Goal: Task Accomplishment & Management: Complete application form

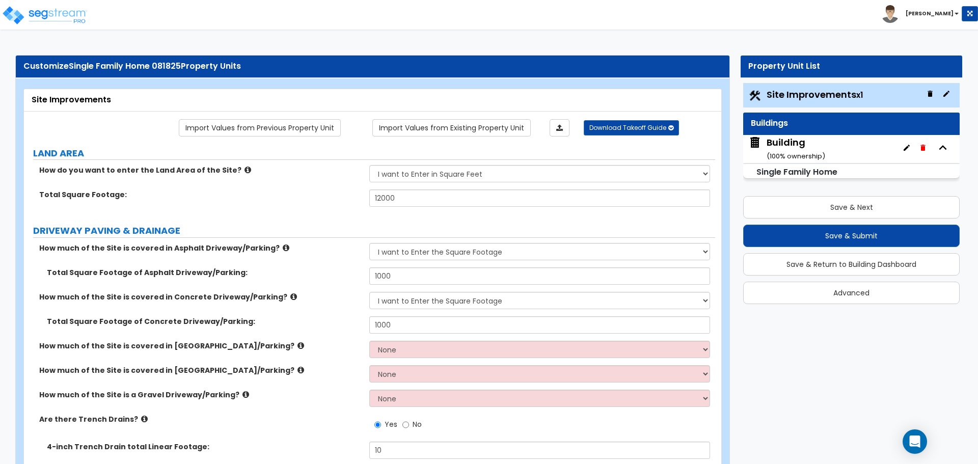
select select "2"
select select "1"
select select "2"
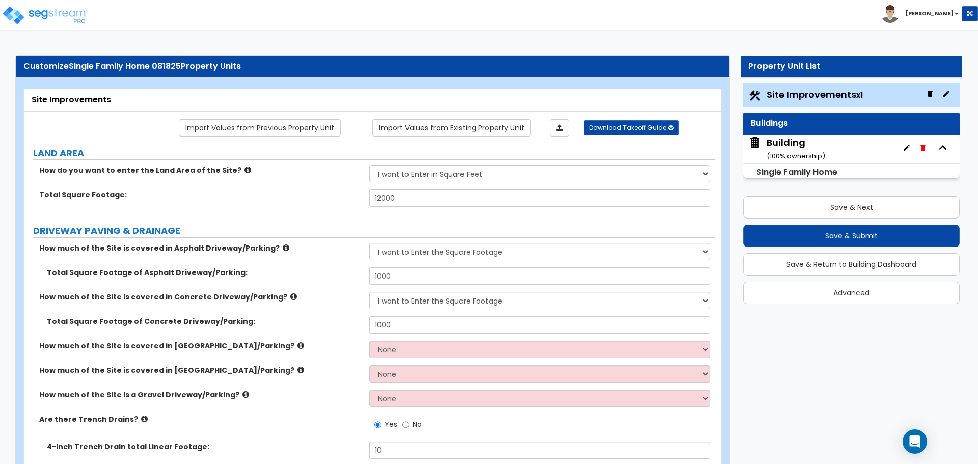
select select "1"
select select "2"
select select "1"
select select "2"
select select "1"
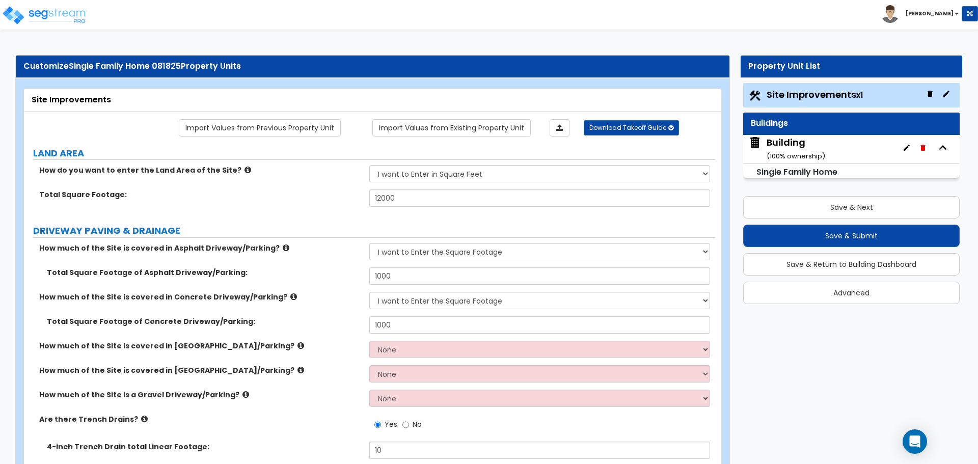
select select "1"
select select "5"
select select "2"
select select "10"
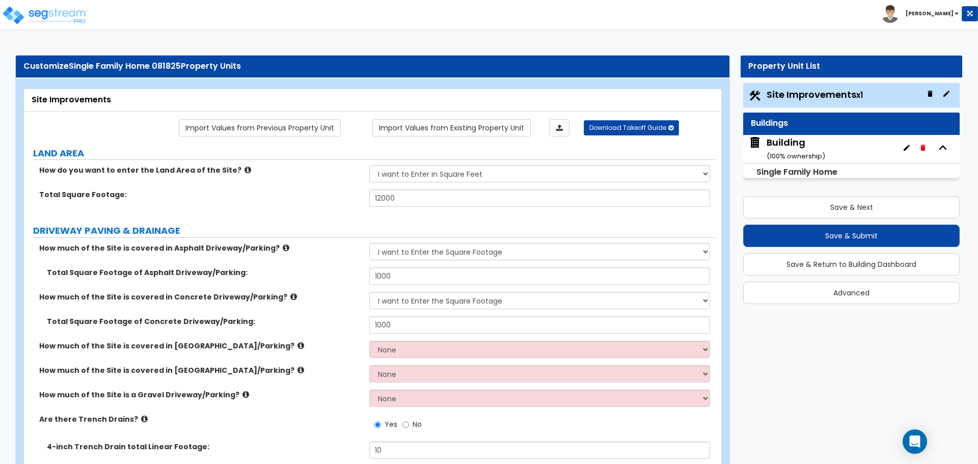
select select "3"
select select "1"
select select "3"
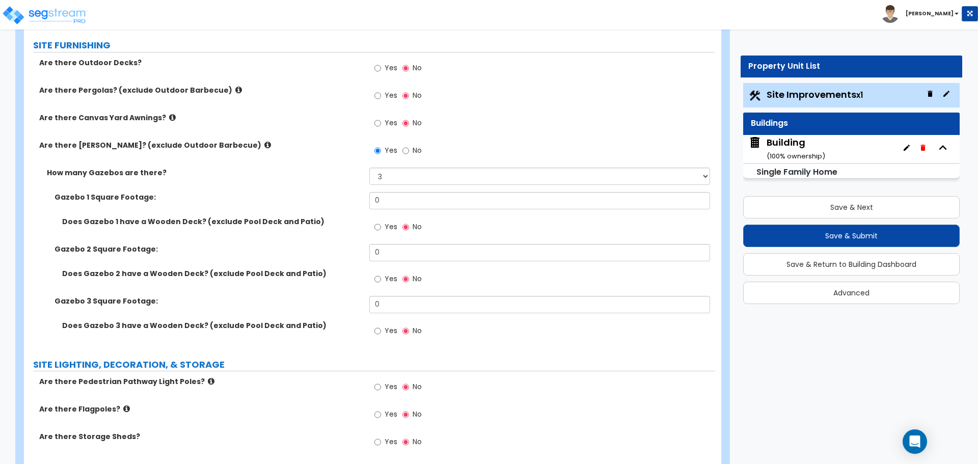
scroll to position [1919, 0]
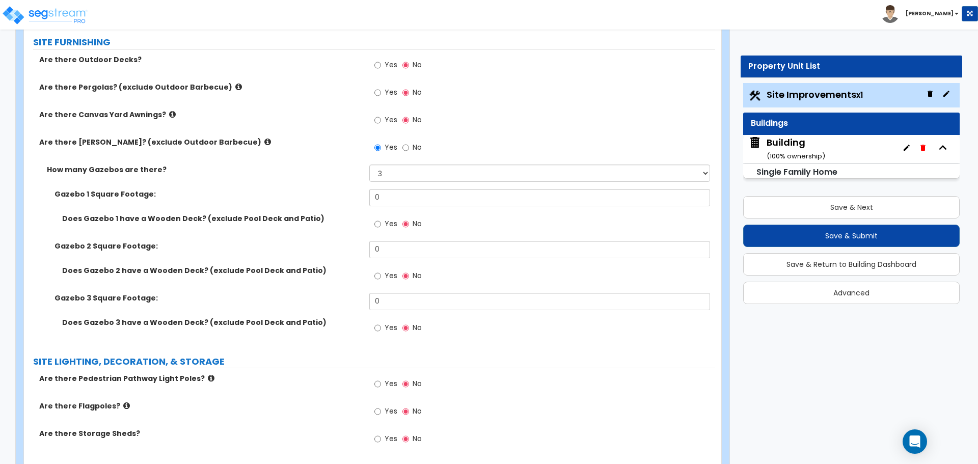
click at [413, 149] on span "No" at bounding box center [417, 147] width 9 height 10
click at [409, 149] on input "No" at bounding box center [405, 147] width 7 height 11
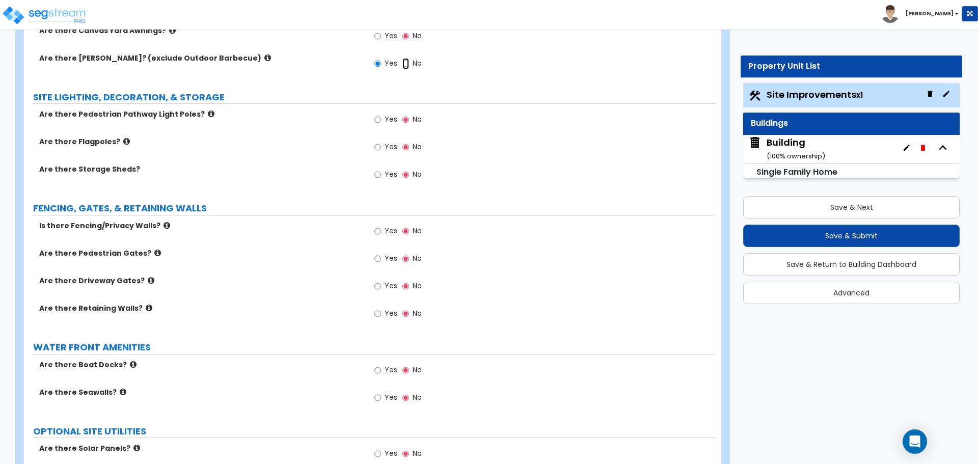
scroll to position [2005, 0]
click at [385, 113] on span "Yes" at bounding box center [391, 118] width 13 height 10
click at [381, 113] on input "Yes" at bounding box center [377, 118] width 7 height 11
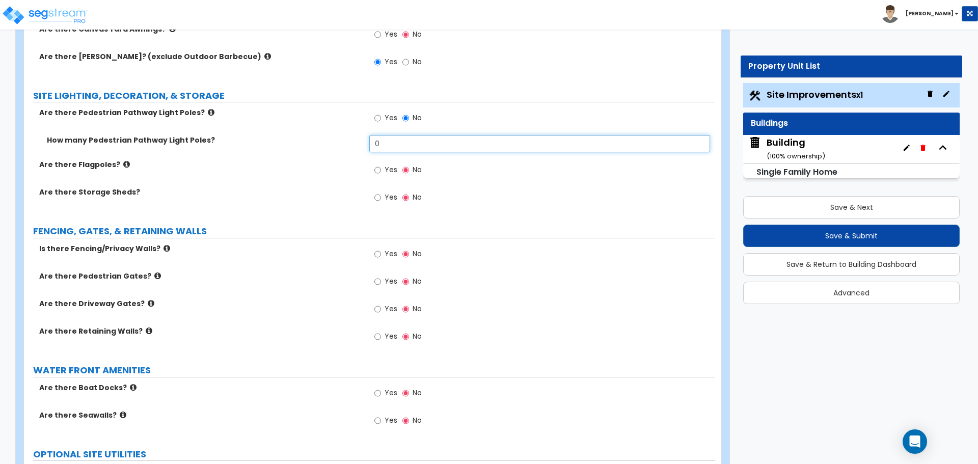
drag, startPoint x: 410, startPoint y: 144, endPoint x: 338, endPoint y: 143, distance: 72.3
click at [339, 143] on div "How many Pedestrian Pathway Light Poles? 0" at bounding box center [369, 147] width 691 height 24
type input "10"
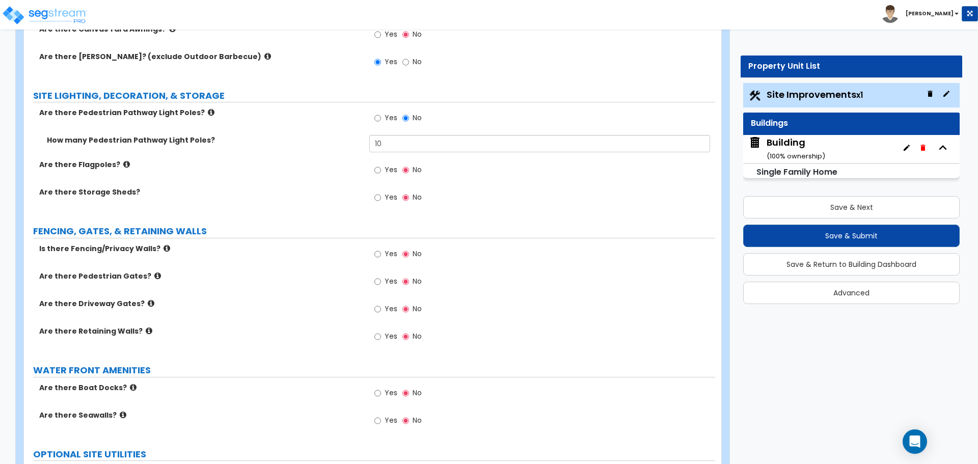
click at [204, 113] on label "Are there Pedestrian Pathway Light Poles?" at bounding box center [200, 112] width 322 height 10
click at [208, 111] on icon at bounding box center [211, 112] width 7 height 8
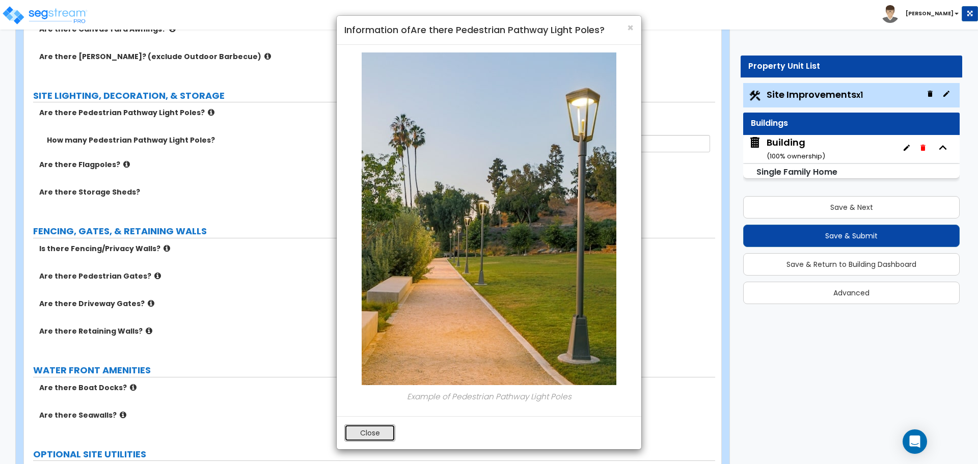
click at [378, 432] on button "Close" at bounding box center [369, 432] width 51 height 17
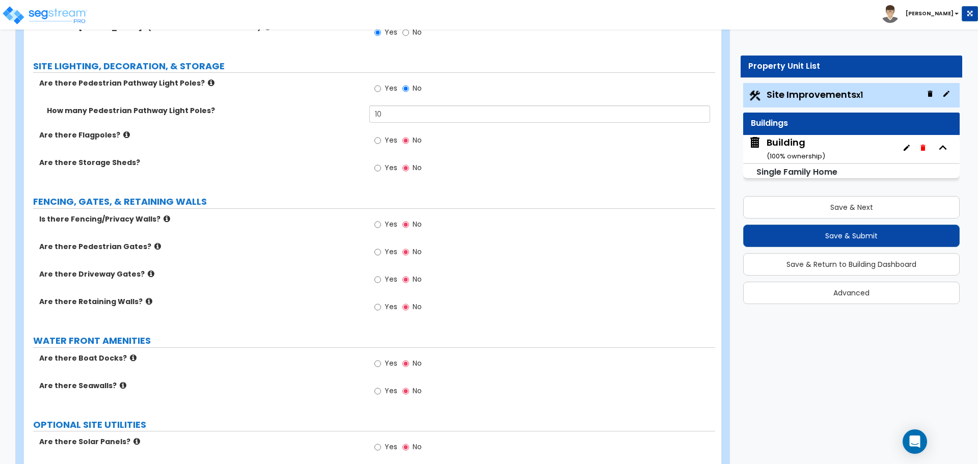
scroll to position [2035, 0]
click at [394, 138] on span "Yes" at bounding box center [391, 139] width 13 height 10
click at [381, 138] on input "Yes" at bounding box center [377, 139] width 7 height 11
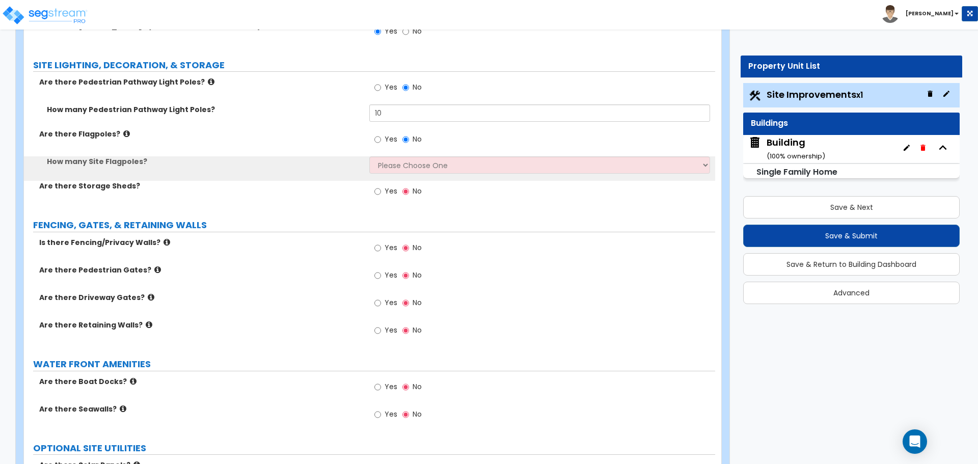
click at [123, 133] on icon at bounding box center [126, 134] width 7 height 8
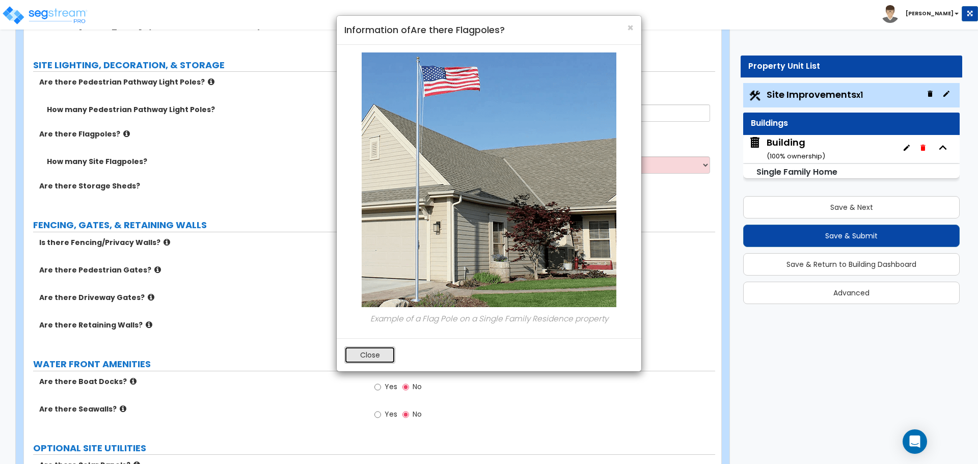
click at [377, 350] on button "Close" at bounding box center [369, 354] width 51 height 17
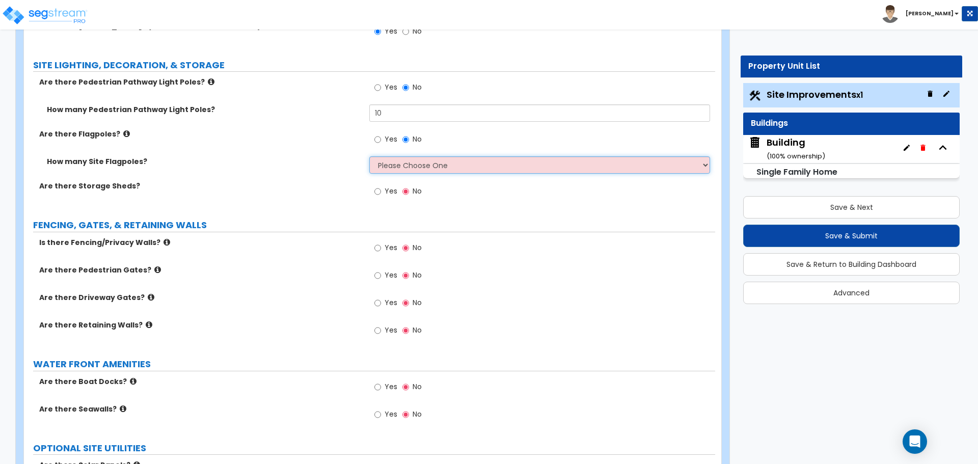
click at [435, 159] on select "Please Choose One 1 2 3 4 5" at bounding box center [539, 164] width 340 height 17
select select "1"
click at [369, 156] on select "Please Choose One 1 2 3 4 5" at bounding box center [539, 164] width 340 height 17
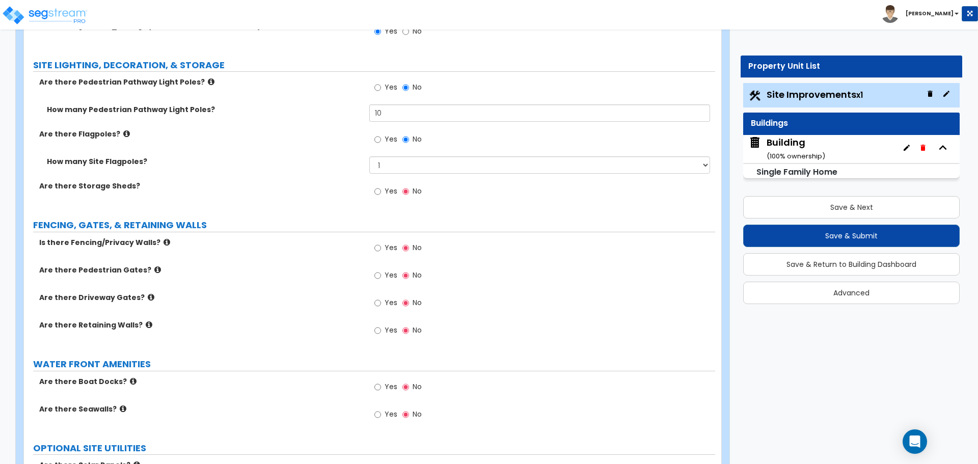
click at [385, 187] on span "Yes" at bounding box center [391, 191] width 13 height 10
click at [381, 187] on input "Yes" at bounding box center [377, 191] width 7 height 11
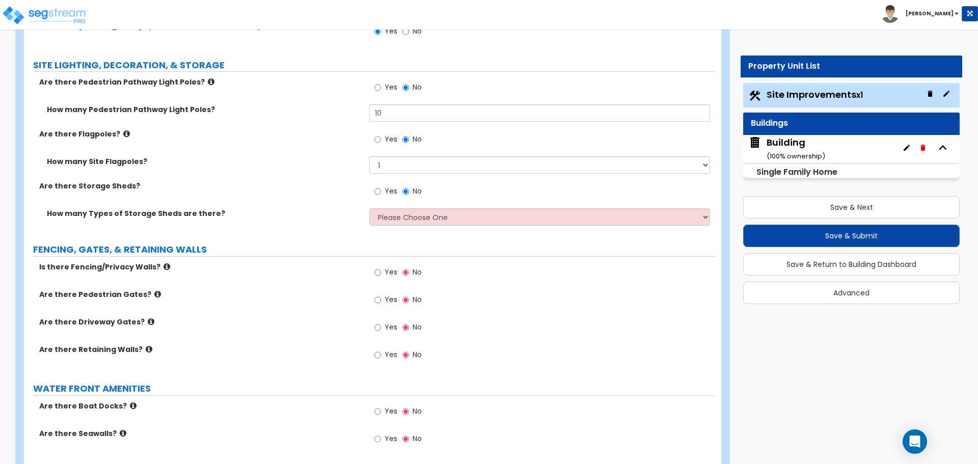
click at [123, 133] on icon at bounding box center [126, 134] width 7 height 8
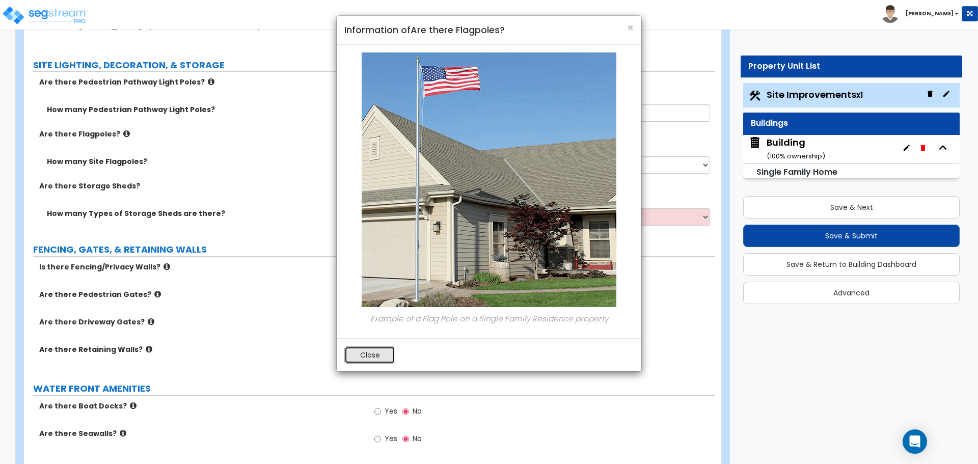
click at [380, 354] on button "Close" at bounding box center [369, 354] width 51 height 17
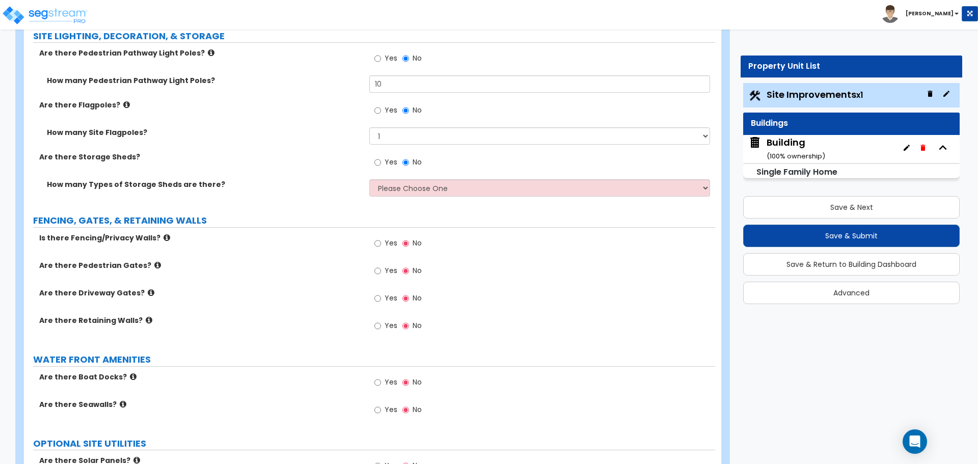
scroll to position [2071, 0]
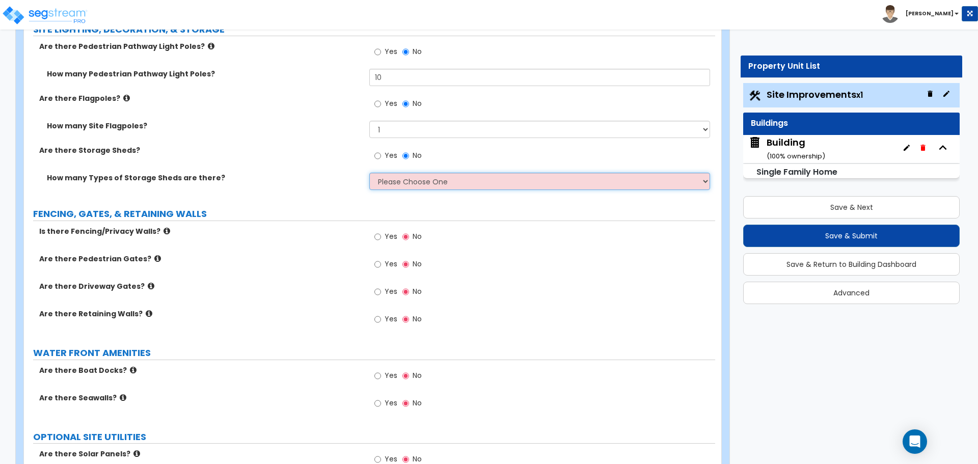
click at [410, 173] on select "Please Choose One 1 2" at bounding box center [539, 181] width 340 height 17
select select "2"
click at [369, 173] on select "Please Choose One 1 2" at bounding box center [539, 181] width 340 height 17
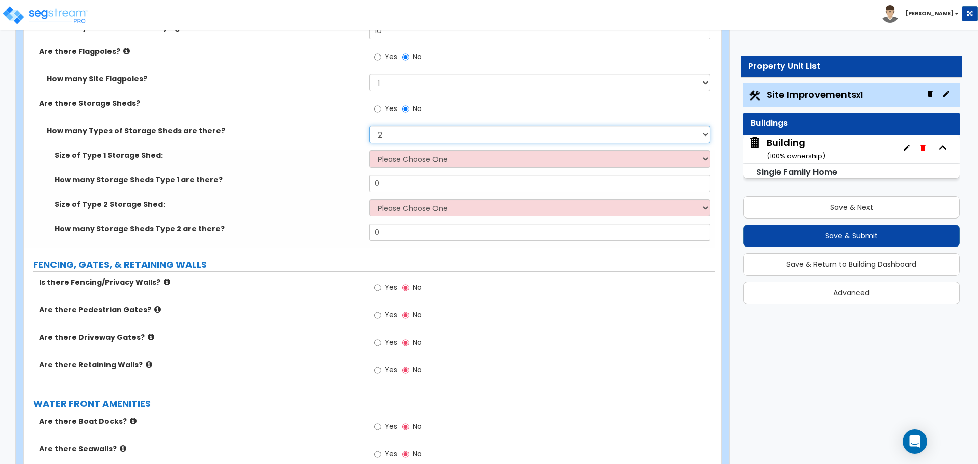
scroll to position [2120, 0]
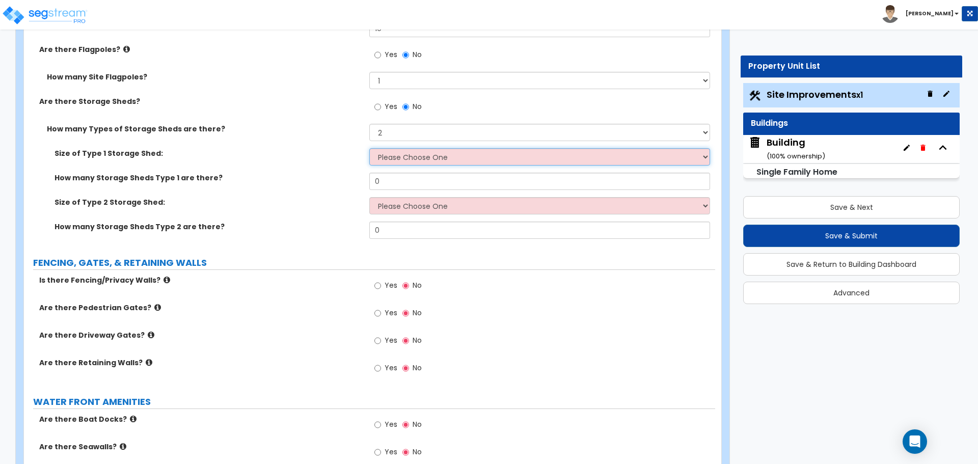
click at [419, 159] on select "Please Choose One 16' x 32' 30' x 64'" at bounding box center [539, 156] width 340 height 17
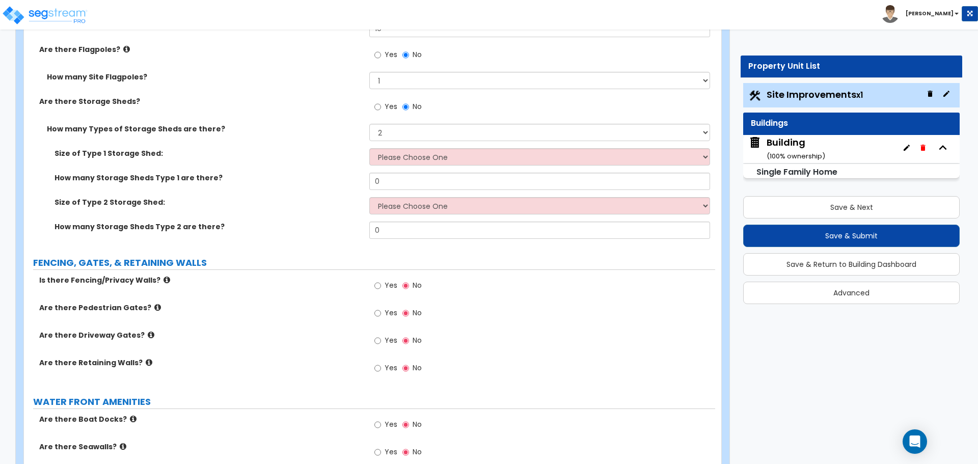
click at [420, 106] on span "No" at bounding box center [417, 106] width 9 height 10
click at [409, 106] on input "No" at bounding box center [405, 106] width 7 height 11
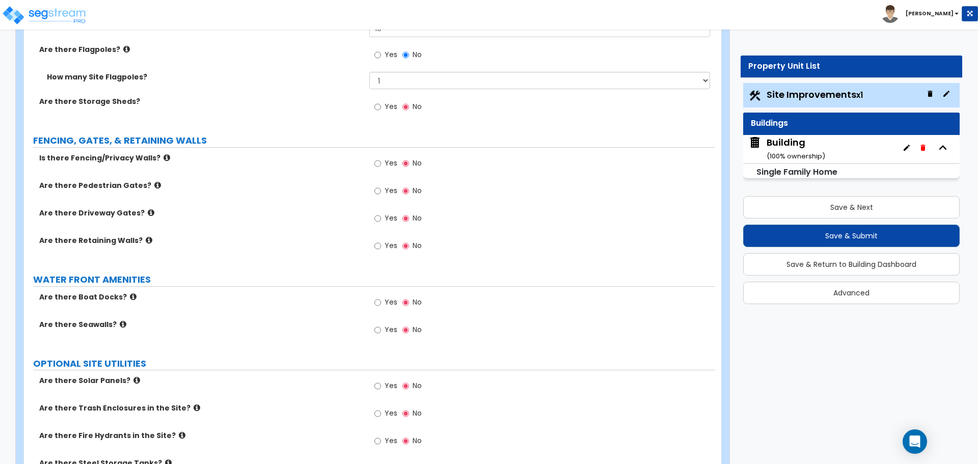
click at [393, 164] on span "Yes" at bounding box center [391, 163] width 13 height 10
click at [381, 164] on input "Yes" at bounding box center [377, 163] width 7 height 11
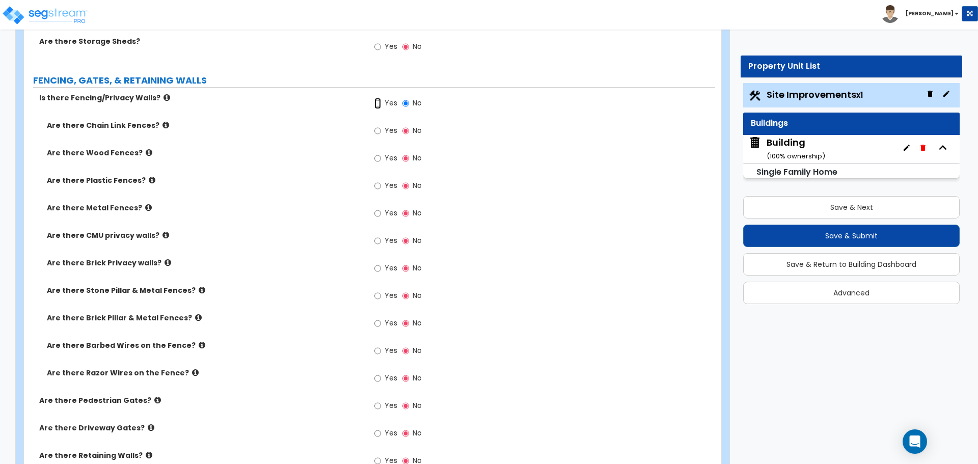
scroll to position [2184, 0]
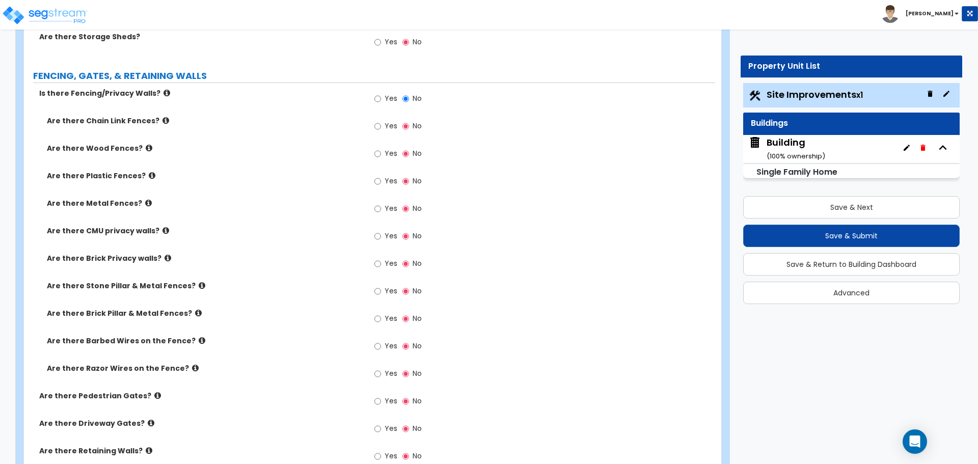
click at [386, 121] on span "Yes" at bounding box center [391, 126] width 13 height 10
click at [381, 121] on input "Yes" at bounding box center [377, 126] width 7 height 11
radio input "true"
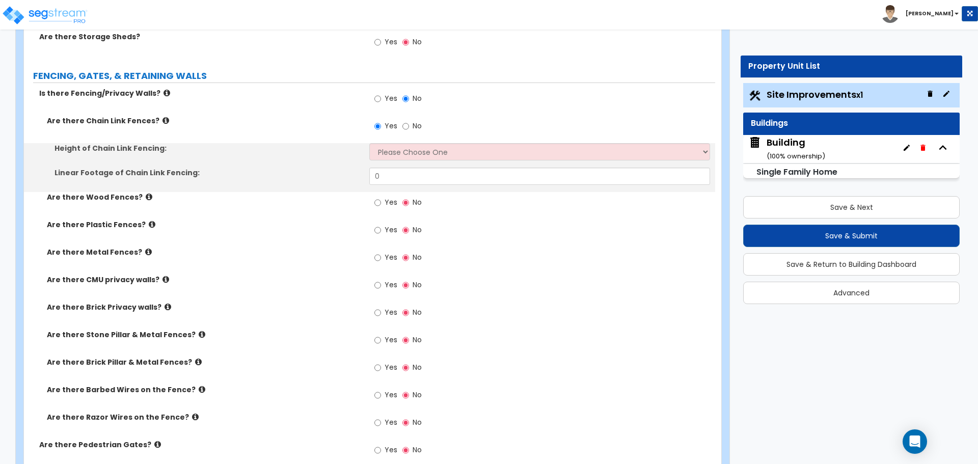
click at [390, 198] on span "Yes" at bounding box center [391, 202] width 13 height 10
click at [381, 198] on input "Yes" at bounding box center [377, 202] width 7 height 11
radio input "true"
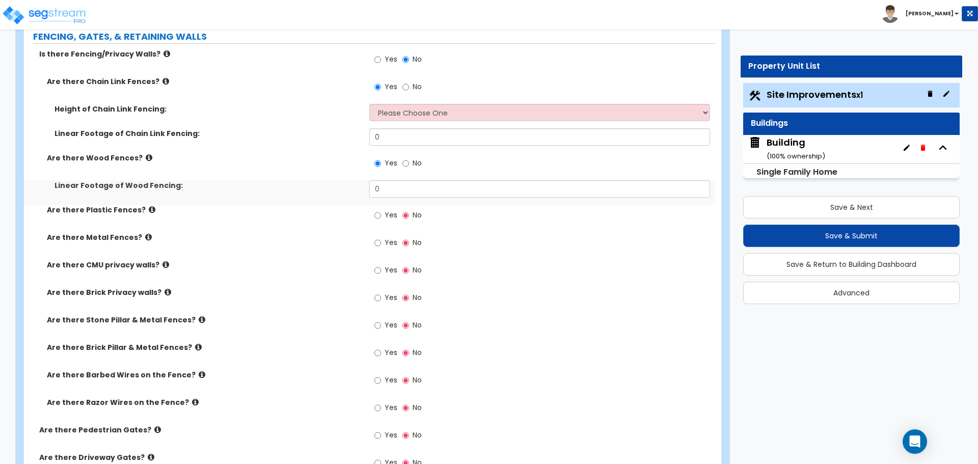
click at [390, 212] on span "Yes" at bounding box center [391, 215] width 13 height 10
click at [381, 212] on input "Yes" at bounding box center [377, 215] width 7 height 11
radio input "true"
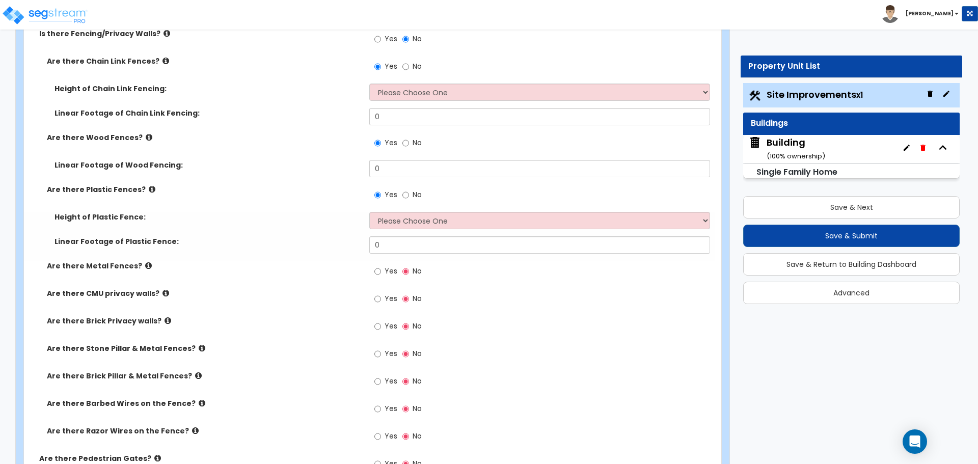
click at [386, 264] on label "Yes" at bounding box center [385, 272] width 23 height 17
click at [381, 266] on input "Yes" at bounding box center [377, 271] width 7 height 11
radio input "true"
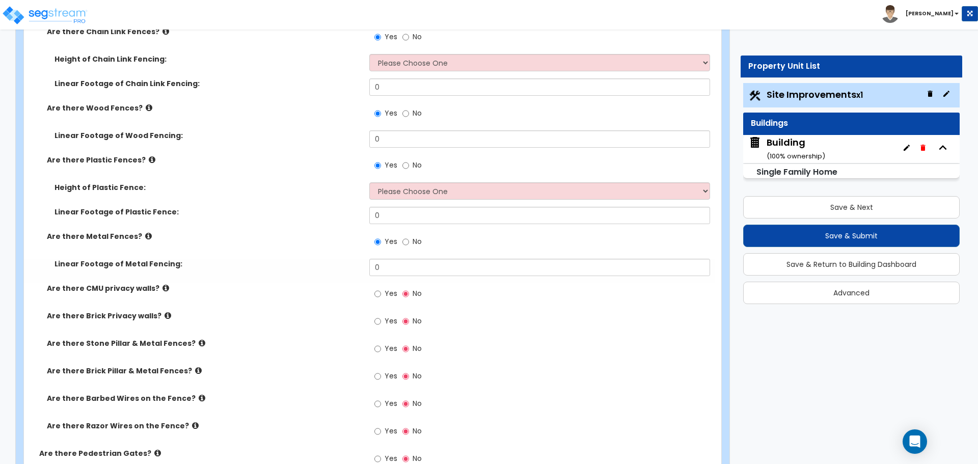
click at [391, 290] on span "Yes" at bounding box center [391, 293] width 13 height 10
click at [381, 290] on input "Yes" at bounding box center [377, 293] width 7 height 11
radio input "true"
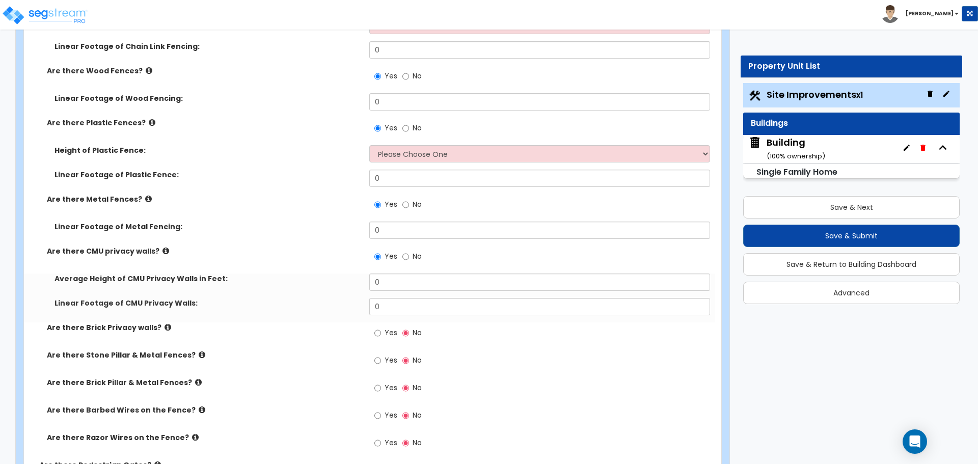
click at [382, 325] on label "Yes" at bounding box center [385, 333] width 23 height 17
click at [381, 327] on input "Yes" at bounding box center [377, 332] width 7 height 11
radio input "true"
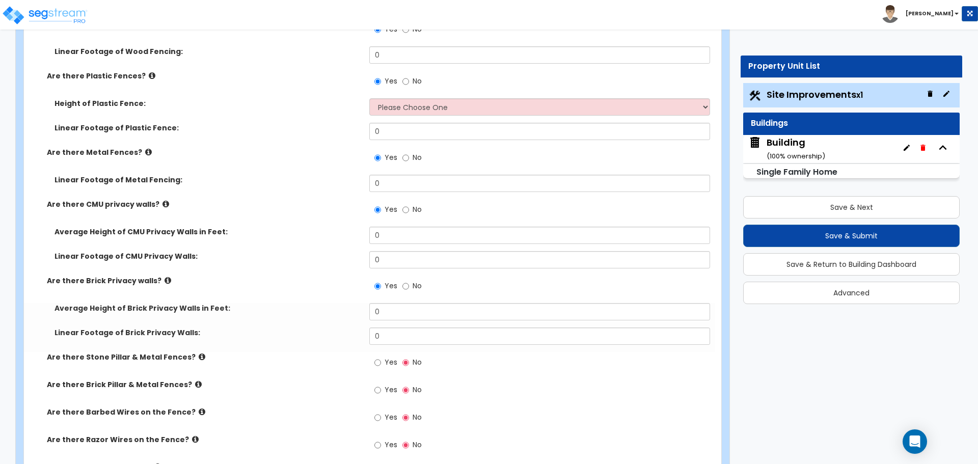
click at [383, 358] on label "Yes" at bounding box center [385, 363] width 23 height 17
click at [381, 358] on input "Yes" at bounding box center [377, 362] width 7 height 11
radio input "true"
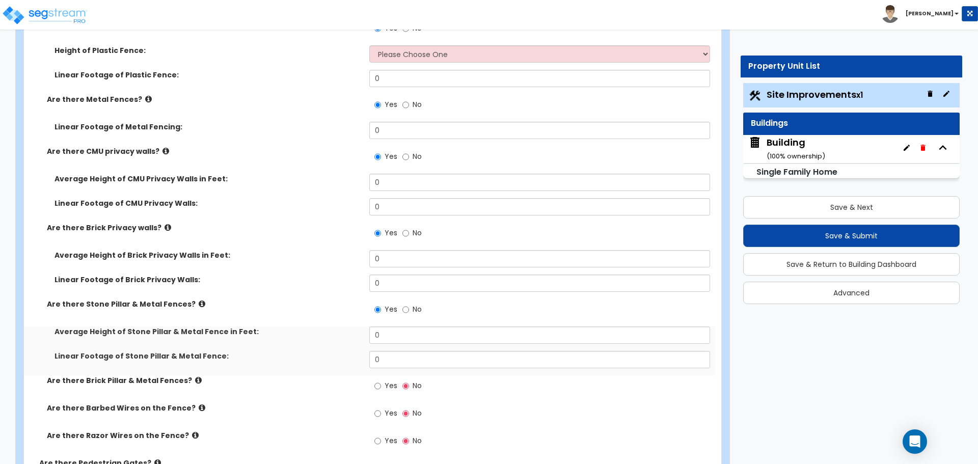
click at [386, 380] on span "Yes" at bounding box center [391, 385] width 13 height 10
click at [381, 380] on input "Yes" at bounding box center [377, 385] width 7 height 11
radio input "true"
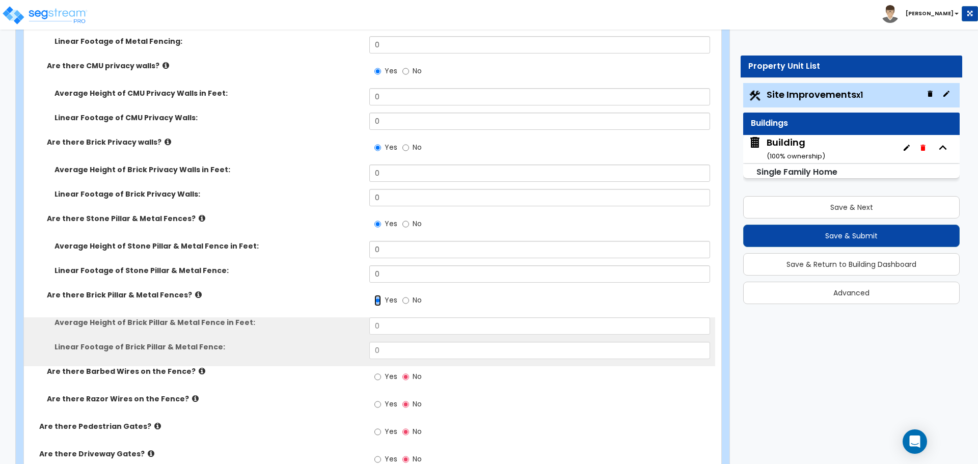
scroll to position [2500, 0]
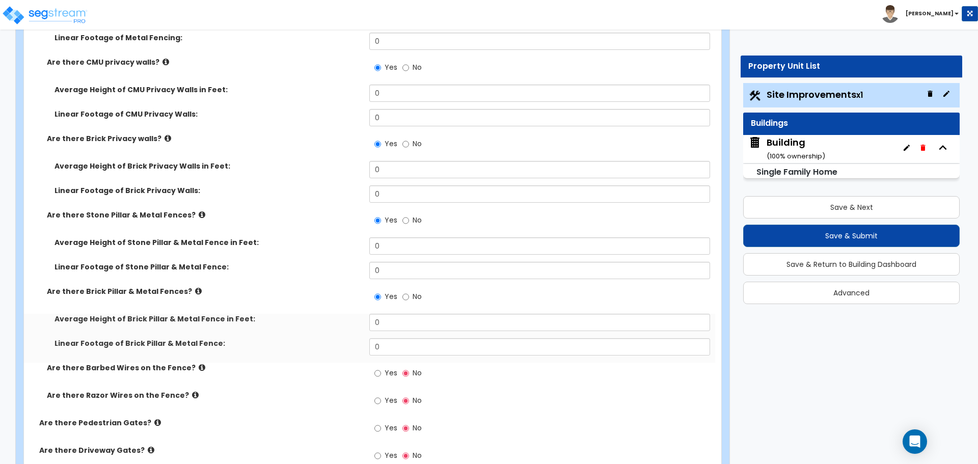
click at [387, 370] on span "Yes" at bounding box center [391, 373] width 13 height 10
click at [381, 370] on input "Yes" at bounding box center [377, 373] width 7 height 11
radio input "true"
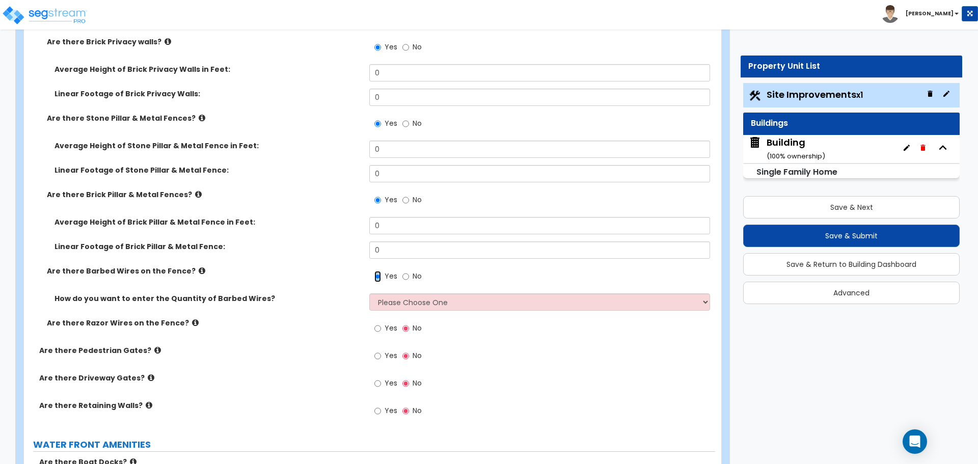
scroll to position [2597, 0]
click at [387, 334] on label "Yes" at bounding box center [385, 328] width 23 height 17
click at [381, 333] on input "Yes" at bounding box center [377, 327] width 7 height 11
radio input "true"
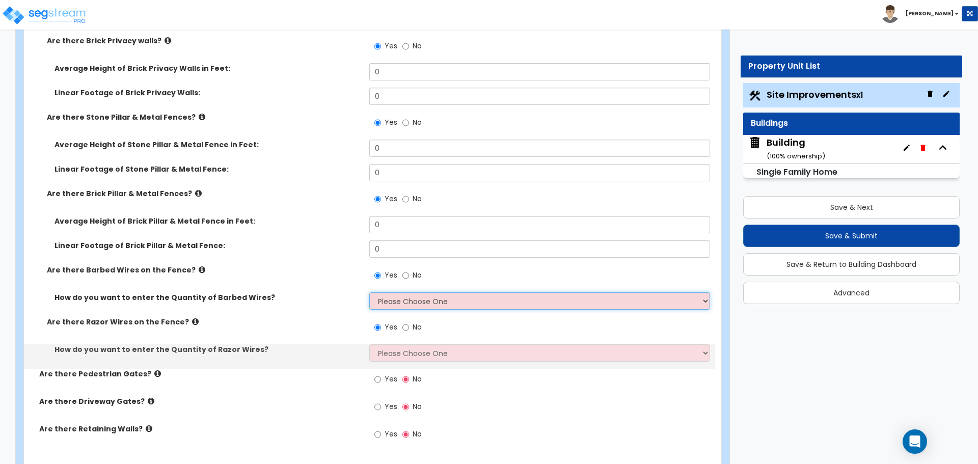
click at [428, 303] on select "Please Choose One Enter Linear Footage Enter Percentage I Don't Know - Please e…" at bounding box center [539, 300] width 340 height 17
select select "3"
click at [369, 292] on select "Please Choose One Enter Linear Footage Enter Percentage I Don't Know - Please e…" at bounding box center [539, 300] width 340 height 17
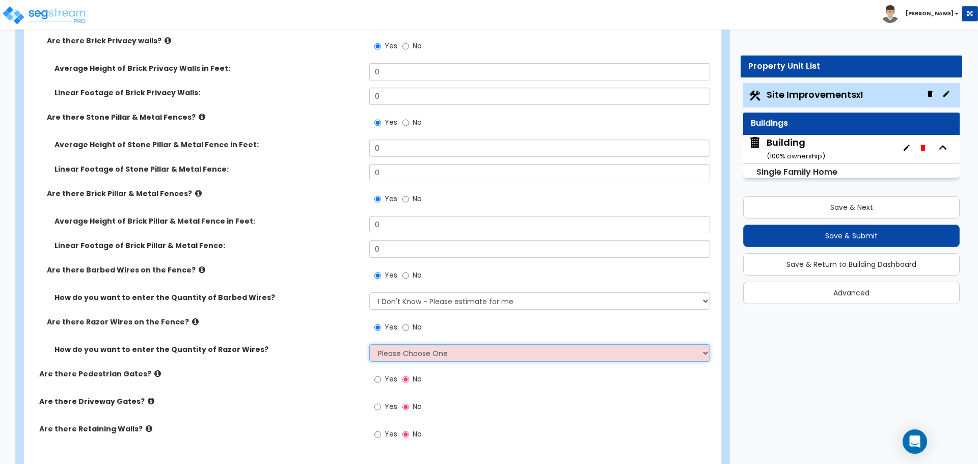
click at [434, 357] on select "Please Choose One Enter Linear Footage Enter Percentage I Don't Know - Please e…" at bounding box center [539, 352] width 340 height 17
select select "1"
click at [369, 344] on select "Please Choose One Enter Linear Footage Enter Percentage I Don't Know - Please e…" at bounding box center [539, 352] width 340 height 17
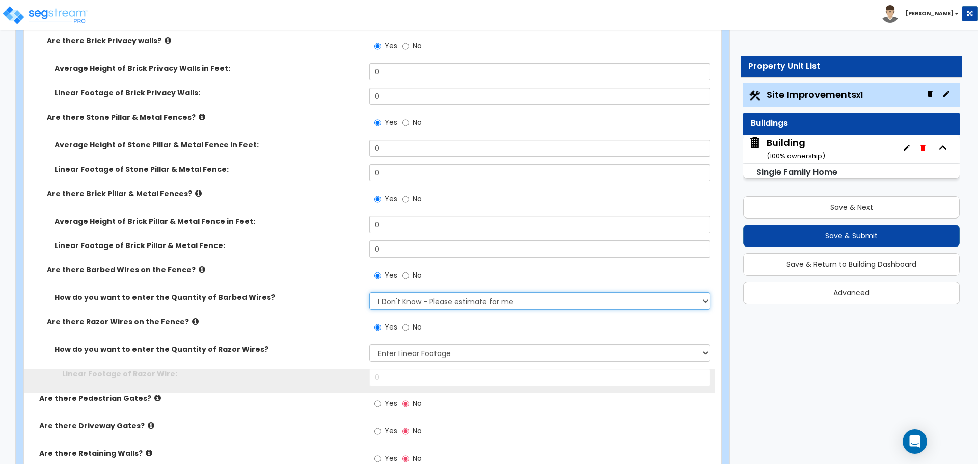
click at [441, 302] on select "Please Choose One Enter Linear Footage Enter Percentage I Don't Know - Please e…" at bounding box center [539, 300] width 340 height 17
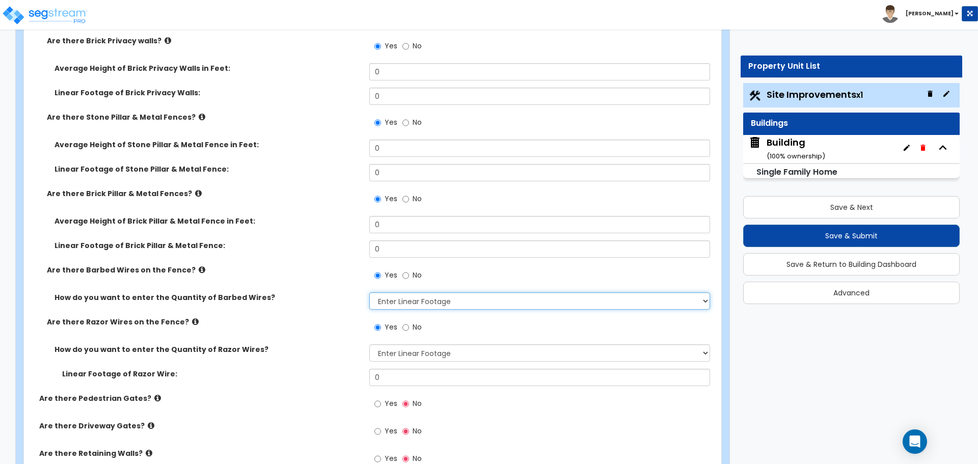
click at [369, 292] on select "Please Choose One Enter Linear Footage Enter Percentage I Don't Know - Please e…" at bounding box center [539, 300] width 340 height 17
click at [450, 295] on select "Please Choose One Enter Linear Footage Enter Percentage I Don't Know - Please e…" at bounding box center [539, 300] width 340 height 17
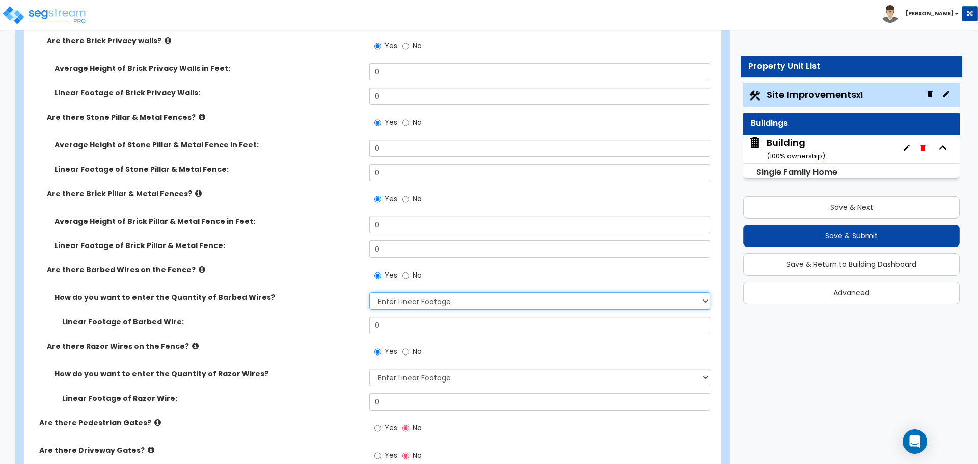
select select "2"
click at [369, 292] on select "Please Choose One Enter Linear Footage Enter Percentage I Don't Know - Please e…" at bounding box center [539, 300] width 340 height 17
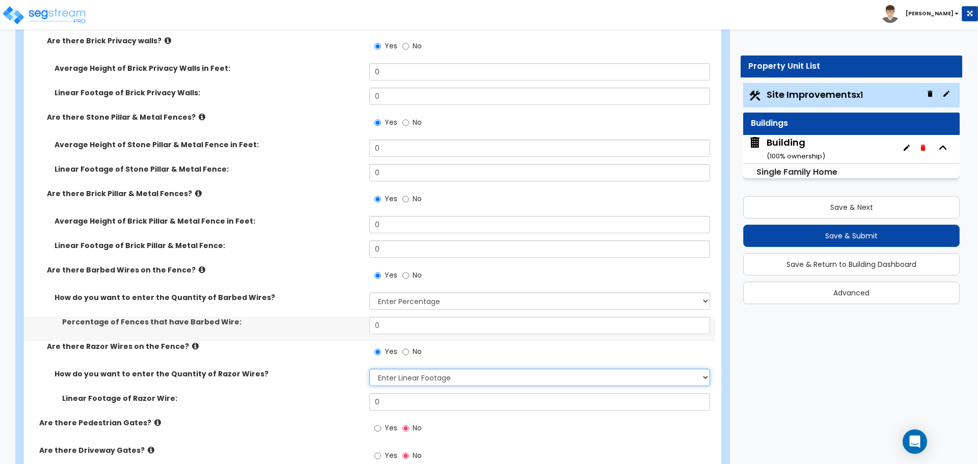
click at [445, 373] on select "Please Choose One Enter Linear Footage Enter Percentage I Don't Know - Please e…" at bounding box center [539, 377] width 340 height 17
select select "2"
click at [369, 369] on select "Please Choose One Enter Linear Footage Enter Percentage I Don't Know - Please e…" at bounding box center [539, 377] width 340 height 17
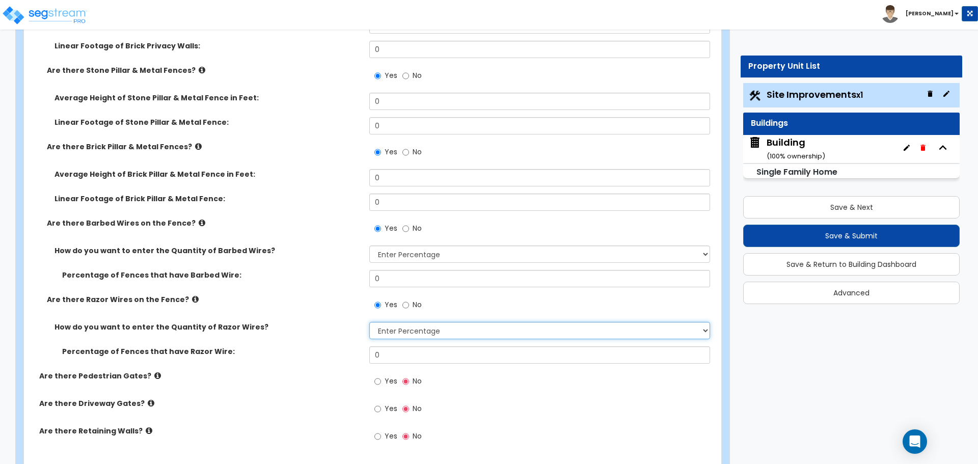
scroll to position [2650, 0]
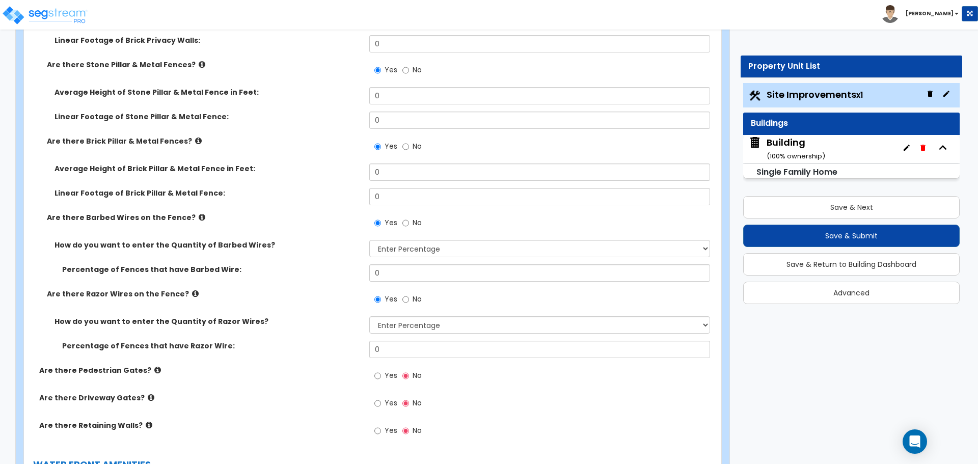
click at [192, 290] on icon at bounding box center [195, 294] width 7 height 8
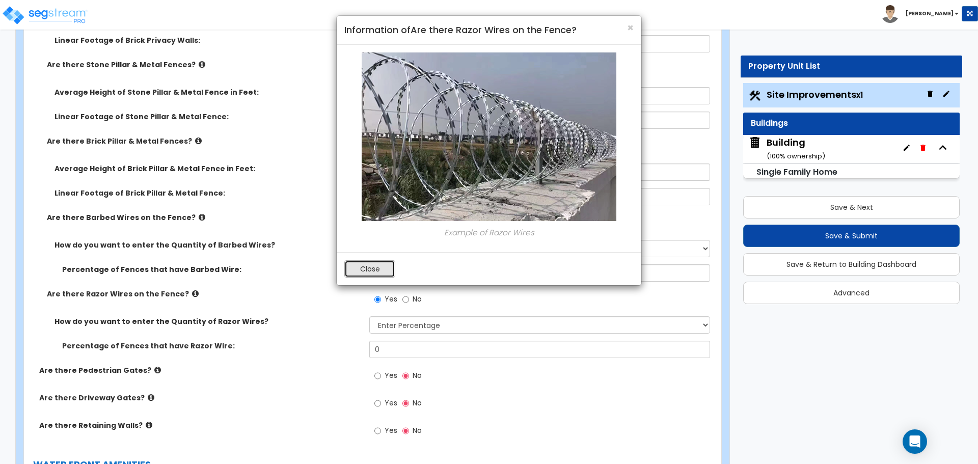
click at [374, 269] on button "Close" at bounding box center [369, 268] width 51 height 17
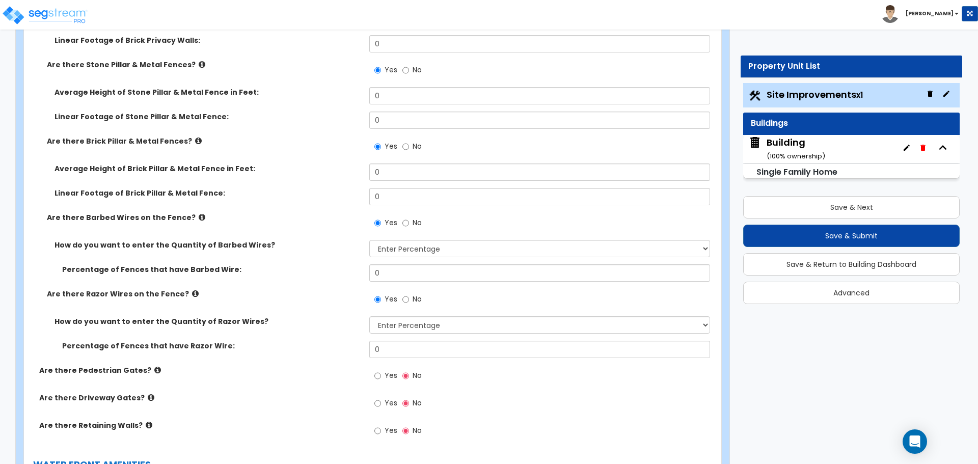
scroll to position [2636, 0]
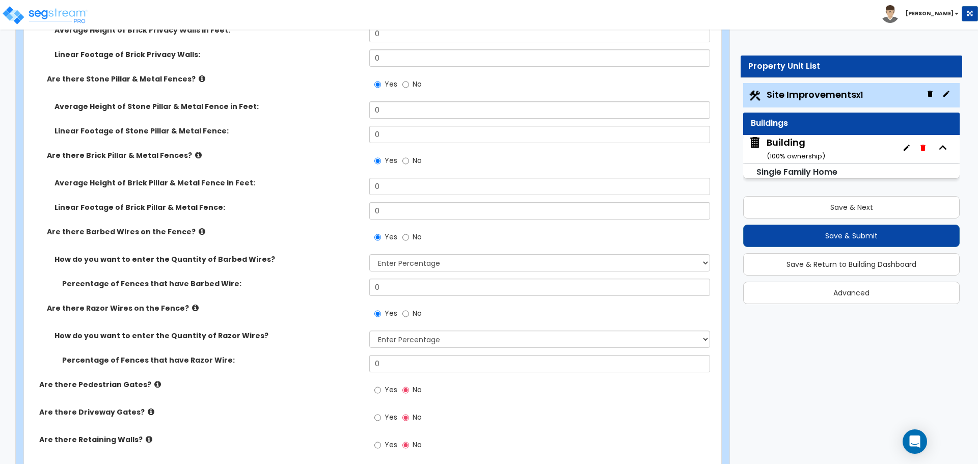
click at [199, 229] on icon at bounding box center [202, 232] width 7 height 8
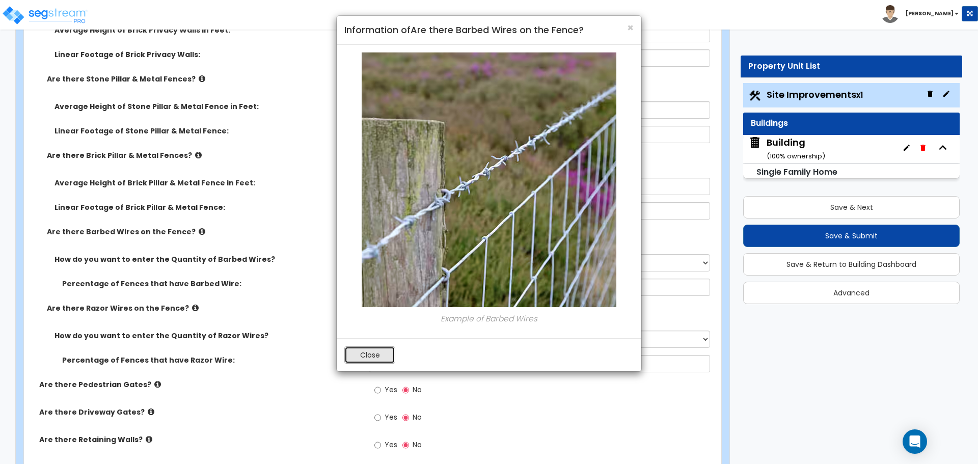
click at [376, 351] on button "Close" at bounding box center [369, 354] width 51 height 17
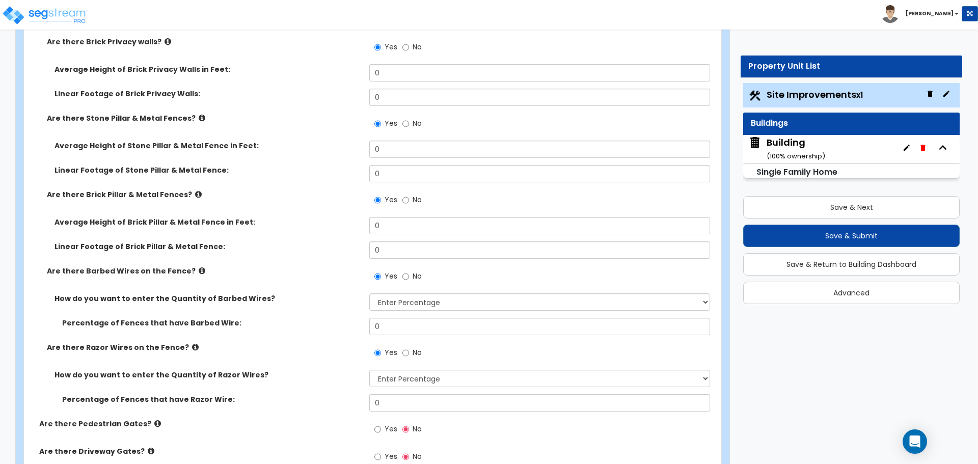
scroll to position [2586, 0]
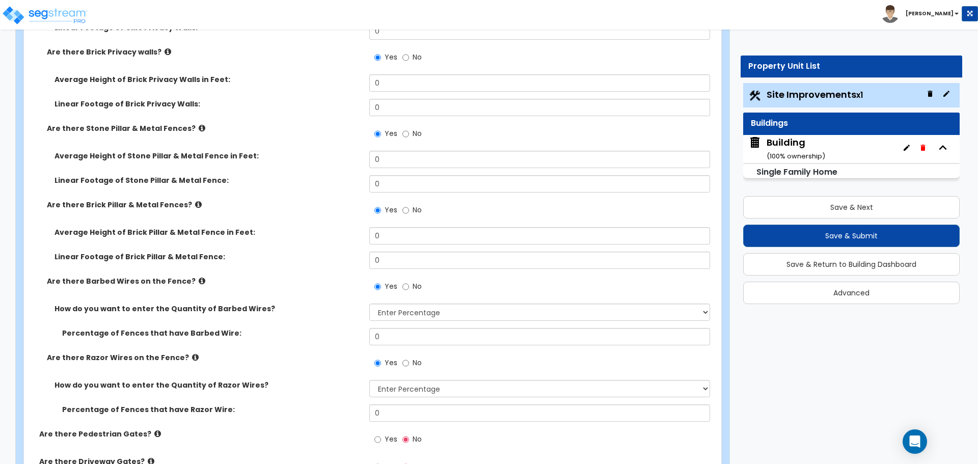
click at [195, 201] on icon at bounding box center [198, 205] width 7 height 8
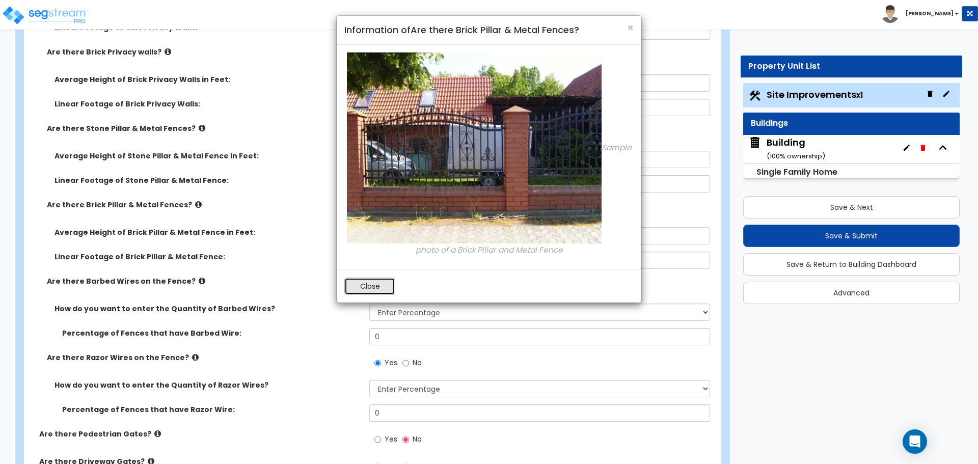
click at [365, 285] on button "Close" at bounding box center [369, 286] width 51 height 17
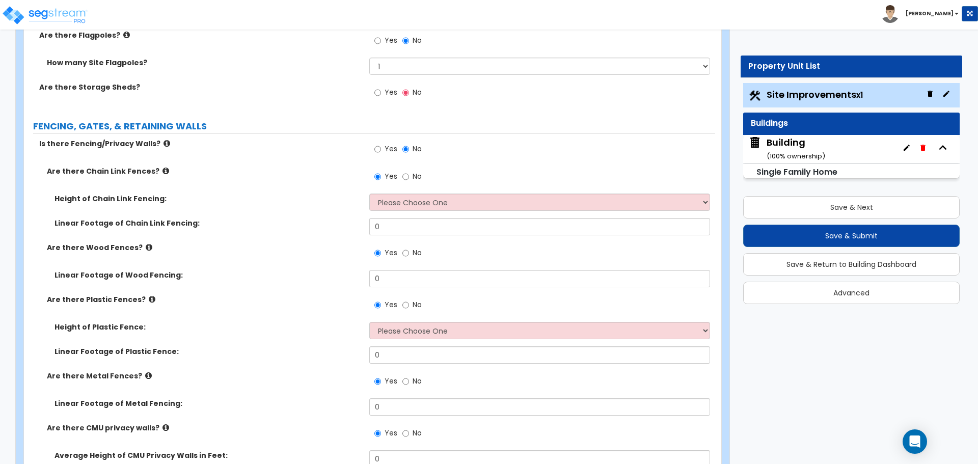
scroll to position [2133, 0]
click at [163, 141] on icon at bounding box center [166, 145] width 7 height 8
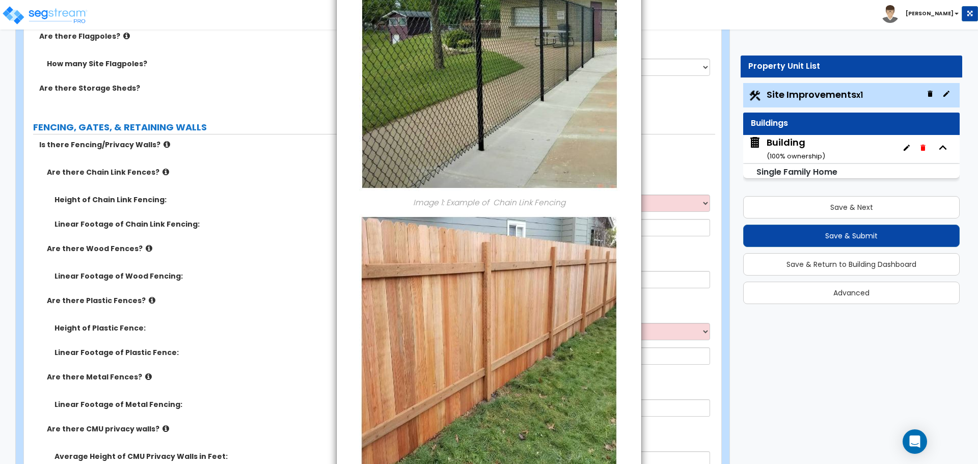
scroll to position [0, 0]
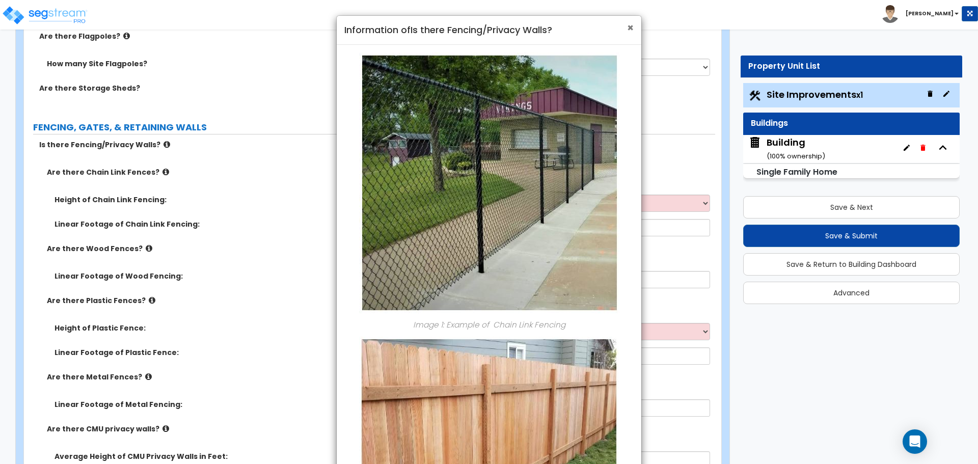
click at [627, 26] on span "×" at bounding box center [630, 27] width 7 height 15
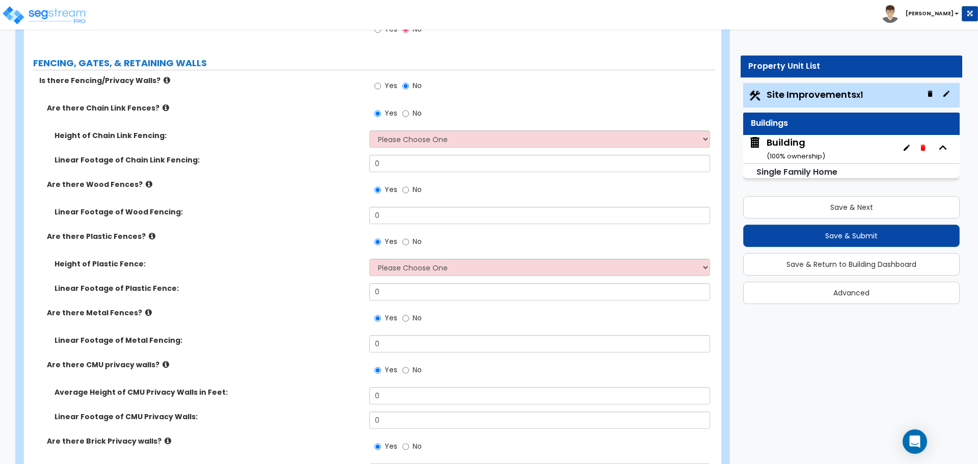
scroll to position [2207, 0]
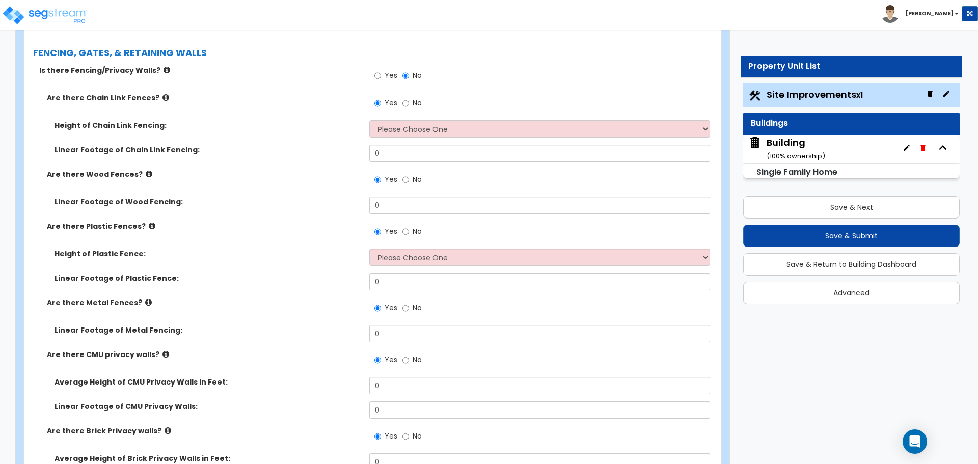
click at [161, 98] on label "Are there Chain Link Fences?" at bounding box center [204, 98] width 315 height 10
click at [162, 96] on icon at bounding box center [165, 98] width 7 height 8
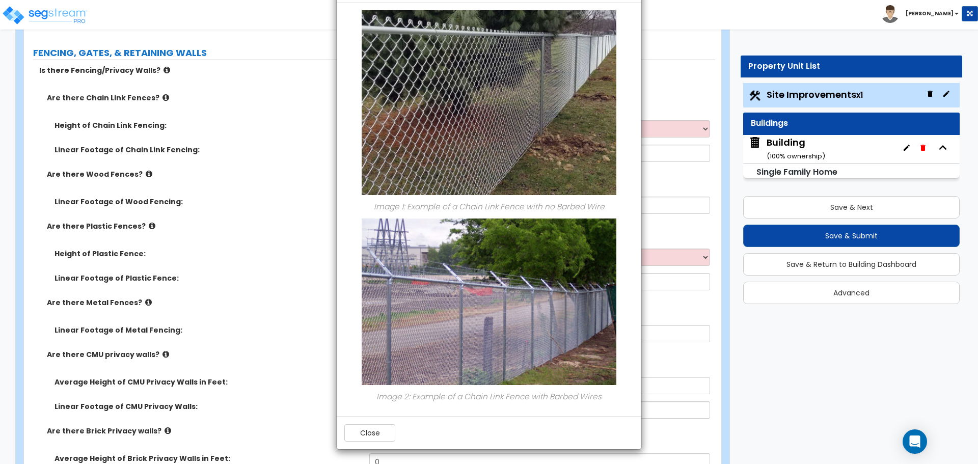
scroll to position [0, 0]
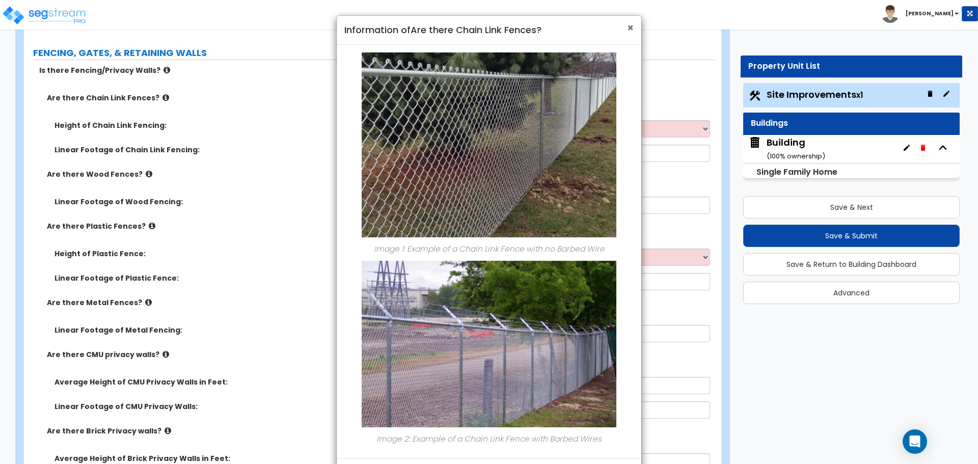
click at [628, 28] on span "×" at bounding box center [630, 27] width 7 height 15
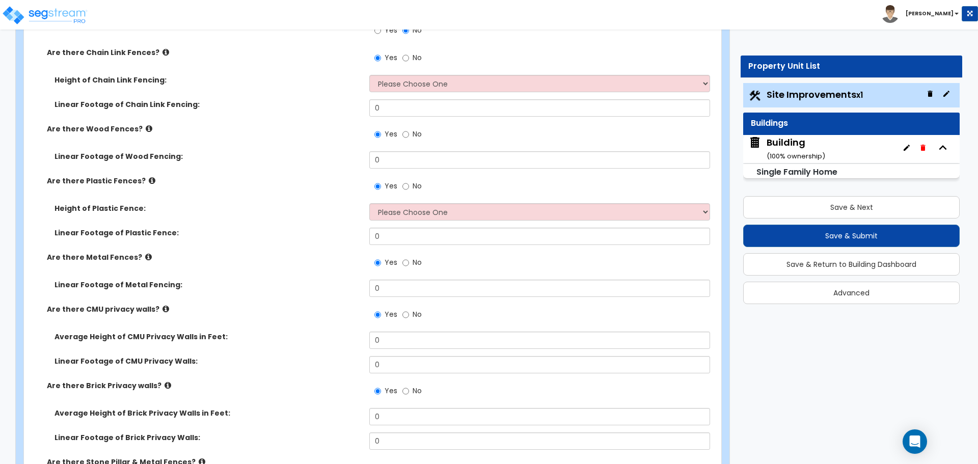
scroll to position [2255, 0]
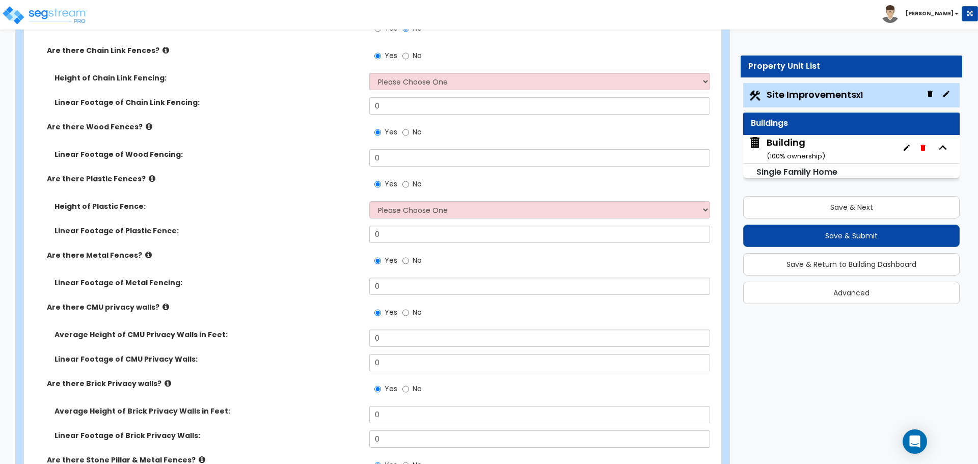
click at [146, 125] on icon at bounding box center [149, 127] width 7 height 8
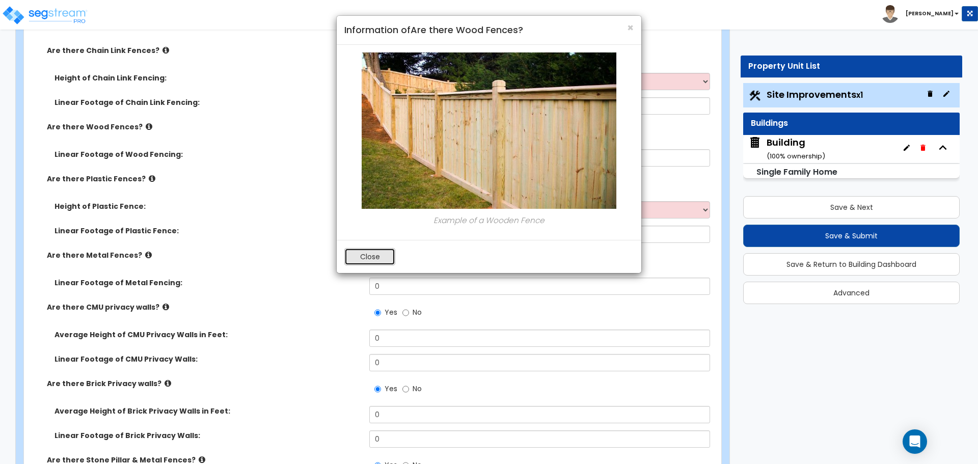
click at [364, 251] on button "Close" at bounding box center [369, 256] width 51 height 17
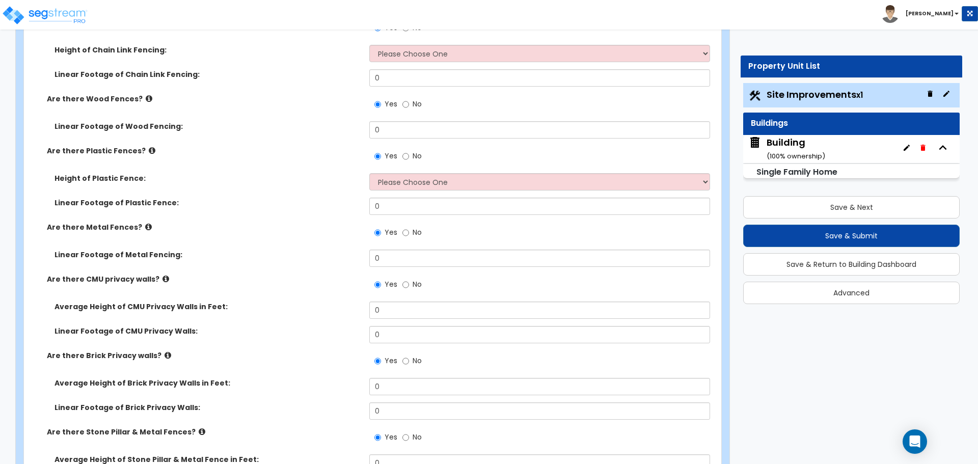
scroll to position [2286, 0]
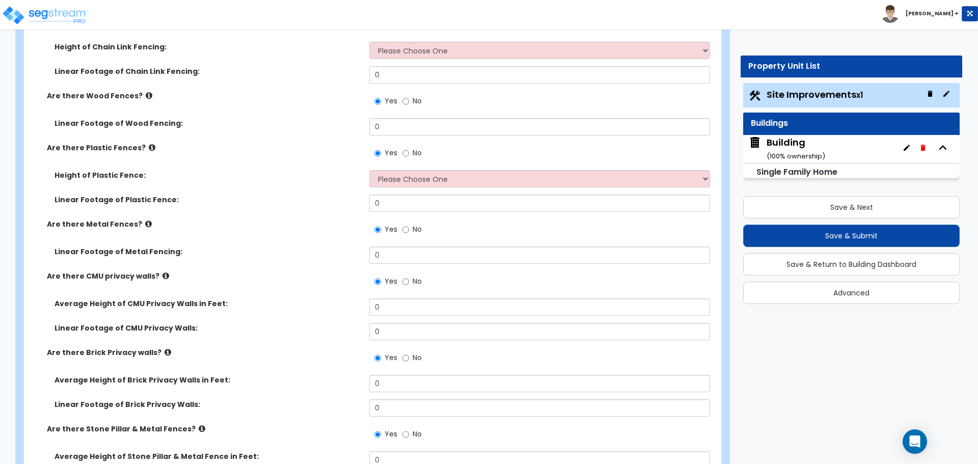
click at [149, 144] on icon at bounding box center [152, 148] width 7 height 8
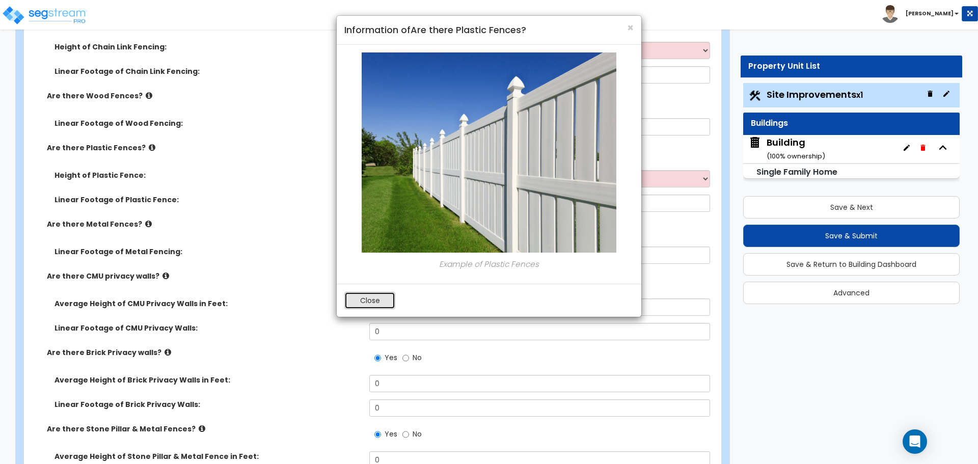
click at [375, 297] on button "Close" at bounding box center [369, 300] width 51 height 17
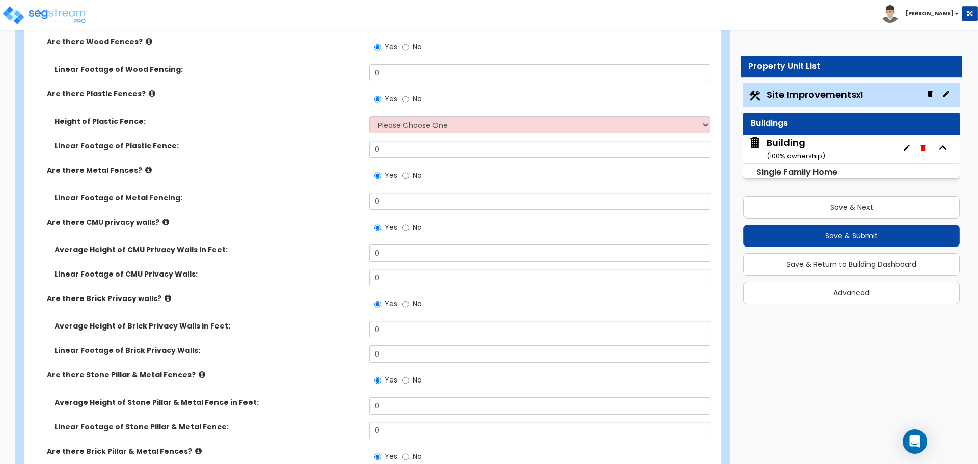
scroll to position [2344, 0]
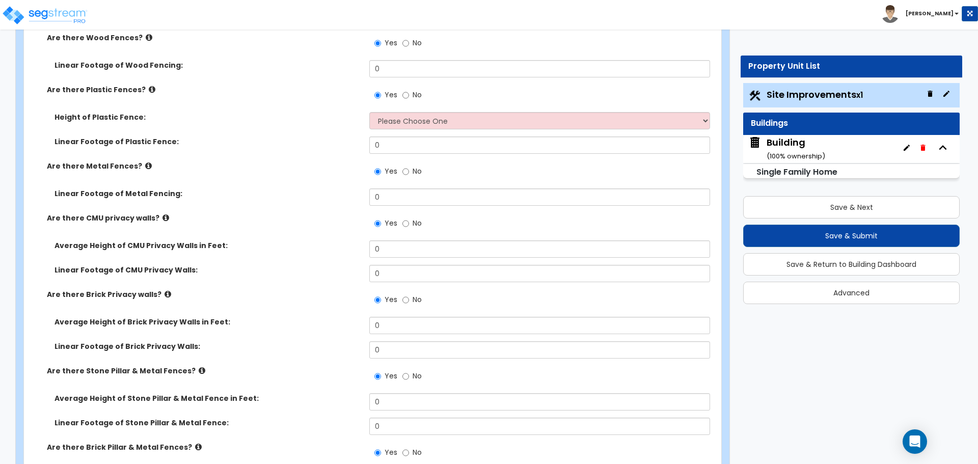
click at [138, 161] on label "Are there Metal Fences?" at bounding box center [204, 166] width 315 height 10
click at [145, 162] on icon at bounding box center [148, 166] width 7 height 8
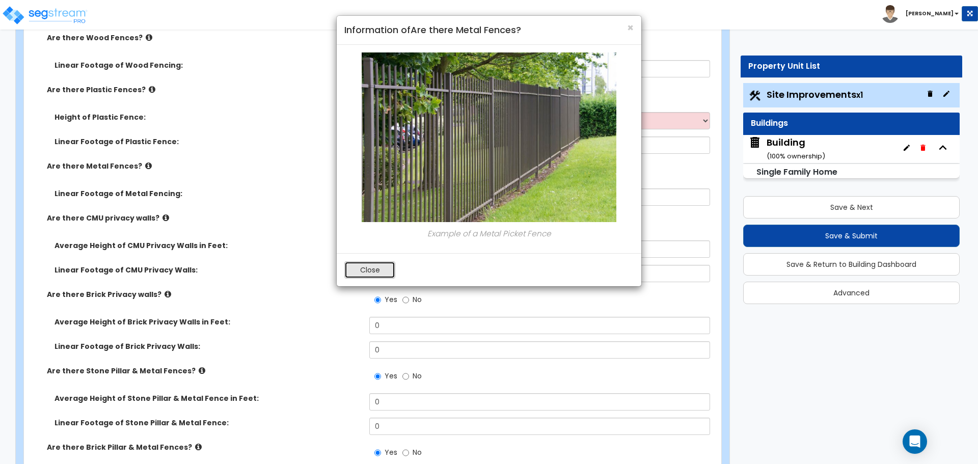
click at [381, 270] on button "Close" at bounding box center [369, 269] width 51 height 17
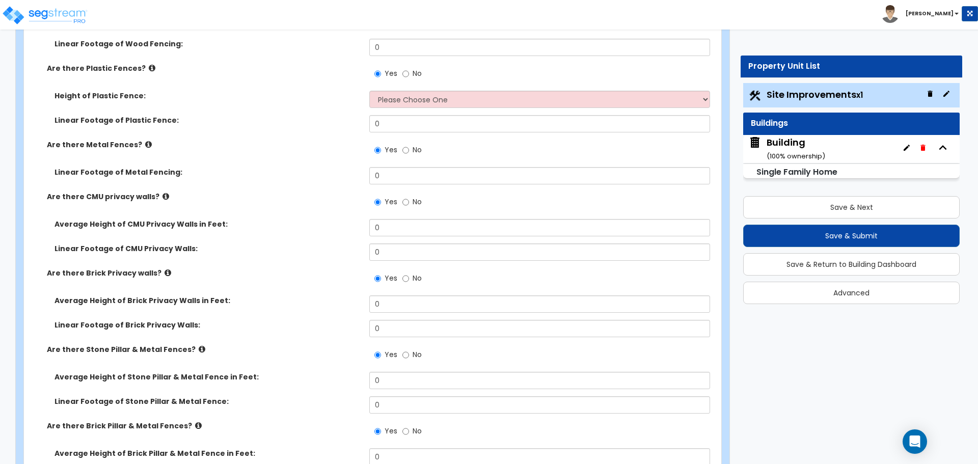
scroll to position [2377, 0]
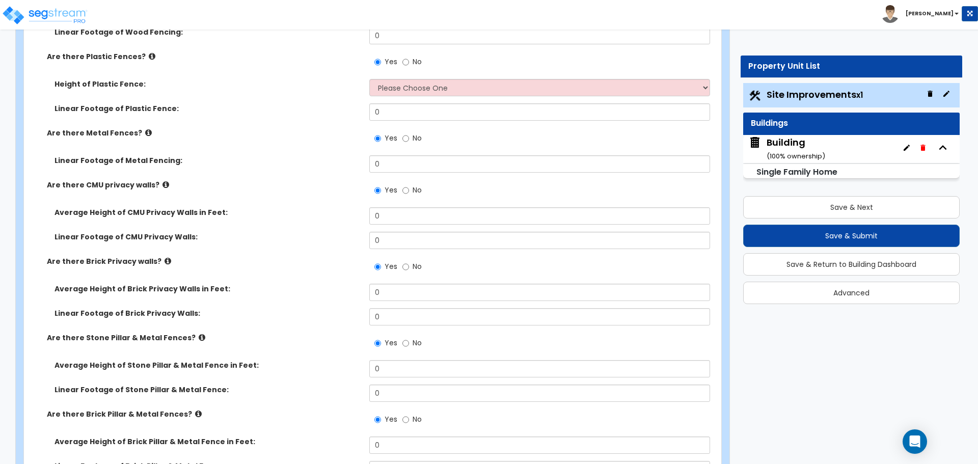
click at [162, 181] on icon at bounding box center [165, 185] width 7 height 8
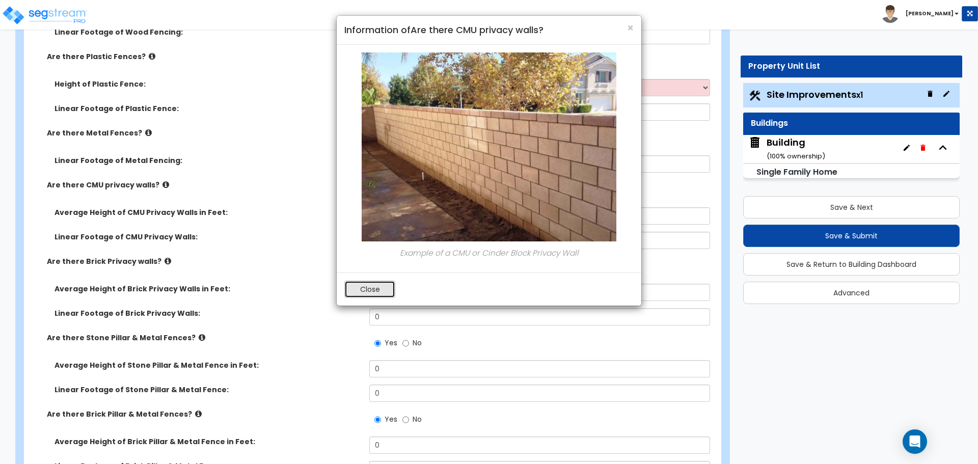
click at [375, 288] on button "Close" at bounding box center [369, 289] width 51 height 17
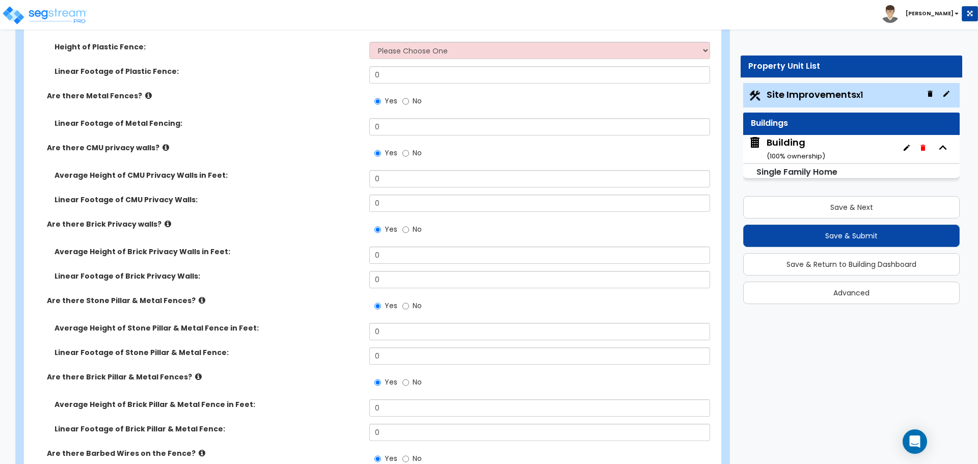
scroll to position [2419, 0]
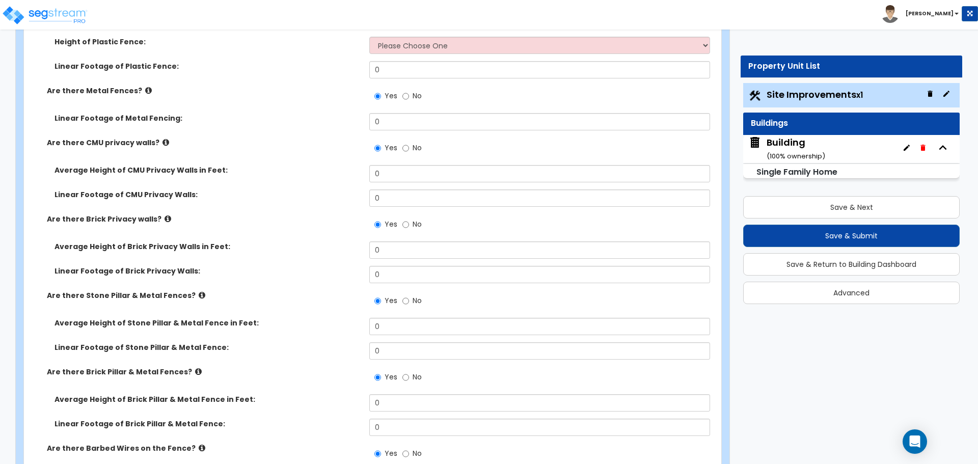
click at [165, 216] on icon at bounding box center [168, 219] width 7 height 8
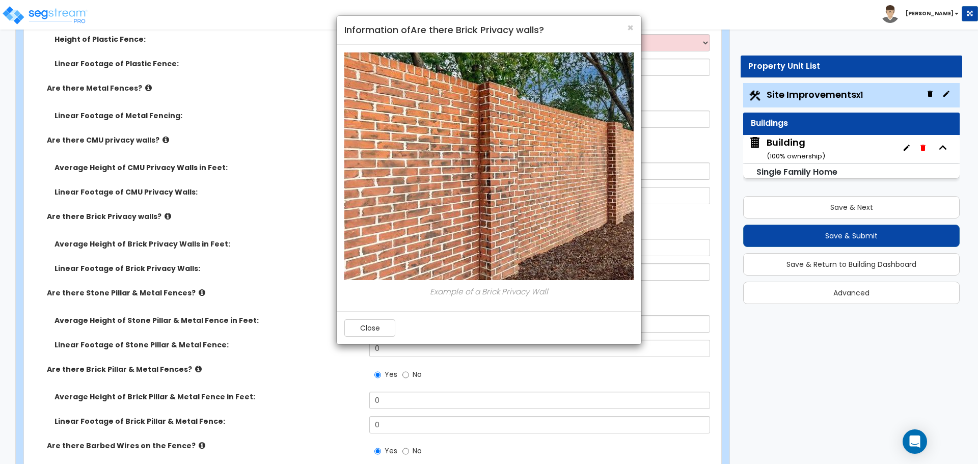
scroll to position [2429, 0]
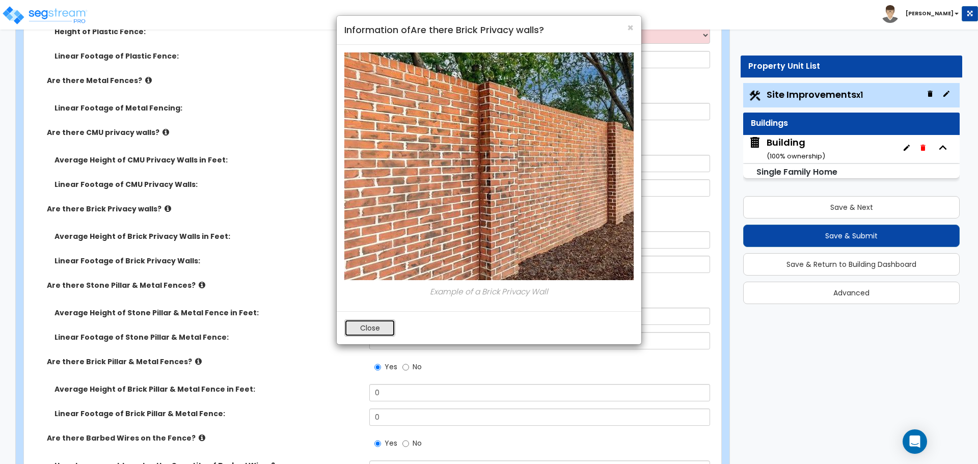
click at [367, 327] on button "Close" at bounding box center [369, 327] width 51 height 17
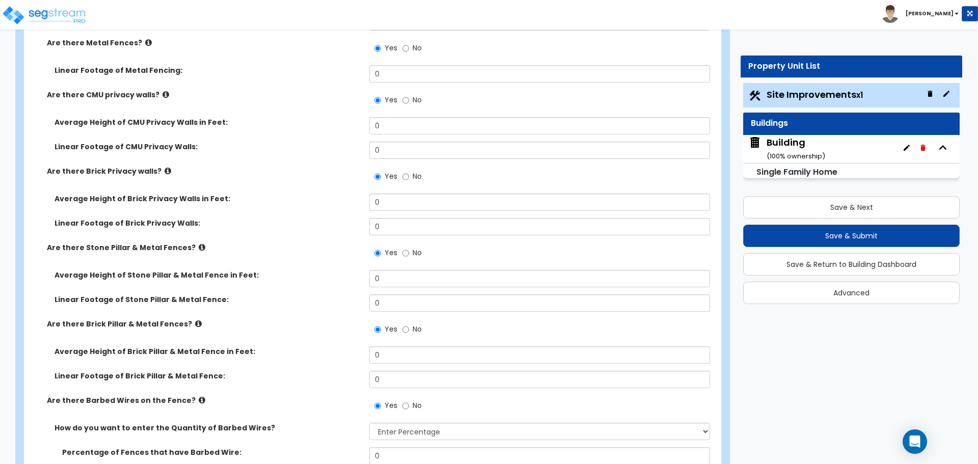
scroll to position [2479, 0]
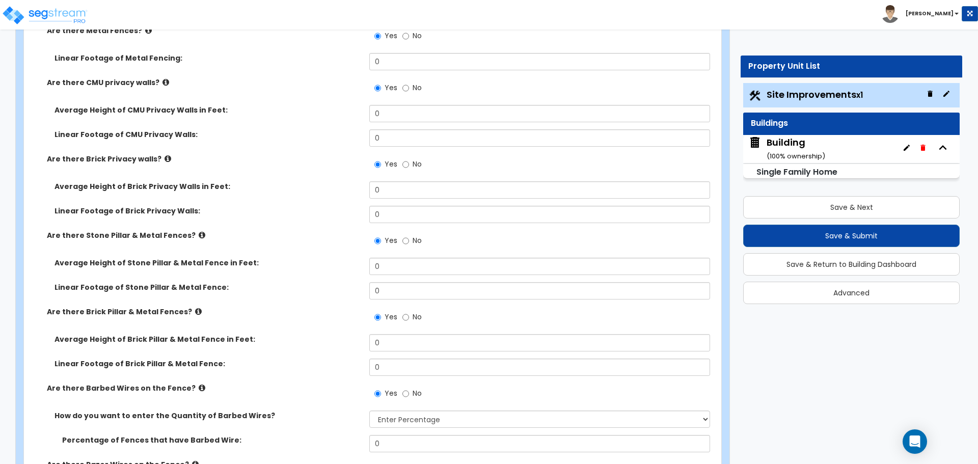
click at [199, 231] on icon at bounding box center [202, 235] width 7 height 8
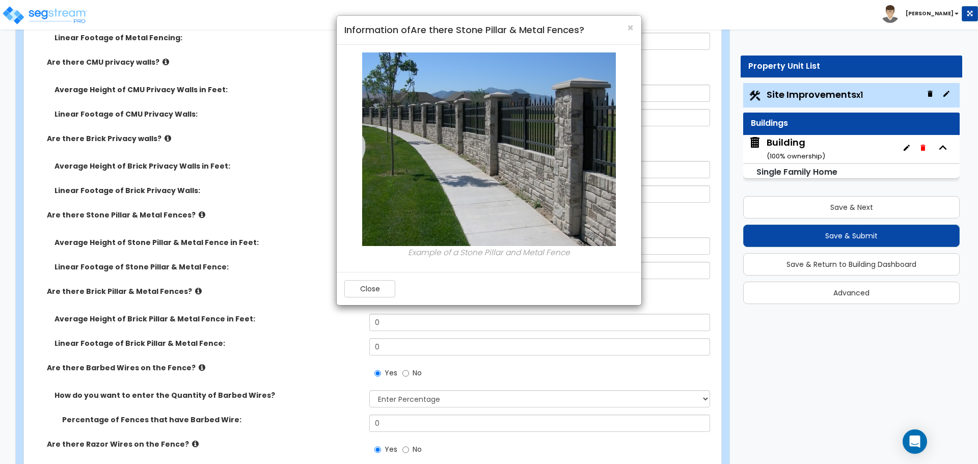
scroll to position [2504, 0]
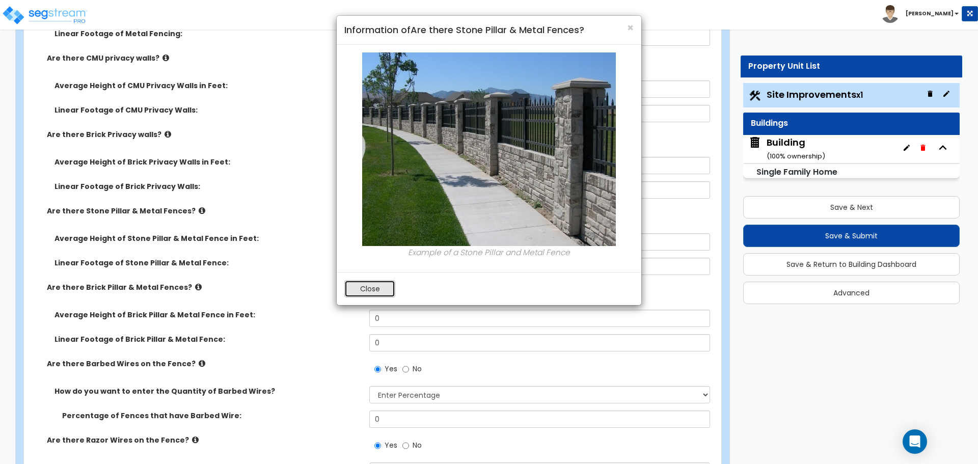
click at [378, 285] on button "Close" at bounding box center [369, 288] width 51 height 17
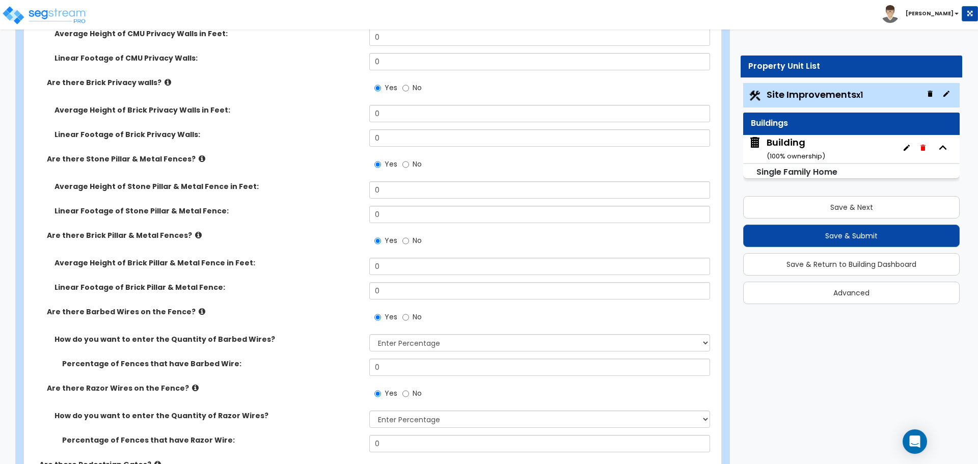
scroll to position [2557, 0]
click at [195, 230] on icon at bounding box center [198, 234] width 7 height 8
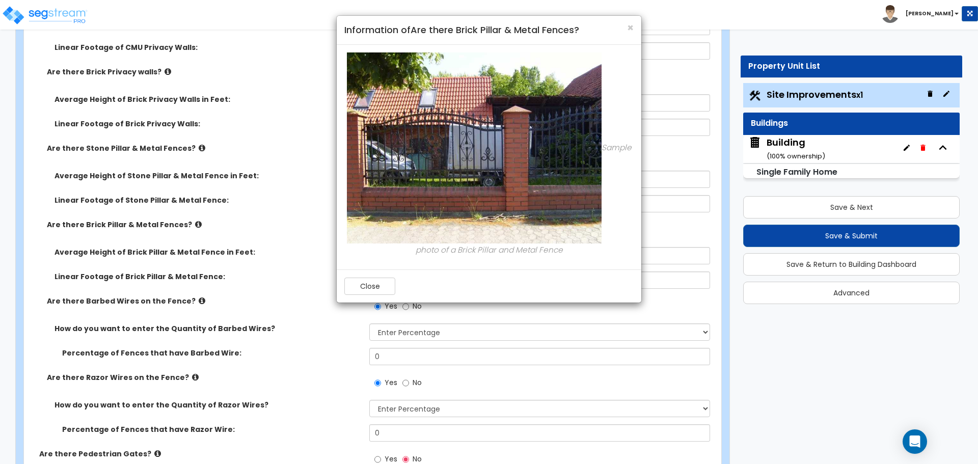
scroll to position [2569, 0]
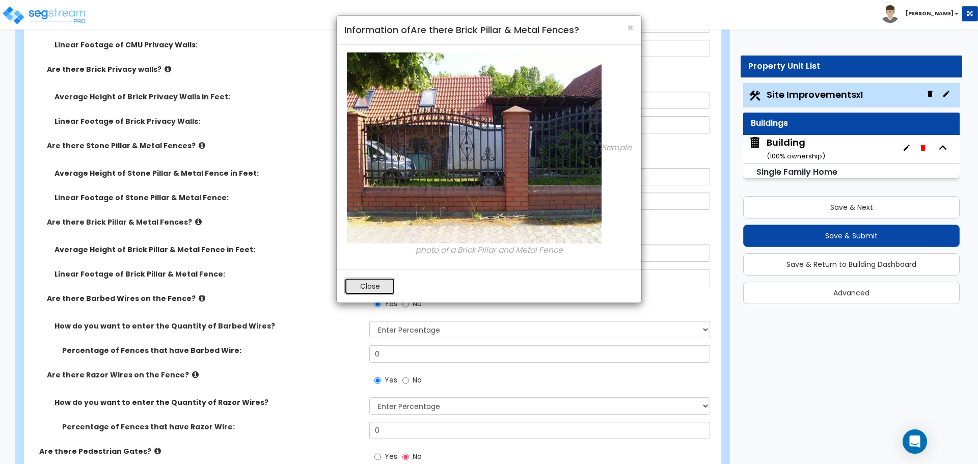
click at [383, 281] on button "Close" at bounding box center [369, 286] width 51 height 17
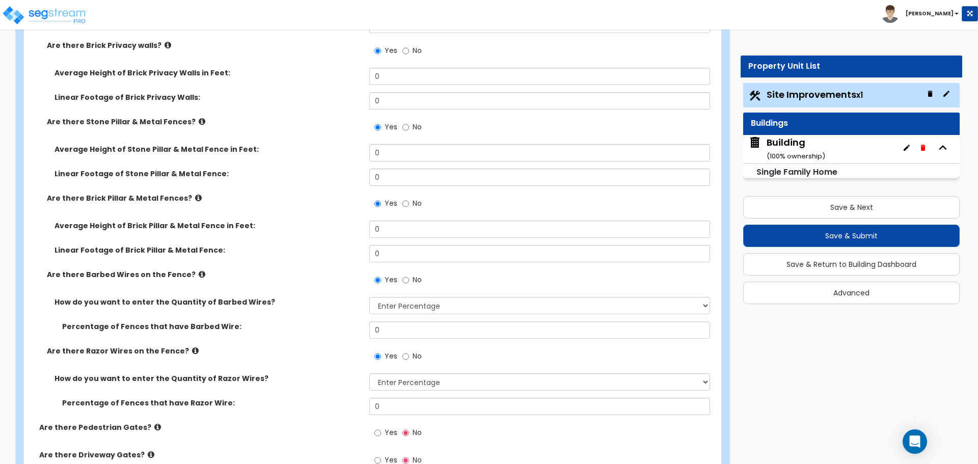
scroll to position [2594, 0]
click at [199, 269] on icon at bounding box center [202, 273] width 7 height 8
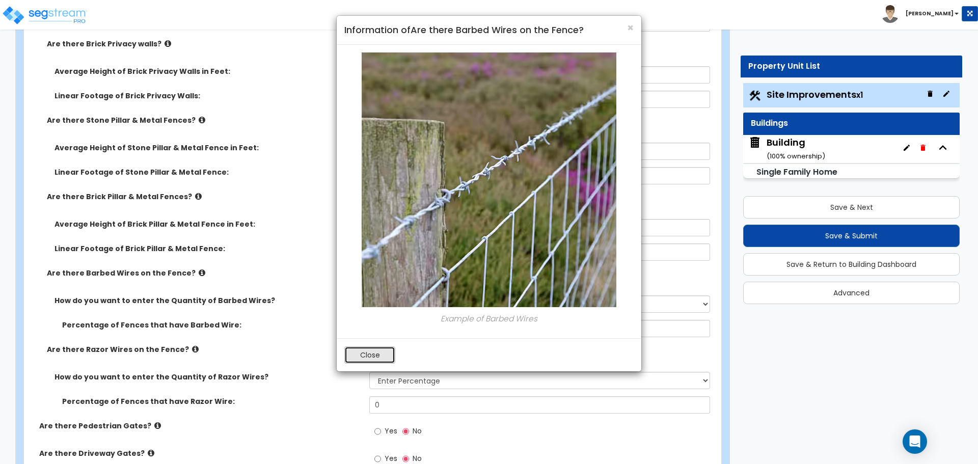
click at [370, 352] on button "Close" at bounding box center [369, 354] width 51 height 17
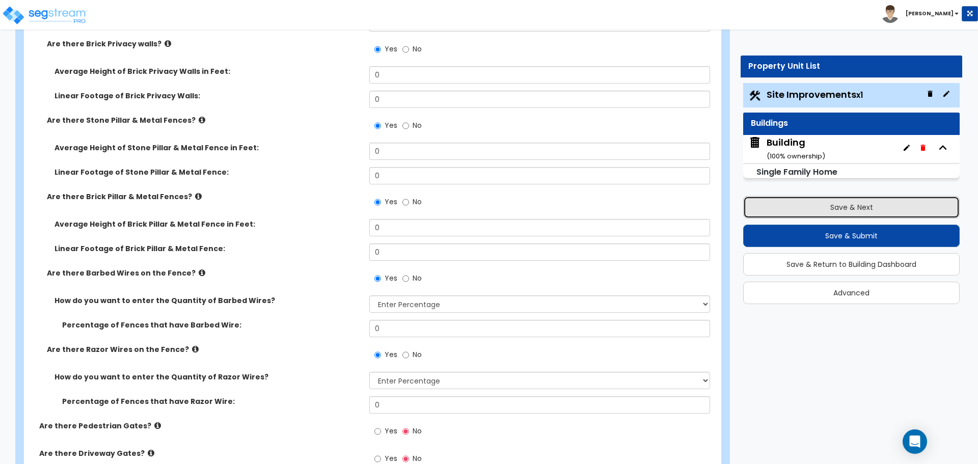
click at [779, 202] on button "Save & Next" at bounding box center [851, 207] width 216 height 22
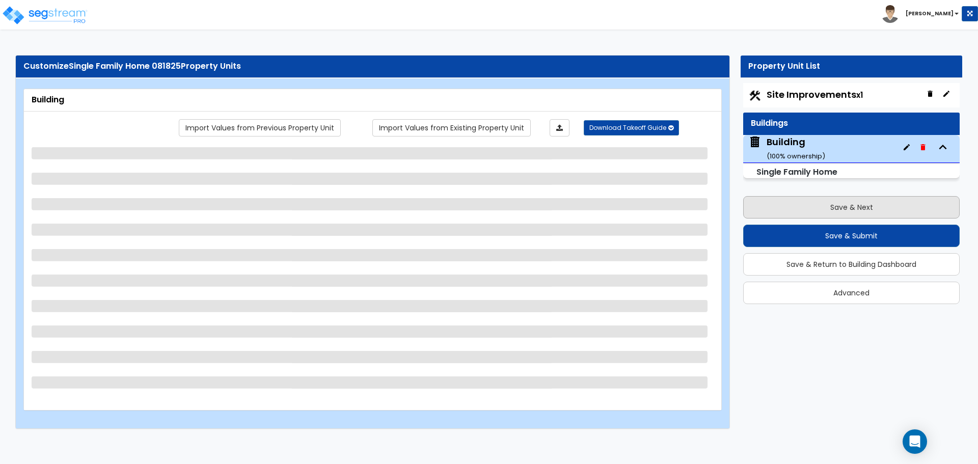
scroll to position [0, 0]
select select "3"
select select "2"
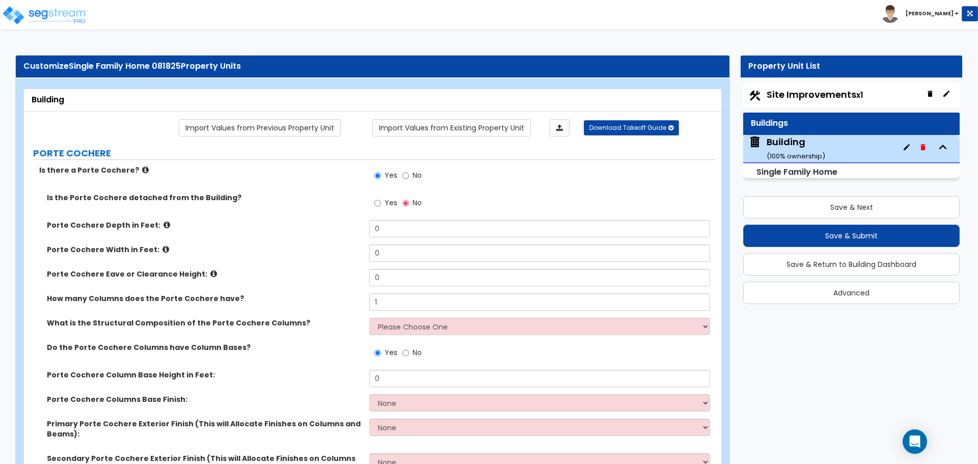
scroll to position [1871, 0]
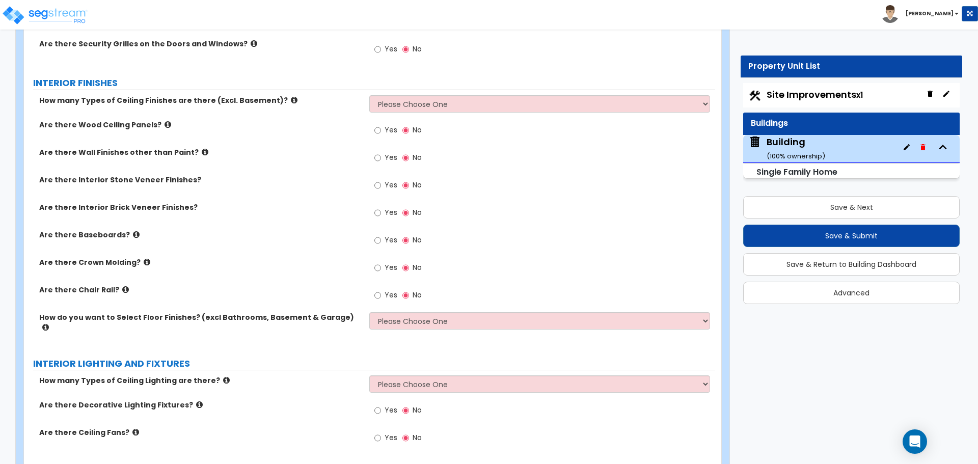
click at [133, 233] on icon at bounding box center [136, 235] width 7 height 8
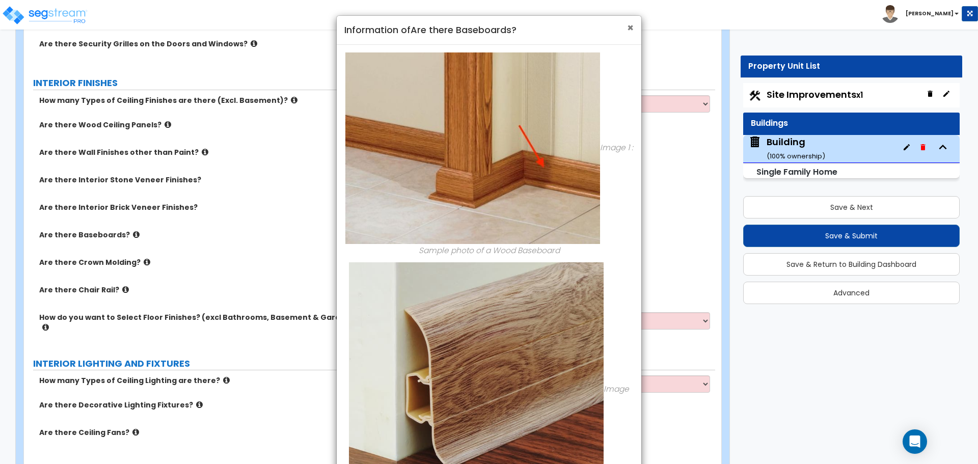
click at [633, 32] on span "×" at bounding box center [630, 27] width 7 height 15
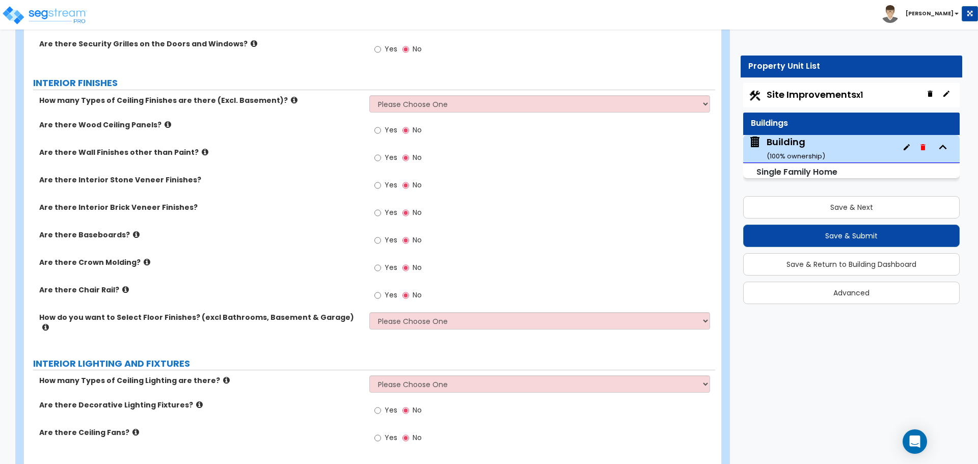
click at [389, 241] on span "Yes" at bounding box center [391, 240] width 13 height 10
click at [381, 241] on input "Yes" at bounding box center [377, 240] width 7 height 11
radio input "true"
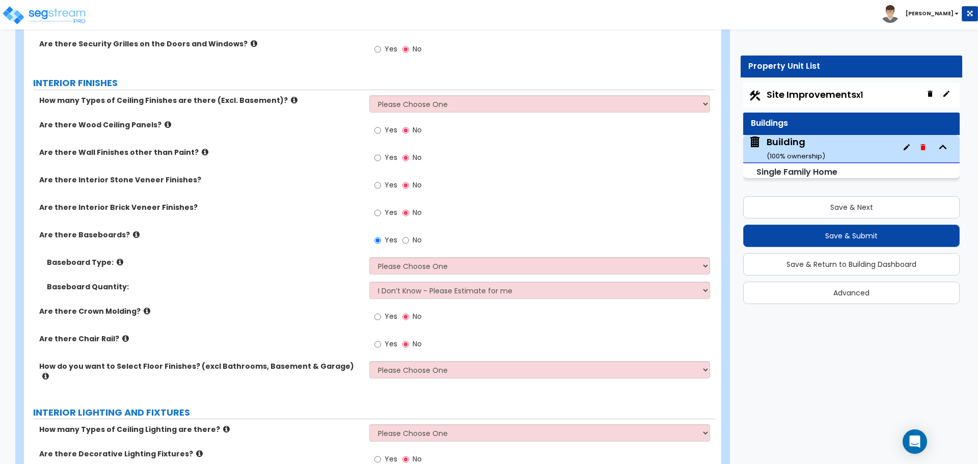
click at [117, 260] on icon at bounding box center [120, 262] width 7 height 8
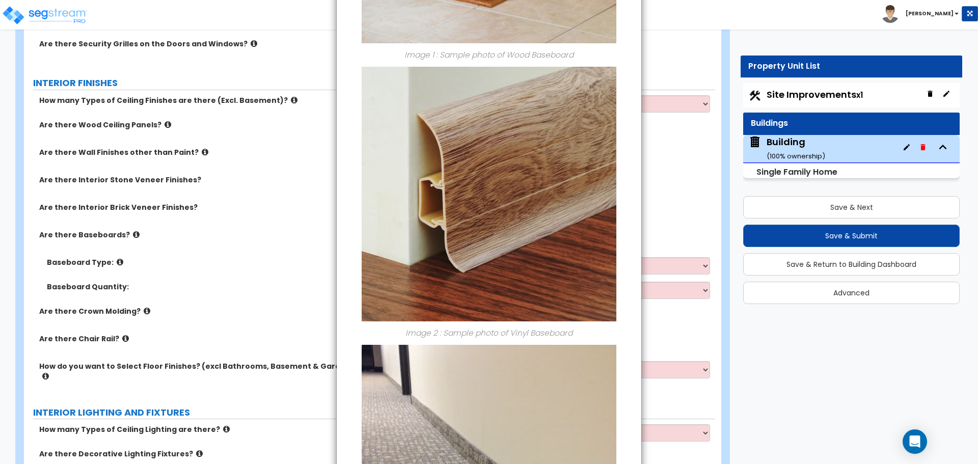
scroll to position [0, 0]
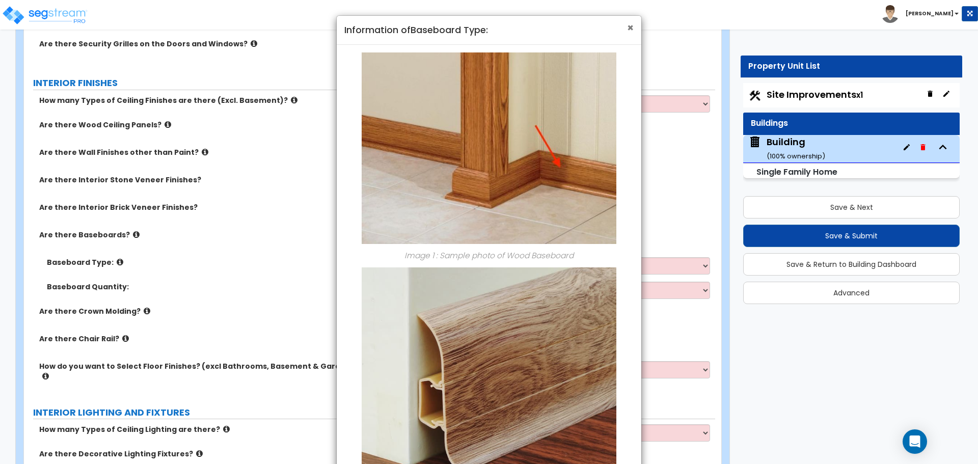
click at [629, 27] on span "×" at bounding box center [630, 27] width 7 height 15
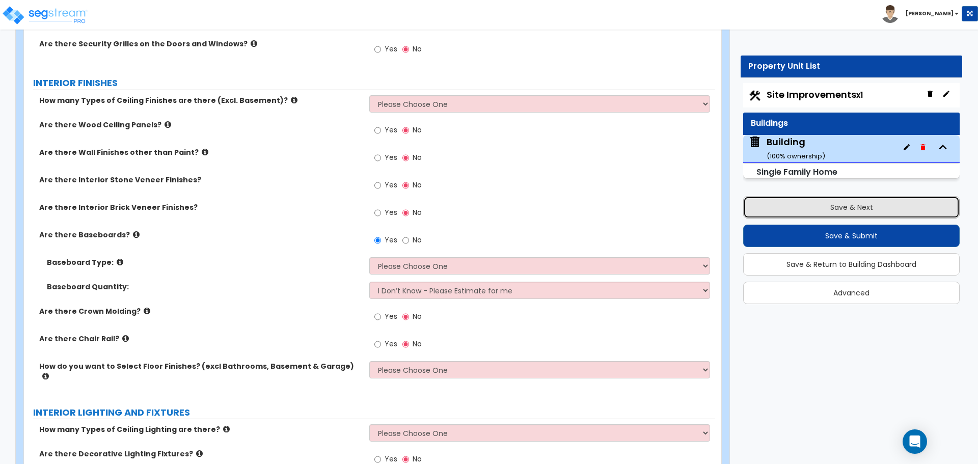
click at [853, 209] on button "Save & Next" at bounding box center [851, 207] width 216 height 22
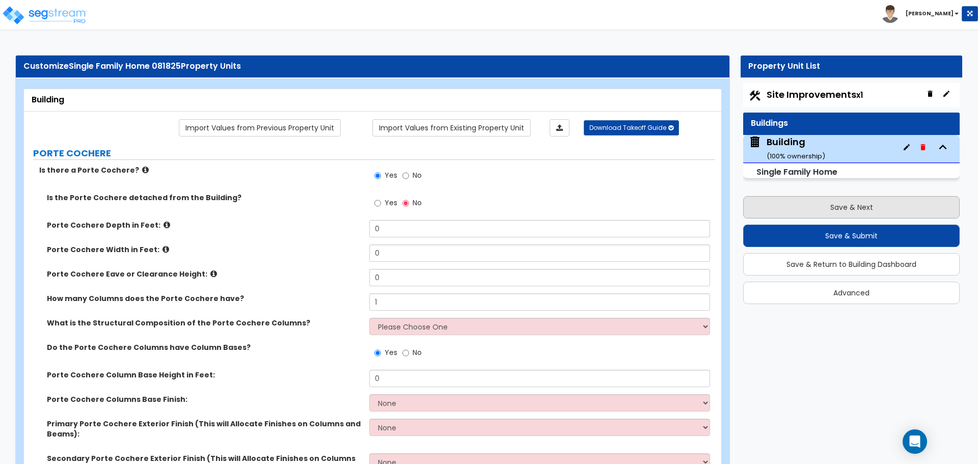
select select "2"
select select "1"
select select "2"
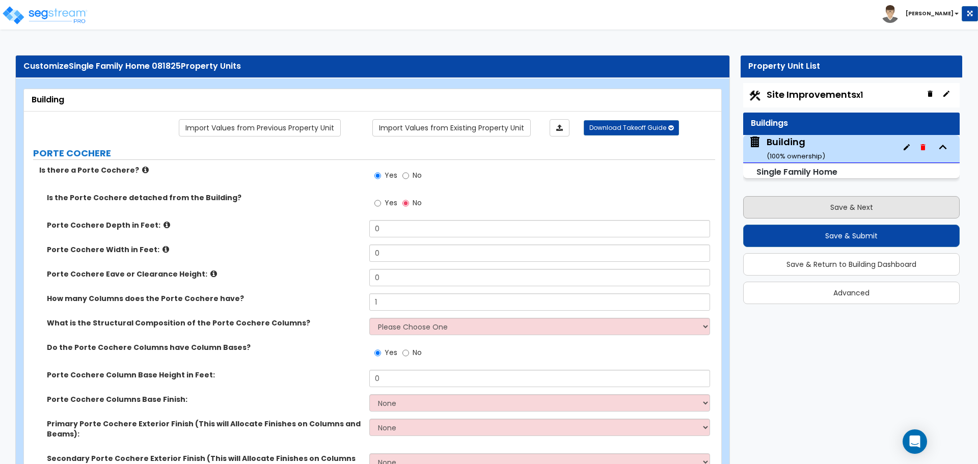
select select "1"
select select "2"
select select "1"
select select "2"
select select "1"
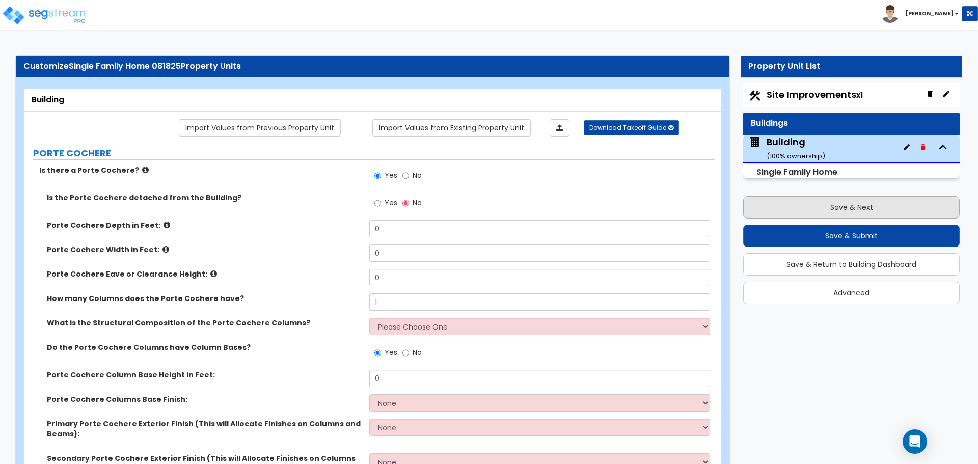
select select "1"
select select "5"
select select "2"
select select "10"
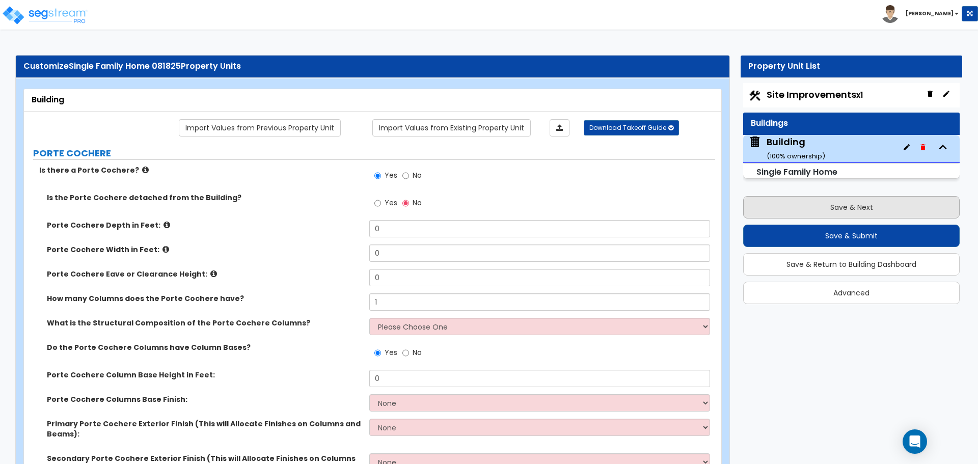
select select "3"
select select "1"
select select "2"
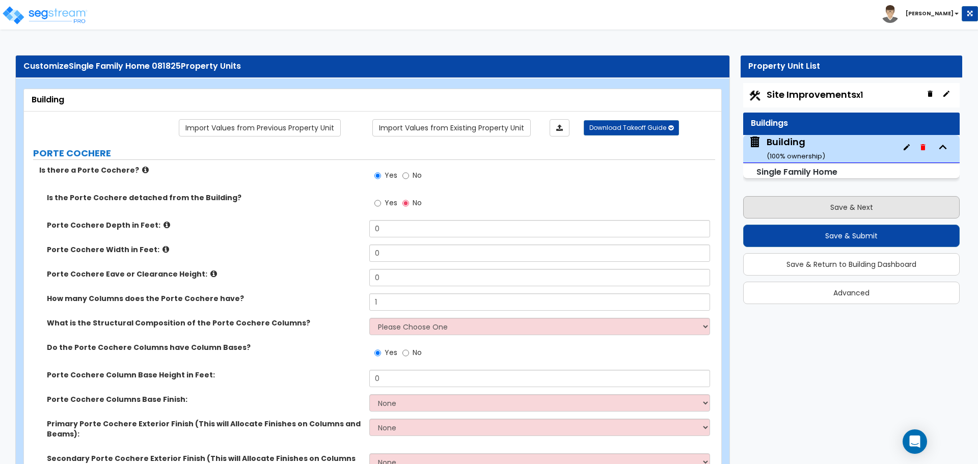
select select "2"
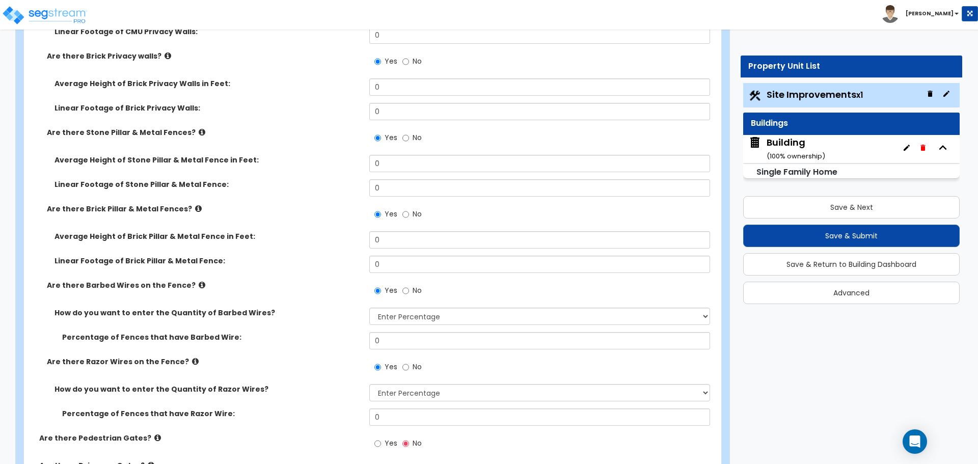
scroll to position [2587, 0]
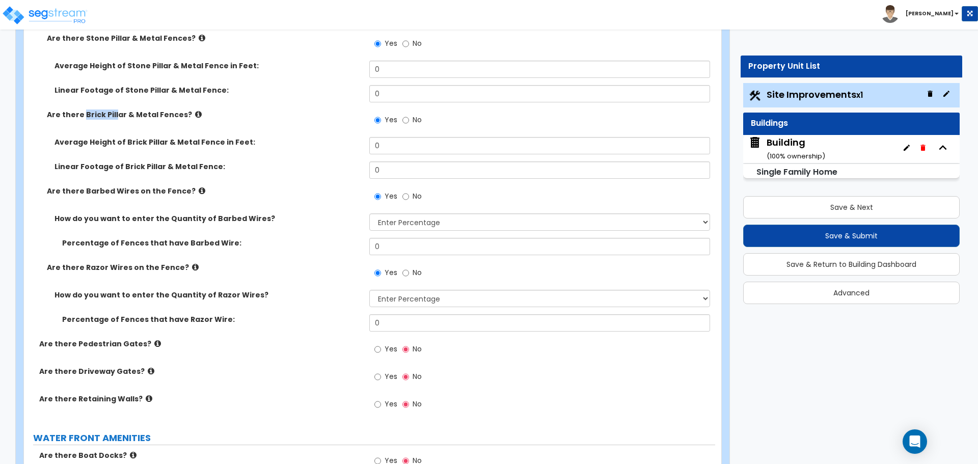
click at [282, 156] on div "Average Height of Brick Pillar & Metal Fence in Feet: 0" at bounding box center [369, 149] width 691 height 24
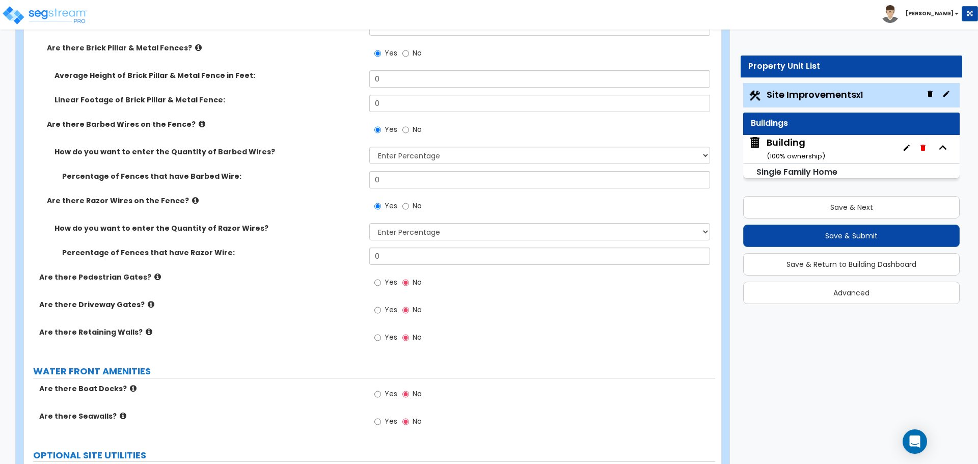
scroll to position [2744, 0]
click at [195, 46] on icon at bounding box center [198, 47] width 7 height 8
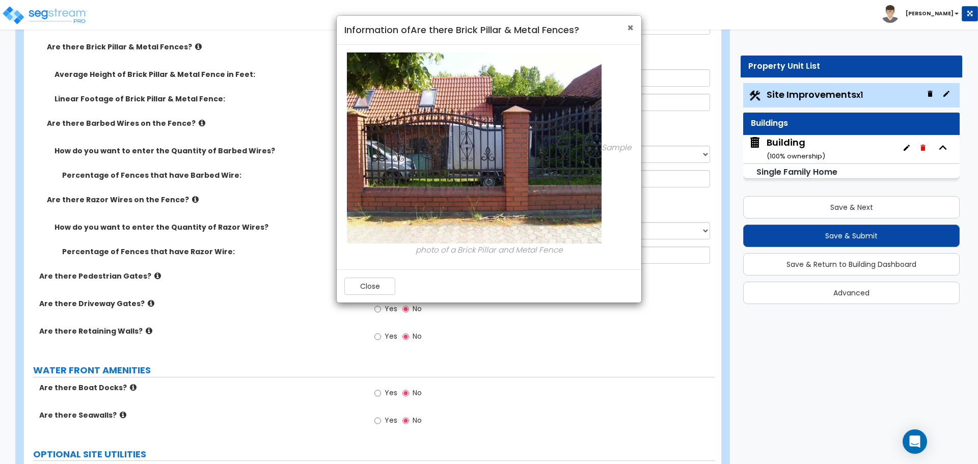
click at [632, 28] on span "×" at bounding box center [630, 27] width 7 height 15
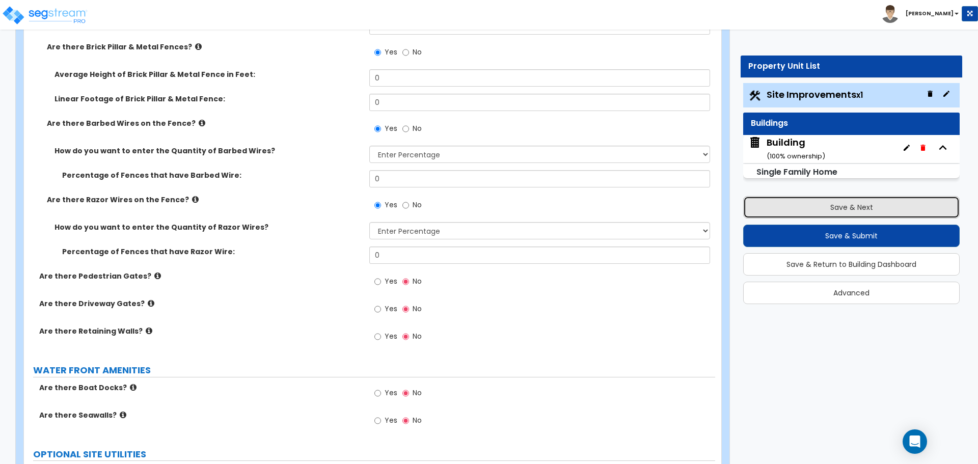
click at [875, 196] on button "Save & Next" at bounding box center [851, 207] width 216 height 22
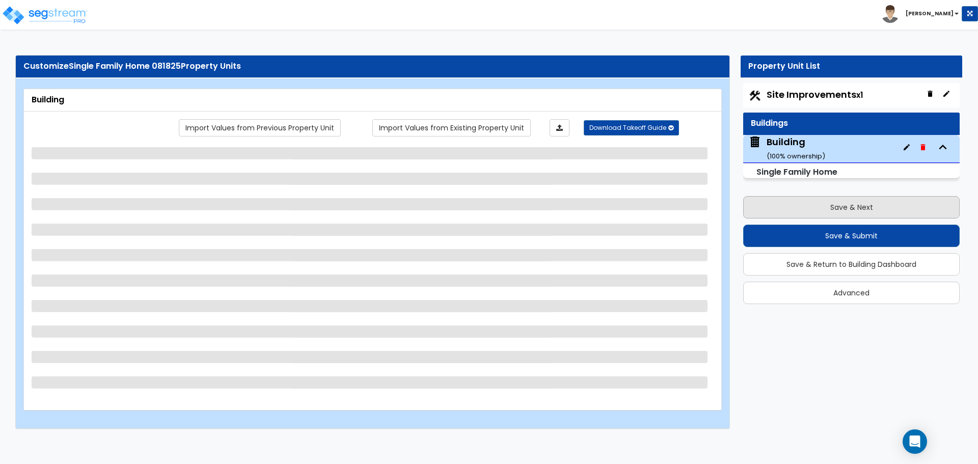
scroll to position [0, 0]
select select "3"
select select "2"
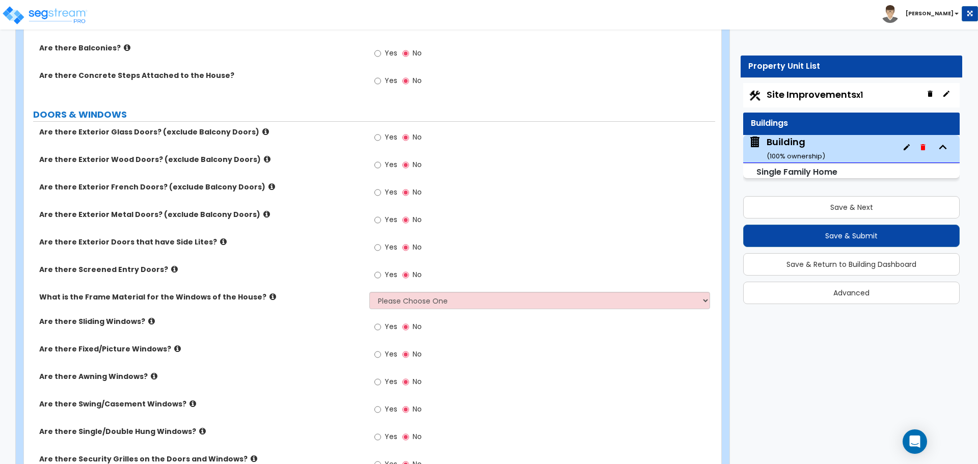
scroll to position [1468, 0]
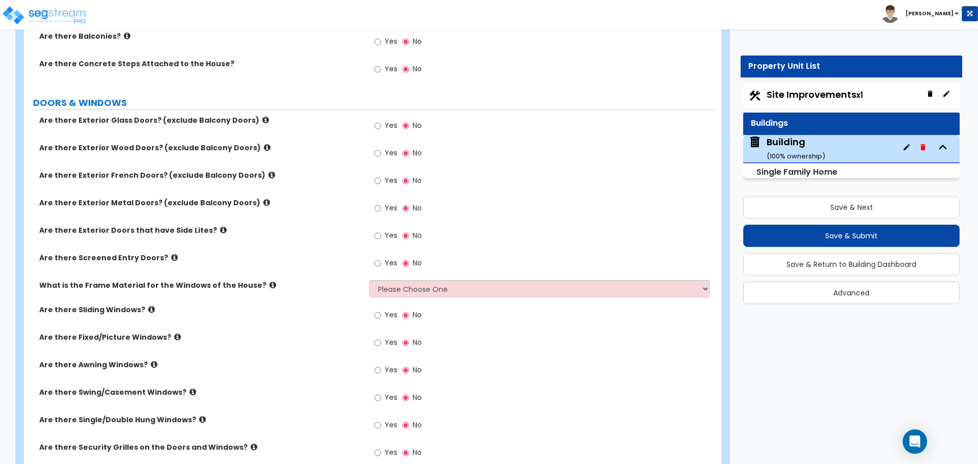
click at [269, 283] on icon at bounding box center [272, 285] width 7 height 8
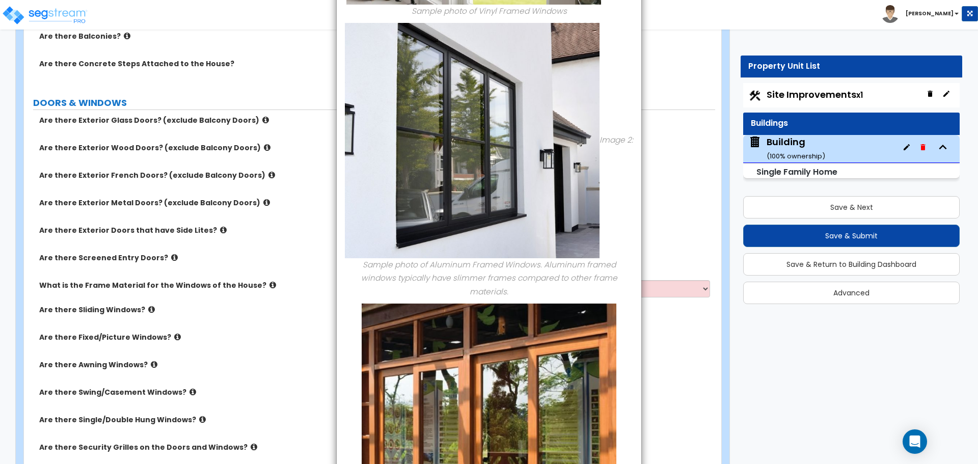
scroll to position [0, 0]
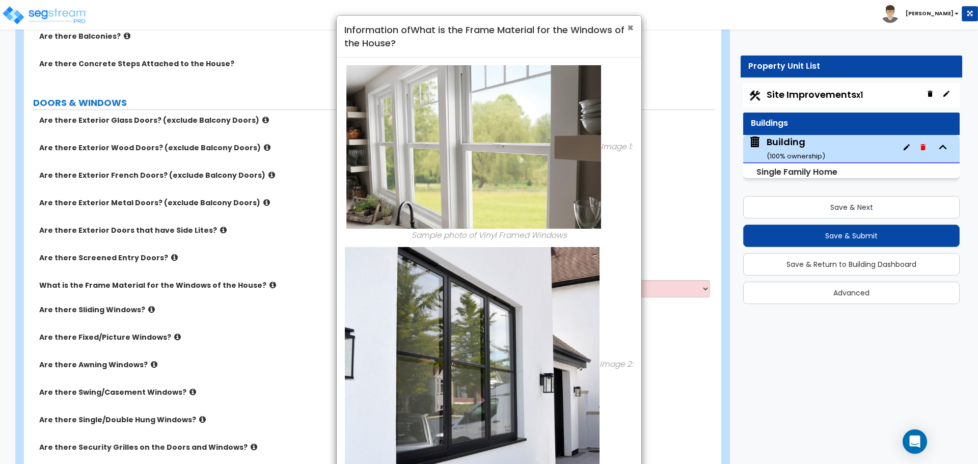
click at [632, 24] on span "×" at bounding box center [630, 27] width 7 height 15
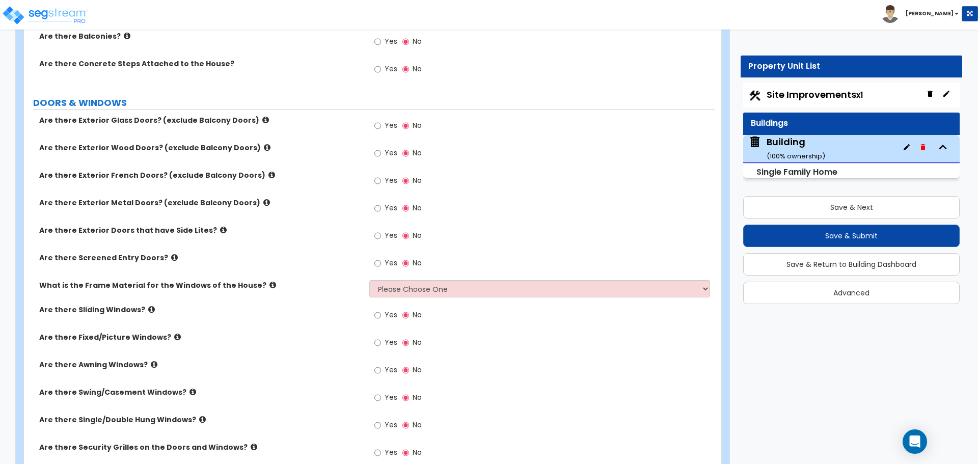
click at [295, 115] on label "Are there Exterior Glass Doors? (exclude Balcony Doors)" at bounding box center [200, 120] width 322 height 10
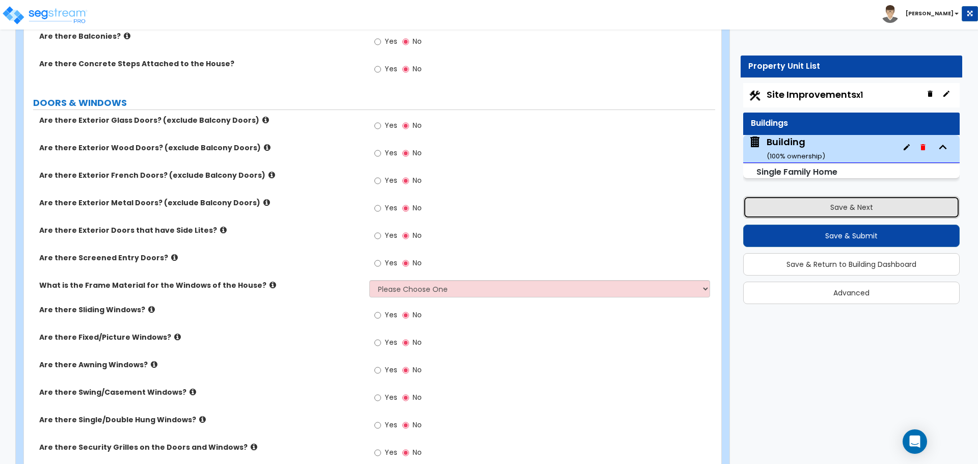
click at [799, 203] on button "Save & Next" at bounding box center [851, 207] width 216 height 22
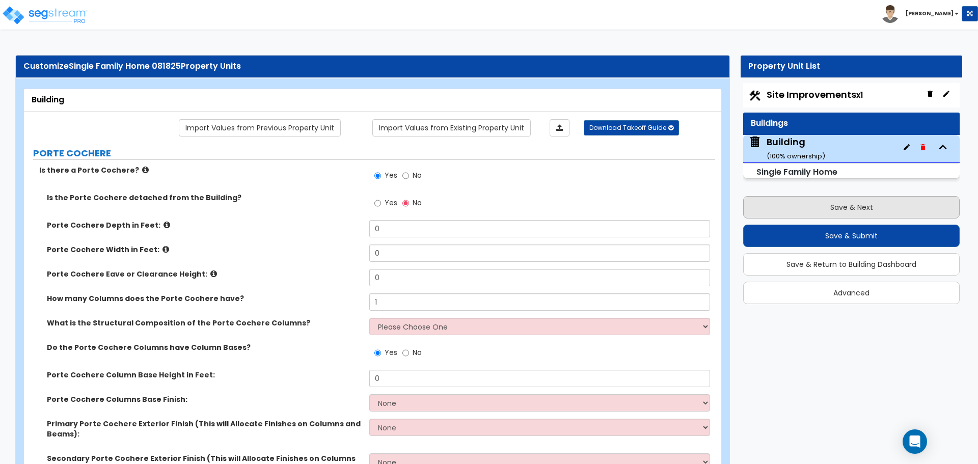
select select "2"
select select "1"
select select "2"
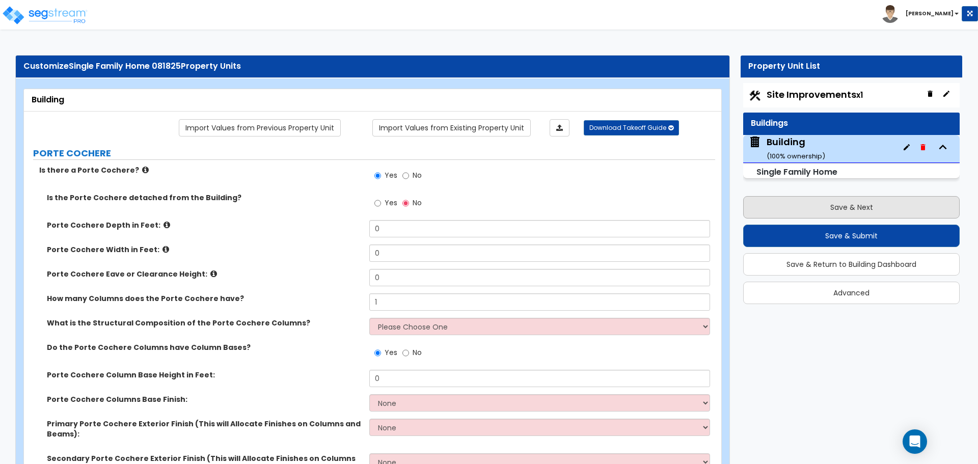
select select "1"
select select "2"
select select "1"
select select "2"
select select "1"
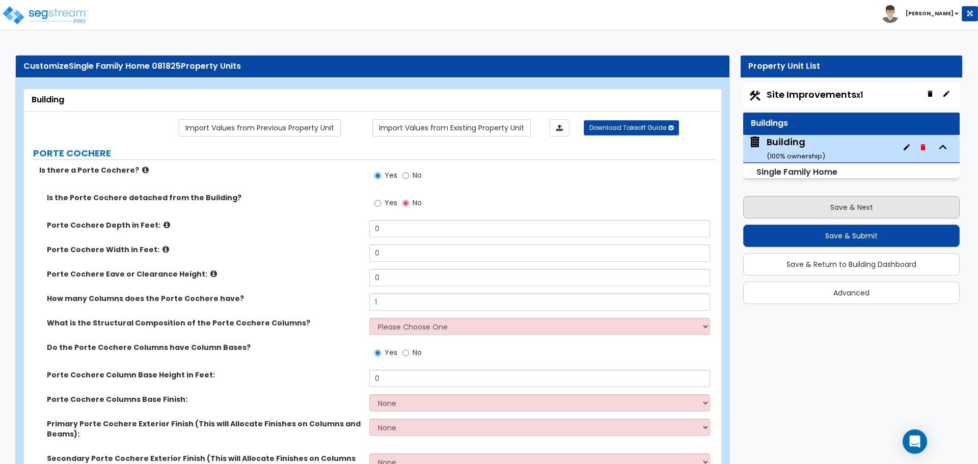
select select "1"
select select "5"
select select "2"
select select "10"
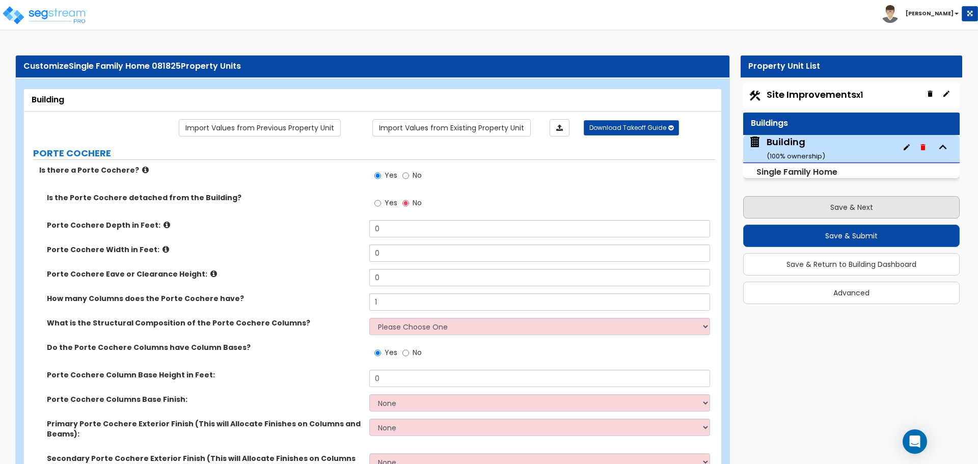
select select "3"
select select "1"
select select "2"
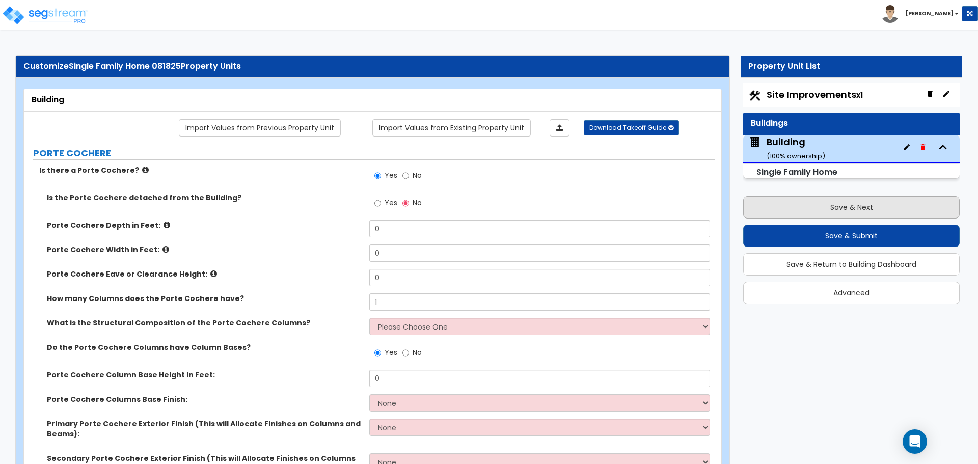
select select "2"
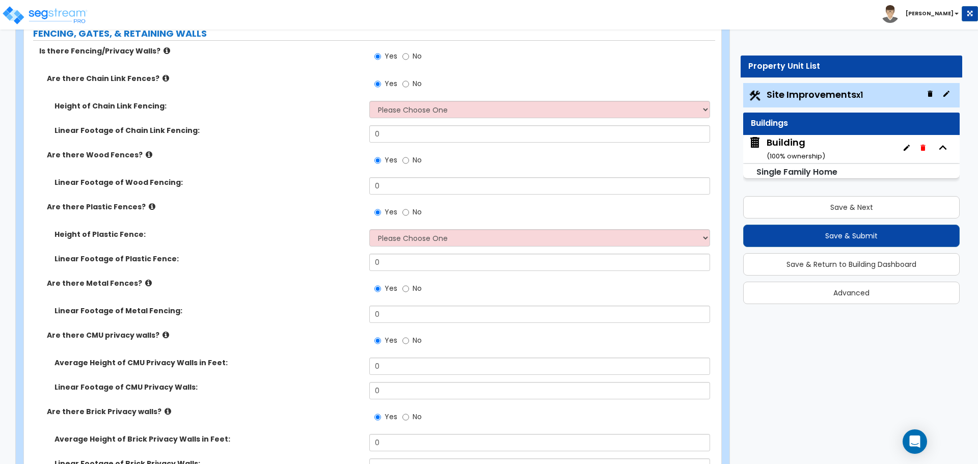
scroll to position [2228, 0]
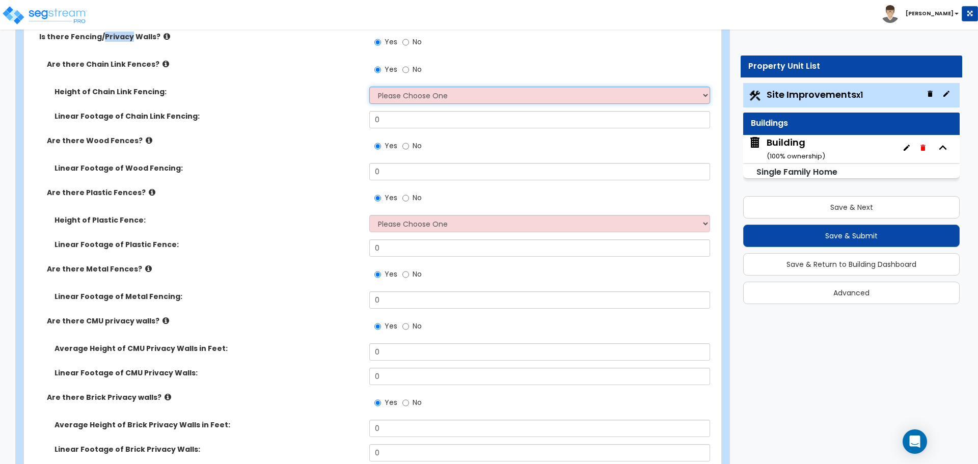
click at [490, 96] on select "Please Choose One 3 feet 4 feet 5 feet 6 feet 10 feet 12 feet" at bounding box center [539, 95] width 340 height 17
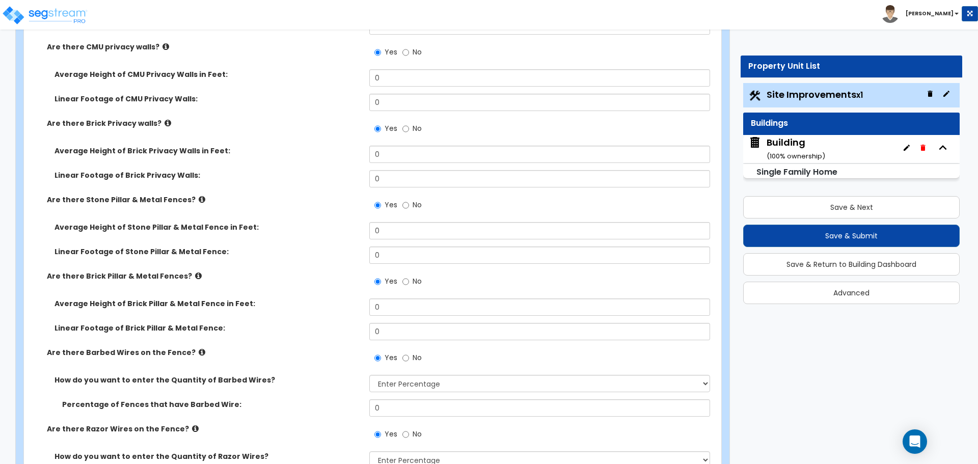
scroll to position [2513, 0]
click at [295, 83] on div "Average Height of CMU Privacy Walls in Feet: 0" at bounding box center [369, 83] width 691 height 24
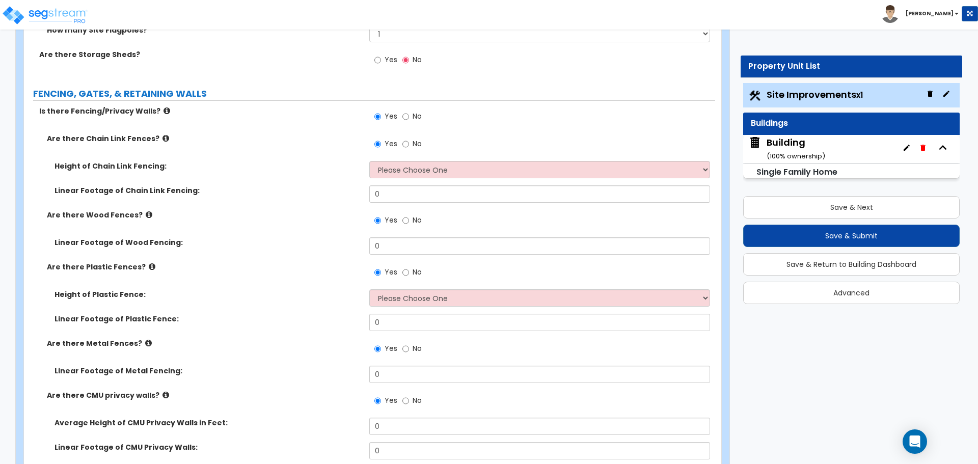
scroll to position [2151, 0]
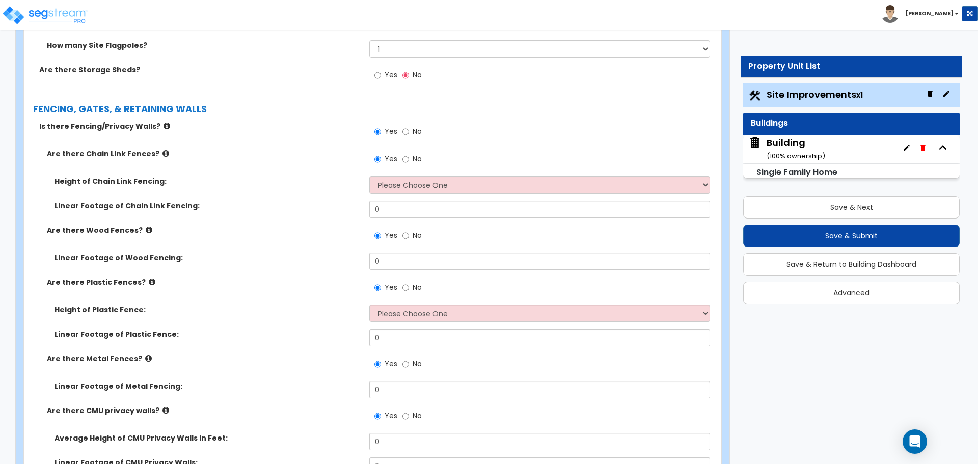
click at [411, 121] on div "Yes No" at bounding box center [398, 132] width 58 height 23
click at [402, 130] on input "No" at bounding box center [405, 131] width 7 height 11
radio input "false"
radio input "true"
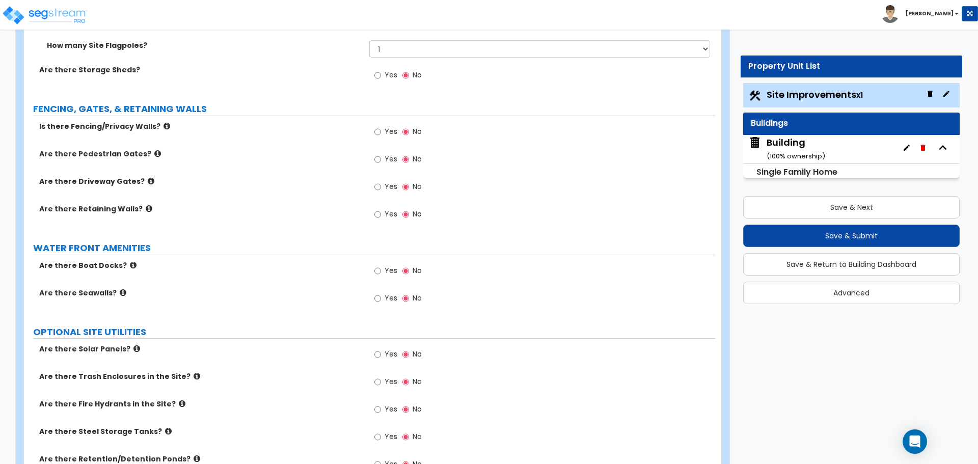
click at [381, 130] on label "Yes" at bounding box center [385, 132] width 23 height 17
click at [381, 130] on input "Yes" at bounding box center [377, 131] width 7 height 11
radio input "true"
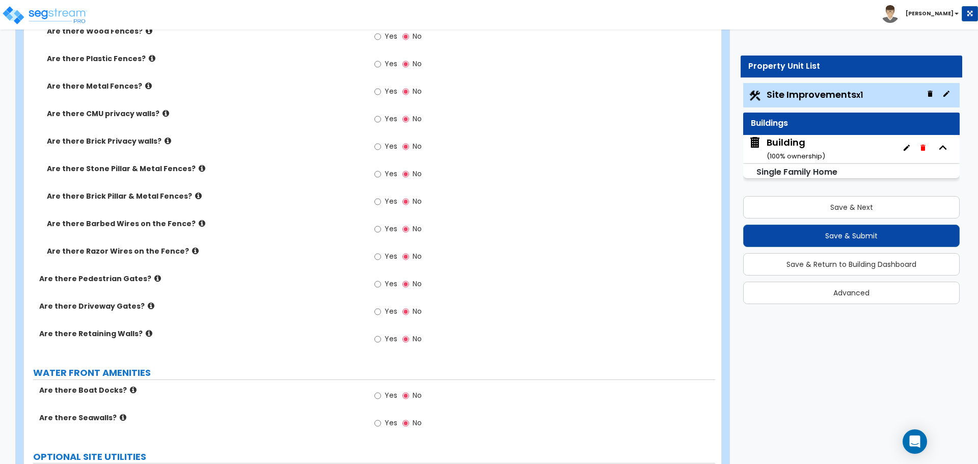
scroll to position [2336, 0]
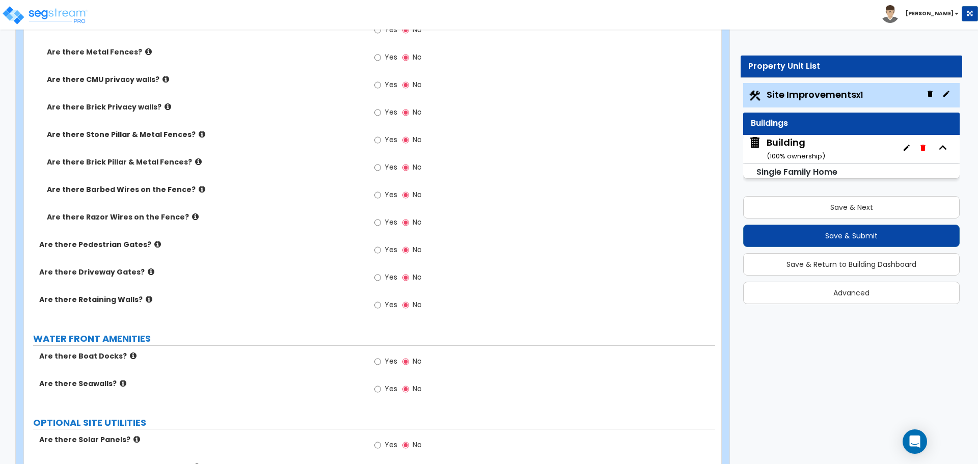
click at [390, 136] on span "Yes" at bounding box center [391, 139] width 13 height 10
click at [381, 136] on input "Yes" at bounding box center [377, 139] width 7 height 11
radio input "true"
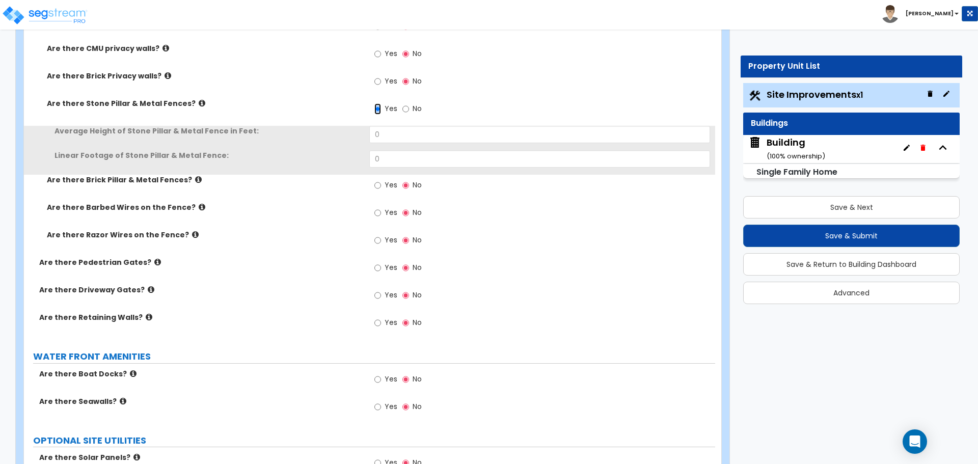
scroll to position [2368, 0]
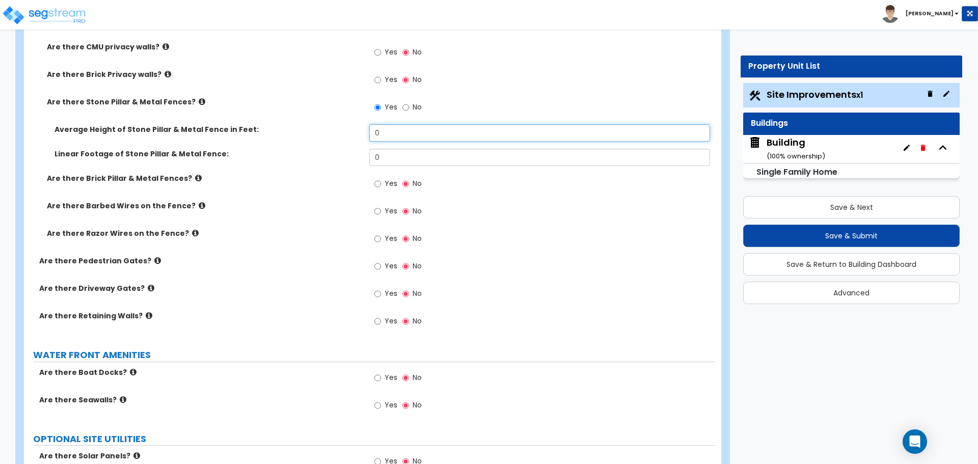
drag, startPoint x: 401, startPoint y: 130, endPoint x: 330, endPoint y: 129, distance: 71.8
click at [331, 130] on div "Average Height of Stone Pillar & Metal Fence in Feet: 0" at bounding box center [369, 136] width 691 height 24
type input "6"
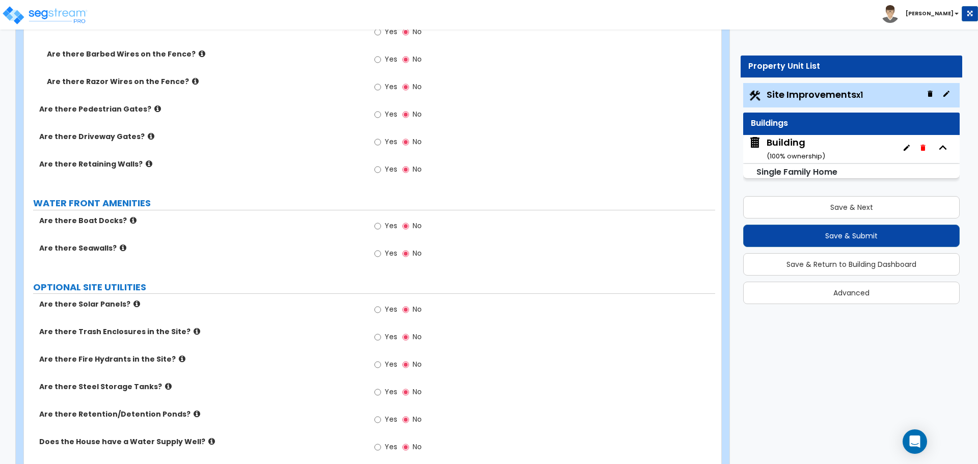
scroll to position [2522, 0]
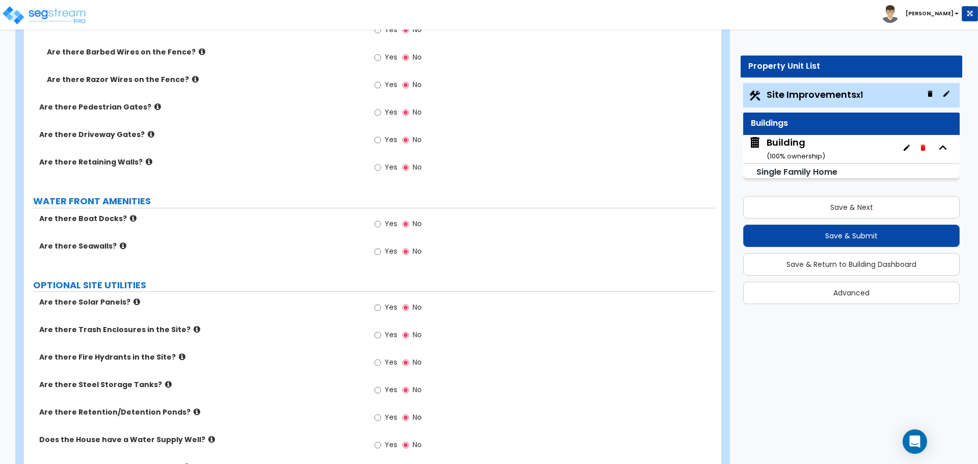
type input "350"
click at [404, 113] on input "No" at bounding box center [405, 112] width 7 height 11
click at [400, 112] on div "Yes No" at bounding box center [398, 113] width 58 height 23
click at [393, 109] on span "Yes" at bounding box center [391, 112] width 13 height 10
click at [381, 109] on input "Yes" at bounding box center [377, 112] width 7 height 11
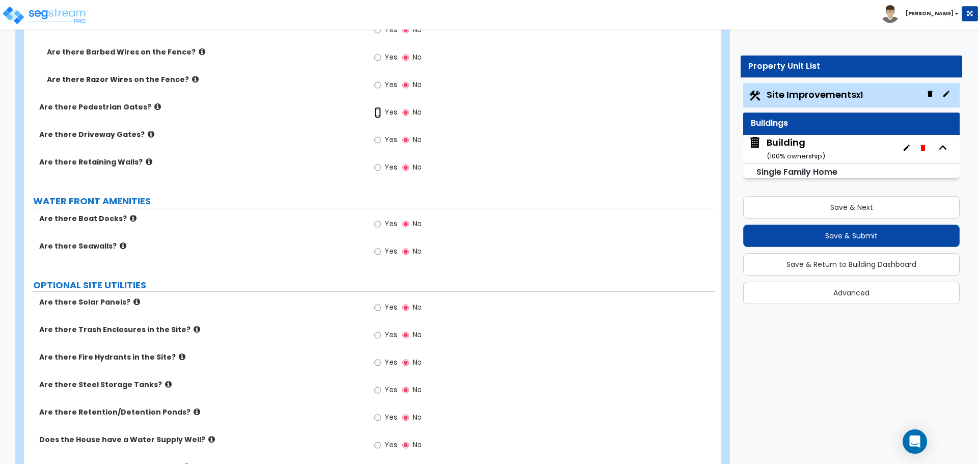
radio input "true"
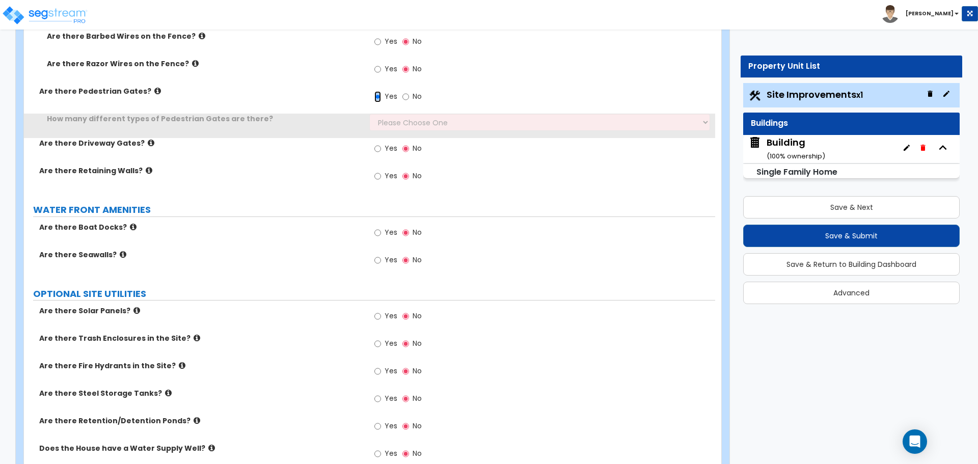
scroll to position [2556, 0]
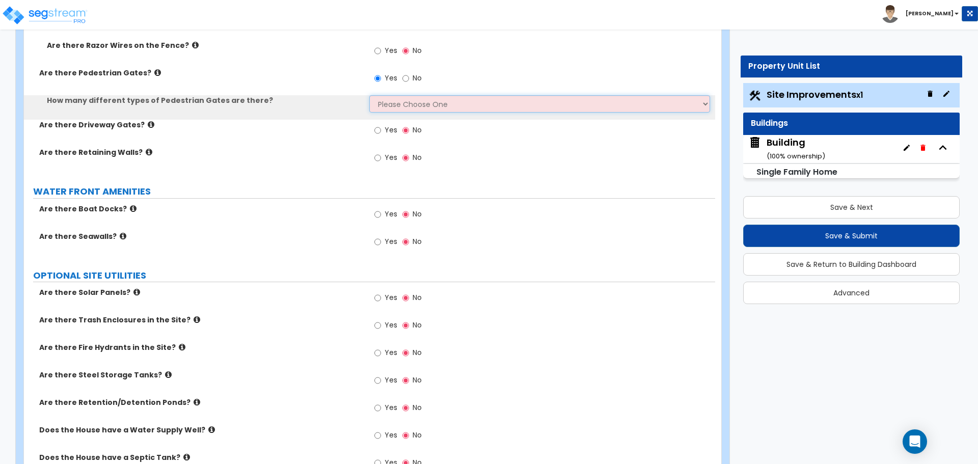
click at [407, 104] on select "Please Choose One 1 2 3" at bounding box center [539, 103] width 340 height 17
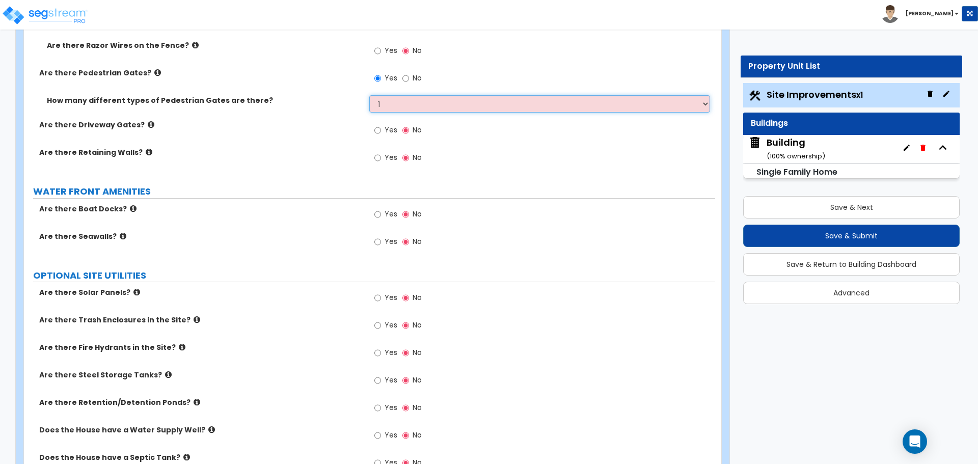
click at [369, 95] on select "Please Choose One 1 2 3" at bounding box center [539, 103] width 340 height 17
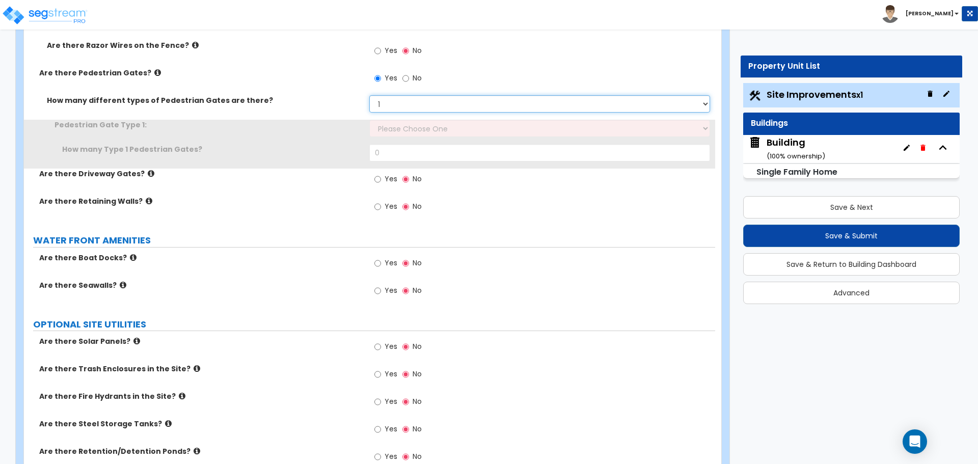
click at [386, 104] on select "Please Choose One 1 2 3" at bounding box center [539, 103] width 340 height 17
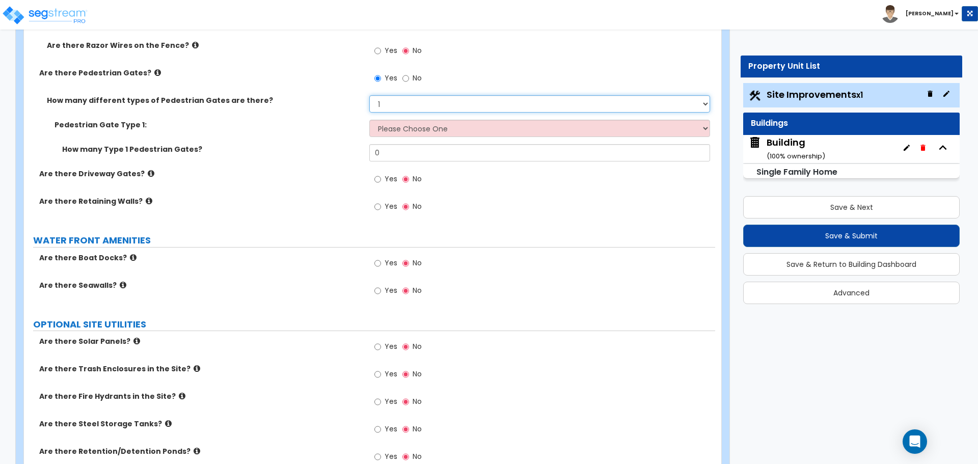
select select "2"
click at [369, 95] on select "Please Choose One 1 2 3" at bounding box center [539, 103] width 340 height 17
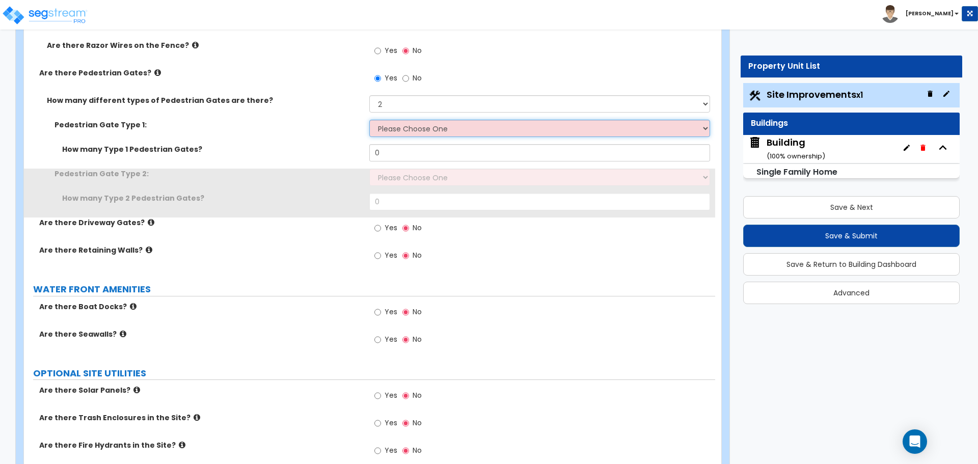
click at [404, 124] on select "Please Choose One Chain Link, 3 ft Height Chain Link, 4 ft Height Chain Link, 6…" at bounding box center [539, 128] width 340 height 17
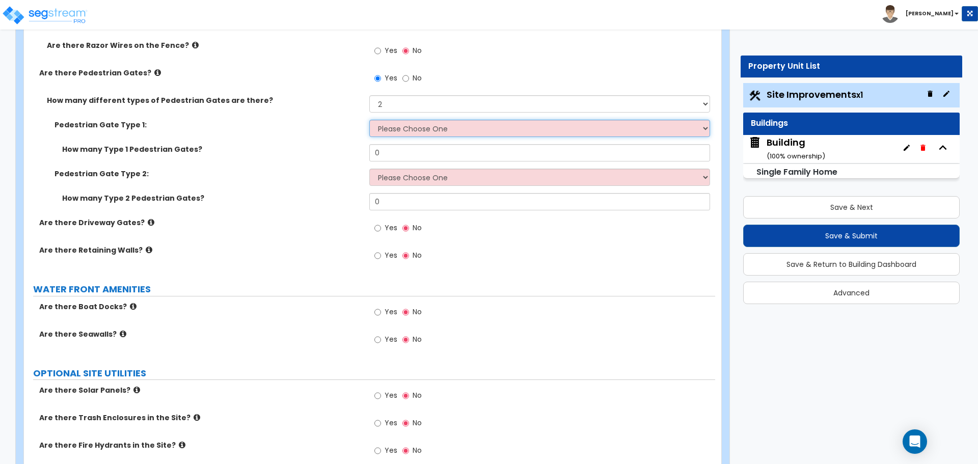
select select "6"
click at [369, 120] on select "Please Choose One Chain Link, 3 ft Height Chain Link, 4 ft Height Chain Link, 6…" at bounding box center [539, 128] width 340 height 17
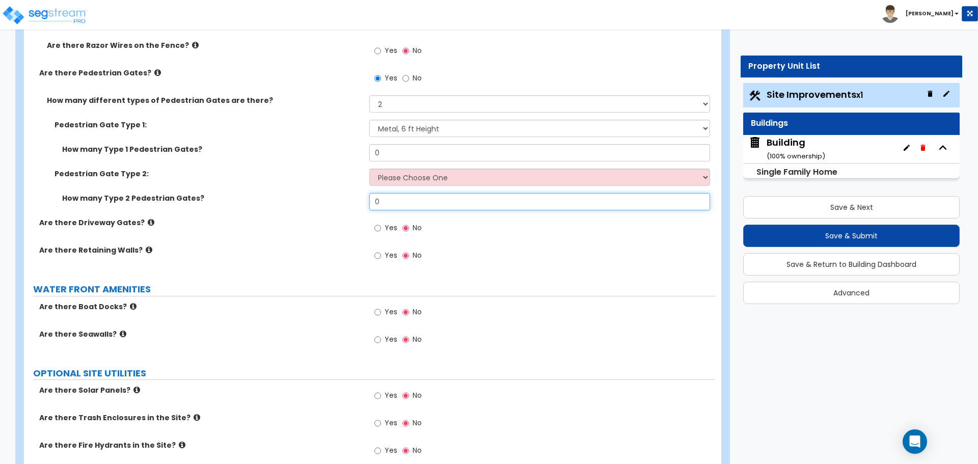
click at [425, 201] on input "0" at bounding box center [539, 201] width 340 height 17
click at [424, 175] on select "Please Choose One Chain Link, 3 ft Height Chain Link, 4 ft Height Chain Link, 6…" at bounding box center [539, 177] width 340 height 17
select select "11"
click at [369, 169] on select "Please Choose One Chain Link, 3 ft Height Chain Link, 4 ft Height Chain Link, 6…" at bounding box center [539, 177] width 340 height 17
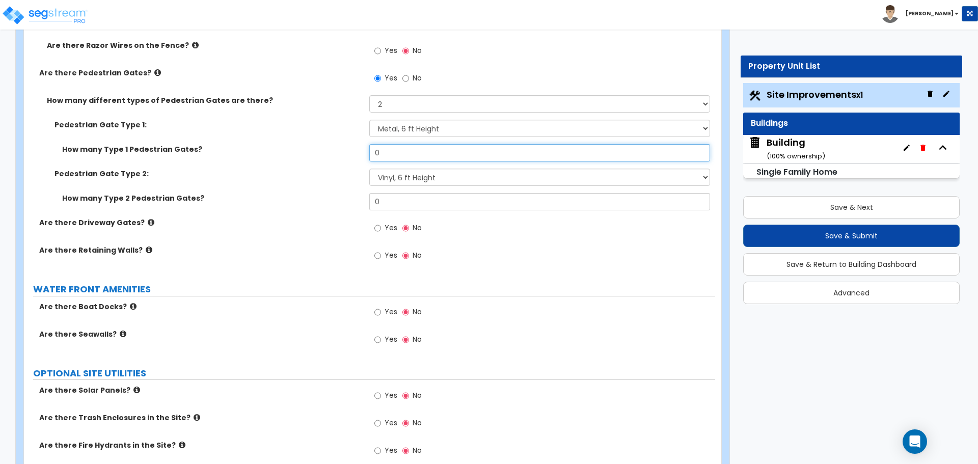
drag, startPoint x: 385, startPoint y: 153, endPoint x: 344, endPoint y: 143, distance: 42.0
click at [344, 144] on div "How many Type 1 Pedestrian Gates? 0" at bounding box center [369, 156] width 691 height 24
type input "1"
drag, startPoint x: 390, startPoint y: 199, endPoint x: 325, endPoint y: 193, distance: 65.0
click at [325, 193] on div "How many Type 2 Pedestrian Gates? 0" at bounding box center [369, 205] width 691 height 24
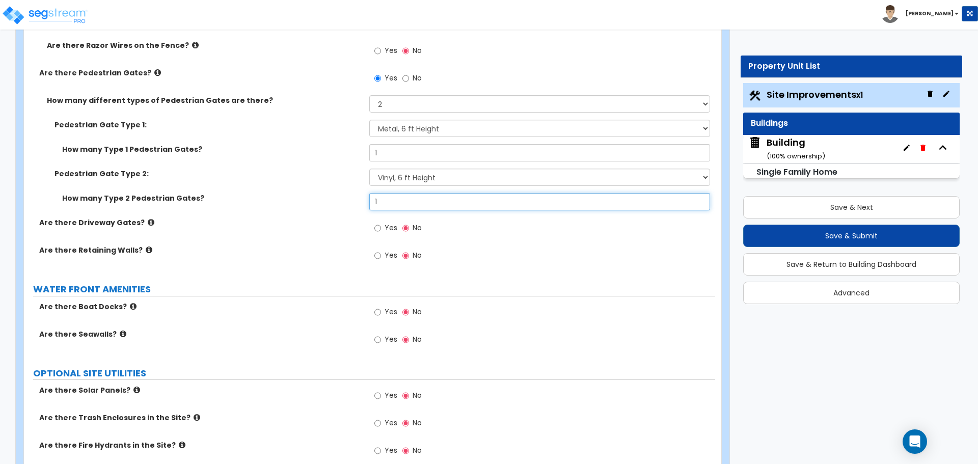
type input "1"
click at [387, 223] on span "Yes" at bounding box center [391, 228] width 13 height 10
click at [381, 223] on input "Yes" at bounding box center [377, 228] width 7 height 11
radio input "true"
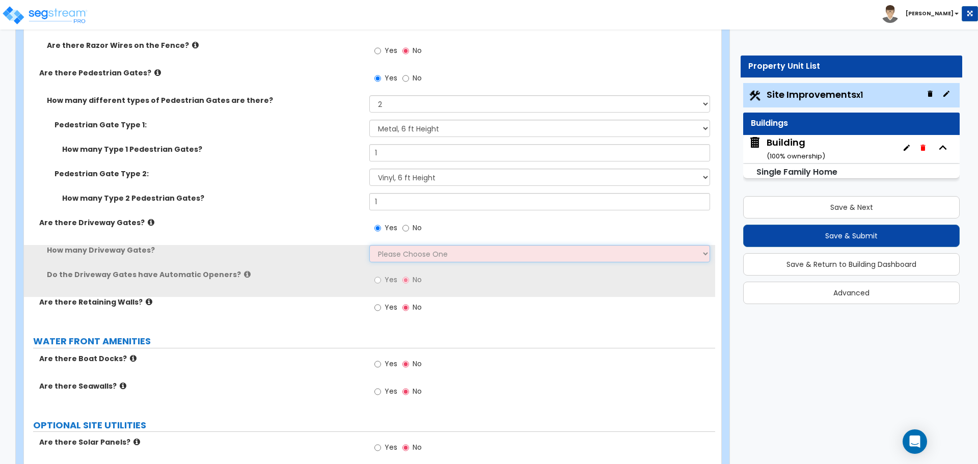
click at [427, 256] on select "Please Choose One 1 2 3" at bounding box center [539, 253] width 340 height 17
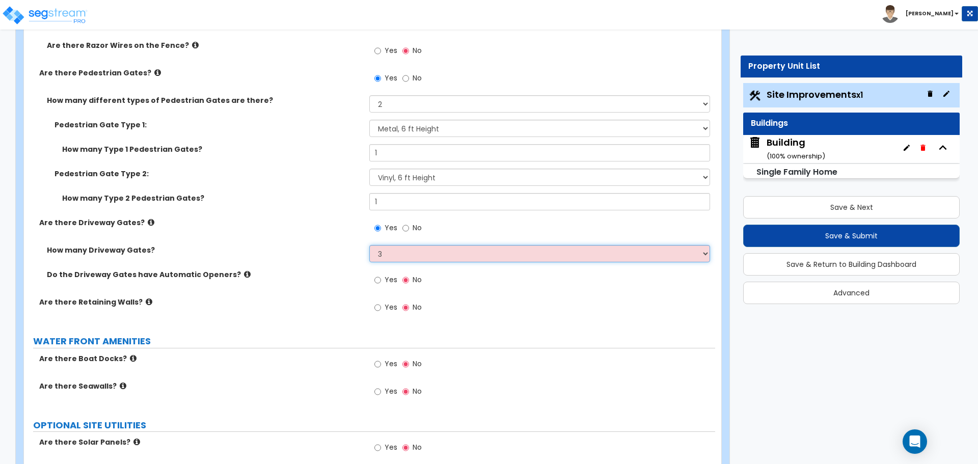
click at [369, 245] on select "Please Choose One 1 2 3" at bounding box center [539, 253] width 340 height 17
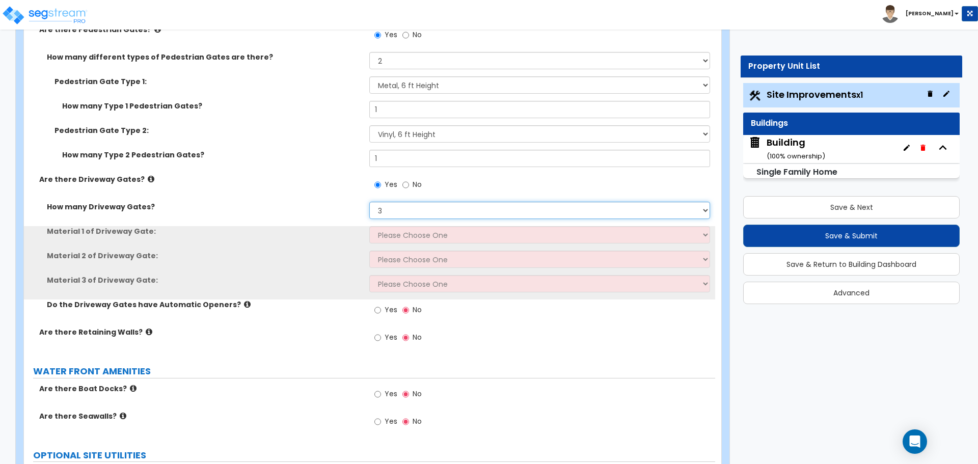
scroll to position [2617, 0]
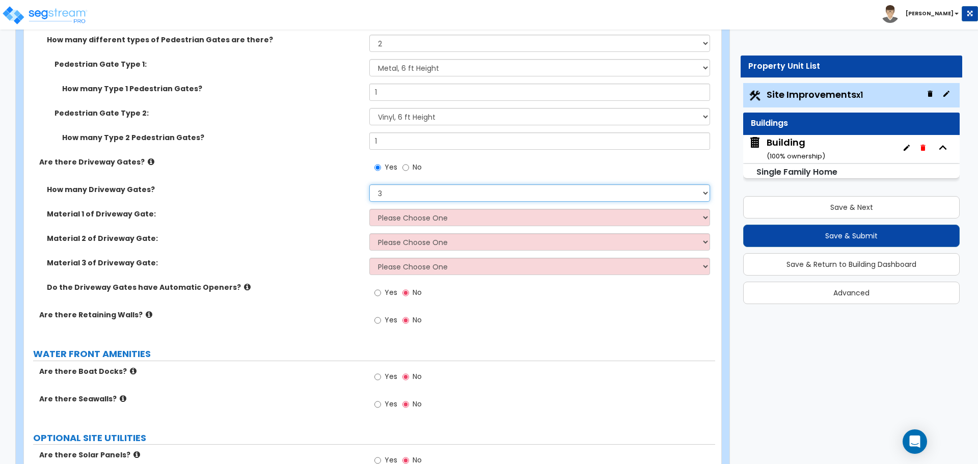
click at [406, 184] on select "Please Choose One 1 2 3" at bounding box center [539, 192] width 340 height 17
select select "2"
click at [369, 184] on select "Please Choose One 1 2 3" at bounding box center [539, 192] width 340 height 17
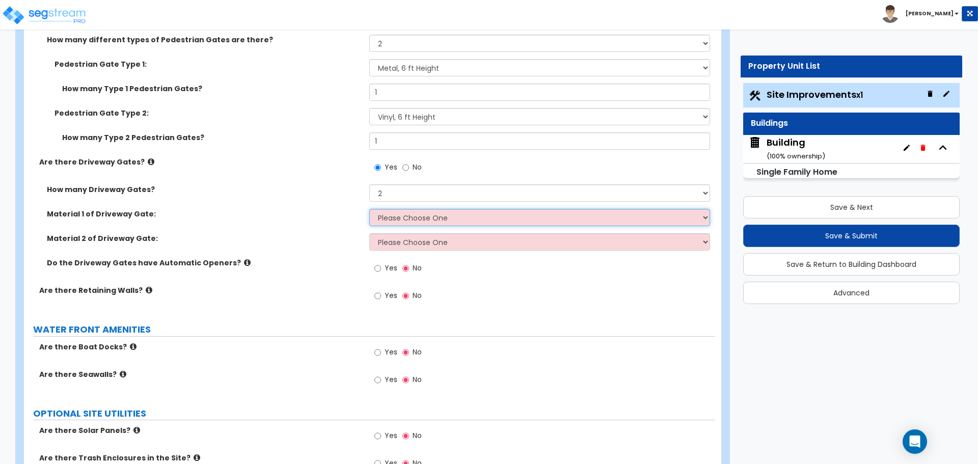
click at [443, 210] on select "Please Choose One Wood Steel" at bounding box center [539, 217] width 340 height 17
select select "2"
click at [369, 209] on select "Please Choose One Wood Steel" at bounding box center [539, 217] width 340 height 17
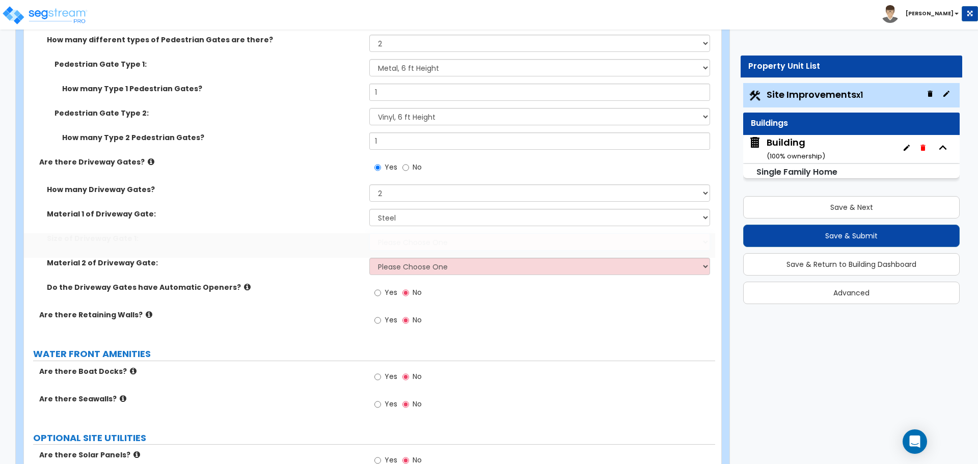
click at [435, 240] on select "Please Choose One 12 feet wide 14 feet wide 16 feet wide" at bounding box center [539, 241] width 340 height 17
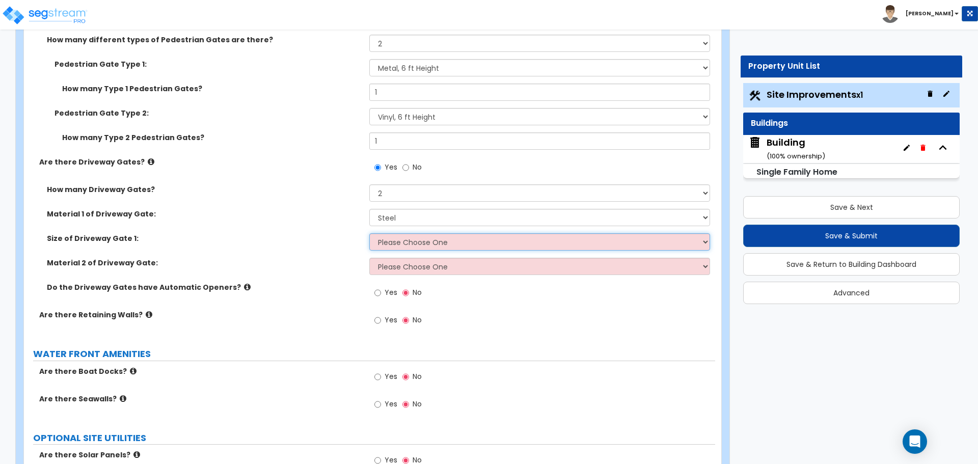
select select "2"
click at [369, 233] on select "Please Choose One 12 feet wide 14 feet wide 16 feet wide" at bounding box center [539, 241] width 340 height 17
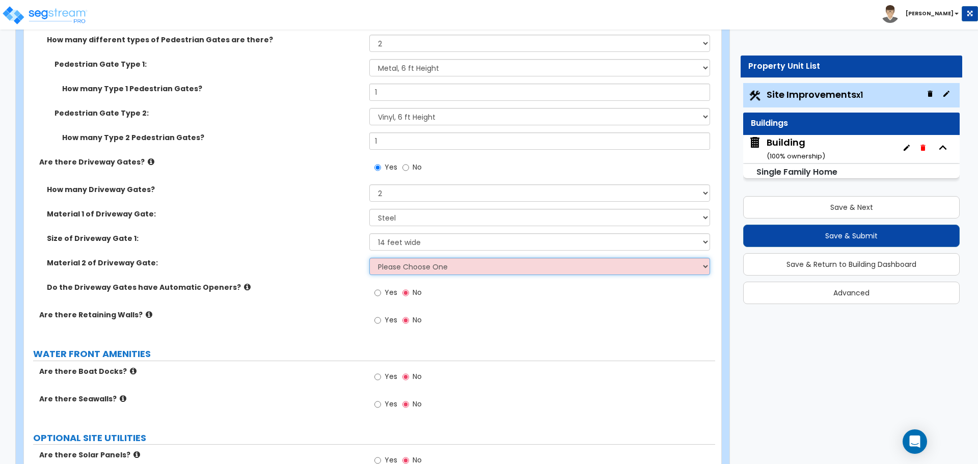
click at [437, 269] on select "Please Choose One Wood Steel" at bounding box center [539, 266] width 340 height 17
select select "2"
click at [369, 258] on select "Please Choose One Wood Steel" at bounding box center [539, 266] width 340 height 17
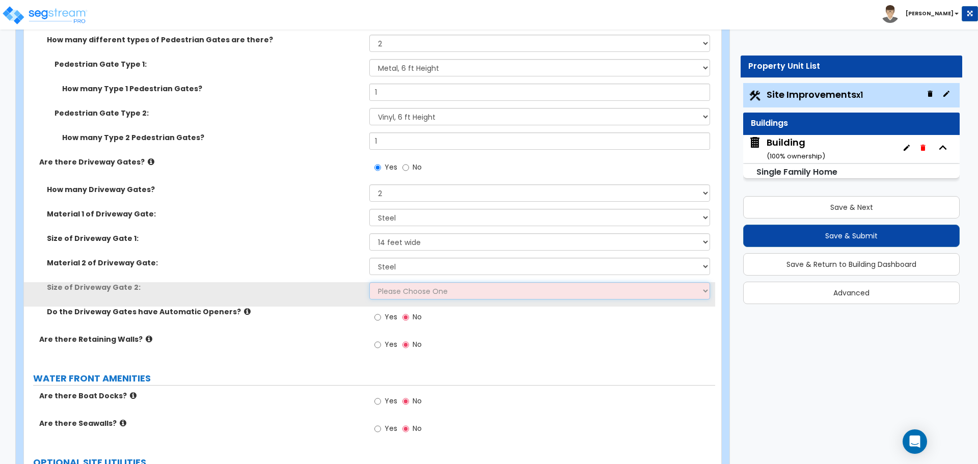
click at [431, 288] on select "Please Choose One 12 feet wide 14 feet wide 16 feet wide" at bounding box center [539, 290] width 340 height 17
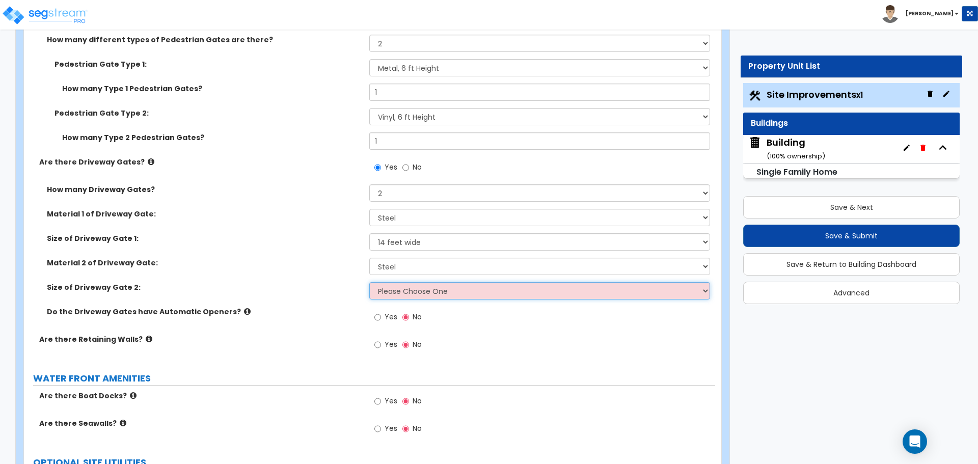
select select "3"
click at [369, 282] on select "Please Choose One 12 feet wide 14 feet wide 16 feet wide" at bounding box center [539, 290] width 340 height 17
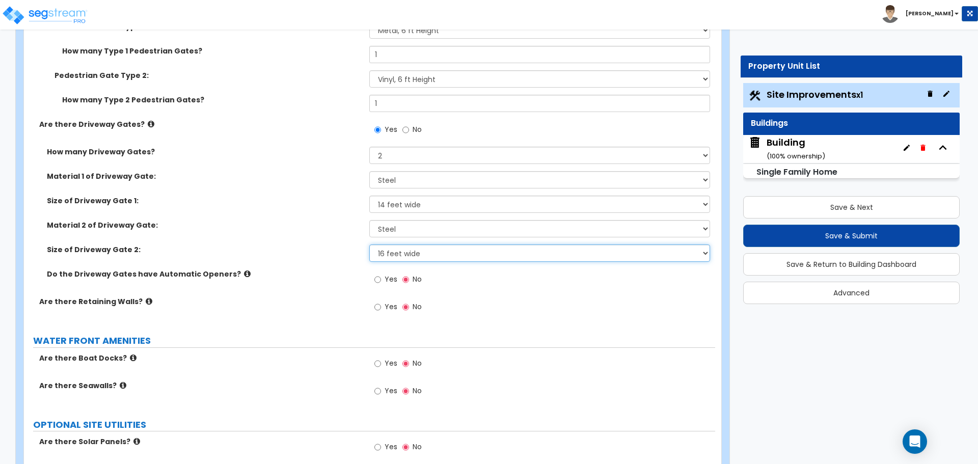
scroll to position [2655, 0]
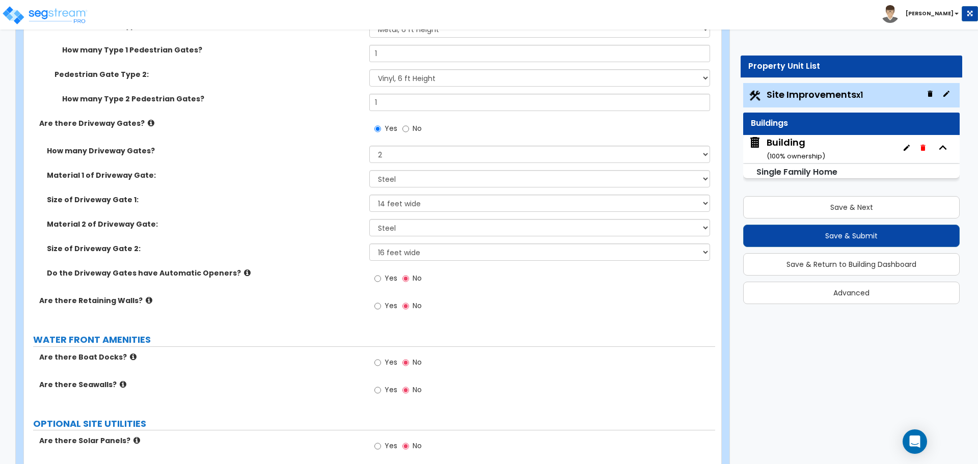
click at [391, 278] on span "Yes" at bounding box center [391, 278] width 13 height 10
click at [381, 278] on input "Yes" at bounding box center [377, 278] width 7 height 11
radio input "true"
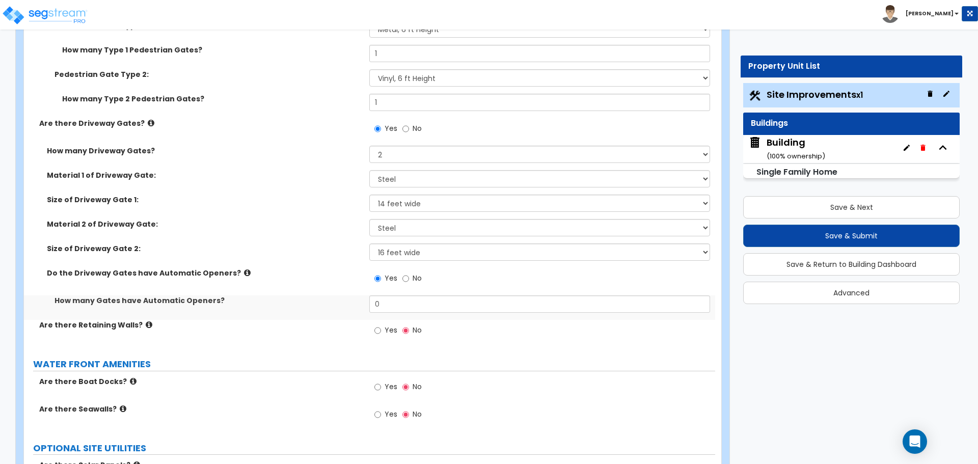
click at [244, 272] on icon at bounding box center [247, 273] width 7 height 8
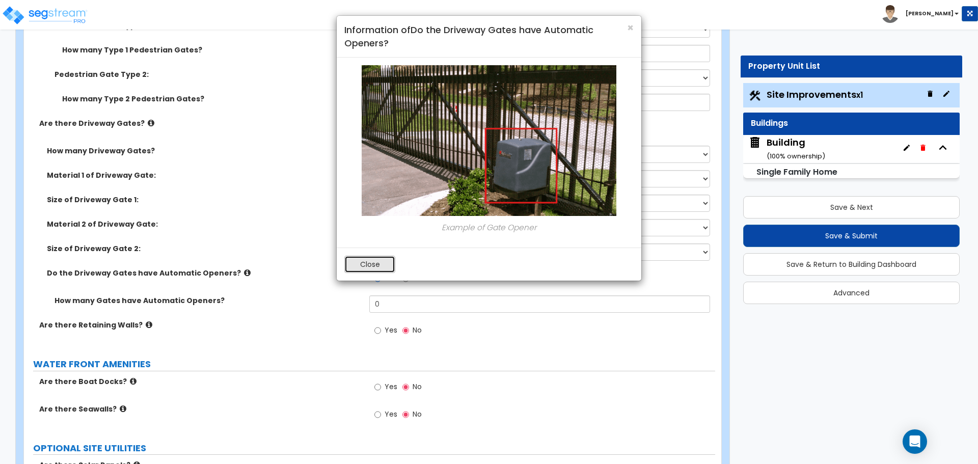
click at [390, 256] on button "Close" at bounding box center [369, 264] width 51 height 17
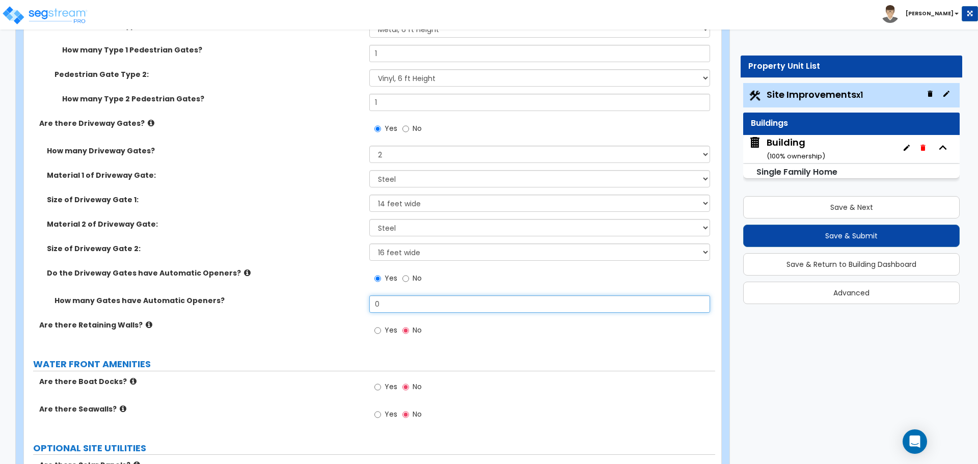
drag, startPoint x: 409, startPoint y: 300, endPoint x: 317, endPoint y: 289, distance: 92.4
click at [331, 295] on div "How many Gates have Automatic Openers? 0" at bounding box center [369, 307] width 691 height 24
type input "2"
click at [386, 327] on span "Yes" at bounding box center [391, 330] width 13 height 10
click at [381, 327] on input "Yes" at bounding box center [377, 330] width 7 height 11
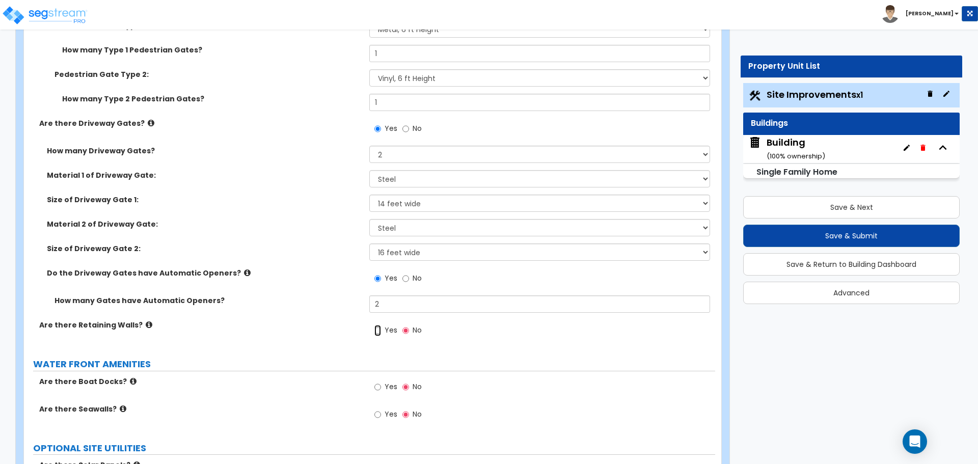
radio input "true"
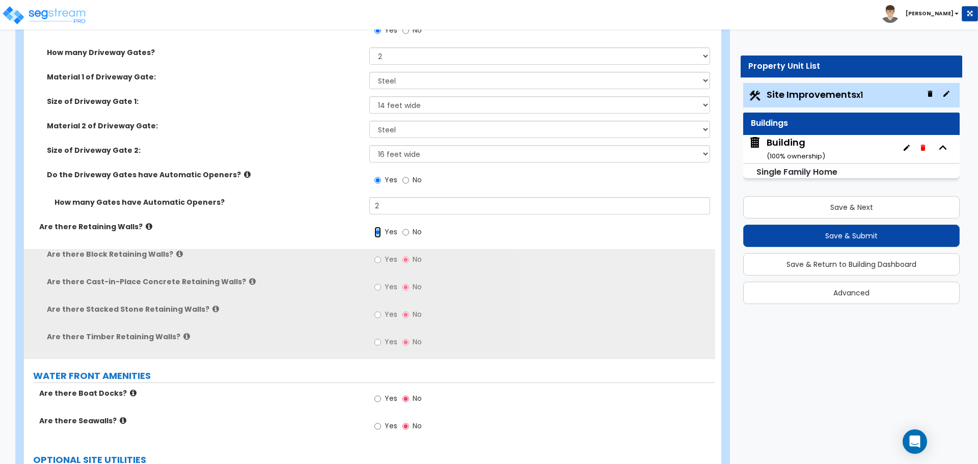
scroll to position [2755, 0]
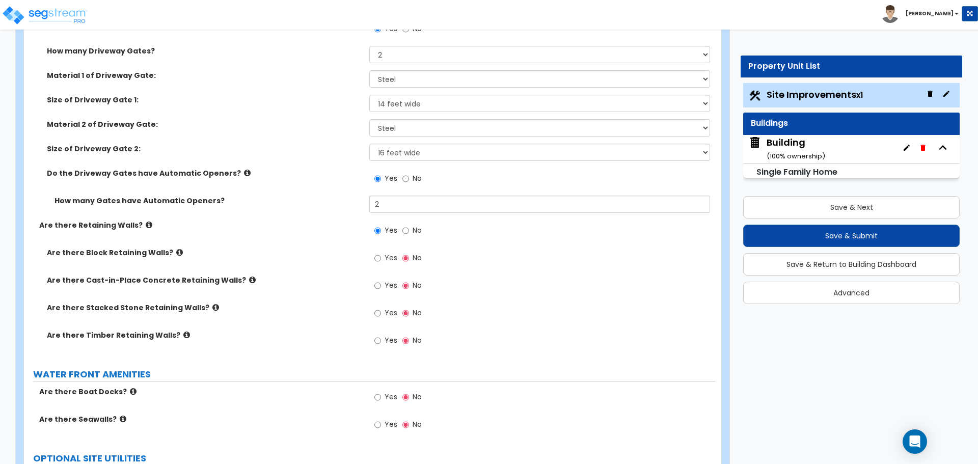
click at [146, 222] on icon at bounding box center [149, 225] width 7 height 8
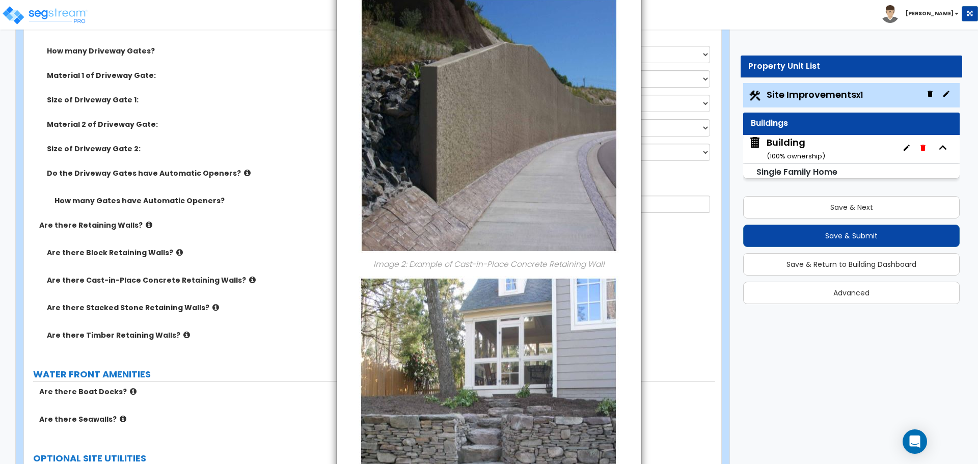
scroll to position [0, 0]
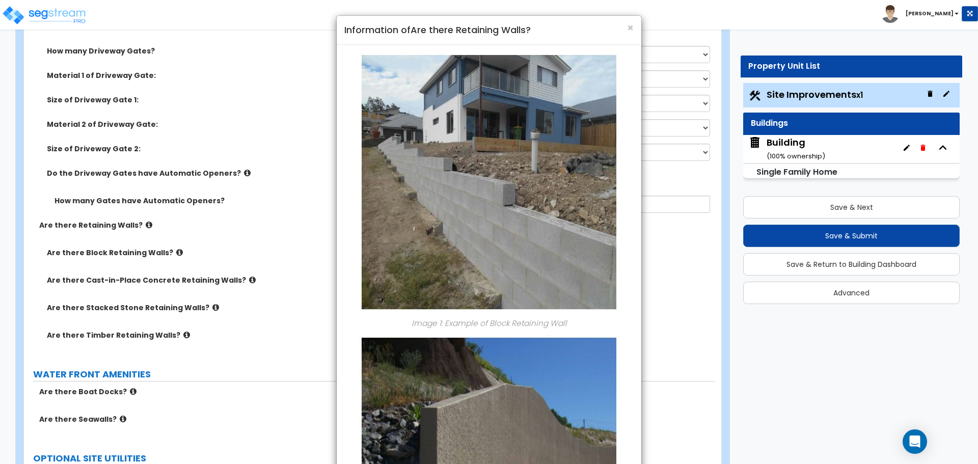
click at [634, 21] on div "× Information of Are there Retaining Walls?" at bounding box center [489, 30] width 305 height 29
click at [632, 24] on span "×" at bounding box center [630, 27] width 7 height 15
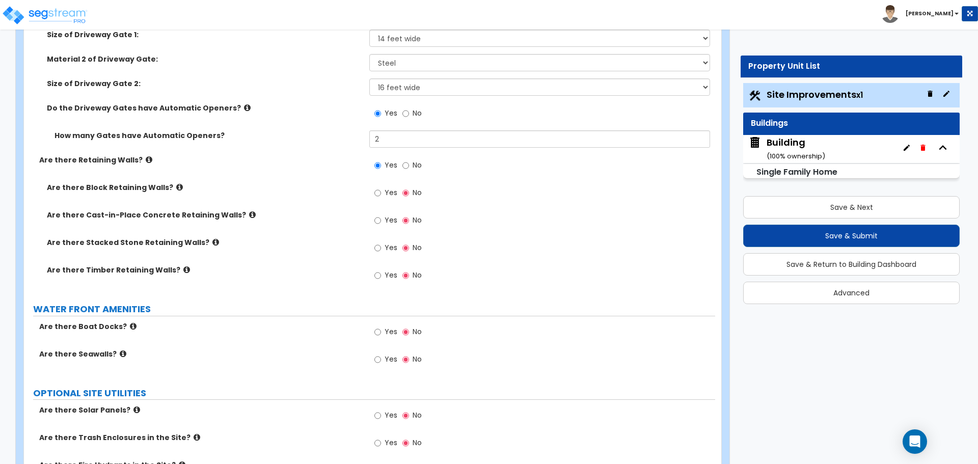
scroll to position [2826, 0]
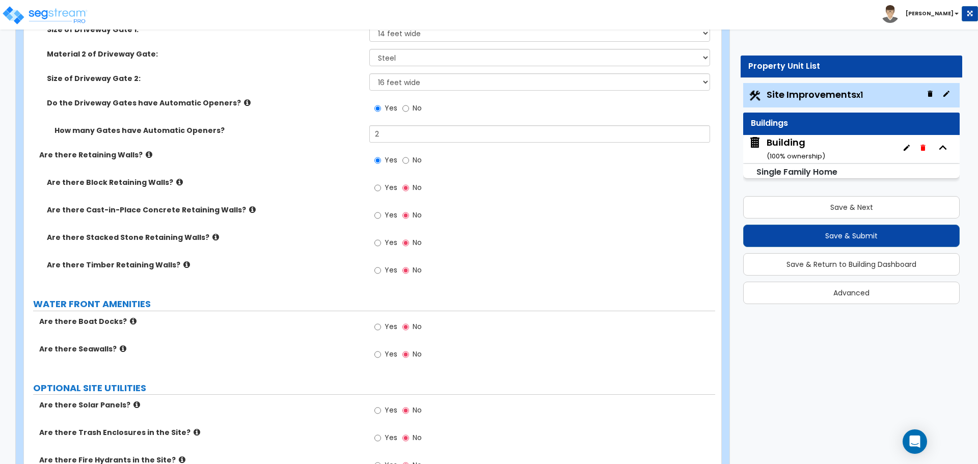
click at [379, 180] on label "Yes" at bounding box center [385, 188] width 23 height 17
click at [379, 182] on input "Yes" at bounding box center [377, 187] width 7 height 11
radio input "true"
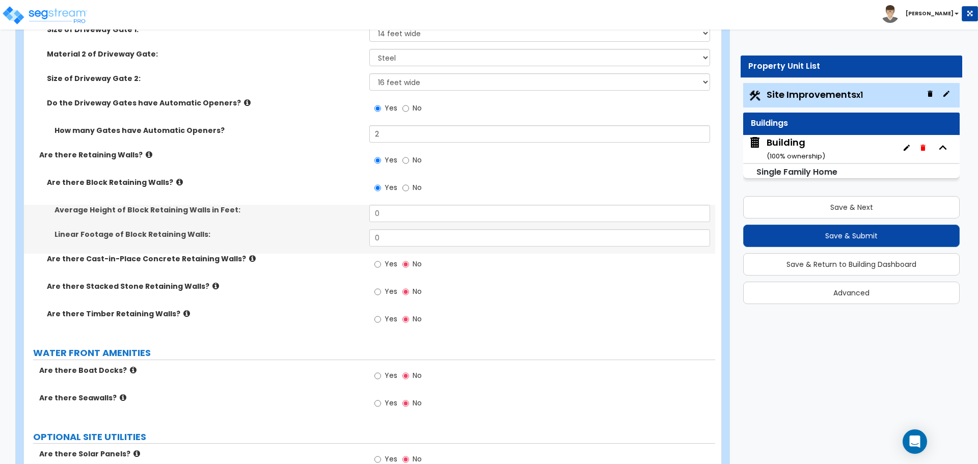
click at [383, 259] on label "Yes" at bounding box center [385, 265] width 23 height 17
click at [381, 259] on input "Yes" at bounding box center [377, 264] width 7 height 11
radio input "true"
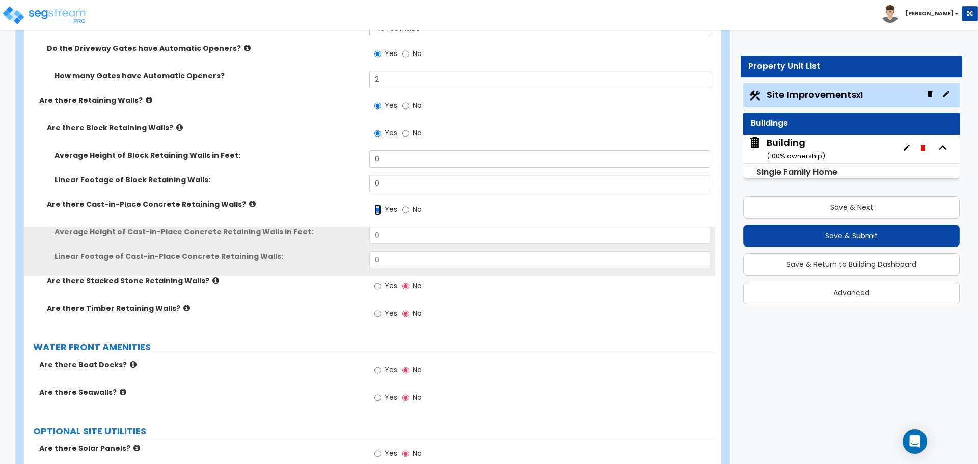
scroll to position [2888, 0]
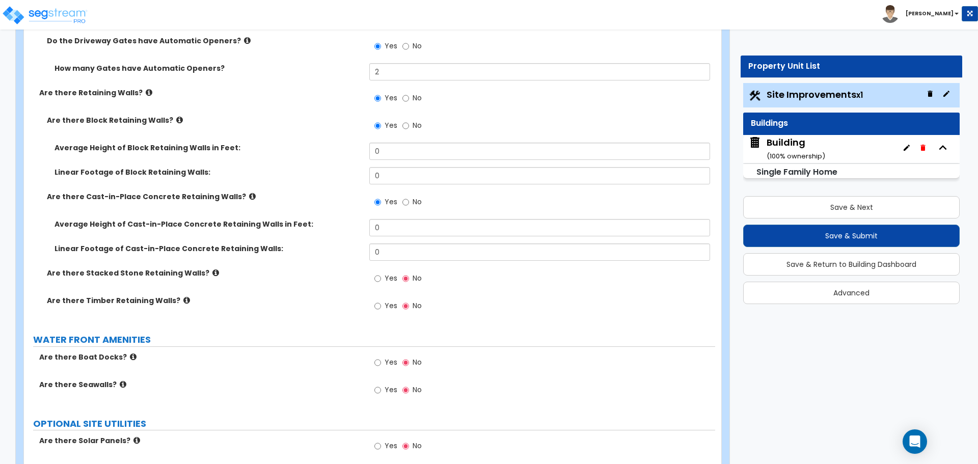
click at [396, 273] on span "Yes" at bounding box center [391, 278] width 13 height 10
click at [381, 273] on input "Yes" at bounding box center [377, 278] width 7 height 11
radio input "true"
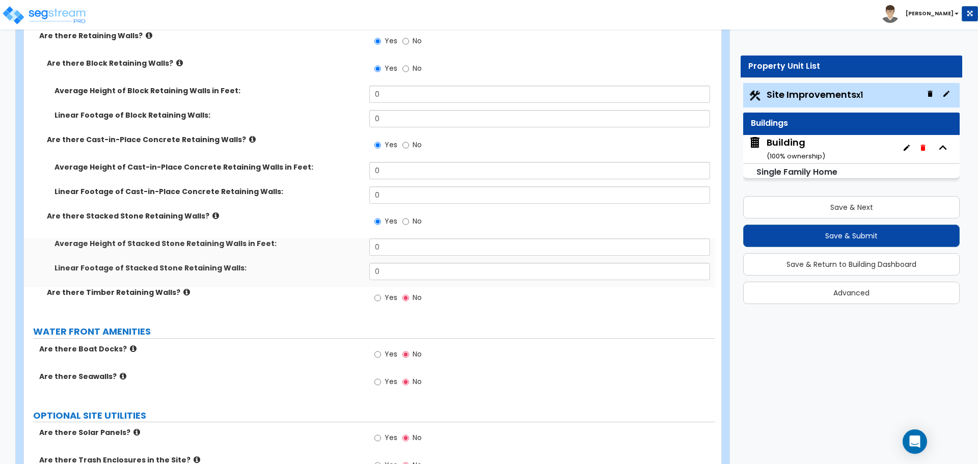
click at [389, 295] on span "Yes" at bounding box center [391, 297] width 13 height 10
click at [381, 295] on input "Yes" at bounding box center [377, 297] width 7 height 11
radio input "true"
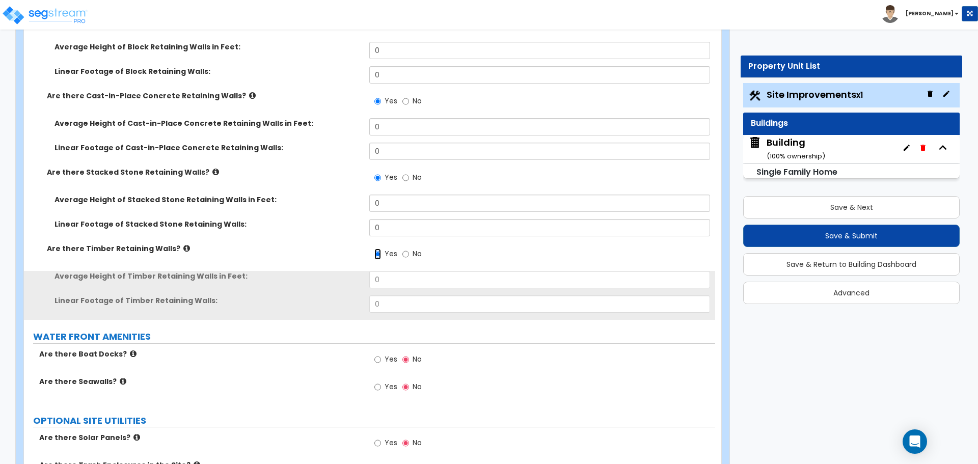
scroll to position [2990, 0]
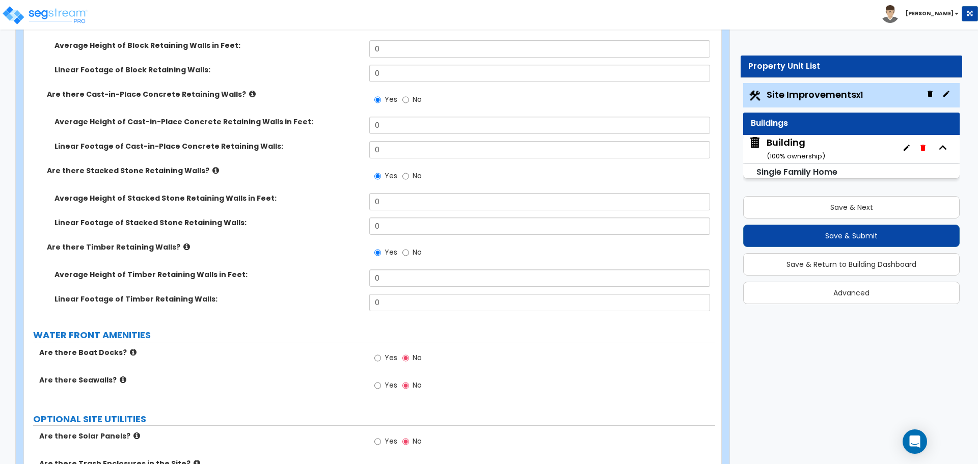
click at [420, 179] on label "No" at bounding box center [411, 177] width 19 height 17
click at [409, 179] on input "No" at bounding box center [405, 176] width 7 height 11
radio input "false"
radio input "true"
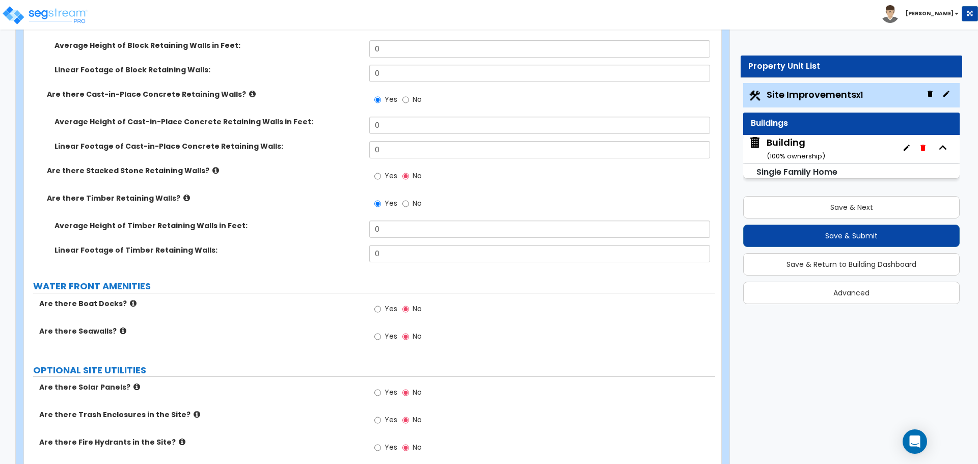
click at [385, 174] on span "Yes" at bounding box center [391, 176] width 13 height 10
click at [381, 174] on input "Yes" at bounding box center [377, 176] width 7 height 11
radio input "true"
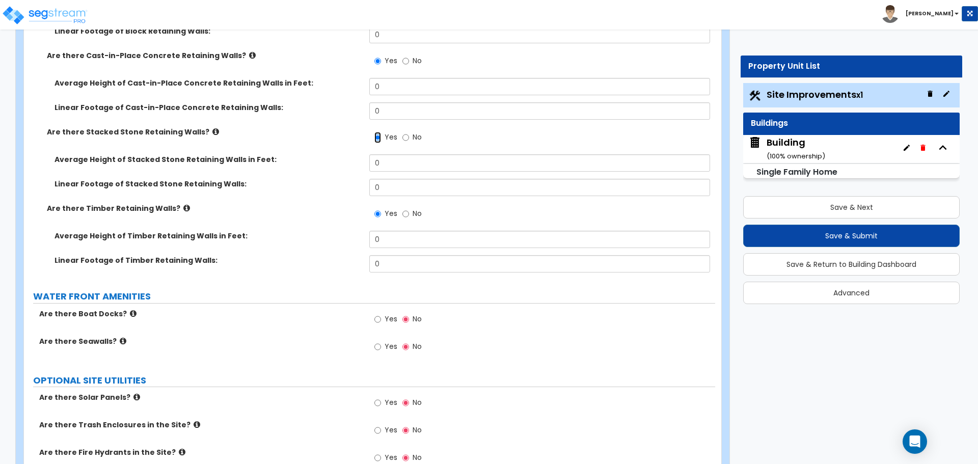
scroll to position [3045, 0]
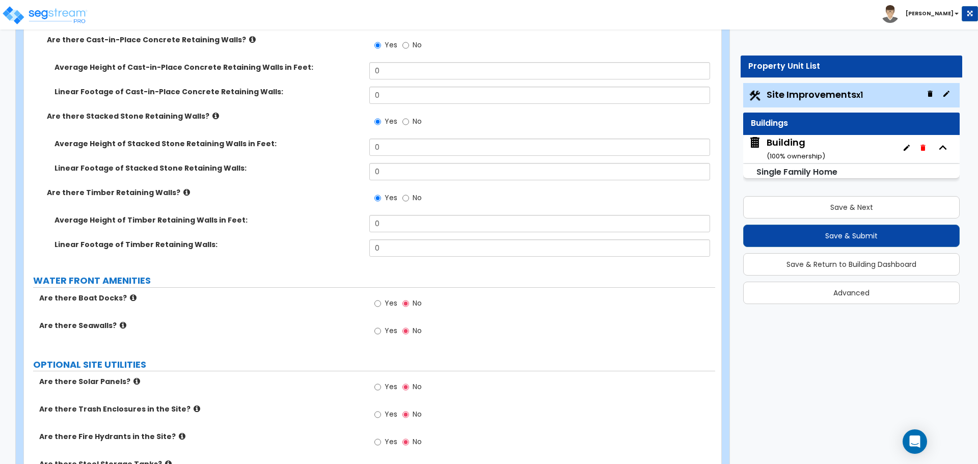
click at [183, 191] on icon at bounding box center [186, 192] width 7 height 8
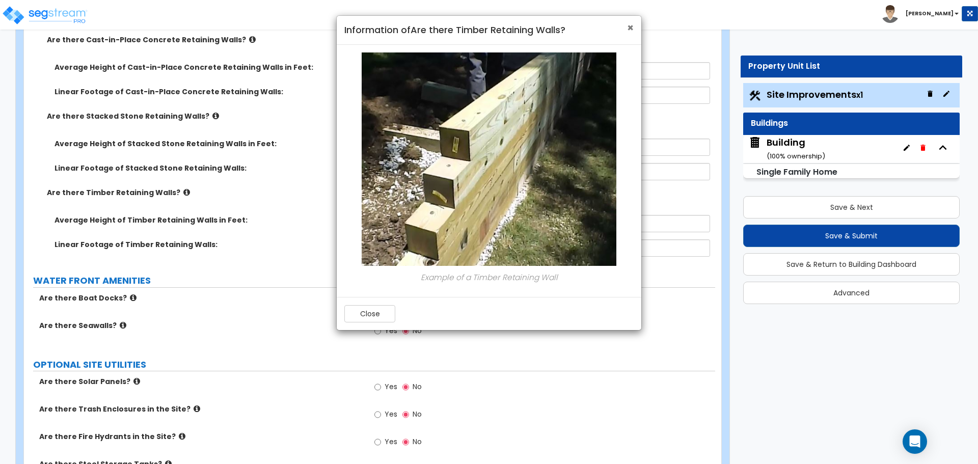
click at [633, 25] on span "×" at bounding box center [630, 27] width 7 height 15
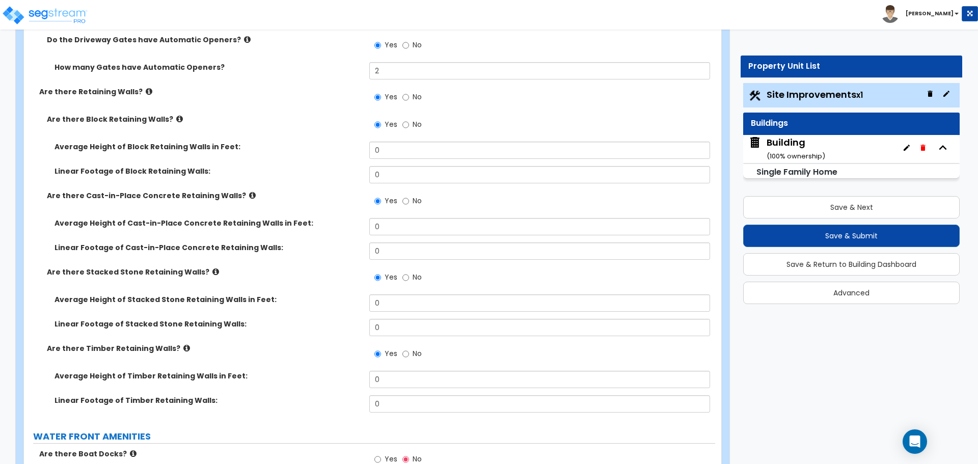
click at [414, 125] on span "No" at bounding box center [417, 124] width 9 height 10
click at [409, 125] on input "No" at bounding box center [405, 124] width 7 height 11
radio input "false"
radio input "true"
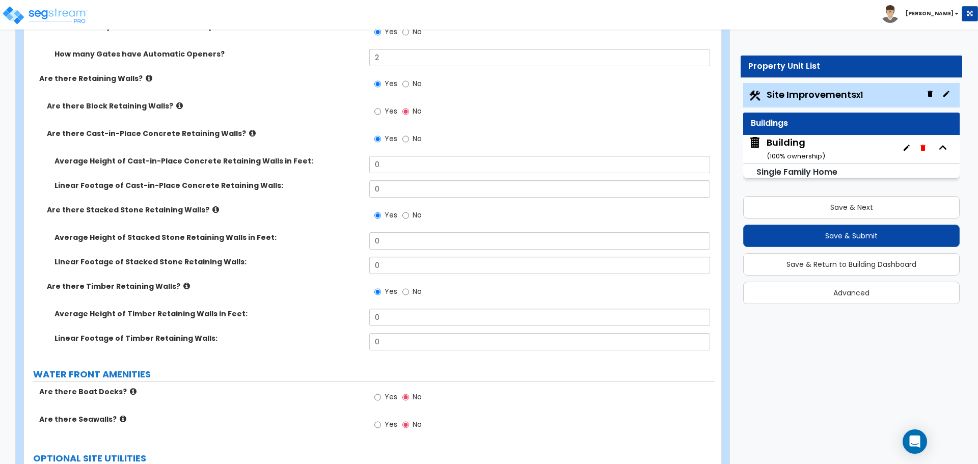
click at [410, 89] on label "No" at bounding box center [411, 84] width 19 height 17
click at [409, 89] on input "No" at bounding box center [405, 83] width 7 height 11
radio input "false"
radio input "true"
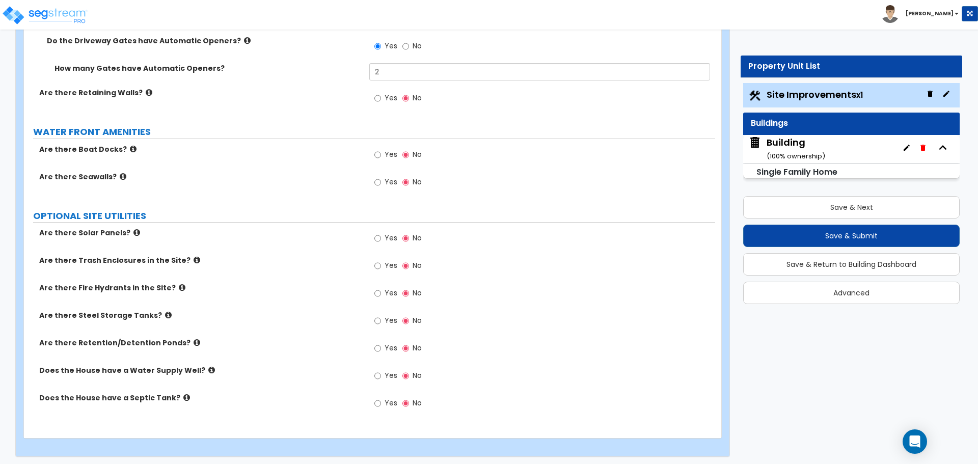
click at [388, 152] on span "Yes" at bounding box center [391, 154] width 13 height 10
click at [381, 152] on input "Yes" at bounding box center [377, 154] width 7 height 11
radio input "true"
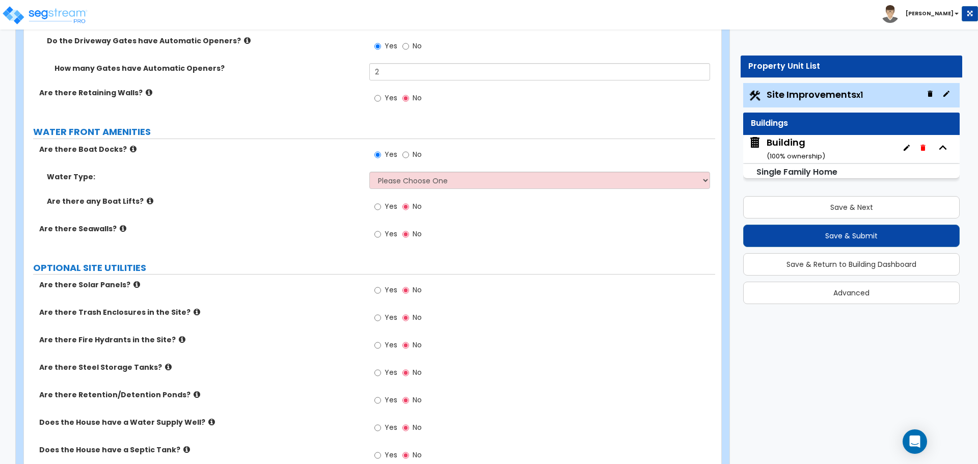
click at [130, 147] on icon at bounding box center [133, 149] width 7 height 8
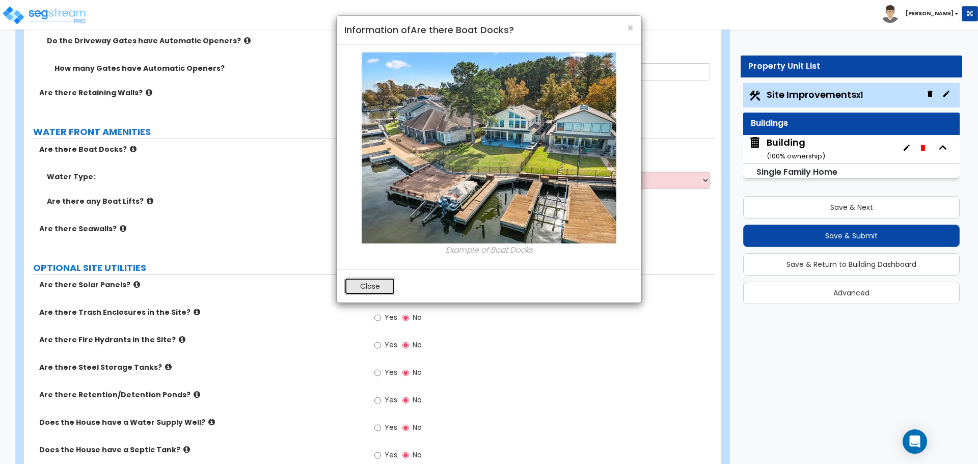
click at [362, 283] on button "Close" at bounding box center [369, 286] width 51 height 17
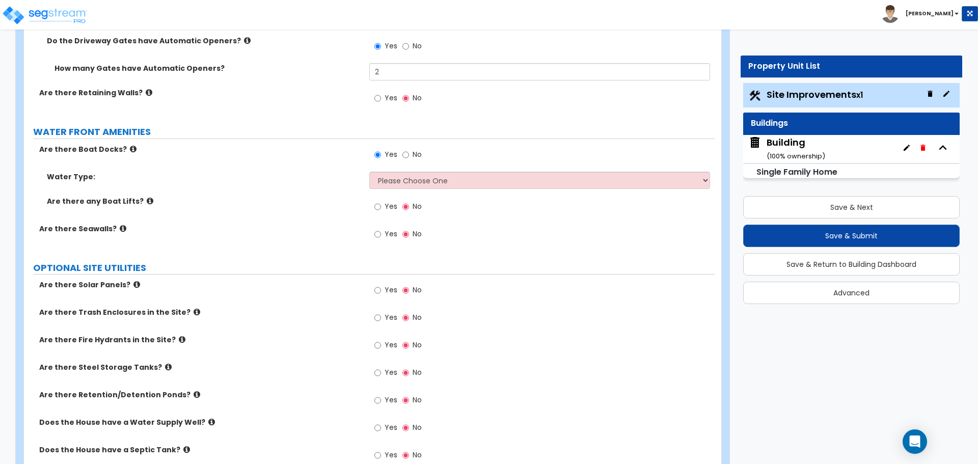
click at [147, 197] on icon at bounding box center [150, 201] width 7 height 8
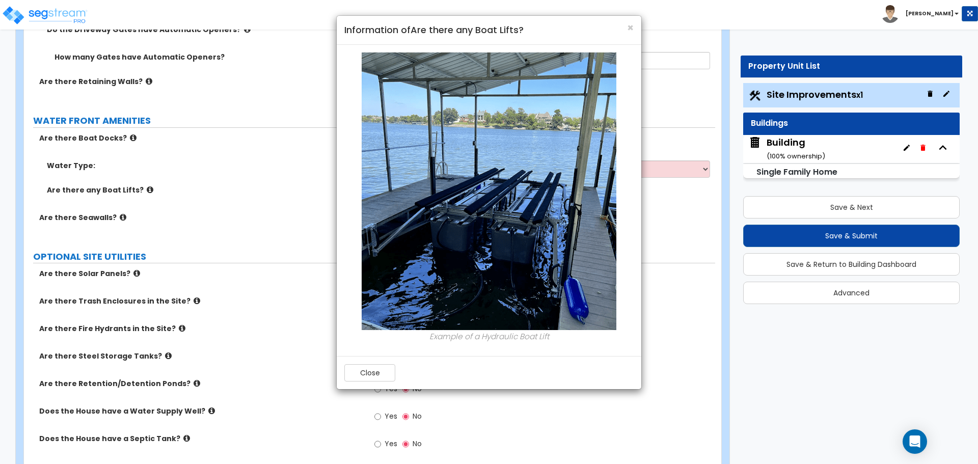
scroll to position [2902, 0]
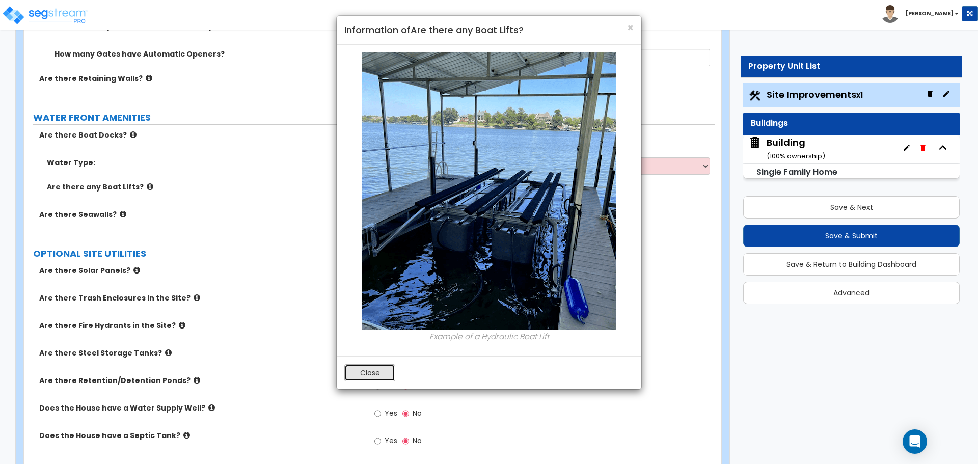
click at [373, 372] on button "Close" at bounding box center [369, 372] width 51 height 17
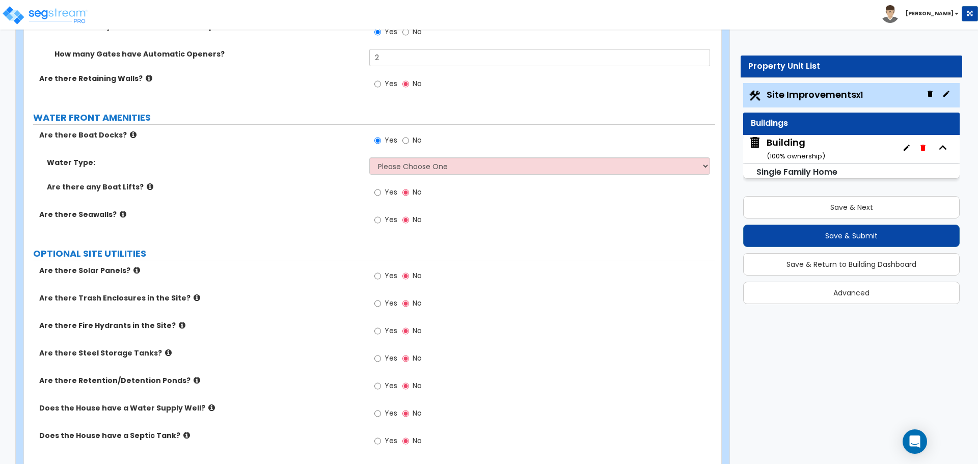
click at [387, 194] on label "Yes" at bounding box center [385, 193] width 23 height 17
click at [381, 194] on input "Yes" at bounding box center [377, 192] width 7 height 11
radio input "true"
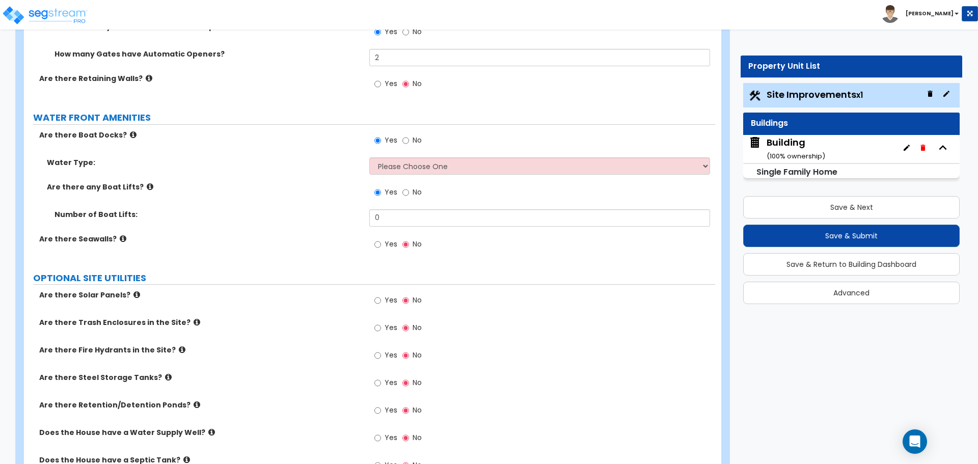
click at [120, 235] on icon at bounding box center [123, 239] width 7 height 8
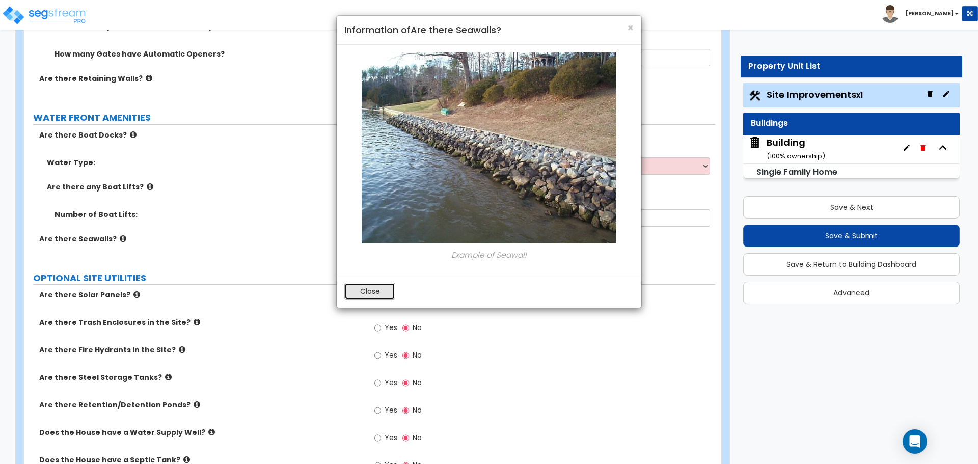
click at [365, 287] on button "Close" at bounding box center [369, 291] width 51 height 17
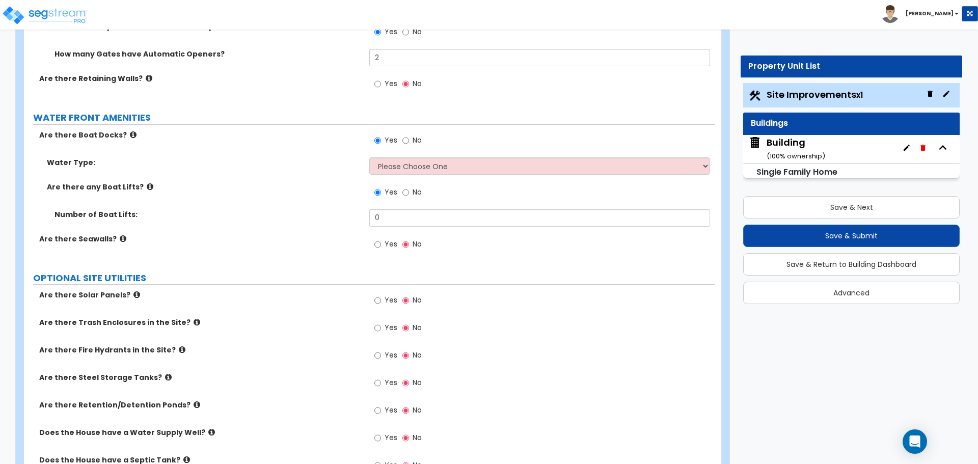
click at [386, 237] on label "Yes" at bounding box center [385, 245] width 23 height 17
click at [381, 239] on input "Yes" at bounding box center [377, 244] width 7 height 11
radio input "true"
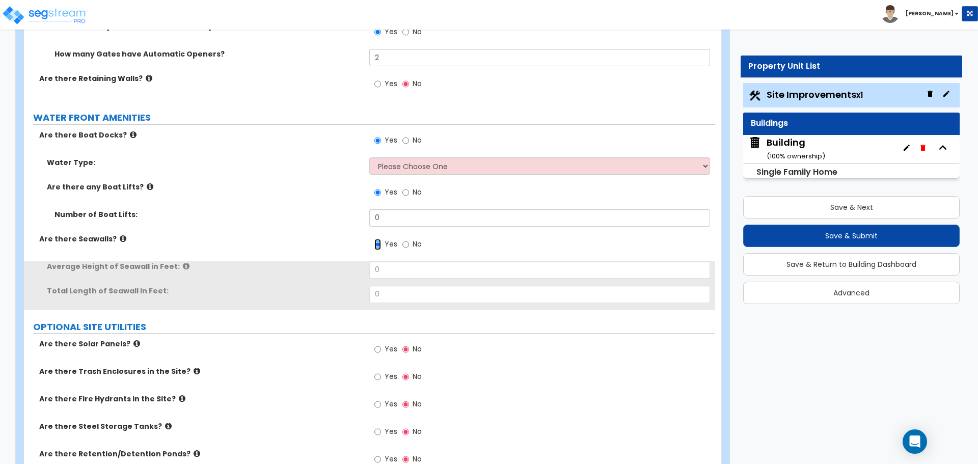
scroll to position [2936, 0]
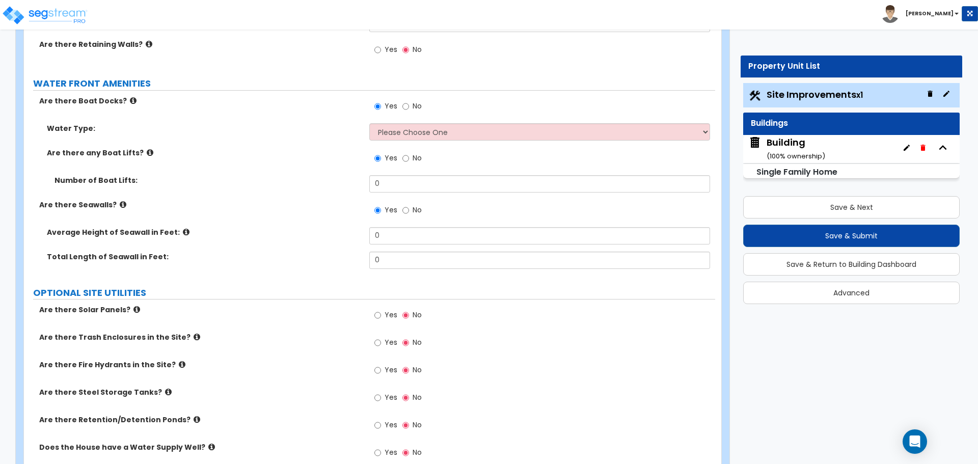
click at [183, 229] on icon at bounding box center [186, 232] width 7 height 8
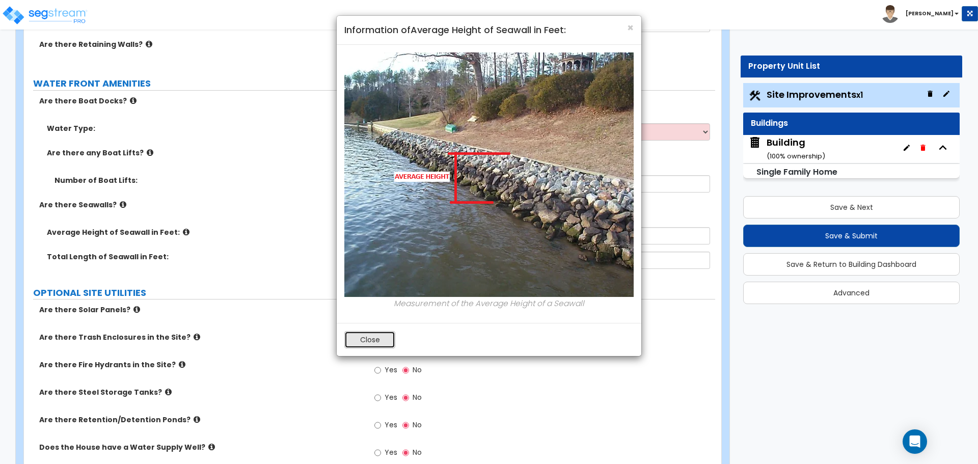
click at [386, 340] on button "Close" at bounding box center [369, 339] width 51 height 17
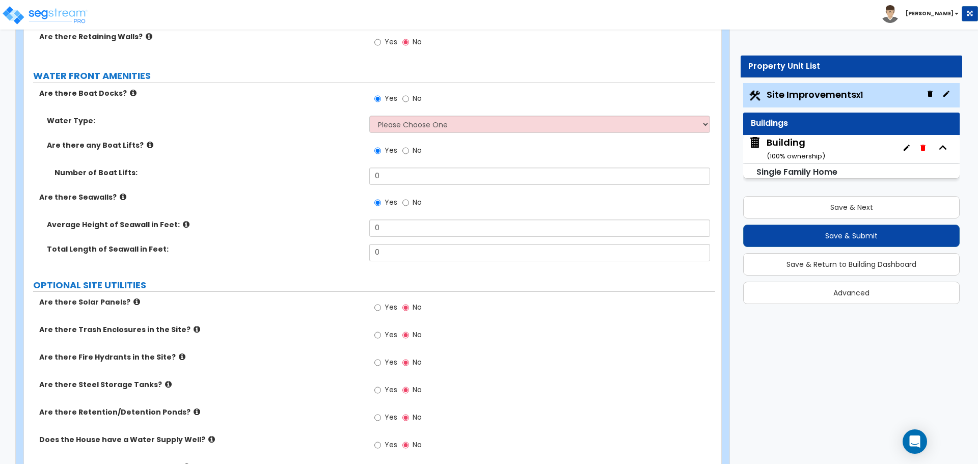
scroll to position [2946, 0]
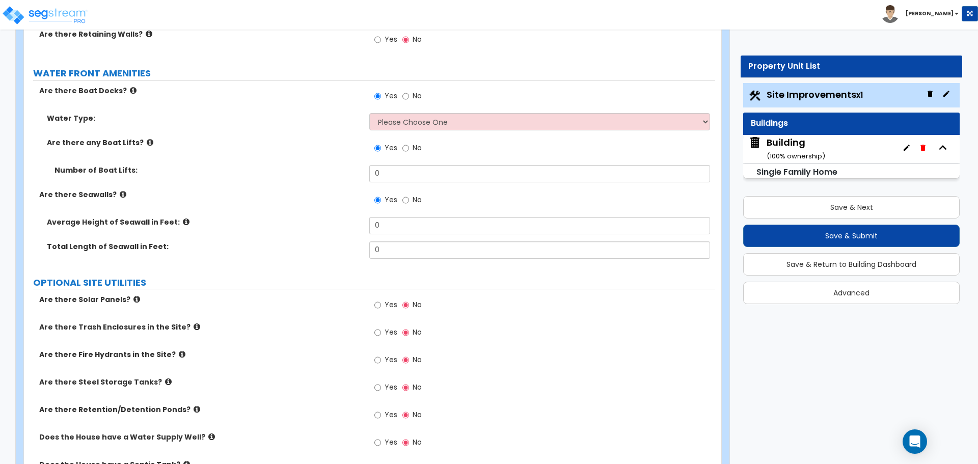
click at [418, 101] on label "No" at bounding box center [411, 97] width 19 height 17
click at [409, 101] on input "No" at bounding box center [405, 96] width 7 height 11
radio input "false"
radio input "true"
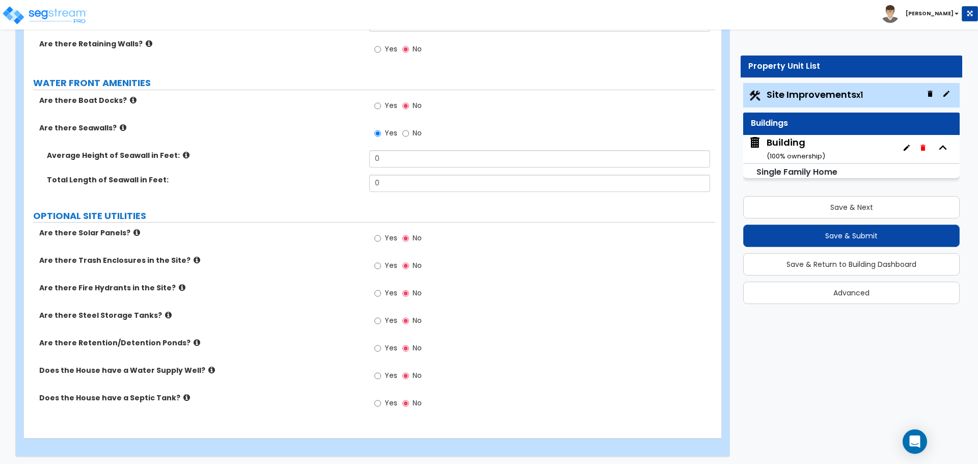
click at [413, 128] on span "No" at bounding box center [417, 133] width 9 height 10
click at [409, 128] on input "No" at bounding box center [405, 133] width 7 height 11
radio input "false"
radio input "true"
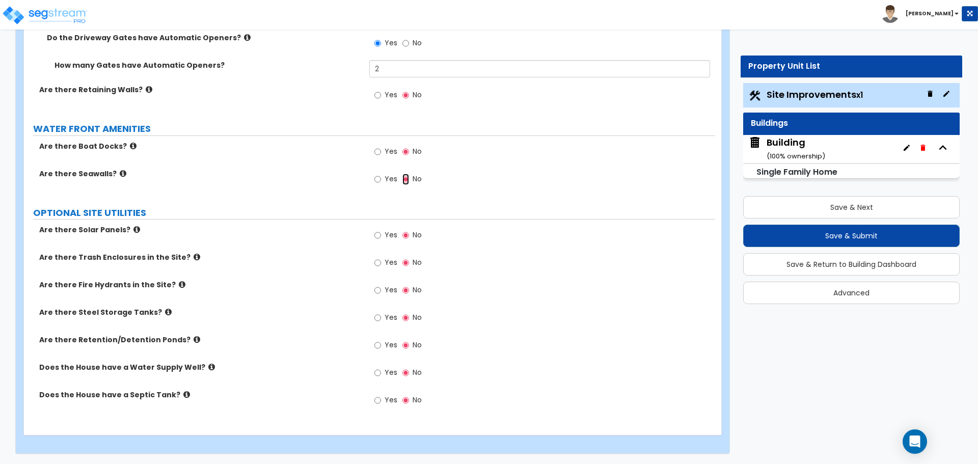
scroll to position [2888, 0]
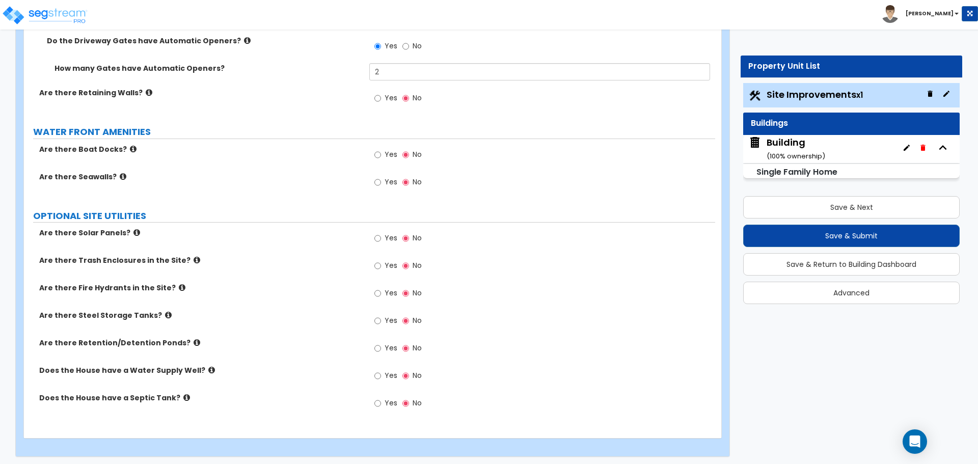
click at [133, 233] on icon at bounding box center [136, 233] width 7 height 8
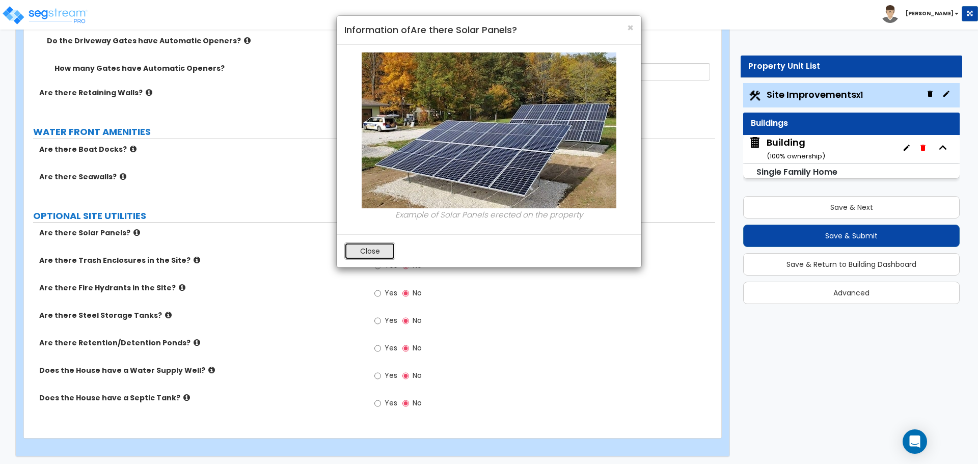
click at [366, 250] on button "Close" at bounding box center [369, 250] width 51 height 17
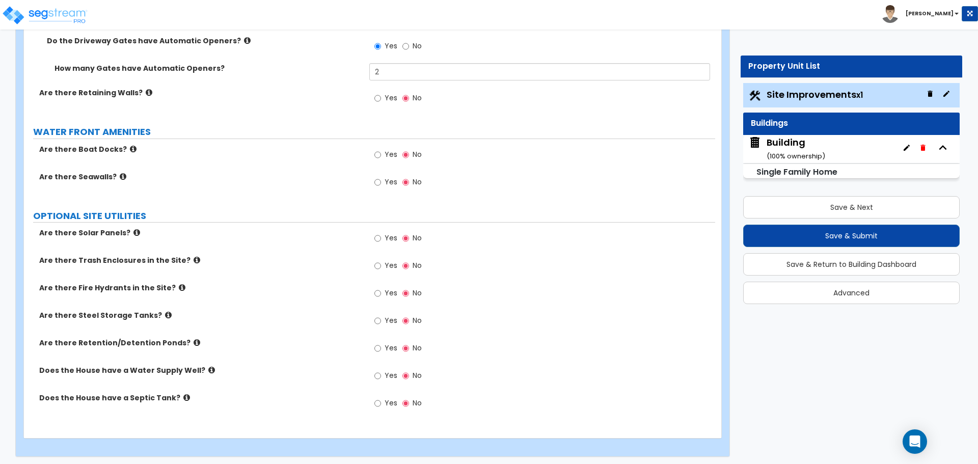
click at [385, 240] on label "Yes" at bounding box center [385, 239] width 23 height 17
click at [381, 240] on input "Yes" at bounding box center [377, 238] width 7 height 11
radio input "true"
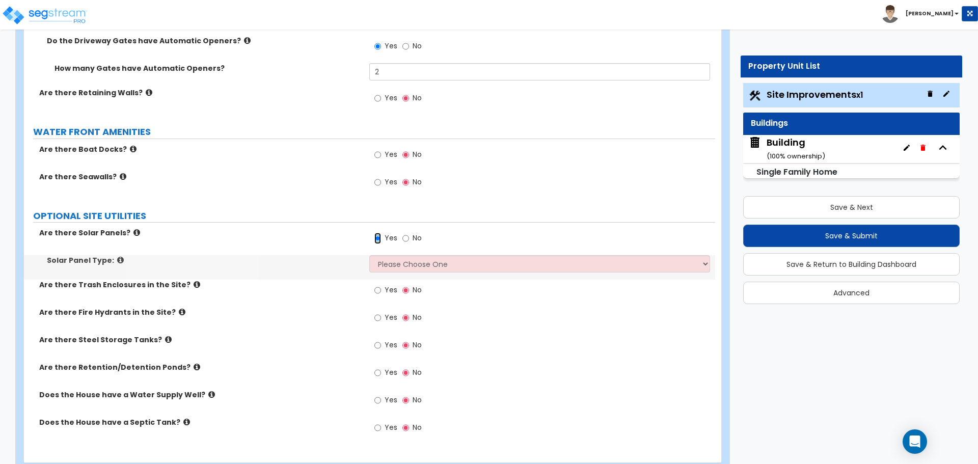
scroll to position [2912, 0]
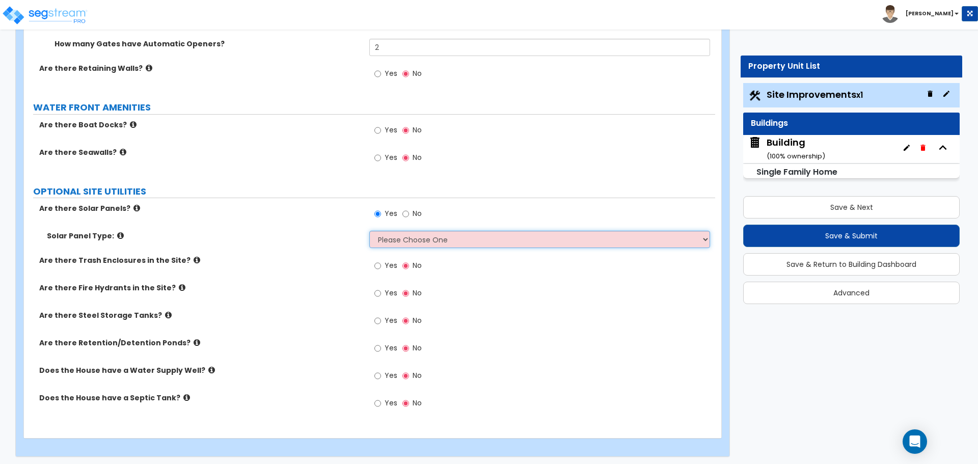
click at [406, 238] on select "Please Choose One Free Standing Attached to Site Shade Structures (Pergola or G…" at bounding box center [539, 239] width 340 height 17
click at [369, 231] on select "Please Choose One Free Standing Attached to Site Shade Structures (Pergola or G…" at bounding box center [539, 239] width 340 height 17
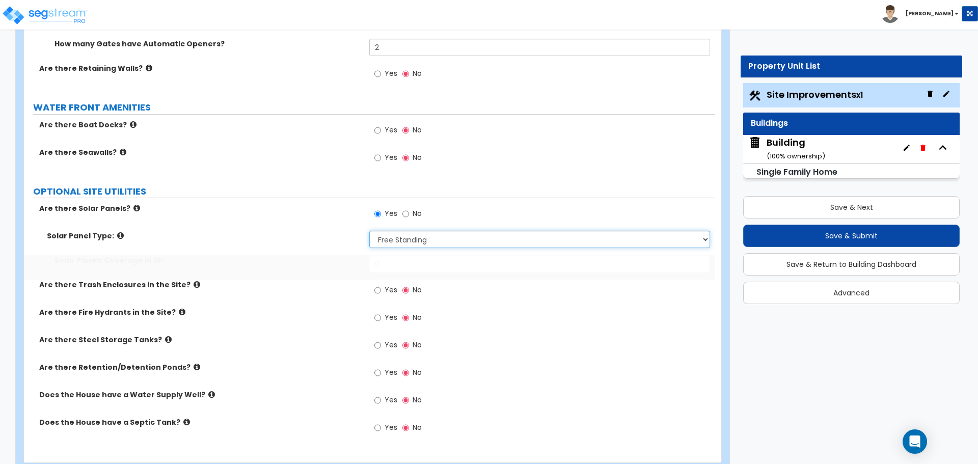
click at [395, 235] on select "Please Choose One Free Standing Attached to Site Shade Structures (Pergola or G…" at bounding box center [539, 239] width 340 height 17
select select "2"
click at [369, 231] on select "Please Choose One Free Standing Attached to Site Shade Structures (Pergola or G…" at bounding box center [539, 239] width 340 height 17
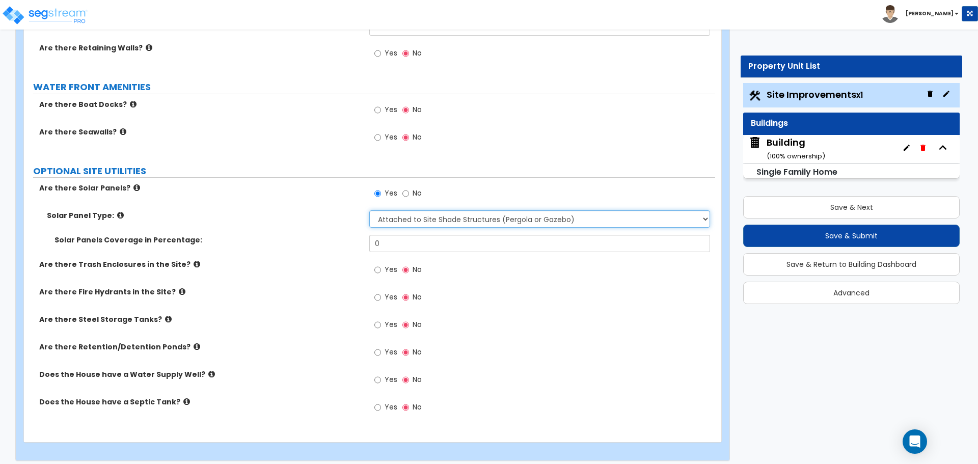
scroll to position [2934, 0]
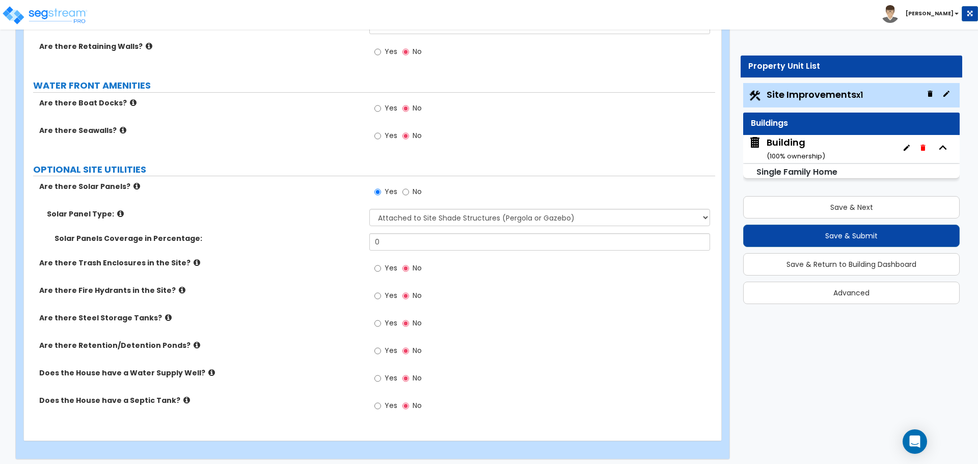
click at [413, 190] on span "No" at bounding box center [417, 191] width 9 height 10
click at [409, 190] on input "No" at bounding box center [405, 191] width 7 height 11
radio input "false"
radio input "true"
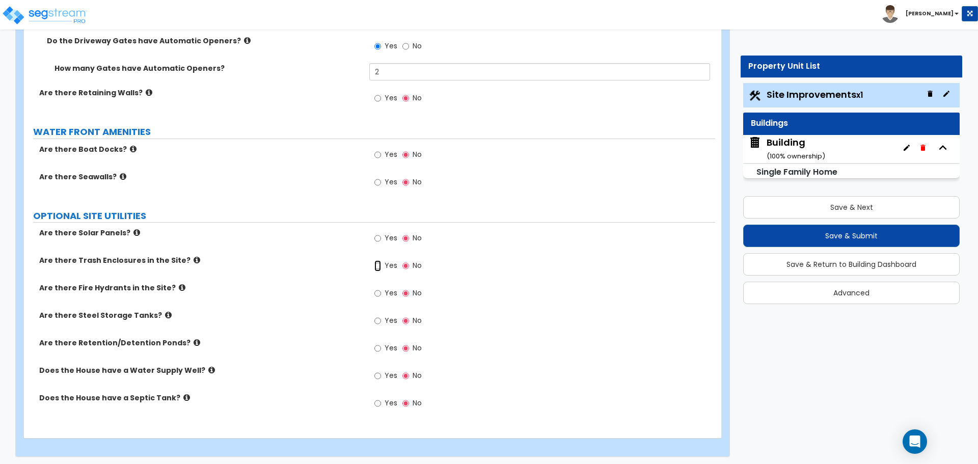
click at [380, 260] on input "Yes" at bounding box center [377, 265] width 7 height 11
radio input "true"
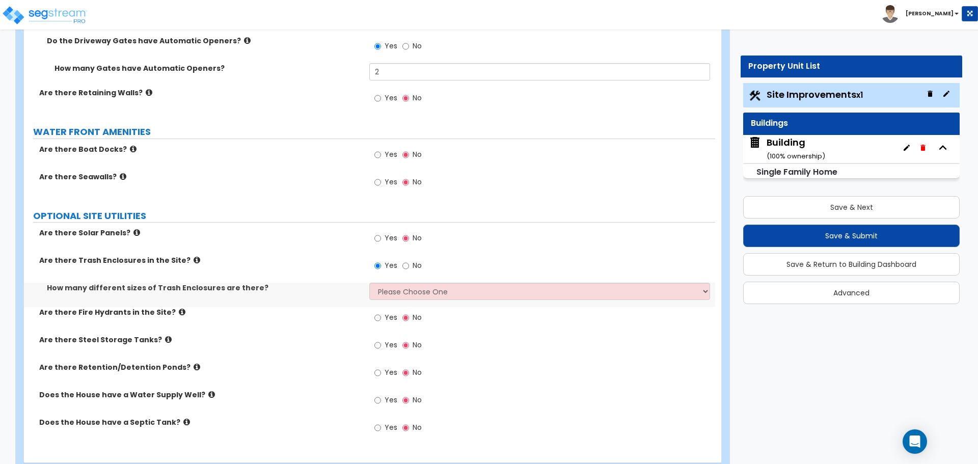
click at [194, 256] on icon at bounding box center [197, 260] width 7 height 8
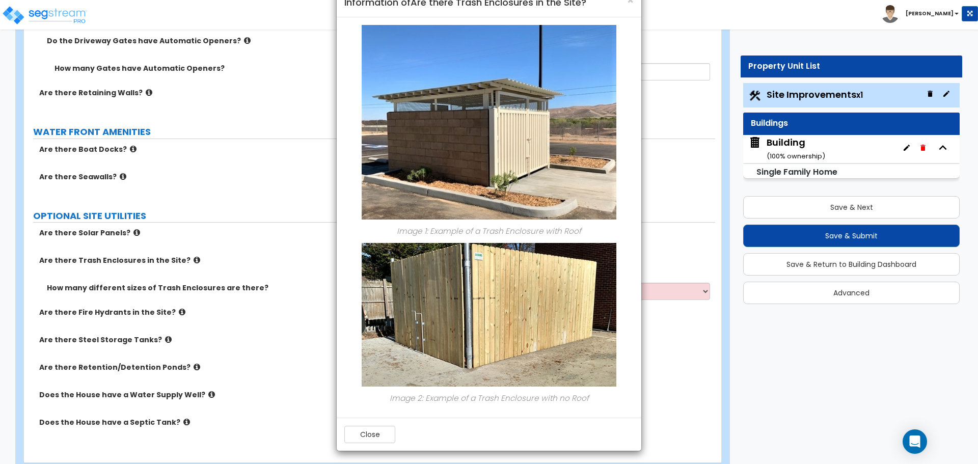
scroll to position [29, 0]
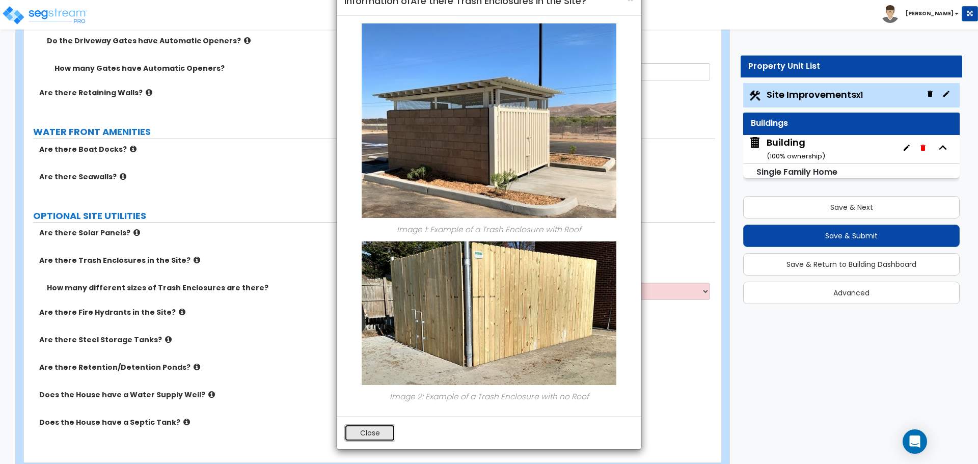
click at [387, 426] on button "Close" at bounding box center [369, 432] width 51 height 17
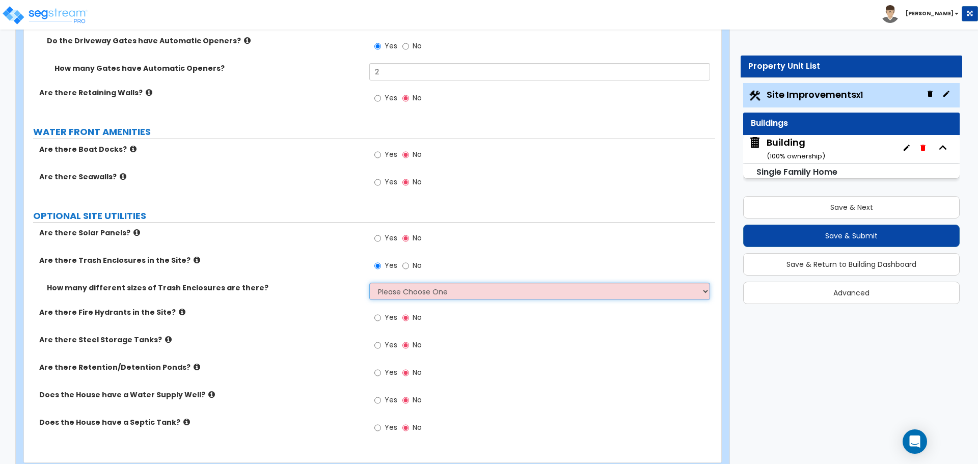
click at [419, 289] on select "Please Choose One 1 2 3" at bounding box center [539, 291] width 340 height 17
click at [369, 283] on select "Please Choose One 1 2 3" at bounding box center [539, 291] width 340 height 17
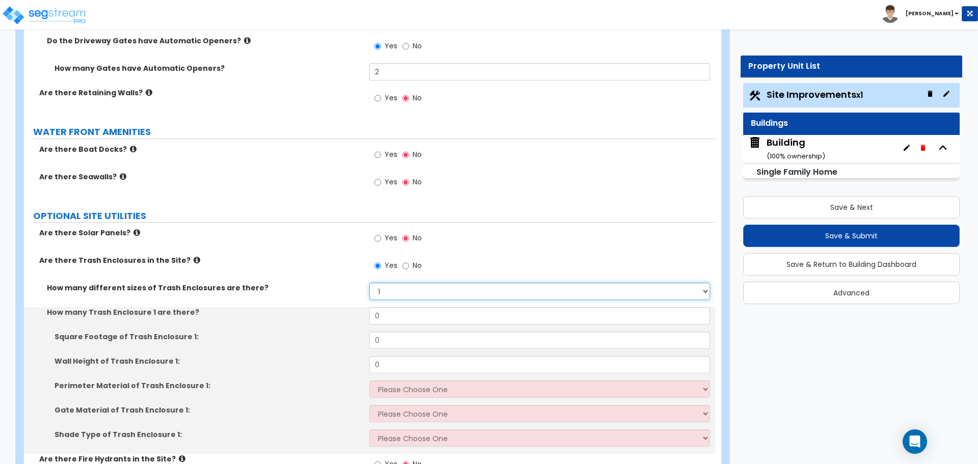
click at [419, 288] on select "Please Choose One 1 2 3" at bounding box center [539, 291] width 340 height 17
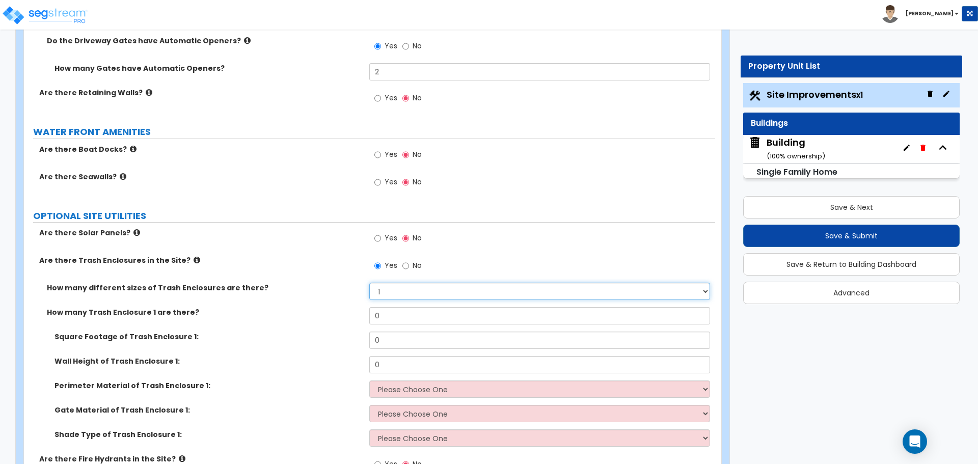
select select "3"
click at [369, 283] on select "Please Choose One 1 2 3" at bounding box center [539, 291] width 340 height 17
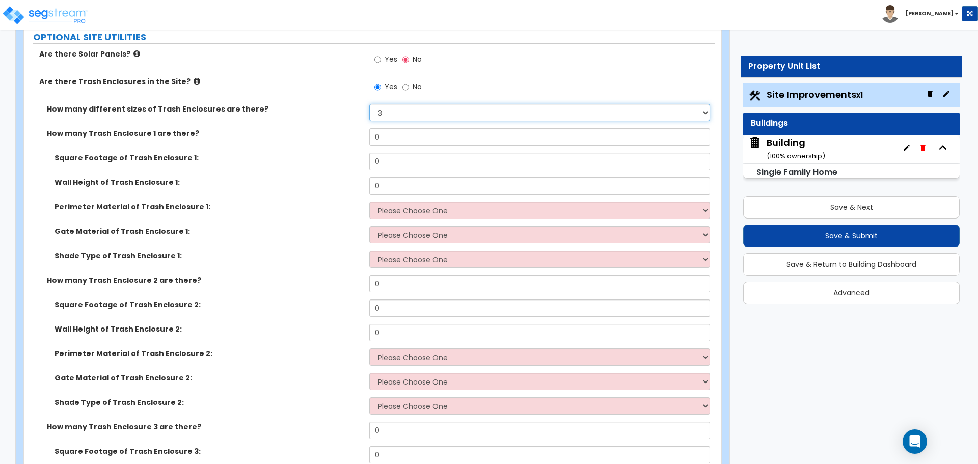
scroll to position [3066, 0]
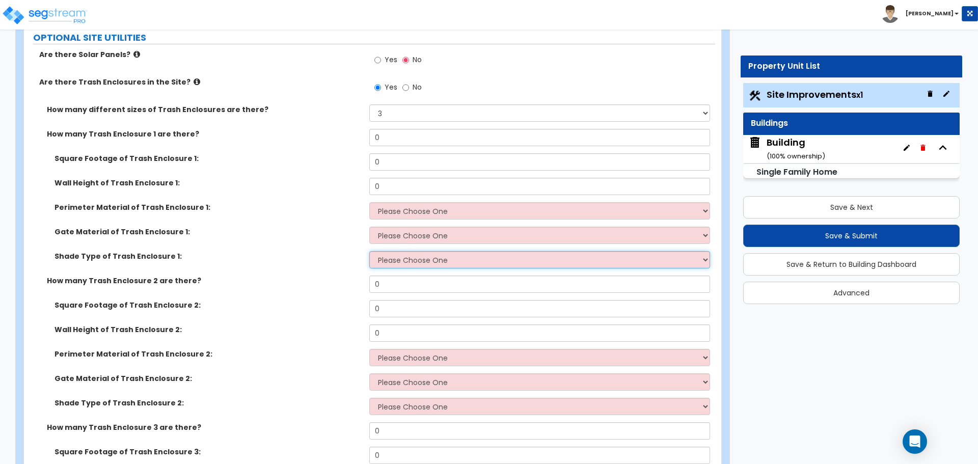
click at [442, 257] on select "Please Choose One Roof Pergola" at bounding box center [539, 259] width 340 height 17
click at [369, 251] on select "Please Choose One Roof Pergola" at bounding box center [539, 259] width 340 height 17
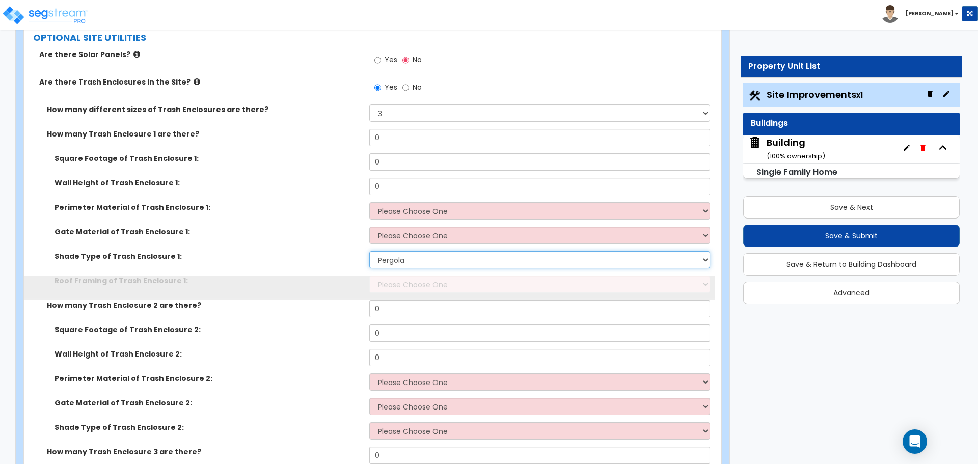
click at [433, 260] on select "Please Choose One Roof Pergola" at bounding box center [539, 259] width 340 height 17
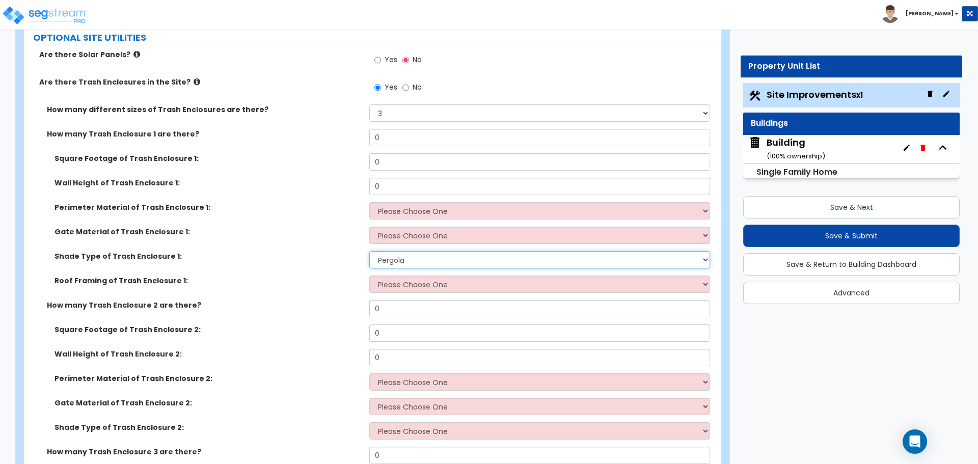
select select "1"
click at [369, 251] on select "Please Choose One Roof Pergola" at bounding box center [539, 259] width 340 height 17
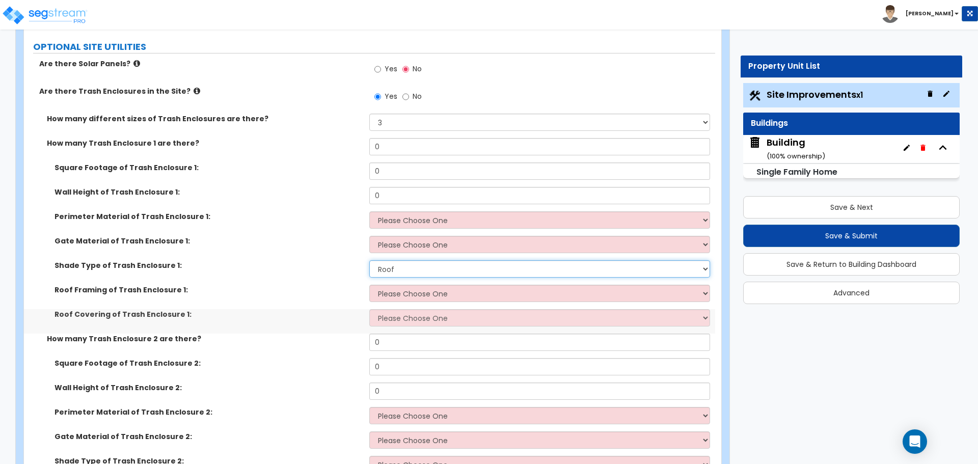
scroll to position [3052, 0]
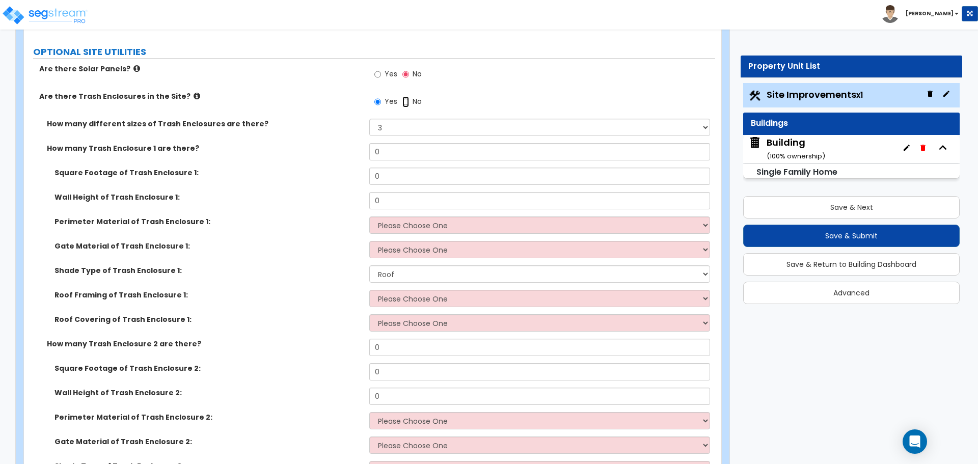
click at [407, 98] on input "No" at bounding box center [405, 101] width 7 height 11
radio input "false"
radio input "true"
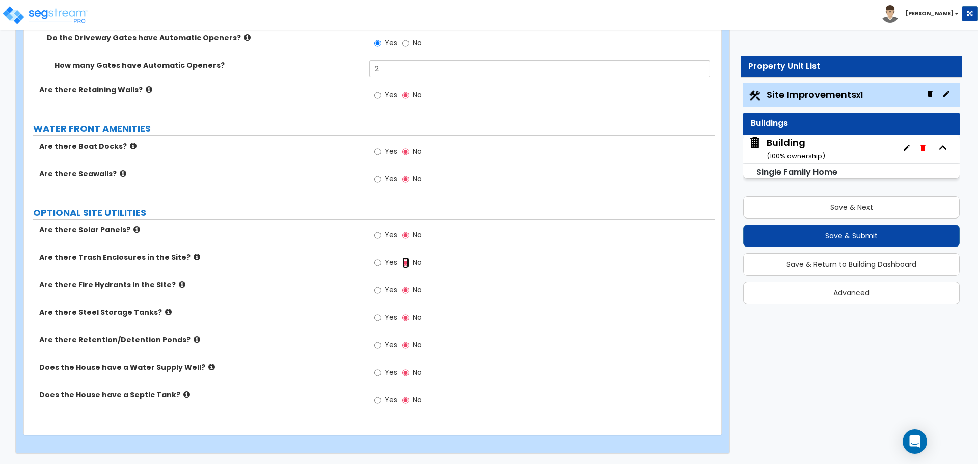
scroll to position [2888, 0]
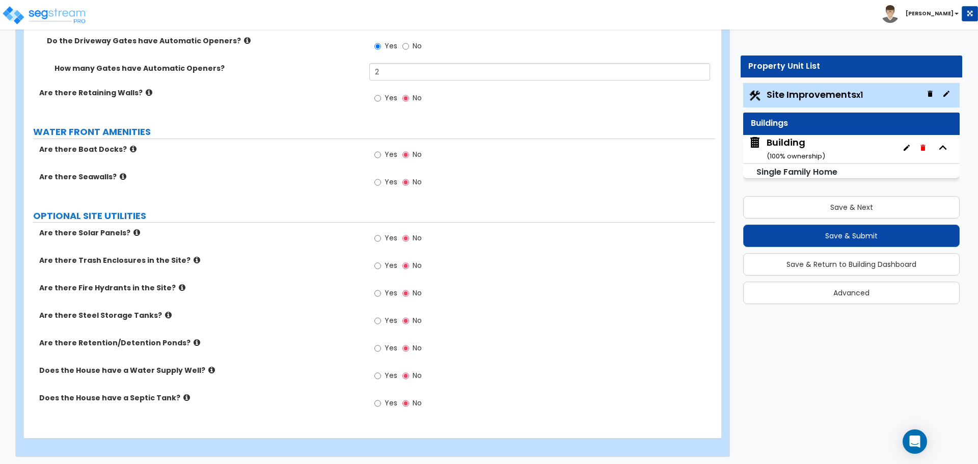
click at [387, 261] on span "Yes" at bounding box center [391, 265] width 13 height 10
click at [381, 261] on input "Yes" at bounding box center [377, 265] width 7 height 11
radio input "true"
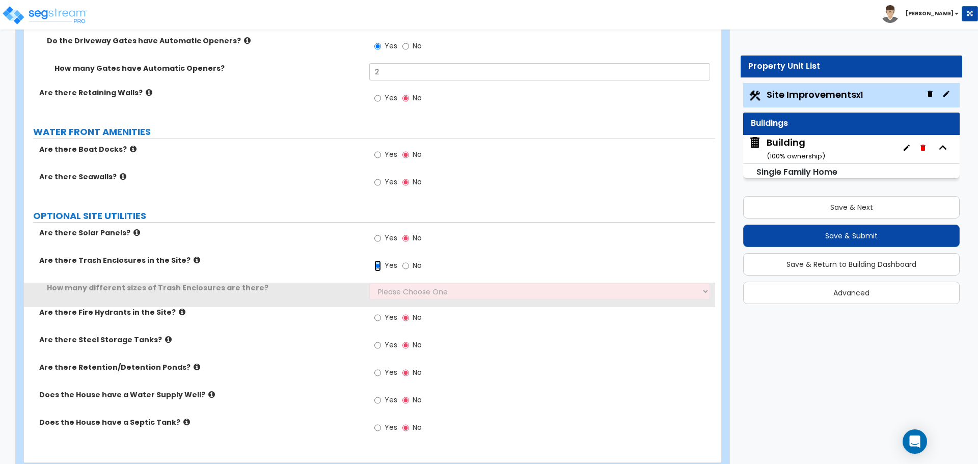
scroll to position [2912, 0]
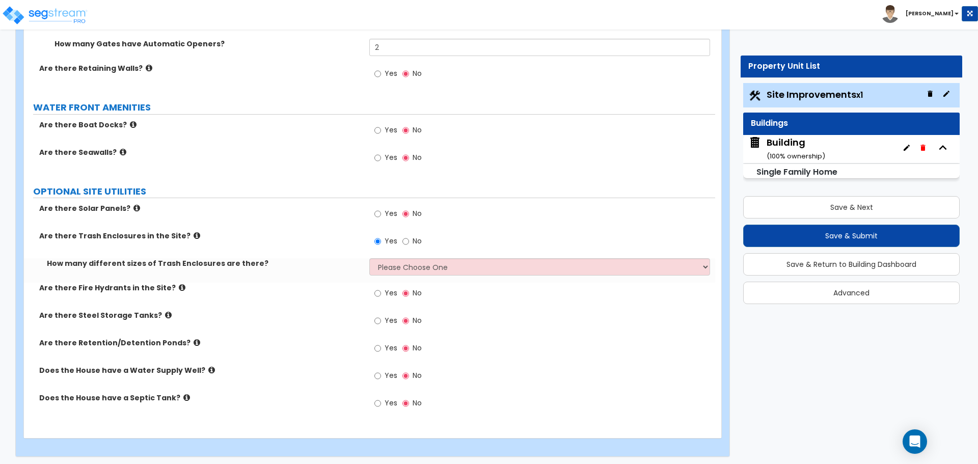
click at [422, 272] on div "How many different sizes of Trash Enclosures are there? Please Choose One 1 2 3" at bounding box center [369, 270] width 691 height 24
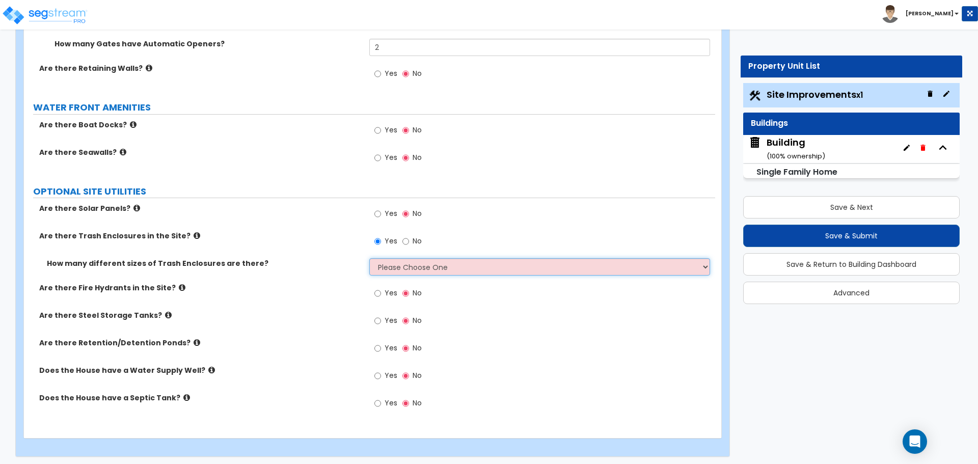
click at [420, 267] on select "Please Choose One 1 2 3" at bounding box center [539, 266] width 340 height 17
select select "1"
click at [369, 258] on select "Please Choose One 1 2 3" at bounding box center [539, 266] width 340 height 17
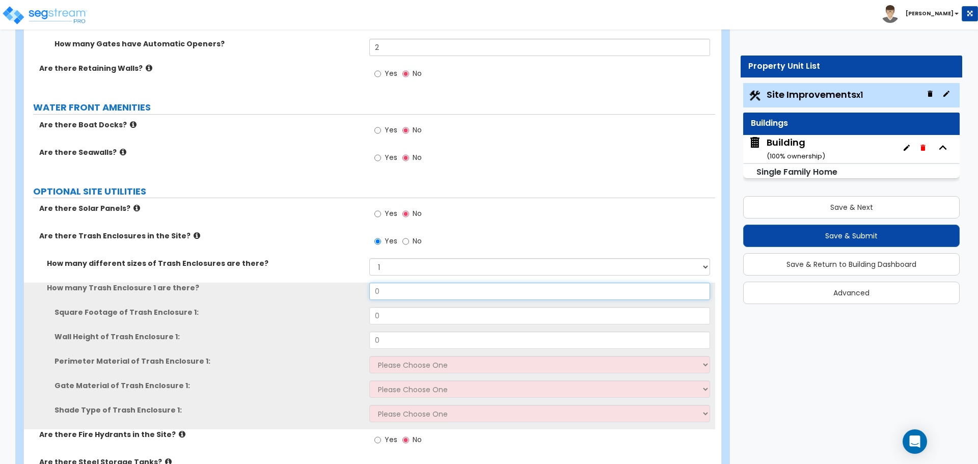
click at [425, 292] on input "0" at bounding box center [539, 291] width 340 height 17
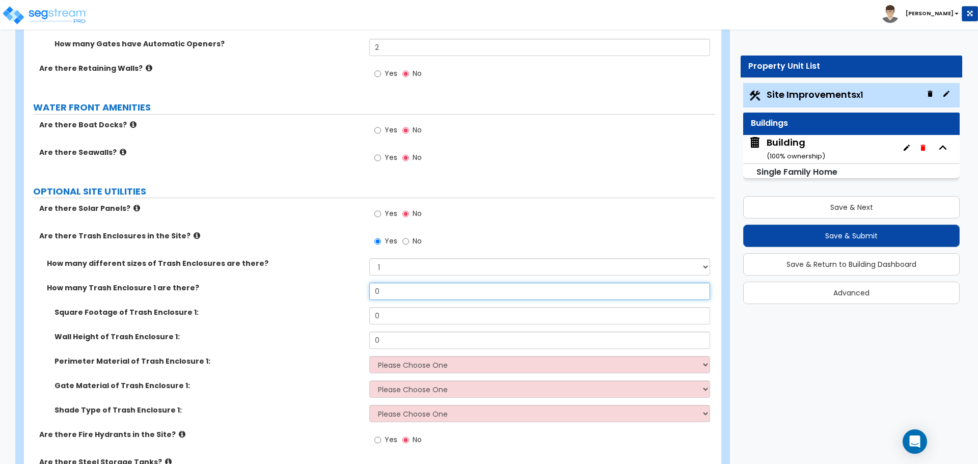
drag, startPoint x: 422, startPoint y: 290, endPoint x: 332, endPoint y: 283, distance: 90.4
click at [333, 283] on div "How many Trash Enclosure 1 are there? 0" at bounding box center [369, 295] width 691 height 24
type input "1"
type input "150"
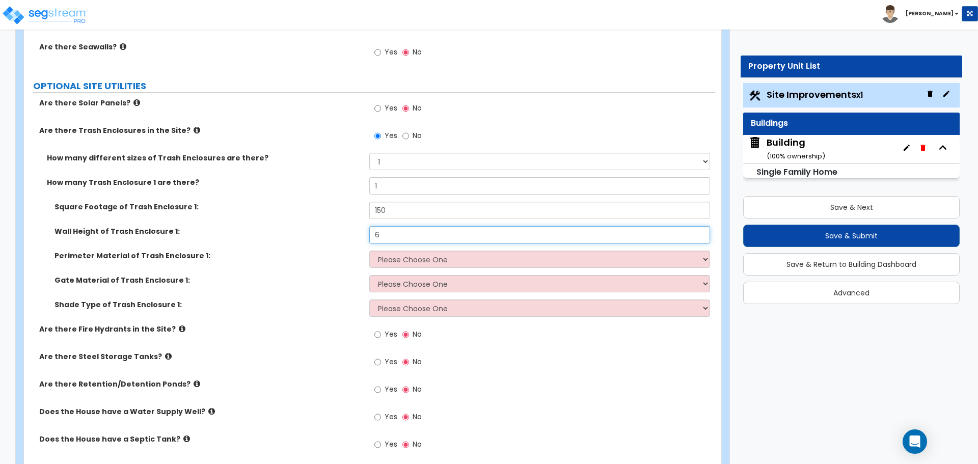
scroll to position [3021, 0]
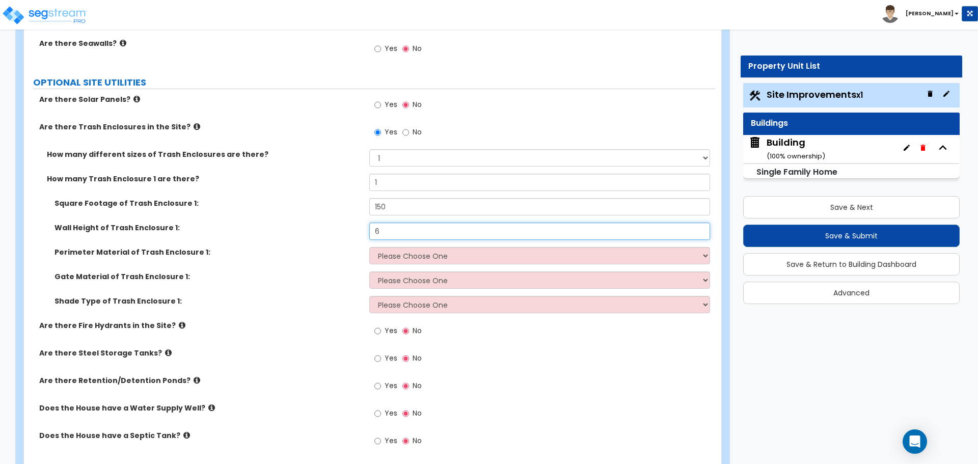
type input "6"
click at [447, 249] on select "Please Choose One Chain Link Wood Metal CMU" at bounding box center [539, 255] width 340 height 17
select select "3"
click at [369, 247] on select "Please Choose One Chain Link Wood Metal CMU" at bounding box center [539, 255] width 340 height 17
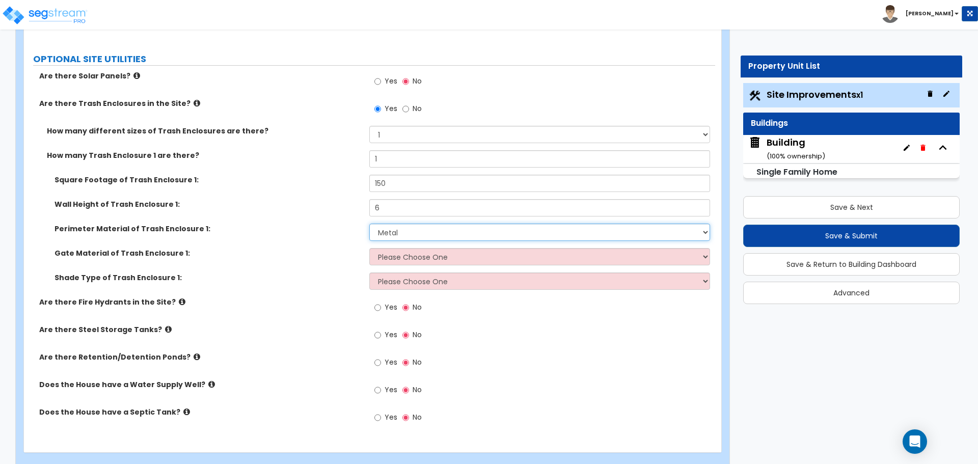
scroll to position [3048, 0]
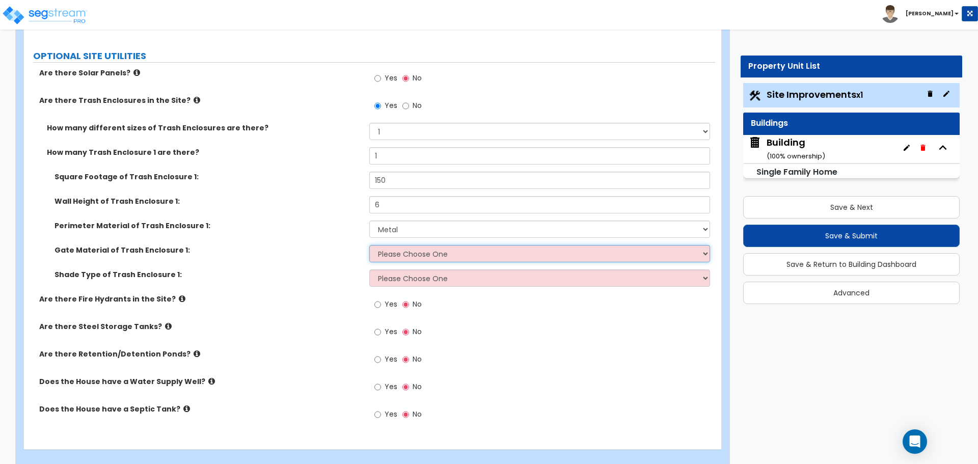
click at [389, 252] on select "Please Choose One Wood Metal" at bounding box center [539, 253] width 340 height 17
select select "1"
click at [369, 245] on select "Please Choose One Wood Metal" at bounding box center [539, 253] width 340 height 17
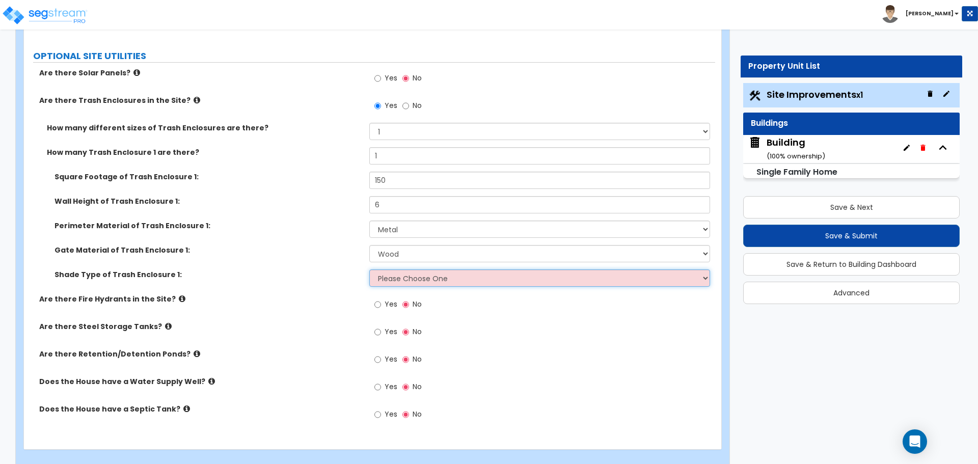
click at [397, 269] on select "Please Choose One Roof Pergola" at bounding box center [539, 277] width 340 height 17
select select "1"
click at [369, 269] on select "Please Choose One Roof Pergola" at bounding box center [539, 277] width 340 height 17
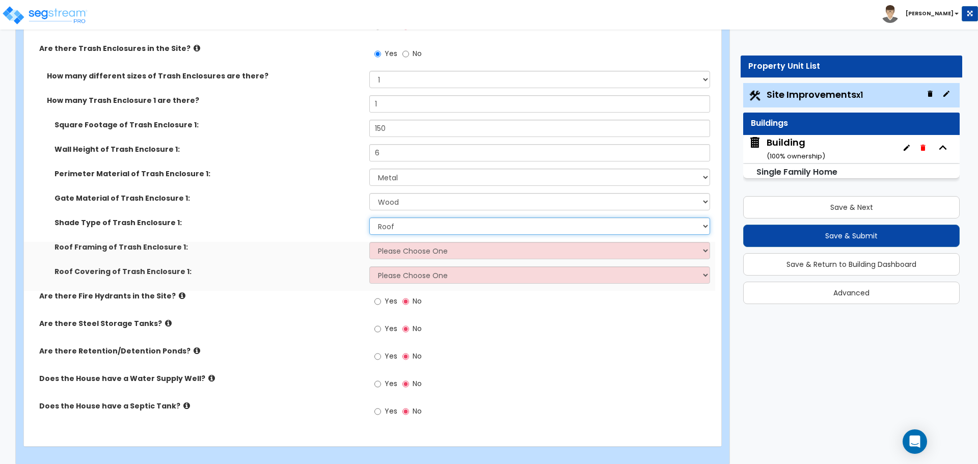
scroll to position [3101, 0]
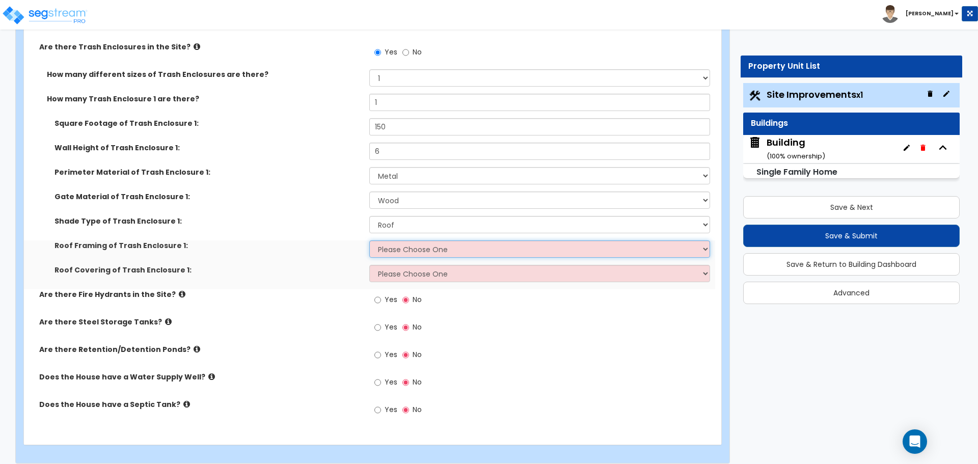
click at [411, 241] on select "Please Choose One Wood Framing Metal Framing" at bounding box center [539, 248] width 340 height 17
select select "1"
click at [369, 240] on select "Please Choose One Wood Framing Metal Framing" at bounding box center [539, 248] width 340 height 17
click at [457, 279] on select "Please Choose One Metal Roof Asphalt Shingles Clay Tiles Corrugated Fiberglass" at bounding box center [539, 273] width 340 height 17
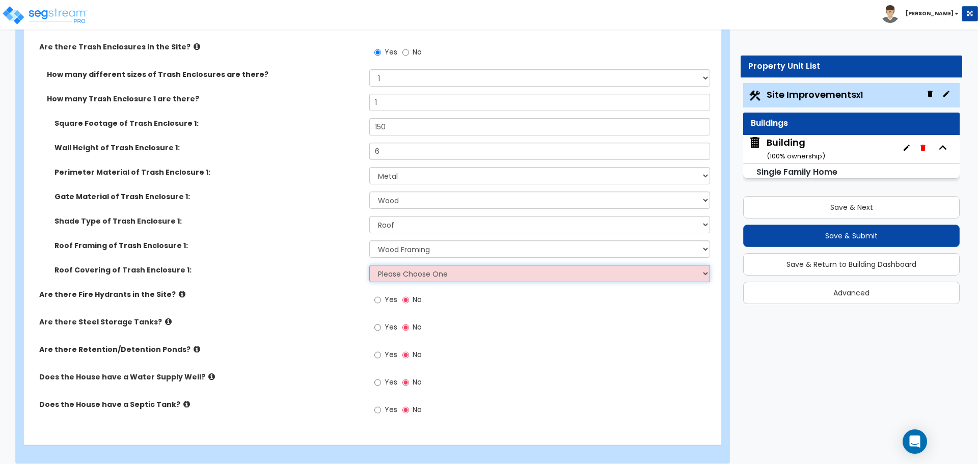
select select "1"
click at [369, 265] on select "Please Choose One Metal Roof Asphalt Shingles Clay Tiles Corrugated Fiberglass" at bounding box center [539, 273] width 340 height 17
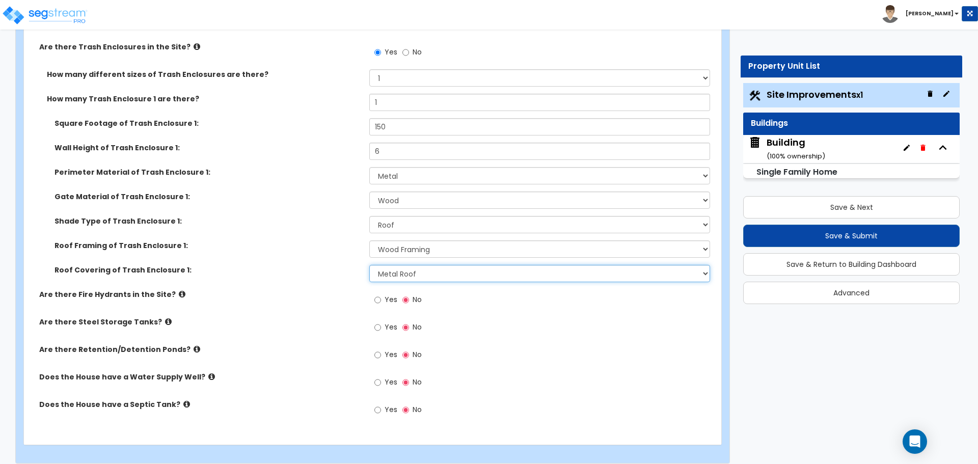
scroll to position [3108, 0]
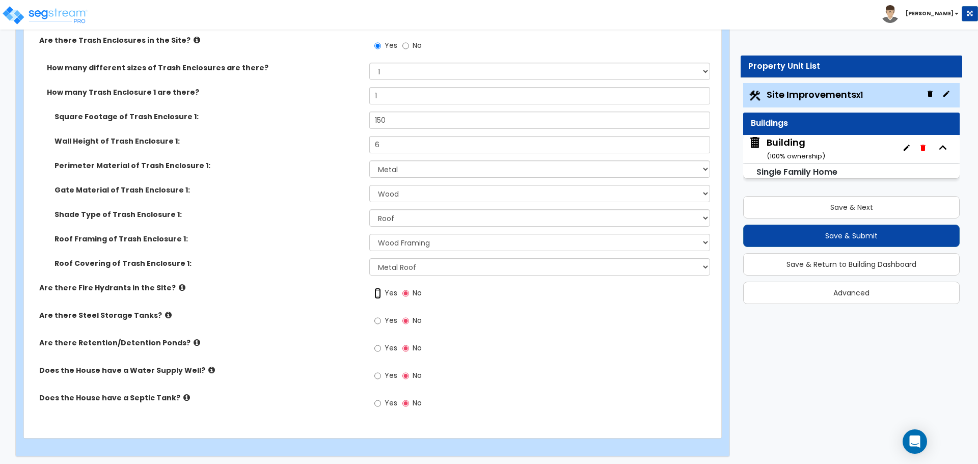
click at [380, 288] on input "Yes" at bounding box center [377, 293] width 7 height 11
radio input "true"
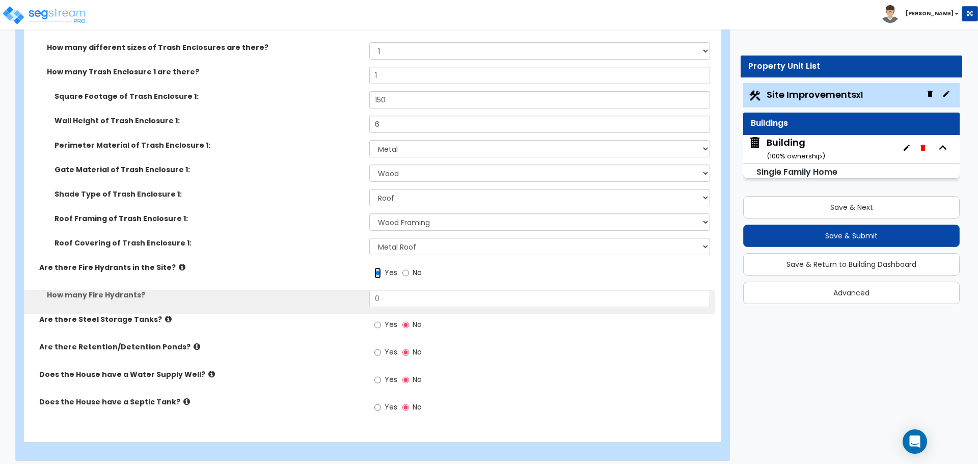
scroll to position [3132, 0]
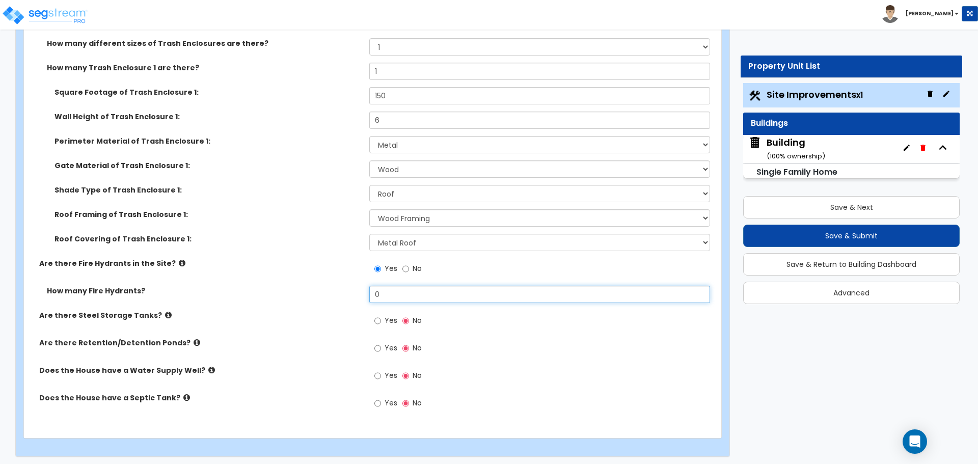
drag, startPoint x: 389, startPoint y: 292, endPoint x: 308, endPoint y: 272, distance: 84.0
click at [308, 272] on div "Are there Solar Panels? Yes No Are there Trash Enclosures in the Site? Yes No H…" at bounding box center [370, 201] width 676 height 437
type input "2"
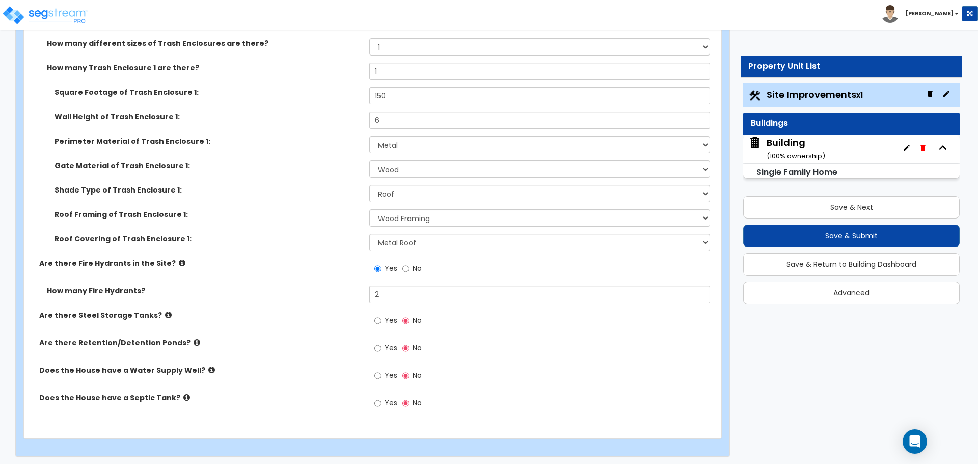
click at [179, 260] on icon at bounding box center [182, 263] width 7 height 8
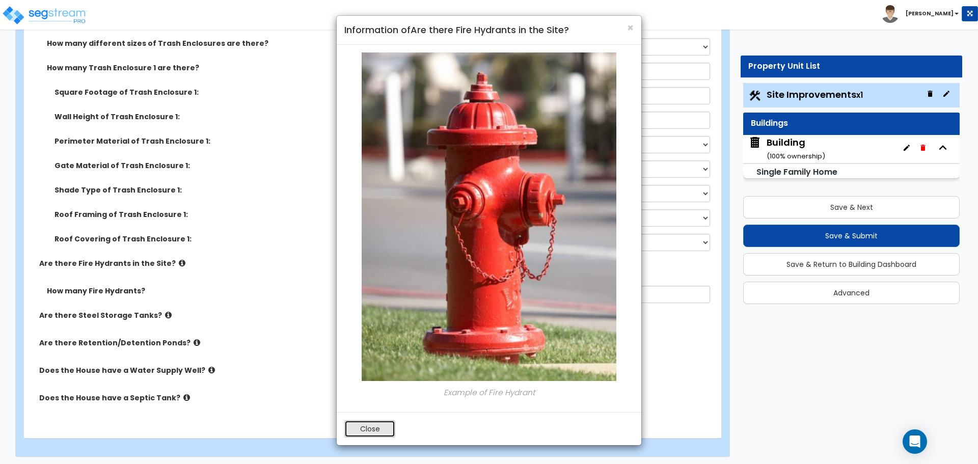
click at [385, 430] on button "Close" at bounding box center [369, 428] width 51 height 17
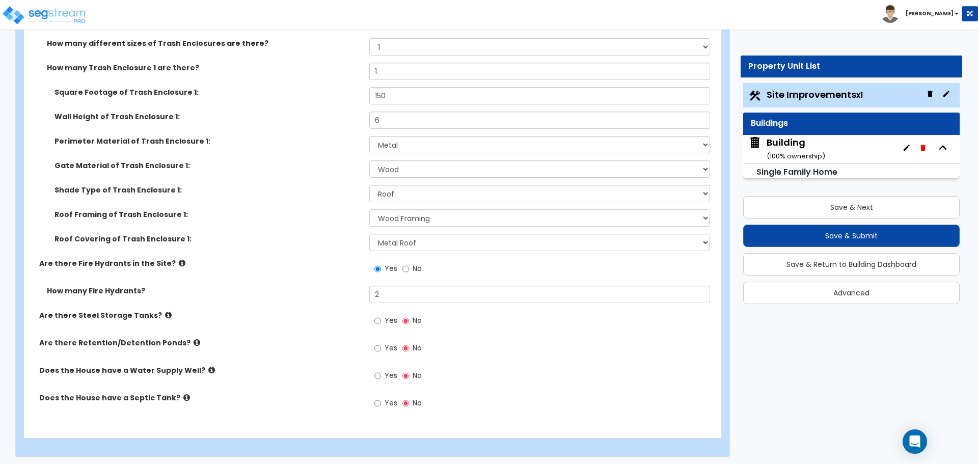
click at [383, 315] on label "Yes" at bounding box center [385, 321] width 23 height 17
click at [381, 315] on input "Yes" at bounding box center [377, 320] width 7 height 11
radio input "true"
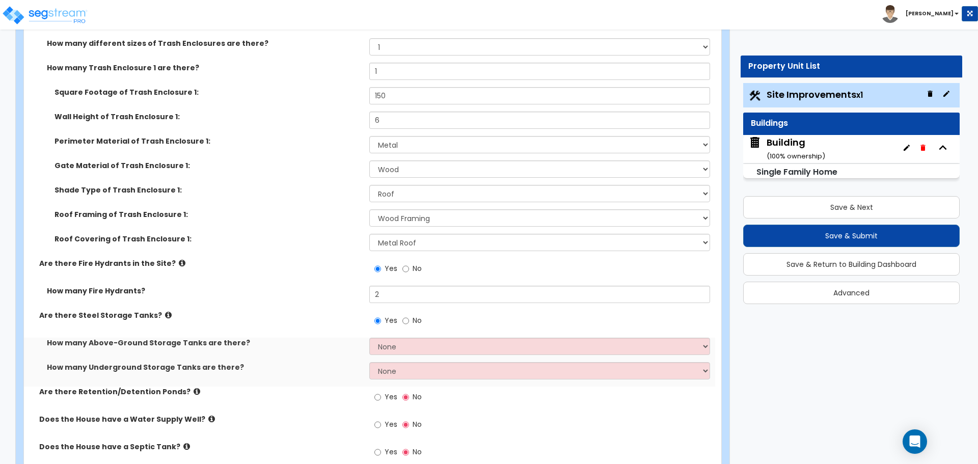
click at [165, 311] on icon at bounding box center [168, 315] width 7 height 8
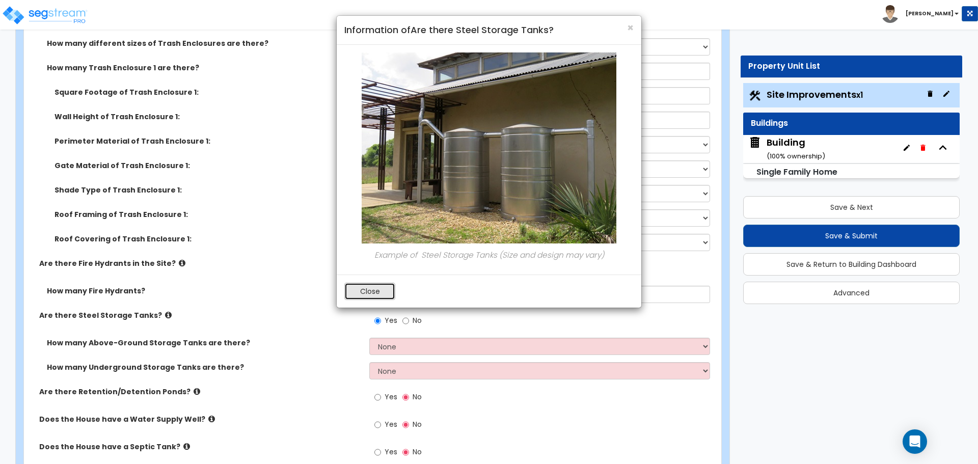
click at [375, 287] on button "Close" at bounding box center [369, 291] width 51 height 17
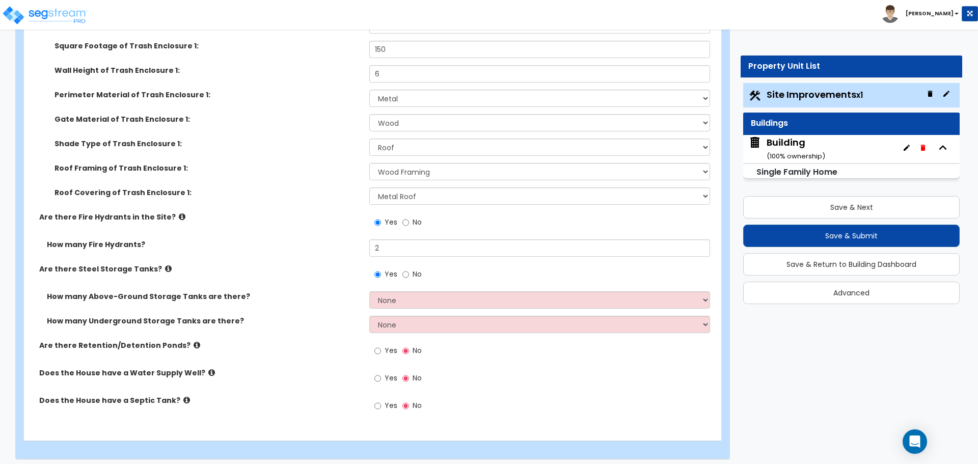
scroll to position [3181, 0]
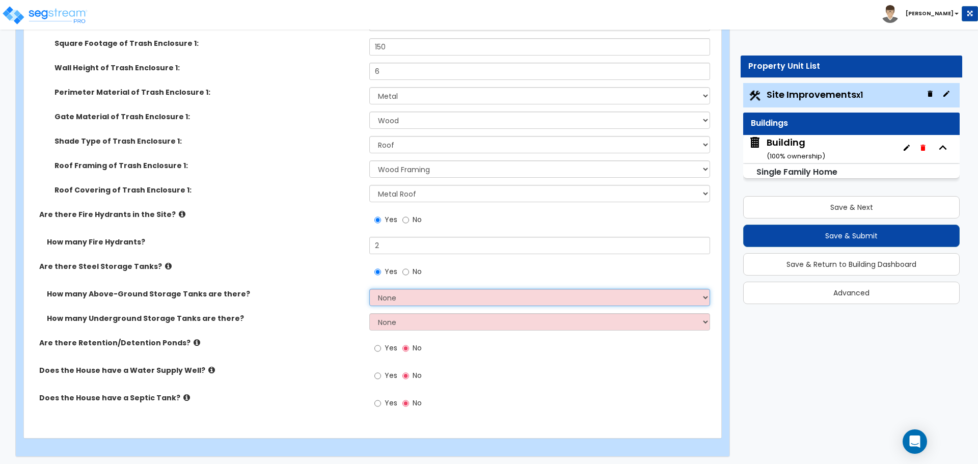
click at [409, 296] on select "None 1 2 3" at bounding box center [539, 297] width 340 height 17
select select "3"
click at [369, 289] on select "None 1 2 3" at bounding box center [539, 297] width 340 height 17
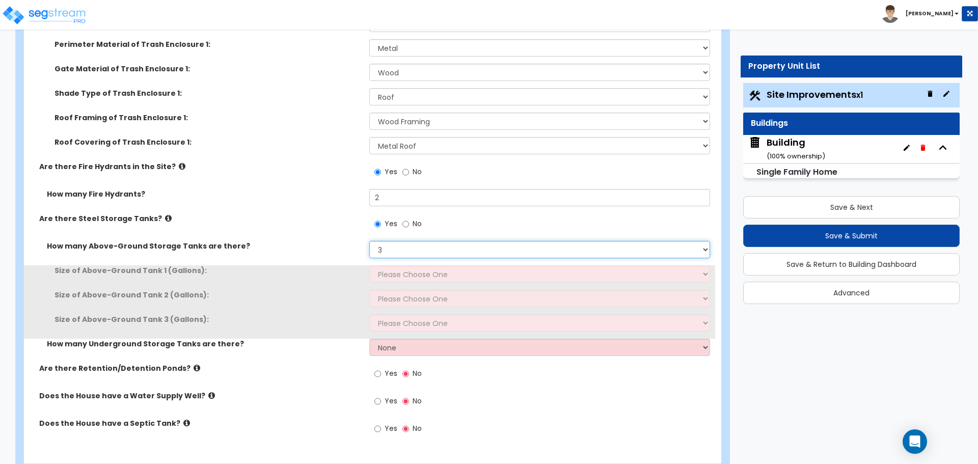
scroll to position [3230, 0]
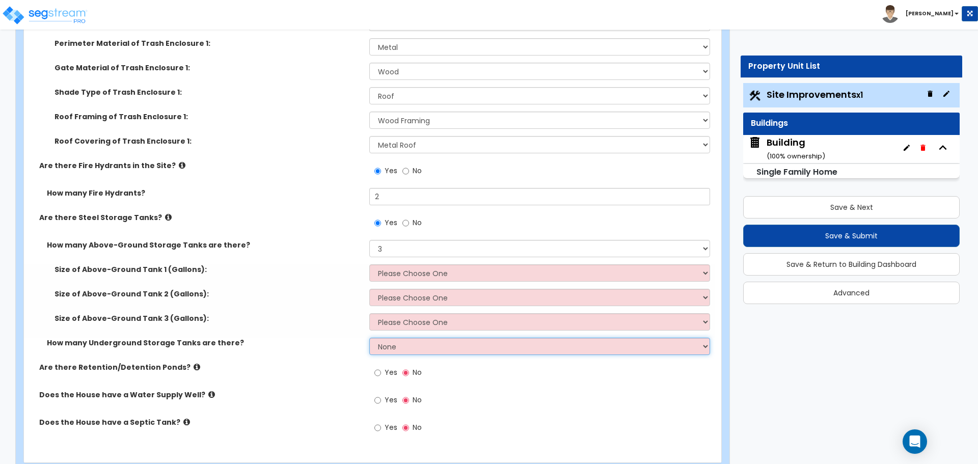
click at [418, 344] on select "None 1 2 3" at bounding box center [539, 346] width 340 height 17
select select "3"
click at [369, 338] on select "None 1 2 3" at bounding box center [539, 346] width 340 height 17
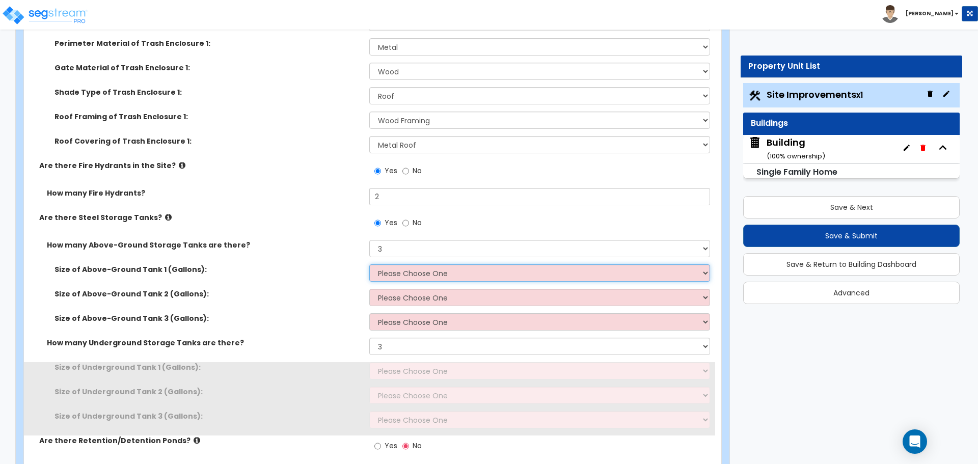
click at [410, 268] on select "Please Choose One 275 550 1,000 1,500 2,000 5,000 10,000 15,000 20,000 25,000 3…" at bounding box center [539, 272] width 340 height 17
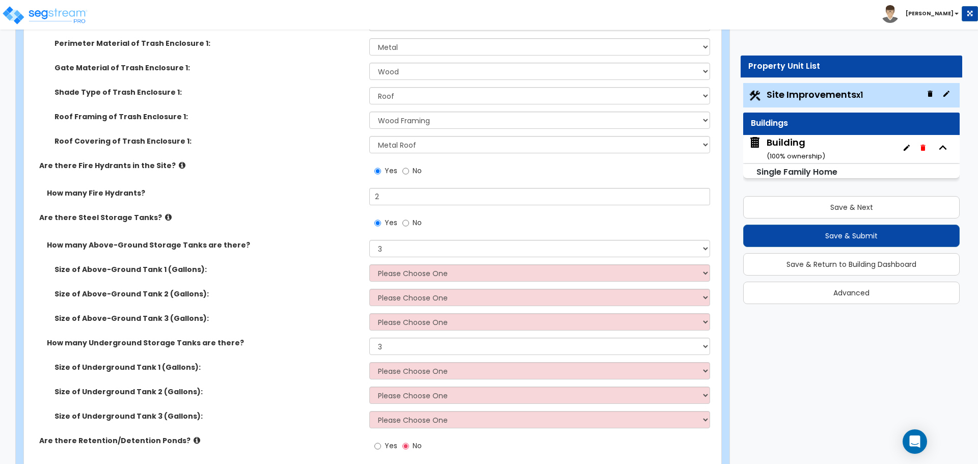
click at [410, 221] on label "No" at bounding box center [411, 223] width 19 height 17
click at [409, 221] on input "No" at bounding box center [405, 222] width 7 height 11
radio input "false"
radio input "true"
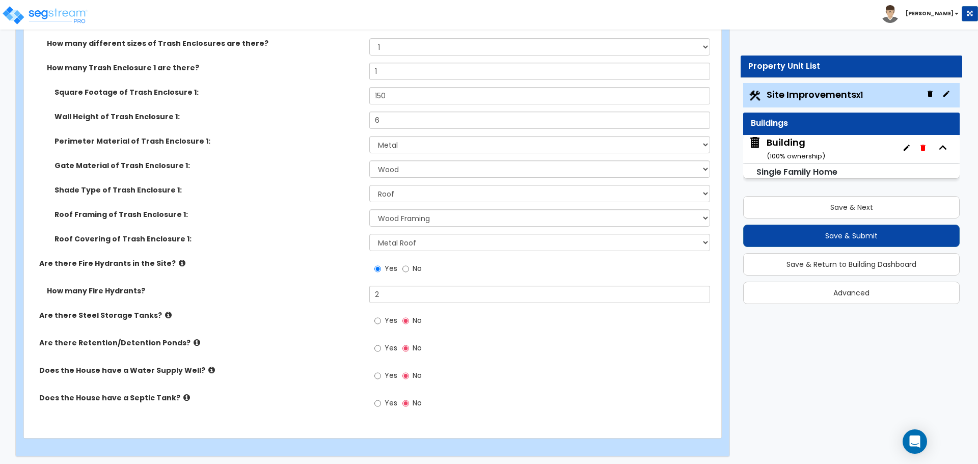
click at [390, 343] on span "Yes" at bounding box center [391, 348] width 13 height 10
click at [381, 343] on input "Yes" at bounding box center [377, 348] width 7 height 11
radio input "true"
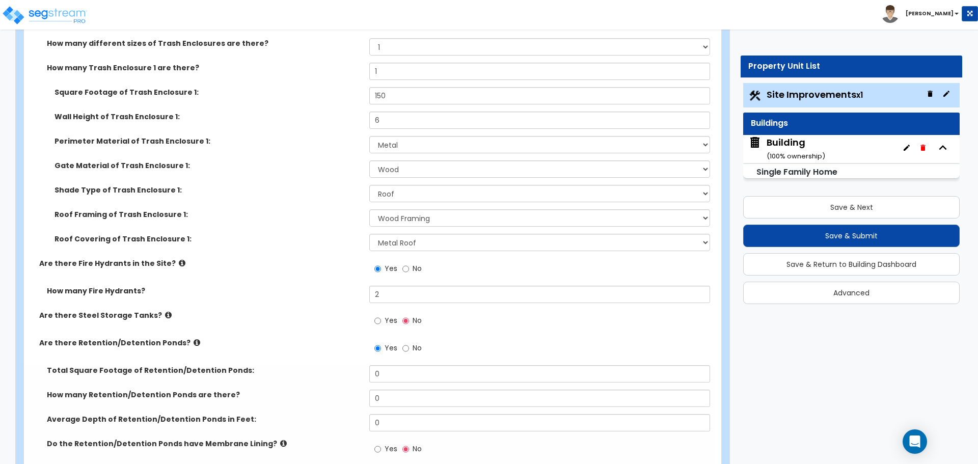
click at [194, 340] on icon at bounding box center [197, 343] width 7 height 8
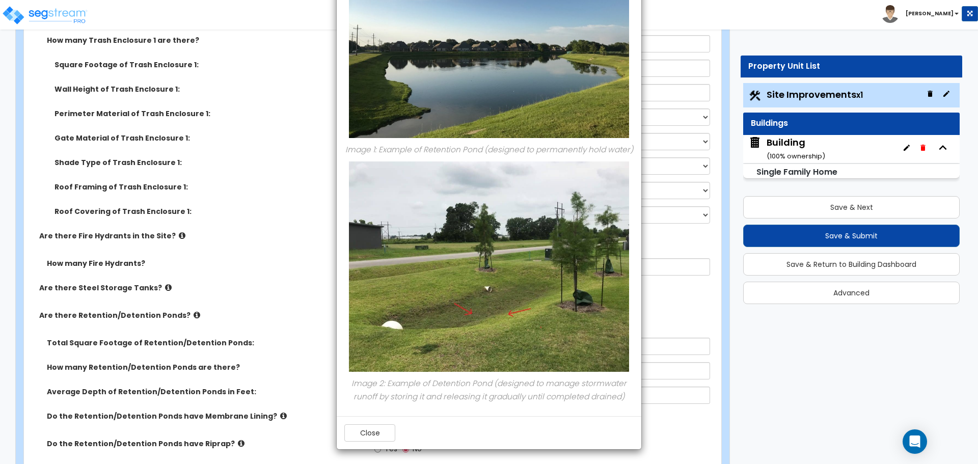
scroll to position [3162, 0]
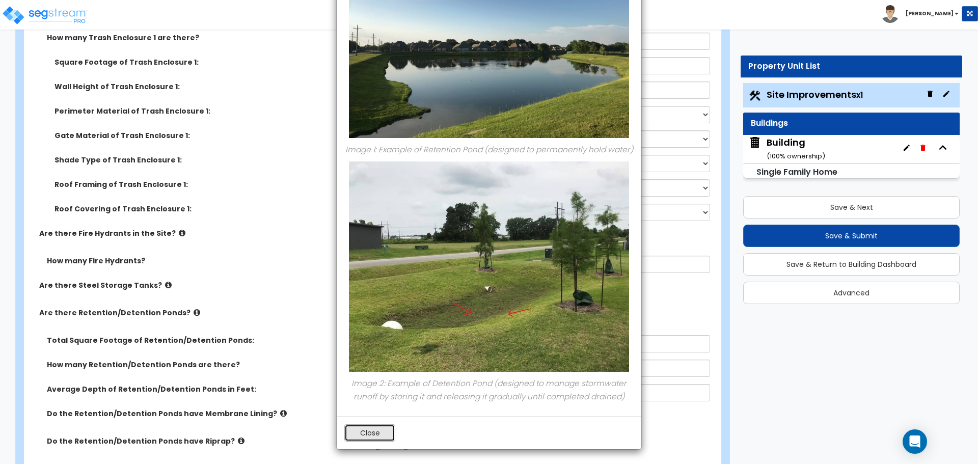
click at [379, 438] on button "Close" at bounding box center [369, 432] width 51 height 17
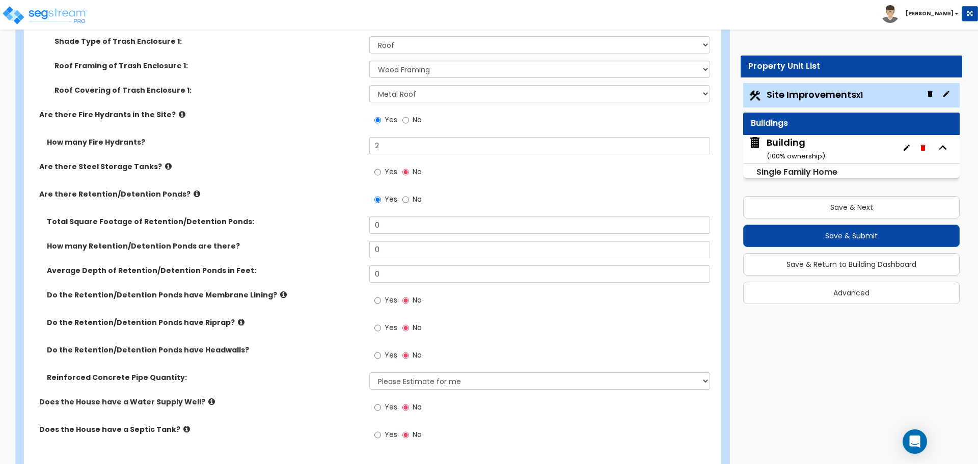
scroll to position [3312, 0]
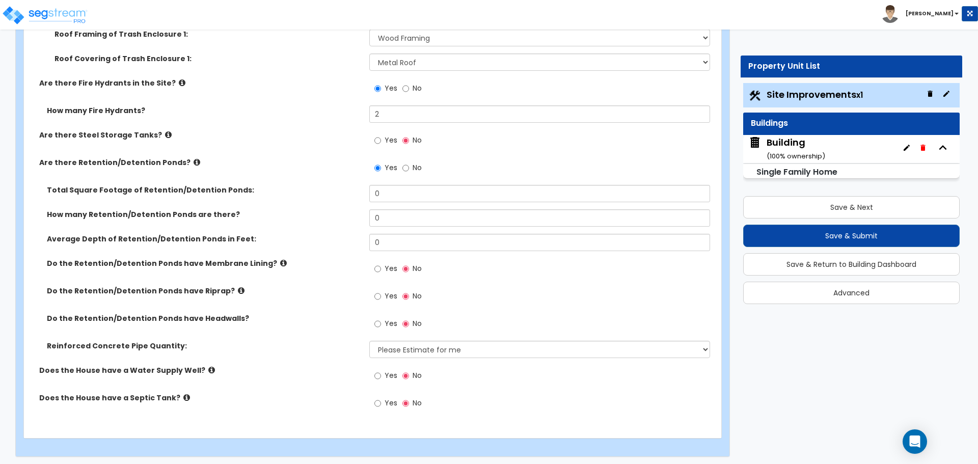
click at [387, 325] on label "Yes" at bounding box center [385, 324] width 23 height 17
click at [381, 325] on input "Yes" at bounding box center [377, 323] width 7 height 11
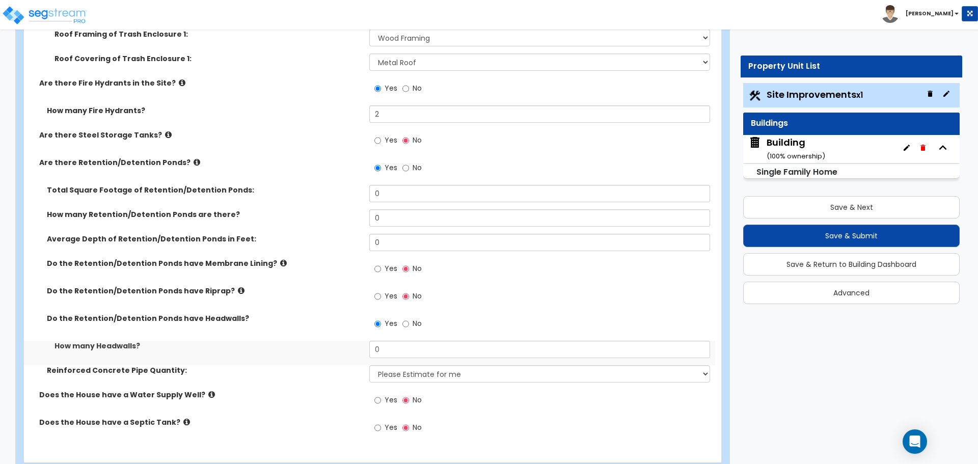
click at [416, 322] on span "No" at bounding box center [417, 323] width 9 height 10
click at [409, 322] on input "No" at bounding box center [405, 323] width 7 height 11
radio input "false"
radio input "true"
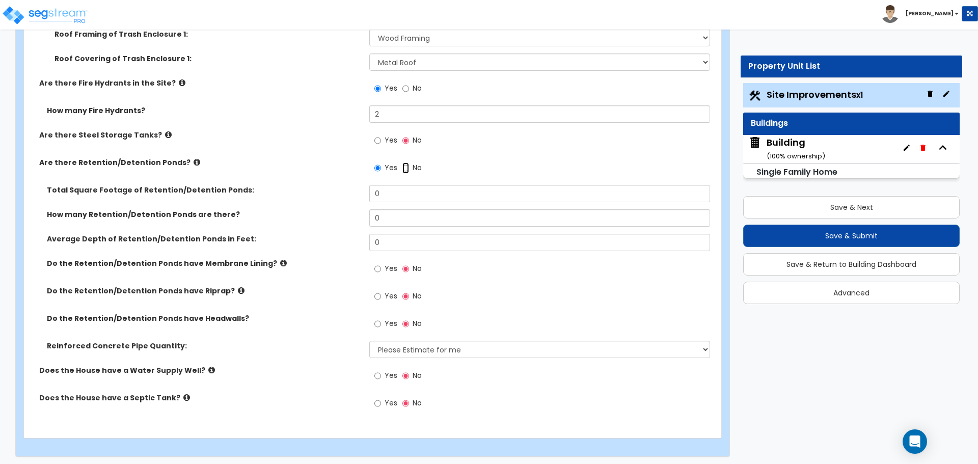
click at [407, 164] on input "No" at bounding box center [405, 167] width 7 height 11
radio input "false"
radio input "true"
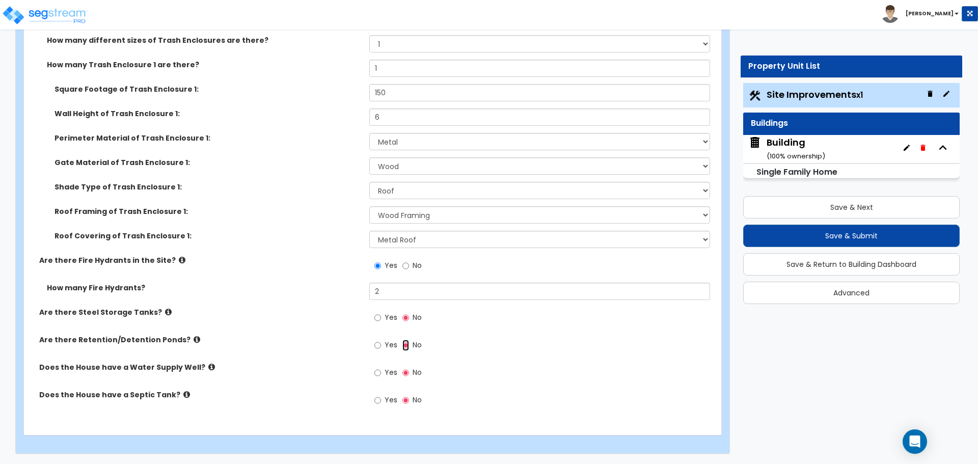
scroll to position [3132, 0]
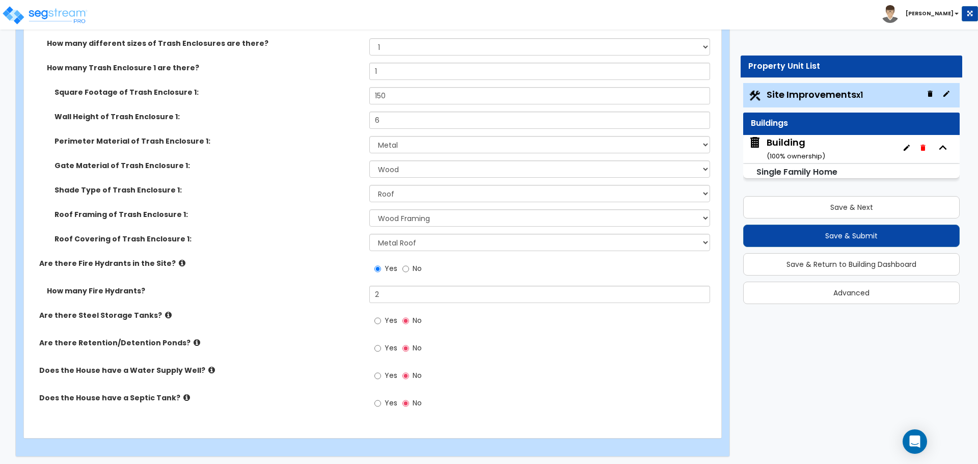
click at [388, 375] on span "Yes" at bounding box center [391, 375] width 13 height 10
click at [381, 375] on input "Yes" at bounding box center [377, 375] width 7 height 11
click at [208, 367] on icon at bounding box center [211, 370] width 7 height 8
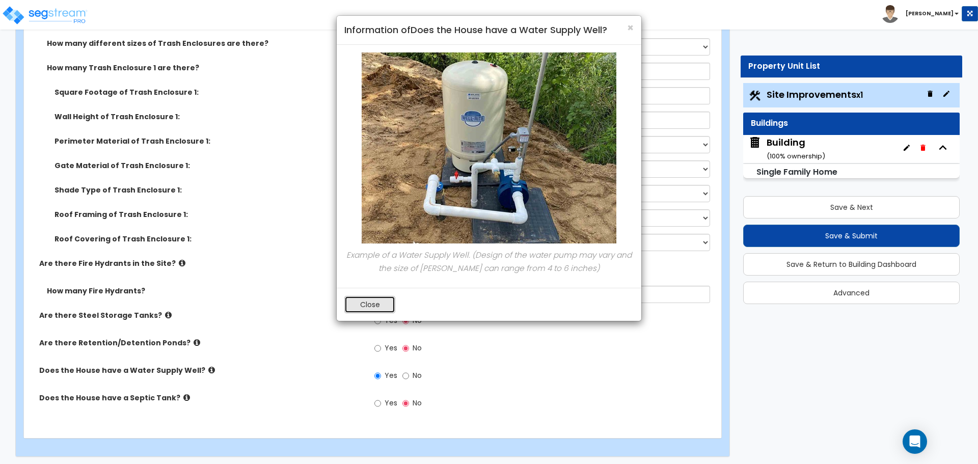
click at [371, 303] on button "Close" at bounding box center [369, 304] width 51 height 17
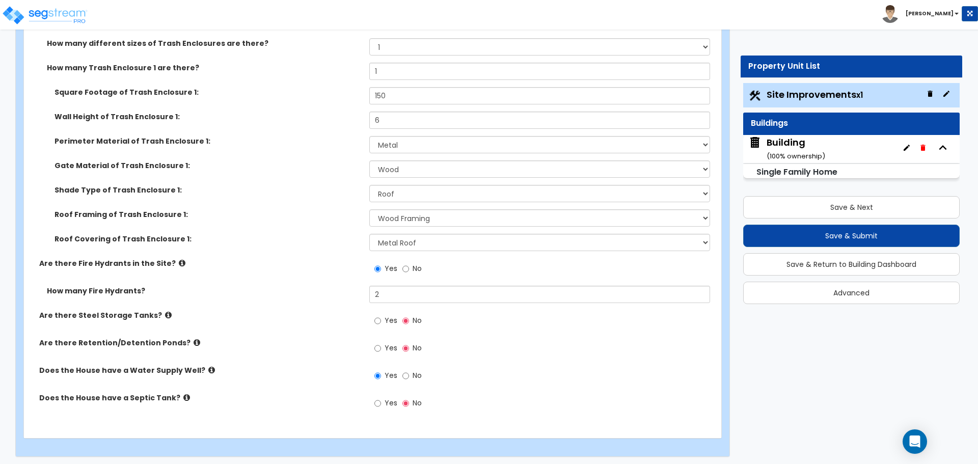
click at [414, 373] on span "No" at bounding box center [417, 375] width 9 height 10
click at [409, 373] on input "No" at bounding box center [405, 375] width 7 height 11
radio input "false"
radio input "true"
click at [386, 405] on label "Yes" at bounding box center [385, 404] width 23 height 17
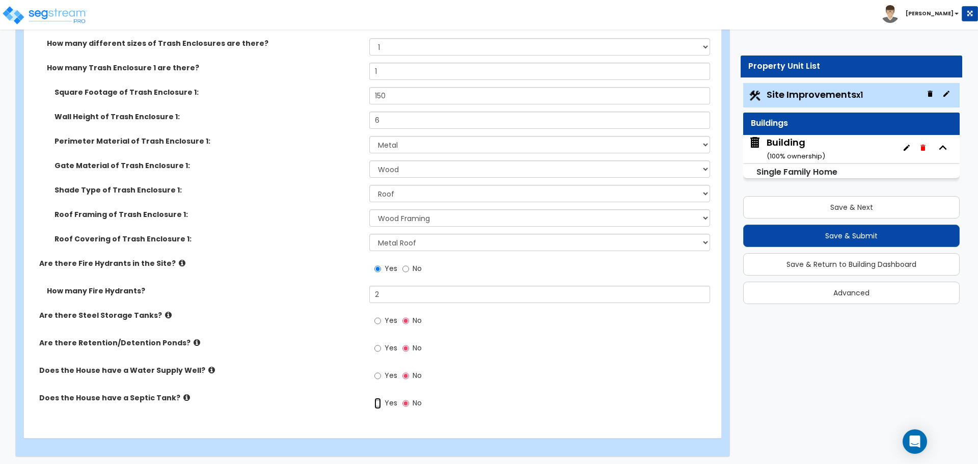
click at [381, 405] on input "Yes" at bounding box center [377, 403] width 7 height 11
radio input "true"
click at [183, 394] on icon at bounding box center [186, 398] width 7 height 8
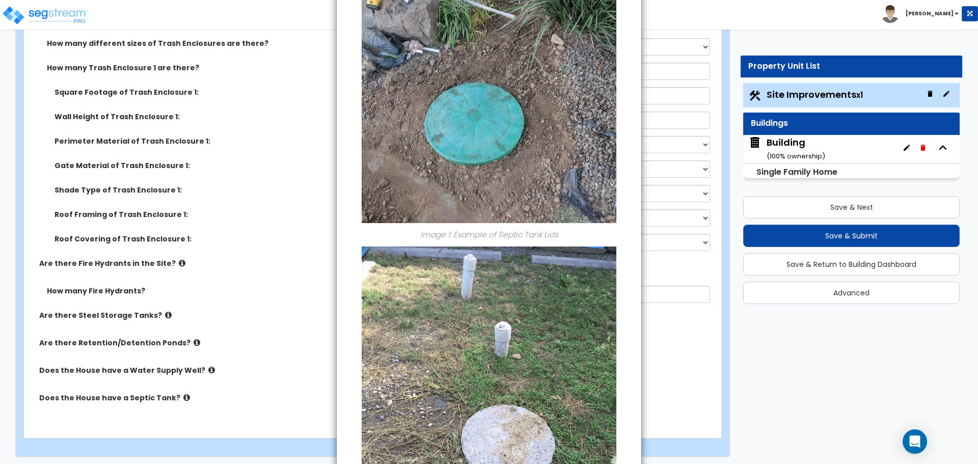
scroll to position [357, 0]
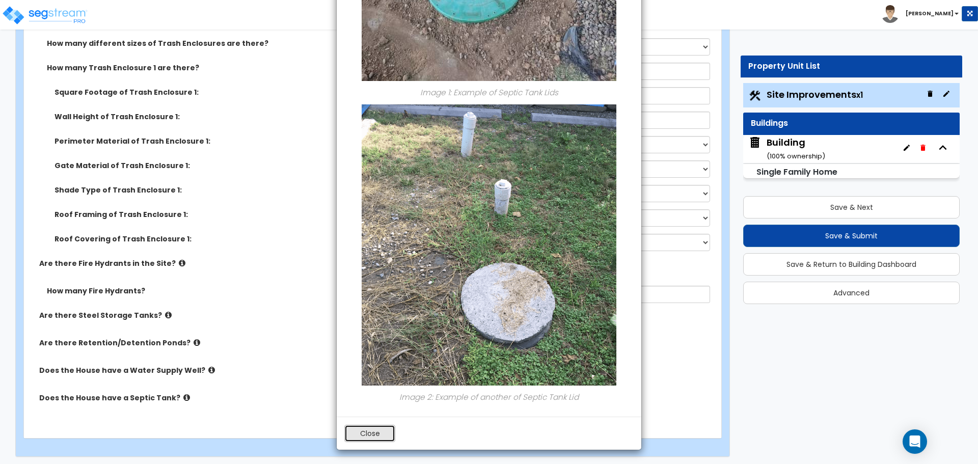
click at [384, 434] on button "Close" at bounding box center [369, 433] width 51 height 17
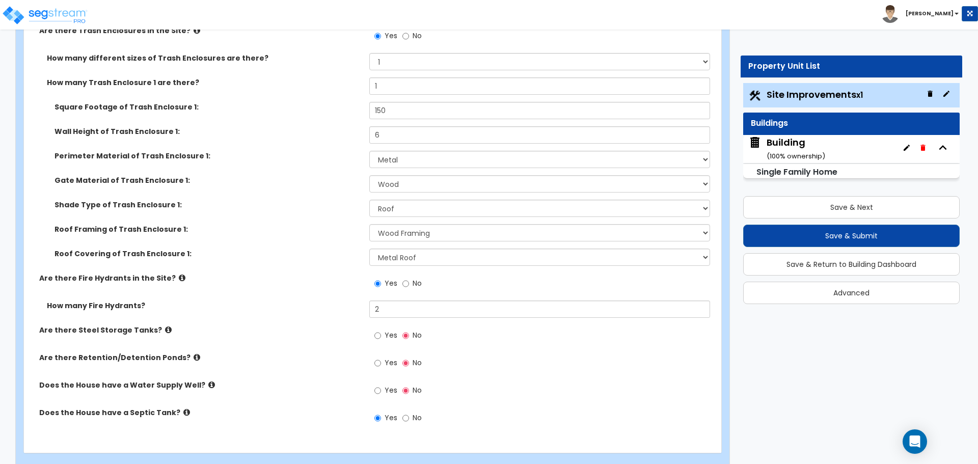
scroll to position [3114, 0]
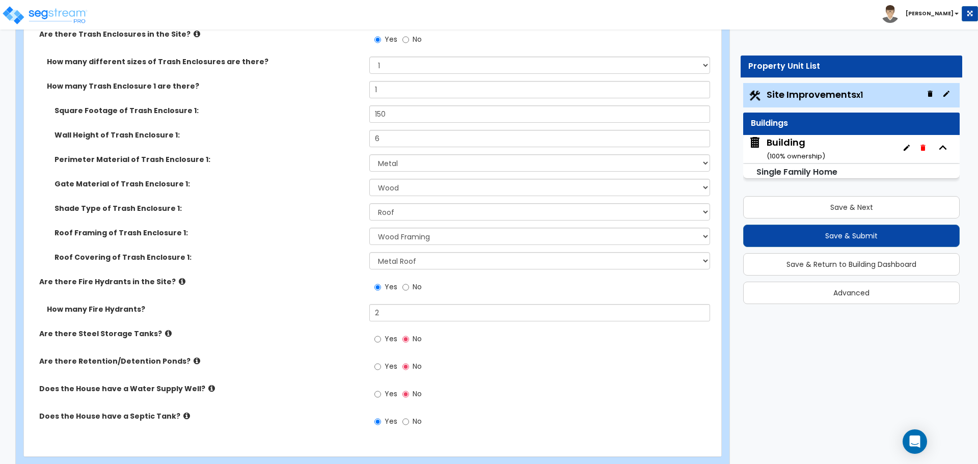
click at [208, 385] on icon at bounding box center [211, 389] width 7 height 8
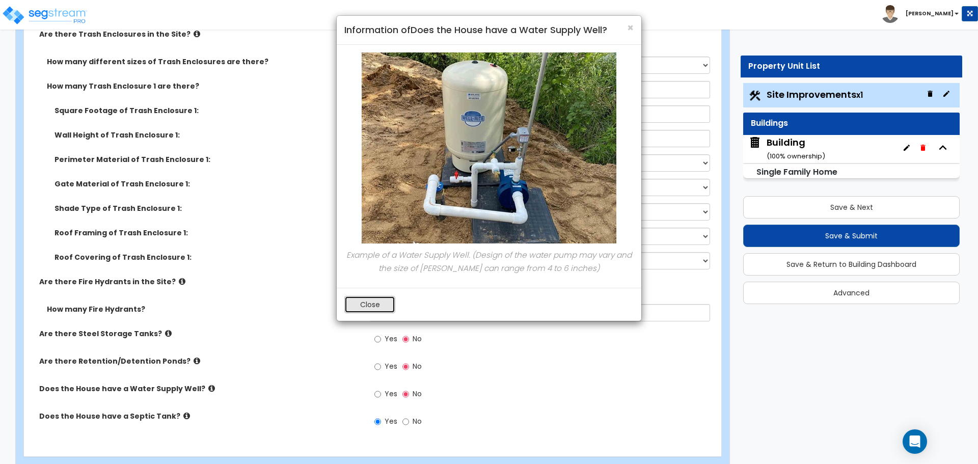
click at [387, 307] on button "Close" at bounding box center [369, 304] width 51 height 17
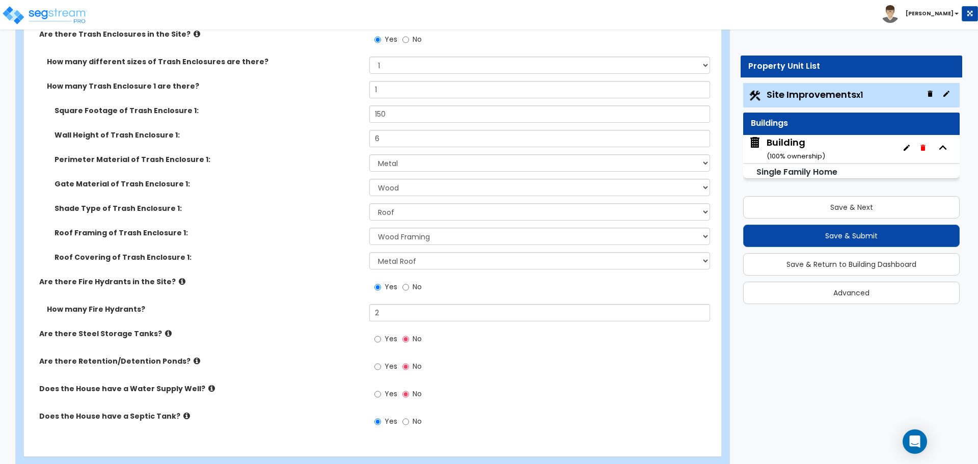
click at [165, 332] on icon at bounding box center [168, 334] width 7 height 8
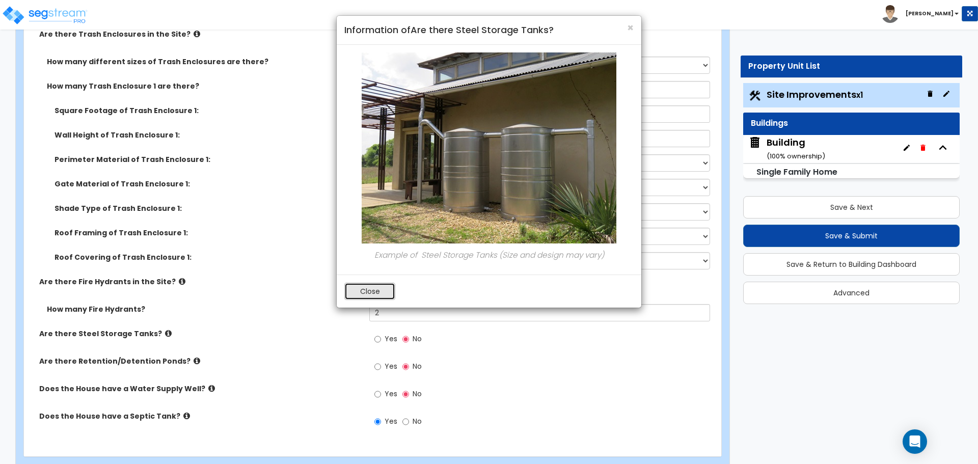
click at [371, 289] on button "Close" at bounding box center [369, 291] width 51 height 17
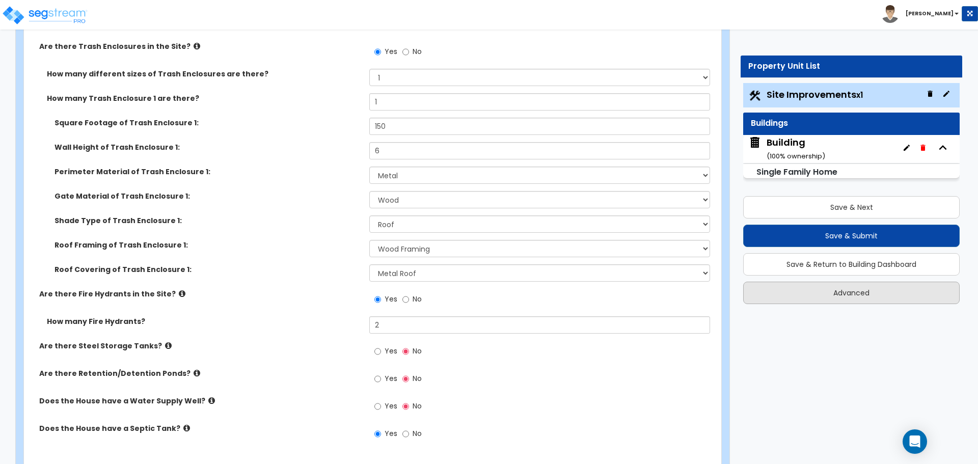
scroll to position [3132, 0]
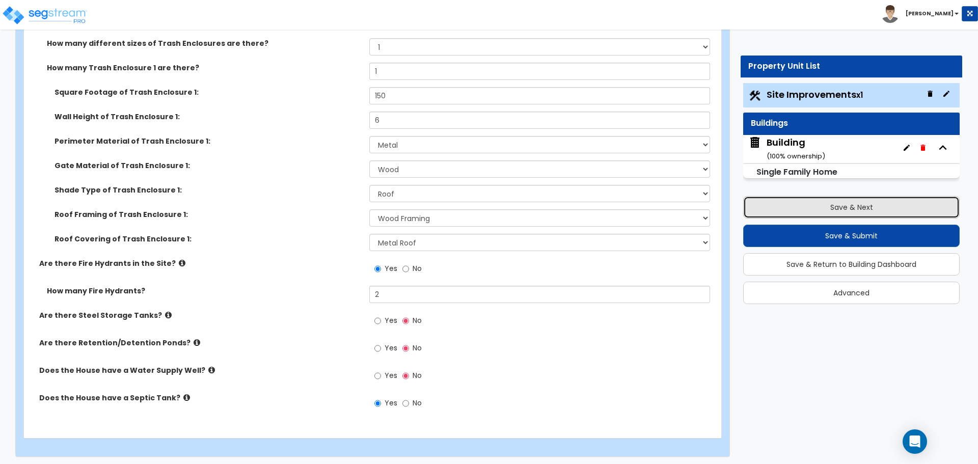
click at [817, 204] on button "Save & Next" at bounding box center [851, 207] width 216 height 22
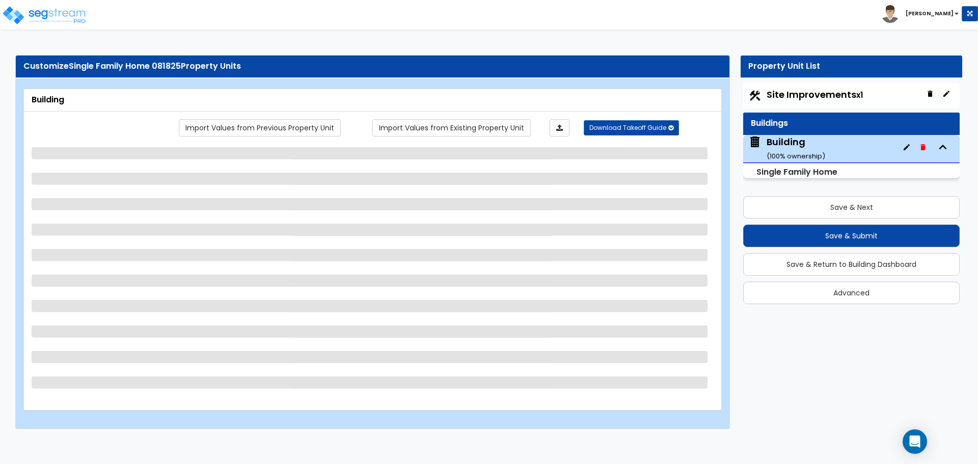
select select "3"
select select "2"
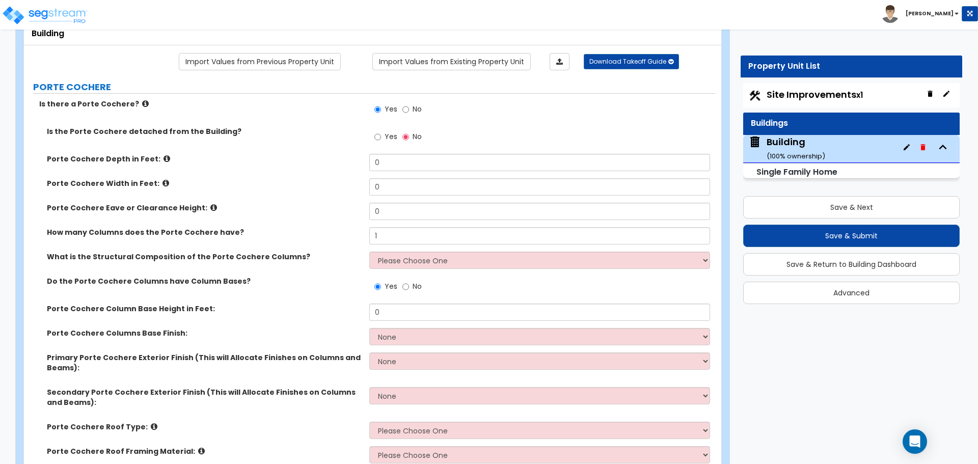
scroll to position [77, 0]
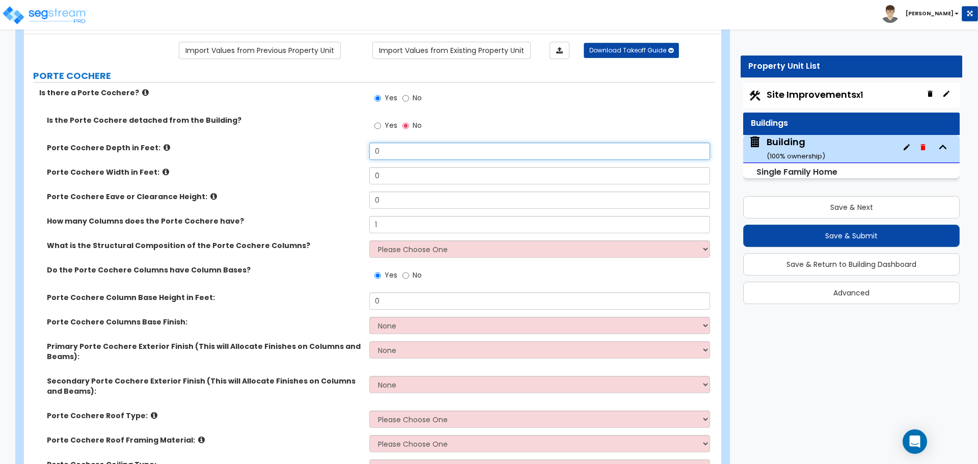
drag, startPoint x: 394, startPoint y: 151, endPoint x: 353, endPoint y: 150, distance: 40.8
click at [353, 150] on div "Porte Cochere Depth in Feet: 0" at bounding box center [369, 155] width 691 height 24
type input "10"
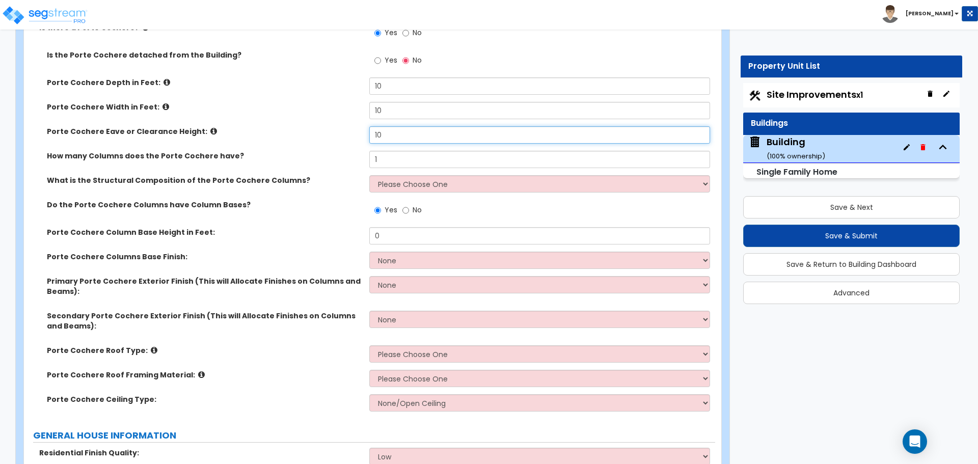
scroll to position [145, 0]
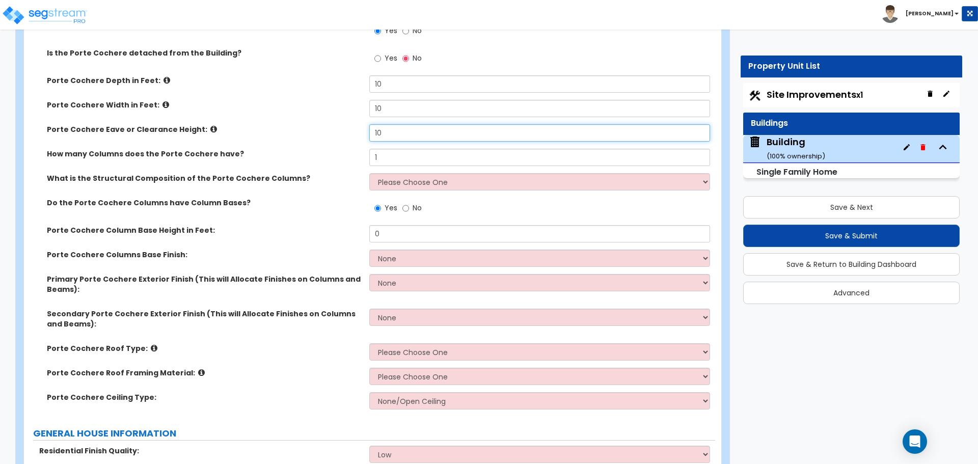
type input "10"
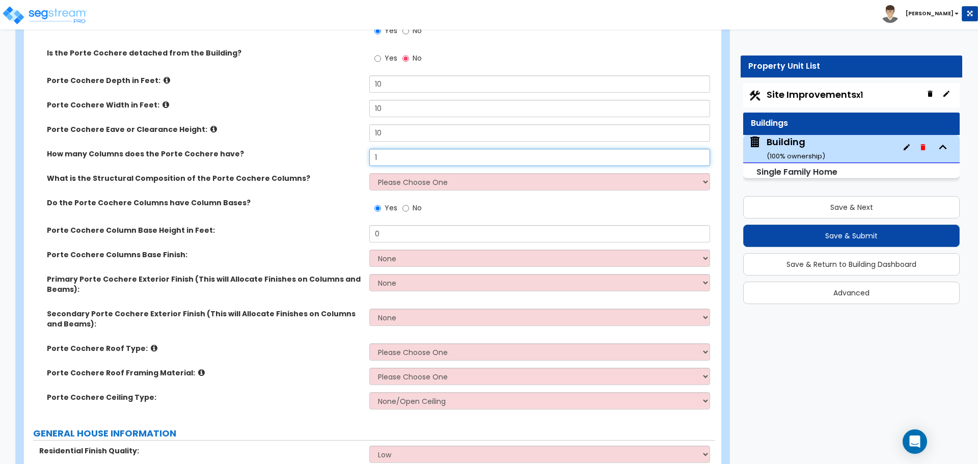
drag, startPoint x: 397, startPoint y: 160, endPoint x: 345, endPoint y: 157, distance: 52.5
click at [345, 157] on div "How many Columns does the Porte Cochere have? 1" at bounding box center [369, 161] width 691 height 24
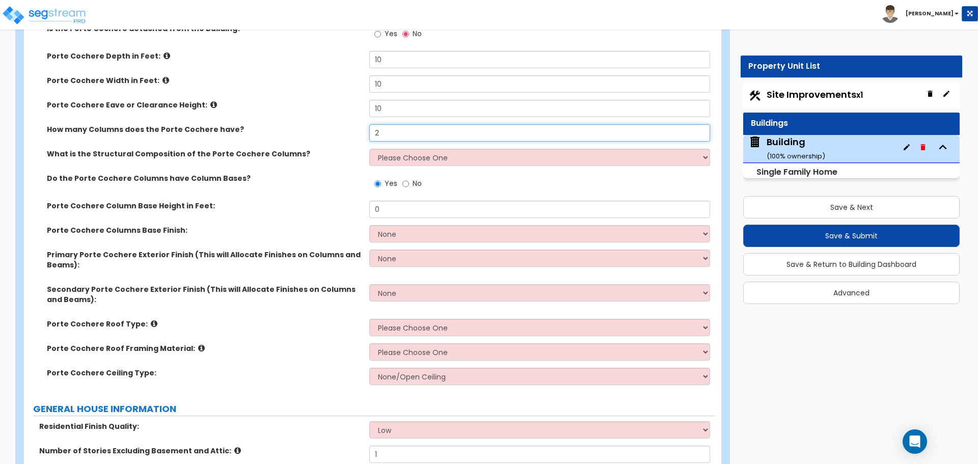
scroll to position [171, 0]
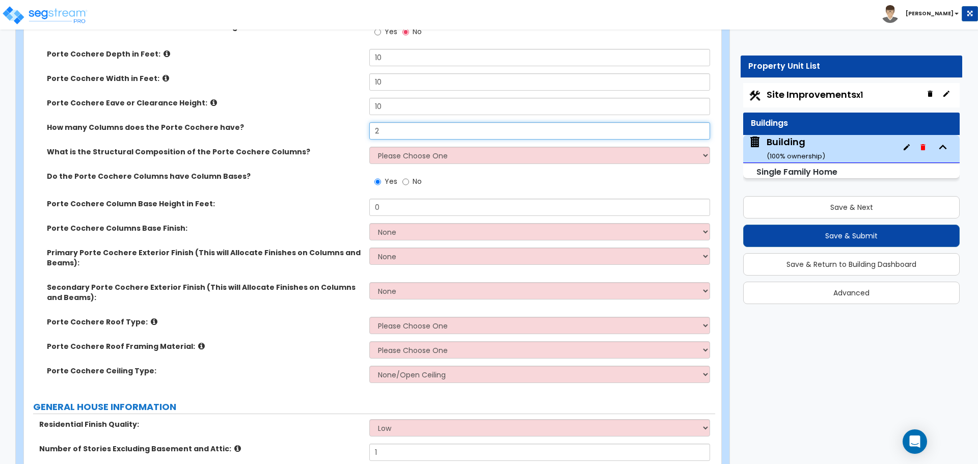
type input "2"
click at [425, 152] on select "Please Choose One Wood Steel Concrete" at bounding box center [539, 155] width 340 height 17
click at [369, 147] on select "Please Choose One Wood Steel Concrete" at bounding box center [539, 155] width 340 height 17
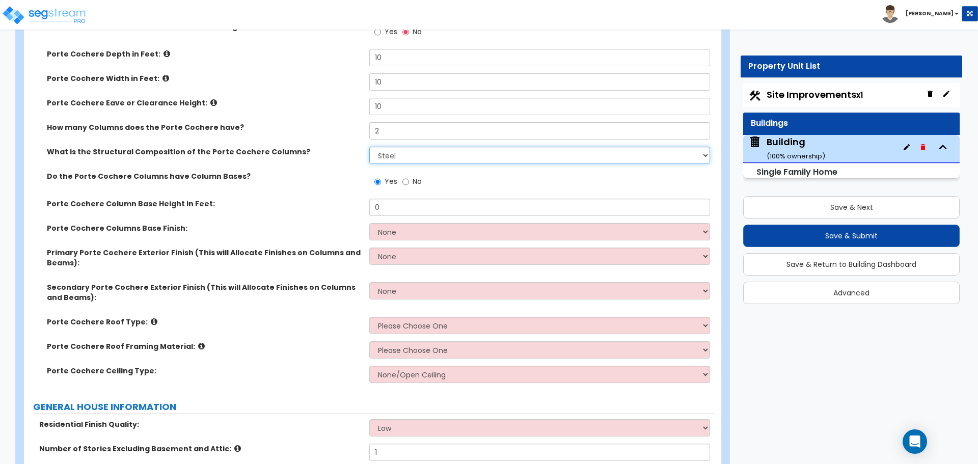
click at [407, 158] on select "Please Choose One Wood Steel Concrete" at bounding box center [539, 155] width 340 height 17
select select "3"
click at [369, 147] on select "Please Choose One Wood Steel Concrete" at bounding box center [539, 155] width 340 height 17
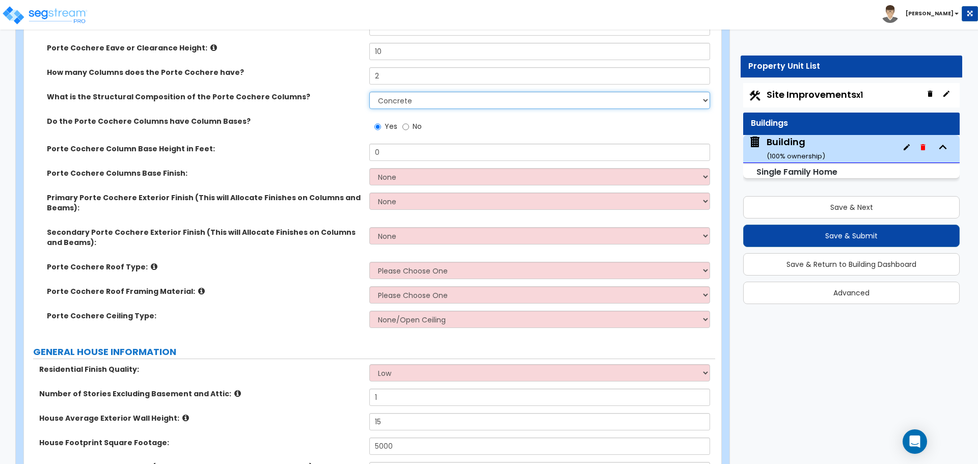
scroll to position [236, 0]
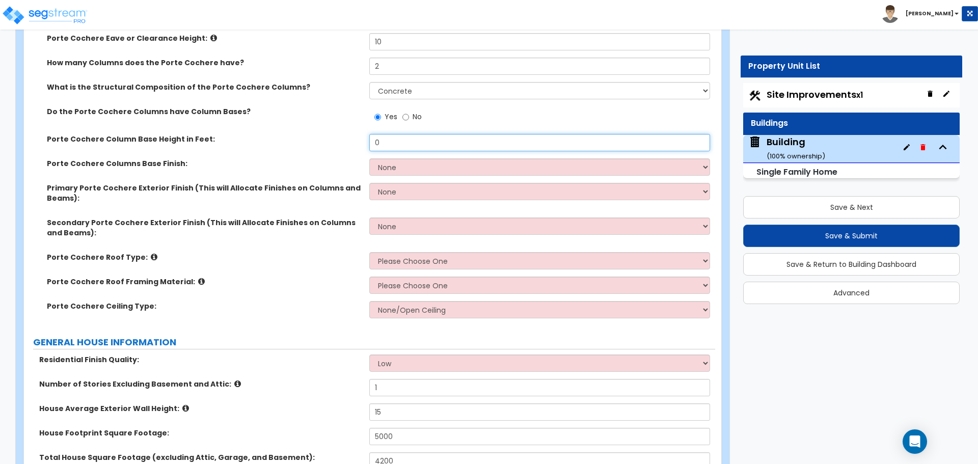
drag, startPoint x: 404, startPoint y: 144, endPoint x: 346, endPoint y: 143, distance: 58.6
click at [346, 143] on div "Porte Cochere Column Base Height in Feet: 0" at bounding box center [369, 146] width 691 height 24
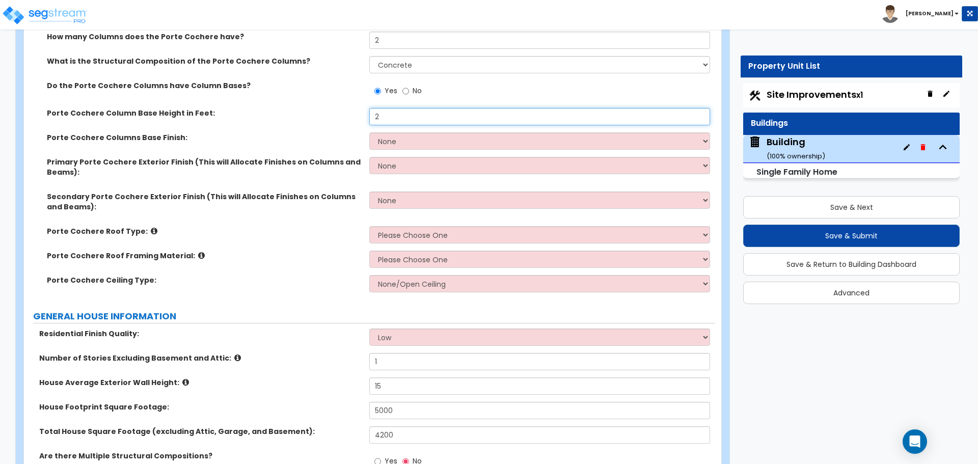
scroll to position [264, 0]
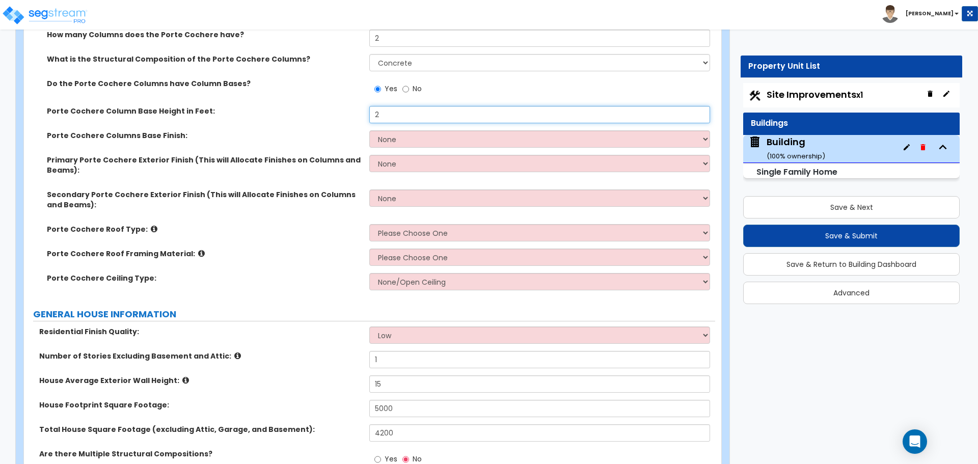
type input "2"
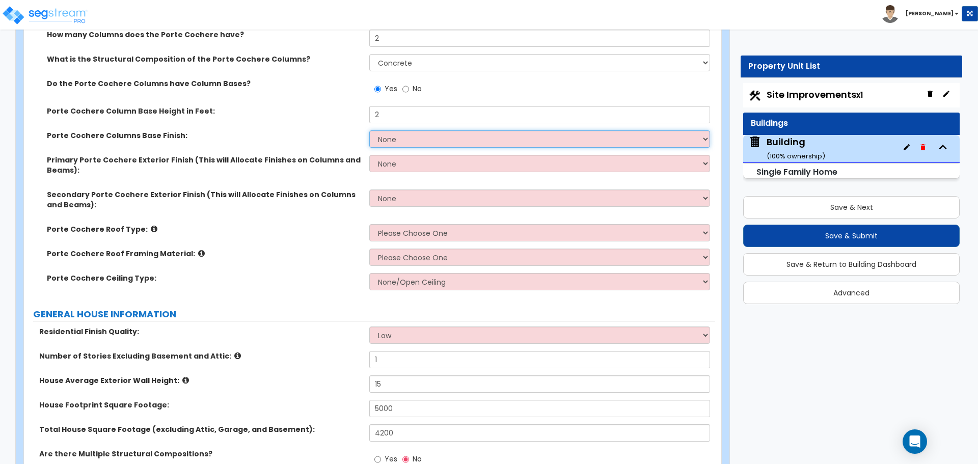
click at [402, 140] on select "None Paint Finish Stucco Finish Tile Finish Brick Veneer Stone Veneer Metal Com…" at bounding box center [539, 138] width 340 height 17
select select "5"
click at [369, 130] on select "None Paint Finish Stucco Finish Tile Finish Brick Veneer Stone Veneer Metal Com…" at bounding box center [539, 138] width 340 height 17
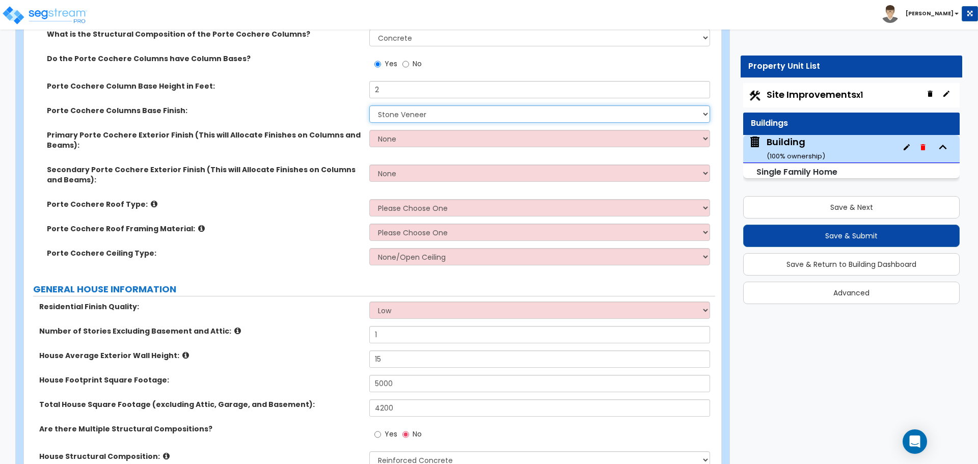
scroll to position [296, 0]
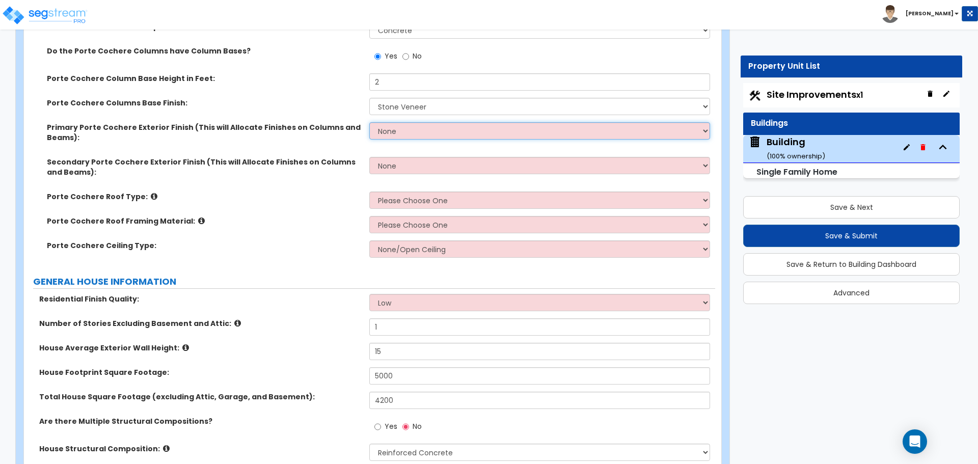
click at [400, 133] on select "None Paint Finish Stucco Finish Tile Finish Brick Veneer Stone Veneer Metal Com…" at bounding box center [539, 130] width 340 height 17
click at [399, 127] on select "None Paint Finish Stucco Finish Tile Finish Brick Veneer Stone Veneer Metal Com…" at bounding box center [539, 130] width 340 height 17
select select "2"
click at [369, 122] on select "None Paint Finish Stucco Finish Tile Finish Brick Veneer Stone Veneer Metal Com…" at bounding box center [539, 130] width 340 height 17
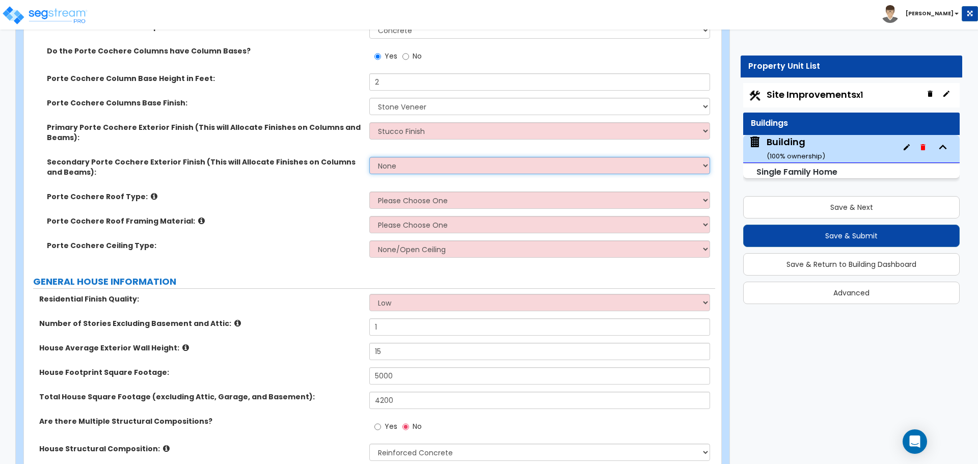
click at [433, 162] on select "None Paint Finish Stucco Finish Tile Finish Brick Veneer Stone Veneer Metal Com…" at bounding box center [539, 165] width 340 height 17
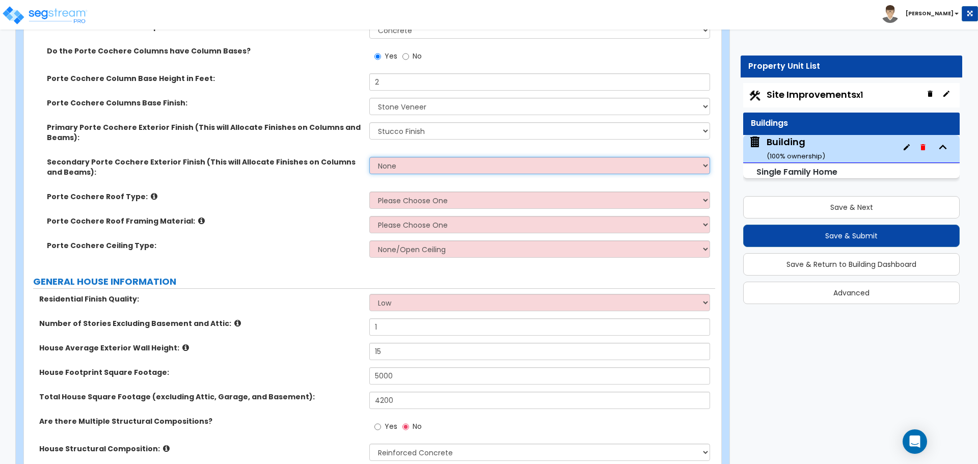
select select "5"
click at [369, 157] on select "None Paint Finish Stucco Finish Tile Finish Brick Veneer Stone Veneer Metal Com…" at bounding box center [539, 165] width 340 height 17
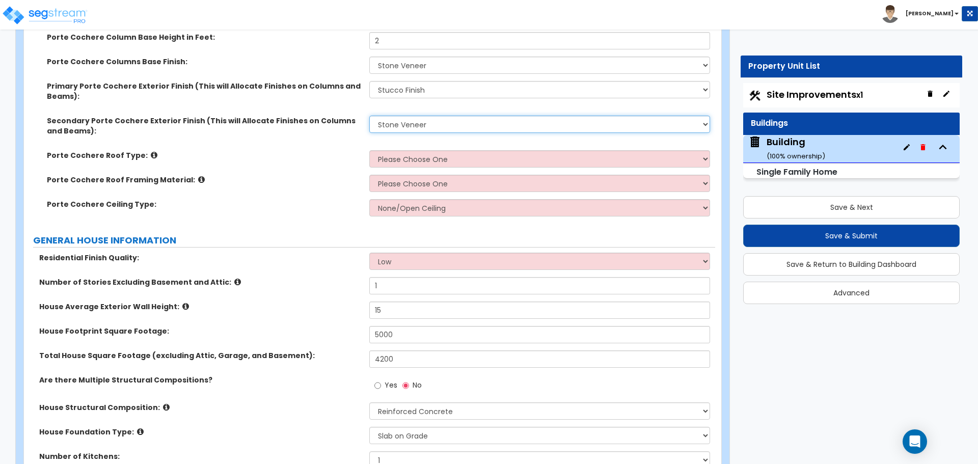
scroll to position [337, 0]
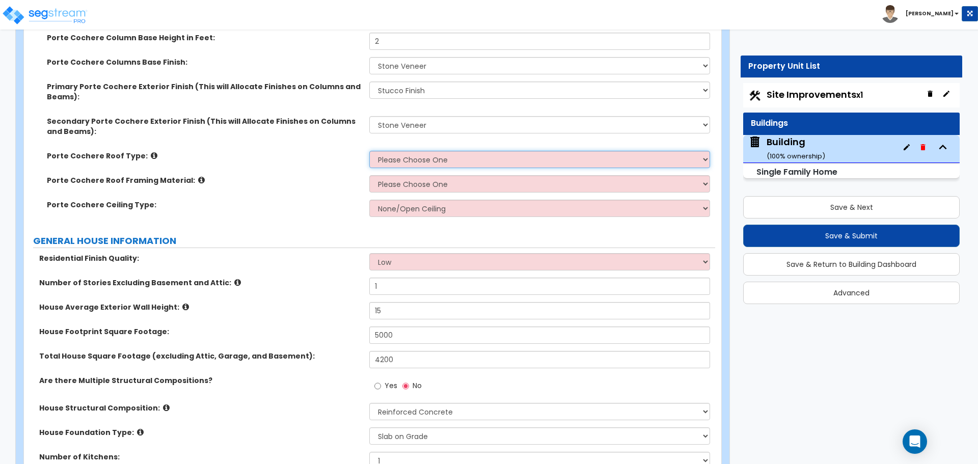
click at [431, 158] on select "Please Choose One Gabled Roof Flat Roof" at bounding box center [539, 159] width 340 height 17
click at [369, 151] on select "Please Choose One Gabled Roof Flat Roof" at bounding box center [539, 159] width 340 height 17
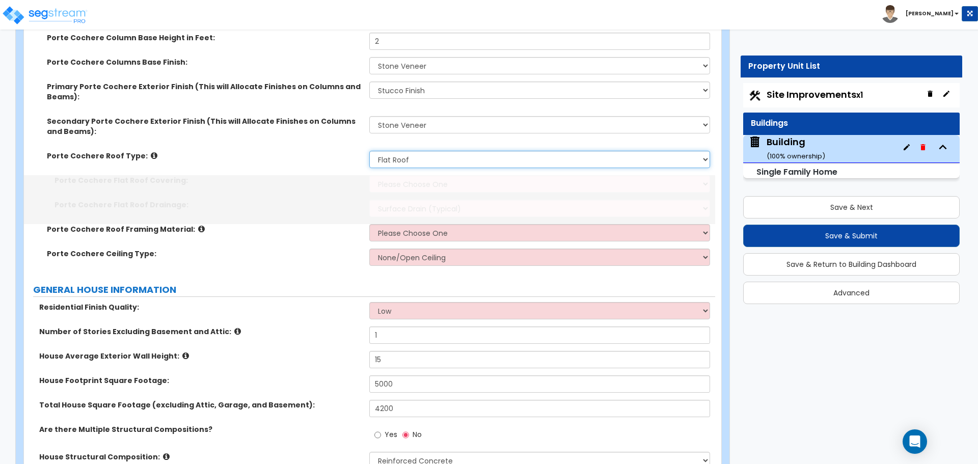
click at [431, 165] on select "Please Choose One Gabled Roof Flat Roof" at bounding box center [539, 159] width 340 height 17
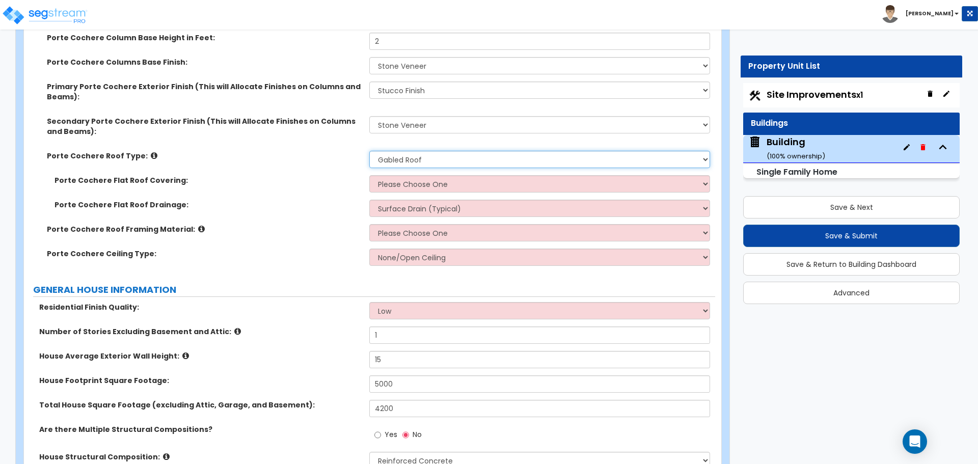
click at [369, 151] on select "Please Choose One Gabled Roof Flat Roof" at bounding box center [539, 159] width 340 height 17
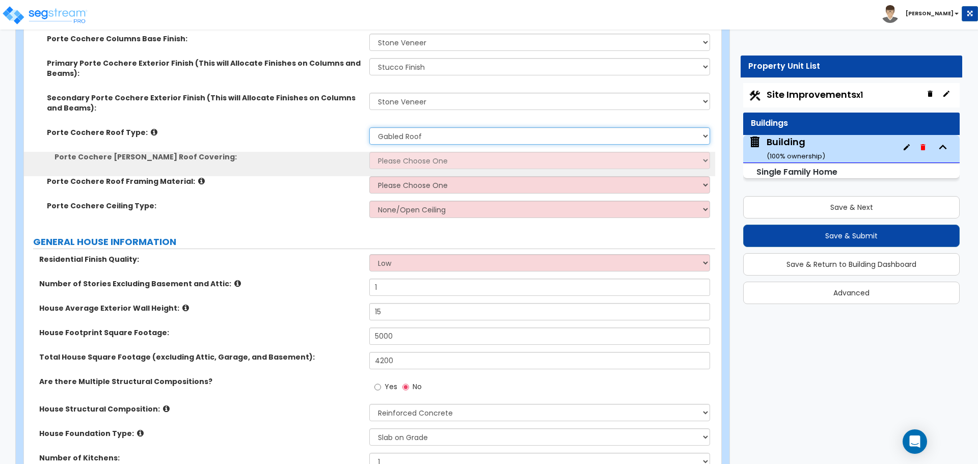
scroll to position [364, 0]
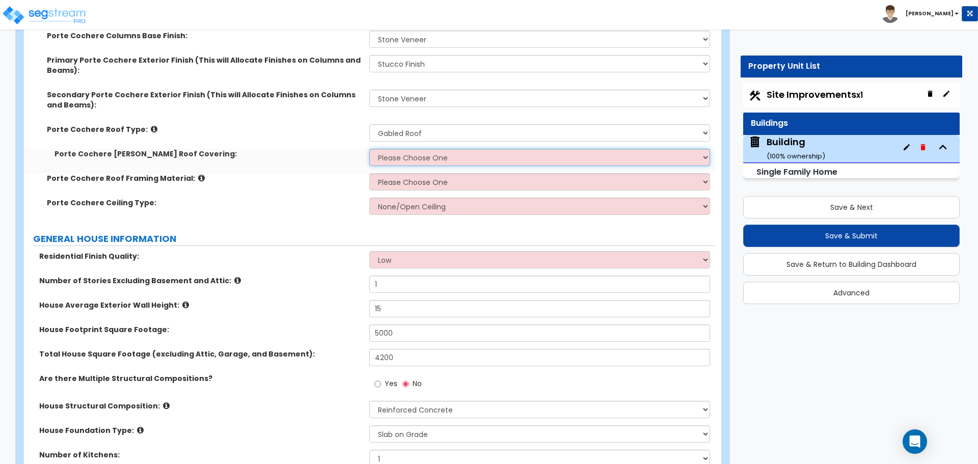
click at [442, 163] on select "Please Choose One Asphalt Shingle Clay Tile Wood Shingle Metal Shingle Standing…" at bounding box center [539, 157] width 340 height 17
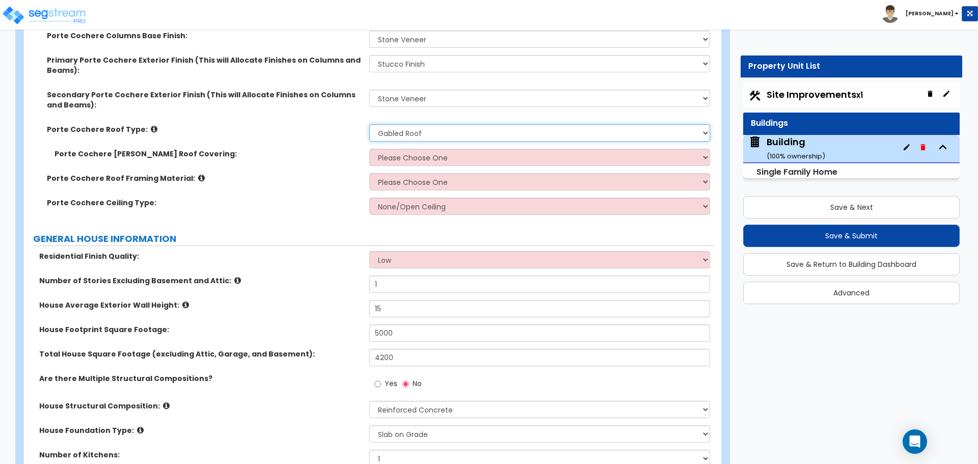
click at [419, 126] on select "Please Choose One Gabled Roof Flat Roof" at bounding box center [539, 132] width 340 height 17
click at [369, 124] on select "Please Choose One Gabled Roof Flat Roof" at bounding box center [539, 132] width 340 height 17
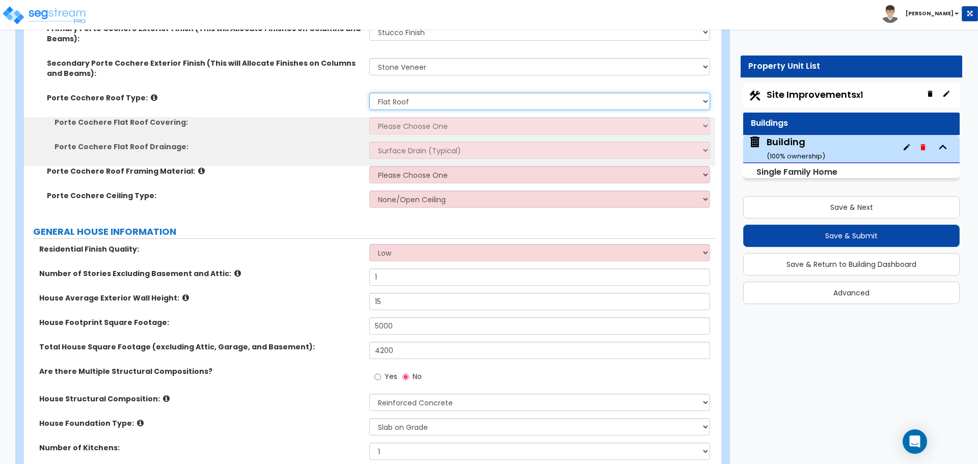
scroll to position [396, 0]
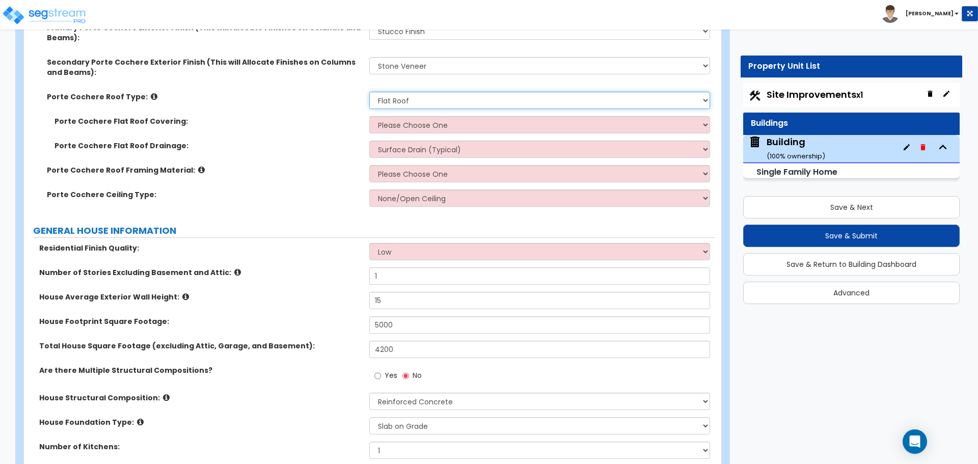
click at [392, 98] on select "Please Choose One Gabled Roof Flat Roof" at bounding box center [539, 100] width 340 height 17
select select "1"
click at [369, 92] on select "Please Choose One Gabled Roof Flat Roof" at bounding box center [539, 100] width 340 height 17
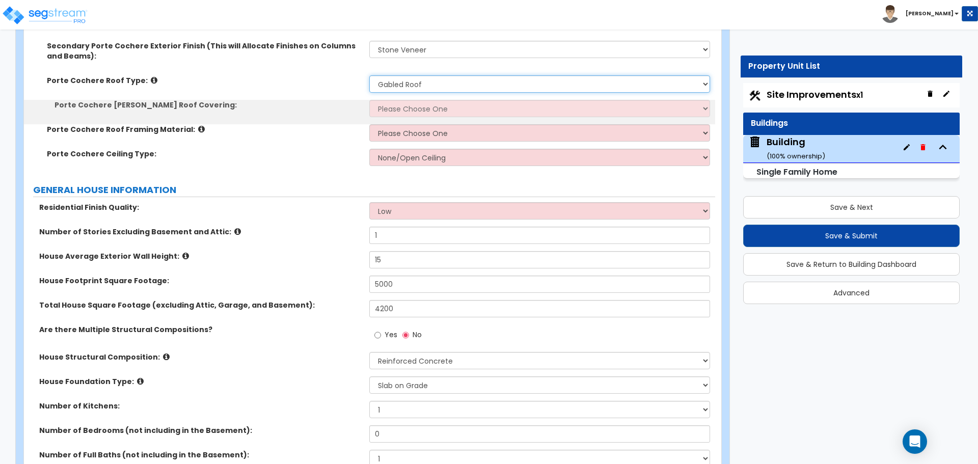
scroll to position [413, 0]
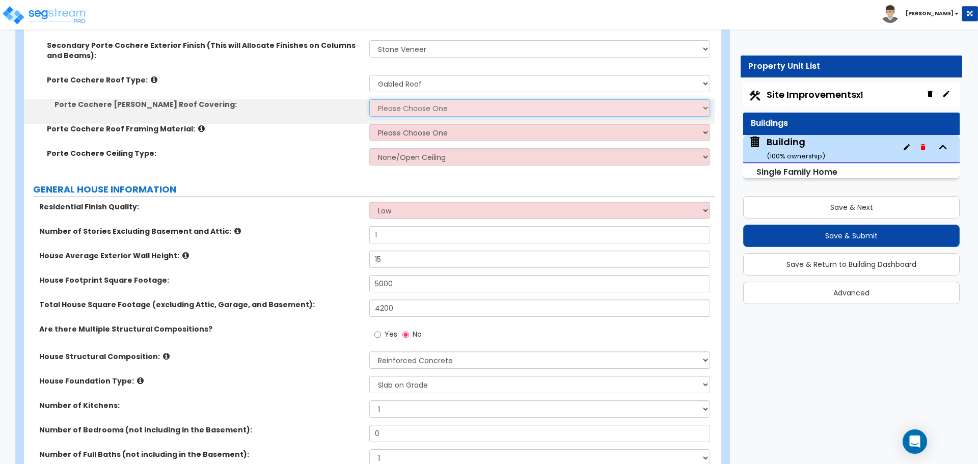
click at [406, 101] on select "Please Choose One Asphalt Shingle Clay Tile Wood Shingle Metal Shingle Standing…" at bounding box center [539, 107] width 340 height 17
select select "3"
click at [369, 99] on select "Please Choose One Asphalt Shingle Clay Tile Wood Shingle Metal Shingle Standing…" at bounding box center [539, 107] width 340 height 17
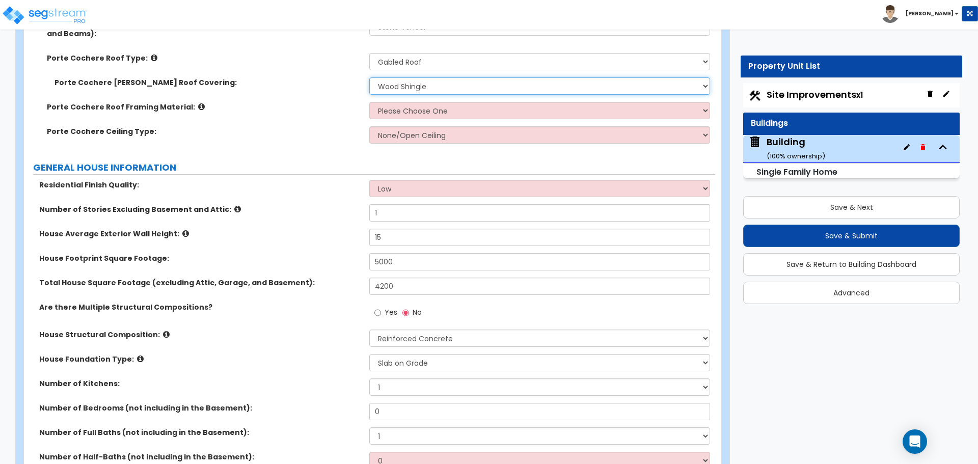
scroll to position [436, 0]
click at [410, 101] on select "Please Choose One Wood Metal" at bounding box center [539, 109] width 340 height 17
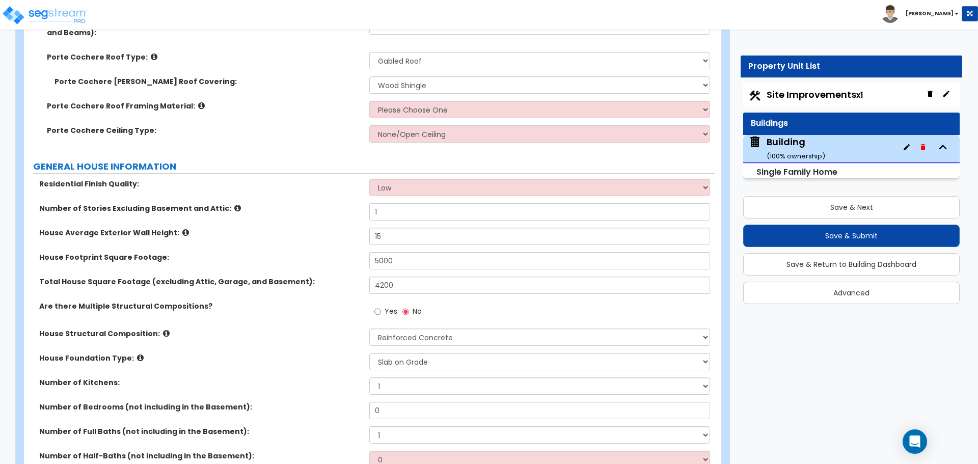
click at [198, 102] on icon at bounding box center [201, 106] width 7 height 8
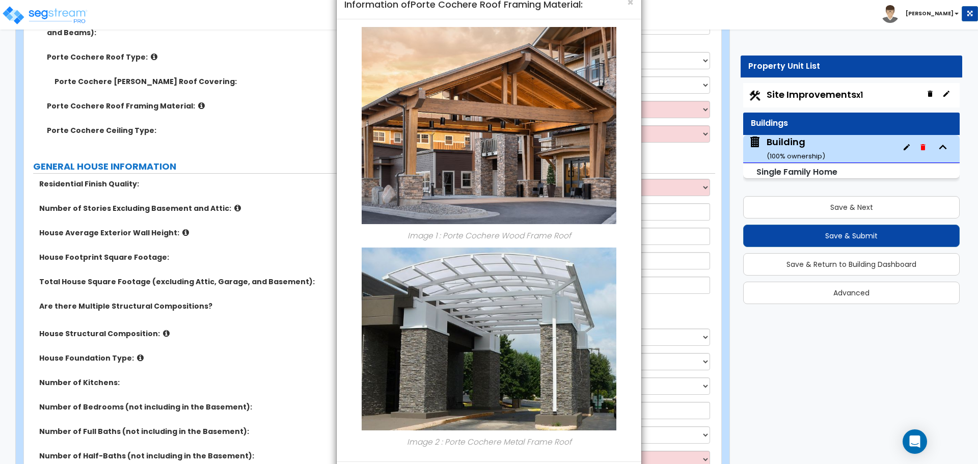
scroll to position [71, 0]
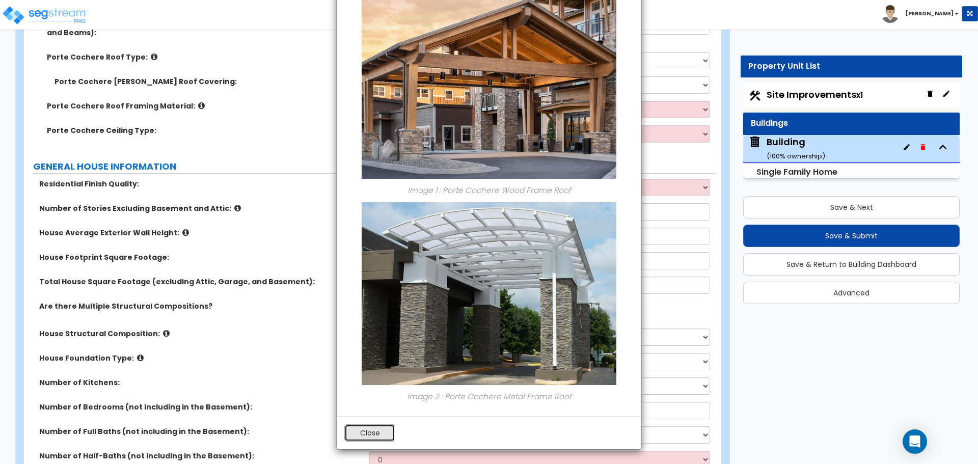
click at [382, 428] on button "Close" at bounding box center [369, 432] width 51 height 17
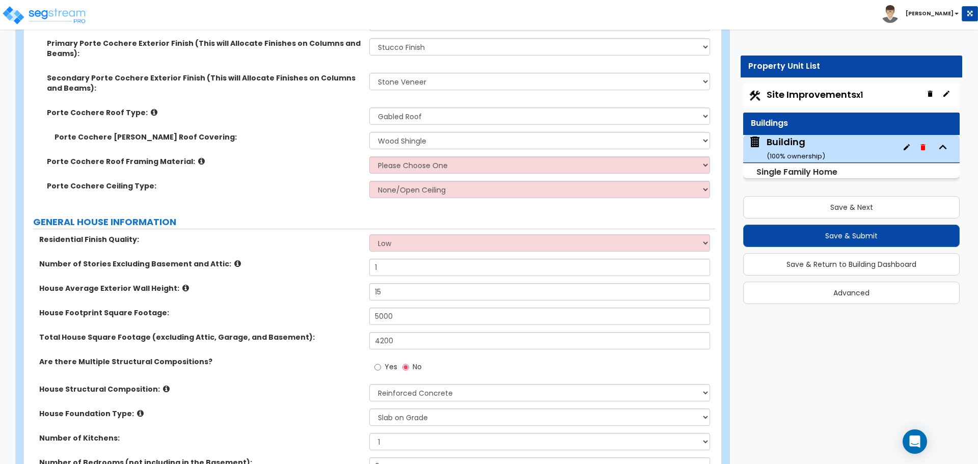
scroll to position [367, 0]
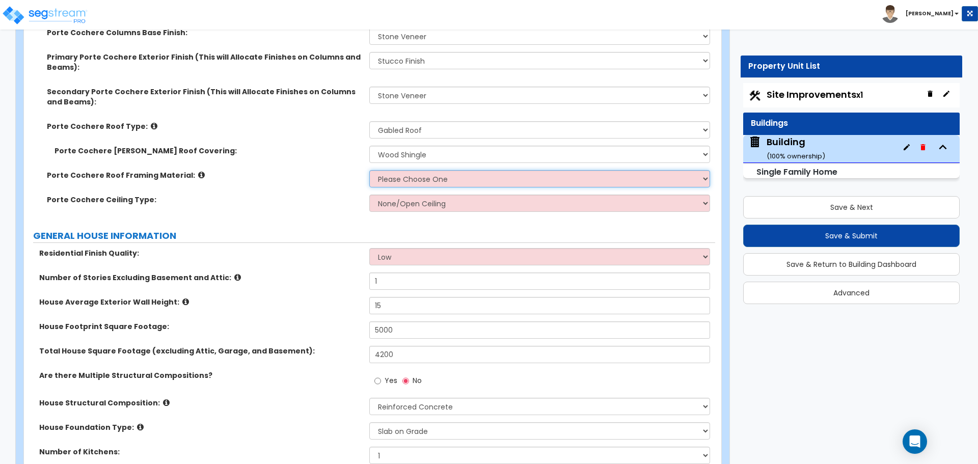
click at [421, 176] on select "Please Choose One Wood Metal" at bounding box center [539, 178] width 340 height 17
click at [420, 181] on select "Please Choose One Wood Metal" at bounding box center [539, 178] width 340 height 17
click at [405, 181] on select "Please Choose One Wood Metal" at bounding box center [539, 178] width 340 height 17
click at [369, 170] on select "Please Choose One Wood Metal" at bounding box center [539, 178] width 340 height 17
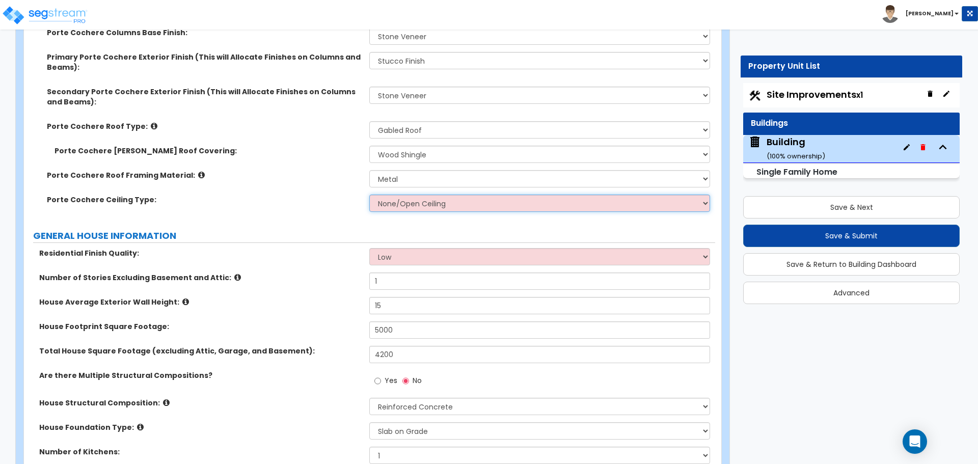
click at [412, 200] on select "None/Open Ceiling Drywall Ceiling Suspended Metal Ceiling" at bounding box center [539, 203] width 340 height 17
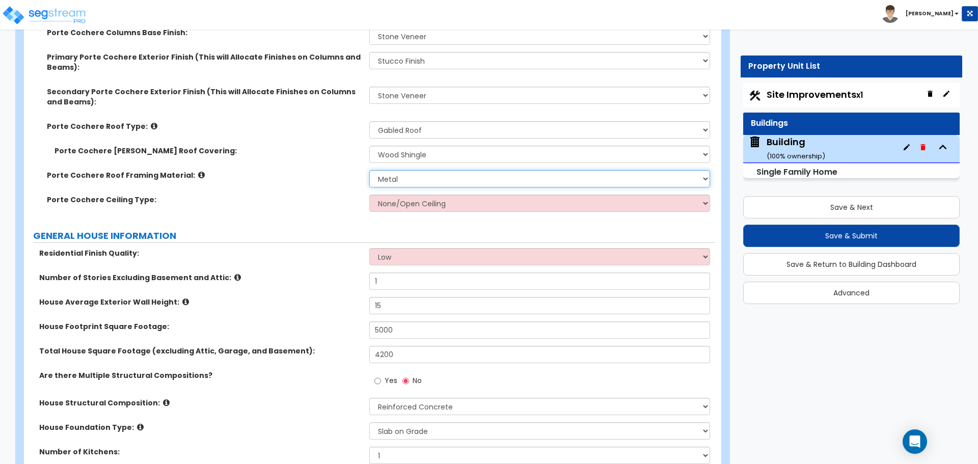
click at [401, 175] on select "Please Choose One Wood Metal" at bounding box center [539, 178] width 340 height 17
select select "1"
click at [369, 170] on select "Please Choose One Wood Metal" at bounding box center [539, 178] width 340 height 17
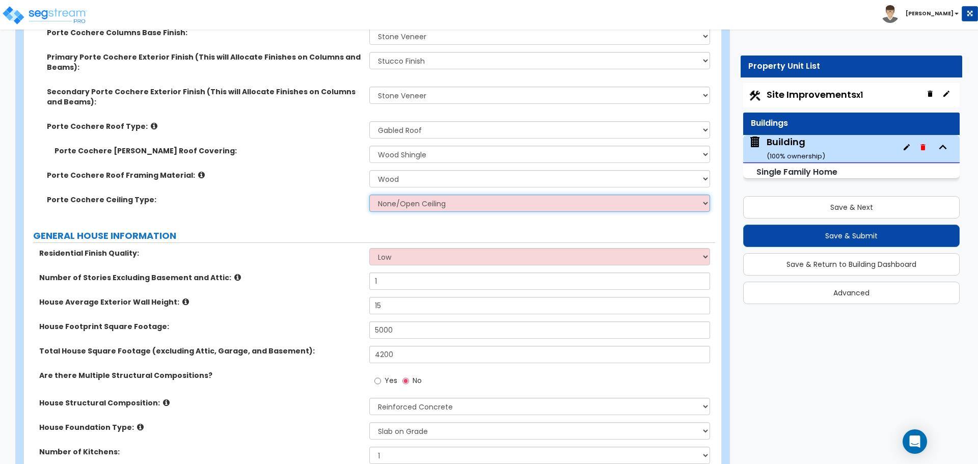
click at [418, 204] on select "None/Open Ceiling Drywall Ceiling Suspended Metal Ceiling" at bounding box center [539, 203] width 340 height 17
click at [369, 195] on select "None/Open Ceiling Drywall Ceiling Suspended Metal Ceiling" at bounding box center [539, 203] width 340 height 17
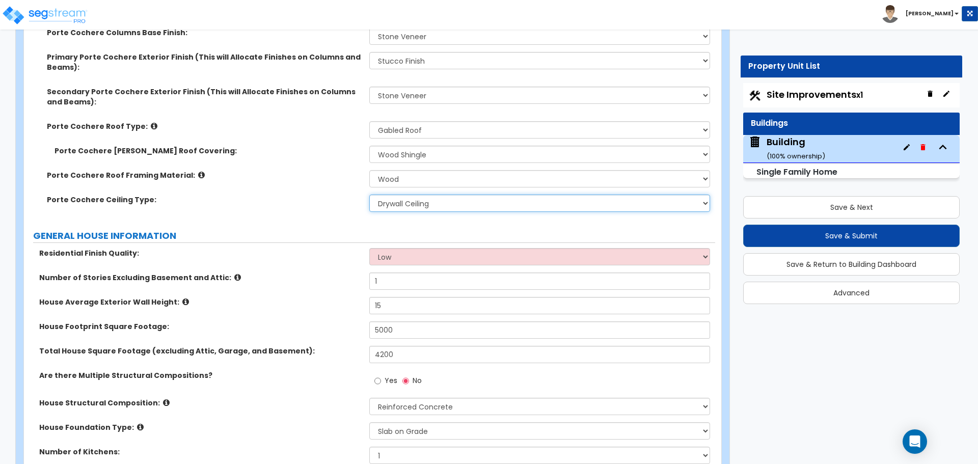
click at [414, 202] on select "None/Open Ceiling Drywall Ceiling Suspended Metal Ceiling" at bounding box center [539, 203] width 340 height 17
click at [369, 195] on select "None/Open Ceiling Drywall Ceiling Suspended Metal Ceiling" at bounding box center [539, 203] width 340 height 17
click at [414, 199] on select "None/Open Ceiling Drywall Ceiling Suspended Metal Ceiling" at bounding box center [539, 203] width 340 height 17
click at [399, 200] on select "None/Open Ceiling Drywall Ceiling Suspended Metal Ceiling" at bounding box center [539, 203] width 340 height 17
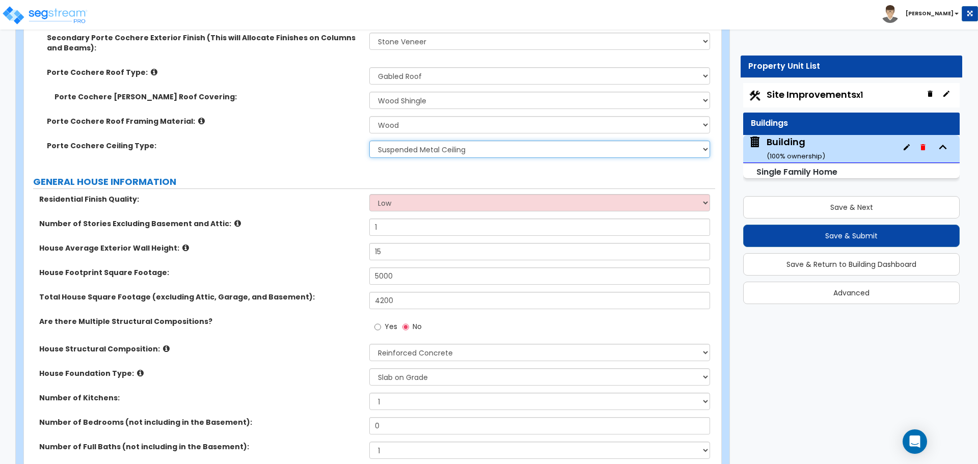
scroll to position [423, 0]
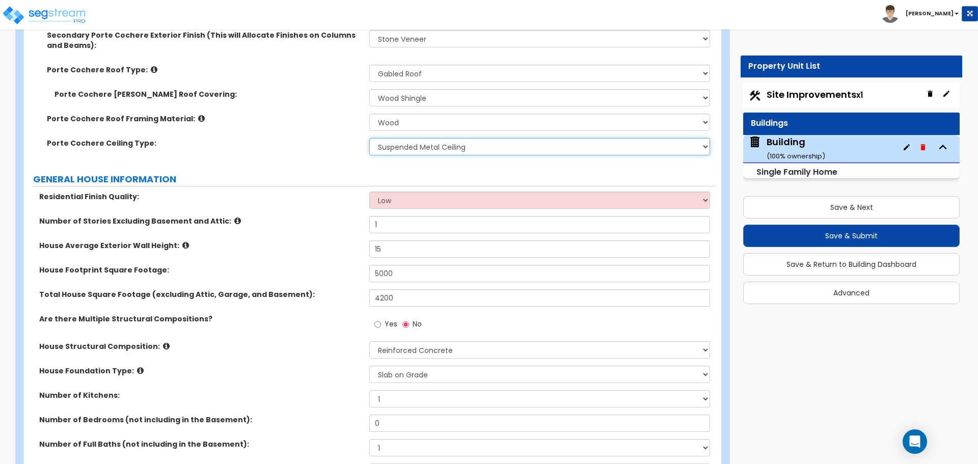
click at [428, 147] on select "None/Open Ceiling Drywall Ceiling Suspended Metal Ceiling" at bounding box center [539, 146] width 340 height 17
click at [369, 138] on select "None/Open Ceiling Drywall Ceiling Suspended Metal Ceiling" at bounding box center [539, 146] width 340 height 17
click at [412, 144] on select "None/Open Ceiling Drywall Ceiling Suspended Metal Ceiling" at bounding box center [539, 146] width 340 height 17
click at [369, 138] on select "None/Open Ceiling Drywall Ceiling Suspended Metal Ceiling" at bounding box center [539, 146] width 340 height 17
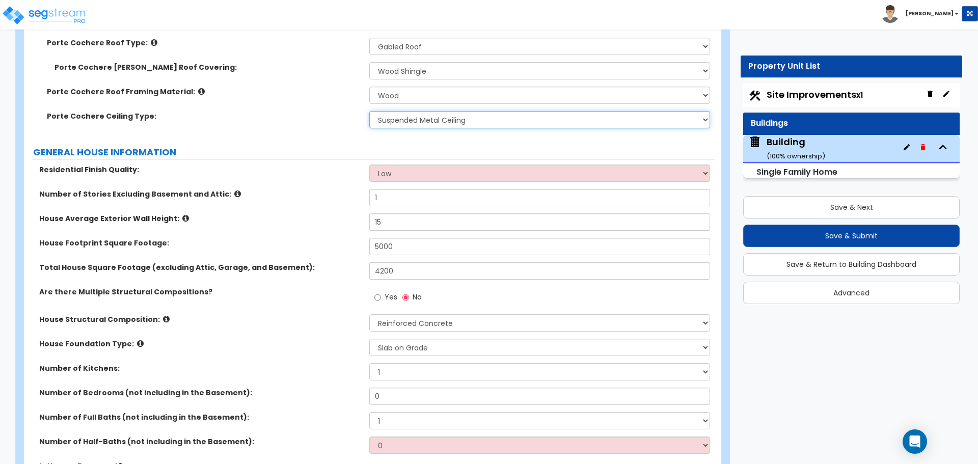
scroll to position [444, 0]
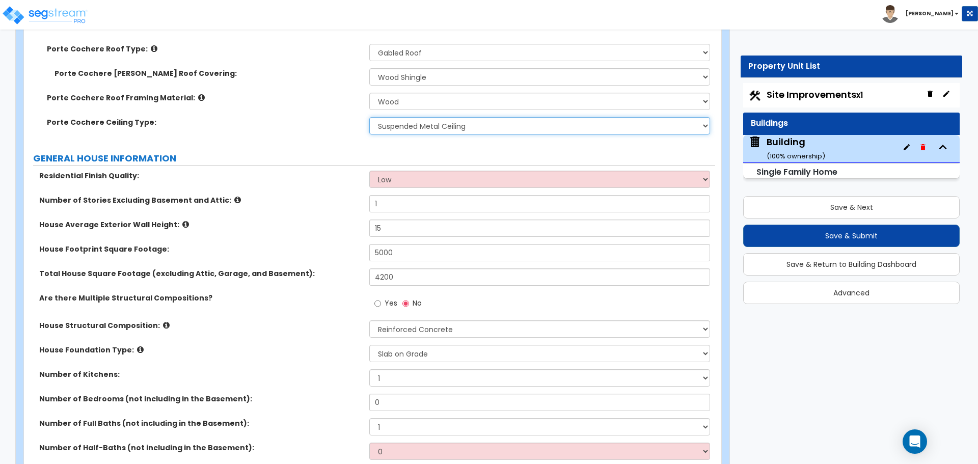
click at [416, 117] on select "None/Open Ceiling Drywall Ceiling Suspended Metal Ceiling" at bounding box center [539, 125] width 340 height 17
click at [369, 117] on select "None/Open Ceiling Drywall Ceiling Suspended Metal Ceiling" at bounding box center [539, 125] width 340 height 17
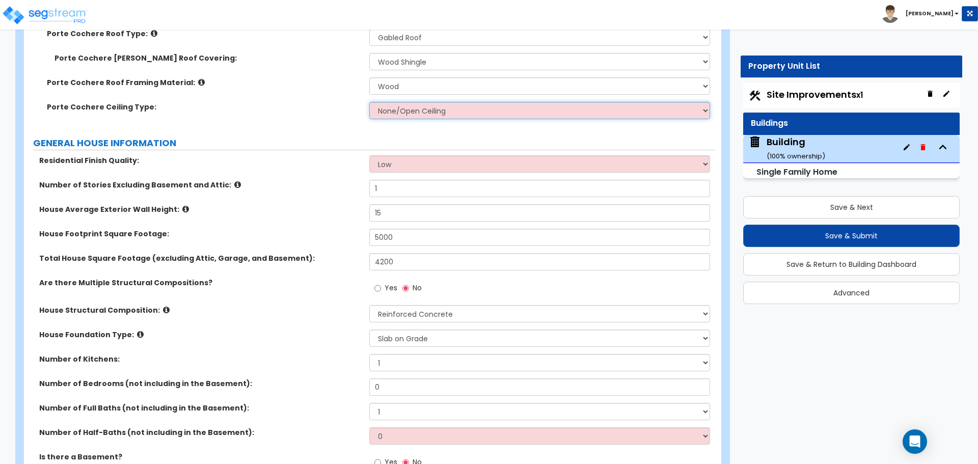
scroll to position [448, 0]
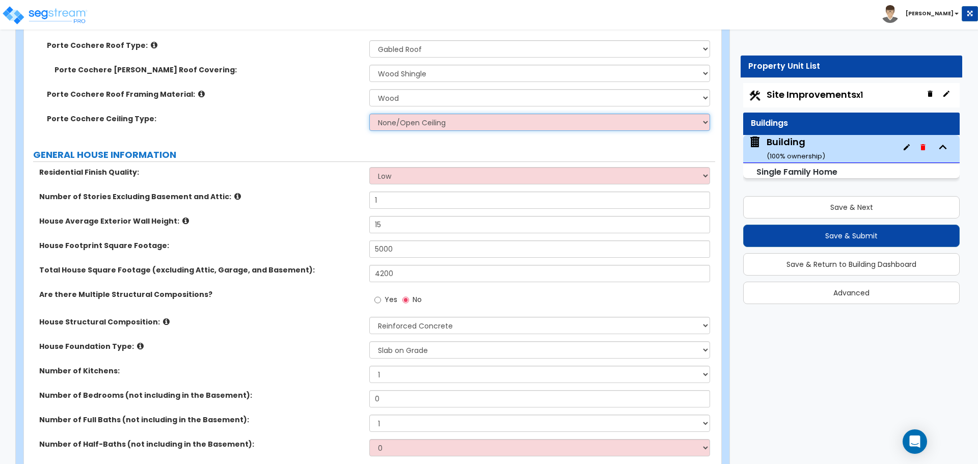
click at [382, 123] on select "None/Open Ceiling Drywall Ceiling Suspended Metal Ceiling" at bounding box center [539, 122] width 340 height 17
click at [369, 114] on select "None/Open Ceiling Drywall Ceiling Suspended Metal Ceiling" at bounding box center [539, 122] width 340 height 17
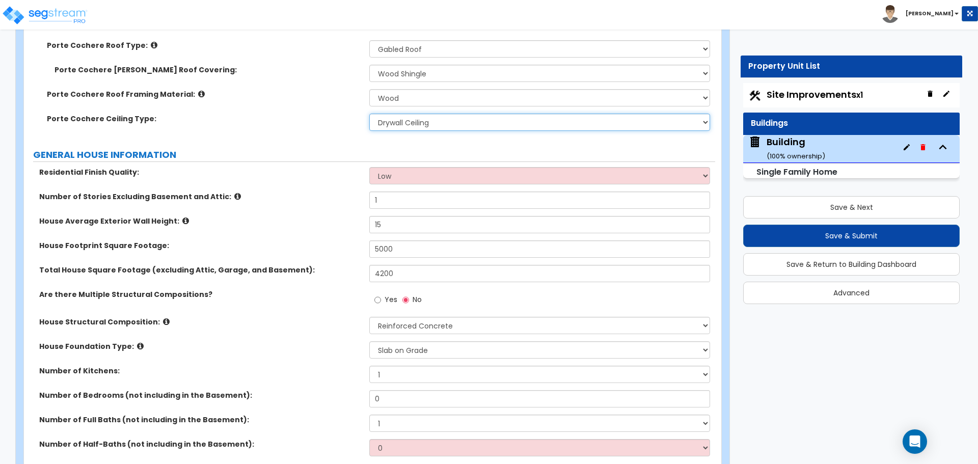
click at [385, 114] on select "None/Open Ceiling Drywall Ceiling Suspended Metal Ceiling" at bounding box center [539, 122] width 340 height 17
select select "2"
click at [369, 114] on select "None/Open Ceiling Drywall Ceiling Suspended Metal Ceiling" at bounding box center [539, 122] width 340 height 17
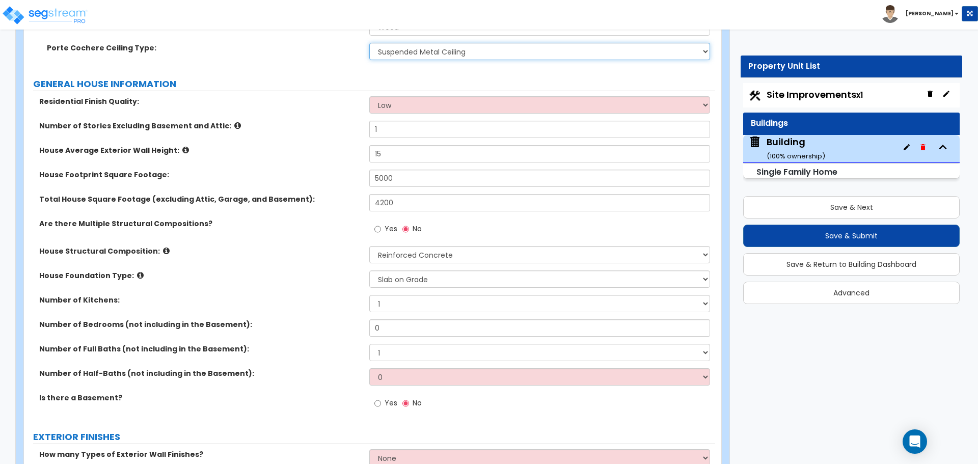
scroll to position [521, 0]
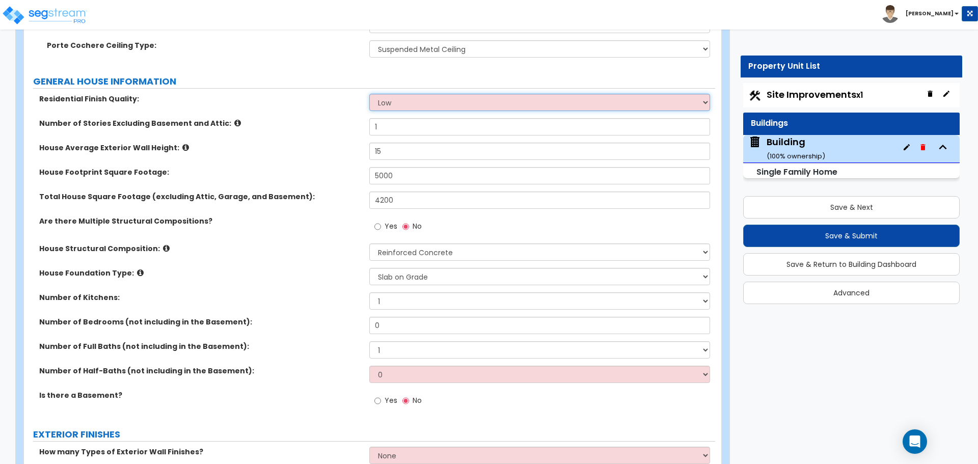
click at [433, 107] on select "Low Average High" at bounding box center [539, 102] width 340 height 17
select select "2"
click at [369, 94] on select "Low Average High" at bounding box center [539, 102] width 340 height 17
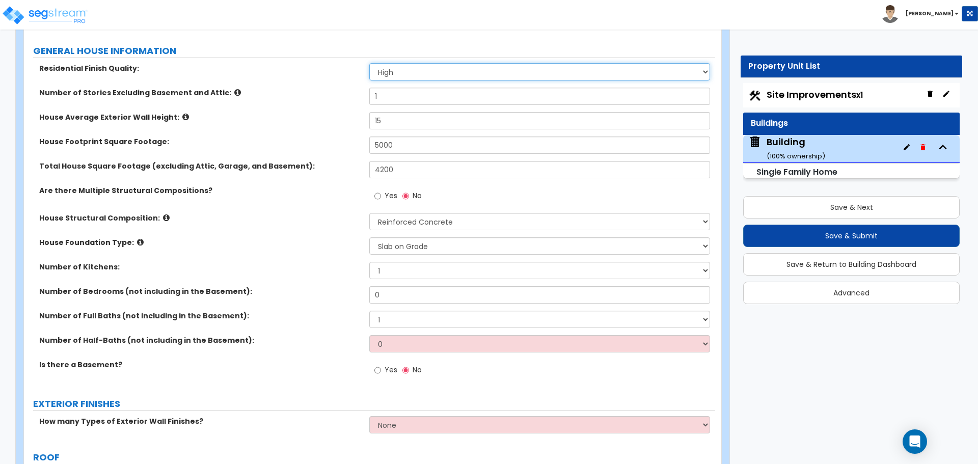
scroll to position [555, 0]
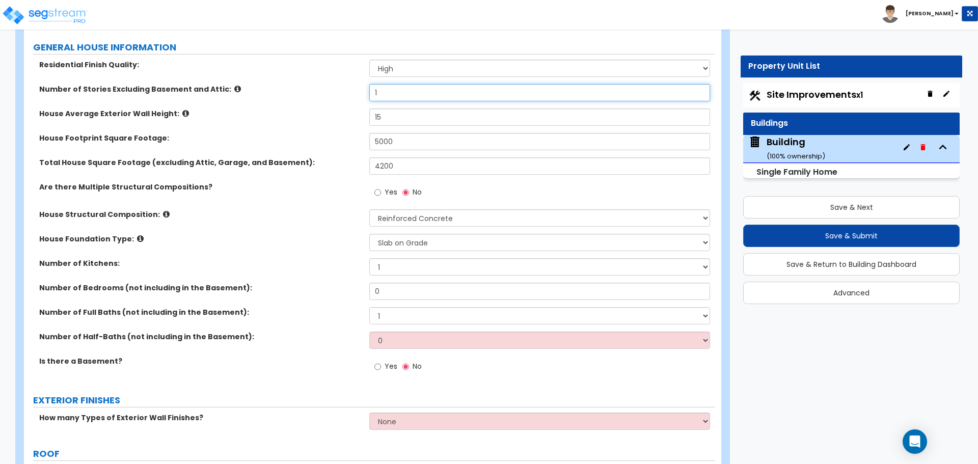
drag, startPoint x: 396, startPoint y: 93, endPoint x: 353, endPoint y: 88, distance: 43.1
click at [354, 88] on div "Number of Stories Excluding Basement and Attic: 1" at bounding box center [369, 96] width 691 height 24
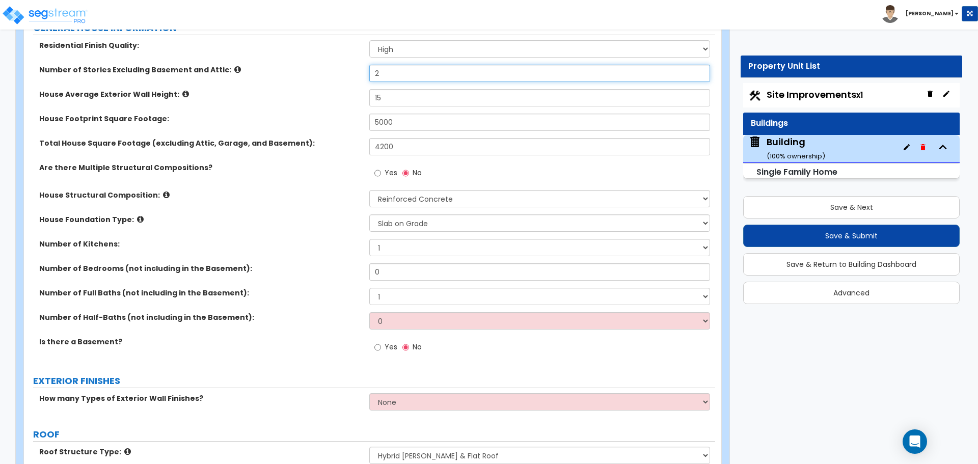
scroll to position [582, 0]
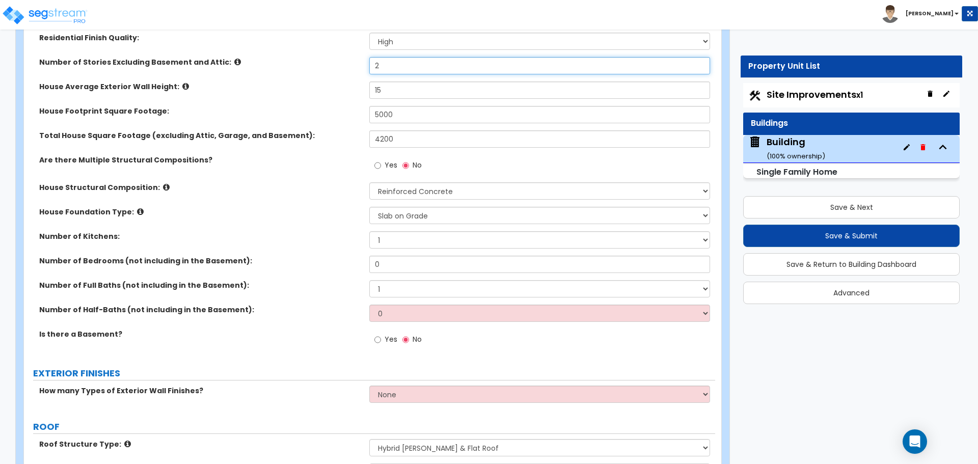
type input "2"
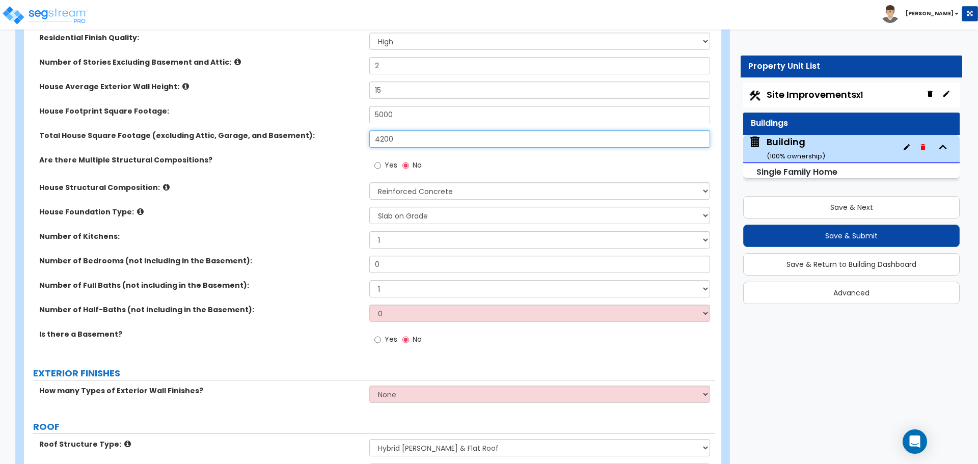
drag, startPoint x: 408, startPoint y: 136, endPoint x: 332, endPoint y: 130, distance: 76.6
click at [332, 130] on div "Total House Square Footage (excluding Attic, Garage, and Basement): 4200" at bounding box center [369, 142] width 691 height 24
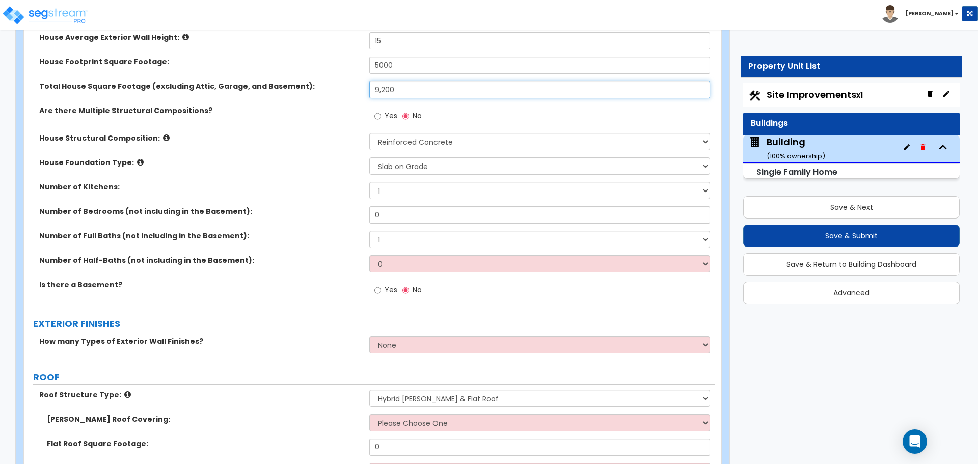
scroll to position [633, 0]
type input "9,200"
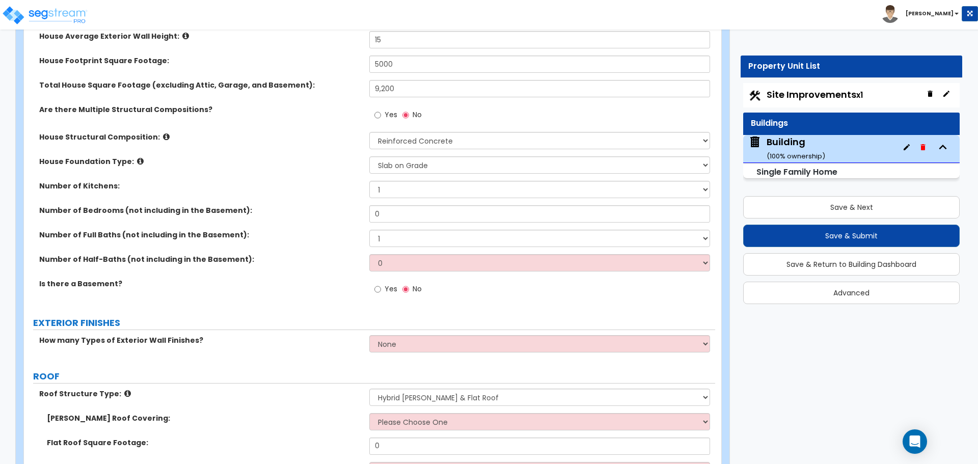
click at [387, 114] on span "Yes" at bounding box center [391, 114] width 13 height 10
click at [381, 114] on input "Yes" at bounding box center [377, 114] width 7 height 11
radio input "true"
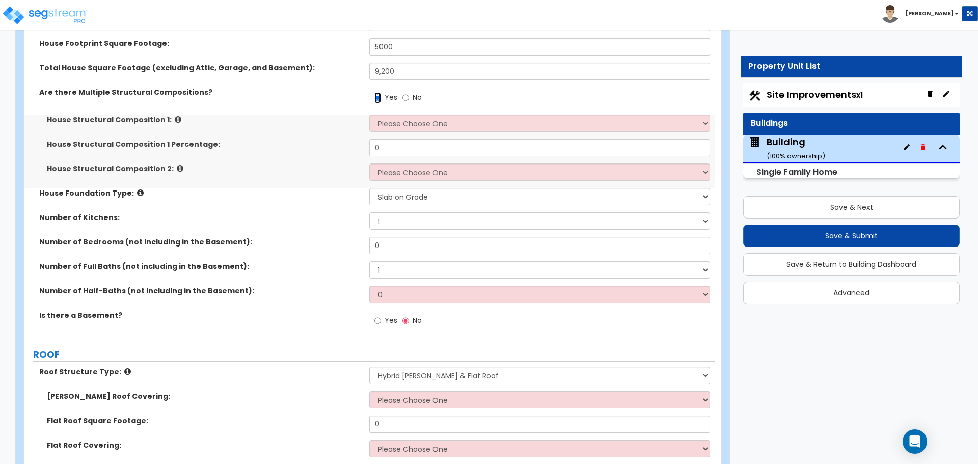
scroll to position [652, 0]
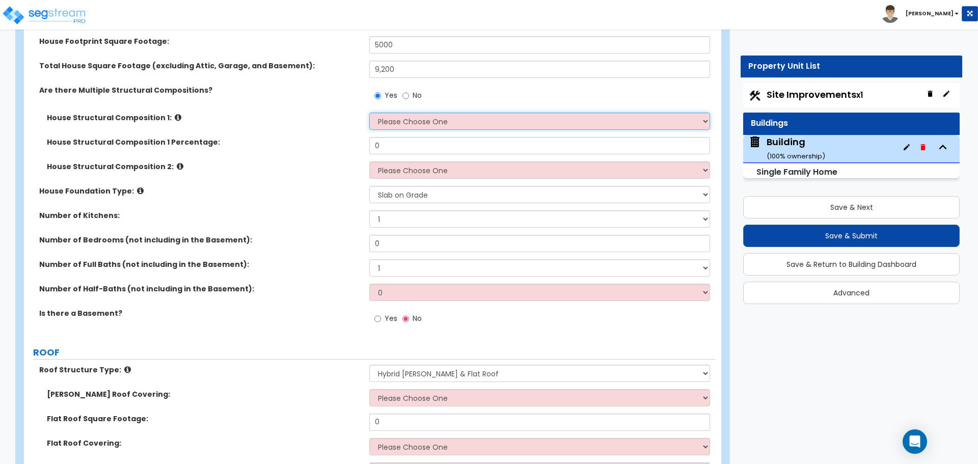
click at [400, 116] on select "Please Choose One Reinforced Concrete Structural Steel Brick Masonry CMU Masonr…" at bounding box center [539, 121] width 340 height 17
click at [175, 115] on icon at bounding box center [178, 118] width 7 height 8
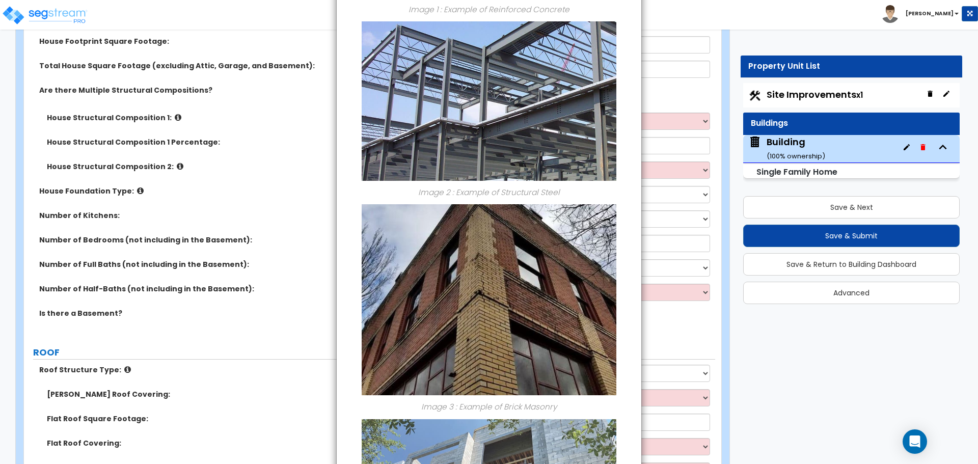
scroll to position [0, 0]
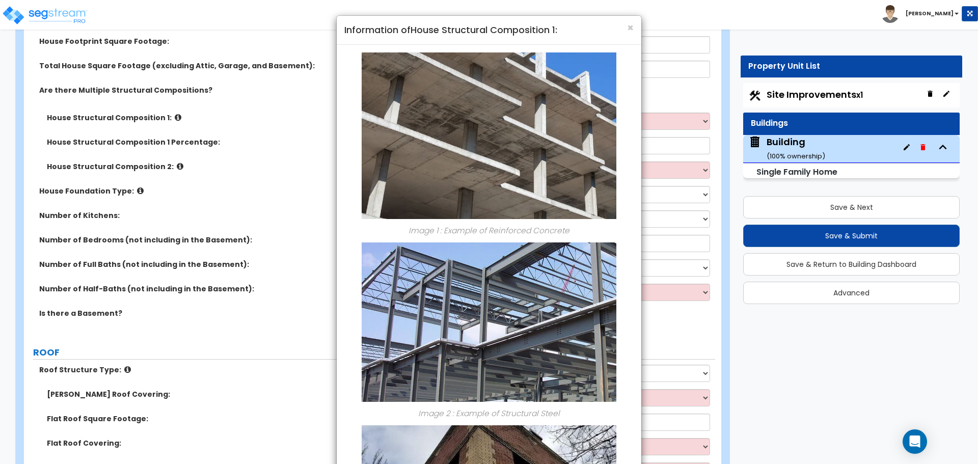
click at [625, 30] on h4 "Information of House Structural Composition 1:" at bounding box center [488, 29] width 289 height 13
click at [632, 28] on span "×" at bounding box center [630, 27] width 7 height 15
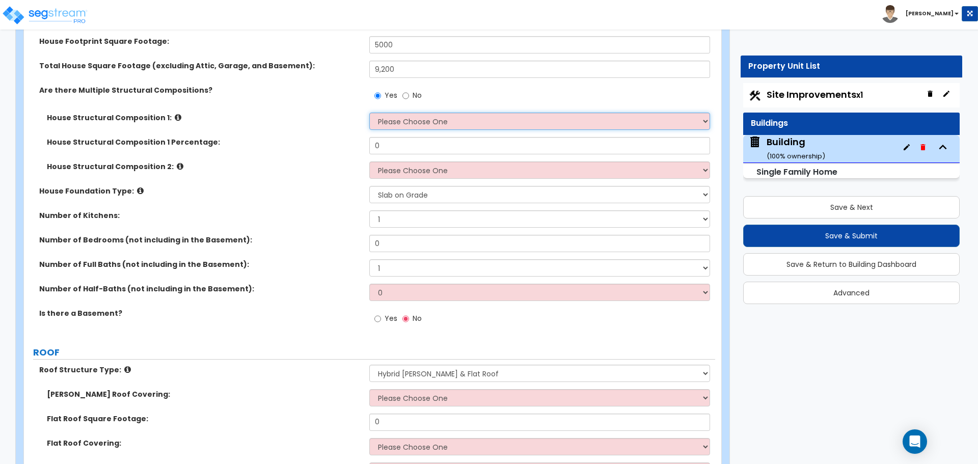
click at [495, 115] on select "Please Choose One Reinforced Concrete Structural Steel Brick Masonry CMU Masonr…" at bounding box center [539, 121] width 340 height 17
select select "3"
click at [369, 113] on select "Please Choose One Reinforced Concrete Structural Steel Brick Masonry CMU Masonr…" at bounding box center [539, 121] width 340 height 17
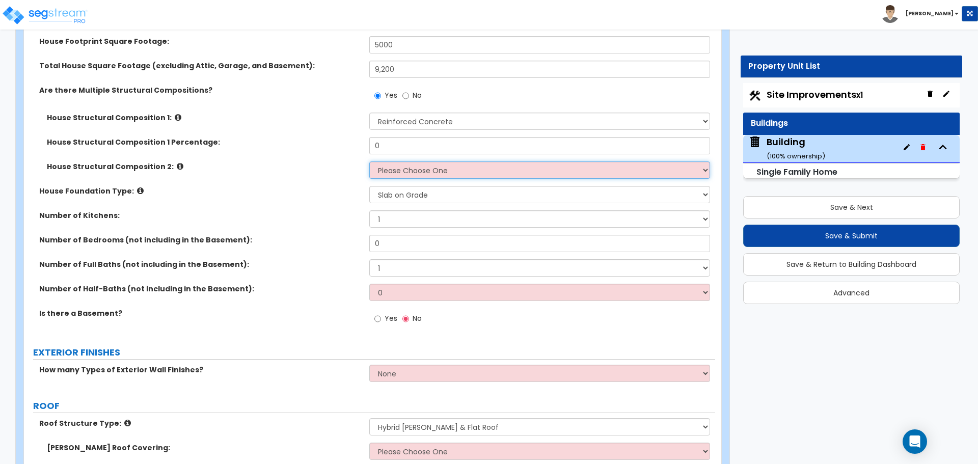
click at [456, 168] on select "Please Choose One Reinforced Concrete Structural Steel Brick Masonry CMU Masonr…" at bounding box center [539, 169] width 340 height 17
select select "8"
click at [369, 161] on select "Please Choose One Reinforced Concrete Structural Steel Brick Masonry CMU Masonr…" at bounding box center [539, 169] width 340 height 17
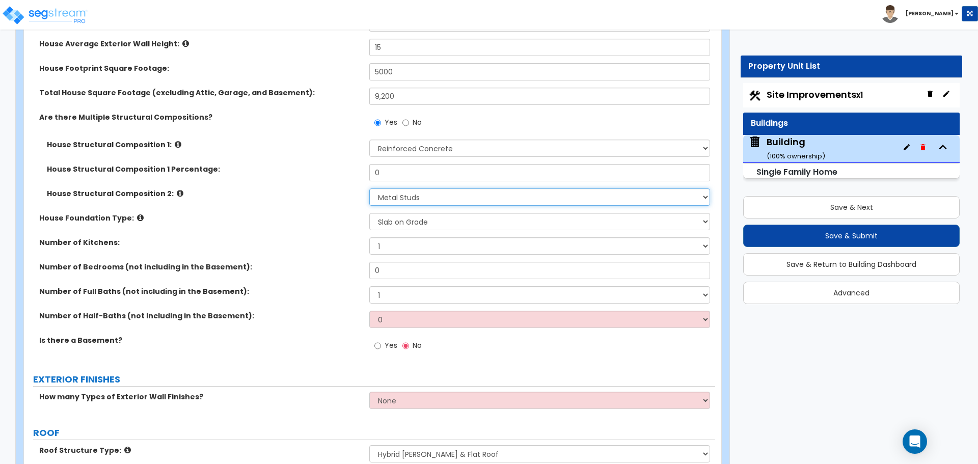
scroll to position [623, 0]
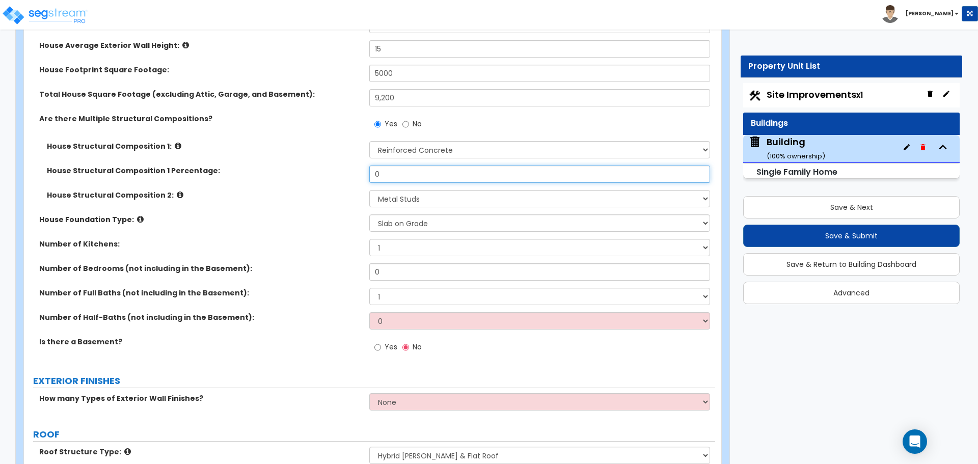
drag, startPoint x: 398, startPoint y: 171, endPoint x: 318, endPoint y: 161, distance: 80.6
click at [319, 161] on div "House Structural Composition 1: Please Choose One Reinforced Concrete Structura…" at bounding box center [370, 177] width 676 height 73
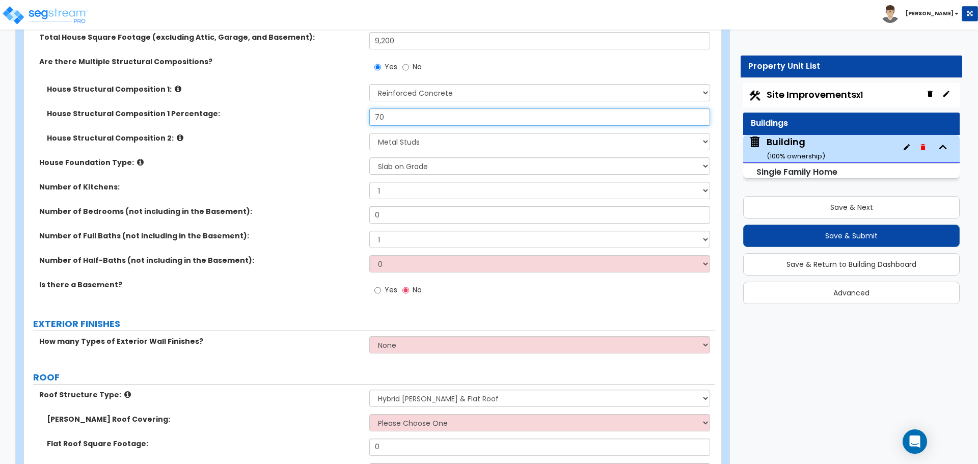
scroll to position [682, 0]
type input "70"
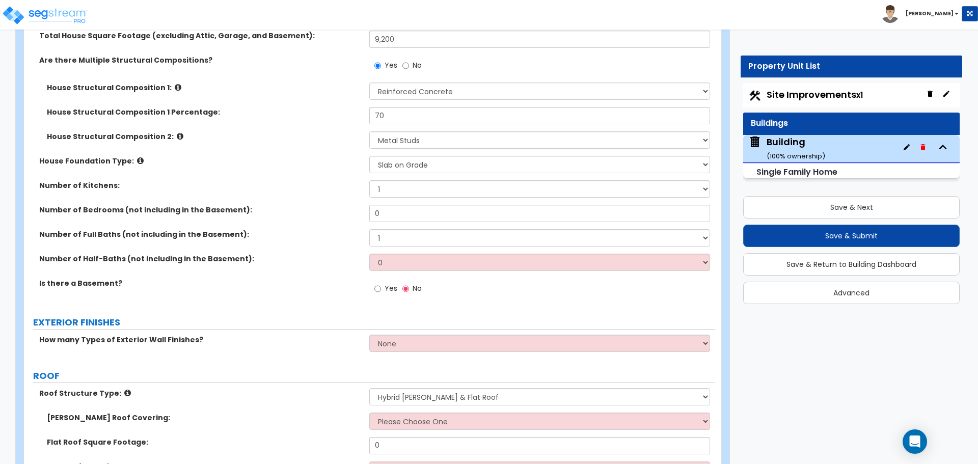
click at [177, 138] on icon at bounding box center [180, 136] width 7 height 8
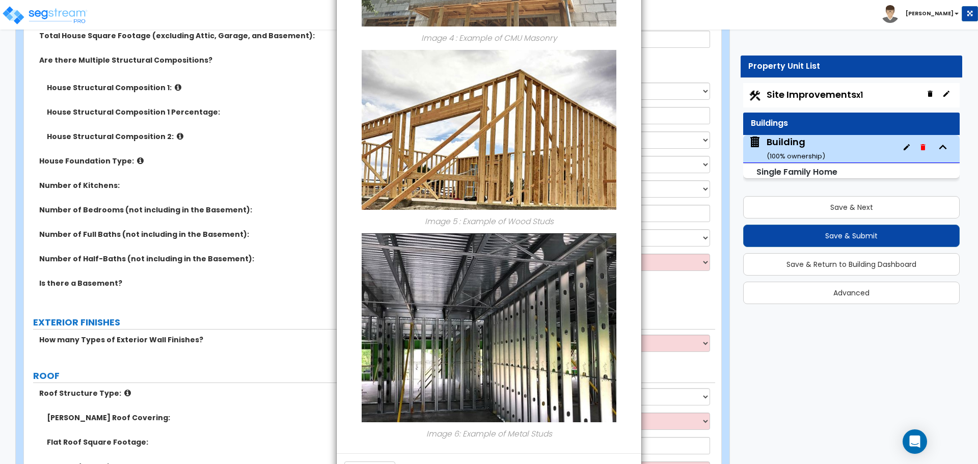
scroll to position [814, 0]
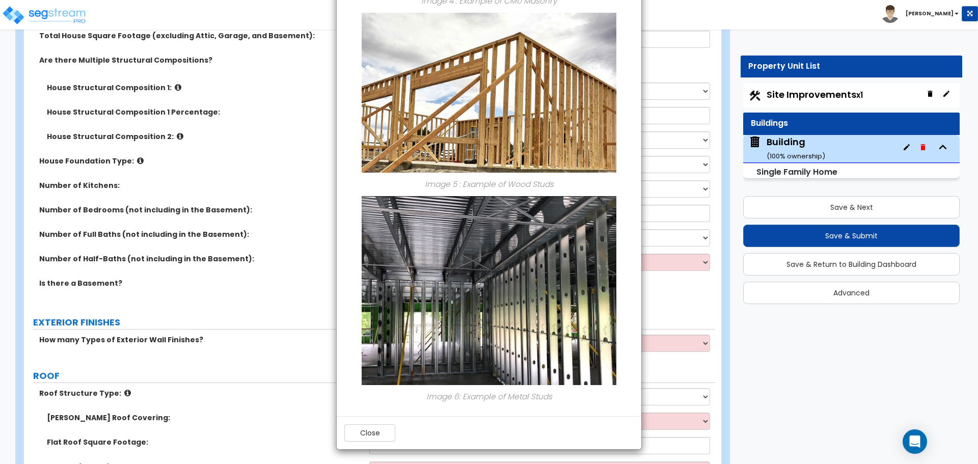
click at [378, 443] on div "Close" at bounding box center [489, 432] width 305 height 33
click at [376, 437] on button "Close" at bounding box center [369, 432] width 51 height 17
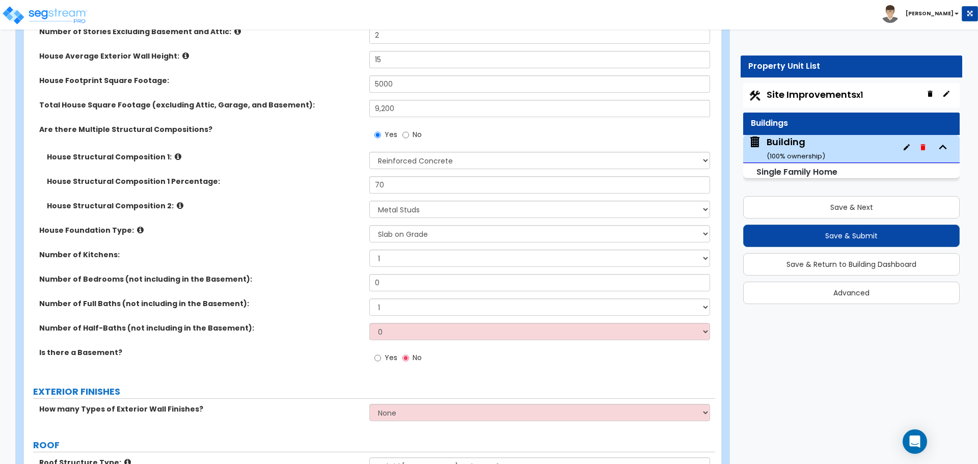
scroll to position [609, 0]
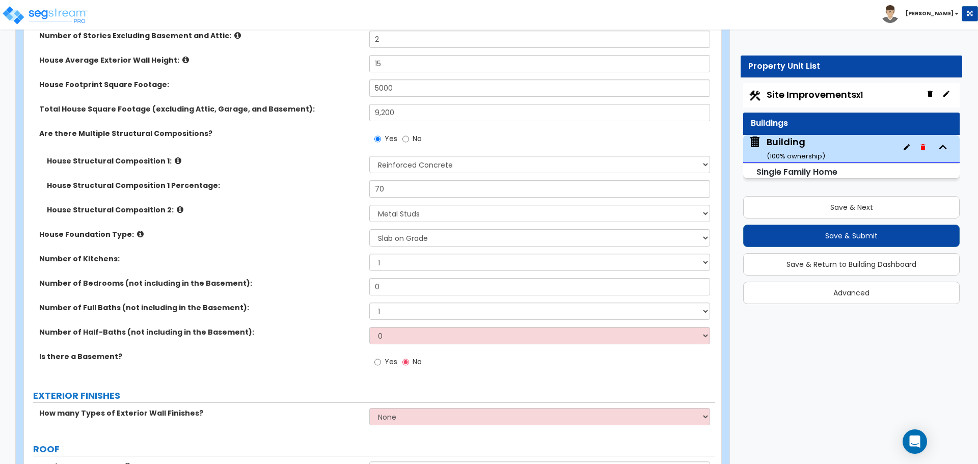
click at [175, 157] on icon at bounding box center [178, 161] width 7 height 8
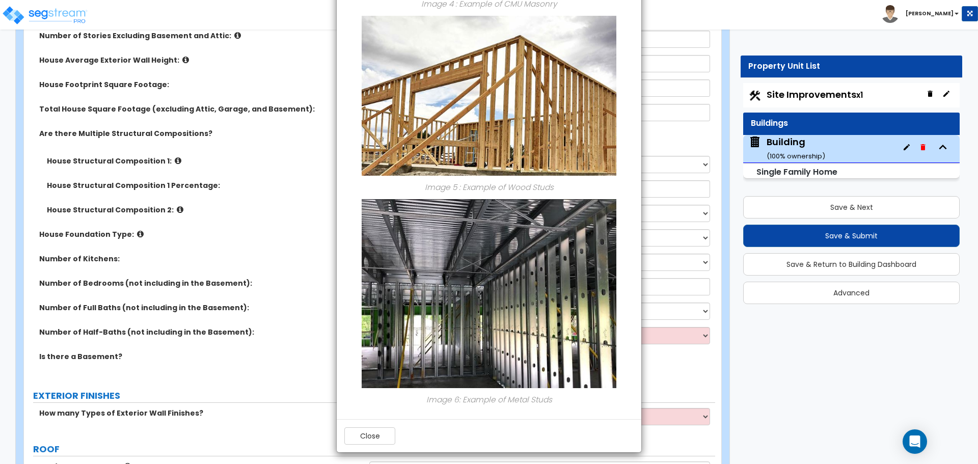
scroll to position [814, 0]
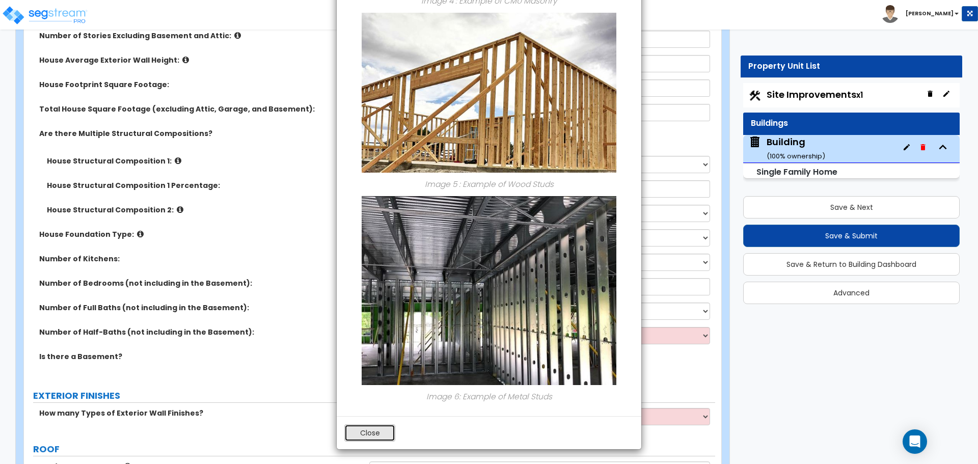
click at [380, 428] on button "Close" at bounding box center [369, 432] width 51 height 17
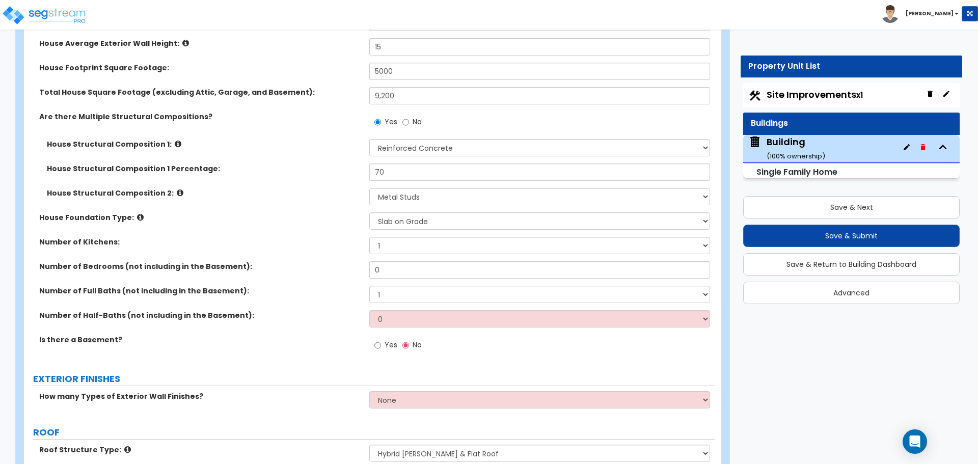
scroll to position [627, 0]
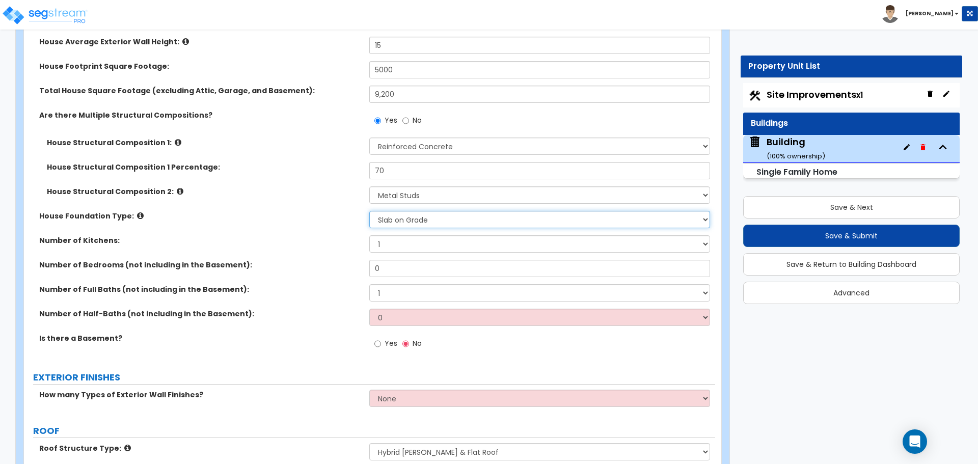
click at [395, 224] on select "Please Choose One Crawl Space Pier-Elevated First floor Slab on Grade" at bounding box center [539, 219] width 340 height 17
click at [392, 218] on select "Please Choose One Crawl Space Pier-Elevated First floor Slab on Grade" at bounding box center [539, 219] width 340 height 17
click at [400, 222] on select "Please Choose One Crawl Space Pier-Elevated First floor Slab on Grade" at bounding box center [539, 219] width 340 height 17
click at [397, 218] on select "Please Choose One Crawl Space Pier-Elevated First floor Slab on Grade" at bounding box center [539, 219] width 340 height 17
click at [402, 217] on select "Please Choose One Crawl Space Pier-Elevated First floor Slab on Grade" at bounding box center [539, 219] width 340 height 17
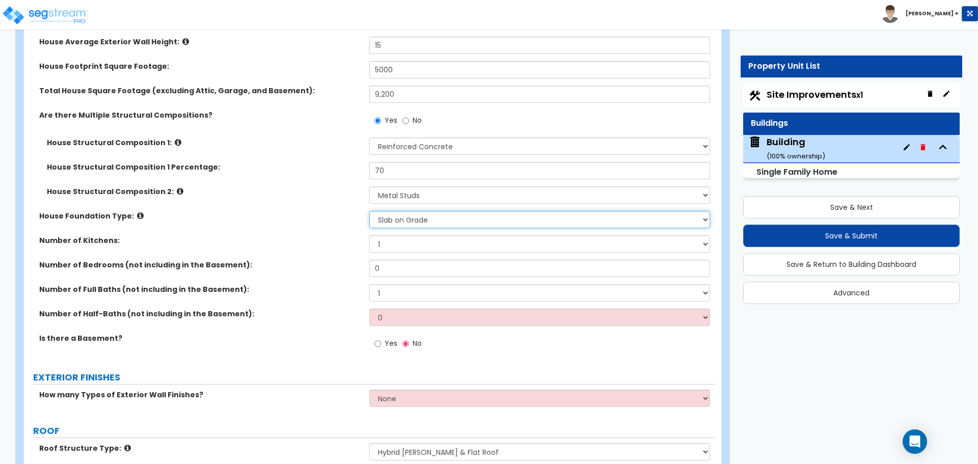
click at [391, 221] on select "Please Choose One Crawl Space Pier-Elevated First floor Slab on Grade" at bounding box center [539, 219] width 340 height 17
click at [387, 220] on select "Please Choose One Crawl Space Pier-Elevated First floor Slab on Grade" at bounding box center [539, 219] width 340 height 17
click at [388, 221] on select "Please Choose One Crawl Space Pier-Elevated First floor Slab on Grade" at bounding box center [539, 219] width 340 height 17
click at [387, 220] on select "Please Choose One Crawl Space Pier-Elevated First floor Slab on Grade" at bounding box center [539, 219] width 340 height 17
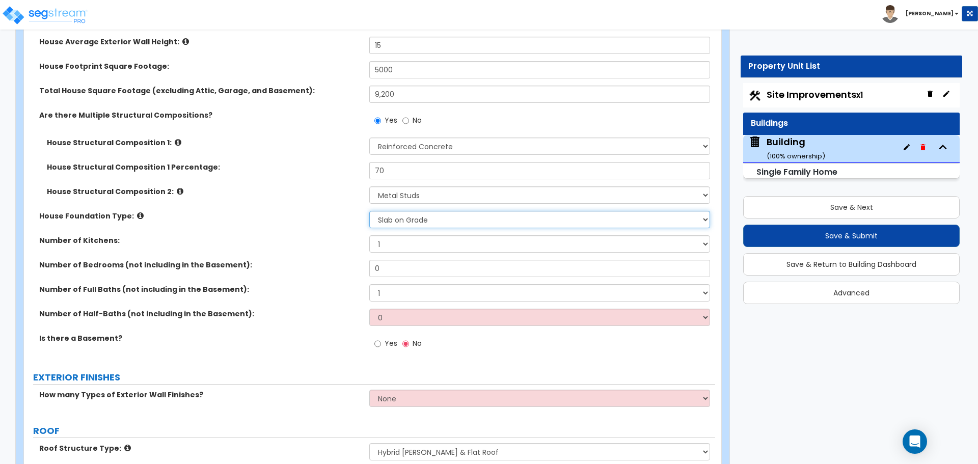
click at [422, 221] on select "Please Choose One Crawl Space Pier-Elevated First floor Slab on Grade" at bounding box center [539, 219] width 340 height 17
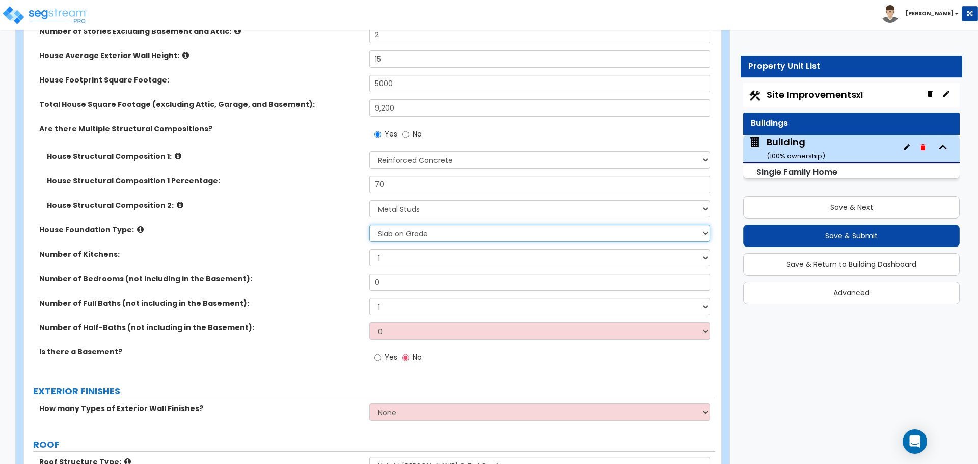
scroll to position [617, 0]
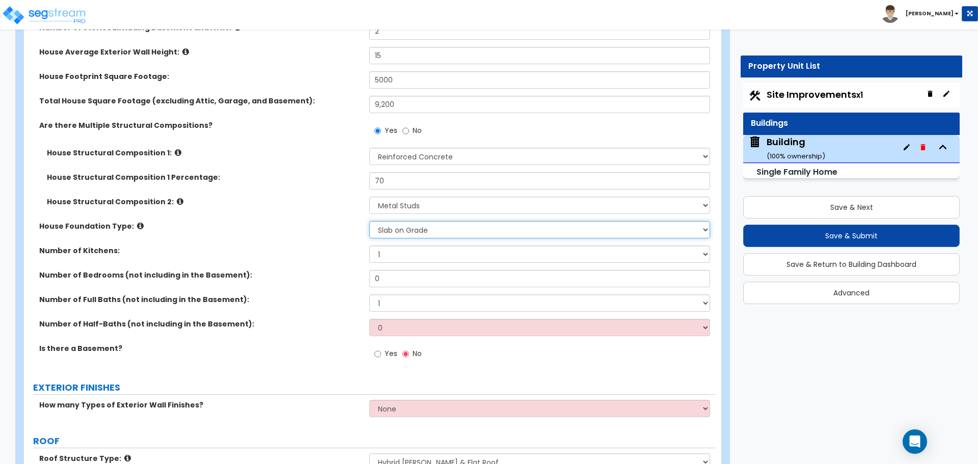
click at [408, 236] on select "Please Choose One Crawl Space Pier-Elevated First floor Slab on Grade" at bounding box center [539, 229] width 340 height 17
click at [420, 233] on select "Please Choose One Crawl Space Pier-Elevated First floor Slab on Grade" at bounding box center [539, 229] width 340 height 17
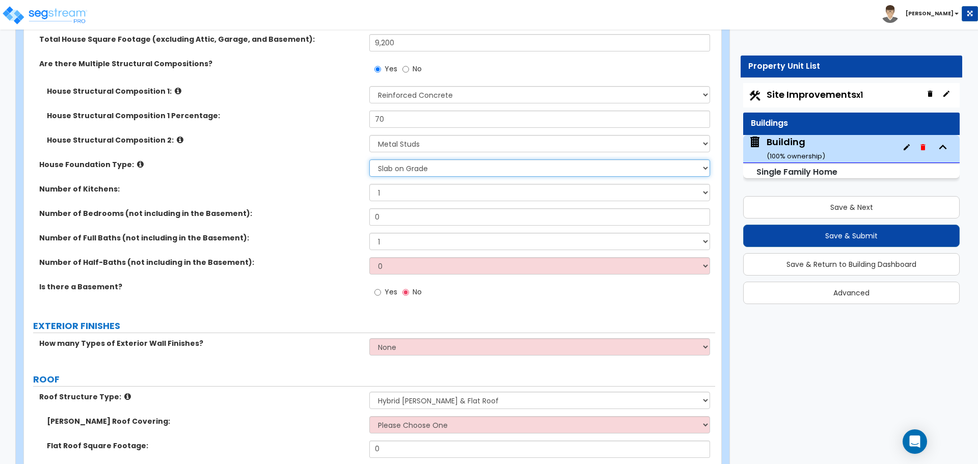
scroll to position [679, 0]
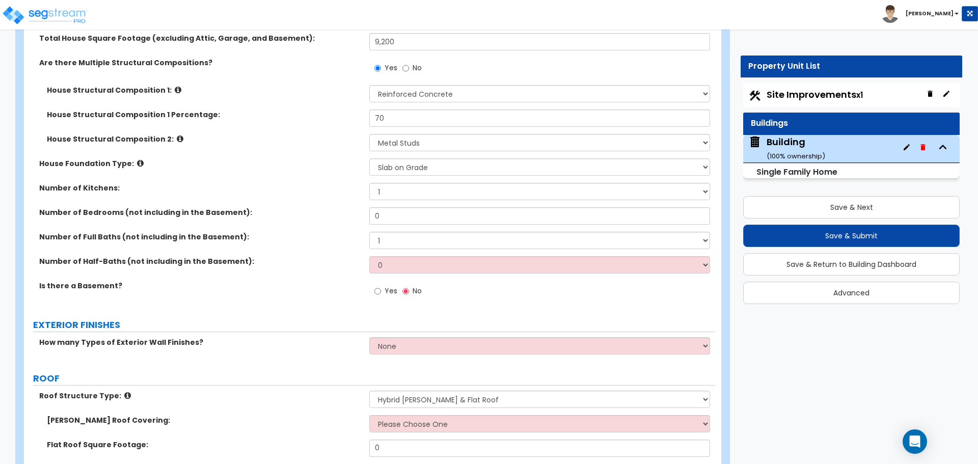
click at [137, 163] on icon at bounding box center [140, 163] width 7 height 8
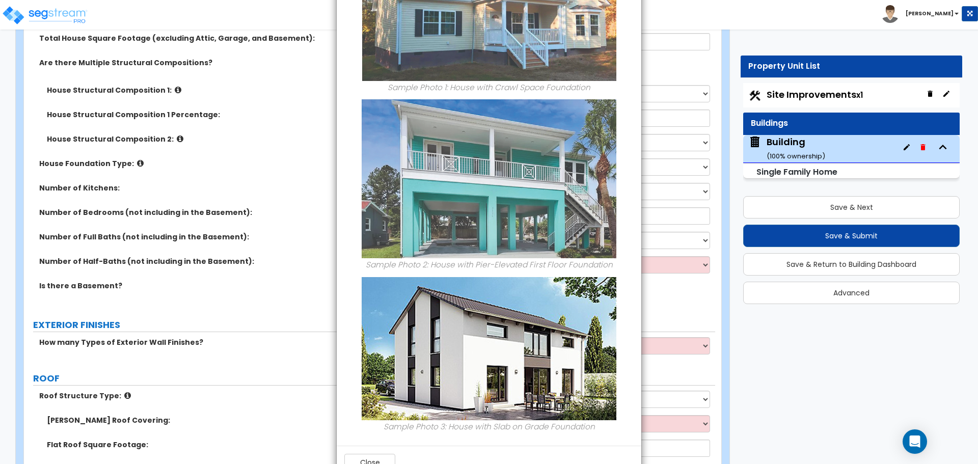
scroll to position [145, 0]
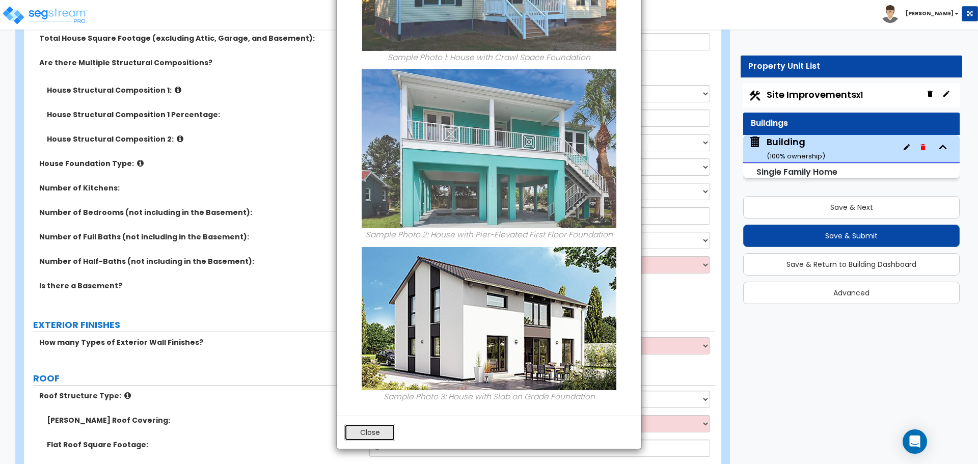
click at [381, 431] on button "Close" at bounding box center [369, 432] width 51 height 17
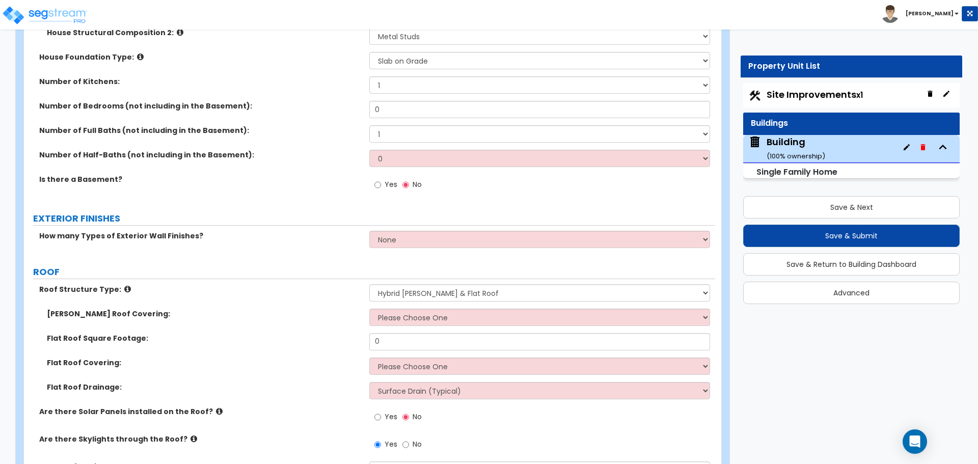
scroll to position [787, 0]
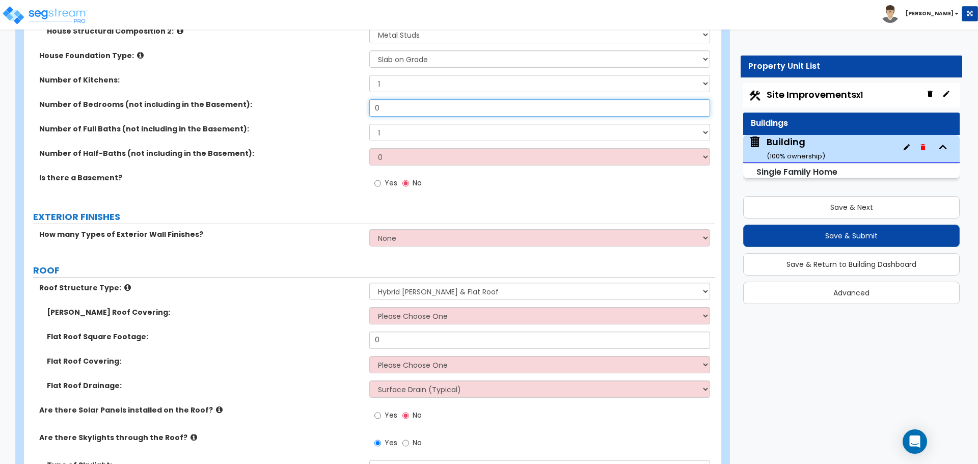
drag, startPoint x: 389, startPoint y: 112, endPoint x: 315, endPoint y: 96, distance: 75.9
click at [315, 96] on div "Residential Finish Quality: Low Average High Number of Stories Excluding Baseme…" at bounding box center [370, 13] width 676 height 373
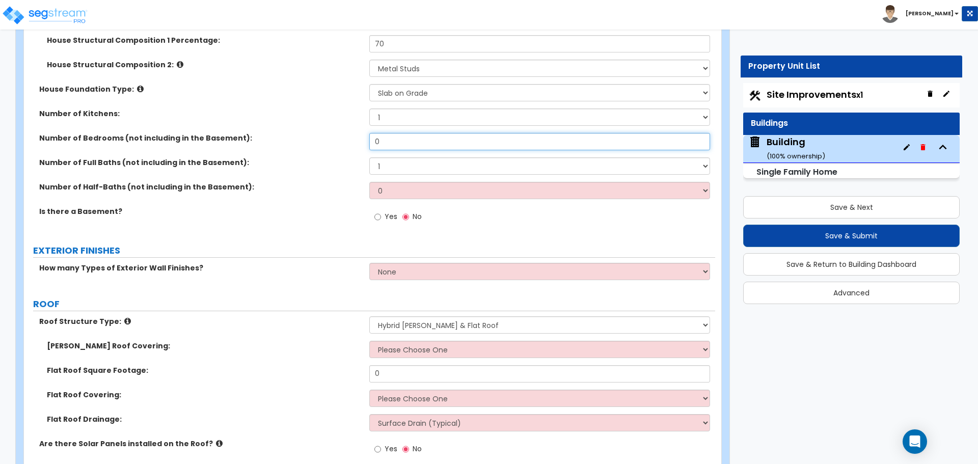
scroll to position [755, 0]
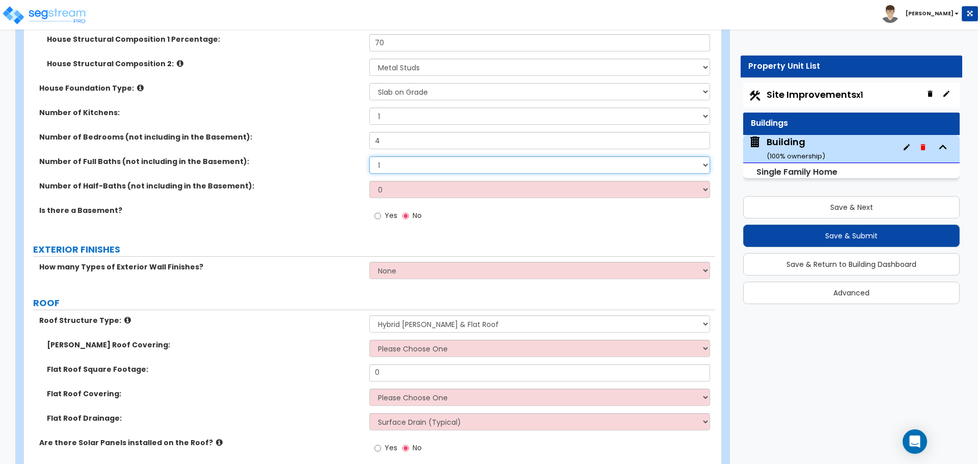
click at [412, 165] on select "1 2 3 4 5 6 7 8 9 10" at bounding box center [539, 164] width 340 height 17
click at [385, 137] on input "4" at bounding box center [539, 140] width 340 height 17
drag, startPoint x: 389, startPoint y: 138, endPoint x: 342, endPoint y: 138, distance: 47.4
click at [342, 138] on div "Number of Bedrooms (not including in the Basement): 4" at bounding box center [369, 144] width 691 height 24
type input "3"
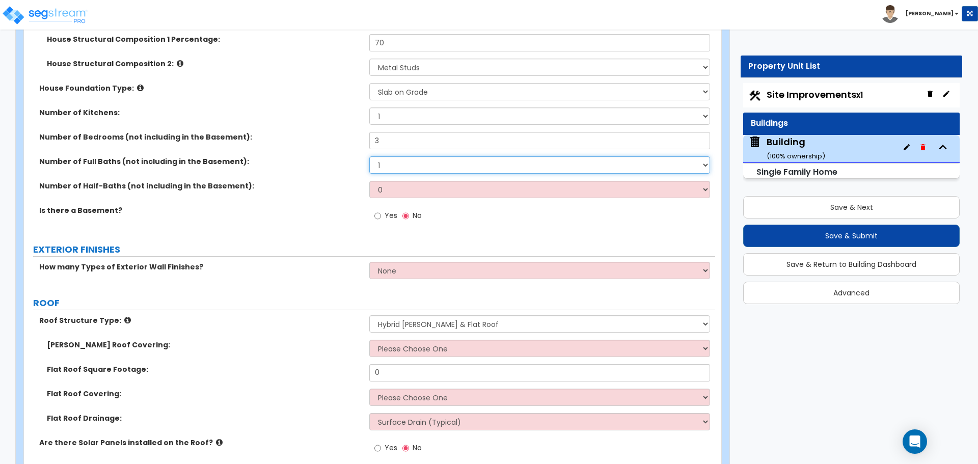
click at [383, 163] on select "1 2 3 4 5 6 7 8 9 10" at bounding box center [539, 164] width 340 height 17
select select "3"
click at [369, 156] on select "1 2 3 4 5 6 7 8 9 10" at bounding box center [539, 164] width 340 height 17
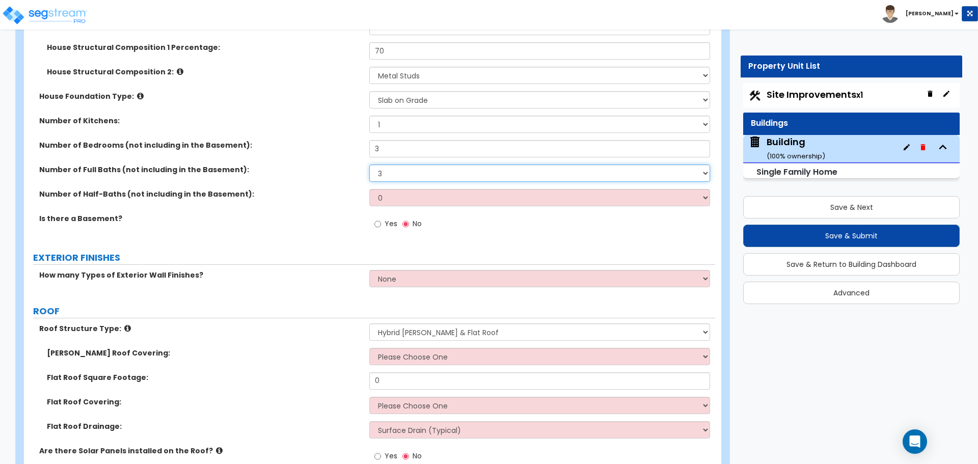
scroll to position [746, 0]
click at [392, 149] on input "3" at bounding box center [539, 149] width 340 height 17
click at [306, 146] on label "Number of Bedrooms (not including in the Basement):" at bounding box center [200, 146] width 322 height 10
drag, startPoint x: 388, startPoint y: 149, endPoint x: 322, endPoint y: 137, distance: 66.3
click at [323, 137] on div "Residential Finish Quality: Low Average High Number of Stories Excluding Baseme…" at bounding box center [370, 55] width 676 height 373
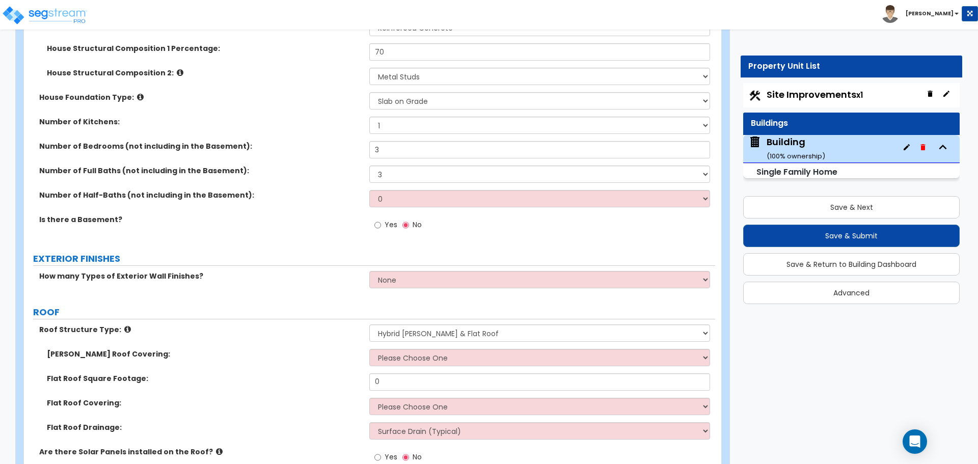
click at [336, 161] on div "Number of Bedrooms (not including in the Basement): 3" at bounding box center [369, 153] width 691 height 24
drag, startPoint x: 398, startPoint y: 148, endPoint x: 328, endPoint y: 136, distance: 71.2
click at [328, 136] on div "Residential Finish Quality: Low Average High Number of Stories Excluding Baseme…" at bounding box center [370, 55] width 676 height 373
click at [331, 154] on div "Number of Bedrooms (not including in the Basement): 3" at bounding box center [369, 153] width 691 height 24
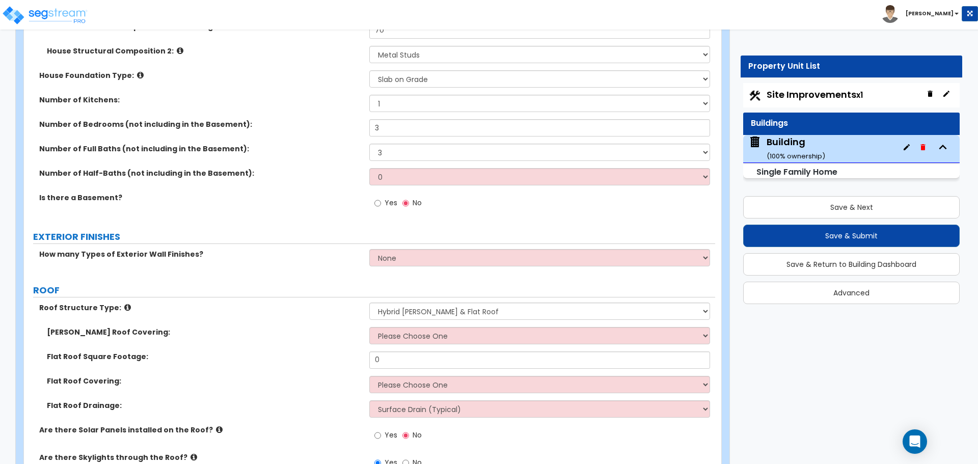
scroll to position [769, 0]
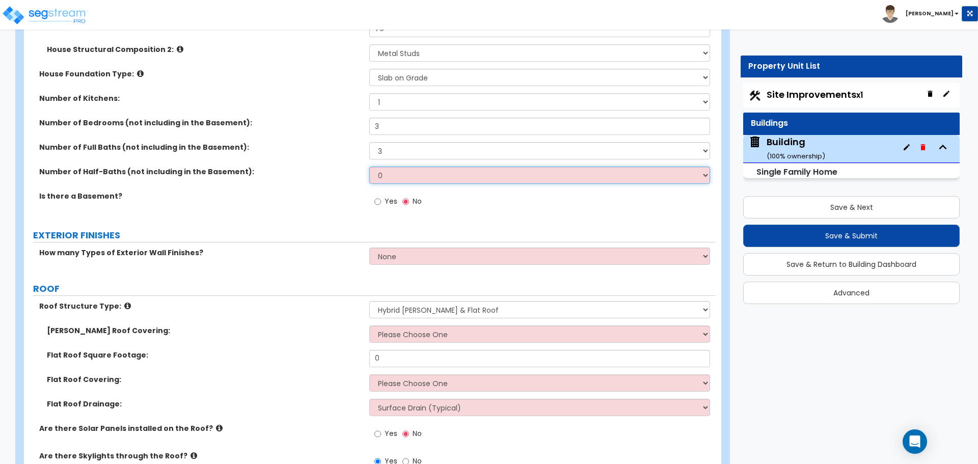
click at [412, 171] on select "0 1 2 3 4 5" at bounding box center [539, 175] width 340 height 17
select select "1"
click at [369, 167] on select "0 1 2 3 4 5" at bounding box center [539, 175] width 340 height 17
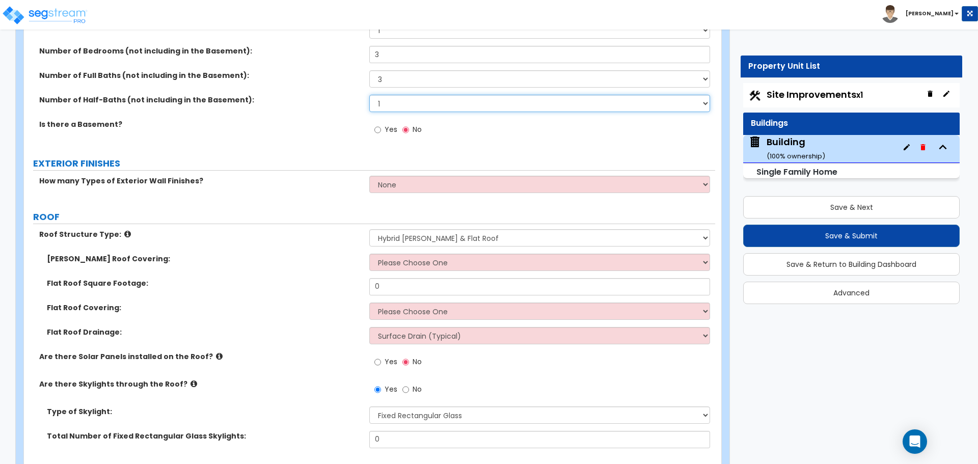
scroll to position [845, 0]
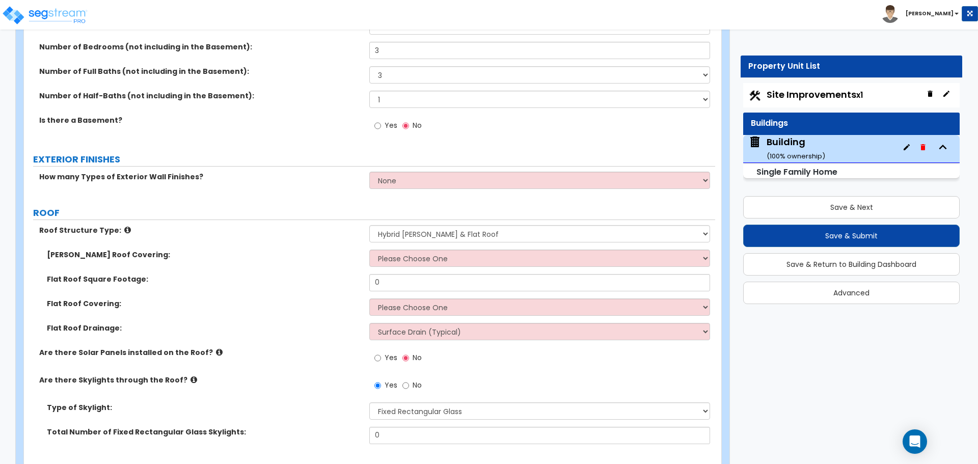
click at [393, 121] on span "Yes" at bounding box center [391, 125] width 13 height 10
click at [381, 121] on input "Yes" at bounding box center [377, 125] width 7 height 11
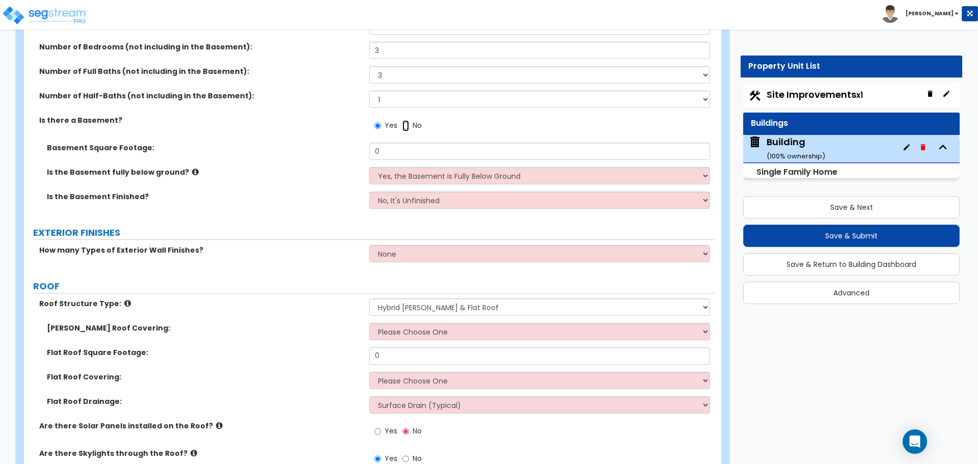
click at [405, 125] on input "No" at bounding box center [405, 125] width 7 height 11
radio input "false"
radio input "true"
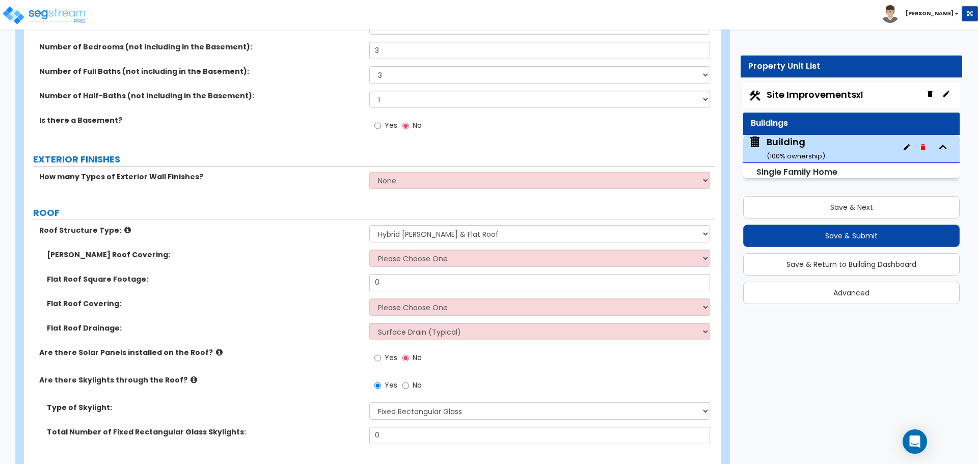
click at [383, 125] on label "Yes" at bounding box center [385, 126] width 23 height 17
click at [381, 125] on input "Yes" at bounding box center [377, 125] width 7 height 11
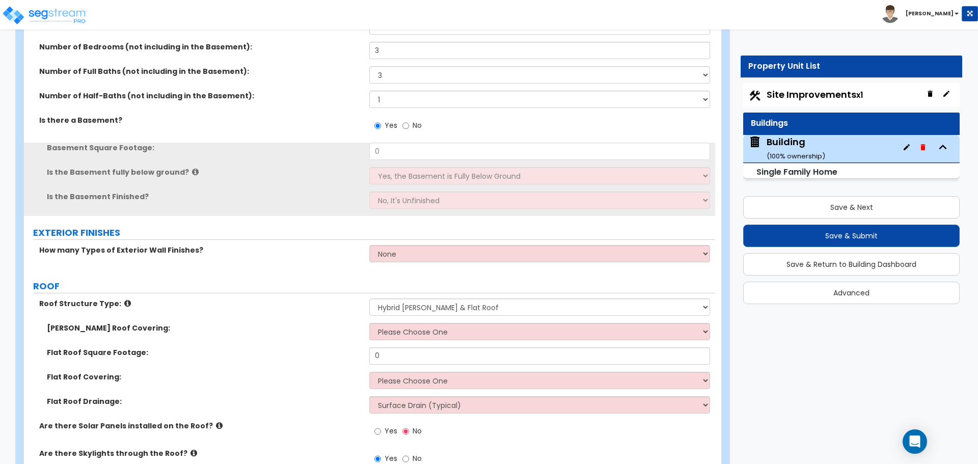
click at [418, 126] on span "No" at bounding box center [417, 125] width 9 height 10
click at [409, 126] on input "No" at bounding box center [405, 125] width 7 height 11
radio input "false"
radio input "true"
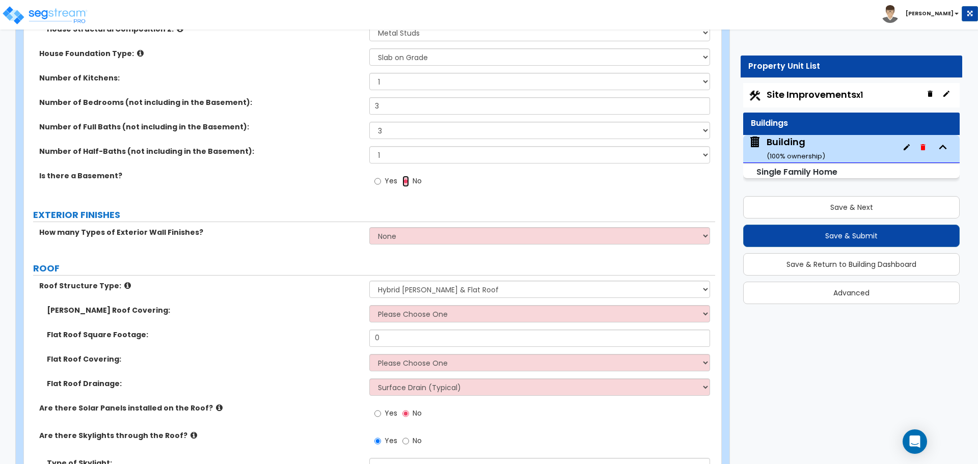
scroll to position [790, 0]
click at [388, 182] on span "Yes" at bounding box center [391, 180] width 13 height 10
click at [381, 182] on input "Yes" at bounding box center [377, 180] width 7 height 11
radio input "true"
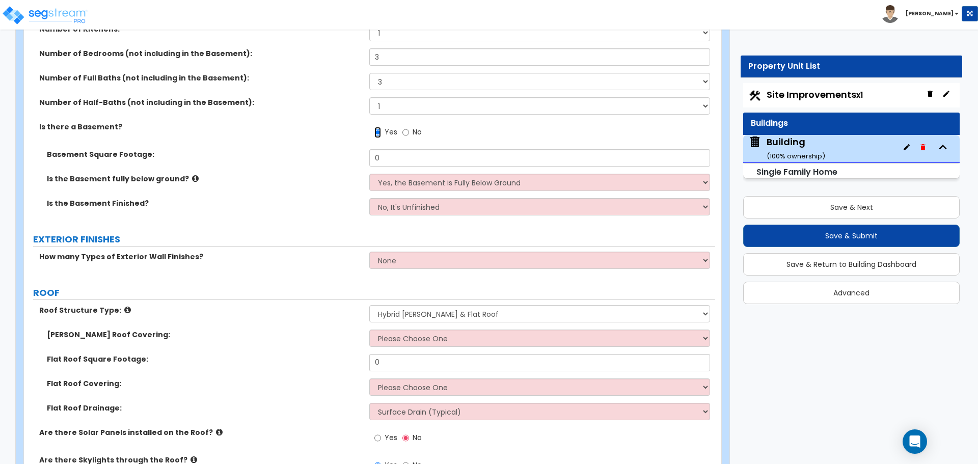
scroll to position [839, 0]
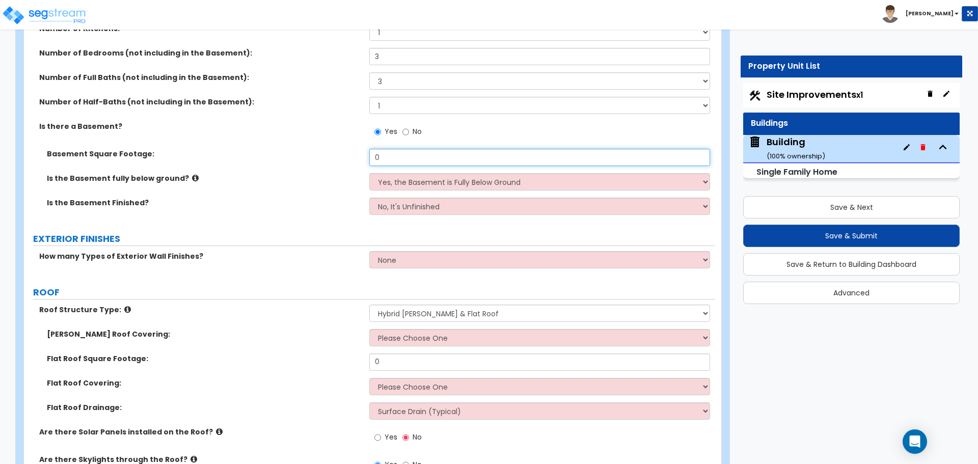
drag, startPoint x: 395, startPoint y: 157, endPoint x: 328, endPoint y: 150, distance: 67.1
click at [330, 150] on div "Basement Square Footage: 0" at bounding box center [369, 161] width 691 height 24
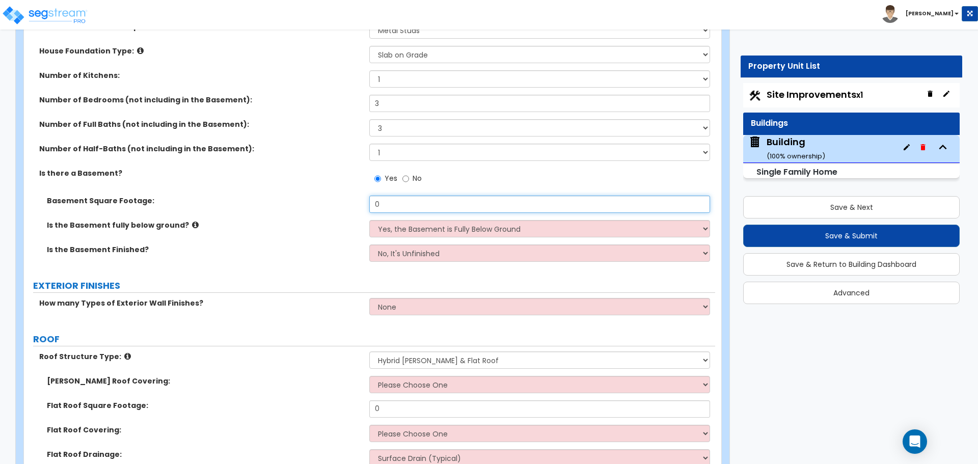
scroll to position [792, 0]
type input "5,000"
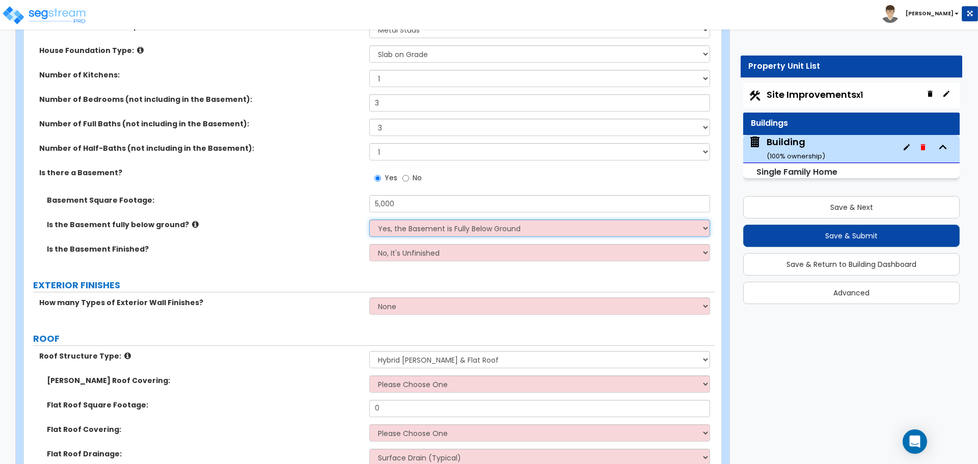
click at [480, 233] on select "Yes, the Basement is Fully Below Ground No, the Basement is Partially Below Gro…" at bounding box center [539, 228] width 340 height 17
click at [423, 252] on select "No, It's Unfinished Yes, It's Finished" at bounding box center [539, 252] width 340 height 17
select select "1"
click at [369, 244] on select "No, It's Unfinished Yes, It's Finished" at bounding box center [539, 252] width 340 height 17
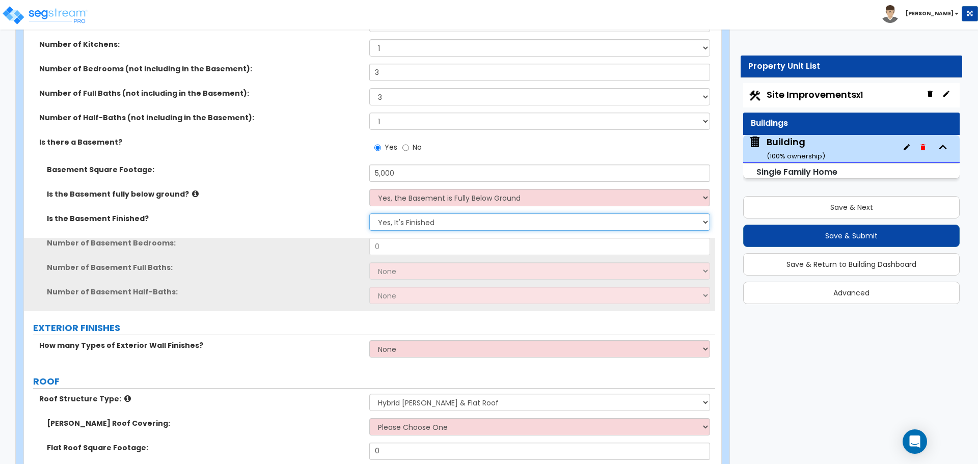
scroll to position [824, 0]
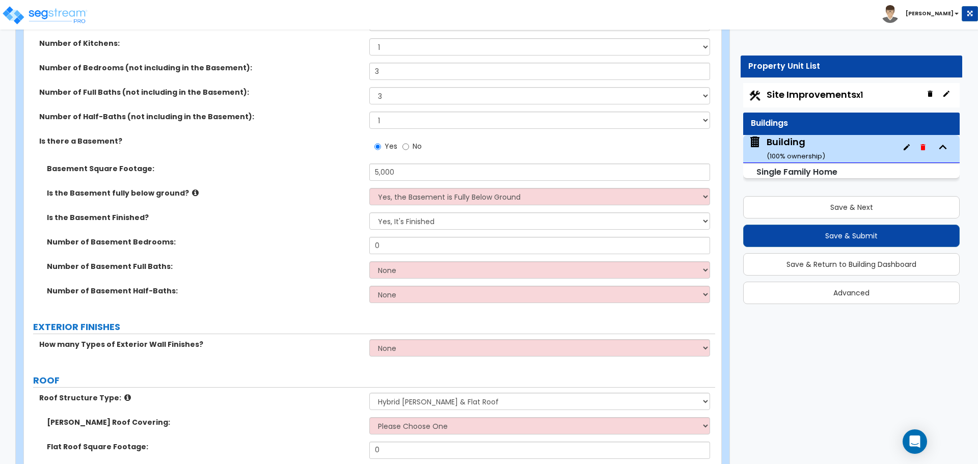
click at [192, 189] on icon at bounding box center [195, 193] width 7 height 8
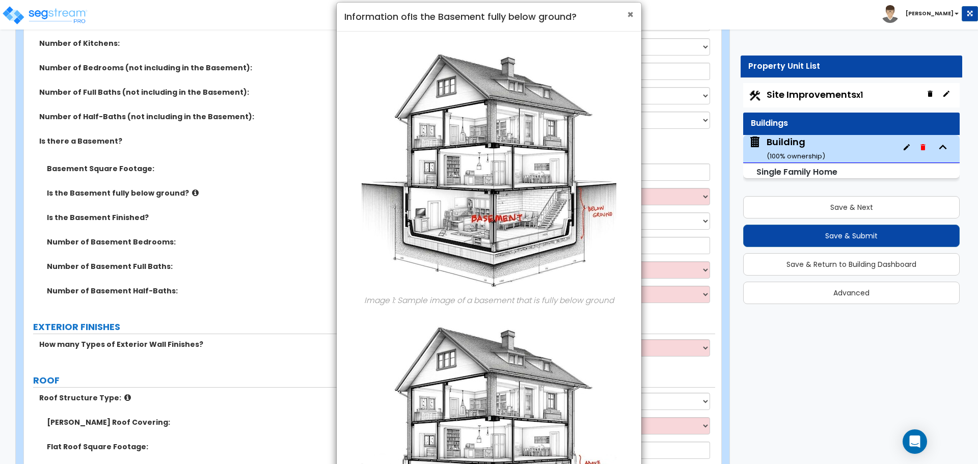
scroll to position [3, 0]
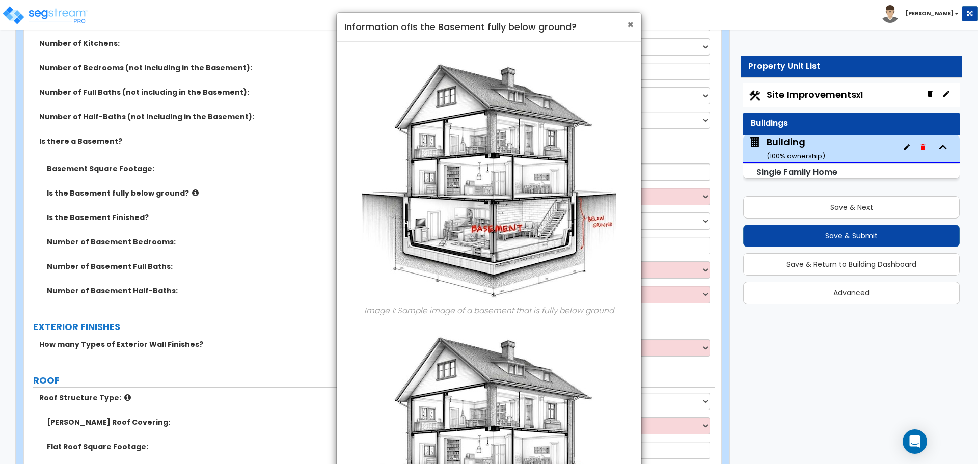
click at [632, 22] on span "×" at bounding box center [630, 24] width 7 height 15
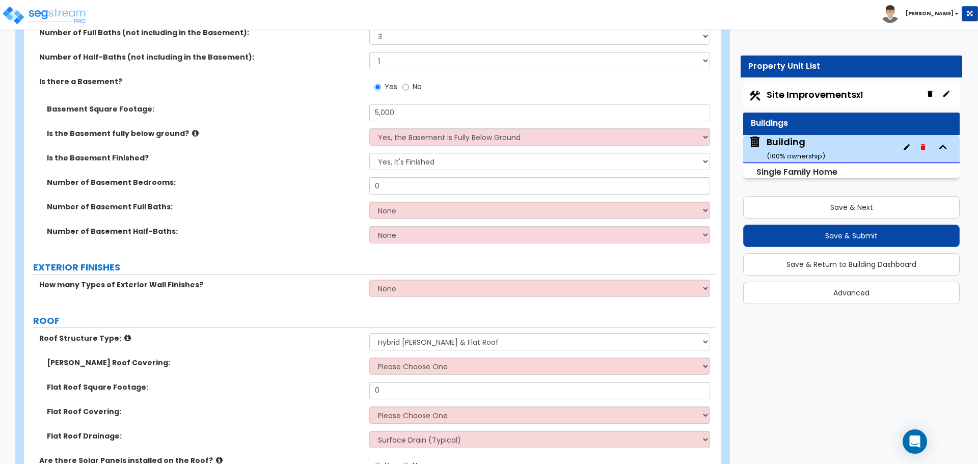
scroll to position [882, 0]
click at [430, 136] on select "Yes, the Basement is Fully Below Ground No, the Basement is Partially Below Gro…" at bounding box center [539, 138] width 340 height 17
select select "1"
click at [369, 130] on select "Yes, the Basement is Fully Below Ground No, the Basement is Partially Below Gro…" at bounding box center [539, 138] width 340 height 17
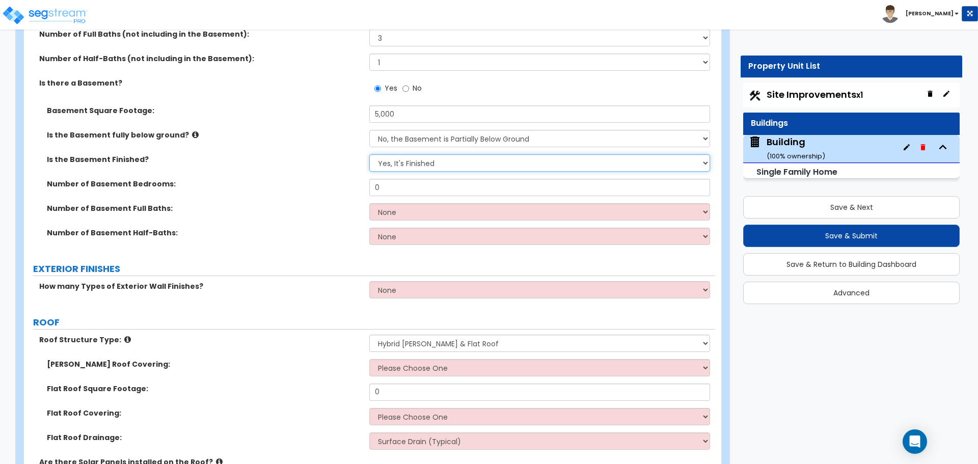
click at [442, 159] on select "No, It's Unfinished Yes, It's Finished" at bounding box center [539, 162] width 340 height 17
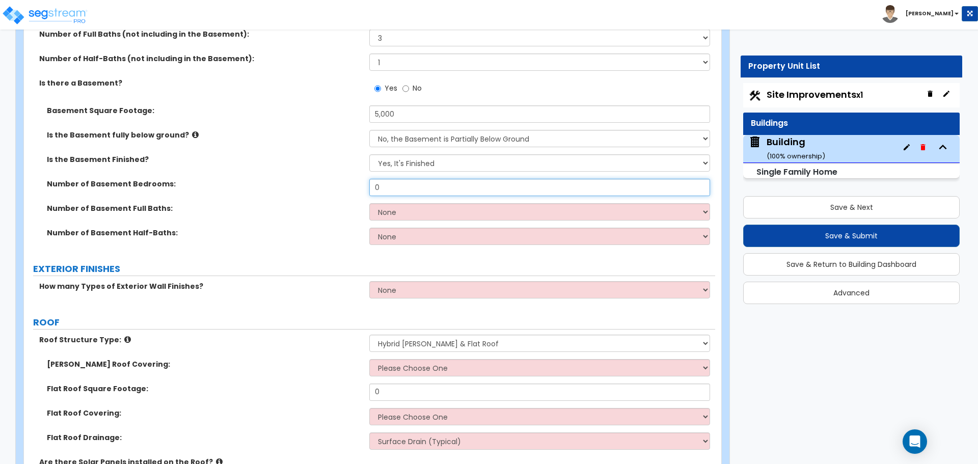
click at [397, 187] on input "0" at bounding box center [539, 187] width 340 height 17
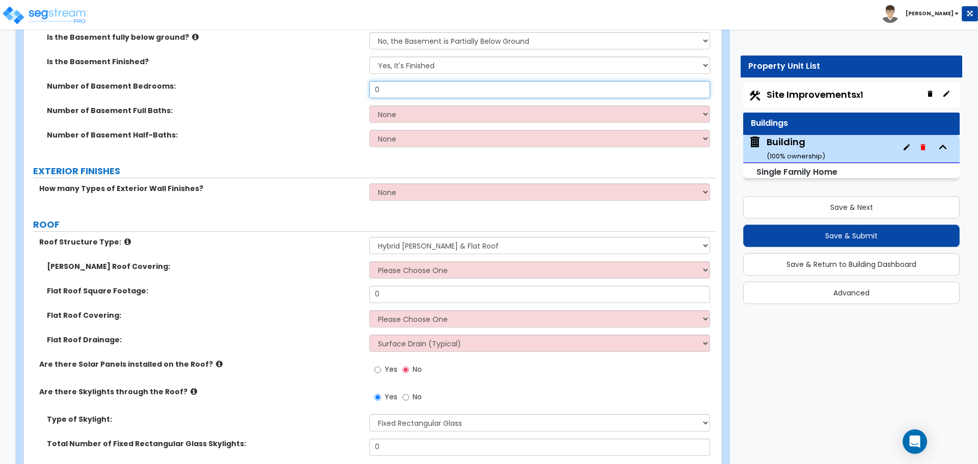
scroll to position [984, 0]
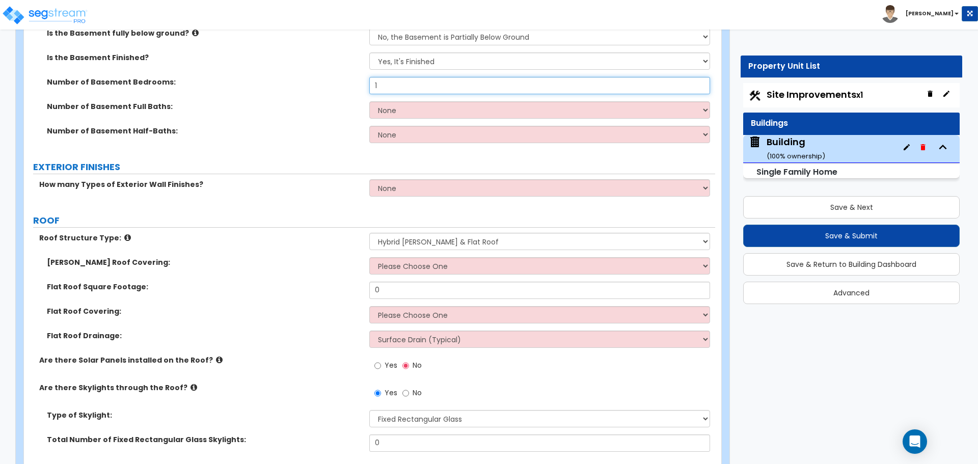
type input "1"
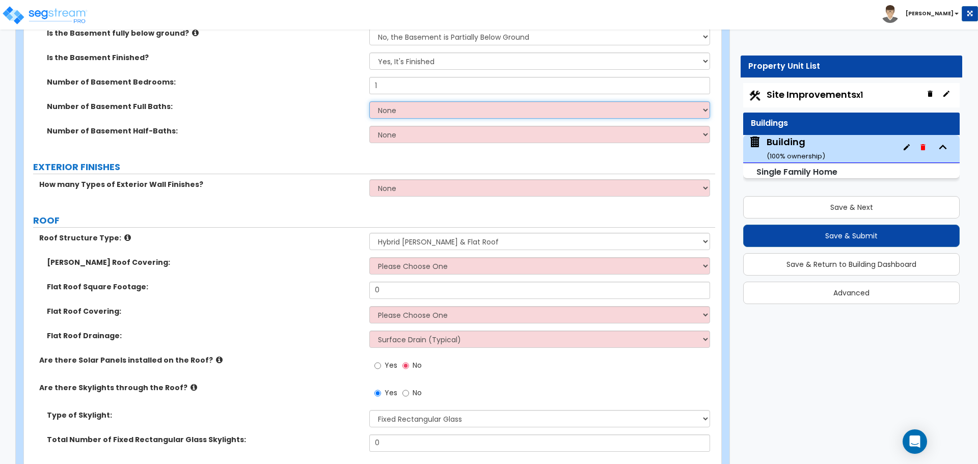
click at [420, 112] on select "None 1 2 3" at bounding box center [539, 109] width 340 height 17
select select "1"
click at [369, 101] on select "None 1 2 3" at bounding box center [539, 109] width 340 height 17
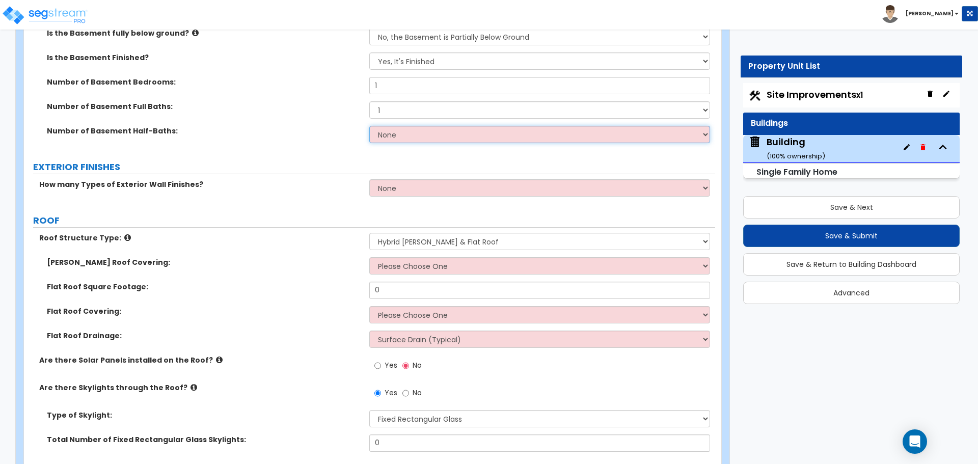
click at [419, 129] on select "None 1 2 3" at bounding box center [539, 134] width 340 height 17
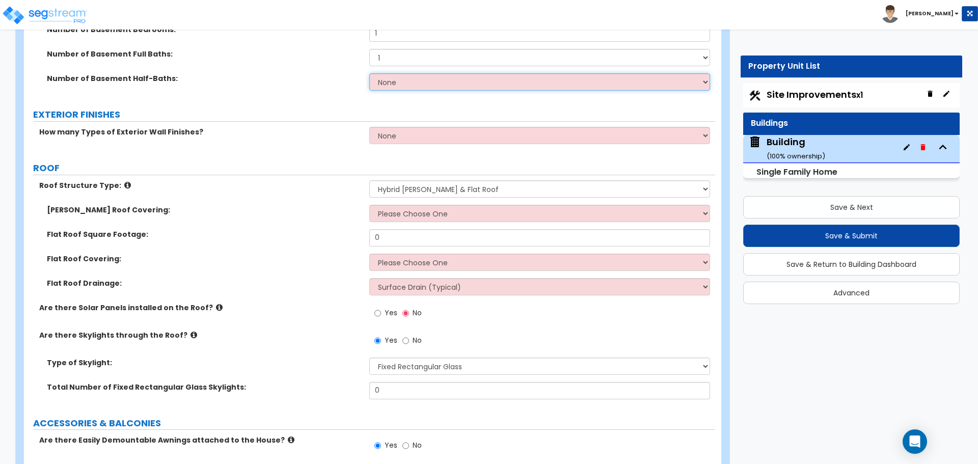
scroll to position [1038, 0]
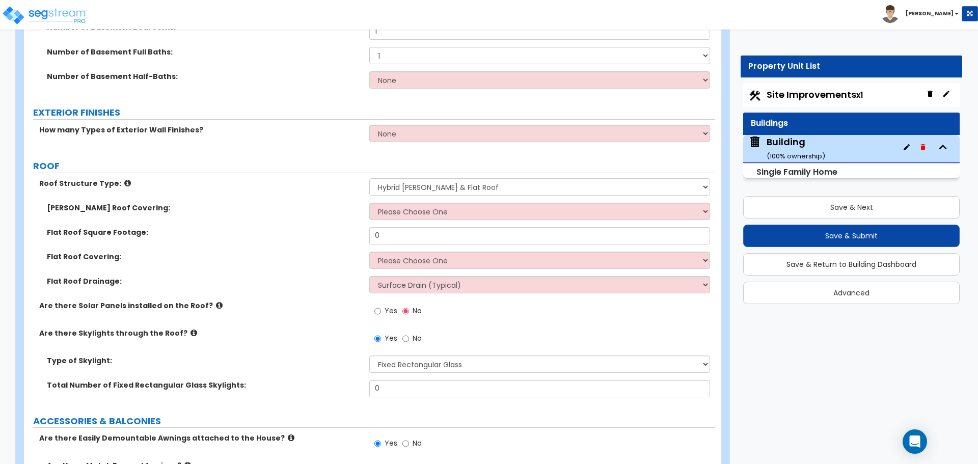
click at [414, 144] on div "How many Types of Exterior Wall Finishes? None 1 2 3" at bounding box center [369, 137] width 691 height 24
click at [414, 131] on select "None 1 2 3" at bounding box center [539, 133] width 340 height 17
select select "3"
click at [369, 125] on select "None 1 2 3" at bounding box center [539, 133] width 340 height 17
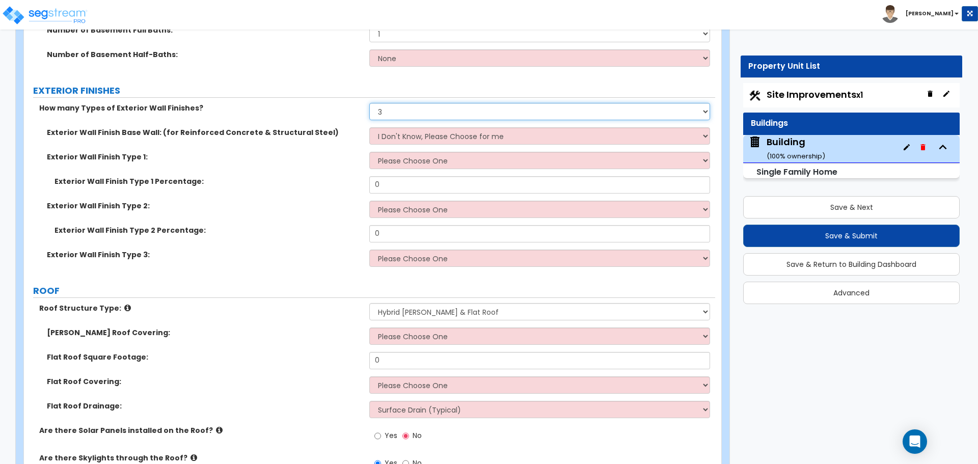
scroll to position [1059, 0]
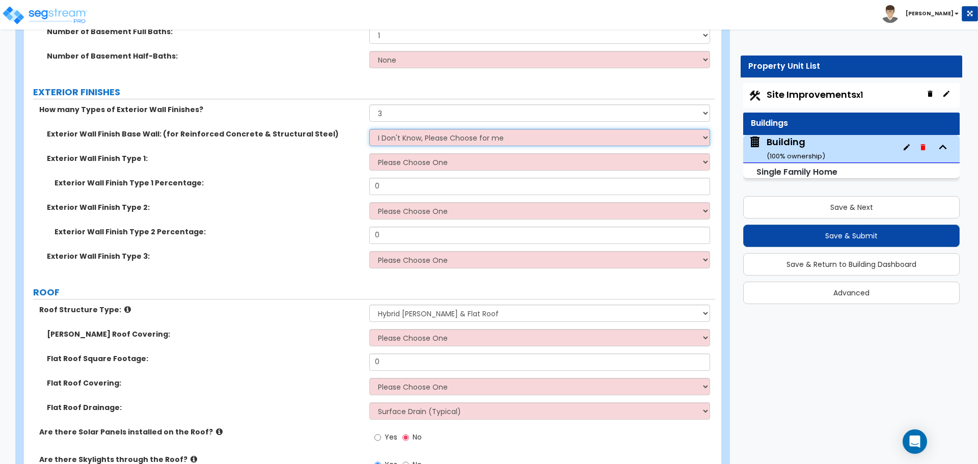
click at [449, 139] on select "I Don't Know, Please Choose for me Concrete Masonry Units (CMU) Cast-in-Place C…" at bounding box center [539, 137] width 340 height 17
select select "1"
click at [369, 129] on select "I Don't Know, Please Choose for me Concrete Masonry Units (CMU) Cast-in-Place C…" at bounding box center [539, 137] width 340 height 17
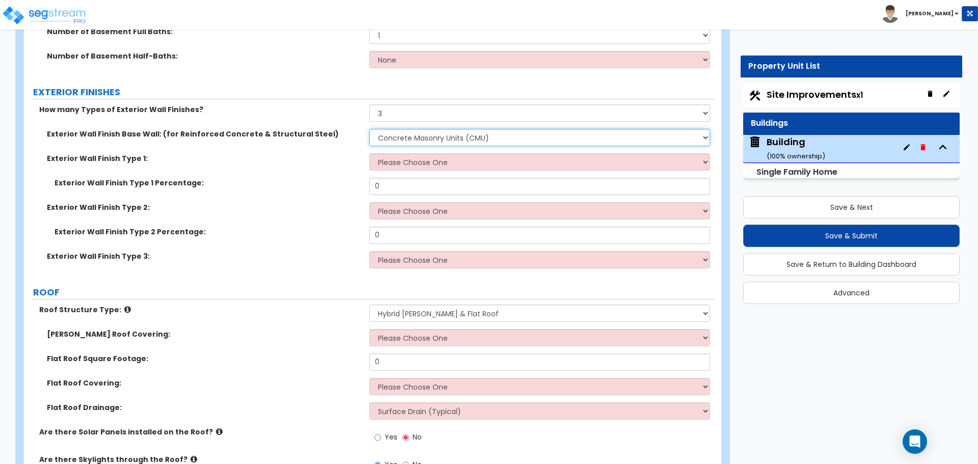
scroll to position [1068, 0]
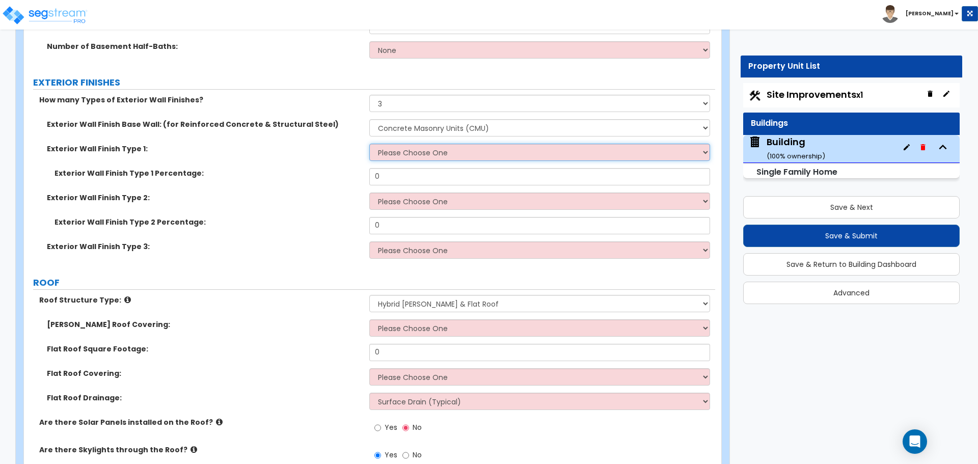
click at [450, 152] on select "Please Choose One No Finish/Shared Wall No Wall Brick Finish Stone Finish Wood …" at bounding box center [539, 152] width 340 height 17
click at [424, 151] on select "Please Choose One No Finish/Shared Wall No Wall Brick Finish Stone Finish Wood …" at bounding box center [539, 152] width 340 height 17
select select "13"
click at [369, 144] on select "Please Choose One No Finish/Shared Wall No Wall Brick Finish Stone Finish Wood …" at bounding box center [539, 152] width 340 height 17
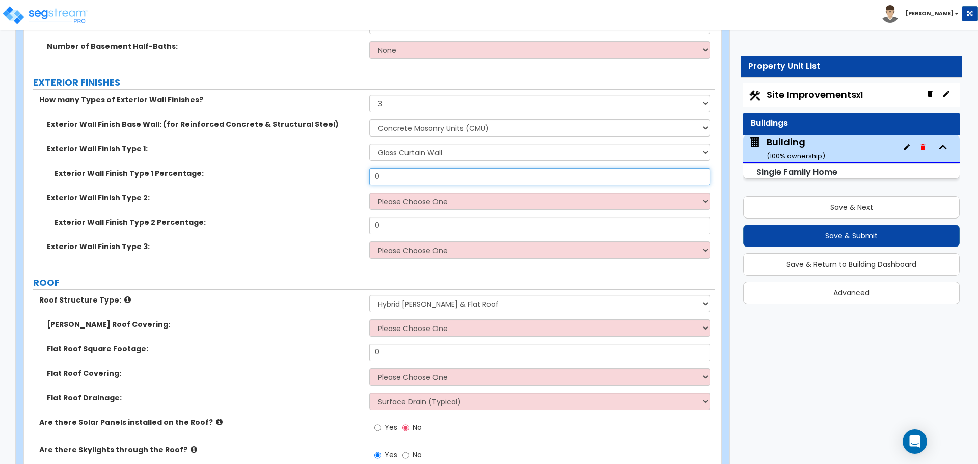
drag, startPoint x: 388, startPoint y: 175, endPoint x: 346, endPoint y: 166, distance: 42.8
click at [346, 168] on div "Exterior Wall Finish Type 1 Percentage: 0" at bounding box center [369, 180] width 691 height 24
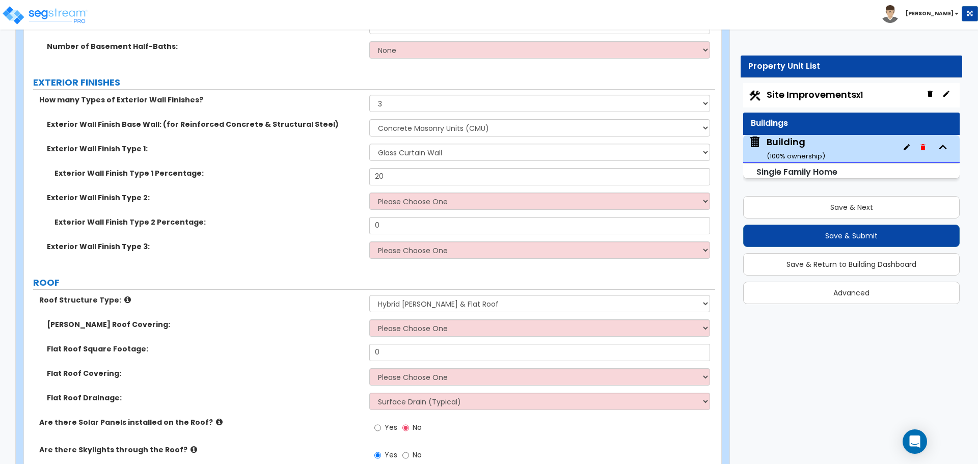
click at [444, 208] on div "Exterior Wall Finish Type 2: Please Choose One No Finish/Shared Wall No Wall Br…" at bounding box center [369, 205] width 691 height 24
click at [444, 203] on select "Please Choose One No Finish/Shared Wall No Wall Brick Finish Stone Finish Wood …" at bounding box center [539, 201] width 340 height 17
click at [369, 193] on select "Please Choose One No Finish/Shared Wall No Wall Brick Finish Stone Finish Wood …" at bounding box center [539, 201] width 340 height 17
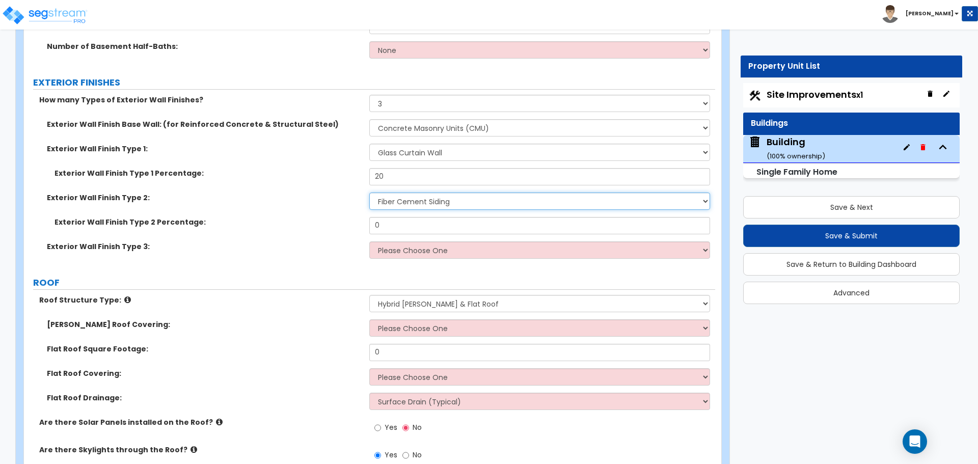
click at [453, 205] on select "Please Choose One No Finish/Shared Wall No Wall Brick Finish Stone Finish Wood …" at bounding box center [539, 201] width 340 height 17
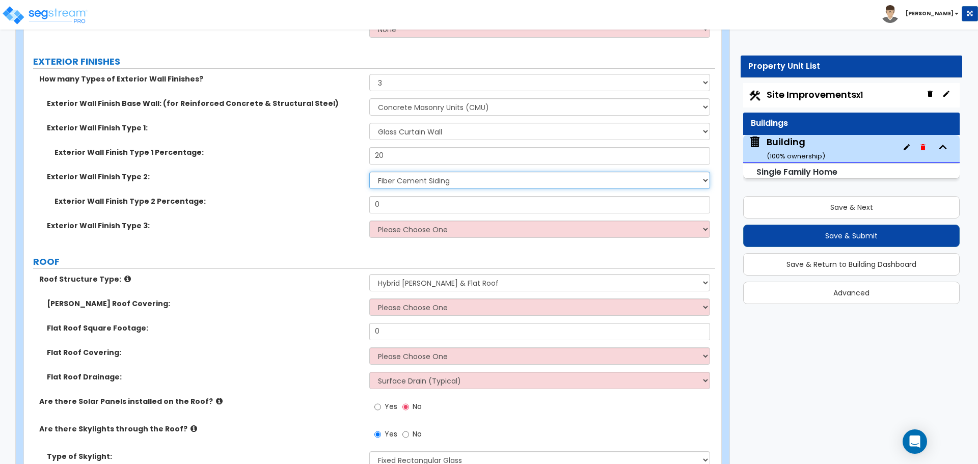
scroll to position [1100, 0]
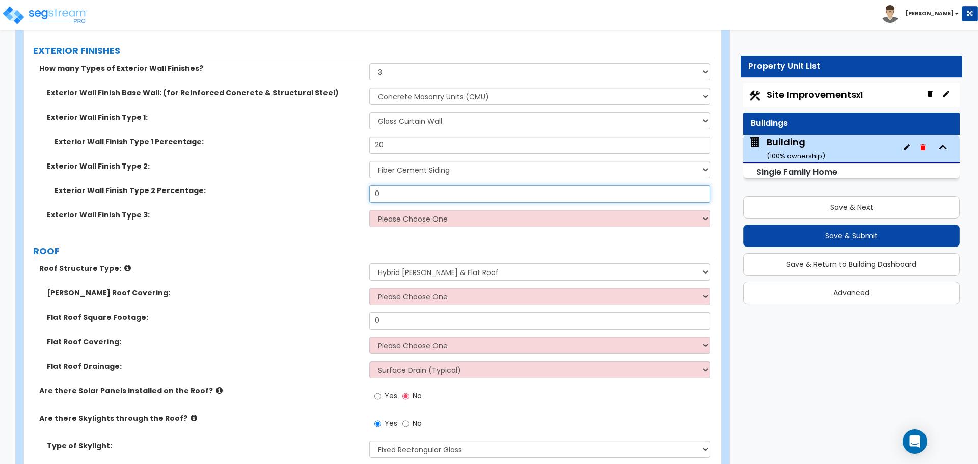
drag, startPoint x: 412, startPoint y: 192, endPoint x: 348, endPoint y: 188, distance: 63.3
click at [349, 188] on div "Exterior Wall Finish Type 2 Percentage: 0" at bounding box center [369, 197] width 691 height 24
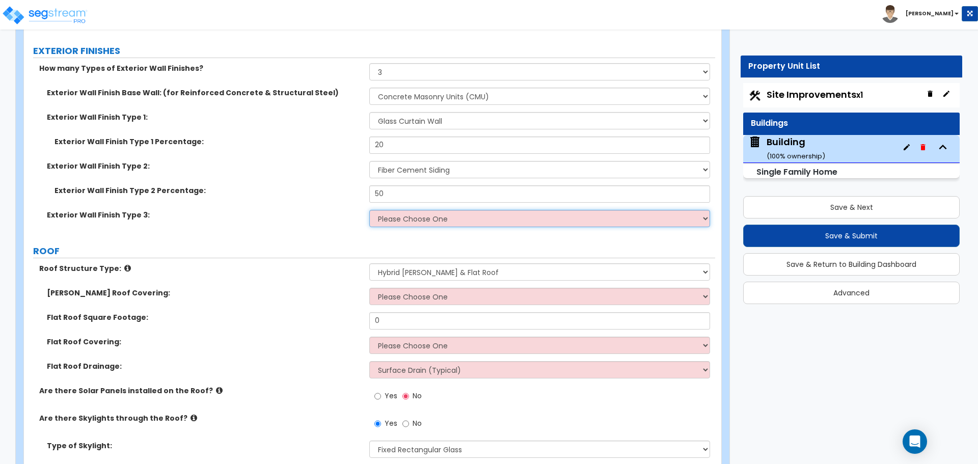
click at [439, 220] on select "Please Choose One No Finish/Shared Wall No Wall Brick Finish Stone Finish Wood …" at bounding box center [539, 218] width 340 height 17
click at [369, 210] on select "Please Choose One No Finish/Shared Wall No Wall Brick Finish Stone Finish Wood …" at bounding box center [539, 218] width 340 height 17
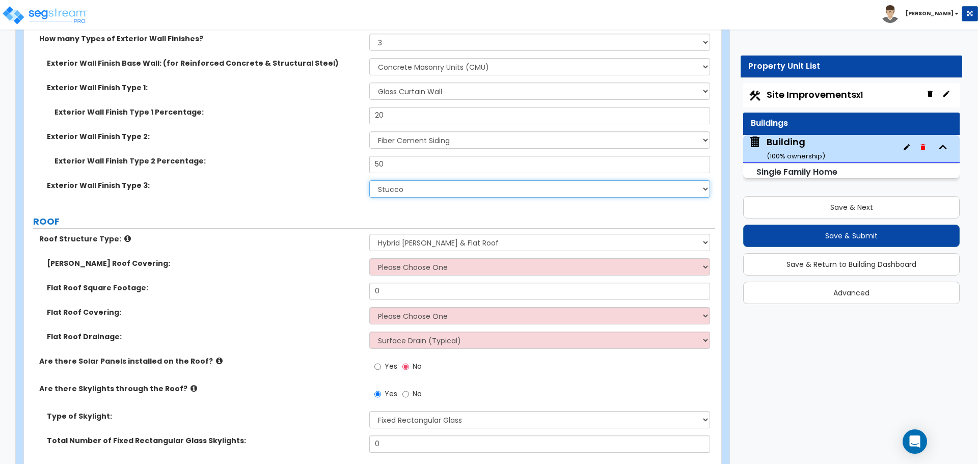
scroll to position [1125, 0]
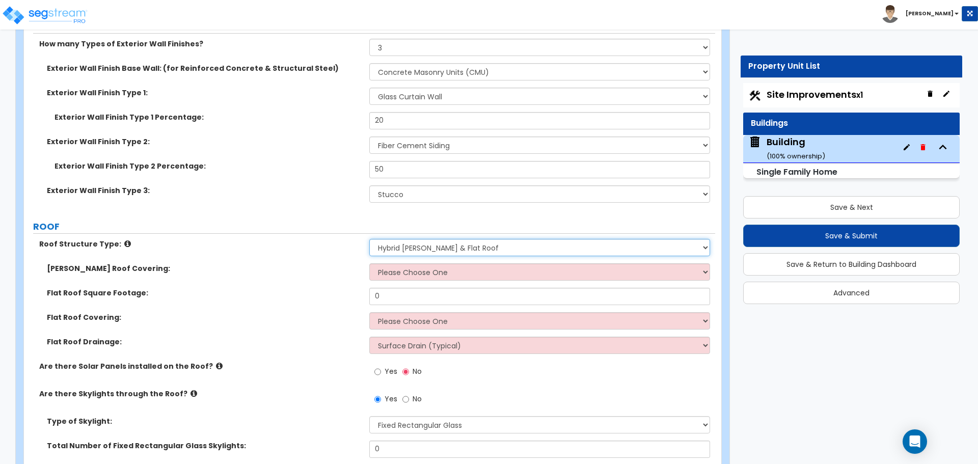
click at [435, 244] on select "Please Choose One Gable Roof Flat Roof Hybrid Gable & Flat Roof" at bounding box center [539, 247] width 340 height 17
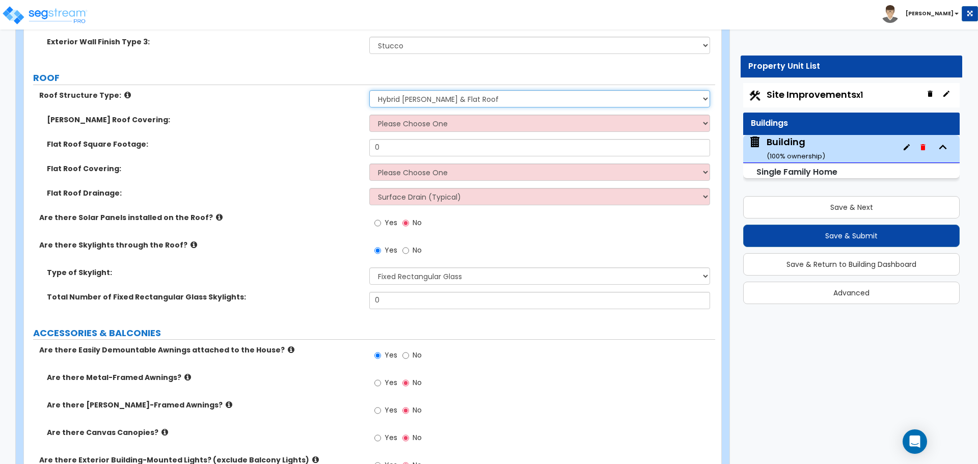
scroll to position [1275, 0]
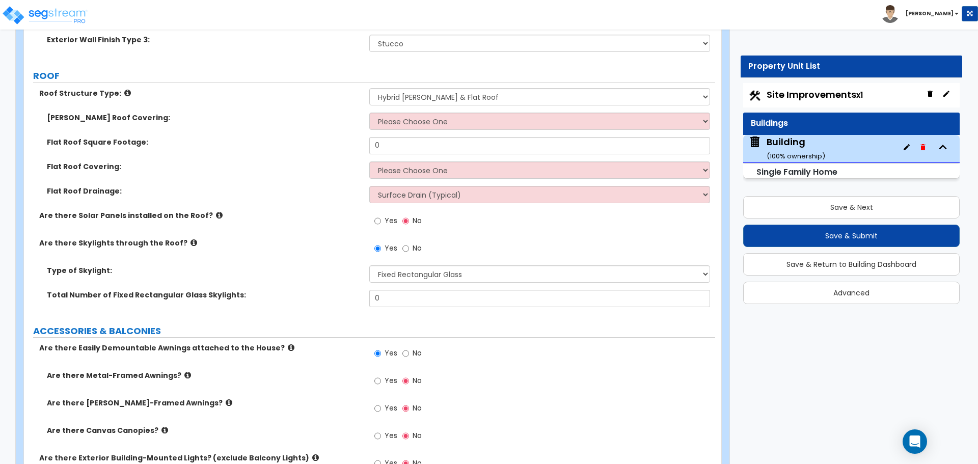
click at [124, 91] on icon at bounding box center [127, 93] width 7 height 8
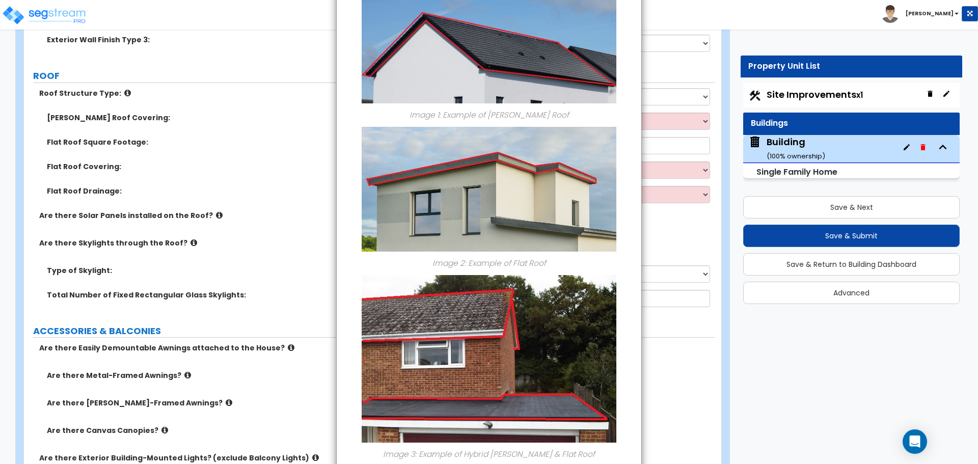
scroll to position [140, 0]
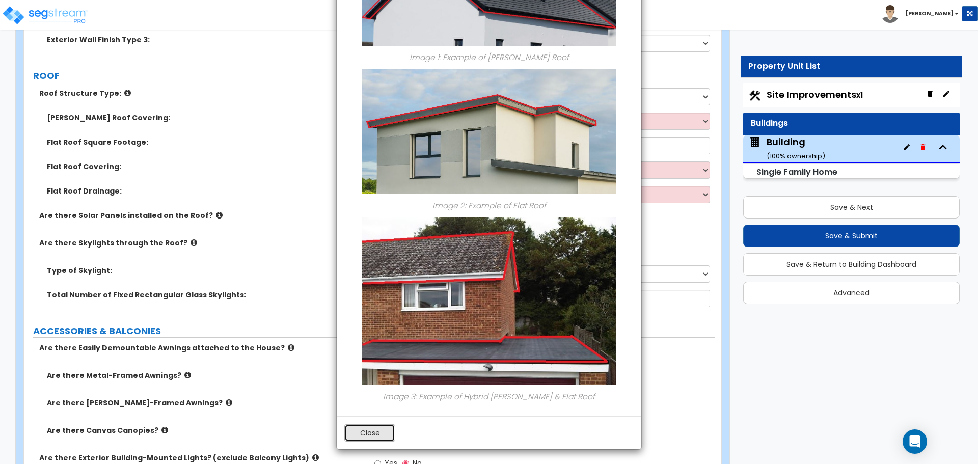
click at [379, 427] on button "Close" at bounding box center [369, 432] width 51 height 17
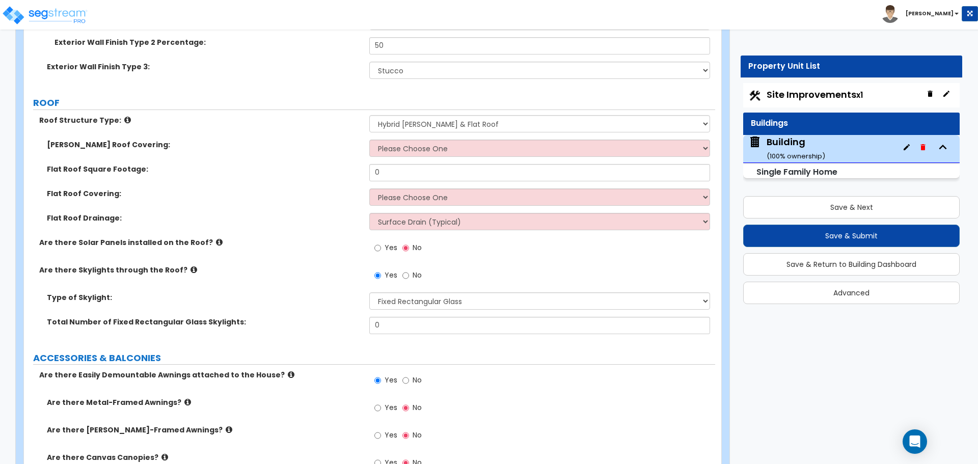
scroll to position [1240, 0]
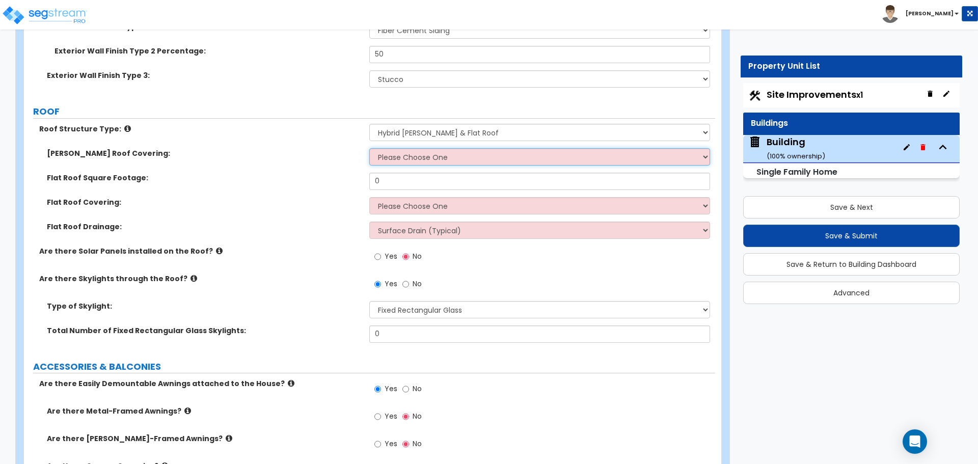
click at [416, 158] on select "Please Choose One Asphalt Shingle Clay Tile Wood Shingle Metal Shingle Standing…" at bounding box center [539, 156] width 340 height 17
click at [369, 148] on select "Please Choose One Asphalt Shingle Clay Tile Wood Shingle Metal Shingle Standing…" at bounding box center [539, 156] width 340 height 17
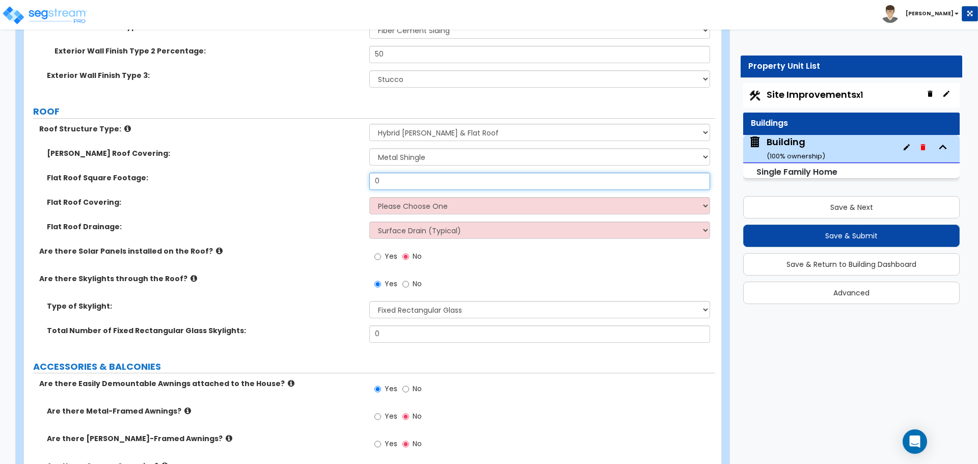
drag, startPoint x: 399, startPoint y: 184, endPoint x: 342, endPoint y: 171, distance: 58.9
click at [343, 173] on div "Flat Roof Square Footage: 0" at bounding box center [369, 185] width 691 height 24
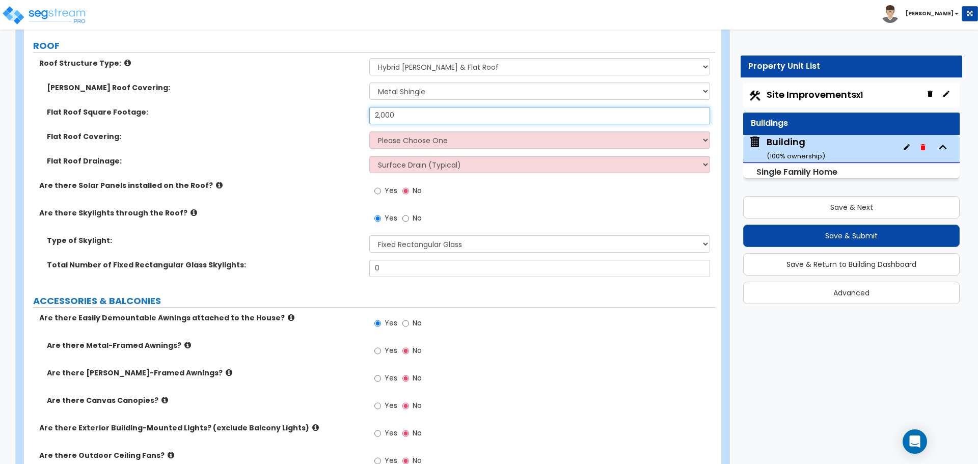
scroll to position [1309, 0]
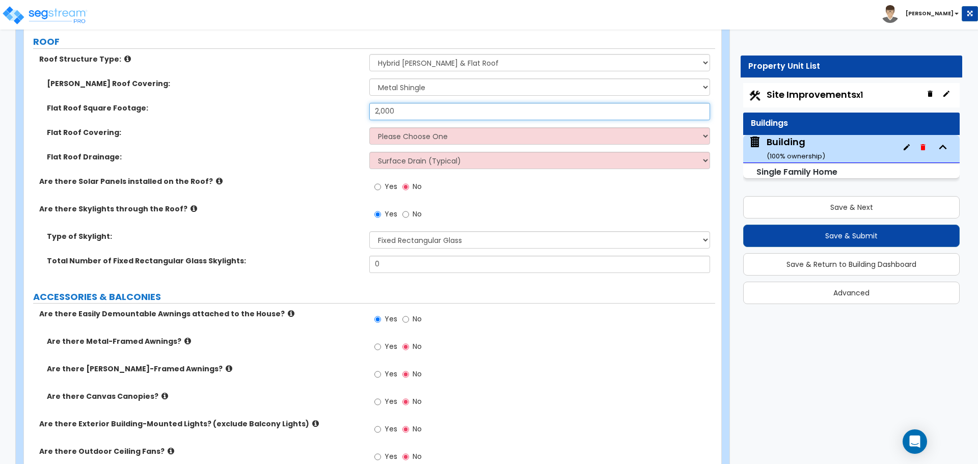
drag, startPoint x: 404, startPoint y: 114, endPoint x: 326, endPoint y: 94, distance: 80.4
click at [326, 94] on div "Gable Roof Covering: Please Choose One Asphalt Shingle Clay Tile Wood Shingle M…" at bounding box center [370, 127] width 676 height 98
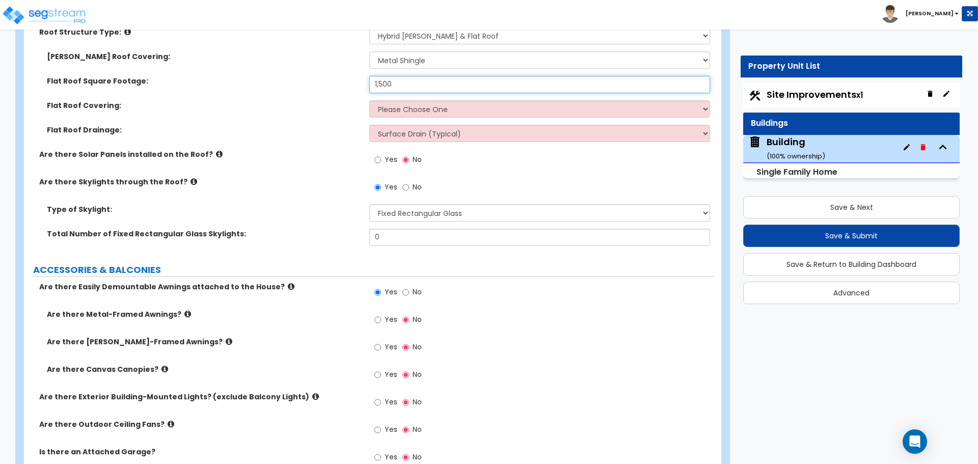
scroll to position [1338, 0]
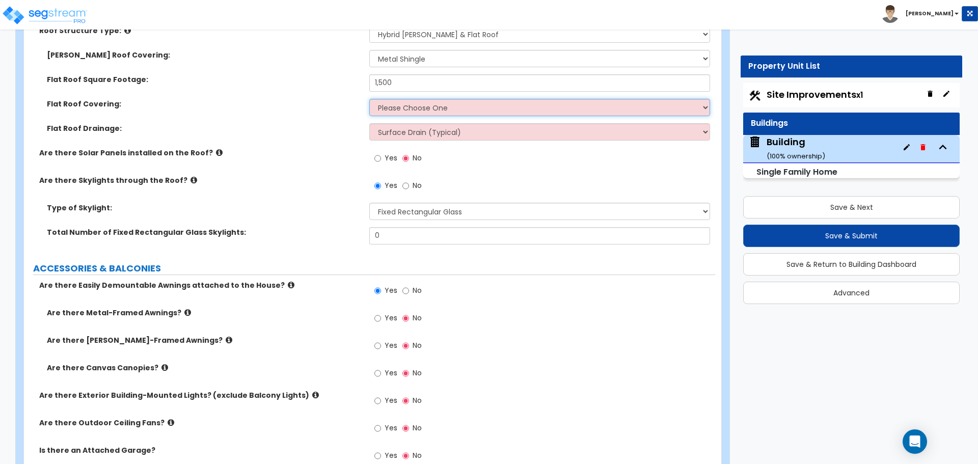
click at [403, 99] on select "Please Choose One Rolled Asphalt PVC Membrane Plastic (EPDM) Membrane Asphalt F…" at bounding box center [539, 107] width 340 height 17
click at [369, 99] on select "Please Choose One Rolled Asphalt PVC Membrane Plastic (EPDM) Membrane Asphalt F…" at bounding box center [539, 107] width 340 height 17
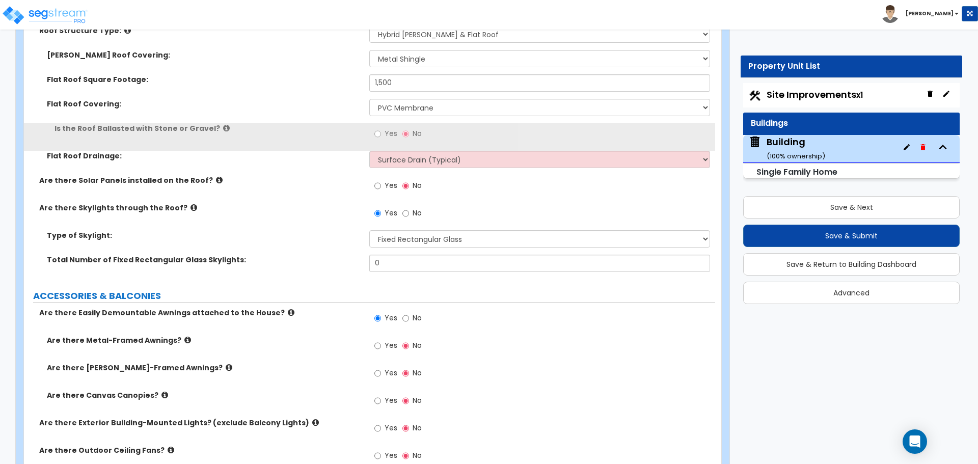
click at [388, 133] on span "Yes" at bounding box center [391, 133] width 13 height 10
click at [381, 133] on input "Yes" at bounding box center [377, 133] width 7 height 11
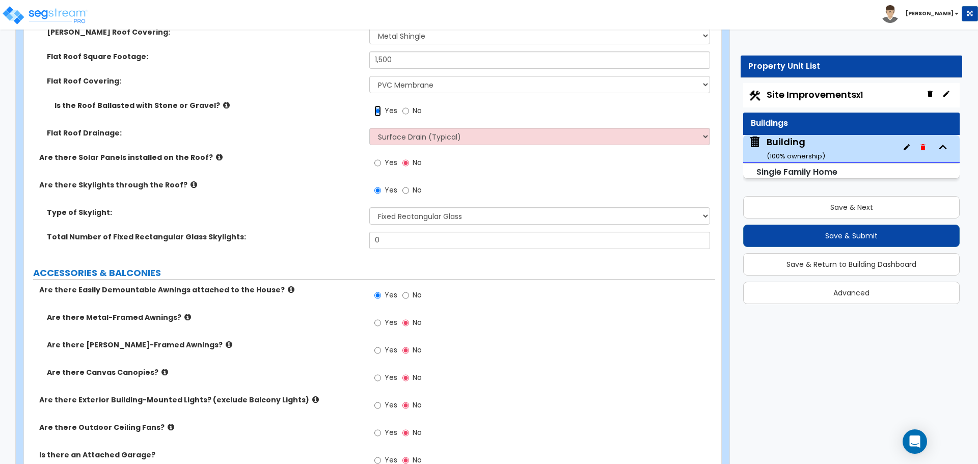
scroll to position [1362, 0]
click at [223, 101] on icon at bounding box center [226, 104] width 7 height 8
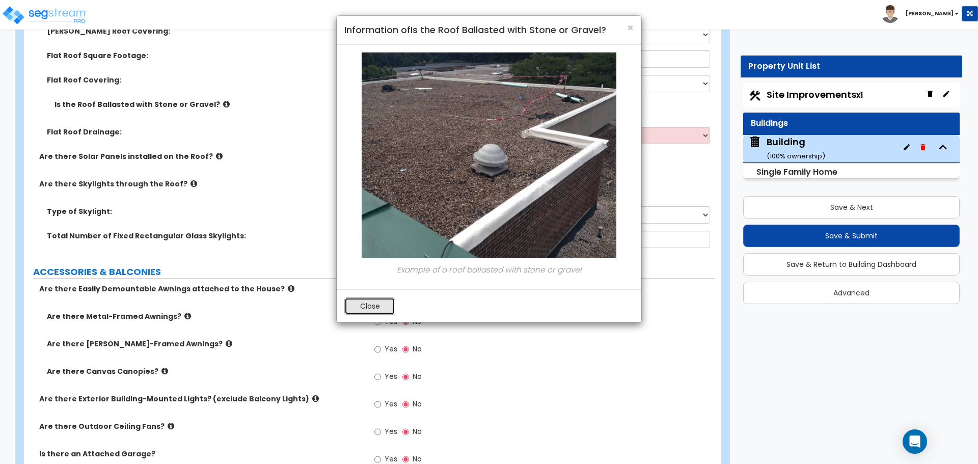
click at [382, 305] on button "Close" at bounding box center [369, 305] width 51 height 17
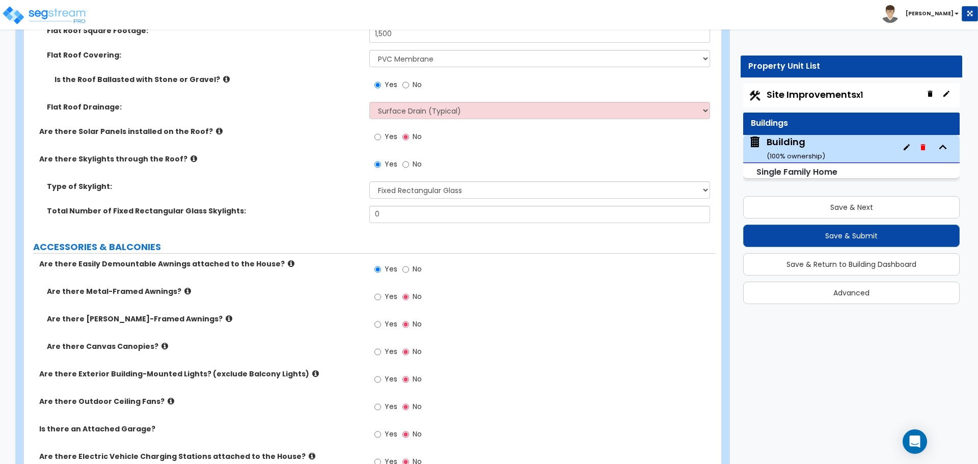
scroll to position [1387, 0]
click at [384, 141] on label "Yes" at bounding box center [385, 137] width 23 height 17
click at [381, 141] on input "Yes" at bounding box center [377, 136] width 7 height 11
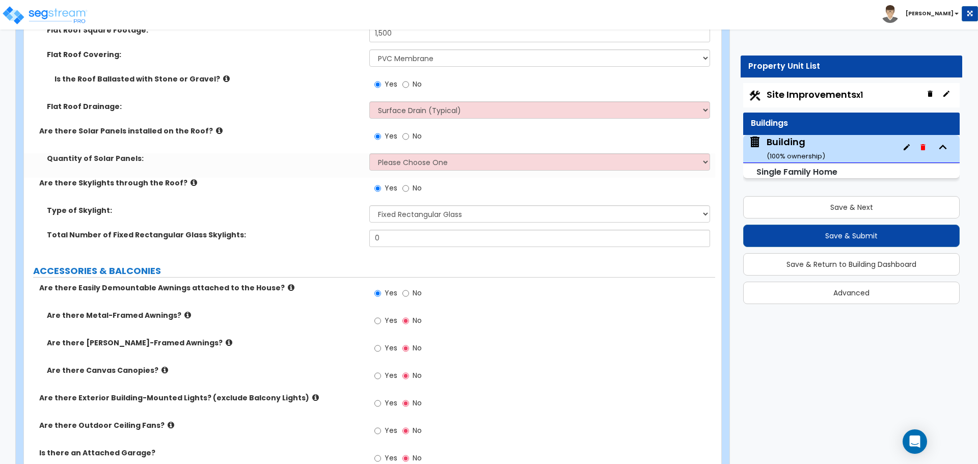
click at [216, 128] on icon at bounding box center [219, 131] width 7 height 8
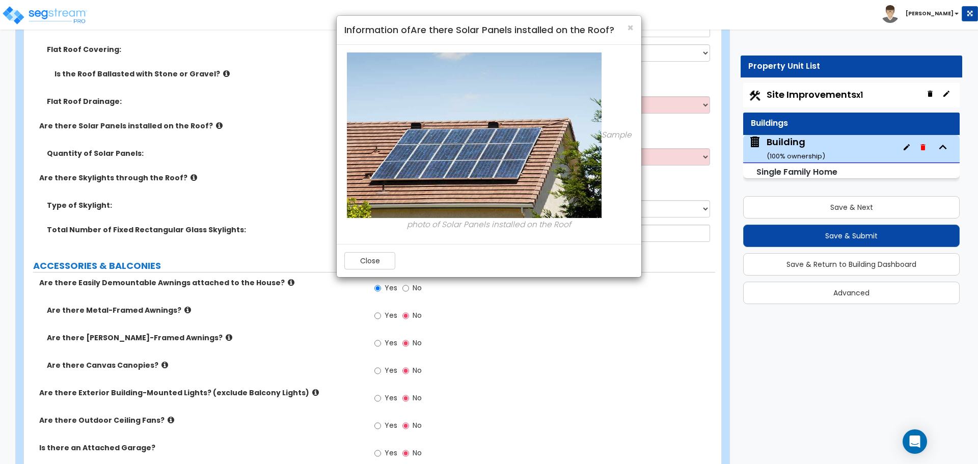
scroll to position [1393, 0]
click at [371, 263] on button "Close" at bounding box center [369, 260] width 51 height 17
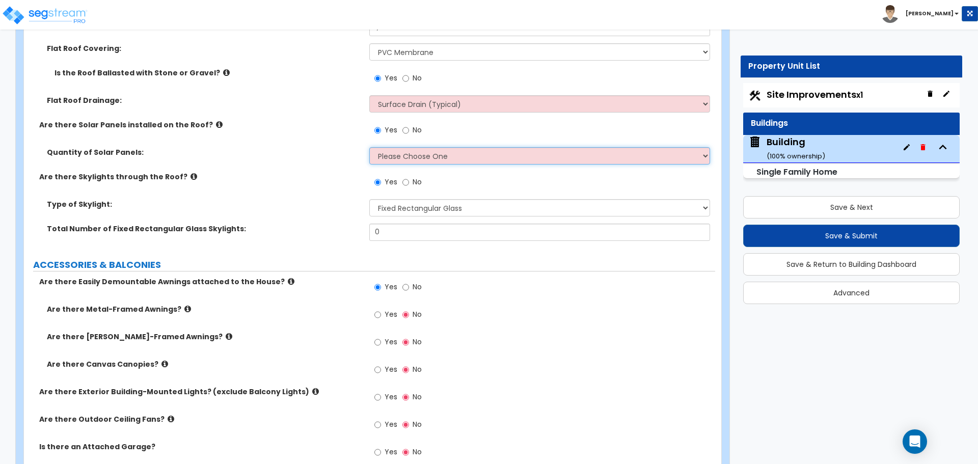
click at [412, 151] on select "Please Choose One Enter the Percentage of Roof Covered by Solar Panels Enter th…" at bounding box center [539, 155] width 340 height 17
click at [369, 147] on select "Please Choose One Enter the Percentage of Roof Covered by Solar Panels Enter th…" at bounding box center [539, 155] width 340 height 17
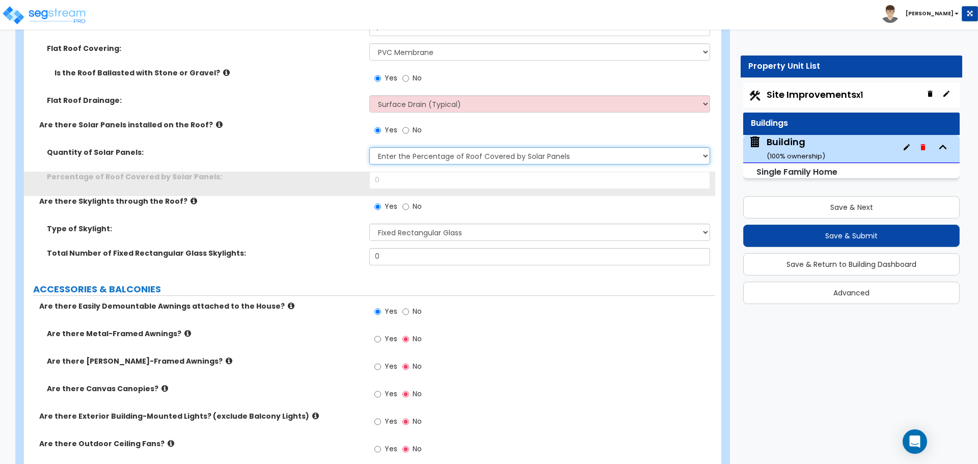
click at [397, 152] on select "Please Choose One Enter the Percentage of Roof Covered by Solar Panels Enter th…" at bounding box center [539, 155] width 340 height 17
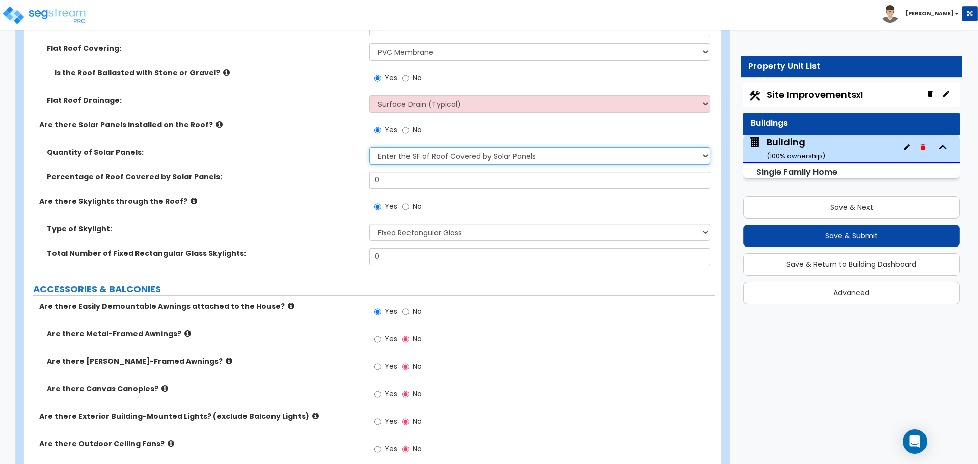
click at [369, 147] on select "Please Choose One Enter the Percentage of Roof Covered by Solar Panels Enter th…" at bounding box center [539, 155] width 340 height 17
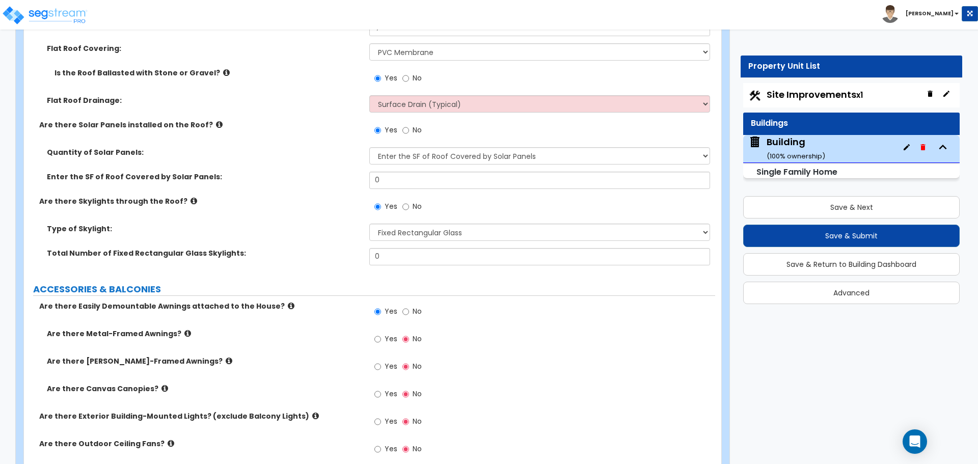
click at [412, 128] on label "No" at bounding box center [411, 131] width 19 height 17
click at [409, 128] on input "No" at bounding box center [405, 130] width 7 height 11
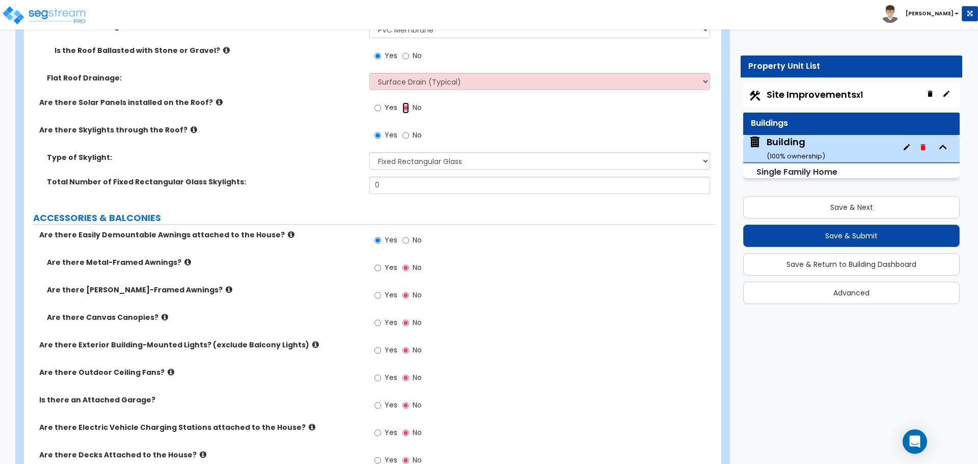
scroll to position [1424, 0]
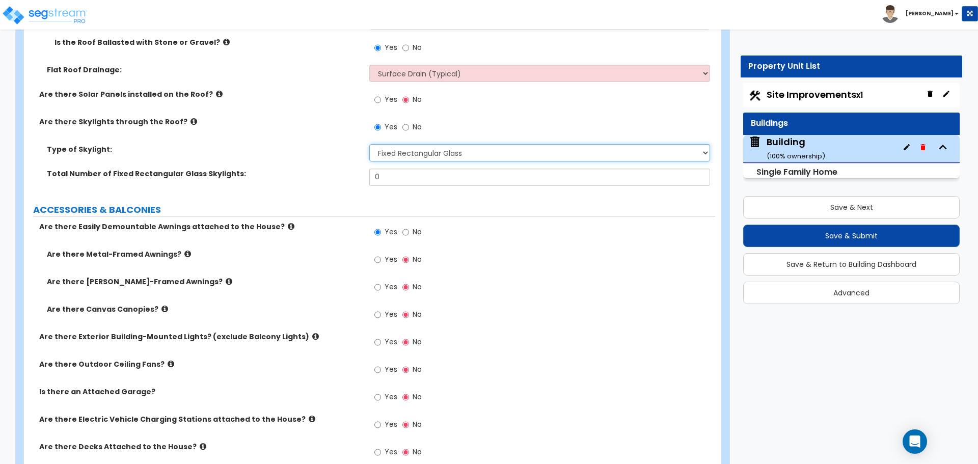
click at [415, 153] on select "Please Choose One Fixed Rectangular Glass Barrel Vault Dome Square Pyramid" at bounding box center [539, 152] width 340 height 17
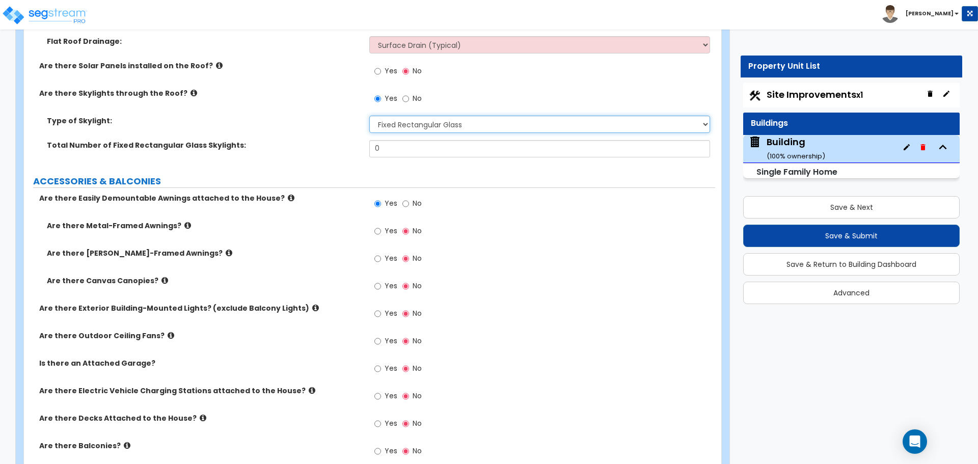
scroll to position [1457, 0]
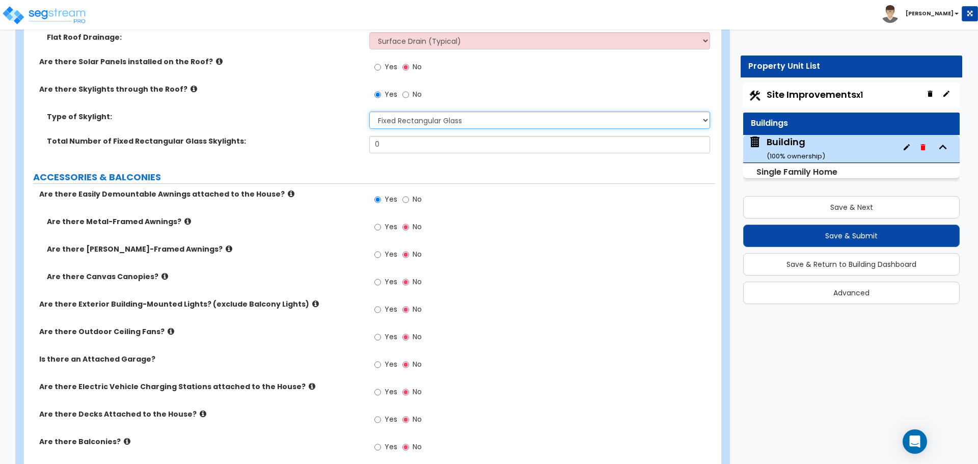
click at [496, 120] on select "Please Choose One Fixed Rectangular Glass Barrel Vault Dome Square Pyramid" at bounding box center [539, 120] width 340 height 17
click at [369, 112] on select "Please Choose One Fixed Rectangular Glass Barrel Vault Dome Square Pyramid" at bounding box center [539, 120] width 340 height 17
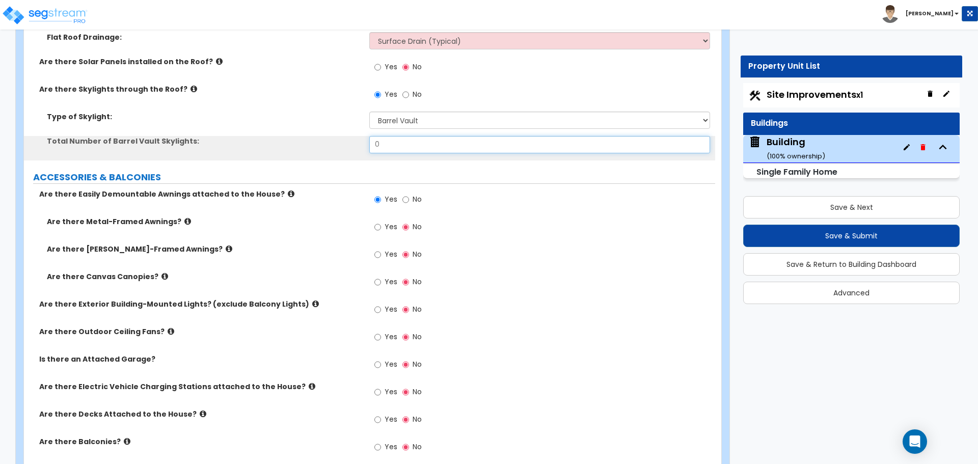
drag, startPoint x: 398, startPoint y: 146, endPoint x: 345, endPoint y: 139, distance: 53.4
click at [345, 139] on div "Total Number of Barrel Vault Skylights: 0" at bounding box center [369, 148] width 691 height 24
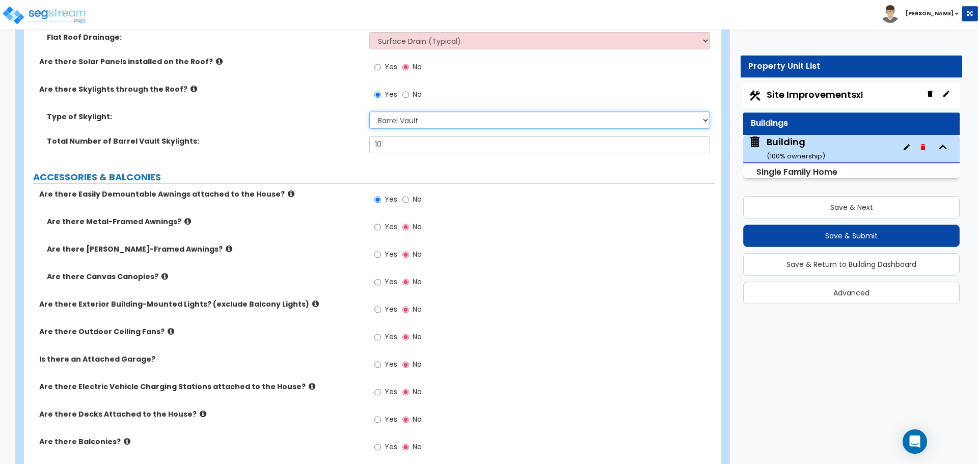
click at [415, 119] on select "Please Choose One Fixed Rectangular Glass Barrel Vault Dome Square Pyramid" at bounding box center [539, 120] width 340 height 17
click at [369, 112] on select "Please Choose One Fixed Rectangular Glass Barrel Vault Dome Square Pyramid" at bounding box center [539, 120] width 340 height 17
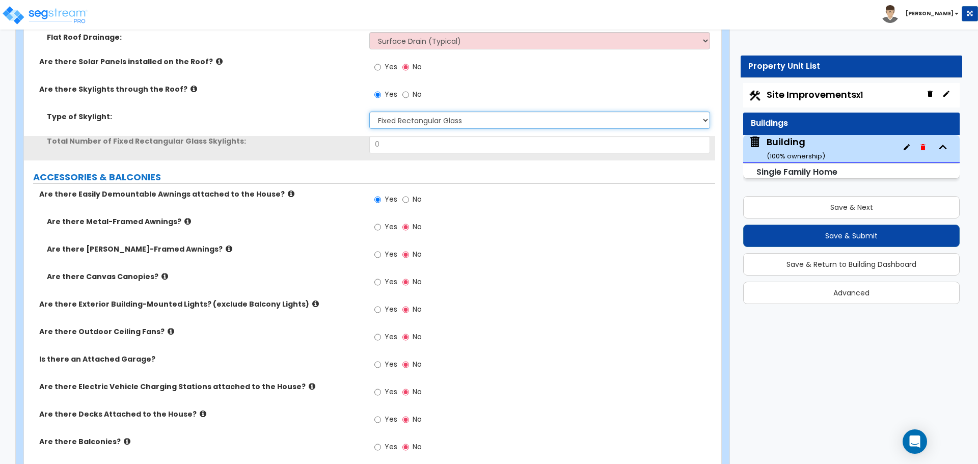
click at [424, 119] on select "Please Choose One Fixed Rectangular Glass Barrel Vault Dome Square Pyramid" at bounding box center [539, 120] width 340 height 17
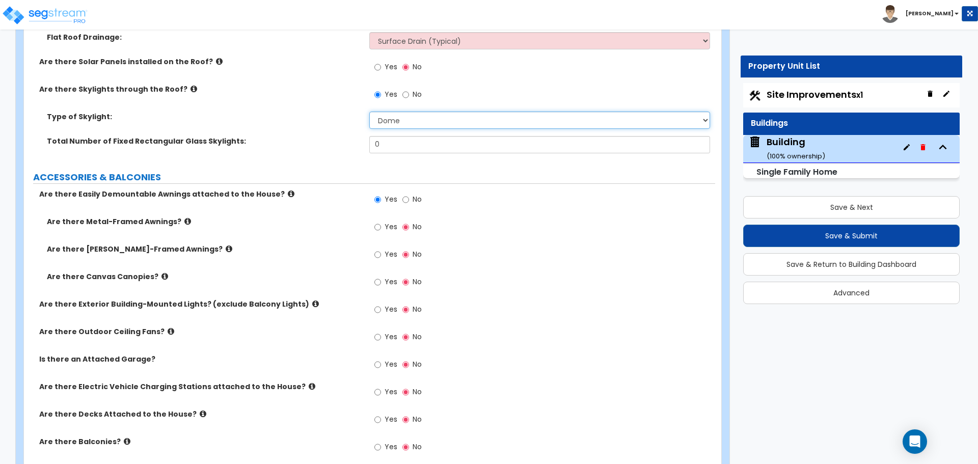
click at [369, 112] on select "Please Choose One Fixed Rectangular Glass Barrel Vault Dome Square Pyramid" at bounding box center [539, 120] width 340 height 17
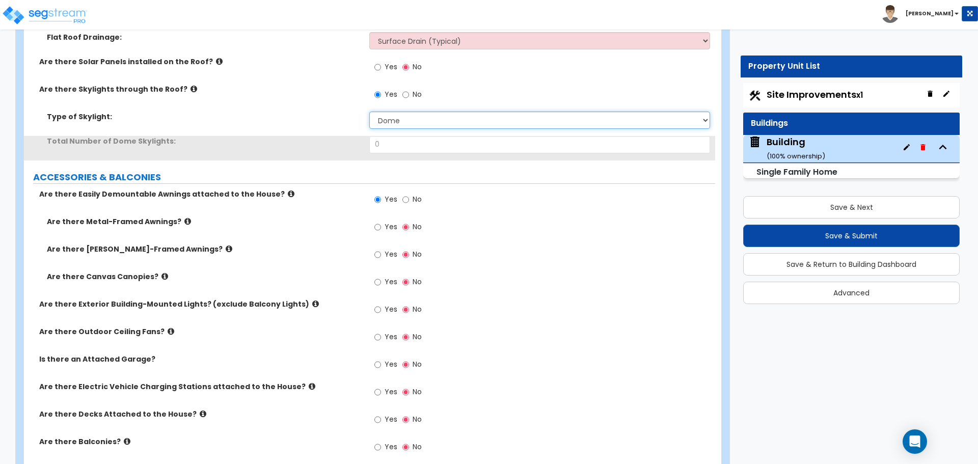
click at [412, 117] on select "Please Choose One Fixed Rectangular Glass Barrel Vault Dome Square Pyramid" at bounding box center [539, 120] width 340 height 17
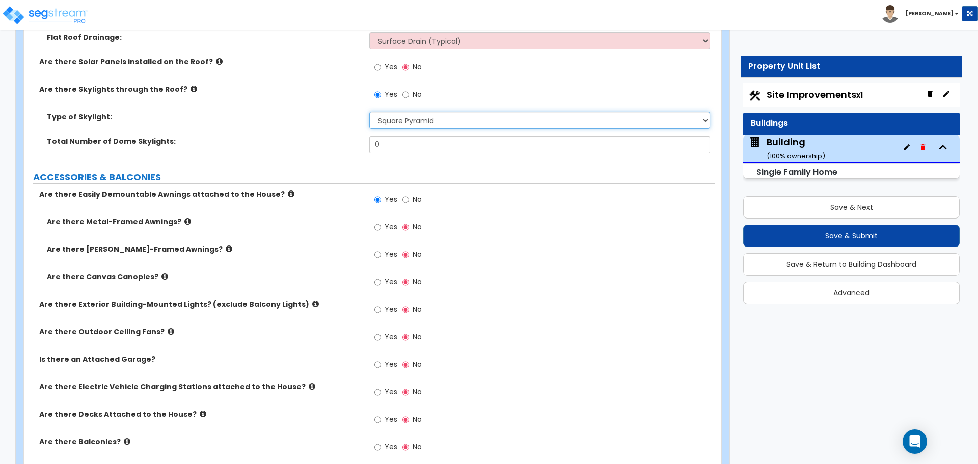
click at [369, 112] on select "Please Choose One Fixed Rectangular Glass Barrel Vault Dome Square Pyramid" at bounding box center [539, 120] width 340 height 17
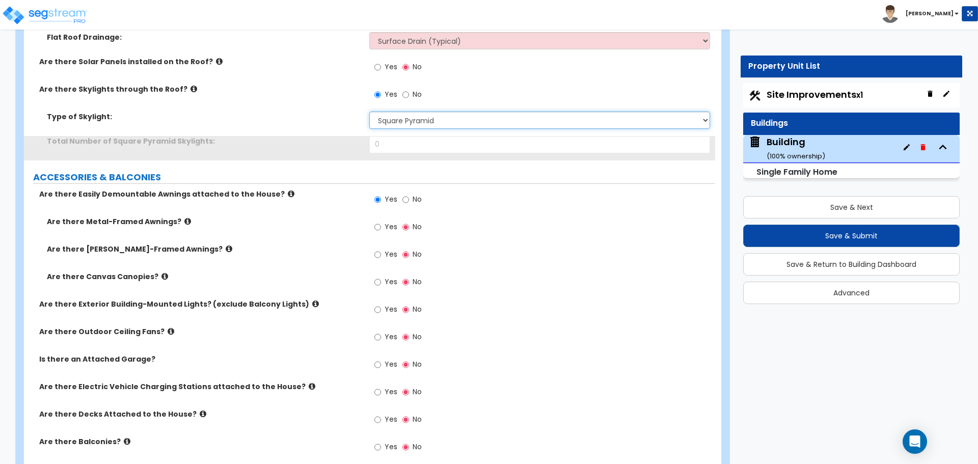
click at [407, 118] on select "Please Choose One Fixed Rectangular Glass Barrel Vault Dome Square Pyramid" at bounding box center [539, 120] width 340 height 17
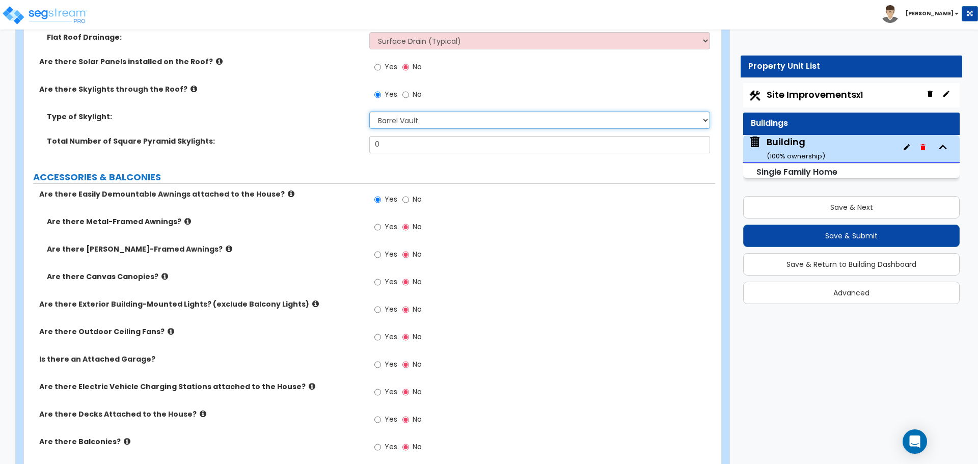
click at [369, 112] on select "Please Choose One Fixed Rectangular Glass Barrel Vault Dome Square Pyramid" at bounding box center [539, 120] width 340 height 17
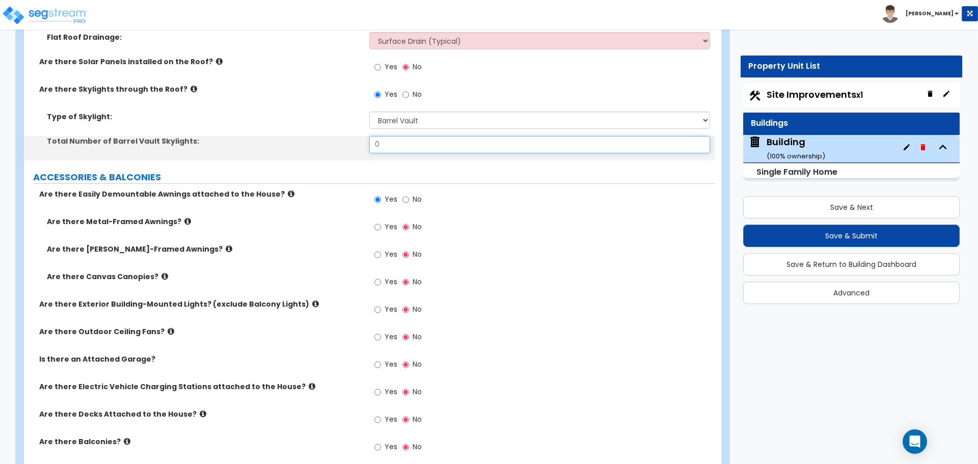
drag, startPoint x: 386, startPoint y: 139, endPoint x: 362, endPoint y: 142, distance: 23.6
click at [363, 142] on div "Total Number of Barrel Vault Skylights: 0" at bounding box center [369, 148] width 691 height 24
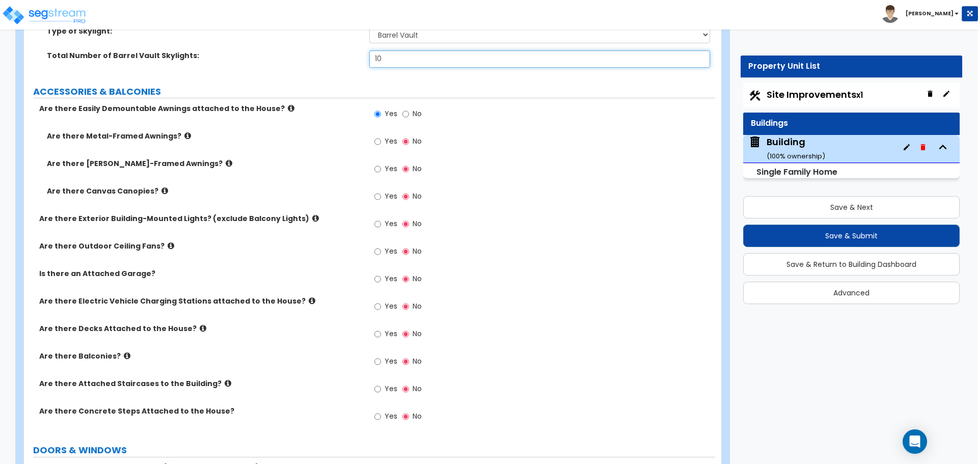
scroll to position [1543, 0]
click at [161, 188] on icon at bounding box center [164, 190] width 7 height 8
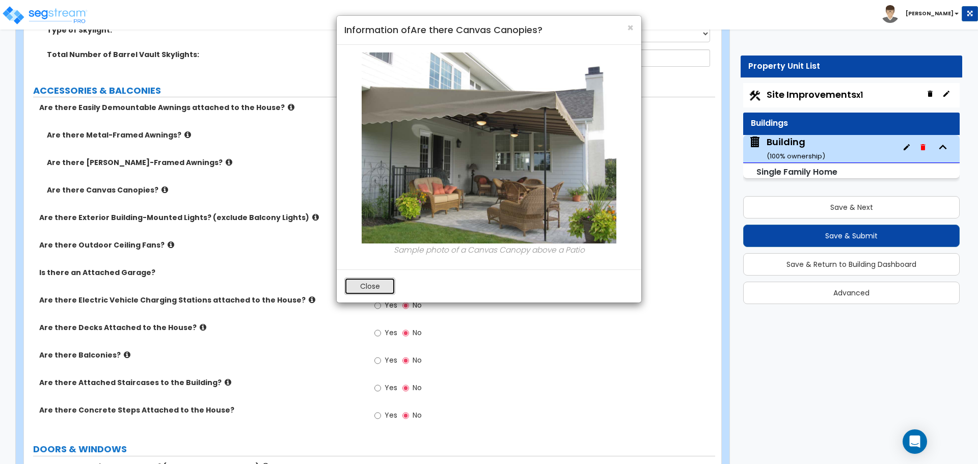
click at [366, 282] on button "Close" at bounding box center [369, 286] width 51 height 17
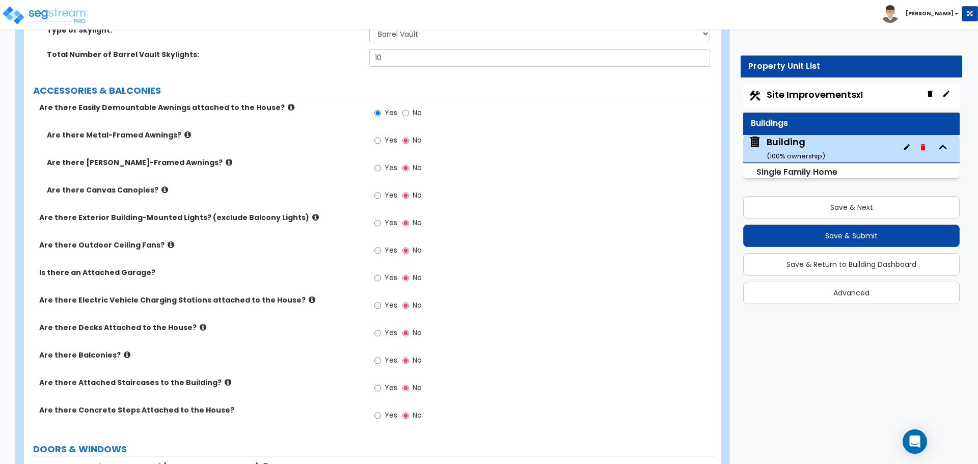
click at [226, 159] on icon at bounding box center [229, 162] width 7 height 8
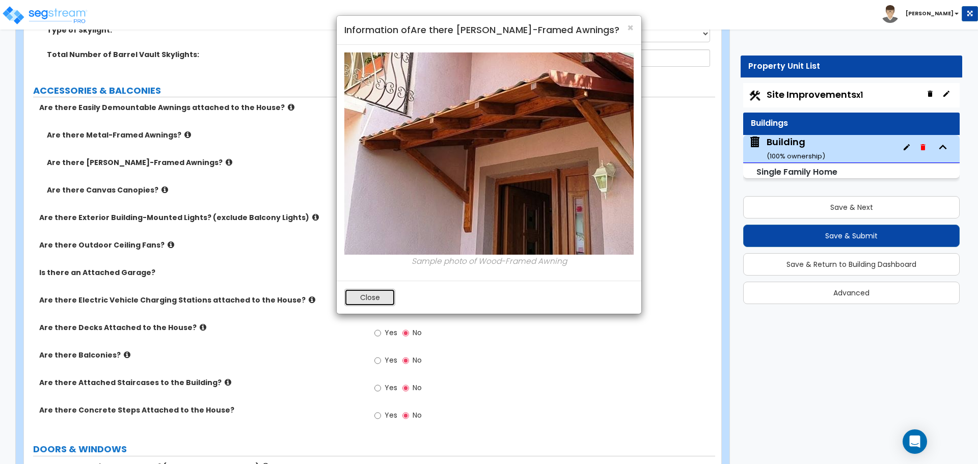
click at [375, 295] on button "Close" at bounding box center [369, 297] width 51 height 17
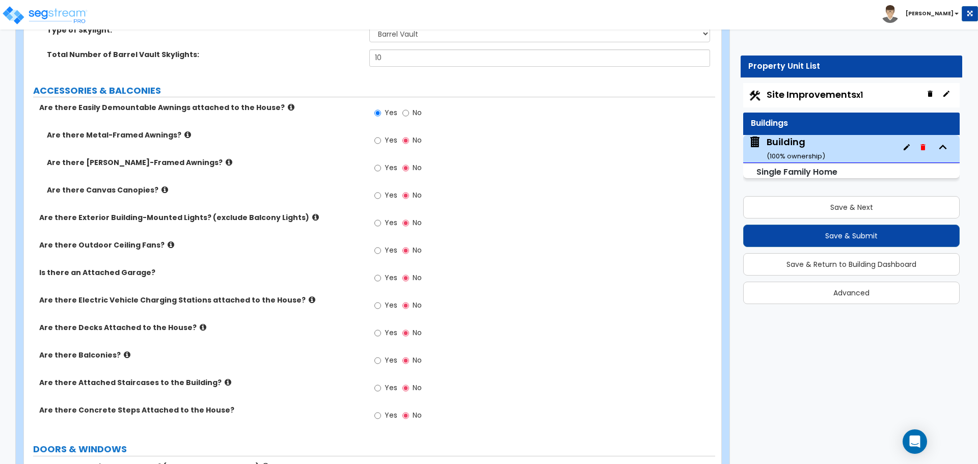
click at [184, 133] on icon at bounding box center [187, 135] width 7 height 8
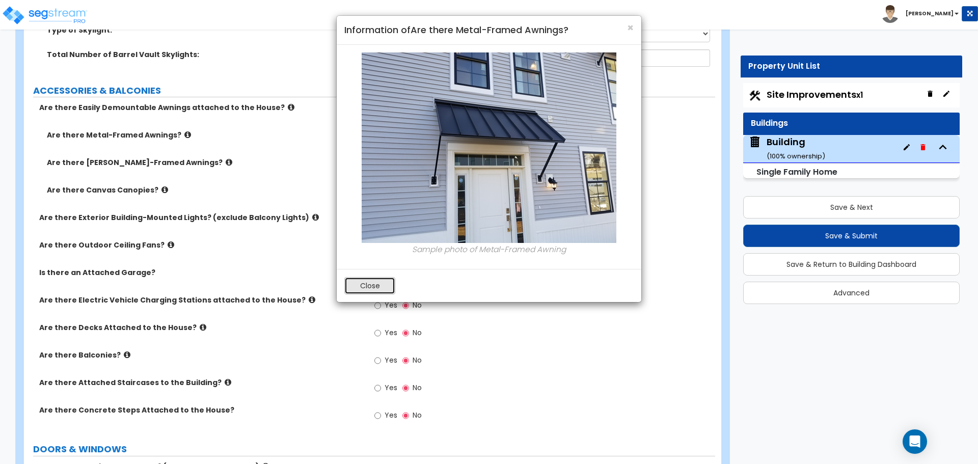
click at [364, 284] on button "Close" at bounding box center [369, 285] width 51 height 17
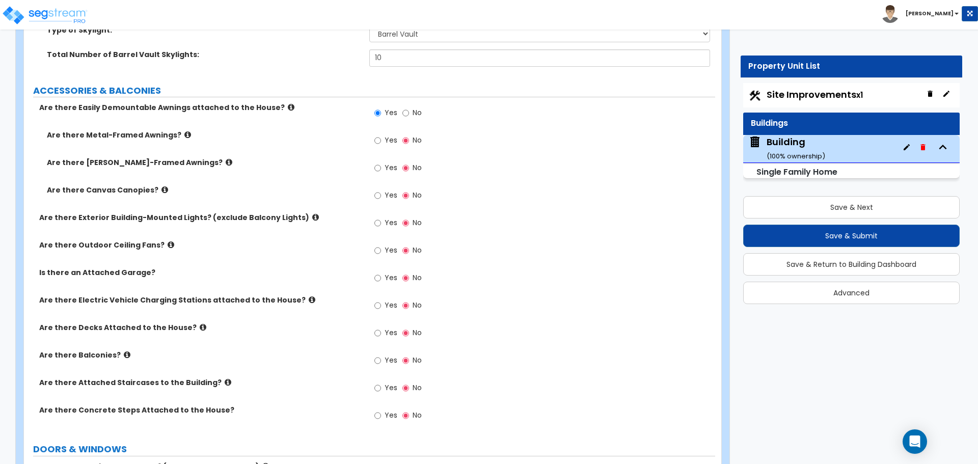
click at [277, 108] on label "Are there Easily Demountable Awnings attached to the House?" at bounding box center [200, 107] width 322 height 10
click at [288, 105] on icon at bounding box center [291, 107] width 7 height 8
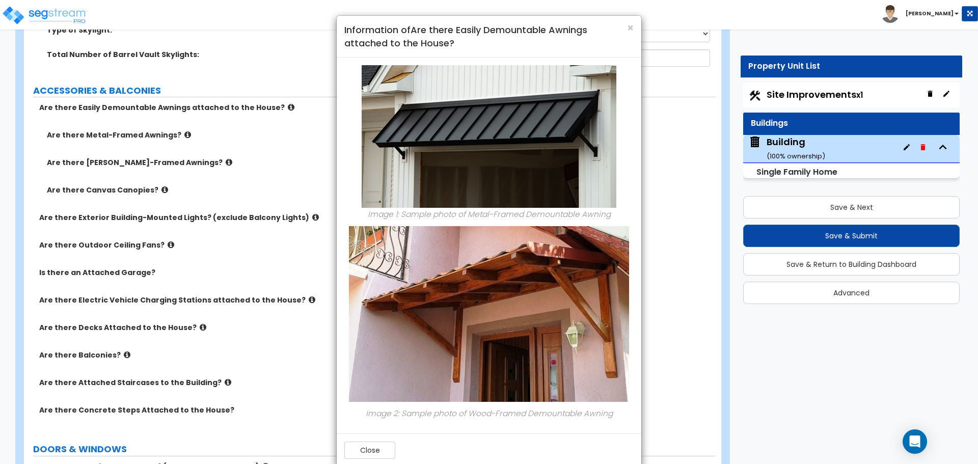
scroll to position [17, 0]
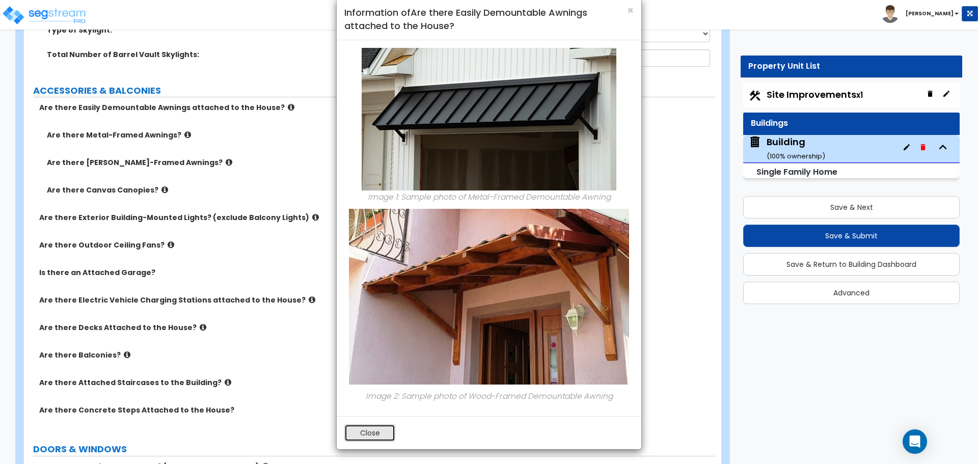
click at [375, 427] on button "Close" at bounding box center [369, 432] width 51 height 17
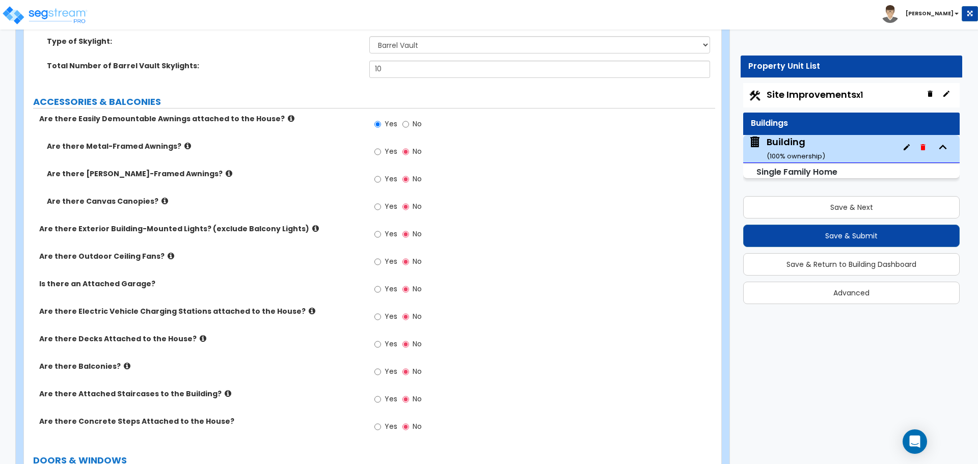
scroll to position [1533, 0]
click at [161, 196] on icon at bounding box center [164, 200] width 7 height 8
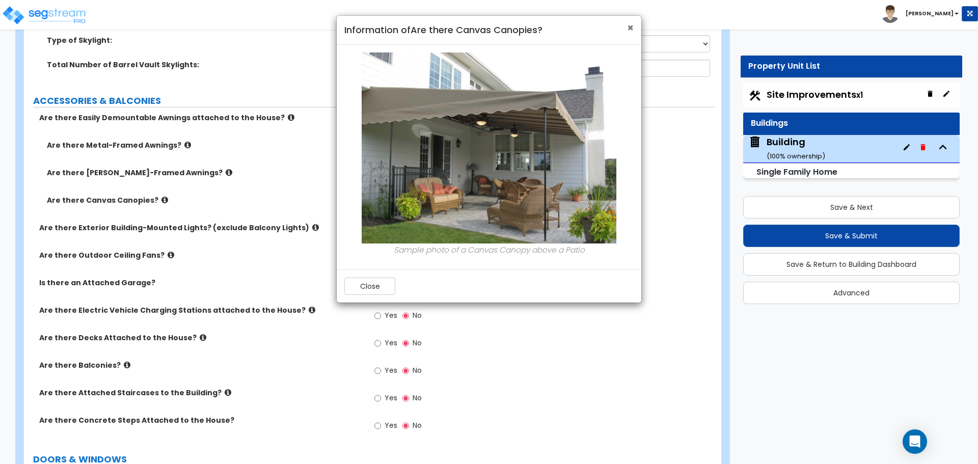
click at [632, 23] on span "×" at bounding box center [630, 27] width 7 height 15
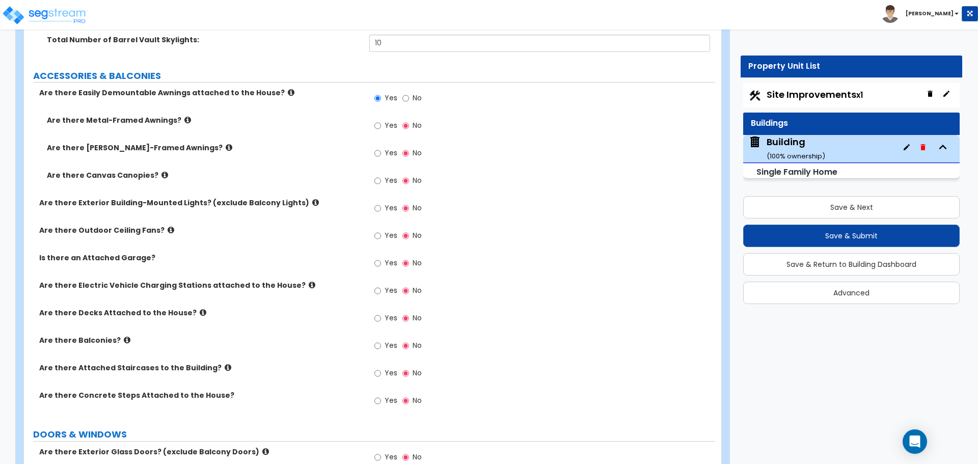
scroll to position [1560, 0]
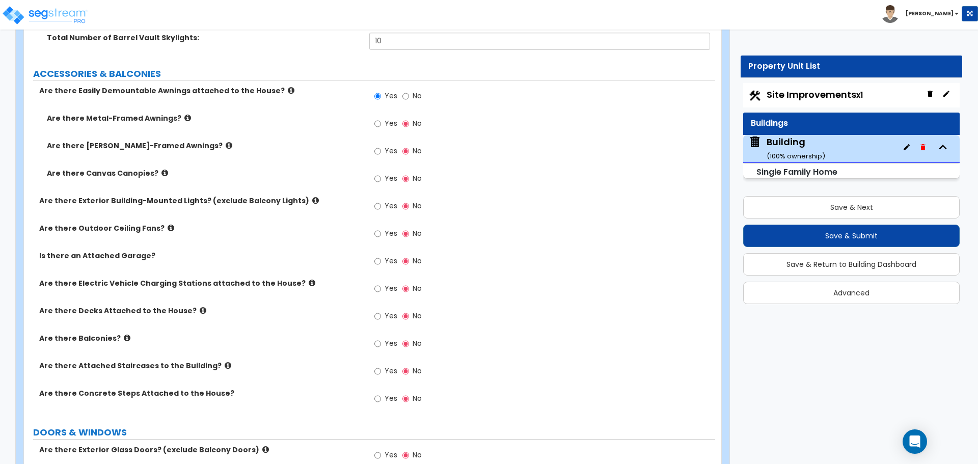
click at [385, 119] on span "Yes" at bounding box center [391, 123] width 13 height 10
click at [381, 119] on input "Yes" at bounding box center [377, 123] width 7 height 11
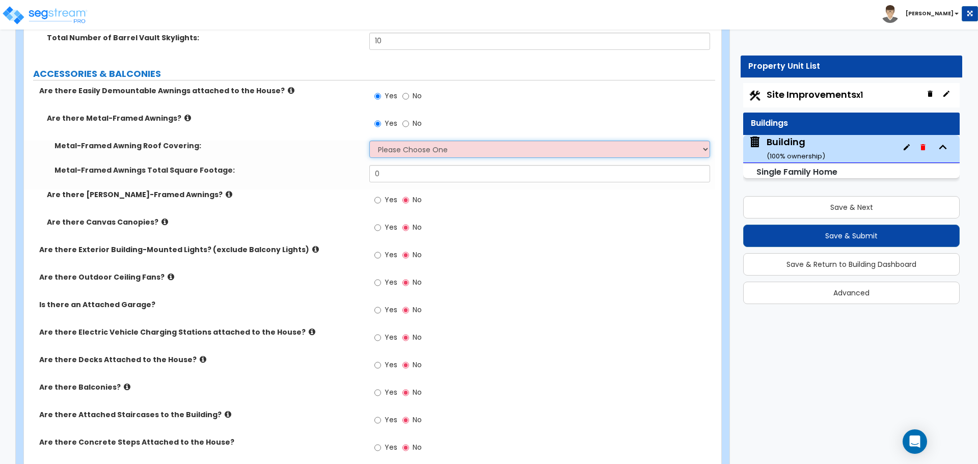
click at [426, 148] on select "Please Choose One Plastic Metal Glass" at bounding box center [539, 149] width 340 height 17
click at [369, 141] on select "Please Choose One Plastic Metal Glass" at bounding box center [539, 149] width 340 height 17
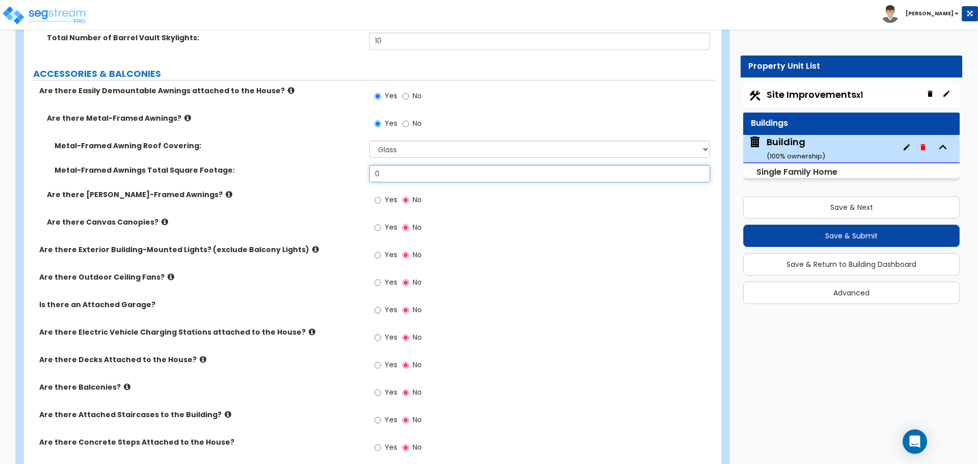
drag, startPoint x: 401, startPoint y: 173, endPoint x: 348, endPoint y: 171, distance: 53.0
click at [348, 171] on div "Metal-Framed Awnings Total Square Footage: 0" at bounding box center [369, 177] width 691 height 24
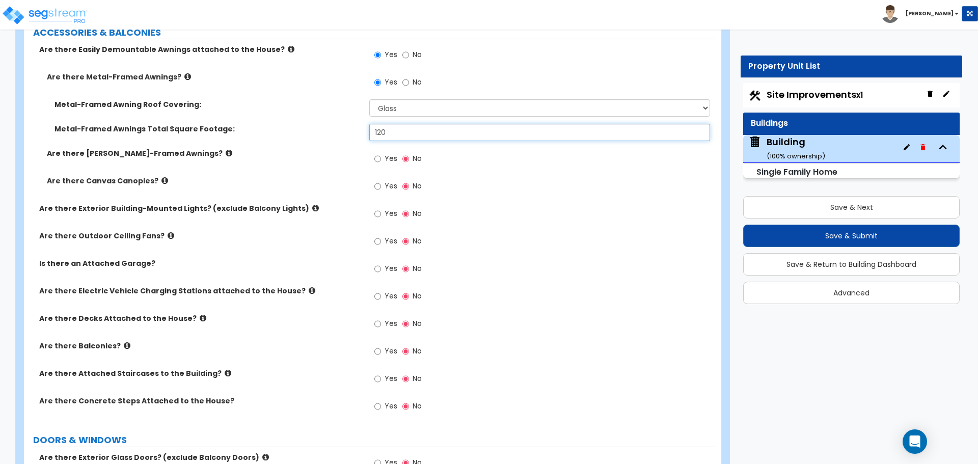
scroll to position [1606, 0]
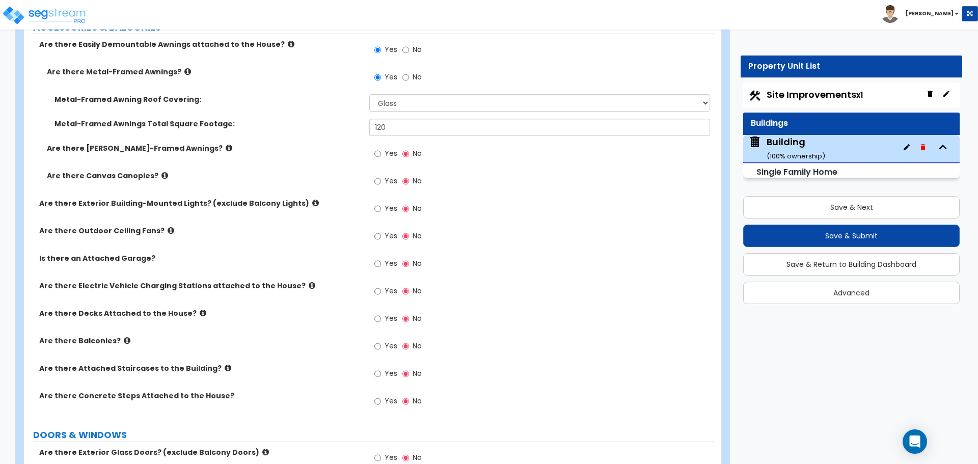
click at [370, 212] on div "Yes No" at bounding box center [398, 209] width 58 height 23
click at [312, 204] on icon at bounding box center [315, 203] width 7 height 8
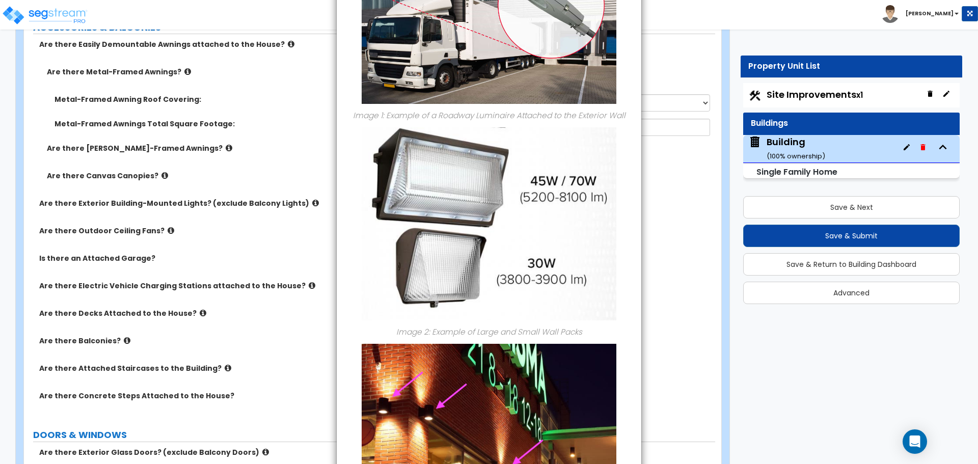
scroll to position [0, 0]
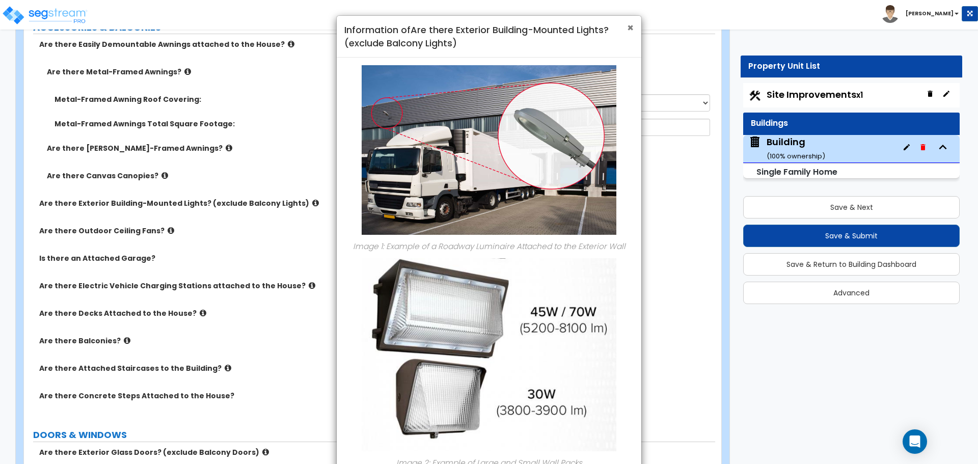
click at [630, 23] on span "×" at bounding box center [630, 27] width 7 height 15
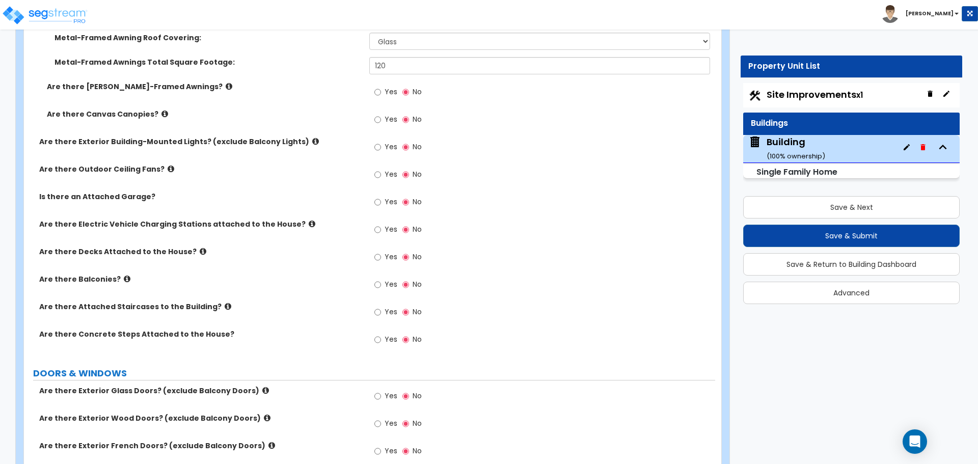
scroll to position [1672, 0]
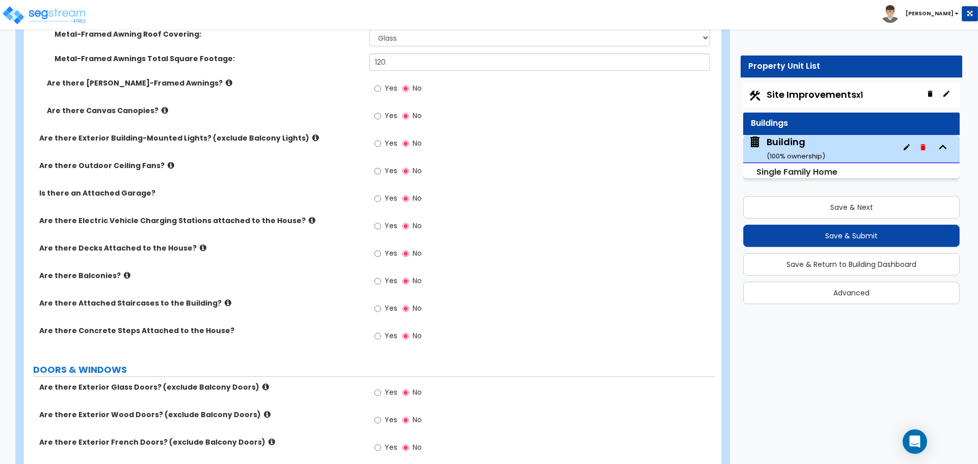
click at [396, 147] on label "Yes" at bounding box center [385, 144] width 23 height 17
click at [381, 147] on input "Yes" at bounding box center [377, 143] width 7 height 11
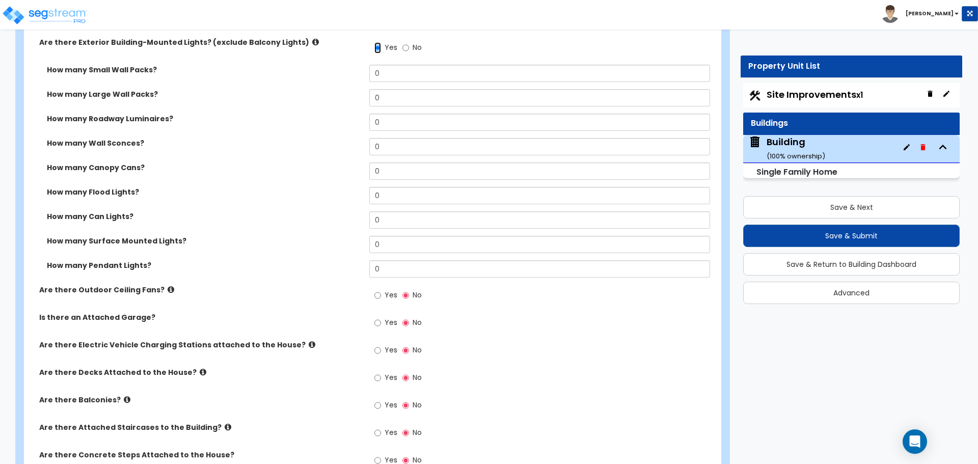
scroll to position [1768, 0]
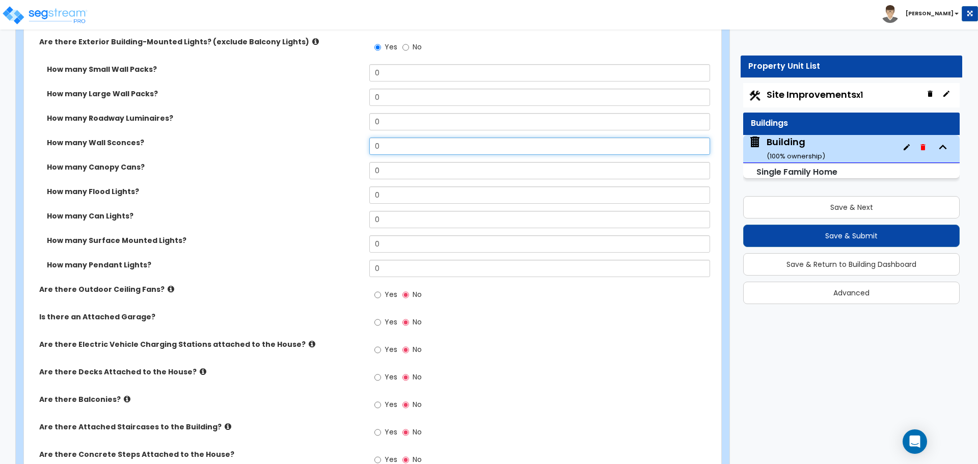
drag, startPoint x: 389, startPoint y: 143, endPoint x: 346, endPoint y: 143, distance: 43.3
click at [346, 143] on div "How many Wall Sconces? 0" at bounding box center [369, 150] width 691 height 24
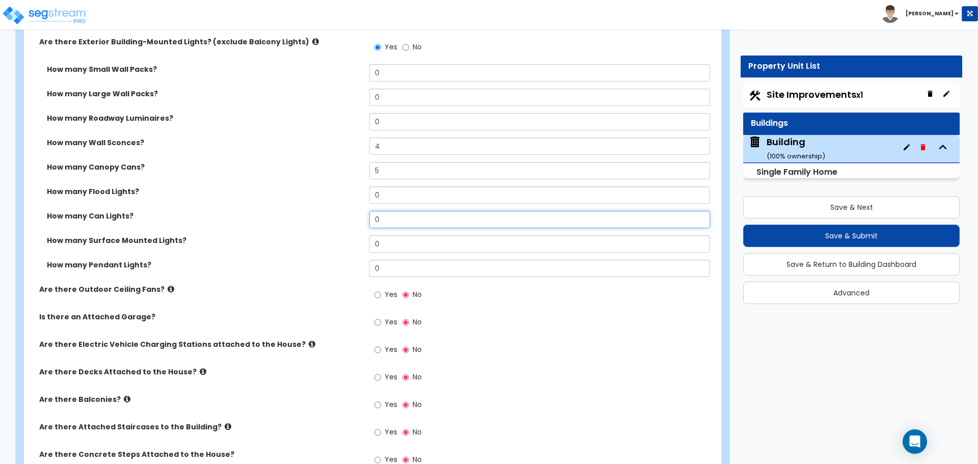
drag, startPoint x: 368, startPoint y: 222, endPoint x: 331, endPoint y: 221, distance: 37.2
click at [331, 221] on div "How many Can Lights? 0" at bounding box center [369, 223] width 691 height 24
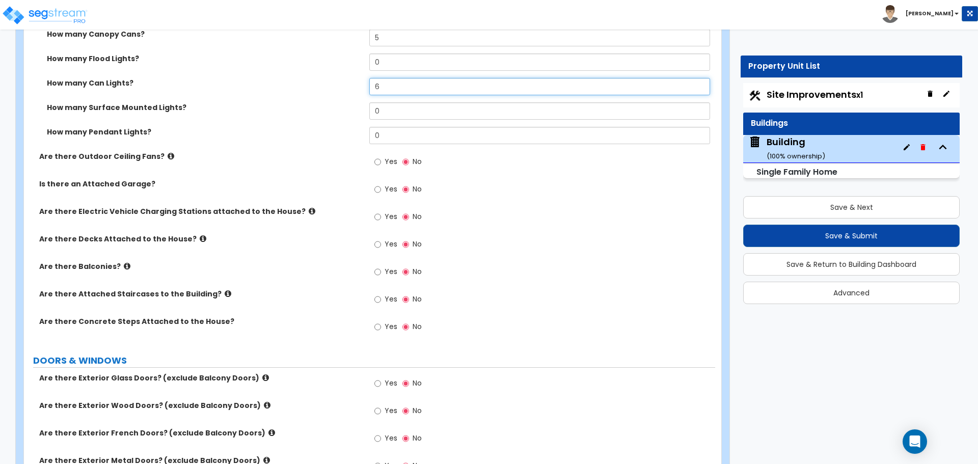
scroll to position [1904, 0]
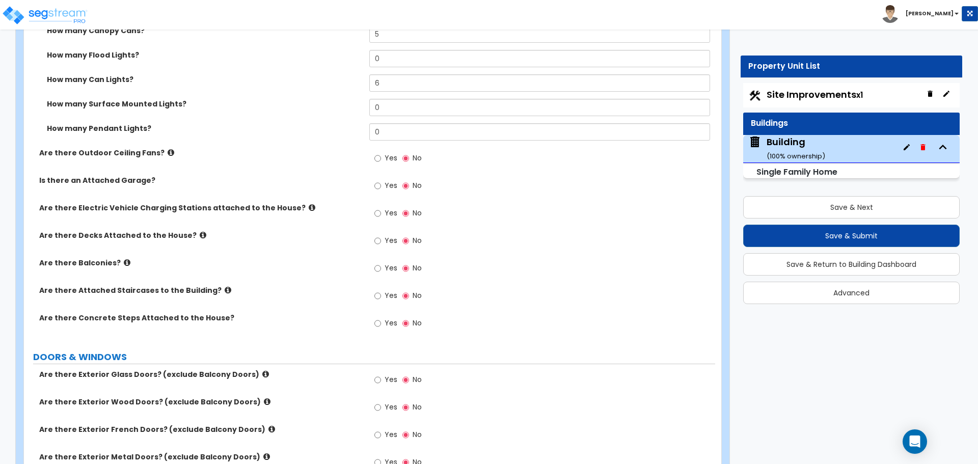
click at [168, 151] on icon at bounding box center [171, 153] width 7 height 8
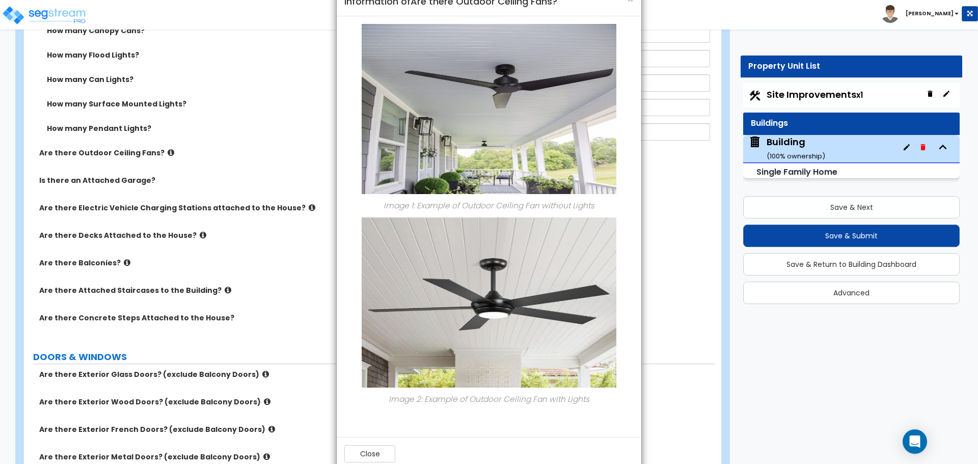
scroll to position [49, 0]
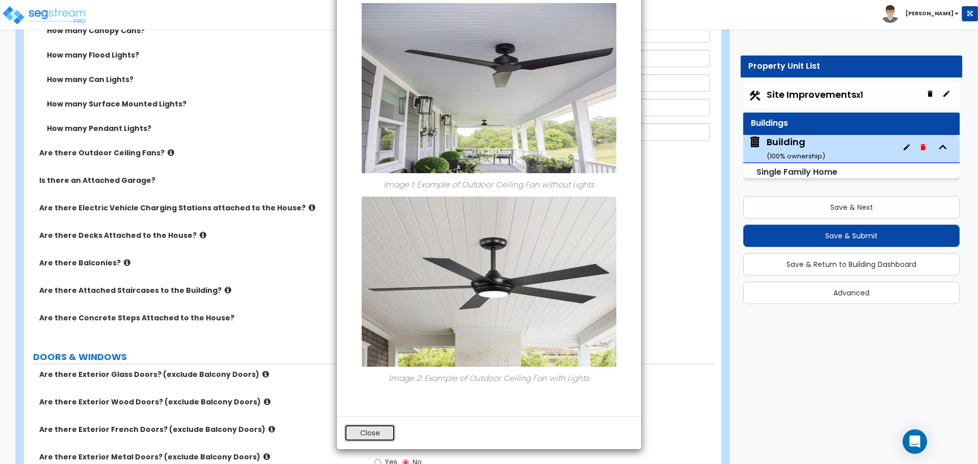
click at [384, 431] on button "Close" at bounding box center [369, 432] width 51 height 17
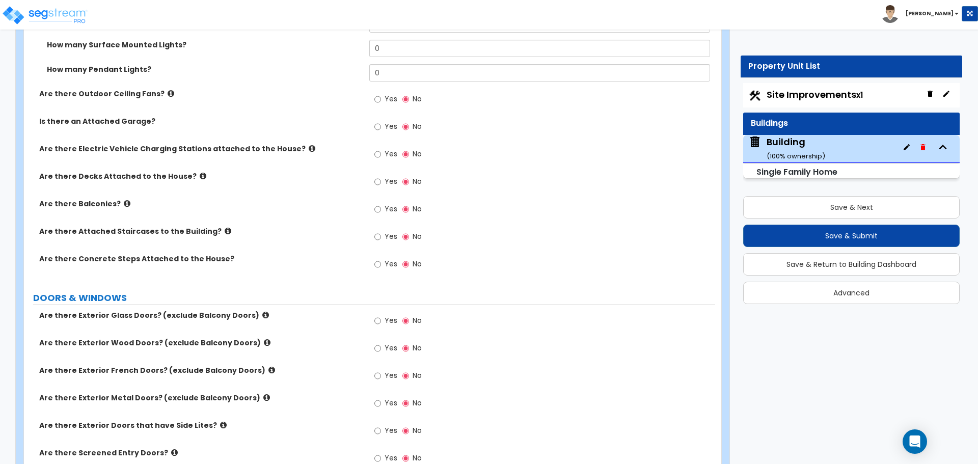
scroll to position [1965, 0]
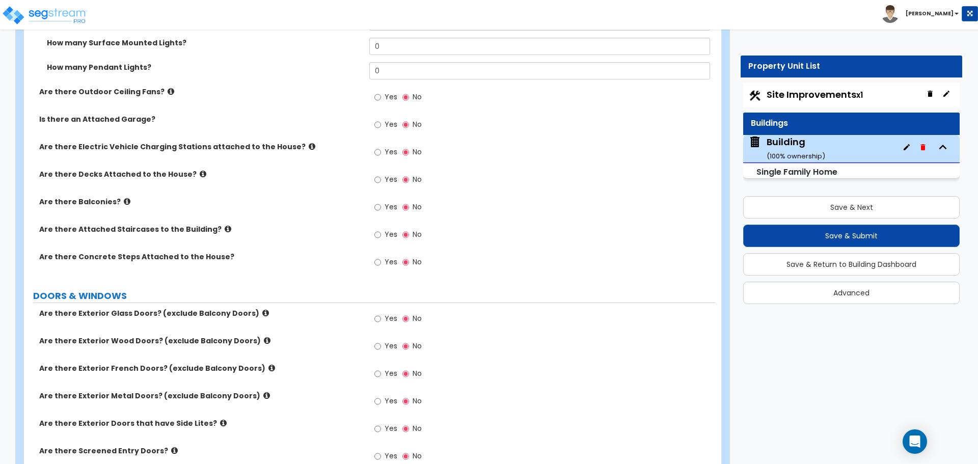
click at [384, 99] on label "Yes" at bounding box center [385, 98] width 23 height 17
click at [381, 99] on input "Yes" at bounding box center [377, 97] width 7 height 11
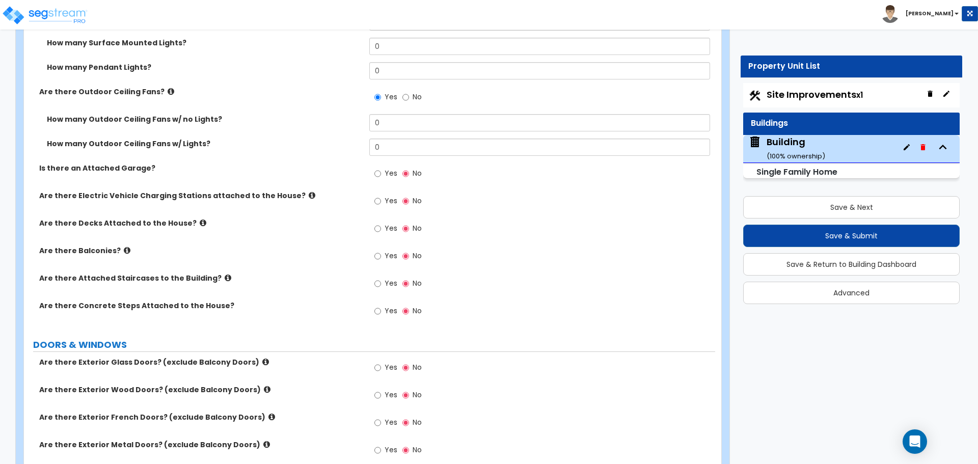
click at [409, 95] on label "No" at bounding box center [411, 98] width 19 height 17
click at [409, 95] on input "No" at bounding box center [405, 97] width 7 height 11
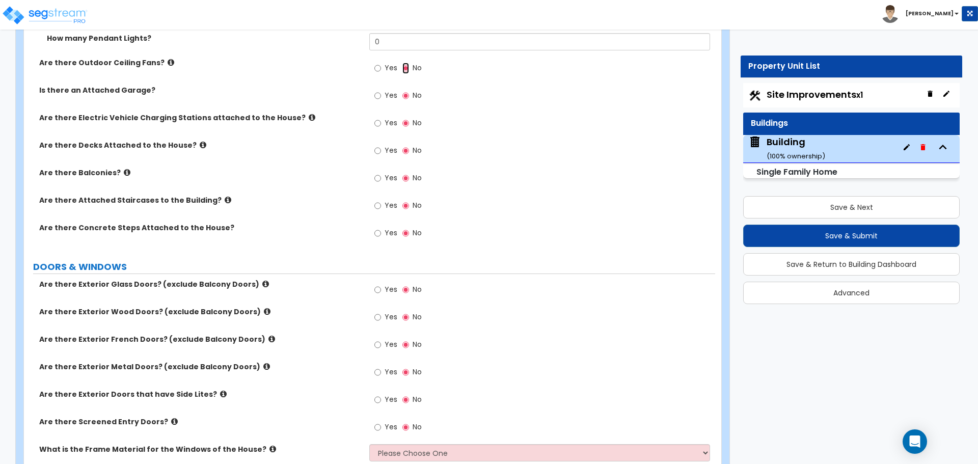
scroll to position [2004, 0]
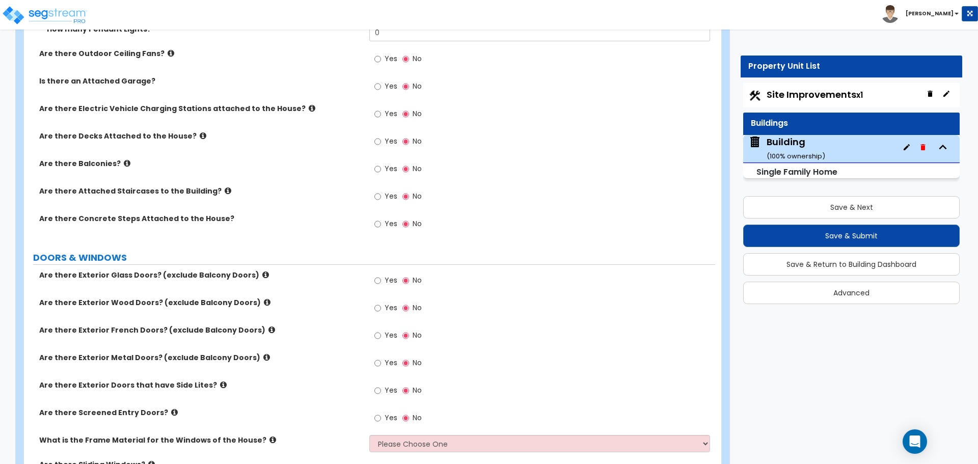
click at [381, 89] on label "Yes" at bounding box center [385, 87] width 23 height 17
click at [381, 89] on input "Yes" at bounding box center [377, 86] width 7 height 11
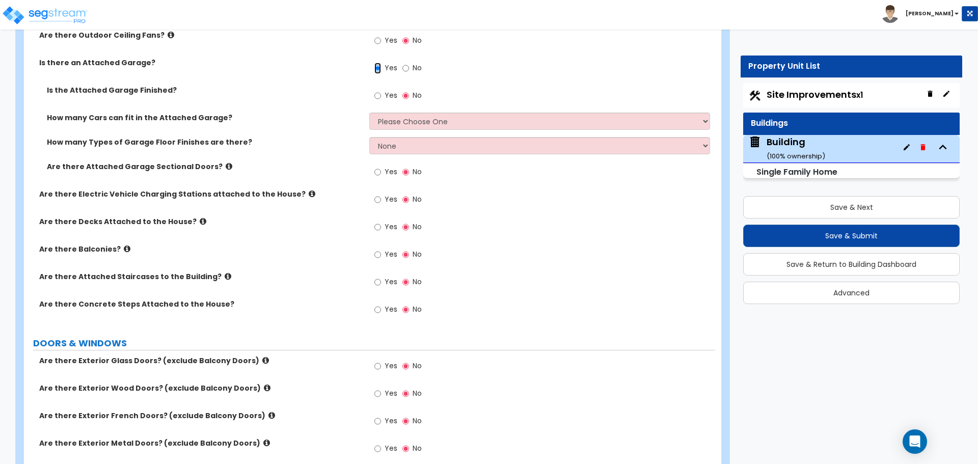
scroll to position [2032, 0]
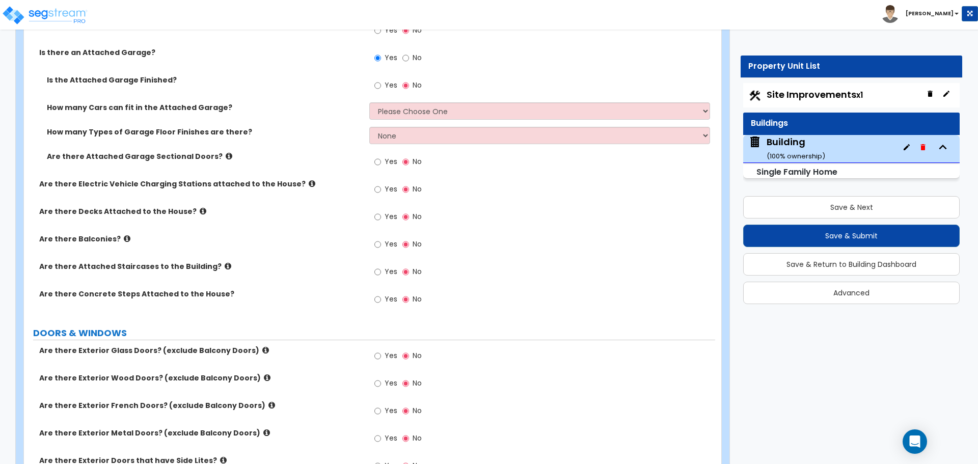
click at [391, 87] on span "Yes" at bounding box center [391, 85] width 13 height 10
click at [381, 87] on input "Yes" at bounding box center [377, 85] width 7 height 11
click at [428, 112] on select "Please Choose One 1 2 3 4 5" at bounding box center [539, 110] width 340 height 17
click at [398, 102] on select "Please Choose One 1 2 3 4 5" at bounding box center [539, 110] width 340 height 17
click at [419, 108] on select "Please Choose One 1 2 3 4 5" at bounding box center [539, 110] width 340 height 17
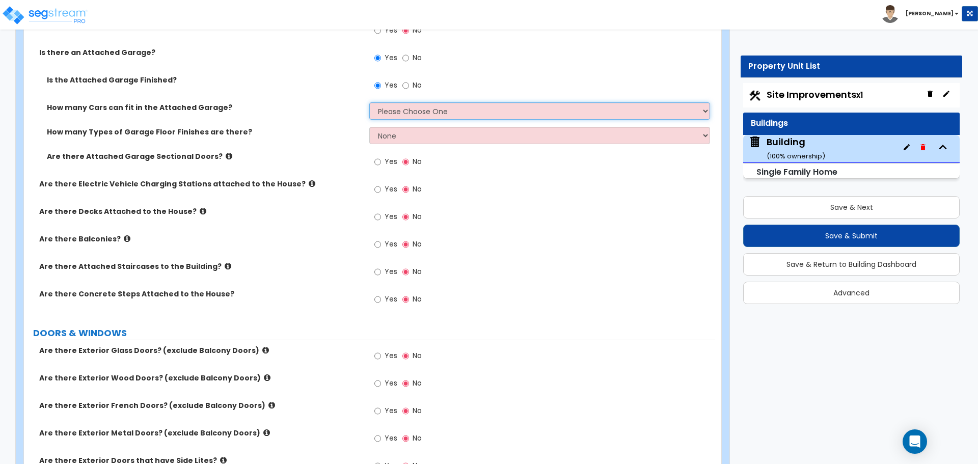
click at [441, 115] on select "Please Choose One 1 2 3 4 5" at bounding box center [539, 110] width 340 height 17
click at [369, 102] on select "Please Choose One 1 2 3 4 5" at bounding box center [539, 110] width 340 height 17
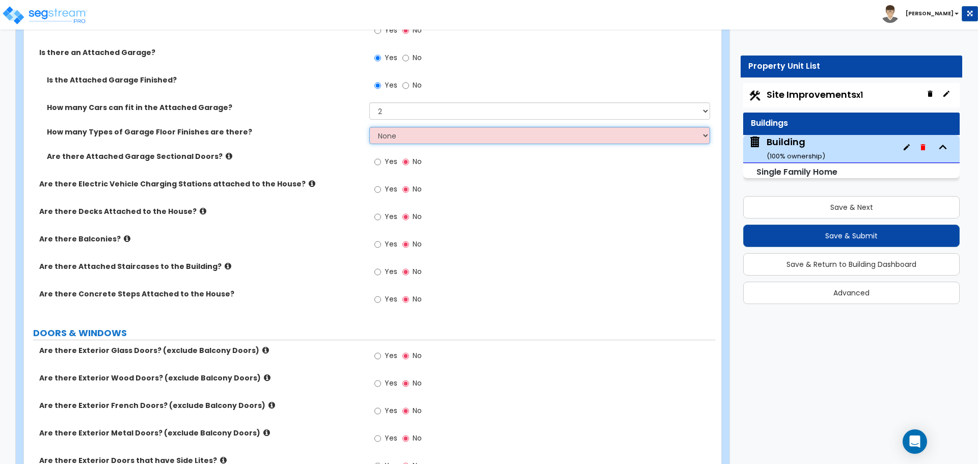
click at [439, 135] on select "None 1 2 3 4" at bounding box center [539, 135] width 340 height 17
click at [369, 127] on select "None 1 2 3 4" at bounding box center [539, 135] width 340 height 17
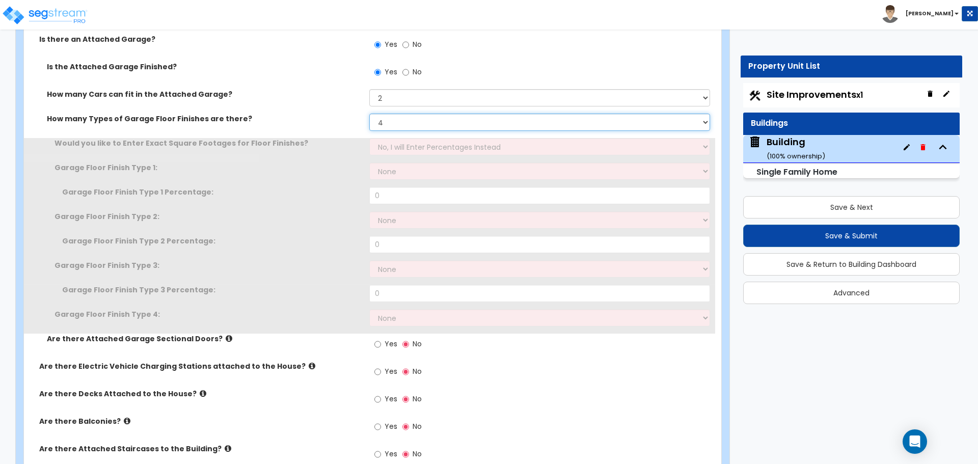
scroll to position [2051, 0]
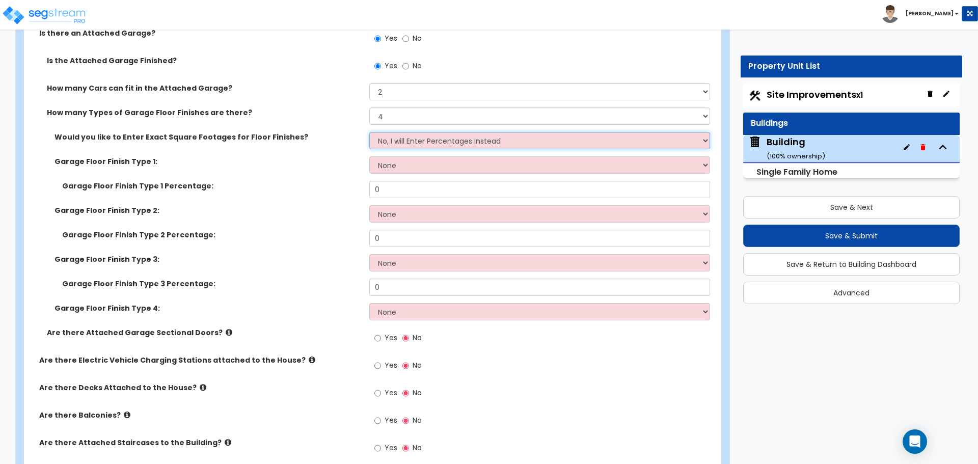
click at [445, 144] on select "No, I will Enter Percentages Instead Yes, I will Enter Exact Square Footages" at bounding box center [539, 140] width 340 height 17
click at [369, 132] on select "No, I will Enter Percentages Instead Yes, I will Enter Exact Square Footages" at bounding box center [539, 140] width 340 height 17
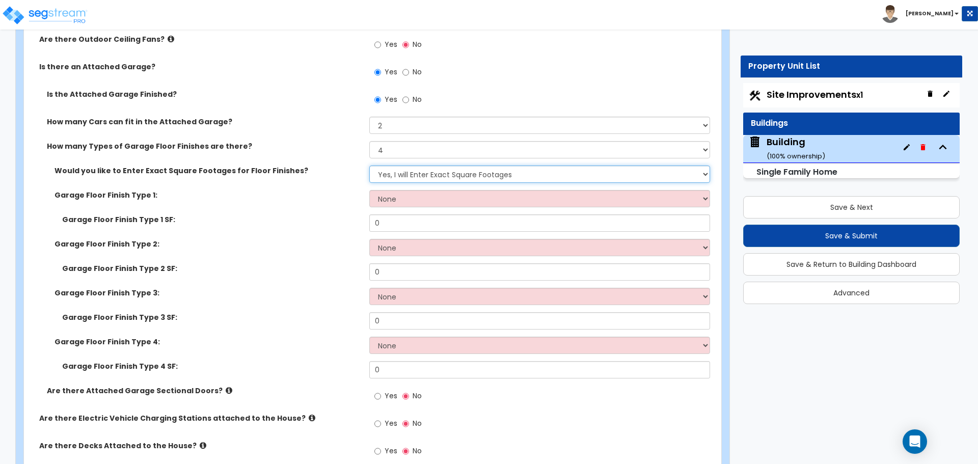
scroll to position [2014, 0]
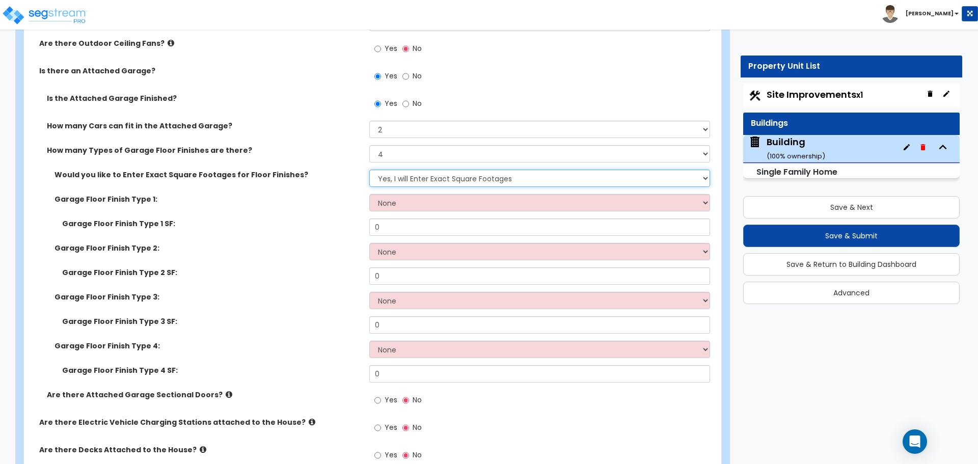
click at [430, 177] on select "No, I will Enter Percentages Instead Yes, I will Enter Exact Square Footages" at bounding box center [539, 178] width 340 height 17
click at [369, 170] on select "No, I will Enter Percentages Instead Yes, I will Enter Exact Square Footages" at bounding box center [539, 178] width 340 height 17
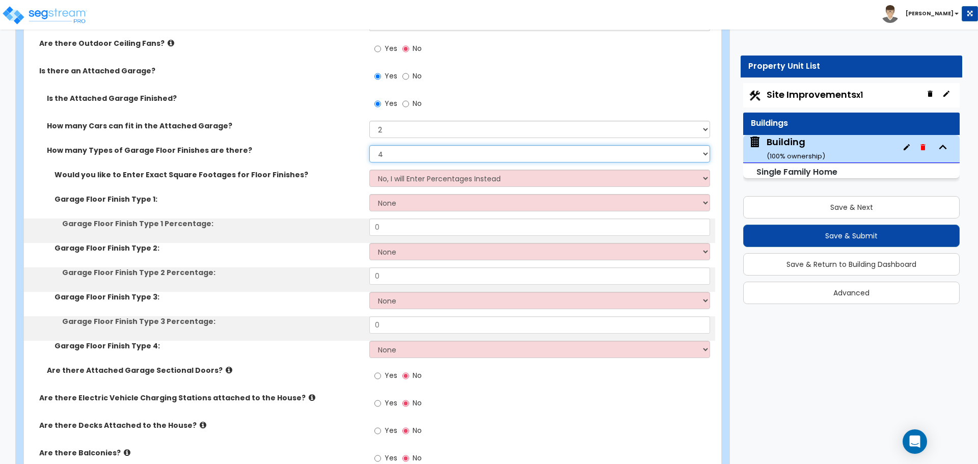
click at [406, 154] on select "None 1 2 3 4" at bounding box center [539, 153] width 340 height 17
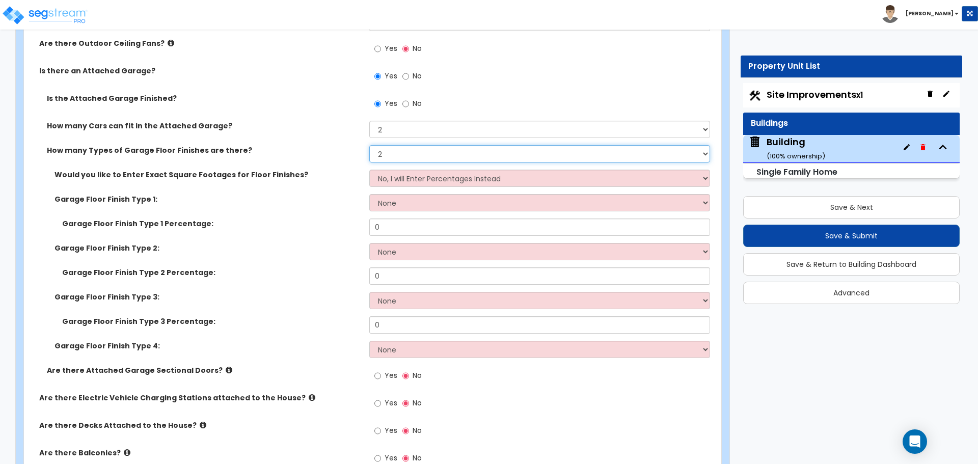
click at [369, 145] on select "None 1 2 3 4" at bounding box center [539, 153] width 340 height 17
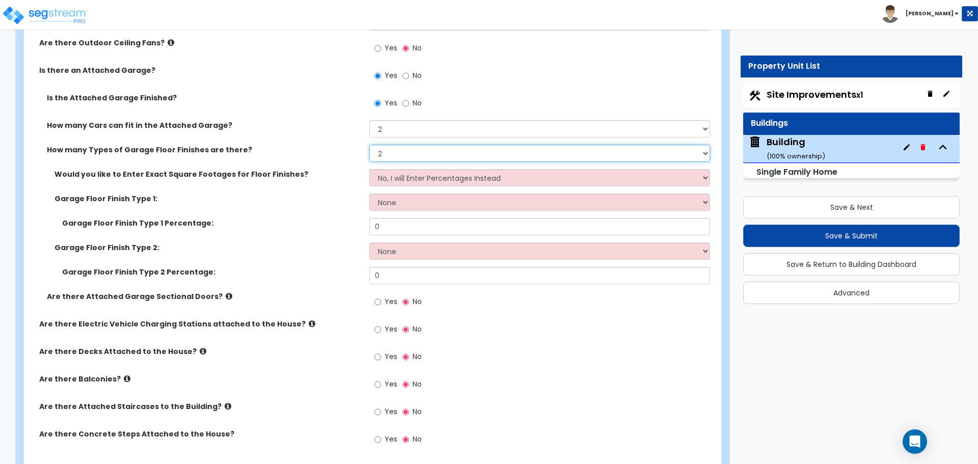
scroll to position [2035, 0]
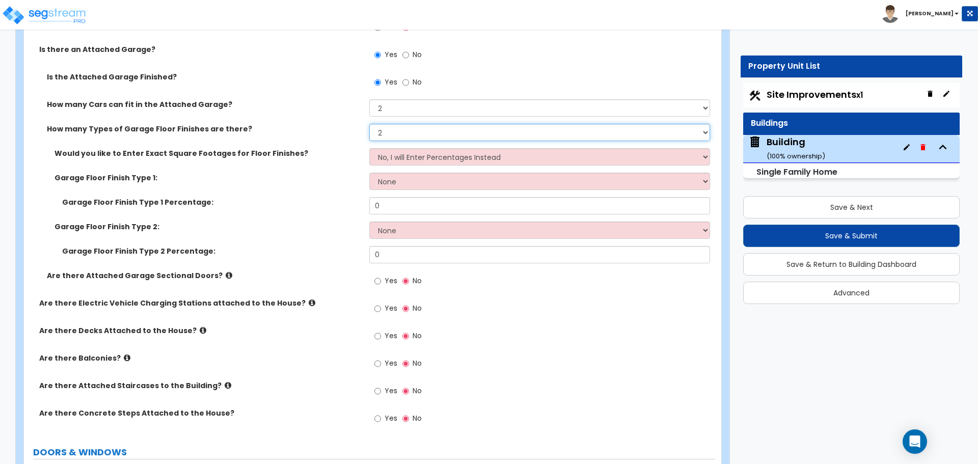
click at [402, 134] on select "None 1 2 3 4" at bounding box center [539, 132] width 340 height 17
click at [369, 124] on select "None 1 2 3 4" at bounding box center [539, 132] width 340 height 17
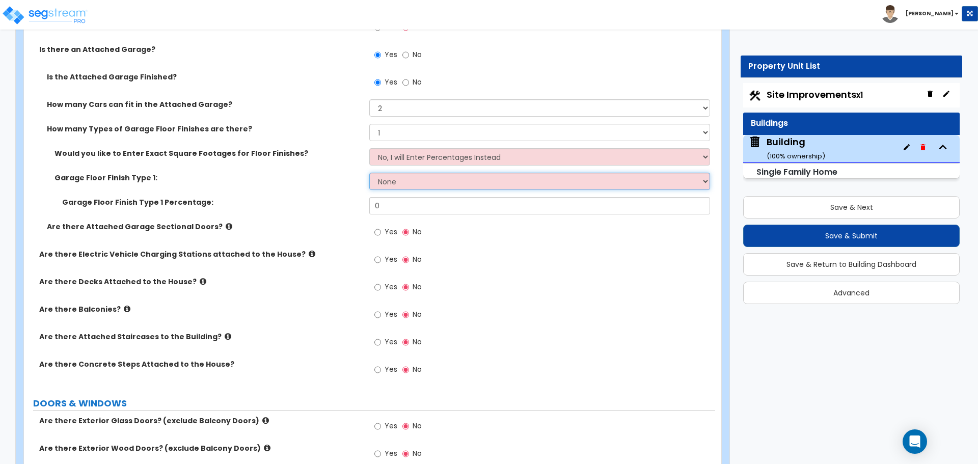
click at [426, 178] on select "None Polished Concrete Flooring Ceramic Tile Flooring Rubber Tile Flooring Epox…" at bounding box center [539, 181] width 340 height 17
click at [369, 173] on select "None Polished Concrete Flooring Ceramic Tile Flooring Rubber Tile Flooring Epox…" at bounding box center [539, 181] width 340 height 17
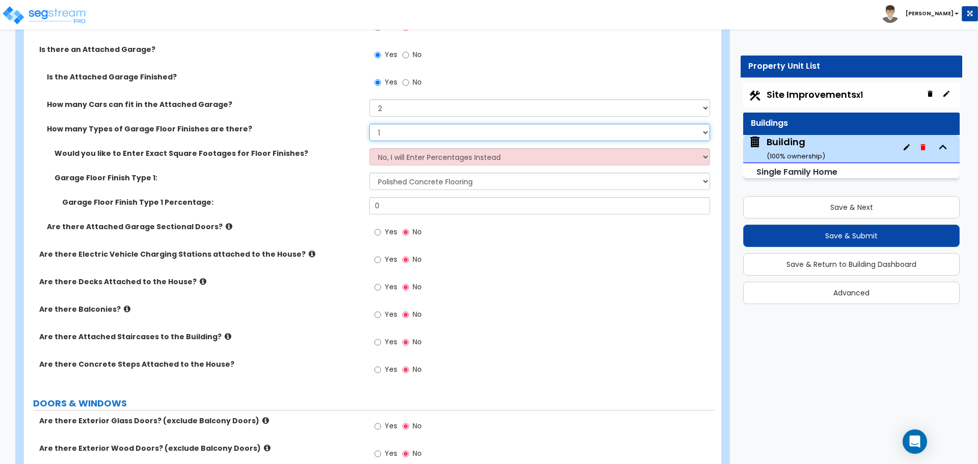
click at [408, 138] on select "None 1 2 3 4" at bounding box center [539, 132] width 340 height 17
click at [369, 124] on select "None 1 2 3 4" at bounding box center [539, 132] width 340 height 17
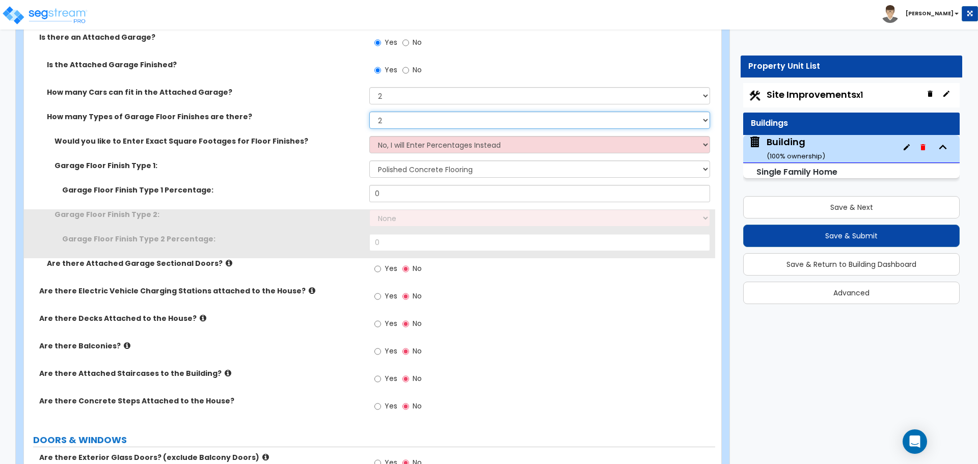
scroll to position [2051, 0]
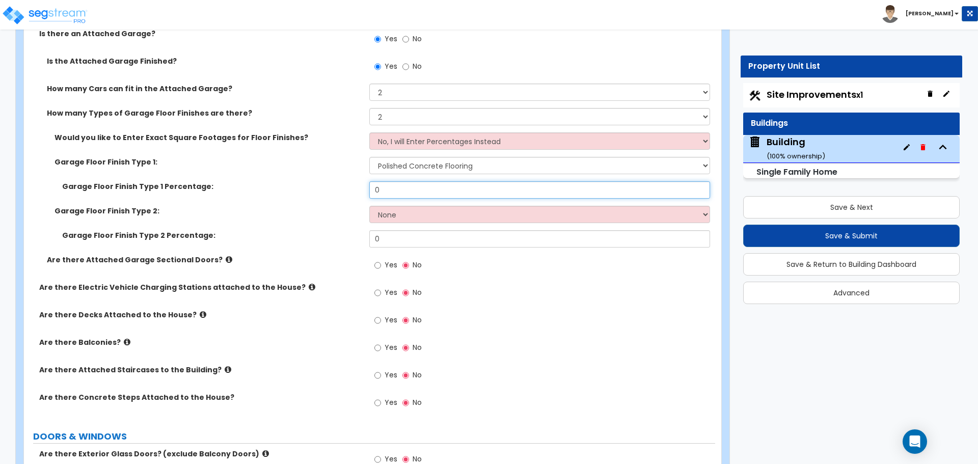
drag, startPoint x: 407, startPoint y: 186, endPoint x: 358, endPoint y: 183, distance: 49.5
click at [358, 183] on div "Garage Floor Finish Type 1 Percentage: 0" at bounding box center [369, 193] width 691 height 24
click at [415, 211] on select "None Polished Concrete Flooring Ceramic Tile Flooring Rubber Tile Flooring Epox…" at bounding box center [539, 214] width 340 height 17
click at [369, 206] on select "None Polished Concrete Flooring Ceramic Tile Flooring Rubber Tile Flooring Epox…" at bounding box center [539, 214] width 340 height 17
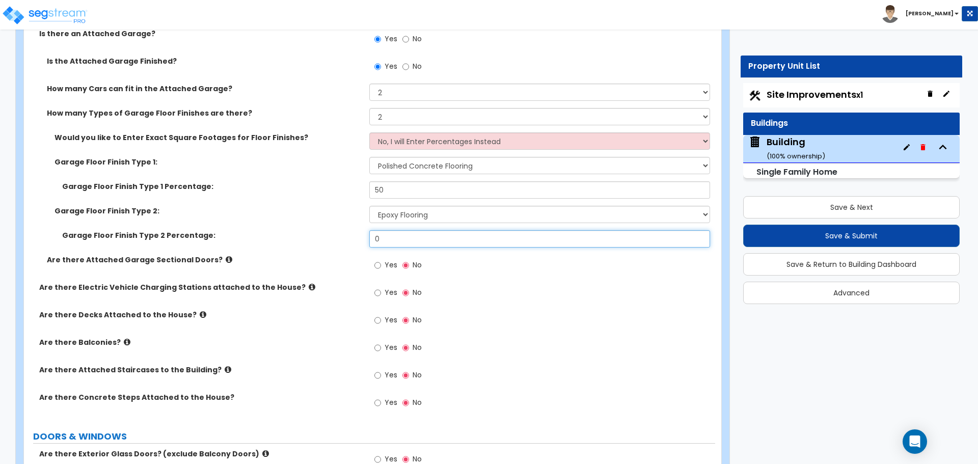
drag, startPoint x: 402, startPoint y: 239, endPoint x: 350, endPoint y: 230, distance: 52.2
click at [351, 231] on div "Garage Floor Finish Type 2 Percentage: 0" at bounding box center [369, 242] width 691 height 24
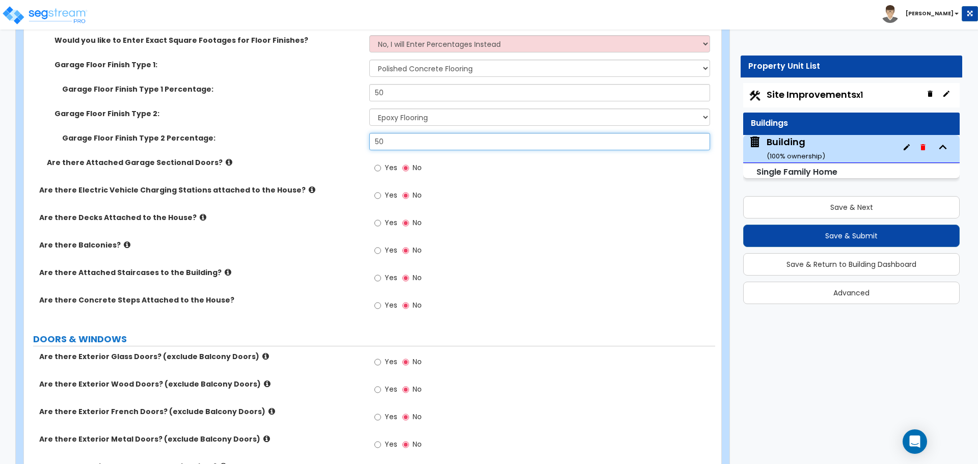
scroll to position [2170, 0]
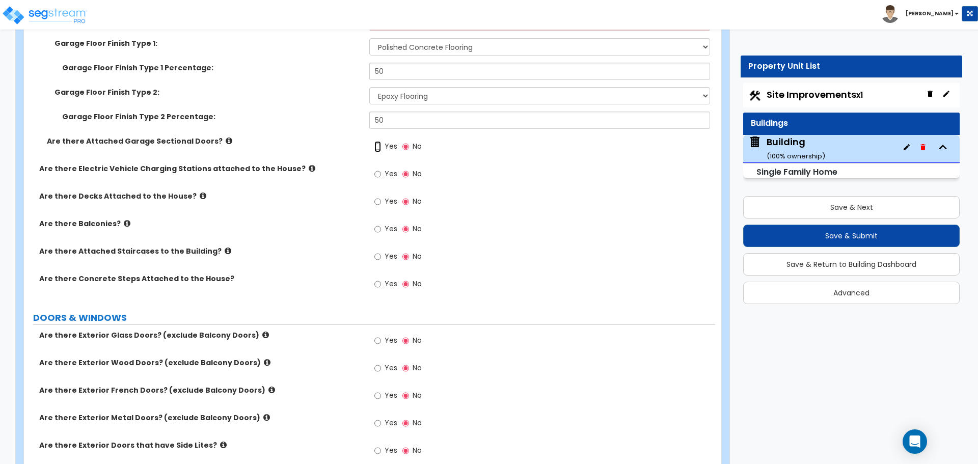
click at [379, 144] on input "Yes" at bounding box center [377, 146] width 7 height 11
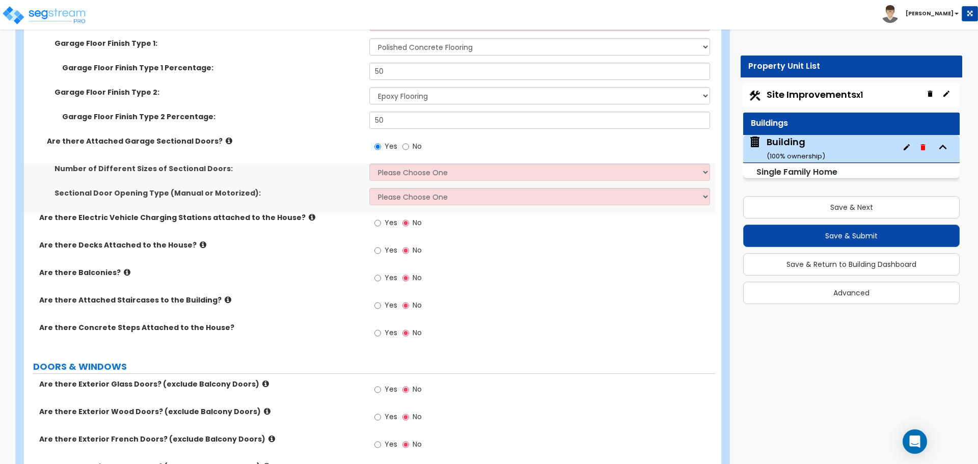
click at [226, 137] on icon at bounding box center [229, 141] width 7 height 8
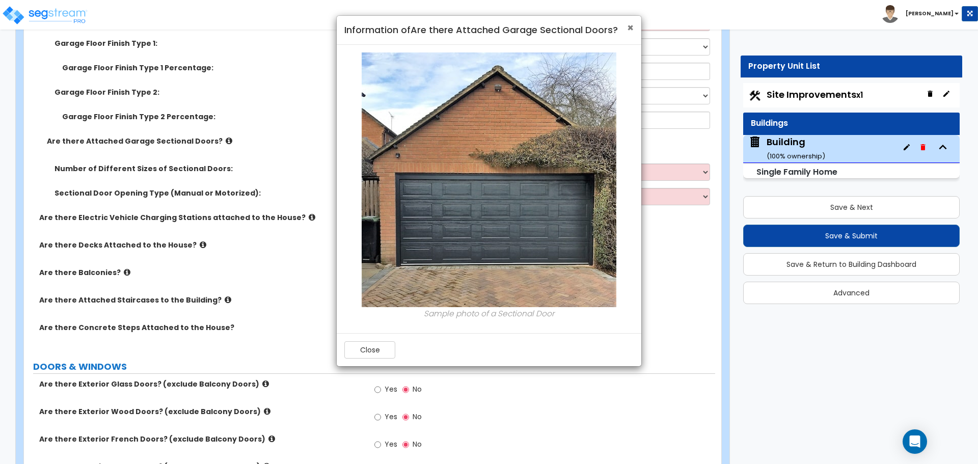
click at [627, 23] on span "×" at bounding box center [630, 27] width 7 height 15
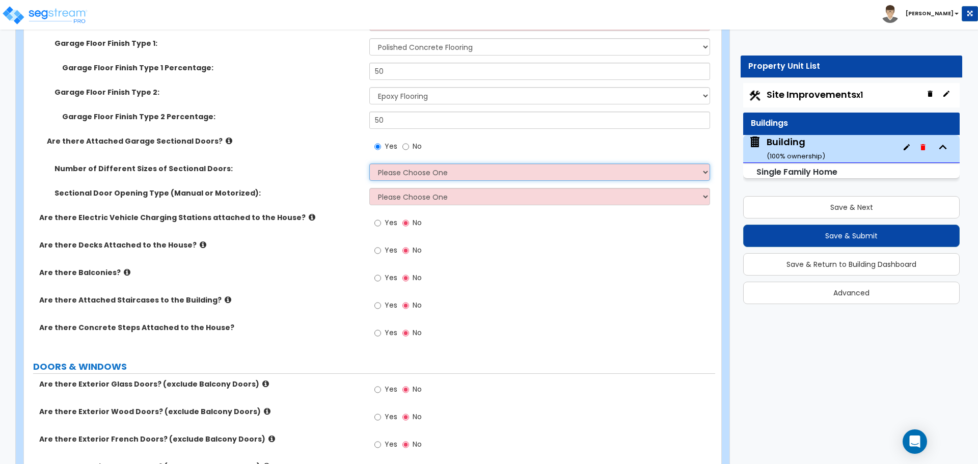
click at [452, 163] on select "Please Choose One 1 2" at bounding box center [539, 171] width 340 height 17
click at [369, 163] on select "Please Choose One 1 2" at bounding box center [539, 171] width 340 height 17
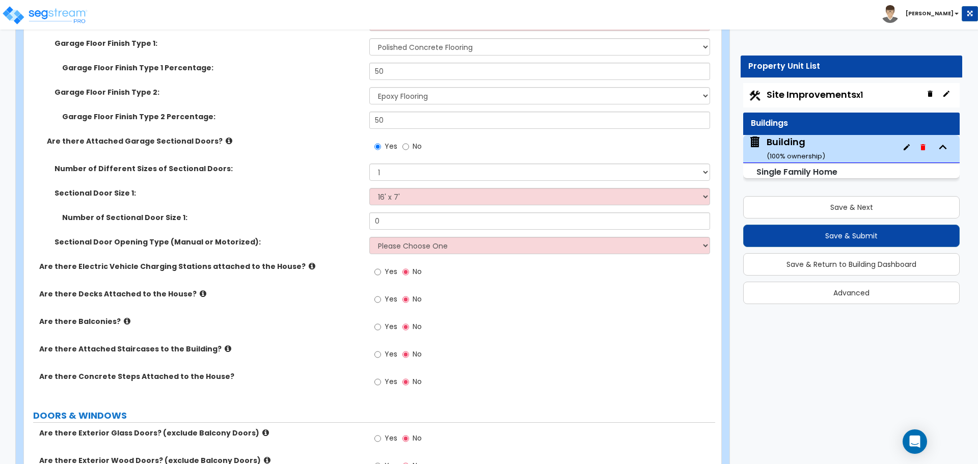
click at [369, 188] on select "Please Choose One 9' x 7' 16' x 7'" at bounding box center [539, 196] width 340 height 17
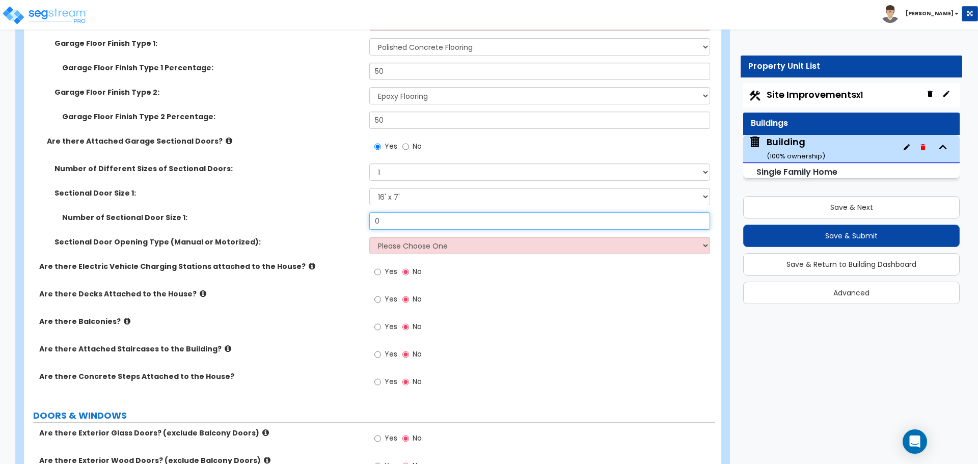
drag, startPoint x: 415, startPoint y: 222, endPoint x: 334, endPoint y: 216, distance: 81.7
click at [334, 216] on div "Number of Sectional Door Size 1: 0" at bounding box center [369, 224] width 691 height 24
click at [430, 250] on select "Please Choose One All Manual All Motorized Some are Motorized" at bounding box center [539, 245] width 340 height 17
click at [369, 237] on select "Please Choose One All Manual All Motorized Some are Motorized" at bounding box center [539, 245] width 340 height 17
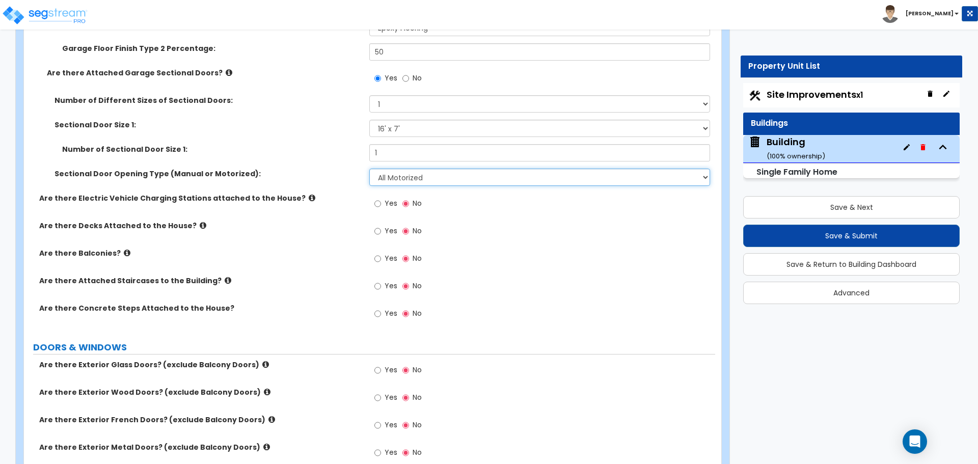
scroll to position [2238, 0]
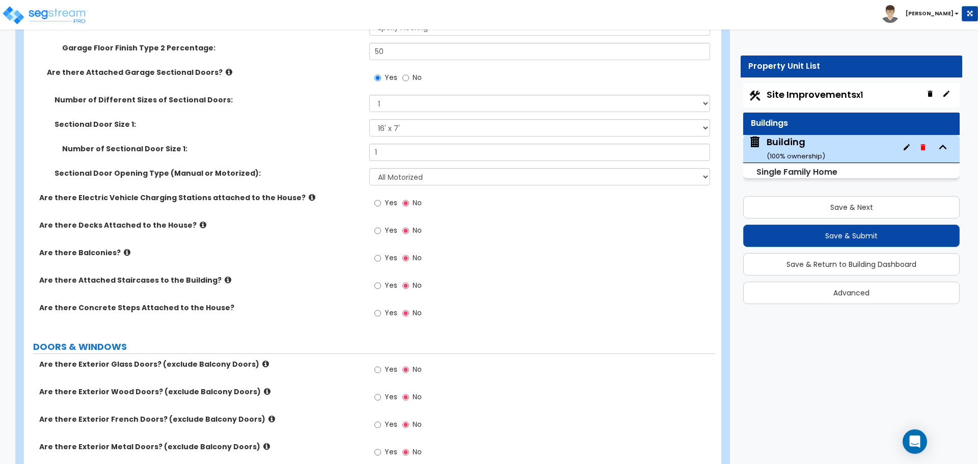
click at [309, 196] on icon at bounding box center [312, 198] width 7 height 8
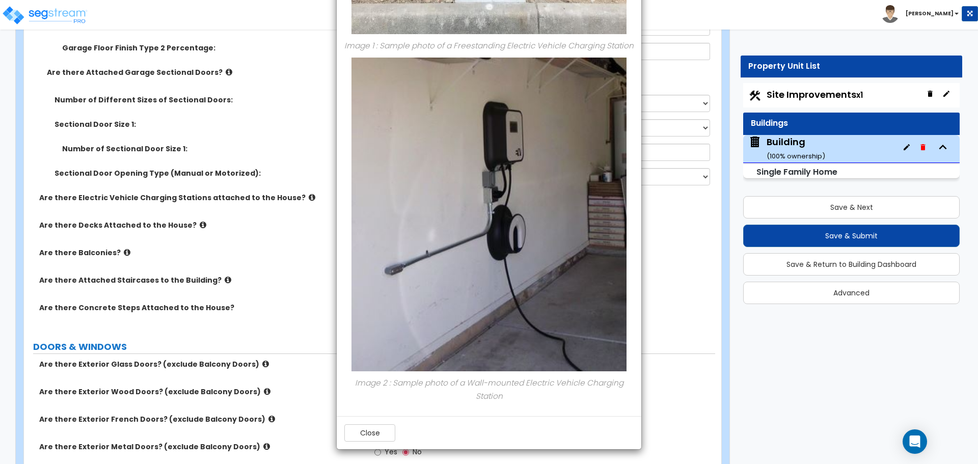
scroll to position [0, 0]
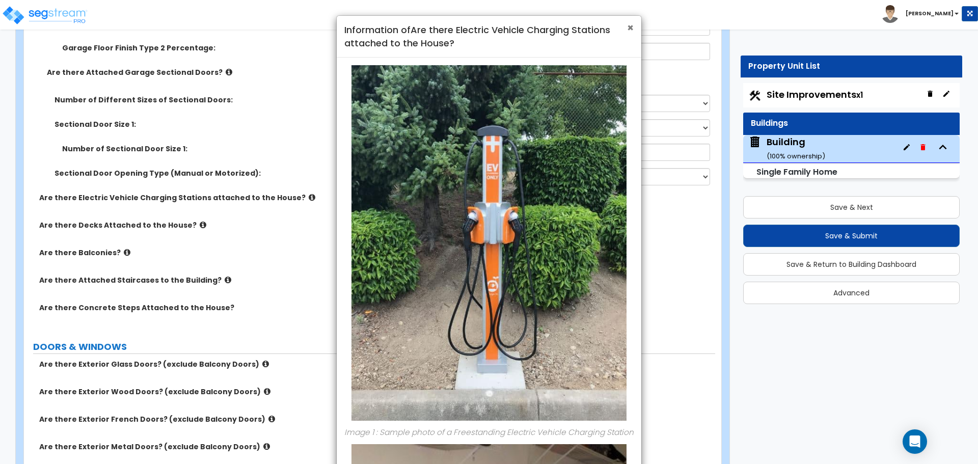
click at [628, 30] on span "×" at bounding box center [630, 27] width 7 height 15
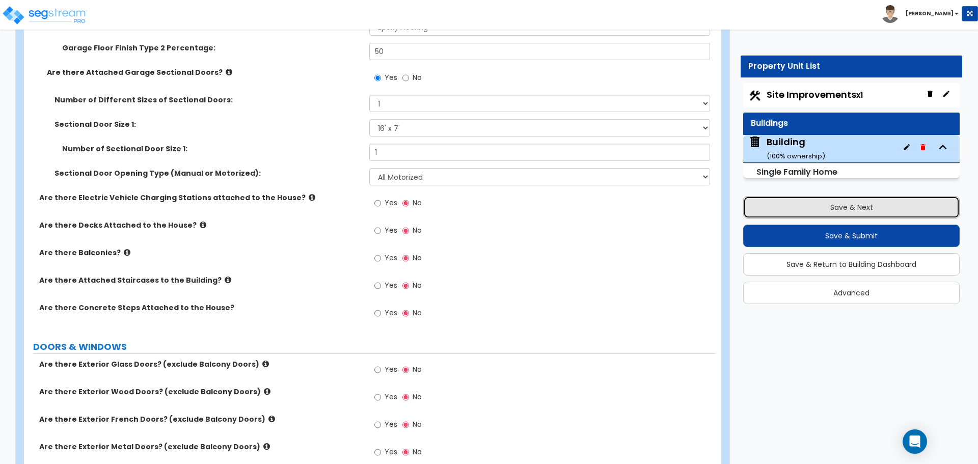
click at [770, 201] on button "Save & Next" at bounding box center [851, 207] width 216 height 22
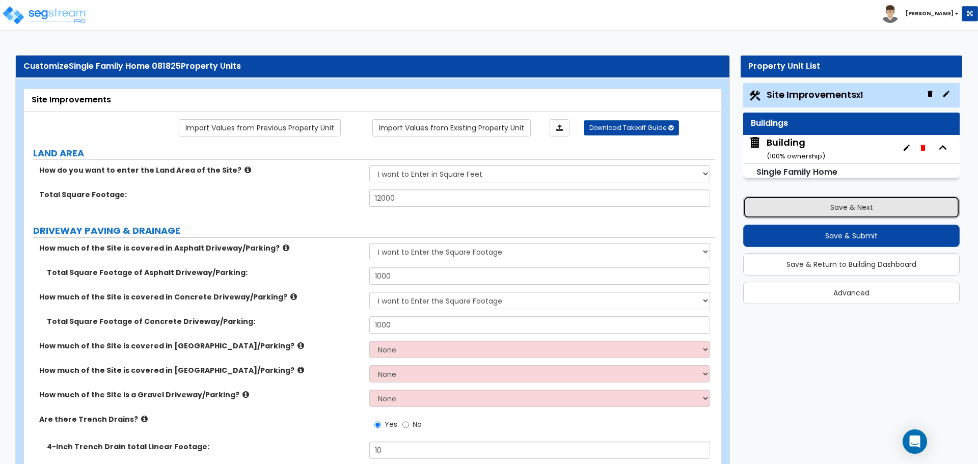
click at [809, 201] on button "Save & Next" at bounding box center [851, 207] width 216 height 22
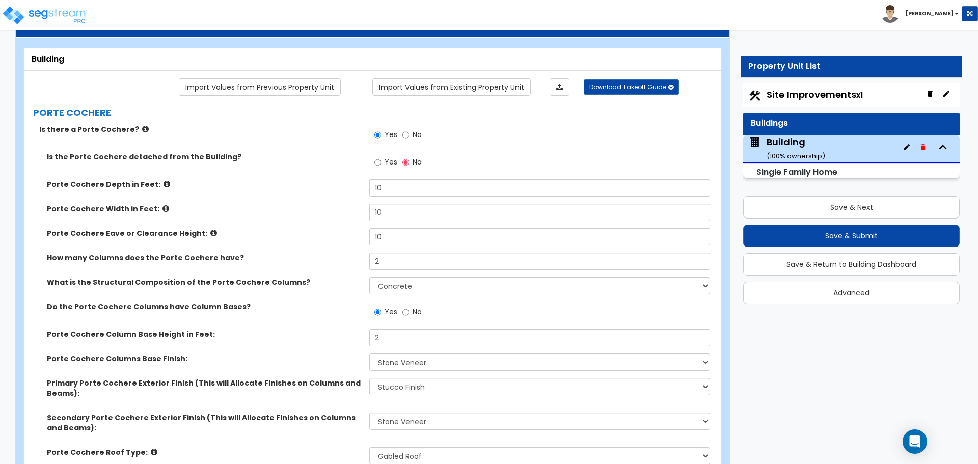
scroll to position [2202, 0]
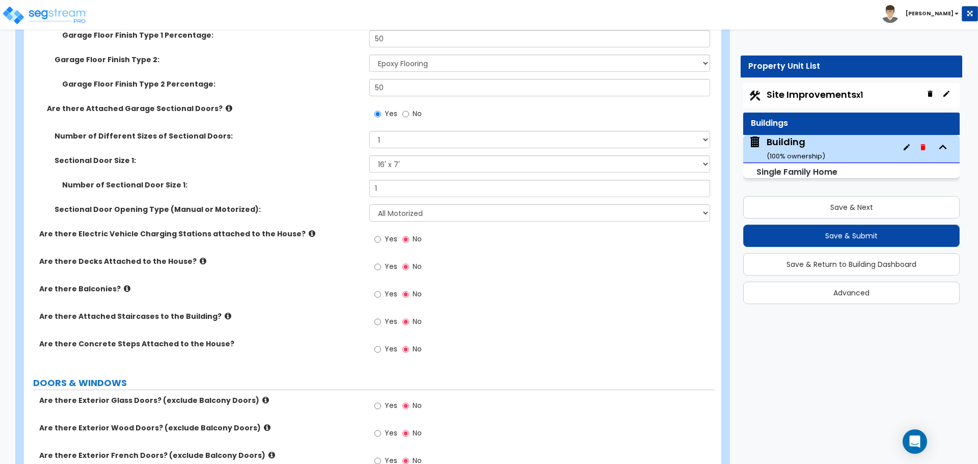
click at [381, 233] on label "Yes" at bounding box center [385, 240] width 23 height 17
click at [381, 234] on input "Yes" at bounding box center [377, 239] width 7 height 11
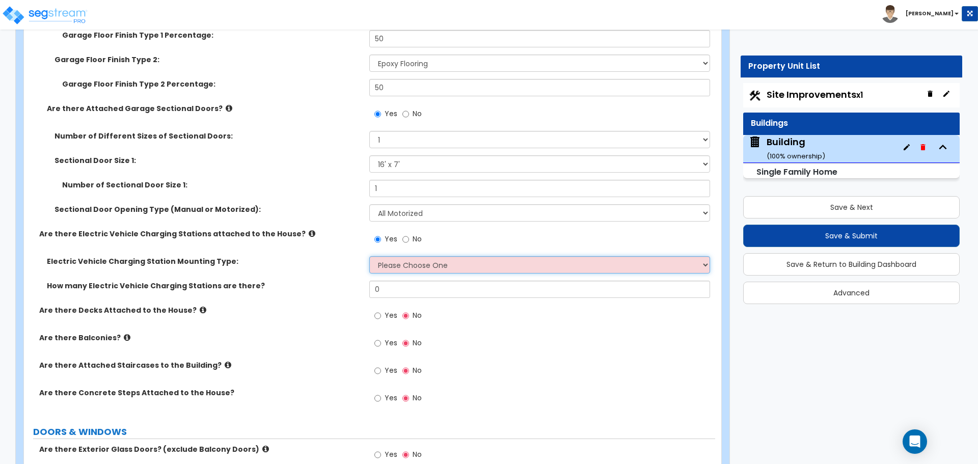
click at [468, 259] on select "Please Choose One Freestanding Wall-mounted" at bounding box center [539, 264] width 340 height 17
click at [369, 256] on select "Please Choose One Freestanding Wall-mounted" at bounding box center [539, 264] width 340 height 17
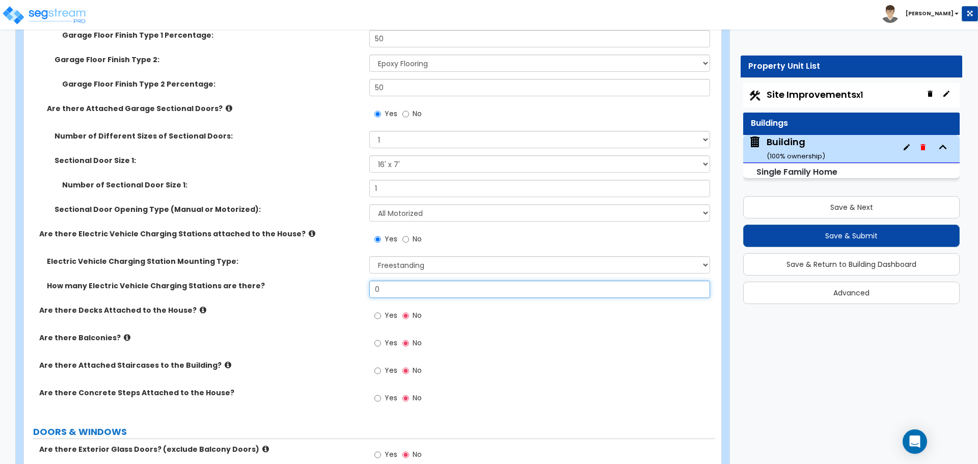
drag, startPoint x: 409, startPoint y: 285, endPoint x: 340, endPoint y: 281, distance: 69.4
click at [340, 282] on div "How many Electric Vehicle Charging Stations are there? 0" at bounding box center [369, 293] width 691 height 24
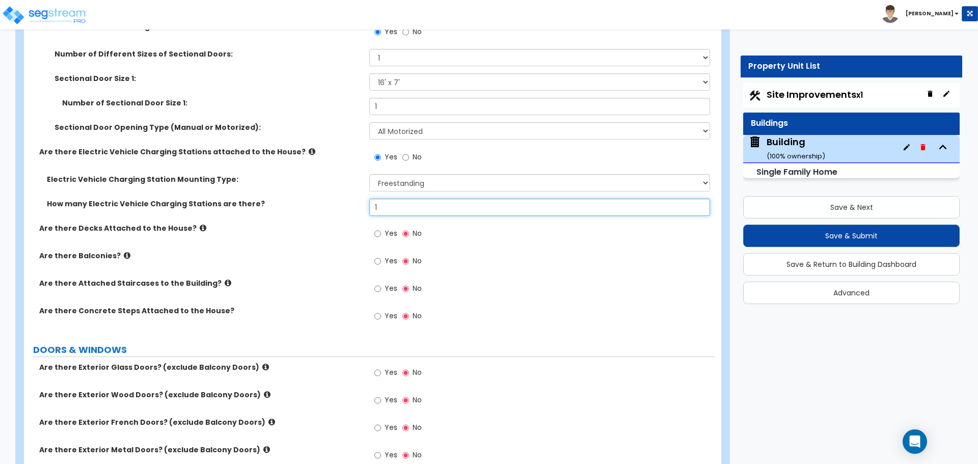
scroll to position [2286, 0]
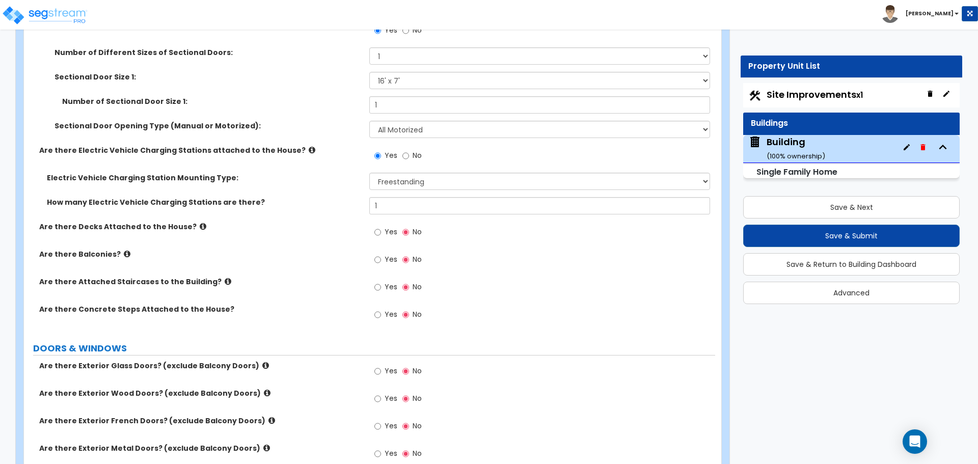
click at [309, 148] on icon at bounding box center [312, 150] width 7 height 8
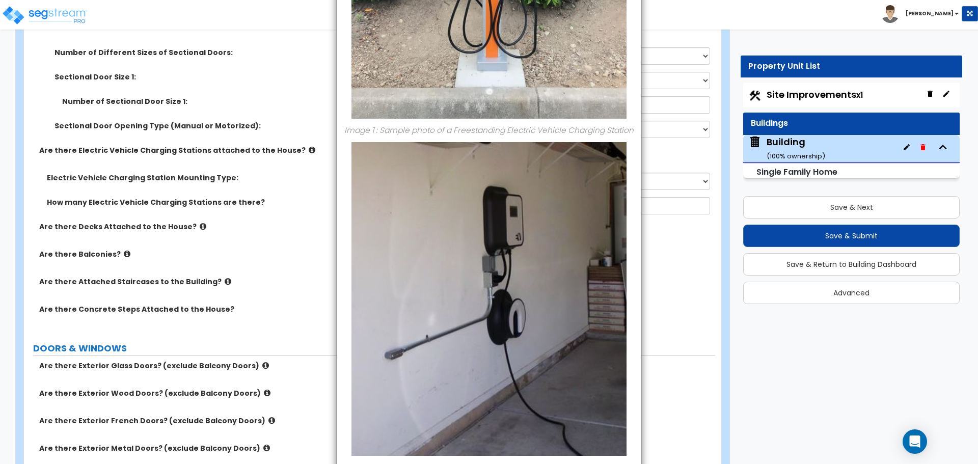
scroll to position [387, 0]
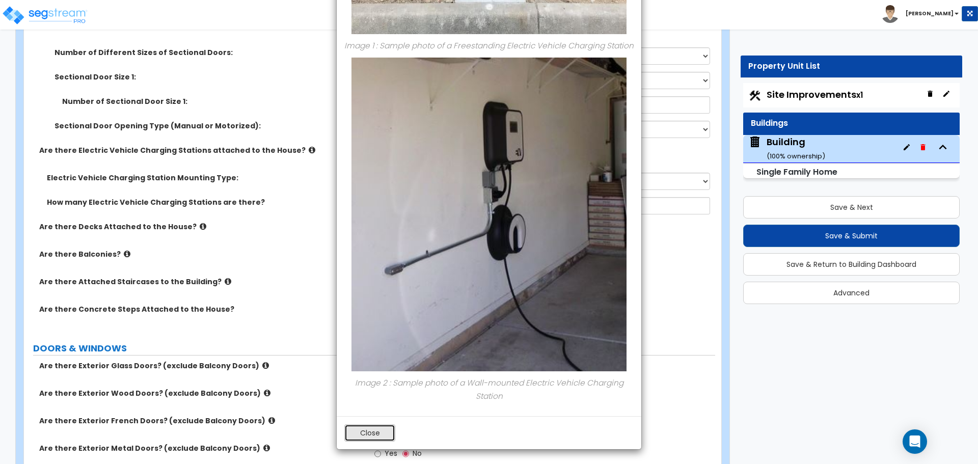
click at [372, 434] on button "Close" at bounding box center [369, 432] width 51 height 17
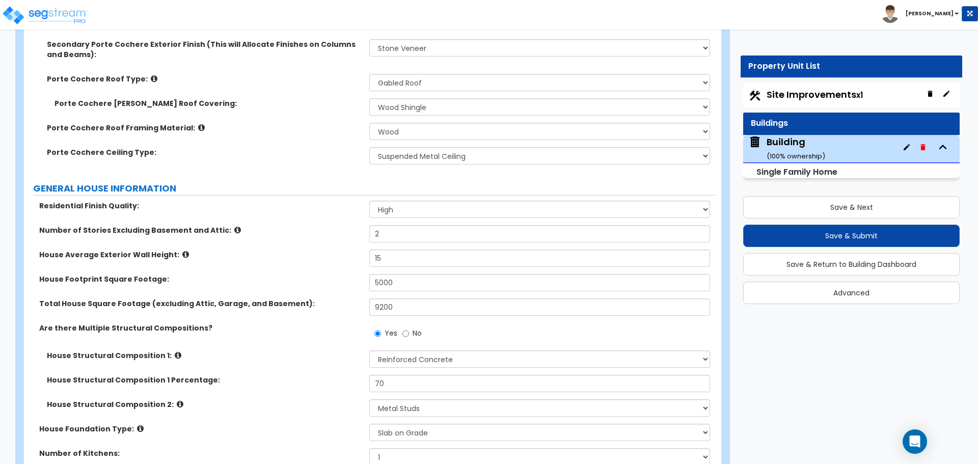
scroll to position [415, 0]
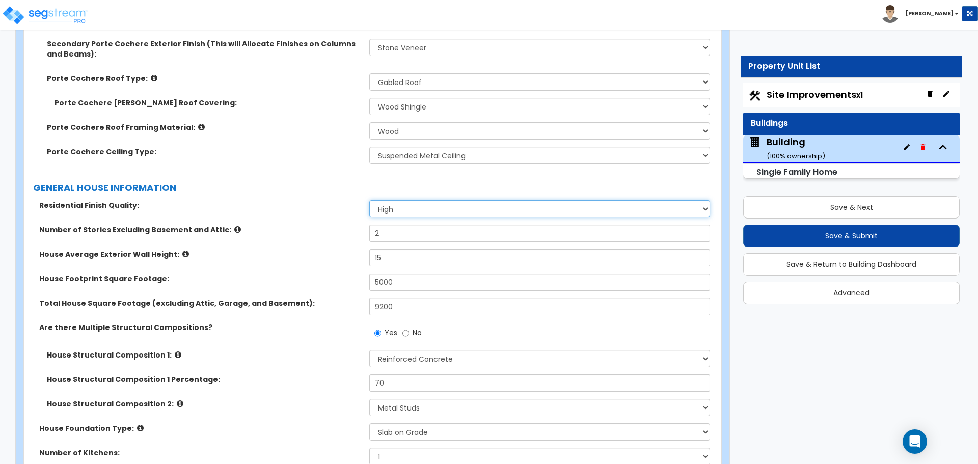
click at [455, 210] on select "Low Average High" at bounding box center [539, 208] width 340 height 17
click at [369, 200] on select "Low Average High" at bounding box center [539, 208] width 340 height 17
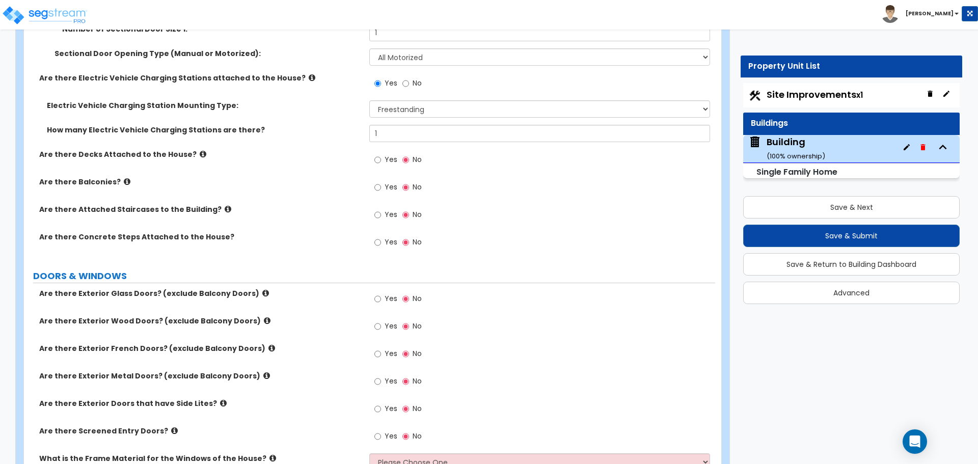
scroll to position [2364, 0]
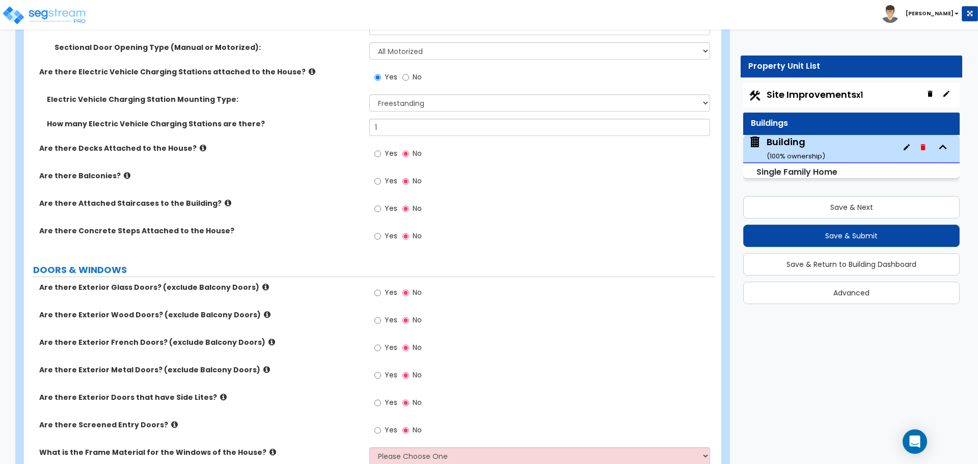
click at [200, 148] on icon at bounding box center [203, 148] width 7 height 8
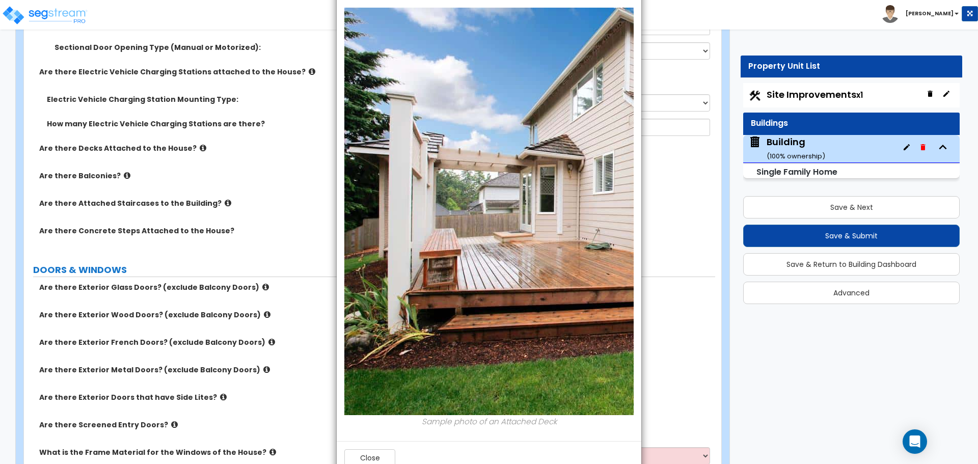
scroll to position [70, 0]
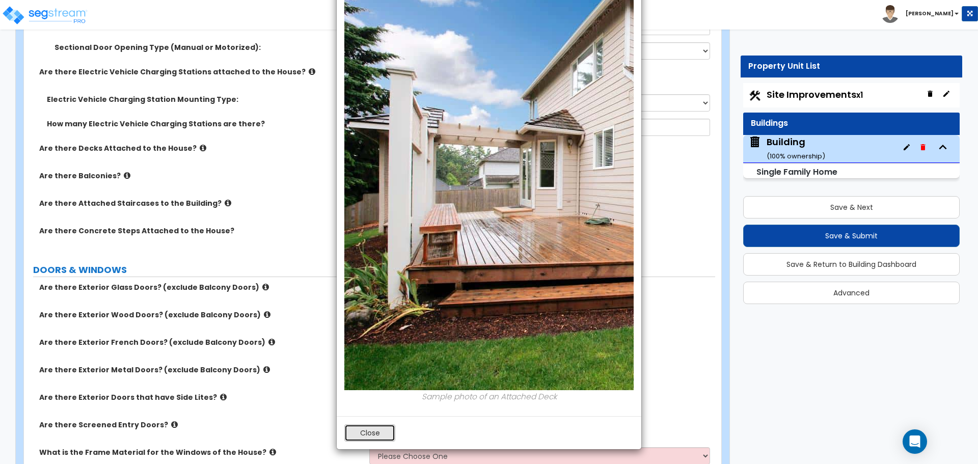
click at [372, 427] on button "Close" at bounding box center [369, 432] width 51 height 17
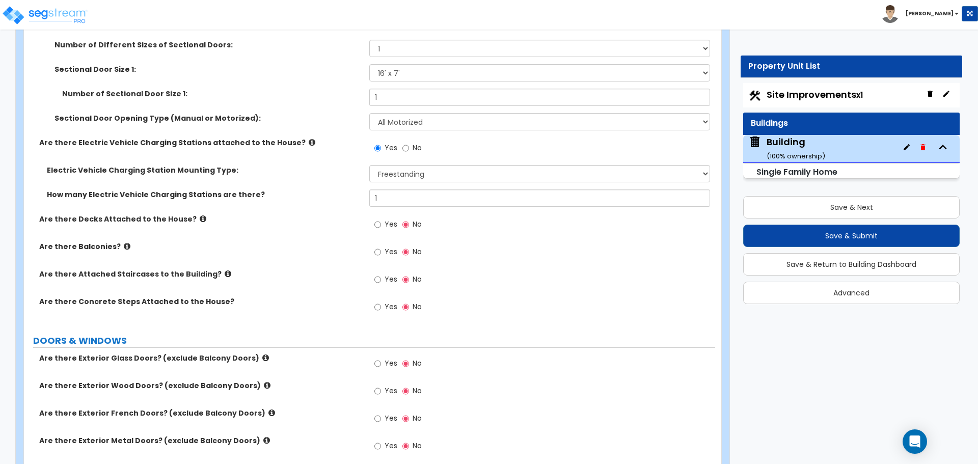
scroll to position [2293, 0]
click at [390, 230] on label "Yes" at bounding box center [385, 225] width 23 height 17
click at [381, 230] on input "Yes" at bounding box center [377, 225] width 7 height 11
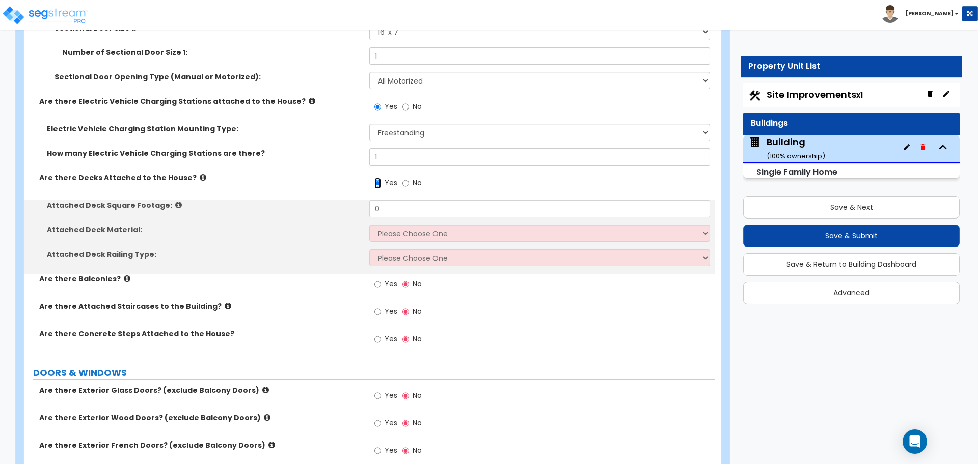
scroll to position [2338, 0]
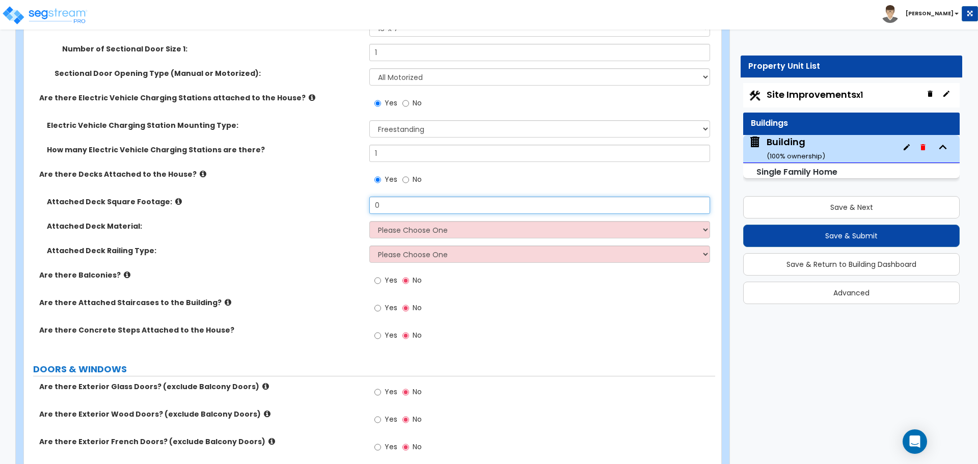
click at [404, 211] on input "0" at bounding box center [539, 205] width 340 height 17
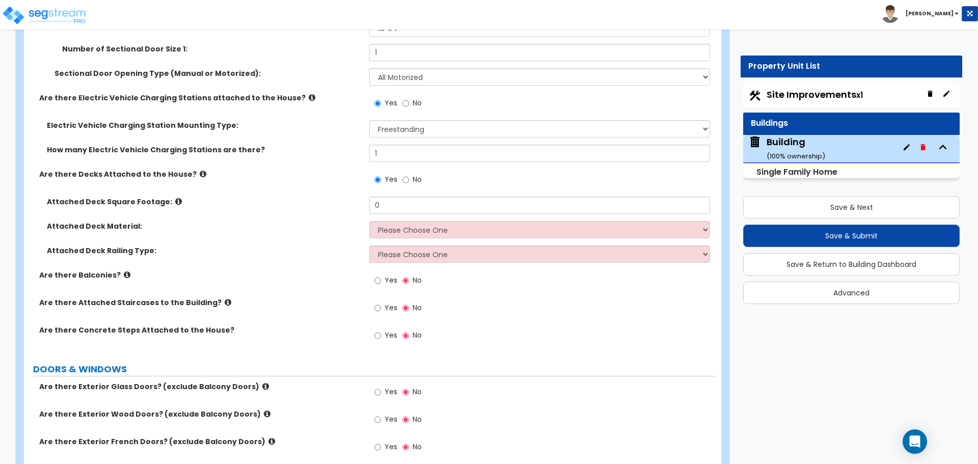
click at [164, 198] on label "Attached Deck Square Footage:" at bounding box center [204, 202] width 315 height 10
click at [176, 197] on label "Attached Deck Square Footage:" at bounding box center [204, 202] width 315 height 10
click at [175, 199] on icon at bounding box center [178, 202] width 7 height 8
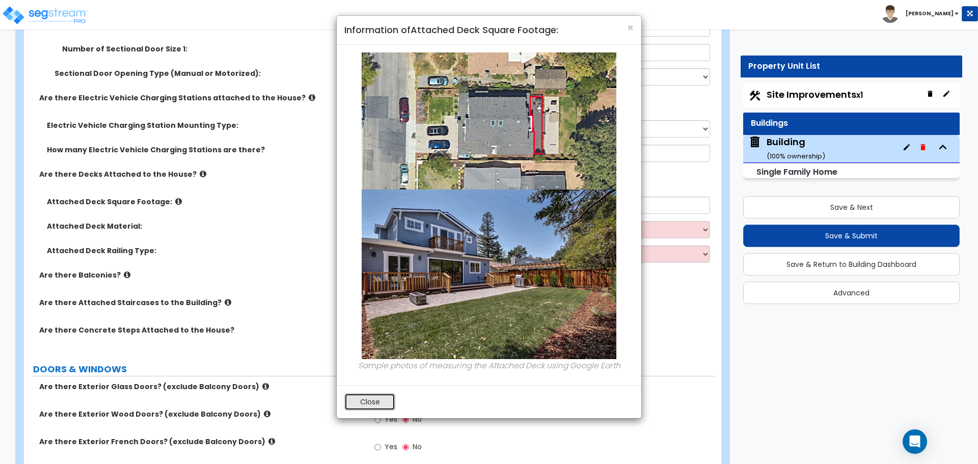
click at [379, 397] on button "Close" at bounding box center [369, 401] width 51 height 17
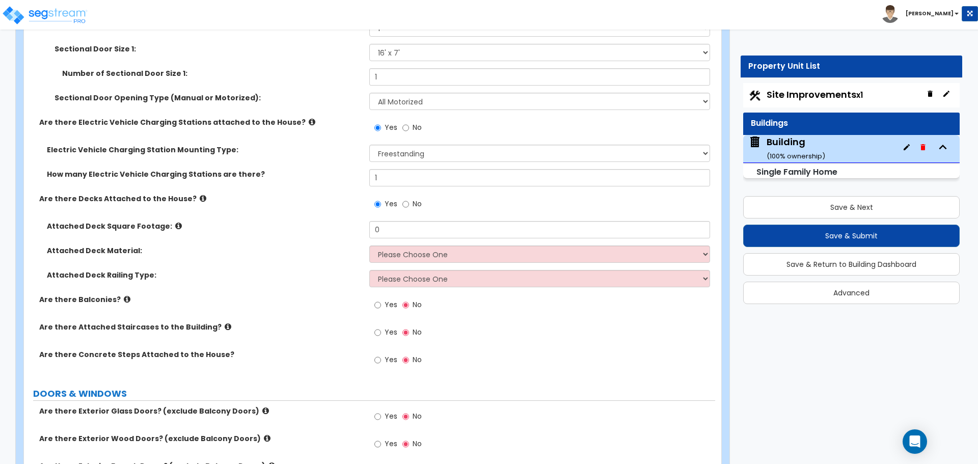
scroll to position [2312, 0]
click at [175, 225] on icon at bounding box center [178, 228] width 7 height 8
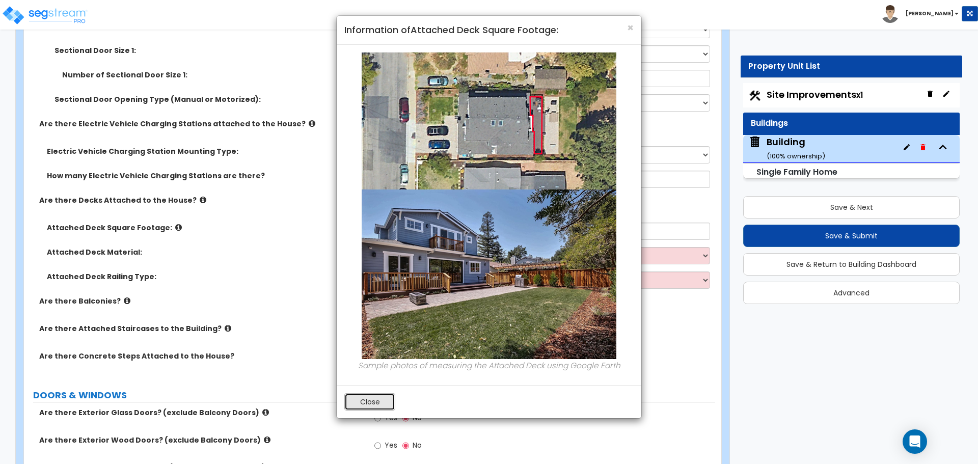
click at [391, 394] on button "Close" at bounding box center [369, 401] width 51 height 17
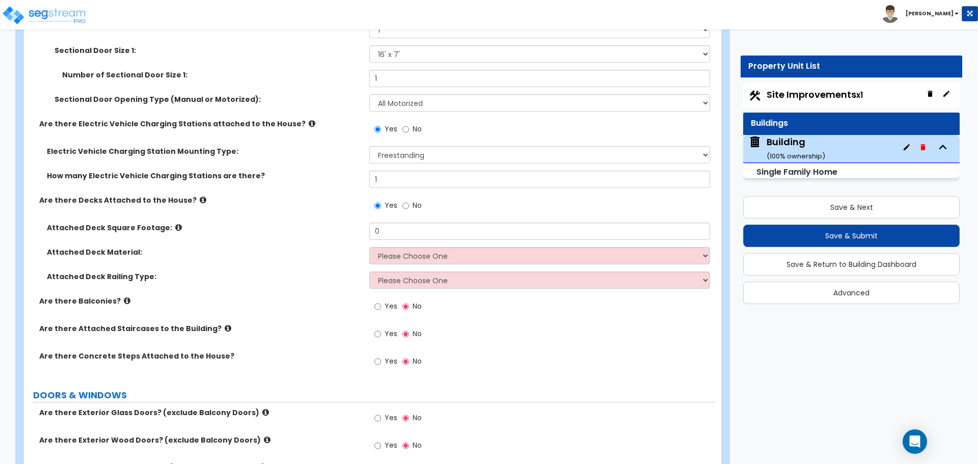
click at [200, 197] on icon at bounding box center [203, 200] width 7 height 8
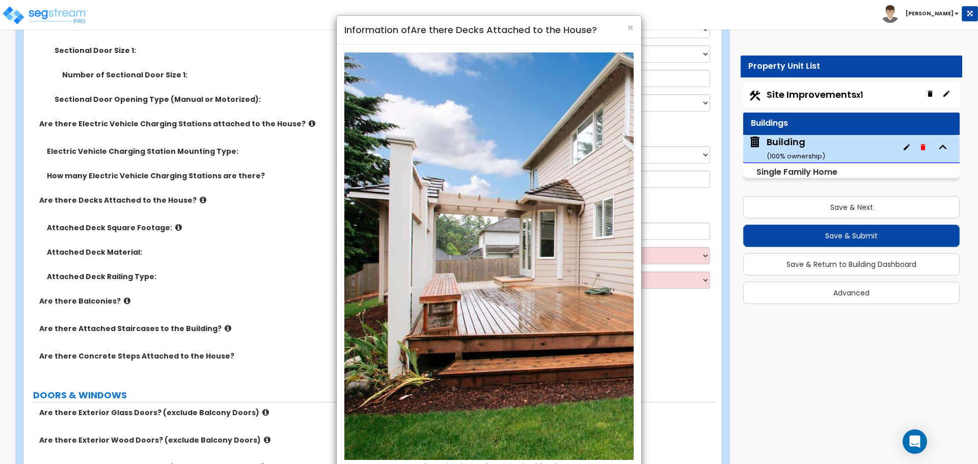
scroll to position [70, 0]
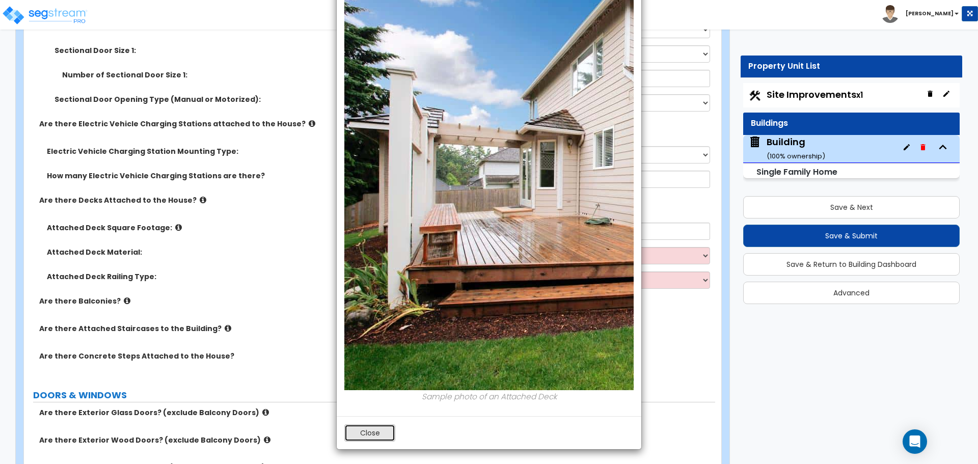
click at [375, 429] on button "Close" at bounding box center [369, 432] width 51 height 17
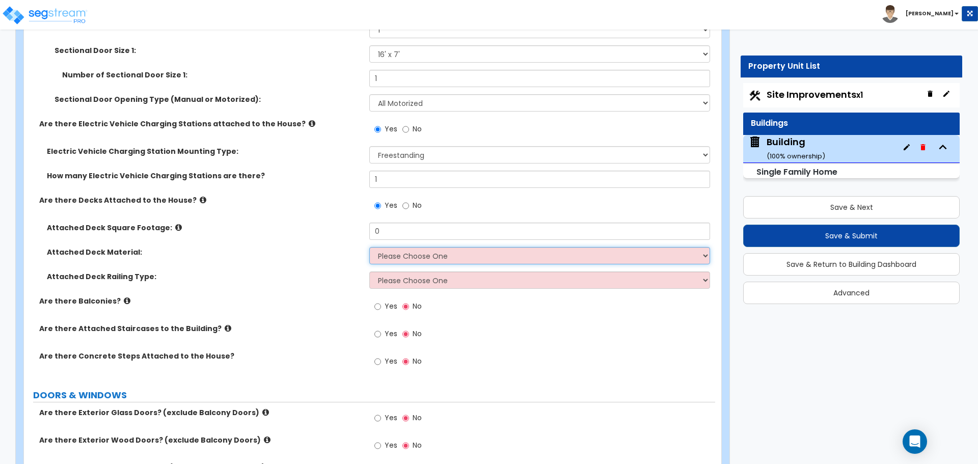
click at [418, 255] on select "Please Choose One Wood Plastic/PVC" at bounding box center [539, 255] width 340 height 17
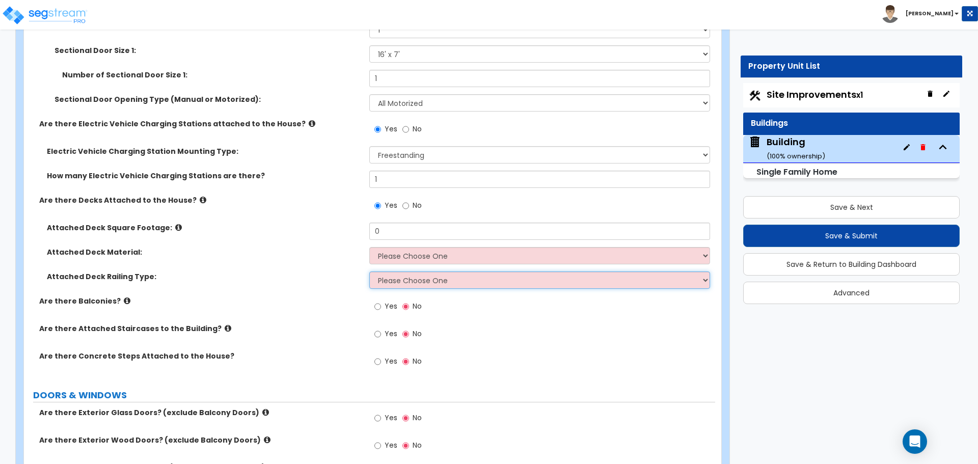
click at [404, 272] on select "Please Choose One Wood Plastic" at bounding box center [539, 279] width 340 height 17
click at [409, 203] on label "No" at bounding box center [411, 206] width 19 height 17
click at [409, 203] on input "No" at bounding box center [405, 205] width 7 height 11
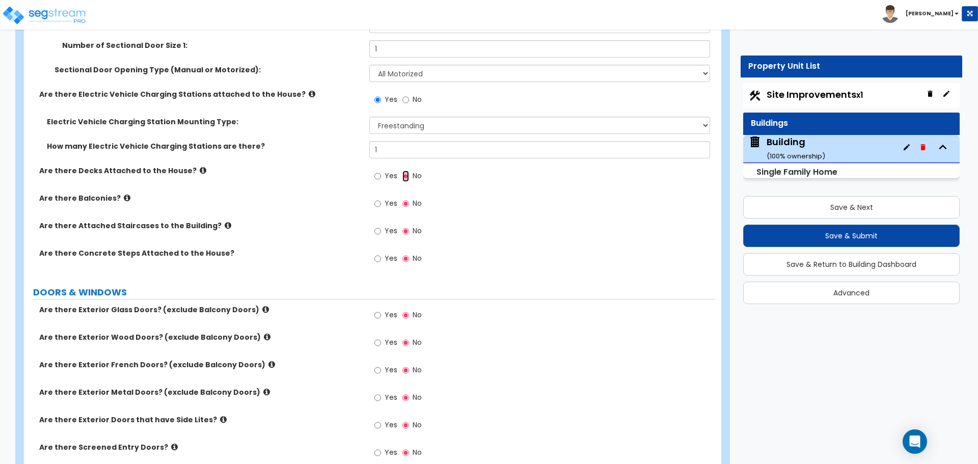
scroll to position [2344, 0]
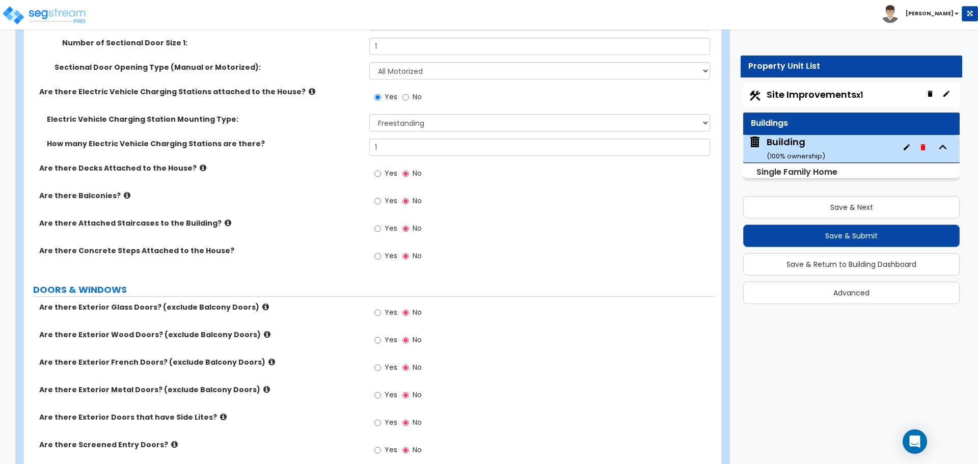
click at [124, 193] on icon at bounding box center [127, 195] width 7 height 8
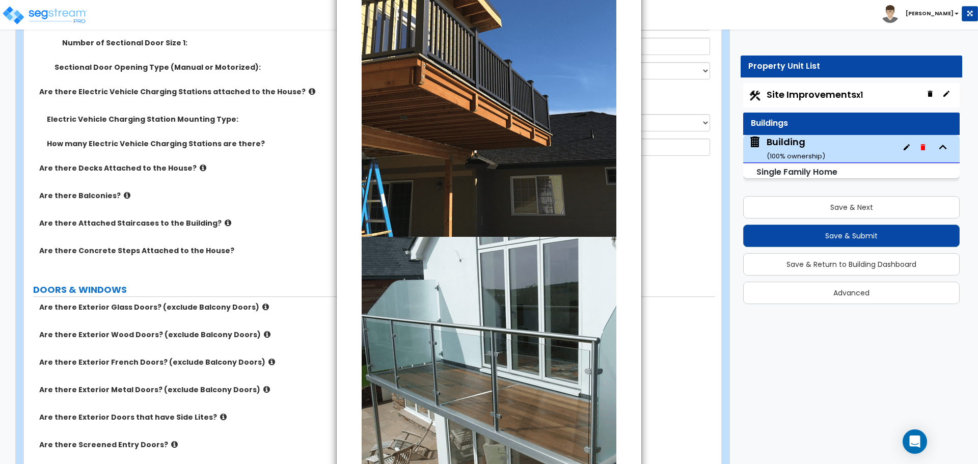
scroll to position [252, 0]
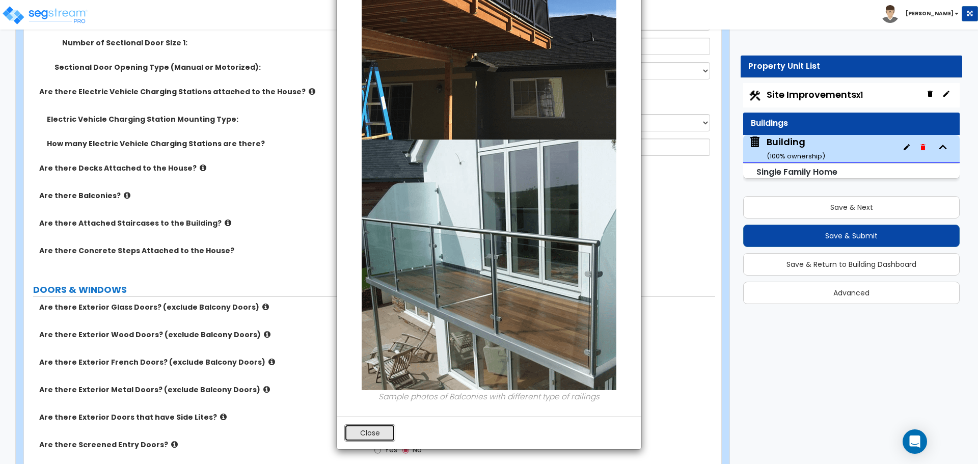
click at [382, 426] on button "Close" at bounding box center [369, 432] width 51 height 17
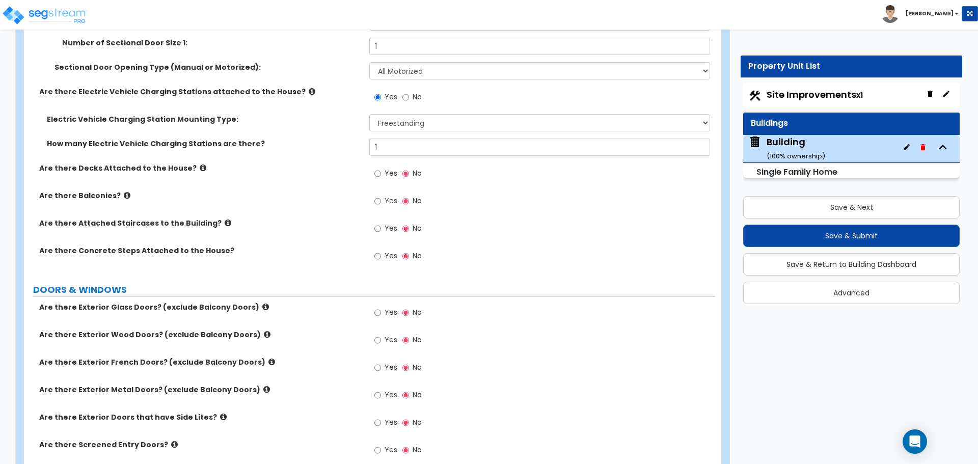
click at [387, 204] on label "Yes" at bounding box center [385, 202] width 23 height 17
click at [381, 204] on input "Yes" at bounding box center [377, 201] width 7 height 11
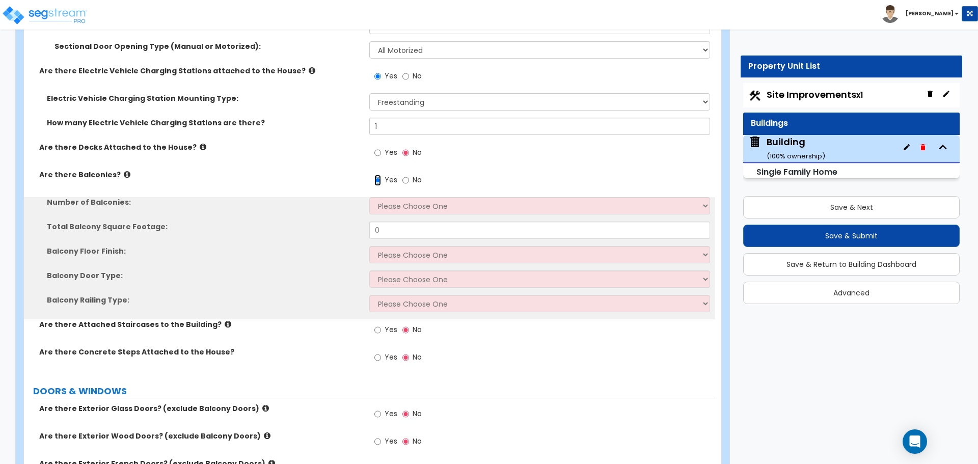
scroll to position [2366, 0]
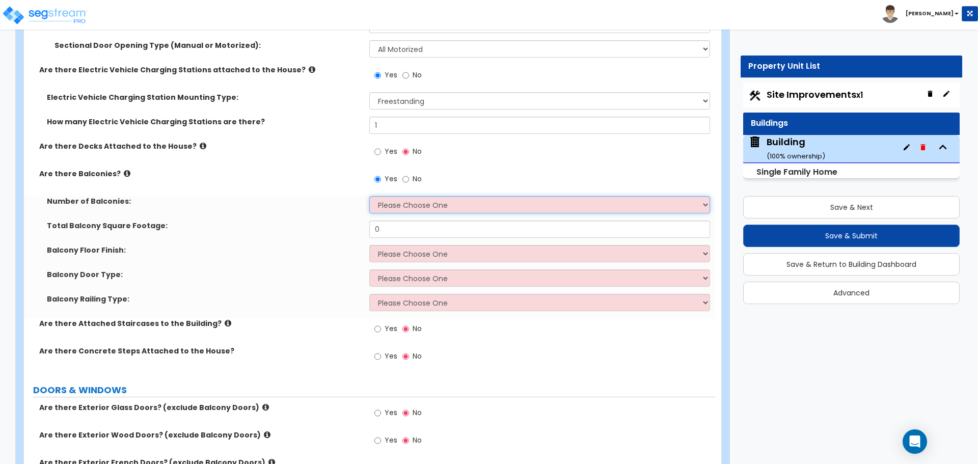
click at [414, 206] on select "Please Choose One 1 2 3 4 5" at bounding box center [539, 204] width 340 height 17
click at [369, 196] on select "Please Choose One 1 2 3 4 5" at bounding box center [539, 204] width 340 height 17
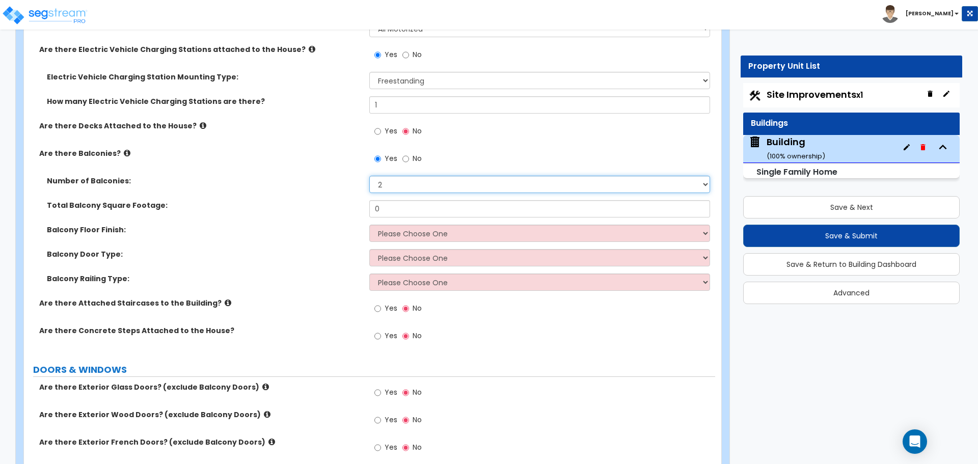
scroll to position [2389, 0]
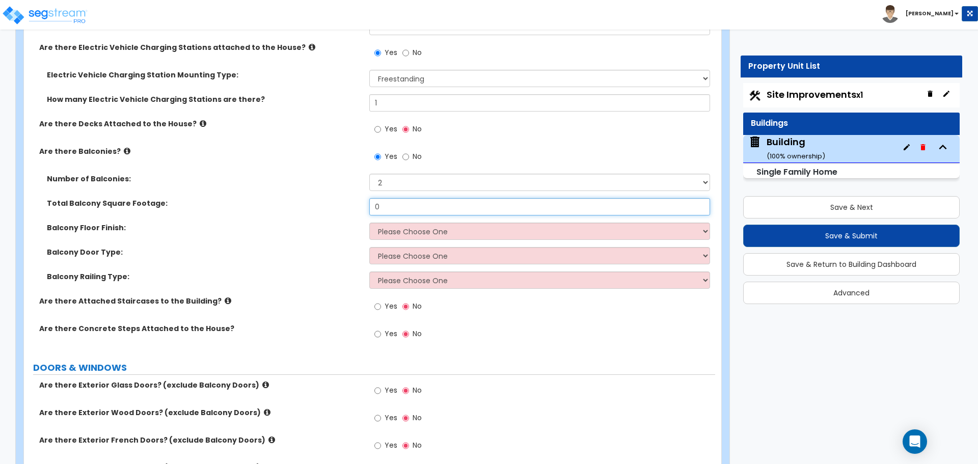
drag, startPoint x: 395, startPoint y: 206, endPoint x: 344, endPoint y: 189, distance: 54.1
click at [344, 189] on div "Number of Balconies: Please Choose One 1 2 3 4 5 Total Balcony Square Footage: …" at bounding box center [370, 235] width 676 height 122
click at [443, 225] on select "Please Choose One Concrete Flooring Tile Flooring Resilient Laminate Flooring P…" at bounding box center [539, 231] width 340 height 17
click at [369, 223] on select "Please Choose One Concrete Flooring Tile Flooring Resilient Laminate Flooring P…" at bounding box center [539, 231] width 340 height 17
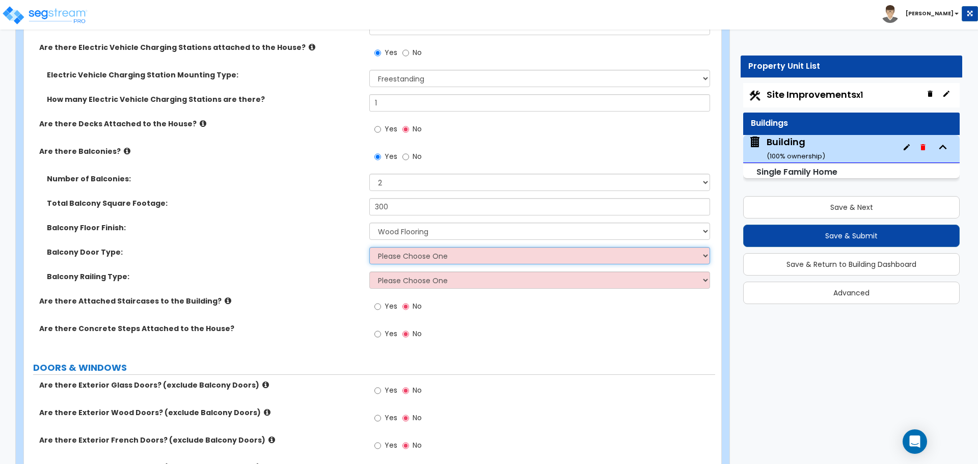
click at [439, 251] on select "Please Choose One Single Hinged Doors Double Hinged Doors Single French Doors D…" at bounding box center [539, 255] width 340 height 17
click at [369, 247] on select "Please Choose One Single Hinged Doors Double Hinged Doors Single French Doors D…" at bounding box center [539, 255] width 340 height 17
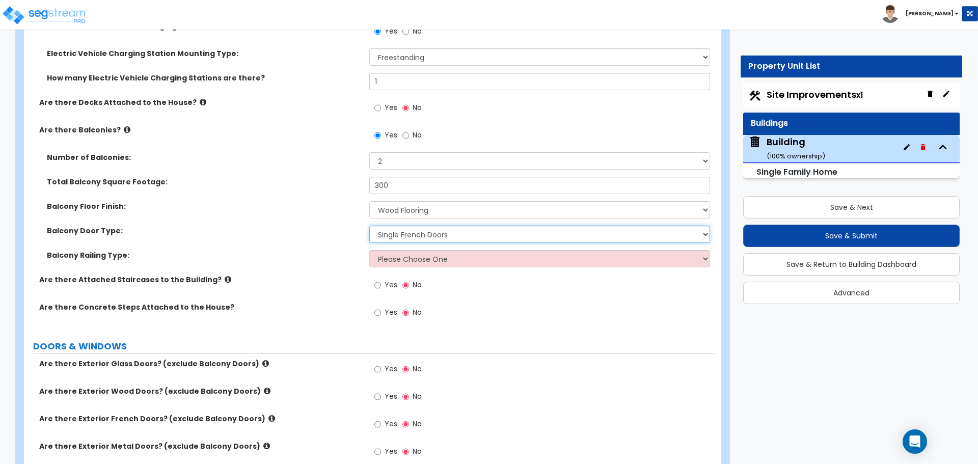
scroll to position [2411, 0]
click at [430, 263] on div "Balcony Railing Type: Please Choose One Steel Aluminum Wood Glass and Metal Wro…" at bounding box center [369, 261] width 691 height 24
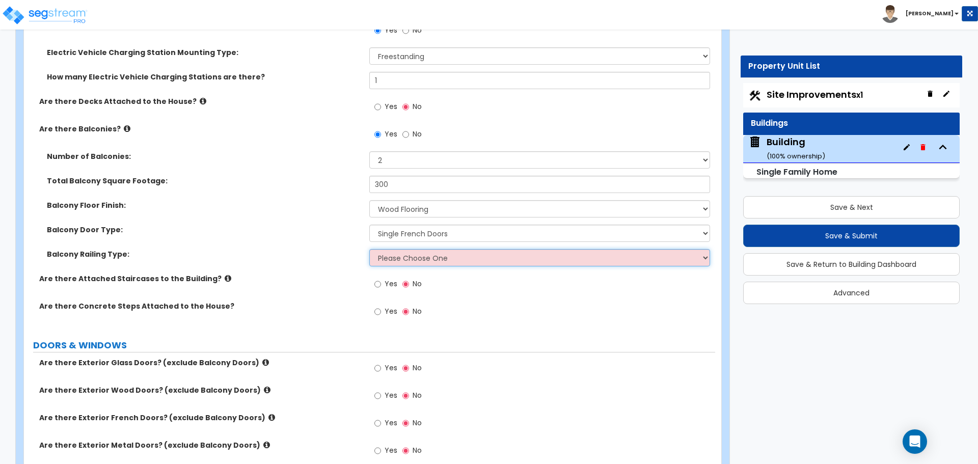
click at [430, 259] on select "Please Choose One Steel Aluminum Wood Glass and Metal Wrought Iron" at bounding box center [539, 257] width 340 height 17
click at [369, 249] on select "Please Choose One Steel Aluminum Wood Glass and Metal Wrought Iron" at bounding box center [539, 257] width 340 height 17
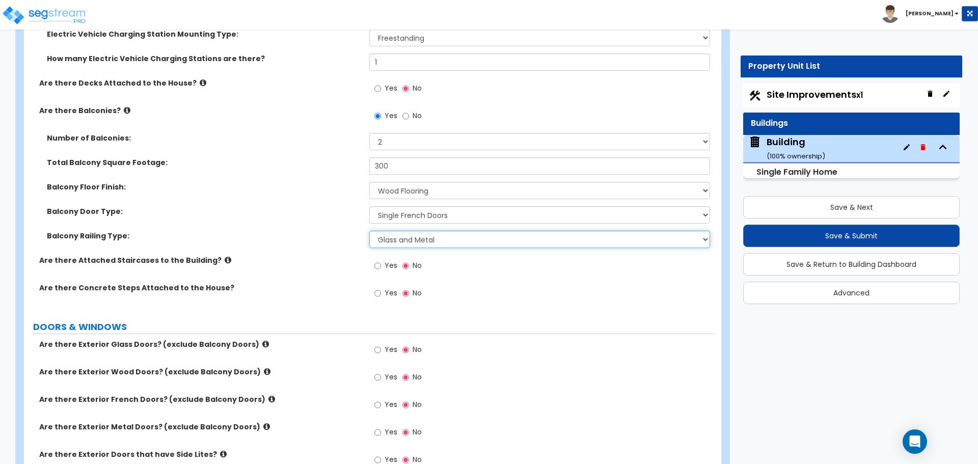
scroll to position [2430, 0]
click at [225, 256] on icon at bounding box center [228, 259] width 7 height 8
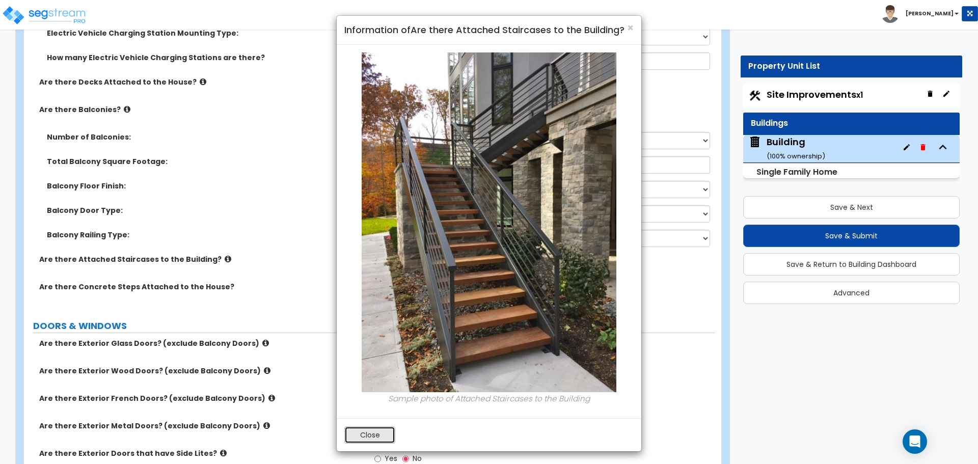
click at [376, 429] on button "Close" at bounding box center [369, 434] width 51 height 17
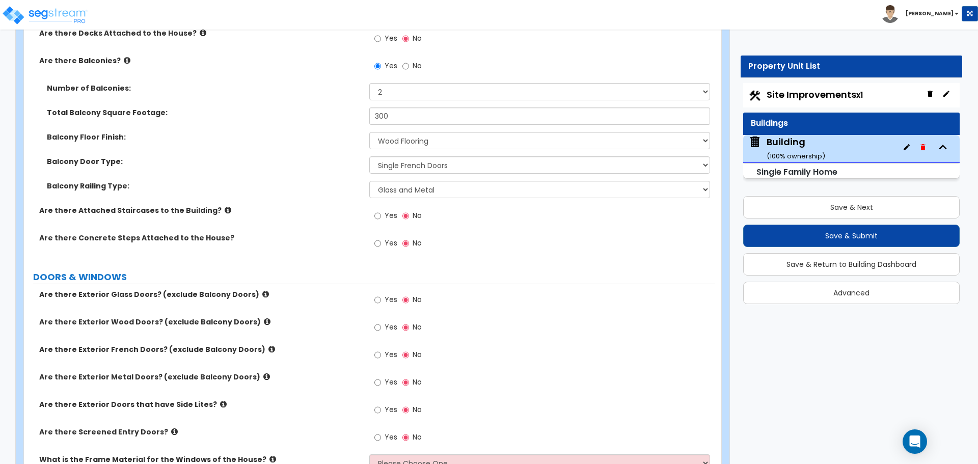
scroll to position [2481, 0]
drag, startPoint x: 386, startPoint y: 213, endPoint x: 362, endPoint y: 211, distance: 23.5
click at [386, 213] on span "Yes" at bounding box center [391, 214] width 13 height 10
click at [381, 213] on input "Yes" at bounding box center [377, 214] width 7 height 11
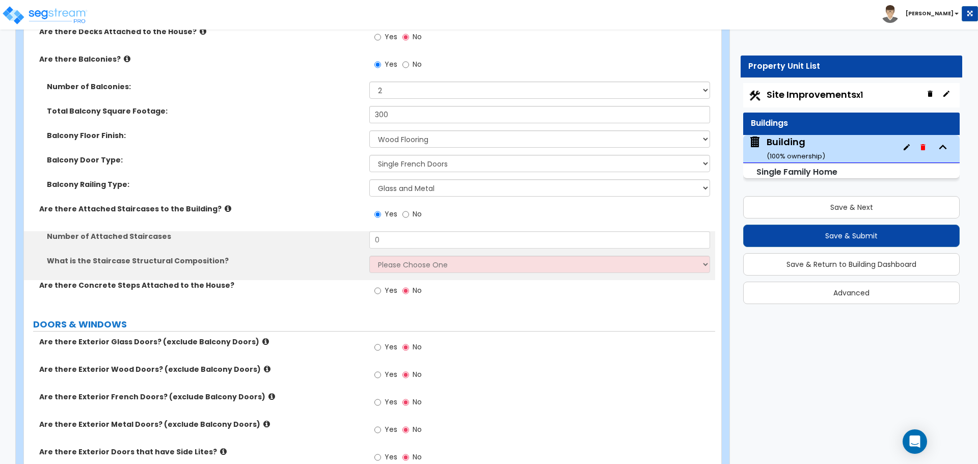
click at [226, 204] on label "Are there Attached Staircases to the Building?" at bounding box center [200, 209] width 322 height 10
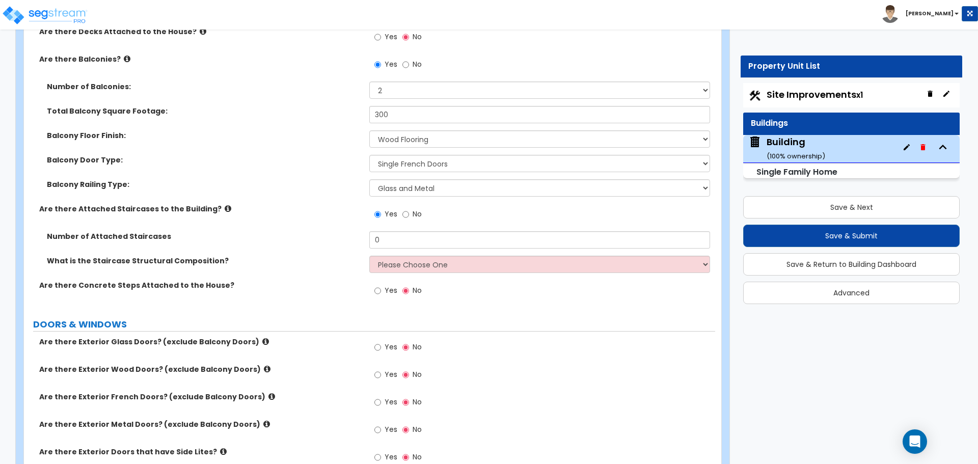
click at [225, 205] on icon at bounding box center [228, 209] width 7 height 8
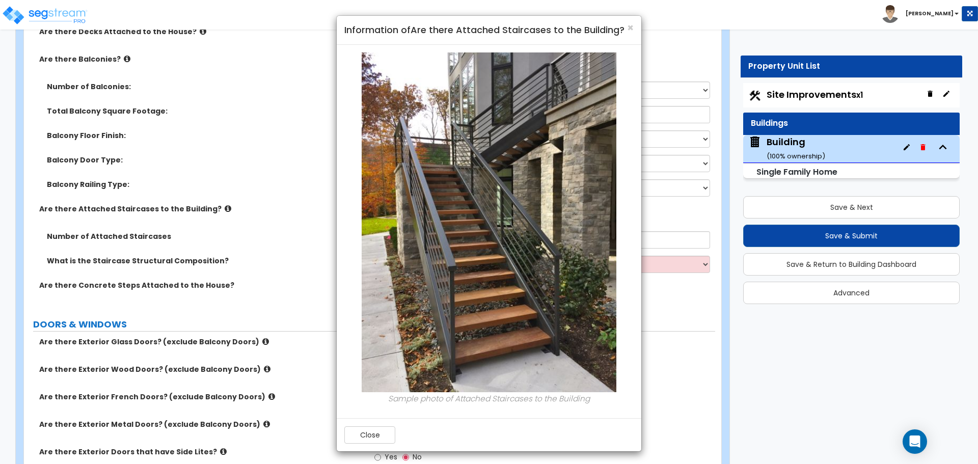
click at [250, 218] on div "× Information of Are there Attached Staircases to the Building? Sample photo of…" at bounding box center [489, 232] width 978 height 464
click at [634, 27] on div "× Information of Are there Attached Staircases to the Building?" at bounding box center [489, 30] width 305 height 29
click at [632, 26] on span "×" at bounding box center [630, 27] width 7 height 15
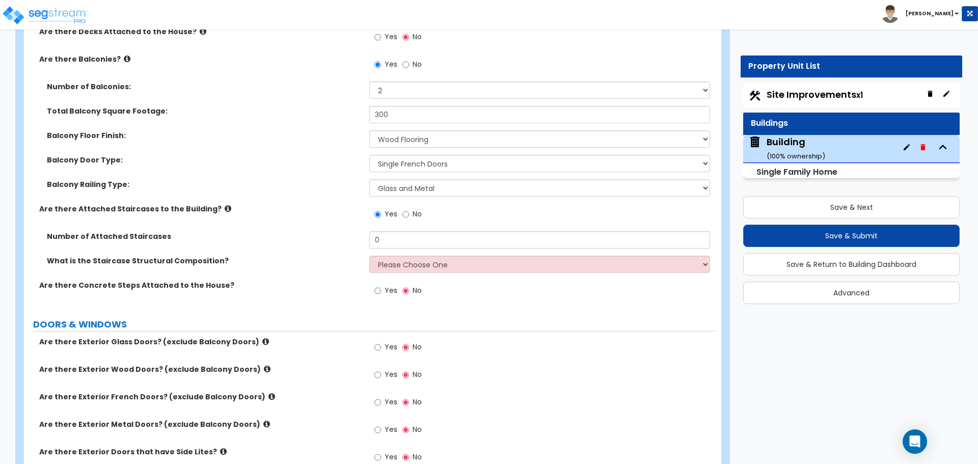
click at [267, 112] on label "Total Balcony Square Footage:" at bounding box center [204, 111] width 315 height 10
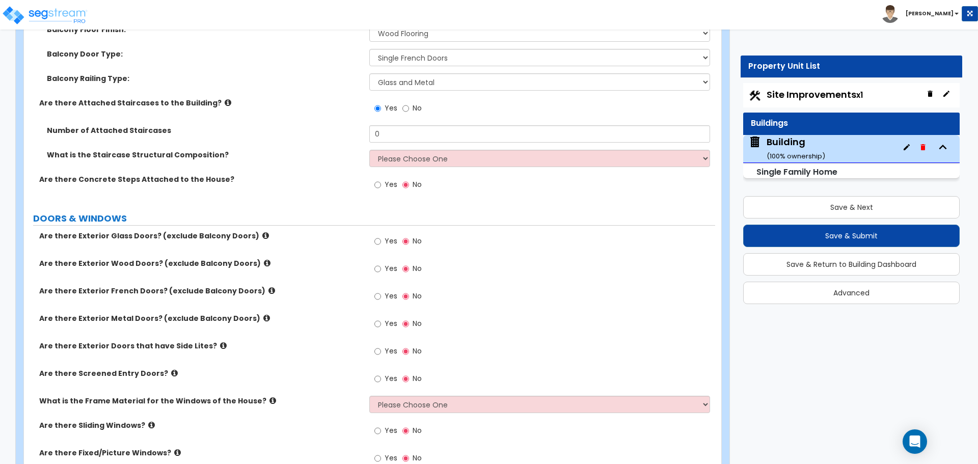
scroll to position [2585, 0]
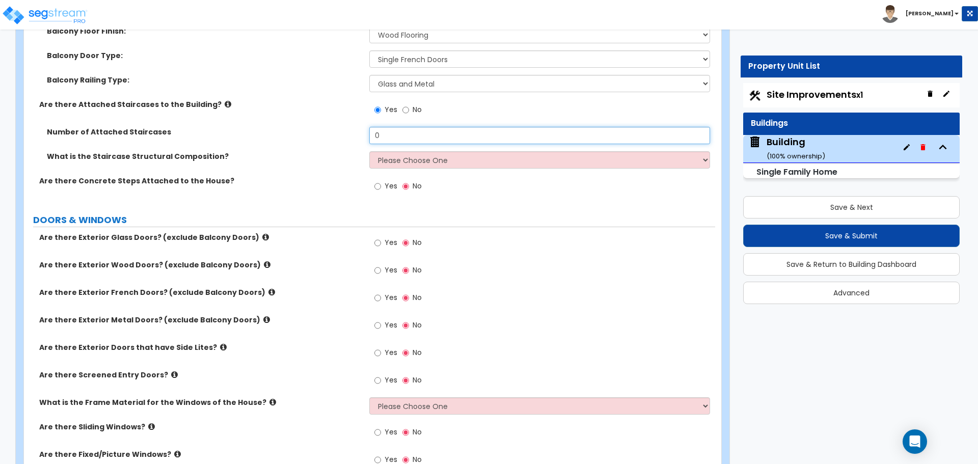
click at [408, 130] on input "0" at bounding box center [539, 135] width 340 height 17
drag, startPoint x: 388, startPoint y: 129, endPoint x: 335, endPoint y: 127, distance: 53.0
click at [335, 127] on div "Number of Attached Staircases 0" at bounding box center [369, 139] width 691 height 24
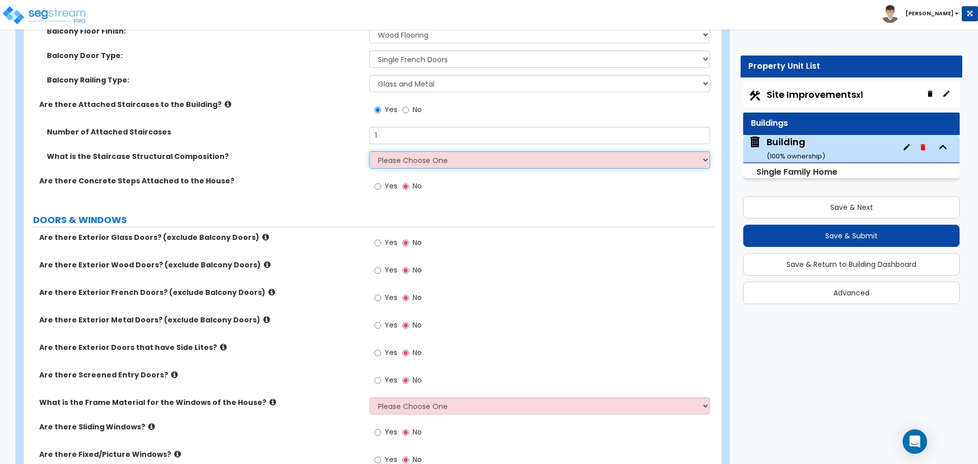
click at [425, 159] on select "Please Choose One Reinforced Concrete Structural Steel Wood" at bounding box center [539, 159] width 340 height 17
click at [369, 151] on select "Please Choose One Reinforced Concrete Structural Steel Wood" at bounding box center [539, 159] width 340 height 17
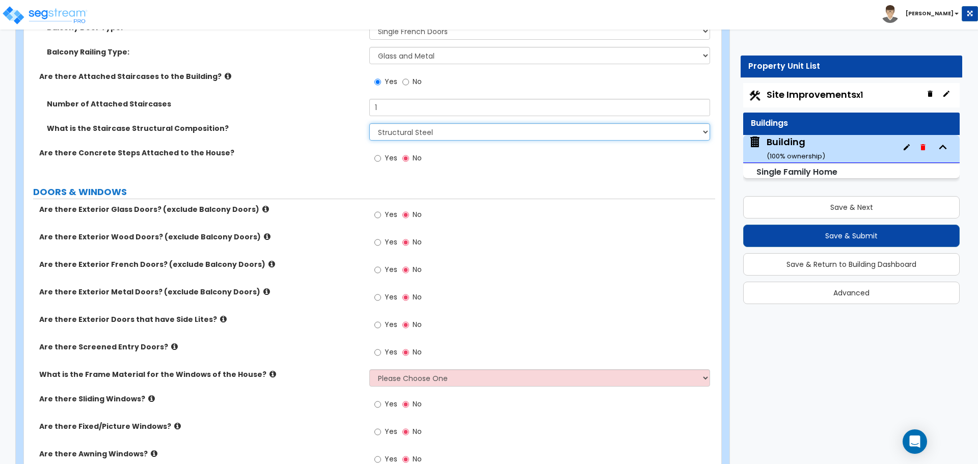
scroll to position [2621, 0]
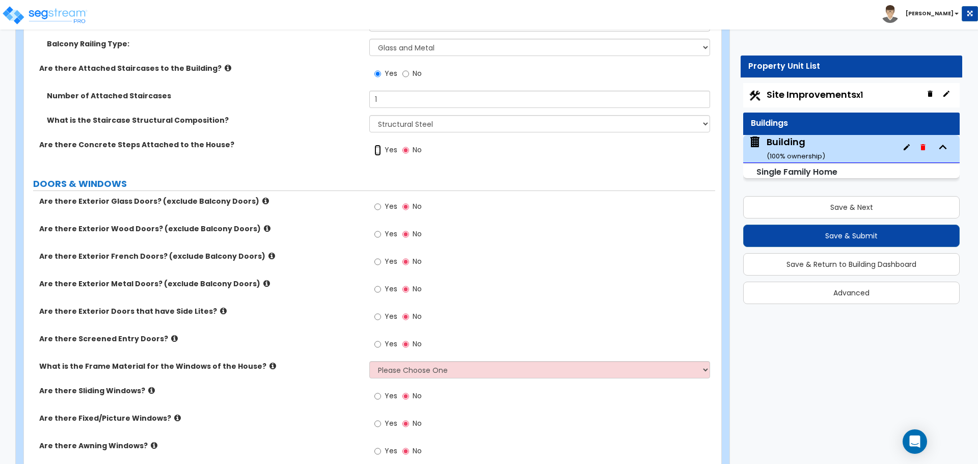
click at [379, 149] on input "Yes" at bounding box center [377, 150] width 7 height 11
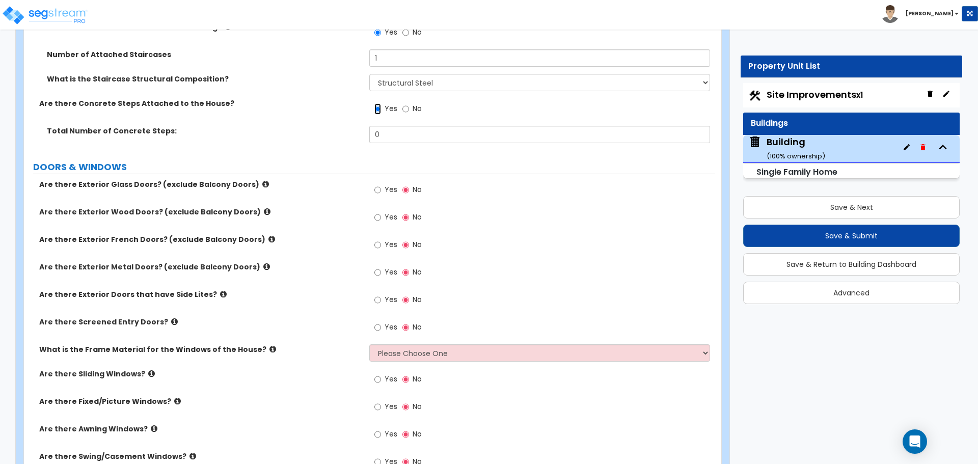
scroll to position [2665, 0]
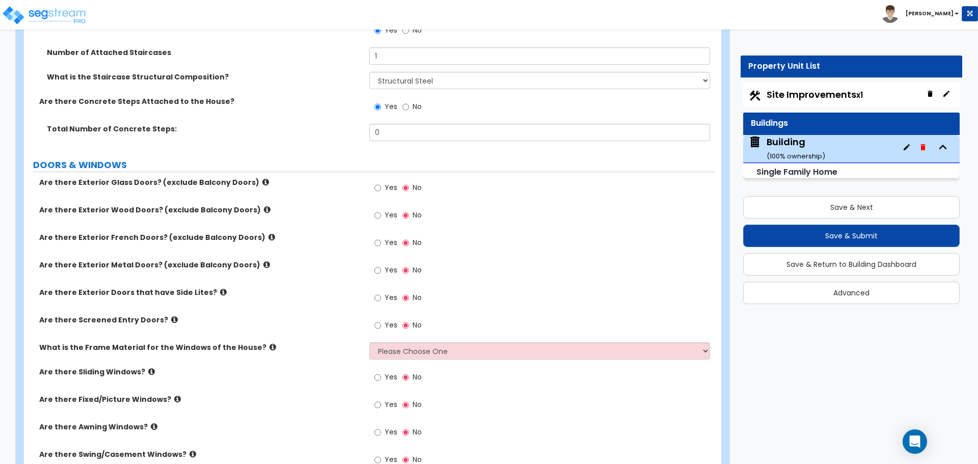
click at [409, 108] on label "No" at bounding box center [411, 107] width 19 height 17
click at [409, 108] on input "No" at bounding box center [405, 106] width 7 height 11
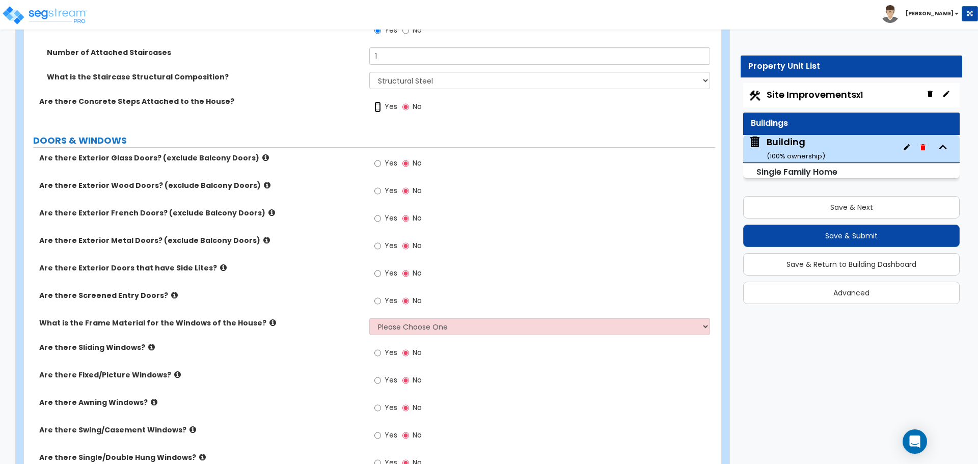
click at [380, 105] on input "Yes" at bounding box center [377, 106] width 7 height 11
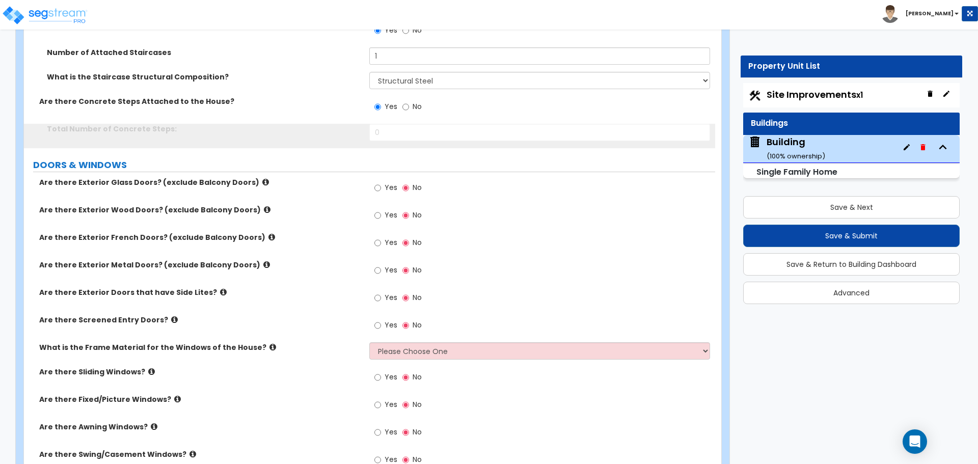
click at [414, 105] on span "No" at bounding box center [417, 106] width 9 height 10
click at [409, 105] on input "No" at bounding box center [405, 106] width 7 height 11
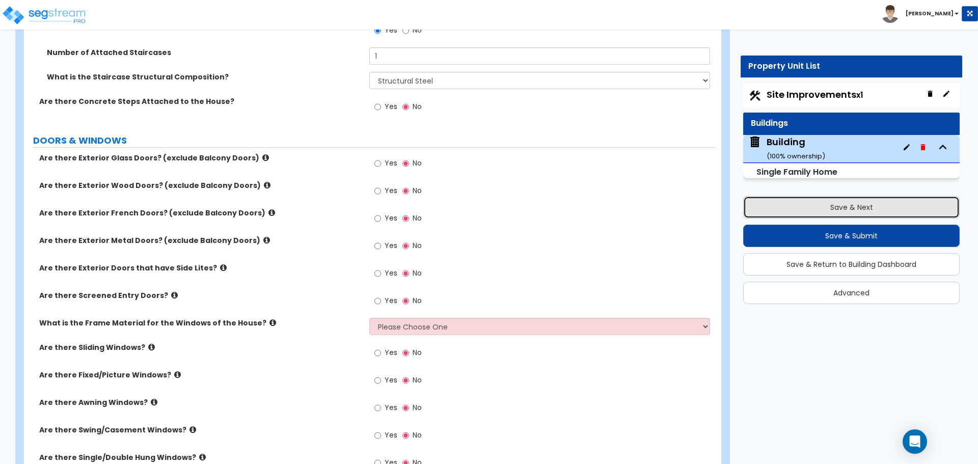
click at [802, 210] on button "Save & Next" at bounding box center [851, 207] width 216 height 22
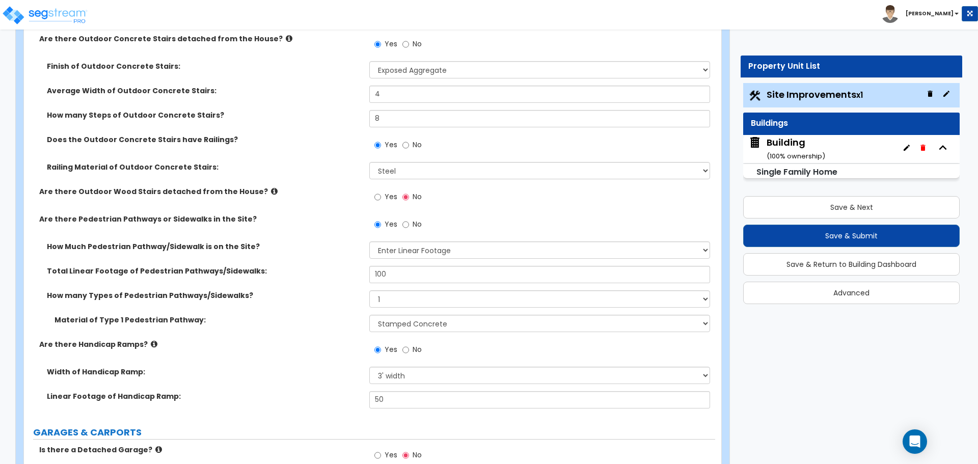
scroll to position [664, 0]
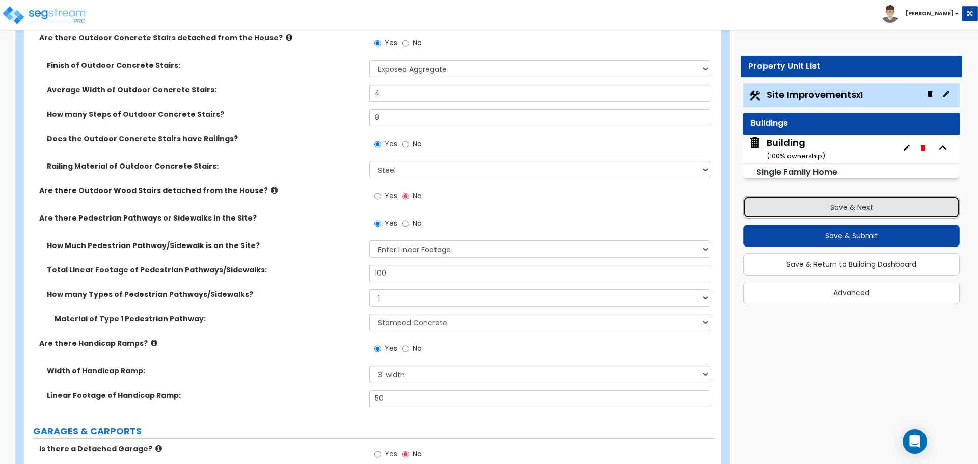
click at [797, 212] on button "Save & Next" at bounding box center [851, 207] width 216 height 22
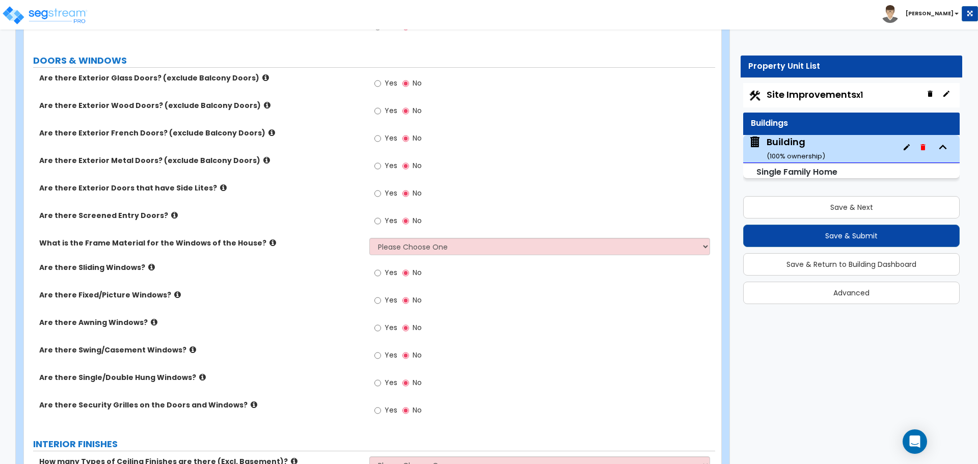
scroll to position [2751, 0]
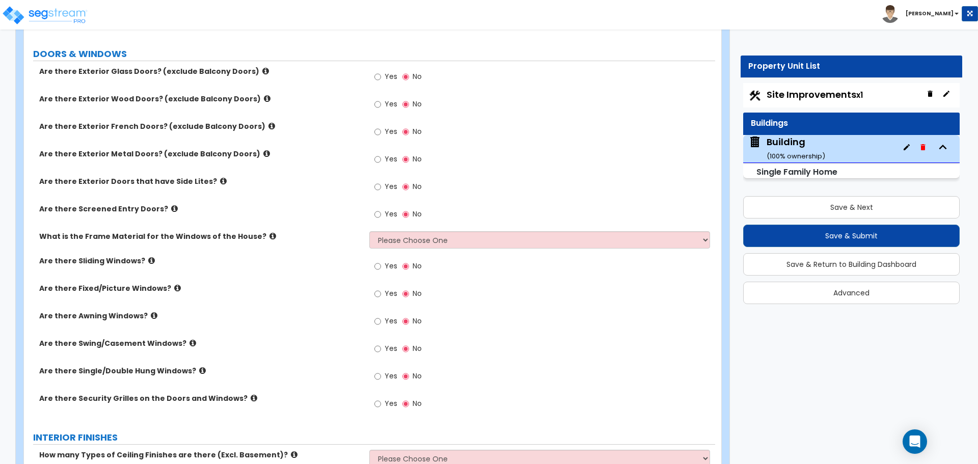
click at [382, 77] on label "Yes" at bounding box center [385, 77] width 23 height 17
click at [381, 77] on input "Yes" at bounding box center [377, 76] width 7 height 11
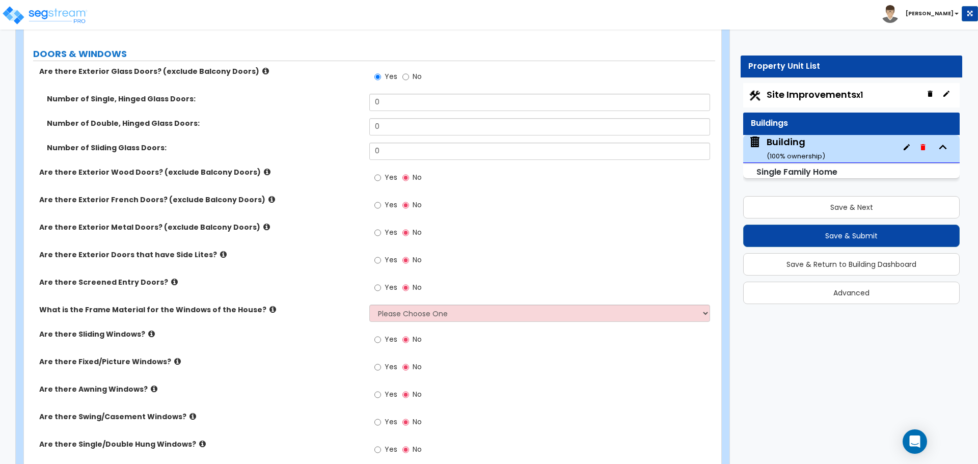
click at [244, 66] on label "Are there Exterior Glass Doors? (exclude Balcony Doors)" at bounding box center [200, 71] width 322 height 10
click at [262, 68] on icon at bounding box center [265, 71] width 7 height 8
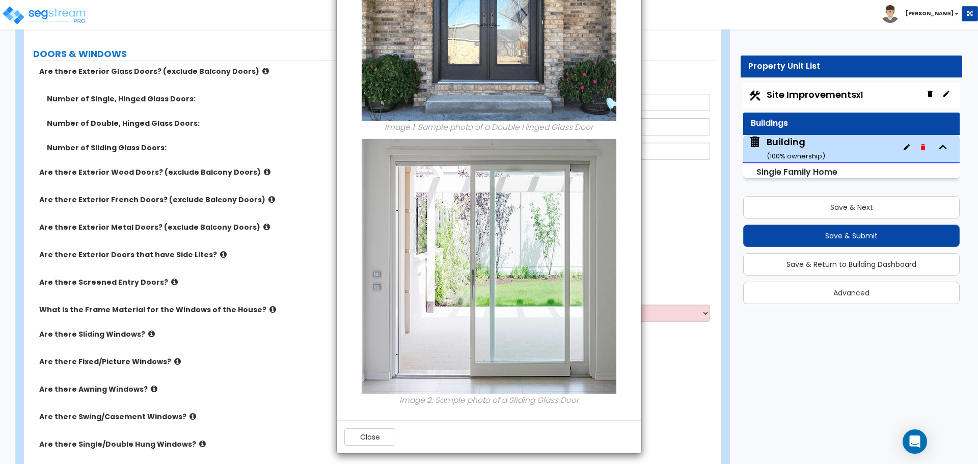
scroll to position [129, 0]
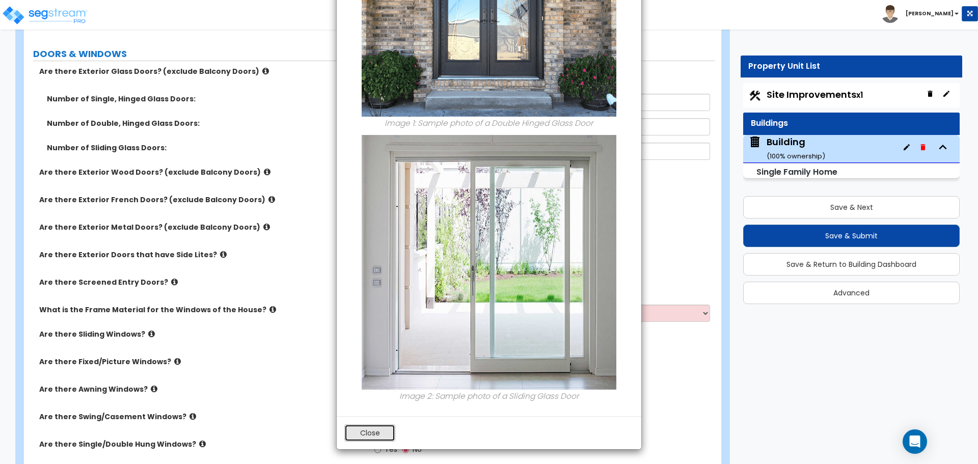
click at [362, 434] on button "Close" at bounding box center [369, 432] width 51 height 17
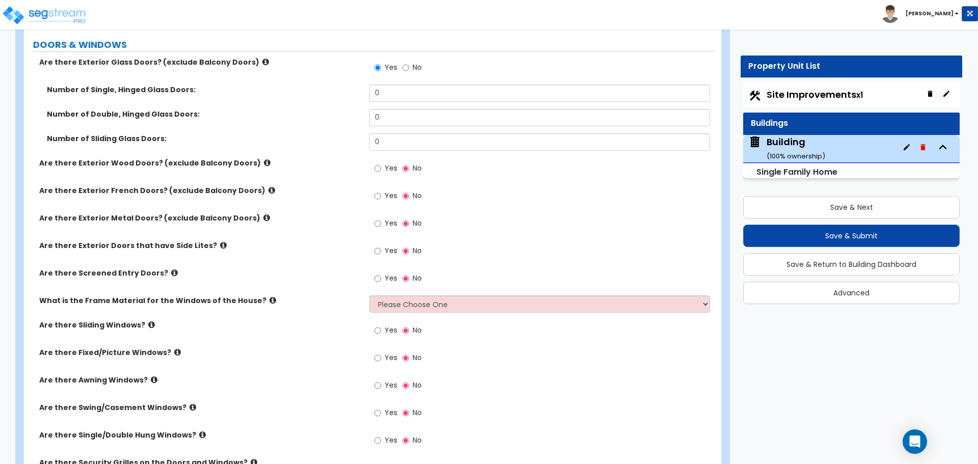
scroll to position [2766, 0]
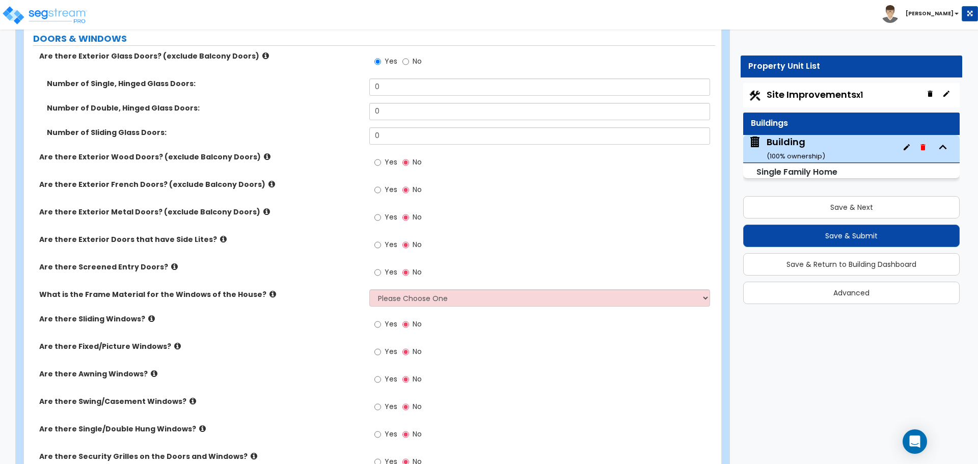
click at [476, 62] on div "Yes No" at bounding box center [541, 65] width 345 height 28
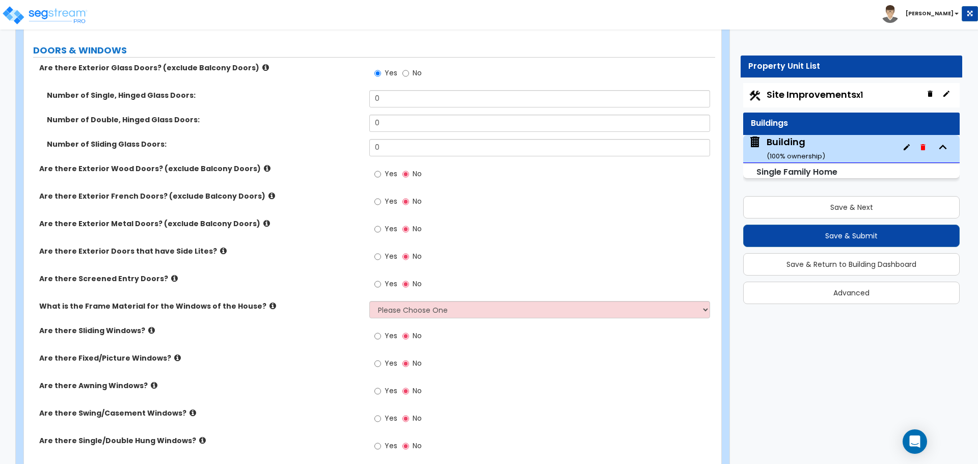
scroll to position [2746, 0]
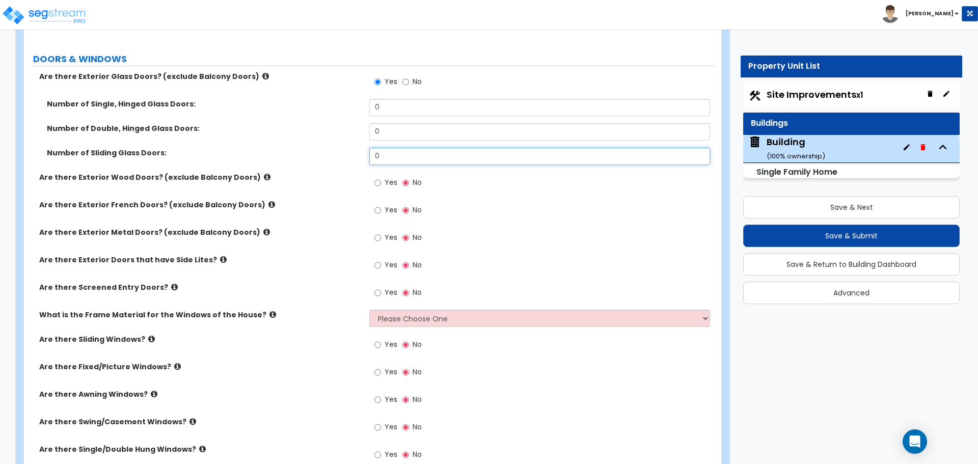
click at [389, 157] on input "0" at bounding box center [539, 156] width 340 height 17
drag, startPoint x: 388, startPoint y: 134, endPoint x: 336, endPoint y: 134, distance: 51.9
click at [336, 134] on div "Number of Double, Hinged Glass Doors: 0" at bounding box center [369, 135] width 691 height 24
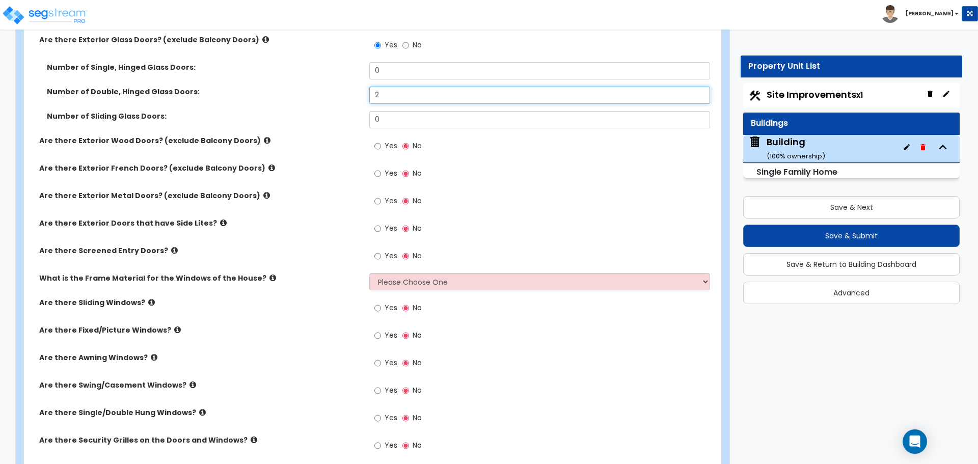
scroll to position [2785, 0]
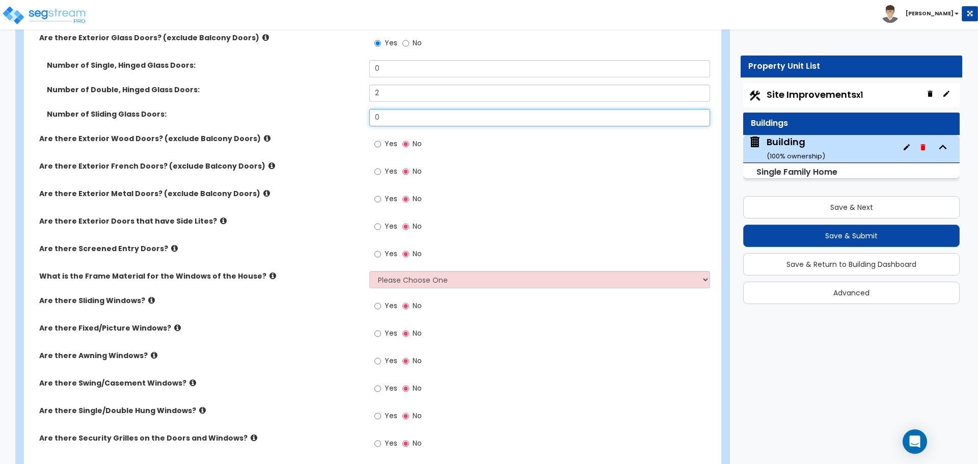
drag, startPoint x: 387, startPoint y: 119, endPoint x: 338, endPoint y: 118, distance: 49.4
click at [344, 118] on div "Number of Sliding Glass Doors: 0" at bounding box center [369, 121] width 691 height 24
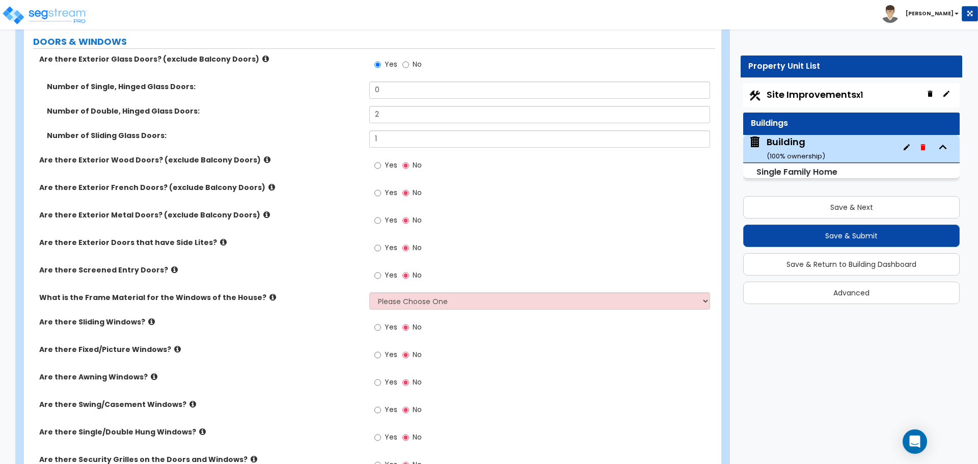
scroll to position [2764, 0]
click at [316, 96] on div "Number of Single, Hinged Glass Doors: 0" at bounding box center [369, 92] width 691 height 24
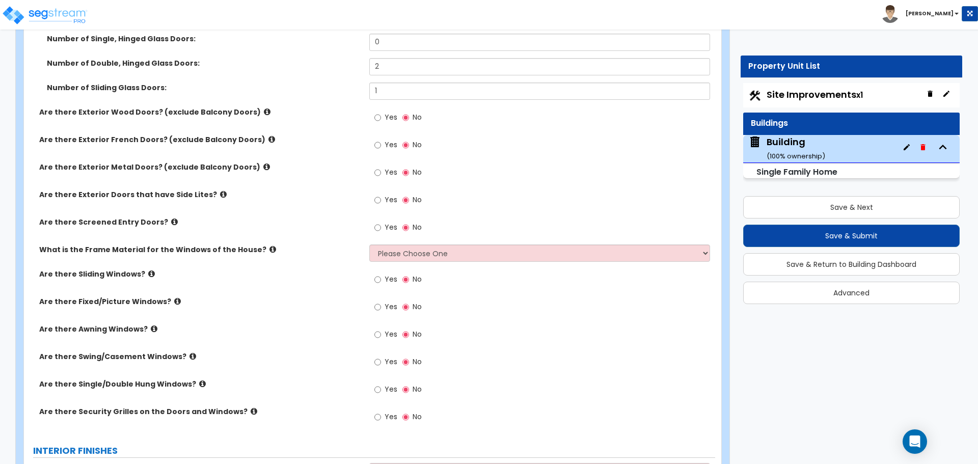
scroll to position [2833, 0]
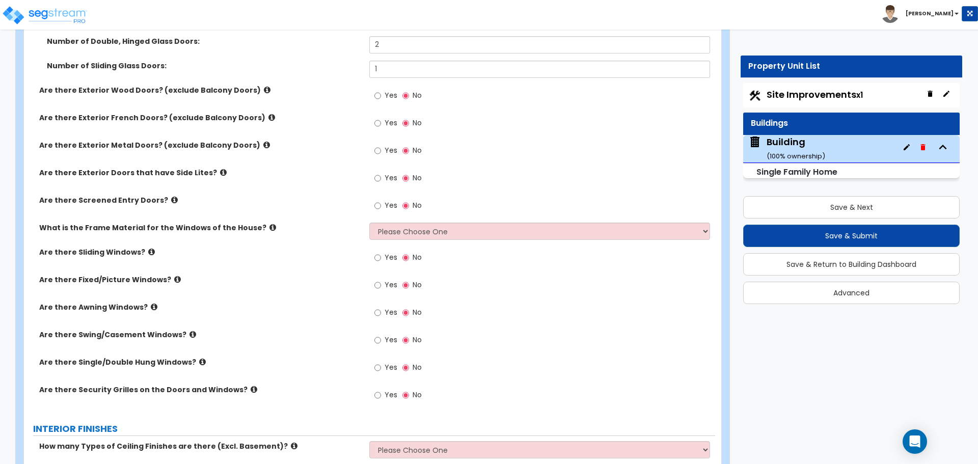
click at [245, 87] on label "Are there Exterior Wood Doors? (exclude Balcony Doors)" at bounding box center [200, 90] width 322 height 10
click at [264, 88] on icon at bounding box center [267, 90] width 7 height 8
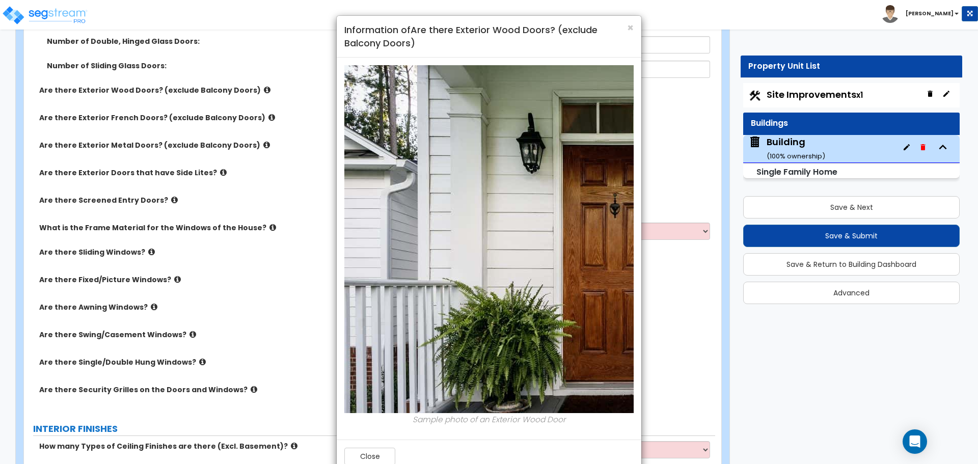
scroll to position [23, 0]
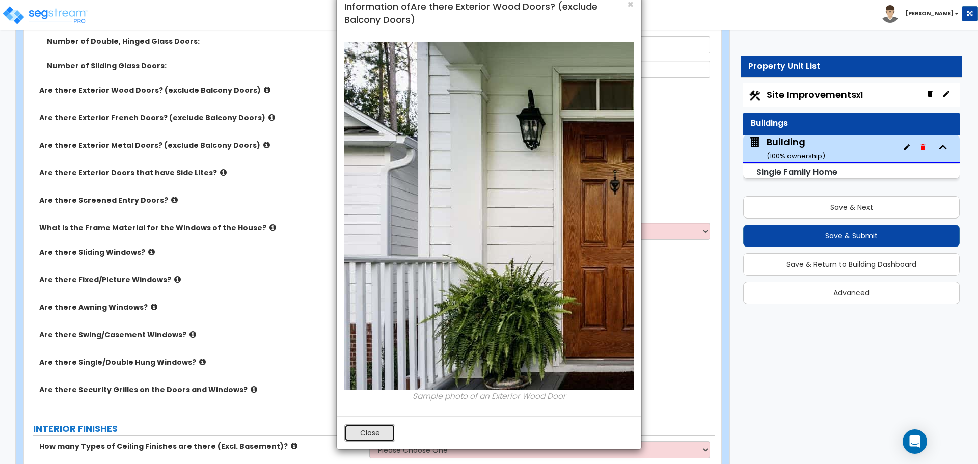
click at [382, 437] on button "Close" at bounding box center [369, 432] width 51 height 17
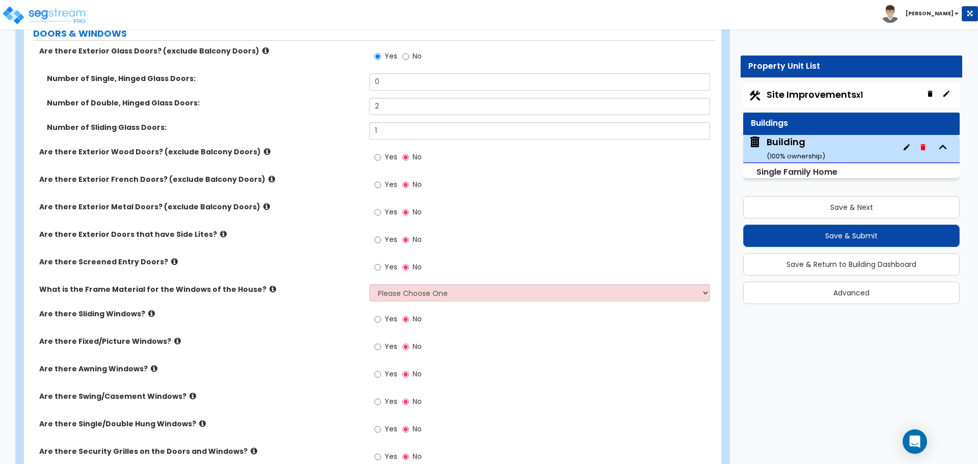
scroll to position [2772, 0]
click at [381, 157] on label "Yes" at bounding box center [385, 157] width 23 height 17
click at [381, 157] on input "Yes" at bounding box center [377, 156] width 7 height 11
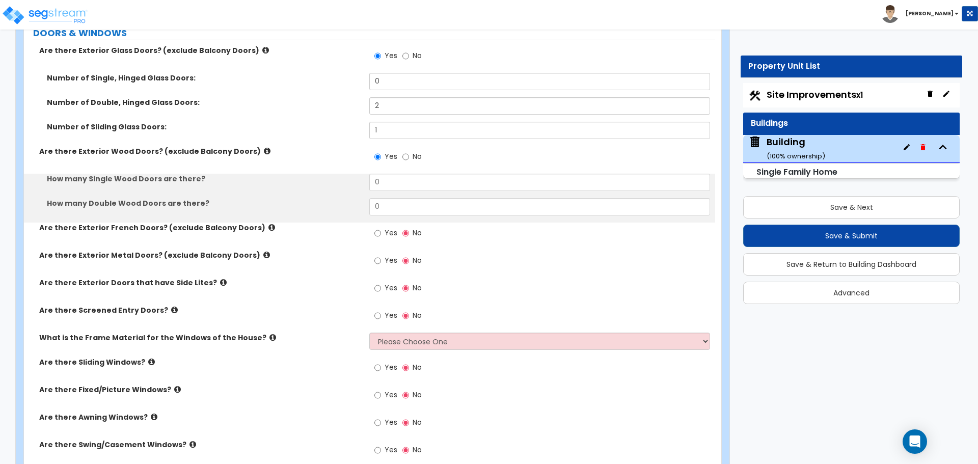
click at [242, 148] on label "Are there Exterior Wood Doors? (exclude Balcony Doors)" at bounding box center [200, 151] width 322 height 10
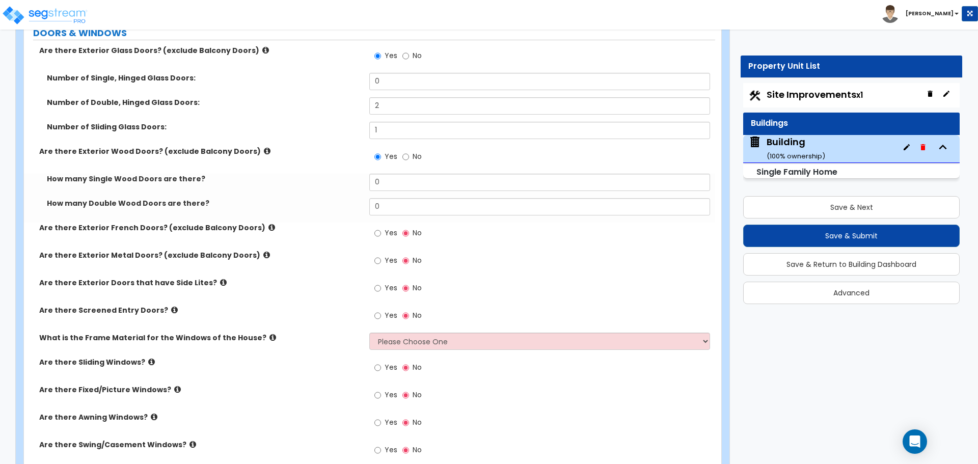
click at [264, 147] on icon at bounding box center [267, 151] width 7 height 8
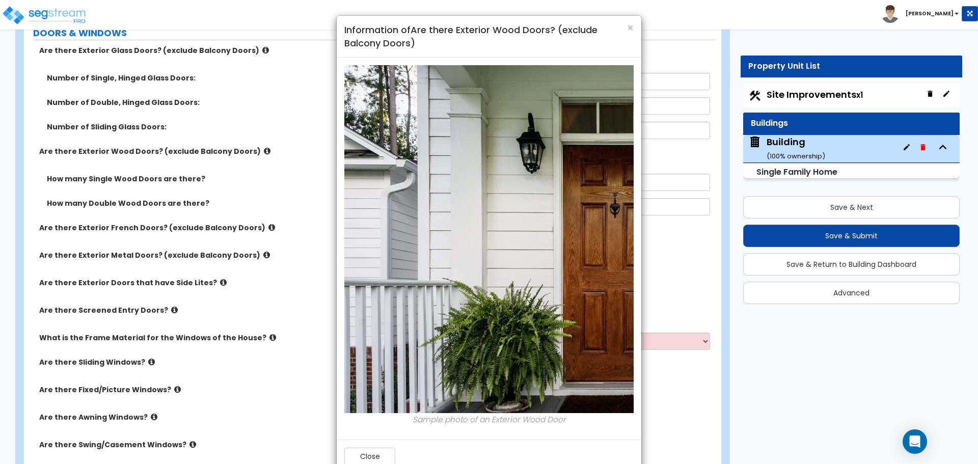
scroll to position [23, 0]
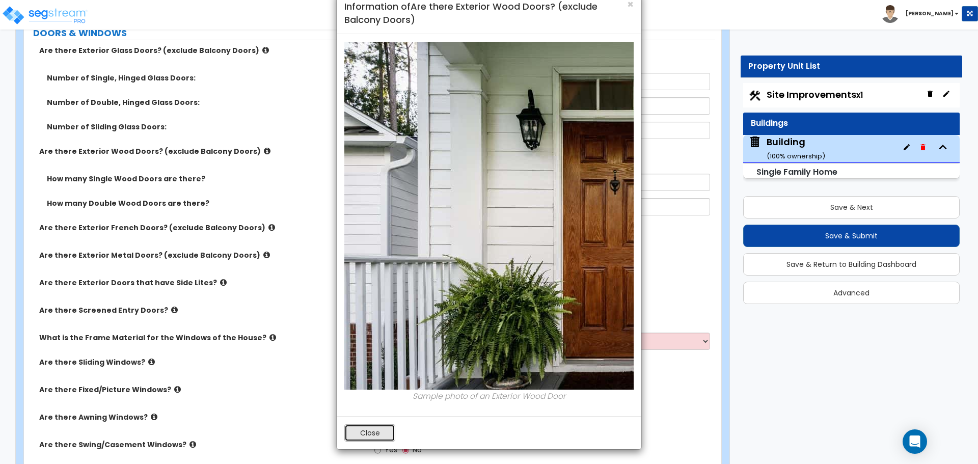
click at [379, 429] on button "Close" at bounding box center [369, 432] width 51 height 17
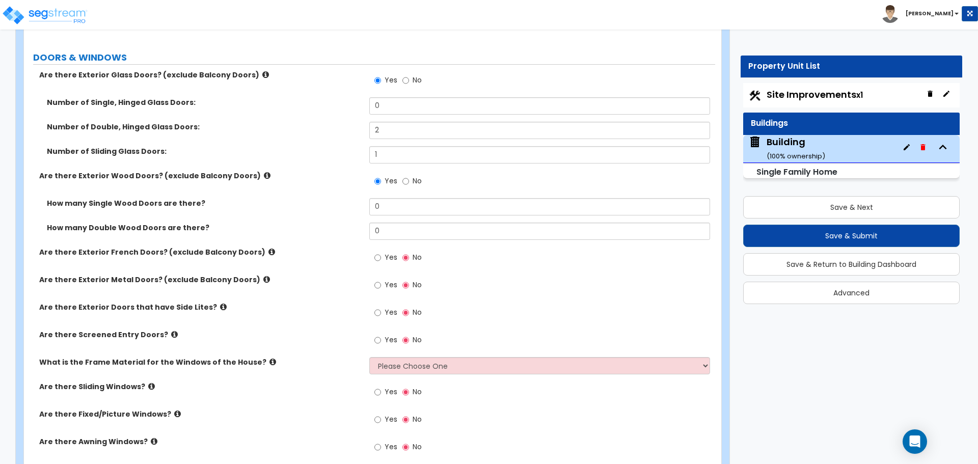
scroll to position [2744, 0]
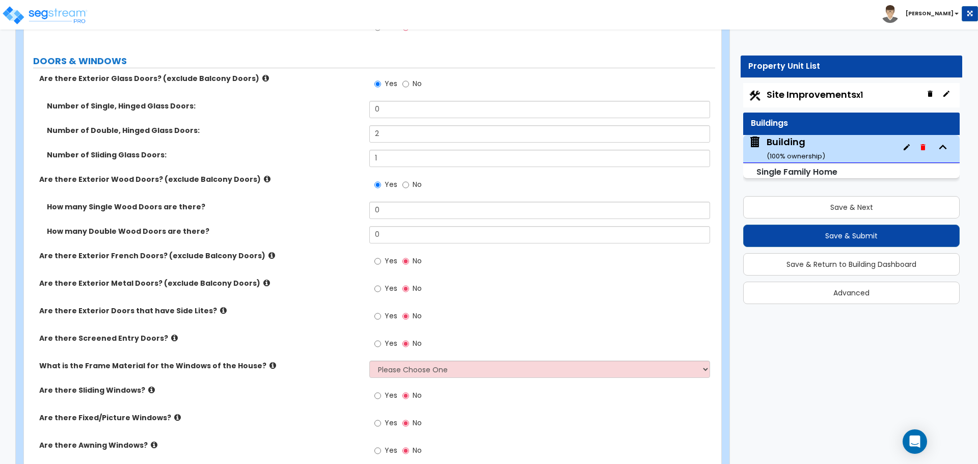
click at [262, 74] on icon at bounding box center [265, 78] width 7 height 8
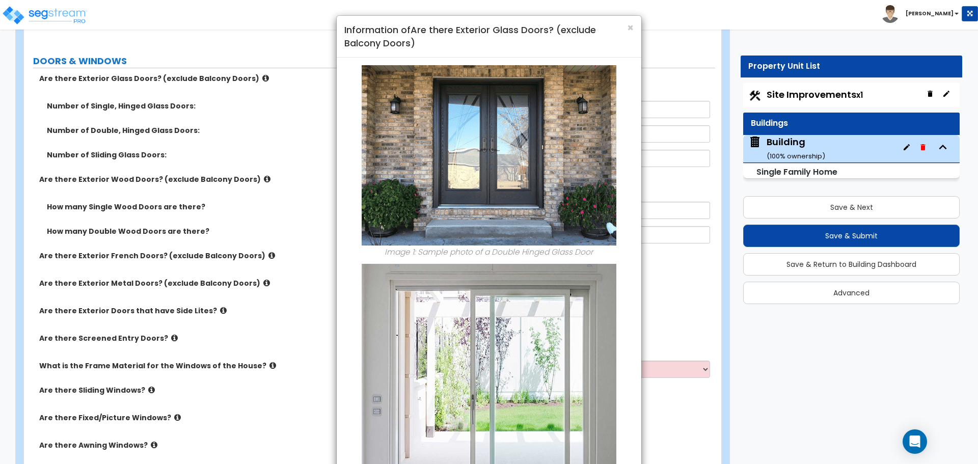
scroll to position [129, 0]
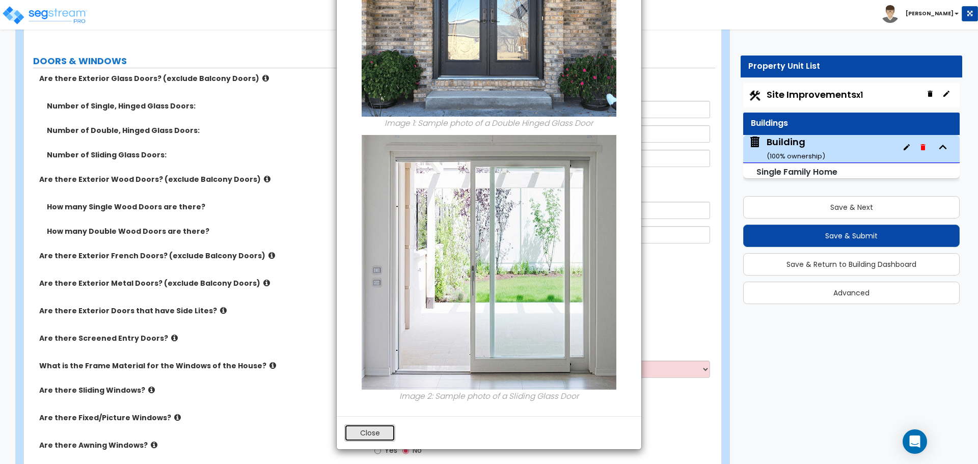
click at [375, 429] on button "Close" at bounding box center [369, 432] width 51 height 17
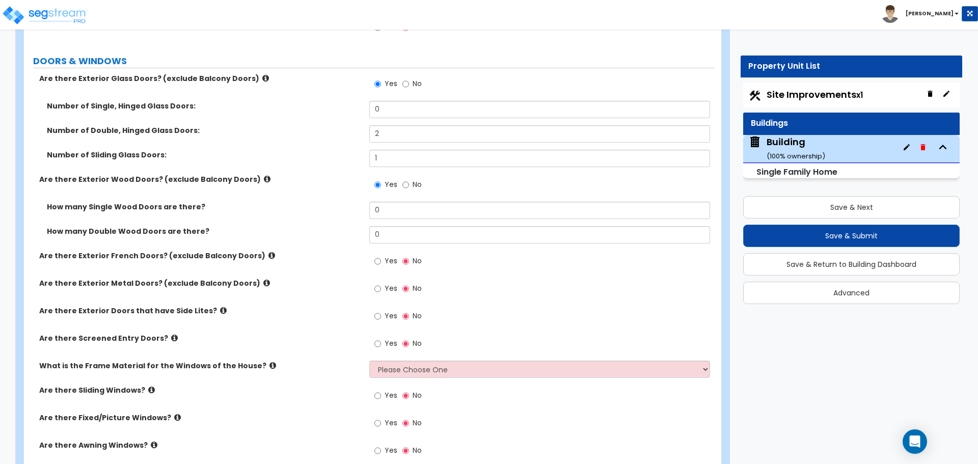
click at [264, 177] on icon at bounding box center [267, 179] width 7 height 8
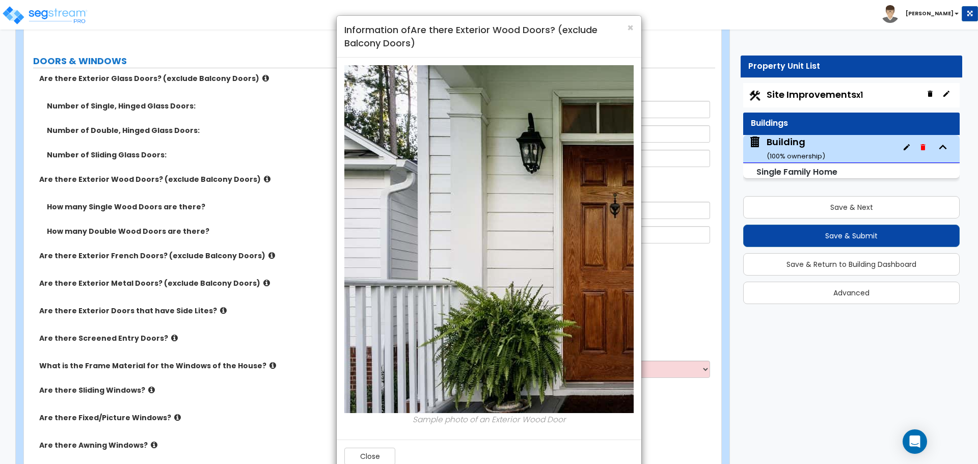
scroll to position [23, 0]
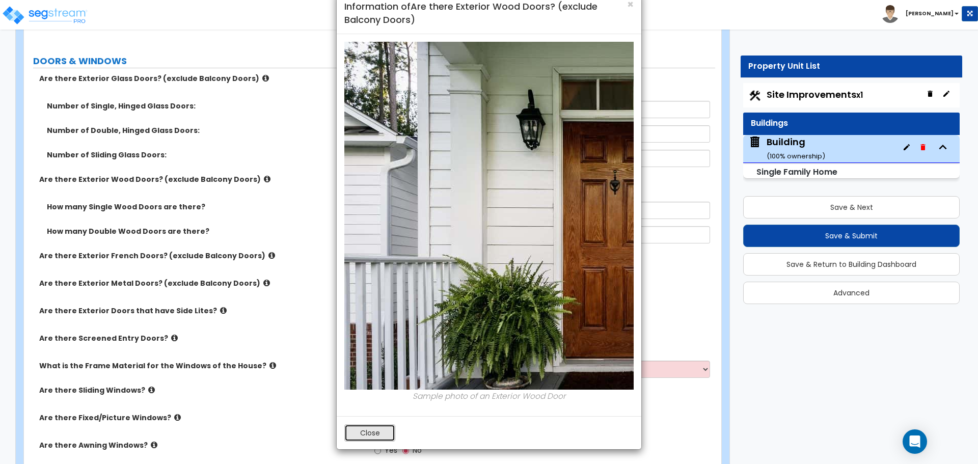
click at [352, 435] on button "Close" at bounding box center [369, 432] width 51 height 17
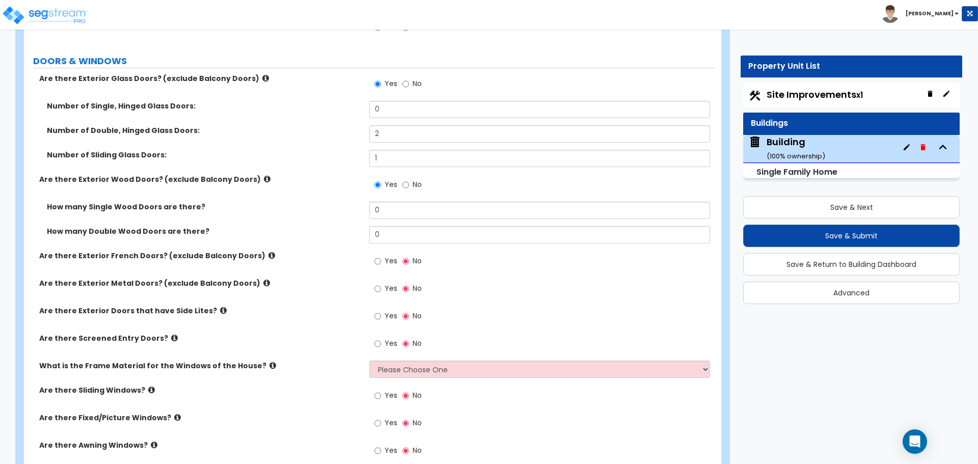
click at [264, 178] on icon at bounding box center [267, 179] width 7 height 8
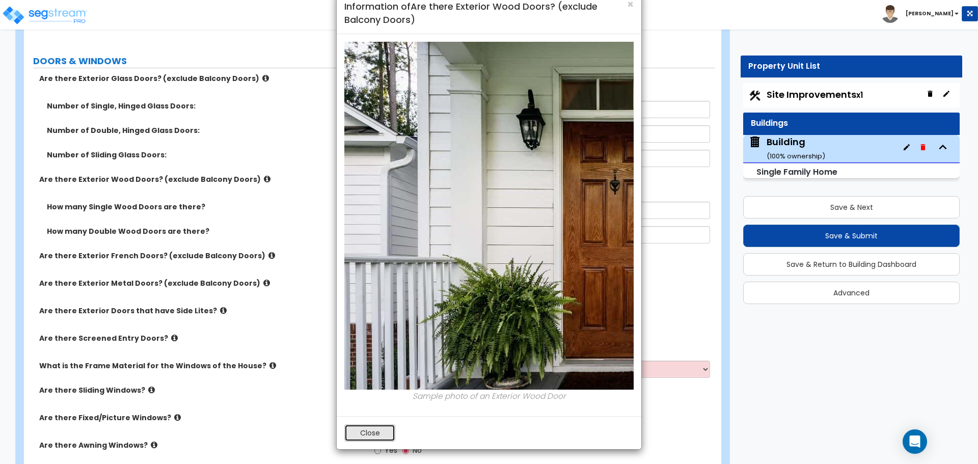
click at [383, 428] on button "Close" at bounding box center [369, 432] width 51 height 17
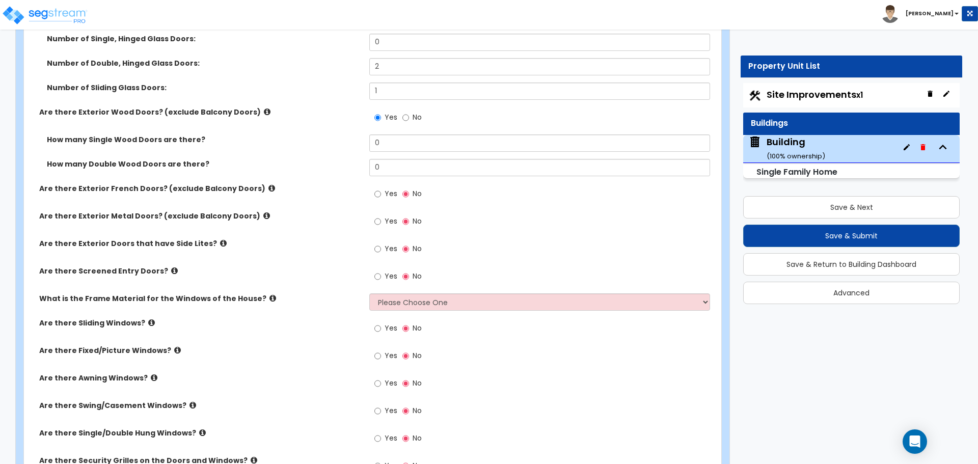
scroll to position [2815, 0]
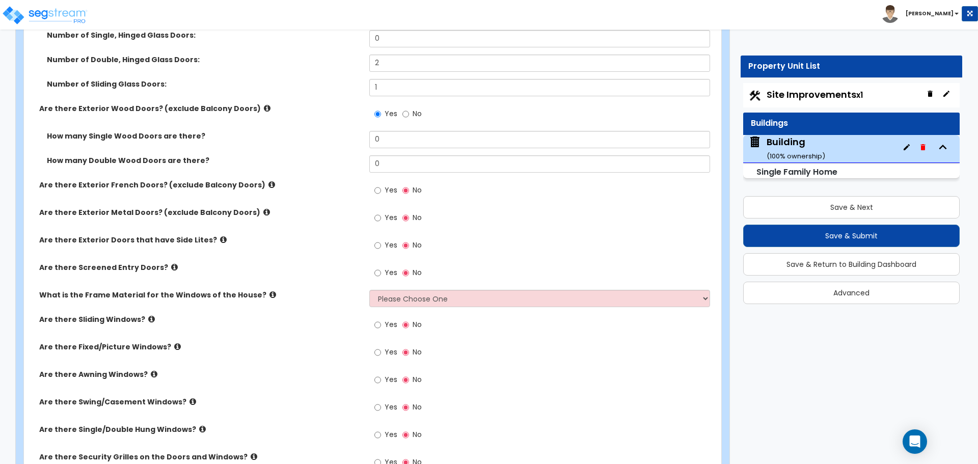
click at [408, 114] on label "No" at bounding box center [411, 114] width 19 height 17
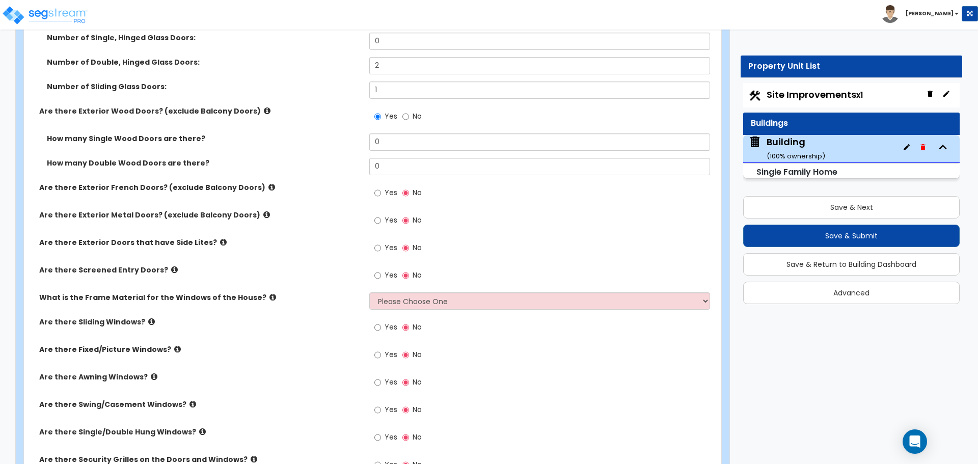
click at [409, 116] on label "No" at bounding box center [411, 117] width 19 height 17
click at [409, 116] on input "No" at bounding box center [405, 116] width 7 height 11
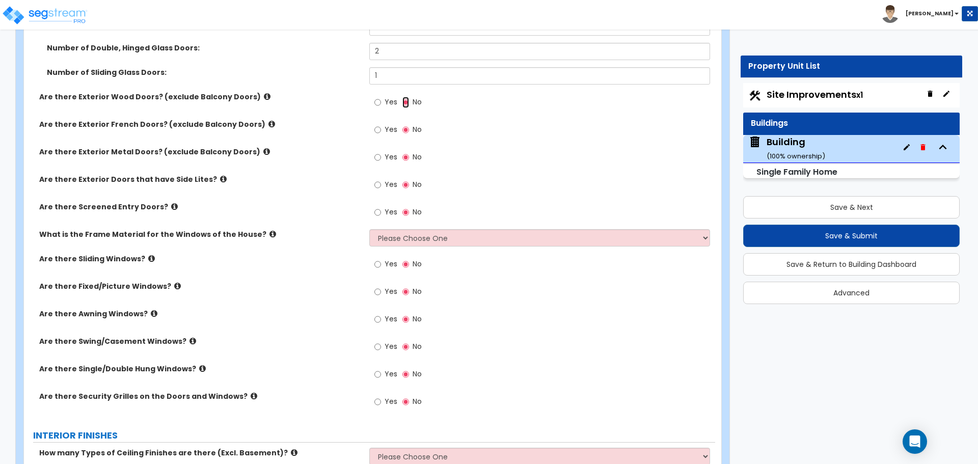
scroll to position [2829, 0]
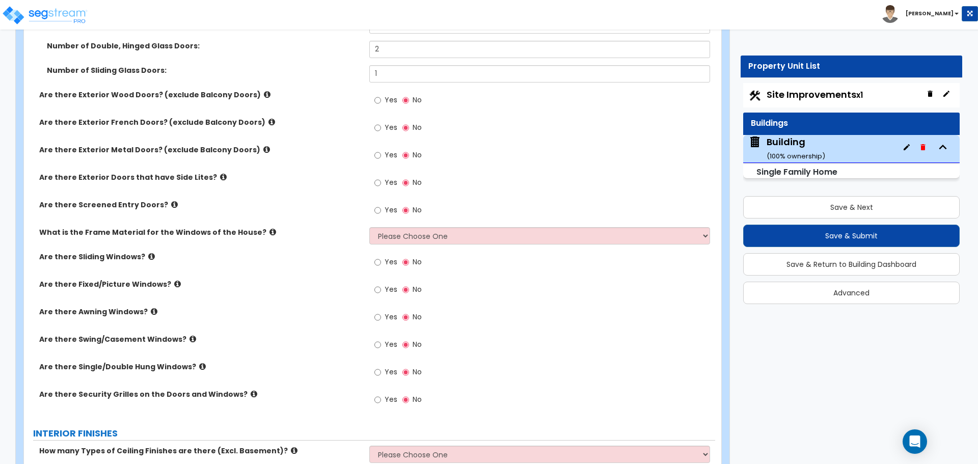
click at [382, 125] on label "Yes" at bounding box center [385, 128] width 23 height 17
click at [381, 125] on input "Yes" at bounding box center [377, 127] width 7 height 11
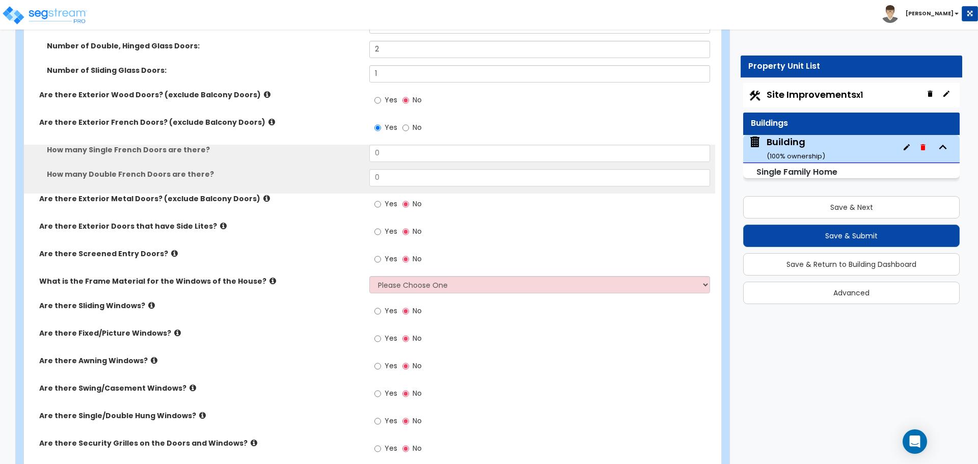
click at [268, 120] on icon at bounding box center [271, 122] width 7 height 8
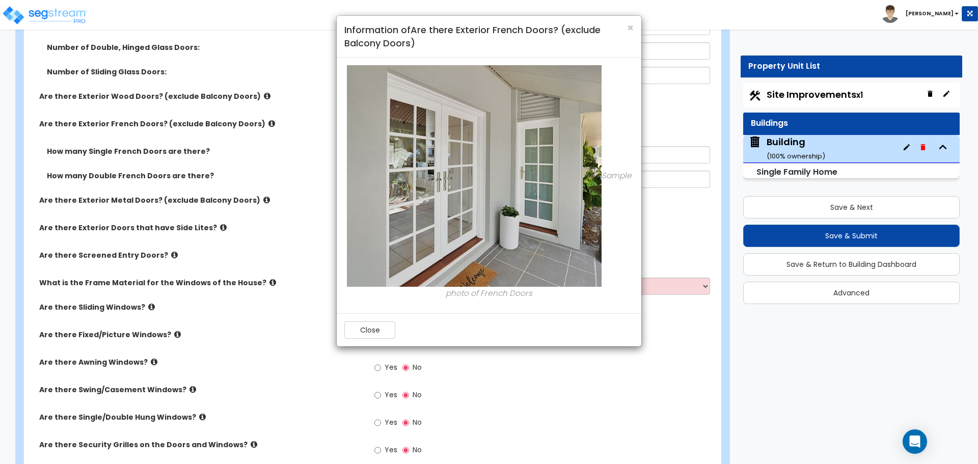
scroll to position [2823, 0]
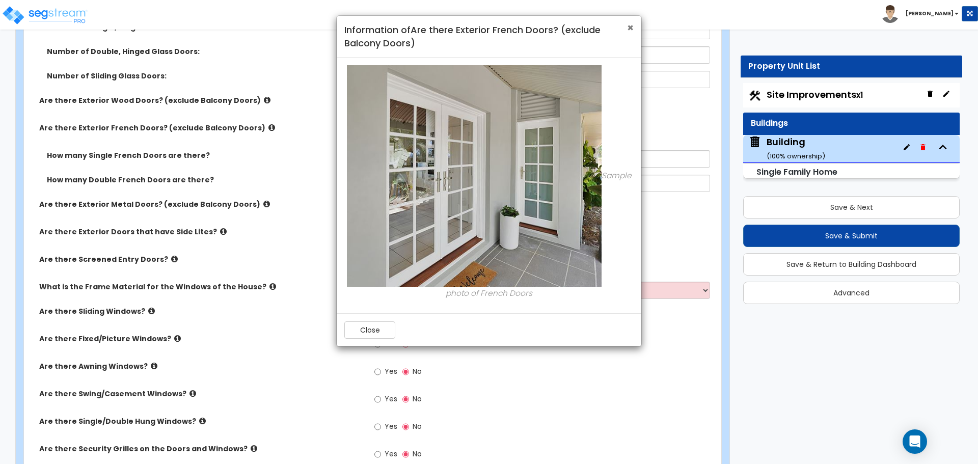
click at [630, 29] on span "×" at bounding box center [630, 27] width 7 height 15
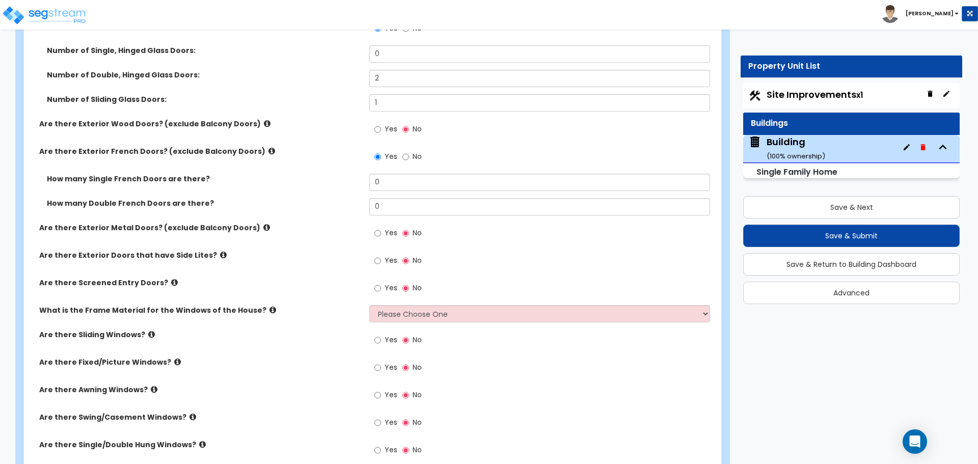
scroll to position [2792, 0]
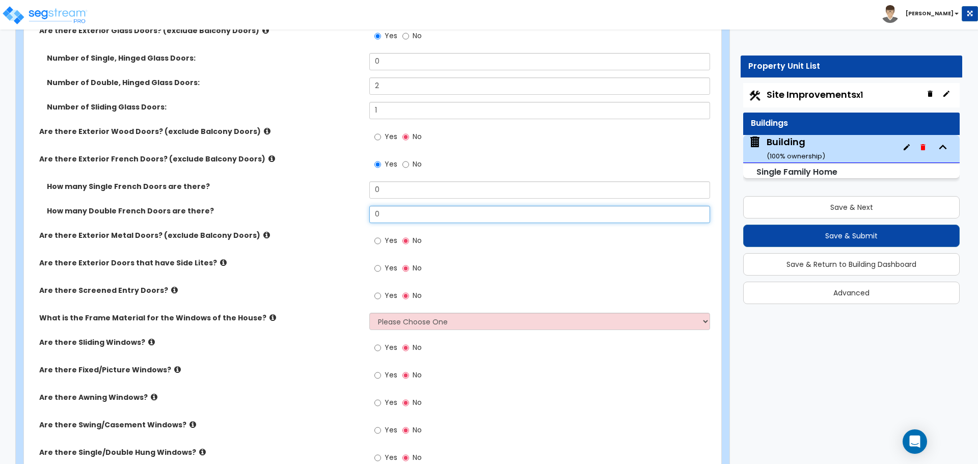
drag, startPoint x: 392, startPoint y: 213, endPoint x: 329, endPoint y: 212, distance: 62.6
click at [330, 212] on div "How many Double French Doors are there? 0" at bounding box center [369, 218] width 691 height 24
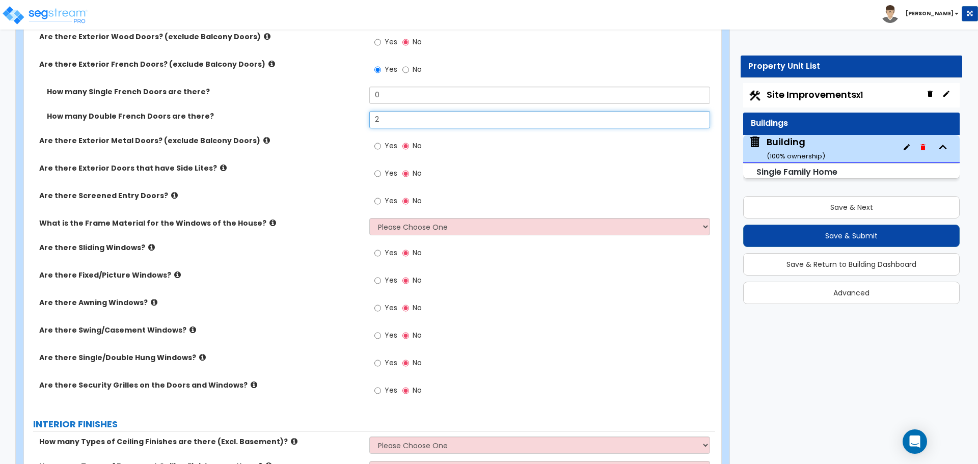
scroll to position [2890, 0]
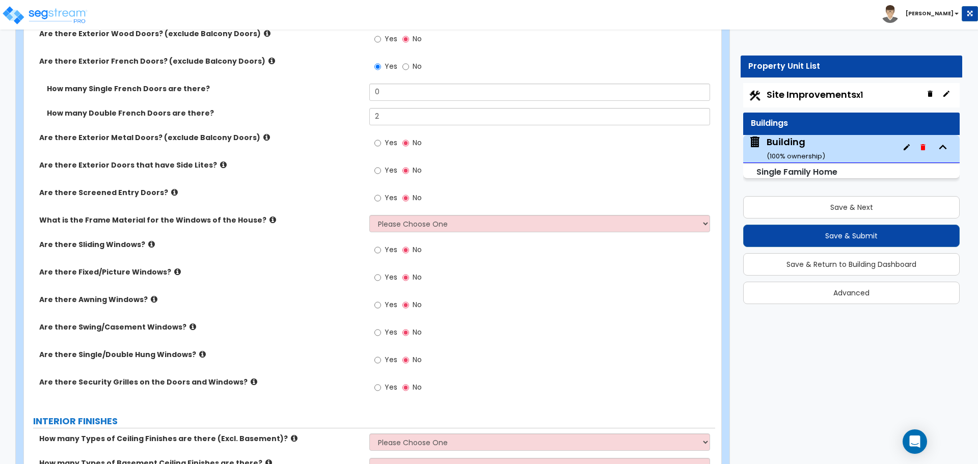
click at [263, 134] on icon at bounding box center [266, 137] width 7 height 8
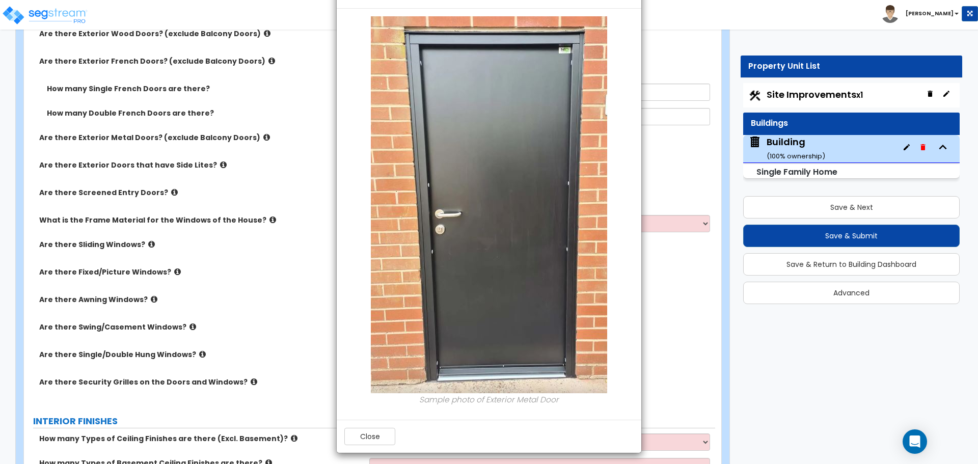
scroll to position [52, 0]
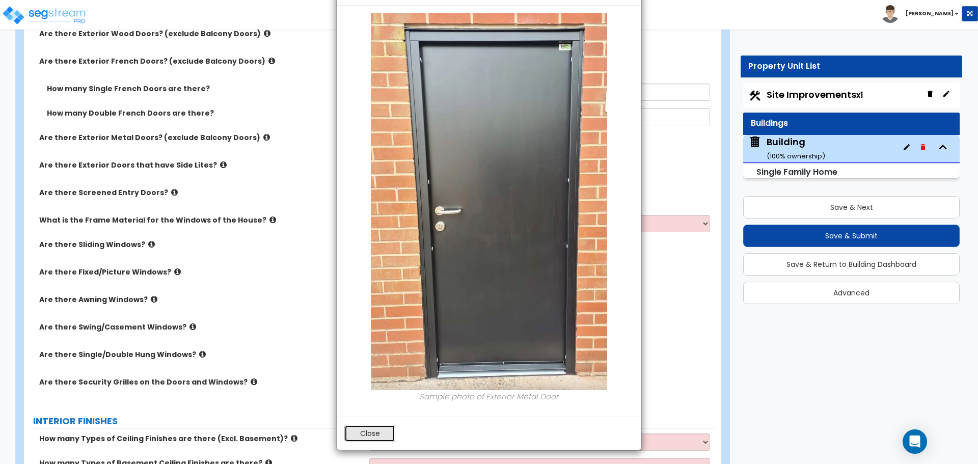
click at [373, 438] on button "Close" at bounding box center [369, 433] width 51 height 17
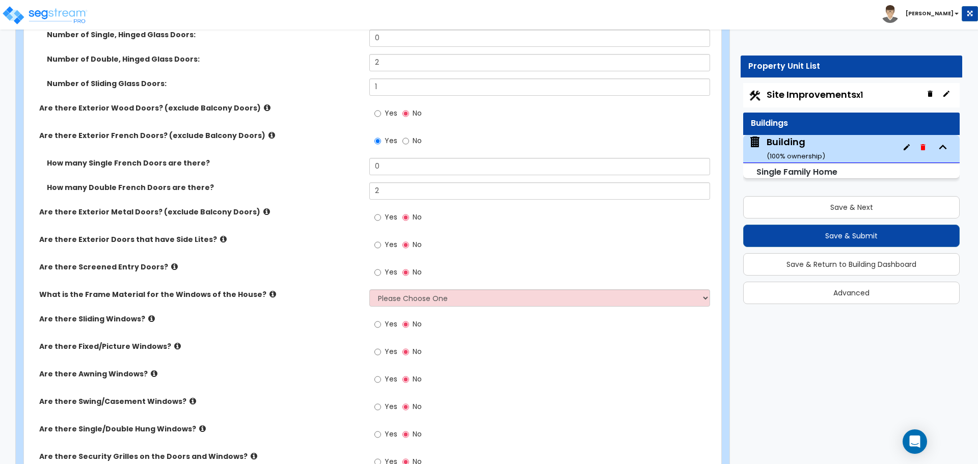
scroll to position [2814, 0]
click at [378, 216] on input "Yes" at bounding box center [377, 218] width 7 height 11
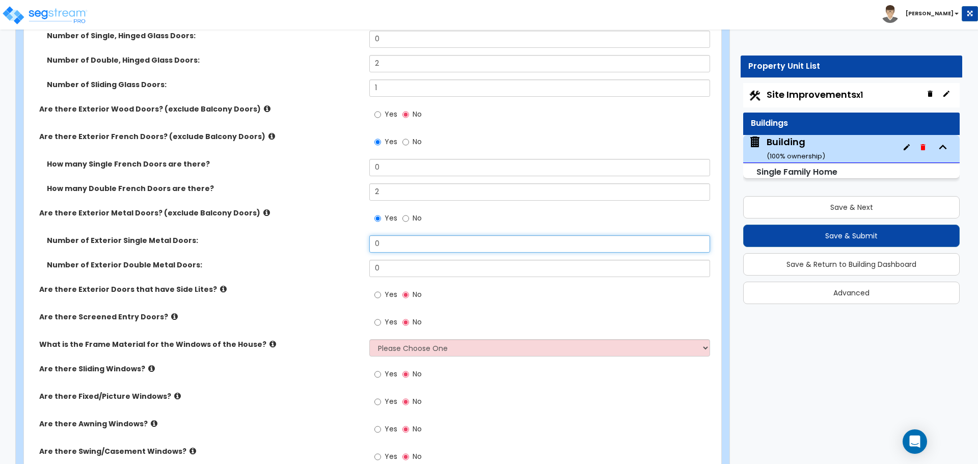
drag, startPoint x: 388, startPoint y: 239, endPoint x: 340, endPoint y: 239, distance: 47.9
click at [341, 239] on div "Number of Exterior Single Metal Doors: 0" at bounding box center [369, 247] width 691 height 24
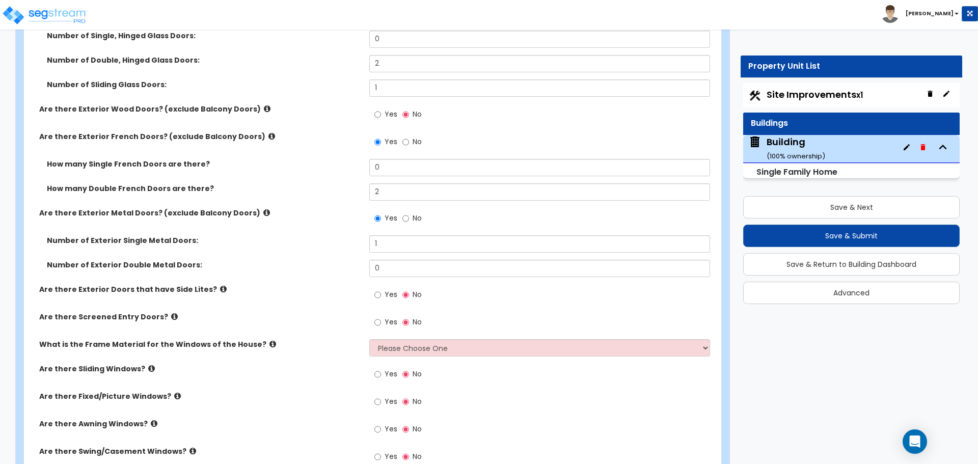
click at [263, 211] on icon at bounding box center [266, 213] width 7 height 8
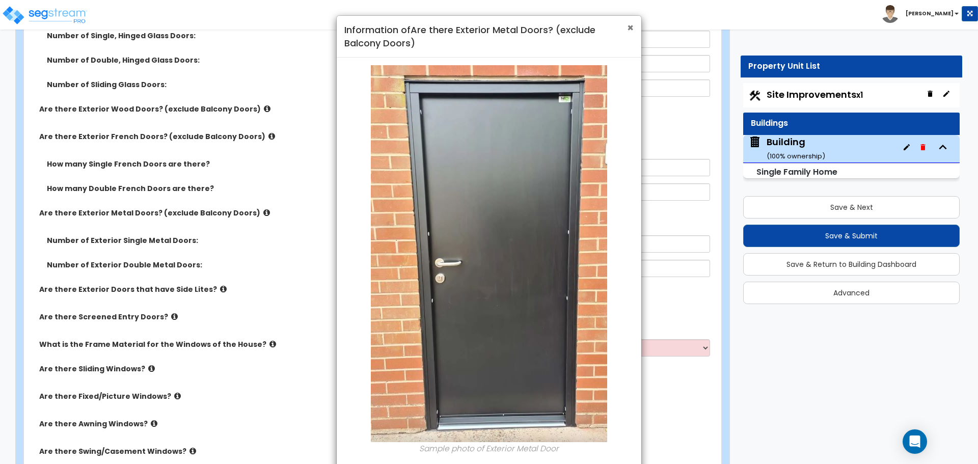
click at [630, 26] on span "×" at bounding box center [630, 27] width 7 height 15
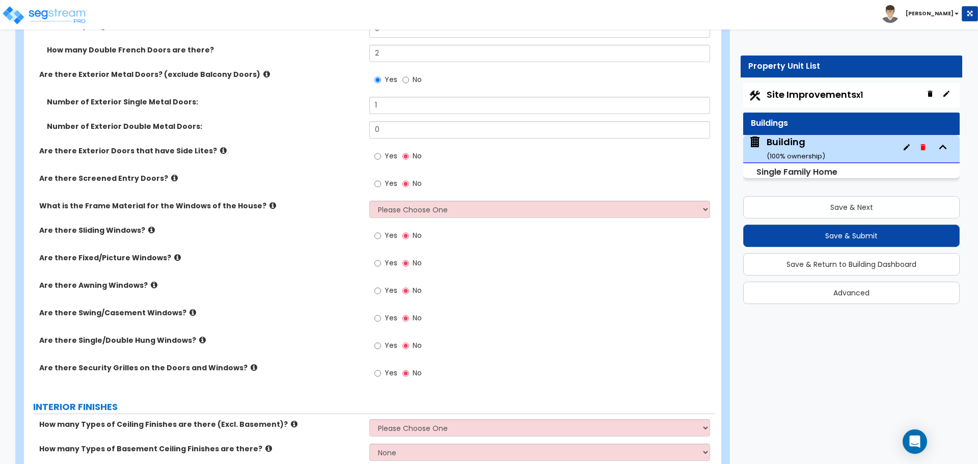
scroll to position [2958, 0]
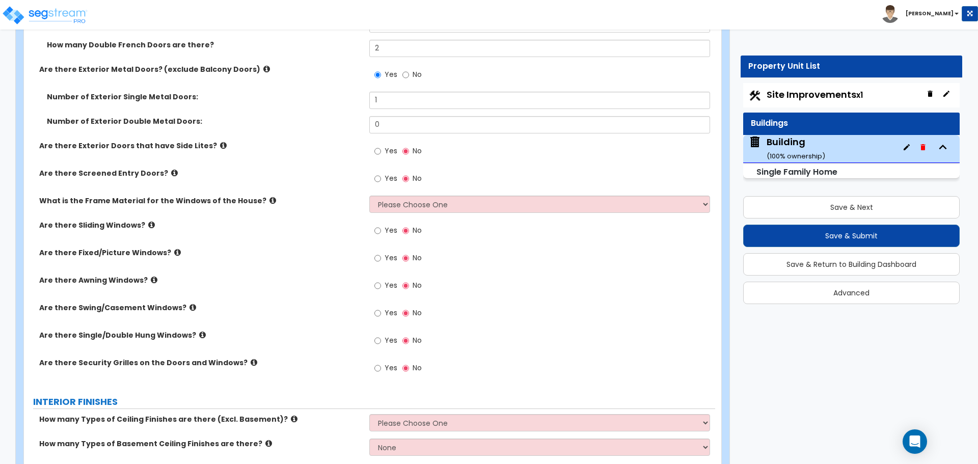
click at [220, 142] on icon at bounding box center [223, 146] width 7 height 8
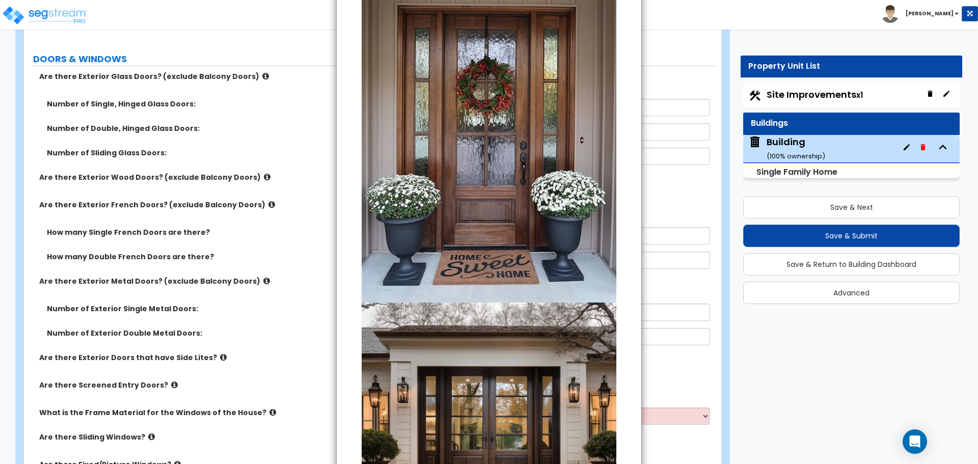
scroll to position [0, 0]
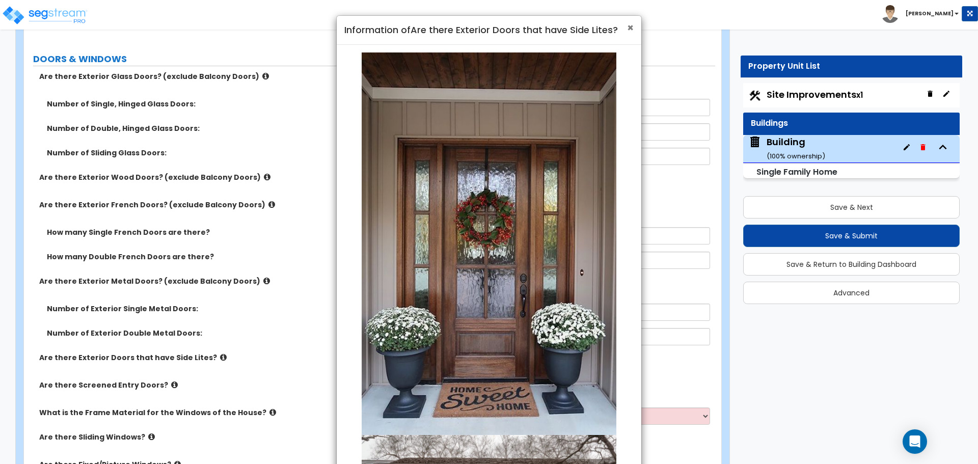
click at [629, 29] on span "×" at bounding box center [630, 27] width 7 height 15
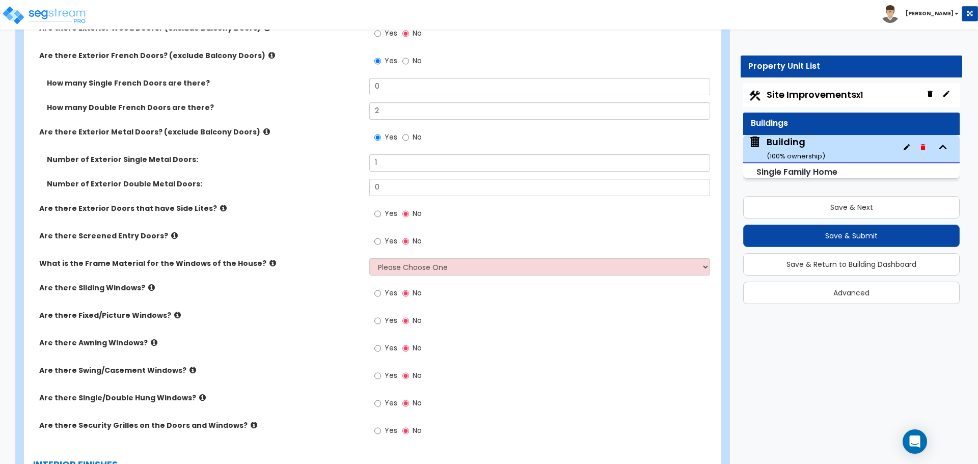
scroll to position [2896, 0]
click at [220, 205] on icon at bounding box center [223, 208] width 7 height 8
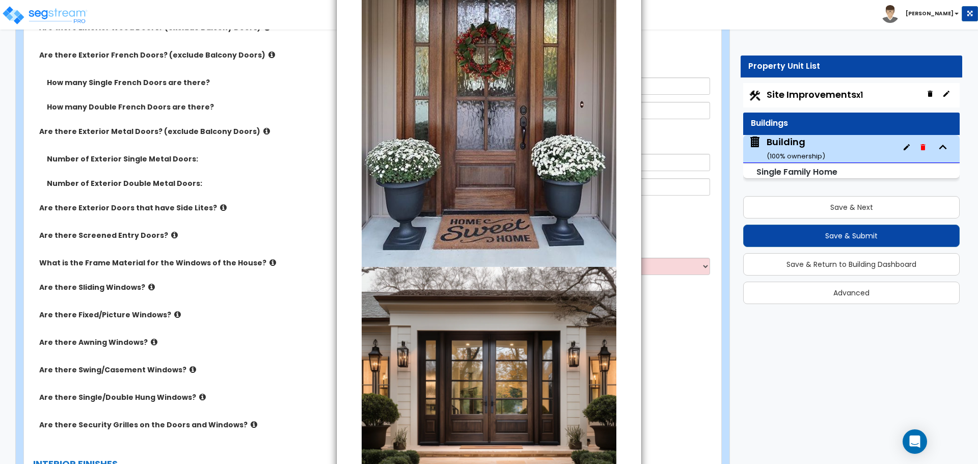
scroll to position [299, 0]
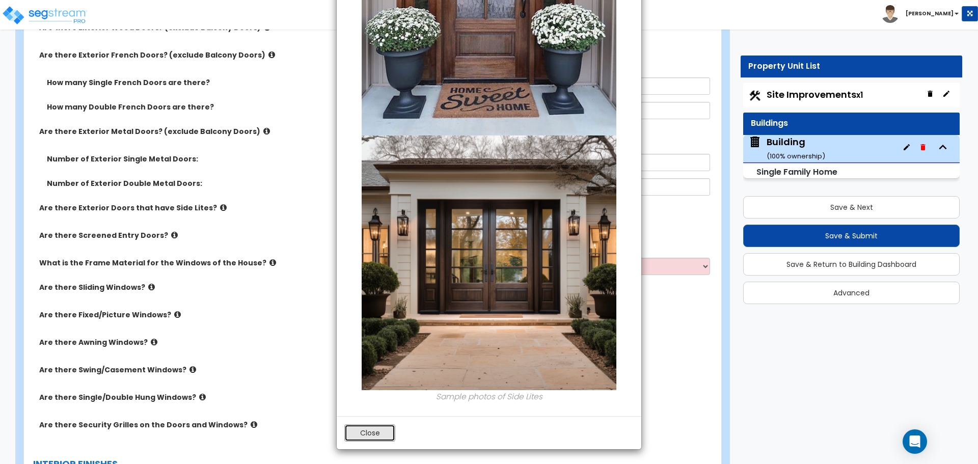
click at [371, 428] on button "Close" at bounding box center [369, 432] width 51 height 17
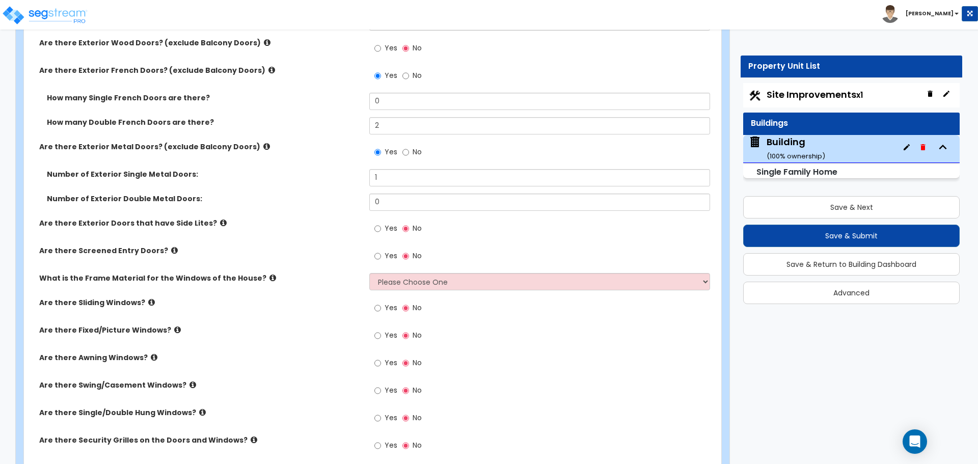
scroll to position [2873, 0]
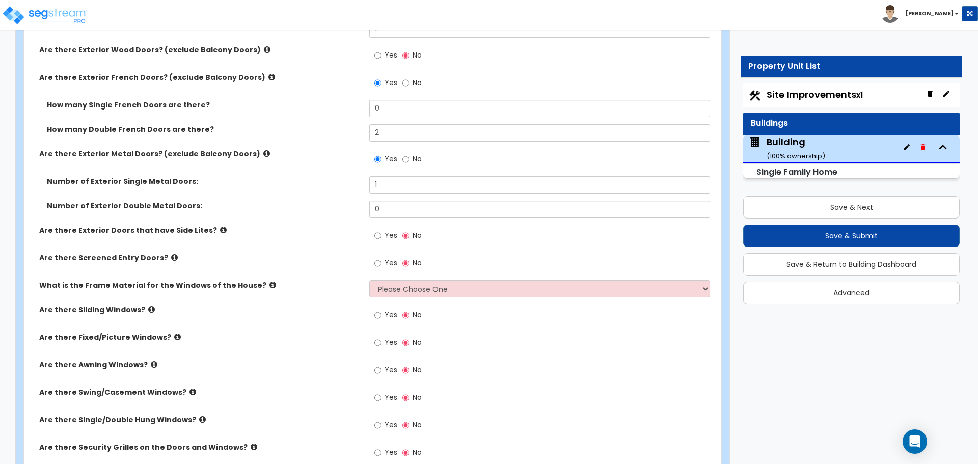
click at [392, 234] on span "Yes" at bounding box center [391, 235] width 13 height 10
click at [381, 234] on input "Yes" at bounding box center [377, 235] width 7 height 11
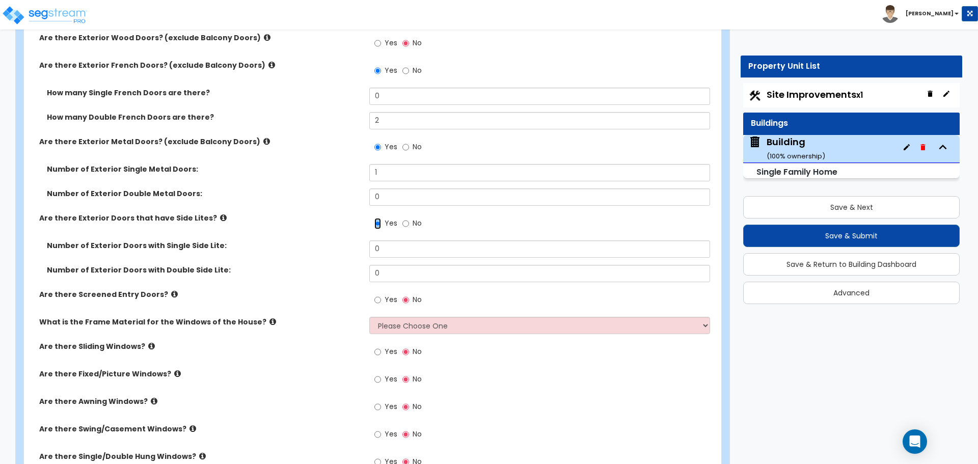
scroll to position [2895, 0]
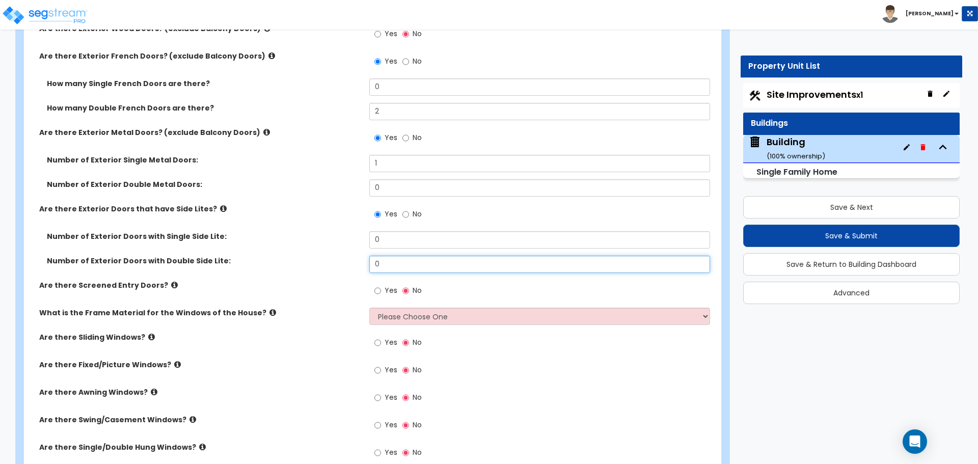
drag, startPoint x: 385, startPoint y: 260, endPoint x: 320, endPoint y: 260, distance: 64.7
click at [320, 260] on div "Number of Exterior Doors with Double Side Lite: 0" at bounding box center [369, 268] width 691 height 24
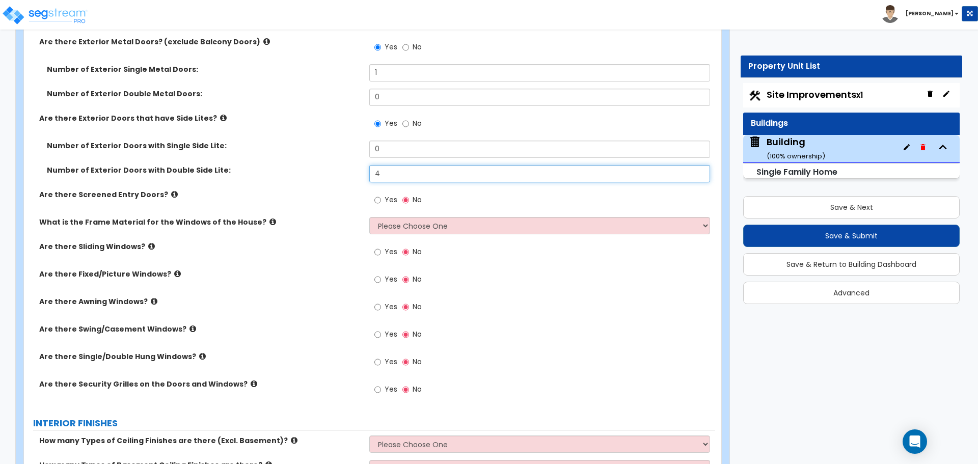
scroll to position [2987, 0]
click at [171, 191] on icon at bounding box center [174, 193] width 7 height 8
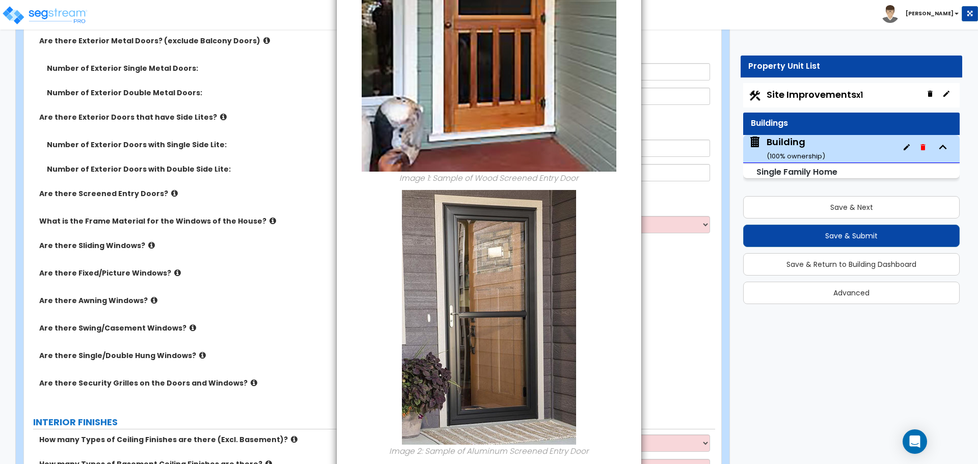
scroll to position [241, 0]
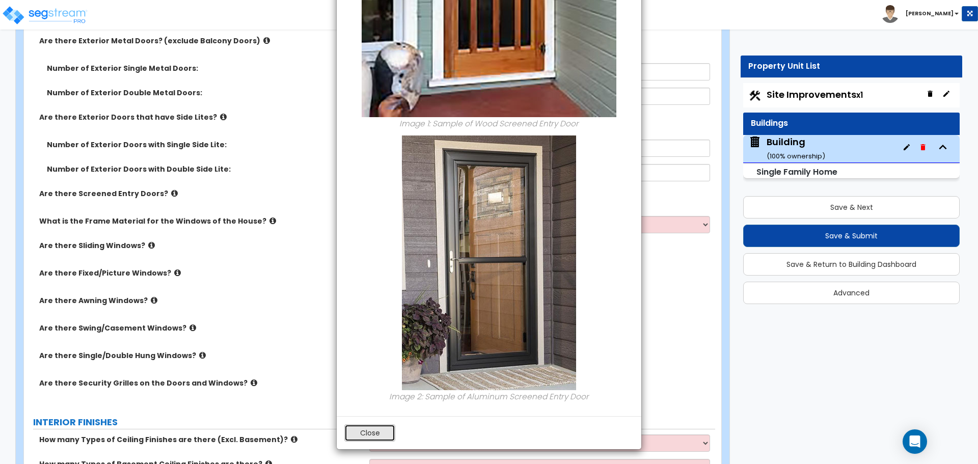
click at [369, 427] on button "Close" at bounding box center [369, 432] width 51 height 17
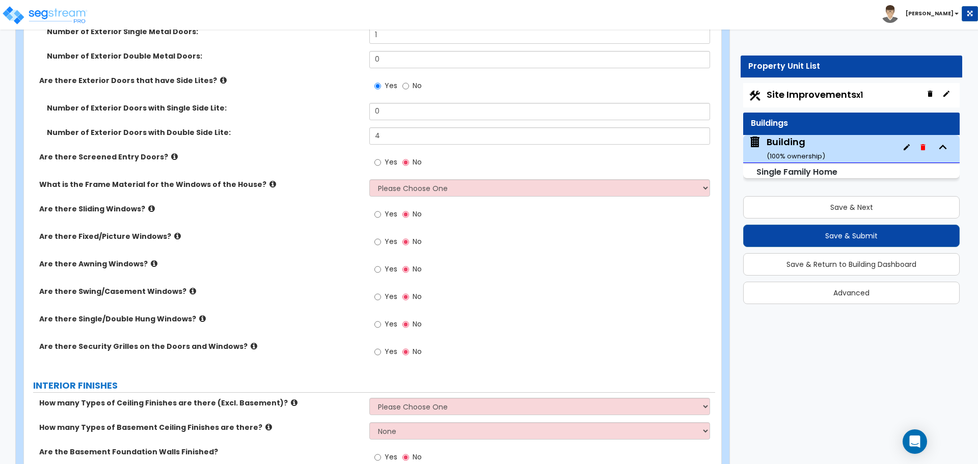
scroll to position [3024, 0]
click at [378, 167] on label "Yes" at bounding box center [385, 162] width 23 height 17
click at [378, 167] on input "Yes" at bounding box center [377, 161] width 7 height 11
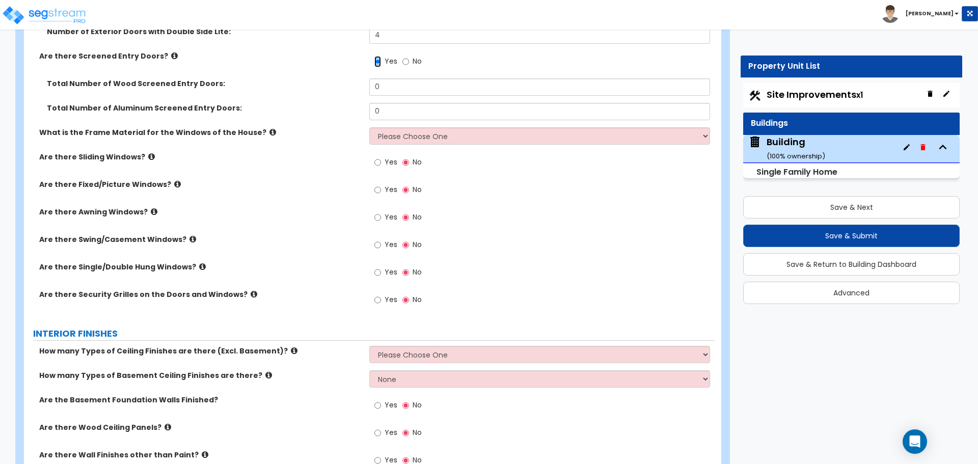
scroll to position [3125, 0]
click at [166, 55] on label "Are there Screened Entry Doors?" at bounding box center [200, 55] width 322 height 10
click at [171, 53] on icon at bounding box center [174, 55] width 7 height 8
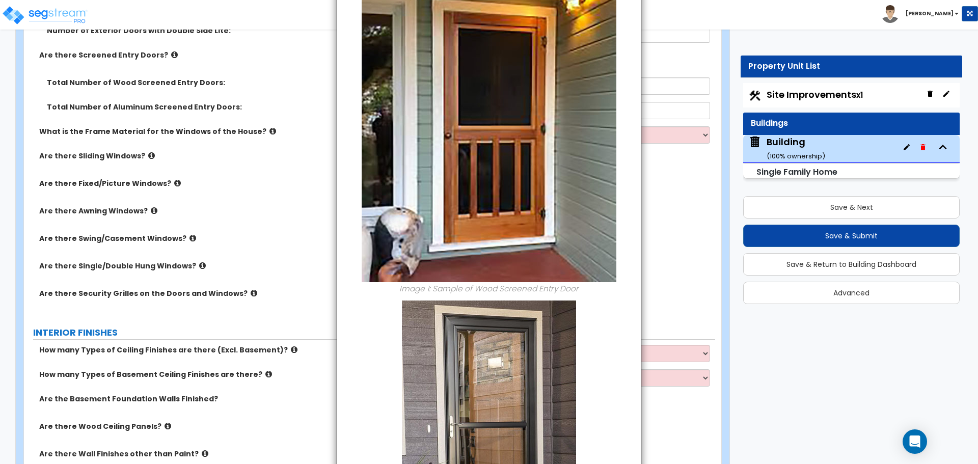
scroll to position [241, 0]
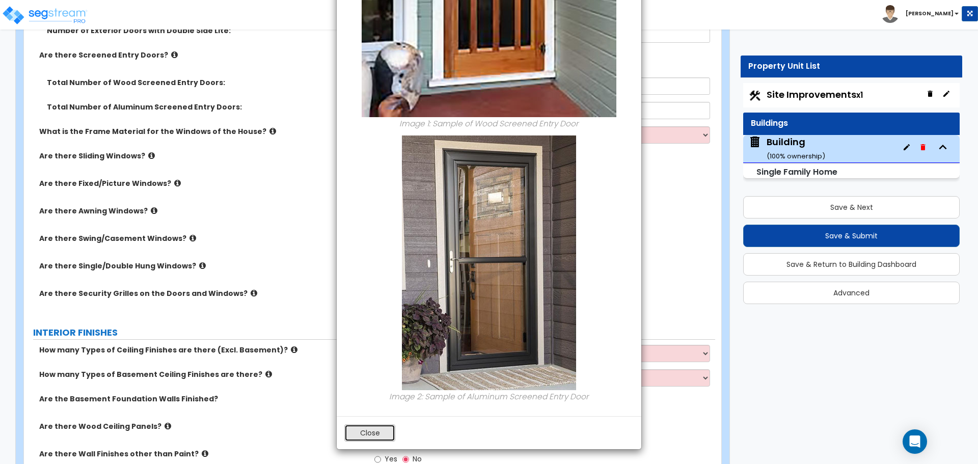
click at [369, 430] on button "Close" at bounding box center [369, 432] width 51 height 17
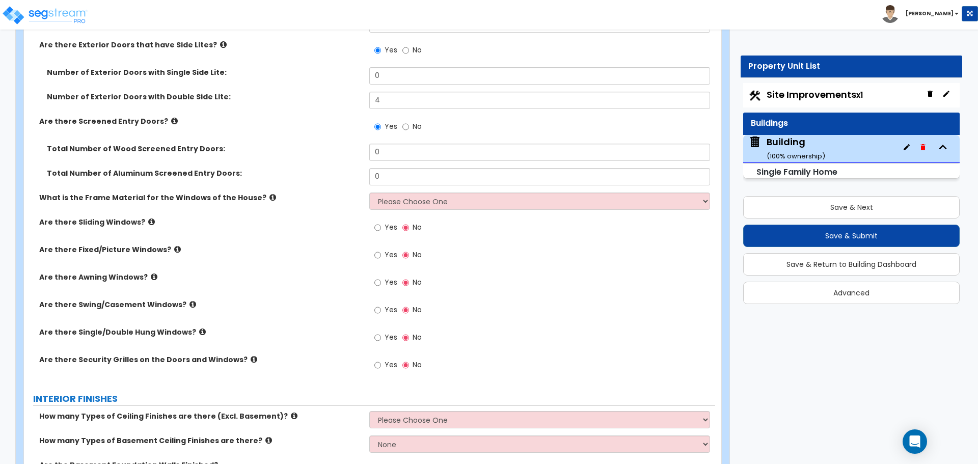
scroll to position [3060, 0]
click at [409, 126] on label "No" at bounding box center [411, 126] width 19 height 17
click at [409, 126] on input "No" at bounding box center [405, 125] width 7 height 11
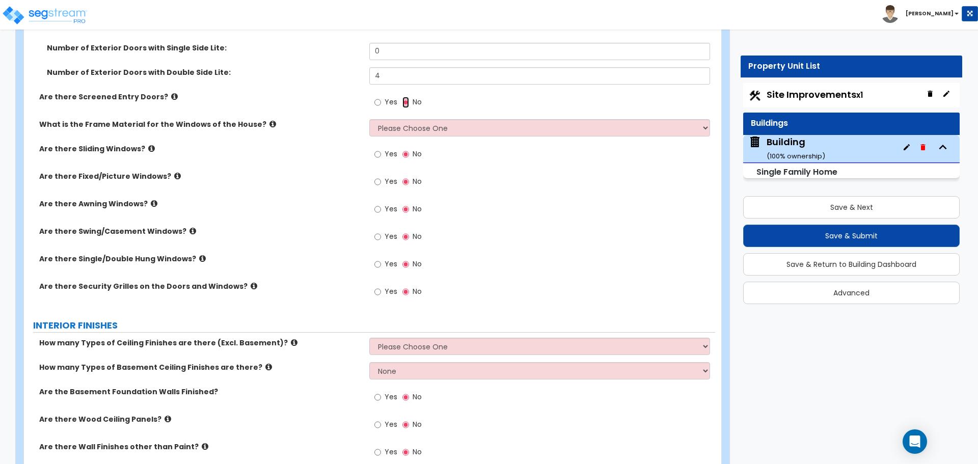
scroll to position [3085, 0]
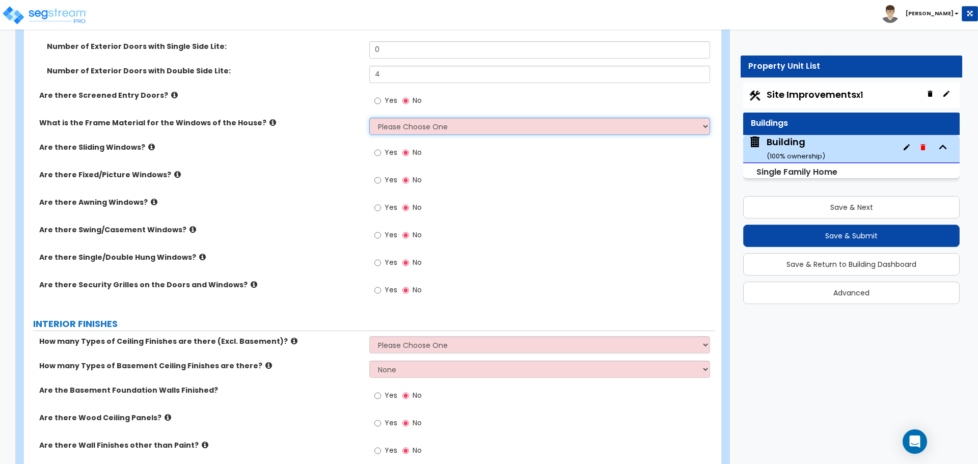
click at [403, 125] on select "Please Choose One Vinyl Aluminum Wood" at bounding box center [539, 126] width 340 height 17
click at [369, 118] on select "Please Choose One Vinyl Aluminum Wood" at bounding box center [539, 126] width 340 height 17
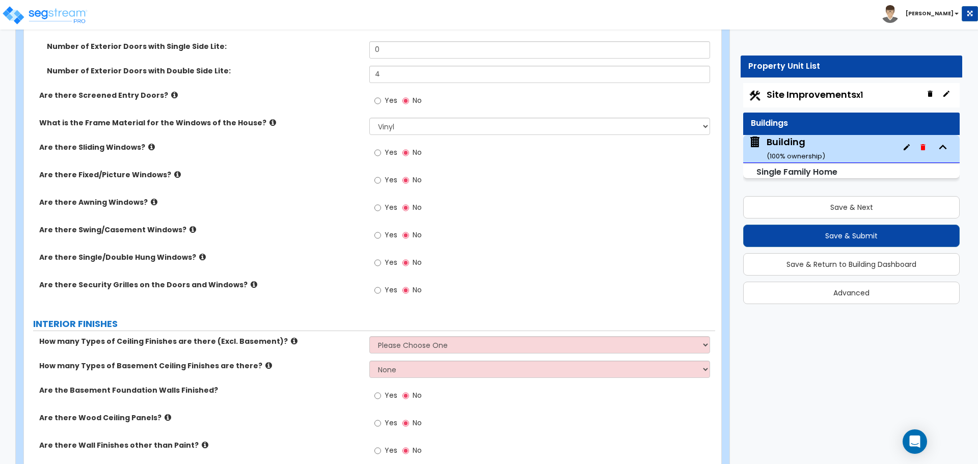
click at [269, 122] on icon at bounding box center [272, 123] width 7 height 8
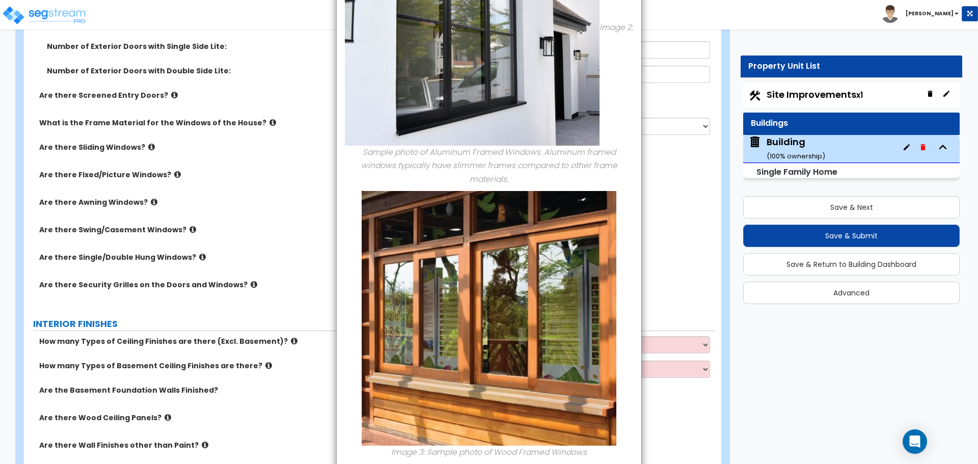
scroll to position [379, 0]
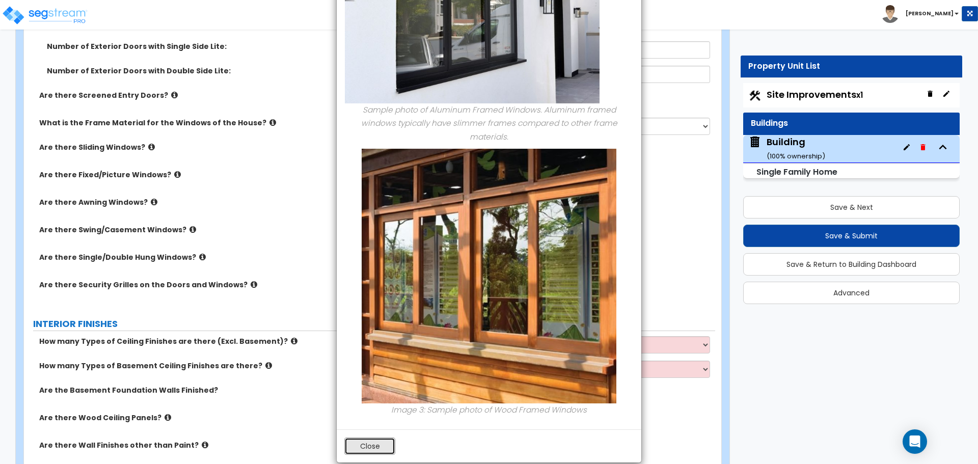
click at [378, 437] on button "Close" at bounding box center [369, 445] width 51 height 17
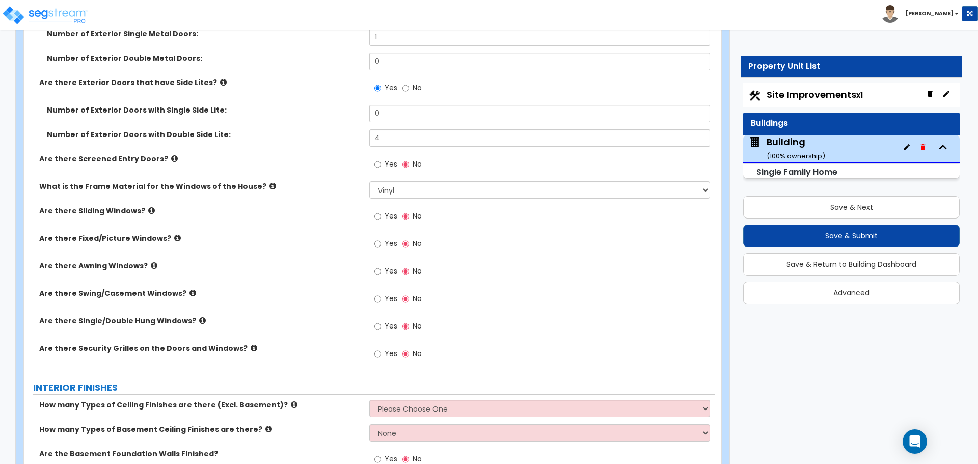
scroll to position [3020, 0]
click at [432, 187] on select "Please Choose One Vinyl Aluminum Wood" at bounding box center [539, 190] width 340 height 17
click at [369, 182] on select "Please Choose One Vinyl Aluminum Wood" at bounding box center [539, 190] width 340 height 17
click at [429, 190] on select "Please Choose One Vinyl Aluminum Wood" at bounding box center [539, 190] width 340 height 17
click at [369, 182] on select "Please Choose One Vinyl Aluminum Wood" at bounding box center [539, 190] width 340 height 17
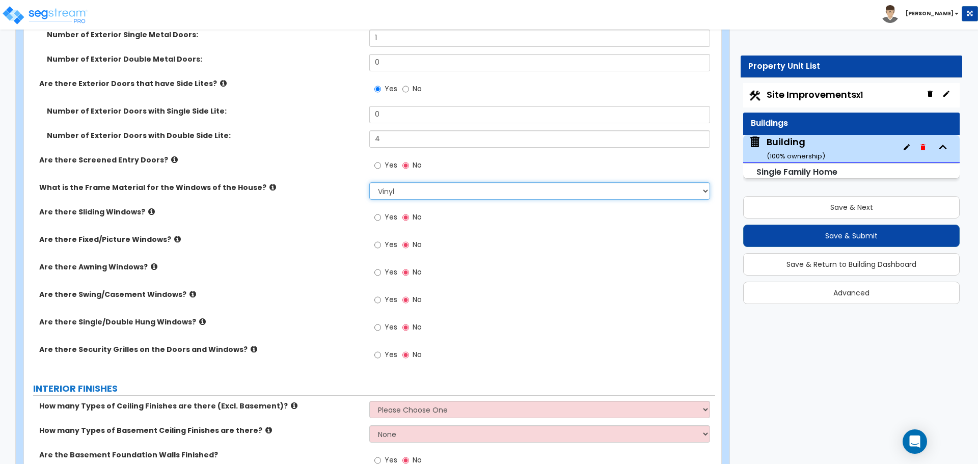
click at [415, 189] on select "Please Choose One Vinyl Aluminum Wood" at bounding box center [539, 190] width 340 height 17
click at [369, 182] on select "Please Choose One Vinyl Aluminum Wood" at bounding box center [539, 190] width 340 height 17
click at [413, 190] on select "Please Choose One Vinyl Aluminum Wood" at bounding box center [539, 190] width 340 height 17
click at [436, 189] on select "Please Choose One Vinyl Aluminum Wood" at bounding box center [539, 190] width 340 height 17
click at [413, 188] on select "Please Choose One Vinyl Aluminum Wood" at bounding box center [539, 190] width 340 height 17
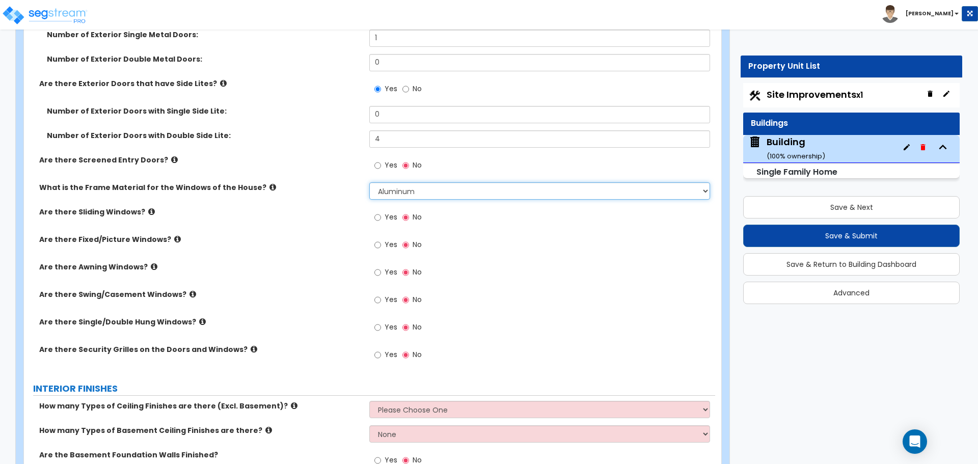
click at [369, 182] on select "Please Choose One Vinyl Aluminum Wood" at bounding box center [539, 190] width 340 height 17
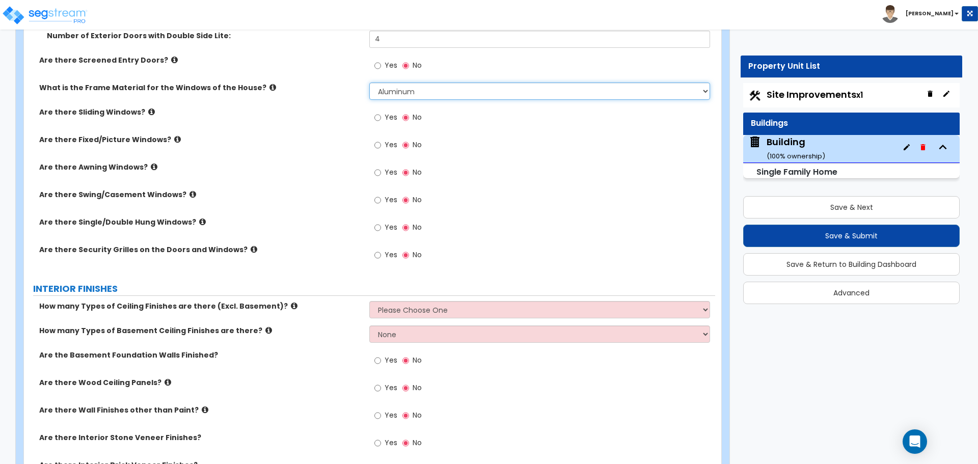
scroll to position [3117, 0]
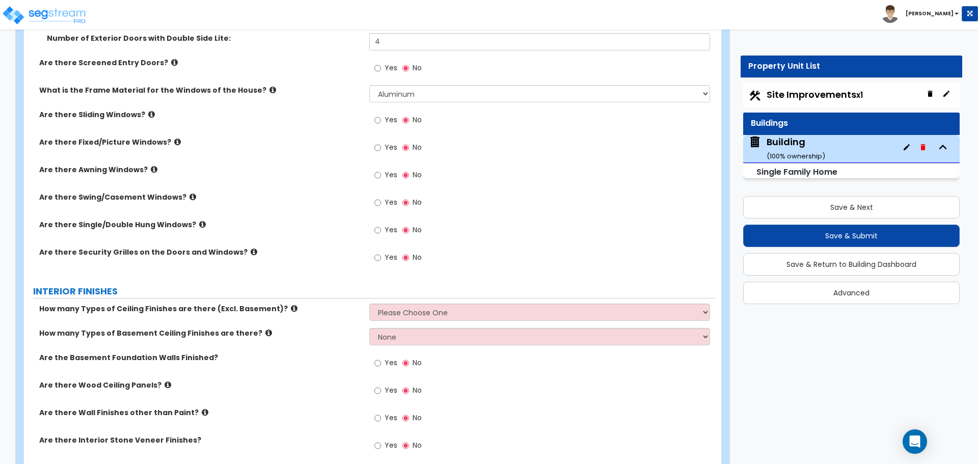
click at [394, 120] on span "Yes" at bounding box center [391, 120] width 13 height 10
click at [381, 120] on input "Yes" at bounding box center [377, 120] width 7 height 11
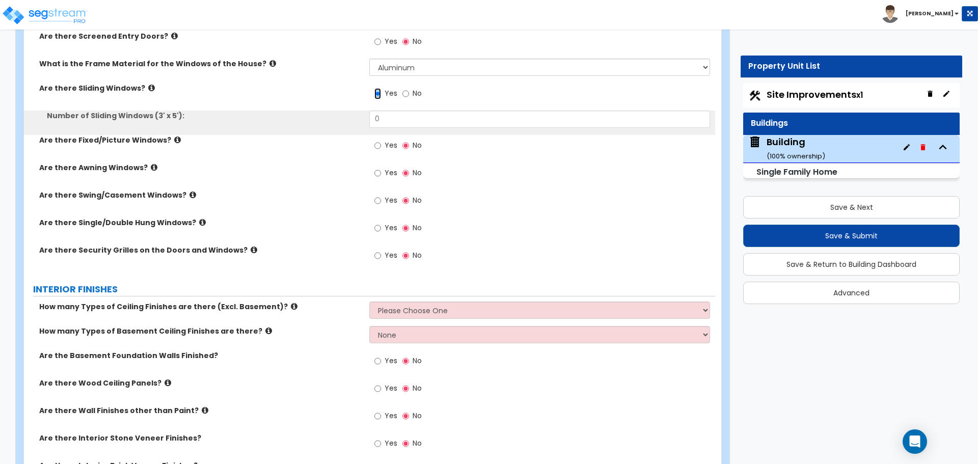
scroll to position [3144, 0]
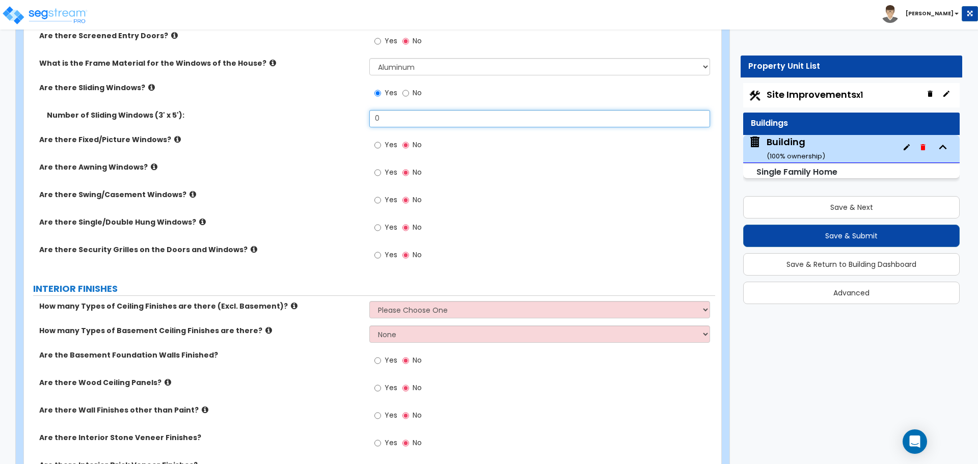
drag, startPoint x: 401, startPoint y: 120, endPoint x: 331, endPoint y: 107, distance: 70.9
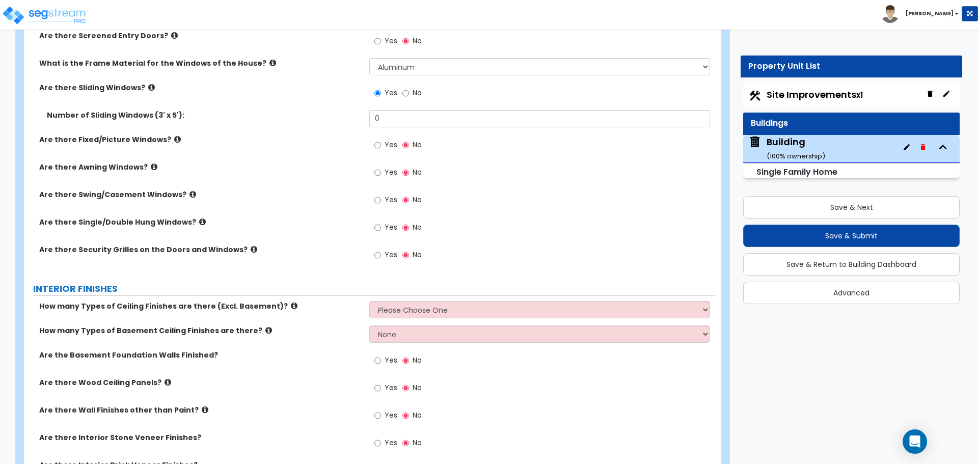
click at [373, 139] on div "Yes No" at bounding box center [398, 145] width 58 height 23
click at [380, 146] on input "Yes" at bounding box center [377, 145] width 7 height 11
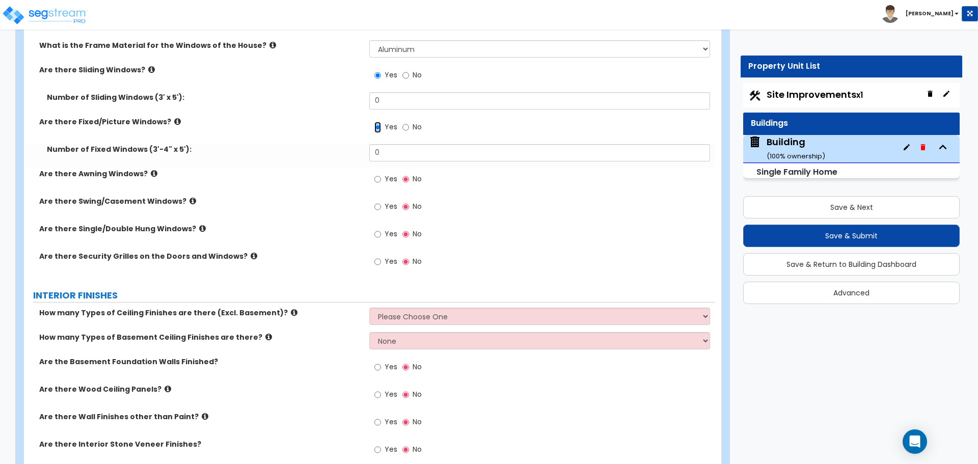
scroll to position [3167, 0]
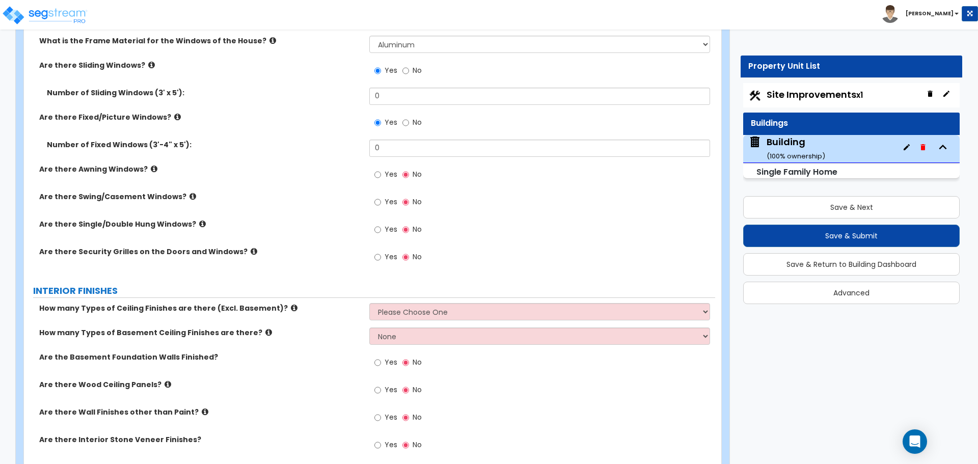
click at [390, 225] on span "Yes" at bounding box center [391, 229] width 13 height 10
click at [381, 225] on input "Yes" at bounding box center [377, 229] width 7 height 11
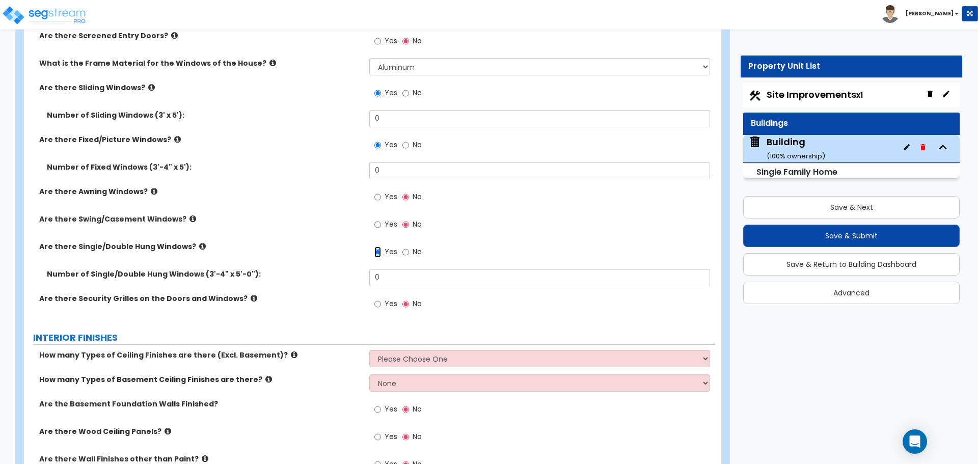
scroll to position [3128, 0]
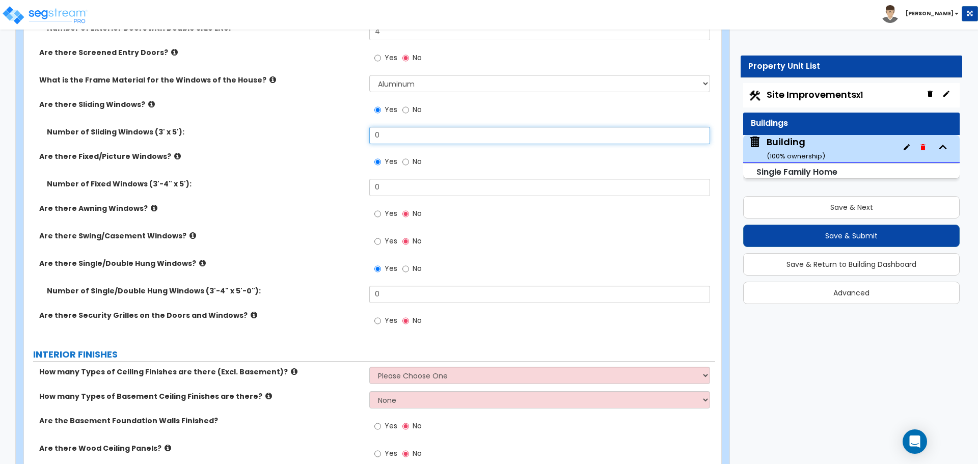
drag, startPoint x: 386, startPoint y: 136, endPoint x: 342, endPoint y: 133, distance: 44.5
click at [342, 133] on div "Number of Sliding Windows (3' x 5'): 0" at bounding box center [369, 139] width 691 height 24
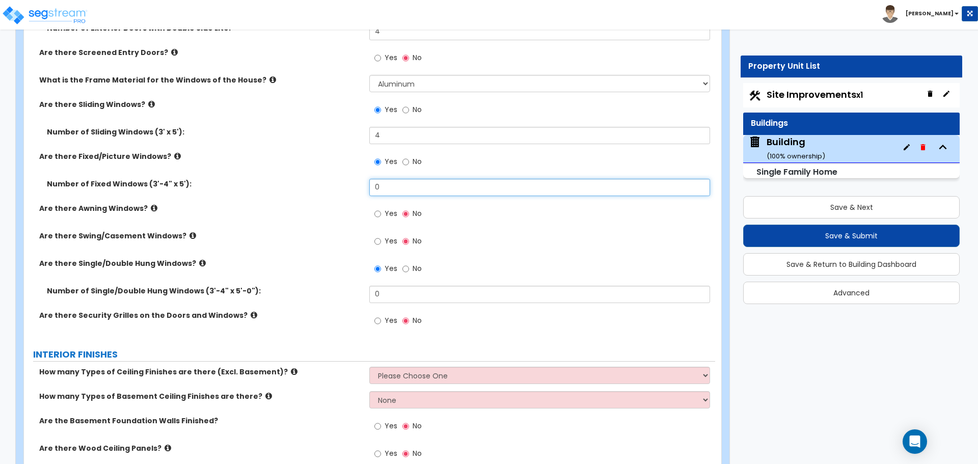
drag, startPoint x: 373, startPoint y: 185, endPoint x: 333, endPoint y: 186, distance: 39.8
click at [334, 186] on div "Number of Fixed Windows (3'-4" x 5'): 0" at bounding box center [369, 191] width 691 height 24
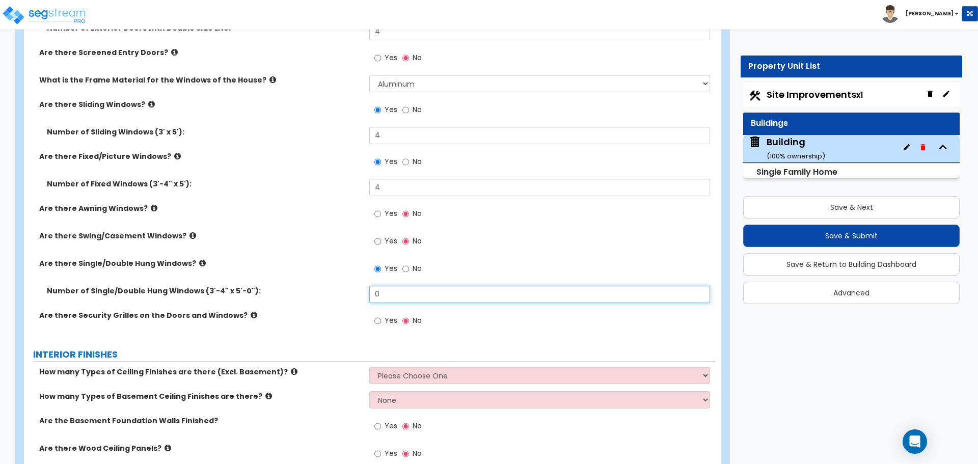
drag, startPoint x: 389, startPoint y: 292, endPoint x: 307, endPoint y: 283, distance: 82.6
click at [308, 286] on div "Number of Single/Double Hung Windows (3'-4" x 5'-0"): 0" at bounding box center [369, 298] width 691 height 24
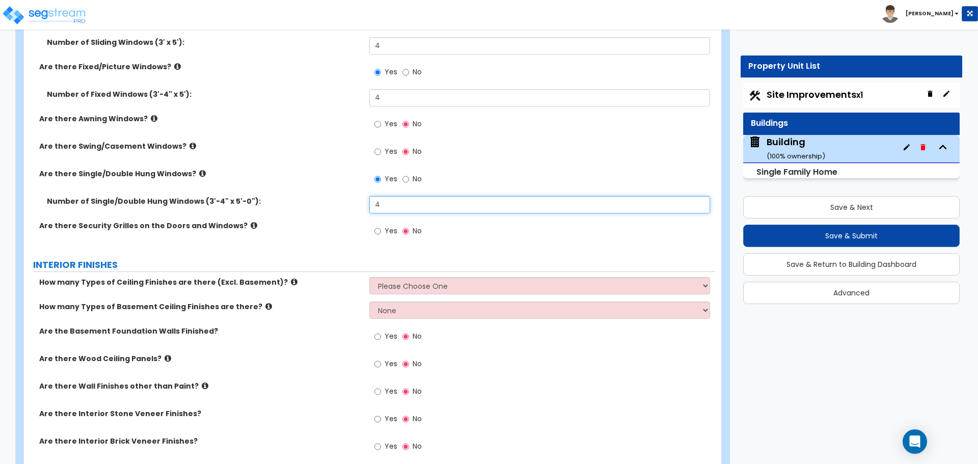
scroll to position [3218, 0]
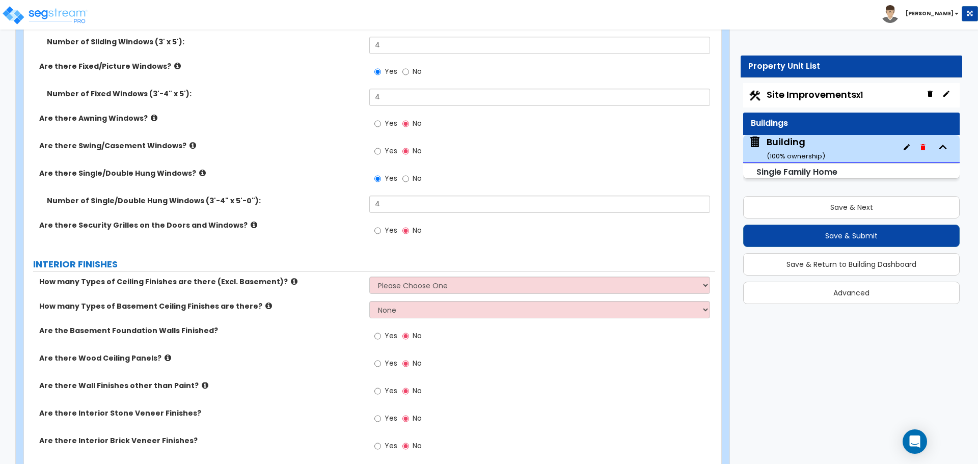
click at [386, 225] on span "Yes" at bounding box center [391, 230] width 13 height 10
click at [381, 225] on input "Yes" at bounding box center [377, 230] width 7 height 11
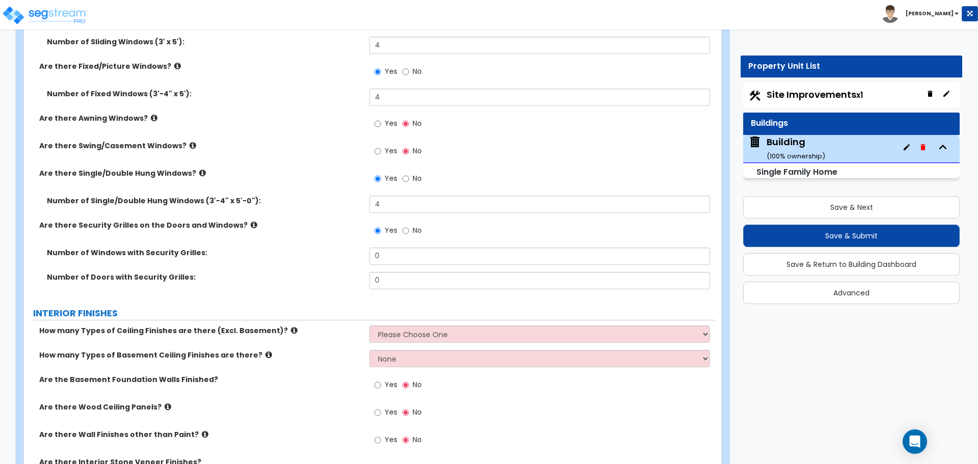
click at [251, 223] on icon at bounding box center [254, 225] width 7 height 8
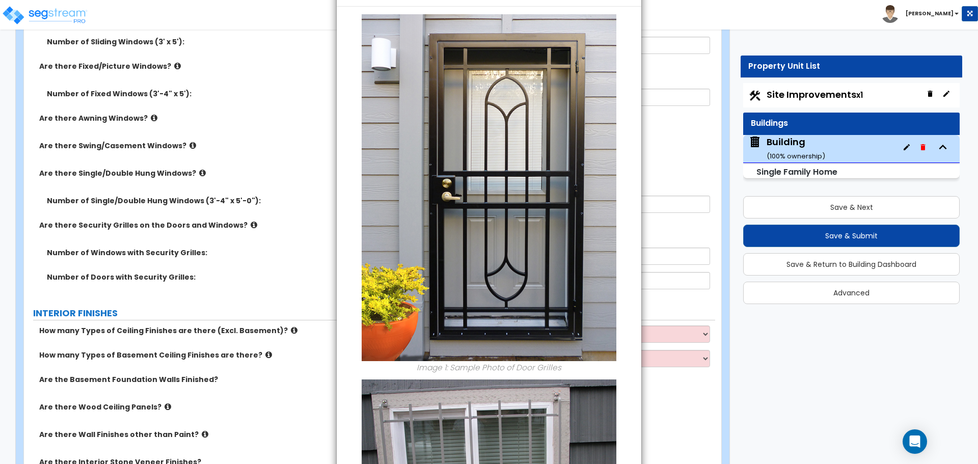
scroll to position [0, 0]
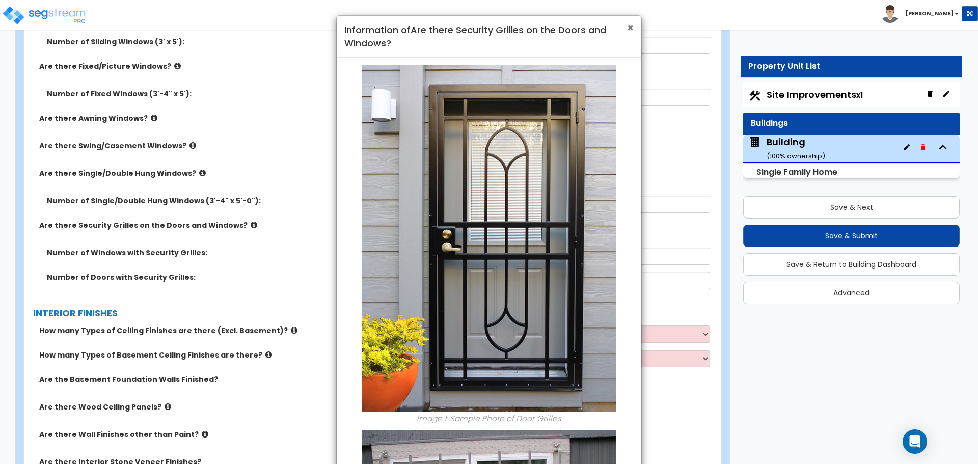
click at [628, 28] on span "×" at bounding box center [630, 27] width 7 height 15
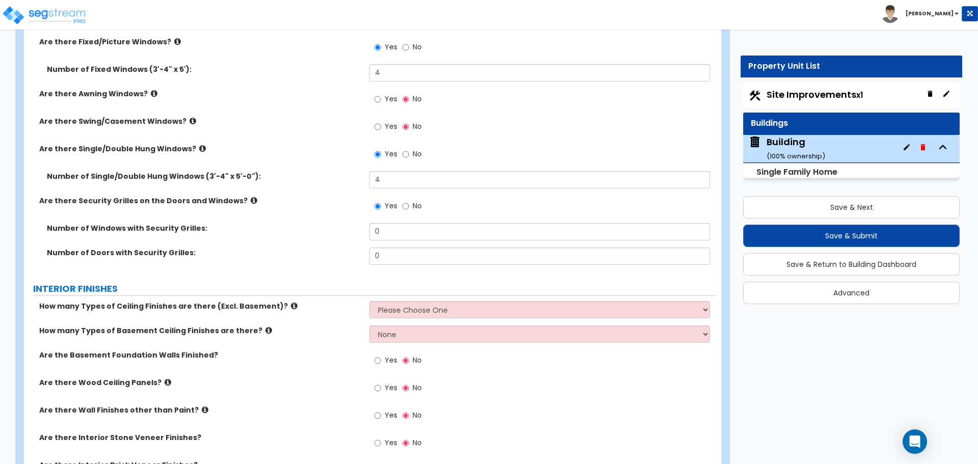
scroll to position [3246, 0]
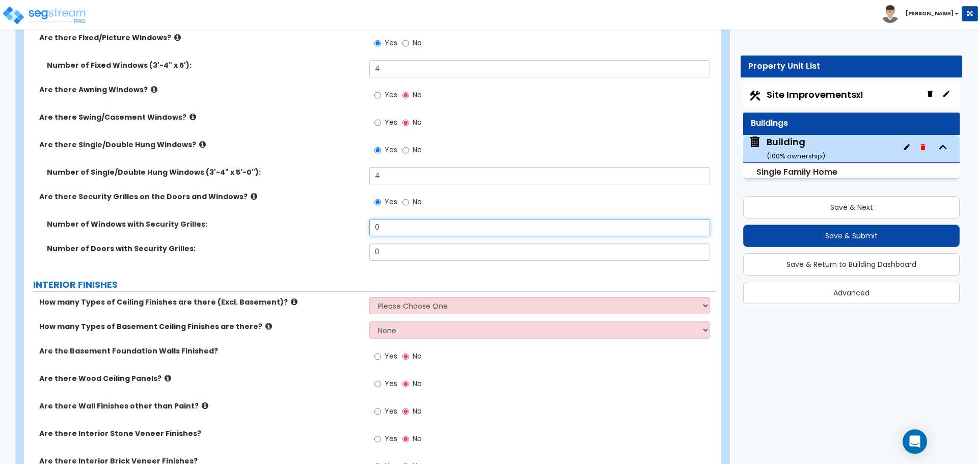
drag, startPoint x: 390, startPoint y: 224, endPoint x: 339, endPoint y: 225, distance: 51.0
click at [342, 226] on div "Number of Windows with Security Grilles: 0" at bounding box center [369, 231] width 691 height 24
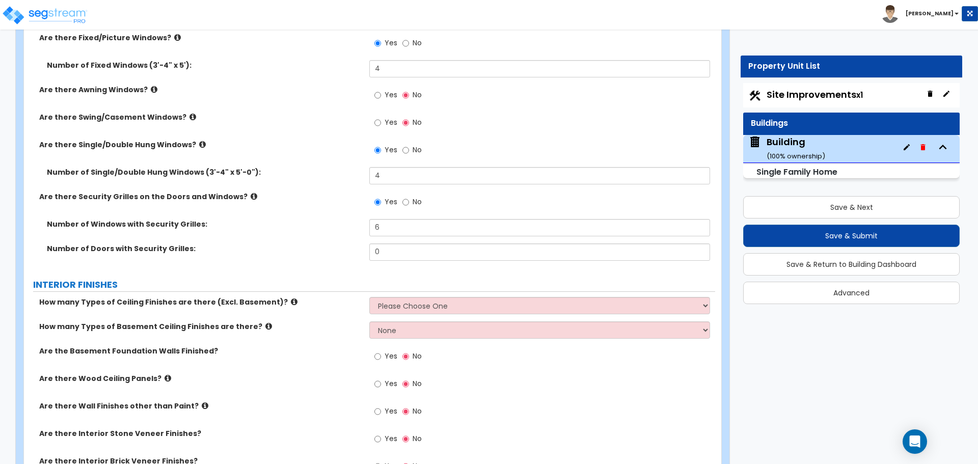
click at [251, 193] on icon at bounding box center [254, 197] width 7 height 8
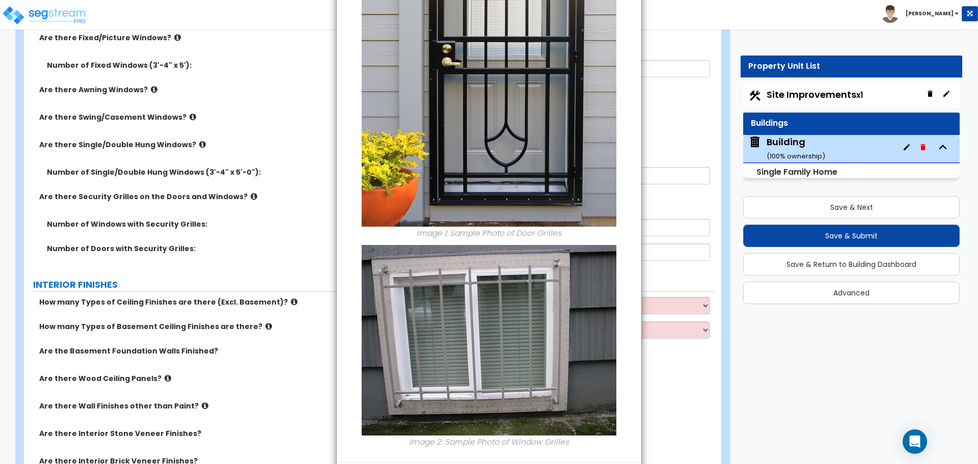
scroll to position [231, 0]
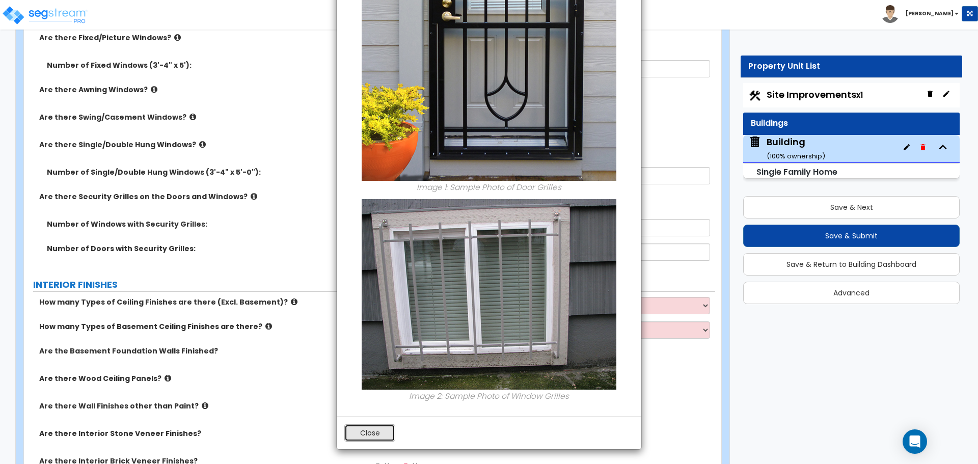
click at [365, 431] on button "Close" at bounding box center [369, 432] width 51 height 17
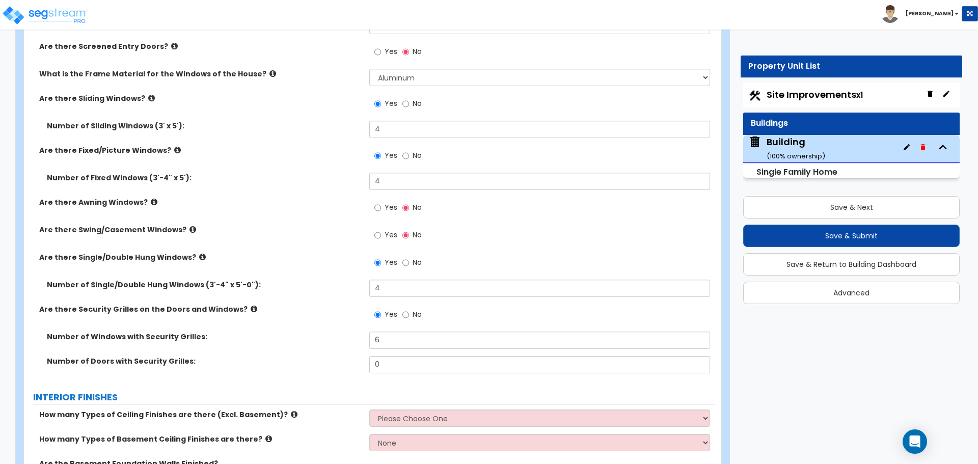
scroll to position [3152, 0]
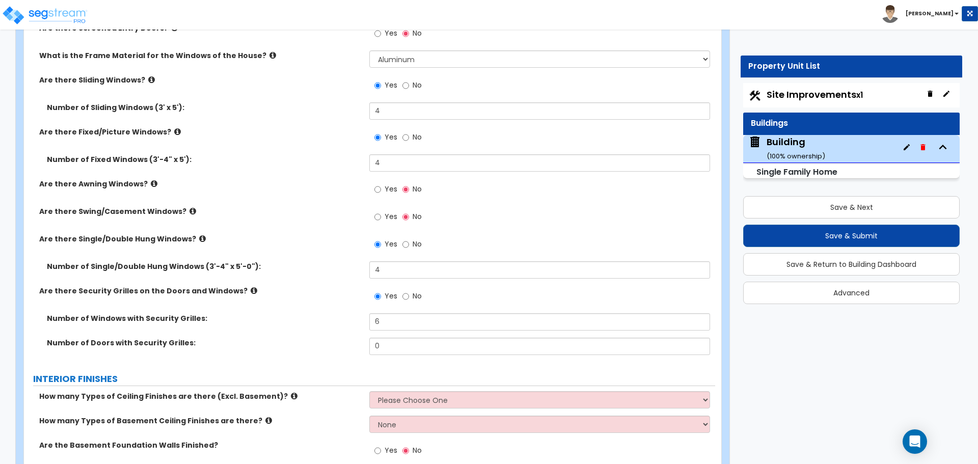
click at [251, 287] on icon at bounding box center [254, 291] width 7 height 8
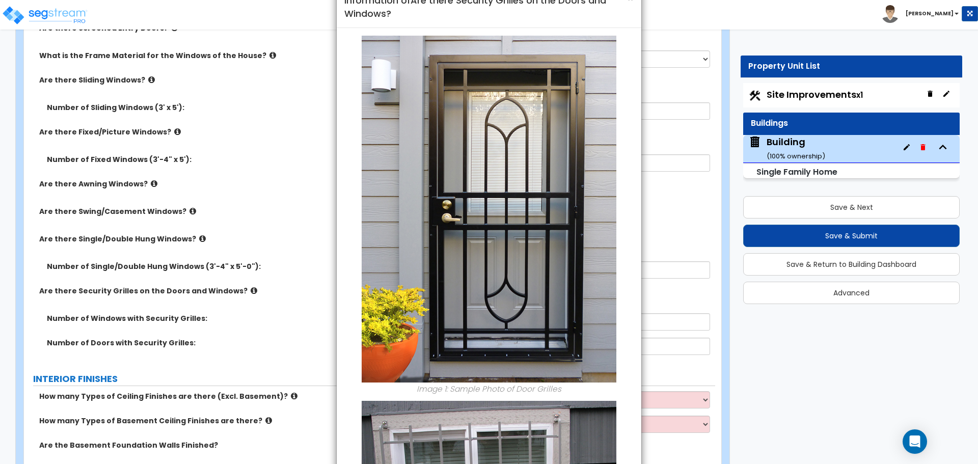
scroll to position [231, 0]
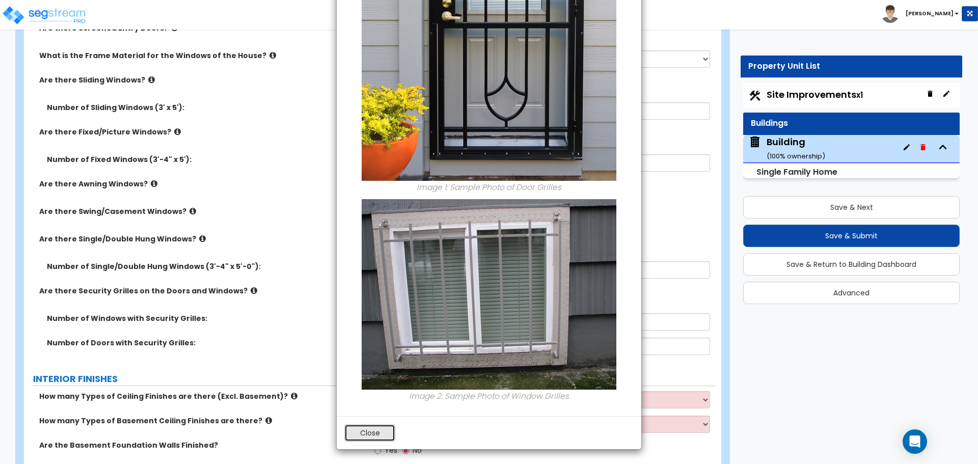
click at [368, 431] on button "Close" at bounding box center [369, 432] width 51 height 17
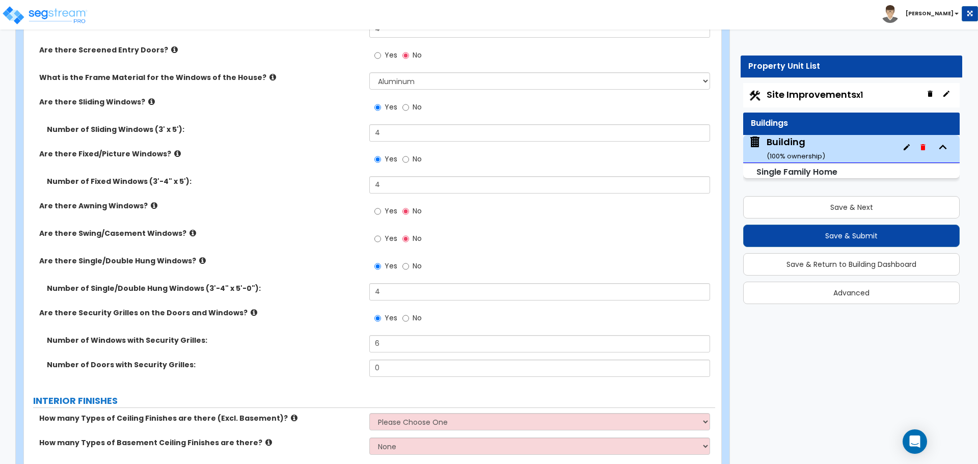
scroll to position [3132, 0]
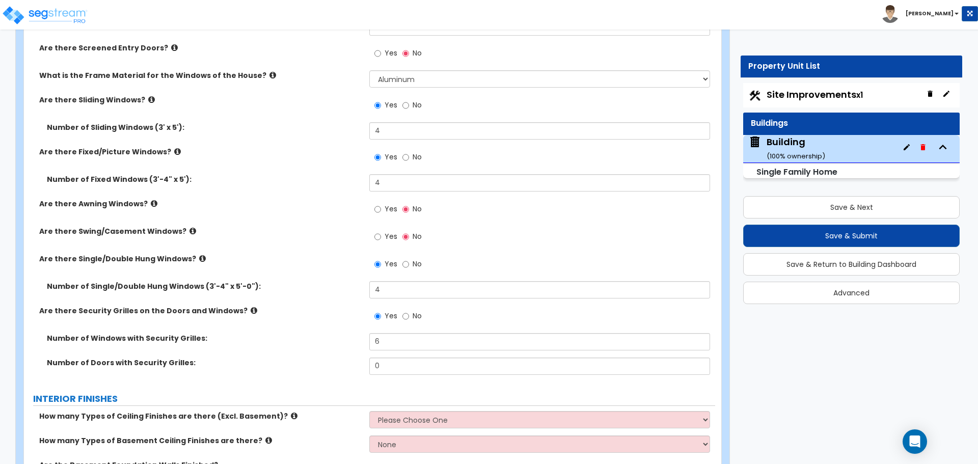
click at [199, 258] on icon at bounding box center [202, 259] width 7 height 8
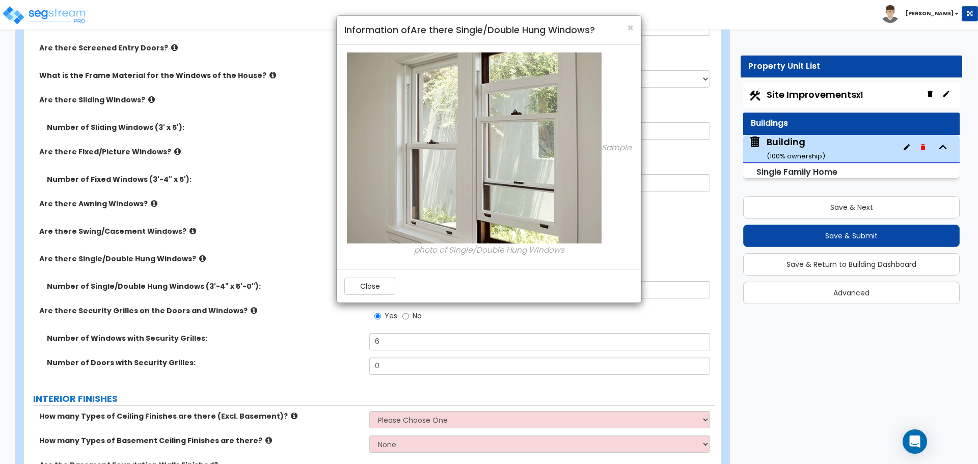
click at [375, 276] on div "Close" at bounding box center [489, 285] width 305 height 33
click at [367, 284] on button "Close" at bounding box center [369, 286] width 51 height 17
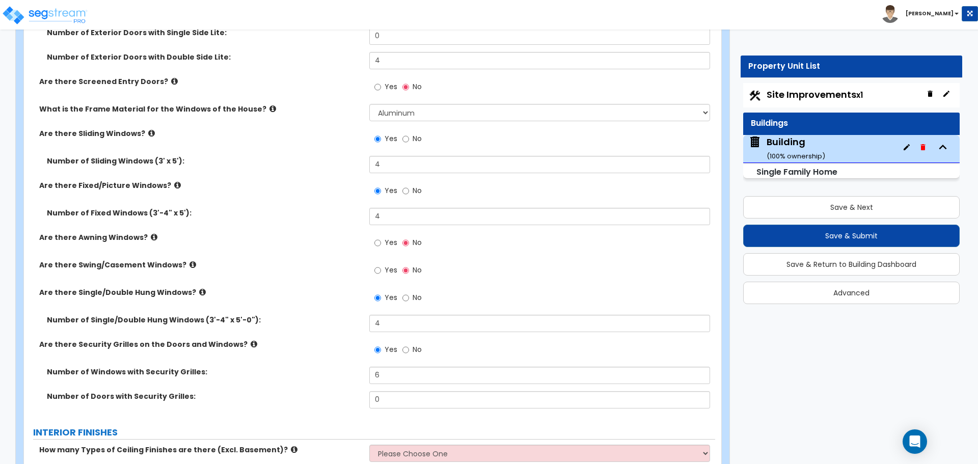
scroll to position [3091, 0]
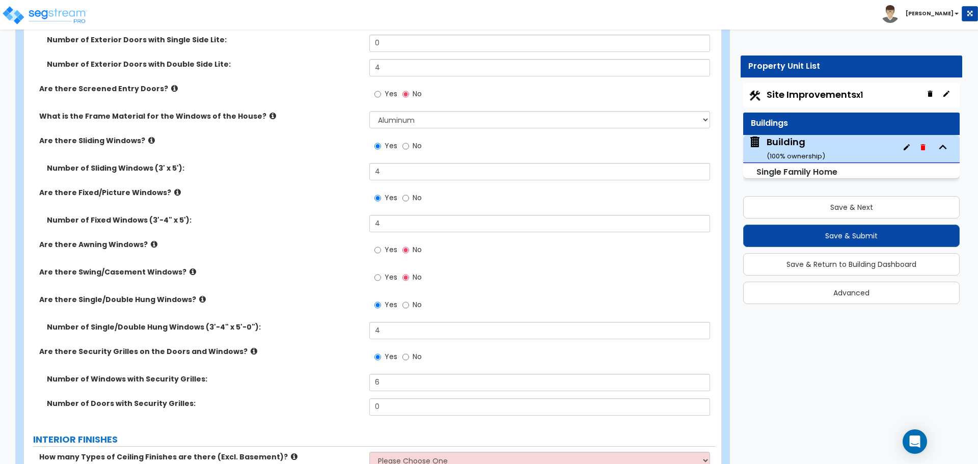
click at [189, 268] on icon at bounding box center [192, 272] width 7 height 8
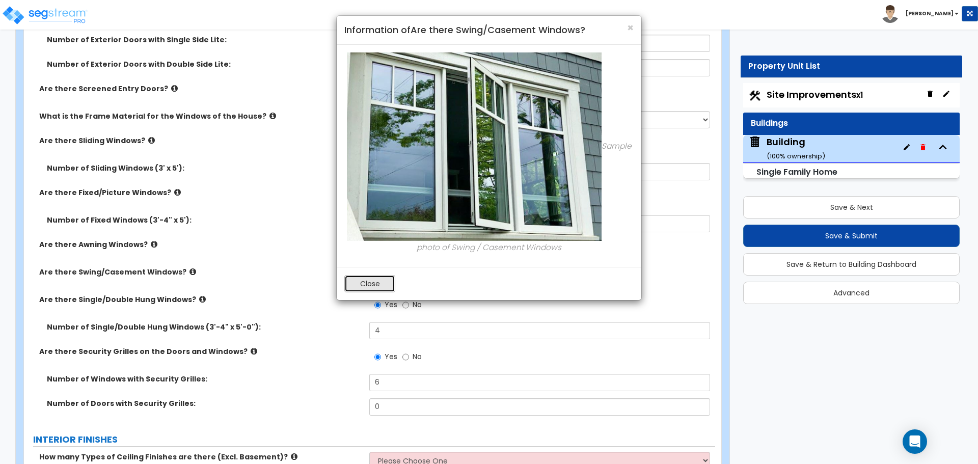
click at [369, 279] on button "Close" at bounding box center [369, 283] width 51 height 17
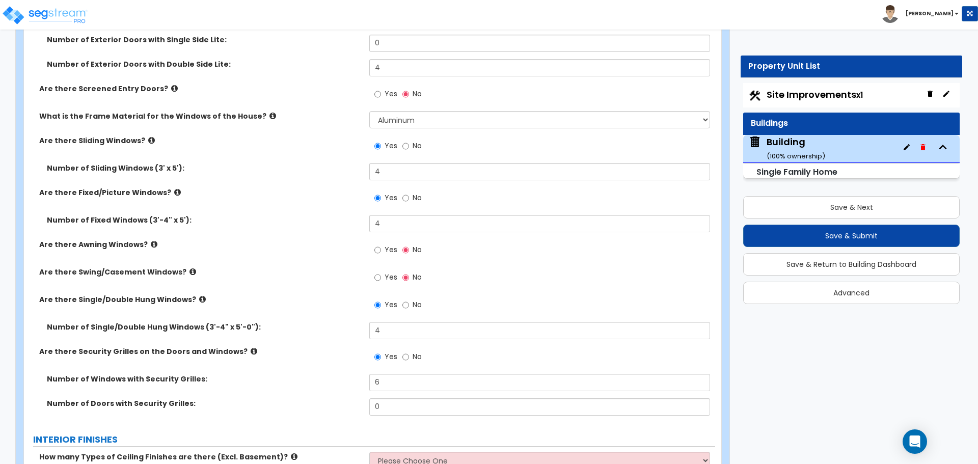
click at [388, 272] on span "Yes" at bounding box center [391, 277] width 13 height 10
click at [381, 272] on input "Yes" at bounding box center [377, 277] width 7 height 11
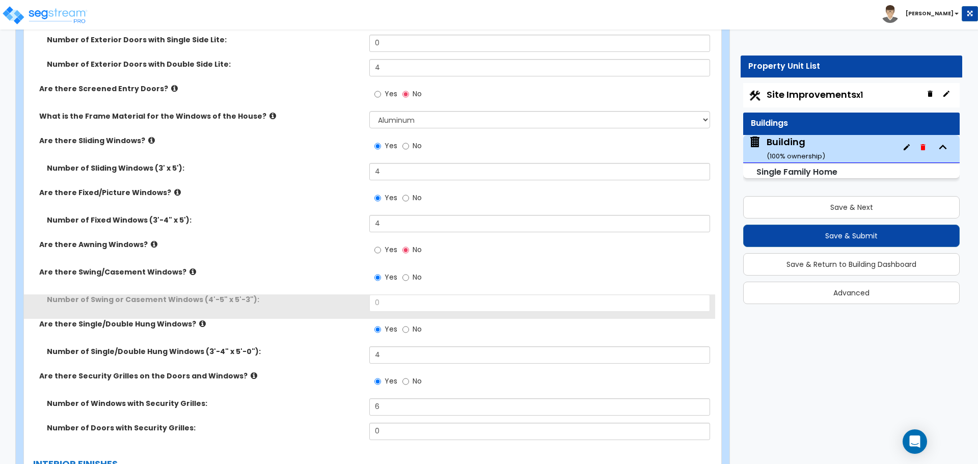
click at [382, 252] on label "Yes" at bounding box center [385, 250] width 23 height 17
click at [381, 252] on input "Yes" at bounding box center [377, 249] width 7 height 11
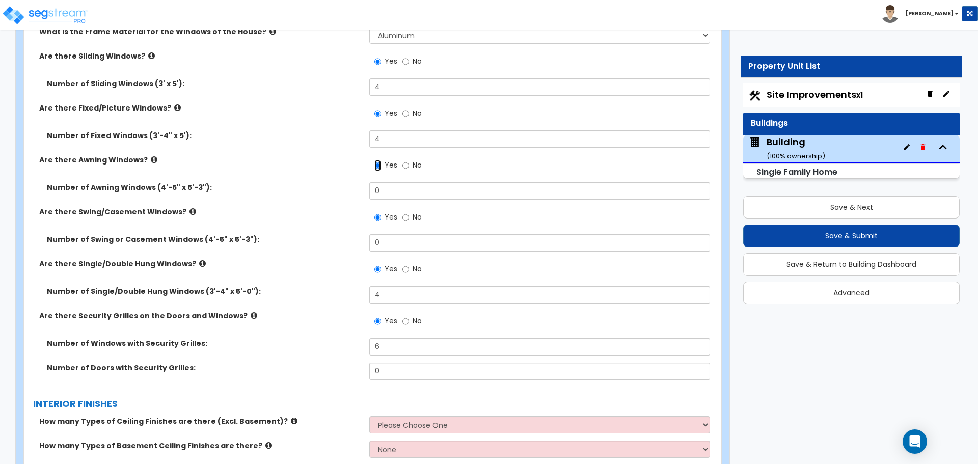
scroll to position [3176, 0]
click at [151, 157] on icon at bounding box center [154, 159] width 7 height 8
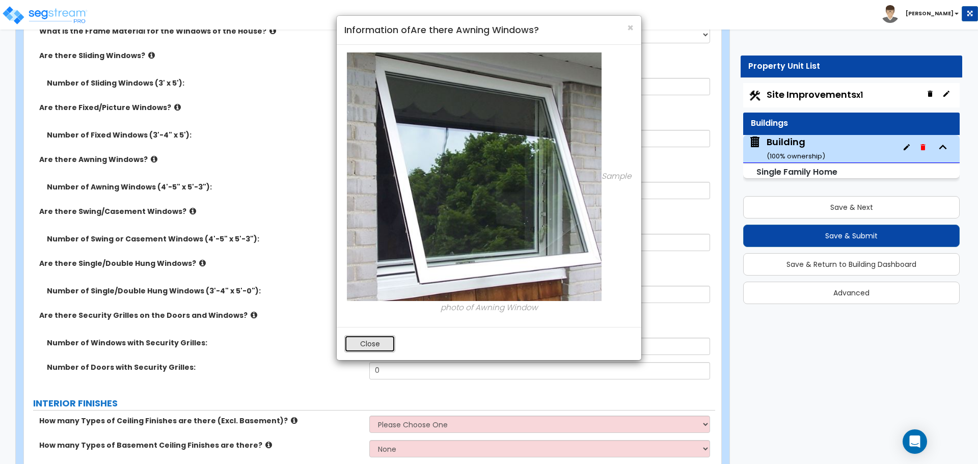
click at [367, 338] on button "Close" at bounding box center [369, 343] width 51 height 17
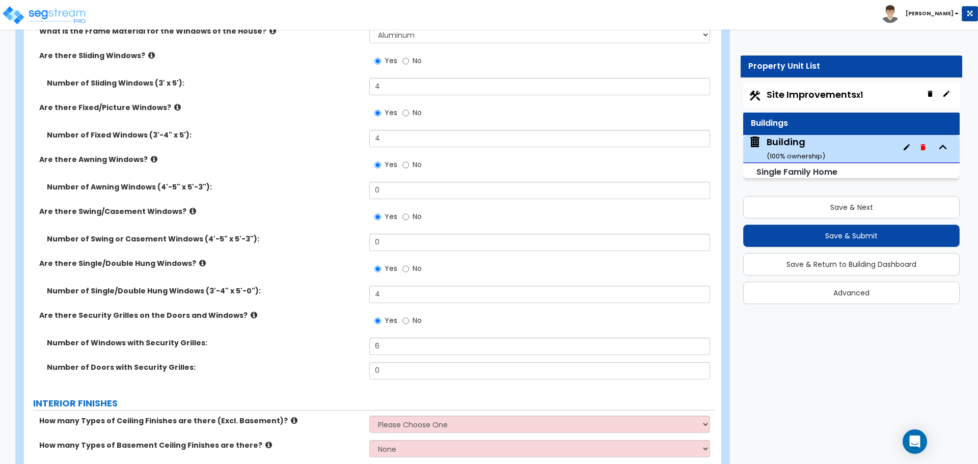
click at [414, 169] on label "No" at bounding box center [411, 165] width 19 height 17
click at [409, 169] on input "No" at bounding box center [405, 164] width 7 height 11
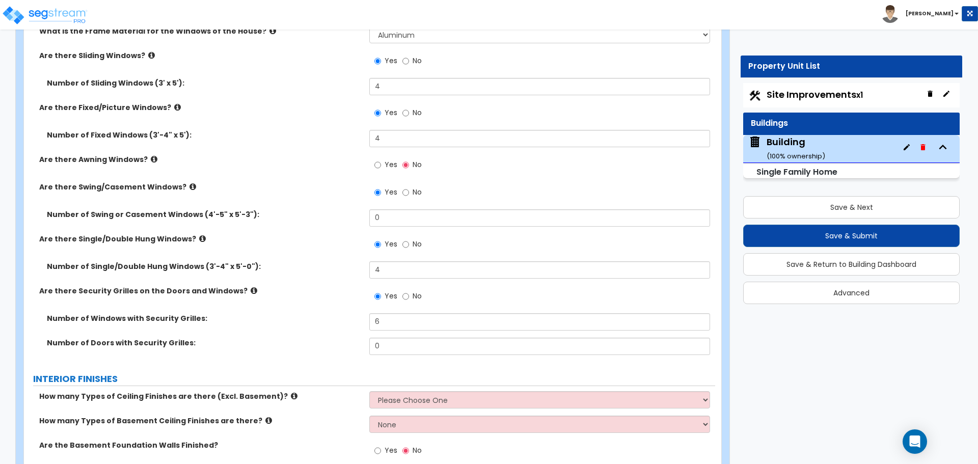
click at [416, 187] on span "No" at bounding box center [417, 192] width 9 height 10
click at [409, 187] on input "No" at bounding box center [405, 192] width 7 height 11
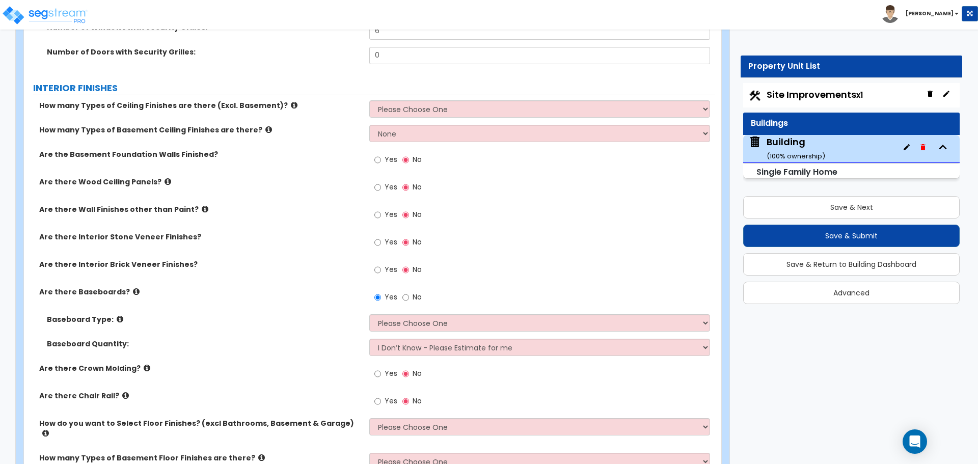
scroll to position [3443, 0]
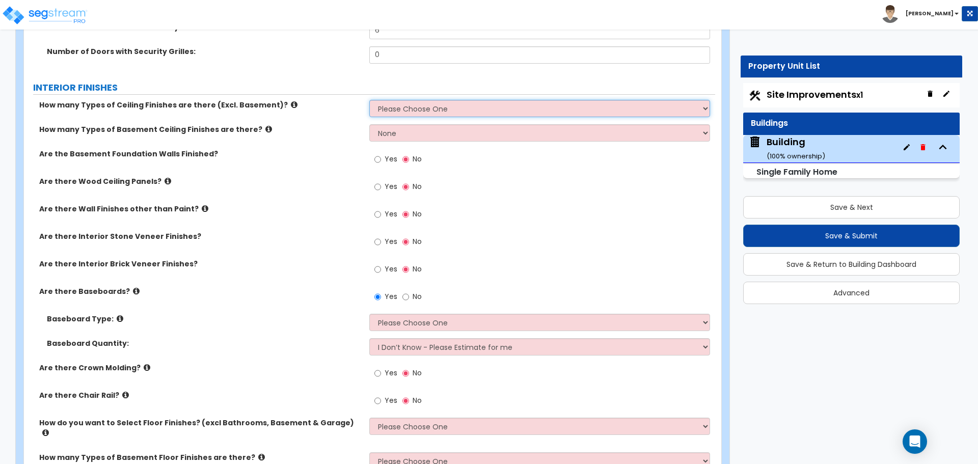
click at [411, 109] on select "Please Choose One 1 2 3" at bounding box center [539, 108] width 340 height 17
click at [369, 100] on select "Please Choose One 1 2 3" at bounding box center [539, 108] width 340 height 17
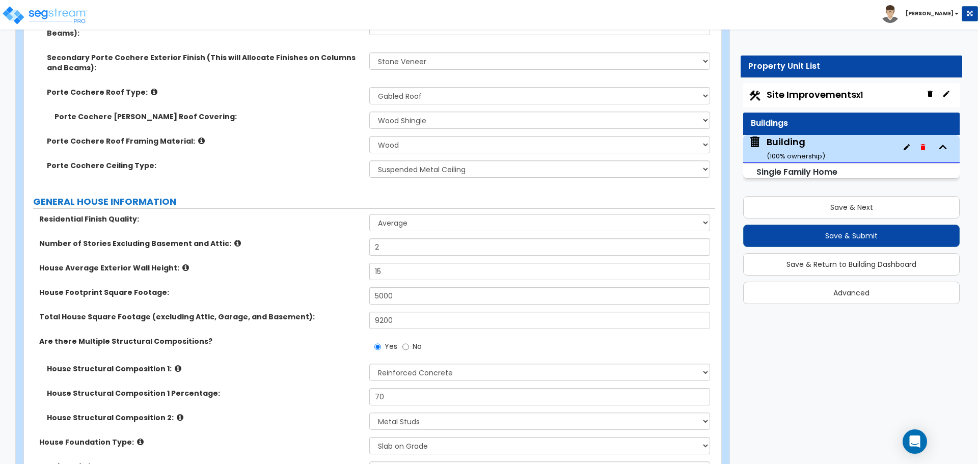
scroll to position [401, 0]
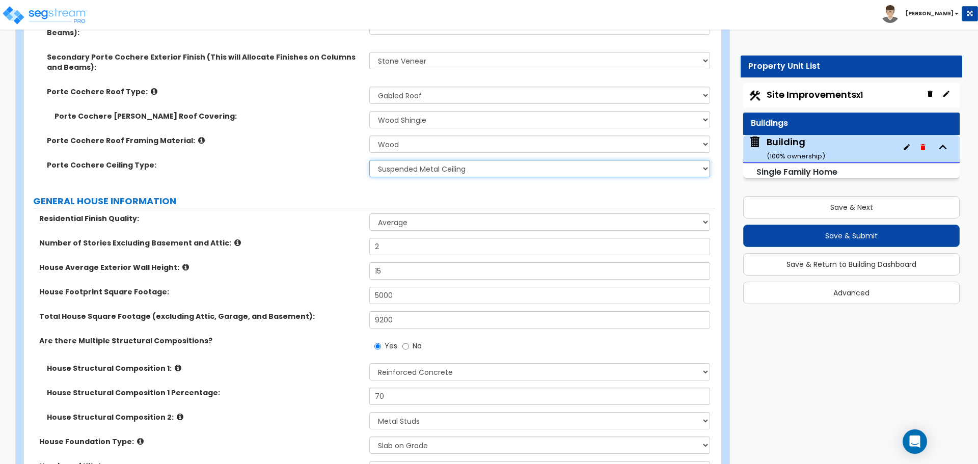
click at [445, 169] on select "None/Open Ceiling Drywall Ceiling Suspended Metal Ceiling" at bounding box center [539, 168] width 340 height 17
click at [369, 160] on select "None/Open Ceiling Drywall Ceiling Suspended Metal Ceiling" at bounding box center [539, 168] width 340 height 17
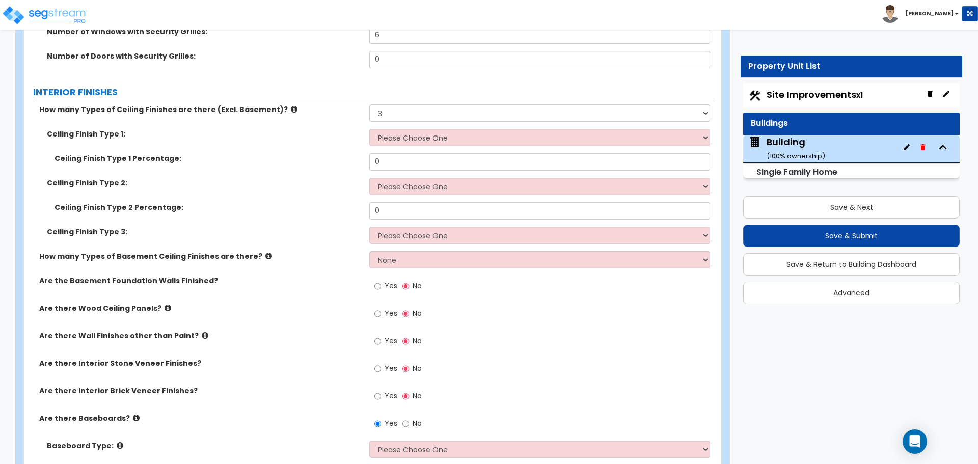
scroll to position [3441, 0]
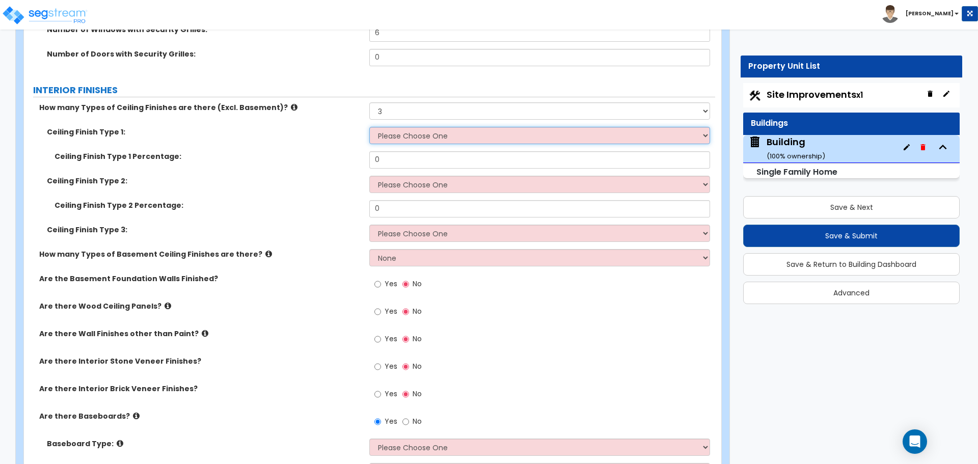
click at [409, 136] on select "Please Choose One Drop Ceiling Drywall Ceiling Open Ceiling" at bounding box center [539, 135] width 340 height 17
click at [428, 115] on select "Please Choose One 1 2 3" at bounding box center [539, 110] width 340 height 17
click at [369, 102] on select "Please Choose One 1 2 3" at bounding box center [539, 110] width 340 height 17
click at [433, 129] on select "Please Choose One Drop Ceiling Drywall Ceiling Open Ceiling" at bounding box center [539, 135] width 340 height 17
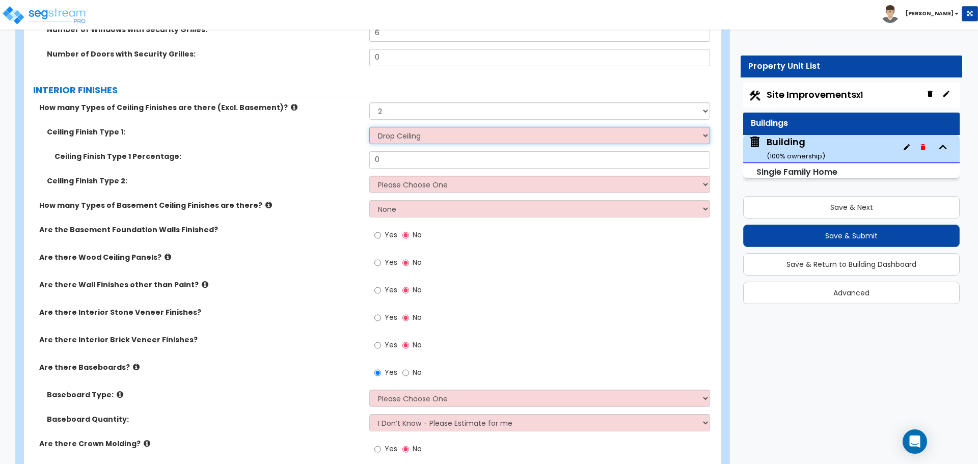
click at [369, 127] on select "Please Choose One Drop Ceiling Drywall Ceiling Open Ceiling" at bounding box center [539, 135] width 340 height 17
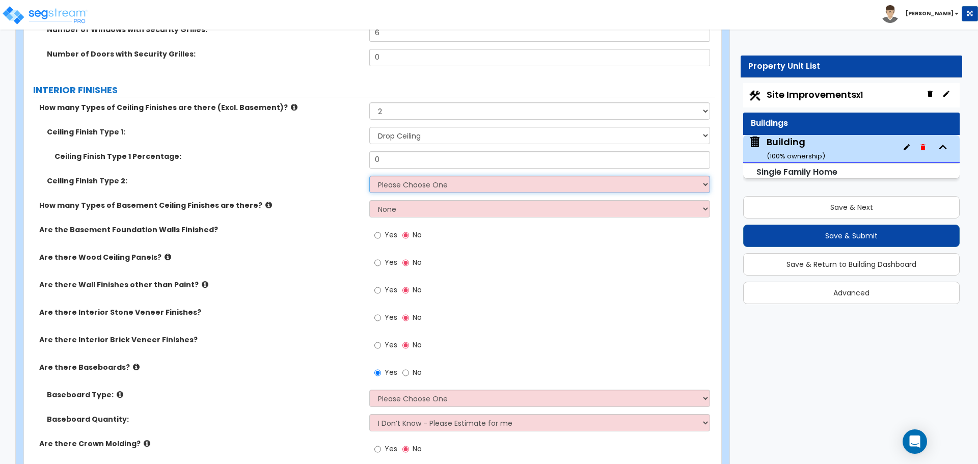
click at [435, 178] on select "Please Choose One Drop Ceiling Drywall Ceiling Open Ceiling" at bounding box center [539, 184] width 340 height 17
click at [369, 176] on select "Please Choose One Drop Ceiling Drywall Ceiling Open Ceiling" at bounding box center [539, 184] width 340 height 17
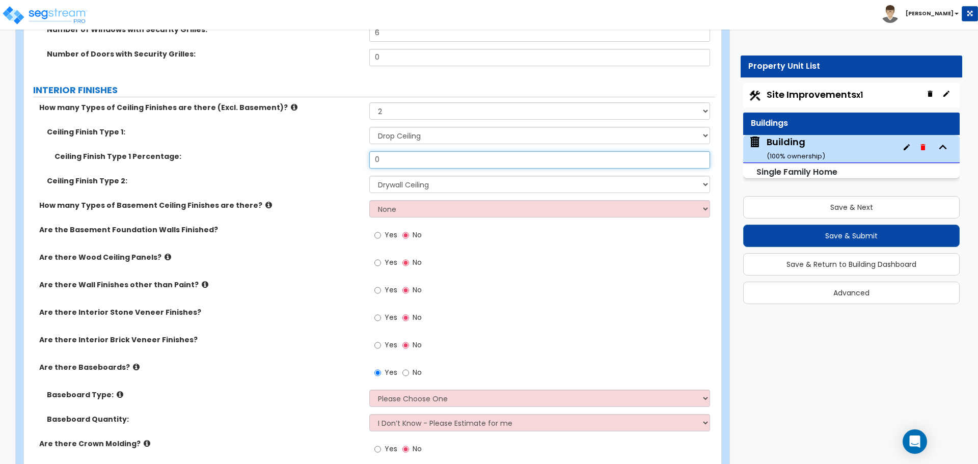
drag, startPoint x: 387, startPoint y: 161, endPoint x: 352, endPoint y: 157, distance: 34.9
click at [352, 158] on div "Ceiling Finish Type 1 Percentage: 0" at bounding box center [369, 163] width 691 height 24
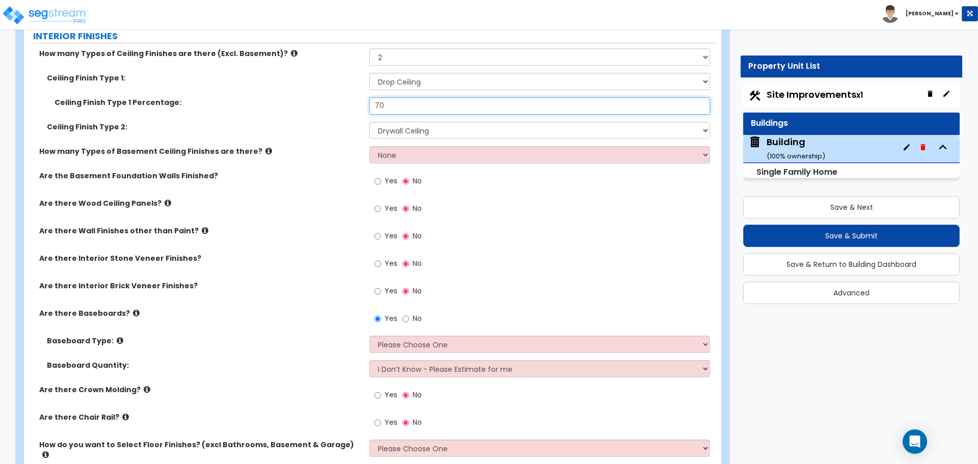
scroll to position [3497, 0]
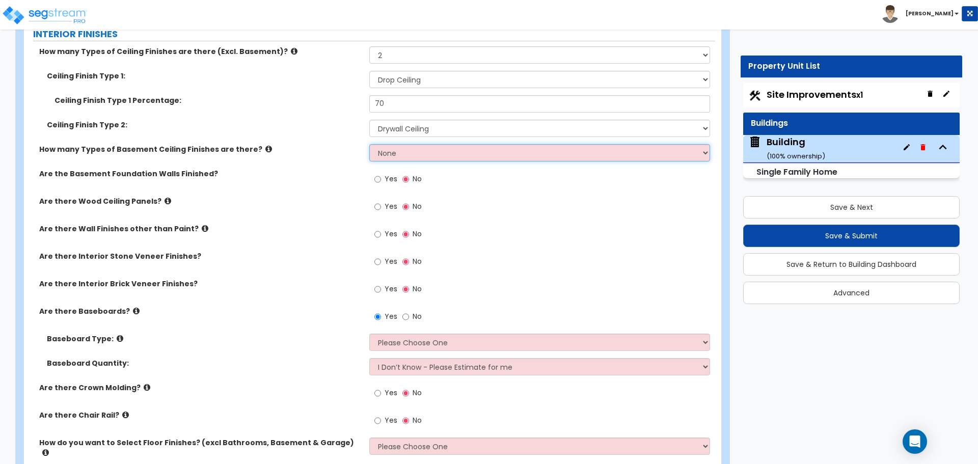
click at [402, 150] on select "None 1 2" at bounding box center [539, 152] width 340 height 17
click at [403, 158] on select "None 1 2" at bounding box center [539, 152] width 340 height 17
click at [398, 159] on select "None 1 2" at bounding box center [539, 152] width 340 height 17
click at [418, 149] on select "None 1 2" at bounding box center [539, 152] width 340 height 17
click at [369, 144] on select "None 1 2" at bounding box center [539, 152] width 340 height 17
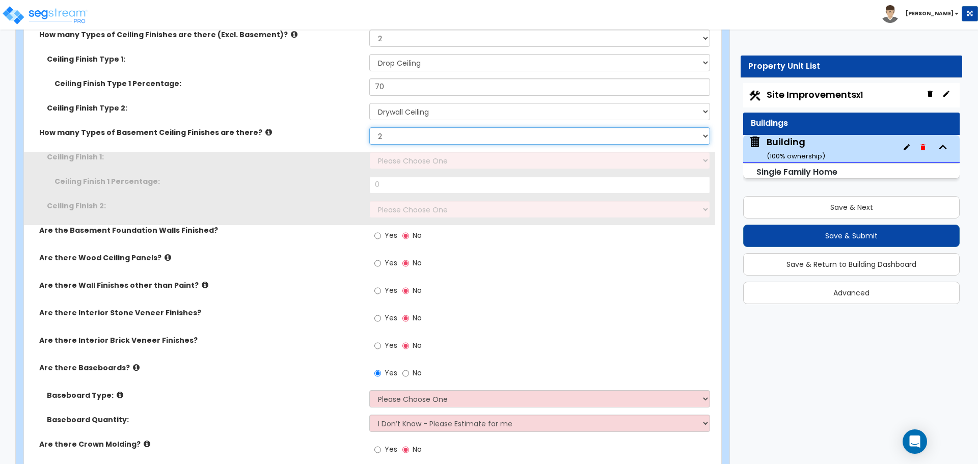
scroll to position [3514, 0]
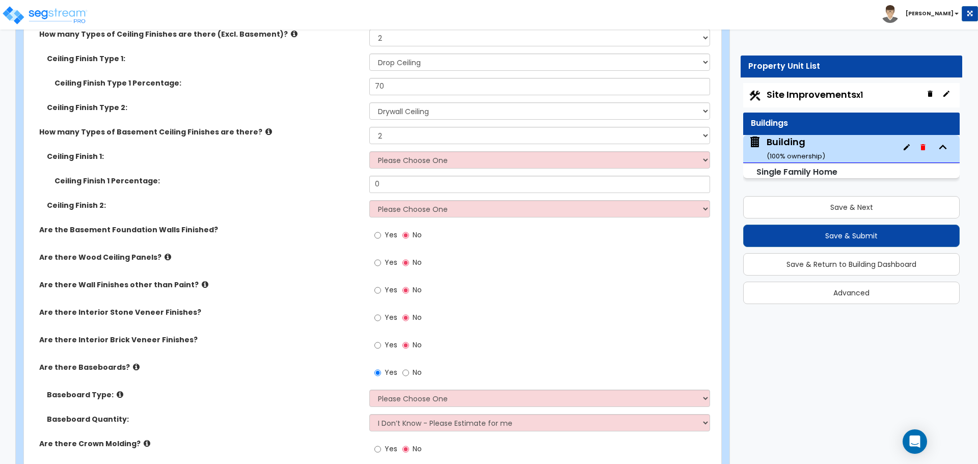
click at [265, 128] on icon at bounding box center [268, 132] width 7 height 8
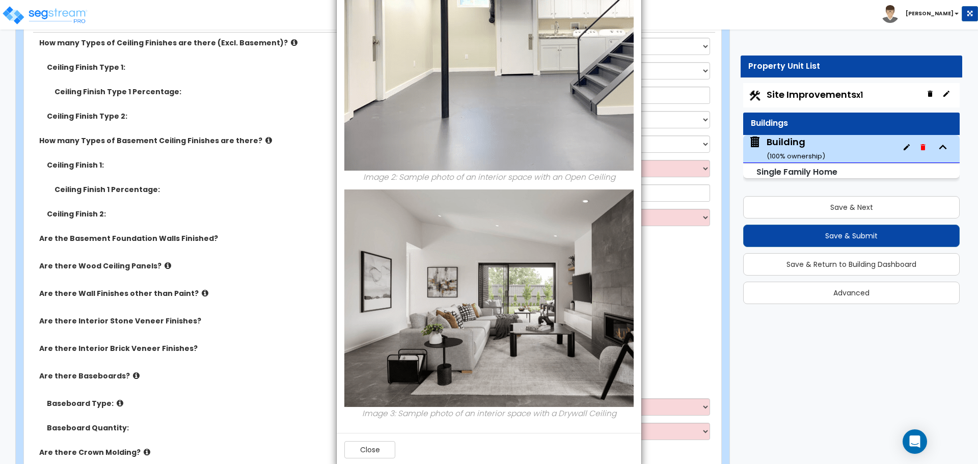
scroll to position [374, 0]
click at [376, 450] on button "Close" at bounding box center [369, 449] width 51 height 17
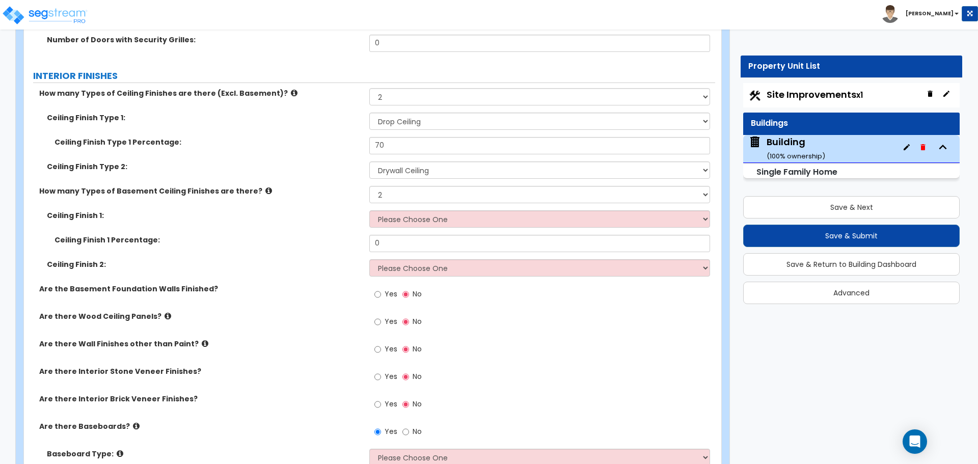
scroll to position [3444, 0]
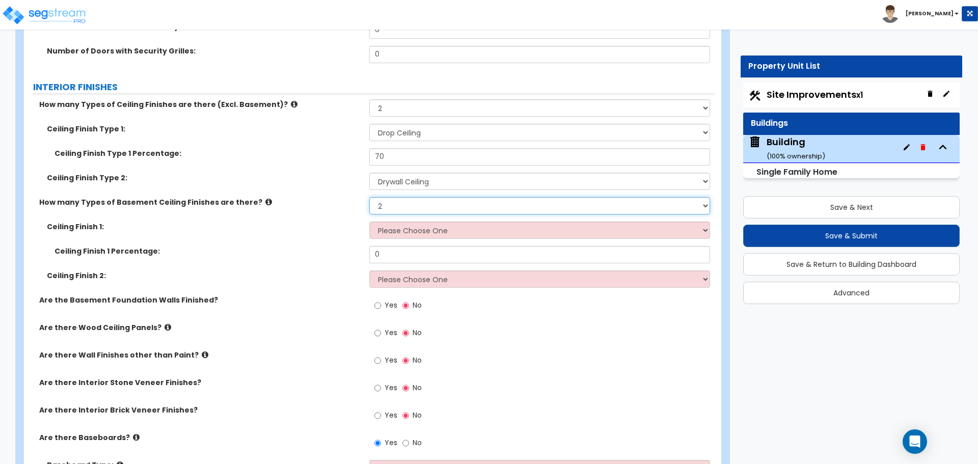
click at [461, 197] on select "None 1 2" at bounding box center [539, 205] width 340 height 17
click at [369, 197] on select "None 1 2" at bounding box center [539, 205] width 340 height 17
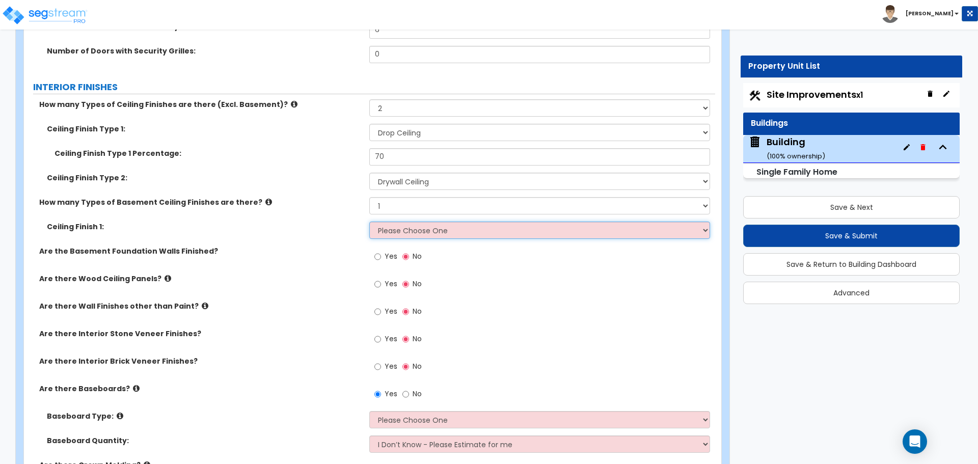
click at [487, 228] on select "Please Choose One Drop Ceiling Open Ceiling Drywall Ceiling" at bounding box center [539, 230] width 340 height 17
click at [369, 222] on select "Please Choose One Drop Ceiling Open Ceiling Drywall Ceiling" at bounding box center [539, 230] width 340 height 17
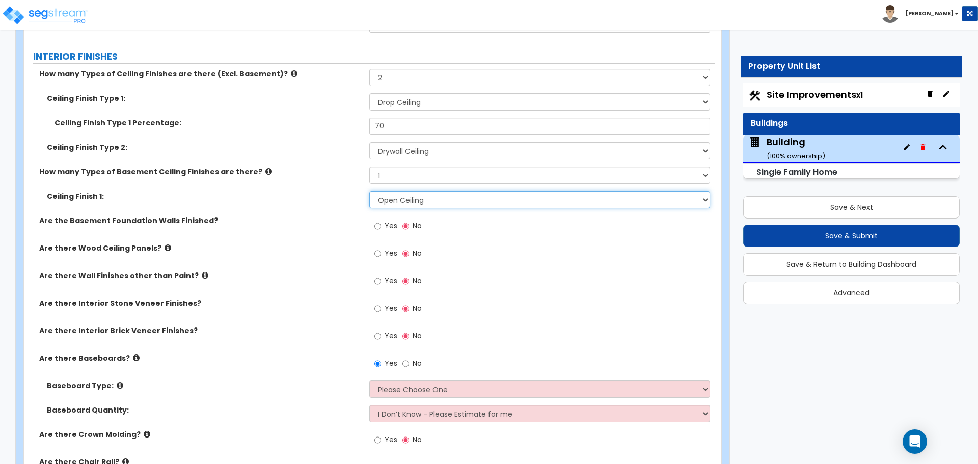
scroll to position [3475, 0]
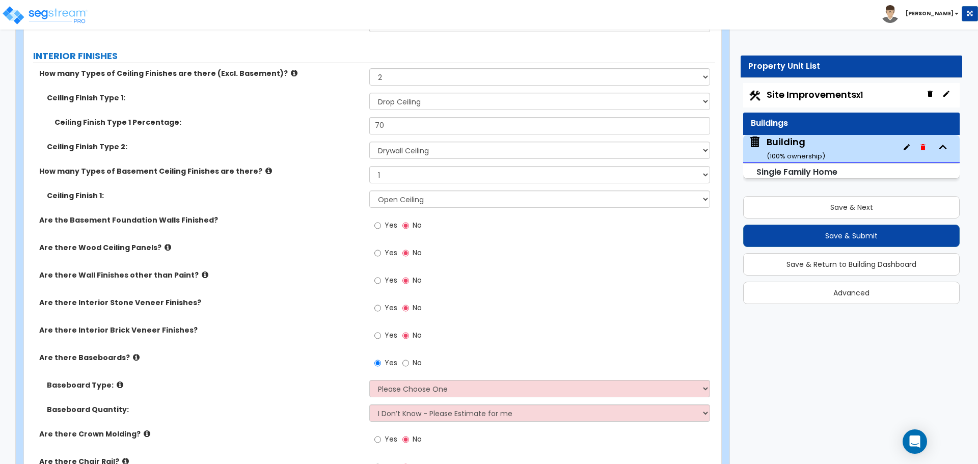
click at [265, 170] on icon at bounding box center [268, 171] width 7 height 8
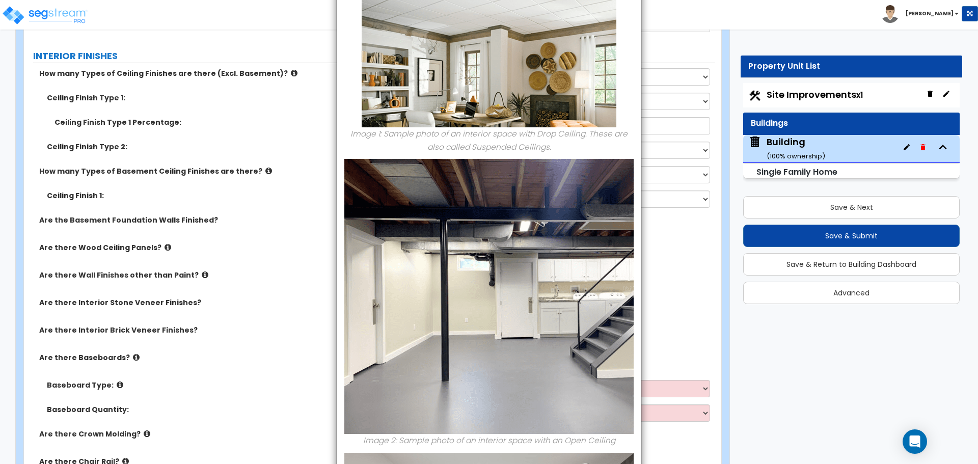
scroll to position [0, 0]
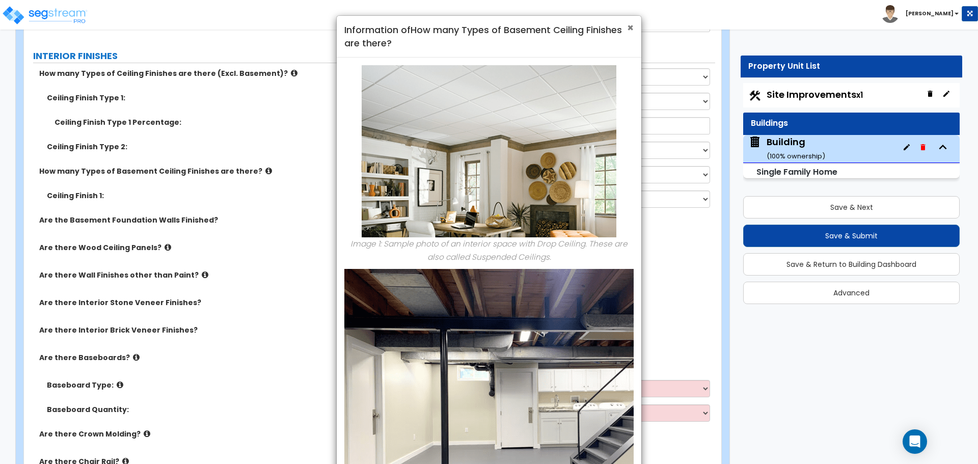
click at [628, 30] on span "×" at bounding box center [630, 27] width 7 height 15
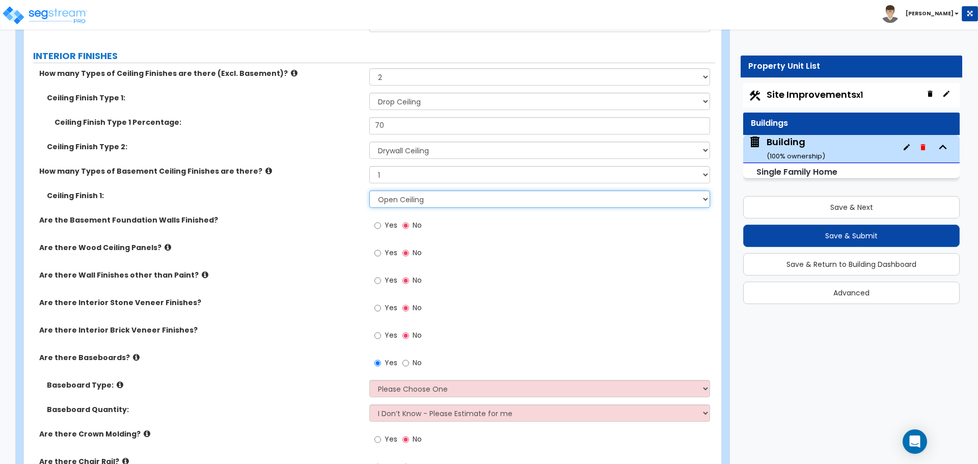
click at [439, 193] on select "Please Choose One Drop Ceiling Open Ceiling Drywall Ceiling" at bounding box center [539, 198] width 340 height 17
click at [369, 190] on select "Please Choose One Drop Ceiling Open Ceiling Drywall Ceiling" at bounding box center [539, 198] width 340 height 17
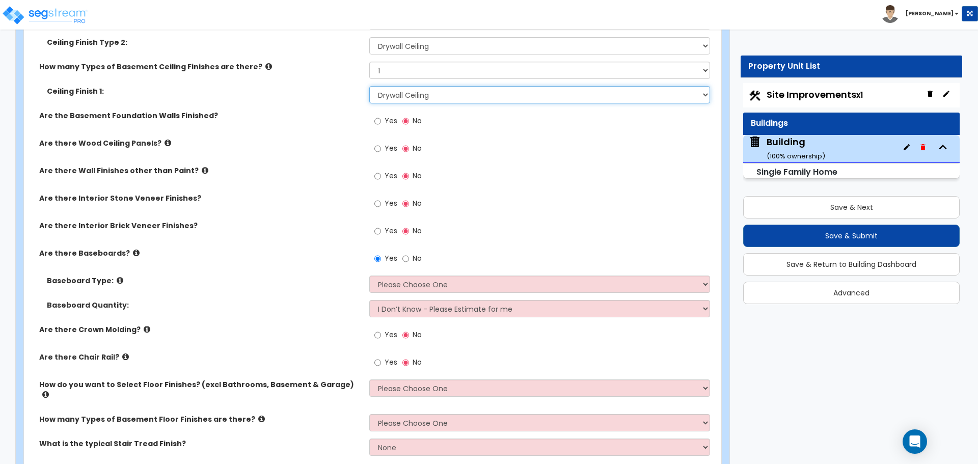
scroll to position [3580, 0]
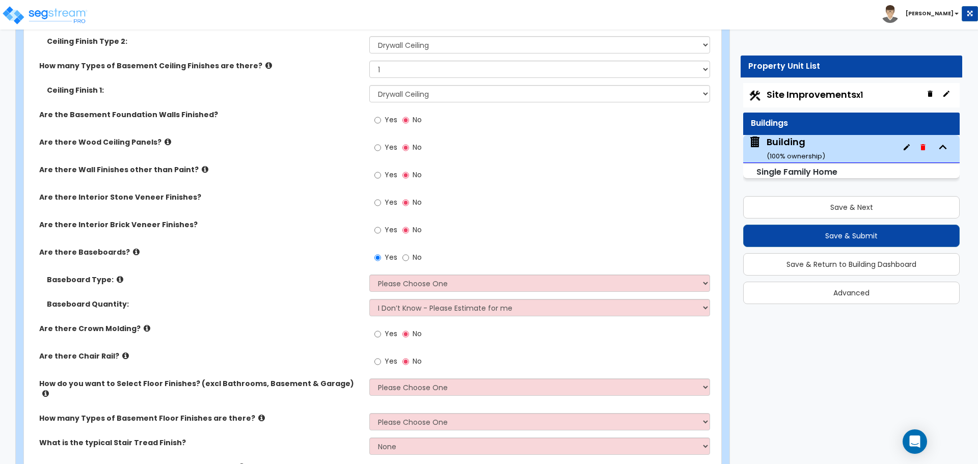
click at [373, 118] on div "Yes No" at bounding box center [398, 120] width 58 height 23
click at [378, 117] on input "Yes" at bounding box center [377, 120] width 7 height 11
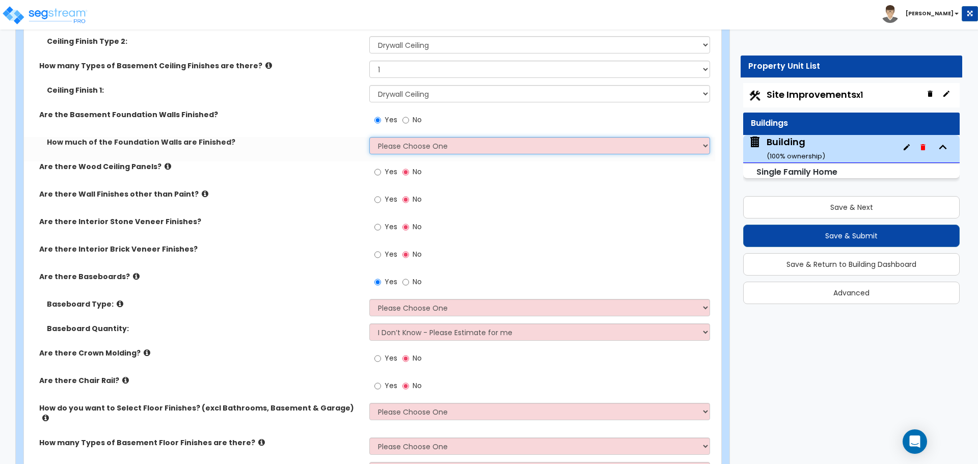
click at [402, 145] on select "Please Choose One Enter Percentage Enter Square Footage" at bounding box center [539, 145] width 340 height 17
click at [369, 137] on select "Please Choose One Enter Percentage Enter Square Footage" at bounding box center [539, 145] width 340 height 17
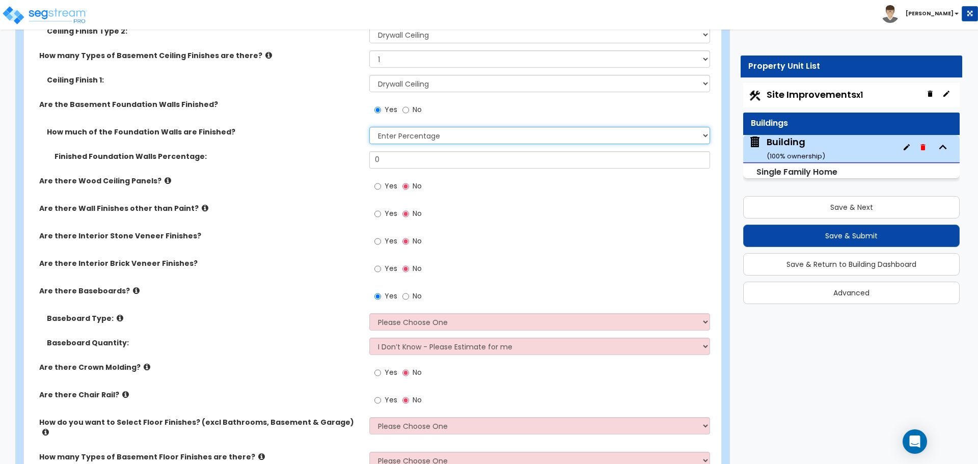
scroll to position [3593, 0]
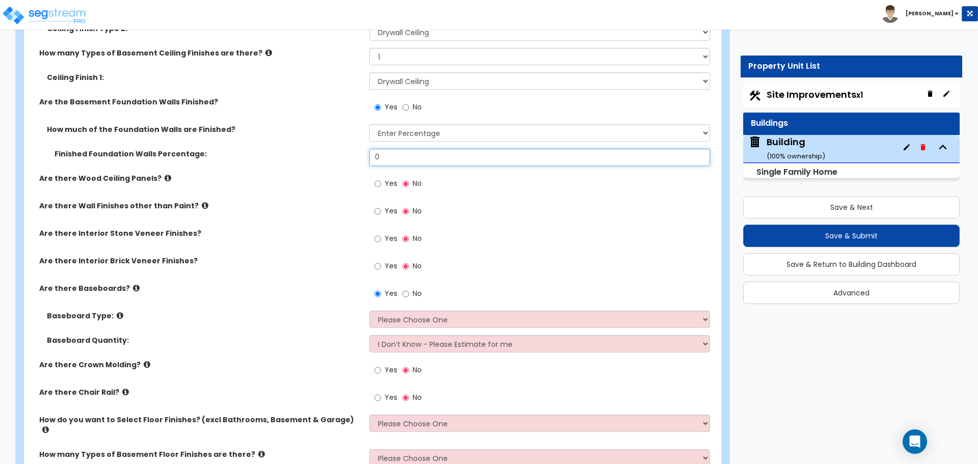
drag, startPoint x: 387, startPoint y: 159, endPoint x: 361, endPoint y: 151, distance: 27.1
click at [361, 151] on div "Finished Foundation Walls Percentage: 0" at bounding box center [369, 161] width 691 height 24
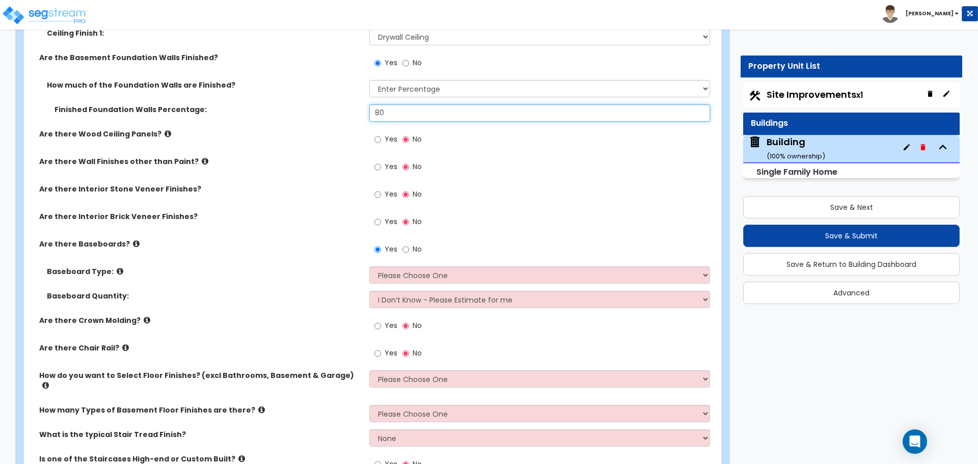
scroll to position [3640, 0]
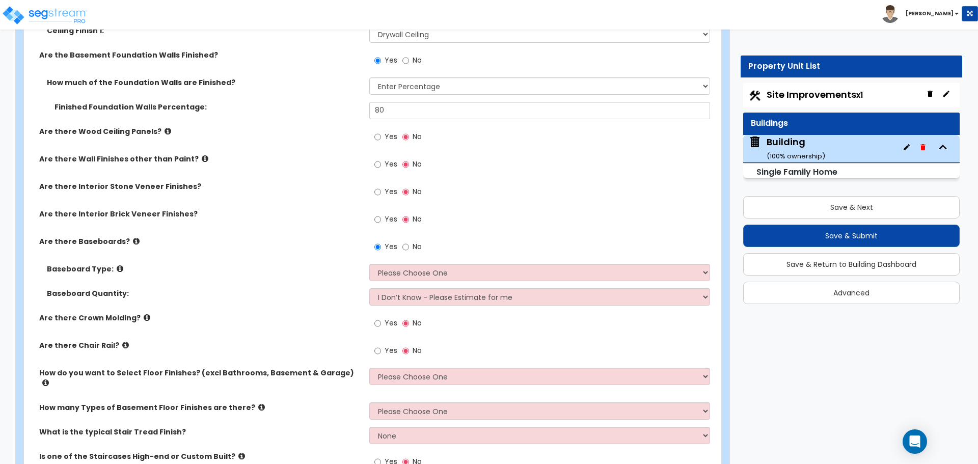
click at [383, 140] on label "Yes" at bounding box center [385, 137] width 23 height 17
click at [381, 140] on input "Yes" at bounding box center [377, 136] width 7 height 11
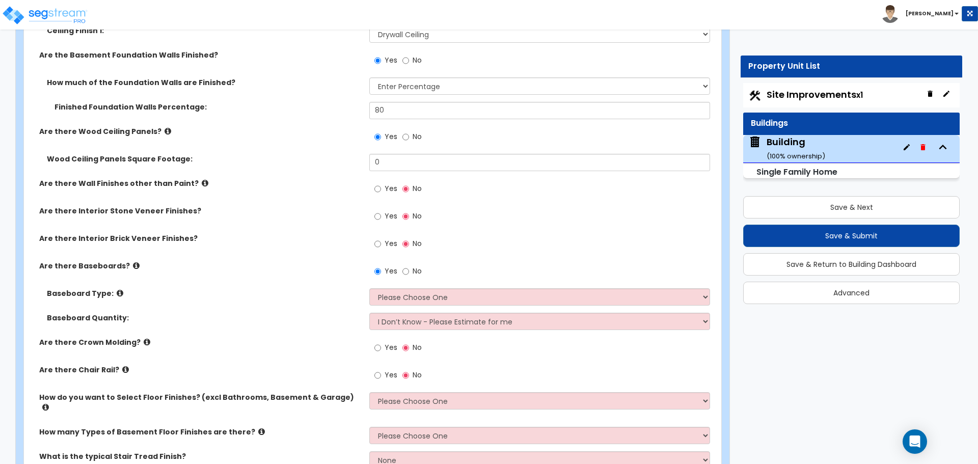
click at [165, 127] on icon at bounding box center [168, 131] width 7 height 8
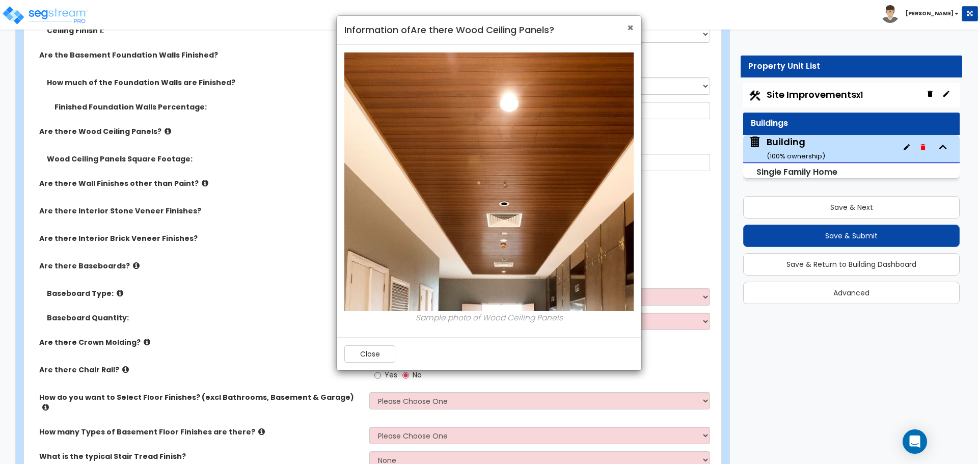
click at [633, 30] on span "×" at bounding box center [630, 27] width 7 height 15
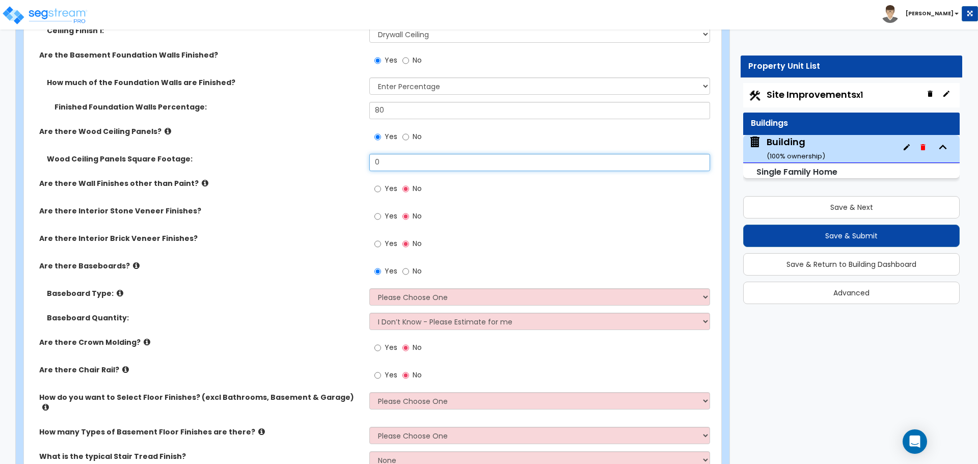
drag, startPoint x: 418, startPoint y: 162, endPoint x: 361, endPoint y: 161, distance: 56.5
click at [361, 161] on div "Wood Ceiling Panels Square Footage: 0" at bounding box center [369, 166] width 691 height 24
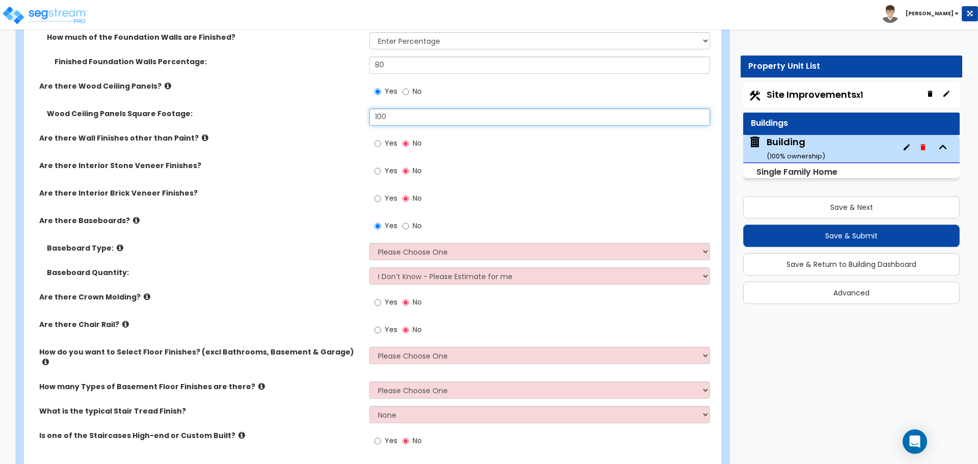
scroll to position [3691, 0]
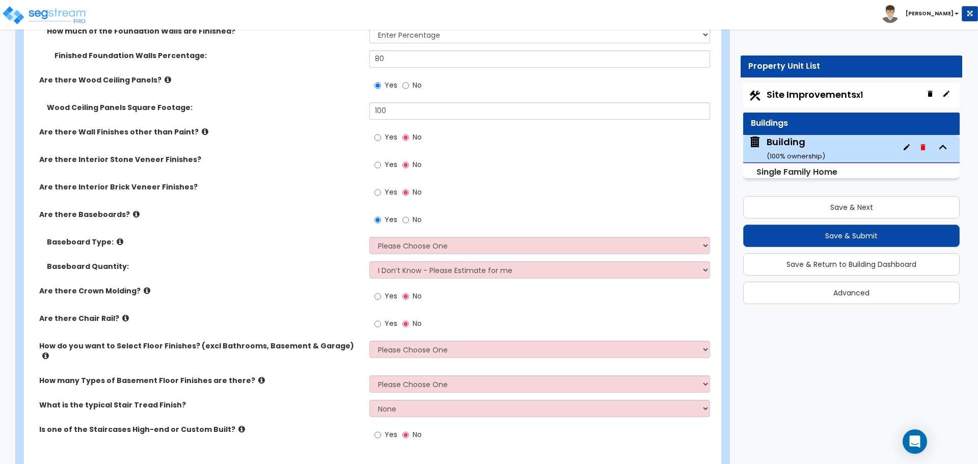
click at [202, 128] on icon at bounding box center [205, 132] width 7 height 8
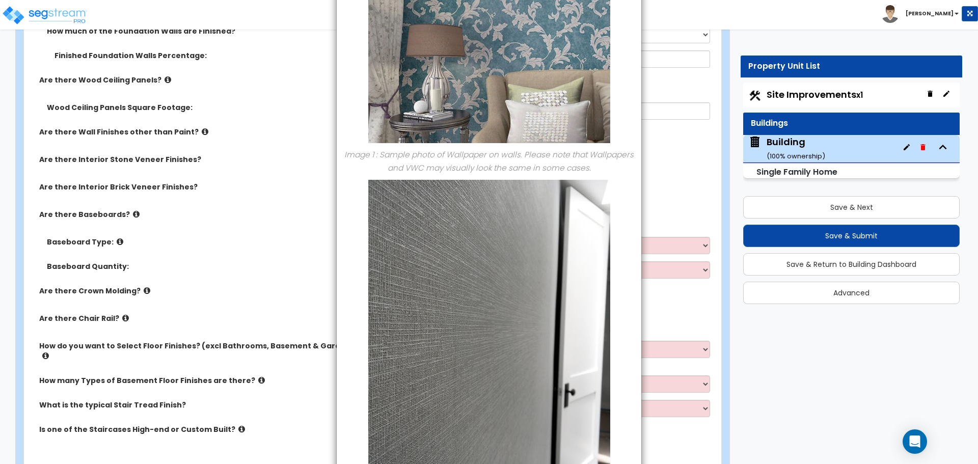
scroll to position [0, 0]
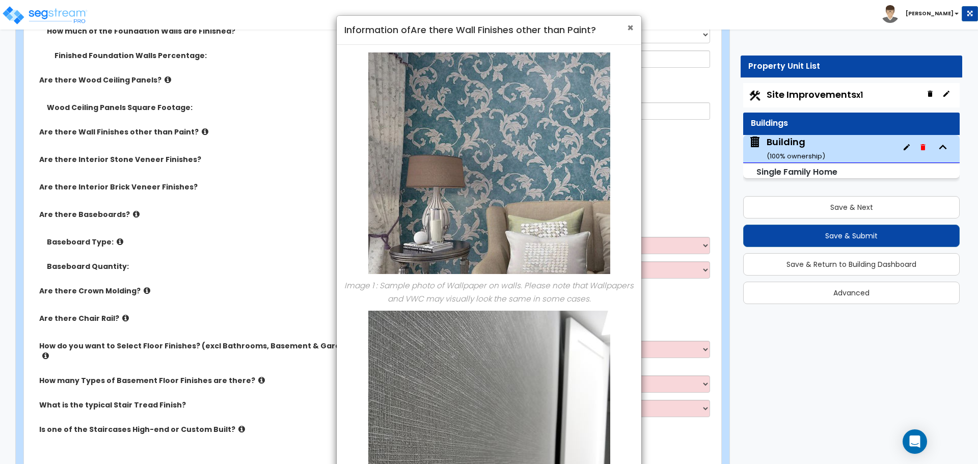
click at [631, 28] on span "×" at bounding box center [630, 27] width 7 height 15
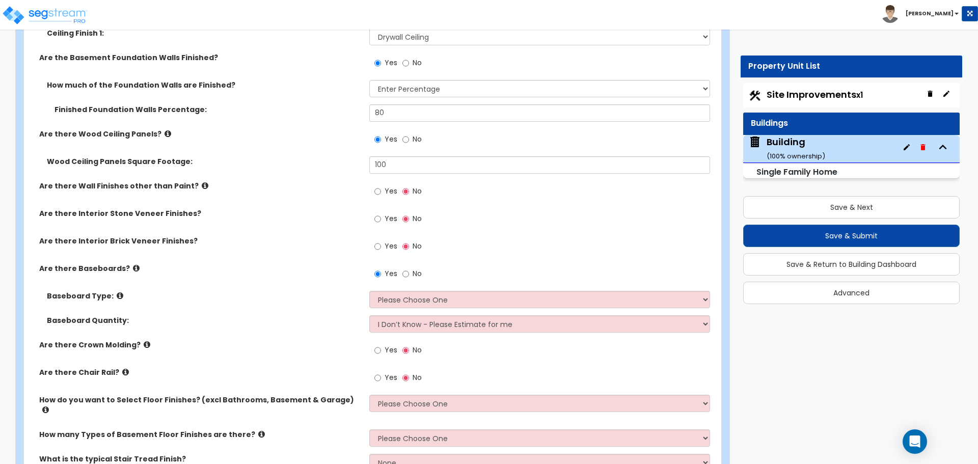
scroll to position [3606, 0]
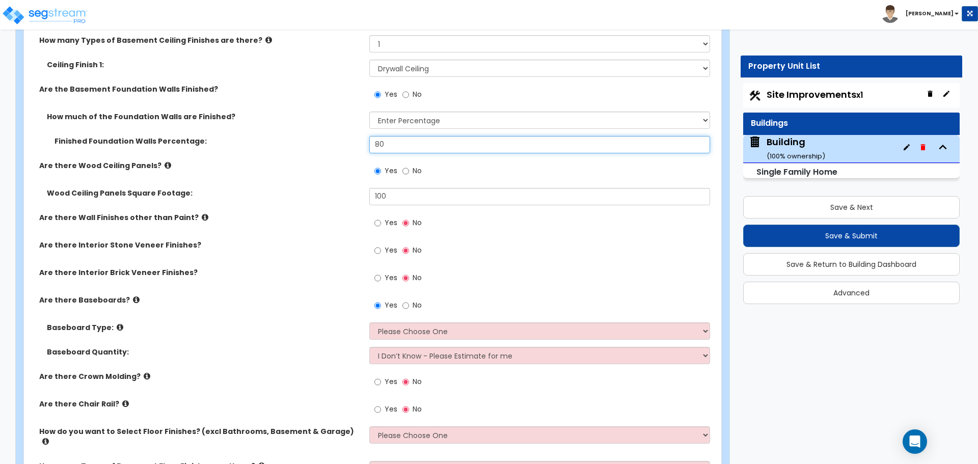
drag, startPoint x: 408, startPoint y: 143, endPoint x: 331, endPoint y: 140, distance: 77.5
click at [331, 140] on div "Finished Foundation Walls Percentage: 80" at bounding box center [369, 148] width 691 height 24
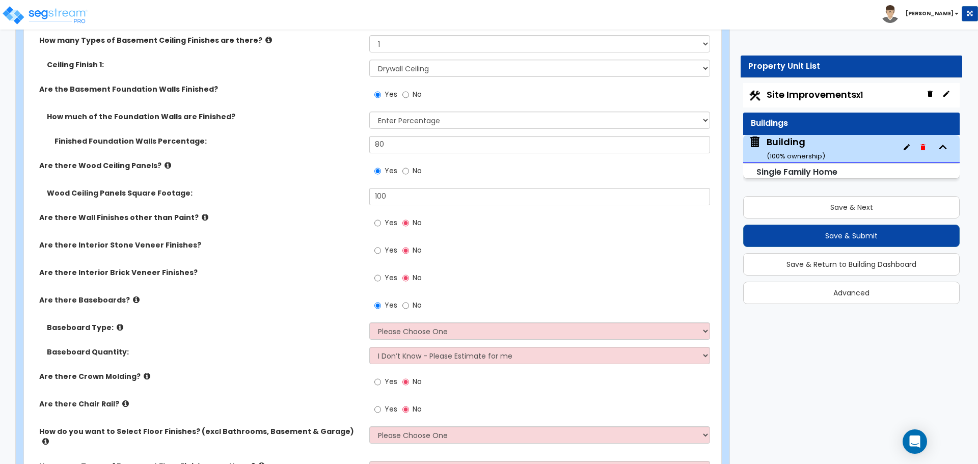
click at [327, 151] on div "Finished Foundation Walls Percentage: 80" at bounding box center [369, 148] width 691 height 24
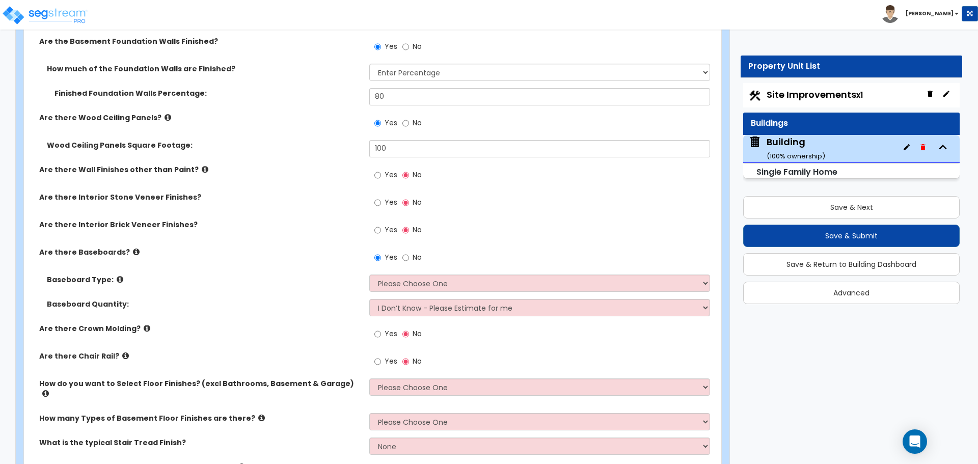
scroll to position [3664, 0]
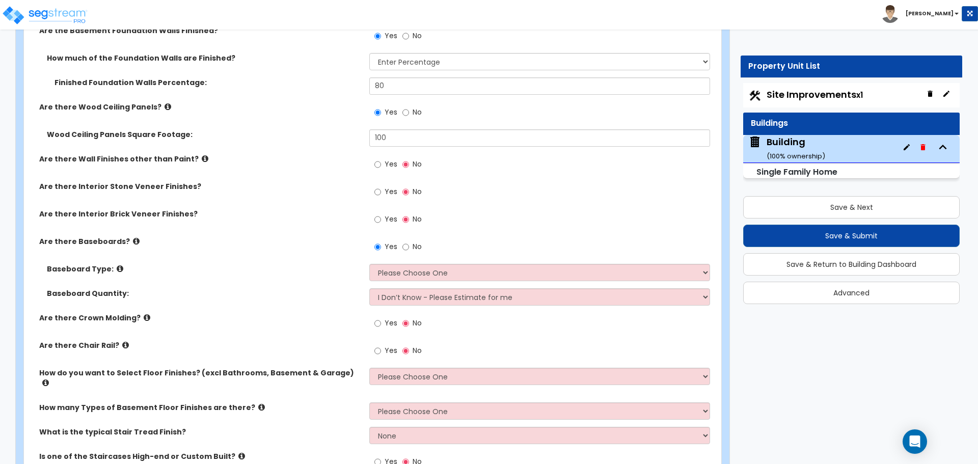
click at [381, 161] on label "Yes" at bounding box center [385, 165] width 23 height 17
click at [381, 161] on input "Yes" at bounding box center [377, 164] width 7 height 11
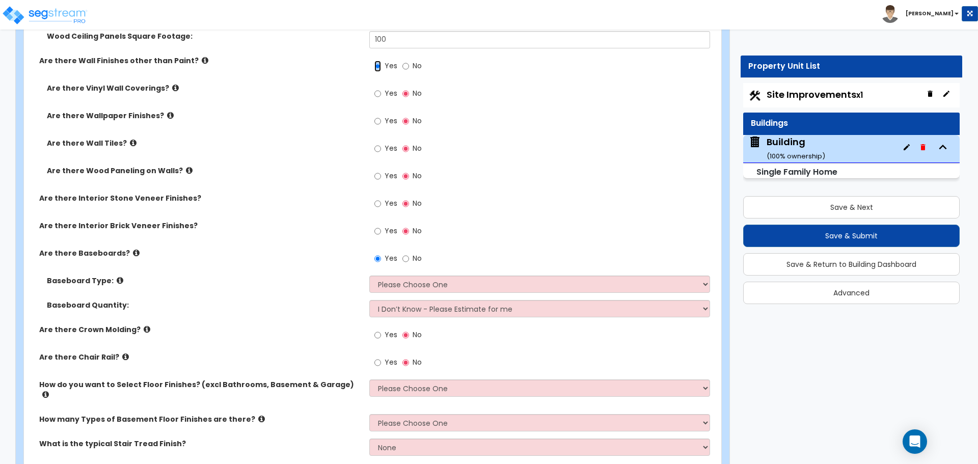
scroll to position [3764, 0]
click at [381, 150] on label "Yes" at bounding box center [385, 148] width 23 height 17
click at [381, 150] on input "Yes" at bounding box center [377, 147] width 7 height 11
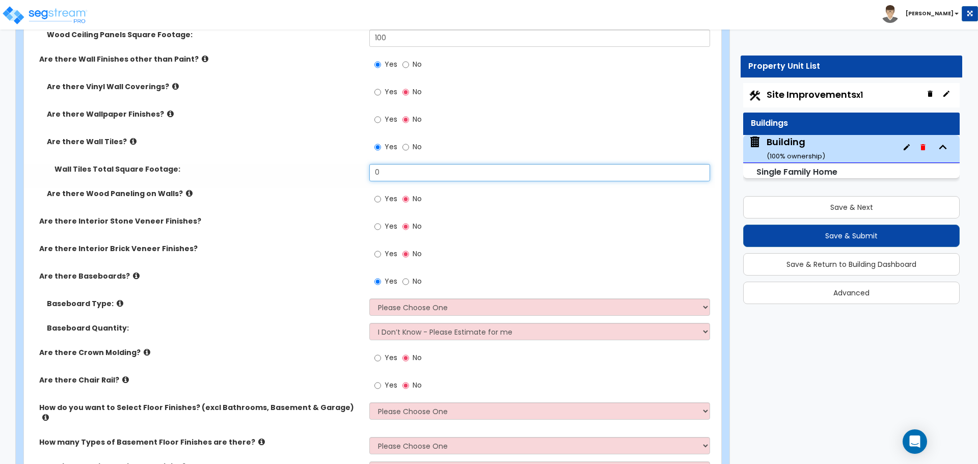
drag, startPoint x: 403, startPoint y: 170, endPoint x: 345, endPoint y: 168, distance: 58.6
click at [345, 168] on div "Wall Tiles Total Square Footage: 0" at bounding box center [369, 176] width 691 height 24
click at [382, 90] on label "Yes" at bounding box center [385, 93] width 23 height 17
click at [381, 90] on input "Yes" at bounding box center [377, 92] width 7 height 11
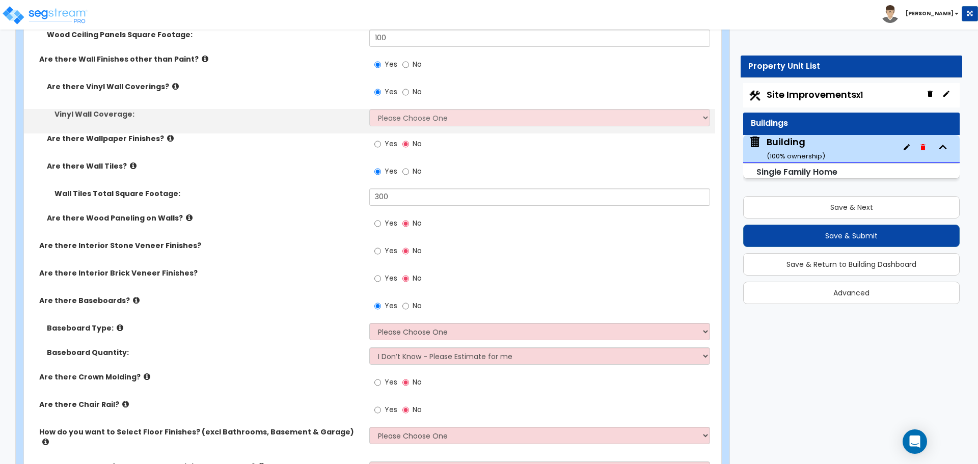
click at [378, 133] on div "Yes No" at bounding box center [398, 144] width 58 height 23
click at [382, 145] on label "Yes" at bounding box center [385, 144] width 23 height 17
click at [381, 145] on input "Yes" at bounding box center [377, 144] width 7 height 11
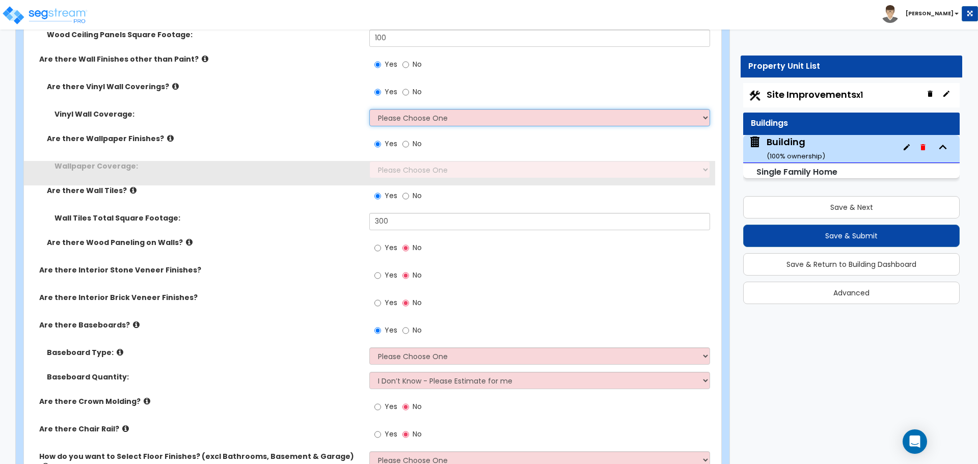
click at [397, 117] on select "Please Choose One Only a Small Portion of Walls are Covered Several Walls are C…" at bounding box center [539, 117] width 340 height 17
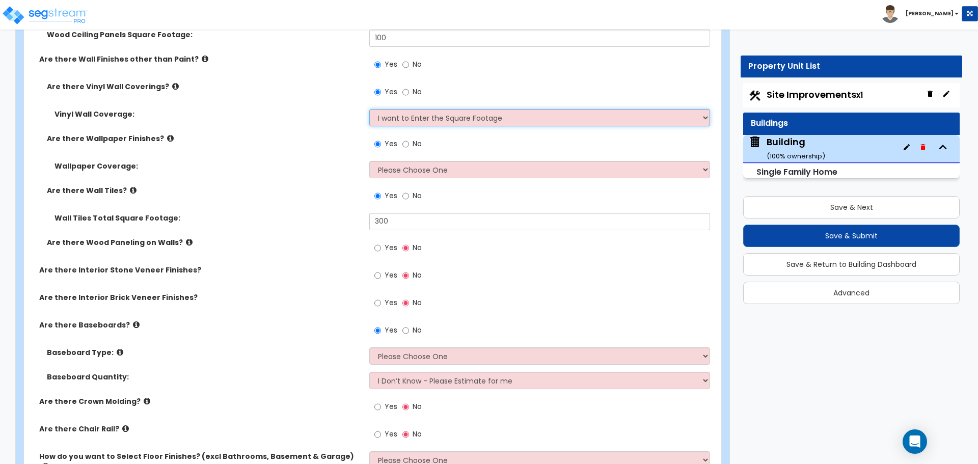
click at [369, 109] on select "Please Choose One Only a Small Portion of Walls are Covered Several Walls are C…" at bounding box center [539, 117] width 340 height 17
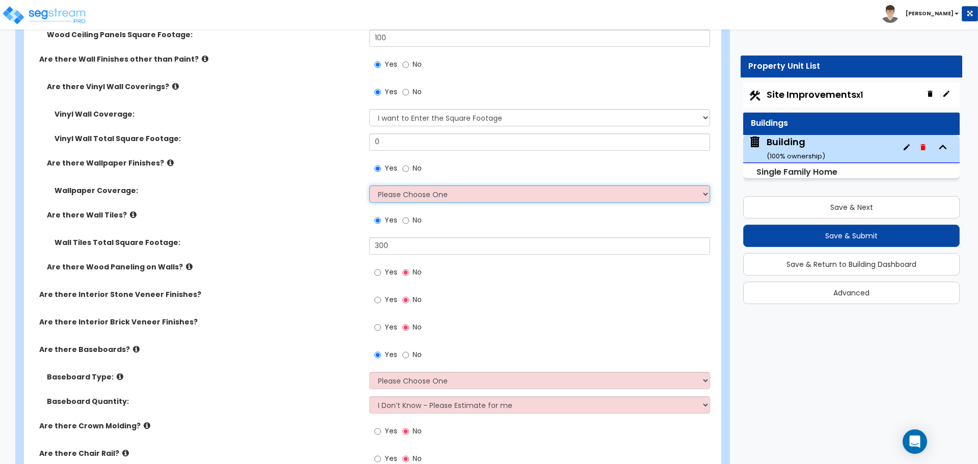
click at [398, 192] on select "Please Choose One Only a Small Portion of Walls are Covered Several Walls are C…" at bounding box center [539, 193] width 340 height 17
click at [369, 185] on select "Please Choose One Only a Small Portion of Walls are Covered Several Walls are C…" at bounding box center [539, 193] width 340 height 17
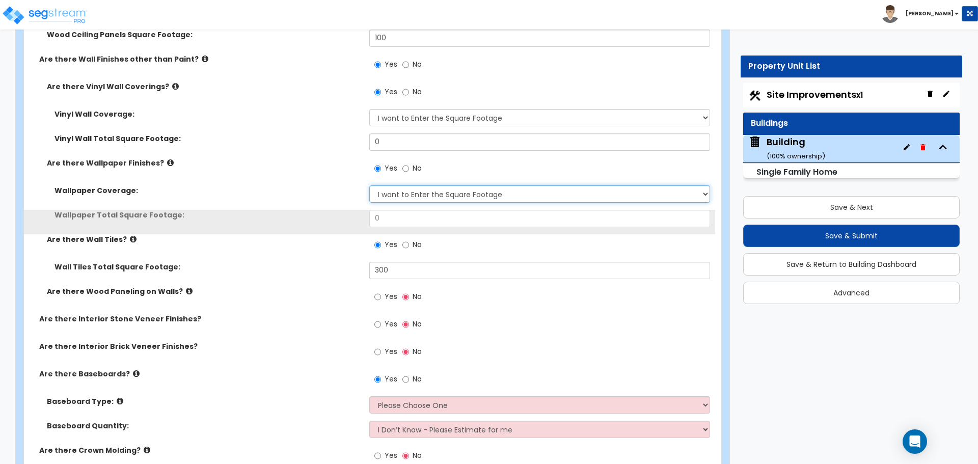
click at [412, 190] on select "Please Choose One Only a Small Portion of Walls are Covered Several Walls are C…" at bounding box center [539, 193] width 340 height 17
click at [369, 185] on select "Please Choose One Only a Small Portion of Walls are Covered Several Walls are C…" at bounding box center [539, 193] width 340 height 17
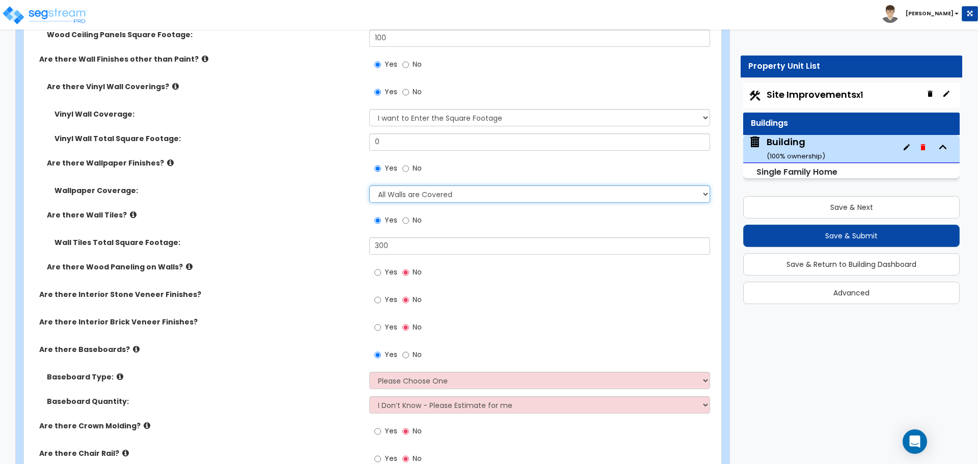
click at [413, 186] on select "Please Choose One Only a Small Portion of Walls are Covered Several Walls are C…" at bounding box center [539, 193] width 340 height 17
click at [369, 185] on select "Please Choose One Only a Small Portion of Walls are Covered Several Walls are C…" at bounding box center [539, 193] width 340 height 17
click at [433, 188] on select "Please Choose One Only a Small Portion of Walls are Covered Several Walls are C…" at bounding box center [539, 193] width 340 height 17
click at [369, 185] on select "Please Choose One Only a Small Portion of Walls are Covered Several Walls are C…" at bounding box center [539, 193] width 340 height 17
click at [432, 187] on select "Please Choose One Only a Small Portion of Walls are Covered Several Walls are C…" at bounding box center [539, 193] width 340 height 17
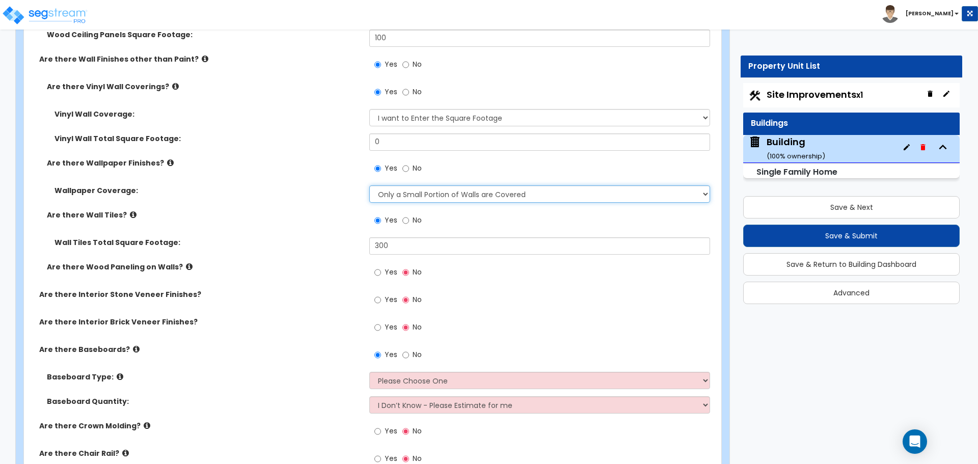
click at [369, 185] on select "Please Choose One Only a Small Portion of Walls are Covered Several Walls are C…" at bounding box center [539, 193] width 340 height 17
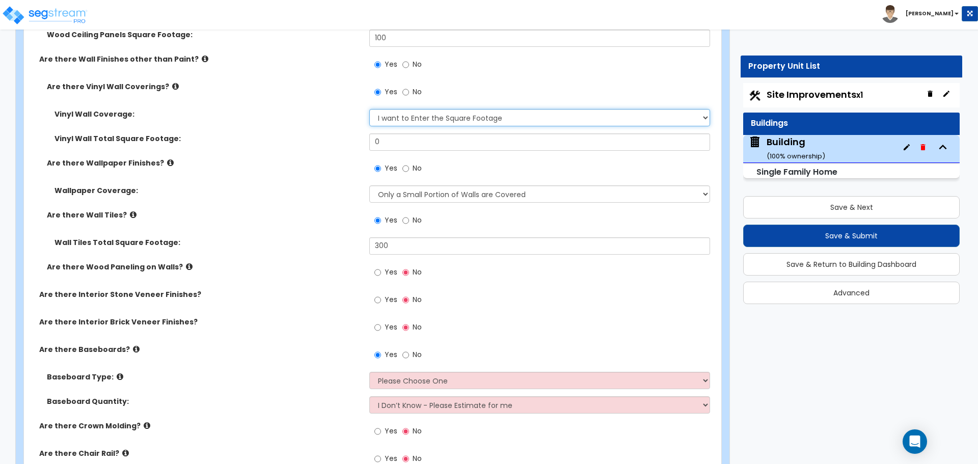
click at [425, 118] on select "Please Choose One Only a Small Portion of Walls are Covered Several Walls are C…" at bounding box center [539, 117] width 340 height 17
click at [369, 109] on select "Please Choose One Only a Small Portion of Walls are Covered Several Walls are C…" at bounding box center [539, 117] width 340 height 17
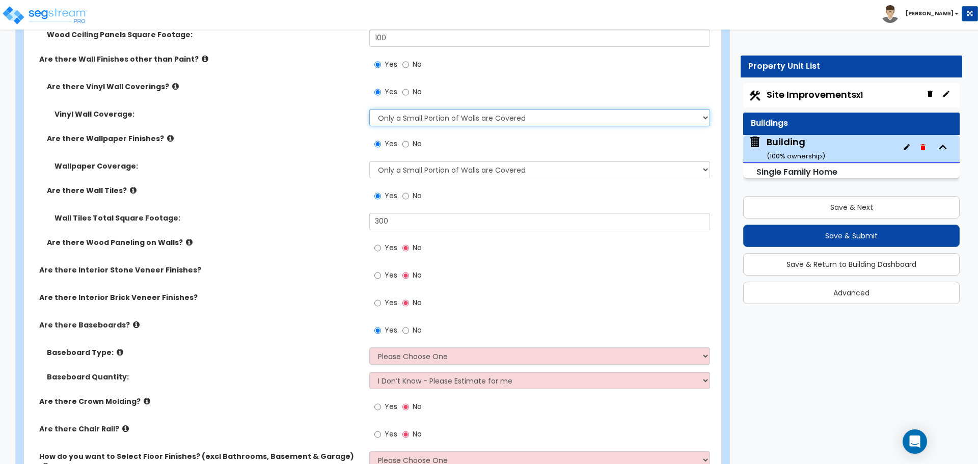
click at [447, 109] on select "Please Choose One Only a Small Portion of Walls are Covered Several Walls are C…" at bounding box center [539, 117] width 340 height 17
click at [369, 109] on select "Please Choose One Only a Small Portion of Walls are Covered Several Walls are C…" at bounding box center [539, 117] width 340 height 17
click at [442, 122] on select "Please Choose One Only a Small Portion of Walls are Covered Several Walls are C…" at bounding box center [539, 117] width 340 height 17
click at [369, 109] on select "Please Choose One Only a Small Portion of Walls are Covered Several Walls are C…" at bounding box center [539, 117] width 340 height 17
click at [436, 119] on select "Please Choose One Only a Small Portion of Walls are Covered Several Walls are C…" at bounding box center [539, 117] width 340 height 17
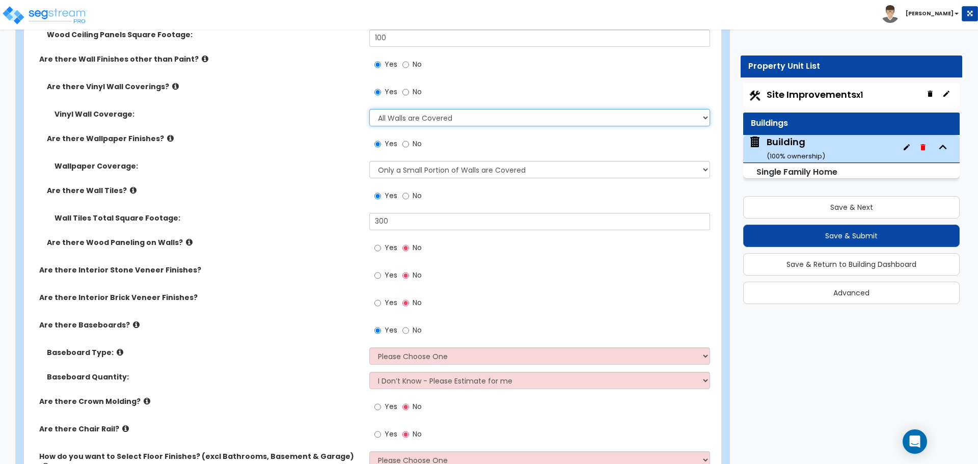
click at [369, 109] on select "Please Choose One Only a Small Portion of Walls are Covered Several Walls are C…" at bounding box center [539, 117] width 340 height 17
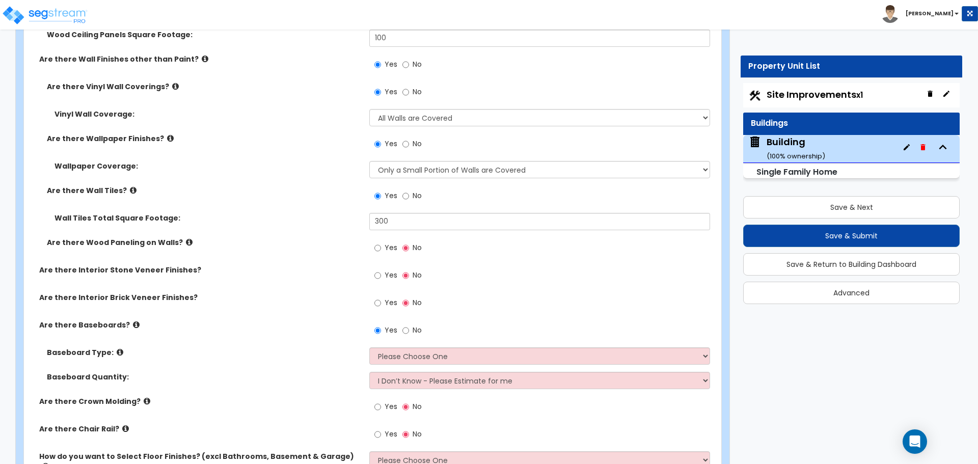
click at [414, 93] on span "No" at bounding box center [417, 92] width 9 height 10
click at [409, 93] on input "No" at bounding box center [405, 92] width 7 height 11
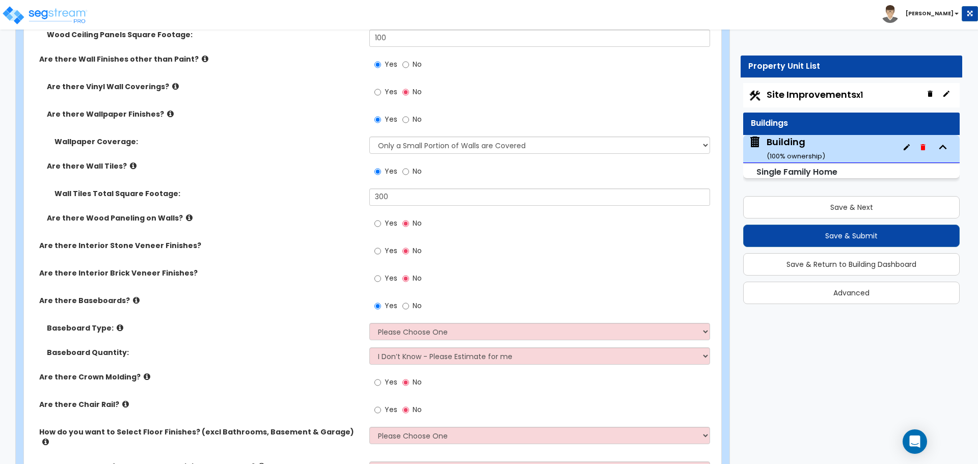
click at [410, 115] on label "No" at bounding box center [411, 120] width 19 height 17
click at [409, 115] on input "No" at bounding box center [405, 119] width 7 height 11
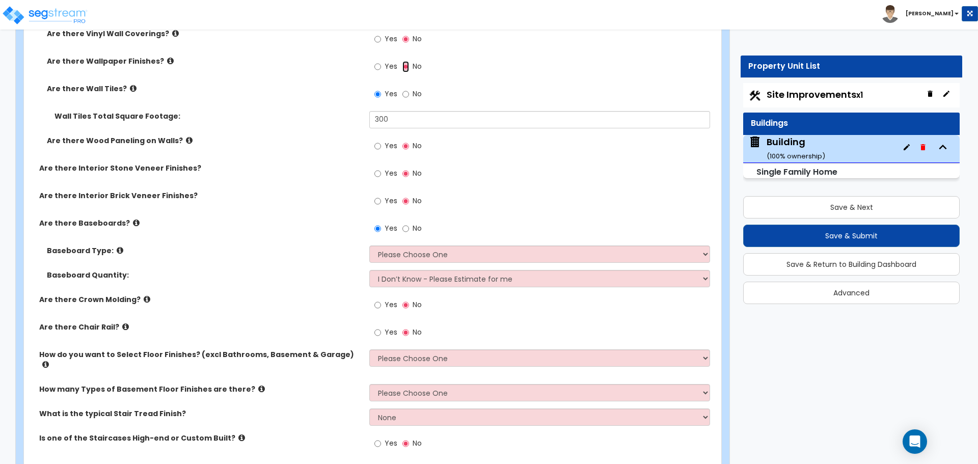
scroll to position [3818, 0]
click at [392, 143] on span "Yes" at bounding box center [391, 145] width 13 height 10
click at [381, 143] on input "Yes" at bounding box center [377, 145] width 7 height 11
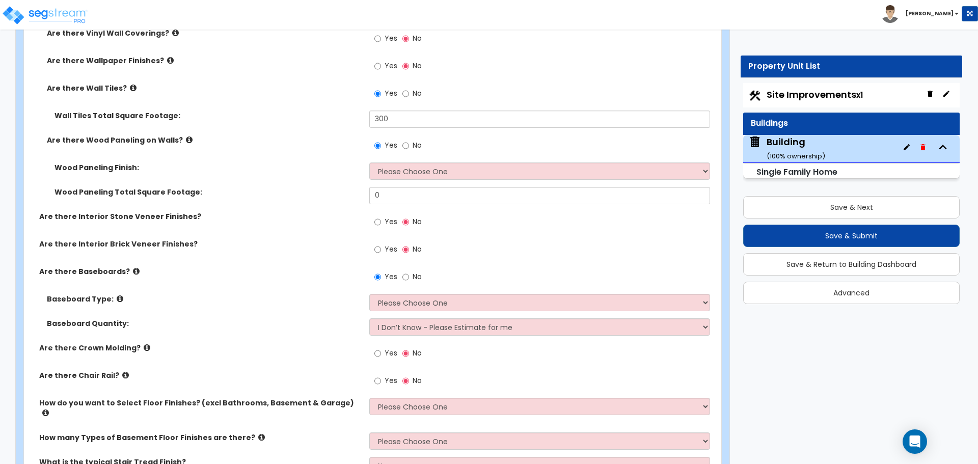
click at [187, 135] on label "Are there Wood Paneling on Walls?" at bounding box center [204, 140] width 315 height 10
click at [184, 136] on label "Are there Wood Paneling on Walls?" at bounding box center [204, 140] width 315 height 10
click at [186, 136] on icon at bounding box center [189, 140] width 7 height 8
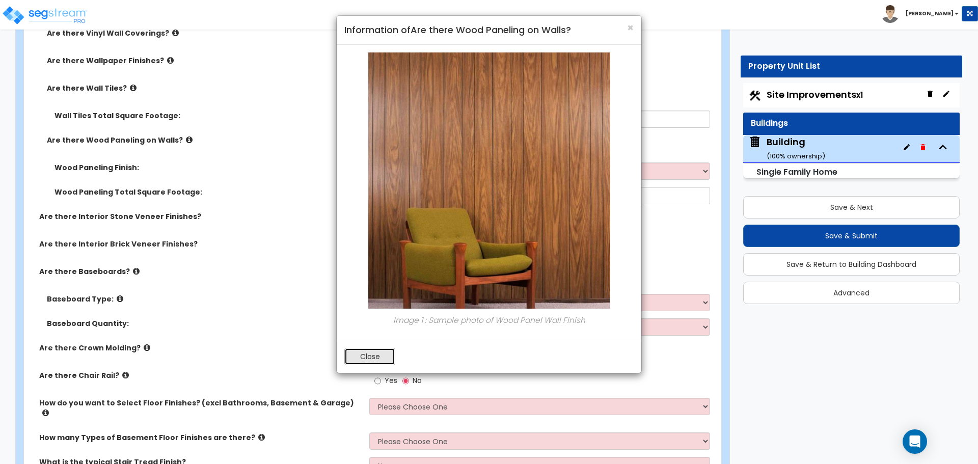
click at [367, 352] on button "Close" at bounding box center [369, 356] width 51 height 17
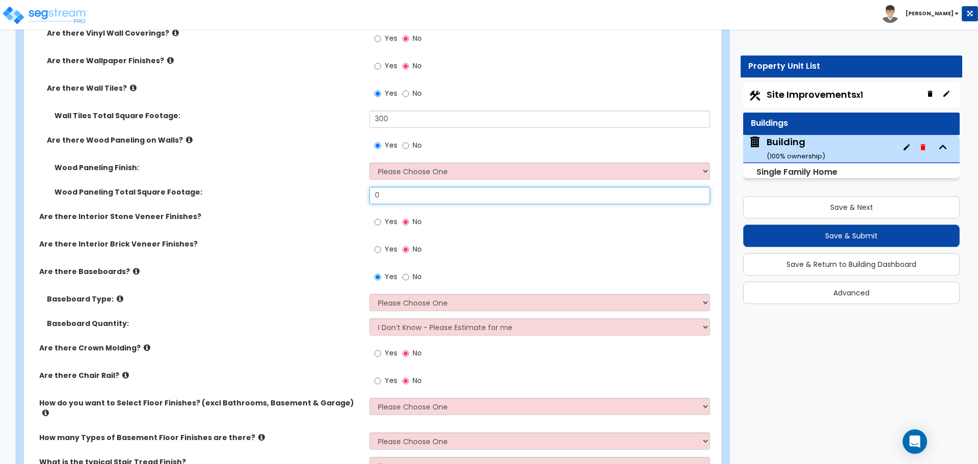
drag, startPoint x: 403, startPoint y: 201, endPoint x: 338, endPoint y: 185, distance: 67.5
click at [340, 189] on div "Wood Paneling Total Square Footage: 0" at bounding box center [369, 199] width 691 height 24
click at [421, 163] on select "Please Choose One Birch Mahogany Oak or Cherry Rosewood Teak I Don't Know, Plea…" at bounding box center [539, 170] width 340 height 17
click at [369, 162] on select "Please Choose One Birch Mahogany Oak or Cherry Rosewood Teak I Don't Know, Plea…" at bounding box center [539, 170] width 340 height 17
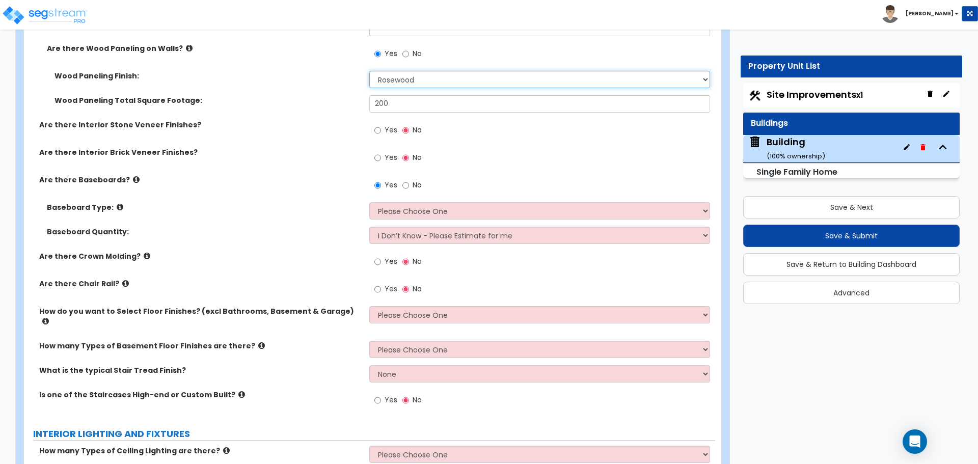
scroll to position [3910, 0]
click at [386, 132] on label "Yes" at bounding box center [385, 130] width 23 height 17
click at [381, 132] on input "Yes" at bounding box center [377, 129] width 7 height 11
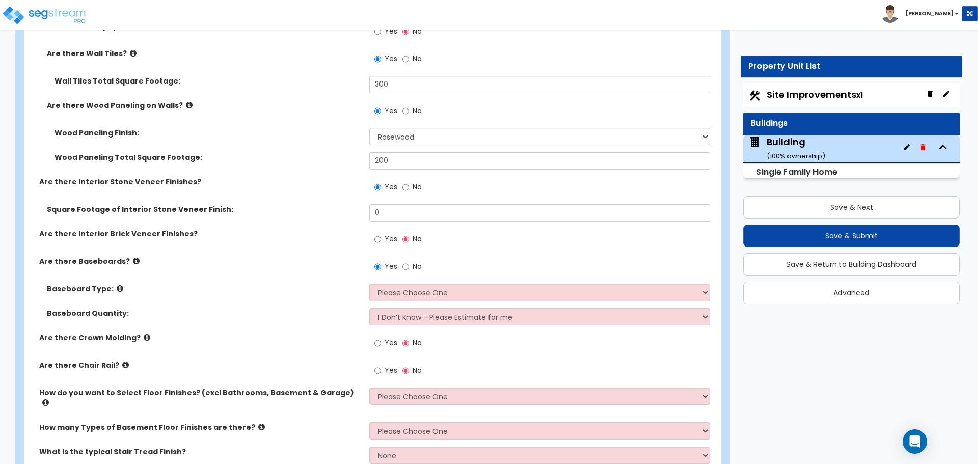
click at [384, 232] on label "Yes" at bounding box center [385, 240] width 23 height 17
click at [381, 234] on input "Yes" at bounding box center [377, 239] width 7 height 11
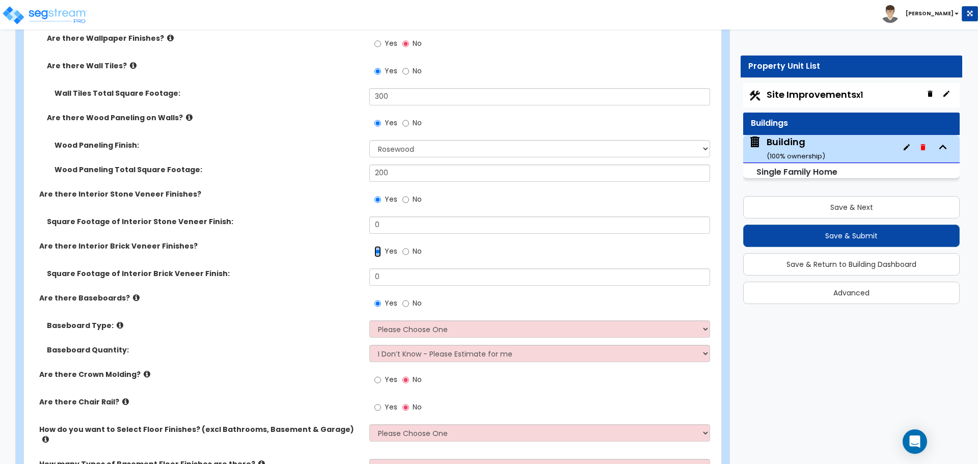
scroll to position [3853, 0]
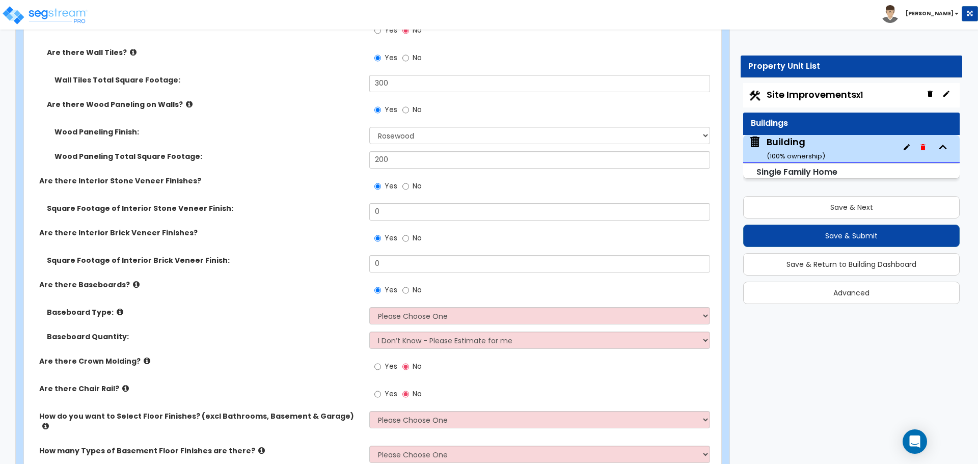
click at [409, 237] on label "No" at bounding box center [411, 239] width 19 height 17
click at [409, 237] on input "No" at bounding box center [405, 238] width 7 height 11
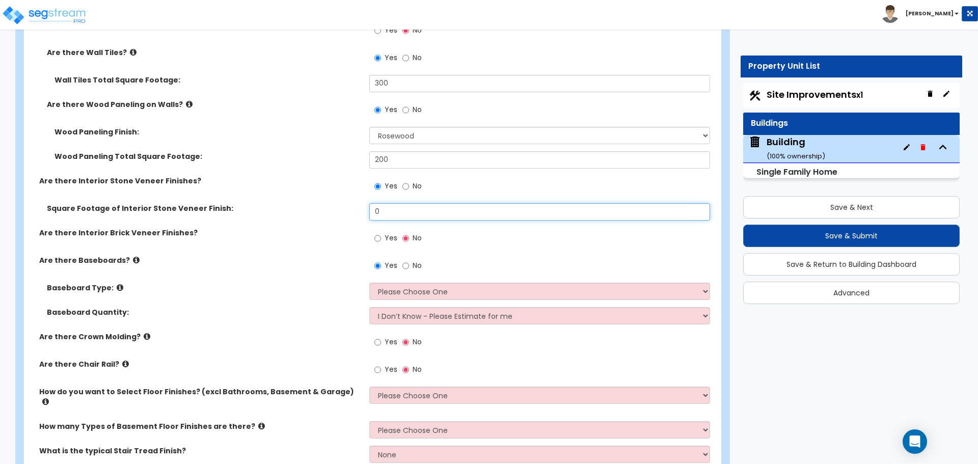
click at [409, 211] on input "0" at bounding box center [539, 211] width 340 height 17
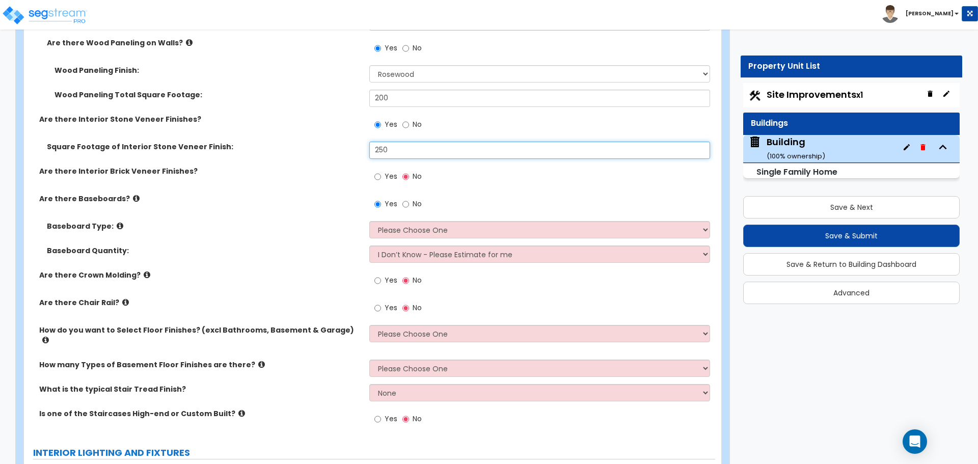
scroll to position [3921, 0]
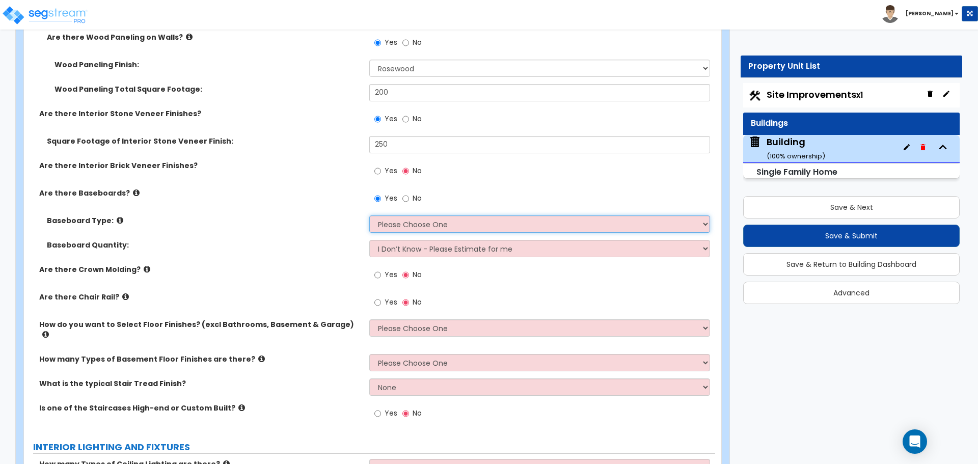
click at [417, 223] on select "Please Choose One Wood Vinyl Carpet Tile" at bounding box center [539, 223] width 340 height 17
click at [369, 215] on select "Please Choose One Wood Vinyl Carpet Tile" at bounding box center [539, 223] width 340 height 17
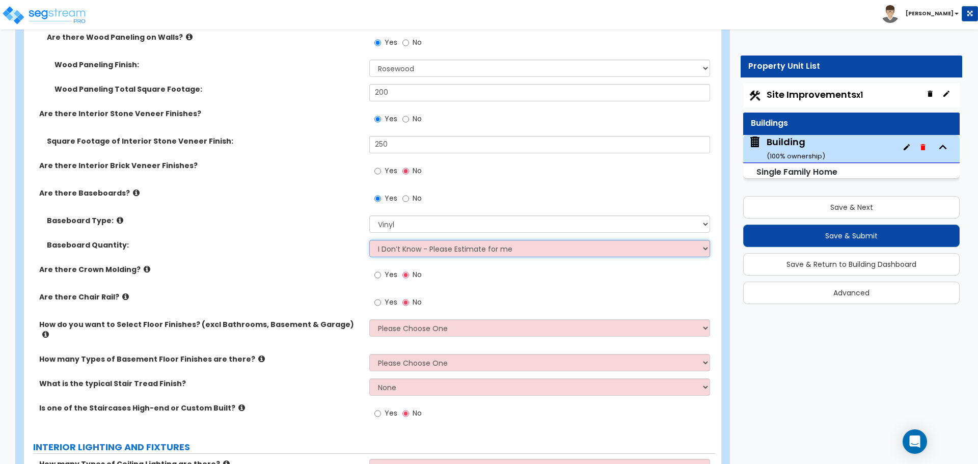
click at [405, 249] on select "I Don’t Know - Please Estimate for me I want to Enter the Linear Footage" at bounding box center [539, 248] width 340 height 17
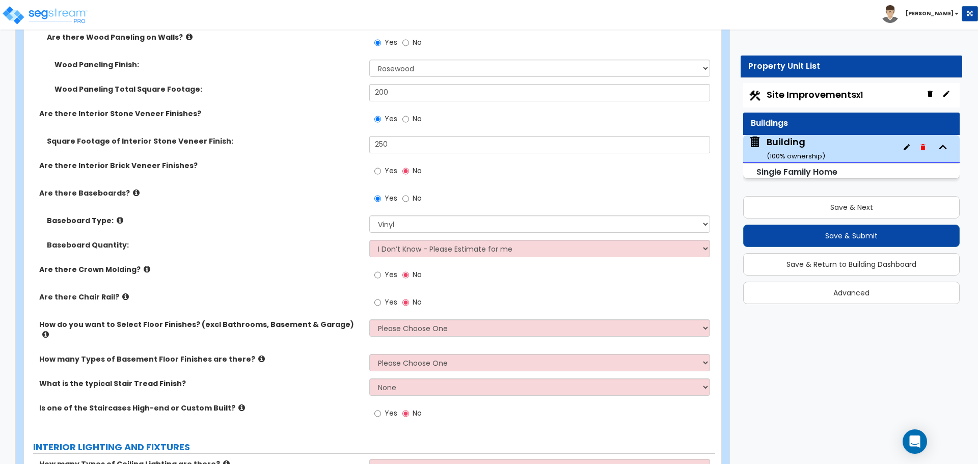
click at [385, 275] on span "Yes" at bounding box center [391, 274] width 13 height 10
click at [381, 275] on input "Yes" at bounding box center [377, 274] width 7 height 11
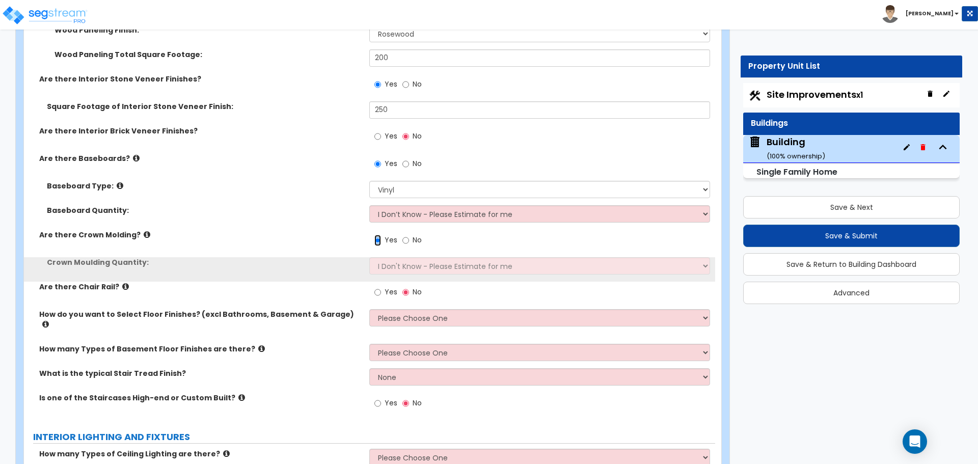
scroll to position [3956, 0]
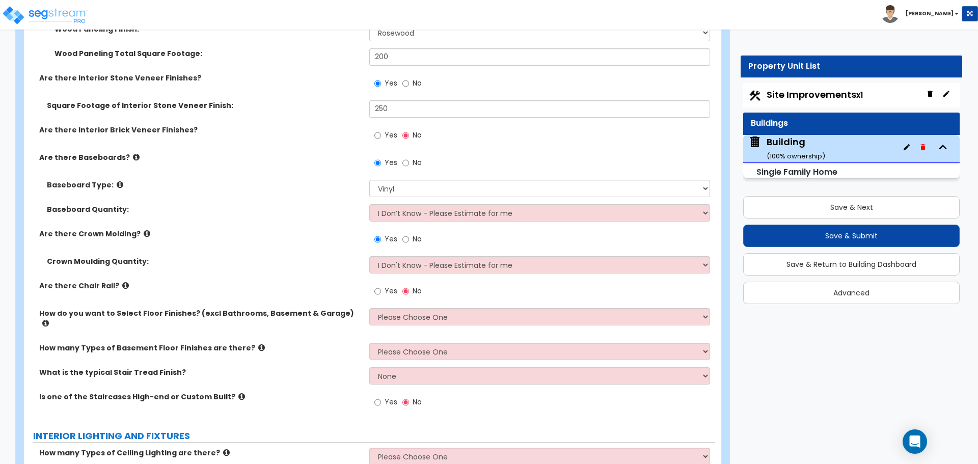
click at [132, 229] on label "Are there Crown Molding?" at bounding box center [200, 234] width 322 height 10
click at [144, 230] on icon at bounding box center [147, 234] width 7 height 8
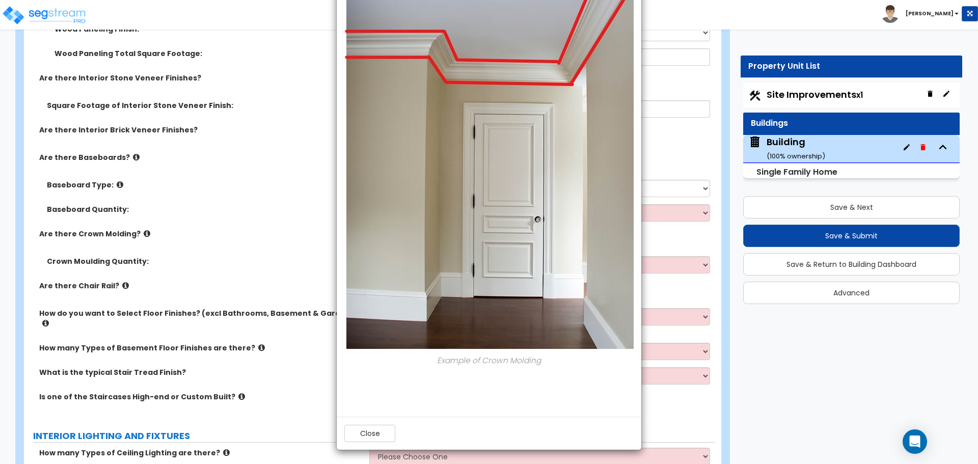
scroll to position [133, 0]
click at [375, 431] on button "Close" at bounding box center [369, 432] width 51 height 17
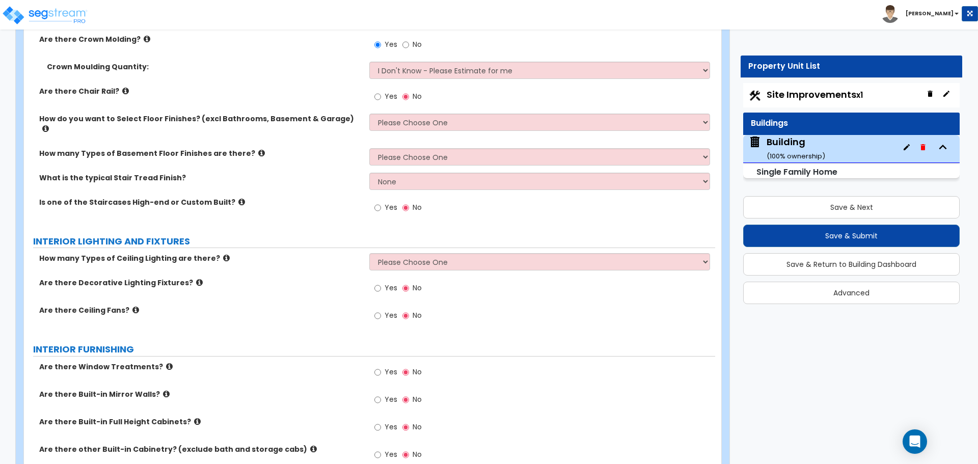
scroll to position [4146, 0]
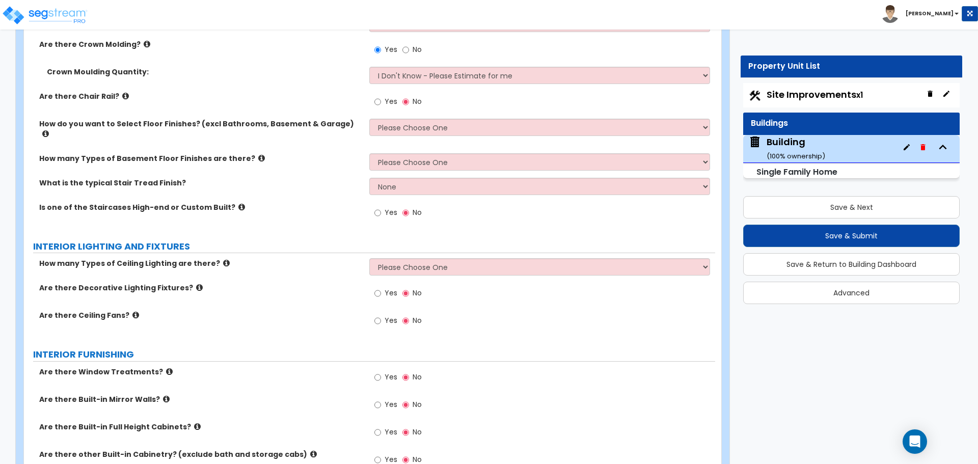
click at [303, 73] on label "Crown Moulding Quantity:" at bounding box center [204, 72] width 315 height 10
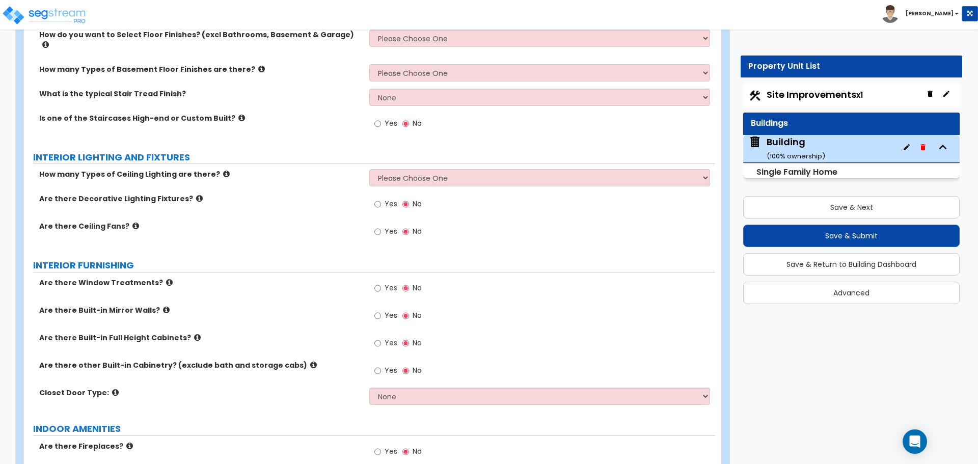
scroll to position [4255, 0]
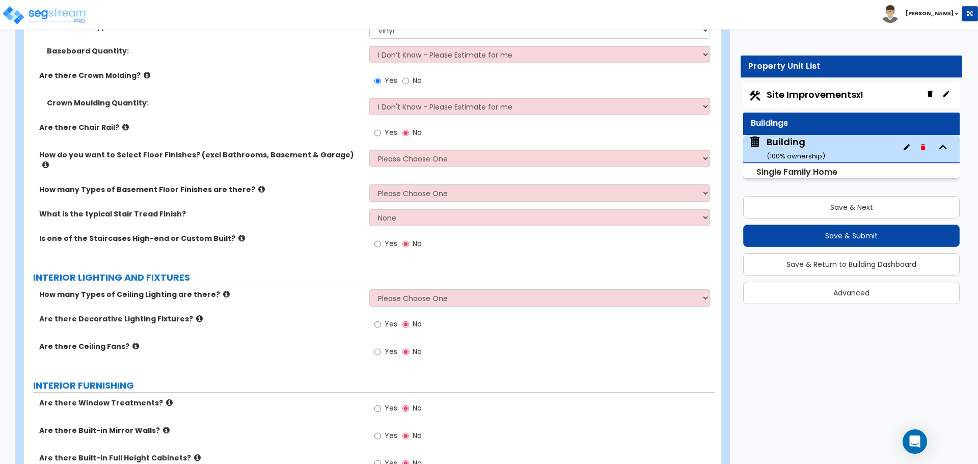
click at [389, 134] on span "Yes" at bounding box center [391, 132] width 13 height 10
click at [381, 134] on input "Yes" at bounding box center [377, 132] width 7 height 11
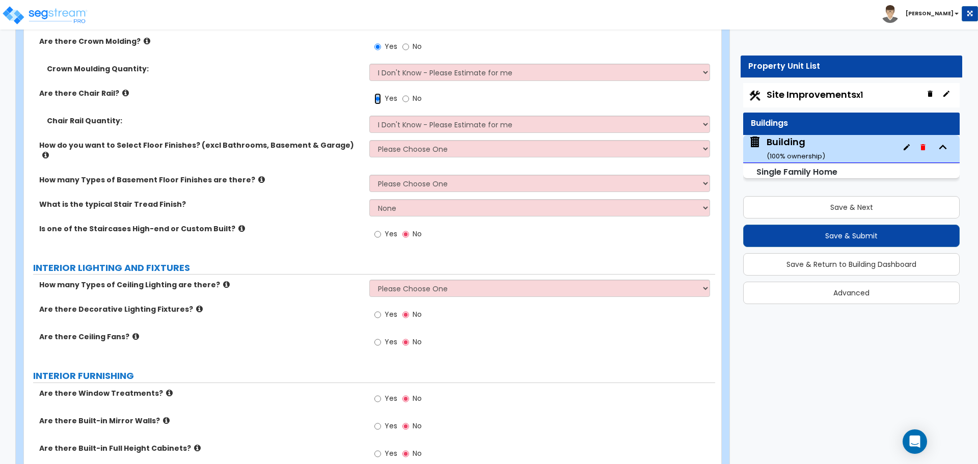
scroll to position [4149, 0]
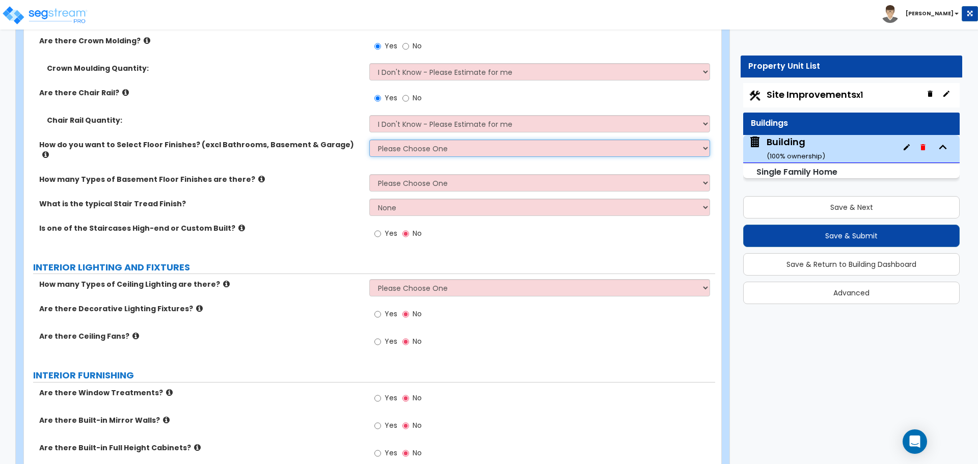
click at [409, 151] on select "Please Choose One I want to Select Floor Finishes for the Areas of the House I …" at bounding box center [539, 148] width 340 height 17
click at [369, 140] on select "Please Choose One I want to Select Floor Finishes for the Areas of the House I …" at bounding box center [539, 148] width 340 height 17
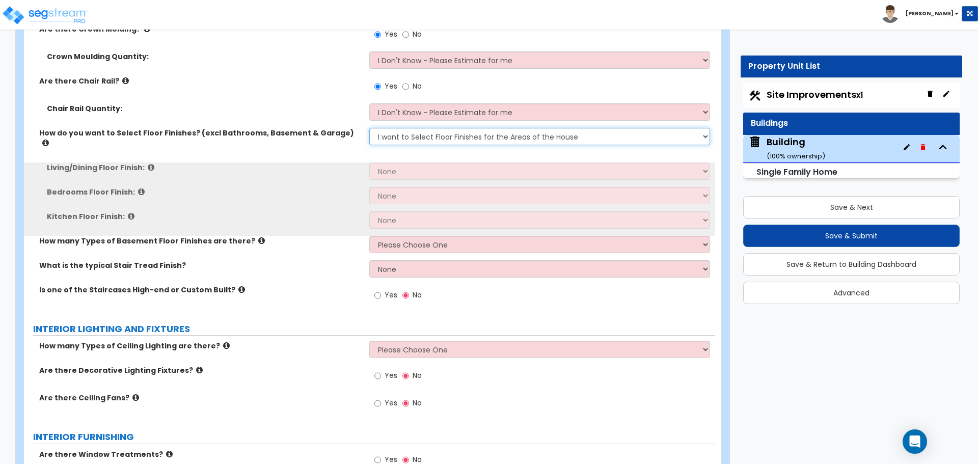
scroll to position [4161, 0]
click at [413, 141] on select "Please Choose One I want to Select Floor Finishes for the Areas of the House I …" at bounding box center [539, 135] width 340 height 17
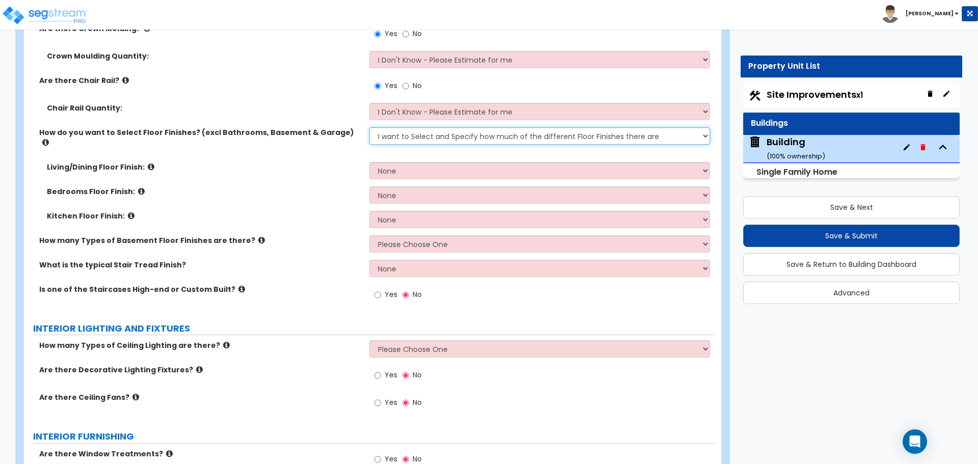
click at [369, 127] on select "Please Choose One I want to Select Floor Finishes for the Areas of the House I …" at bounding box center [539, 135] width 340 height 17
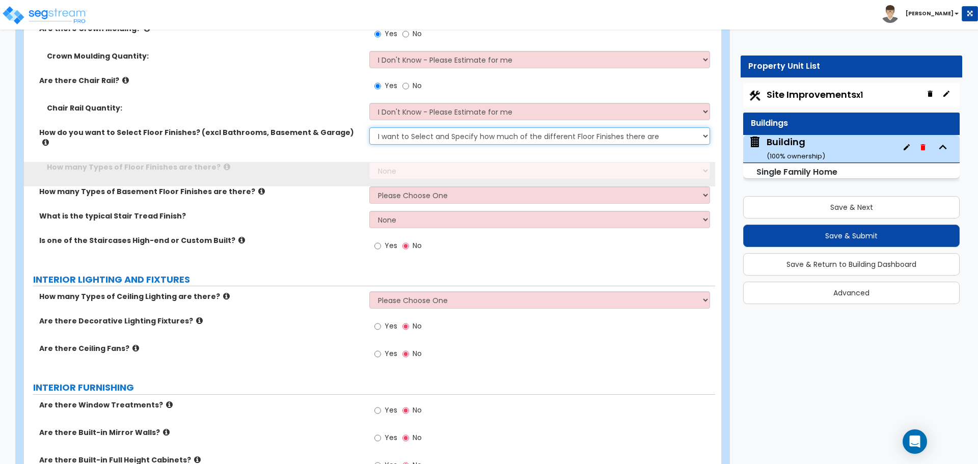
click at [404, 136] on select "Please Choose One I want to Select Floor Finishes for the Areas of the House I …" at bounding box center [539, 135] width 340 height 17
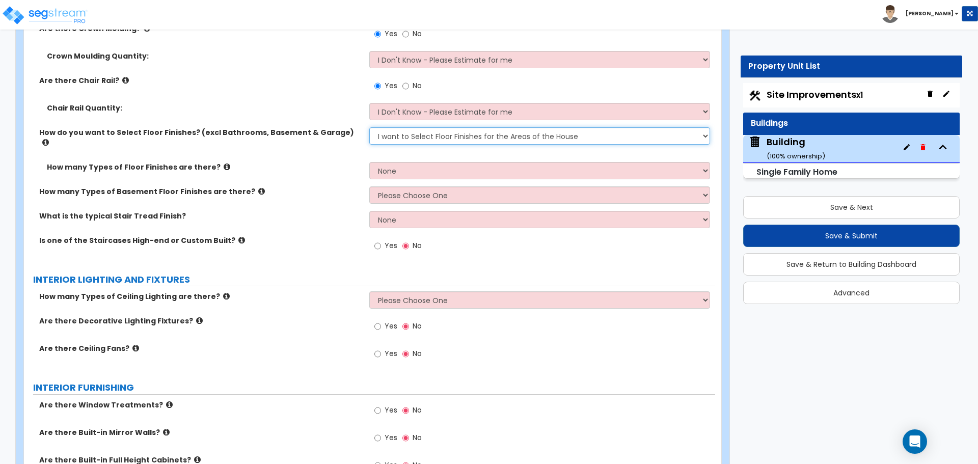
click at [369, 127] on select "Please Choose One I want to Select Floor Finishes for the Areas of the House I …" at bounding box center [539, 135] width 340 height 17
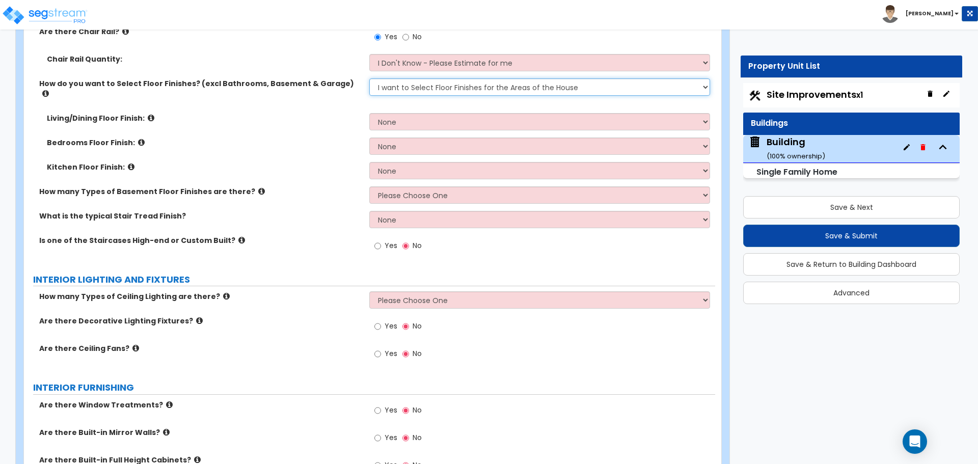
scroll to position [4196, 0]
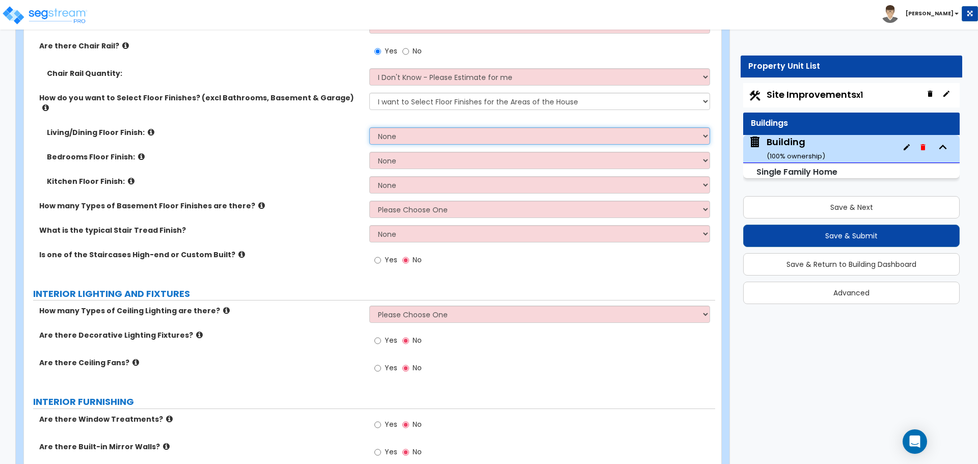
click at [402, 127] on select "None Tile Flooring Hardwood Flooring Resilient Laminate Flooring VCT Flooring S…" at bounding box center [539, 135] width 340 height 17
click at [369, 127] on select "None Tile Flooring Hardwood Flooring Resilient Laminate Flooring VCT Flooring S…" at bounding box center [539, 135] width 340 height 17
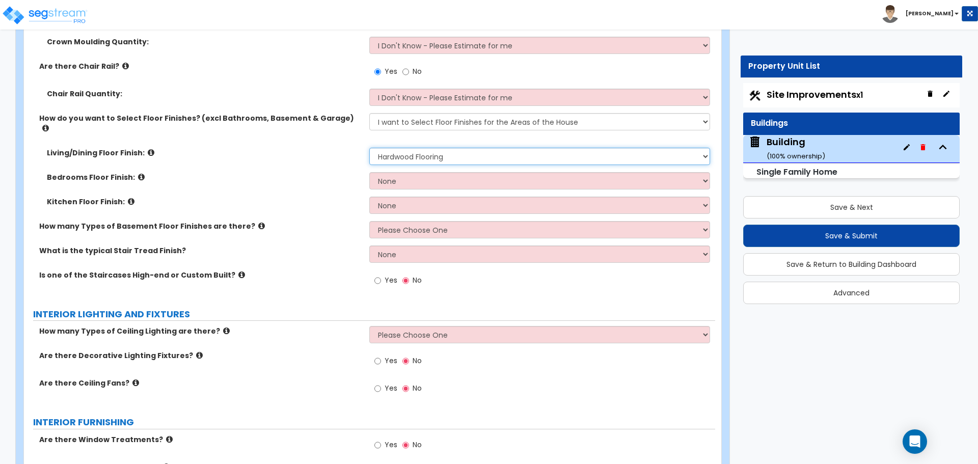
scroll to position [4177, 0]
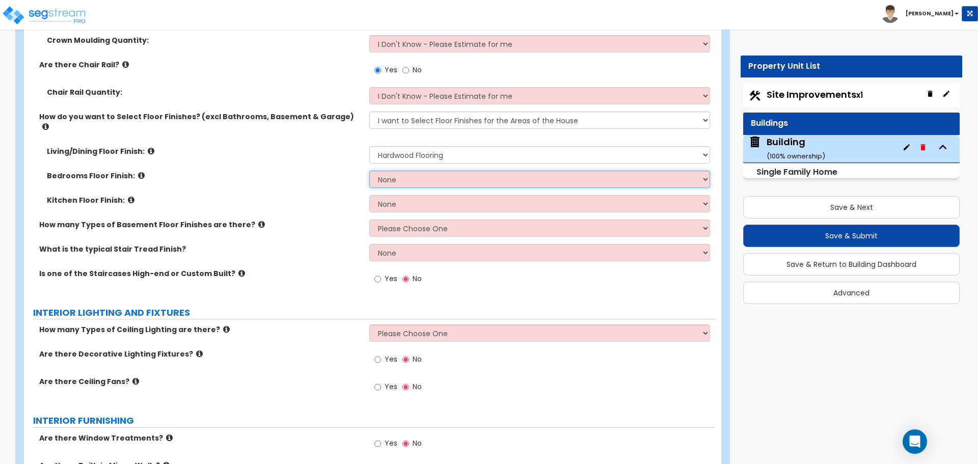
click at [428, 171] on select "None Tile Flooring Hardwood Flooring Resilient Laminate Flooring VCT Flooring S…" at bounding box center [539, 179] width 340 height 17
click at [369, 171] on select "None Tile Flooring Hardwood Flooring Resilient Laminate Flooring VCT Flooring S…" at bounding box center [539, 179] width 340 height 17
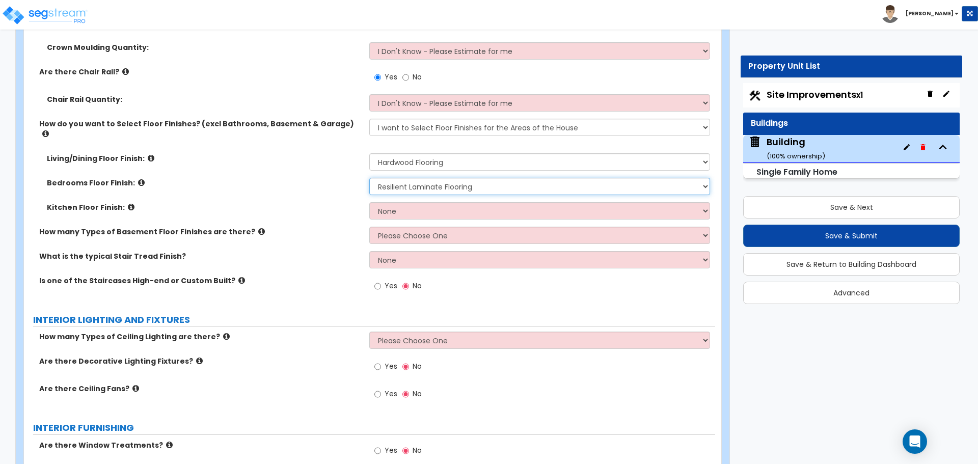
scroll to position [4168, 0]
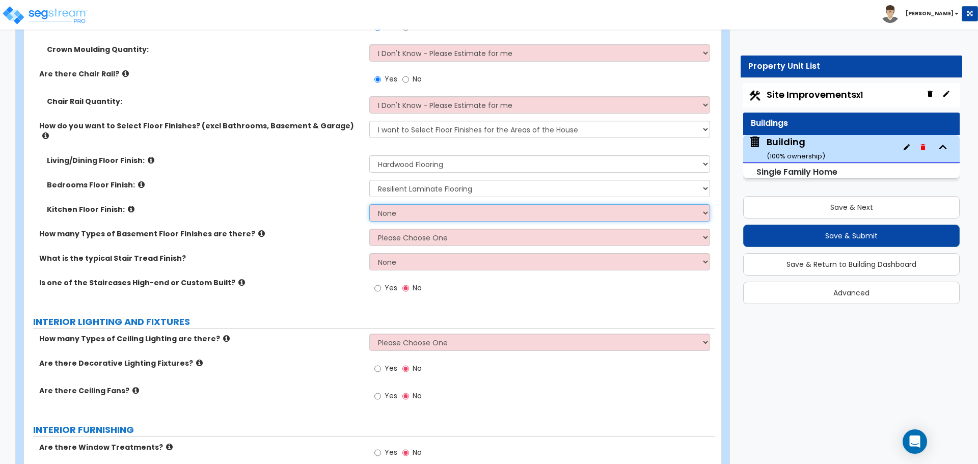
click at [415, 204] on select "None Tile Flooring Hardwood Flooring Resilient Laminate Flooring VCT Flooring S…" at bounding box center [539, 212] width 340 height 17
click at [369, 204] on select "None Tile Flooring Hardwood Flooring Resilient Laminate Flooring VCT Flooring S…" at bounding box center [539, 212] width 340 height 17
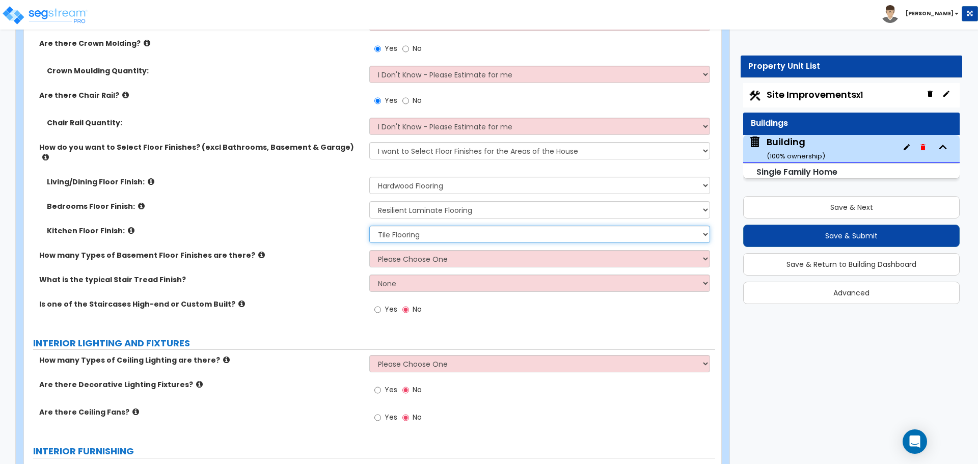
scroll to position [4147, 0]
click at [431, 201] on select "None Tile Flooring Hardwood Flooring Resilient Laminate Flooring VCT Flooring S…" at bounding box center [539, 209] width 340 height 17
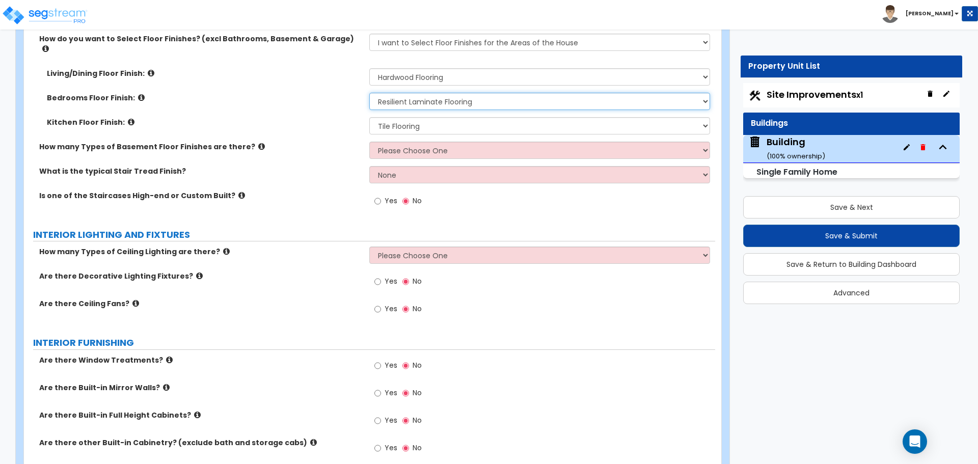
scroll to position [4257, 0]
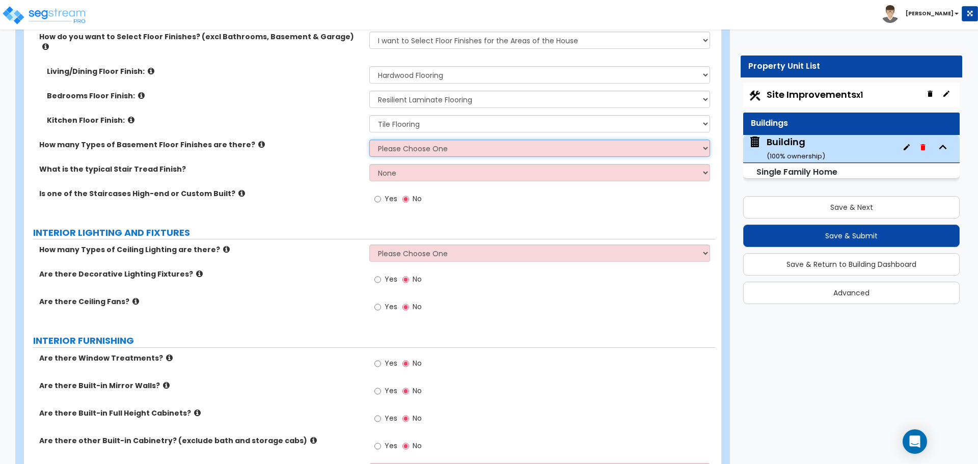
click at [380, 140] on select "Please Choose One 1 2 3" at bounding box center [539, 148] width 340 height 17
click at [369, 140] on select "Please Choose One 1 2 3" at bounding box center [539, 148] width 340 height 17
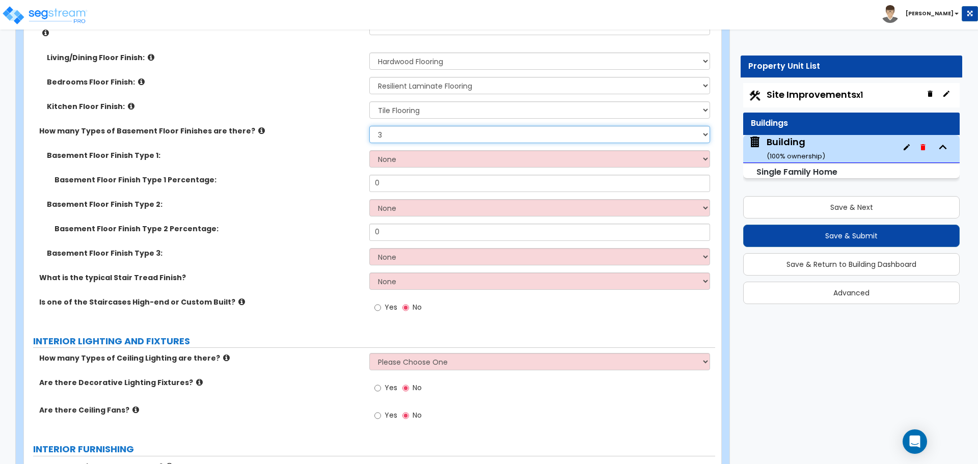
scroll to position [4272, 0]
click at [377, 125] on select "Please Choose One 1 2 3" at bounding box center [539, 133] width 340 height 17
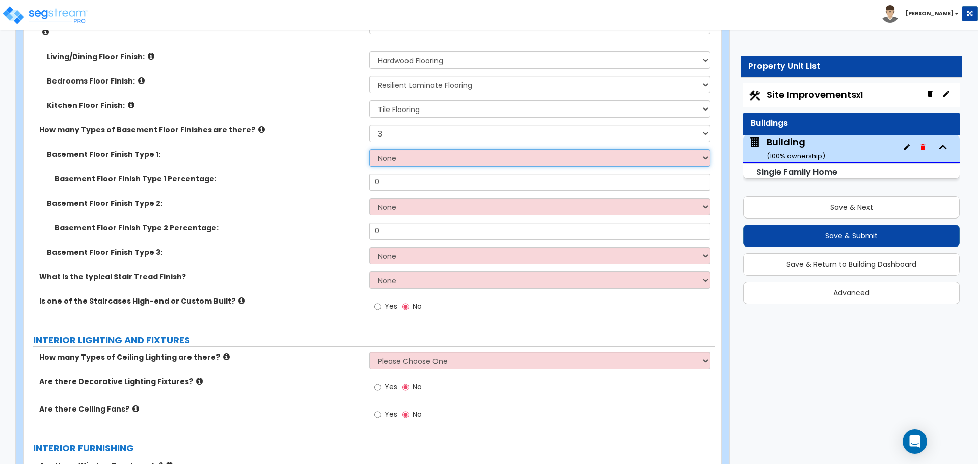
click at [408, 149] on select "None Tile Flooring Hardwood Flooring Resilient Laminate Flooring VCT Flooring S…" at bounding box center [539, 157] width 340 height 17
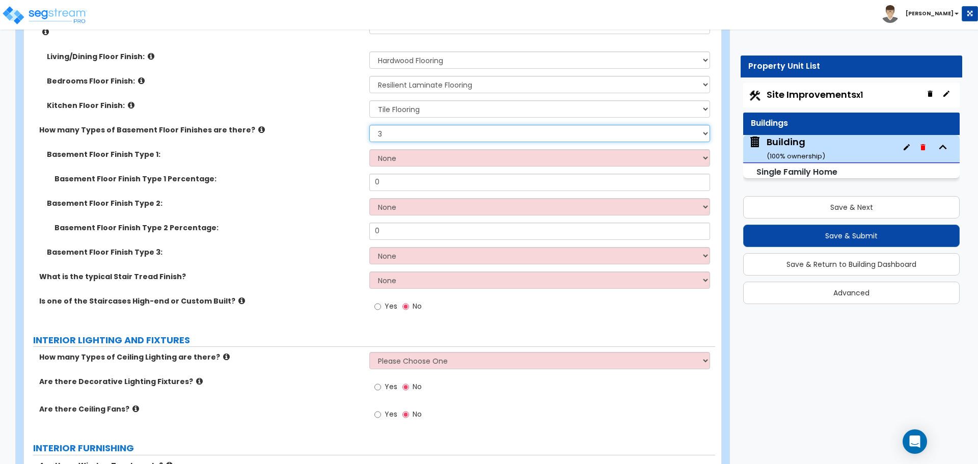
click at [399, 125] on select "Please Choose One 1 2 3" at bounding box center [539, 133] width 340 height 17
click at [369, 125] on select "Please Choose One 1 2 3" at bounding box center [539, 133] width 340 height 17
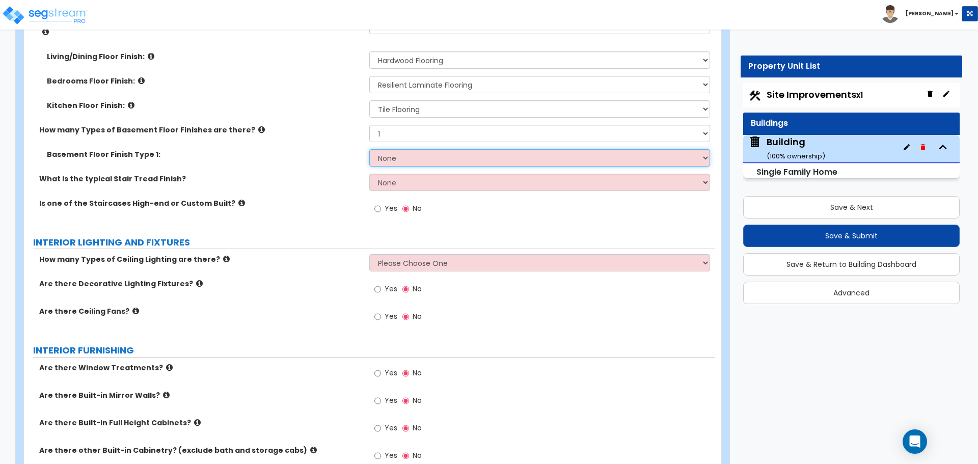
click at [406, 149] on select "None Tile Flooring Hardwood Flooring Resilient Laminate Flooring VCT Flooring S…" at bounding box center [539, 157] width 340 height 17
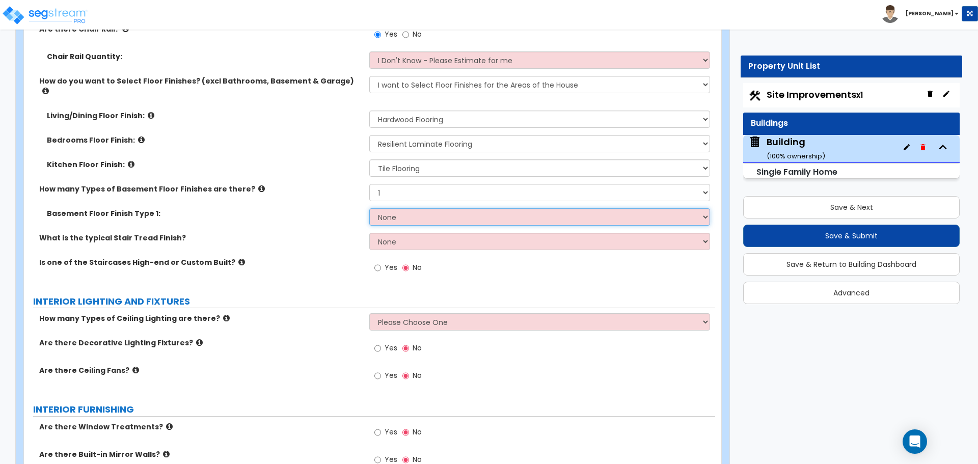
scroll to position [4214, 0]
click at [396, 207] on select "None Tile Flooring Hardwood Flooring Resilient Laminate Flooring VCT Flooring S…" at bounding box center [539, 215] width 340 height 17
click at [369, 207] on select "None Tile Flooring Hardwood Flooring Resilient Laminate Flooring VCT Flooring S…" at bounding box center [539, 215] width 340 height 17
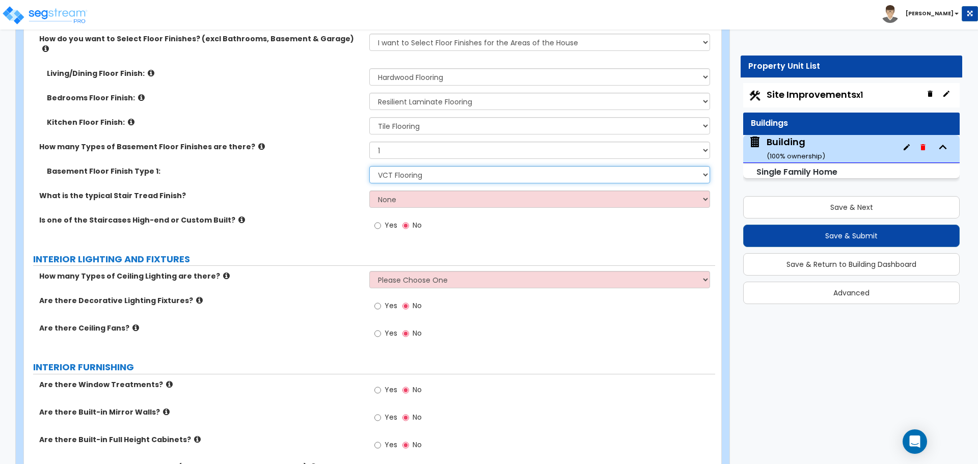
scroll to position [4261, 0]
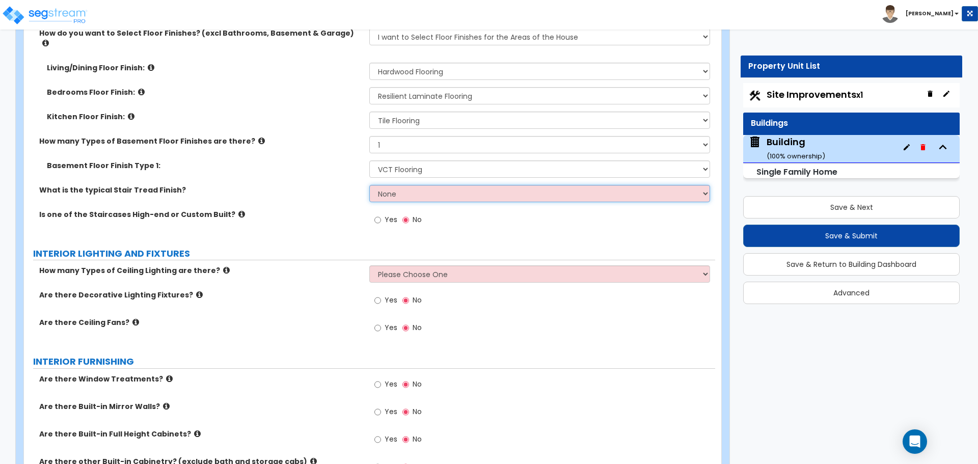
click at [391, 185] on select "None Tile Wood Laminate VCT Sheet Carpet Sheet Vinyl Carpet Tile" at bounding box center [539, 193] width 340 height 17
click at [377, 185] on select "None Tile Wood Laminate VCT Sheet Carpet Sheet Vinyl Carpet Tile" at bounding box center [539, 193] width 340 height 17
click at [369, 185] on select "None Tile Wood Laminate VCT Sheet Carpet Sheet Vinyl Carpet Tile" at bounding box center [539, 193] width 340 height 17
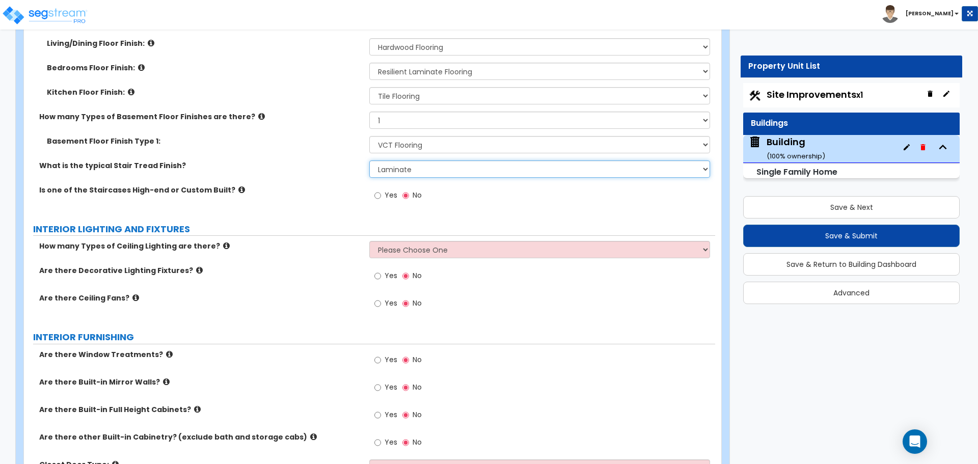
scroll to position [4289, 0]
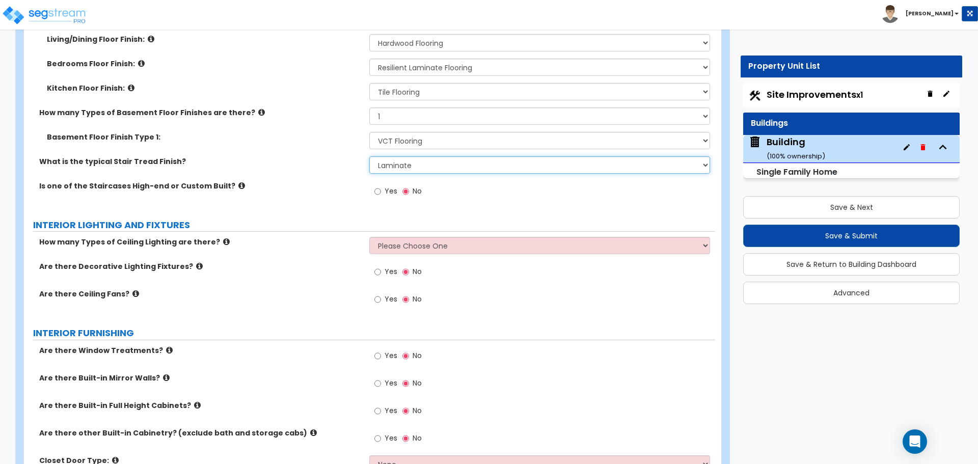
click at [398, 156] on select "None Tile Wood Laminate VCT Sheet Carpet Sheet Vinyl Carpet Tile" at bounding box center [539, 164] width 340 height 17
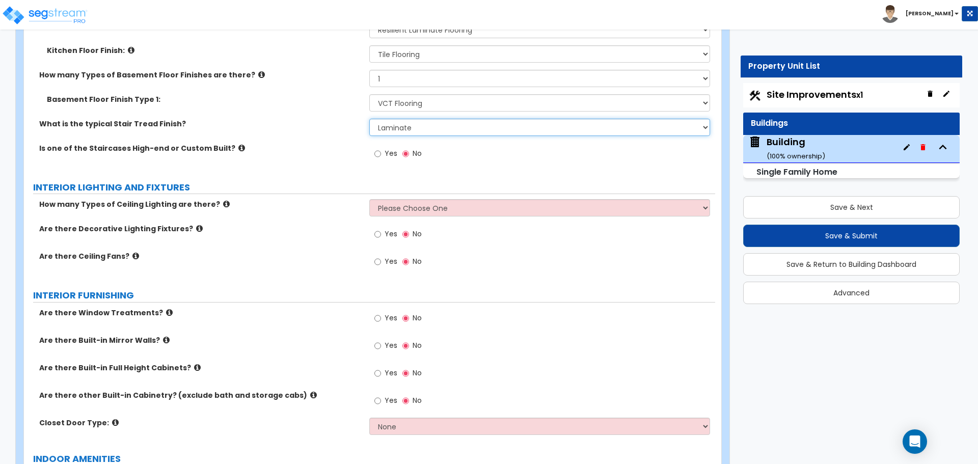
scroll to position [4343, 0]
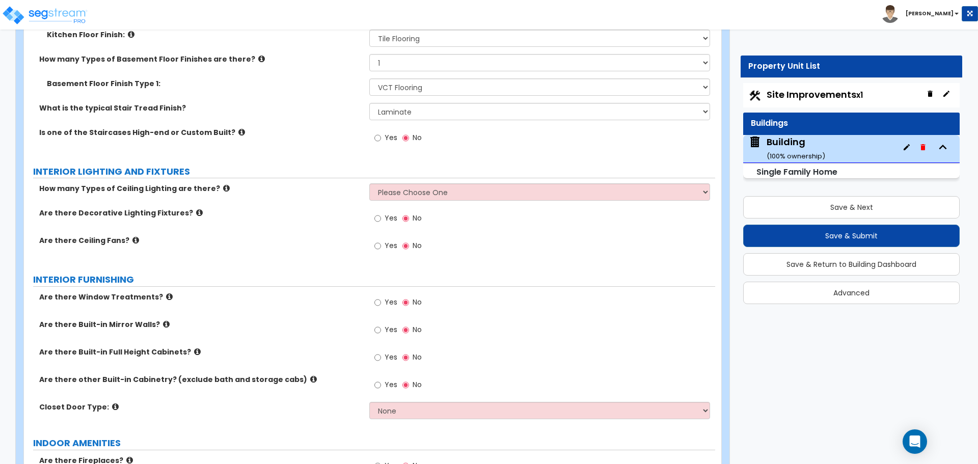
click at [392, 132] on span "Yes" at bounding box center [391, 137] width 13 height 10
click at [381, 132] on input "Yes" at bounding box center [377, 137] width 7 height 11
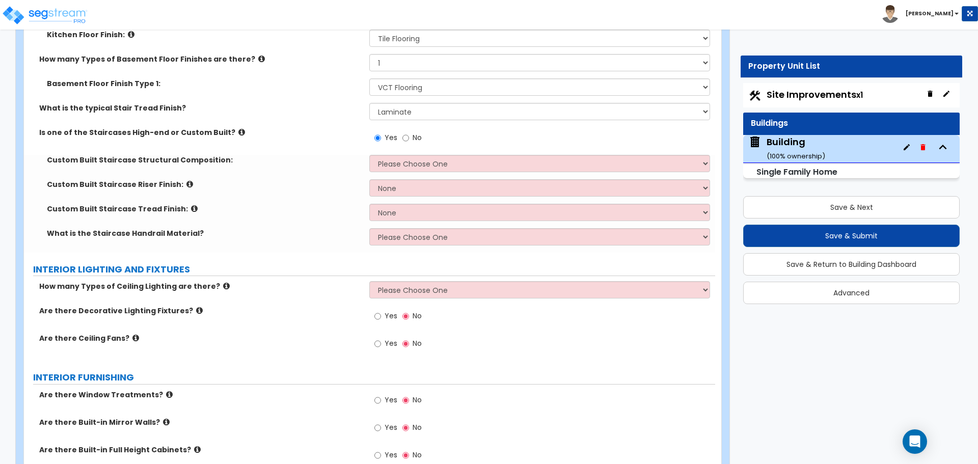
click at [223, 127] on label "Is one of the Staircases High-end or Custom Built?" at bounding box center [200, 132] width 322 height 10
click at [238, 128] on icon at bounding box center [241, 132] width 7 height 8
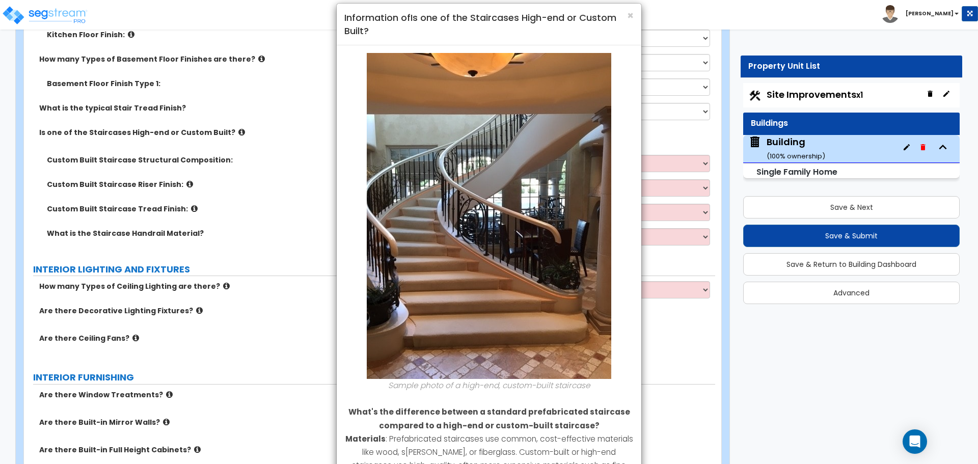
scroll to position [0, 0]
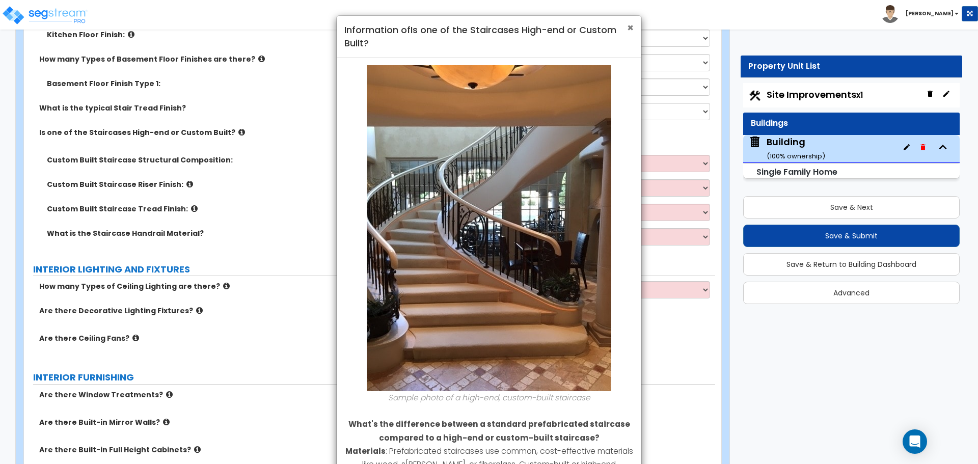
click at [630, 28] on span "×" at bounding box center [630, 27] width 7 height 15
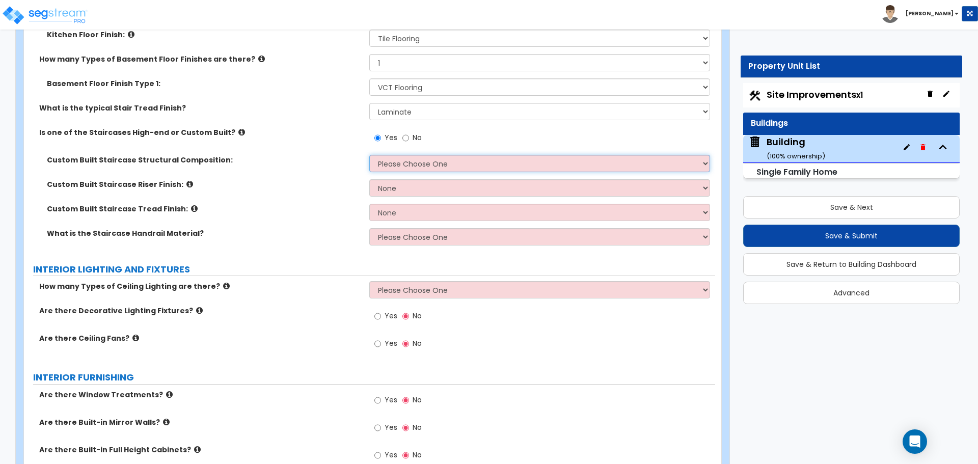
click at [427, 155] on select "Please Choose One Reinforced Concrete Structural Steel Wood" at bounding box center [539, 163] width 340 height 17
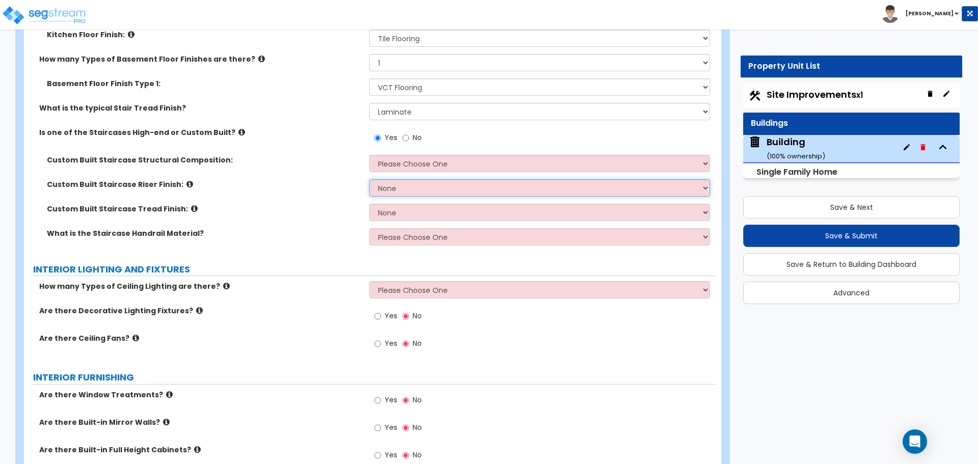
click at [410, 179] on select "None Tile Wood Laminate VCT Sheet Carpet Sheet Vinyl Carpet Tile Marble Paint F…" at bounding box center [539, 187] width 340 height 17
click at [402, 179] on select "None Tile Wood Laminate VCT Sheet Carpet Sheet Vinyl Carpet Tile Marble Paint F…" at bounding box center [539, 187] width 340 height 17
click at [389, 179] on select "None Tile Wood Laminate VCT Sheet Carpet Sheet Vinyl Carpet Tile Marble Paint F…" at bounding box center [539, 187] width 340 height 17
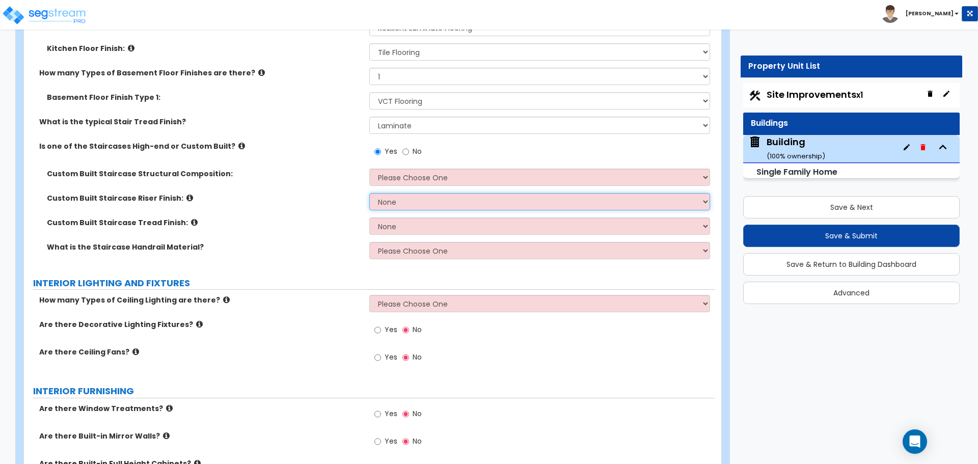
scroll to position [4324, 0]
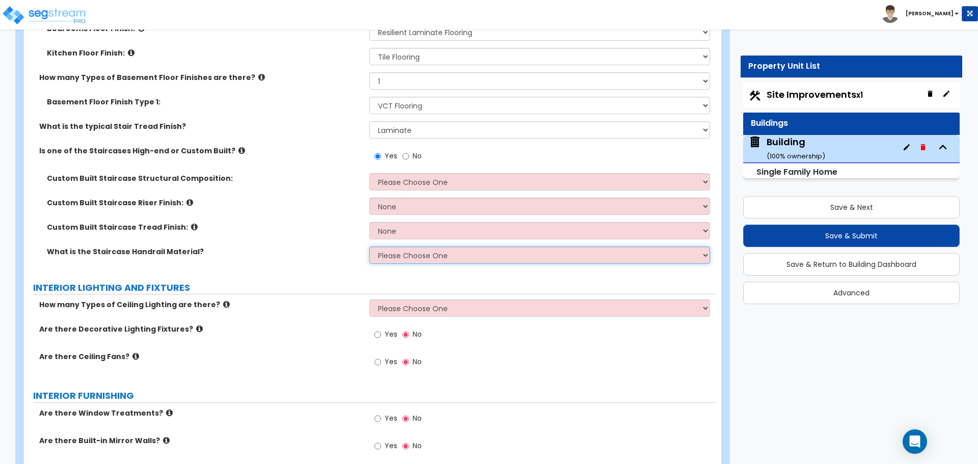
click at [383, 246] on select "Please Choose One Wood Metal Composite" at bounding box center [539, 254] width 340 height 17
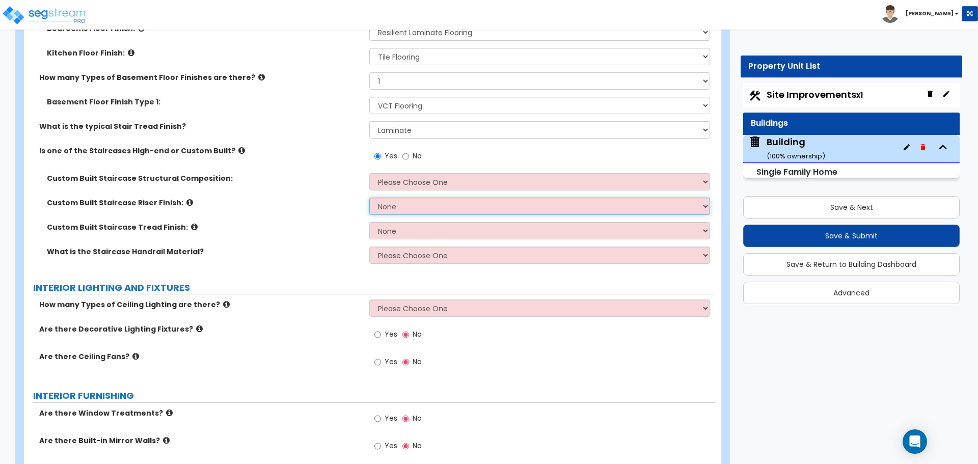
click at [395, 198] on select "None Tile Wood Laminate VCT Sheet Carpet Sheet Vinyl Carpet Tile Marble Paint F…" at bounding box center [539, 206] width 340 height 17
click at [450, 198] on select "None Tile Wood Laminate VCT Sheet Carpet Sheet Vinyl Carpet Tile Marble Paint F…" at bounding box center [539, 206] width 340 height 17
click at [410, 222] on select "None Tile Wood Laminate VCT Sheet Carpet Sheet Vinyl Carpet Tile Marble" at bounding box center [539, 230] width 340 height 17
click at [416, 173] on select "Please Choose One Reinforced Concrete Structural Steel Wood" at bounding box center [539, 181] width 340 height 17
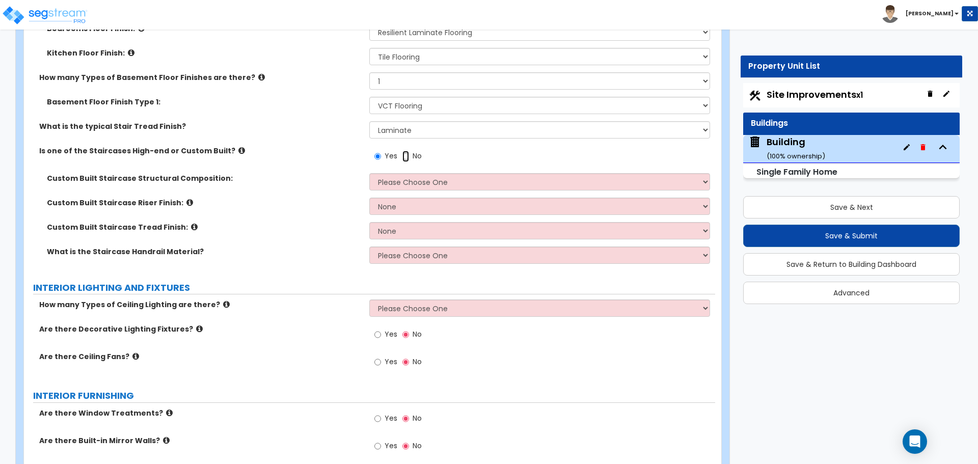
click at [408, 151] on input "No" at bounding box center [405, 156] width 7 height 11
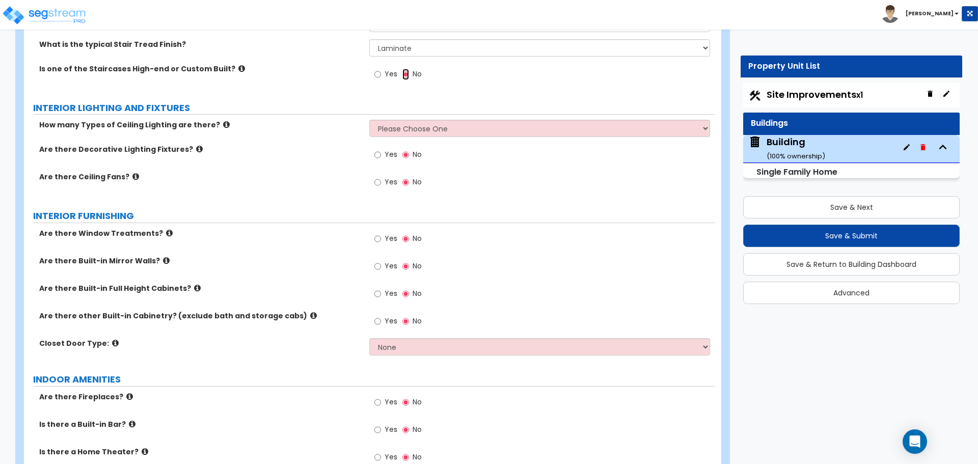
scroll to position [4408, 0]
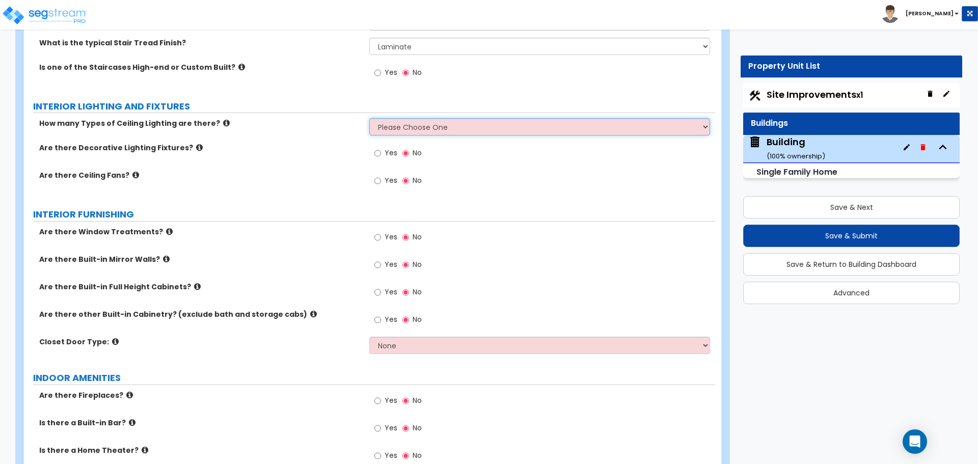
click at [398, 122] on select "Please Choose One 1 2 3" at bounding box center [539, 126] width 340 height 17
click at [423, 118] on select "Please Choose One 1 2 3" at bounding box center [539, 126] width 340 height 17
click at [369, 118] on select "Please Choose One 1 2 3" at bounding box center [539, 126] width 340 height 17
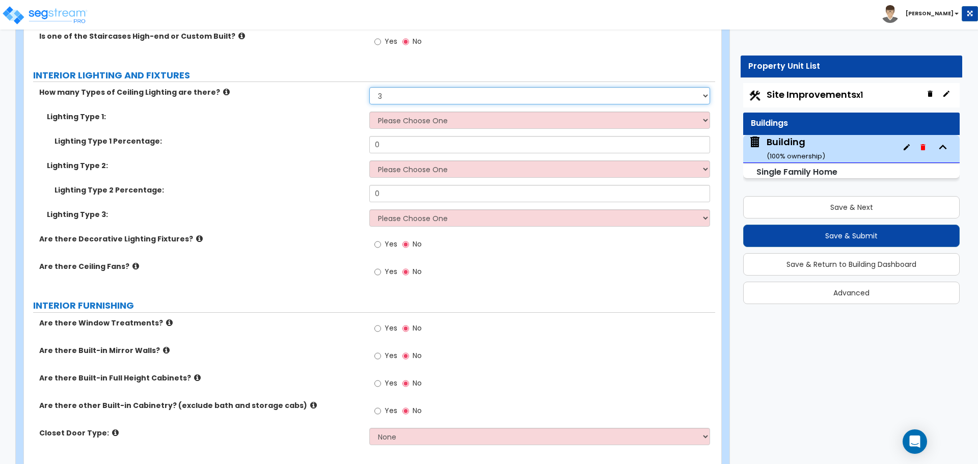
scroll to position [4440, 0]
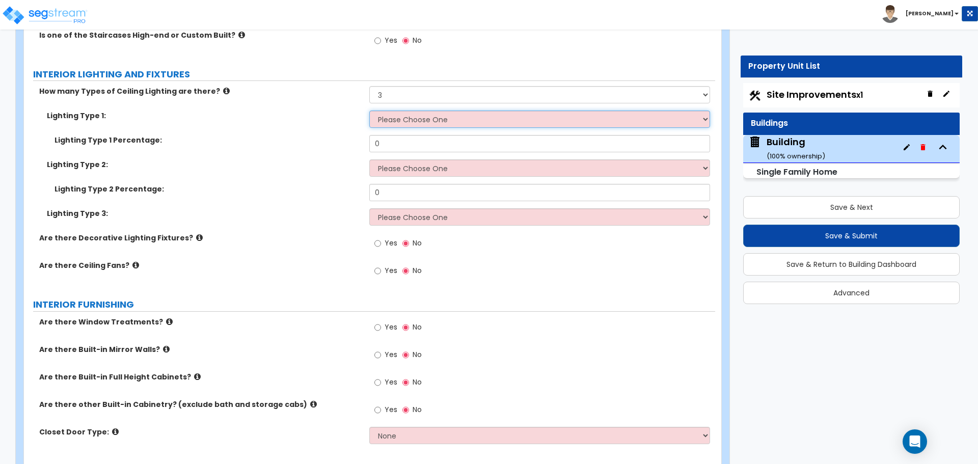
click at [423, 112] on select "Please Choose One LED Surface-Mounted LED Recessed Fluorescent Surface-Mounted …" at bounding box center [539, 119] width 340 height 17
click at [401, 111] on select "Please Choose One LED Surface-Mounted LED Recessed Fluorescent Surface-Mounted …" at bounding box center [539, 119] width 340 height 17
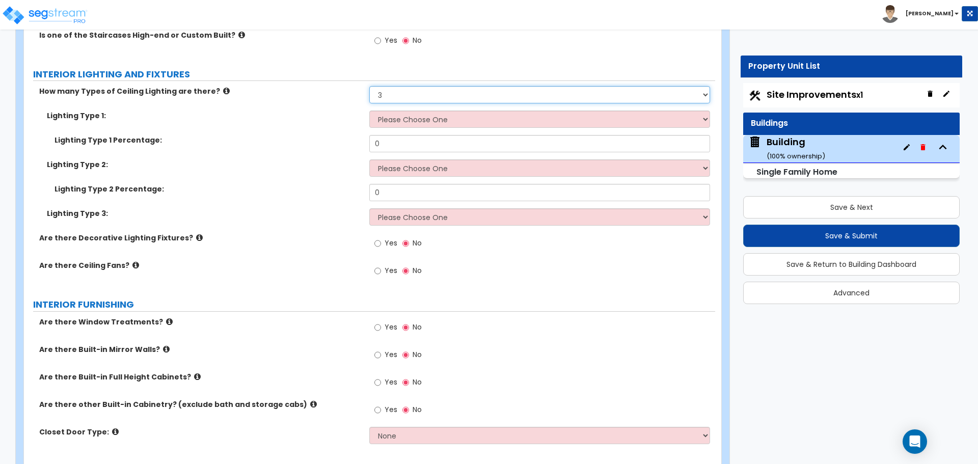
click at [401, 86] on select "Please Choose One 1 2 3" at bounding box center [539, 94] width 340 height 17
click at [369, 86] on select "Please Choose One 1 2 3" at bounding box center [539, 94] width 340 height 17
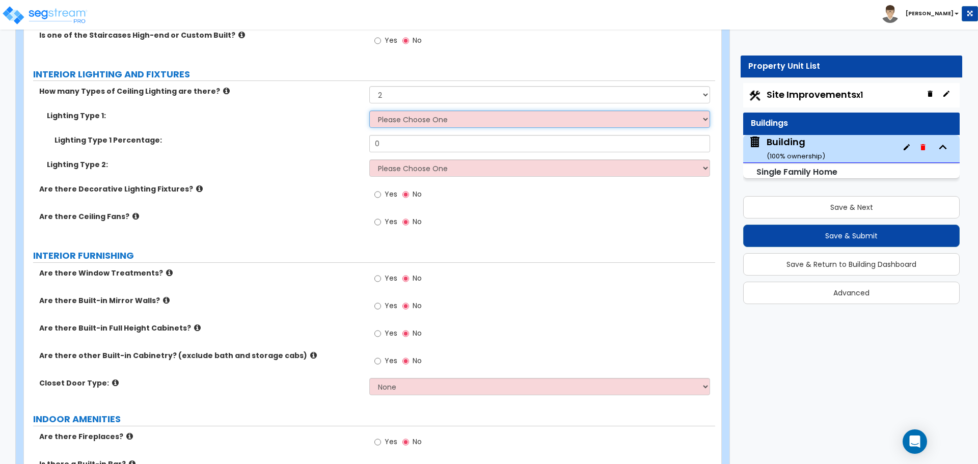
click at [420, 111] on select "Please Choose One LED Surface-Mounted LED Recessed Fluorescent Surface-Mounted …" at bounding box center [539, 119] width 340 height 17
click at [369, 111] on select "Please Choose One LED Surface-Mounted LED Recessed Fluorescent Surface-Mounted …" at bounding box center [539, 119] width 340 height 17
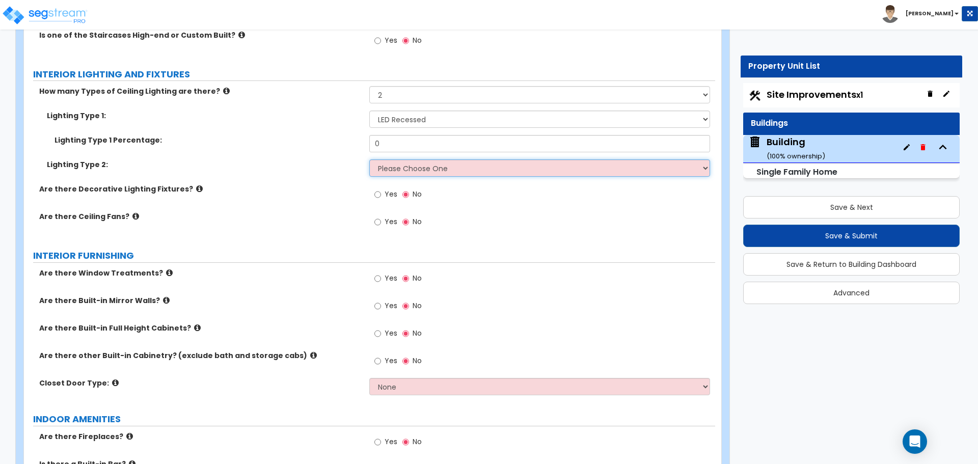
click at [429, 159] on select "Please Choose One LED Surface-Mounted LED Recessed Fluorescent Surface-Mounted …" at bounding box center [539, 167] width 340 height 17
click at [369, 159] on select "Please Choose One LED Surface-Mounted LED Recessed Fluorescent Surface-Mounted …" at bounding box center [539, 167] width 340 height 17
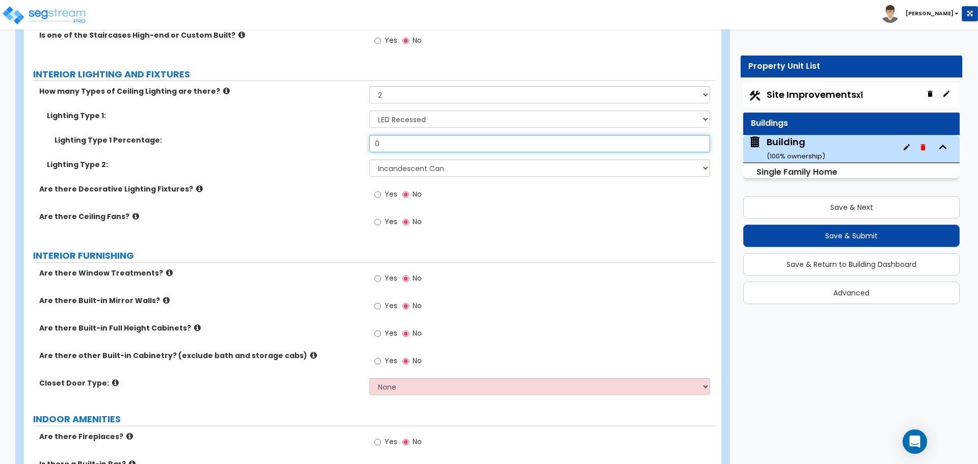
drag, startPoint x: 384, startPoint y: 128, endPoint x: 363, endPoint y: 128, distance: 20.9
click at [364, 135] on div "Lighting Type 1 Percentage: 0" at bounding box center [369, 147] width 691 height 24
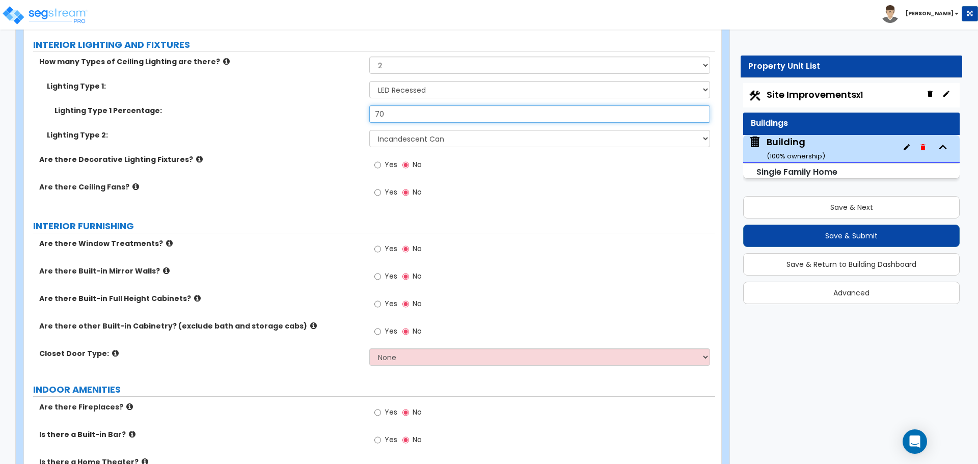
scroll to position [4477, 0]
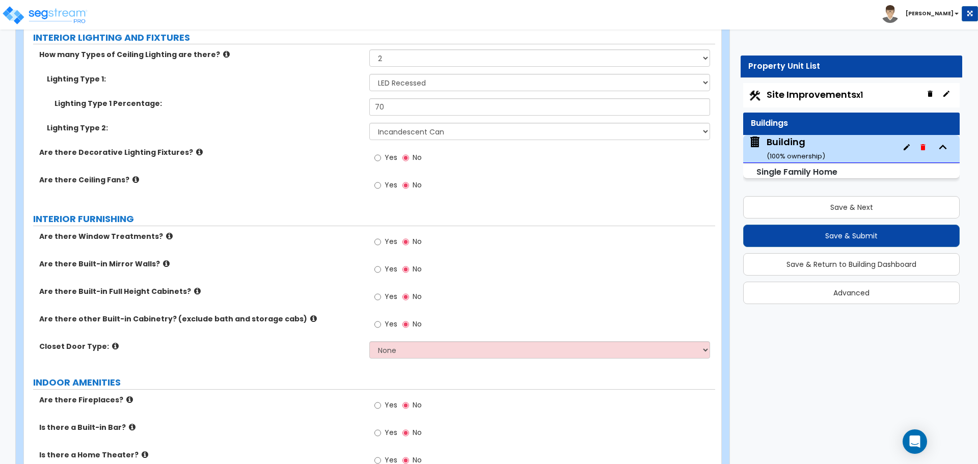
click at [196, 148] on icon at bounding box center [199, 152] width 7 height 8
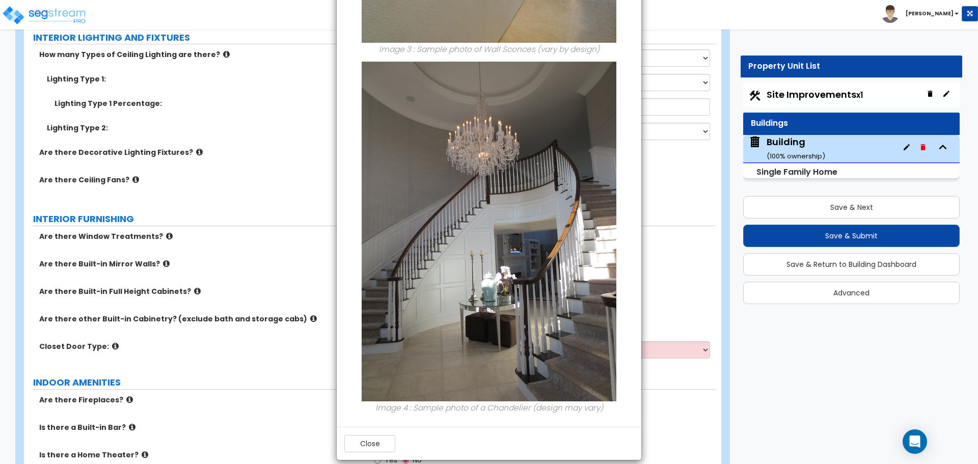
scroll to position [814, 0]
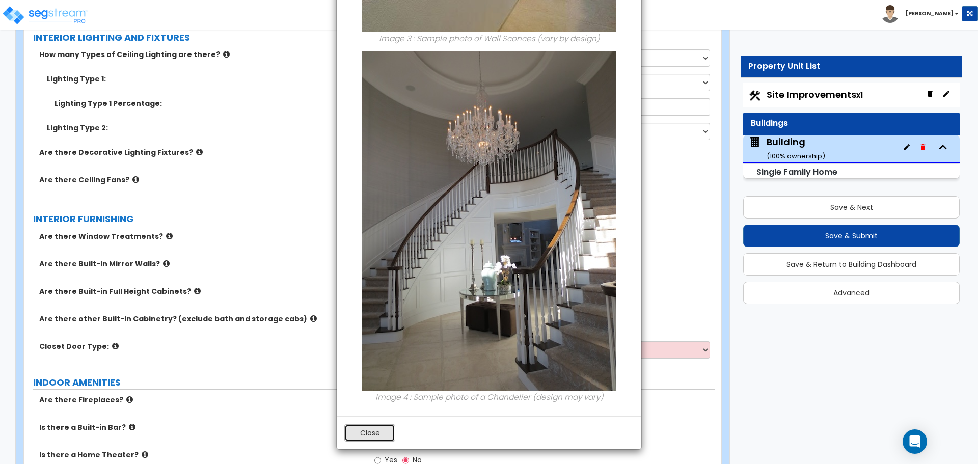
click at [370, 429] on button "Close" at bounding box center [369, 432] width 51 height 17
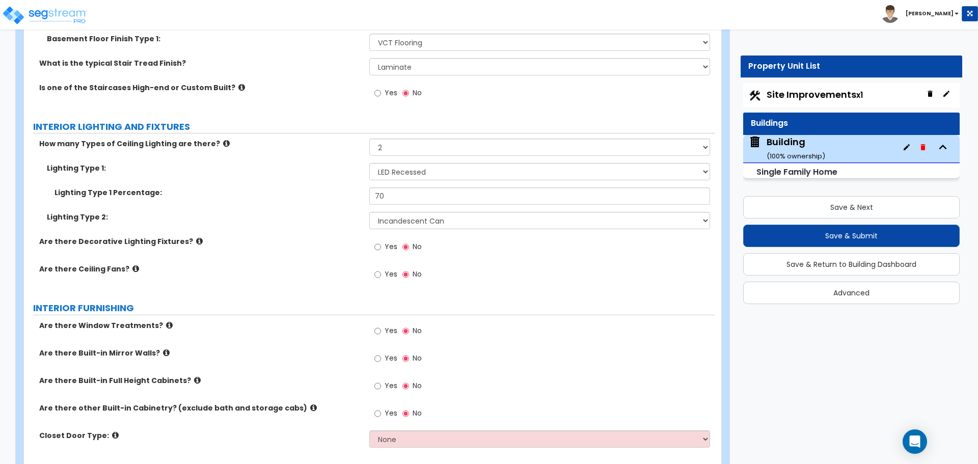
scroll to position [4382, 0]
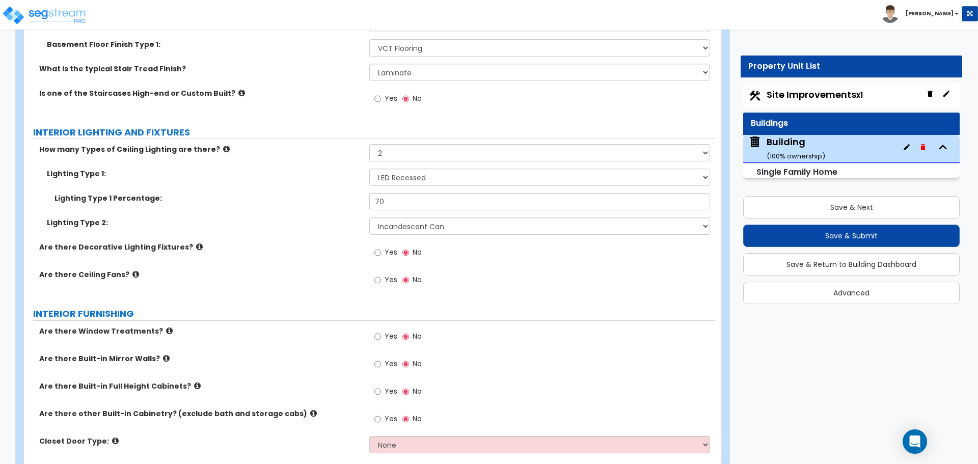
click at [223, 145] on icon at bounding box center [226, 149] width 7 height 8
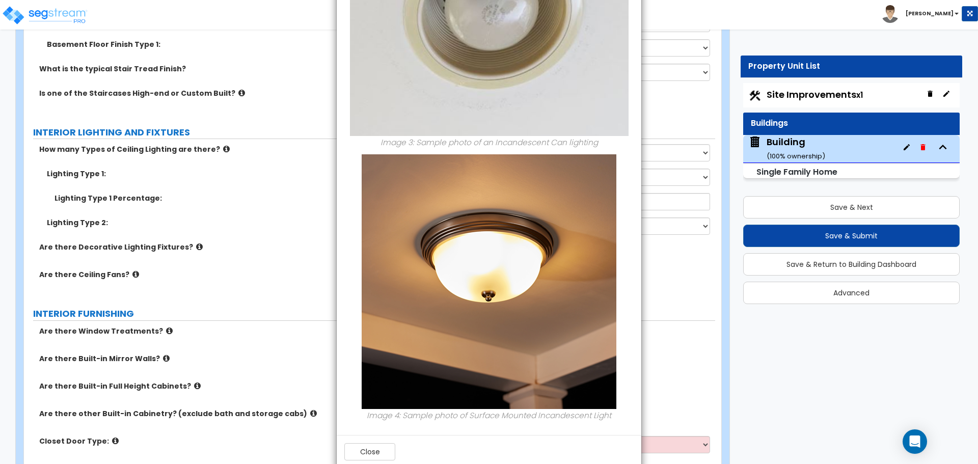
scroll to position [678, 0]
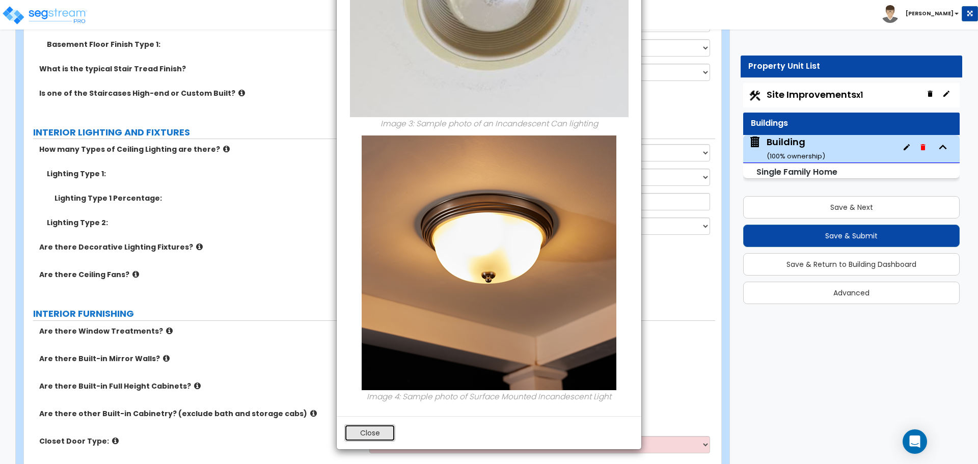
click at [383, 426] on button "Close" at bounding box center [369, 432] width 51 height 17
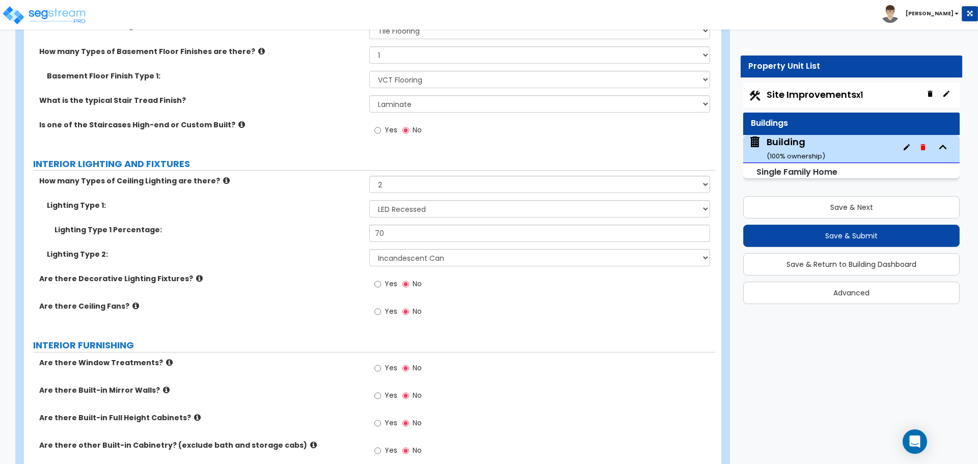
click at [388, 279] on span "Yes" at bounding box center [391, 284] width 13 height 10
click at [381, 279] on input "Yes" at bounding box center [377, 284] width 7 height 11
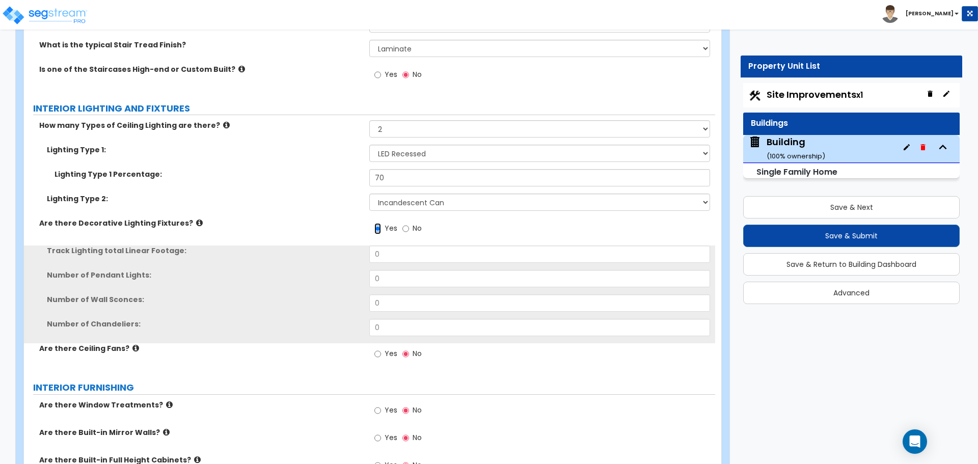
scroll to position [4408, 0]
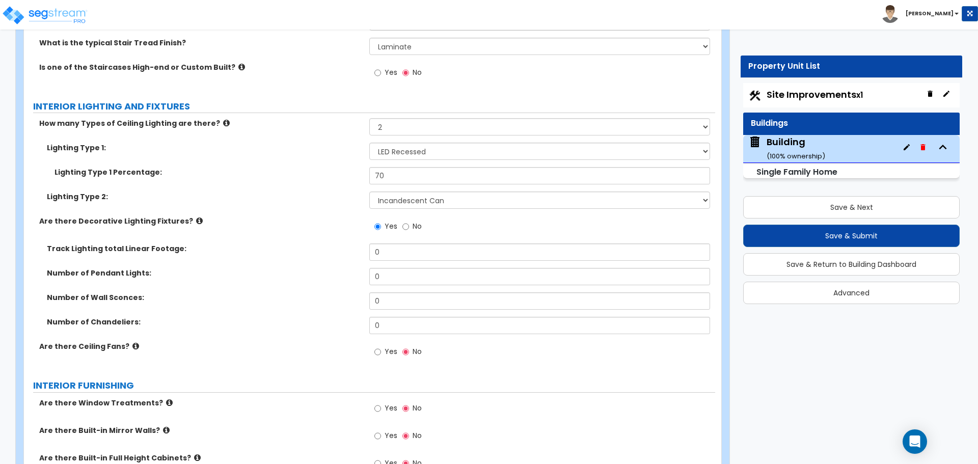
drag, startPoint x: 392, startPoint y: 249, endPoint x: 338, endPoint y: 248, distance: 54.0
click at [339, 249] on div "Track Lighting total Linear Footage: 0" at bounding box center [369, 255] width 691 height 24
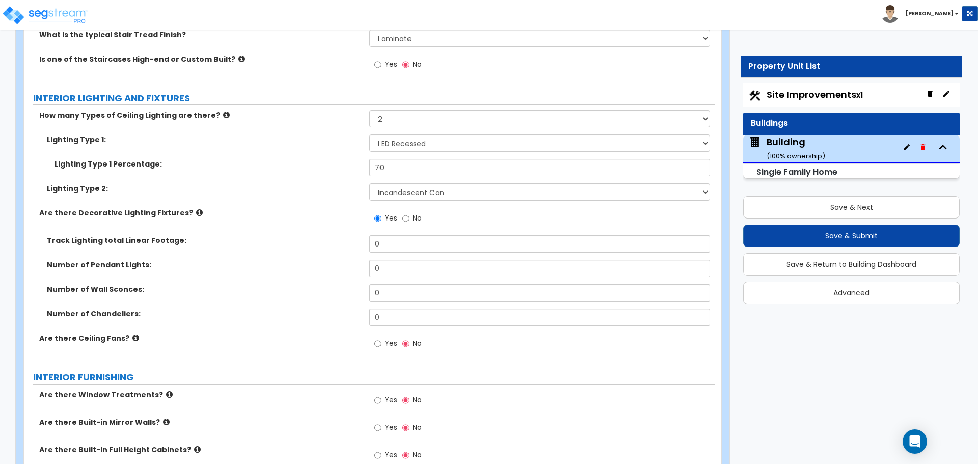
scroll to position [4438, 0]
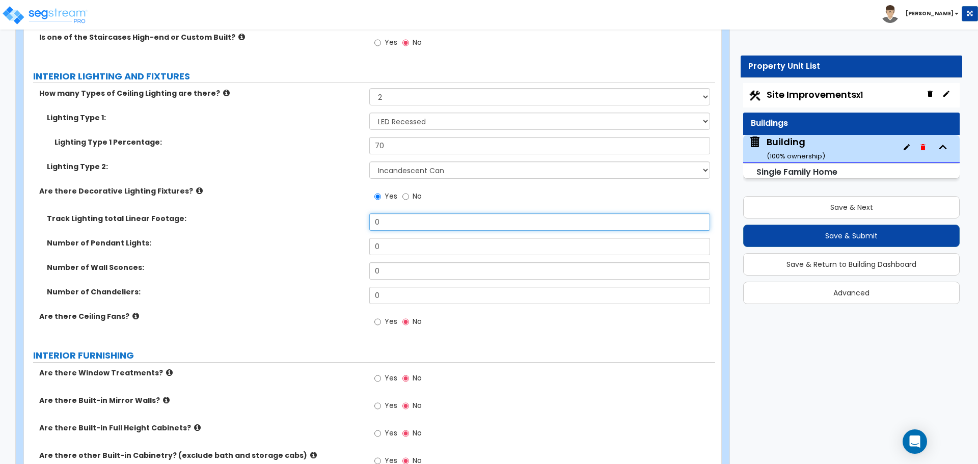
drag, startPoint x: 394, startPoint y: 213, endPoint x: 326, endPoint y: 212, distance: 67.2
click at [328, 213] on div "Track Lighting total Linear Footage: 0" at bounding box center [369, 225] width 691 height 24
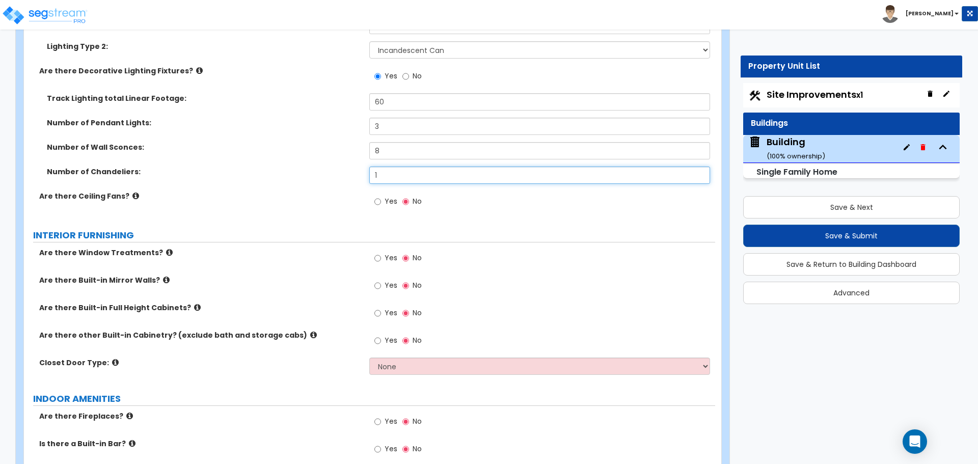
scroll to position [4561, 0]
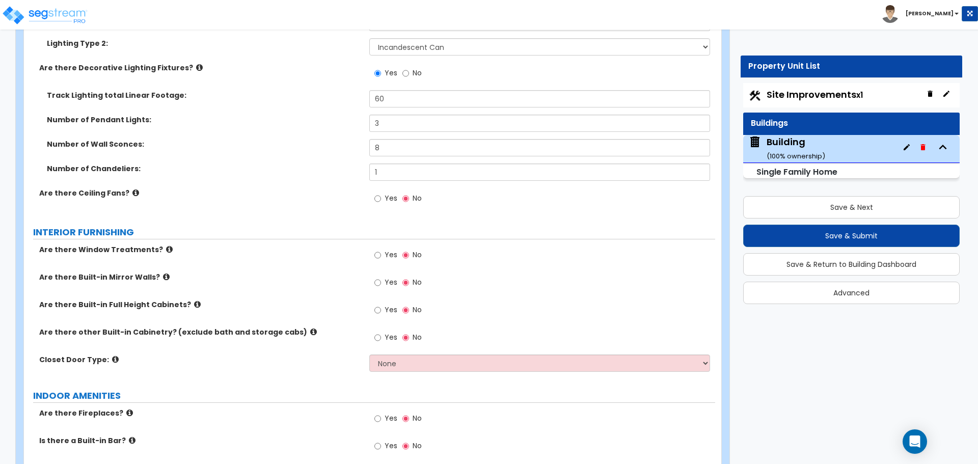
drag, startPoint x: 389, startPoint y: 190, endPoint x: 320, endPoint y: 202, distance: 70.2
click at [389, 191] on label "Yes" at bounding box center [385, 199] width 23 height 17
click at [381, 193] on input "Yes" at bounding box center [377, 198] width 7 height 11
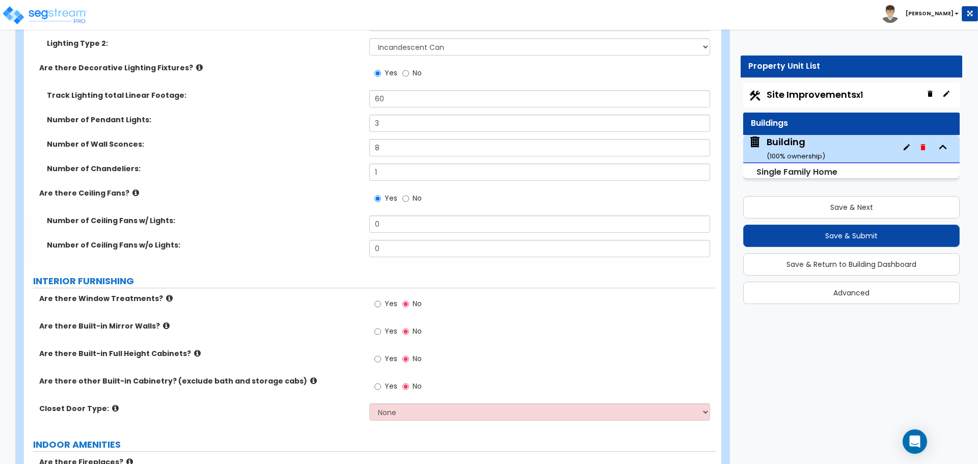
click at [132, 189] on icon at bounding box center [135, 193] width 7 height 8
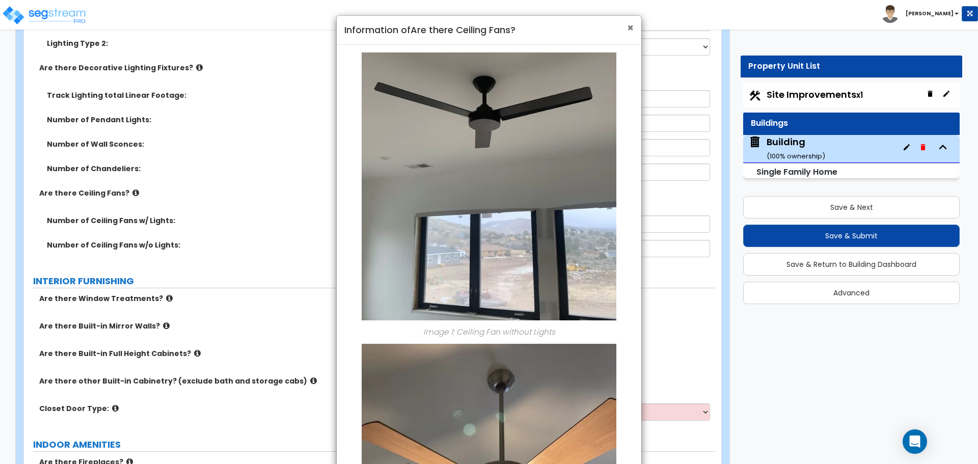
click at [627, 29] on span "×" at bounding box center [630, 27] width 7 height 15
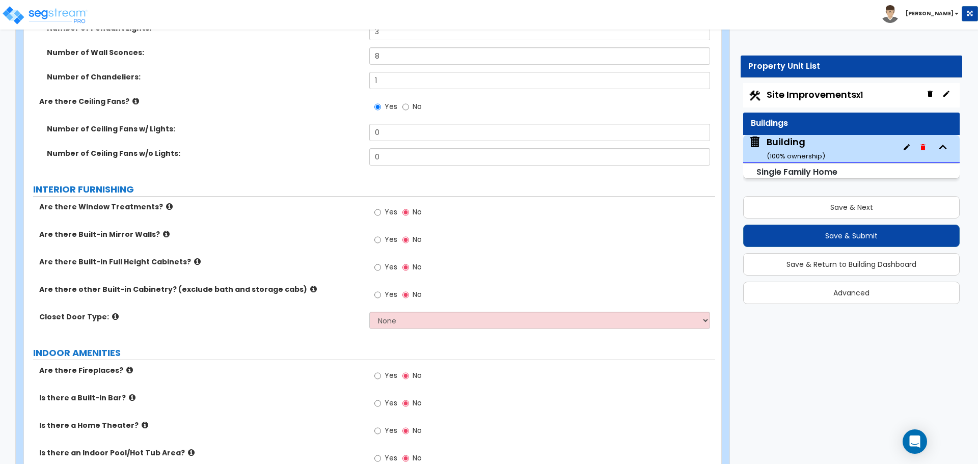
scroll to position [4657, 0]
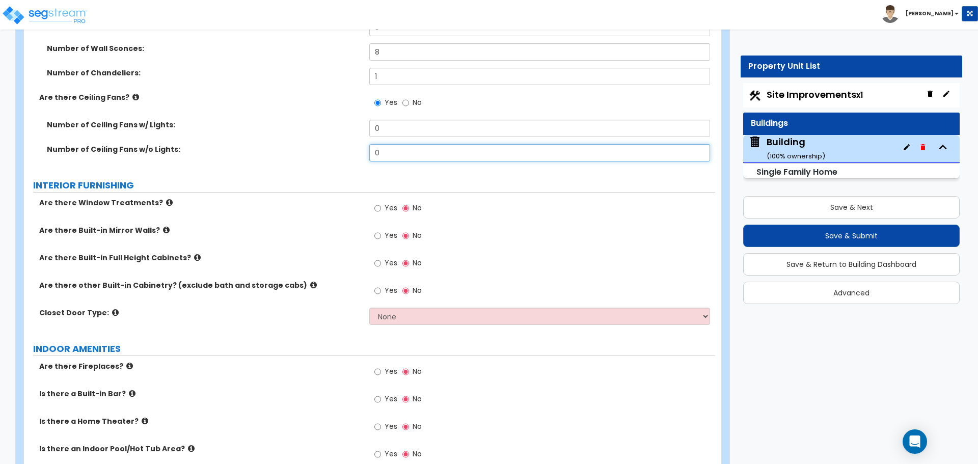
drag, startPoint x: 390, startPoint y: 144, endPoint x: 318, endPoint y: 140, distance: 71.9
click at [319, 144] on div "Number of Ceiling Fans w/o Lights: 0" at bounding box center [369, 156] width 691 height 24
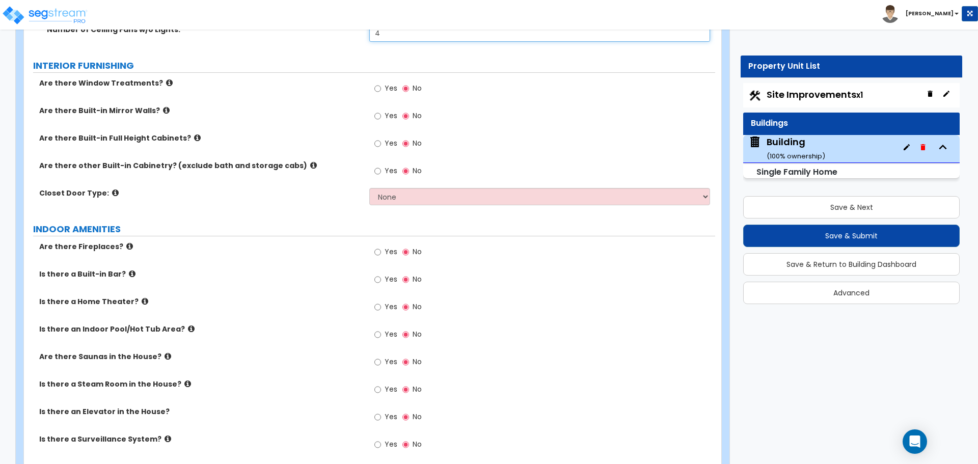
scroll to position [4780, 0]
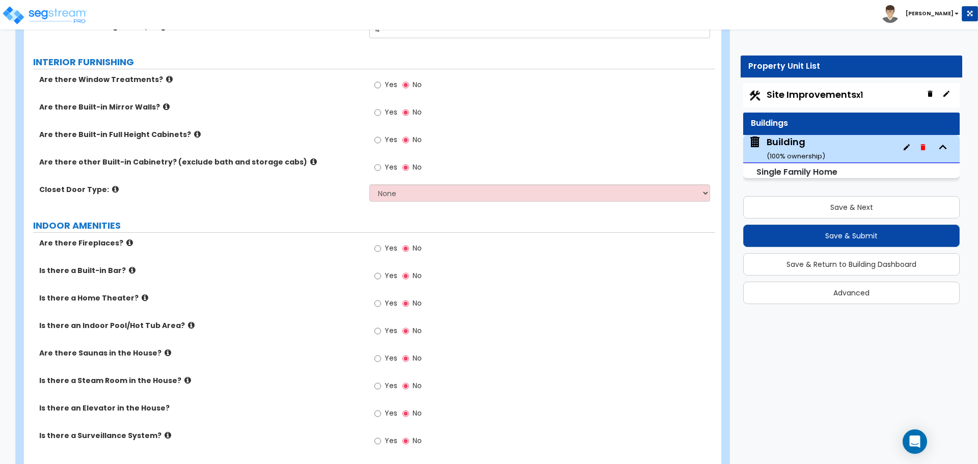
click at [380, 78] on label "Yes" at bounding box center [385, 85] width 23 height 17
click at [380, 79] on input "Yes" at bounding box center [377, 84] width 7 height 11
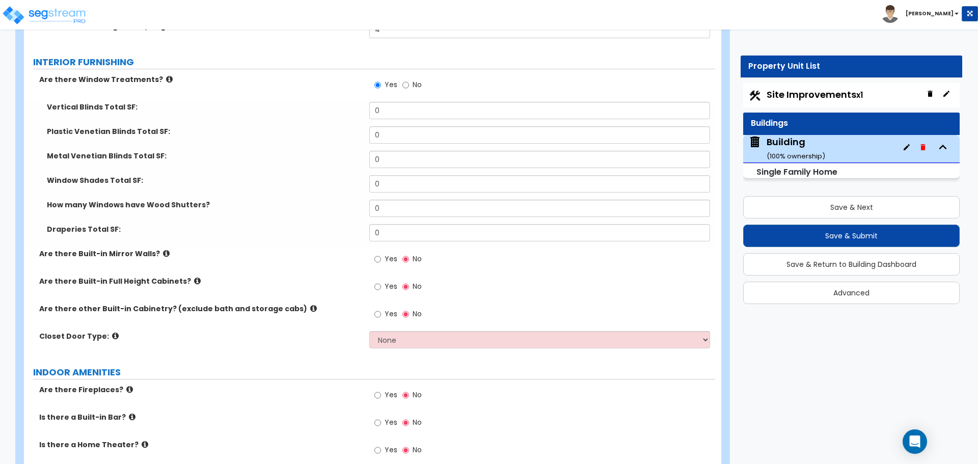
click at [166, 75] on icon at bounding box center [169, 79] width 7 height 8
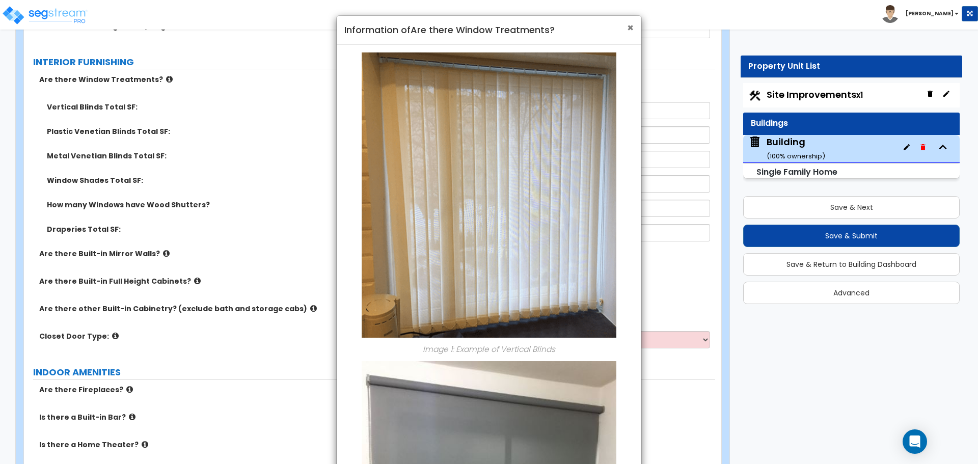
click at [632, 28] on span "×" at bounding box center [630, 27] width 7 height 15
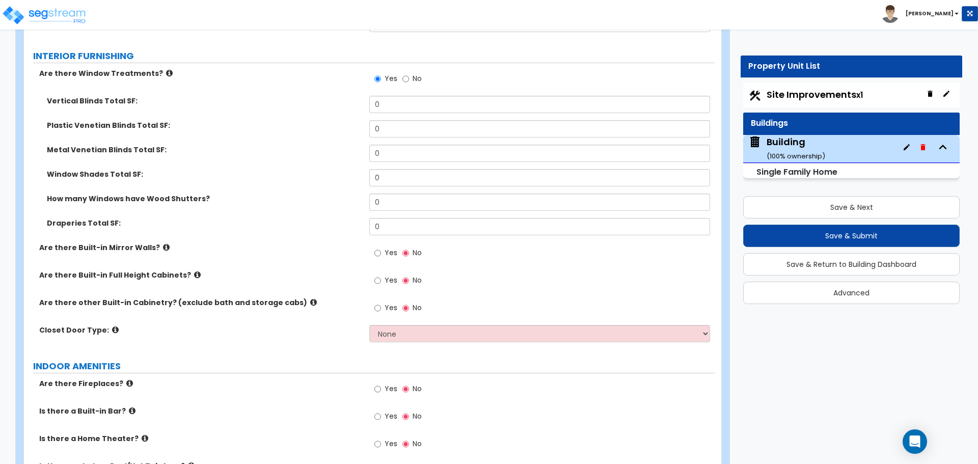
scroll to position [4785, 0]
click at [293, 154] on div "Metal Venetian Blinds Total SF: 0" at bounding box center [369, 158] width 691 height 24
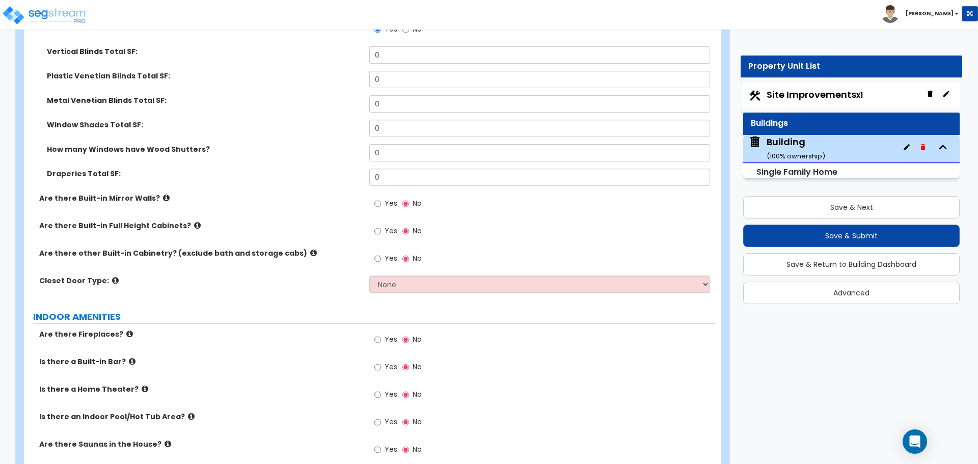
scroll to position [4838, 0]
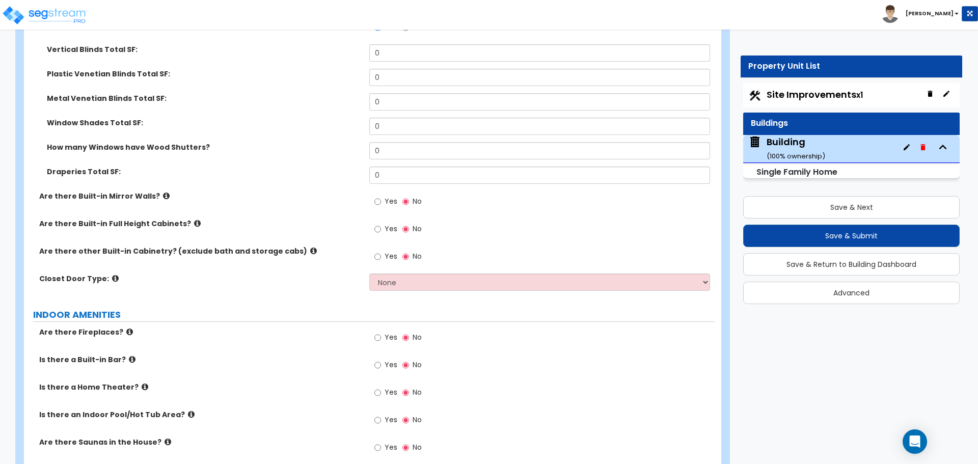
click at [383, 194] on label "Yes" at bounding box center [385, 202] width 23 height 17
click at [381, 196] on input "Yes" at bounding box center [377, 201] width 7 height 11
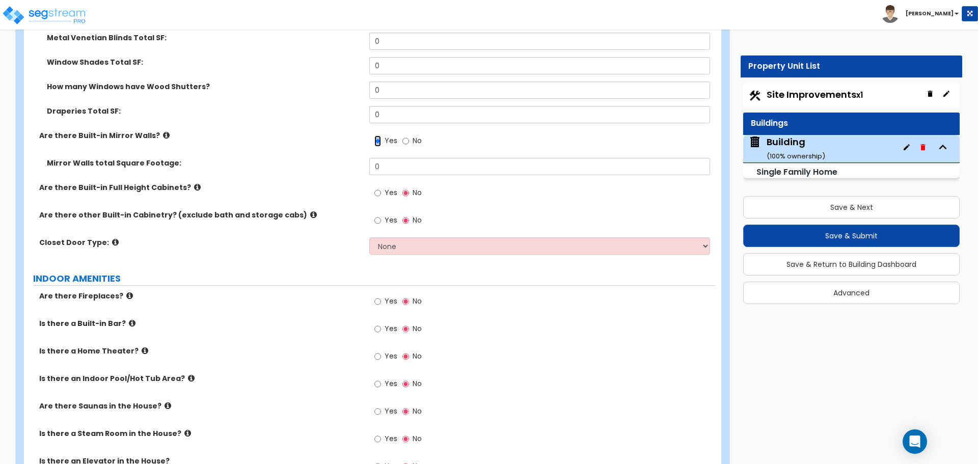
scroll to position [4899, 0]
click at [387, 186] on span "Yes" at bounding box center [391, 191] width 13 height 10
click at [381, 186] on input "Yes" at bounding box center [377, 191] width 7 height 11
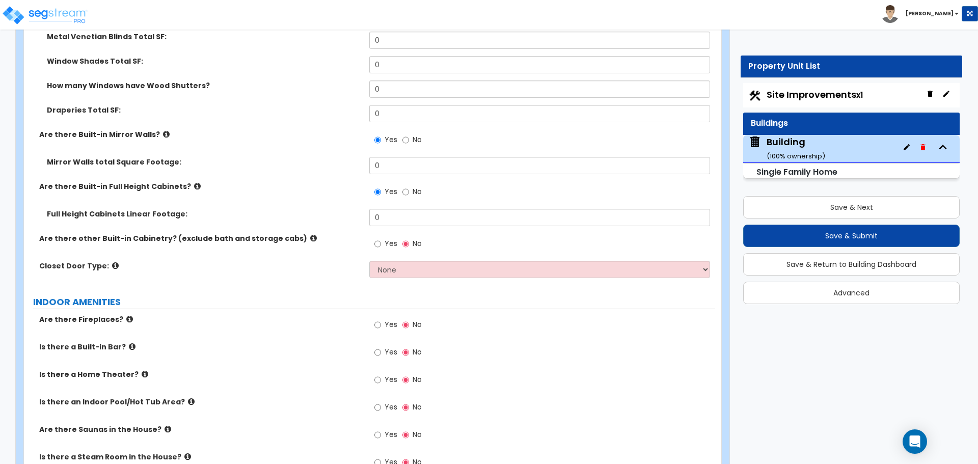
click at [409, 184] on label "No" at bounding box center [411, 192] width 19 height 17
click at [409, 186] on input "No" at bounding box center [405, 191] width 7 height 11
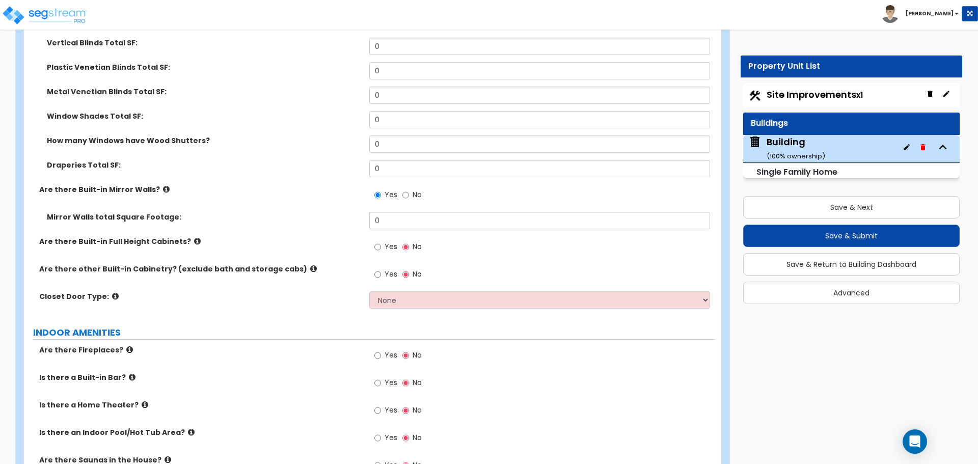
click at [408, 187] on label "No" at bounding box center [411, 195] width 19 height 17
click at [408, 189] on input "No" at bounding box center [405, 194] width 7 height 11
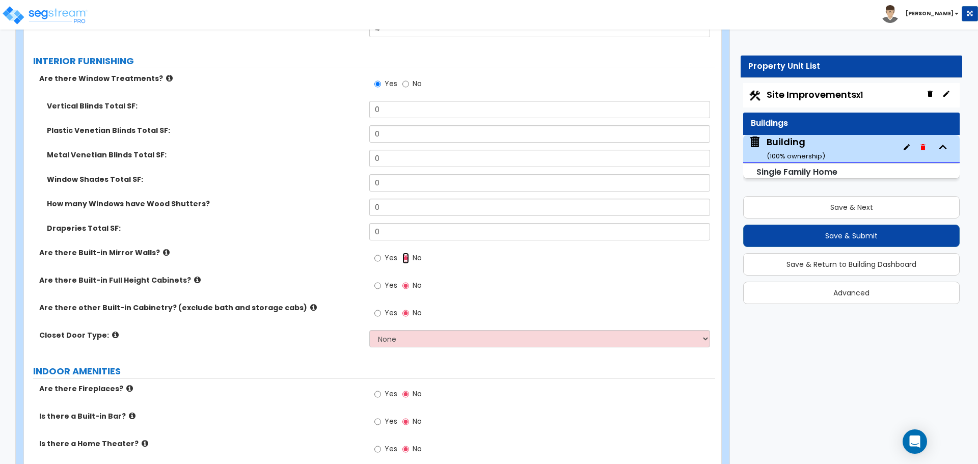
scroll to position [4783, 0]
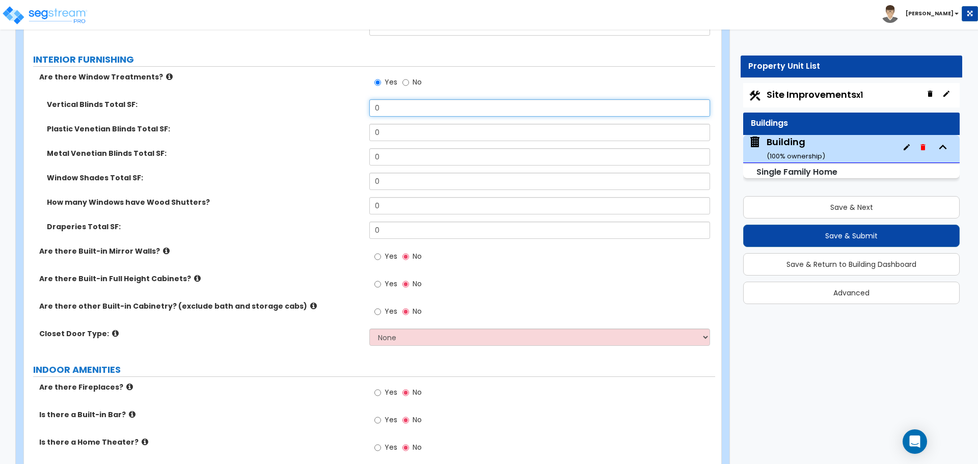
drag, startPoint x: 385, startPoint y: 100, endPoint x: 323, endPoint y: 99, distance: 61.6
click at [324, 99] on div "Vertical Blinds Total SF: 0" at bounding box center [369, 111] width 691 height 24
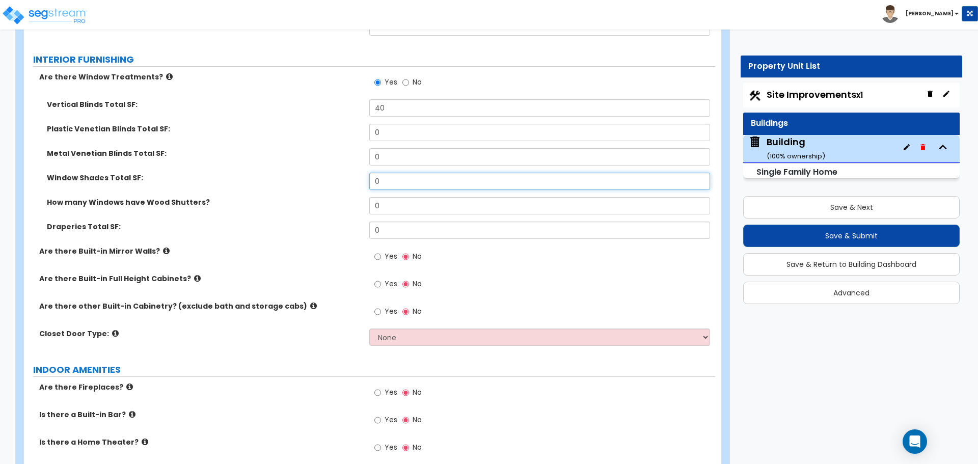
drag, startPoint x: 411, startPoint y: 173, endPoint x: 345, endPoint y: 170, distance: 65.7
click at [345, 173] on div "Window Shades Total SF: 0" at bounding box center [369, 185] width 691 height 24
drag, startPoint x: 370, startPoint y: 212, endPoint x: 319, endPoint y: 208, distance: 51.1
click at [320, 222] on div "Draperies Total SF: 0" at bounding box center [369, 234] width 691 height 24
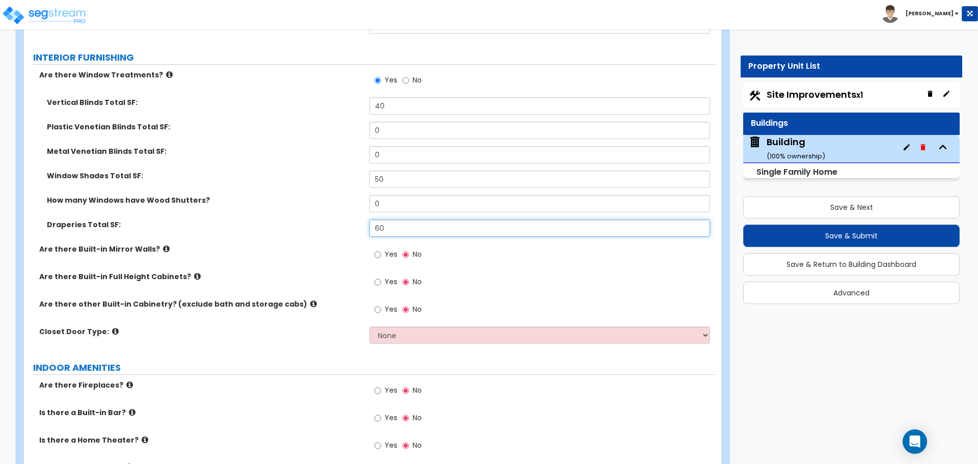
scroll to position [4789, 0]
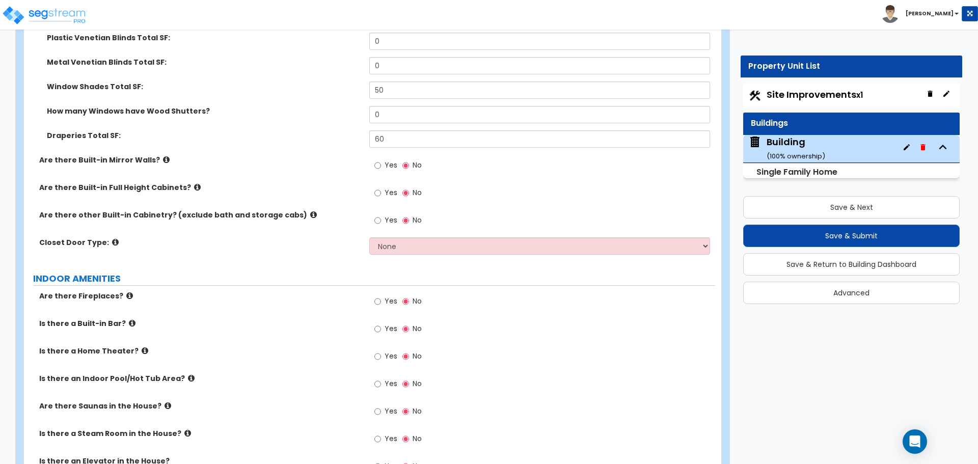
click at [381, 158] on label "Yes" at bounding box center [385, 166] width 23 height 17
click at [381, 160] on input "Yes" at bounding box center [377, 165] width 7 height 11
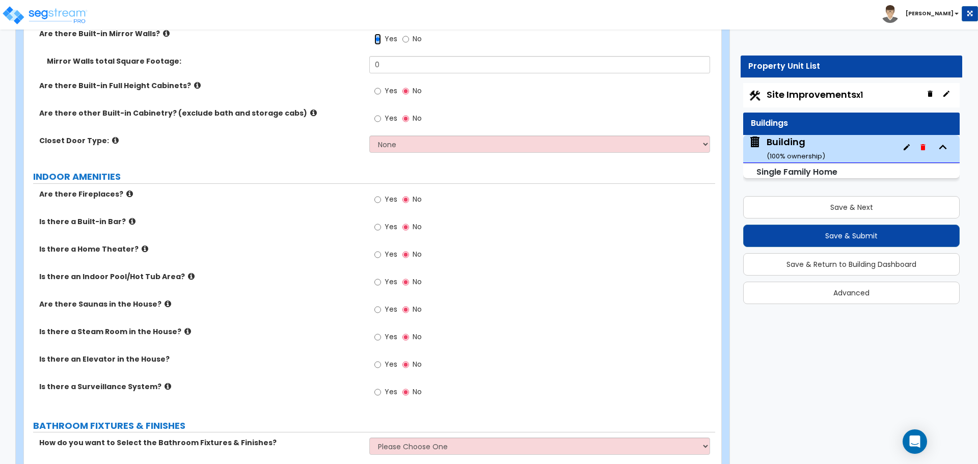
scroll to position [4953, 0]
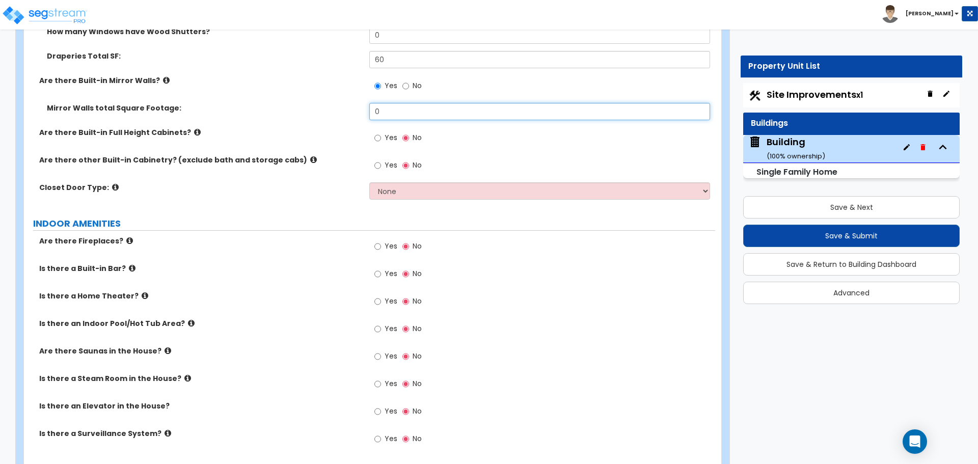
drag, startPoint x: 373, startPoint y: 99, endPoint x: 359, endPoint y: 99, distance: 14.3
click at [359, 103] on div "Mirror Walls total Square Footage: 0" at bounding box center [369, 115] width 691 height 24
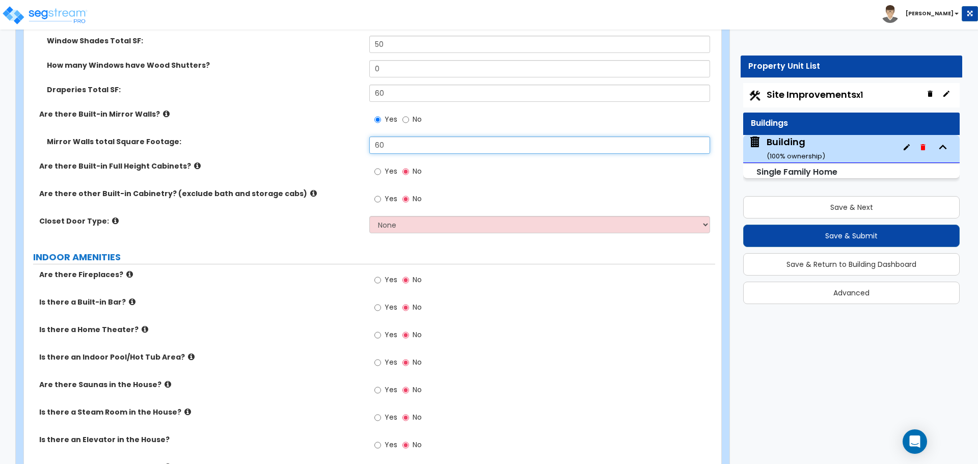
scroll to position [4921, 0]
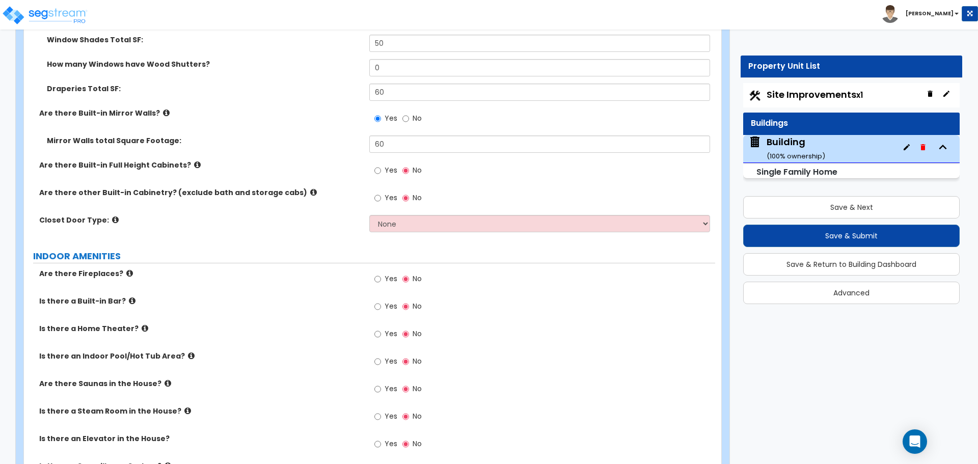
click at [386, 163] on label "Yes" at bounding box center [385, 171] width 23 height 17
click at [381, 165] on input "Yes" at bounding box center [377, 170] width 7 height 11
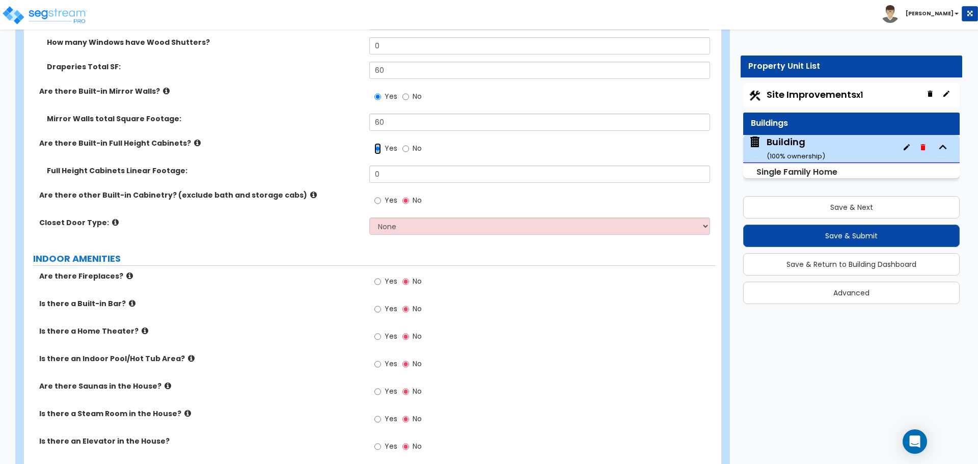
scroll to position [4947, 0]
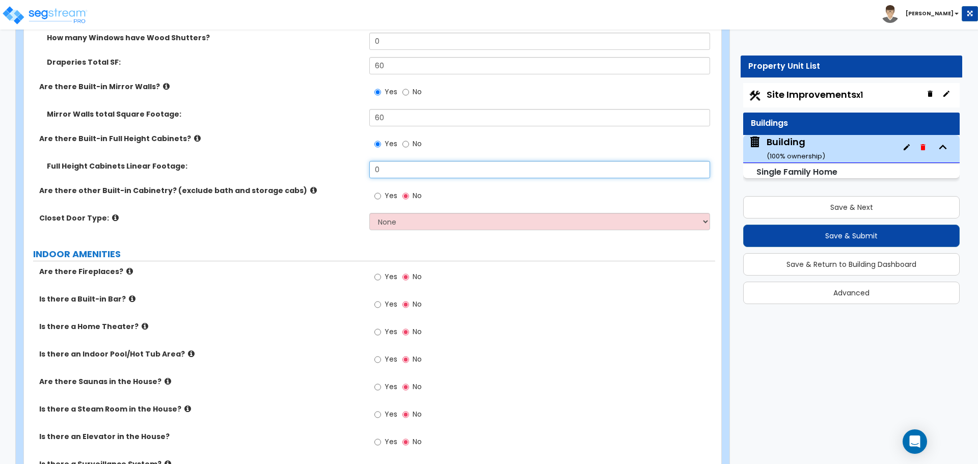
drag, startPoint x: 418, startPoint y: 161, endPoint x: 329, endPoint y: 154, distance: 88.9
click at [329, 161] on div "Full Height Cabinets Linear Footage: 0" at bounding box center [369, 173] width 691 height 24
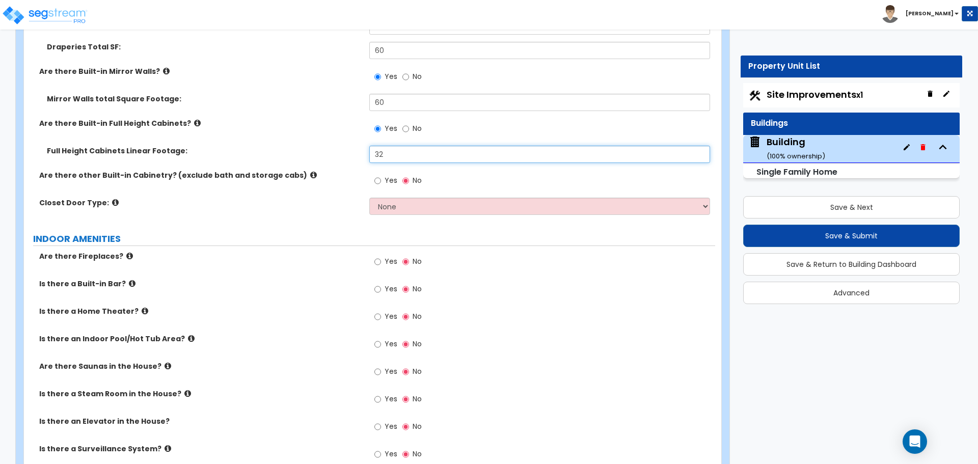
scroll to position [4957, 0]
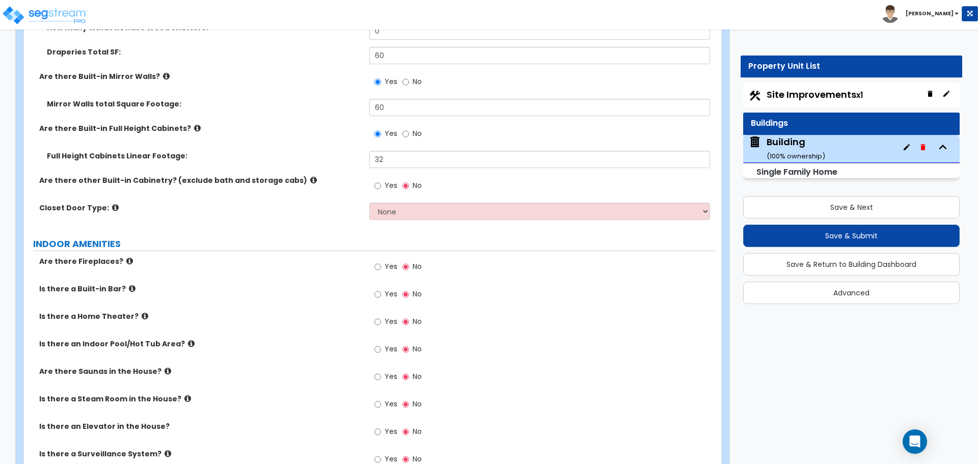
click at [194, 124] on icon at bounding box center [197, 128] width 7 height 8
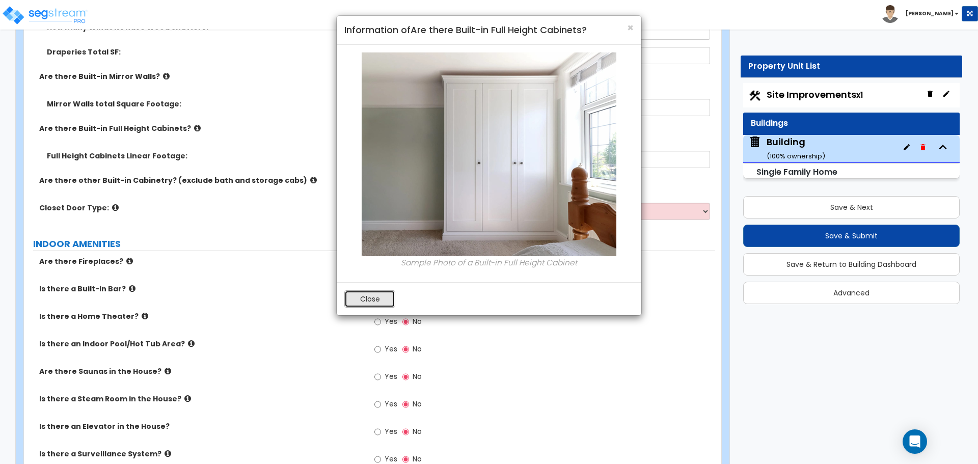
click at [358, 302] on button "Close" at bounding box center [369, 298] width 51 height 17
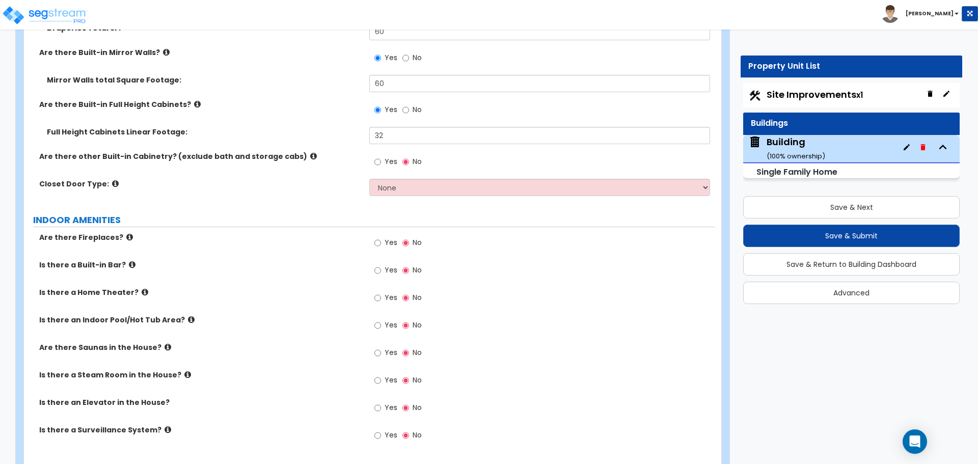
scroll to position [4935, 0]
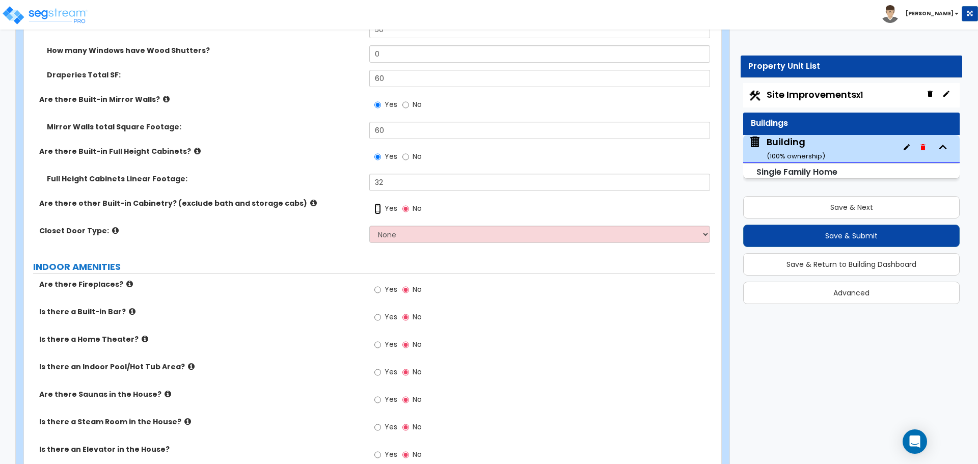
click at [379, 203] on input "Yes" at bounding box center [377, 208] width 7 height 11
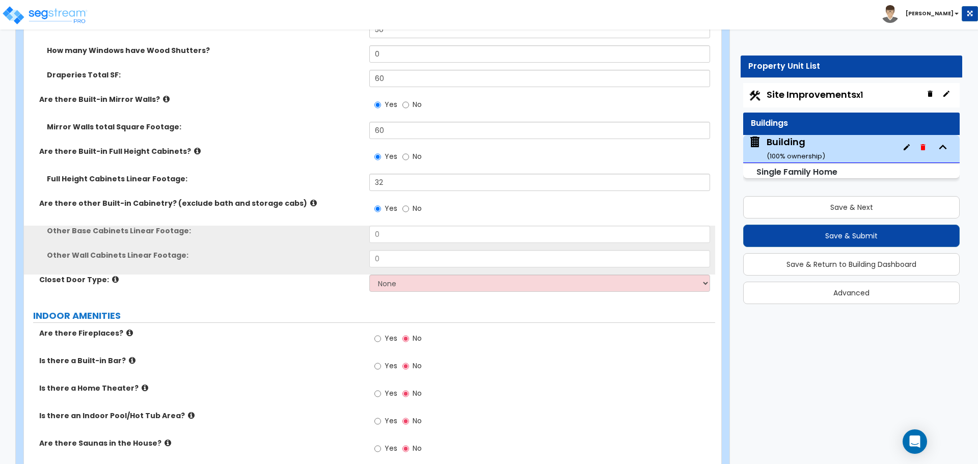
click at [310, 199] on icon at bounding box center [313, 203] width 7 height 8
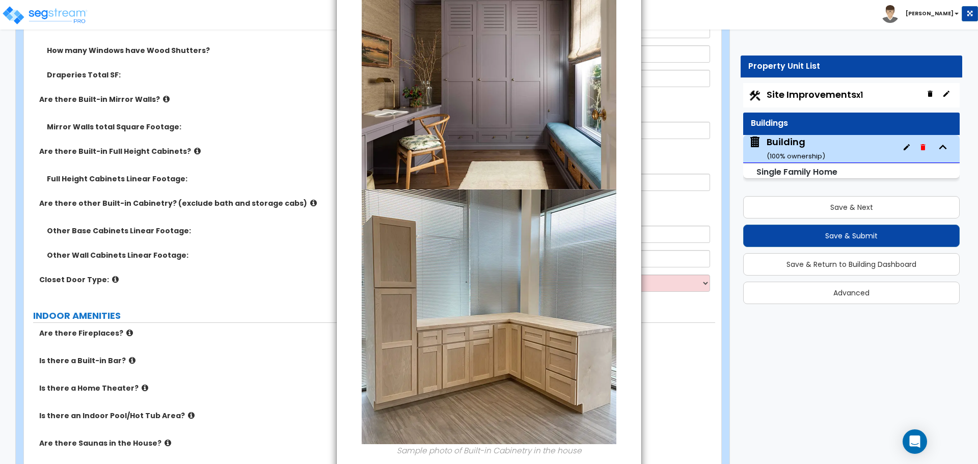
scroll to position [138, 0]
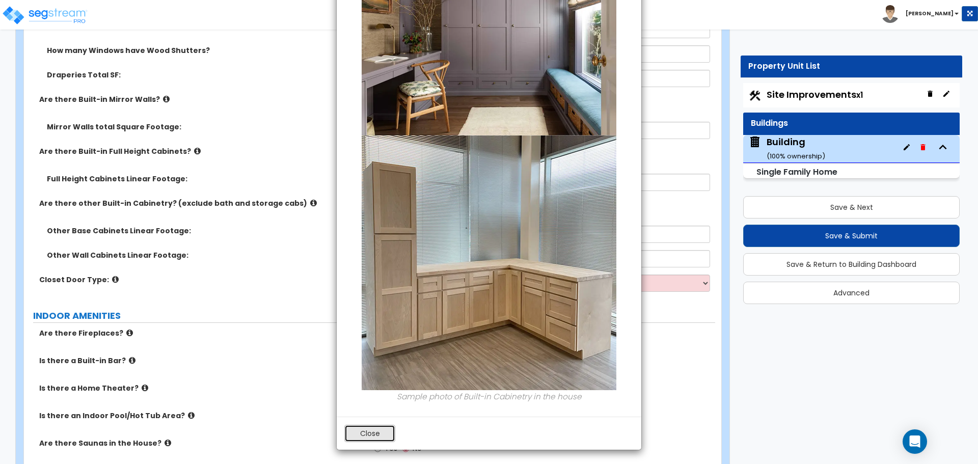
click at [366, 431] on button "Close" at bounding box center [369, 433] width 51 height 17
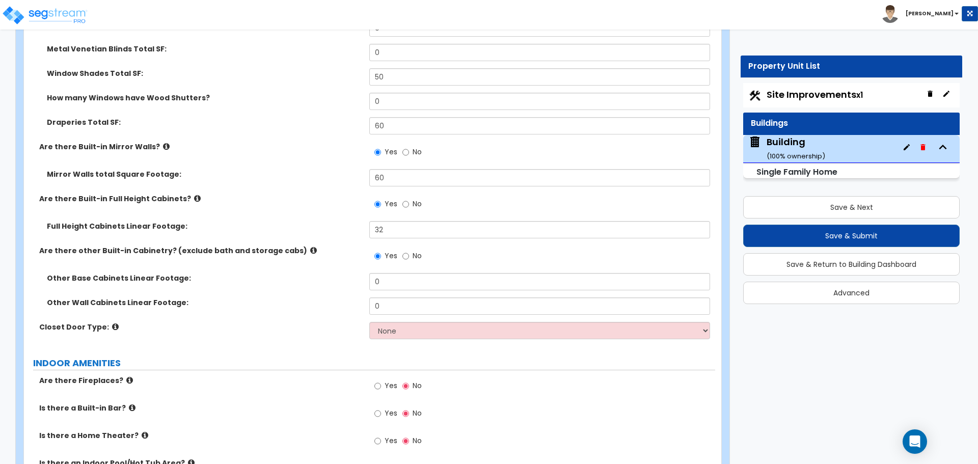
scroll to position [4896, 0]
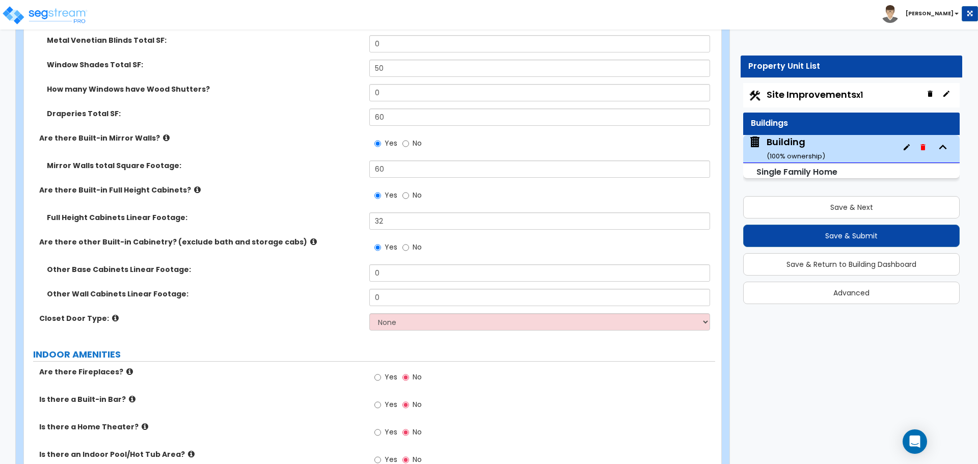
click at [310, 238] on icon at bounding box center [313, 242] width 7 height 8
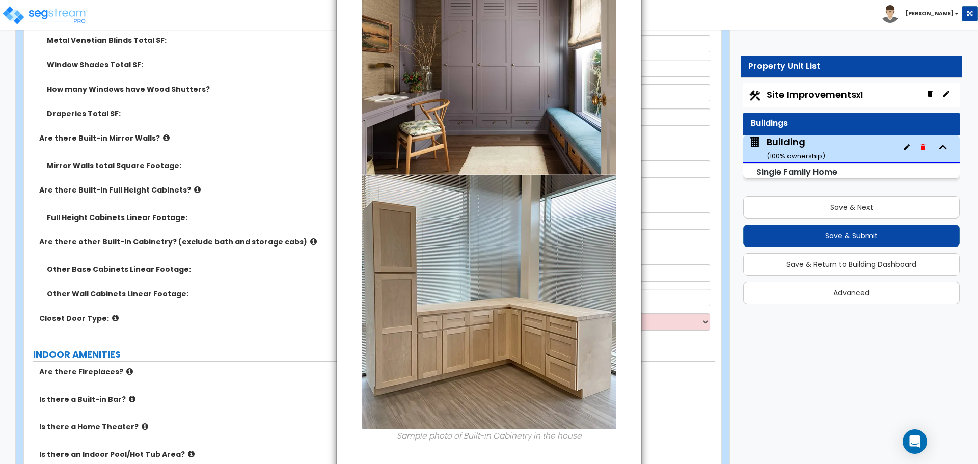
scroll to position [138, 0]
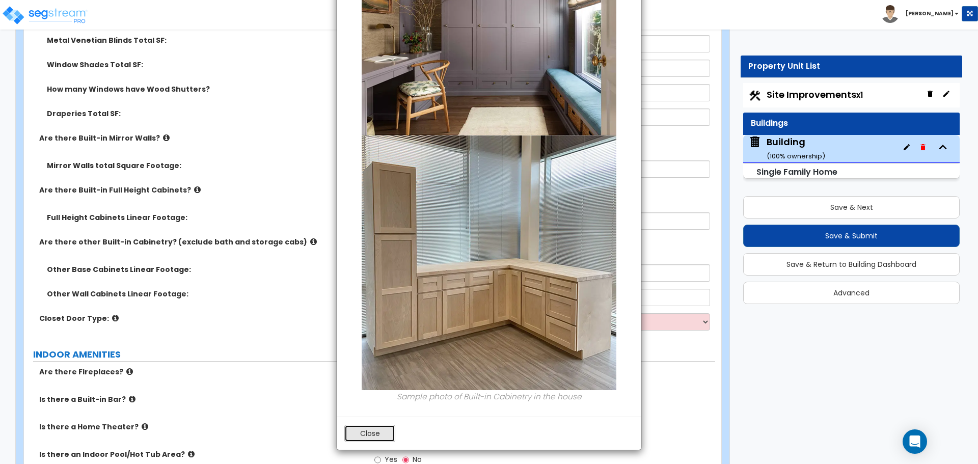
click at [363, 432] on button "Close" at bounding box center [369, 433] width 51 height 17
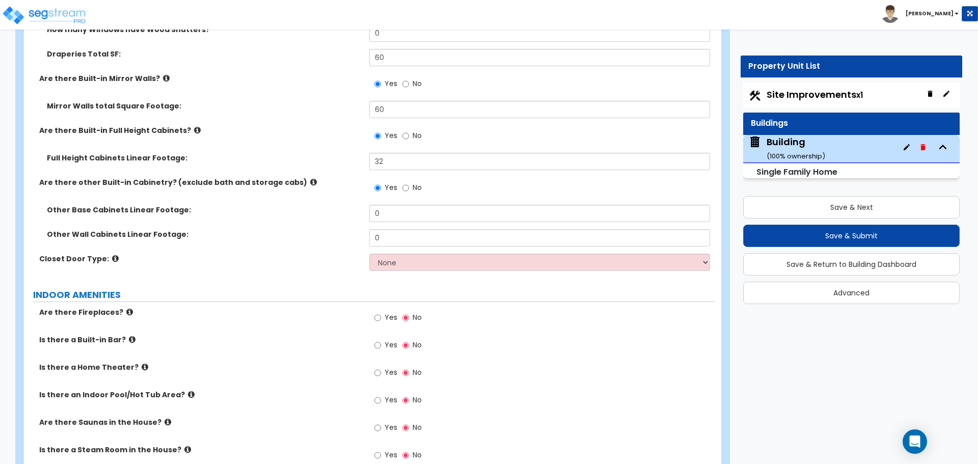
scroll to position [4957, 0]
click at [400, 208] on div "Other Base Cabinets Linear Footage: 0" at bounding box center [369, 215] width 691 height 24
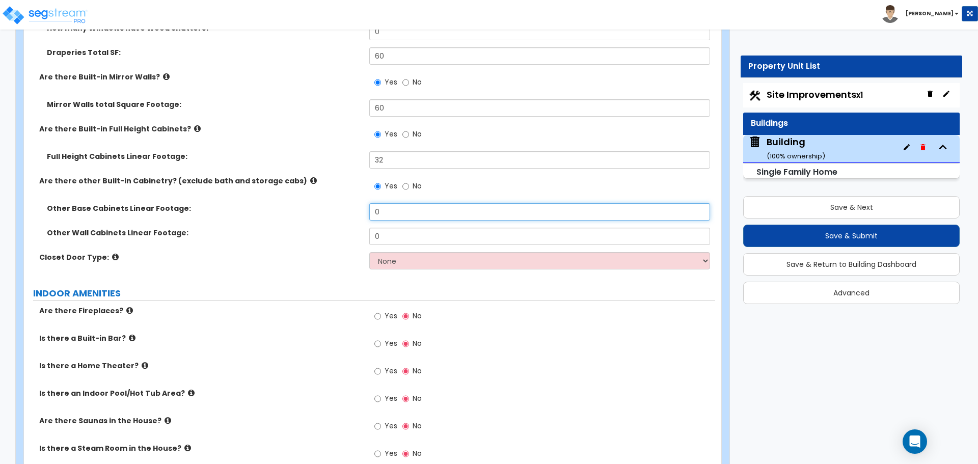
click at [406, 203] on input "0" at bounding box center [539, 211] width 340 height 17
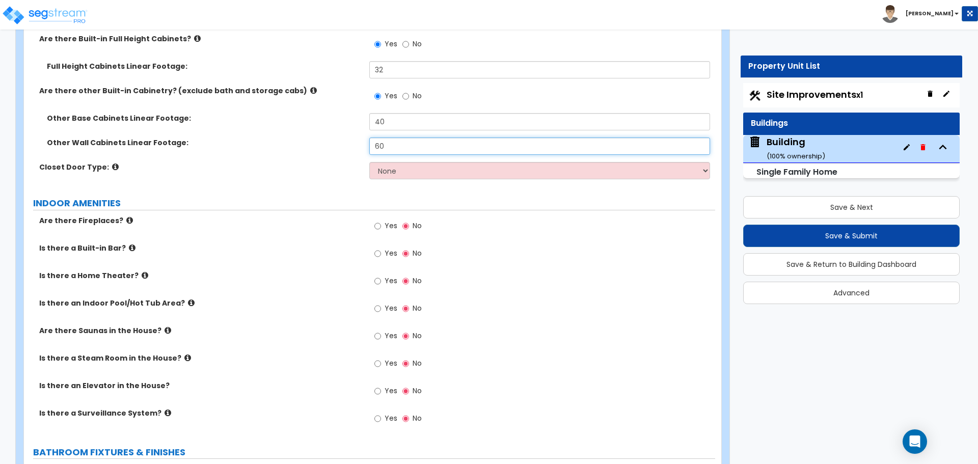
scroll to position [5053, 0]
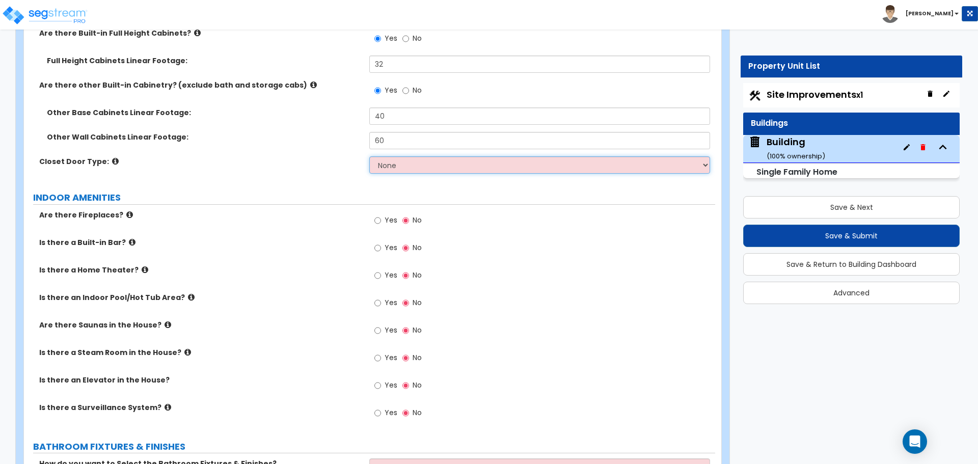
click at [496, 156] on select "None Bi-fold Louvered Doors Bi-fold Panel Doors Sliding Doors Hinged Wood Door" at bounding box center [539, 164] width 340 height 17
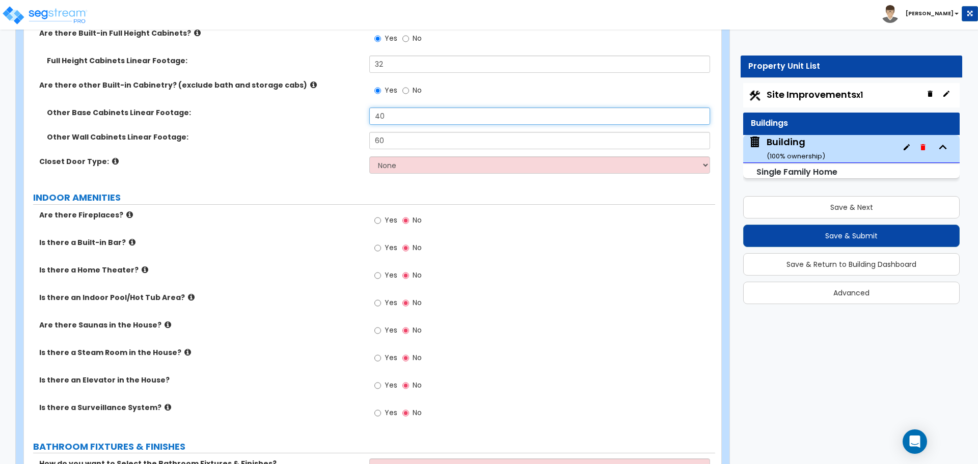
click at [397, 107] on input "40" at bounding box center [539, 115] width 340 height 17
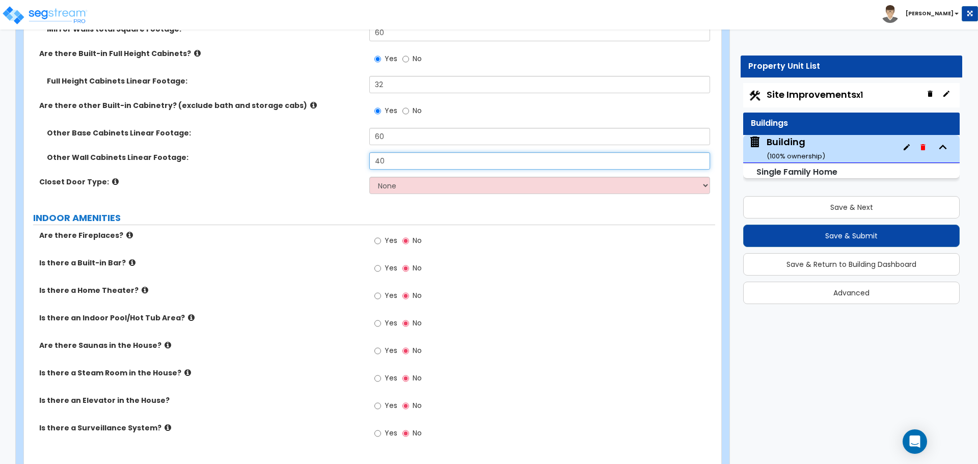
scroll to position [5016, 0]
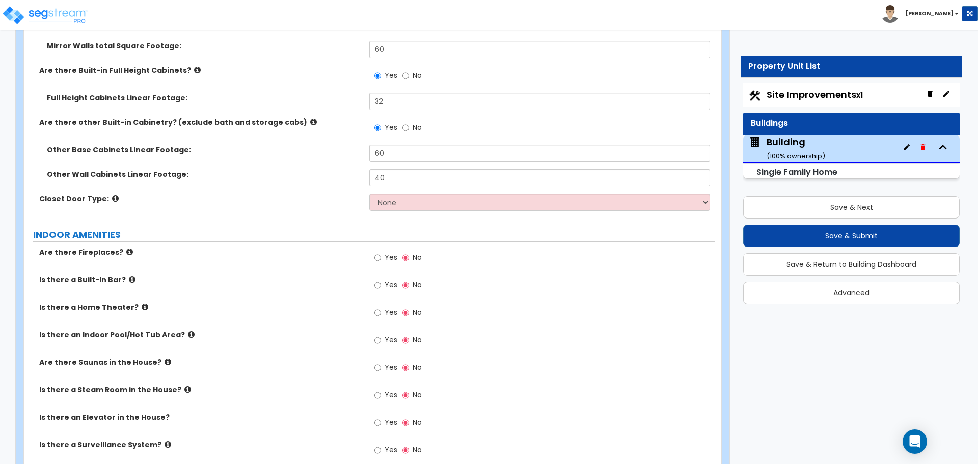
click at [112, 195] on icon at bounding box center [115, 199] width 7 height 8
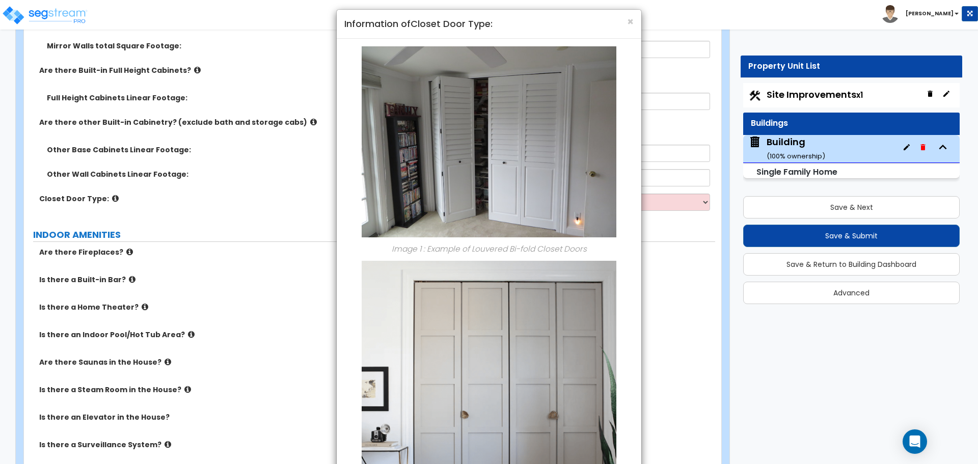
scroll to position [0, 0]
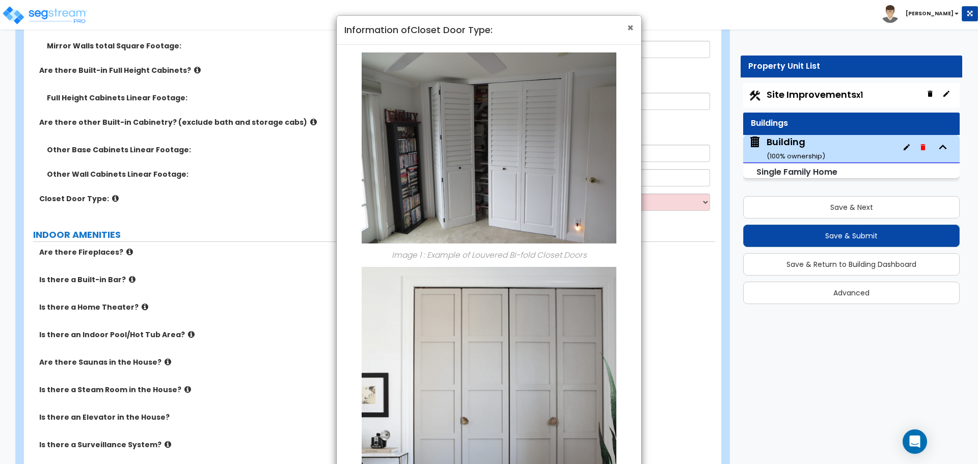
click at [631, 26] on span "×" at bounding box center [630, 27] width 7 height 15
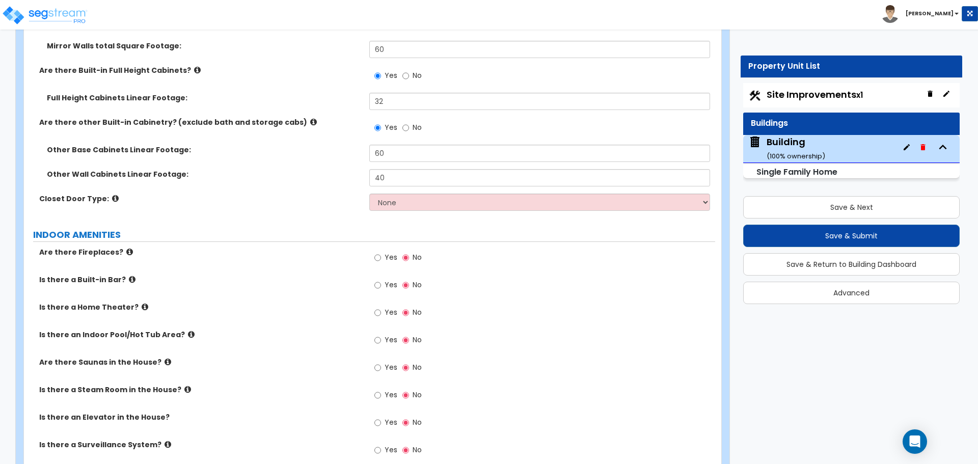
click at [443, 201] on div "Closet Door Type: None Bi-fold Louvered Doors Bi-fold Panel Doors Sliding Doors…" at bounding box center [369, 206] width 691 height 24
click at [436, 194] on select "None Bi-fold Louvered Doors Bi-fold Panel Doors Sliding Doors Hinged Wood Door" at bounding box center [539, 202] width 340 height 17
click at [369, 194] on select "None Bi-fold Louvered Doors Bi-fold Panel Doors Sliding Doors Hinged Wood Door" at bounding box center [539, 202] width 340 height 17
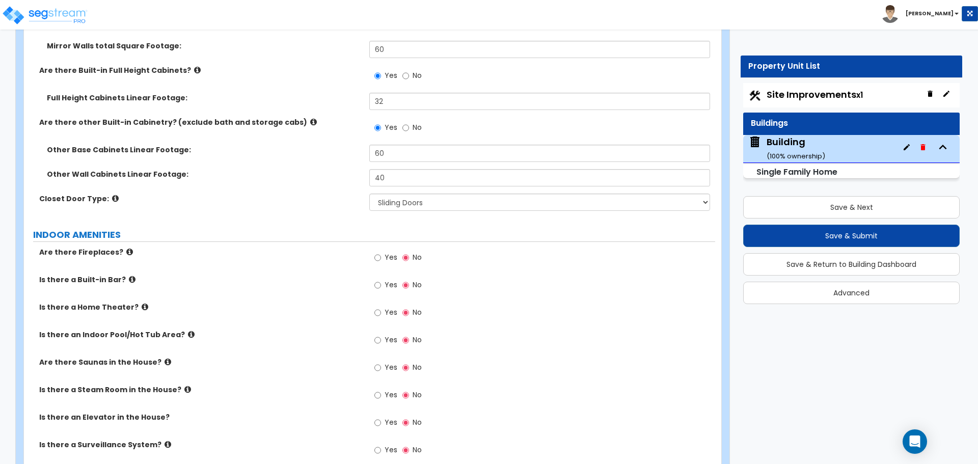
click at [112, 195] on icon at bounding box center [115, 199] width 7 height 8
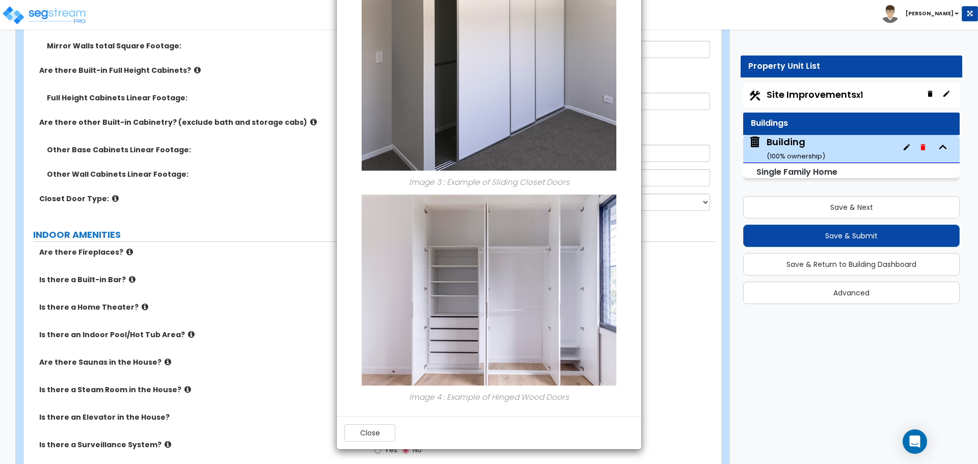
scroll to position [665, 0]
click at [374, 429] on button "Close" at bounding box center [369, 432] width 51 height 17
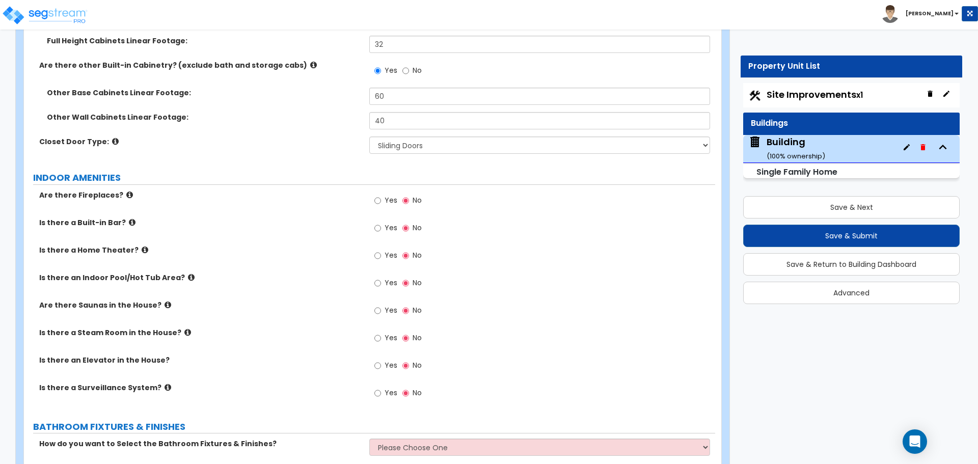
scroll to position [5138, 0]
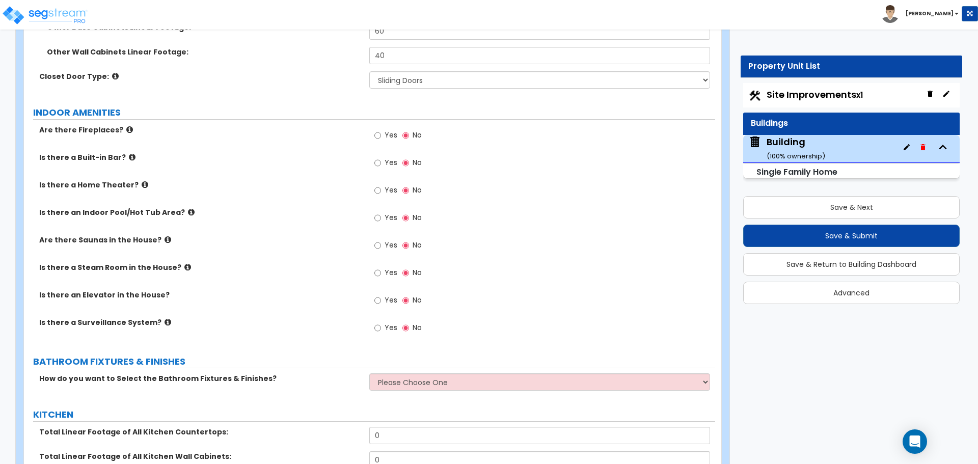
click at [126, 126] on icon at bounding box center [129, 130] width 7 height 8
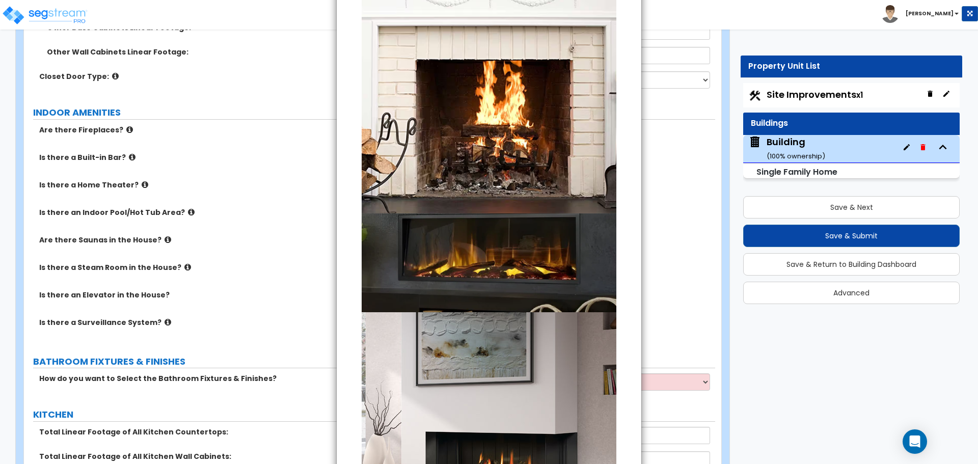
scroll to position [0, 0]
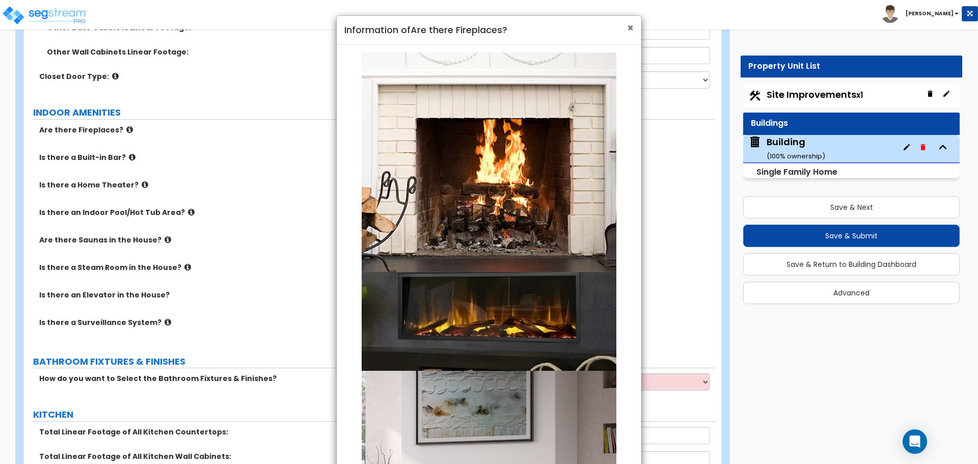
click at [632, 27] on span "×" at bounding box center [630, 27] width 7 height 15
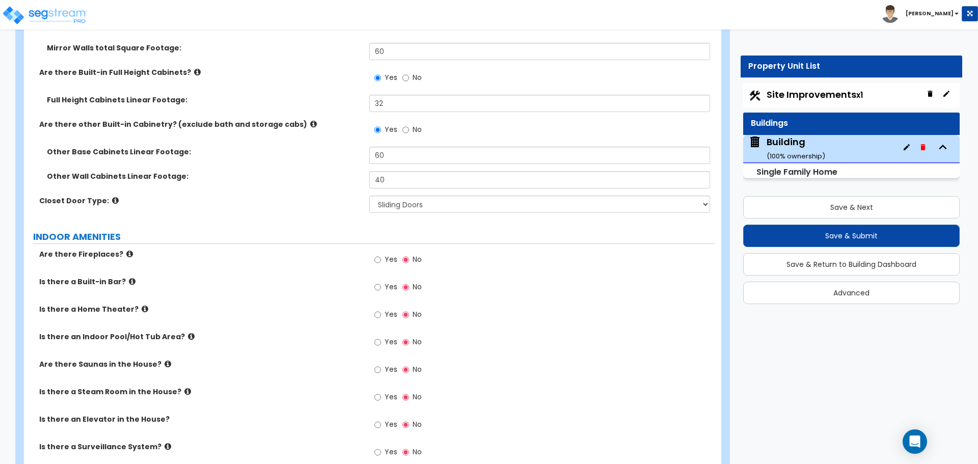
scroll to position [5000, 0]
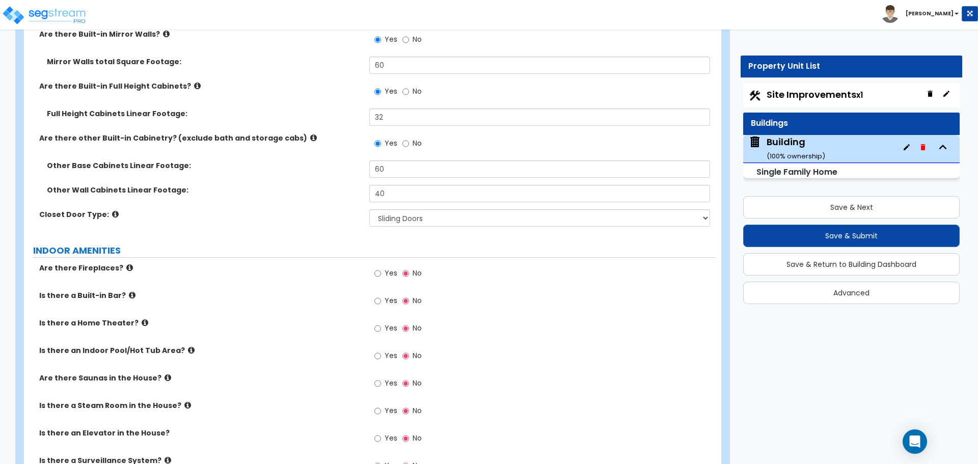
click at [385, 268] on span "Yes" at bounding box center [391, 273] width 13 height 10
click at [381, 268] on input "Yes" at bounding box center [377, 273] width 7 height 11
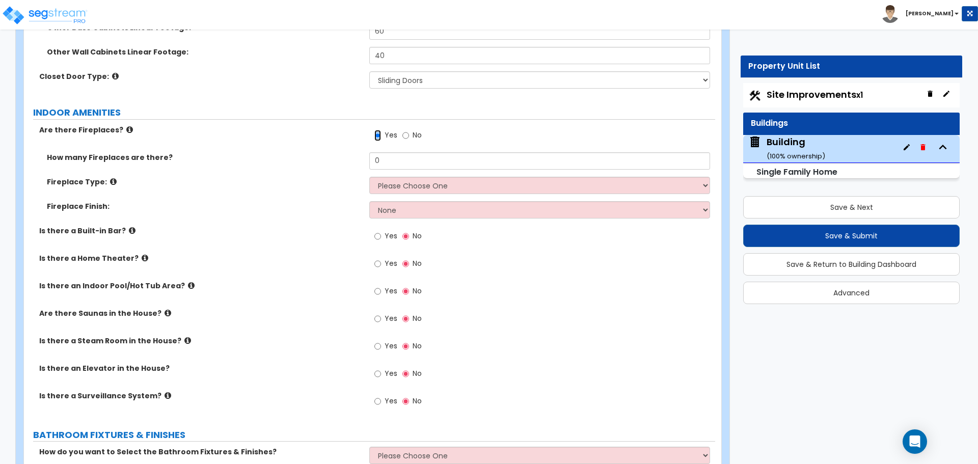
scroll to position [5137, 0]
drag, startPoint x: 381, startPoint y: 150, endPoint x: 342, endPoint y: 150, distance: 38.7
click at [343, 153] on div "How many Fireplaces are there? 0" at bounding box center [369, 165] width 691 height 24
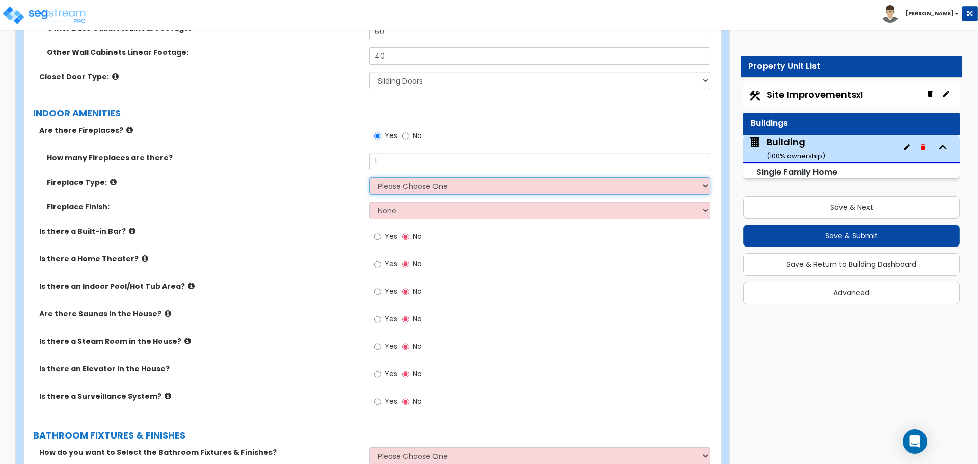
click at [413, 177] on select "Please Choose One Built-in Electric Fireplace Built-in Gas Fireplace Built-in W…" at bounding box center [539, 185] width 340 height 17
click at [369, 177] on select "Please Choose One Built-in Electric Fireplace Built-in Gas Fireplace Built-in W…" at bounding box center [539, 185] width 340 height 17
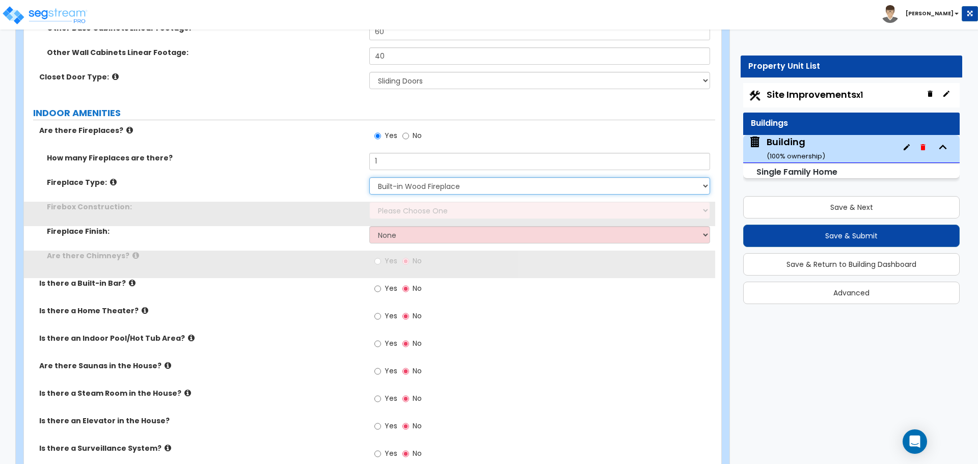
click at [413, 177] on select "Please Choose One Built-in Electric Fireplace Built-in Gas Fireplace Built-in W…" at bounding box center [539, 185] width 340 height 17
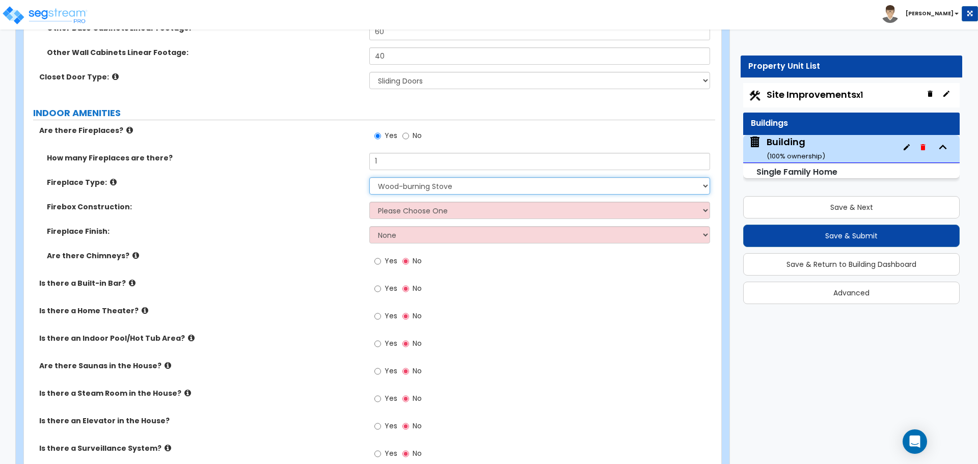
click at [369, 177] on select "Please Choose One Built-in Electric Fireplace Built-in Gas Fireplace Built-in W…" at bounding box center [539, 185] width 340 height 17
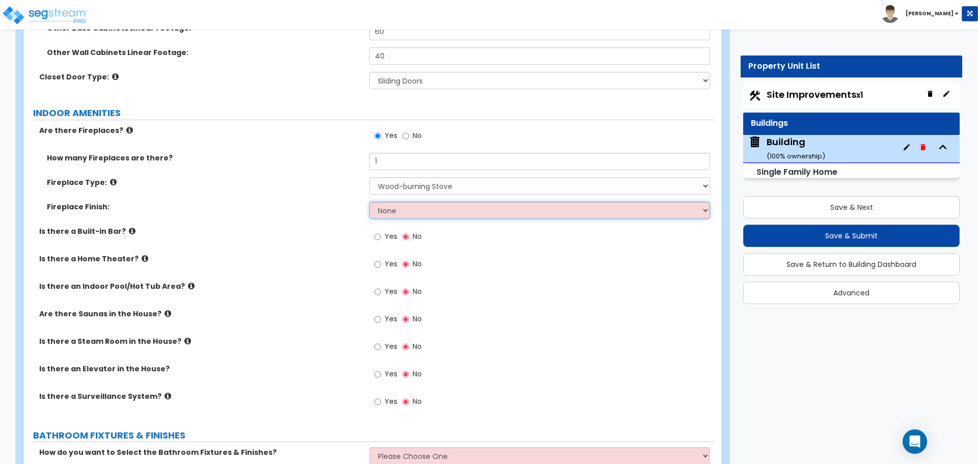
click at [413, 202] on select "None Brick Stone Tile Painted Molding" at bounding box center [539, 210] width 340 height 17
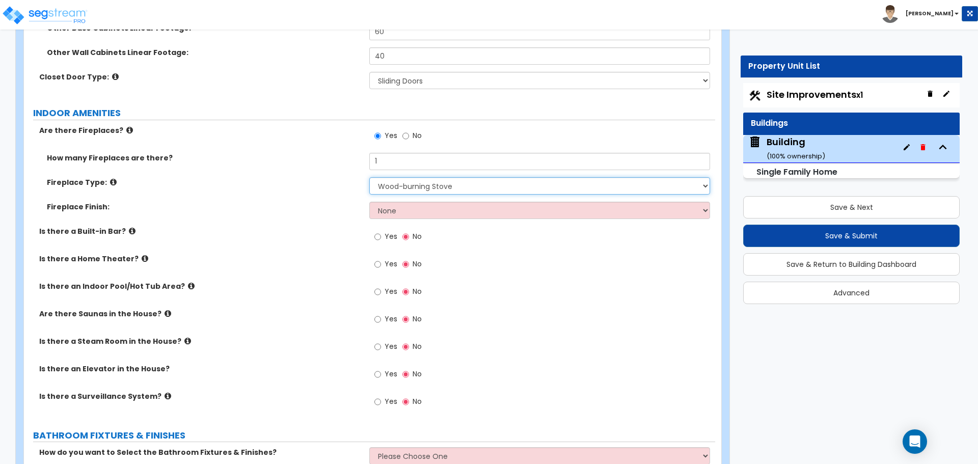
click at [412, 177] on select "Please Choose One Built-in Electric Fireplace Built-in Gas Fireplace Built-in W…" at bounding box center [539, 185] width 340 height 17
click at [369, 177] on select "Please Choose One Built-in Electric Fireplace Built-in Gas Fireplace Built-in W…" at bounding box center [539, 185] width 340 height 17
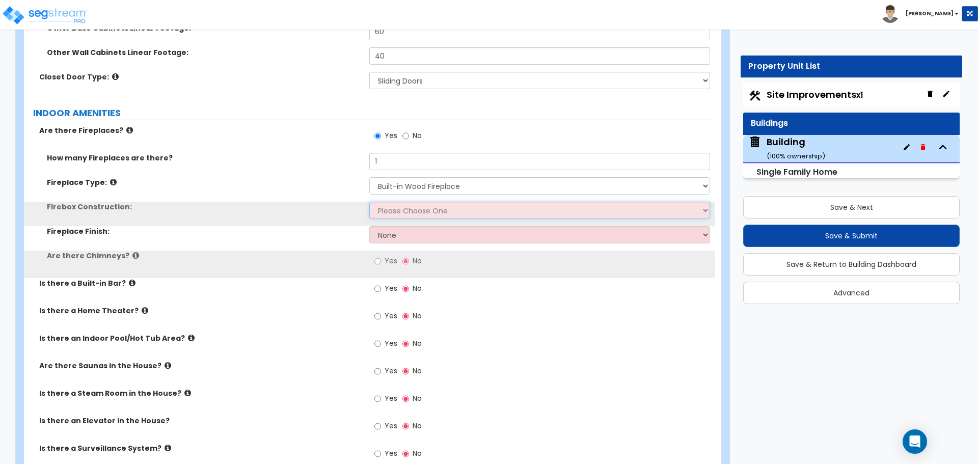
click at [402, 202] on select "Please Choose One Brick Stone I Don't Know, Please Choose for me" at bounding box center [539, 210] width 340 height 17
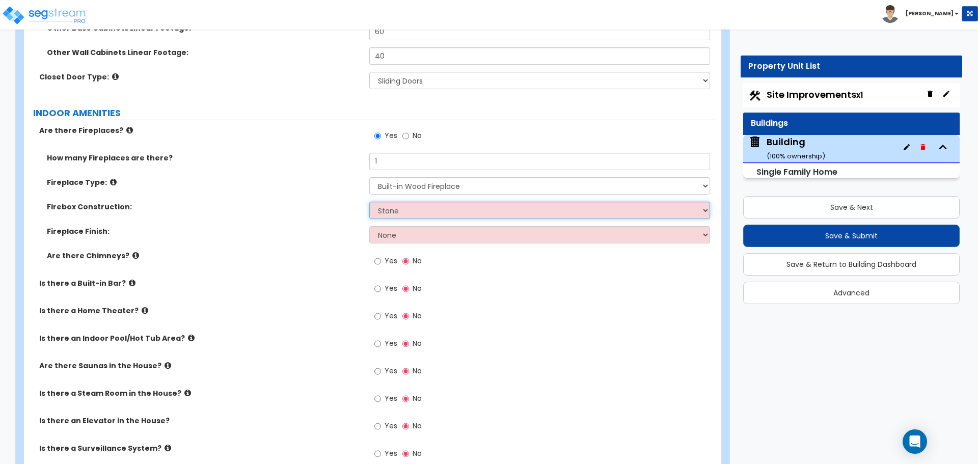
click at [369, 202] on select "Please Choose One Brick Stone I Don't Know, Please Choose for me" at bounding box center [539, 210] width 340 height 17
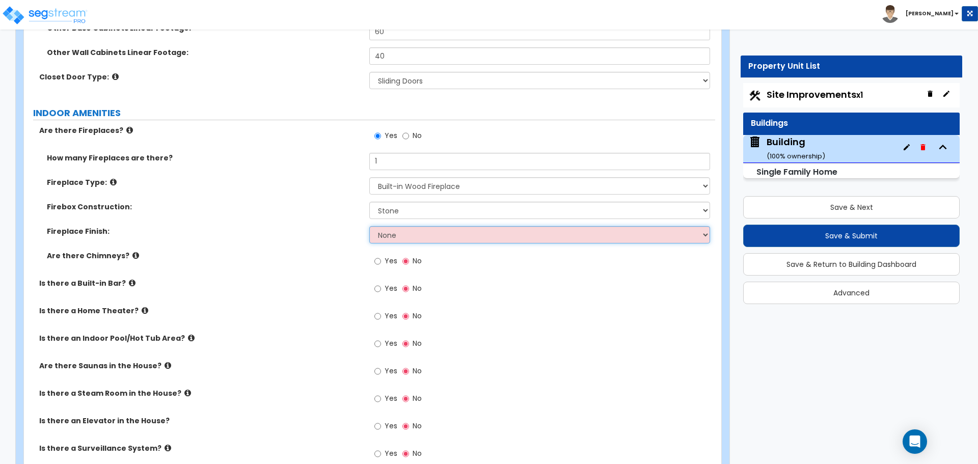
click at [409, 226] on select "None Brick Stone Tile Painted Molding" at bounding box center [539, 234] width 340 height 17
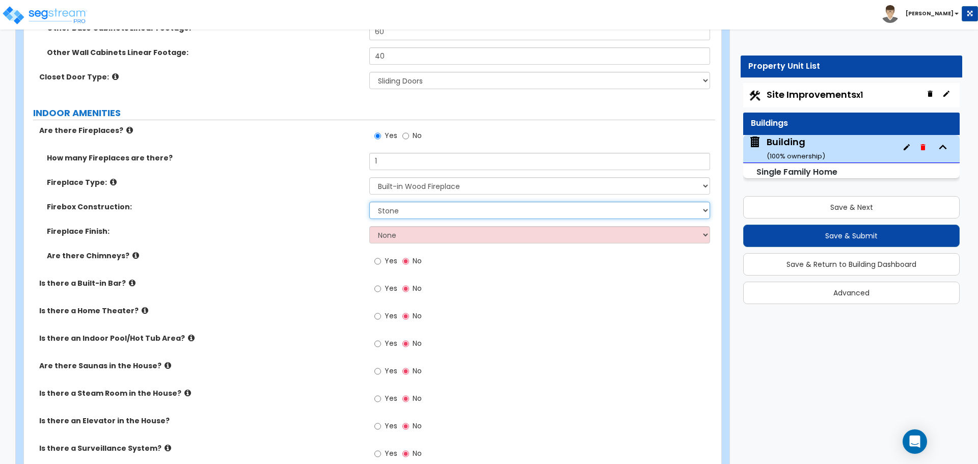
click at [406, 205] on select "Please Choose One Brick Stone I Don't Know, Please Choose for me" at bounding box center [539, 210] width 340 height 17
click at [369, 202] on select "Please Choose One Brick Stone I Don't Know, Please Choose for me" at bounding box center [539, 210] width 340 height 17
click at [392, 202] on select "Please Choose One Brick Stone I Don't Know, Please Choose for me" at bounding box center [539, 210] width 340 height 17
click at [369, 202] on select "Please Choose One Brick Stone I Don't Know, Please Choose for me" at bounding box center [539, 210] width 340 height 17
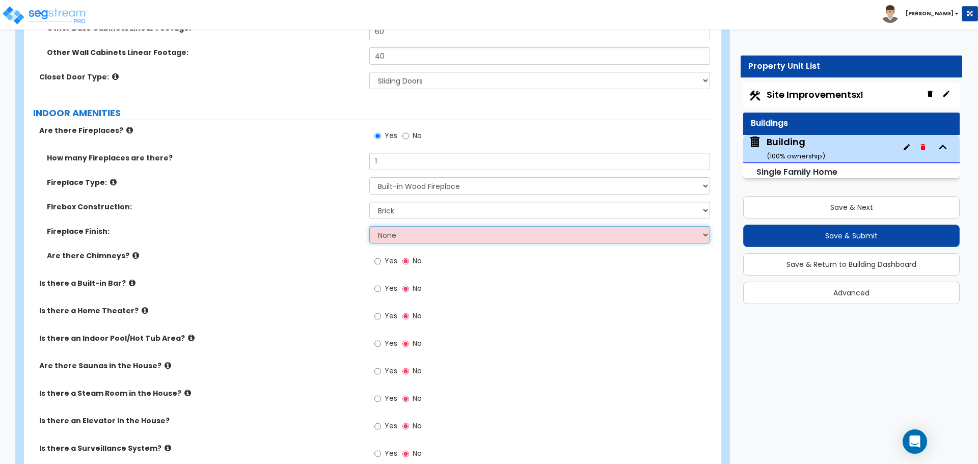
click at [410, 226] on select "None Brick Stone Tile Painted Molding" at bounding box center [539, 234] width 340 height 17
click at [369, 226] on select "None Brick Stone Tile Painted Molding" at bounding box center [539, 234] width 340 height 17
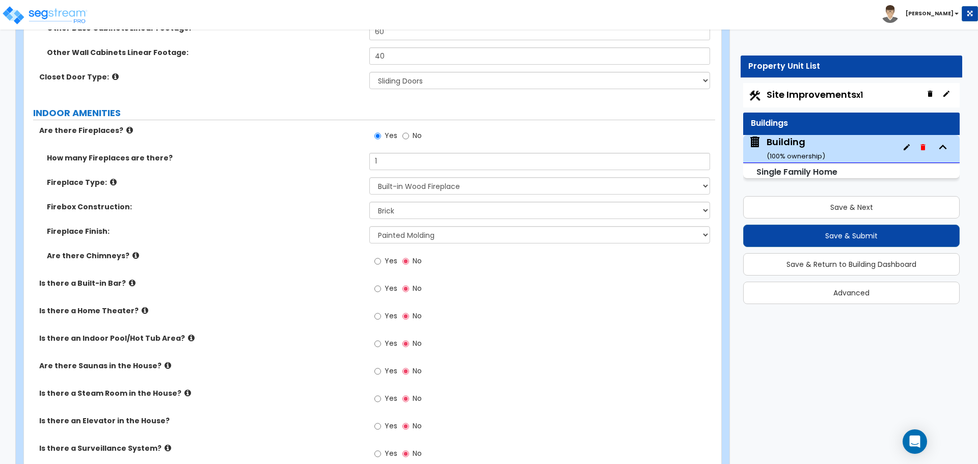
click at [385, 256] on span "Yes" at bounding box center [391, 261] width 13 height 10
click at [381, 256] on input "Yes" at bounding box center [377, 261] width 7 height 11
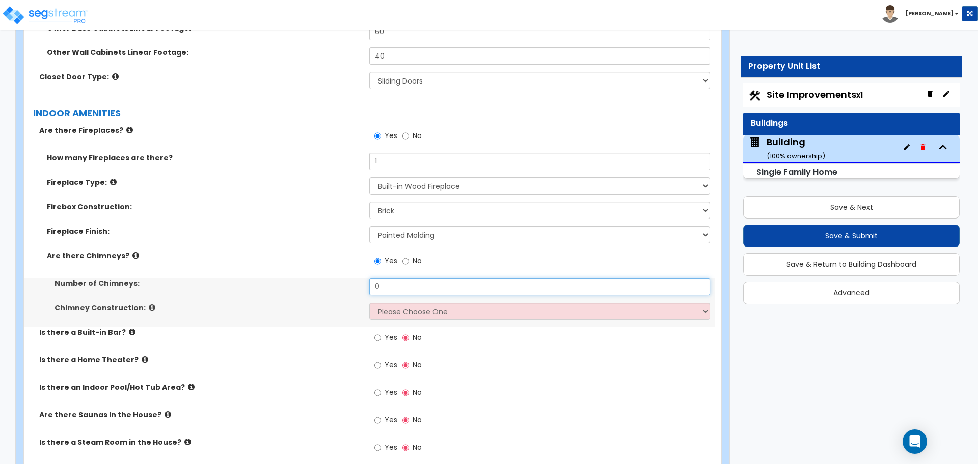
click at [399, 278] on input "0" at bounding box center [539, 286] width 340 height 17
drag, startPoint x: 393, startPoint y: 271, endPoint x: 349, endPoint y: 266, distance: 44.1
click at [350, 278] on div "Number of Chimneys: 0" at bounding box center [369, 290] width 691 height 24
click at [429, 303] on select "Please Choose One Brick Construction Cinder Block Construction Stone Constructi…" at bounding box center [539, 311] width 340 height 17
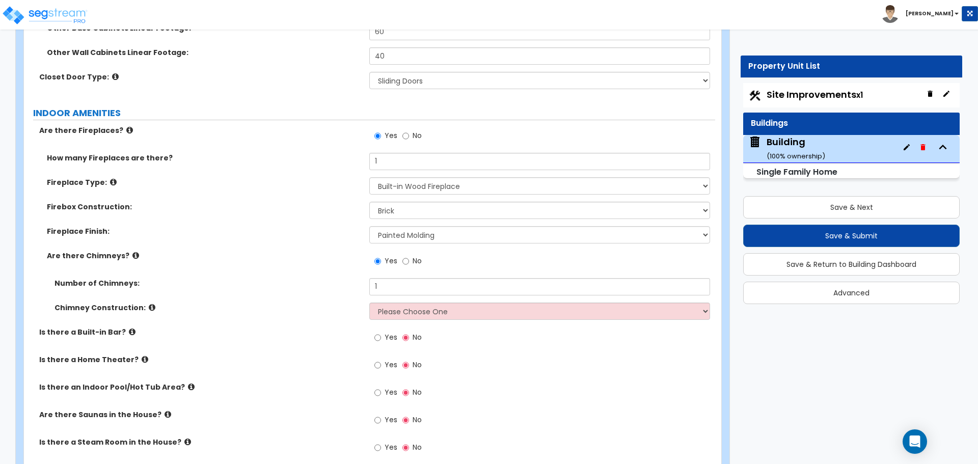
click at [149, 304] on icon at bounding box center [152, 308] width 7 height 8
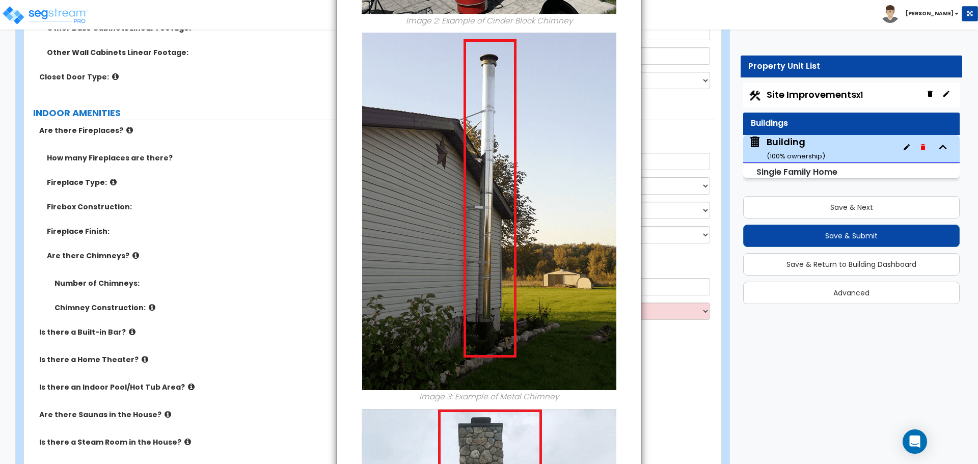
scroll to position [1136, 0]
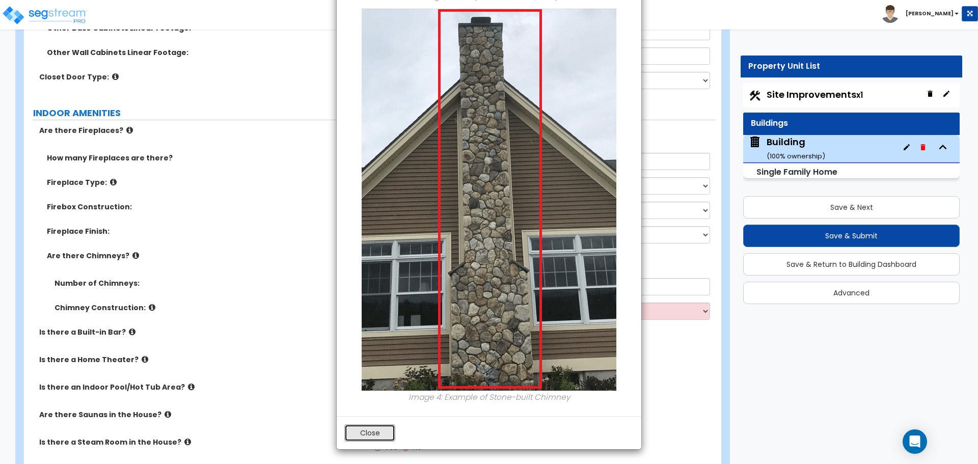
click at [373, 428] on button "Close" at bounding box center [369, 432] width 51 height 17
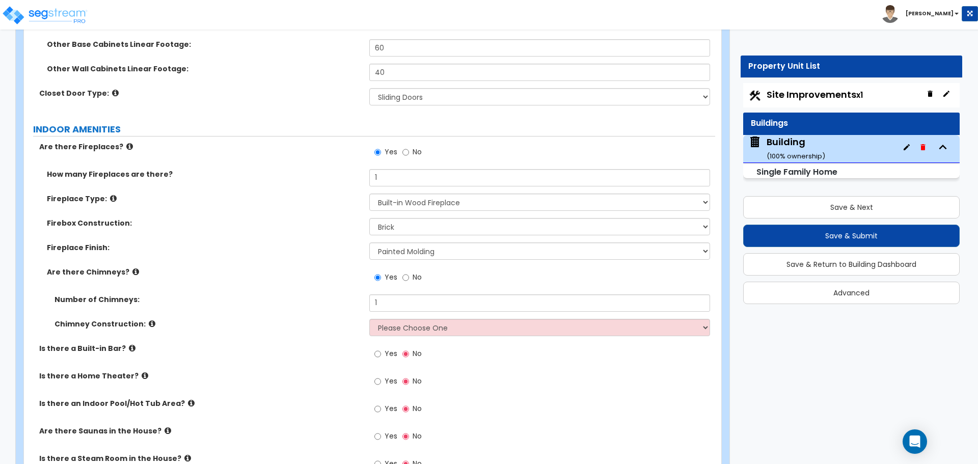
scroll to position [5118, 0]
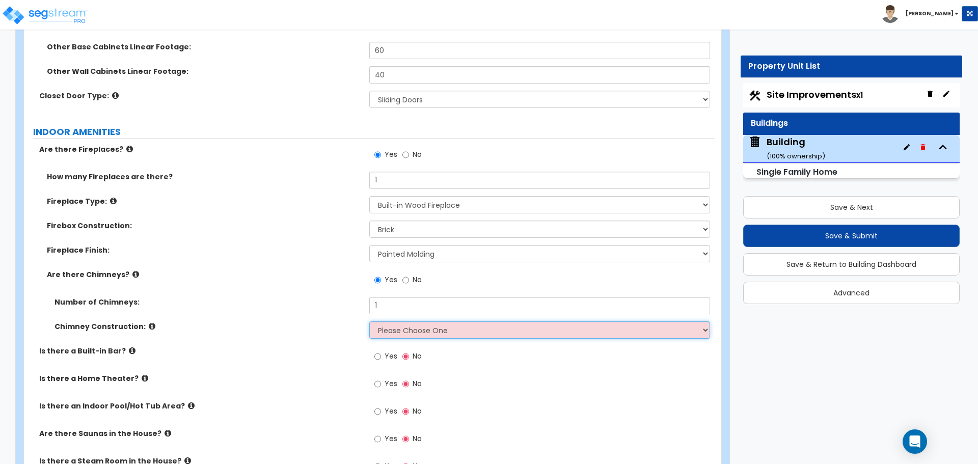
click at [460, 321] on select "Please Choose One Brick Construction Cinder Block Construction Stone Constructi…" at bounding box center [539, 329] width 340 height 17
click at [369, 321] on select "Please Choose One Brick Construction Cinder Block Construction Stone Constructi…" at bounding box center [539, 329] width 340 height 17
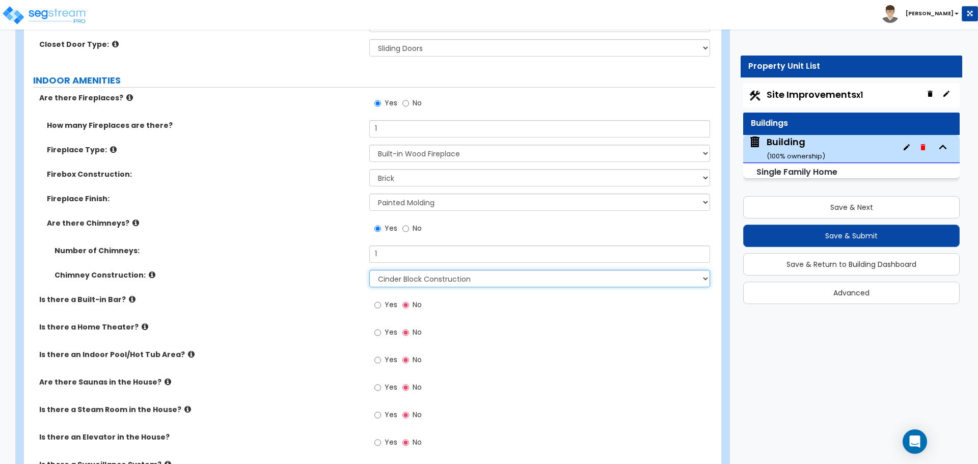
scroll to position [5172, 0]
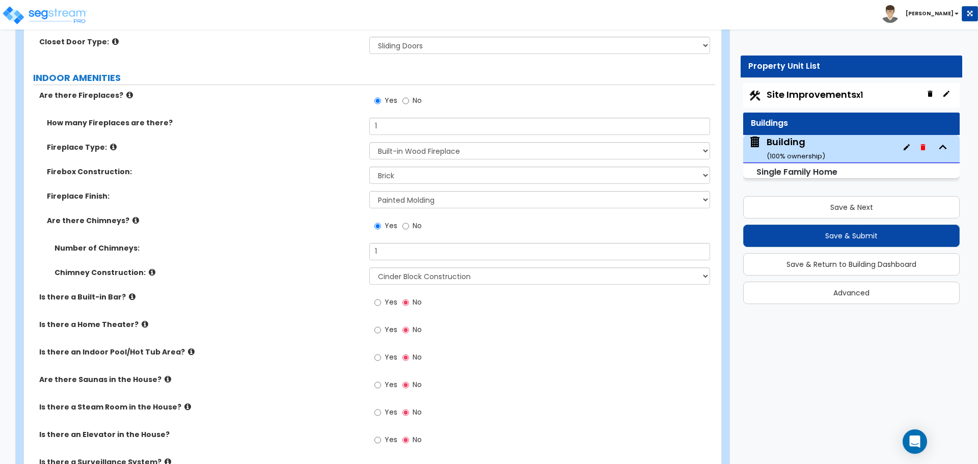
click at [149, 268] on icon at bounding box center [152, 272] width 7 height 8
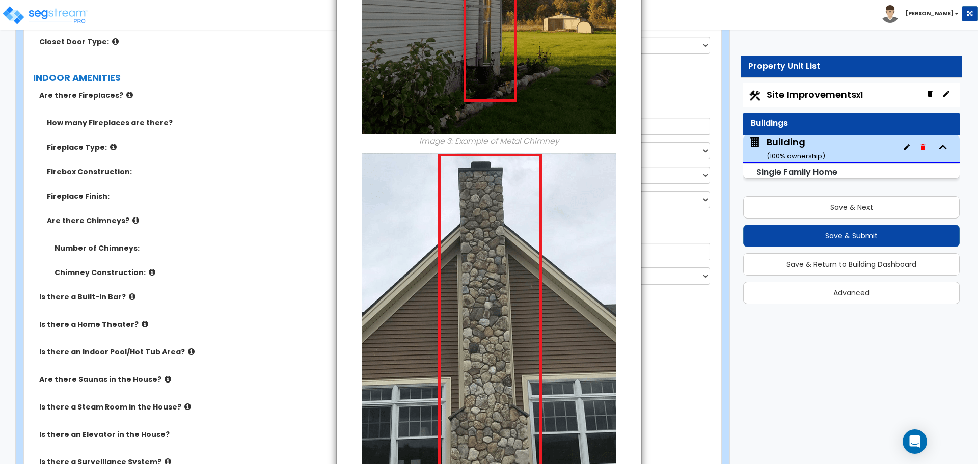
scroll to position [1136, 0]
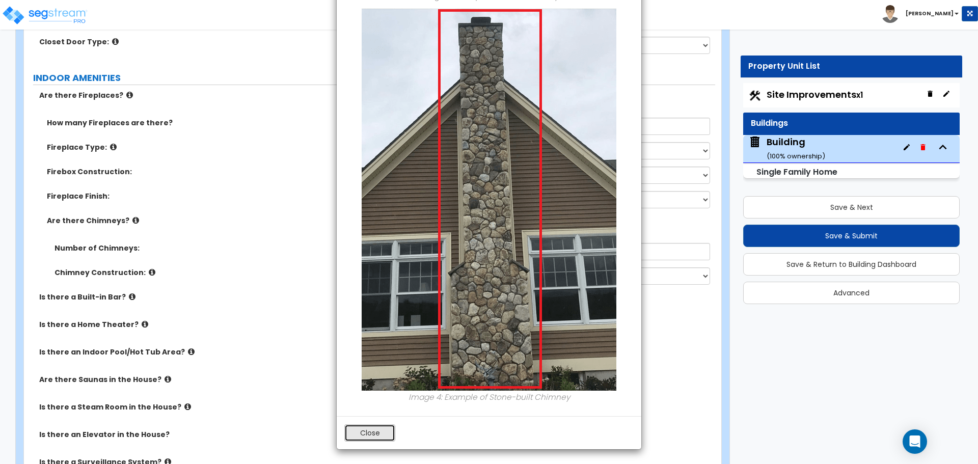
click at [373, 429] on button "Close" at bounding box center [369, 432] width 51 height 17
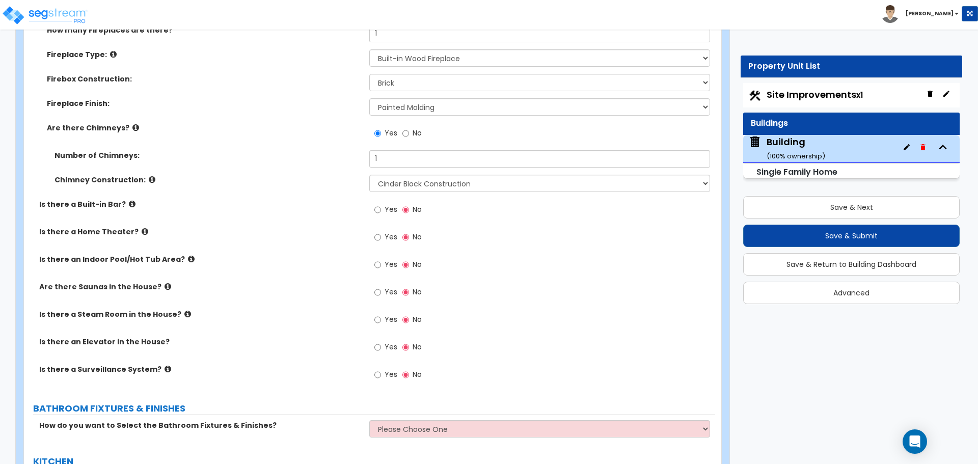
scroll to position [5317, 0]
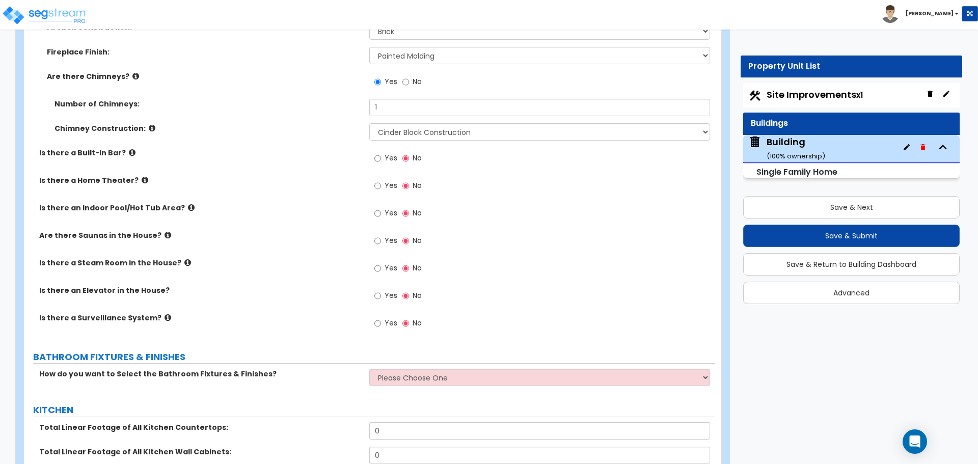
click at [129, 149] on icon at bounding box center [132, 153] width 7 height 8
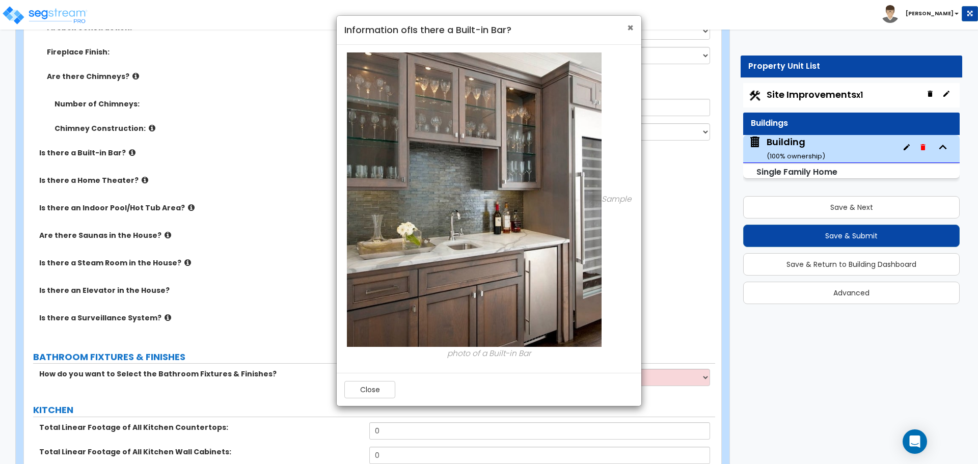
click at [628, 26] on span "×" at bounding box center [630, 27] width 7 height 15
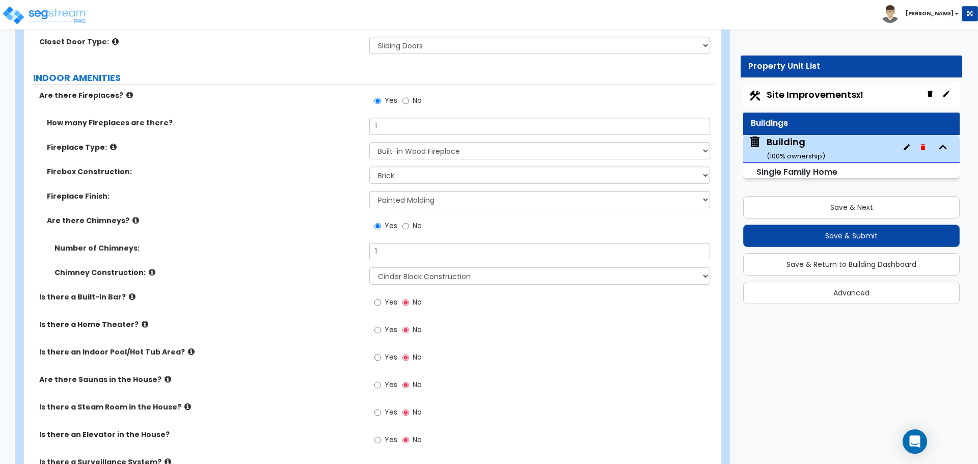
scroll to position [5174, 0]
click at [126, 89] on icon at bounding box center [129, 93] width 7 height 8
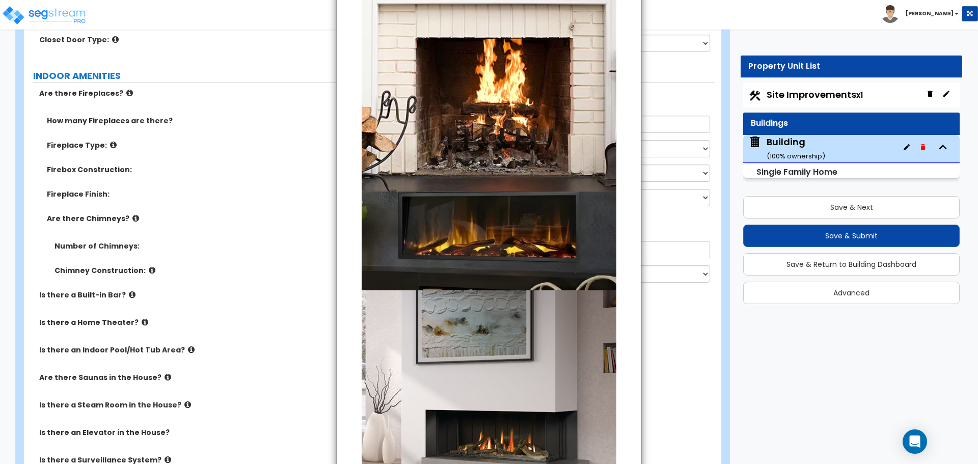
scroll to position [426, 0]
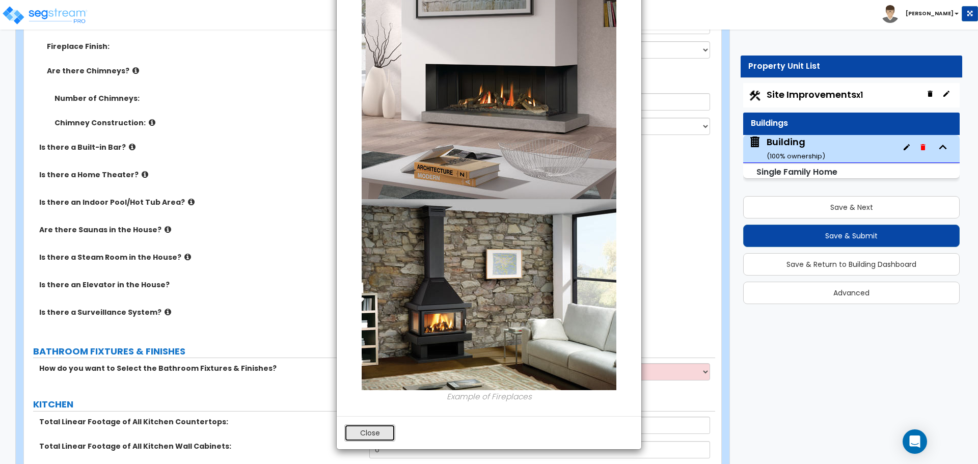
click at [387, 432] on button "Close" at bounding box center [369, 432] width 51 height 17
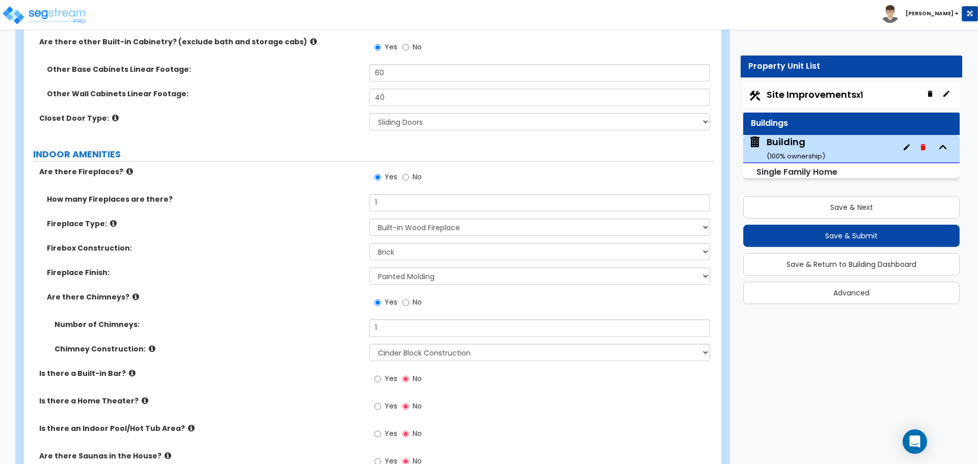
scroll to position [5097, 0]
click at [110, 219] on icon at bounding box center [113, 223] width 7 height 8
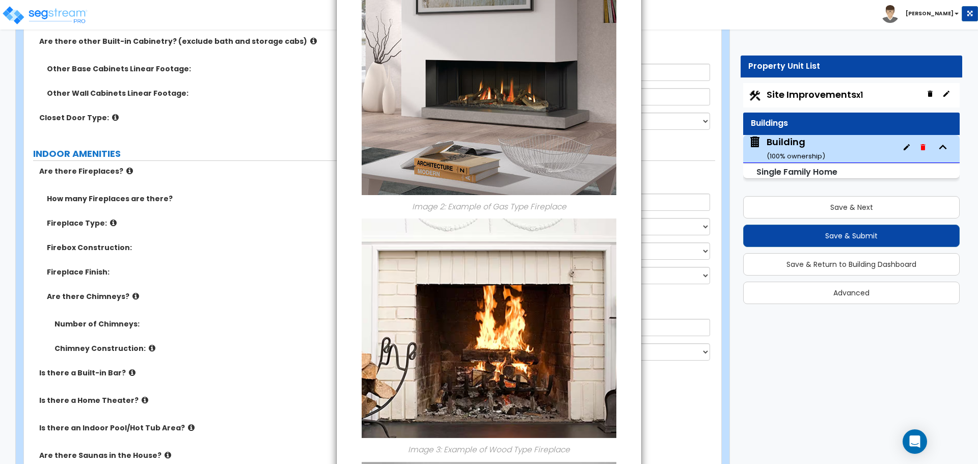
scroll to position [658, 0]
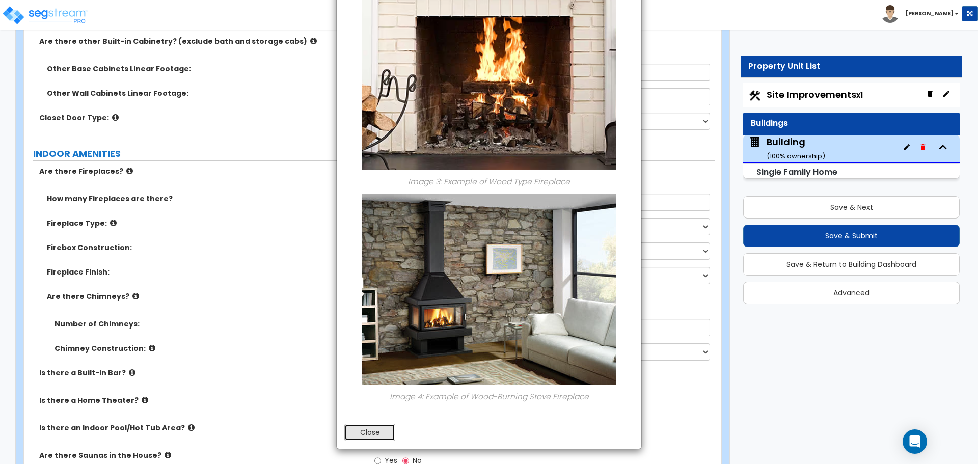
click at [375, 432] on button "Close" at bounding box center [369, 432] width 51 height 17
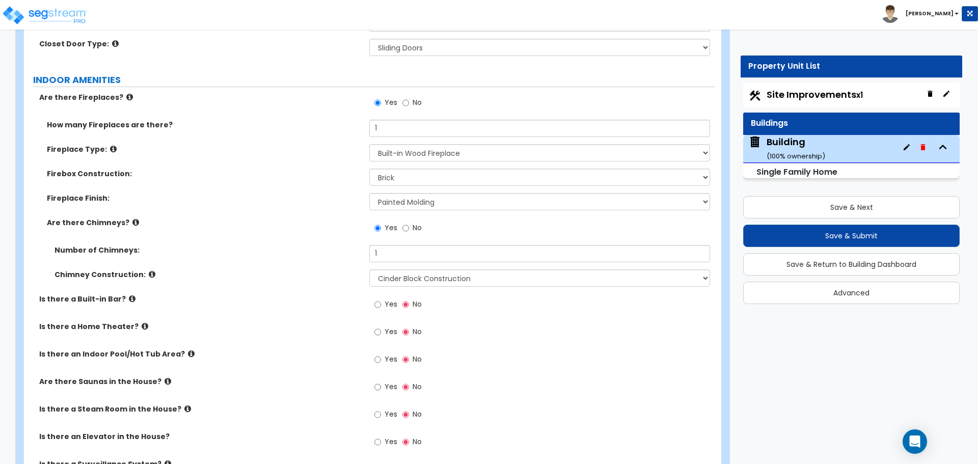
scroll to position [5195, 0]
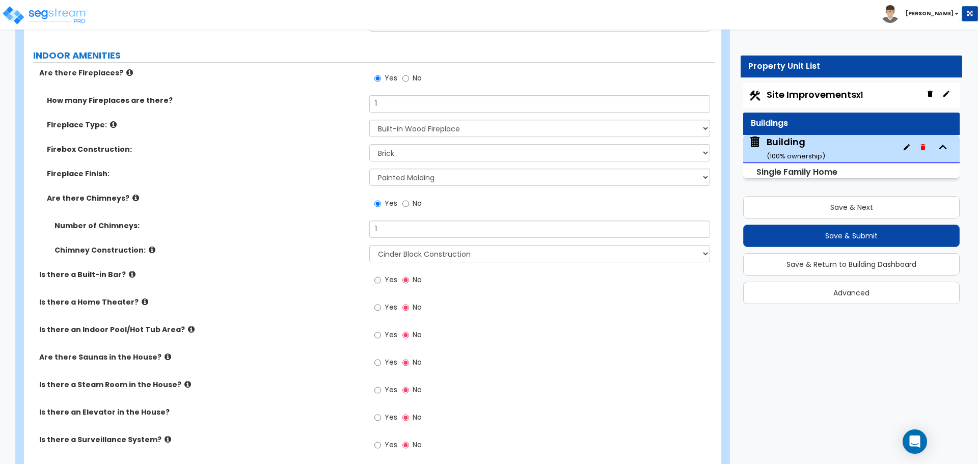
click at [132, 194] on icon at bounding box center [135, 198] width 7 height 8
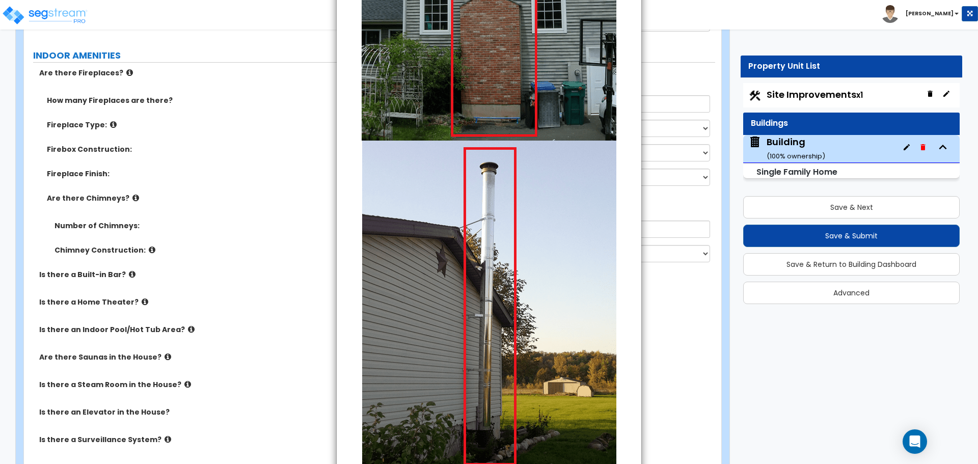
scroll to position [360, 0]
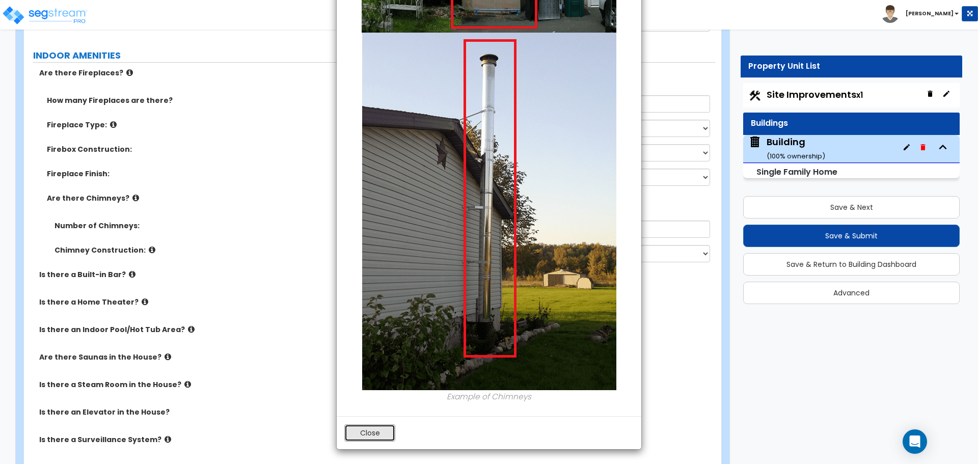
click at [381, 431] on button "Close" at bounding box center [369, 432] width 51 height 17
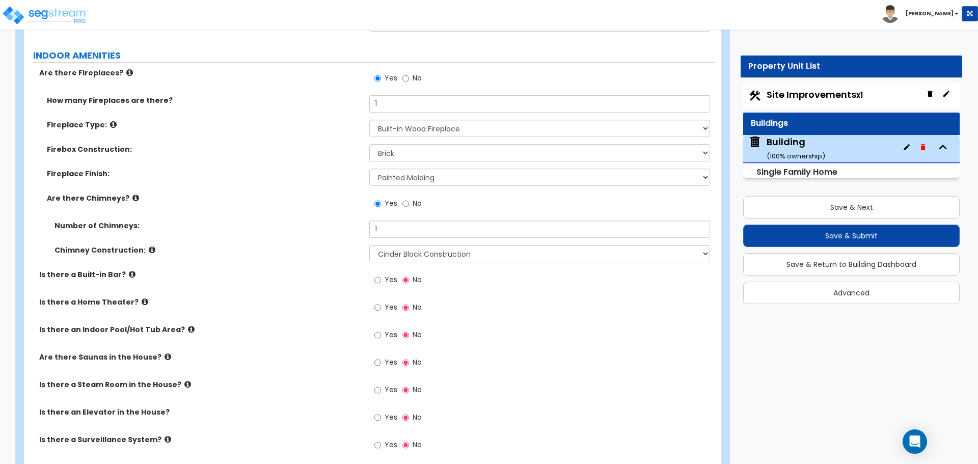
scroll to position [5249, 0]
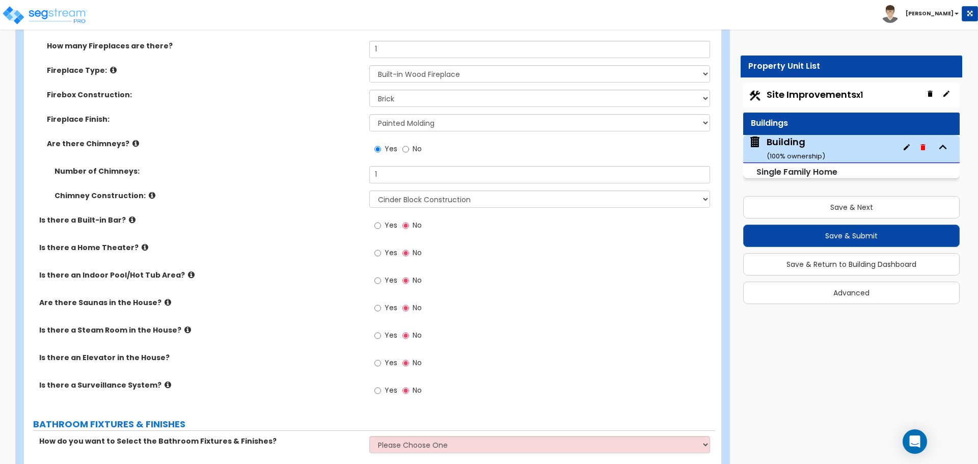
click at [149, 191] on icon at bounding box center [152, 195] width 7 height 8
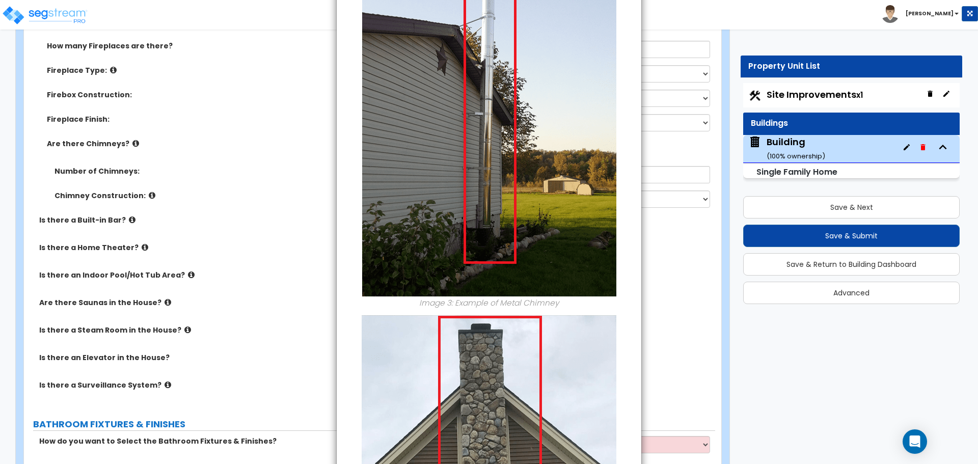
scroll to position [1136, 0]
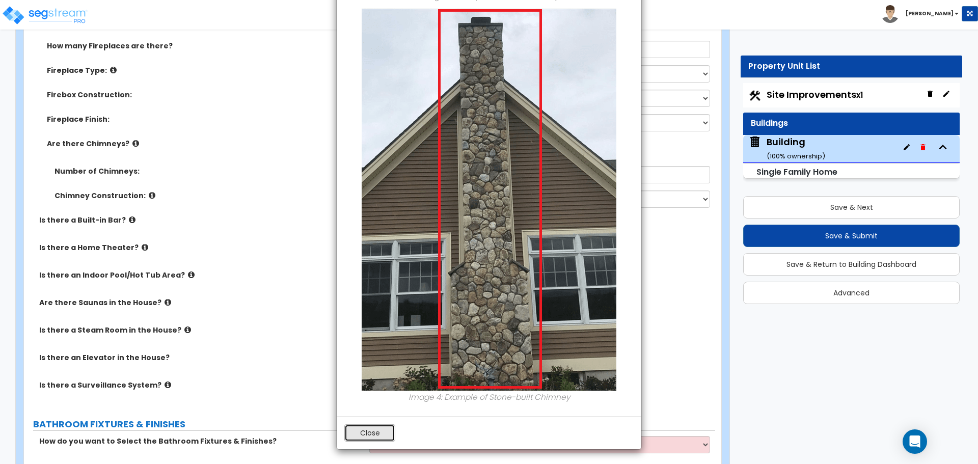
click at [373, 428] on button "Close" at bounding box center [369, 432] width 51 height 17
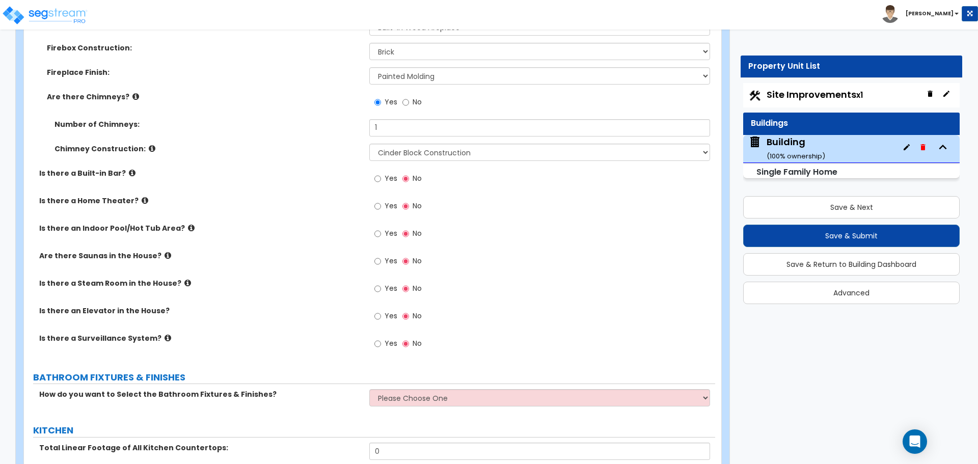
scroll to position [5300, 0]
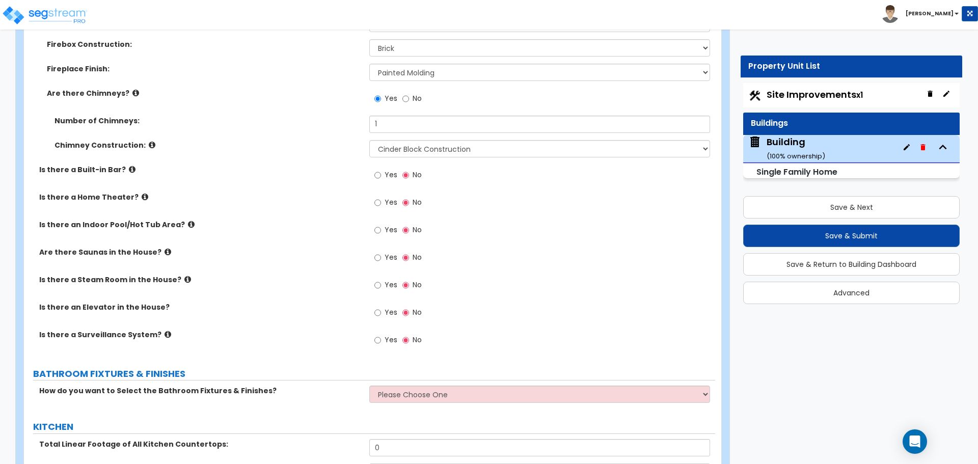
click at [129, 166] on icon at bounding box center [132, 170] width 7 height 8
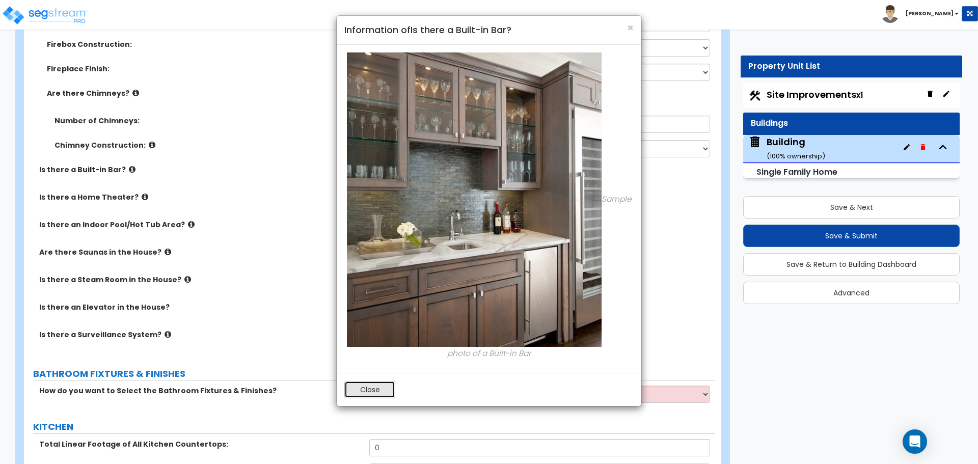
click at [355, 391] on button "Close" at bounding box center [369, 389] width 51 height 17
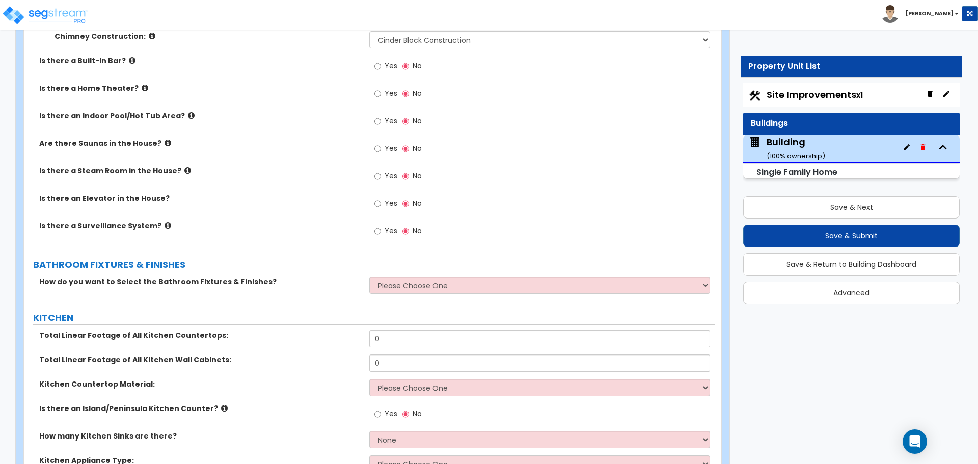
scroll to position [5410, 0]
click at [126, 54] on label "Is there a Built-in Bar?" at bounding box center [200, 59] width 322 height 10
click at [129, 56] on icon at bounding box center [132, 60] width 7 height 8
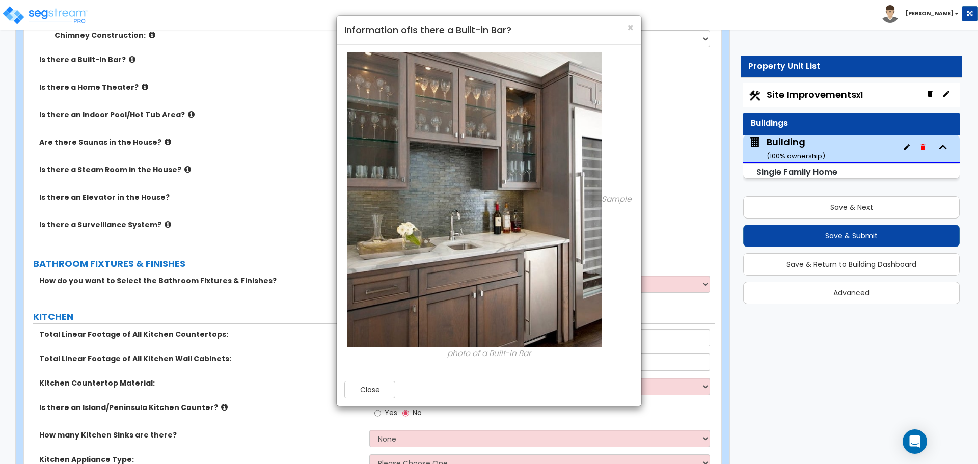
scroll to position [5413, 0]
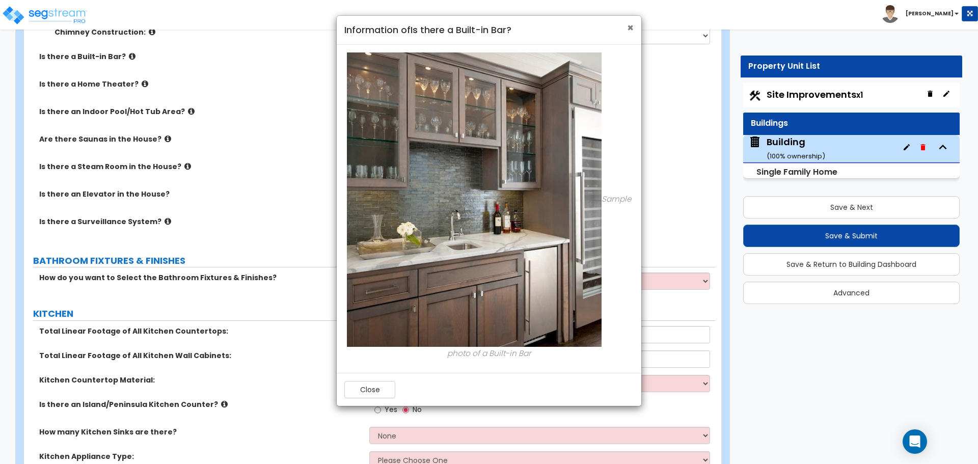
click at [628, 30] on span "×" at bounding box center [630, 27] width 7 height 15
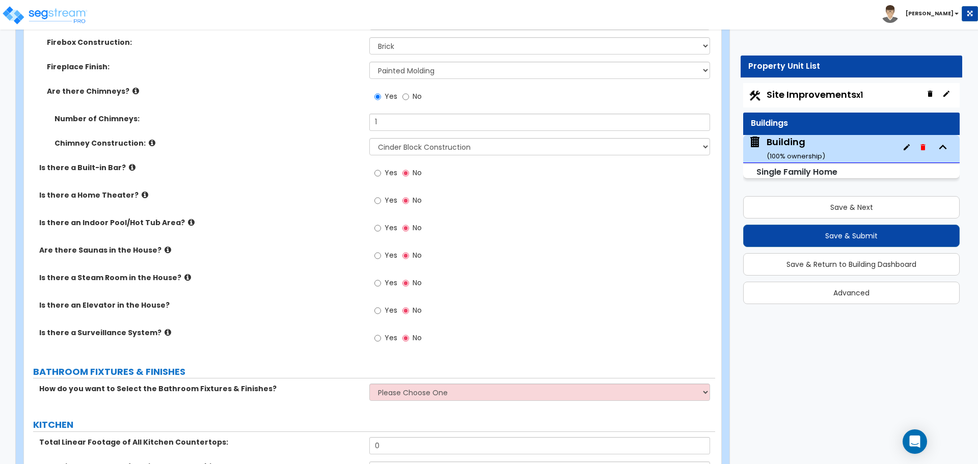
scroll to position [5308, 0]
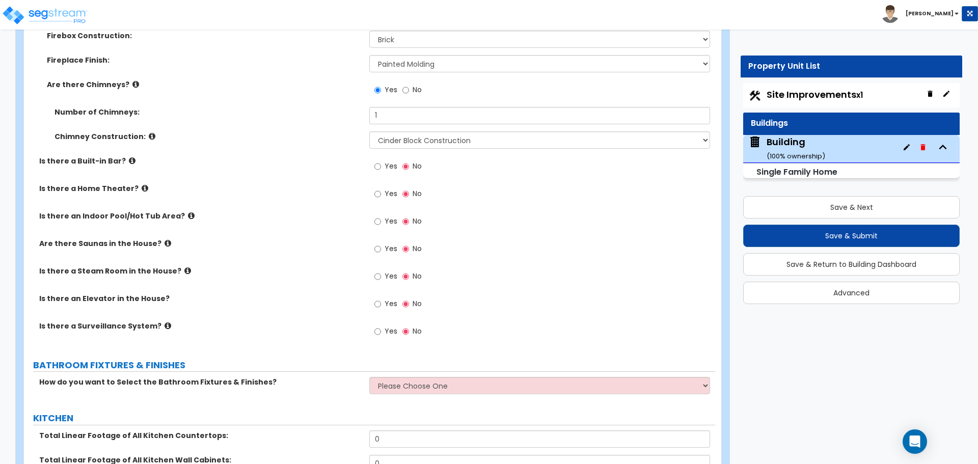
click at [374, 158] on div "Yes No" at bounding box center [398, 167] width 58 height 23
click at [387, 161] on span "Yes" at bounding box center [391, 166] width 13 height 10
click at [381, 161] on input "Yes" at bounding box center [377, 166] width 7 height 11
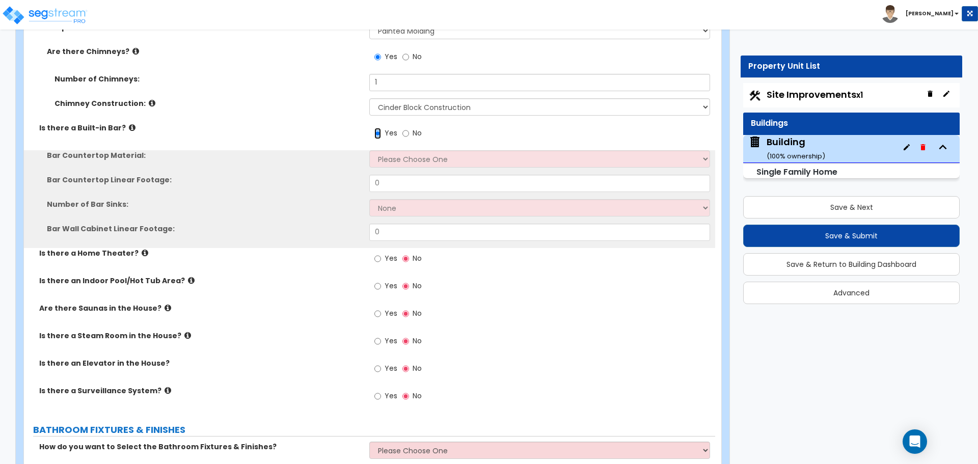
scroll to position [5343, 0]
click at [418, 149] on select "Please Choose One Plastic Laminate Solid Surface Stone Quartz Marble Tile Wood …" at bounding box center [539, 157] width 340 height 17
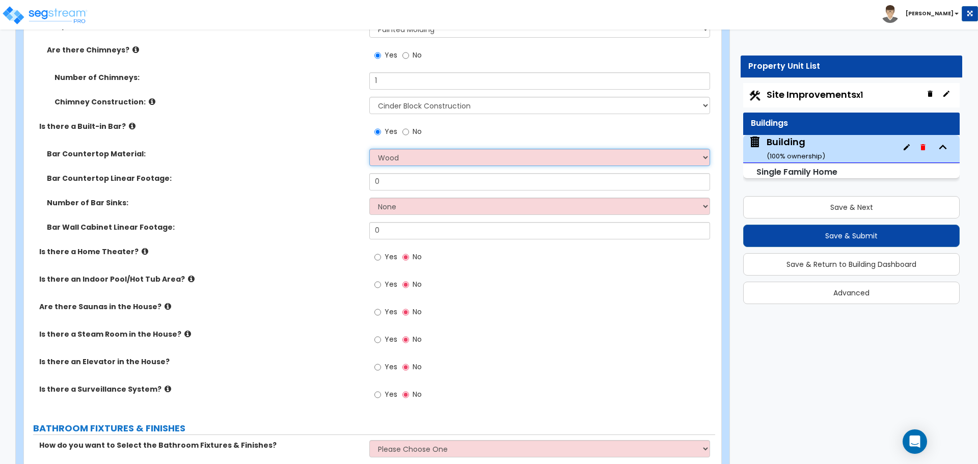
click at [369, 149] on select "Please Choose One Plastic Laminate Solid Surface Stone Quartz Marble Tile Wood …" at bounding box center [539, 157] width 340 height 17
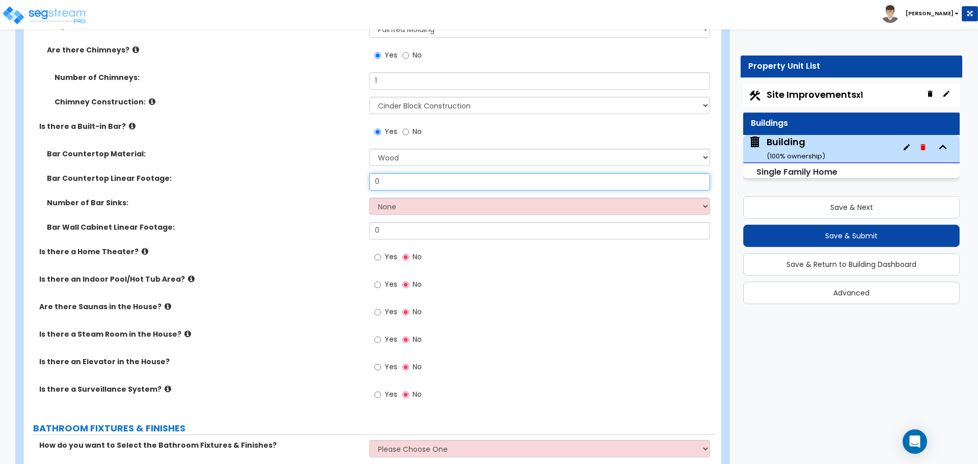
drag, startPoint x: 393, startPoint y: 173, endPoint x: 334, endPoint y: 172, distance: 59.1
click at [335, 173] on div "Bar Countertop Linear Footage: 0" at bounding box center [369, 185] width 691 height 24
click at [417, 198] on select "None 1 2 3" at bounding box center [539, 206] width 340 height 17
click at [369, 198] on select "None 1 2 3" at bounding box center [539, 206] width 340 height 17
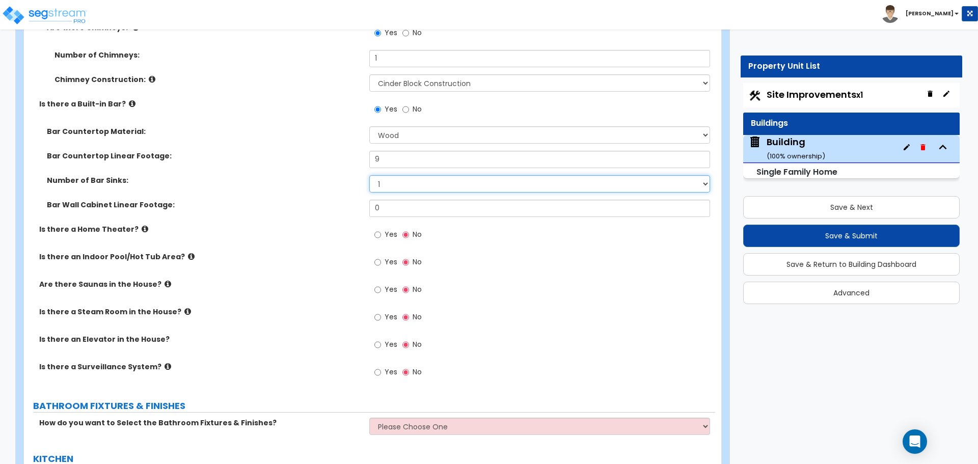
scroll to position [5366, 0]
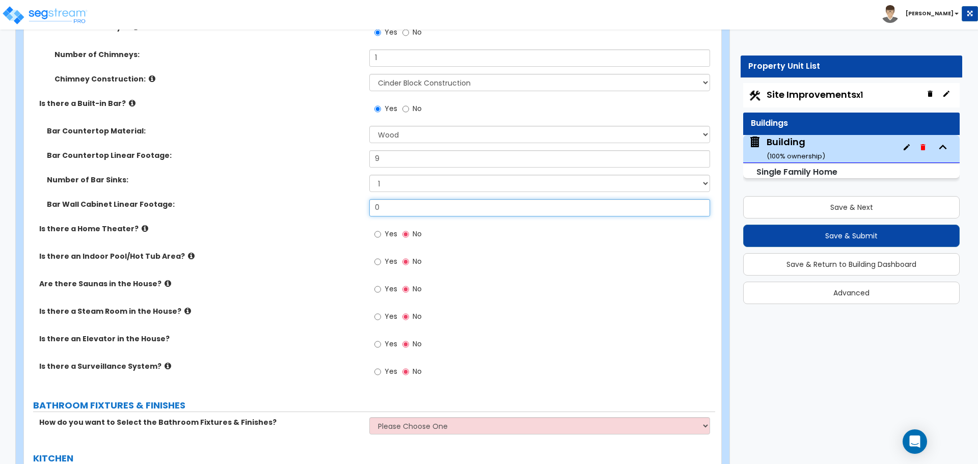
drag, startPoint x: 393, startPoint y: 194, endPoint x: 328, endPoint y: 194, distance: 64.7
click at [330, 199] on div "Bar Wall Cabinet Linear Footage: 0" at bounding box center [369, 211] width 691 height 24
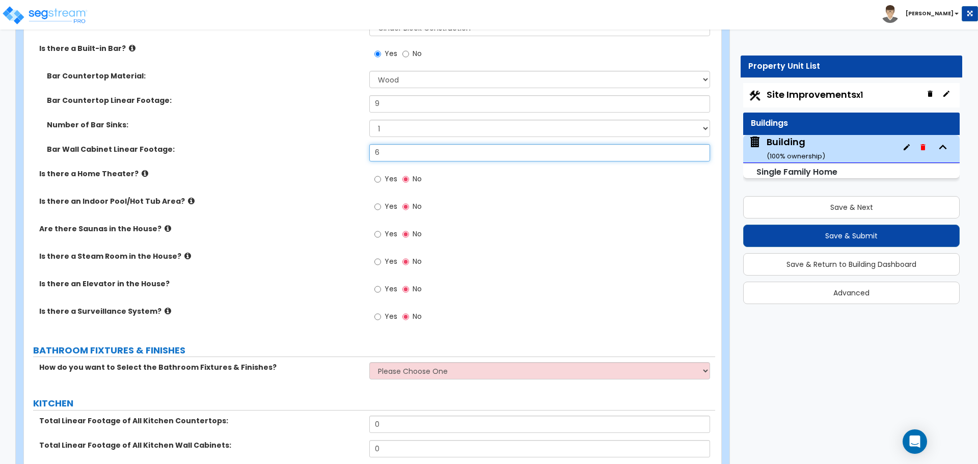
scroll to position [5423, 0]
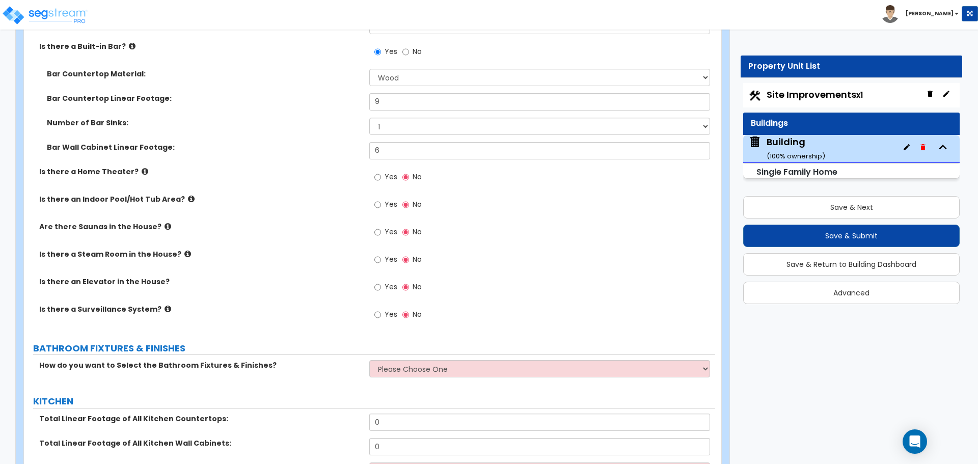
click at [389, 173] on label "Yes" at bounding box center [385, 178] width 23 height 17
click at [381, 173] on input "Yes" at bounding box center [377, 177] width 7 height 11
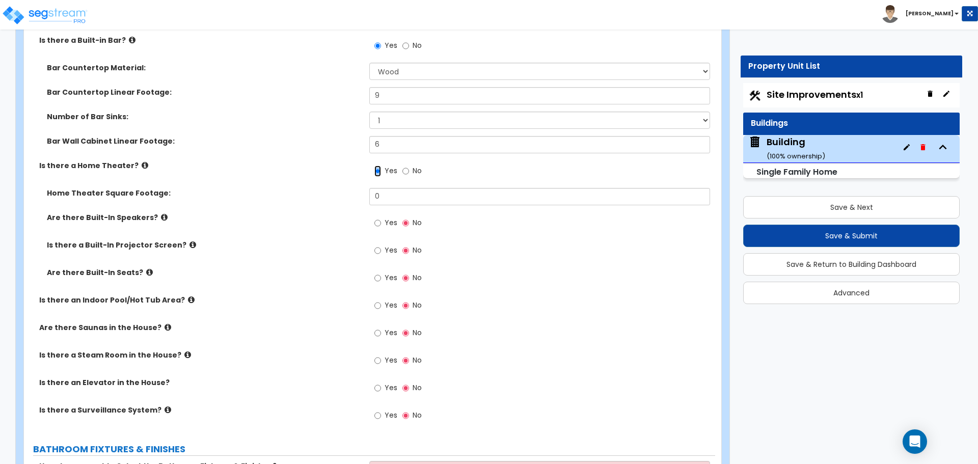
scroll to position [5409, 0]
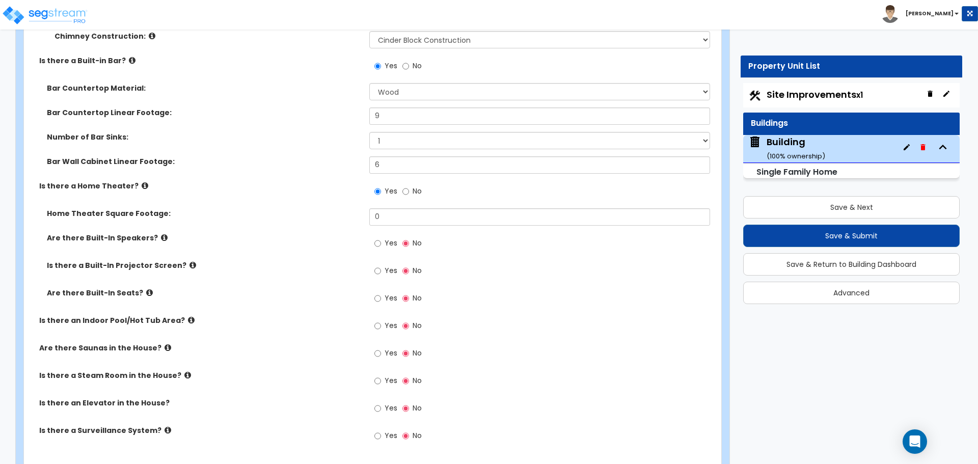
click at [142, 182] on icon at bounding box center [145, 186] width 7 height 8
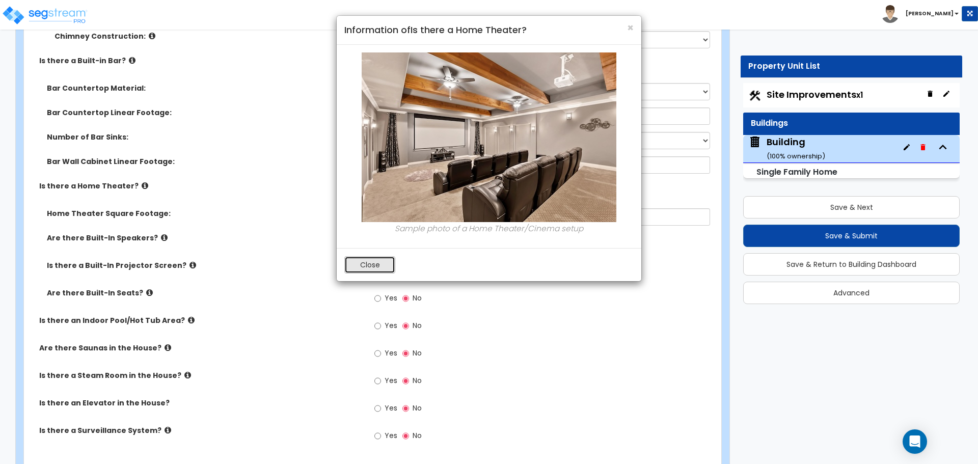
click at [362, 259] on button "Close" at bounding box center [369, 264] width 51 height 17
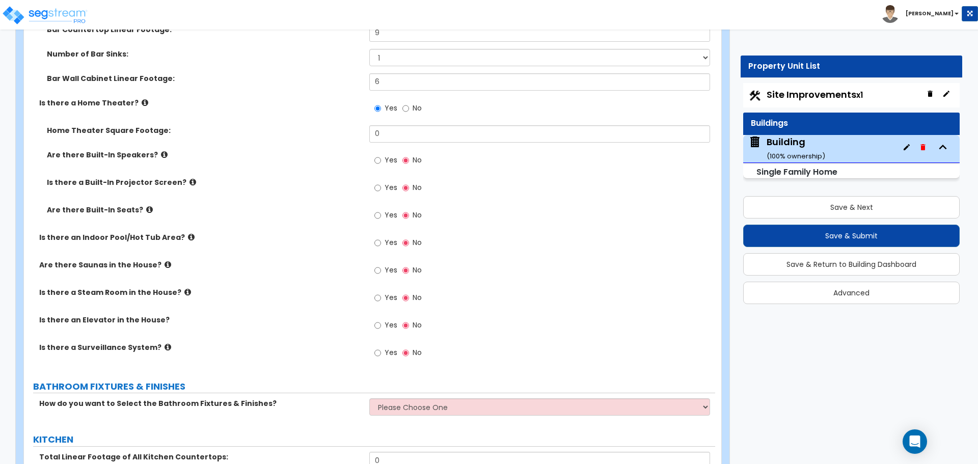
scroll to position [5490, 0]
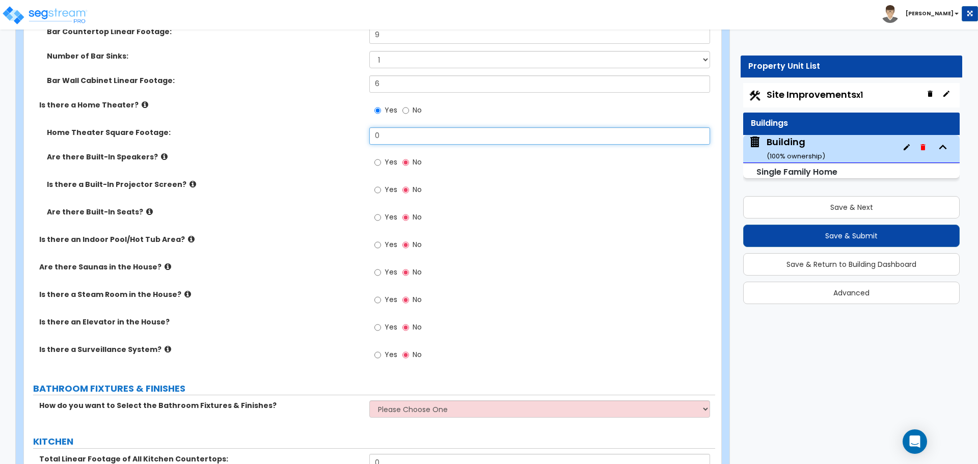
drag, startPoint x: 391, startPoint y: 121, endPoint x: 324, endPoint y: 122, distance: 66.7
click at [325, 127] on div "Home Theater Square Footage: 0" at bounding box center [369, 139] width 691 height 24
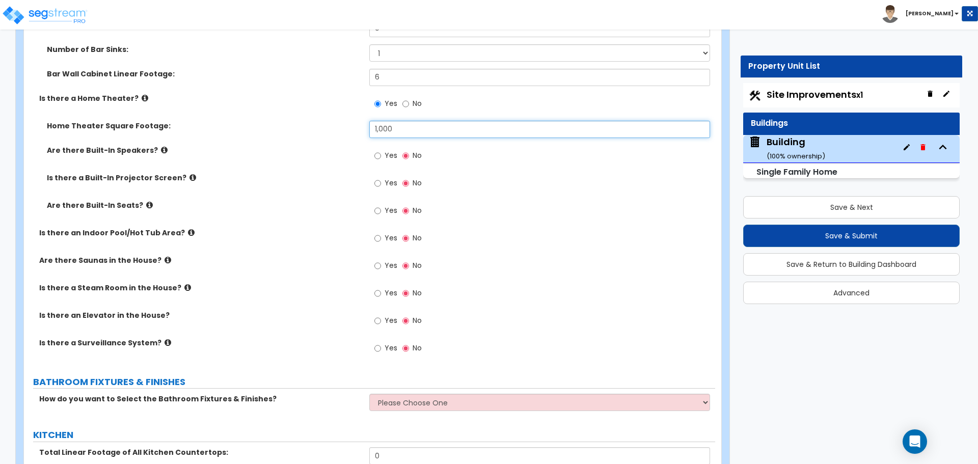
scroll to position [5497, 0]
click at [386, 149] on span "Yes" at bounding box center [391, 154] width 13 height 10
click at [381, 149] on input "Yes" at bounding box center [377, 154] width 7 height 11
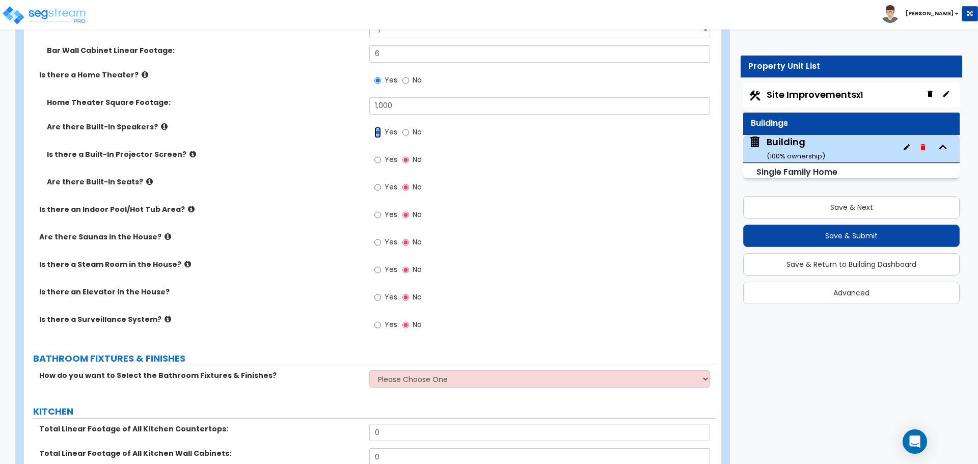
scroll to position [5520, 0]
click at [161, 122] on icon at bounding box center [164, 126] width 7 height 8
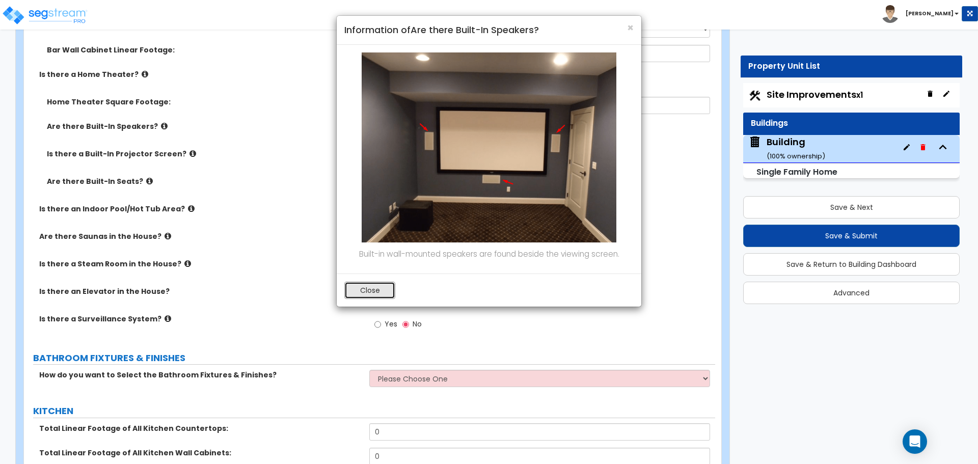
click at [385, 289] on button "Close" at bounding box center [369, 290] width 51 height 17
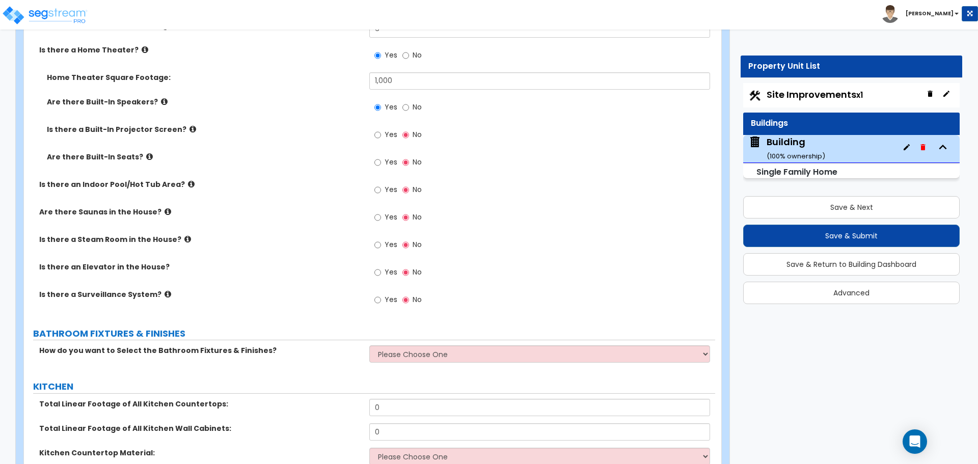
scroll to position [5547, 0]
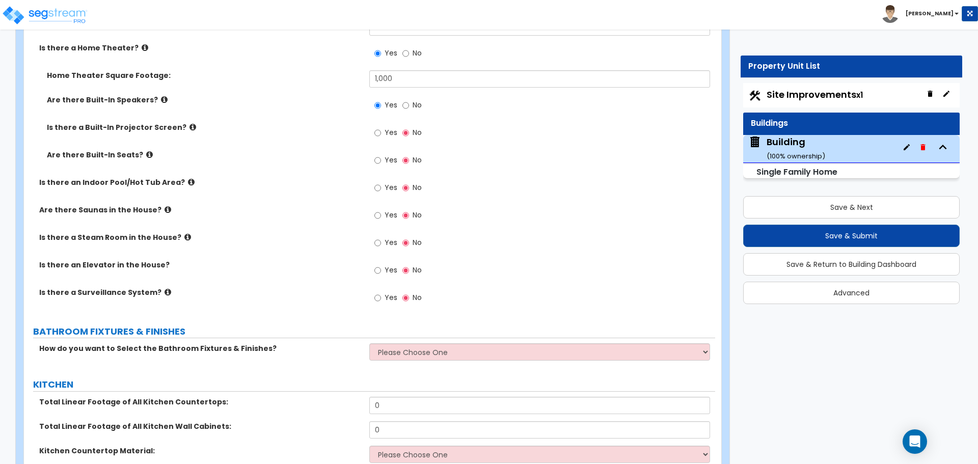
click at [387, 127] on span "Yes" at bounding box center [391, 132] width 13 height 10
click at [381, 127] on input "Yes" at bounding box center [377, 132] width 7 height 11
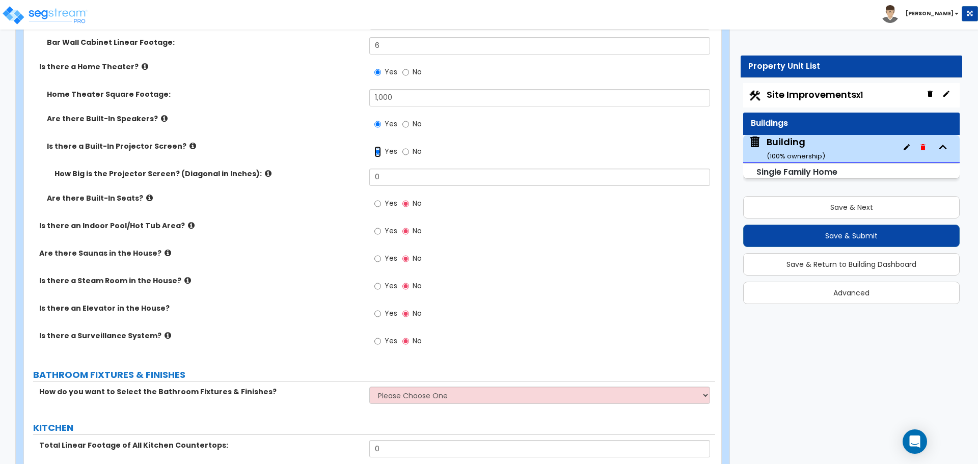
scroll to position [5531, 0]
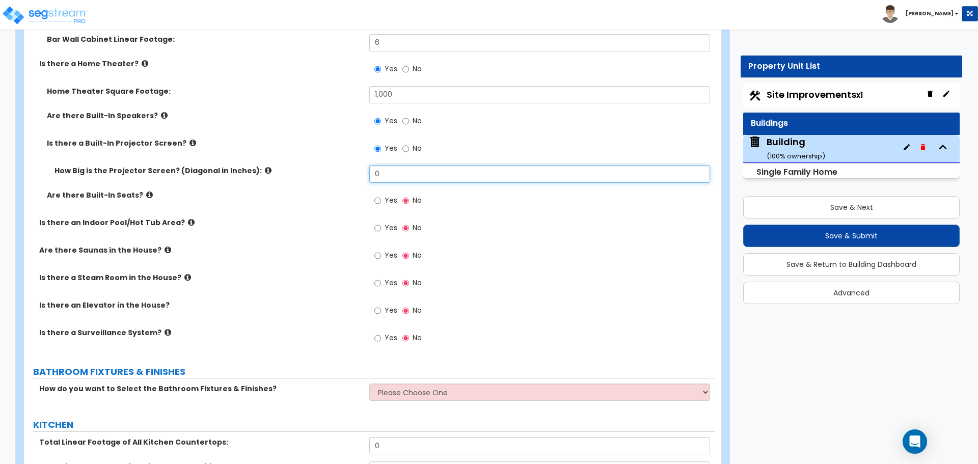
drag, startPoint x: 395, startPoint y: 159, endPoint x: 360, endPoint y: 161, distance: 35.2
click at [360, 166] on div "How Big is the Projector Screen? (Diagonal in Inches): 0" at bounding box center [369, 178] width 691 height 24
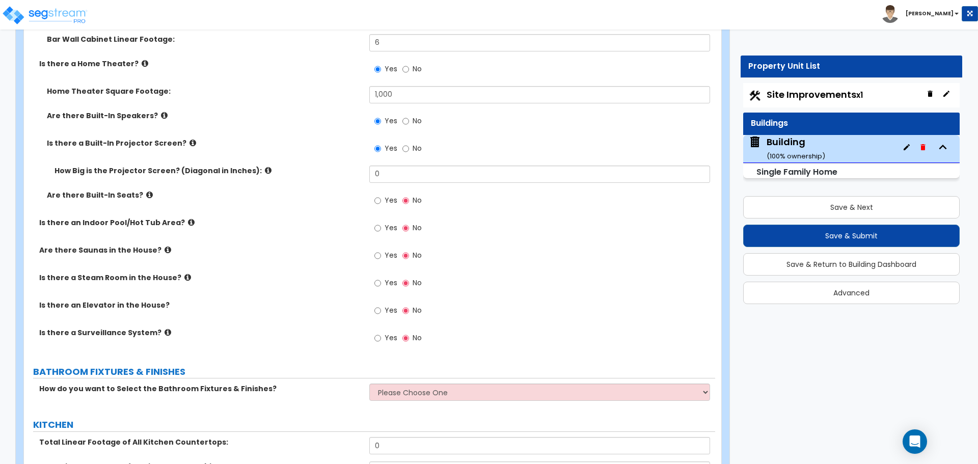
click at [265, 167] on icon at bounding box center [268, 171] width 7 height 8
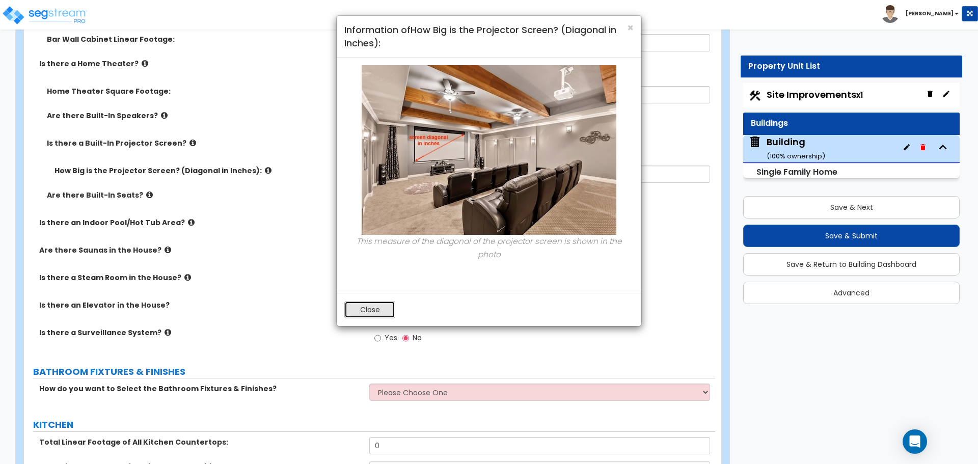
click at [370, 301] on button "Close" at bounding box center [369, 309] width 51 height 17
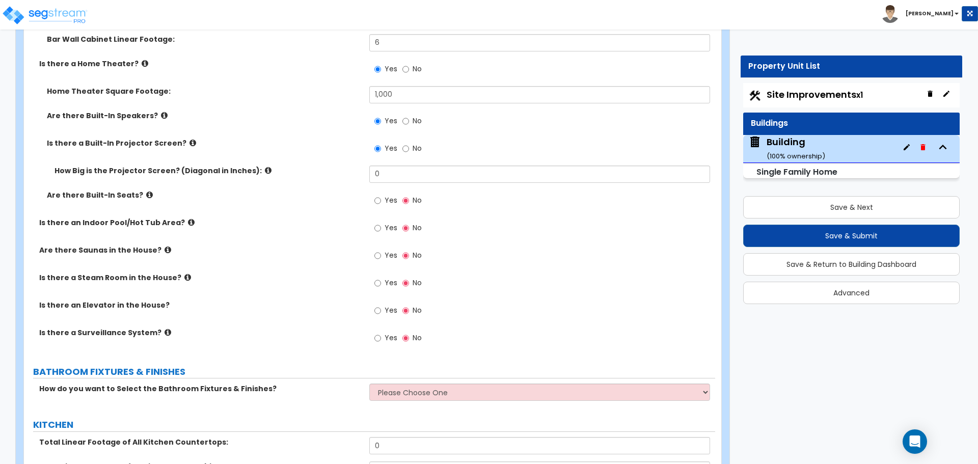
click at [265, 167] on icon at bounding box center [268, 171] width 7 height 8
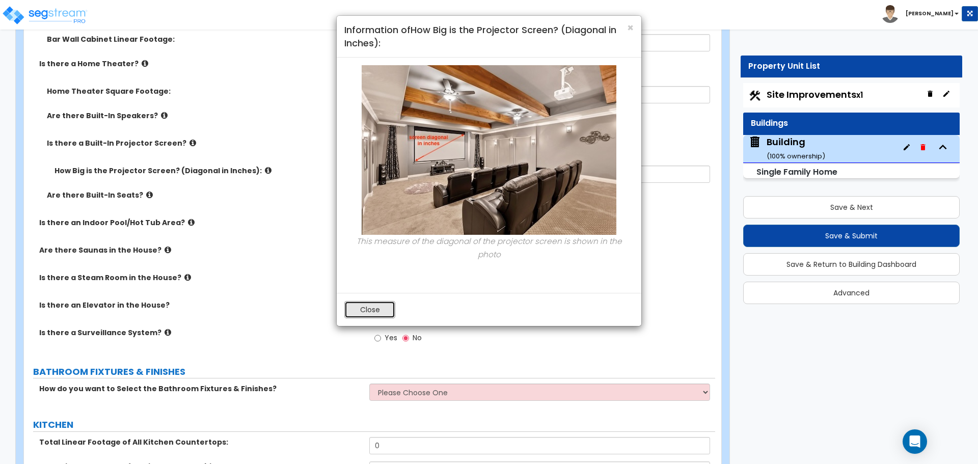
click at [376, 301] on button "Close" at bounding box center [369, 309] width 51 height 17
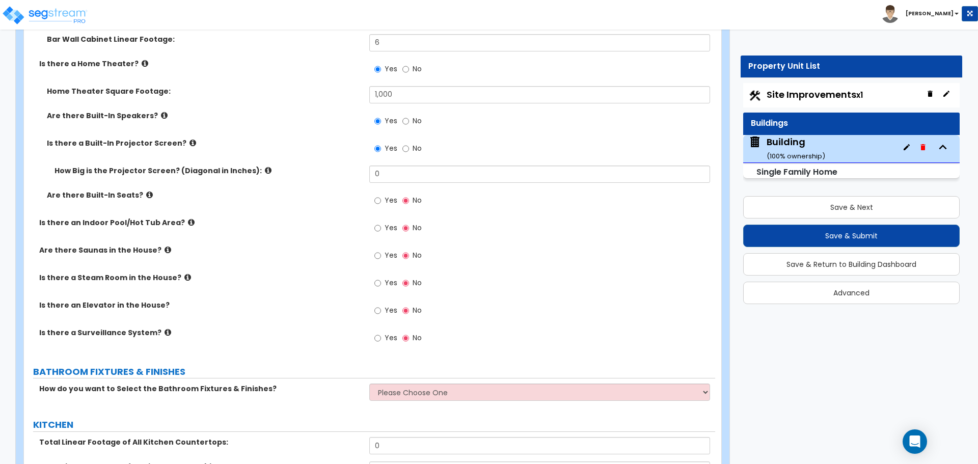
click at [177, 138] on label "Is there a Built-In Projector Screen?" at bounding box center [204, 143] width 315 height 10
click at [189, 139] on icon at bounding box center [192, 143] width 7 height 8
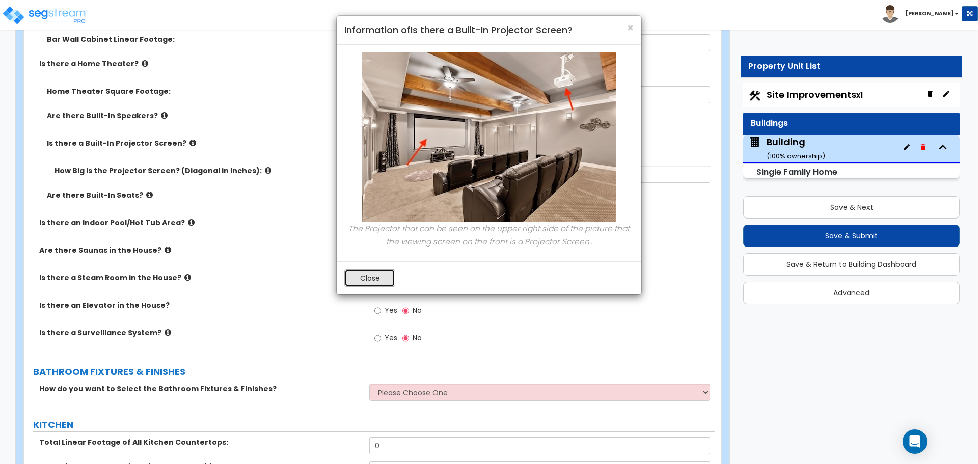
click at [368, 278] on button "Close" at bounding box center [369, 277] width 51 height 17
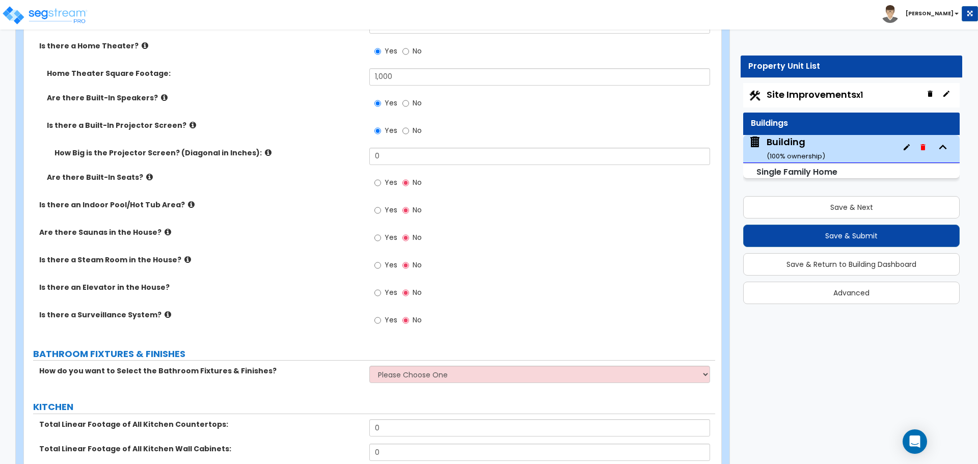
scroll to position [5549, 0]
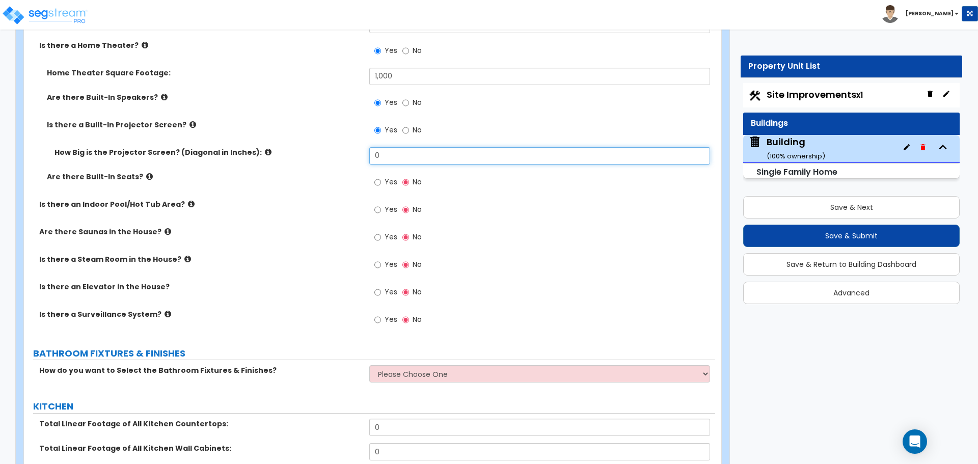
drag, startPoint x: 405, startPoint y: 145, endPoint x: 321, endPoint y: 142, distance: 83.6
click at [323, 147] on div "How Big is the Projector Screen? (Diagonal in Inches): 0" at bounding box center [369, 159] width 691 height 24
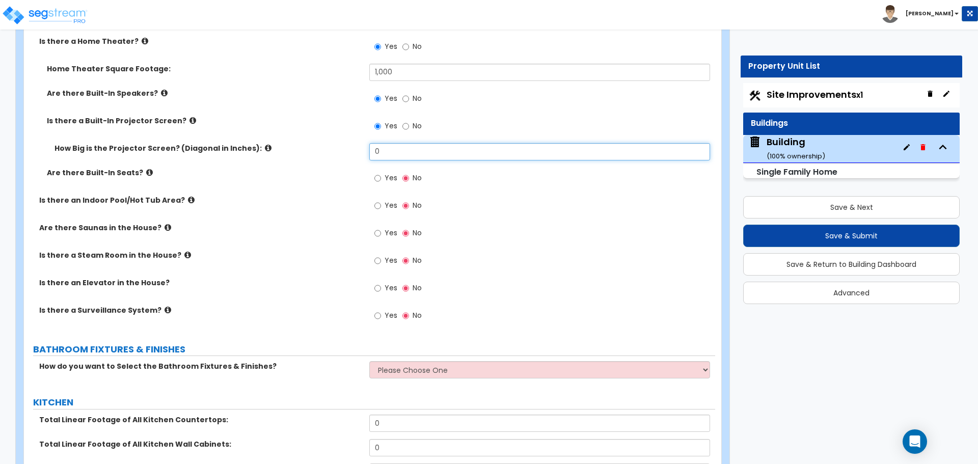
scroll to position [5555, 0]
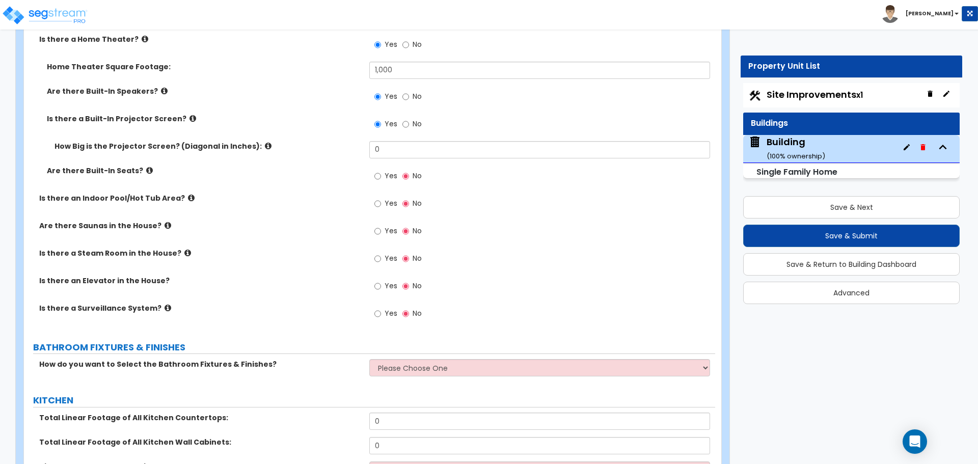
click at [265, 142] on icon at bounding box center [268, 146] width 7 height 8
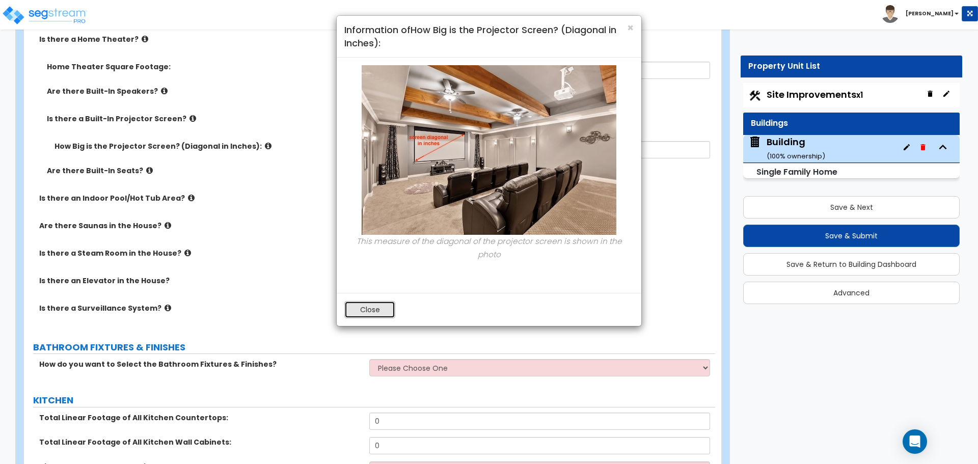
click at [380, 301] on button "Close" at bounding box center [369, 309] width 51 height 17
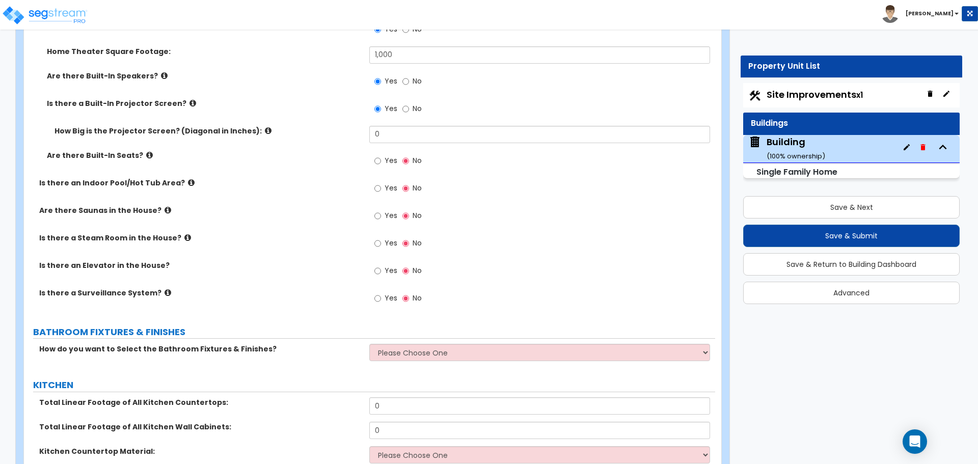
scroll to position [5572, 0]
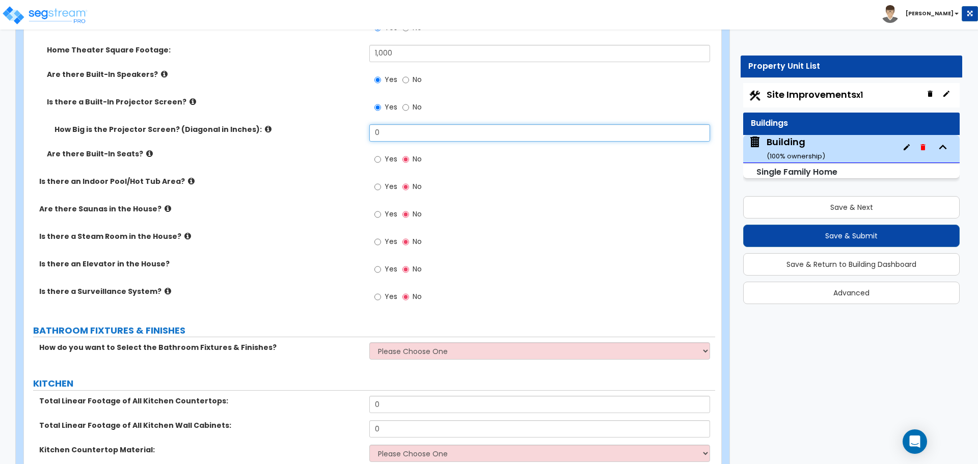
drag, startPoint x: 403, startPoint y: 117, endPoint x: 347, endPoint y: 117, distance: 56.5
click at [347, 124] on div "How Big is the Projector Screen? (Diagonal in Inches): 0" at bounding box center [369, 136] width 691 height 24
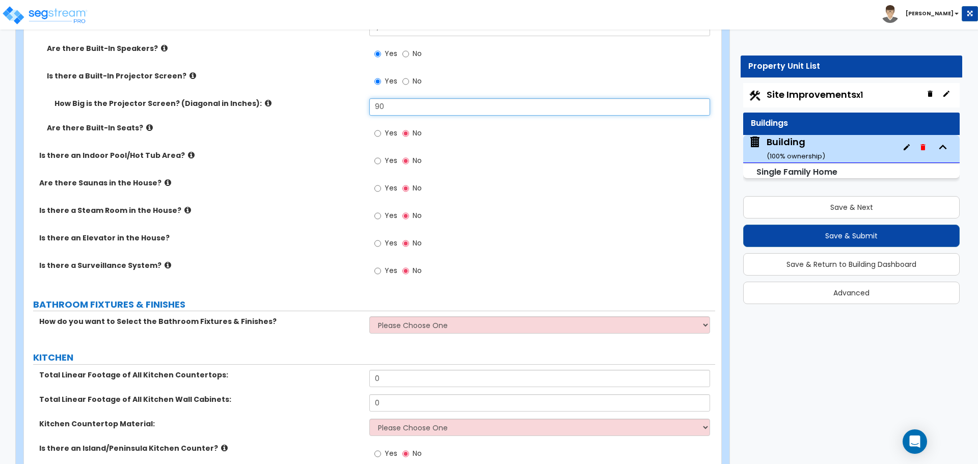
scroll to position [5603, 0]
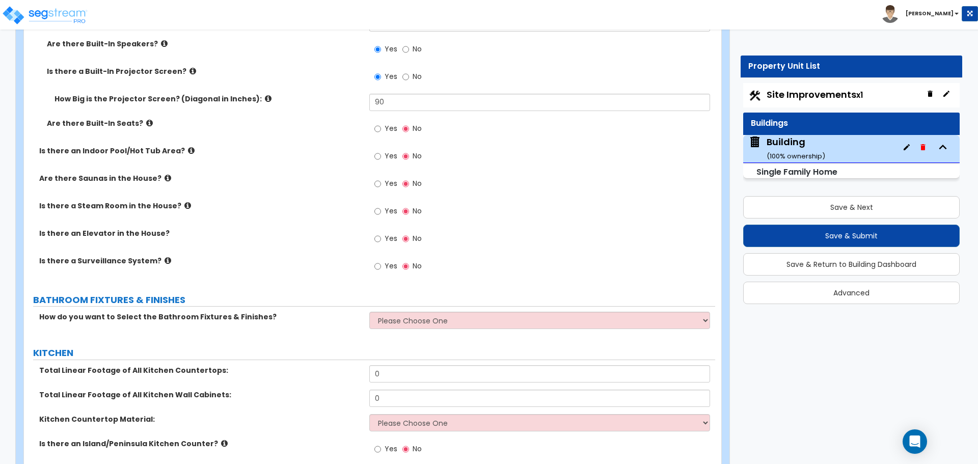
click at [265, 95] on icon at bounding box center [268, 99] width 7 height 8
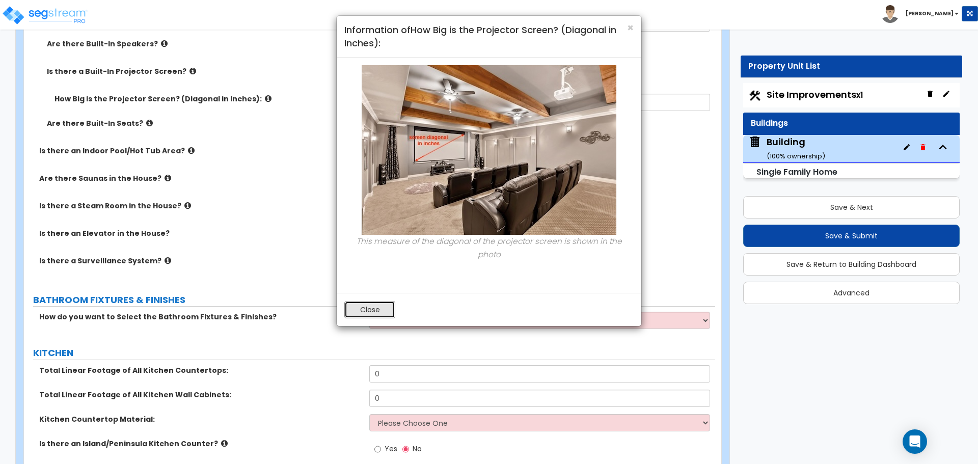
click at [376, 301] on button "Close" at bounding box center [369, 309] width 51 height 17
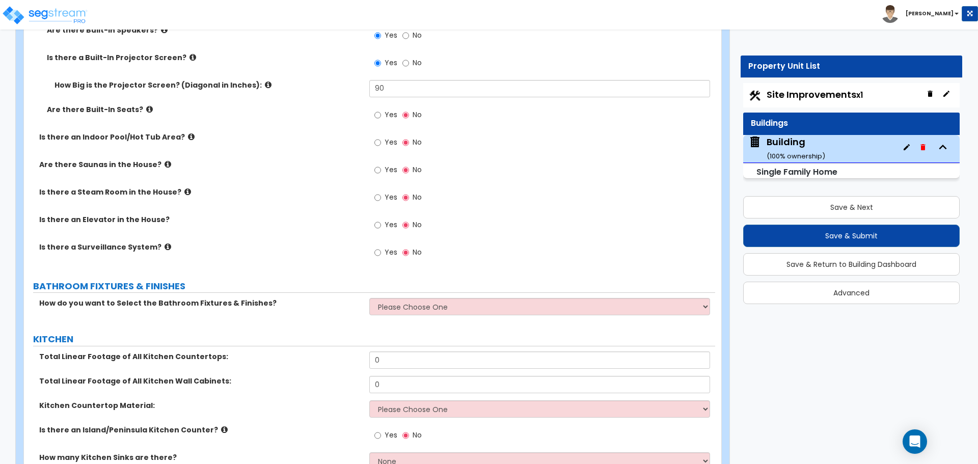
scroll to position [5614, 0]
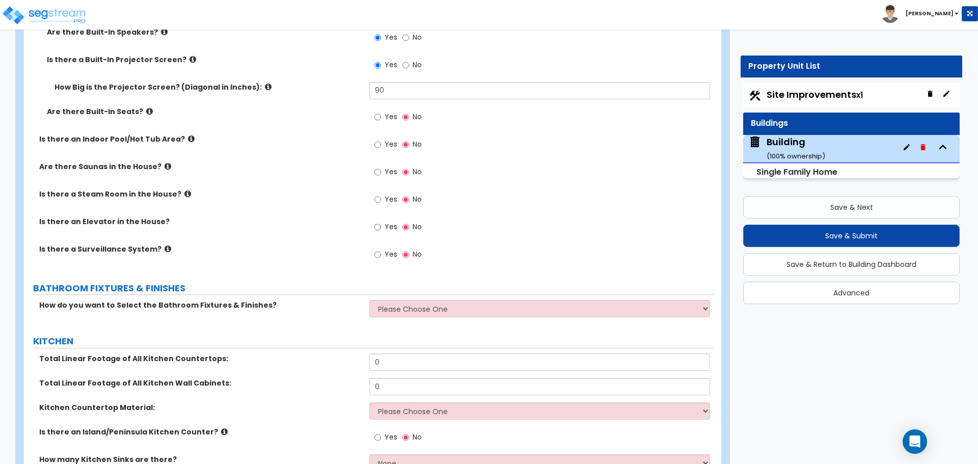
click at [137, 106] on label "Are there Built-In Seats?" at bounding box center [204, 111] width 315 height 10
click at [146, 107] on icon at bounding box center [149, 111] width 7 height 8
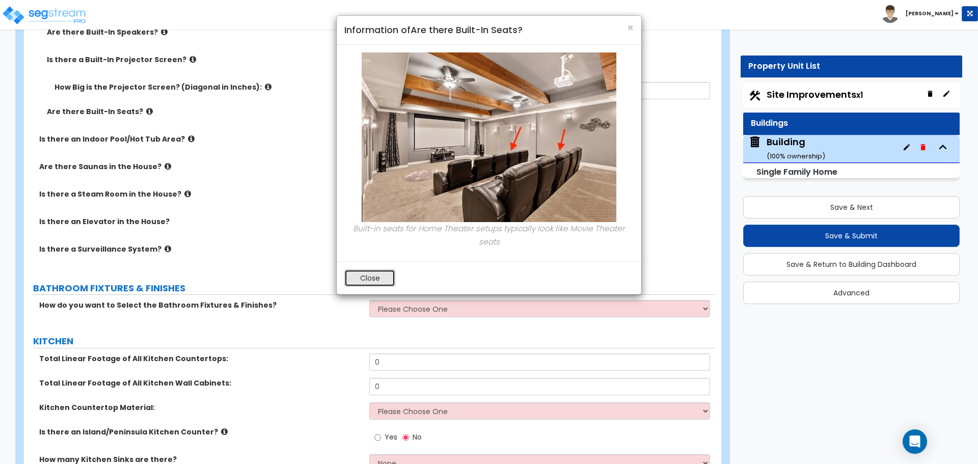
click at [360, 278] on button "Close" at bounding box center [369, 277] width 51 height 17
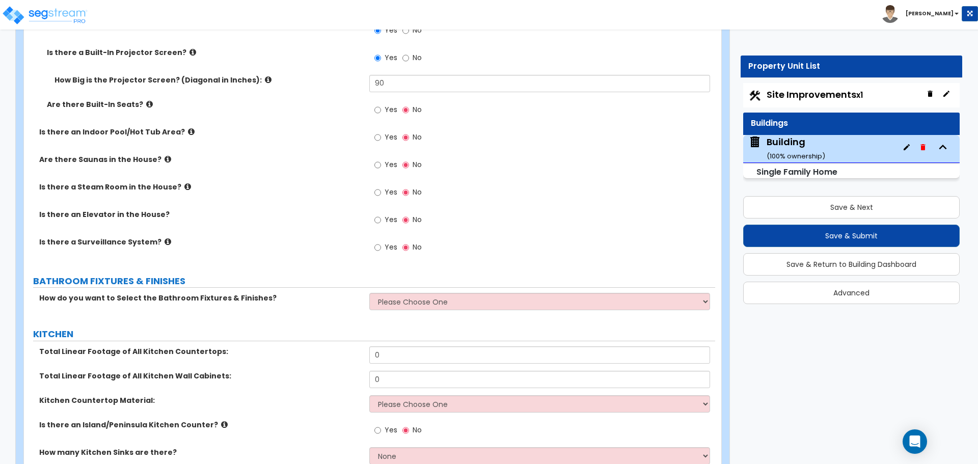
scroll to position [5620, 0]
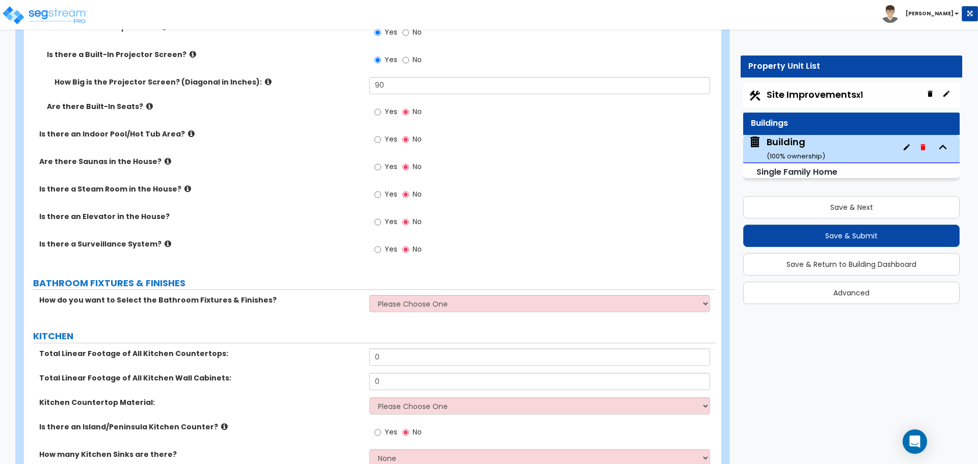
click at [386, 106] on span "Yes" at bounding box center [391, 111] width 13 height 10
click at [381, 106] on input "Yes" at bounding box center [377, 111] width 7 height 11
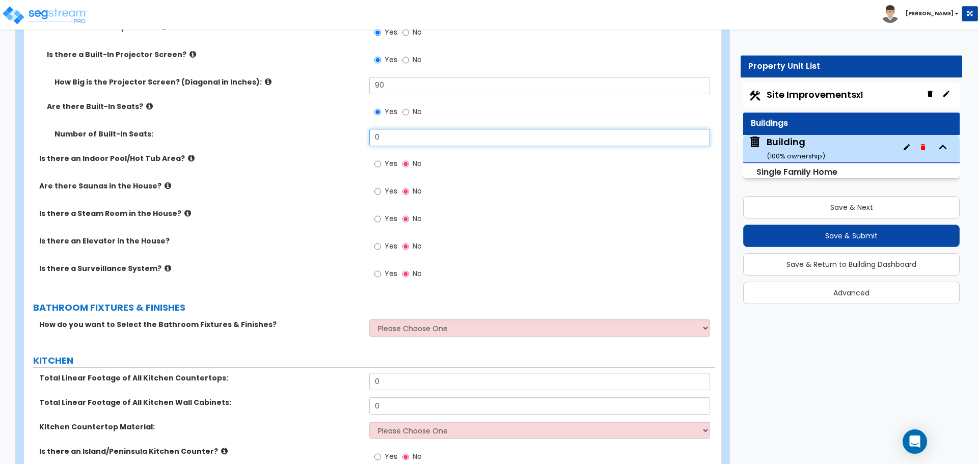
drag, startPoint x: 397, startPoint y: 122, endPoint x: 333, endPoint y: 127, distance: 64.4
click at [333, 129] on div "Number of Built-In Seats: 0" at bounding box center [369, 141] width 691 height 24
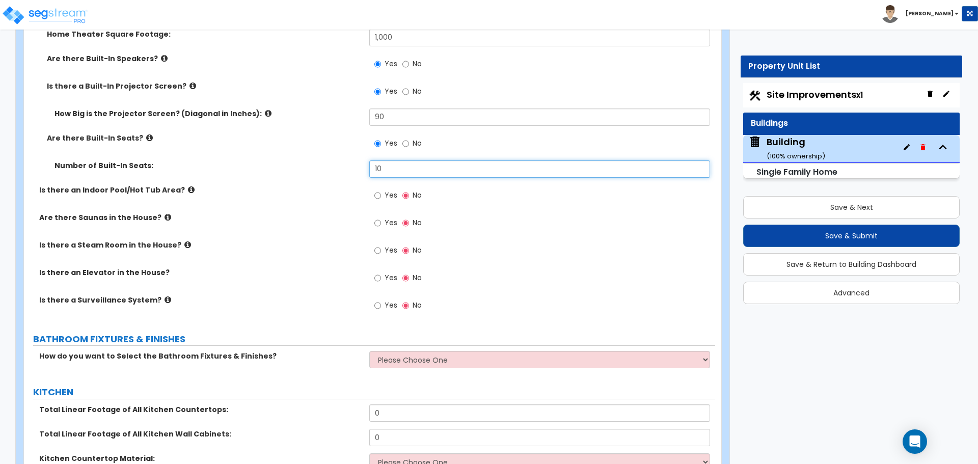
scroll to position [5590, 0]
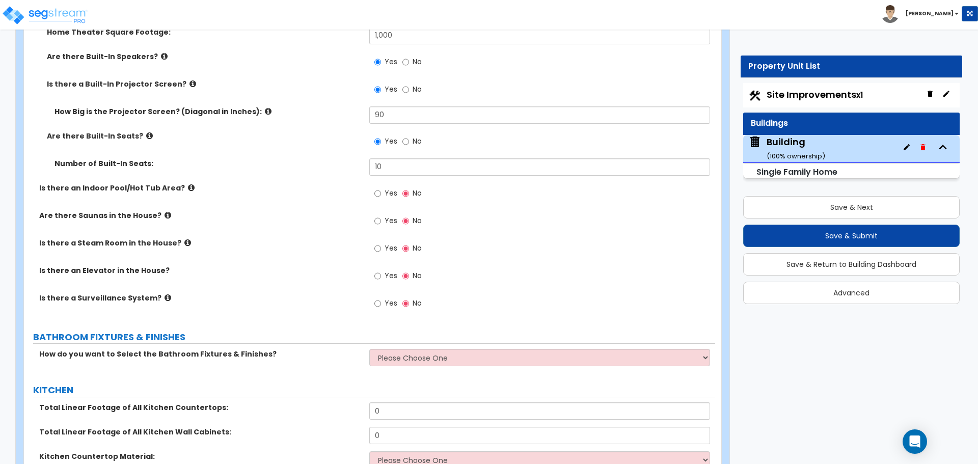
click at [146, 132] on icon at bounding box center [149, 136] width 7 height 8
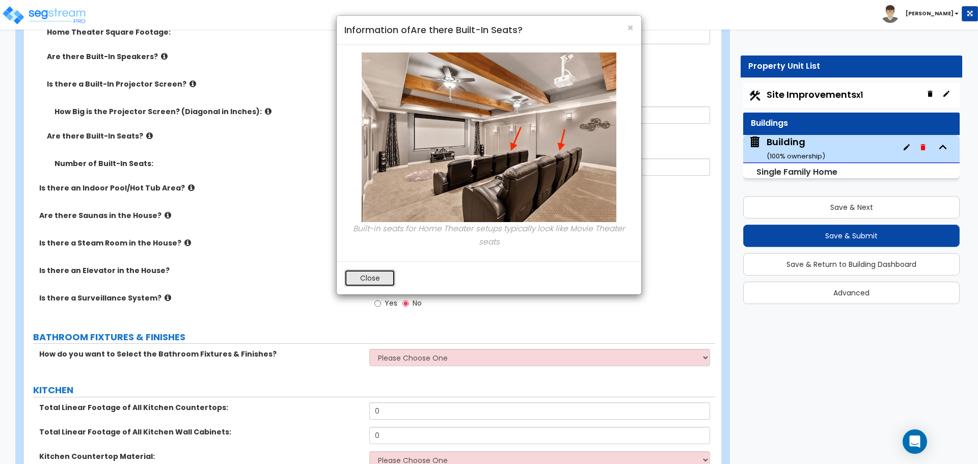
click at [382, 271] on button "Close" at bounding box center [369, 277] width 51 height 17
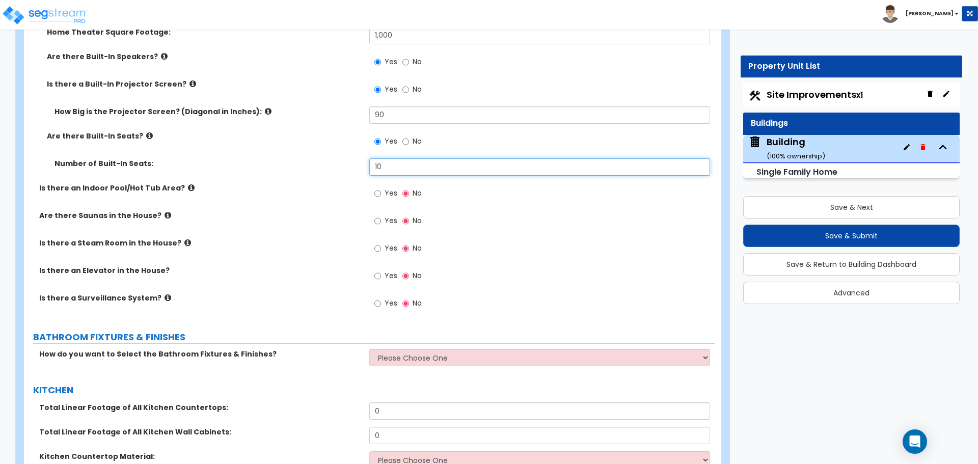
drag, startPoint x: 387, startPoint y: 150, endPoint x: 308, endPoint y: 148, distance: 79.0
click at [318, 158] on div "Number of Built-In Seats: 10" at bounding box center [369, 170] width 691 height 24
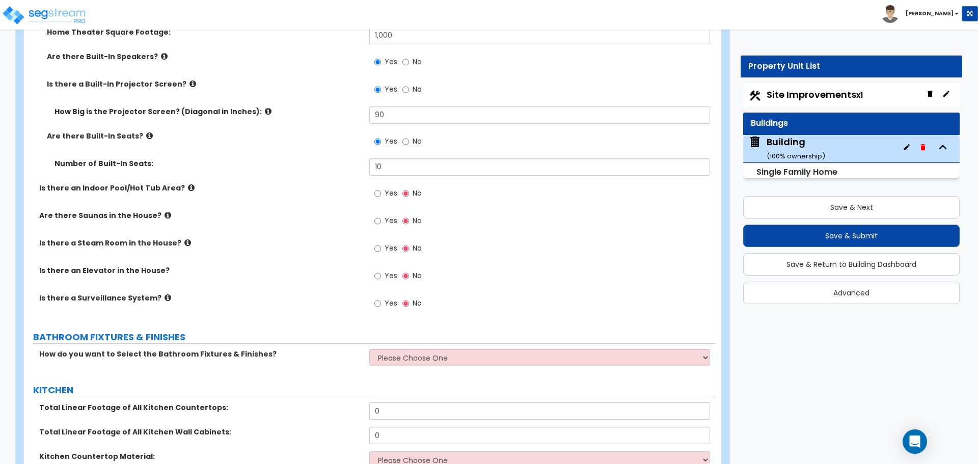
click at [292, 158] on label "Number of Built-In Seats:" at bounding box center [207, 163] width 307 height 10
click at [188, 184] on icon at bounding box center [191, 188] width 7 height 8
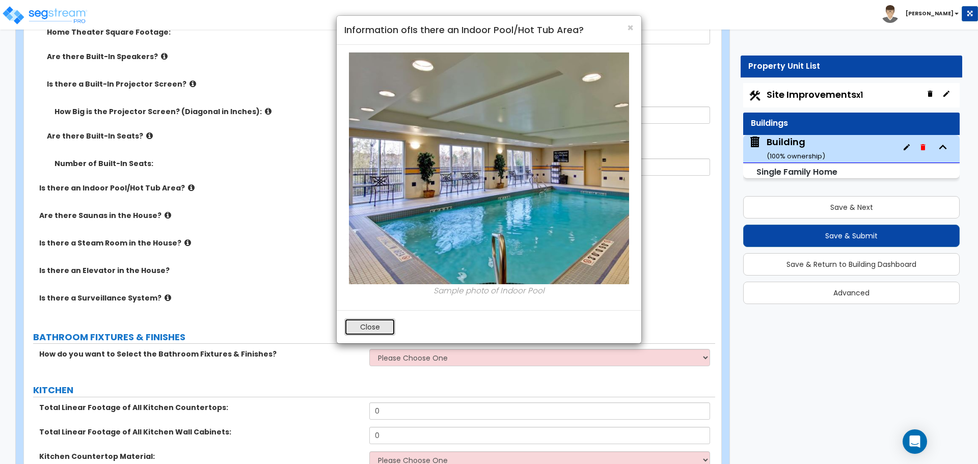
click at [381, 326] on button "Close" at bounding box center [369, 326] width 51 height 17
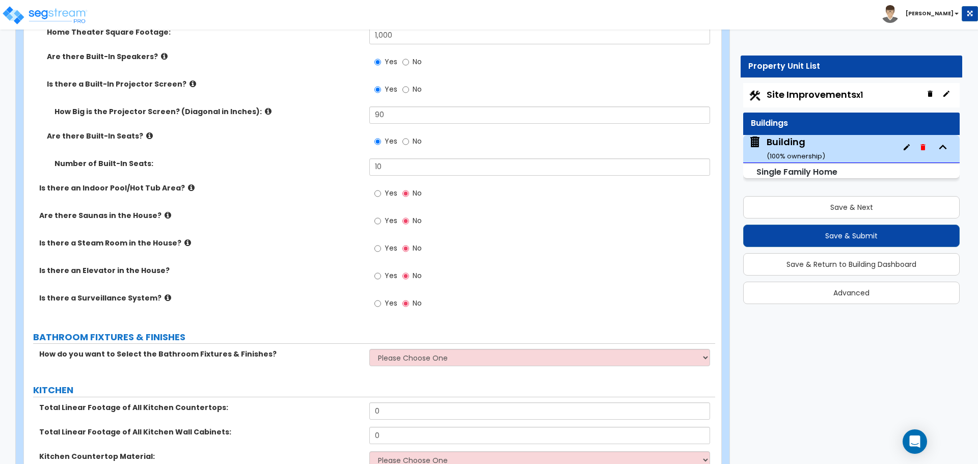
click at [388, 188] on span "Yes" at bounding box center [391, 193] width 13 height 10
click at [381, 188] on input "Yes" at bounding box center [377, 193] width 7 height 11
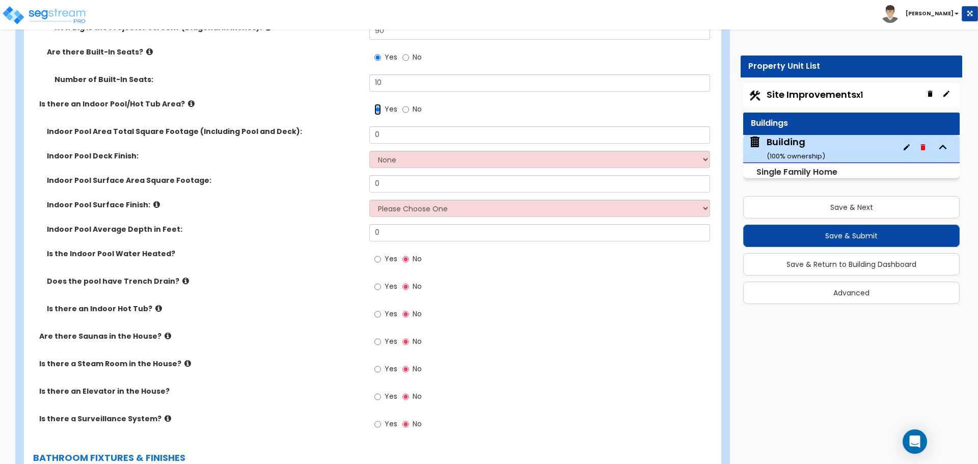
scroll to position [5676, 0]
click at [153, 199] on icon at bounding box center [156, 203] width 7 height 8
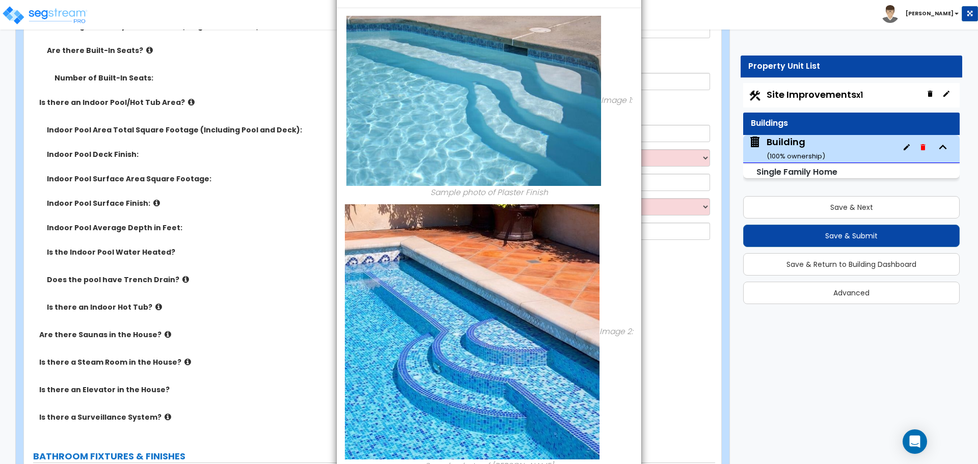
scroll to position [0, 0]
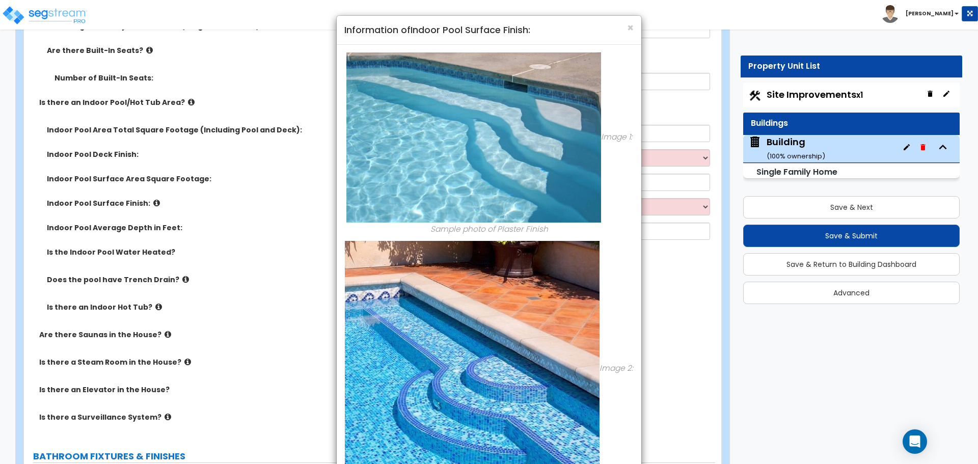
click at [634, 24] on div "× Information of Indoor Pool Surface Finish:" at bounding box center [489, 30] width 305 height 29
click at [637, 30] on div "× Information of Indoor Pool Surface Finish:" at bounding box center [489, 30] width 305 height 29
click at [631, 28] on span "×" at bounding box center [630, 27] width 7 height 15
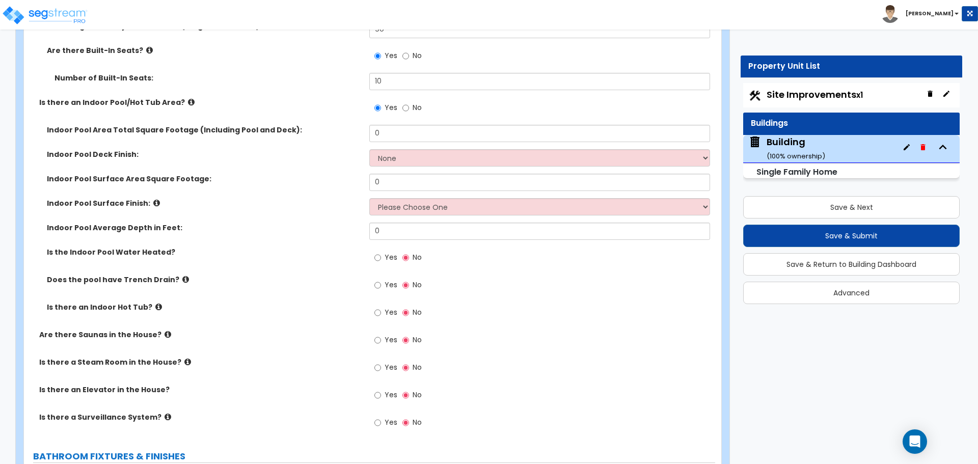
click at [188, 98] on icon at bounding box center [191, 102] width 7 height 8
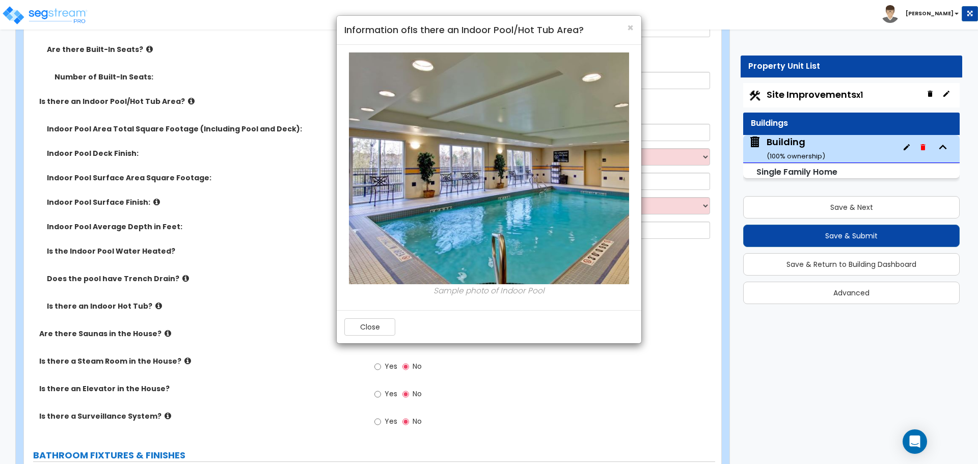
scroll to position [5678, 0]
click at [633, 28] on span "×" at bounding box center [630, 27] width 7 height 15
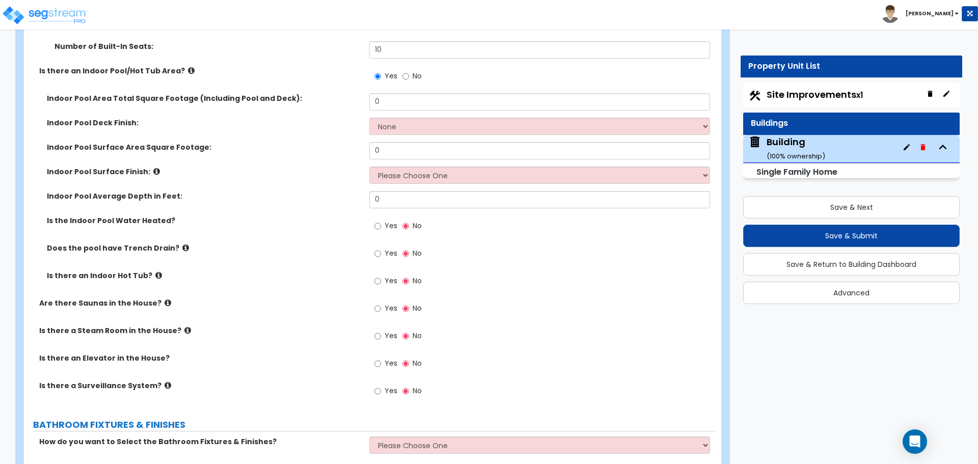
scroll to position [5711, 0]
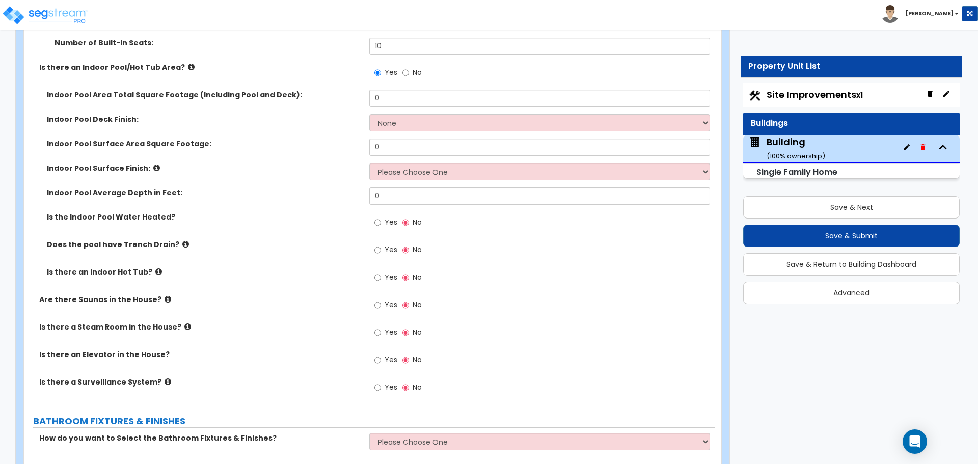
click at [188, 63] on icon at bounding box center [191, 67] width 7 height 8
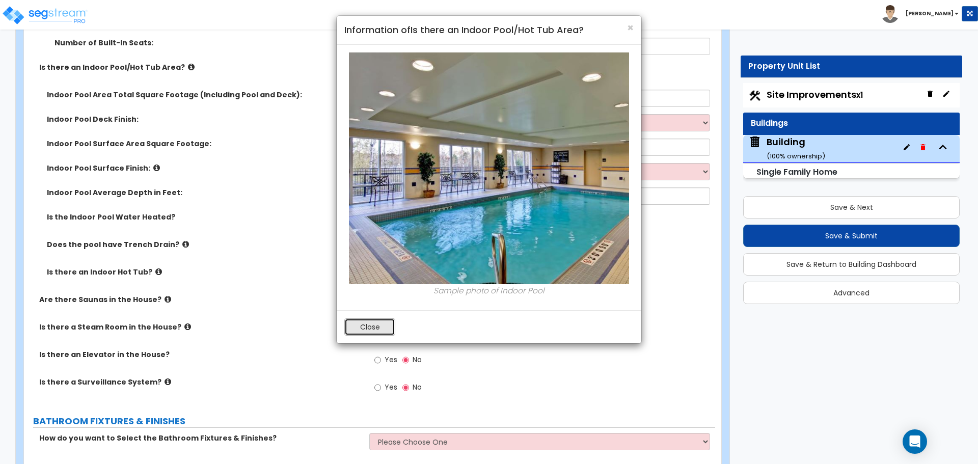
click at [370, 322] on button "Close" at bounding box center [369, 326] width 51 height 17
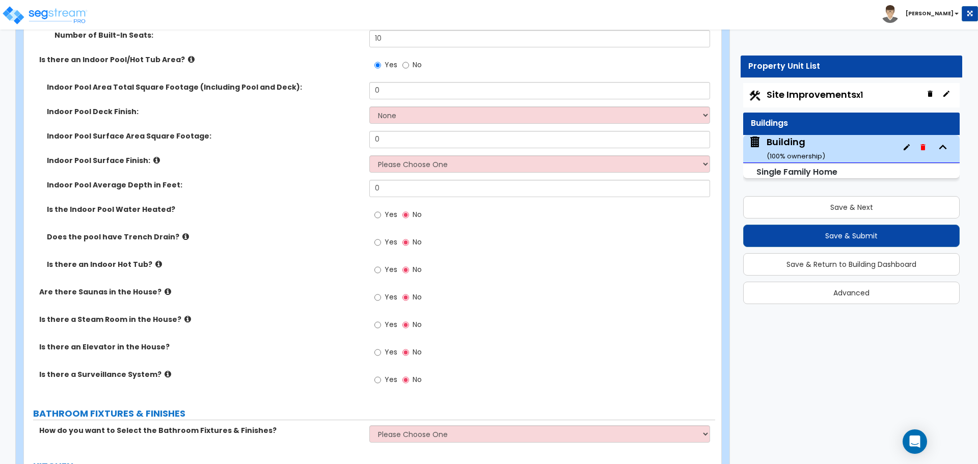
scroll to position [5720, 0]
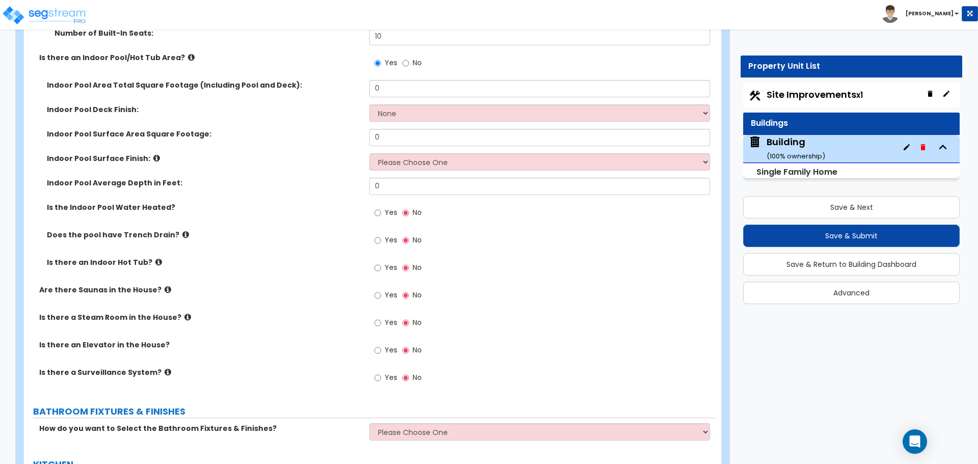
click at [153, 154] on icon at bounding box center [156, 158] width 7 height 8
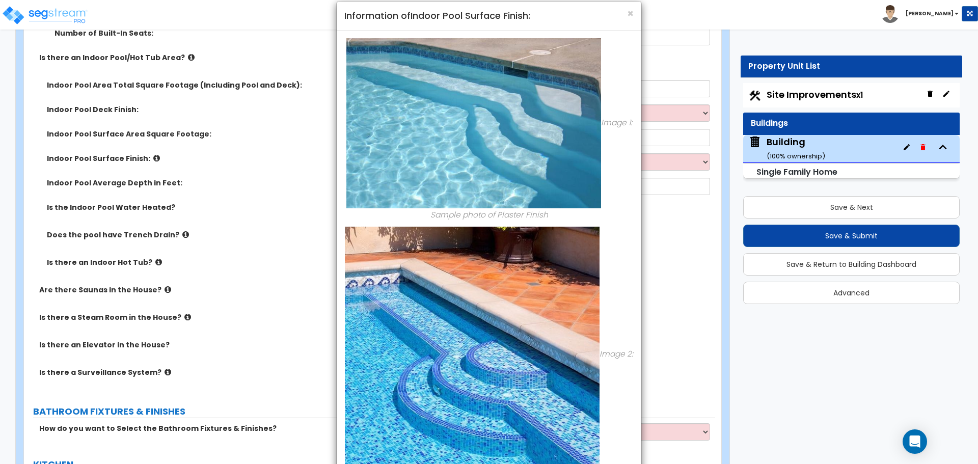
scroll to position [0, 0]
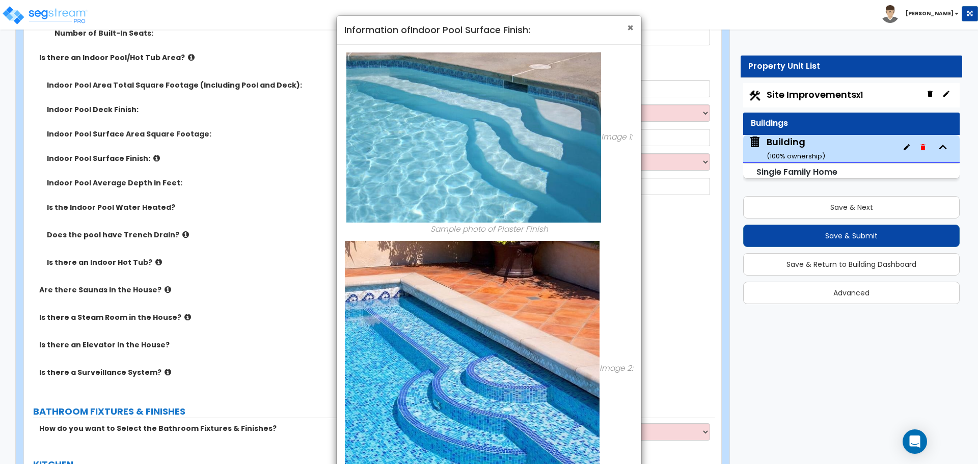
click at [627, 24] on span "×" at bounding box center [630, 27] width 7 height 15
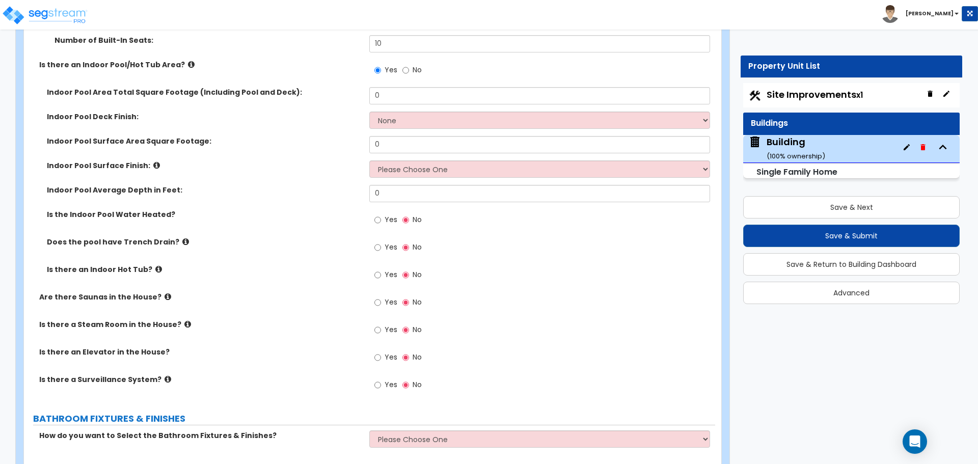
scroll to position [5723, 0]
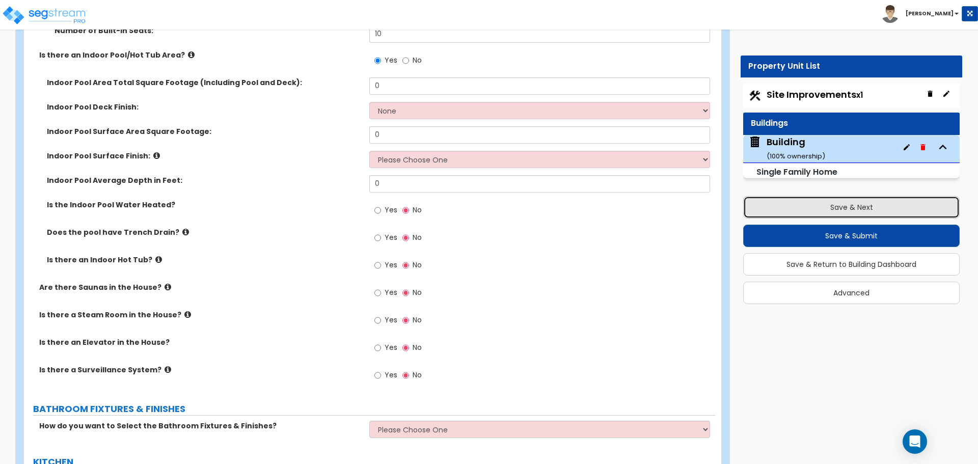
click at [790, 203] on button "Save & Next" at bounding box center [851, 207] width 216 height 22
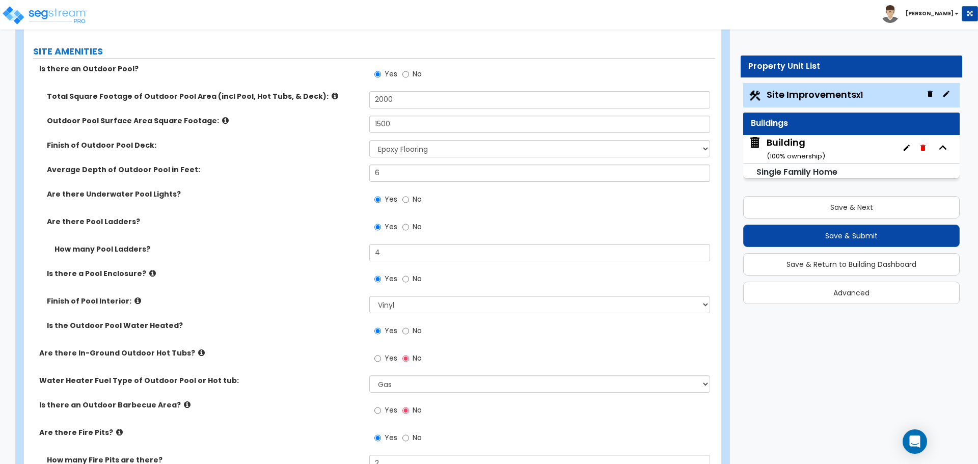
scroll to position [1415, 0]
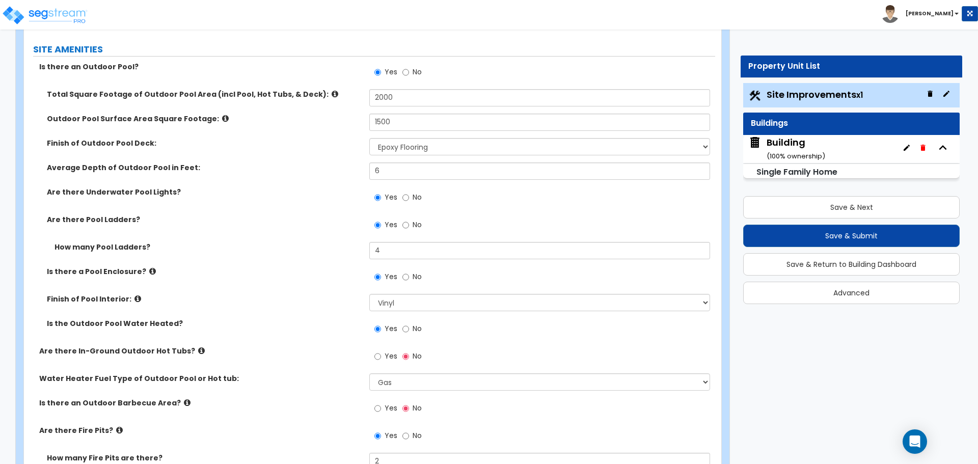
click at [222, 116] on icon at bounding box center [225, 119] width 7 height 8
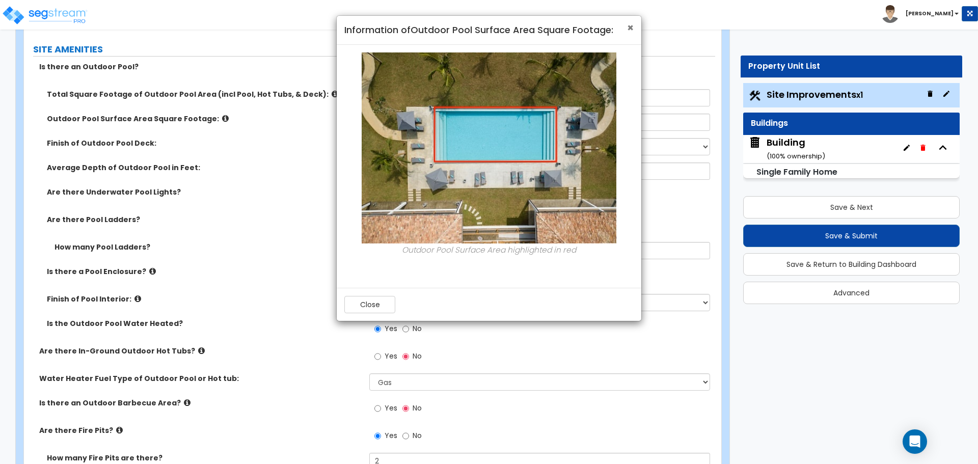
click at [627, 31] on span "×" at bounding box center [630, 27] width 7 height 15
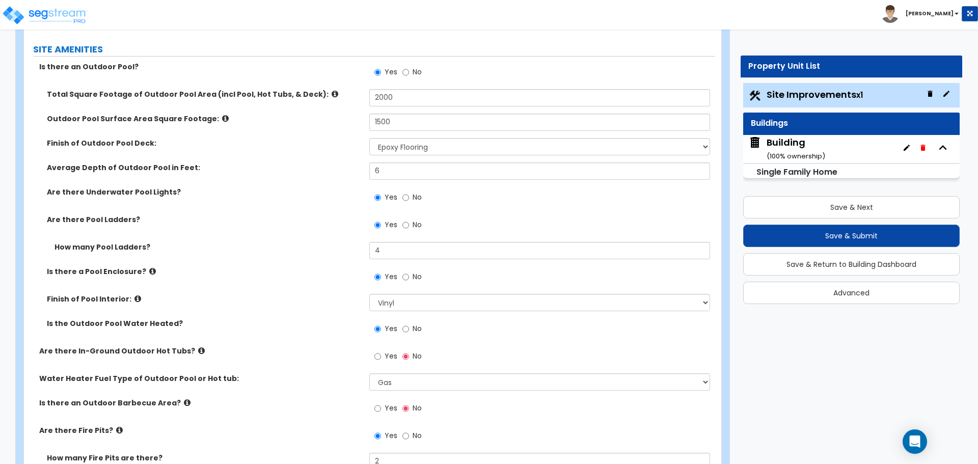
click at [134, 295] on icon at bounding box center [137, 299] width 7 height 8
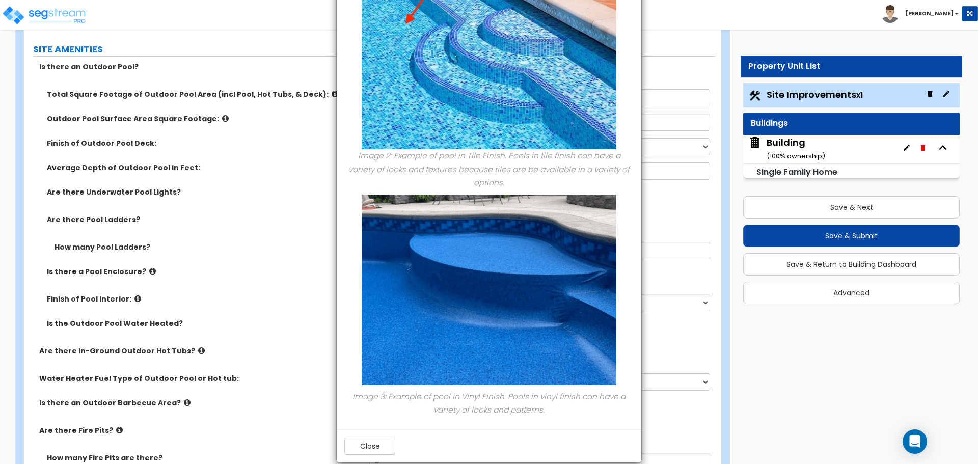
scroll to position [0, 0]
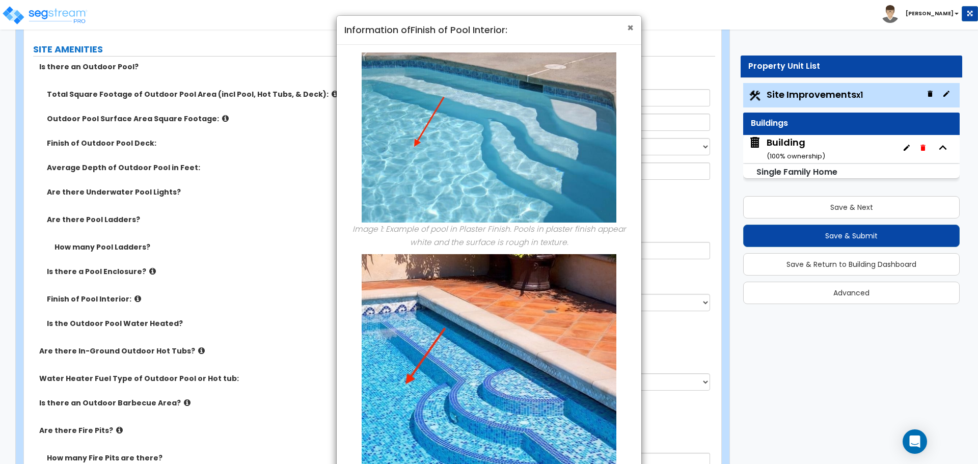
click at [628, 28] on span "×" at bounding box center [630, 27] width 7 height 15
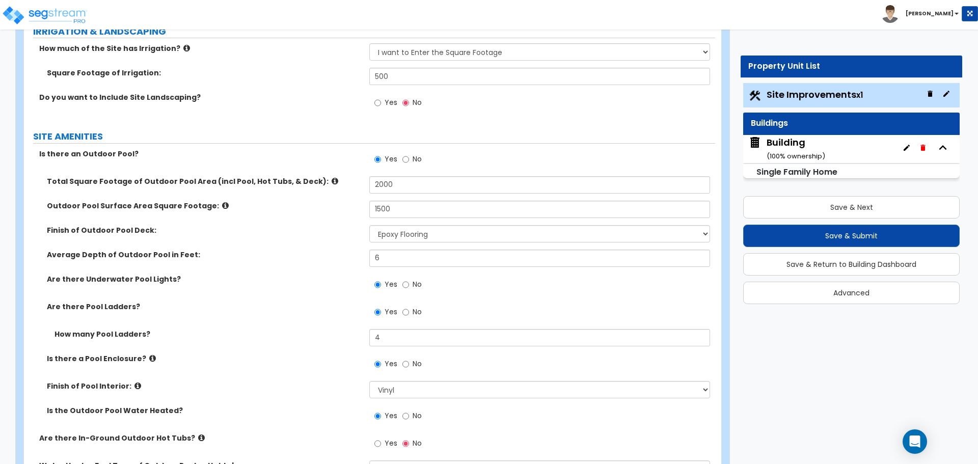
scroll to position [1196, 0]
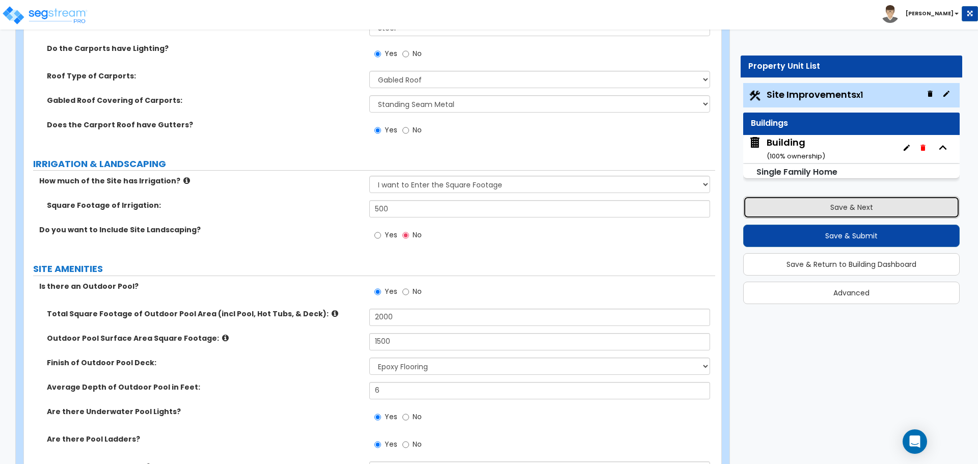
click at [764, 202] on button "Save & Next" at bounding box center [851, 207] width 216 height 22
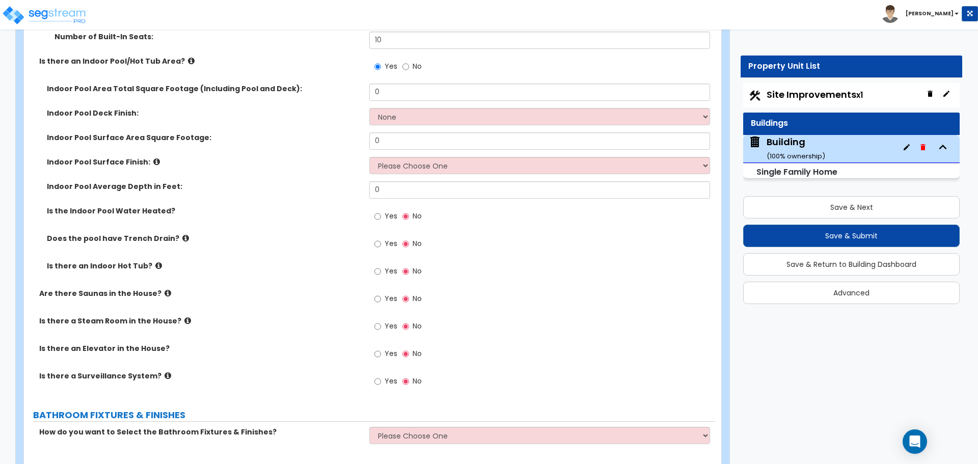
scroll to position [5720, 0]
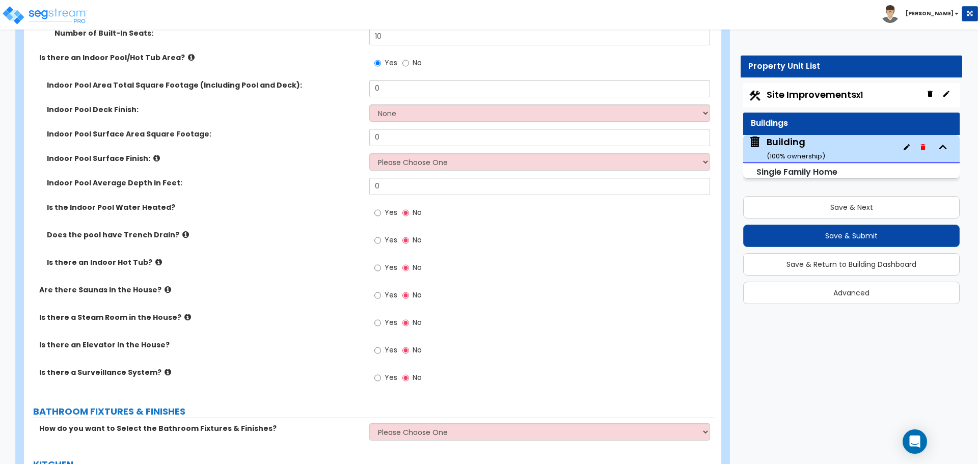
click at [263, 129] on label "Indoor Pool Surface Area Square Footage:" at bounding box center [204, 134] width 315 height 10
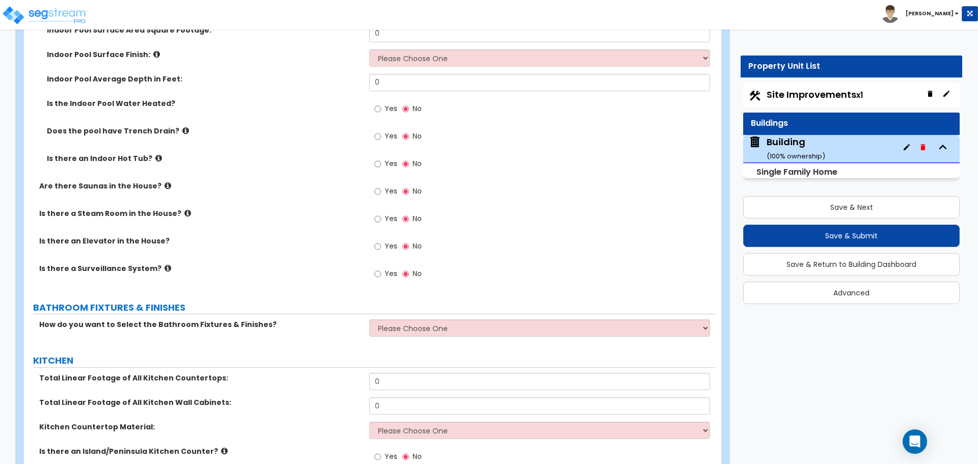
scroll to position [5825, 0]
click at [153, 50] on icon at bounding box center [156, 54] width 7 height 8
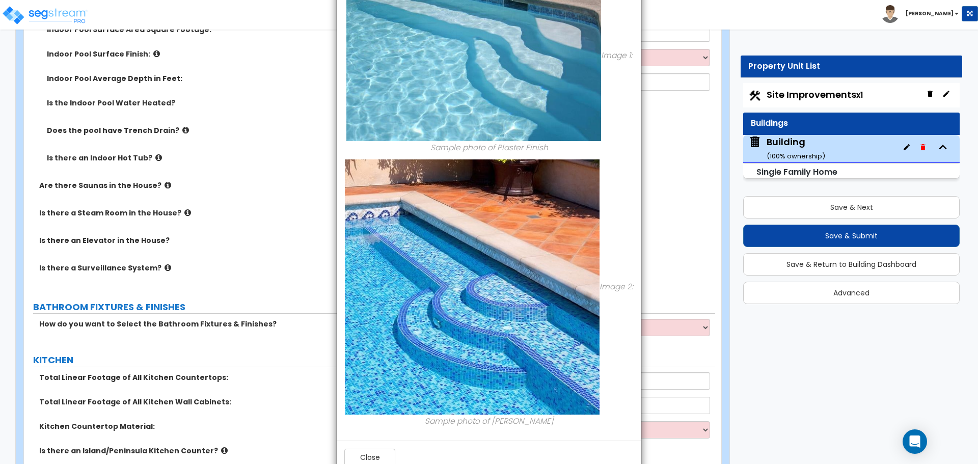
scroll to position [106, 0]
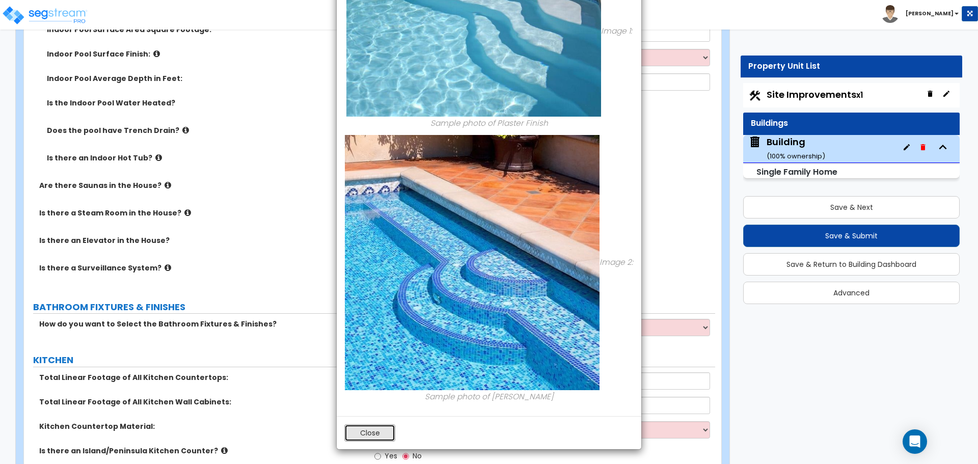
click at [379, 435] on button "Close" at bounding box center [369, 432] width 51 height 17
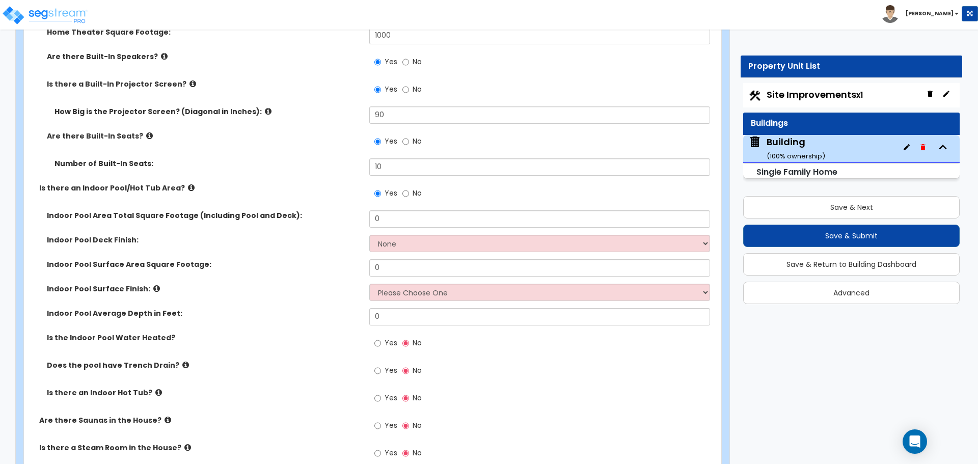
scroll to position [5588, 0]
click at [406, 189] on input "No" at bounding box center [405, 194] width 7 height 11
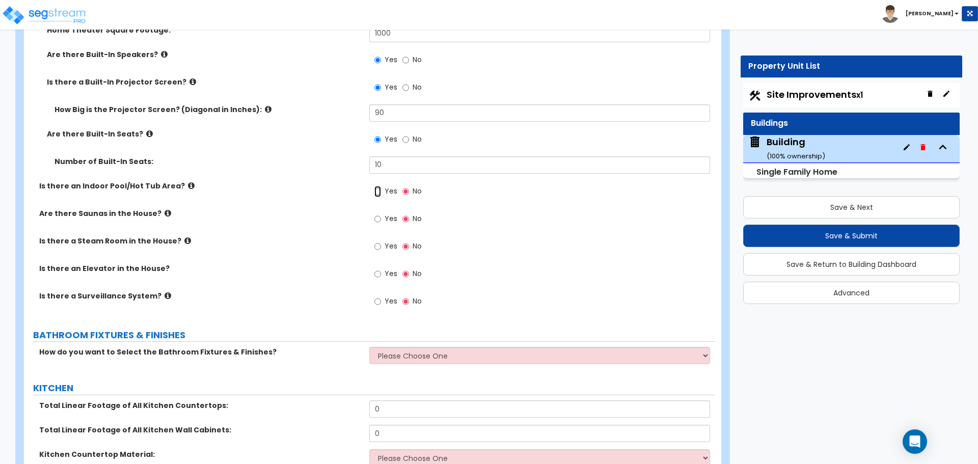
click at [380, 186] on input "Yes" at bounding box center [377, 191] width 7 height 11
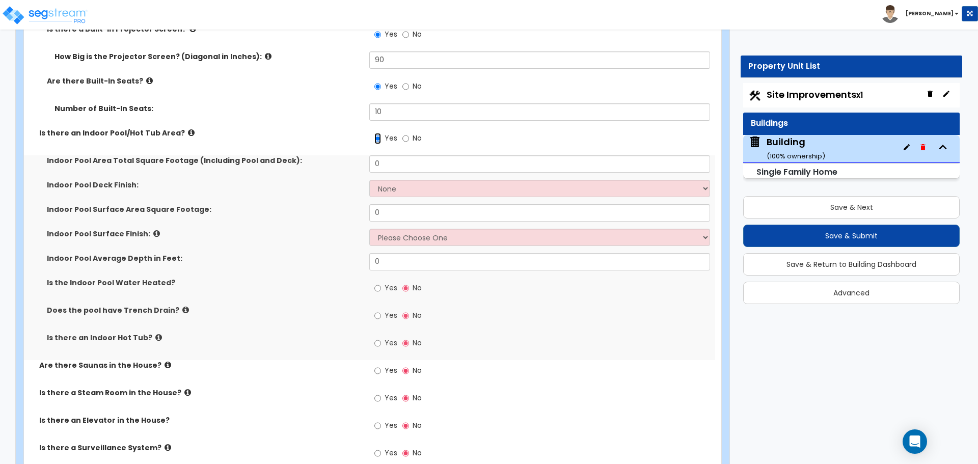
scroll to position [5647, 0]
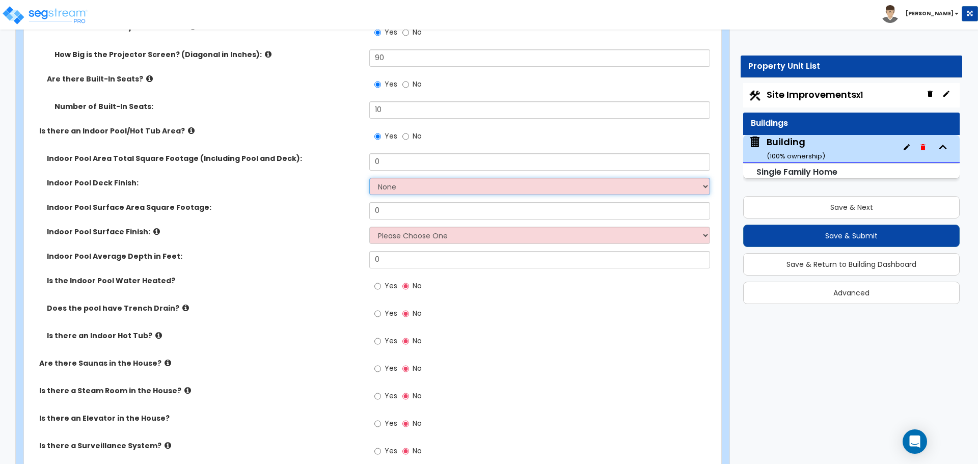
click at [391, 178] on select "None Tile Concrete" at bounding box center [539, 186] width 340 height 17
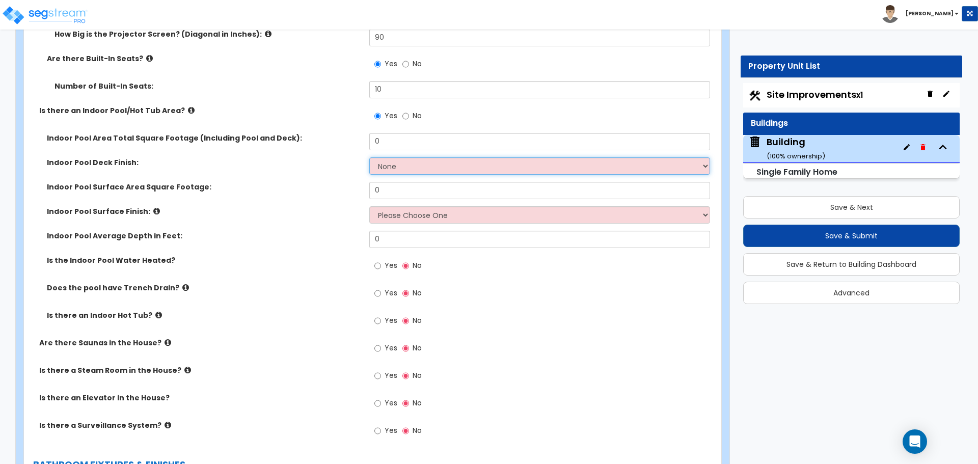
scroll to position [5670, 0]
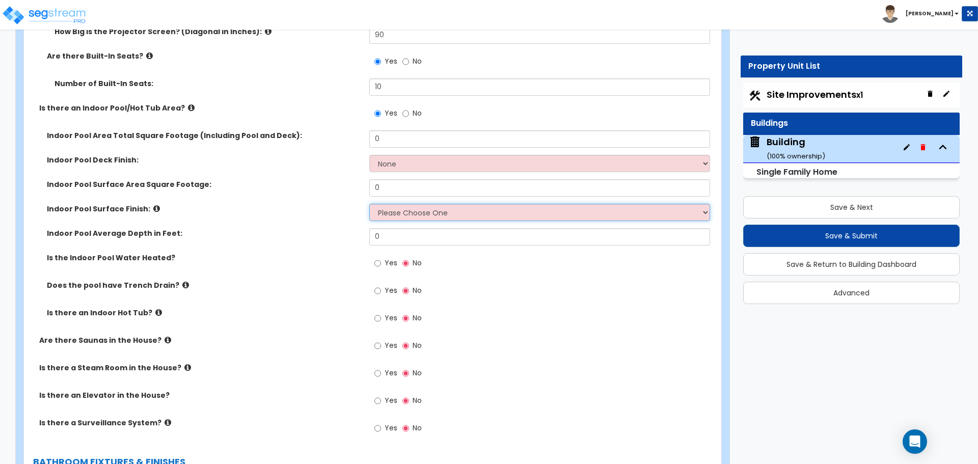
click at [416, 204] on select "Please Choose One Tile Plaster" at bounding box center [539, 212] width 340 height 17
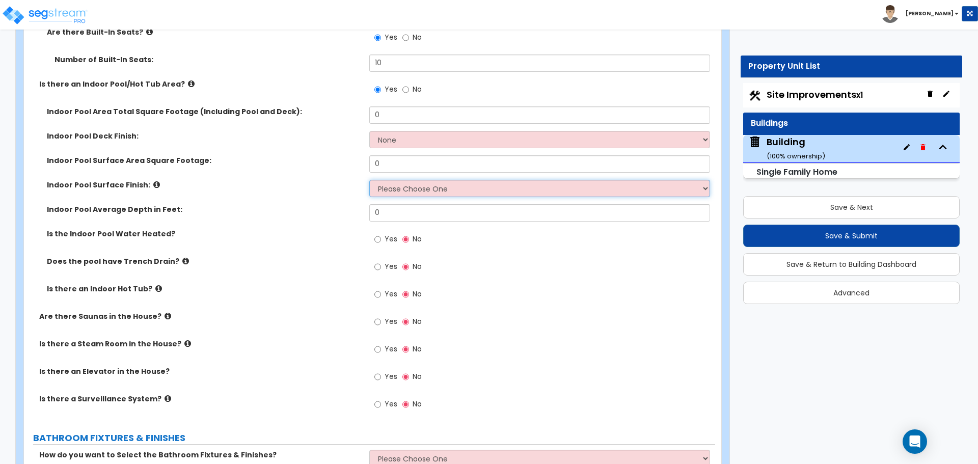
scroll to position [5698, 0]
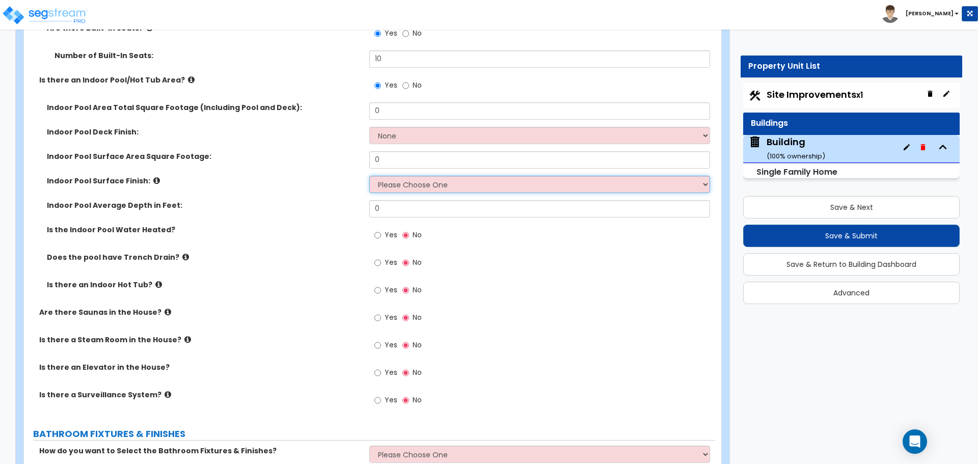
click at [407, 176] on select "Please Choose One Tile Plaster" at bounding box center [539, 184] width 340 height 17
click at [394, 179] on select "Please Choose One Tile Plaster" at bounding box center [539, 184] width 340 height 17
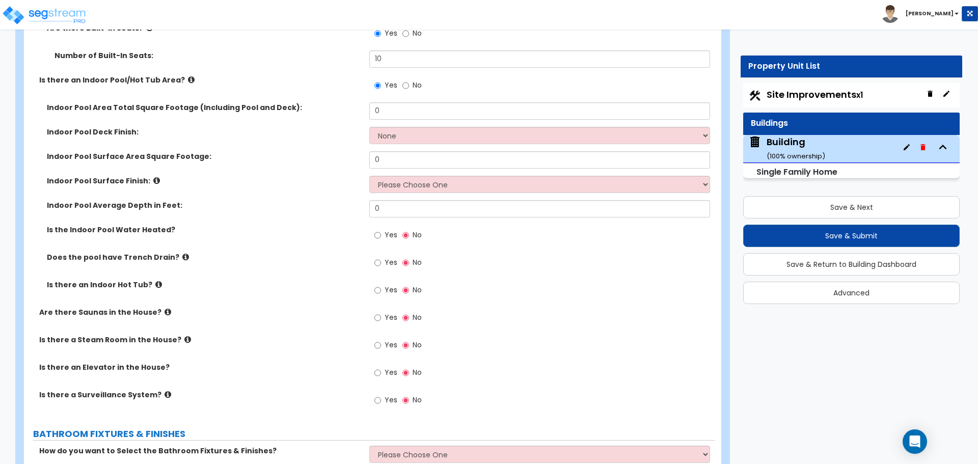
click at [155, 281] on icon at bounding box center [158, 285] width 7 height 8
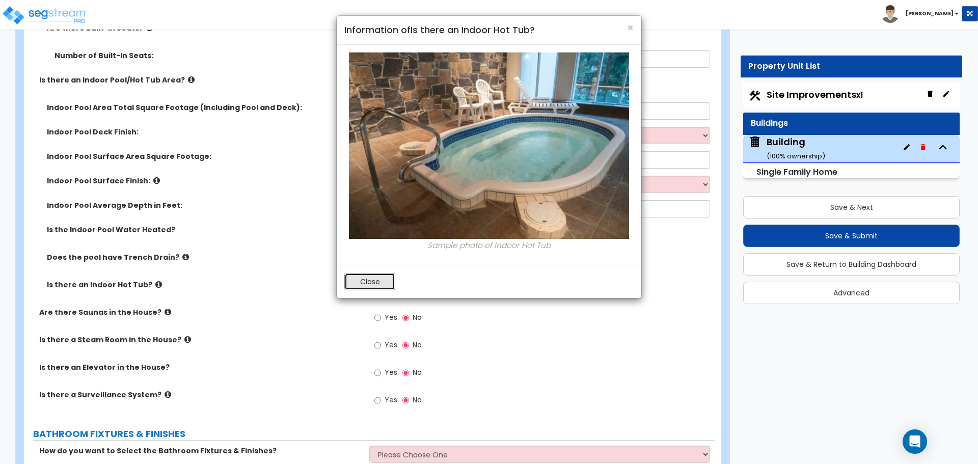
click at [365, 282] on button "Close" at bounding box center [369, 281] width 51 height 17
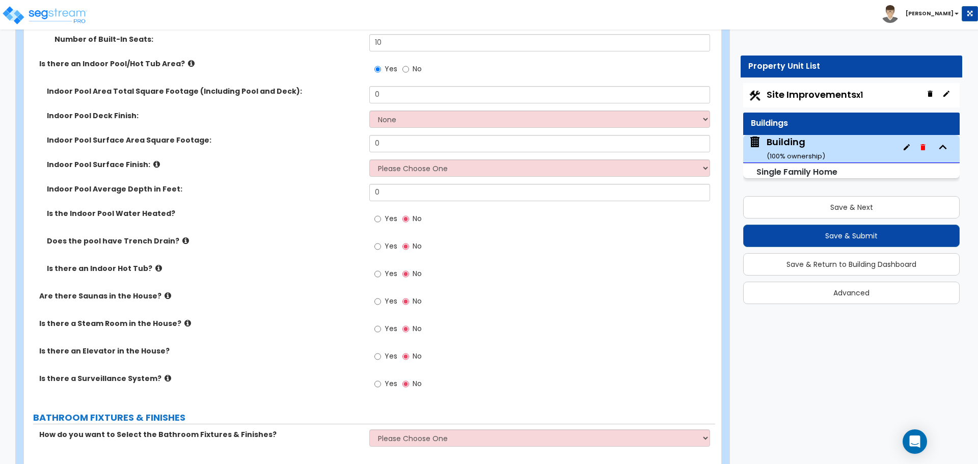
scroll to position [5715, 0]
click at [182, 236] on icon at bounding box center [185, 240] width 7 height 8
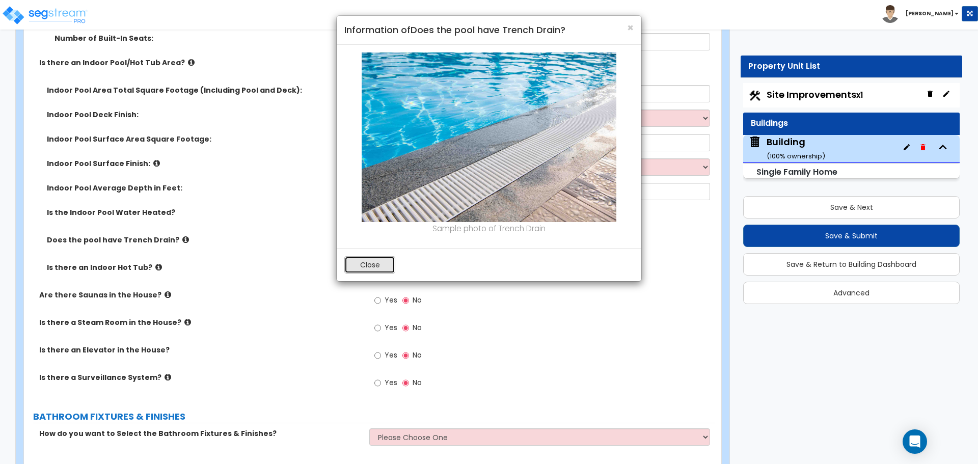
click at [378, 262] on button "Close" at bounding box center [369, 264] width 51 height 17
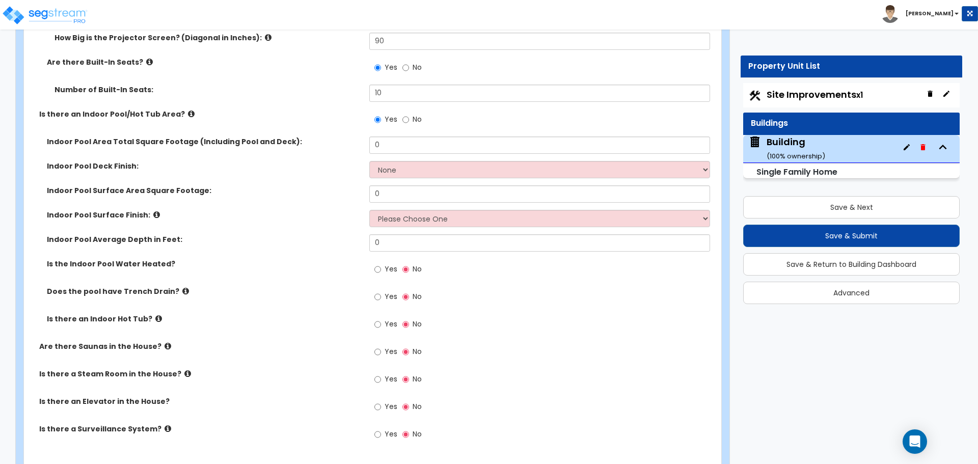
scroll to position [5666, 0]
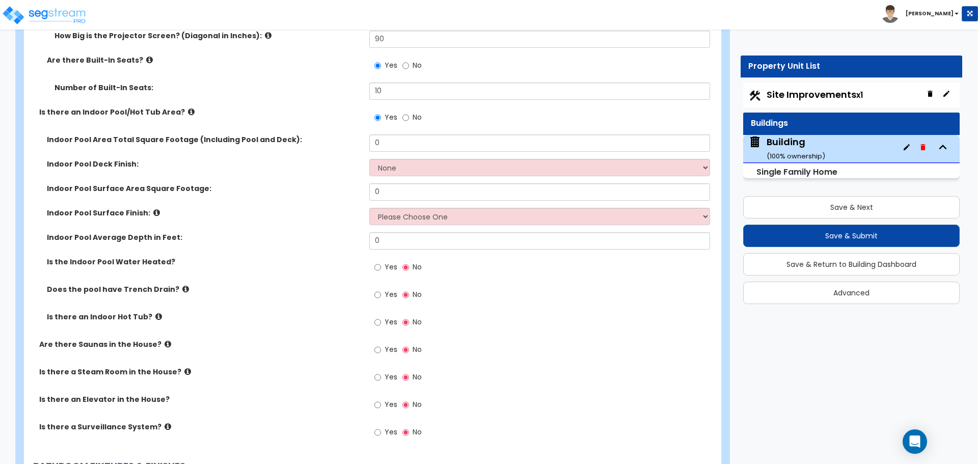
click at [411, 110] on label "No" at bounding box center [411, 118] width 19 height 17
click at [409, 112] on input "No" at bounding box center [405, 117] width 7 height 11
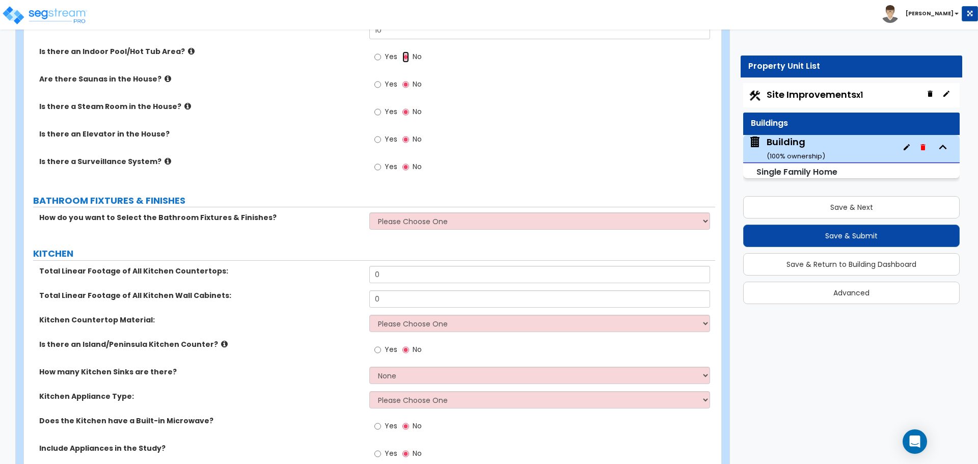
scroll to position [5727, 0]
click at [394, 76] on label "Yes" at bounding box center [385, 84] width 23 height 17
click at [381, 78] on input "Yes" at bounding box center [377, 83] width 7 height 11
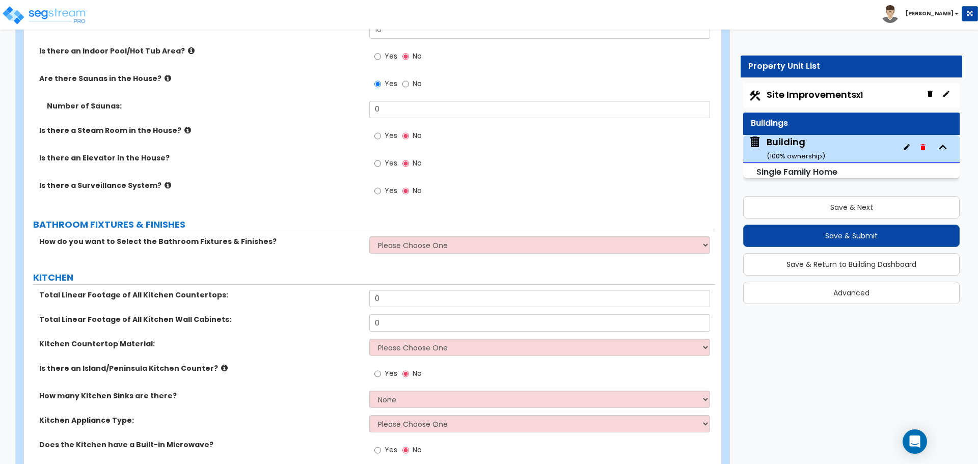
click at [165, 74] on icon at bounding box center [168, 78] width 7 height 8
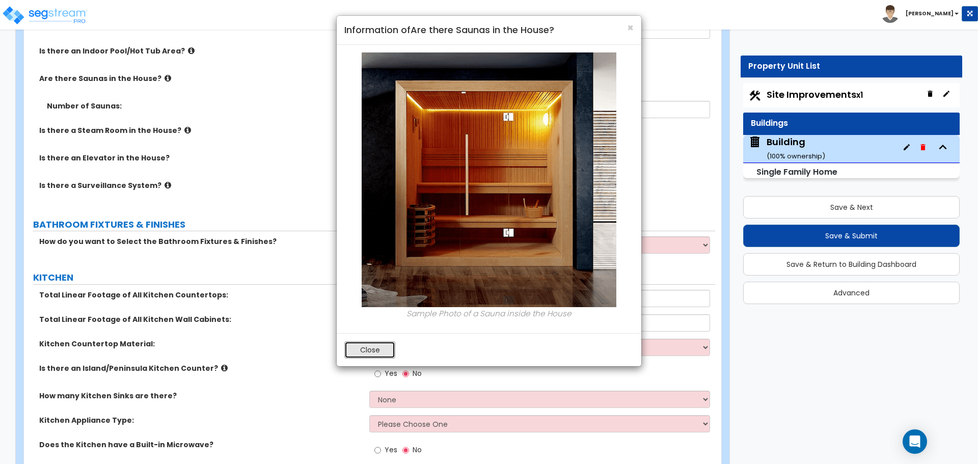
click at [378, 348] on button "Close" at bounding box center [369, 349] width 51 height 17
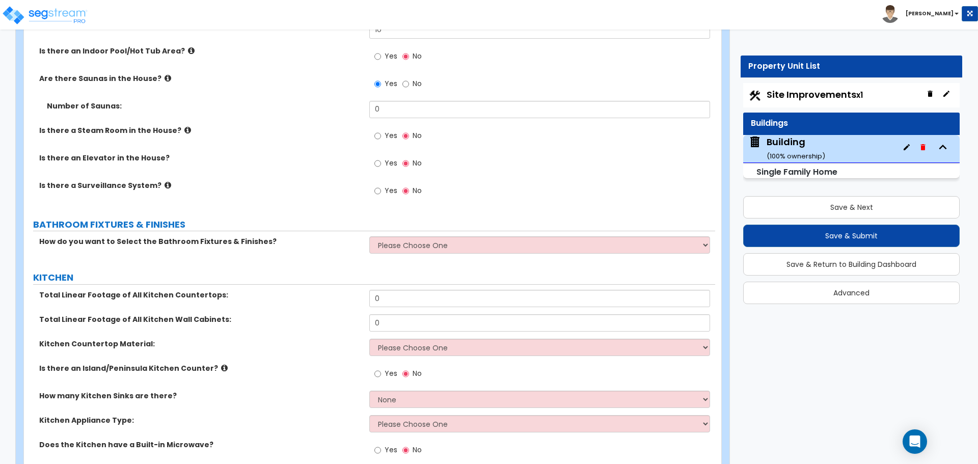
click at [415, 78] on span "No" at bounding box center [417, 83] width 9 height 10
click at [409, 78] on input "No" at bounding box center [405, 83] width 7 height 11
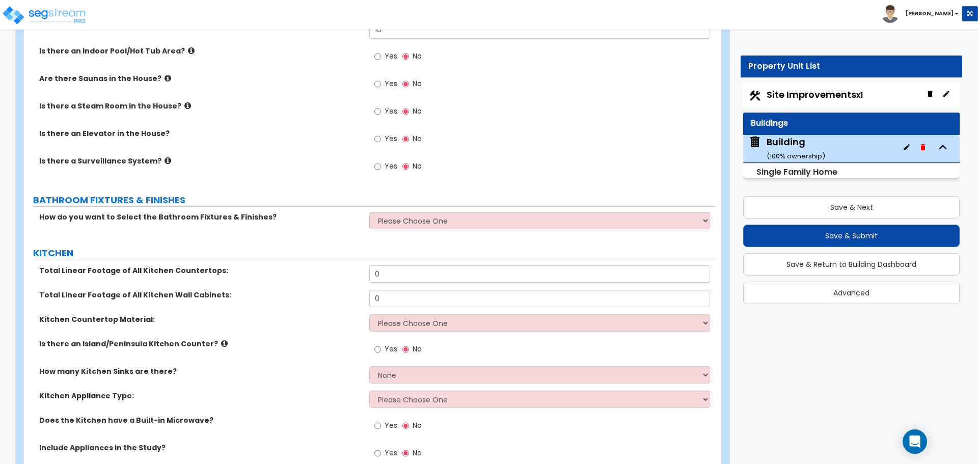
click at [388, 51] on span "Yes" at bounding box center [391, 56] width 13 height 10
click at [381, 51] on input "Yes" at bounding box center [377, 56] width 7 height 11
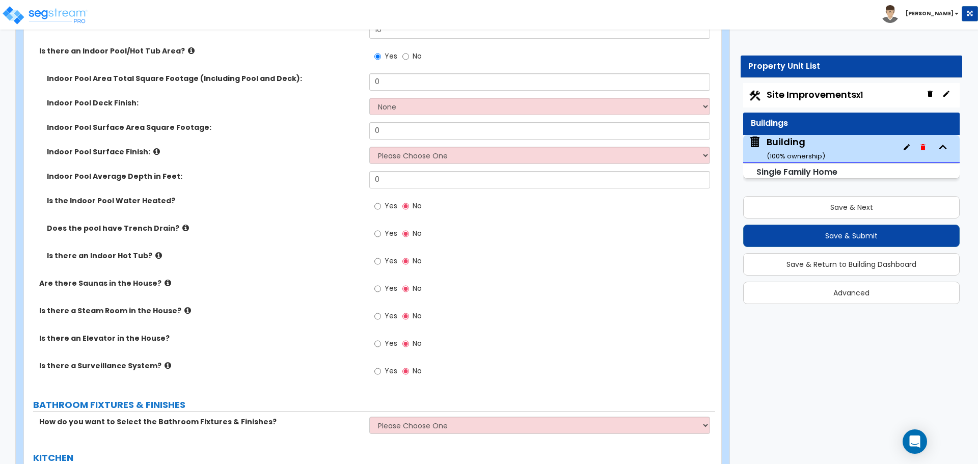
click at [409, 49] on label "No" at bounding box center [411, 57] width 19 height 17
click at [409, 51] on input "No" at bounding box center [405, 56] width 7 height 11
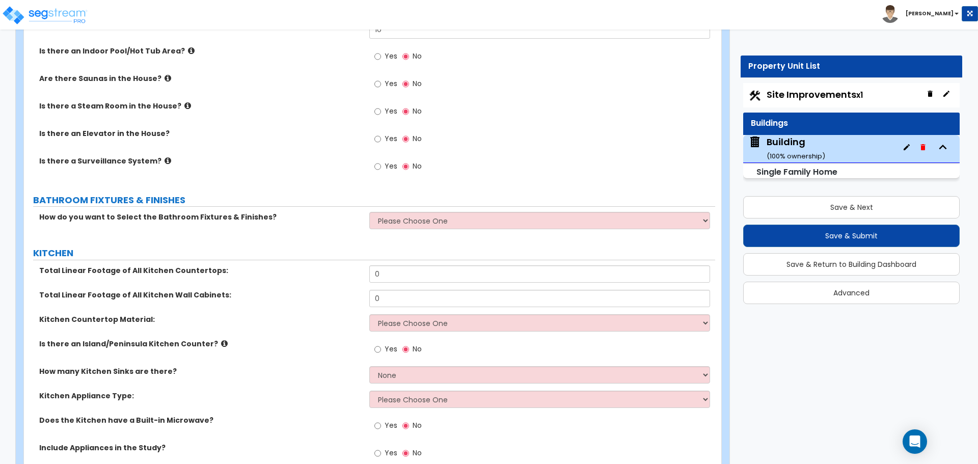
click at [387, 51] on span "Yes" at bounding box center [391, 56] width 13 height 10
click at [381, 51] on input "Yes" at bounding box center [377, 56] width 7 height 11
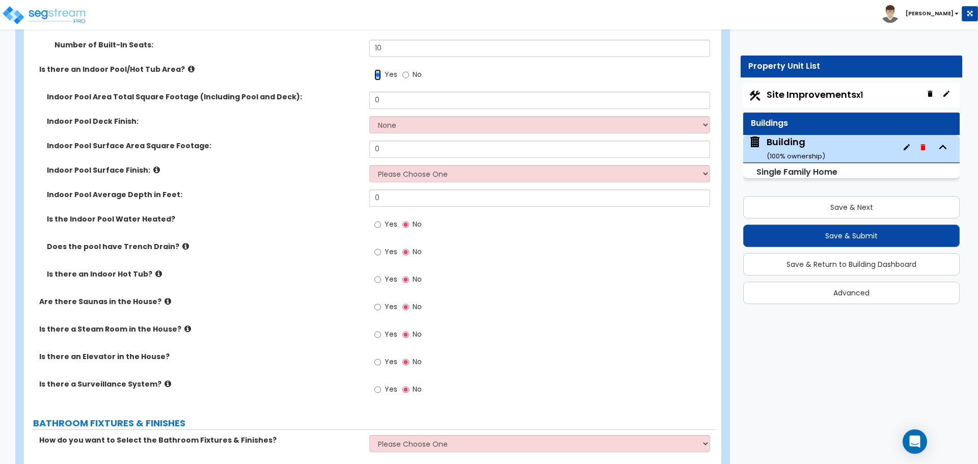
scroll to position [5708, 0]
click at [412, 68] on label "No" at bounding box center [411, 76] width 19 height 17
click at [409, 70] on input "No" at bounding box center [405, 75] width 7 height 11
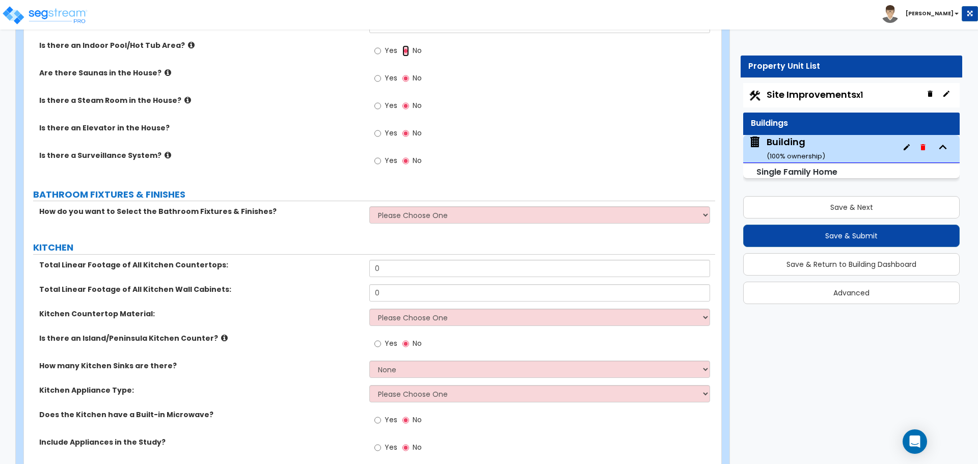
scroll to position [5733, 0]
click at [384, 98] on label "Yes" at bounding box center [385, 106] width 23 height 17
click at [381, 100] on input "Yes" at bounding box center [377, 105] width 7 height 11
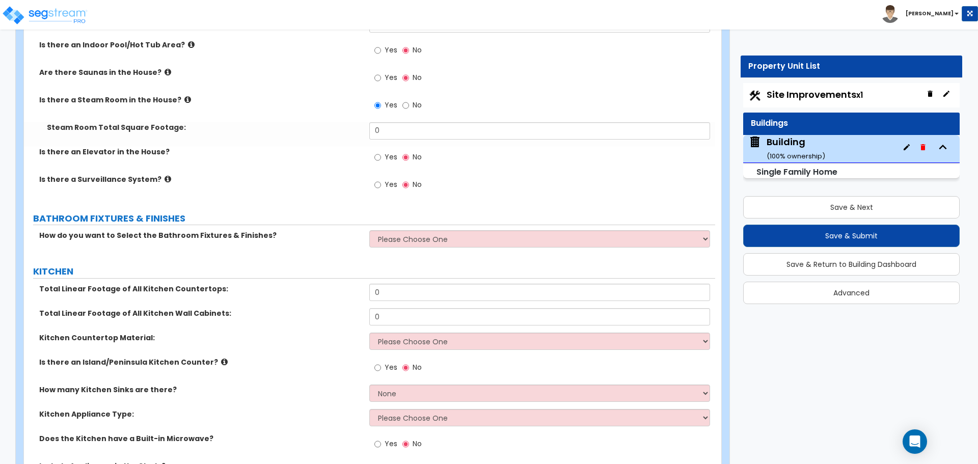
click at [184, 96] on icon at bounding box center [187, 100] width 7 height 8
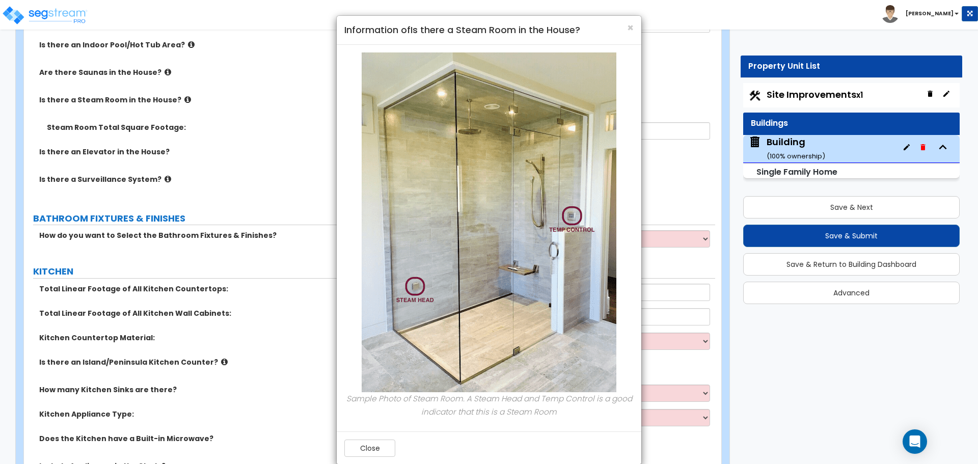
scroll to position [15, 0]
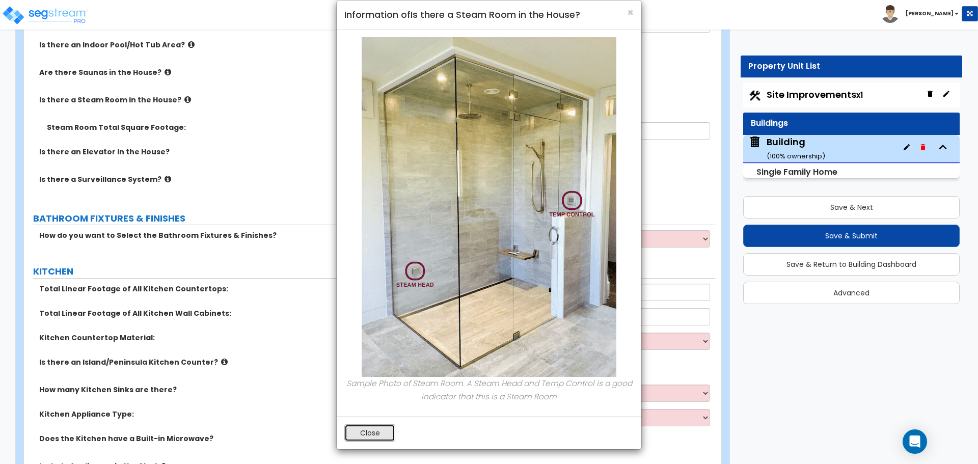
click at [371, 434] on button "Close" at bounding box center [369, 432] width 51 height 17
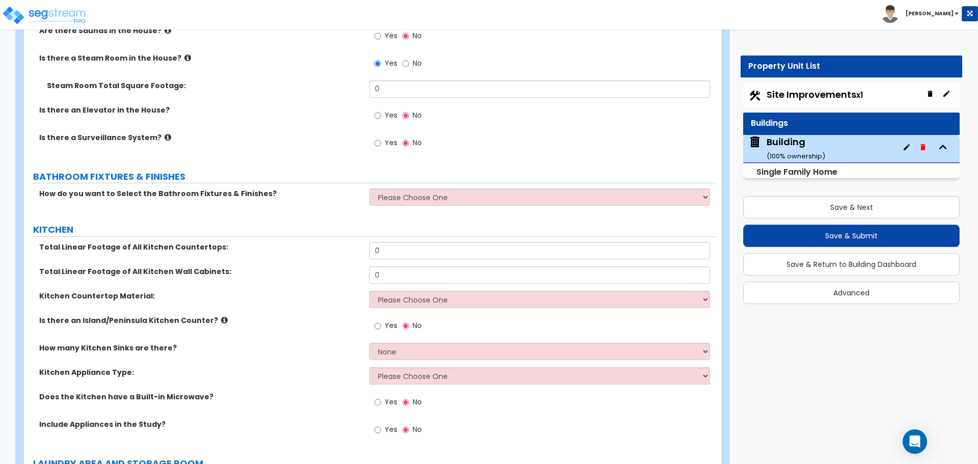
scroll to position [5776, 0]
click at [184, 52] on icon at bounding box center [187, 56] width 7 height 8
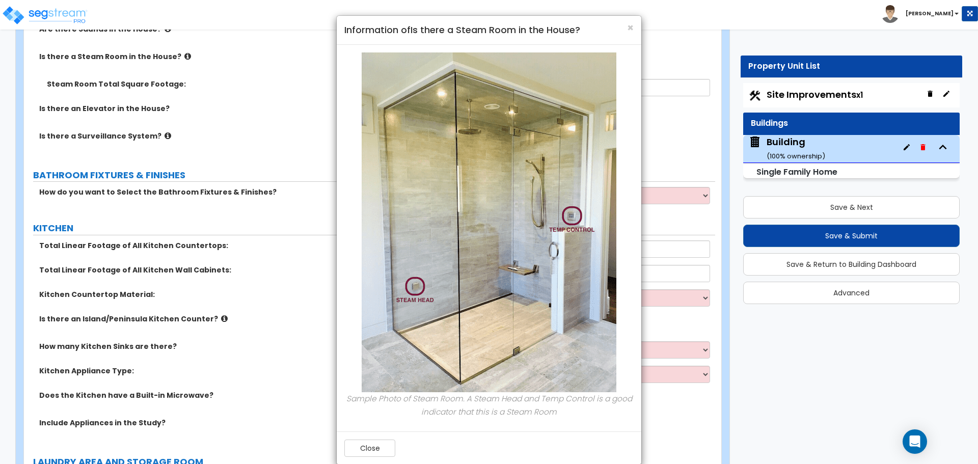
scroll to position [15, 0]
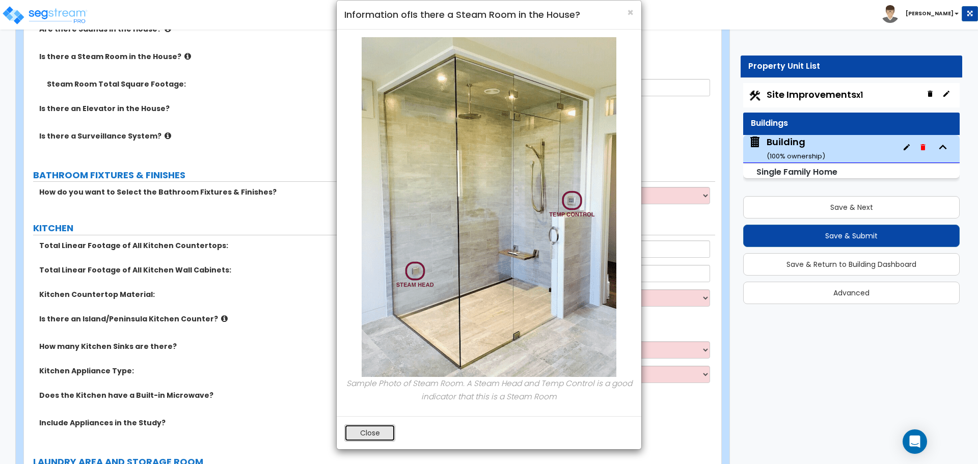
click at [363, 437] on button "Close" at bounding box center [369, 432] width 51 height 17
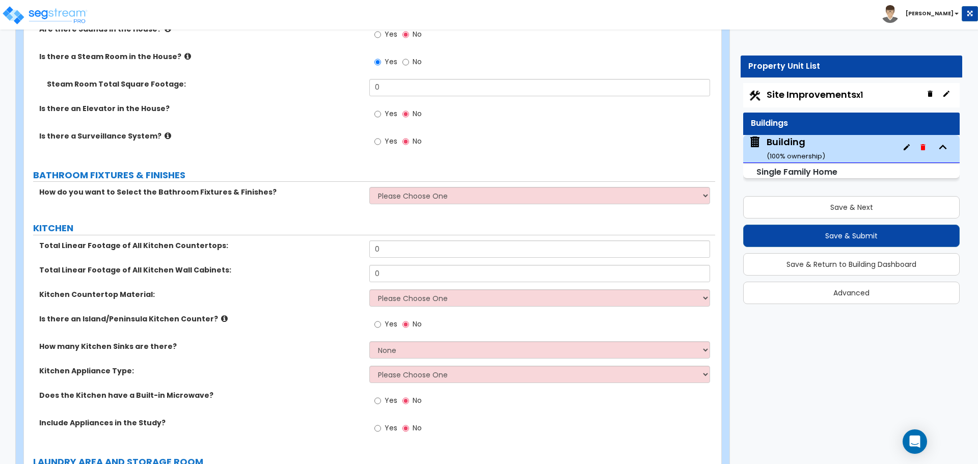
click at [413, 57] on span "No" at bounding box center [417, 62] width 9 height 10
click at [409, 57] on input "No" at bounding box center [405, 62] width 7 height 11
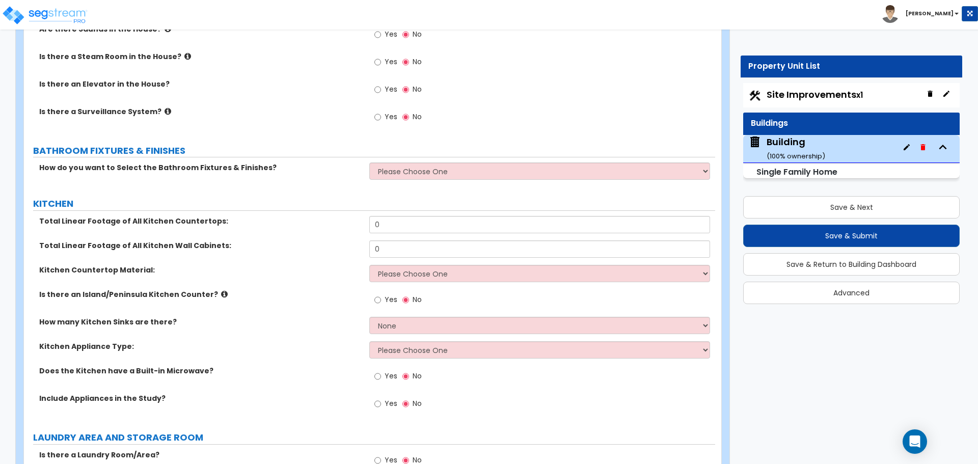
click at [382, 82] on label "Yes" at bounding box center [385, 90] width 23 height 17
click at [381, 84] on input "Yes" at bounding box center [377, 89] width 7 height 11
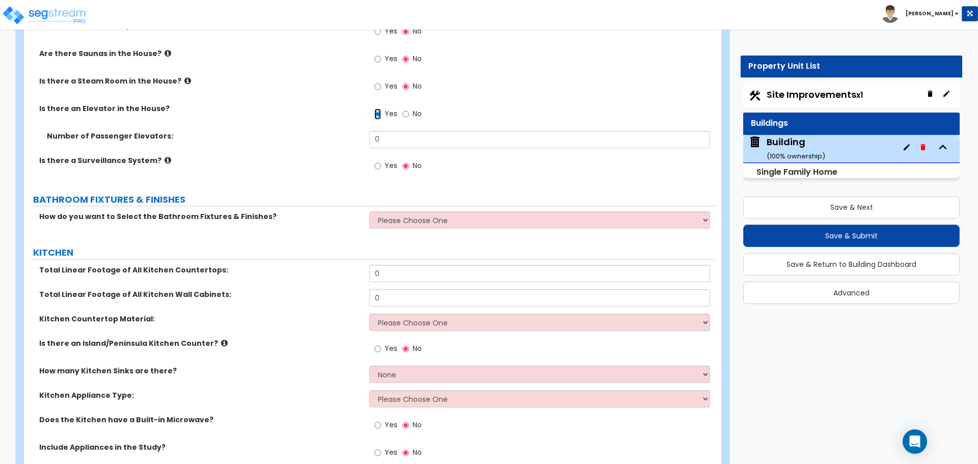
scroll to position [5752, 0]
click at [413, 130] on input "0" at bounding box center [539, 138] width 340 height 17
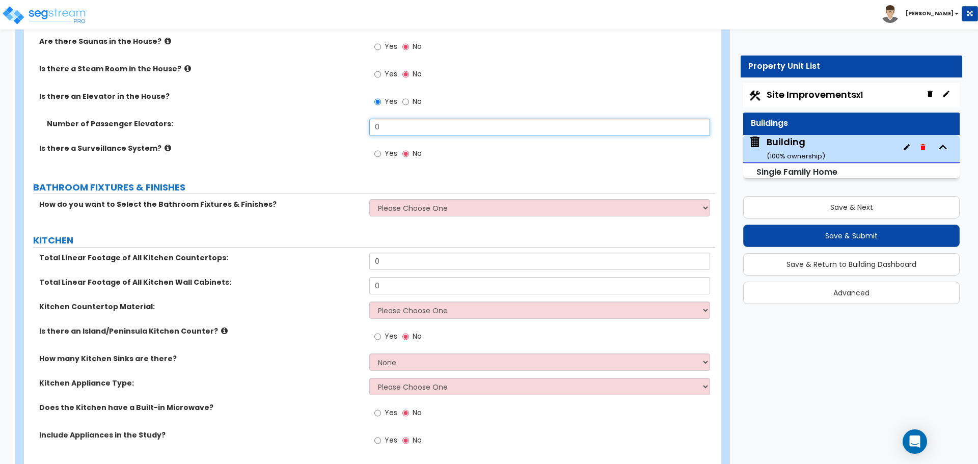
scroll to position [5757, 0]
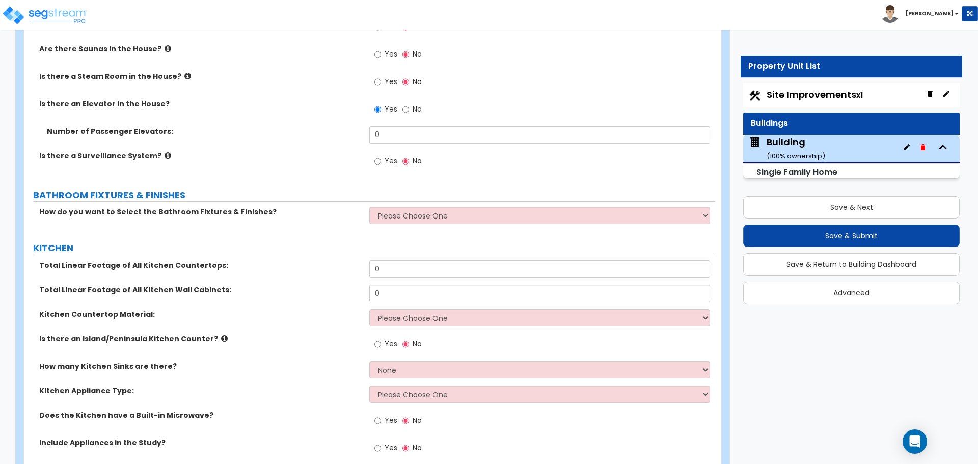
click at [384, 71] on div "Yes No" at bounding box center [398, 82] width 58 height 23
click at [386, 76] on span "Yes" at bounding box center [391, 81] width 13 height 10
click at [381, 76] on input "Yes" at bounding box center [377, 81] width 7 height 11
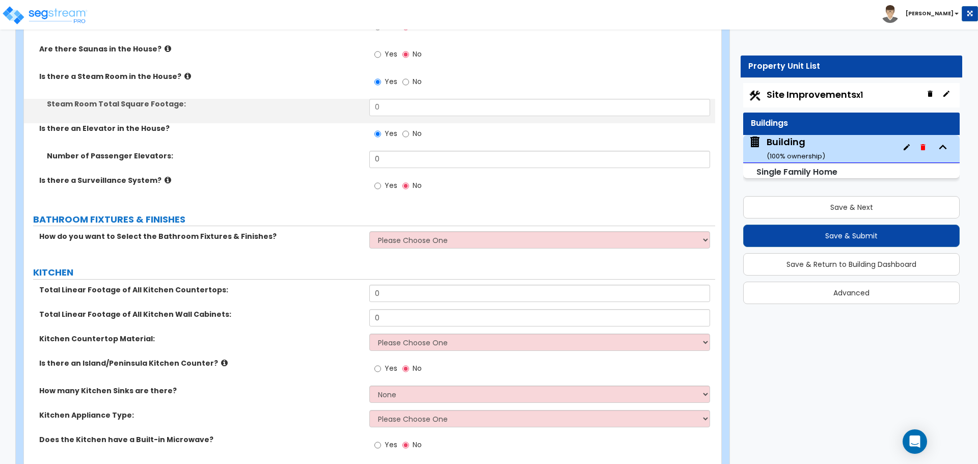
click at [423, 75] on div "Yes No" at bounding box center [398, 82] width 58 height 23
click at [420, 74] on label "No" at bounding box center [411, 82] width 19 height 17
click at [409, 76] on input "No" at bounding box center [405, 81] width 7 height 11
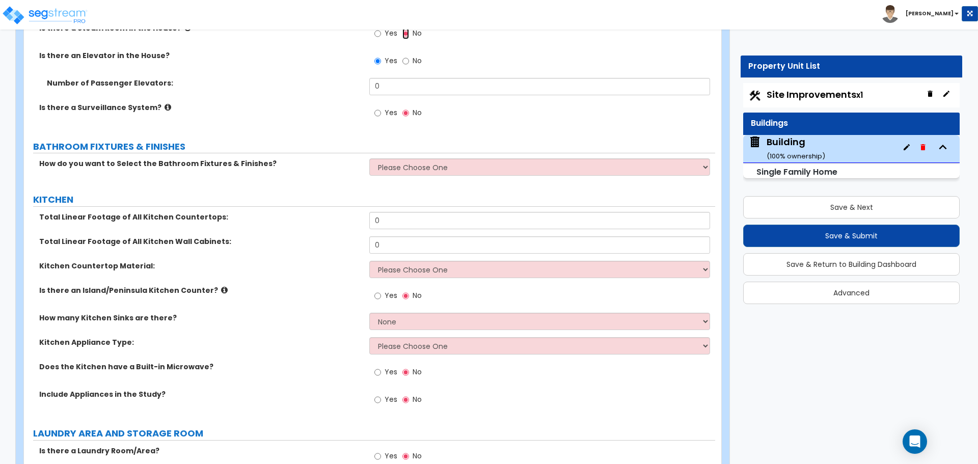
scroll to position [5807, 0]
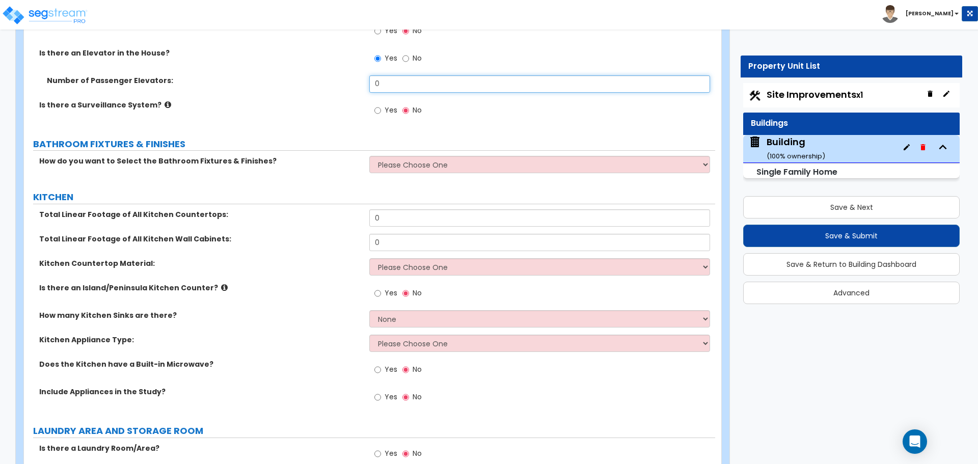
click at [420, 75] on input "0" at bounding box center [539, 83] width 340 height 17
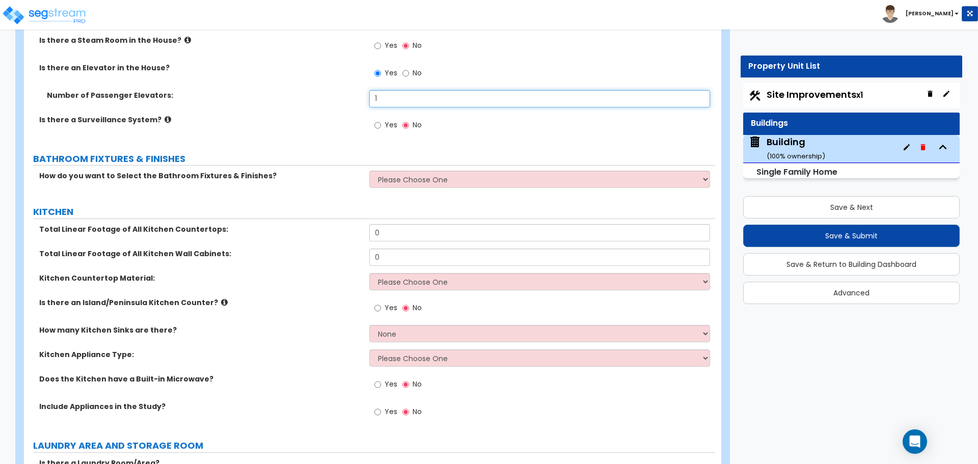
scroll to position [5792, 0]
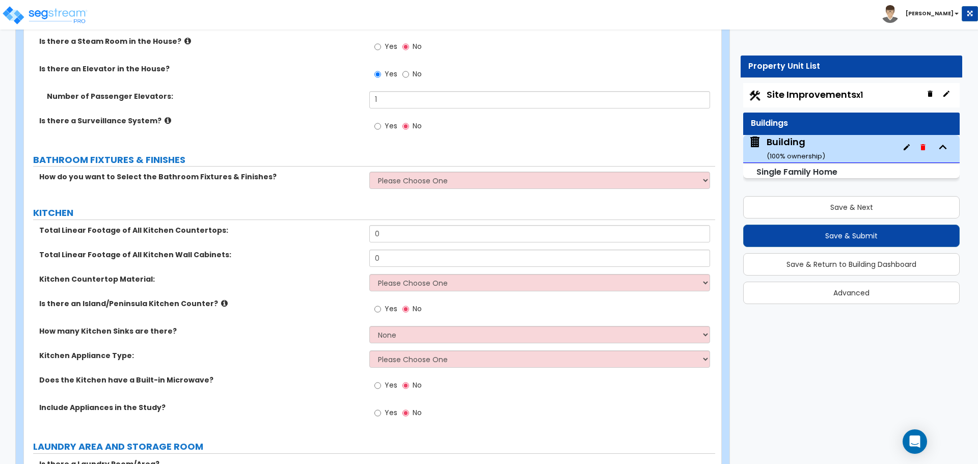
click at [383, 119] on label "Yes" at bounding box center [385, 127] width 23 height 17
click at [381, 121] on input "Yes" at bounding box center [377, 126] width 7 height 11
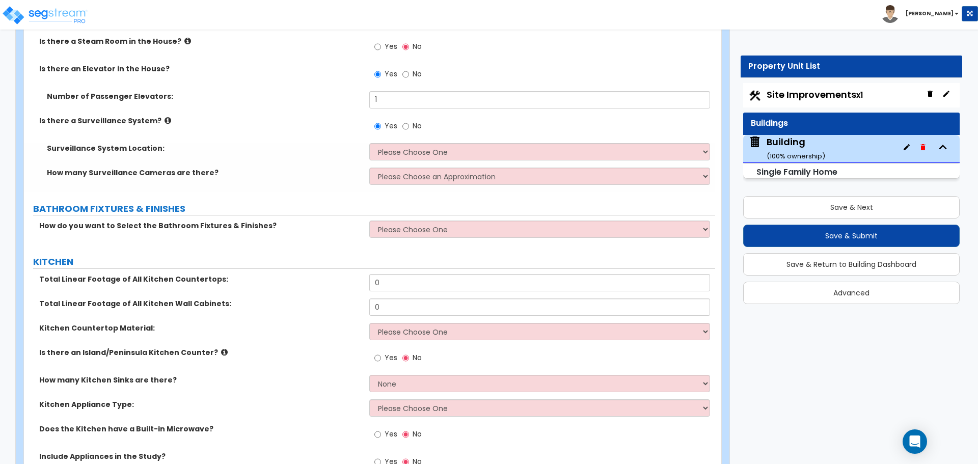
click at [165, 117] on icon at bounding box center [168, 121] width 7 height 8
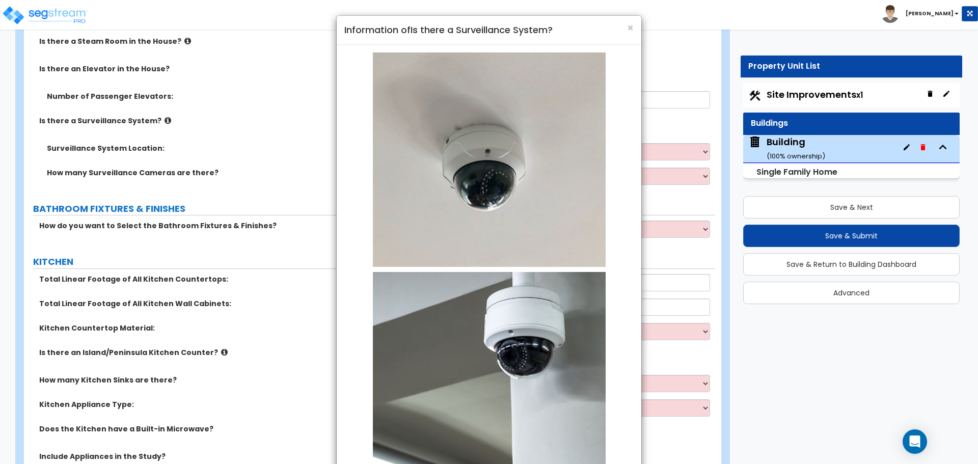
click at [384, 332] on img at bounding box center [489, 375] width 233 height 206
click at [383, 332] on img at bounding box center [489, 375] width 233 height 206
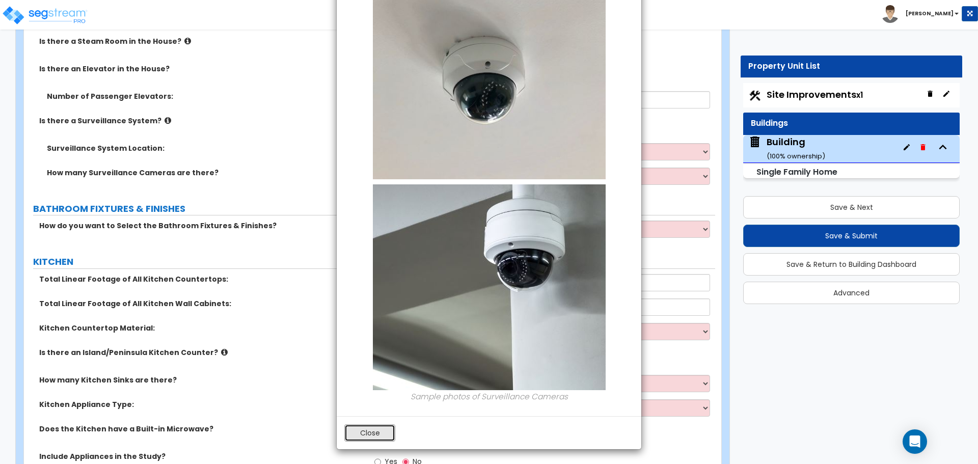
drag, startPoint x: 375, startPoint y: 436, endPoint x: 379, endPoint y: 427, distance: 9.8
click at [375, 436] on button "Close" at bounding box center [369, 432] width 51 height 17
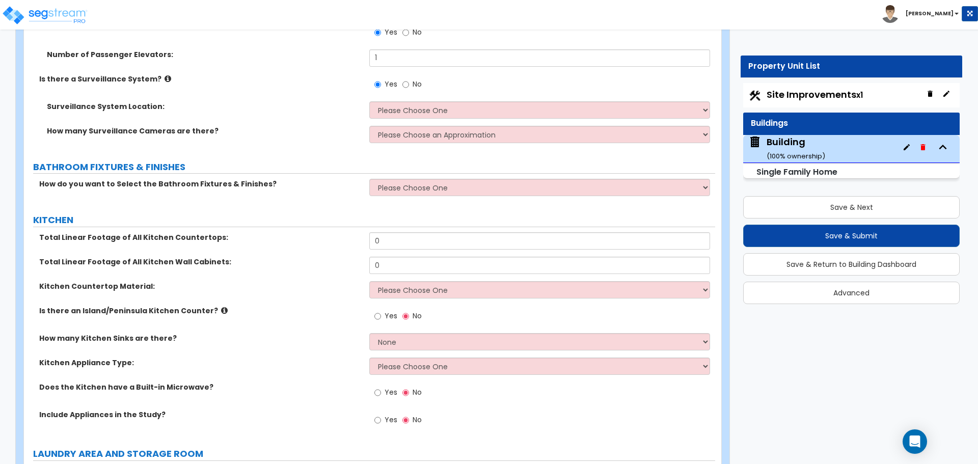
scroll to position [5834, 0]
click at [440, 100] on select "Please Choose One Inside the House Outside the House Both Inside & Outside" at bounding box center [539, 108] width 340 height 17
click at [369, 100] on select "Please Choose One Inside the House Outside the House Both Inside & Outside" at bounding box center [539, 108] width 340 height 17
drag, startPoint x: 440, startPoint y: 89, endPoint x: 436, endPoint y: 130, distance: 40.9
click at [436, 130] on div "How many Surveillance Cameras are there? Please Choose an Approximation Barely …" at bounding box center [369, 137] width 691 height 24
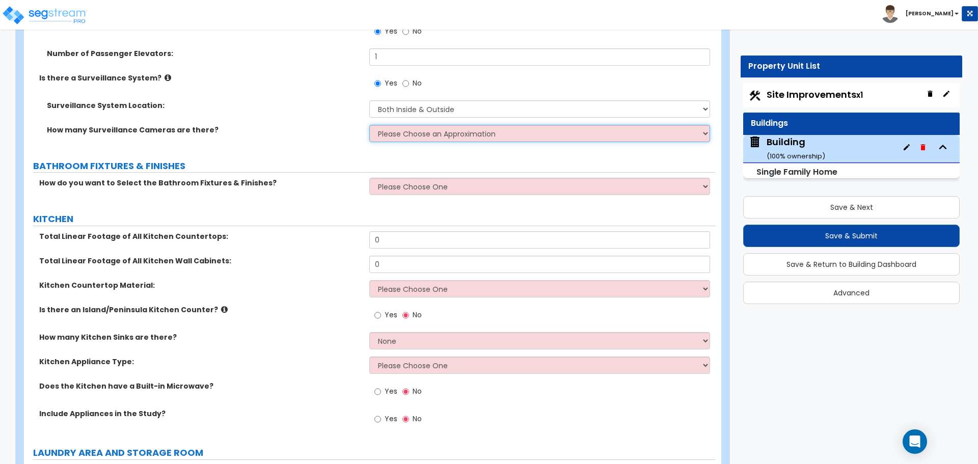
click at [434, 126] on select "Please Choose an Approximation Barely Noticed Any Noticed a Couple Frequently S…" at bounding box center [539, 133] width 340 height 17
click at [369, 125] on select "Please Choose an Approximation Barely Noticed Any Noticed a Couple Frequently S…" at bounding box center [539, 133] width 340 height 17
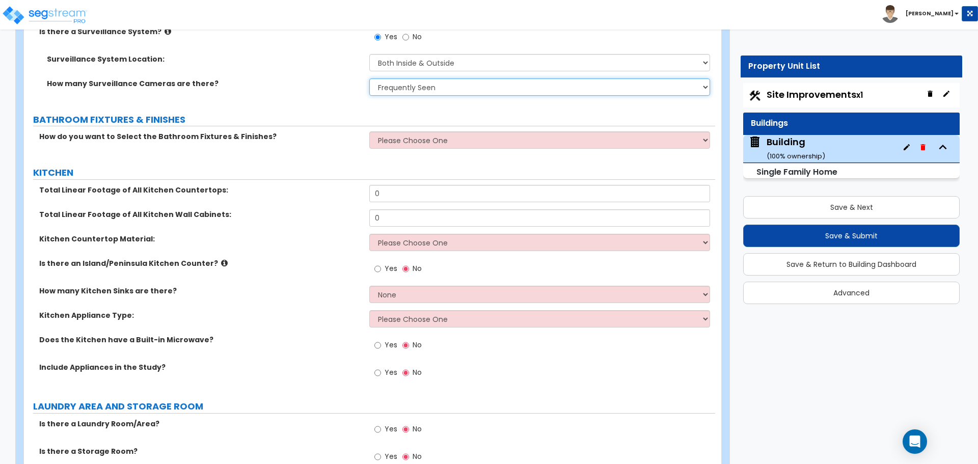
scroll to position [5886, 0]
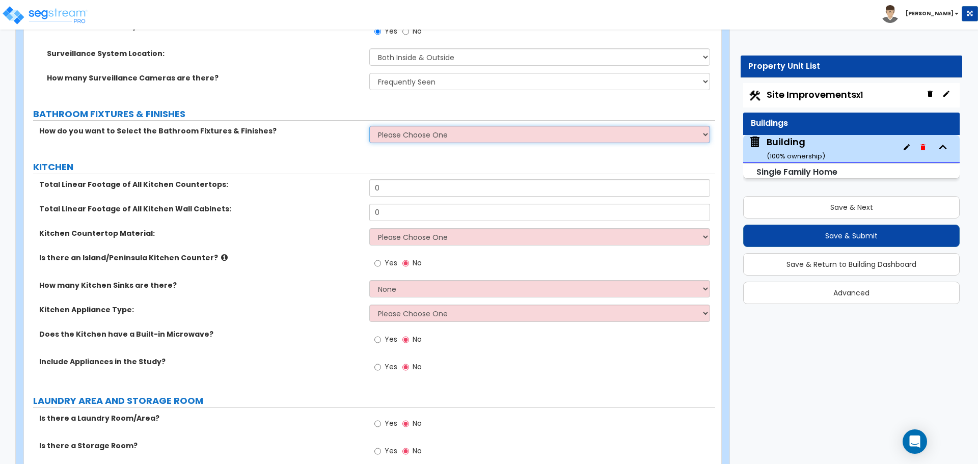
click at [432, 126] on select "Please Choose One I want to Select Fixtures and Finishes only for one Bath and …" at bounding box center [539, 134] width 340 height 17
click at [400, 126] on select "Please Choose One I want to Select Fixtures and Finishes only for one Bath and …" at bounding box center [539, 134] width 340 height 17
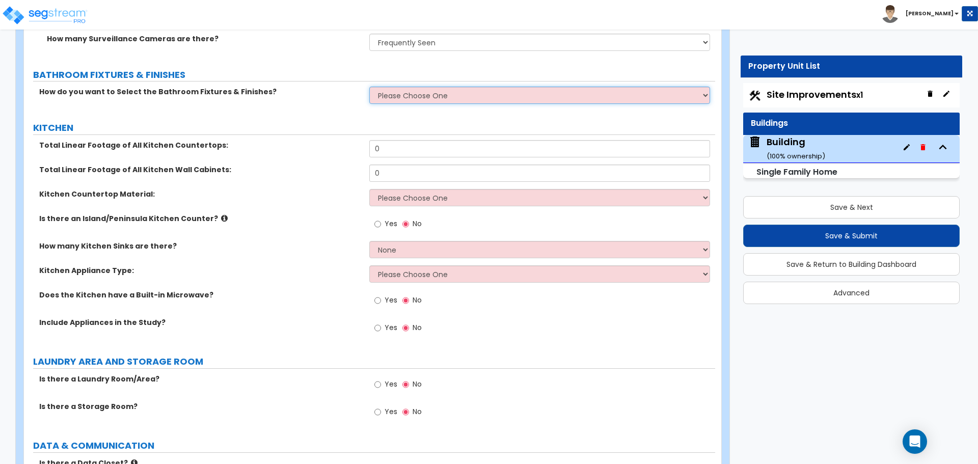
scroll to position [5926, 0]
click at [405, 86] on select "Please Choose One I want to Select Fixtures and Finishes only for one Bath and …" at bounding box center [539, 94] width 340 height 17
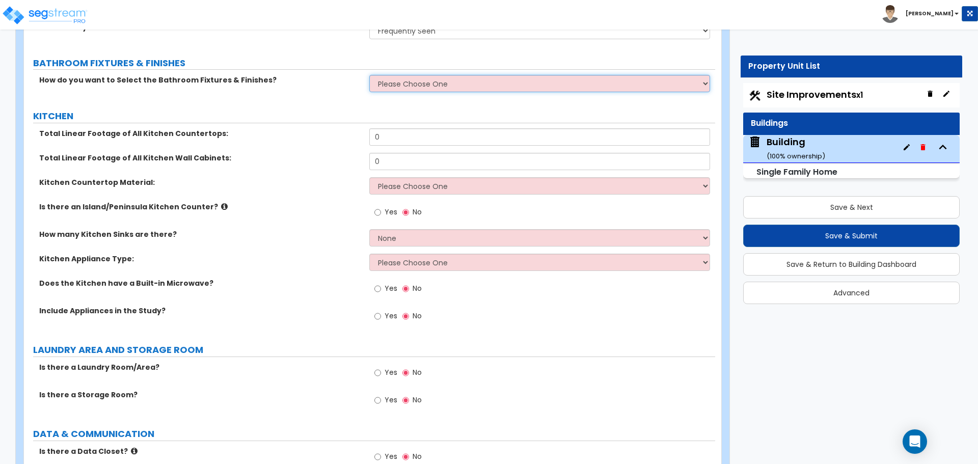
scroll to position [5938, 0]
click at [409, 74] on select "Please Choose One I want to Select Fixtures and Finishes only for one Bath and …" at bounding box center [539, 82] width 340 height 17
click at [404, 74] on select "Please Choose One I want to Select Fixtures and Finishes only for one Bath and …" at bounding box center [539, 82] width 340 height 17
click at [400, 74] on select "Please Choose One I want to Select Fixtures and Finishes only for one Bath and …" at bounding box center [539, 82] width 340 height 17
click at [415, 74] on select "Please Choose One I want to Select Fixtures and Finishes only for one Bath and …" at bounding box center [539, 82] width 340 height 17
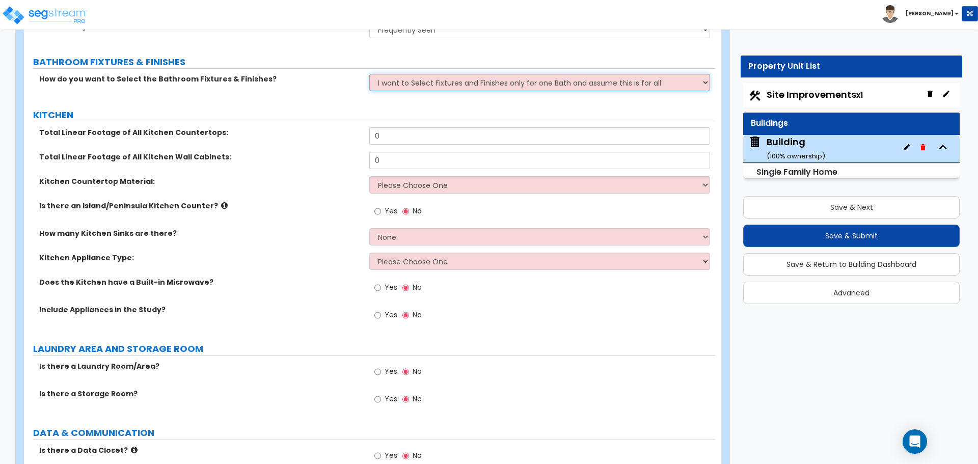
click at [369, 74] on select "Please Choose One I want to Select Fixtures and Finishes only for one Bath and …" at bounding box center [539, 82] width 340 height 17
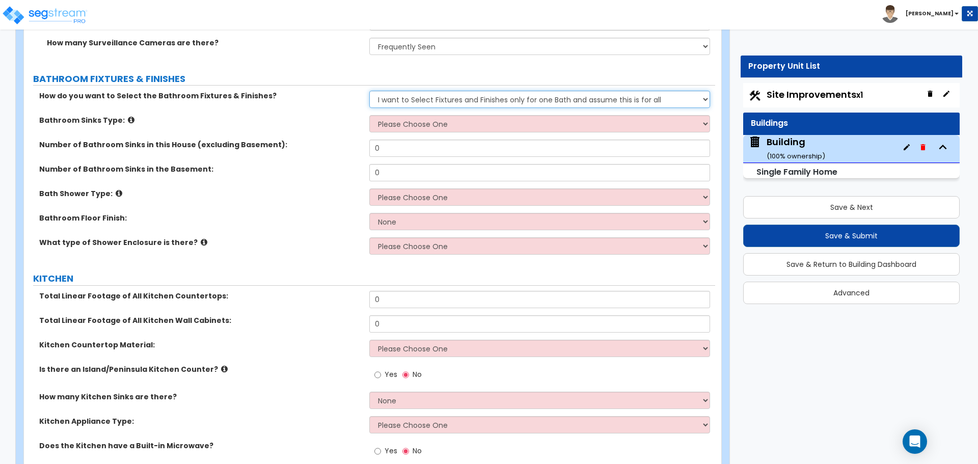
scroll to position [5921, 0]
click at [409, 91] on select "Please Choose One I want to Select Fixtures and Finishes only for one Bath and …" at bounding box center [539, 99] width 340 height 17
click at [369, 91] on select "Please Choose One I want to Select Fixtures and Finishes only for one Bath and …" at bounding box center [539, 99] width 340 height 17
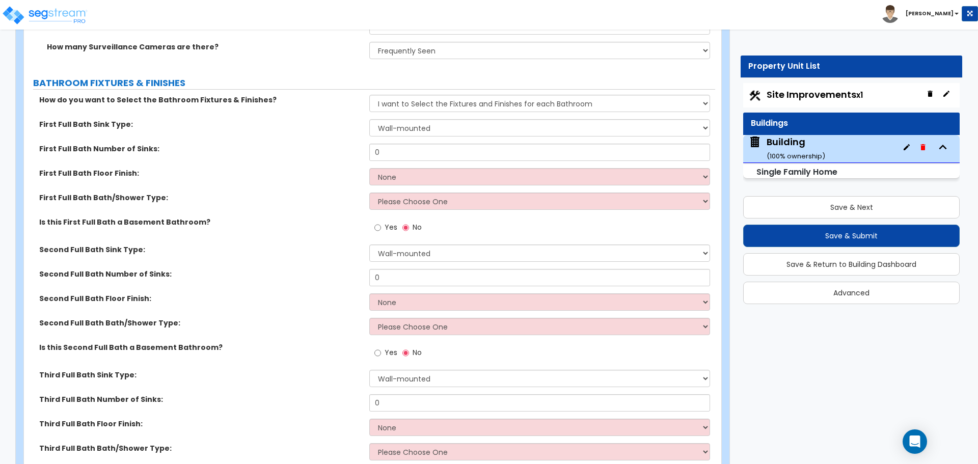
scroll to position [5895, 0]
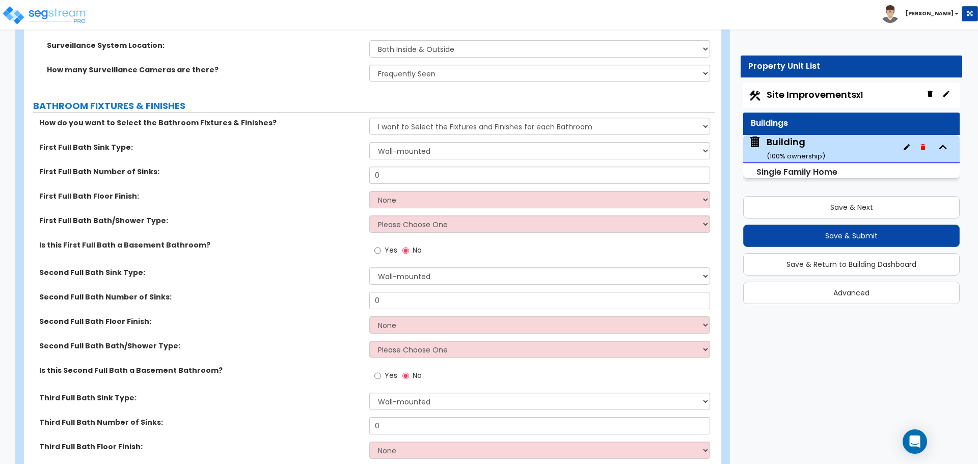
click at [502, 99] on label "BATHROOM FIXTURES & FINISHES" at bounding box center [374, 105] width 682 height 13
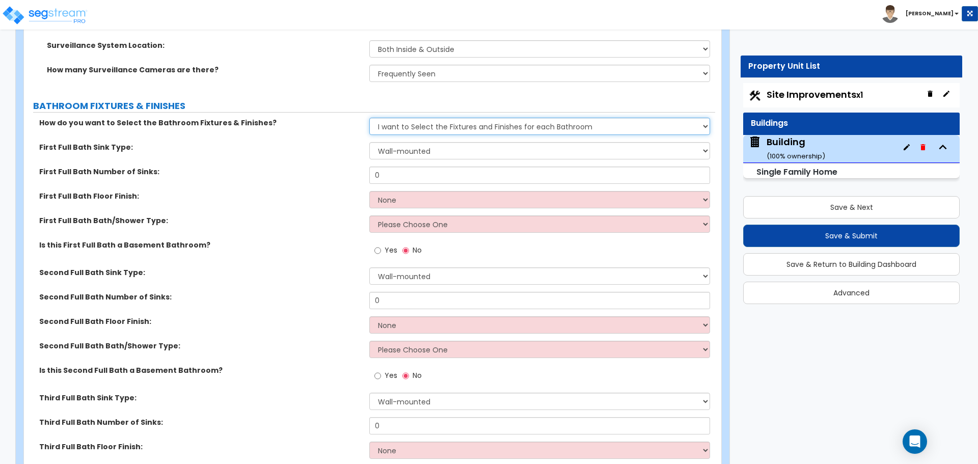
click at [479, 118] on select "Please Choose One I want to Select Fixtures and Finishes only for one Bath and …" at bounding box center [539, 126] width 340 height 17
click at [369, 118] on select "Please Choose One I want to Select Fixtures and Finishes only for one Bath and …" at bounding box center [539, 126] width 340 height 17
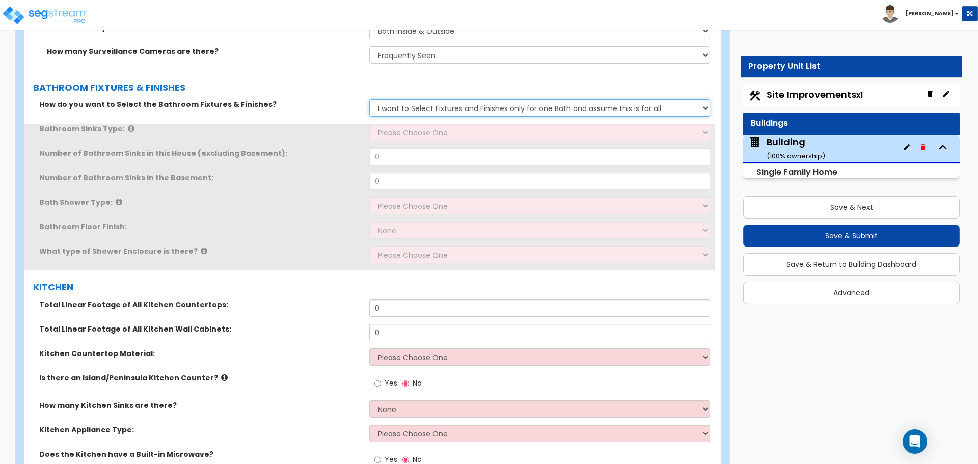
scroll to position [5915, 0]
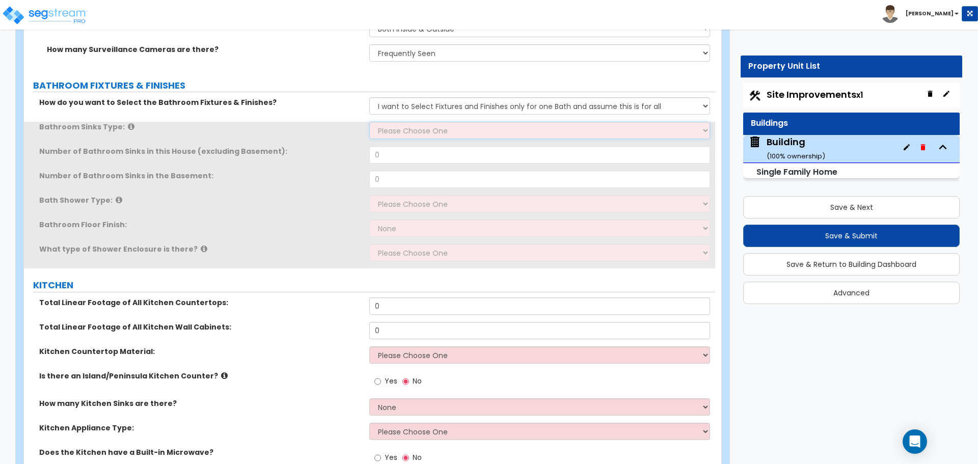
click at [466, 122] on select "Please Choose One Wall-mounted Pedestal-mounted Vanity-mounted" at bounding box center [539, 130] width 340 height 17
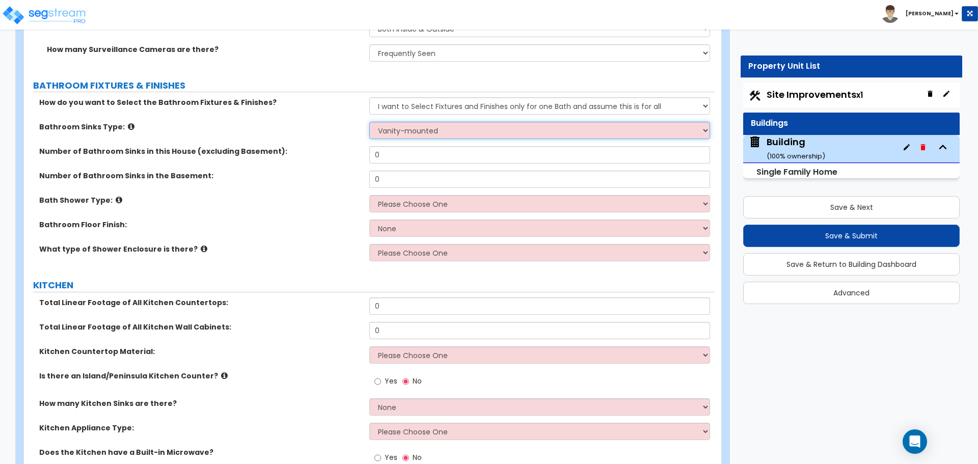
click at [369, 122] on select "Please Choose One Wall-mounted Pedestal-mounted Vanity-mounted" at bounding box center [539, 130] width 340 height 17
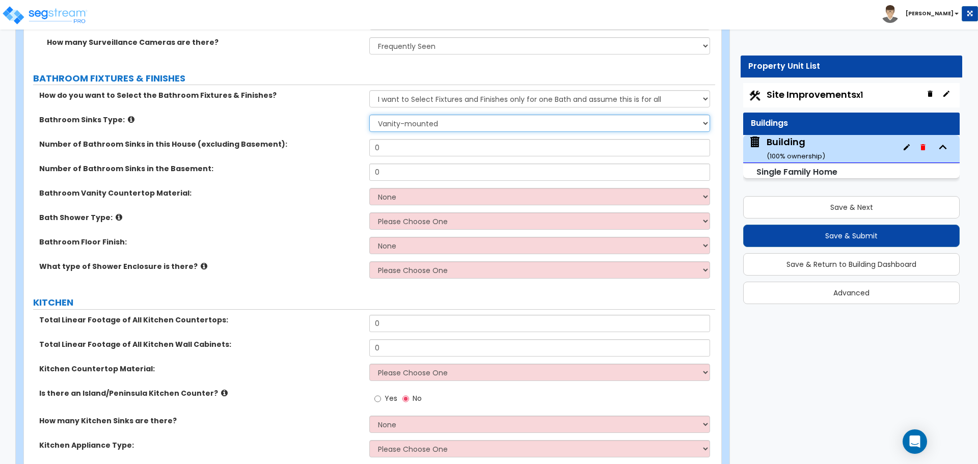
scroll to position [5934, 0]
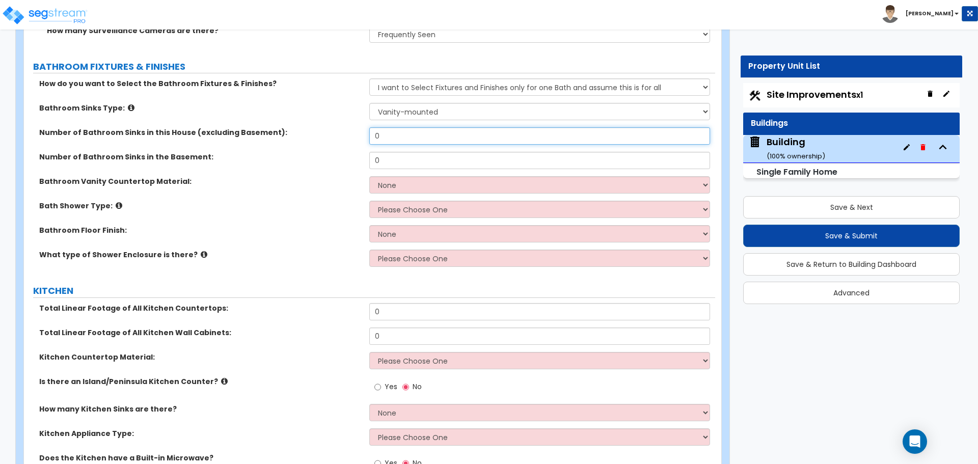
click at [498, 127] on input "0" at bounding box center [539, 135] width 340 height 17
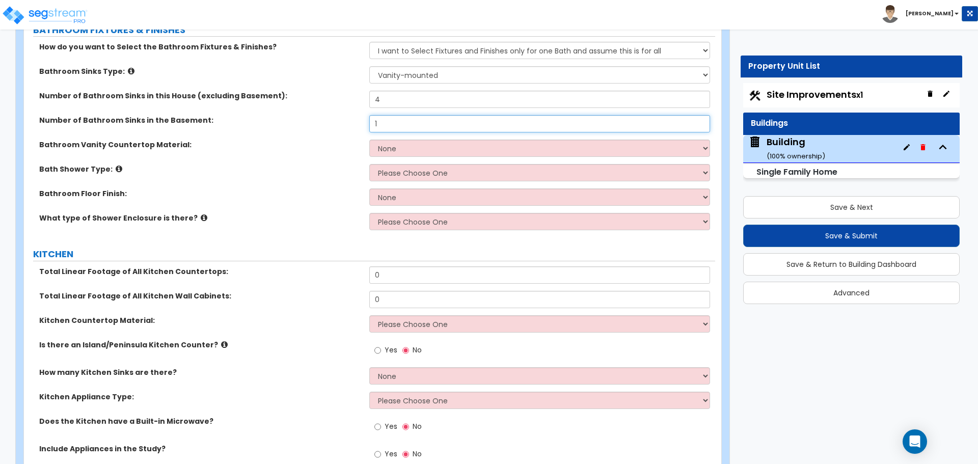
scroll to position [5971, 0]
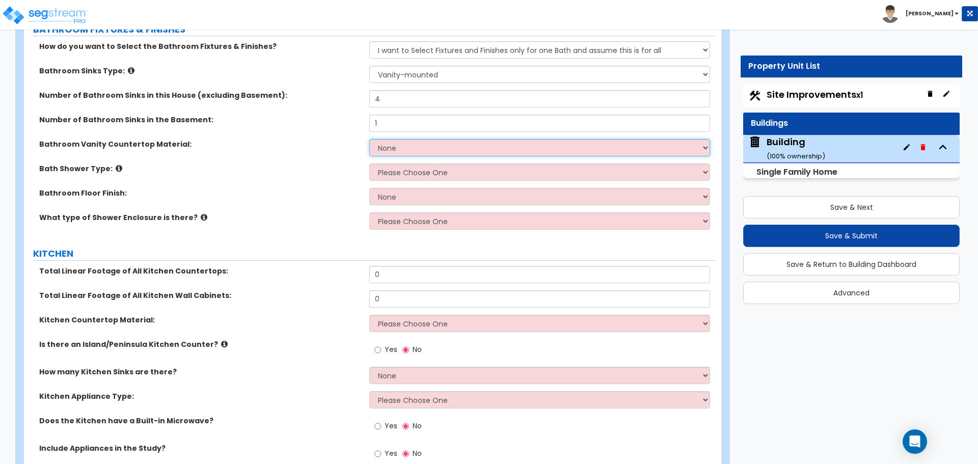
click at [456, 139] on select "None Plastic Laminate Solid Surface Stone Quartz Marble Tile Wood Stainless Ste…" at bounding box center [539, 147] width 340 height 17
click at [369, 139] on select "None Plastic Laminate Solid Surface Stone Quartz Marble Tile Wood Stainless Ste…" at bounding box center [539, 147] width 340 height 17
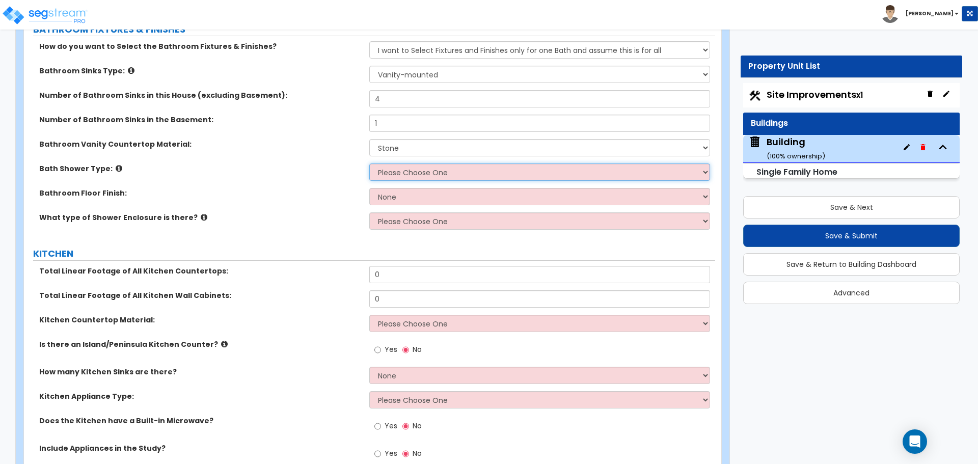
click at [419, 163] on select "Please Choose One Standalone Shower Bathtub - Shower Combination" at bounding box center [539, 171] width 340 height 17
click at [369, 163] on select "Please Choose One Standalone Shower Bathtub - Shower Combination" at bounding box center [539, 171] width 340 height 17
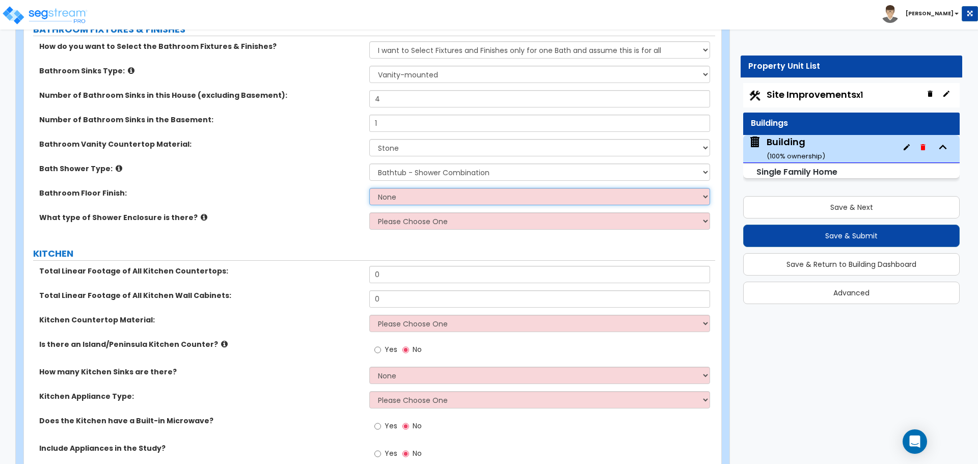
click at [426, 188] on select "None Tile Flooring Hardwood Flooring Resilient Laminate Flooring VCT Flooring S…" at bounding box center [539, 196] width 340 height 17
click at [369, 188] on select "None Tile Flooring Hardwood Flooring Resilient Laminate Flooring VCT Flooring S…" at bounding box center [539, 196] width 340 height 17
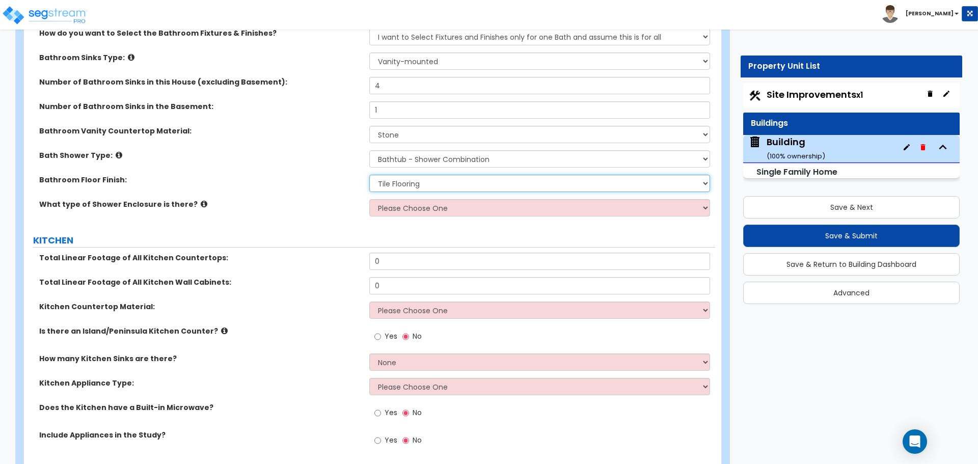
scroll to position [5989, 0]
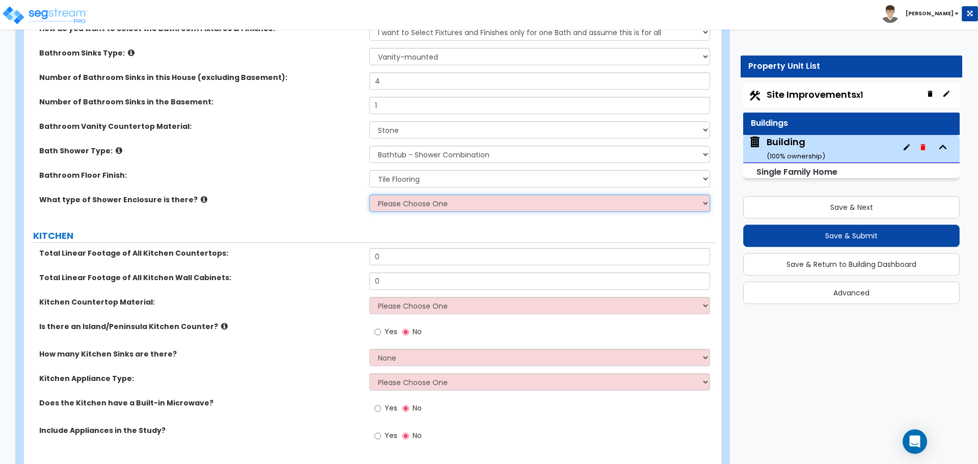
click at [439, 195] on select "Please Choose One Curtain & Rod Glass Sliding Doors Glass Hinged Doors" at bounding box center [539, 203] width 340 height 17
click at [369, 195] on select "Please Choose One Curtain & Rod Glass Sliding Doors Glass Hinged Doors" at bounding box center [539, 203] width 340 height 17
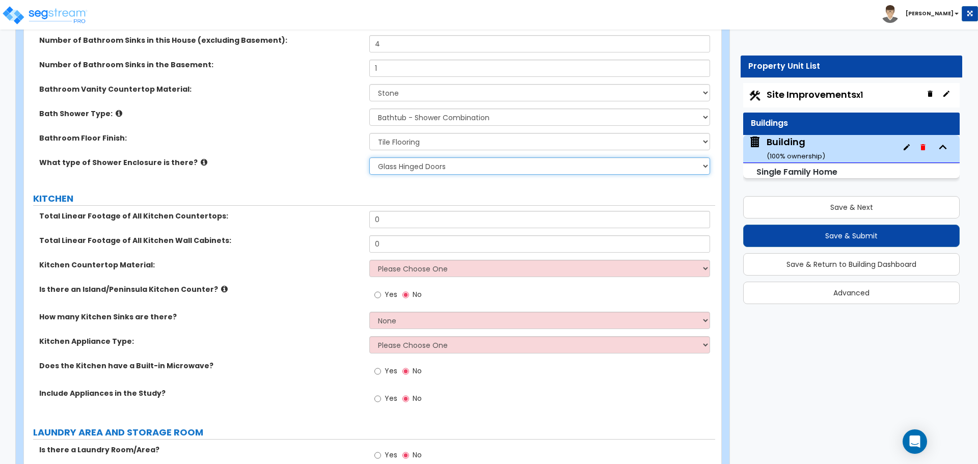
scroll to position [6027, 0]
click at [427, 156] on select "Please Choose One Curtain & Rod Glass Sliding Doors Glass Hinged Doors" at bounding box center [539, 164] width 340 height 17
click at [393, 157] on select "Please Choose One Curtain & Rod Glass Sliding Doors Glass Hinged Doors" at bounding box center [539, 164] width 340 height 17
click at [369, 156] on select "Please Choose One Curtain & Rod Glass Sliding Doors Glass Hinged Doors" at bounding box center [539, 164] width 340 height 17
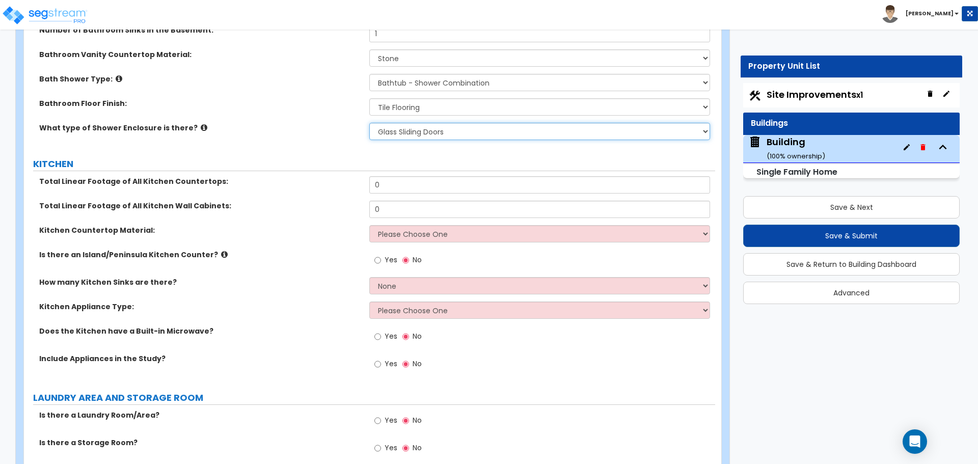
scroll to position [6064, 0]
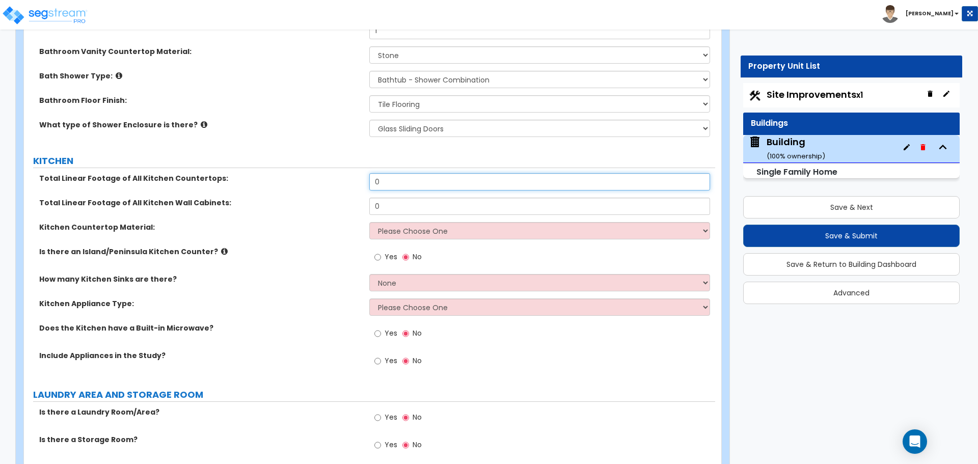
drag, startPoint x: 408, startPoint y: 167, endPoint x: 346, endPoint y: 167, distance: 62.1
click at [348, 173] on div "Total Linear Footage of All Kitchen Countertops: 0" at bounding box center [369, 185] width 691 height 24
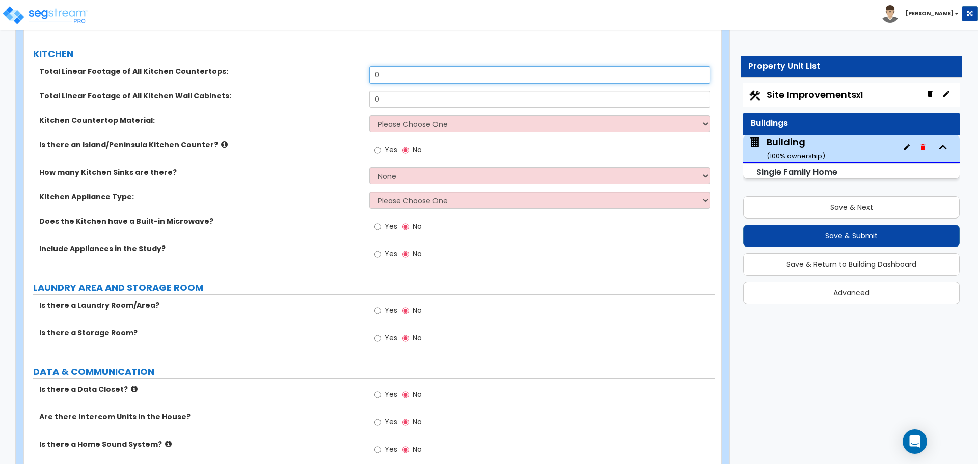
scroll to position [6170, 0]
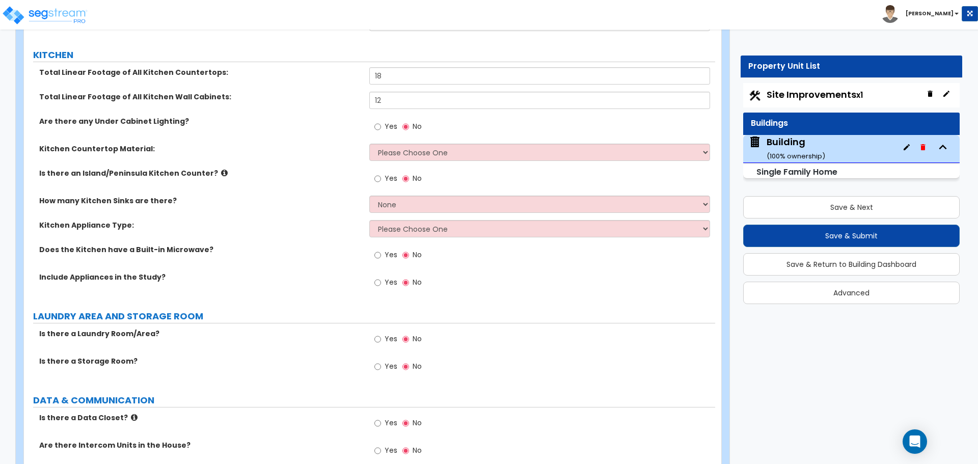
click at [391, 119] on label "Yes" at bounding box center [385, 127] width 23 height 17
click at [381, 121] on input "Yes" at bounding box center [377, 126] width 7 height 11
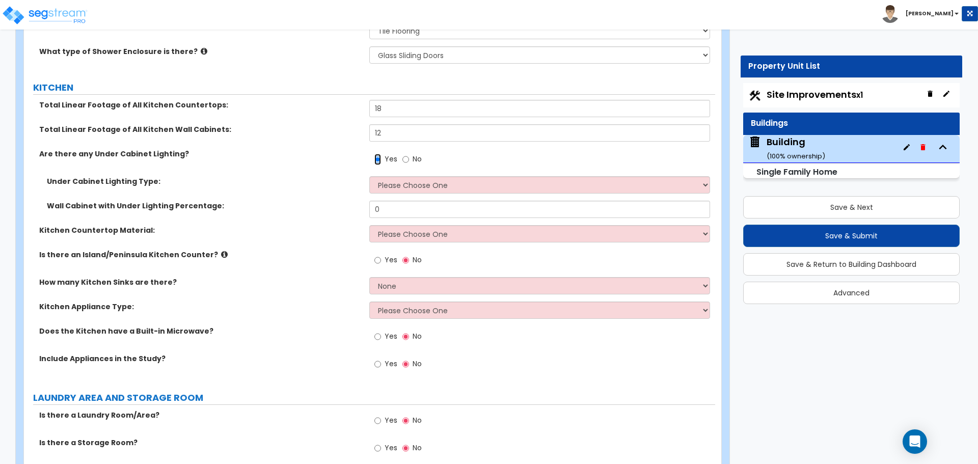
scroll to position [6145, 0]
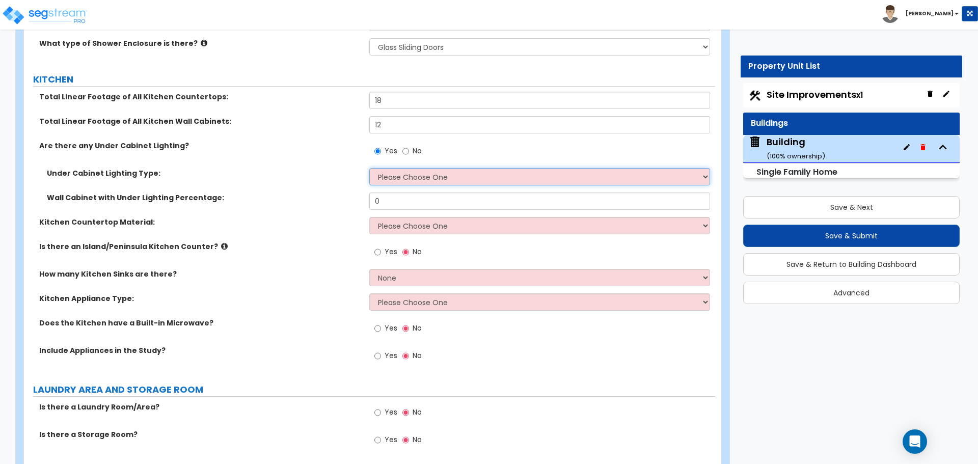
click at [443, 168] on select "Please Choose One Fluorescent Incandescent LED" at bounding box center [539, 176] width 340 height 17
click at [369, 168] on select "Please Choose One Fluorescent Incandescent LED" at bounding box center [539, 176] width 340 height 17
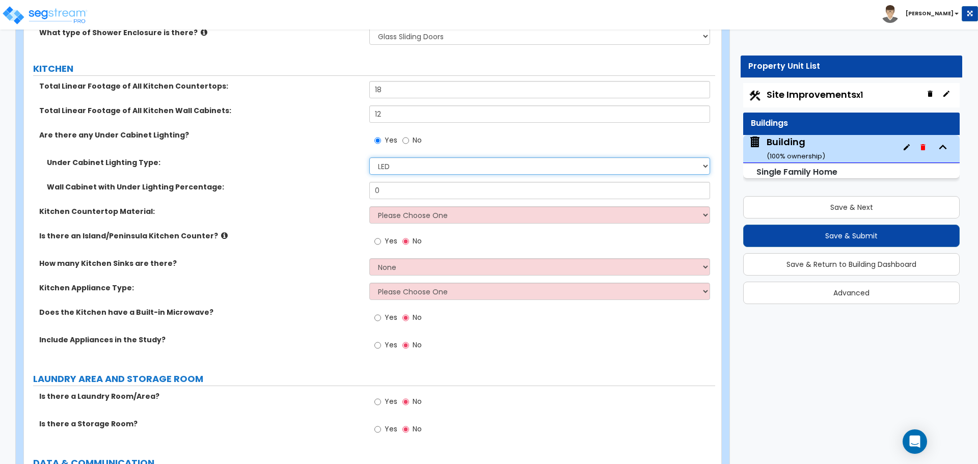
scroll to position [6162, 0]
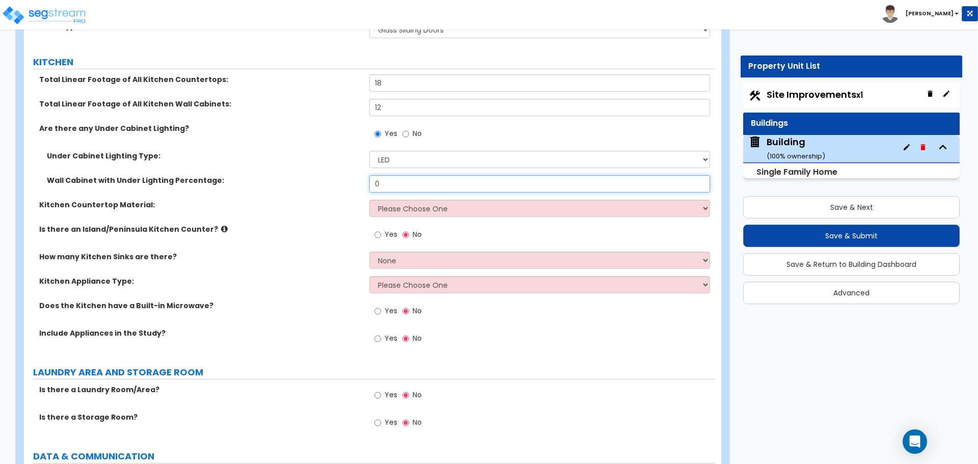
drag, startPoint x: 397, startPoint y: 169, endPoint x: 344, endPoint y: 165, distance: 52.6
click at [344, 175] on div "Wall Cabinet with Under Lighting Percentage: 0" at bounding box center [369, 187] width 691 height 24
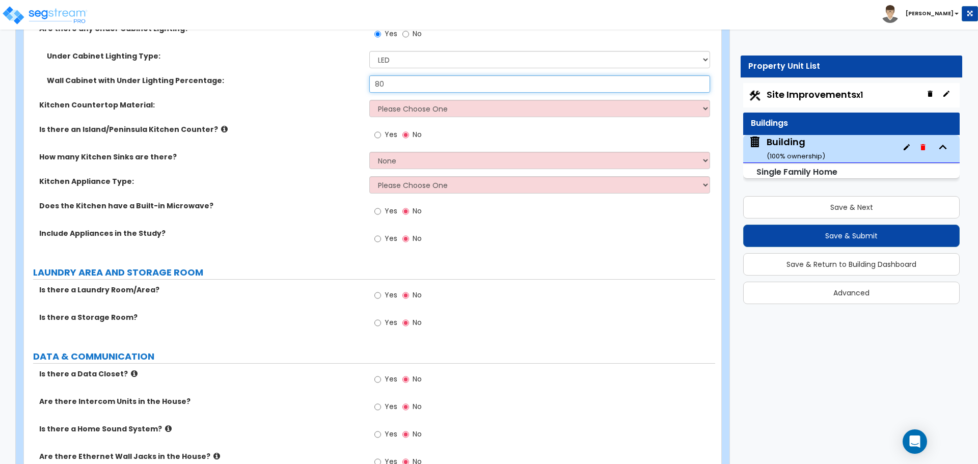
scroll to position [6267, 0]
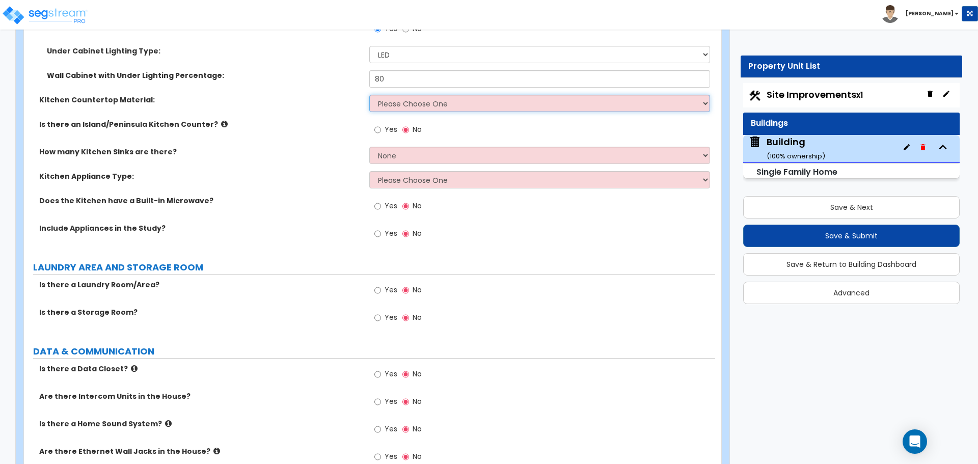
click at [404, 95] on select "Please Choose One Plastic Laminate Solid Surface Stone Quartz Marble Tile Wood …" at bounding box center [539, 103] width 340 height 17
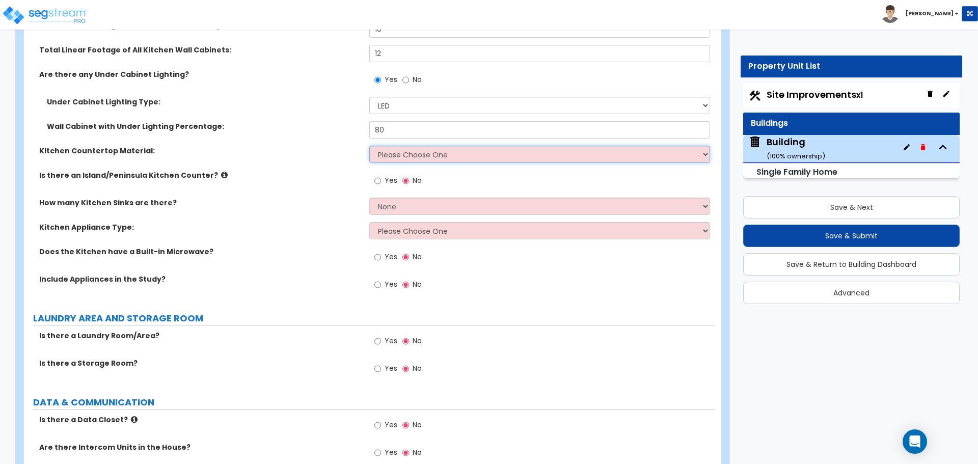
click at [427, 146] on select "Please Choose One Plastic Laminate Solid Surface Stone Quartz Marble Tile Wood …" at bounding box center [539, 154] width 340 height 17
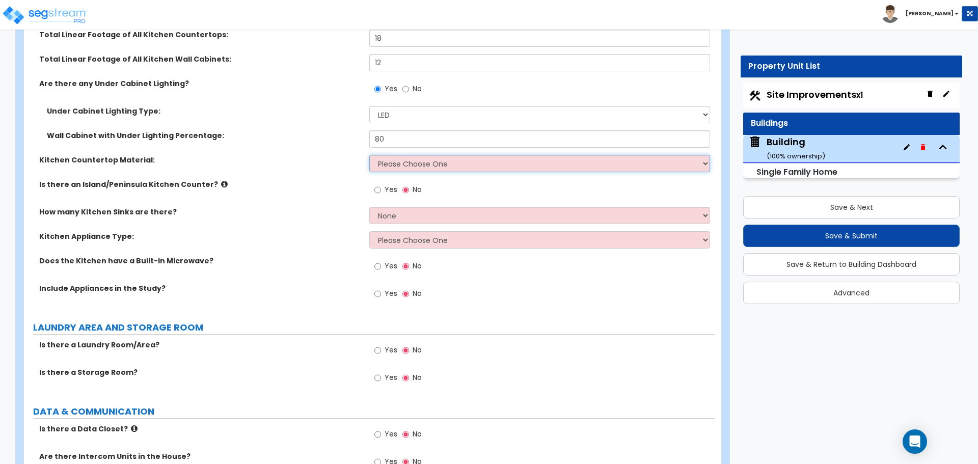
scroll to position [6211, 0]
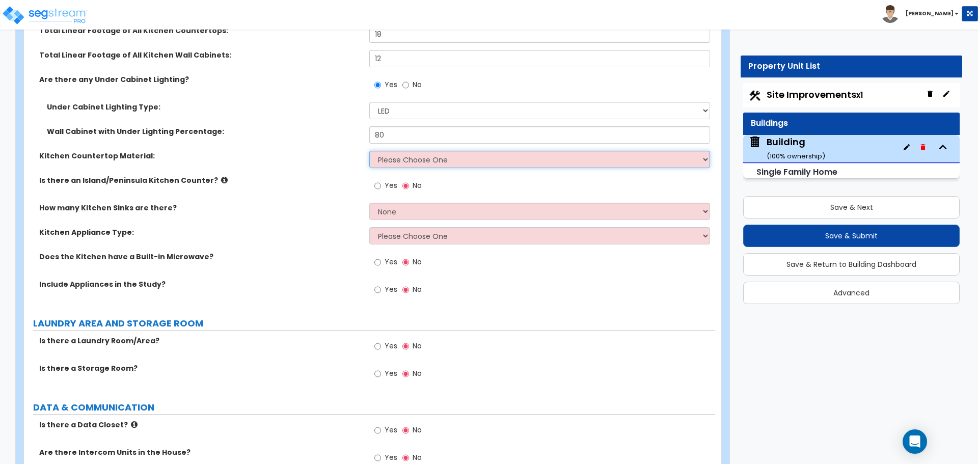
click at [396, 151] on select "Please Choose One Plastic Laminate Solid Surface Stone Quartz Marble Tile Wood …" at bounding box center [539, 159] width 340 height 17
click at [397, 151] on select "Please Choose One Plastic Laminate Solid Surface Stone Quartz Marble Tile Wood …" at bounding box center [539, 159] width 340 height 17
click at [369, 151] on select "Please Choose One Plastic Laminate Solid Surface Stone Quartz Marble Tile Wood …" at bounding box center [539, 159] width 340 height 17
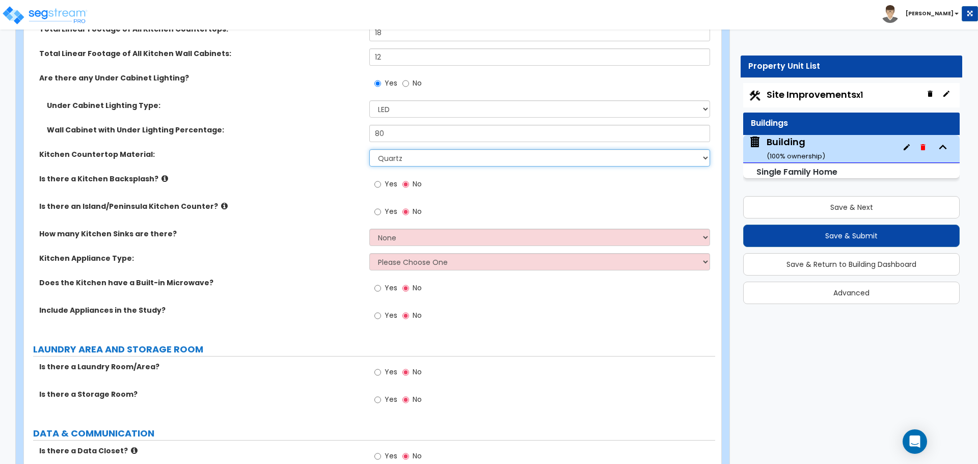
scroll to position [6214, 0]
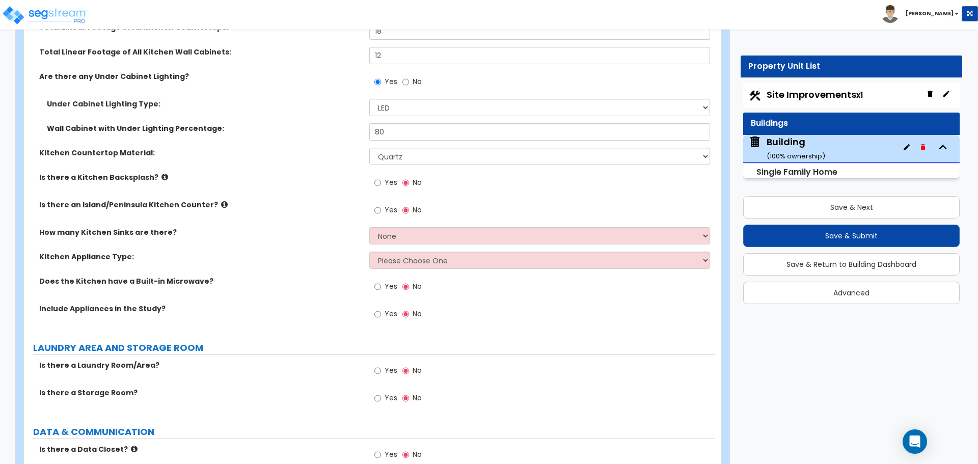
click at [390, 177] on span "Yes" at bounding box center [391, 182] width 13 height 10
click at [381, 177] on input "Yes" at bounding box center [377, 182] width 7 height 11
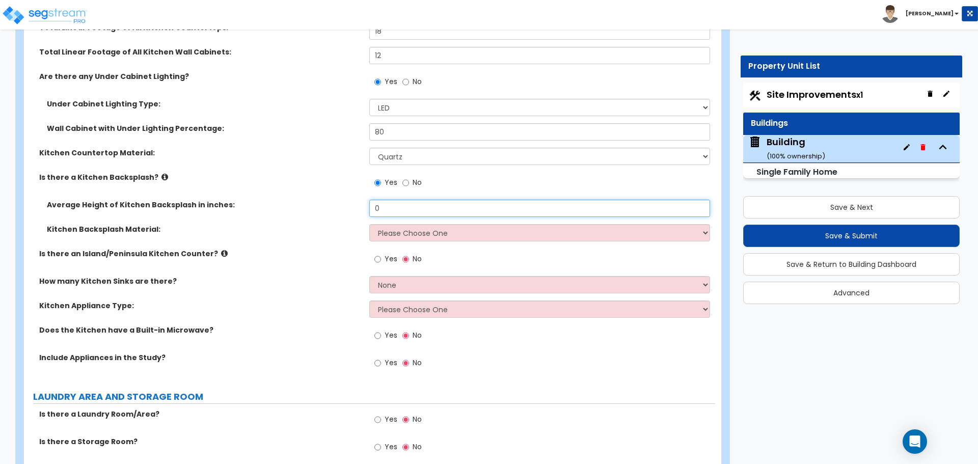
drag, startPoint x: 399, startPoint y: 199, endPoint x: 304, endPoint y: 188, distance: 95.8
click at [305, 200] on div "Average Height of Kitchen Backsplash in inches: 0" at bounding box center [369, 212] width 691 height 24
click at [432, 224] on select "Please Choose One Plastic Laminate Solid Surface Stone Quartz Tile Stainless St…" at bounding box center [539, 232] width 340 height 17
click at [369, 224] on select "Please Choose One Plastic Laminate Solid Surface Stone Quartz Tile Stainless St…" at bounding box center [539, 232] width 340 height 17
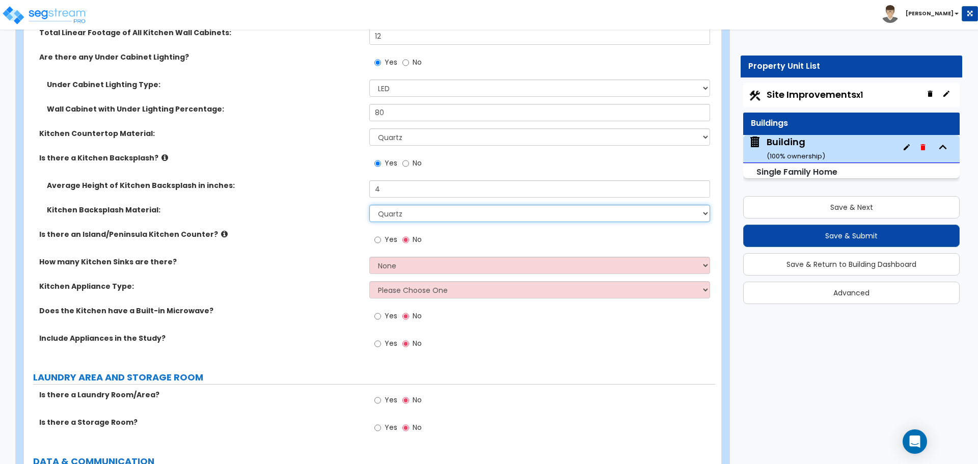
scroll to position [6241, 0]
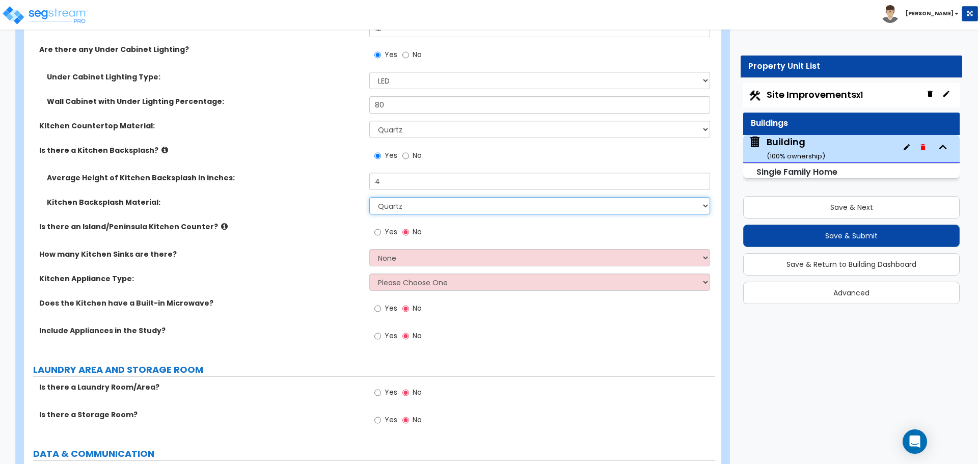
click at [435, 197] on select "Please Choose One Plastic Laminate Solid Surface Stone Quartz Tile Stainless St…" at bounding box center [539, 205] width 340 height 17
click at [369, 197] on select "Please Choose One Plastic Laminate Solid Surface Stone Quartz Tile Stainless St…" at bounding box center [539, 205] width 340 height 17
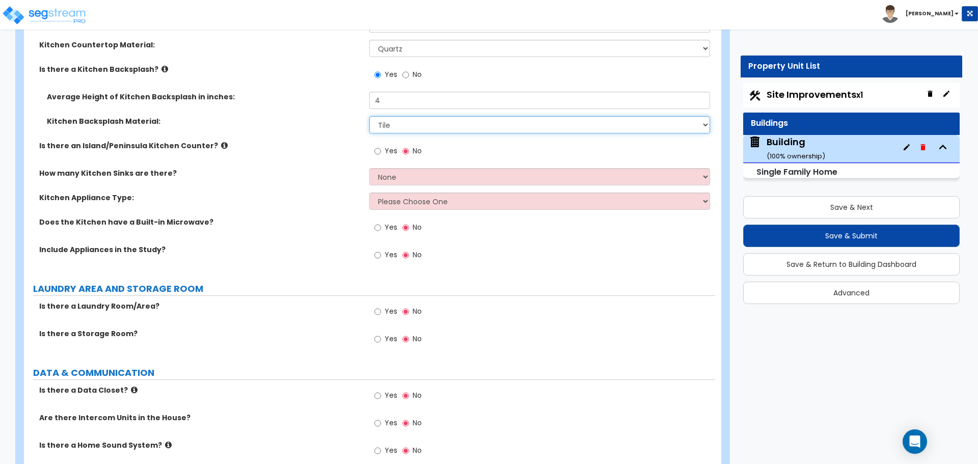
scroll to position [6324, 0]
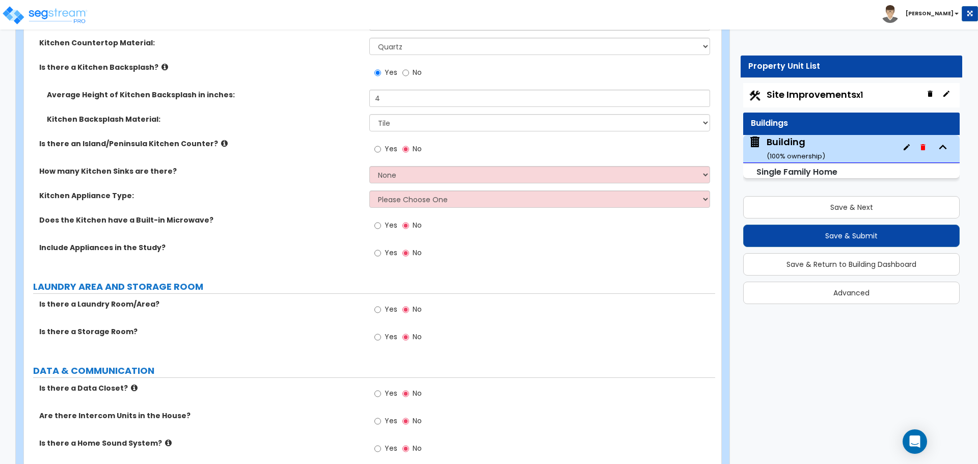
click at [373, 139] on div "Yes No" at bounding box center [398, 150] width 58 height 23
click at [378, 144] on input "Yes" at bounding box center [377, 149] width 7 height 11
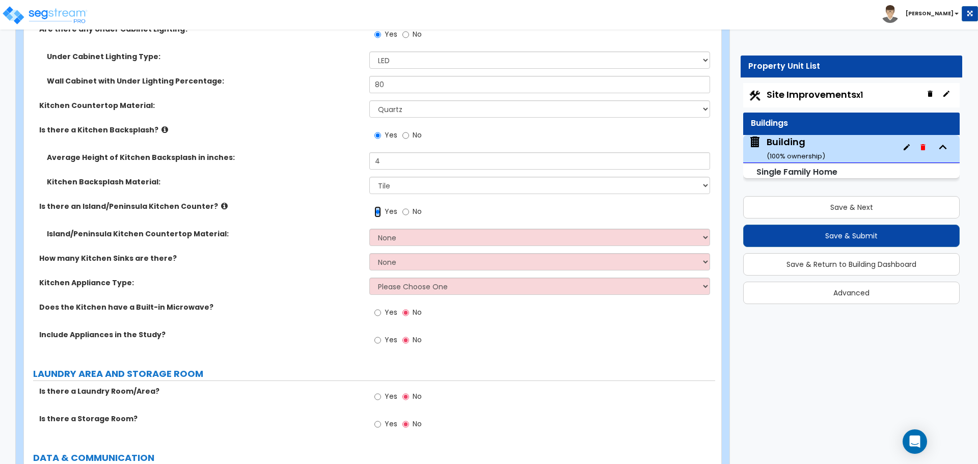
scroll to position [6262, 0]
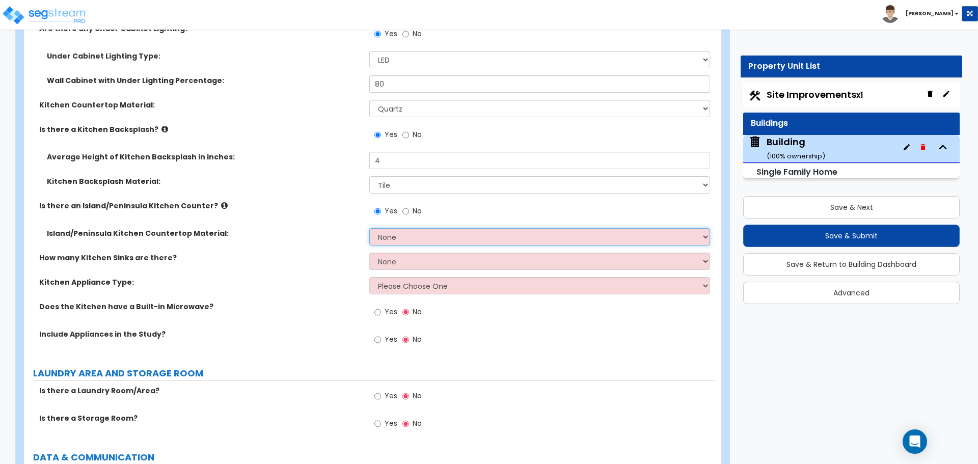
click at [387, 228] on select "None Plastic Laminate Solid Surface Stone Quartz Marble Tile Wood Stainless Ste…" at bounding box center [539, 236] width 340 height 17
click at [369, 228] on select "None Plastic Laminate Solid Surface Stone Quartz Marble Tile Wood Stainless Ste…" at bounding box center [539, 236] width 340 height 17
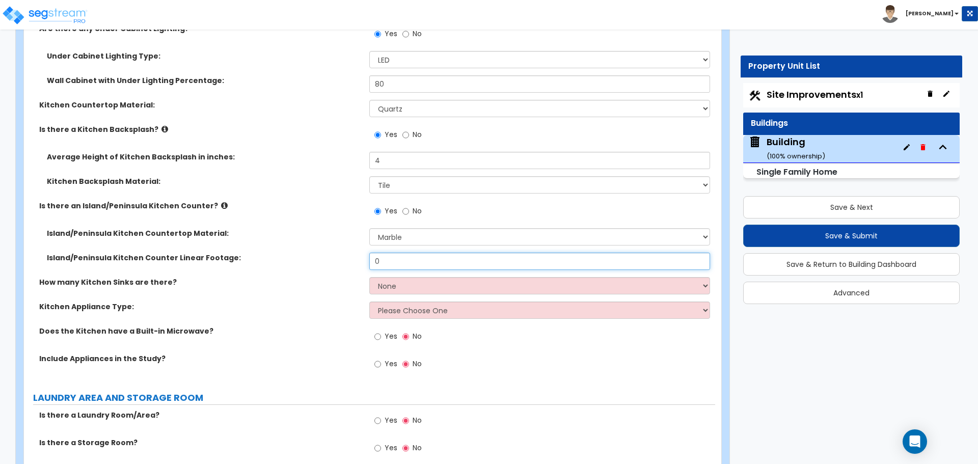
drag, startPoint x: 400, startPoint y: 247, endPoint x: 342, endPoint y: 241, distance: 57.8
click at [343, 253] on div "Island/Peninsula Kitchen Counter Linear Footage: 0" at bounding box center [369, 265] width 691 height 24
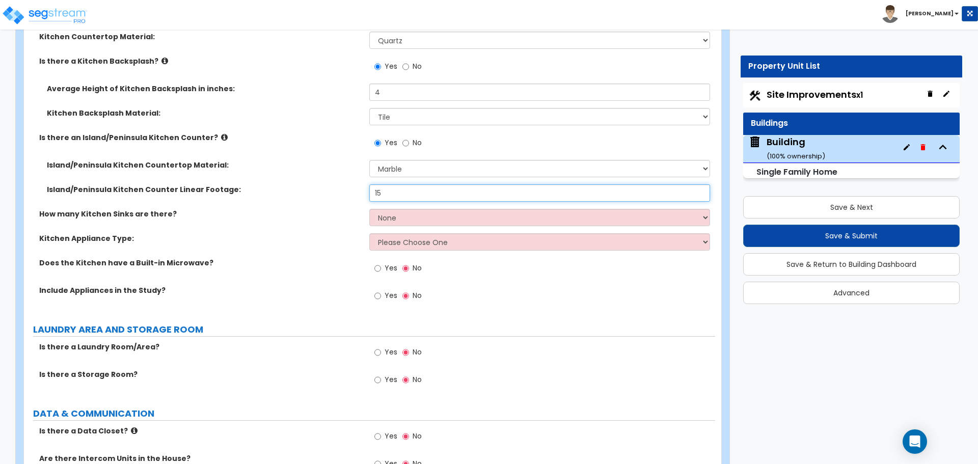
scroll to position [6337, 0]
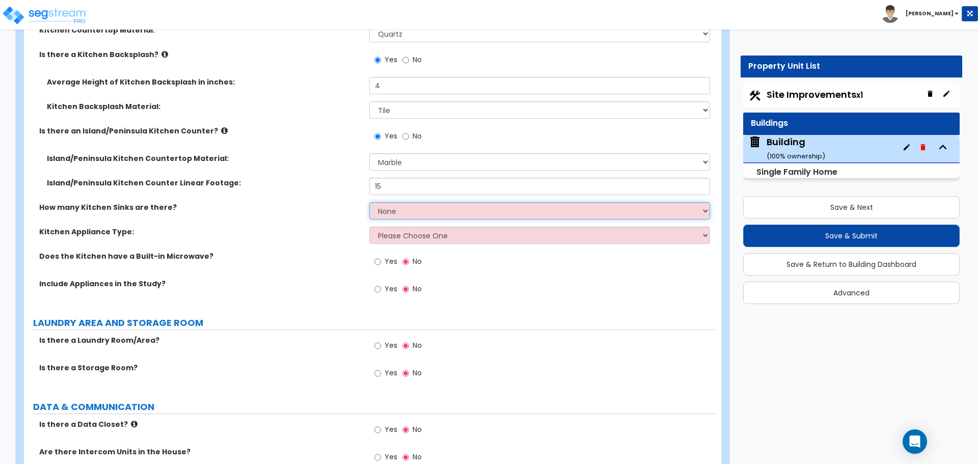
click at [408, 202] on select "None 1 2 3" at bounding box center [539, 210] width 340 height 17
click at [369, 202] on select "None 1 2 3" at bounding box center [539, 210] width 340 height 17
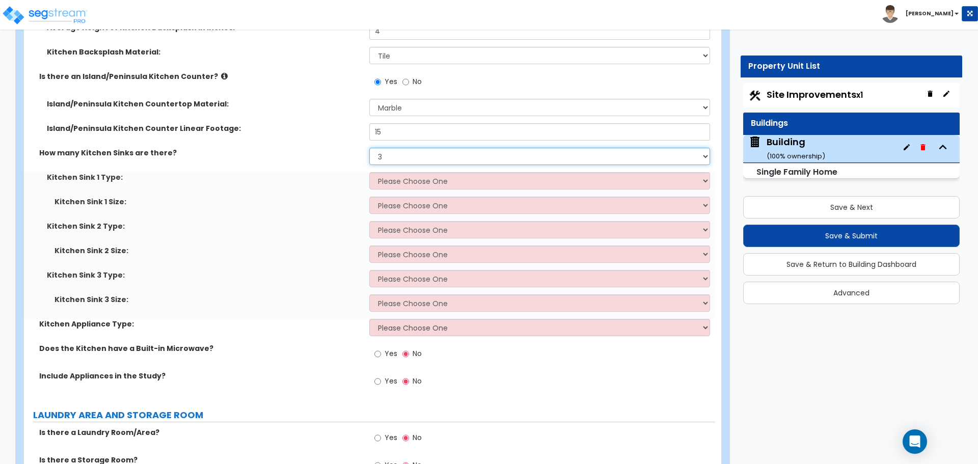
scroll to position [6396, 0]
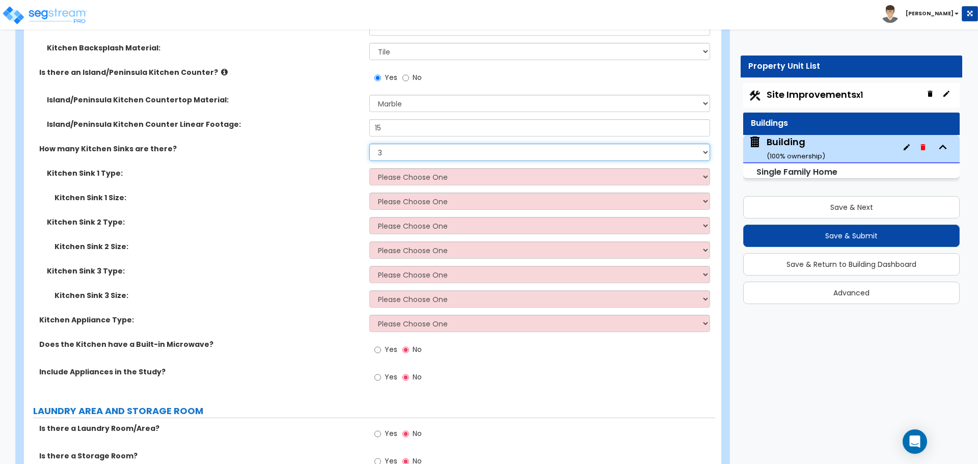
click at [415, 144] on select "None 1 2 3" at bounding box center [539, 152] width 340 height 17
click at [369, 144] on select "None 1 2 3" at bounding box center [539, 152] width 340 height 17
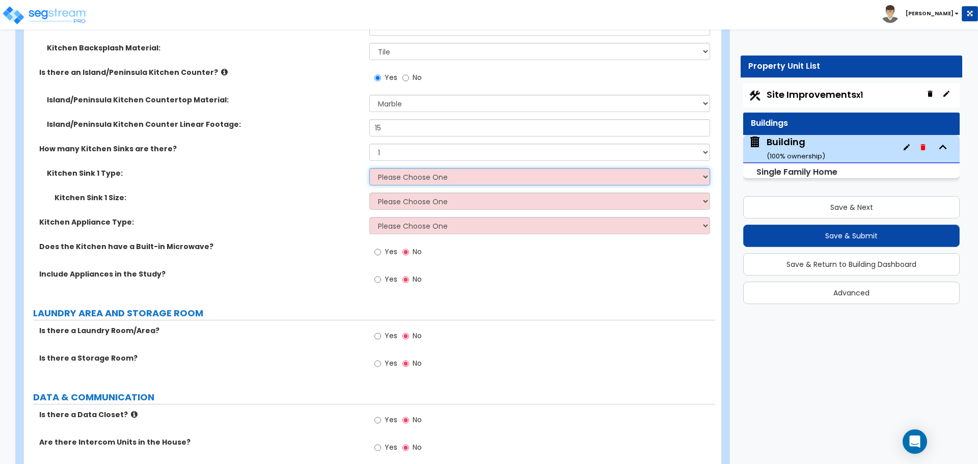
click at [417, 169] on select "Please Choose One Stainless Steel Porcelain Enamel Cast Iron Granite Composite" at bounding box center [539, 176] width 340 height 17
click at [369, 168] on select "Please Choose One Stainless Steel Porcelain Enamel Cast Iron Granite Composite" at bounding box center [539, 176] width 340 height 17
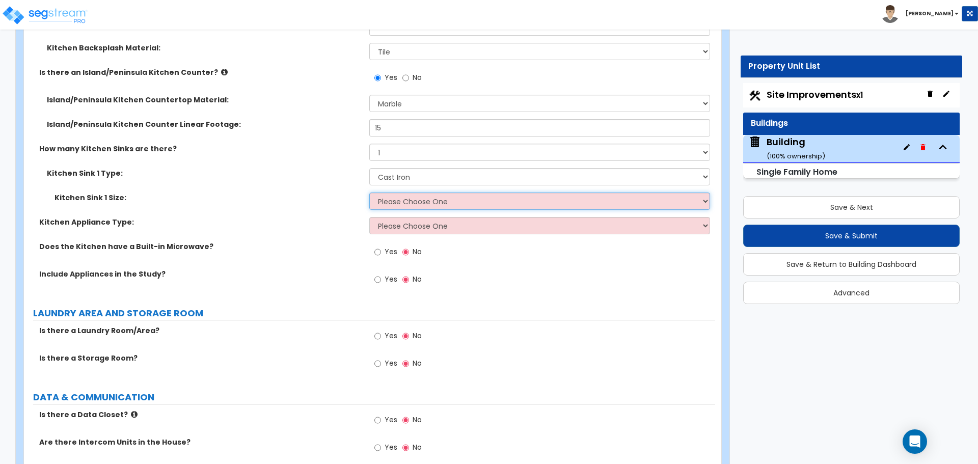
click at [423, 193] on select "Please Choose One Single Sink Double Sink" at bounding box center [539, 201] width 340 height 17
click at [369, 193] on select "Please Choose One Single Sink Double Sink" at bounding box center [539, 201] width 340 height 17
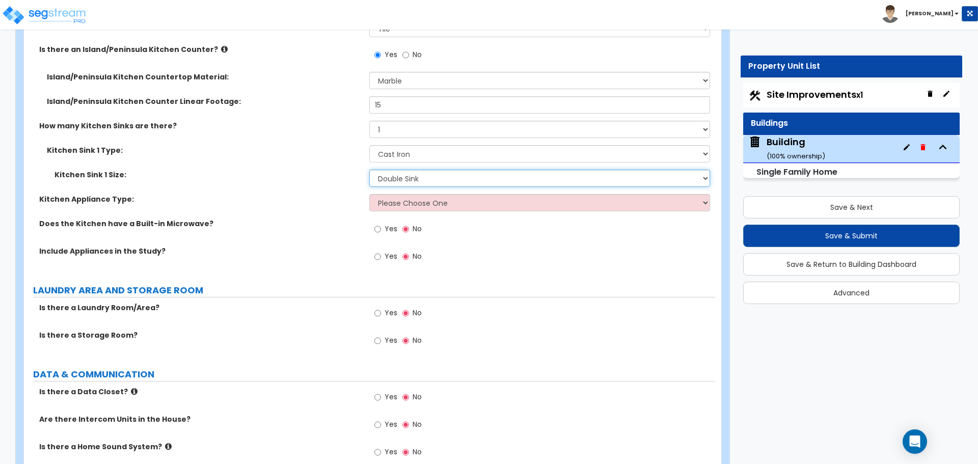
scroll to position [6419, 0]
click at [422, 194] on select "Please Choose One Gas Electric" at bounding box center [539, 202] width 340 height 17
click at [369, 194] on select "Please Choose One Gas Electric" at bounding box center [539, 202] width 340 height 17
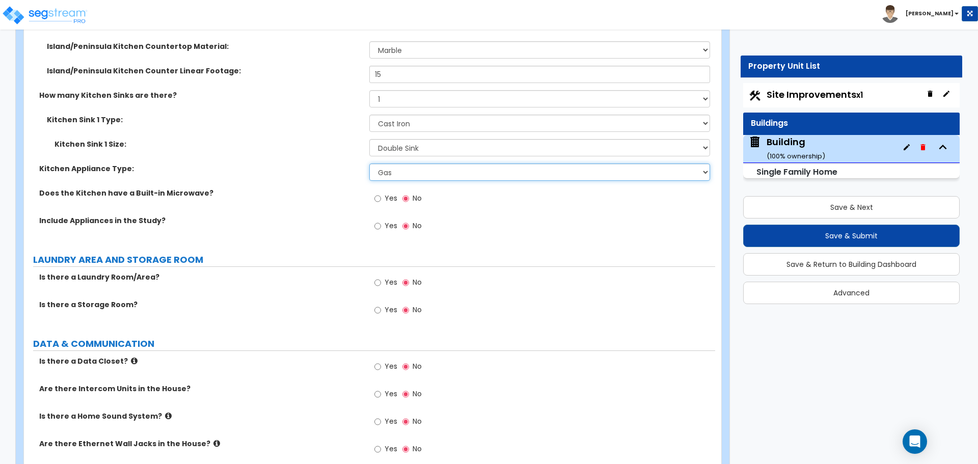
scroll to position [6453, 0]
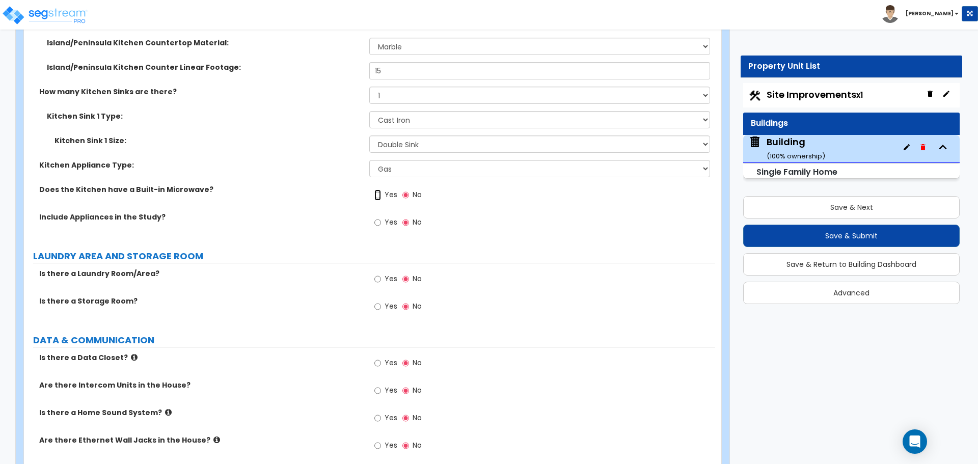
click at [375, 189] on input "Yes" at bounding box center [377, 194] width 7 height 11
click at [387, 217] on span "Yes" at bounding box center [391, 222] width 13 height 10
click at [381, 217] on input "Yes" at bounding box center [377, 222] width 7 height 11
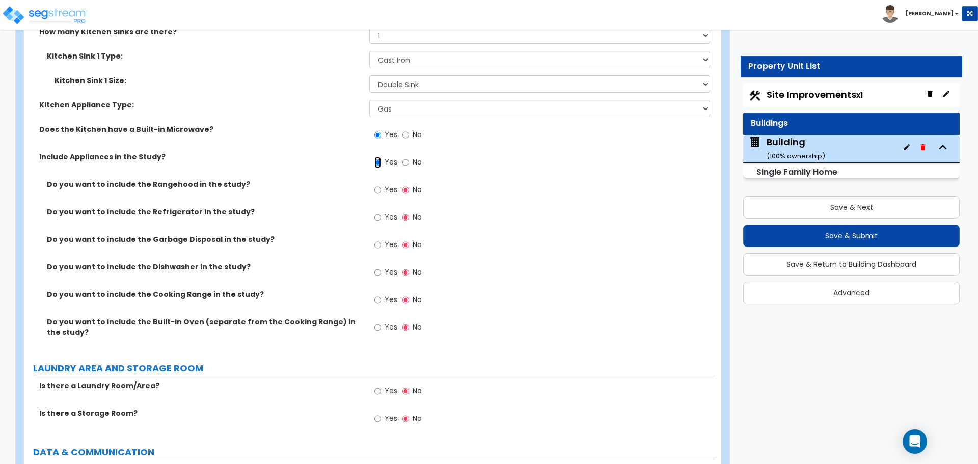
scroll to position [6515, 0]
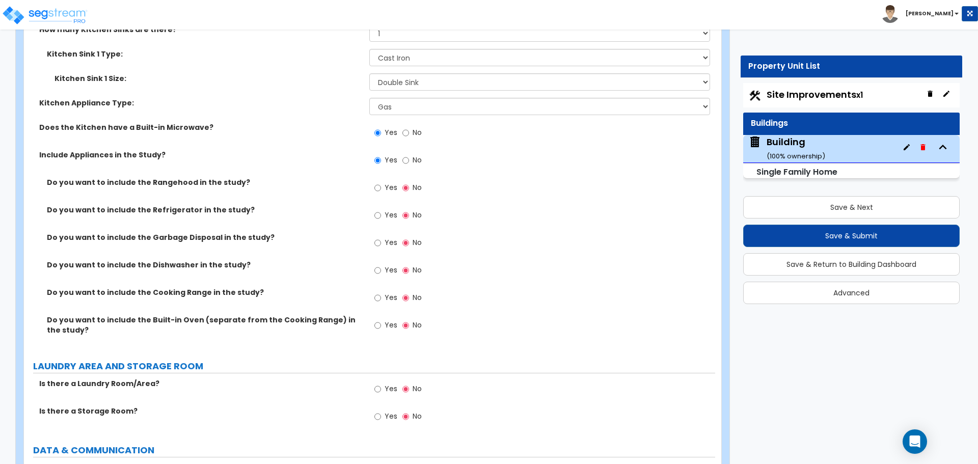
click at [378, 163] on div "Yes No" at bounding box center [541, 164] width 345 height 28
click at [387, 182] on span "Yes" at bounding box center [391, 187] width 13 height 10
click at [381, 182] on input "Yes" at bounding box center [377, 187] width 7 height 11
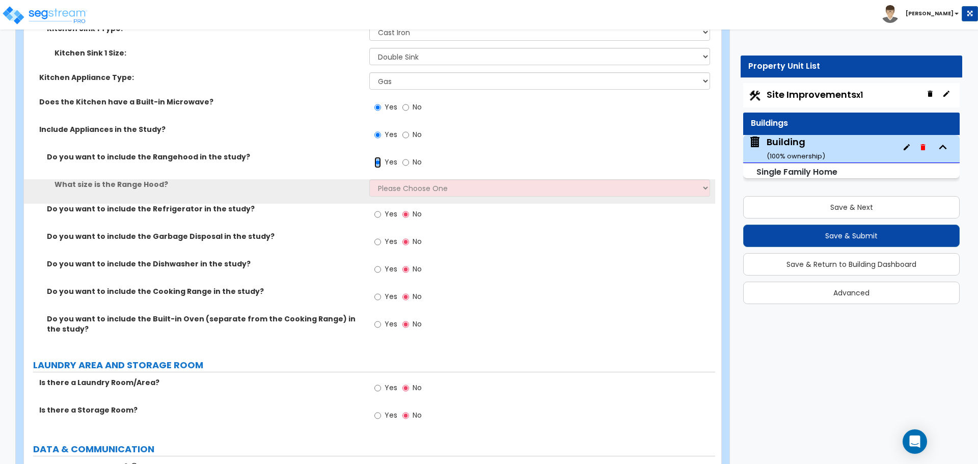
scroll to position [6541, 0]
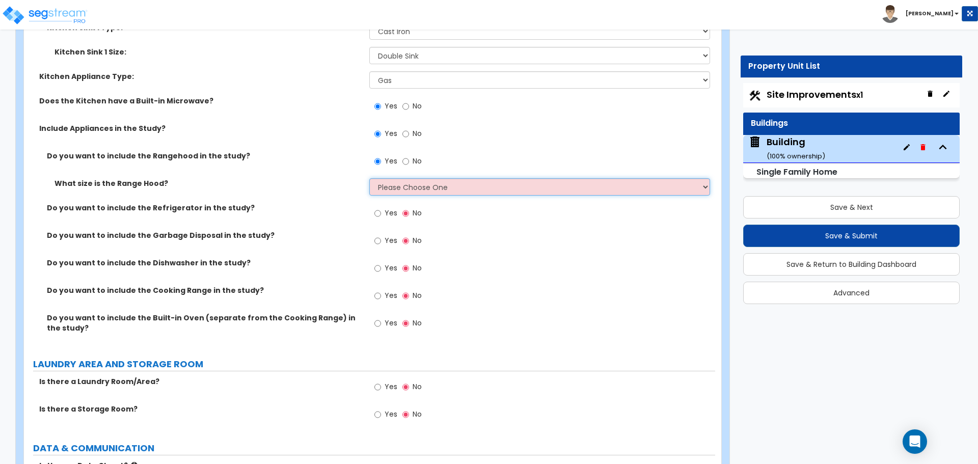
click at [393, 178] on select "Please Choose One Normal - 30" Wide - 42"" at bounding box center [539, 186] width 340 height 17
click at [369, 178] on select "Please Choose One Normal - 30" Wide - 42"" at bounding box center [539, 186] width 340 height 17
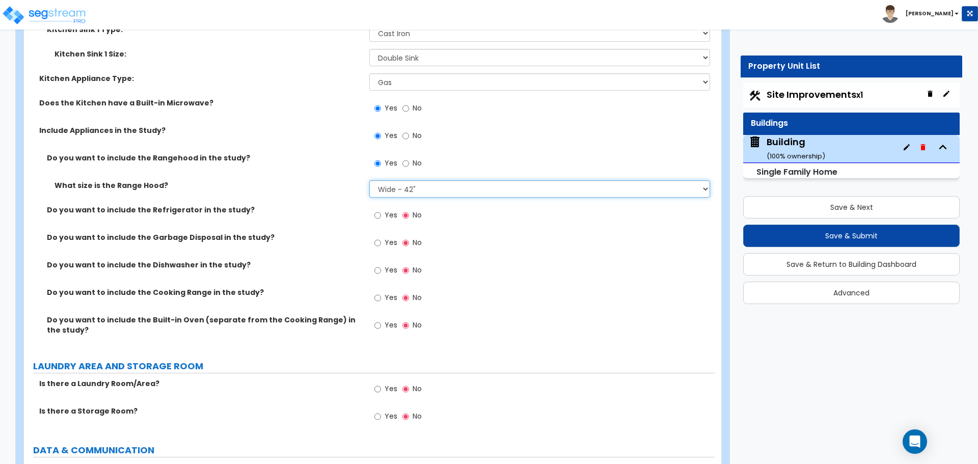
scroll to position [6552, 0]
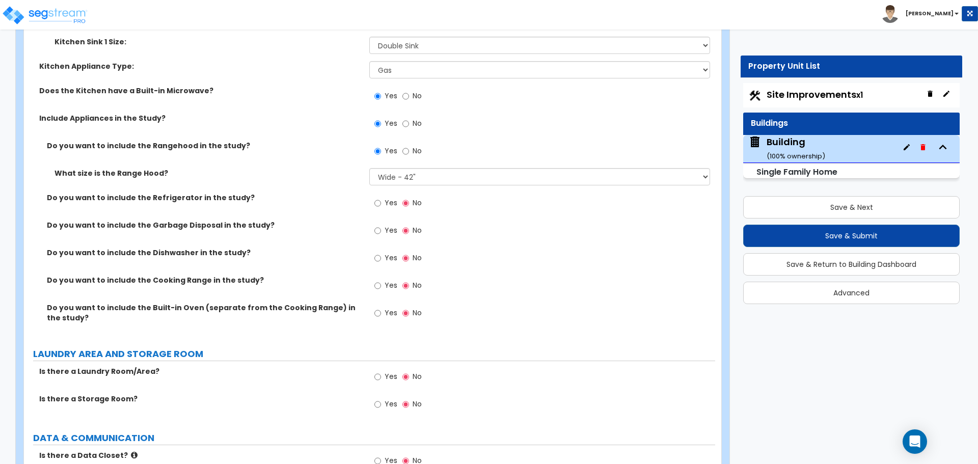
click at [384, 196] on label "Yes" at bounding box center [385, 204] width 23 height 17
click at [381, 198] on input "Yes" at bounding box center [377, 203] width 7 height 11
click at [394, 225] on span "Yes" at bounding box center [391, 230] width 13 height 10
click at [381, 225] on input "Yes" at bounding box center [377, 230] width 7 height 11
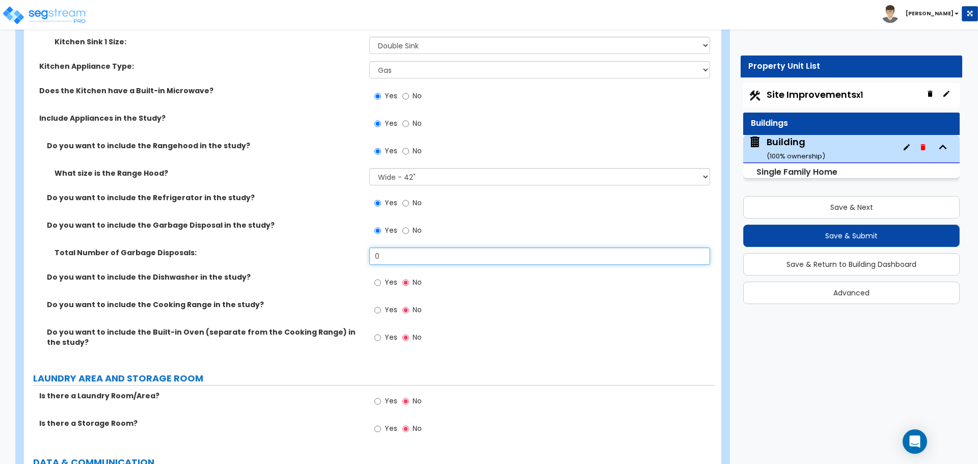
drag, startPoint x: 395, startPoint y: 239, endPoint x: 360, endPoint y: 235, distance: 35.4
click at [360, 248] on div "Total Number of Garbage Disposals: 0" at bounding box center [369, 260] width 691 height 24
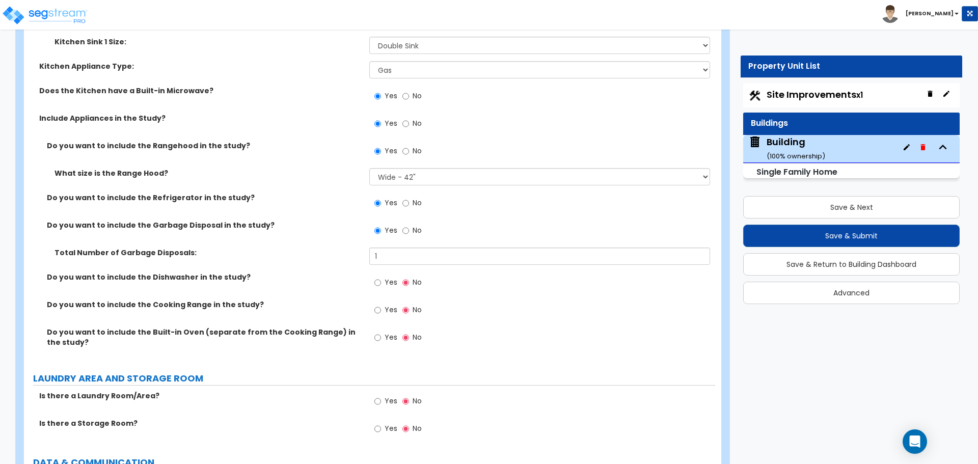
click at [390, 276] on label "Yes" at bounding box center [385, 283] width 23 height 17
click at [381, 277] on input "Yes" at bounding box center [377, 282] width 7 height 11
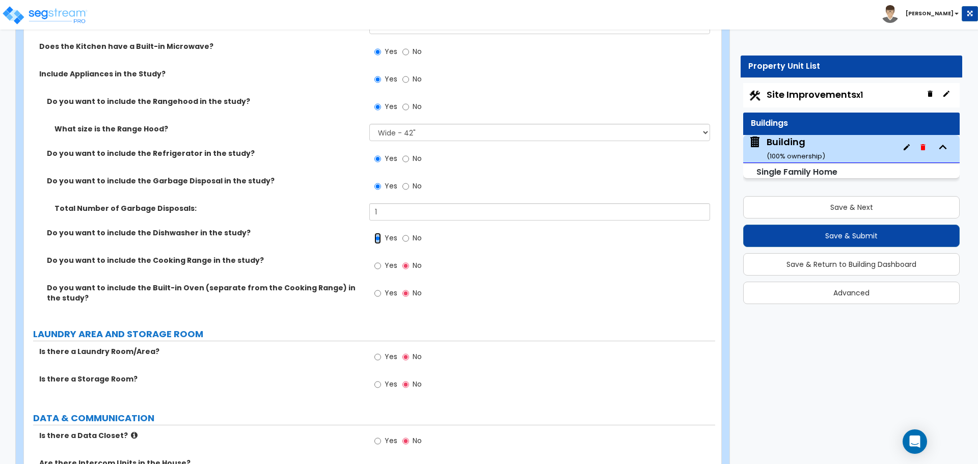
scroll to position [6597, 0]
click at [385, 259] on span "Yes" at bounding box center [391, 264] width 13 height 10
click at [381, 259] on input "Yes" at bounding box center [377, 264] width 7 height 11
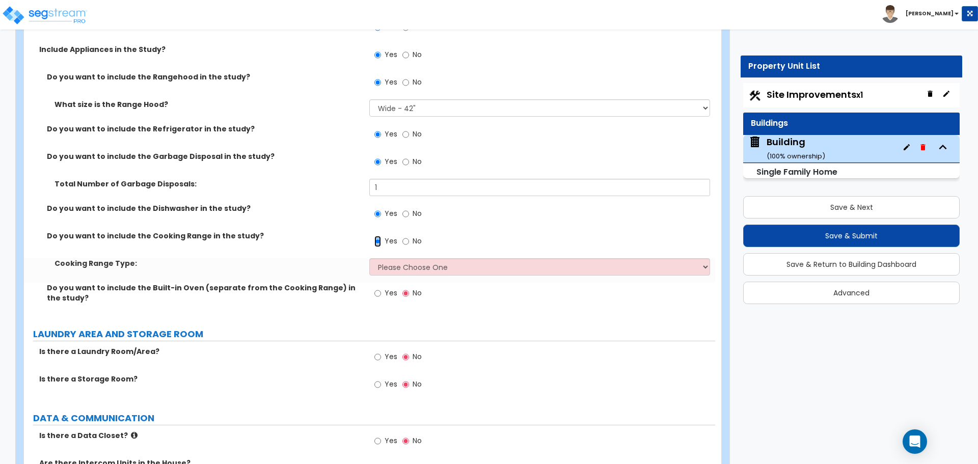
scroll to position [6621, 0]
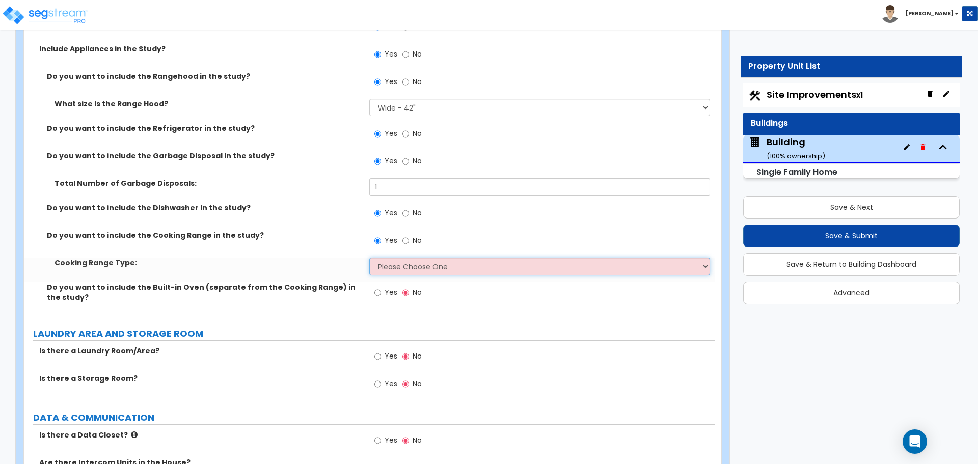
click at [403, 258] on select "Please Choose One Cook Top Only Range with Oven" at bounding box center [539, 266] width 340 height 17
click at [369, 258] on select "Please Choose One Cook Top Only Range with Oven" at bounding box center [539, 266] width 340 height 17
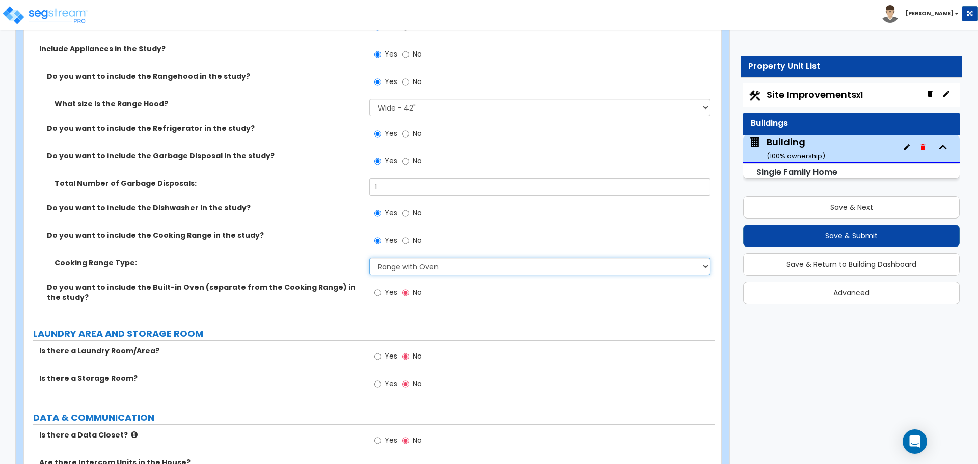
click at [401, 258] on select "Please Choose One Cook Top Only Range with Oven" at bounding box center [539, 266] width 340 height 17
click at [369, 258] on select "Please Choose One Cook Top Only Range with Oven" at bounding box center [539, 266] width 340 height 17
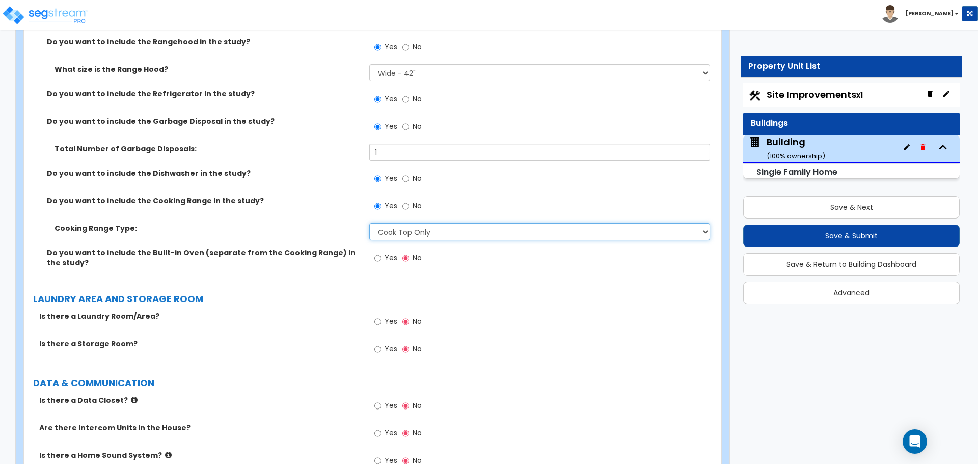
scroll to position [6659, 0]
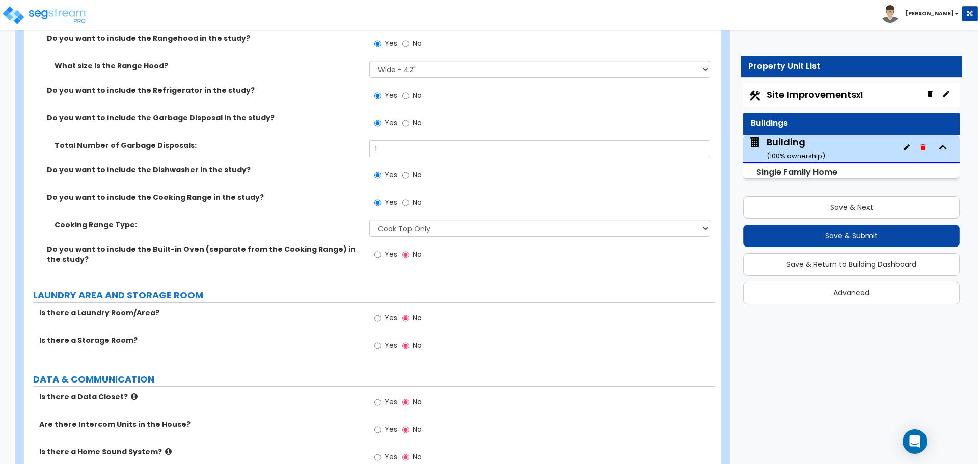
click at [396, 249] on span "Yes" at bounding box center [391, 254] width 13 height 10
click at [381, 249] on input "Yes" at bounding box center [377, 254] width 7 height 11
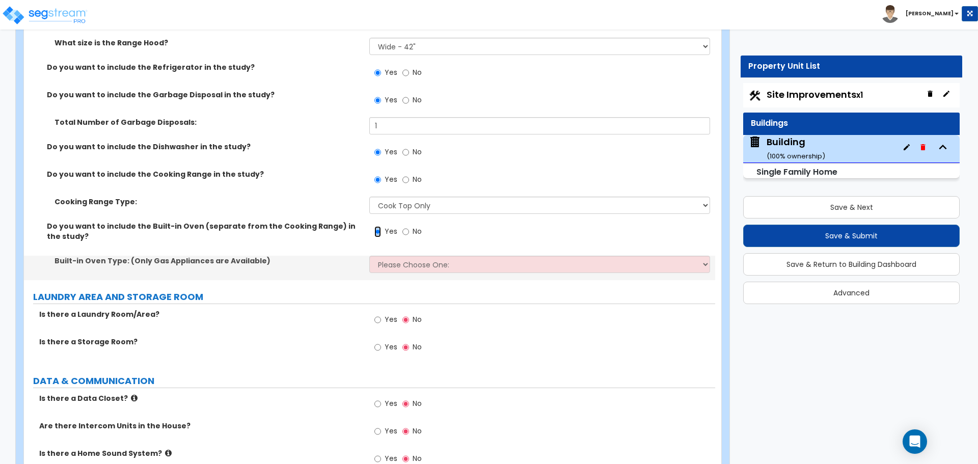
scroll to position [6683, 0]
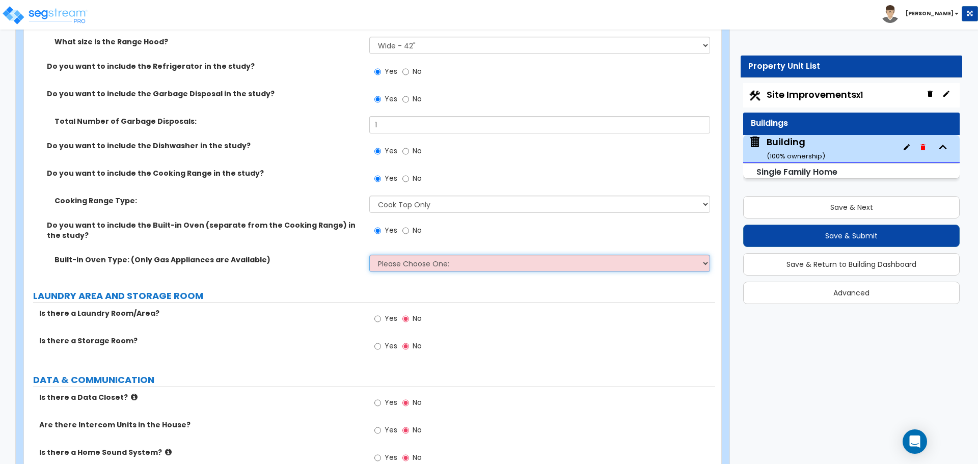
click at [415, 255] on select "Please Choose One: Single Double" at bounding box center [539, 263] width 340 height 17
click at [369, 255] on select "Please Choose One: Single Double" at bounding box center [539, 263] width 340 height 17
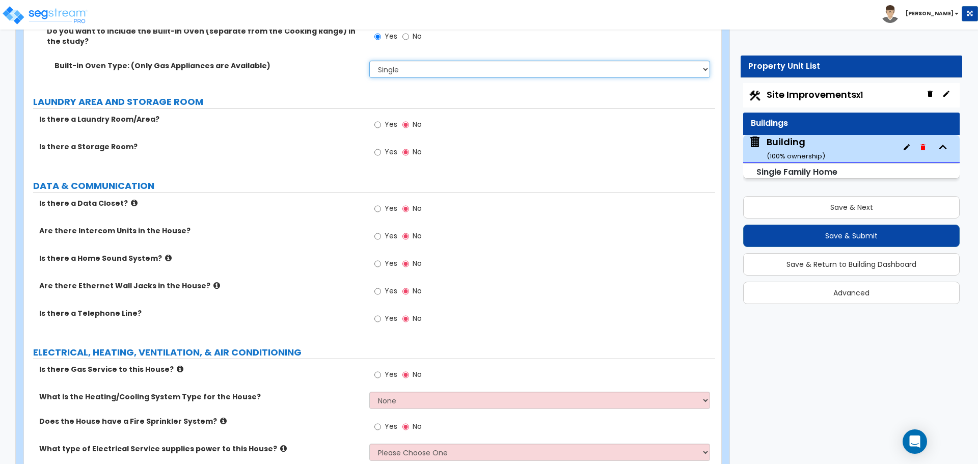
scroll to position [6880, 0]
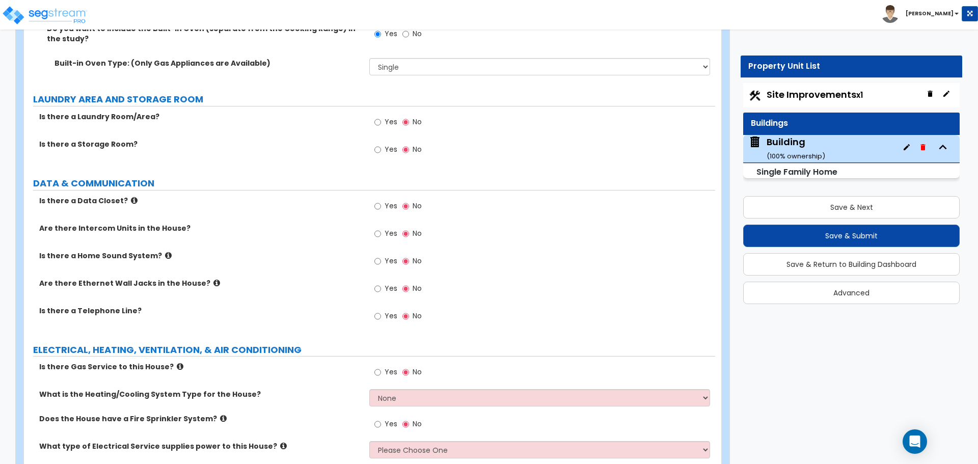
click at [392, 117] on span "Yes" at bounding box center [391, 122] width 13 height 10
click at [381, 117] on input "Yes" at bounding box center [377, 122] width 7 height 11
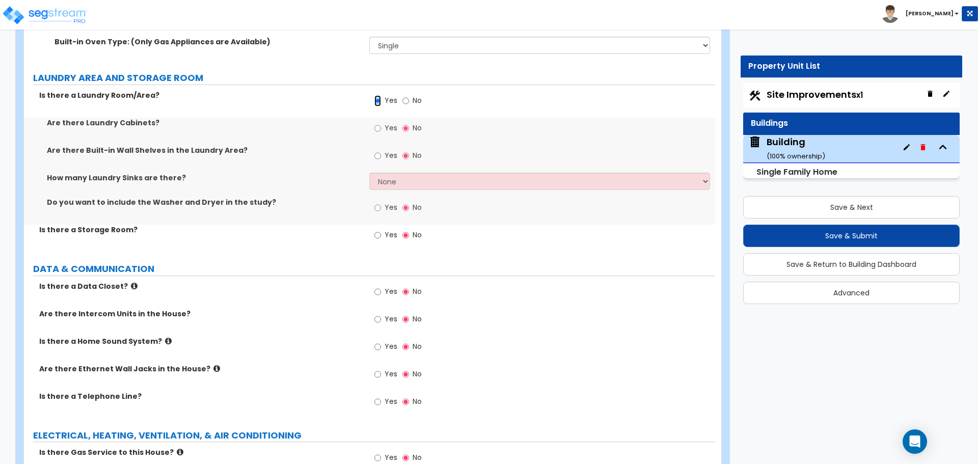
scroll to position [6903, 0]
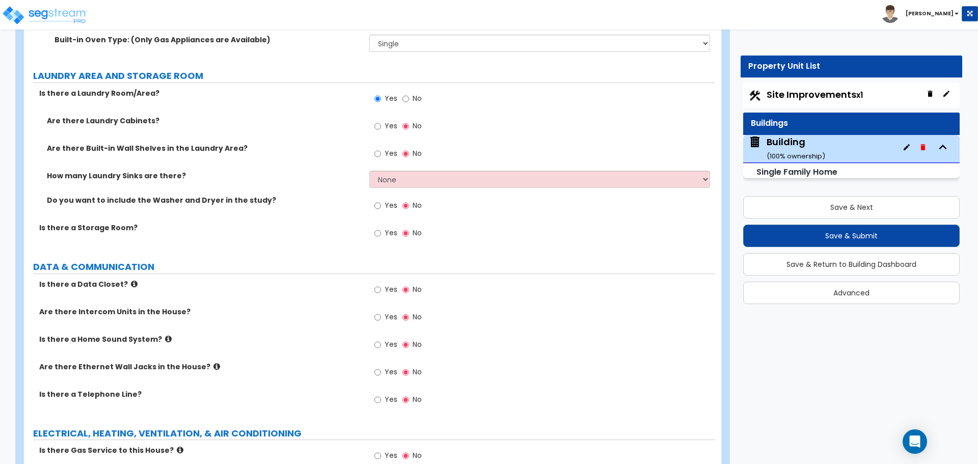
click at [388, 121] on span "Yes" at bounding box center [391, 126] width 13 height 10
click at [381, 121] on input "Yes" at bounding box center [377, 126] width 7 height 11
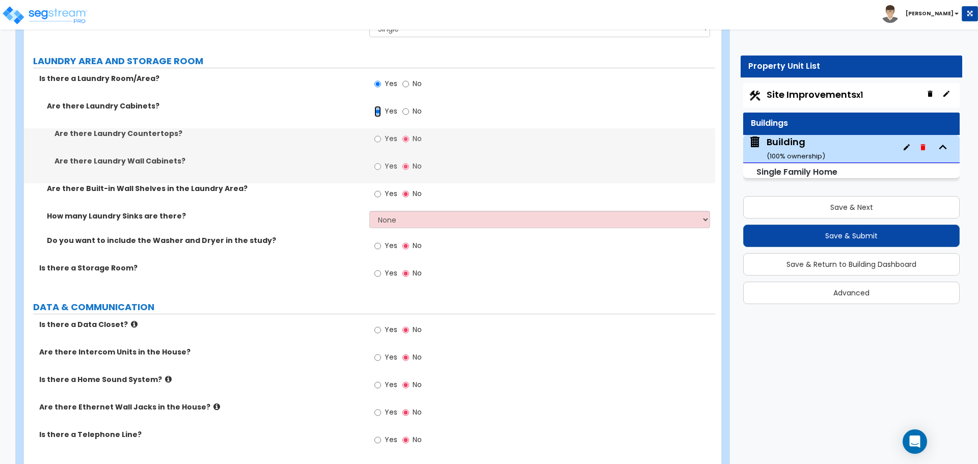
scroll to position [6920, 0]
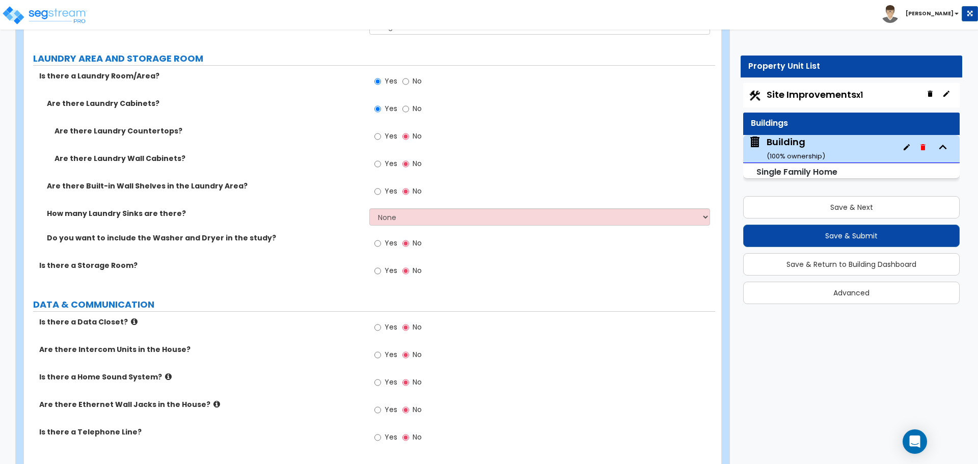
click at [388, 131] on span "Yes" at bounding box center [391, 136] width 13 height 10
click at [381, 131] on input "Yes" at bounding box center [377, 136] width 7 height 11
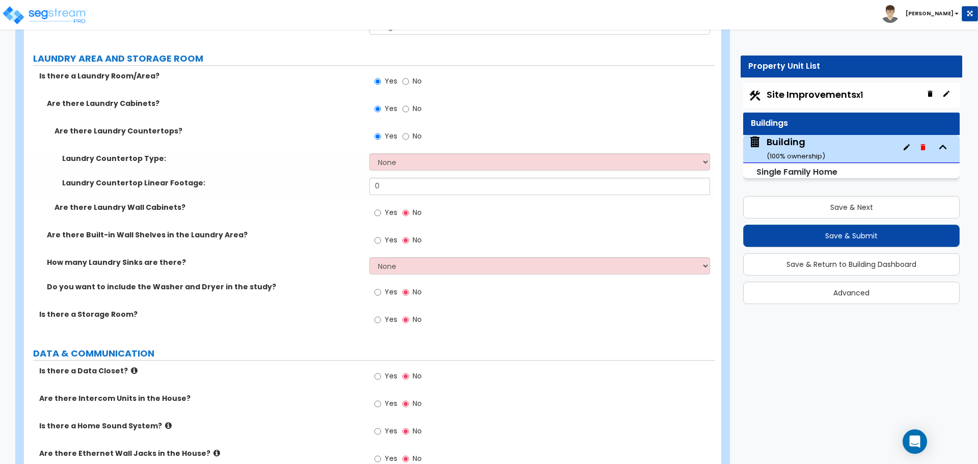
click at [417, 131] on span "No" at bounding box center [417, 136] width 9 height 10
click at [409, 131] on input "No" at bounding box center [405, 136] width 7 height 11
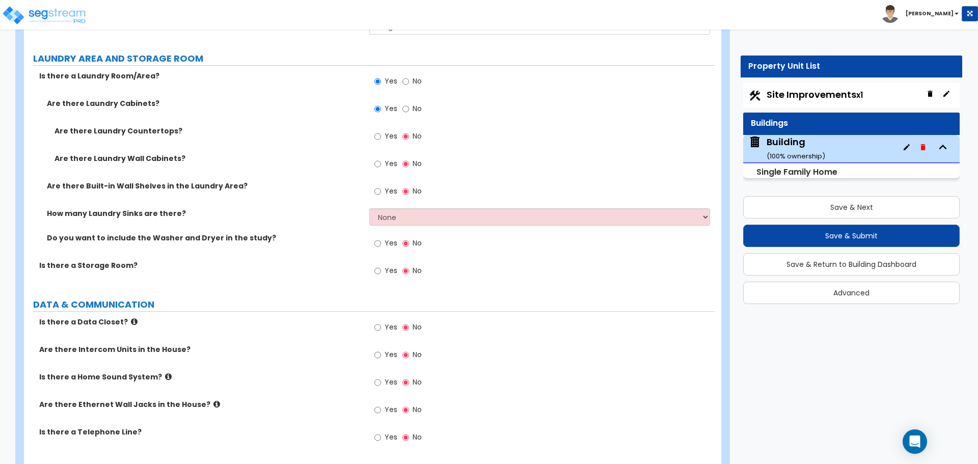
click at [382, 129] on label "Yes" at bounding box center [385, 137] width 23 height 17
click at [381, 131] on input "Yes" at bounding box center [377, 136] width 7 height 11
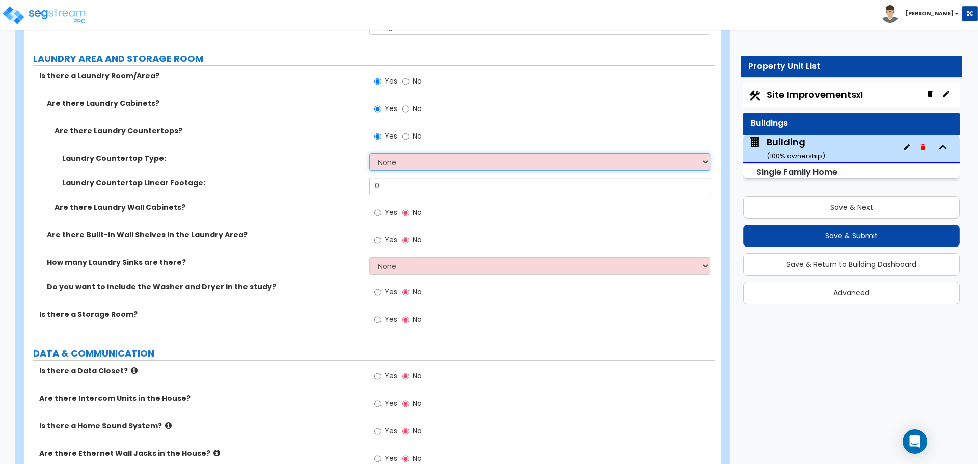
click at [415, 153] on select "None Plastic Laminate Solid Surface Stone Quartz Marble Tile Wood Stainless Ste…" at bounding box center [539, 161] width 340 height 17
click at [369, 153] on select "None Plastic Laminate Solid Surface Stone Quartz Marble Tile Wood Stainless Ste…" at bounding box center [539, 161] width 340 height 17
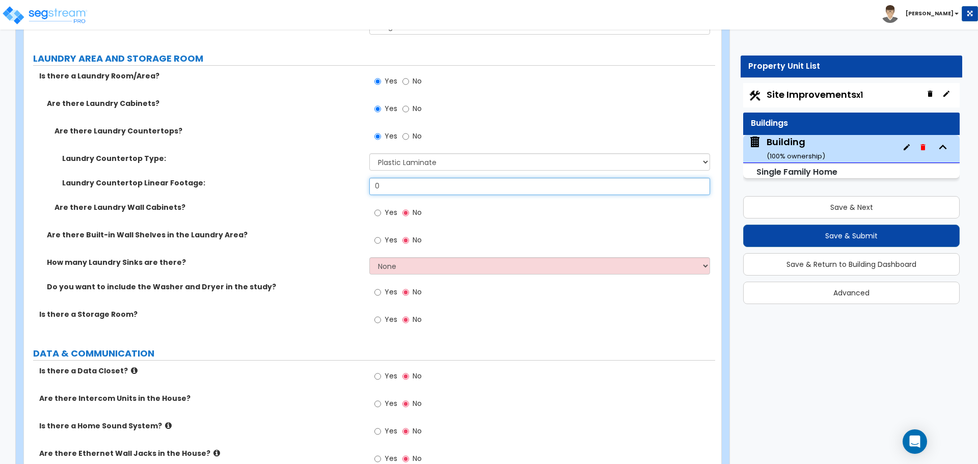
drag, startPoint x: 419, startPoint y: 172, endPoint x: 339, endPoint y: 170, distance: 79.5
click at [340, 178] on div "Laundry Countertop Linear Footage: 0" at bounding box center [369, 190] width 691 height 24
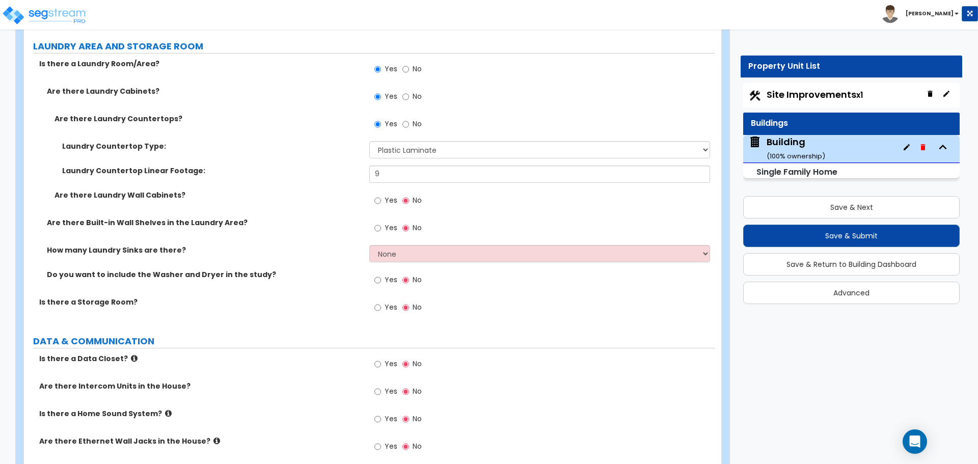
click at [391, 195] on span "Yes" at bounding box center [391, 200] width 13 height 10
click at [381, 195] on input "Yes" at bounding box center [377, 200] width 7 height 11
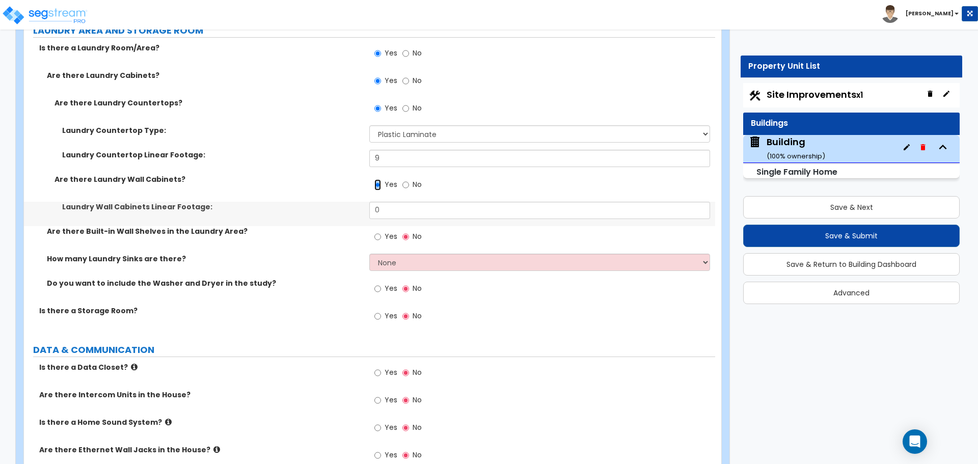
scroll to position [6951, 0]
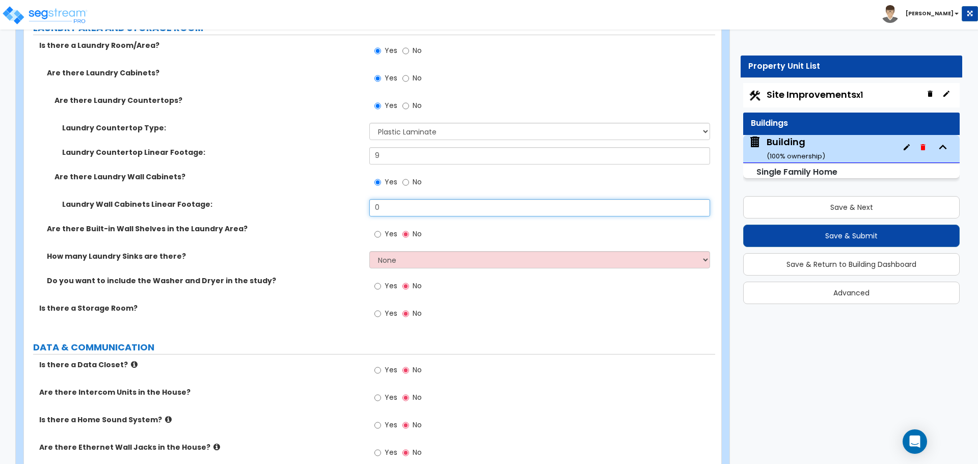
drag, startPoint x: 409, startPoint y: 194, endPoint x: 316, endPoint y: 194, distance: 93.2
click at [318, 199] on div "Laundry Wall Cabinets Linear Footage: 0" at bounding box center [369, 211] width 691 height 24
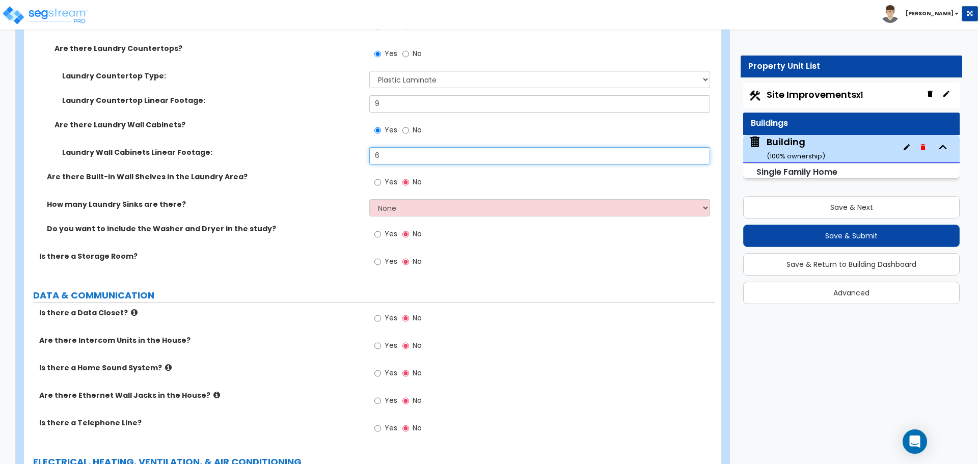
scroll to position [7005, 0]
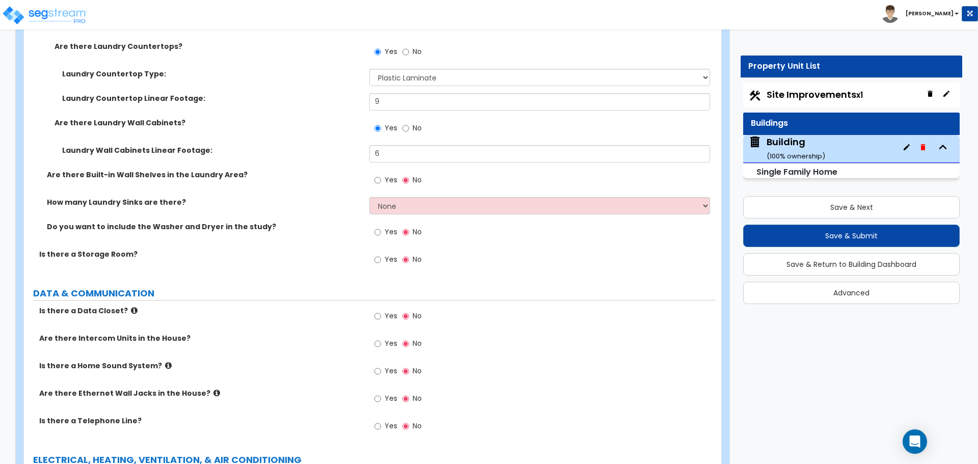
click at [379, 174] on label "Yes" at bounding box center [385, 181] width 23 height 17
click at [379, 175] on input "Yes" at bounding box center [377, 180] width 7 height 11
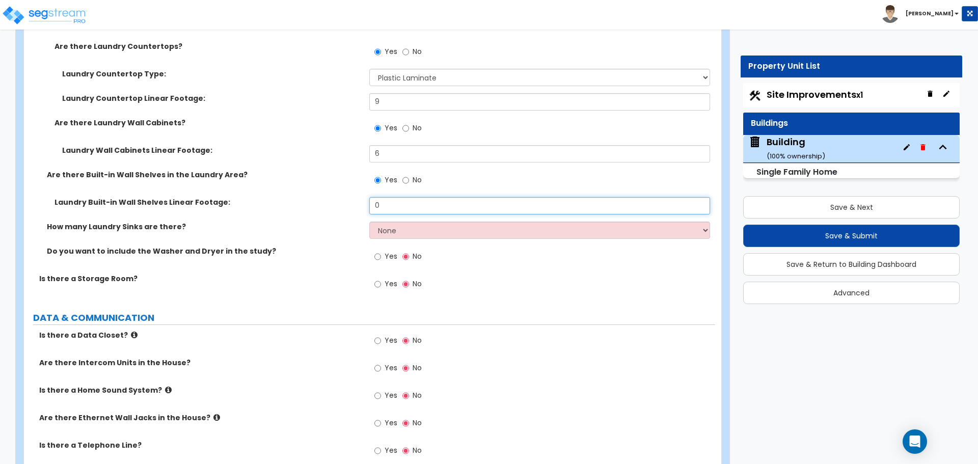
drag, startPoint x: 393, startPoint y: 187, endPoint x: 334, endPoint y: 189, distance: 59.1
click at [334, 197] on div "Laundry Built-in Wall Shelves Linear Footage: 0" at bounding box center [369, 209] width 691 height 24
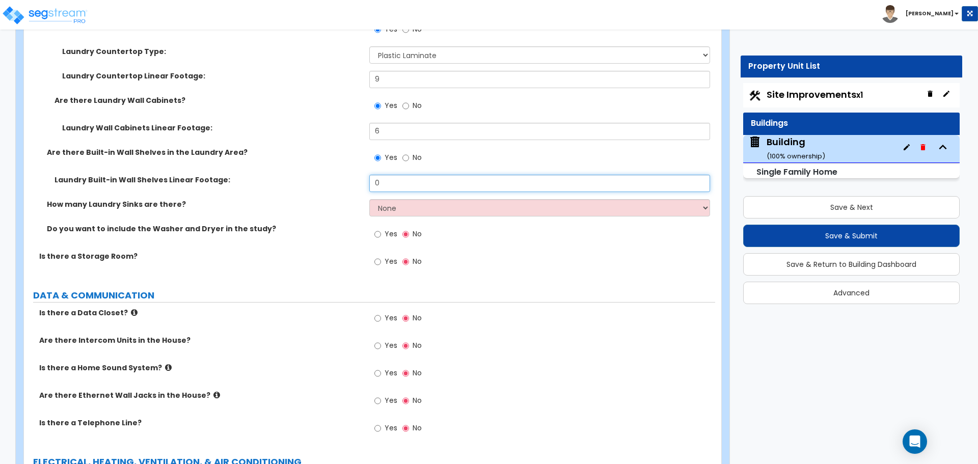
scroll to position [7029, 0]
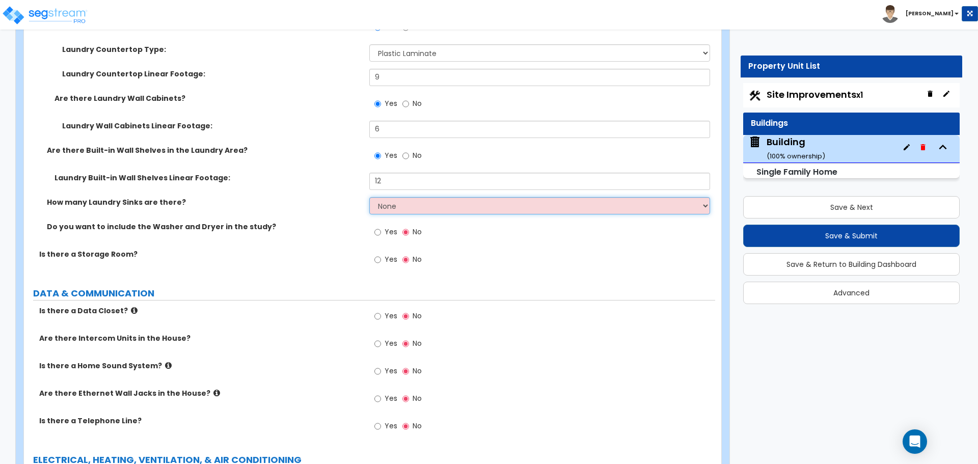
click at [420, 197] on select "None 1 2 3" at bounding box center [539, 205] width 340 height 17
click at [369, 197] on select "None 1 2 3" at bounding box center [539, 205] width 340 height 17
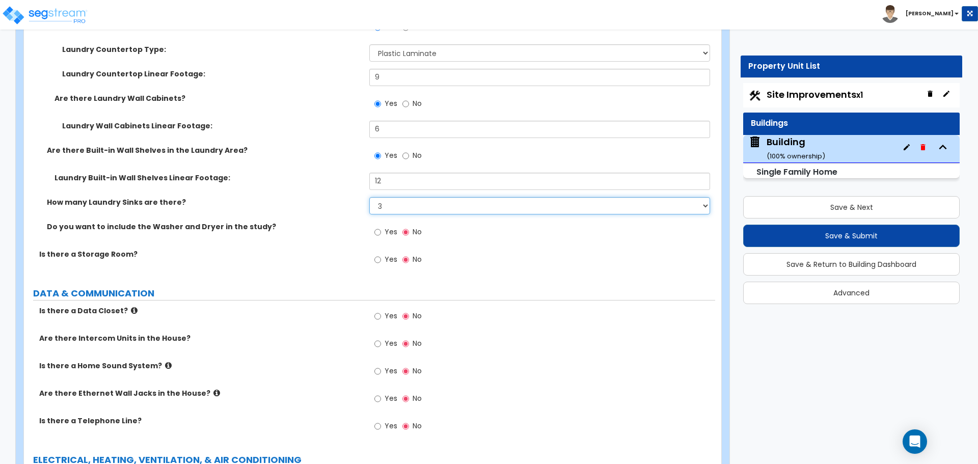
click at [420, 197] on select "None 1 2 3" at bounding box center [539, 205] width 340 height 17
click at [369, 197] on select "None 1 2 3" at bounding box center [539, 205] width 340 height 17
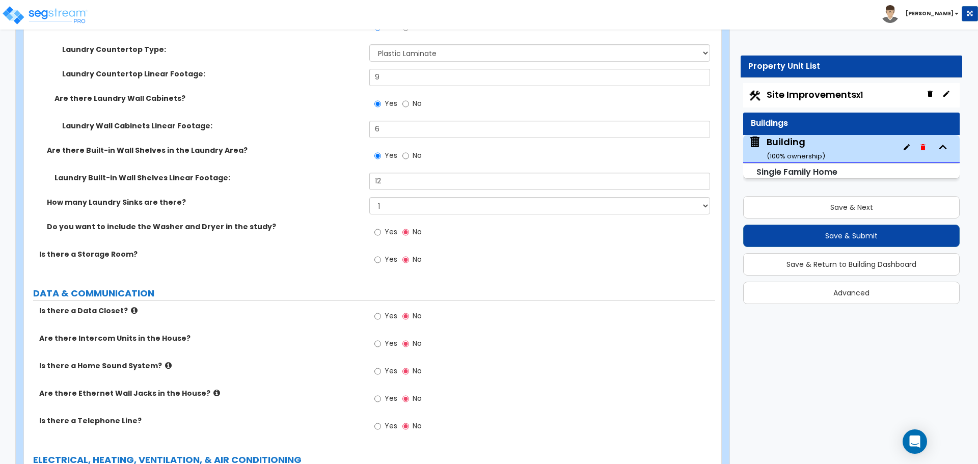
click at [383, 225] on label "Yes" at bounding box center [385, 233] width 23 height 17
click at [381, 227] on input "Yes" at bounding box center [377, 232] width 7 height 11
click at [381, 252] on label "Yes" at bounding box center [385, 260] width 23 height 17
click at [381, 254] on input "Yes" at bounding box center [377, 259] width 7 height 11
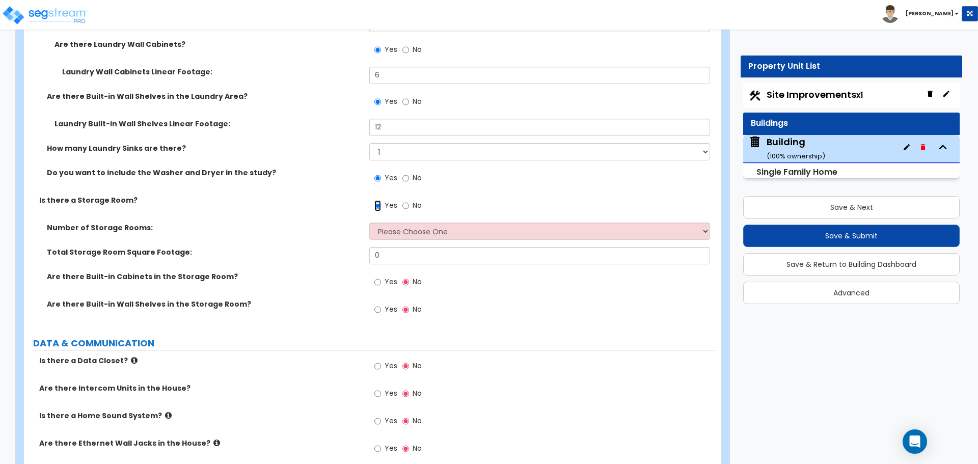
scroll to position [7084, 0]
click at [437, 222] on select "Please Choose One 1 2 3" at bounding box center [539, 230] width 340 height 17
click at [369, 222] on select "Please Choose One 1 2 3" at bounding box center [539, 230] width 340 height 17
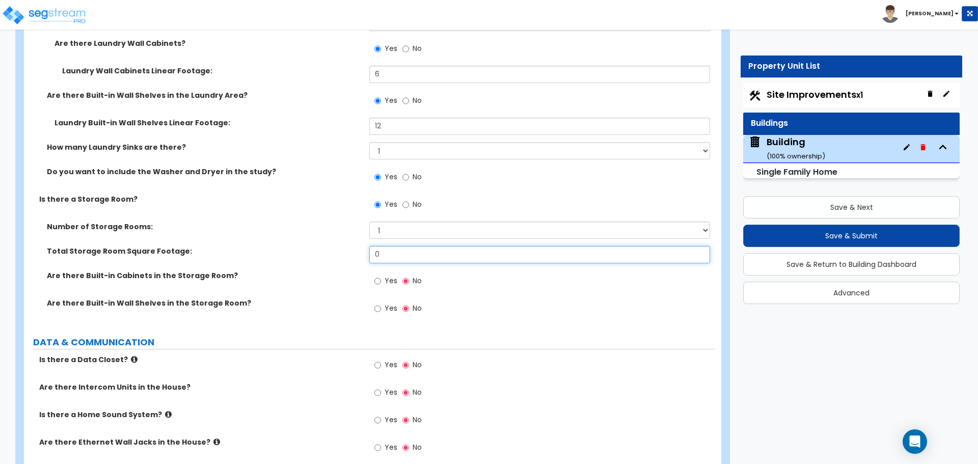
drag, startPoint x: 418, startPoint y: 239, endPoint x: 374, endPoint y: 241, distance: 43.3
click at [375, 246] on input "0" at bounding box center [539, 254] width 340 height 17
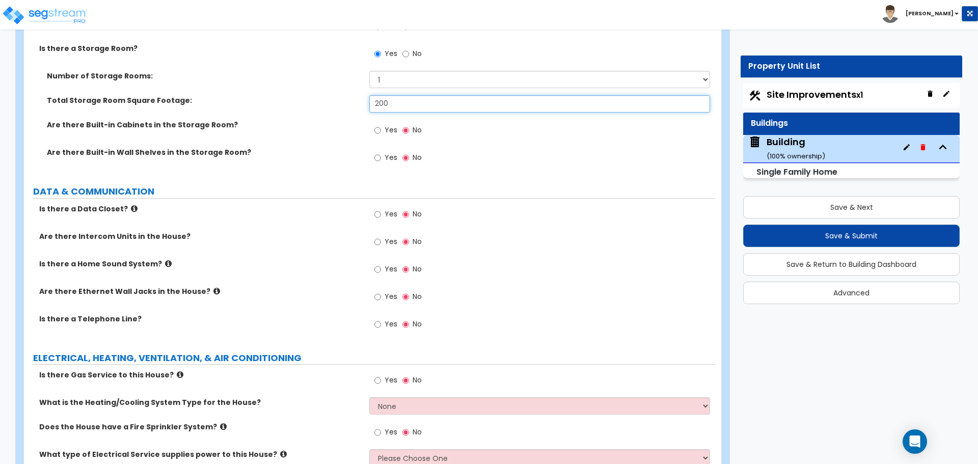
scroll to position [7236, 0]
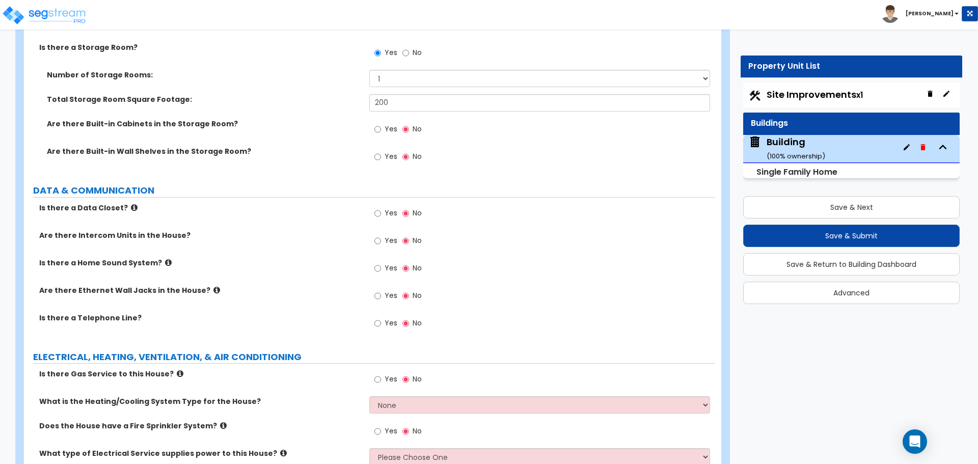
click at [385, 124] on span "Yes" at bounding box center [391, 129] width 13 height 10
click at [381, 124] on input "Yes" at bounding box center [377, 129] width 7 height 11
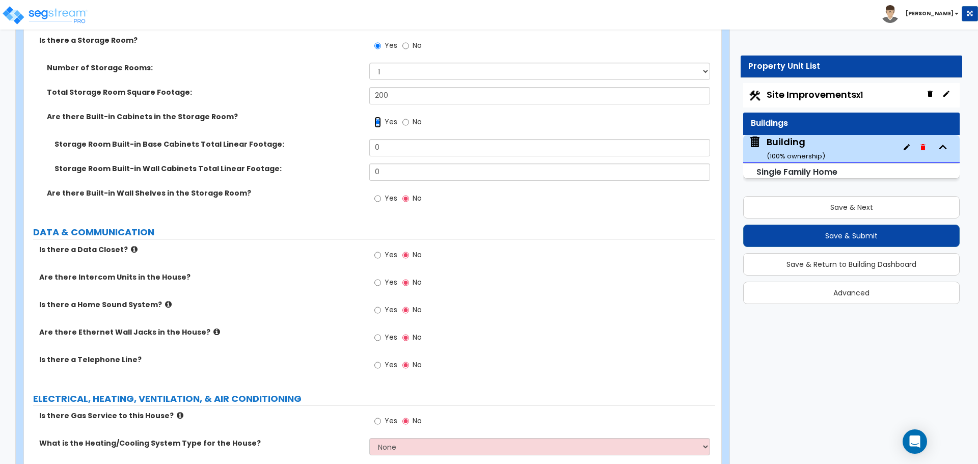
scroll to position [7239, 0]
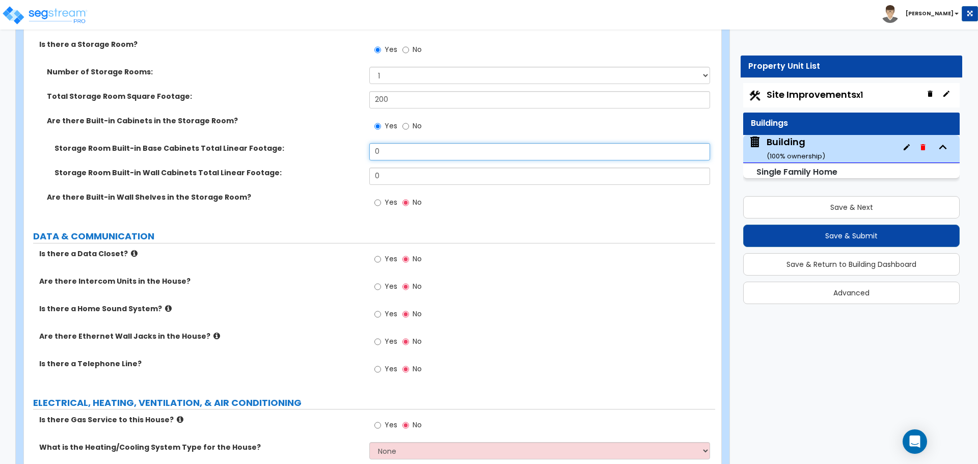
drag, startPoint x: 394, startPoint y: 140, endPoint x: 342, endPoint y: 137, distance: 52.0
click at [342, 143] on div "Storage Room Built-in Base Cabinets Total Linear Footage: 0" at bounding box center [369, 155] width 691 height 24
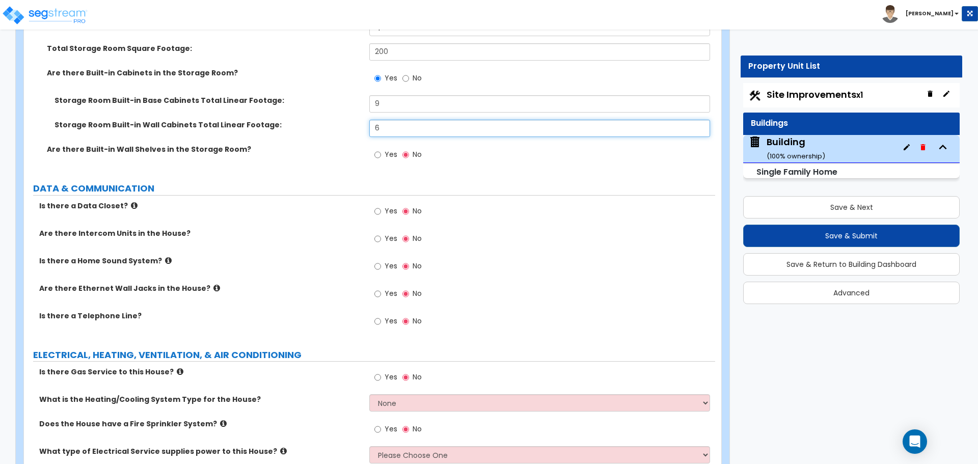
scroll to position [7290, 0]
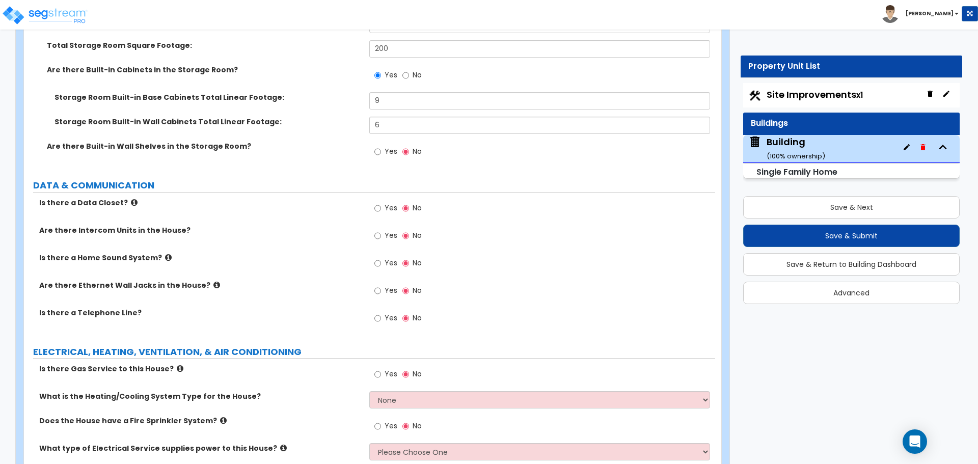
click at [386, 146] on span "Yes" at bounding box center [391, 151] width 13 height 10
click at [381, 146] on input "Yes" at bounding box center [377, 151] width 7 height 11
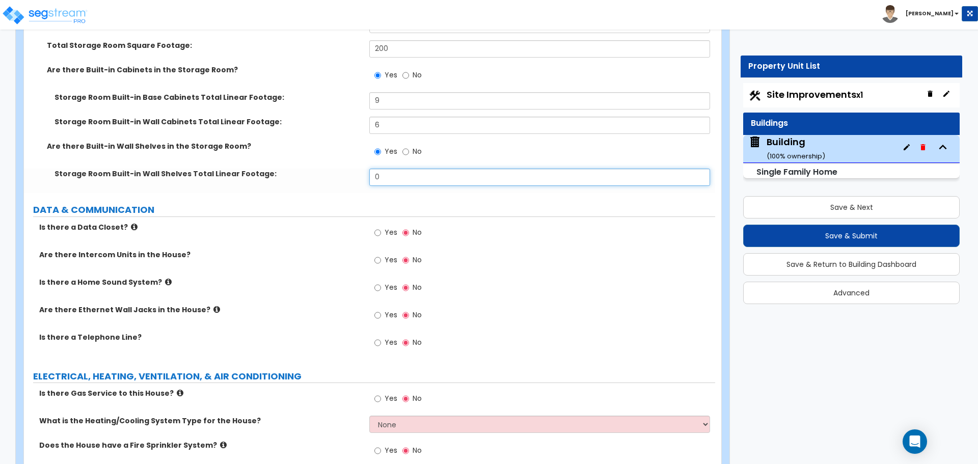
drag, startPoint x: 398, startPoint y: 167, endPoint x: 341, endPoint y: 167, distance: 57.0
click at [341, 169] on div "Storage Room Built-in Wall Shelves Total Linear Footage: 0" at bounding box center [369, 181] width 691 height 24
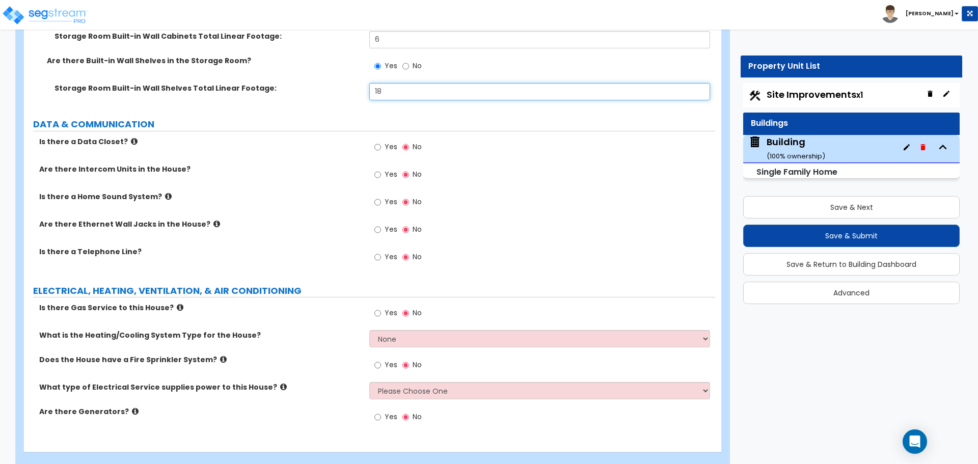
scroll to position [7379, 0]
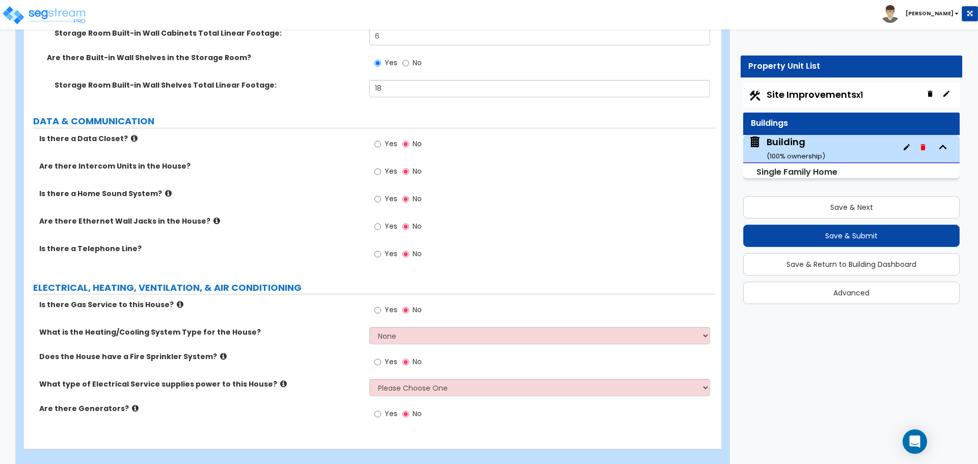
click at [131, 134] on icon at bounding box center [134, 138] width 7 height 8
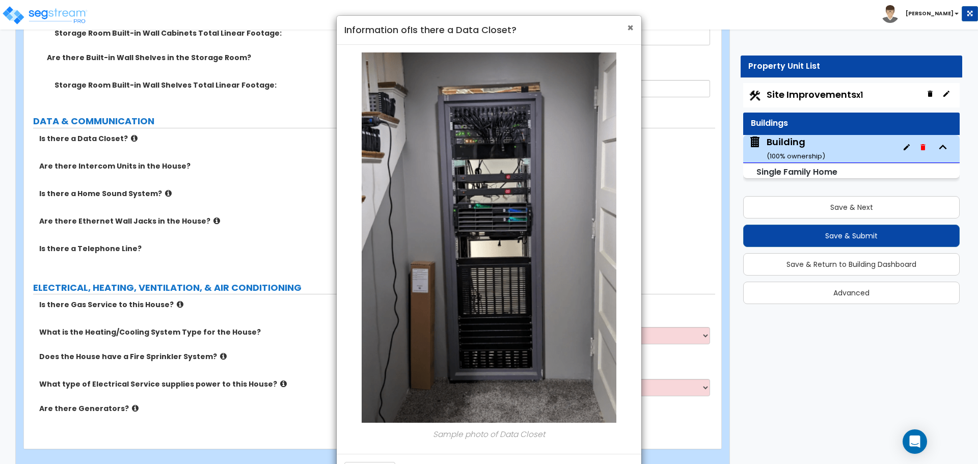
click at [633, 26] on span "×" at bounding box center [630, 27] width 7 height 15
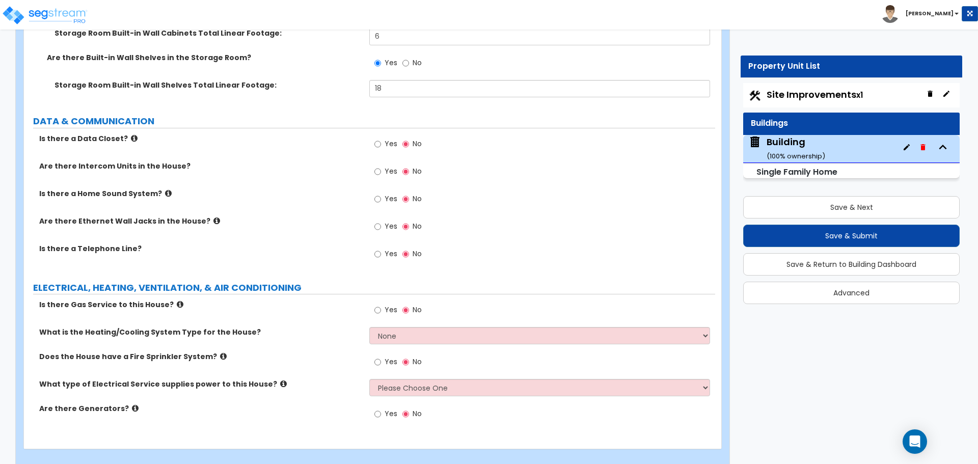
click at [387, 139] on span "Yes" at bounding box center [391, 144] width 13 height 10
click at [381, 139] on input "Yes" at bounding box center [377, 144] width 7 height 11
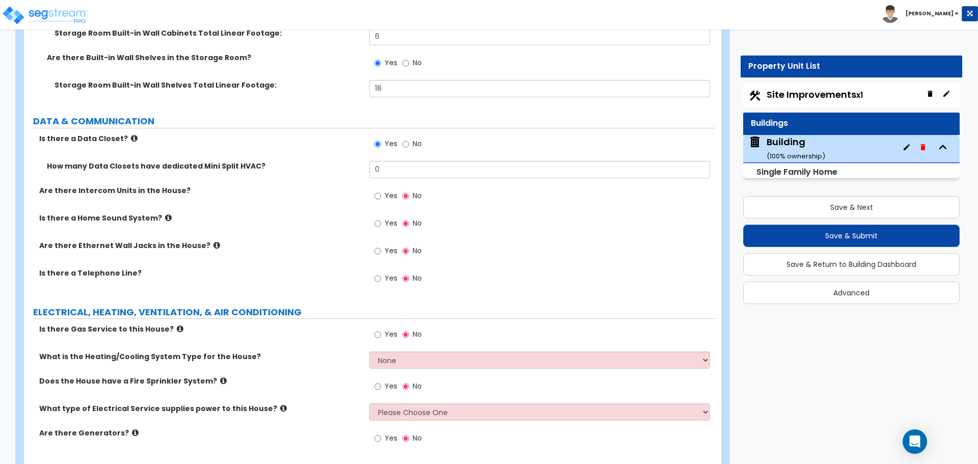
click at [131, 134] on icon at bounding box center [134, 138] width 7 height 8
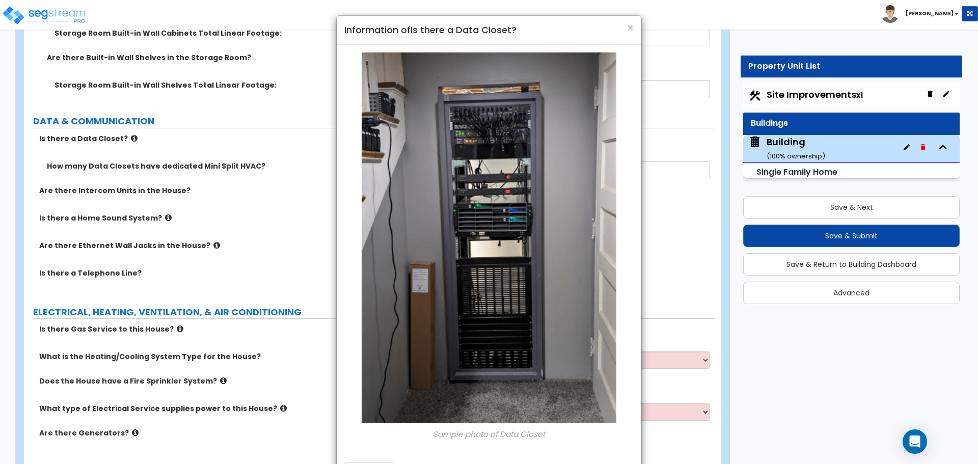
scroll to position [4, 0]
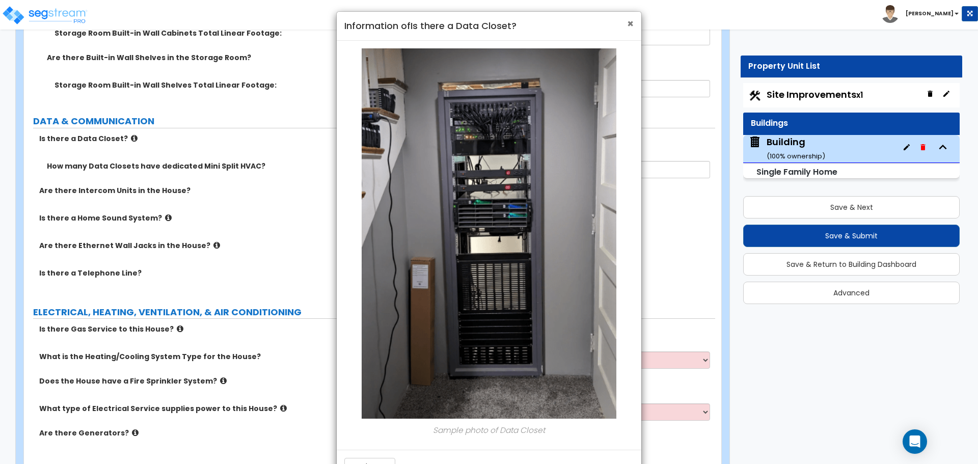
click at [628, 28] on span "×" at bounding box center [630, 23] width 7 height 15
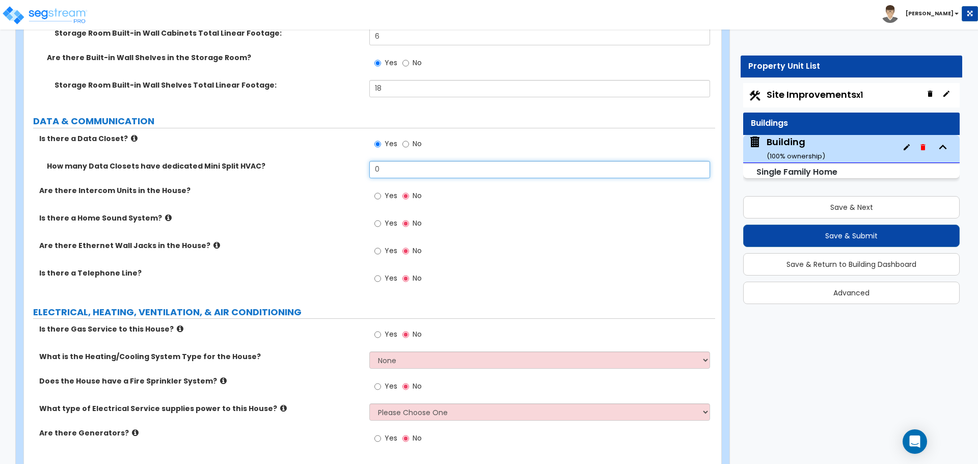
drag, startPoint x: 380, startPoint y: 159, endPoint x: 351, endPoint y: 162, distance: 29.2
click at [351, 162] on div "How many Data Closets have dedicated Mini Split HVAC? 0" at bounding box center [369, 173] width 691 height 24
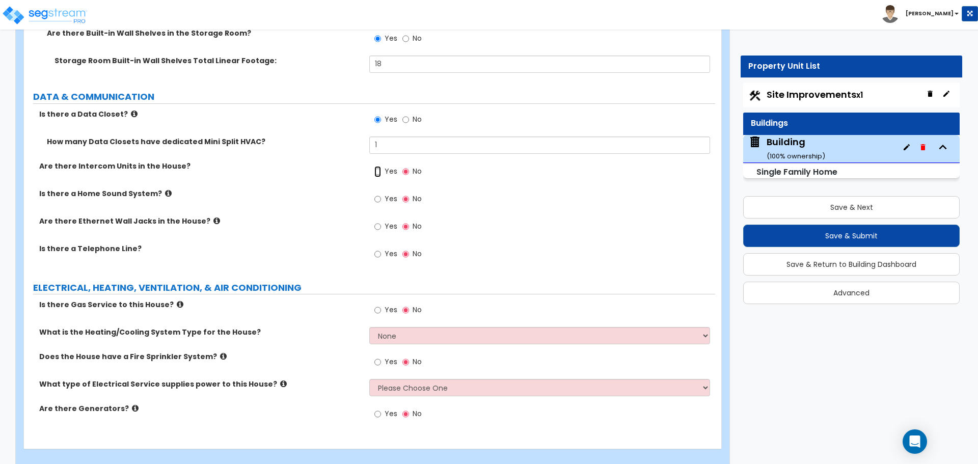
click at [379, 166] on input "Yes" at bounding box center [377, 171] width 7 height 11
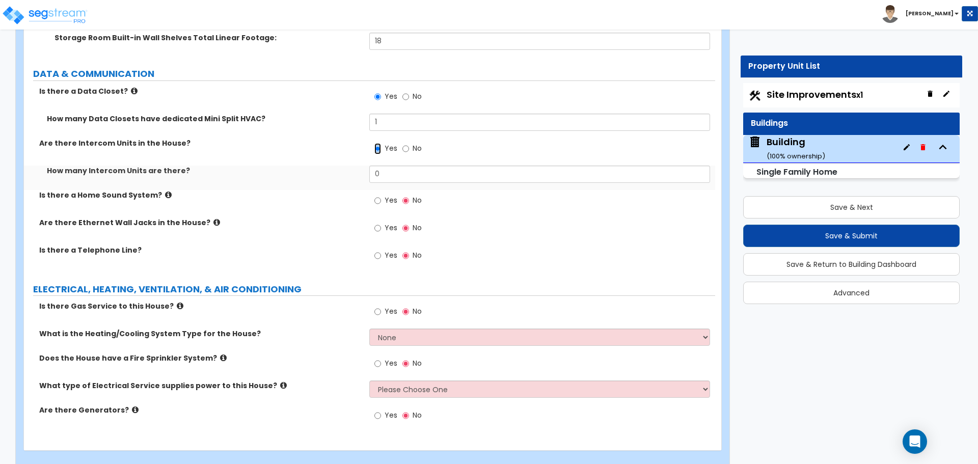
scroll to position [7428, 0]
drag, startPoint x: 395, startPoint y: 162, endPoint x: 307, endPoint y: 147, distance: 89.3
click at [307, 148] on div "Is there a Data Closet? Yes No How many Data Closets have dedicated Mini Split …" at bounding box center [370, 178] width 676 height 186
click at [376, 194] on input "Yes" at bounding box center [377, 199] width 7 height 11
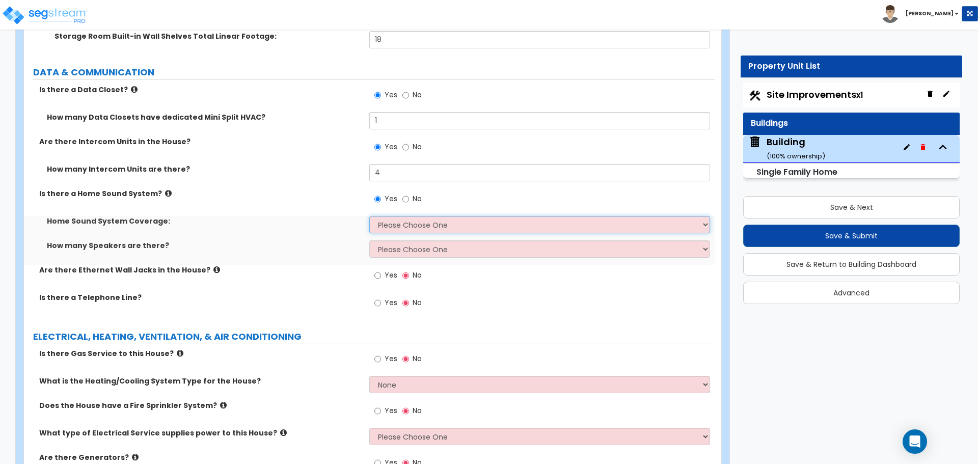
click at [387, 216] on select "Please Choose One All Areas Enter Percent Coverage" at bounding box center [539, 224] width 340 height 17
click at [369, 216] on select "Please Choose One All Areas Enter Percent Coverage" at bounding box center [539, 224] width 340 height 17
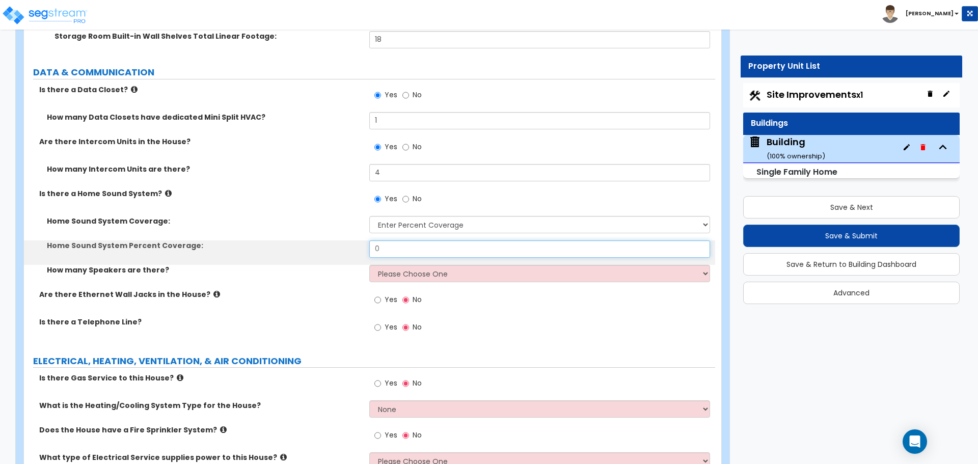
drag, startPoint x: 385, startPoint y: 241, endPoint x: 337, endPoint y: 236, distance: 48.7
click at [335, 241] on div "Home Sound System Percent Coverage: 0" at bounding box center [369, 252] width 691 height 24
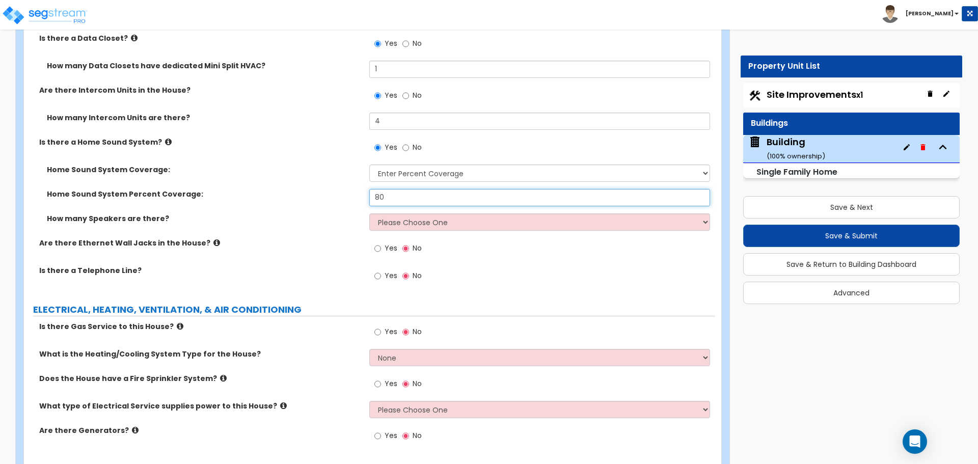
scroll to position [7501, 0]
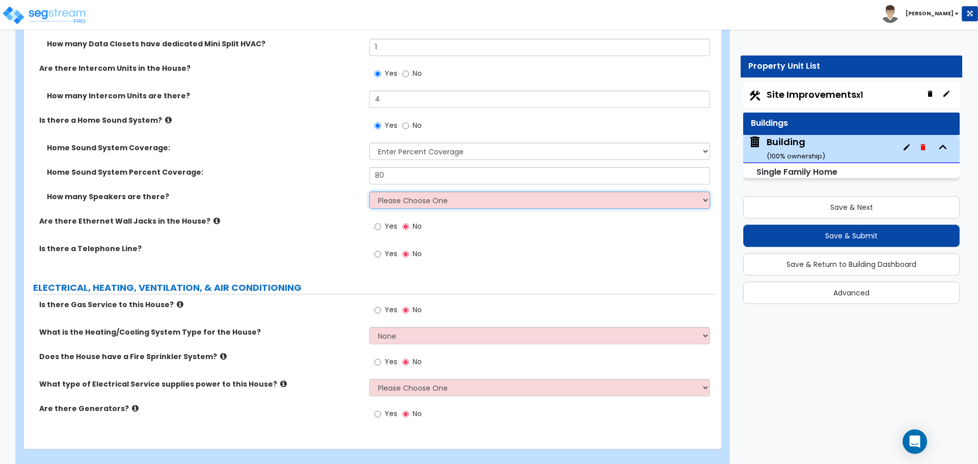
click at [413, 191] on select "Please Choose One Enter Number of Speakers Please Estimate for me" at bounding box center [539, 199] width 340 height 17
click at [407, 191] on select "Please Choose One Enter Number of Speakers Please Estimate for me" at bounding box center [539, 199] width 340 height 17
click at [369, 191] on select "Please Choose One Enter Number of Speakers Please Estimate for me" at bounding box center [539, 199] width 340 height 17
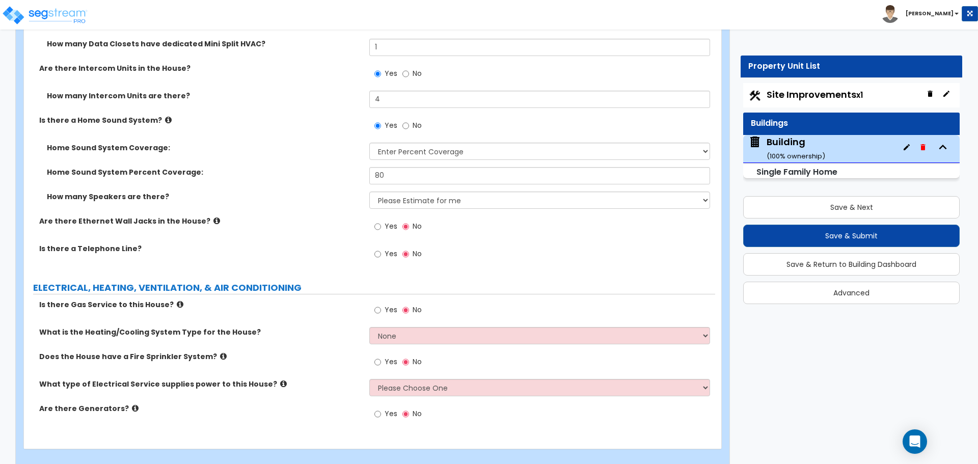
click at [388, 221] on span "Yes" at bounding box center [391, 226] width 13 height 10
click at [381, 221] on input "Yes" at bounding box center [377, 226] width 7 height 11
click at [213, 217] on icon at bounding box center [216, 221] width 7 height 8
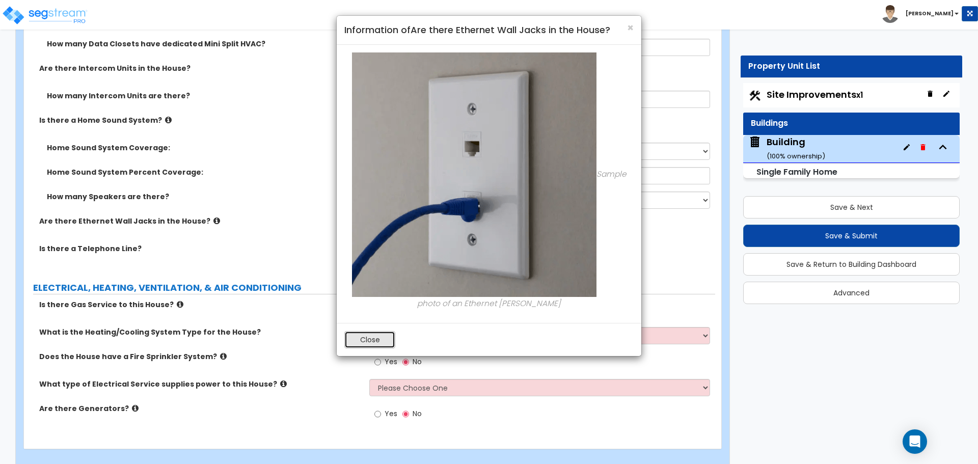
click at [363, 337] on button "Close" at bounding box center [369, 339] width 51 height 17
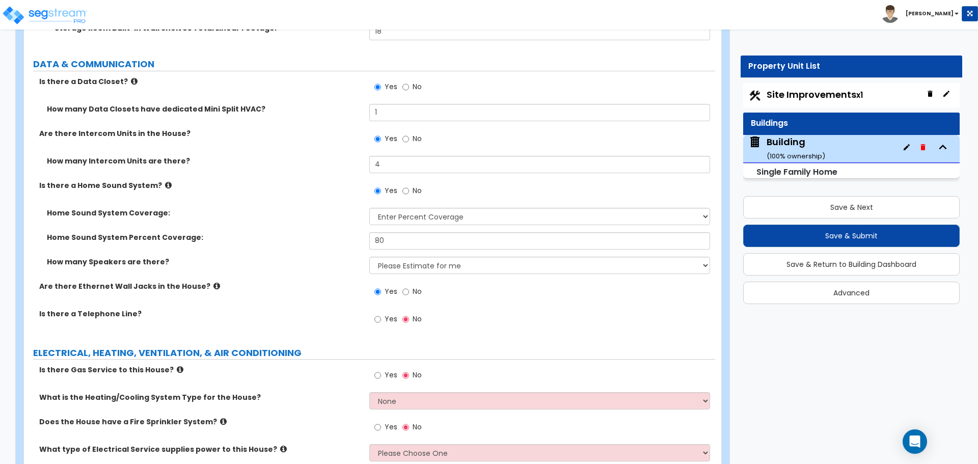
scroll to position [7431, 0]
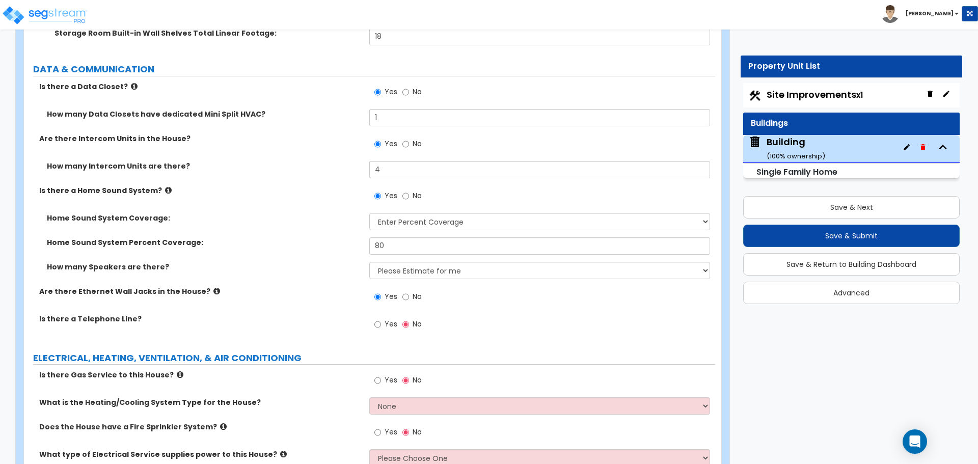
click at [155, 185] on label "Is there a Home Sound System?" at bounding box center [200, 190] width 322 height 10
click at [156, 185] on label "Is there a Home Sound System?" at bounding box center [200, 190] width 322 height 10
click at [165, 186] on icon at bounding box center [168, 190] width 7 height 8
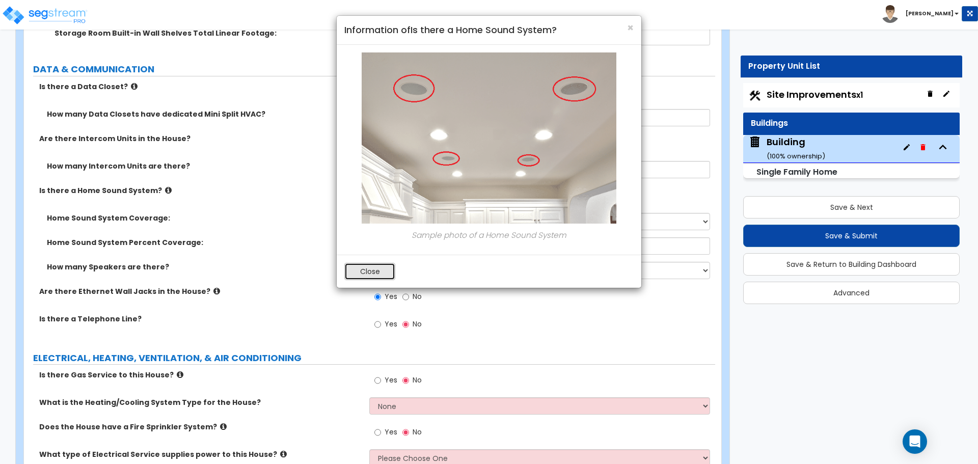
click at [366, 268] on button "Close" at bounding box center [369, 271] width 51 height 17
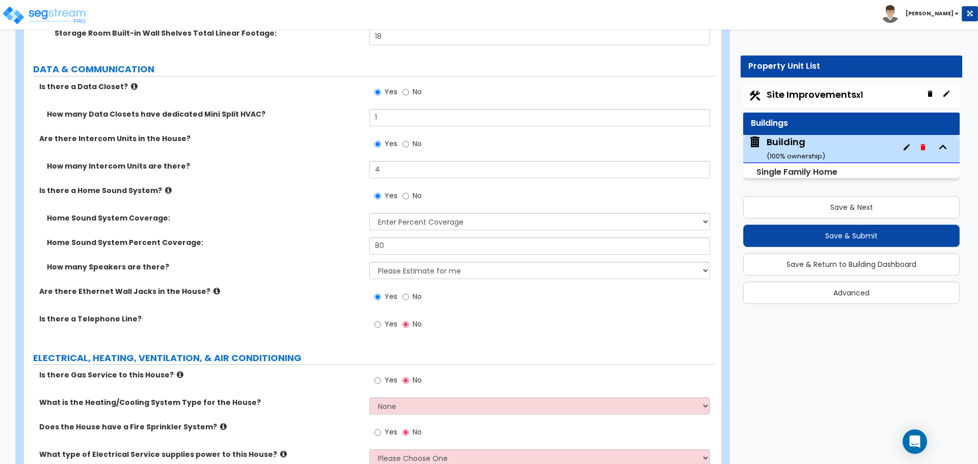
click at [130, 81] on label "Is there a Data Closet?" at bounding box center [200, 86] width 322 height 10
click at [131, 83] on icon at bounding box center [134, 87] width 7 height 8
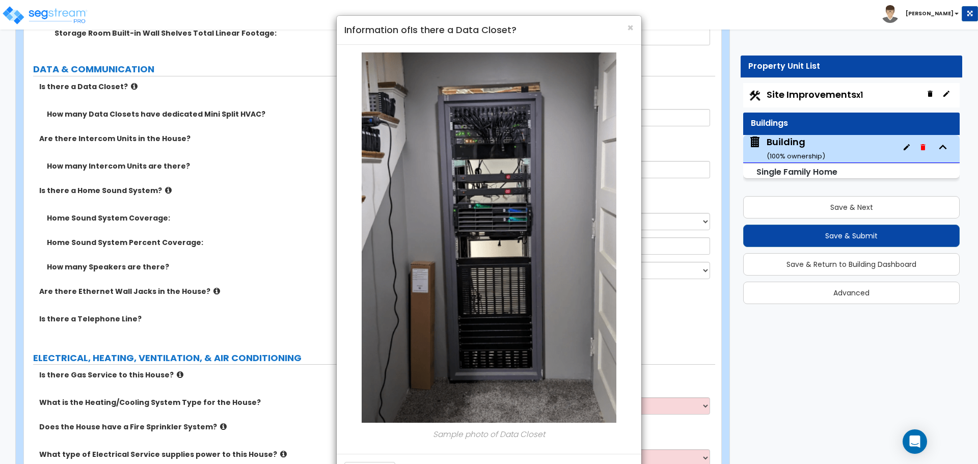
scroll to position [38, 0]
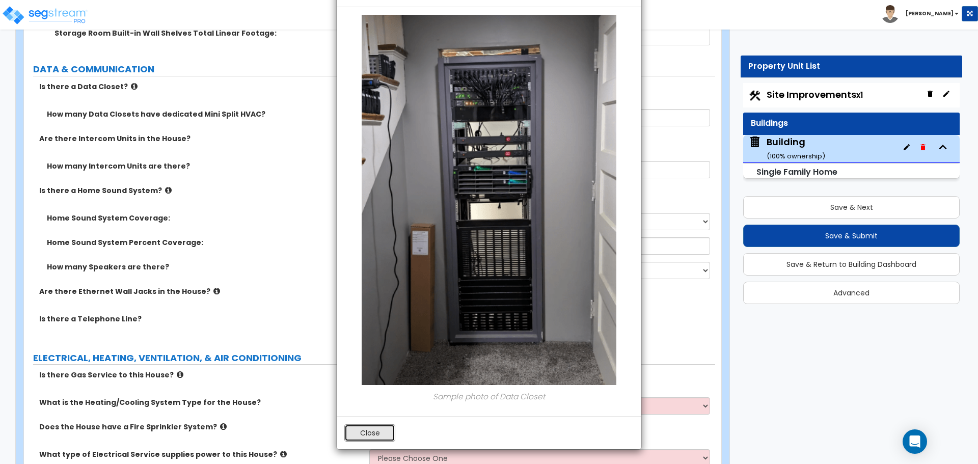
click at [386, 434] on button "Close" at bounding box center [369, 432] width 51 height 17
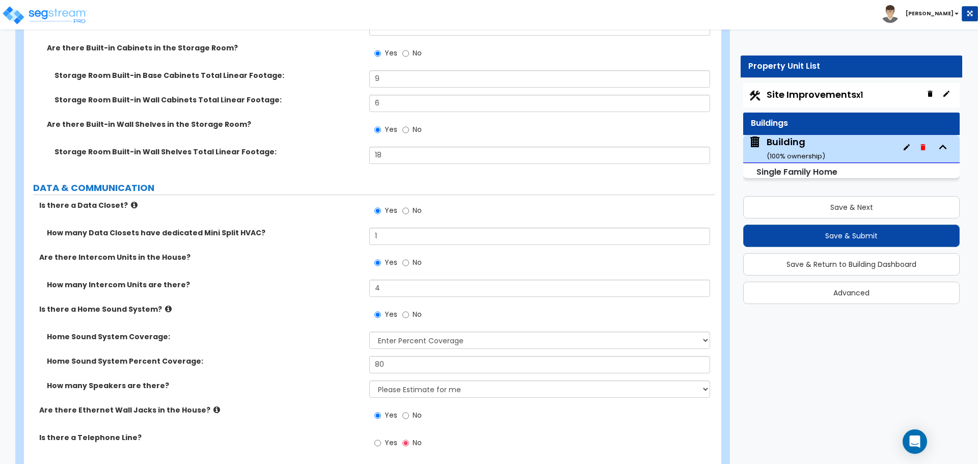
scroll to position [7501, 0]
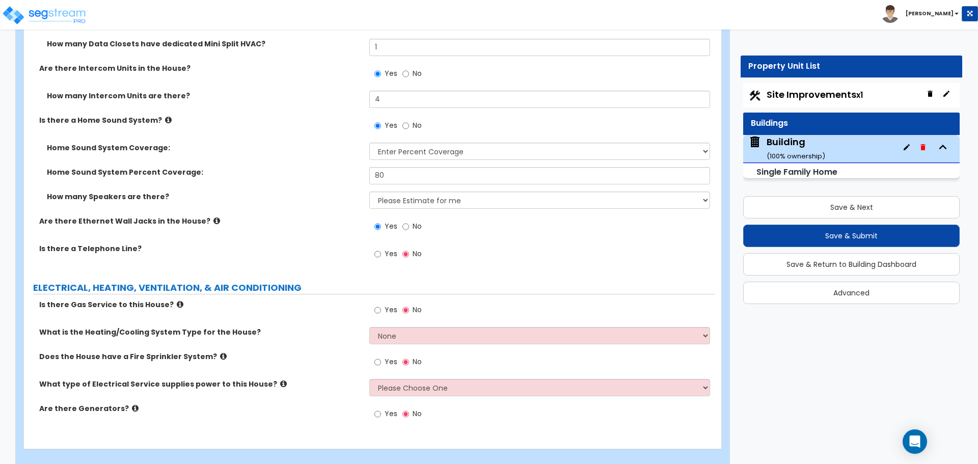
click at [213, 217] on icon at bounding box center [216, 221] width 7 height 8
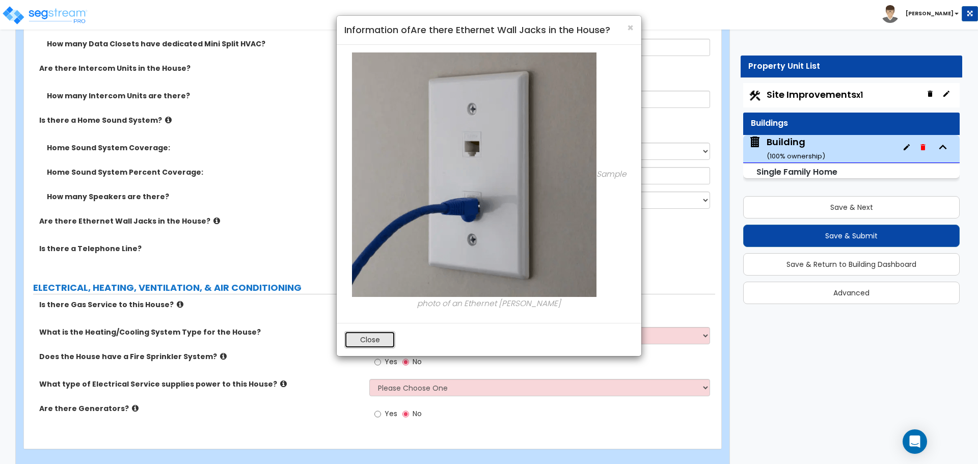
click at [378, 334] on button "Close" at bounding box center [369, 339] width 51 height 17
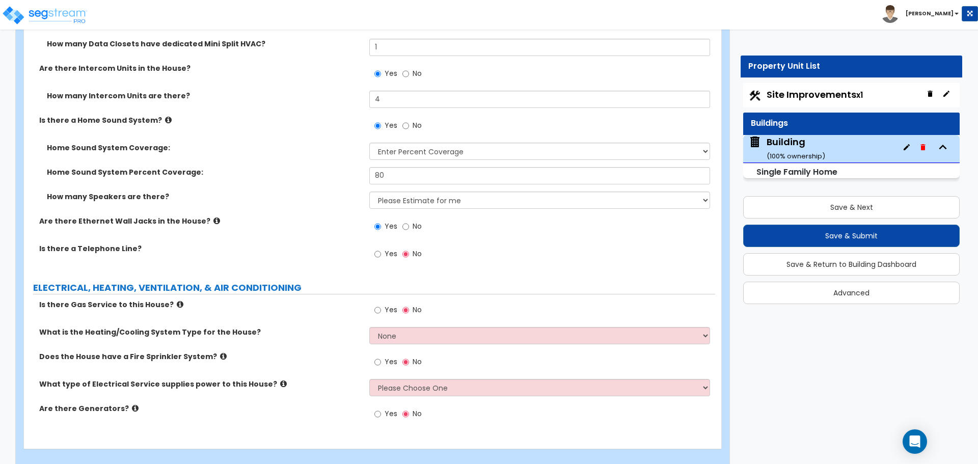
click at [394, 246] on label "Yes" at bounding box center [385, 254] width 23 height 17
click at [381, 249] on input "Yes" at bounding box center [377, 254] width 7 height 11
click at [173, 299] on label "Is there Gas Service to this House?" at bounding box center [200, 304] width 322 height 10
click at [177, 300] on icon at bounding box center [180, 304] width 7 height 8
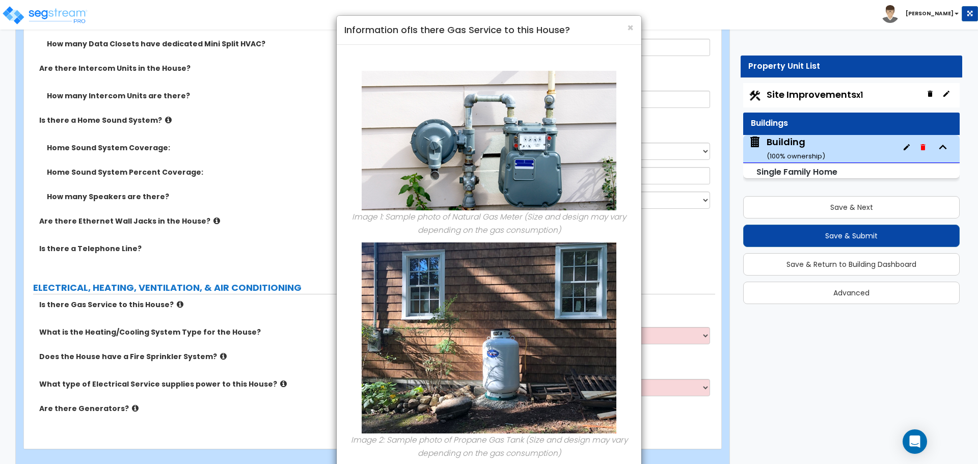
scroll to position [56, 0]
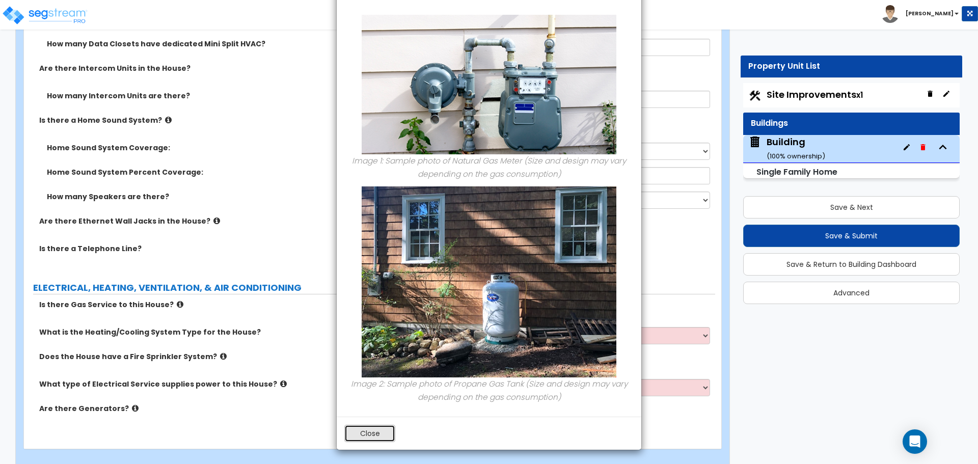
click at [385, 429] on button "Close" at bounding box center [369, 433] width 51 height 17
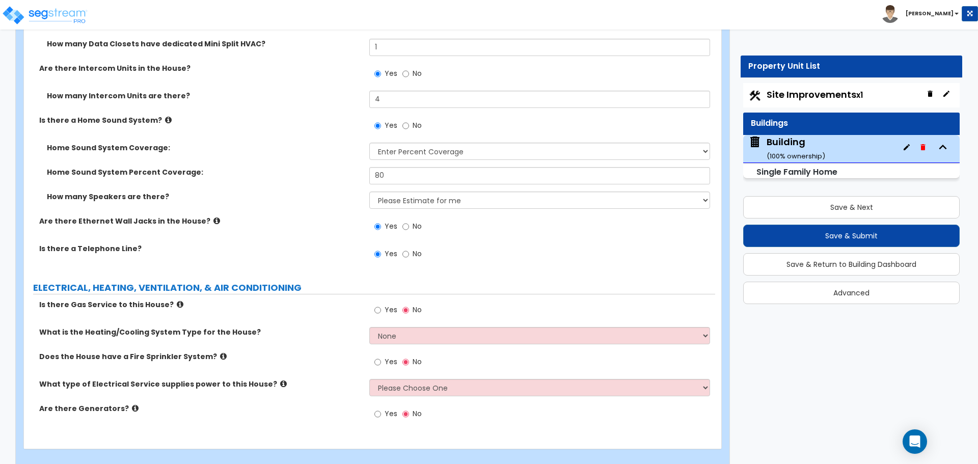
click at [388, 305] on span "Yes" at bounding box center [391, 310] width 13 height 10
click at [381, 305] on input "Yes" at bounding box center [377, 310] width 7 height 11
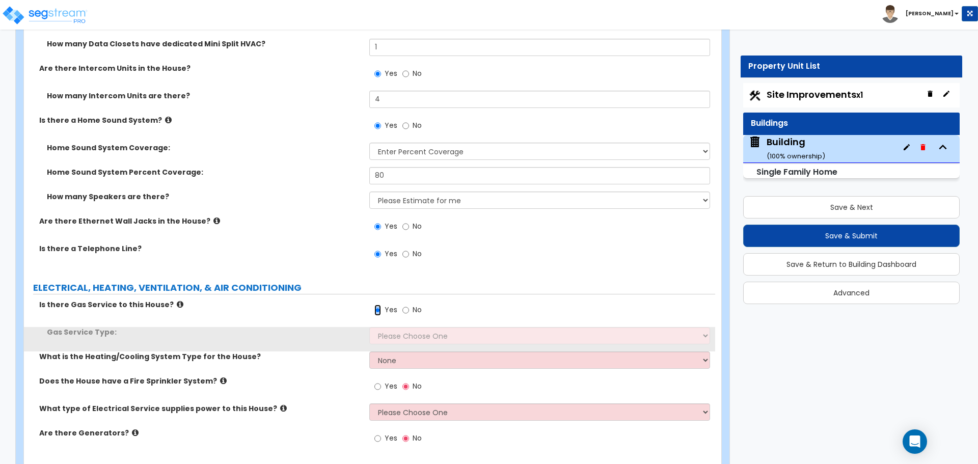
scroll to position [7525, 0]
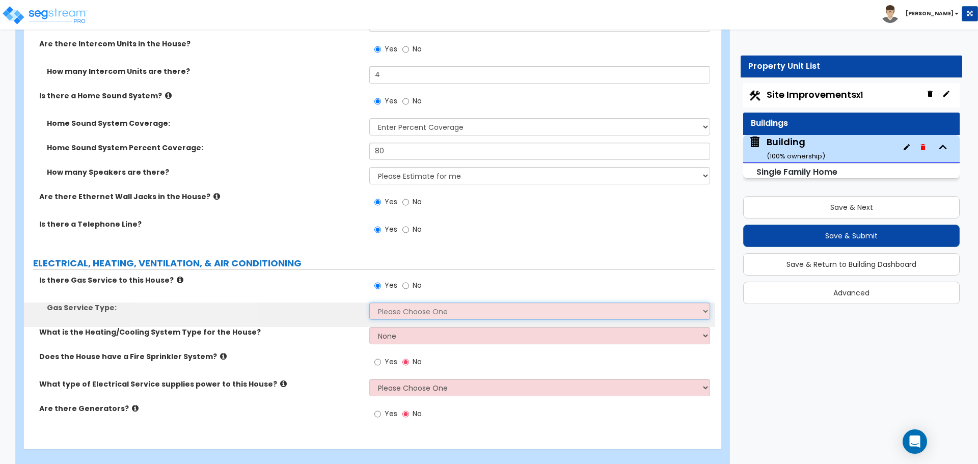
click at [414, 303] on select "Please Choose One Natural Gas Service Propane Tank On-site" at bounding box center [539, 311] width 340 height 17
click at [369, 303] on select "Please Choose One Natural Gas Service Propane Tank On-site" at bounding box center [539, 311] width 340 height 17
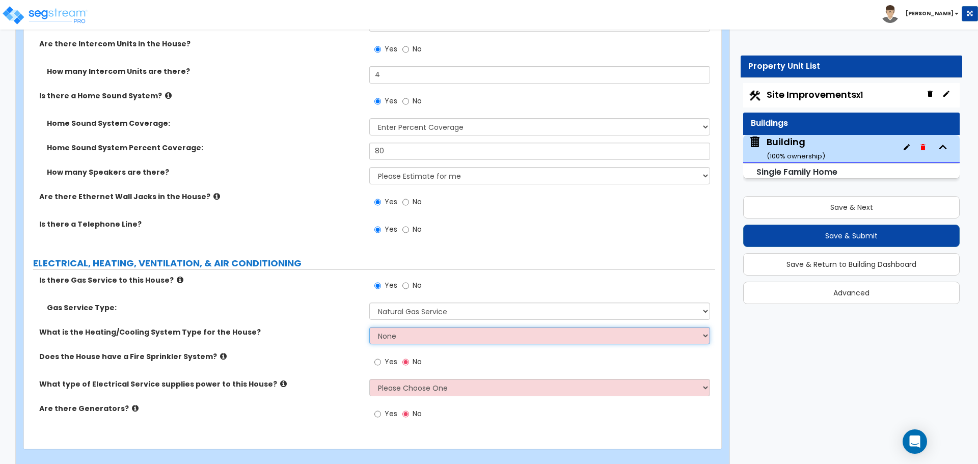
click at [419, 327] on select "None Heat Only Centralized Heating & Cooling Thru Wall Air Conditioners Mini Sp…" at bounding box center [539, 335] width 340 height 17
click at [369, 327] on select "None Heat Only Centralized Heating & Cooling Thru Wall Air Conditioners Mini Sp…" at bounding box center [539, 335] width 340 height 17
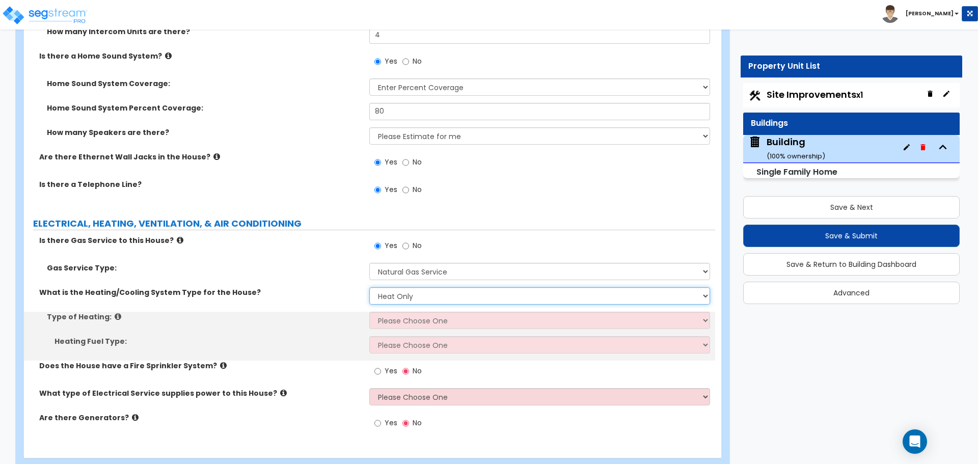
scroll to position [7574, 0]
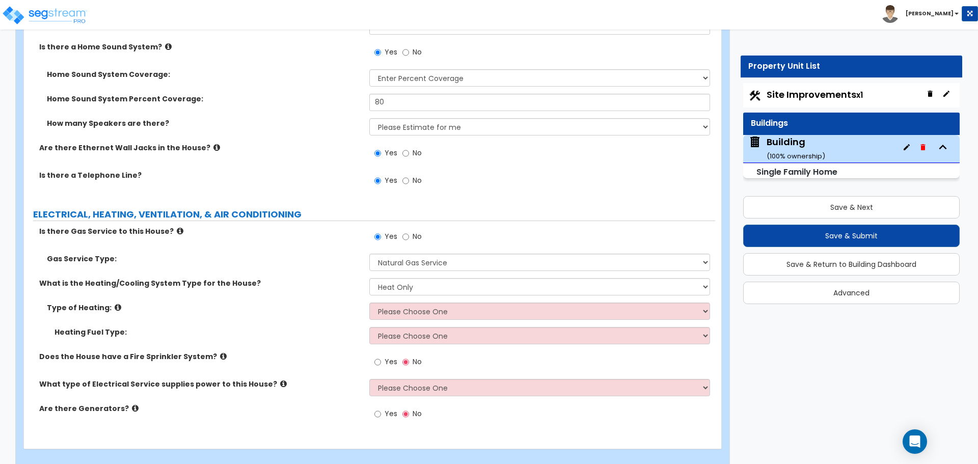
click at [451, 288] on div "What is the Heating/Cooling System Type for the House? None Heat Only Centraliz…" at bounding box center [369, 290] width 691 height 24
click at [451, 303] on select "Please Choose One Wall Heater Electric Baseboard Heater Hydronic Heating Radian…" at bounding box center [539, 311] width 340 height 17
click at [369, 303] on select "Please Choose One Wall Heater Electric Baseboard Heater Hydronic Heating Radian…" at bounding box center [539, 311] width 340 height 17
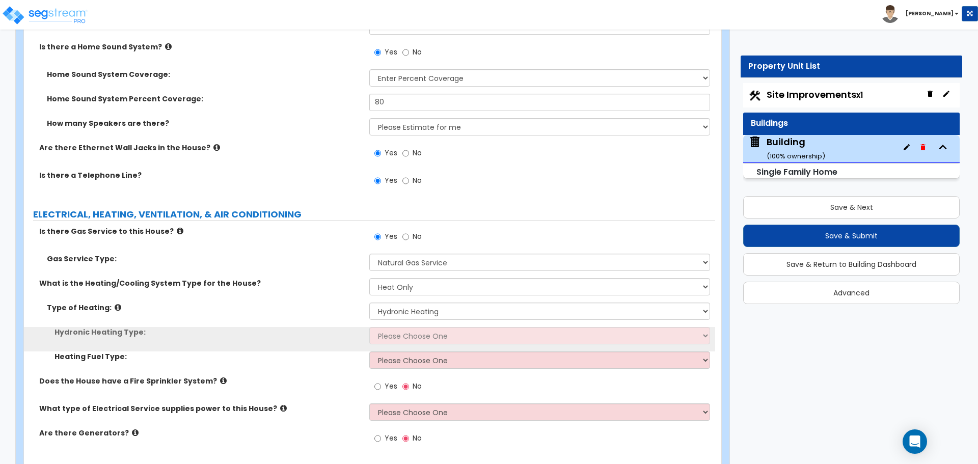
click at [451, 332] on div "Hydronic Heating Type: Please Choose One Hydronic Radiator Hydronic Baseboard H…" at bounding box center [369, 339] width 691 height 24
click at [449, 327] on select "Please Choose One Hydronic Radiator Hydronic Baseboard Hydronic Fin Tube Radiat…" at bounding box center [539, 335] width 340 height 17
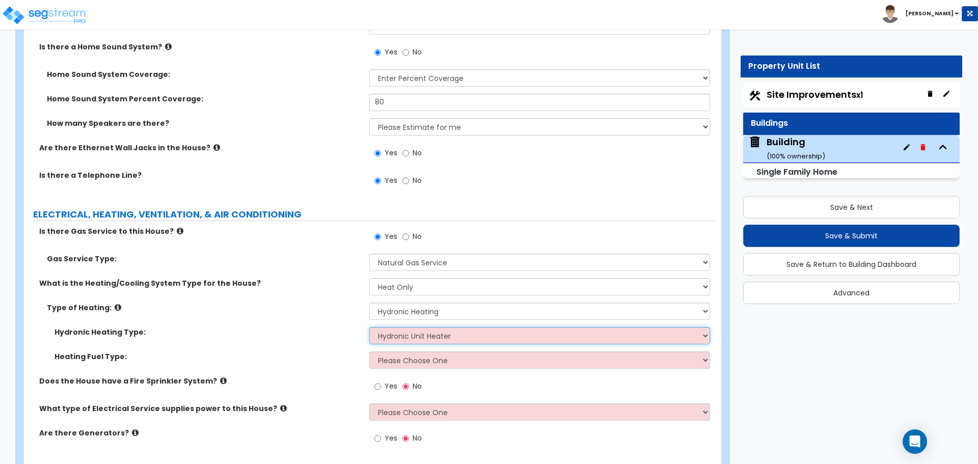
click at [369, 327] on select "Please Choose One Hydronic Radiator Hydronic Baseboard Hydronic Fin Tube Radiat…" at bounding box center [539, 335] width 340 height 17
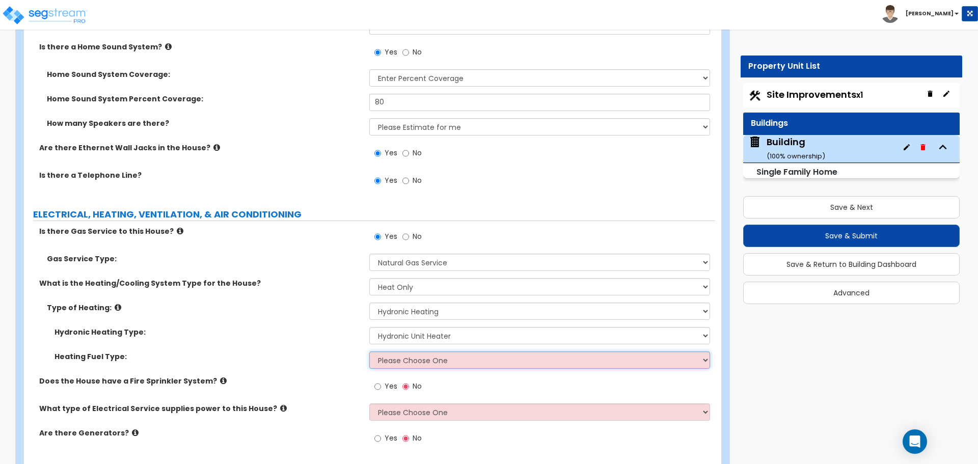
click at [403, 352] on select "Please Choose One Gas Electric" at bounding box center [539, 359] width 340 height 17
click at [369, 351] on select "Please Choose One Gas Electric" at bounding box center [539, 359] width 340 height 17
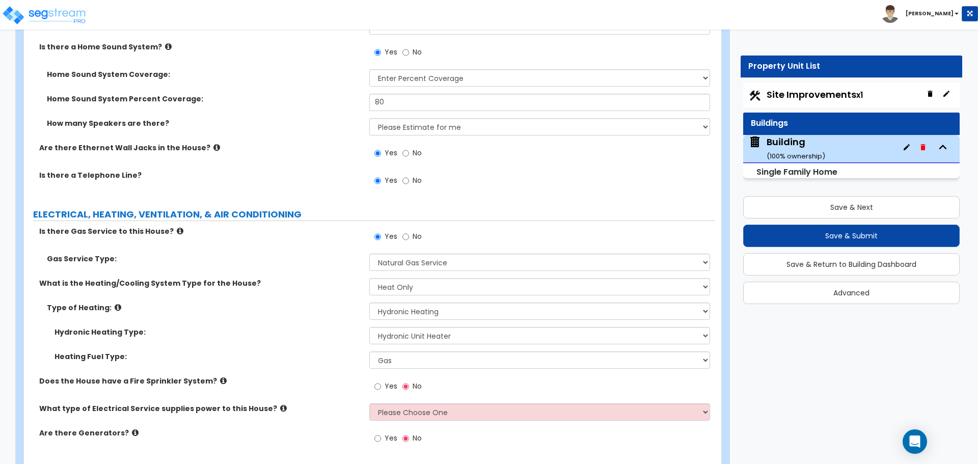
click at [390, 381] on span "Yes" at bounding box center [391, 386] width 13 height 10
click at [381, 381] on input "Yes" at bounding box center [377, 386] width 7 height 11
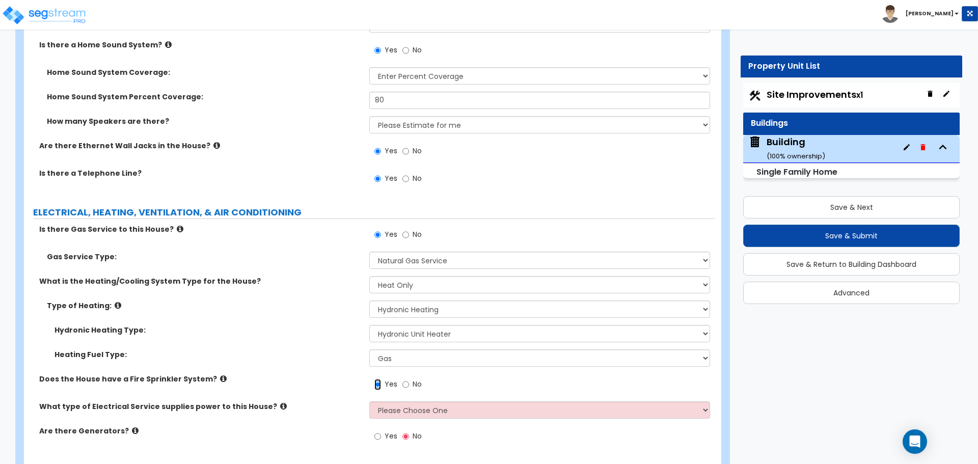
scroll to position [7577, 0]
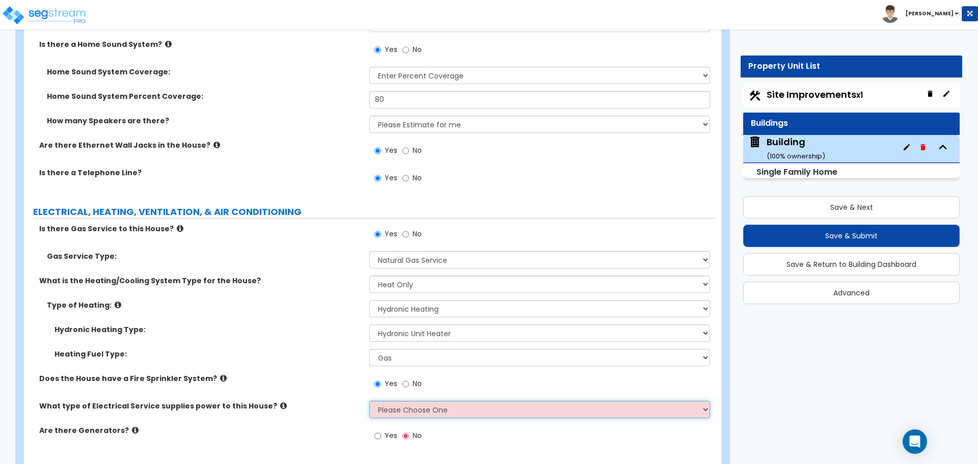
click at [437, 401] on select "Please Choose One Overhead Underground" at bounding box center [539, 409] width 340 height 17
click at [369, 401] on select "Please Choose One Overhead Underground" at bounding box center [539, 409] width 340 height 17
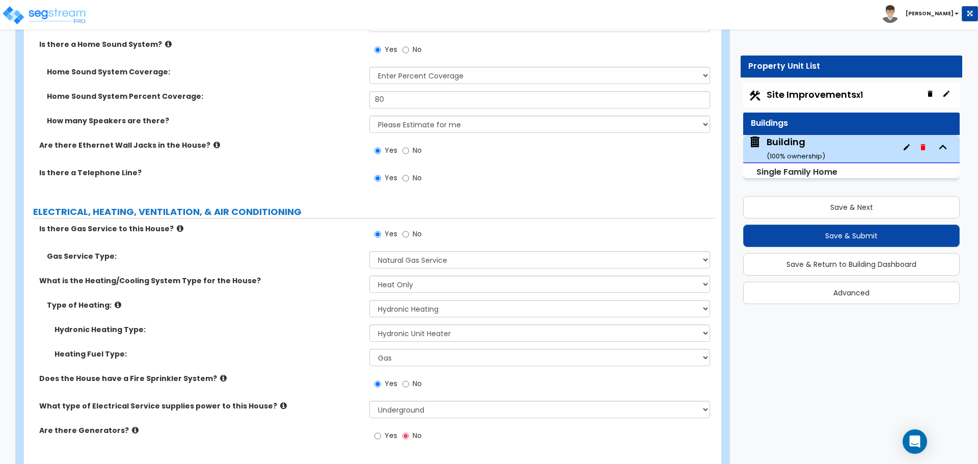
click at [388, 430] on span "Yes" at bounding box center [391, 435] width 13 height 10
click at [381, 430] on input "Yes" at bounding box center [377, 435] width 7 height 11
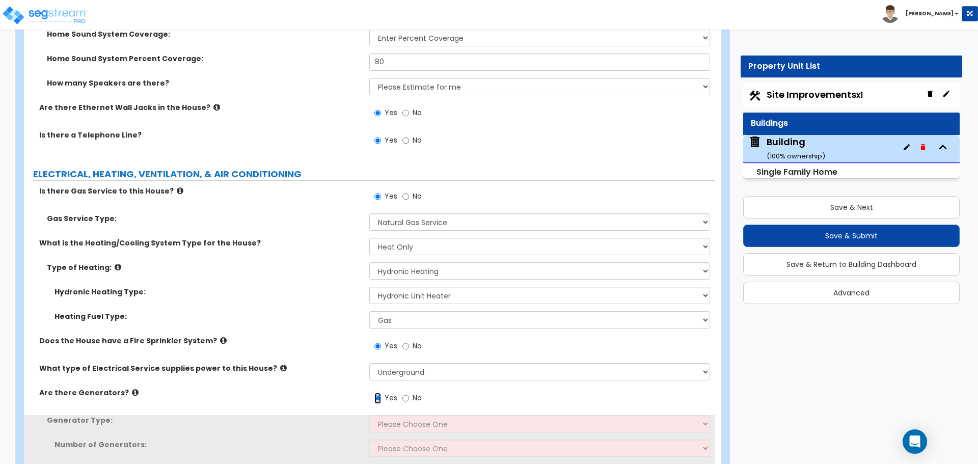
scroll to position [7648, 0]
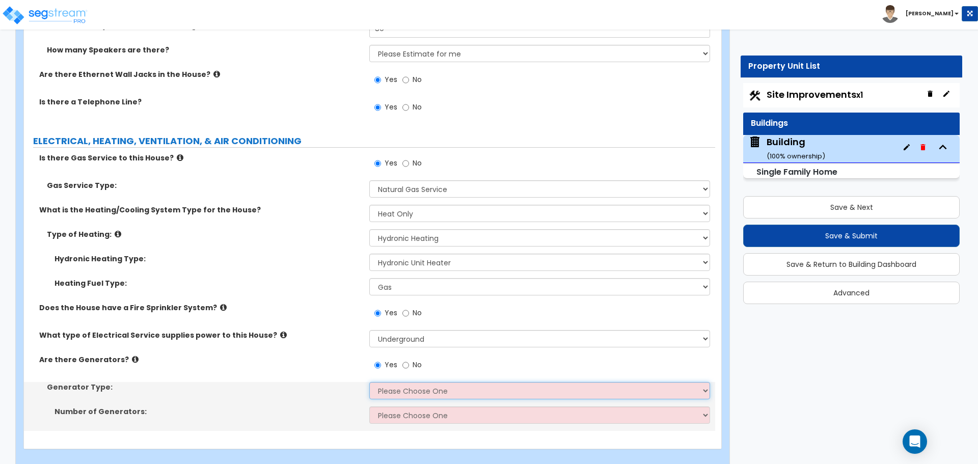
click at [456, 385] on select "Please Choose One Gas Diesel I Don’t Know - Please Choose for me" at bounding box center [539, 390] width 340 height 17
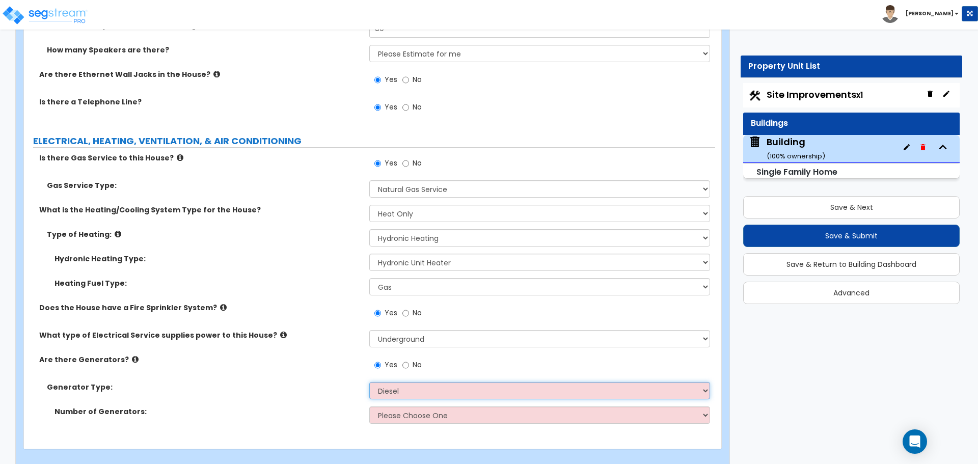
click at [369, 382] on select "Please Choose One Gas Diesel I Don’t Know - Please Choose for me" at bounding box center [539, 390] width 340 height 17
click at [435, 406] on select "Please Choose One 1 2 3" at bounding box center [539, 414] width 340 height 17
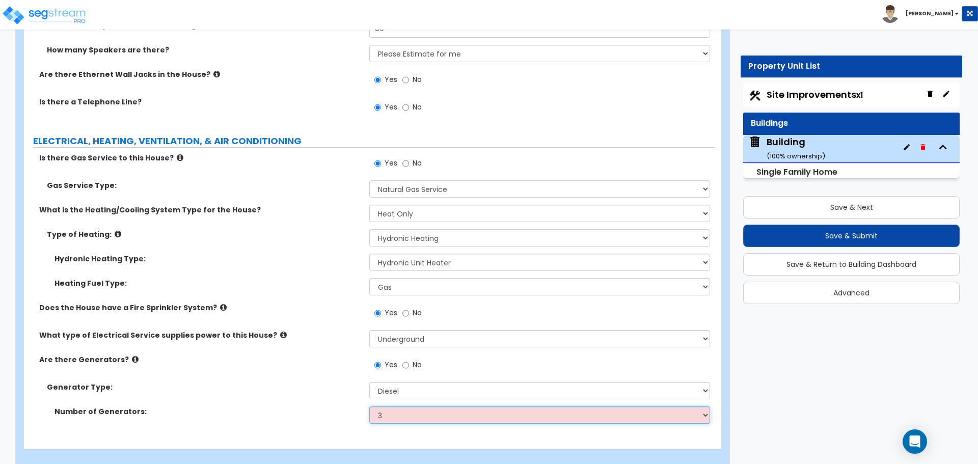
click at [369, 406] on select "Please Choose One 1 2 3" at bounding box center [539, 414] width 340 height 17
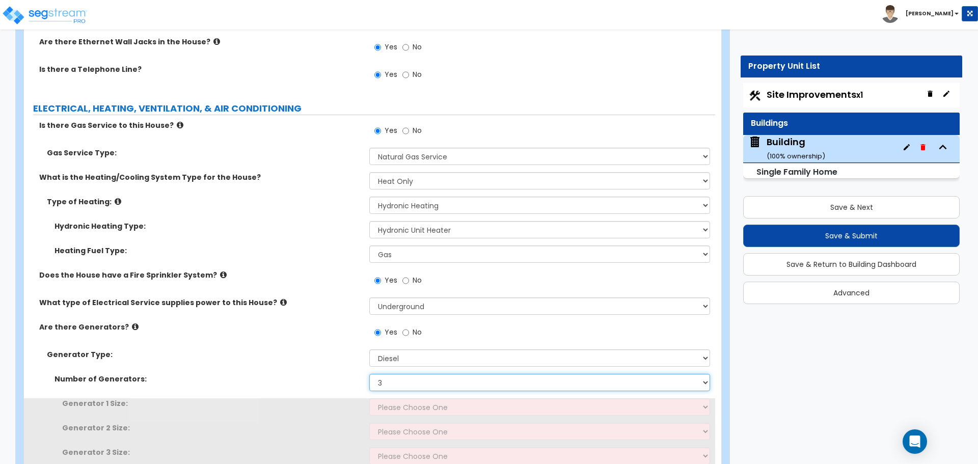
scroll to position [7721, 0]
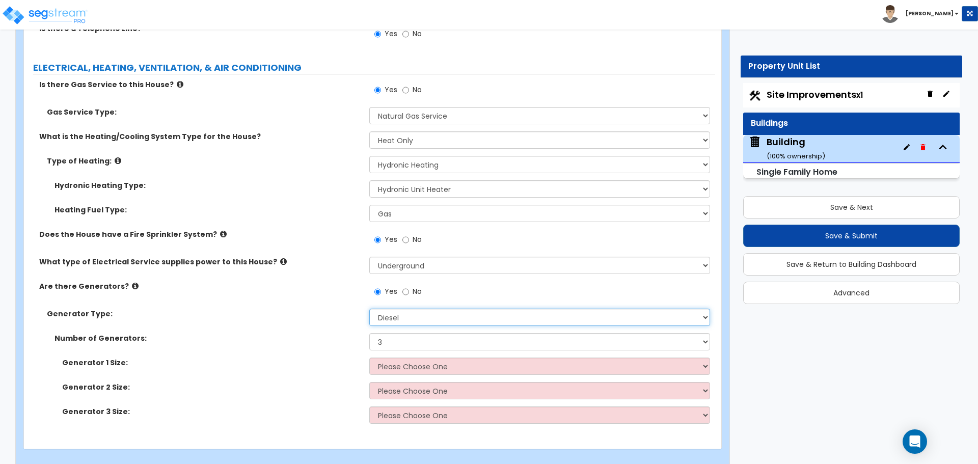
click at [413, 309] on select "Please Choose One Gas Diesel I Don’t Know - Please Choose for me" at bounding box center [539, 317] width 340 height 17
click at [369, 309] on select "Please Choose One Gas Diesel I Don’t Know - Please Choose for me" at bounding box center [539, 317] width 340 height 17
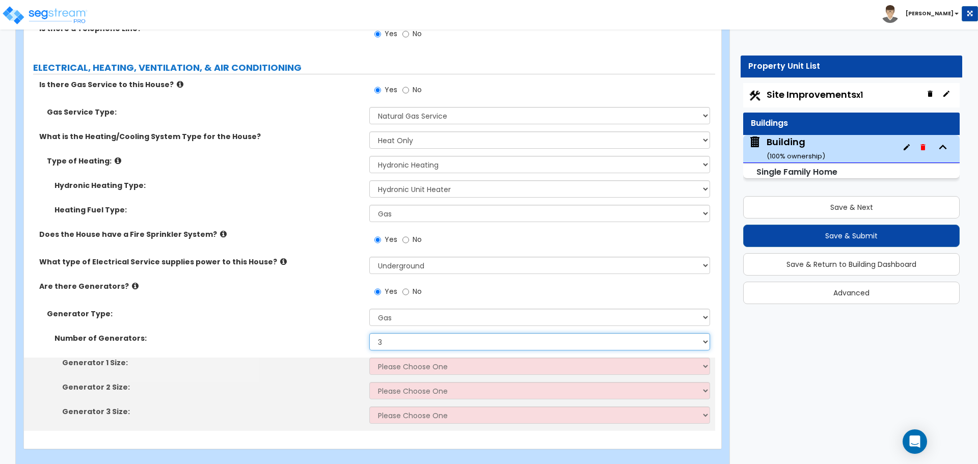
click at [434, 336] on select "Please Choose One 1 2 3" at bounding box center [539, 341] width 340 height 17
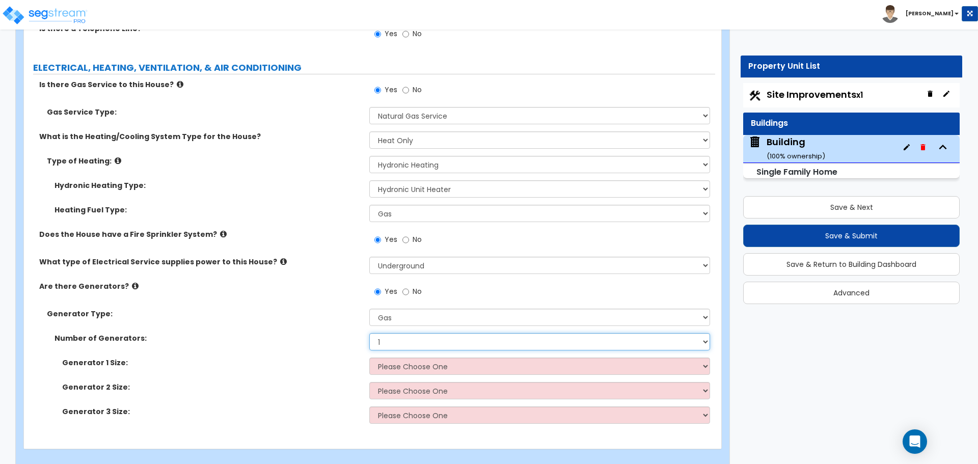
click at [369, 333] on select "Please Choose One 1 2 3" at bounding box center [539, 341] width 340 height 17
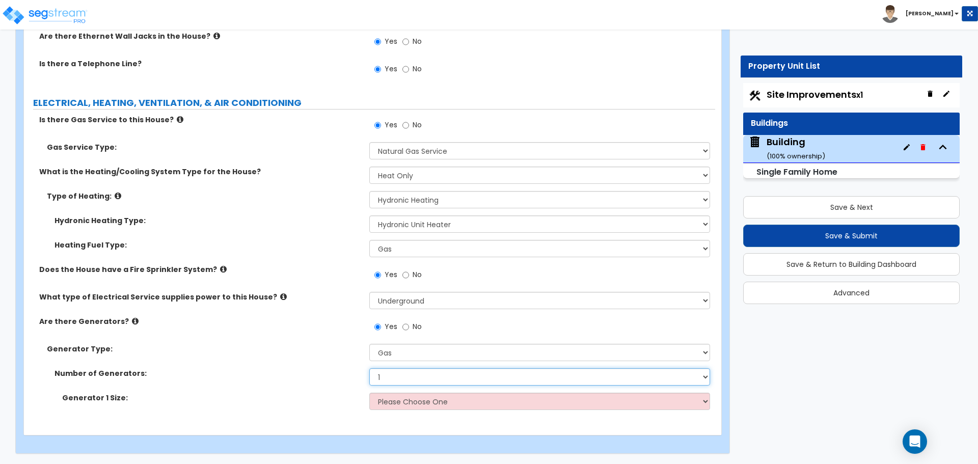
scroll to position [7672, 0]
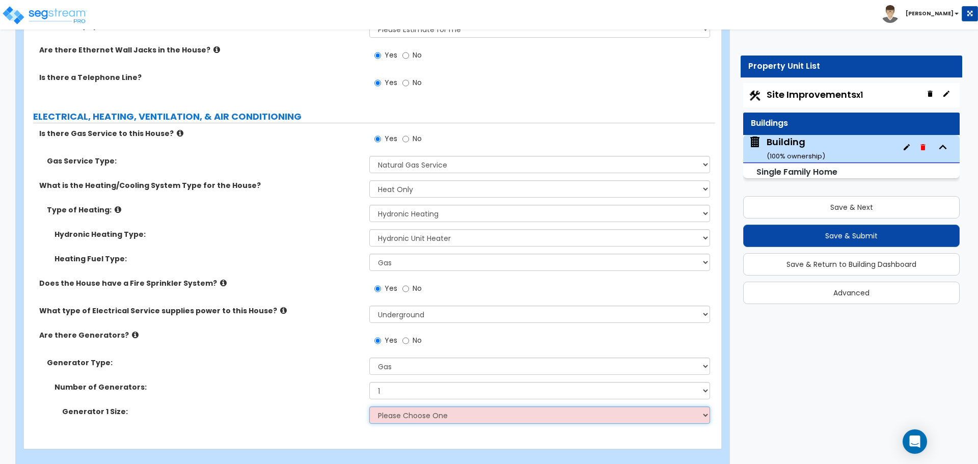
click at [430, 406] on select "Please Choose One 20kW 35kW 80kW 100kW 125kW 185kW" at bounding box center [539, 414] width 340 height 17
click at [369, 406] on select "Please Choose One 20kW 35kW 80kW 100kW 125kW 185kW" at bounding box center [539, 414] width 340 height 17
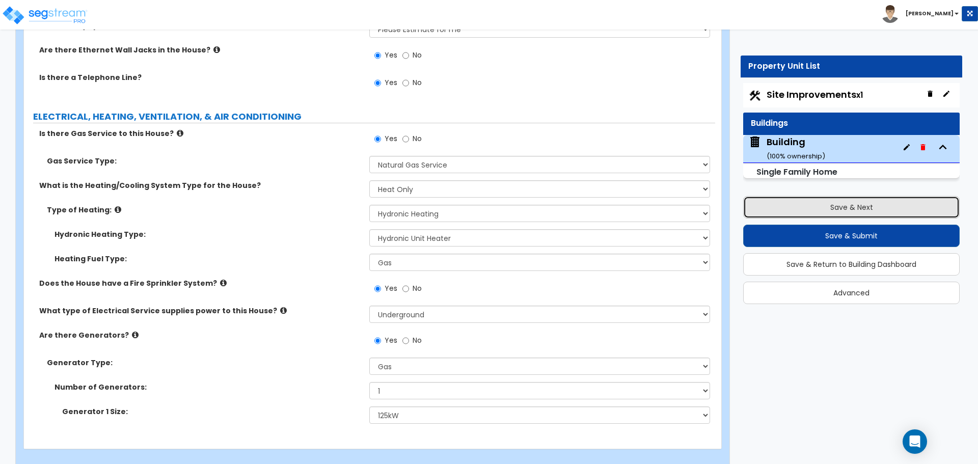
click at [774, 208] on button "Save & Next" at bounding box center [851, 207] width 216 height 22
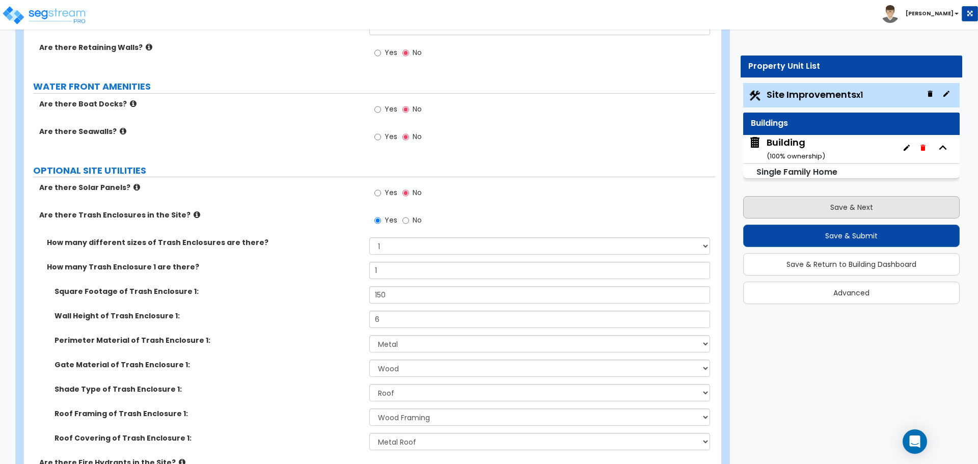
scroll to position [2934, 0]
click at [811, 205] on button "Save & Next" at bounding box center [851, 207] width 216 height 22
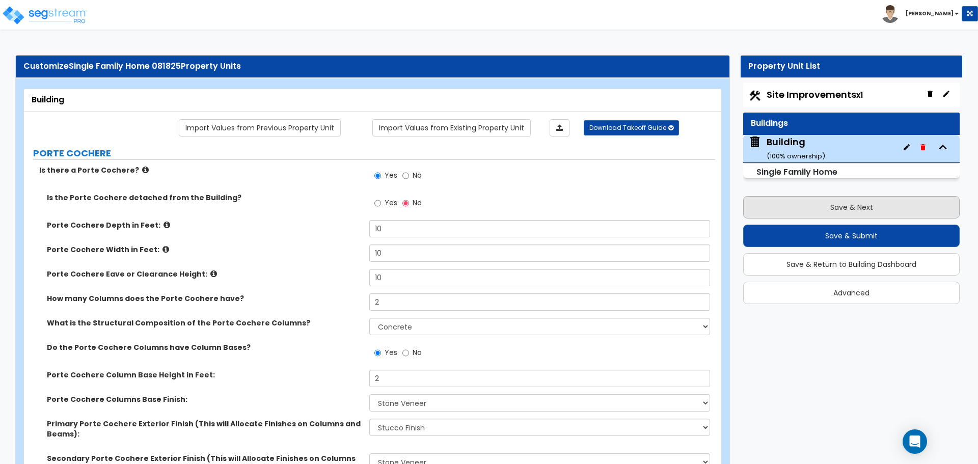
click at [784, 199] on button "Save & Next" at bounding box center [851, 207] width 216 height 22
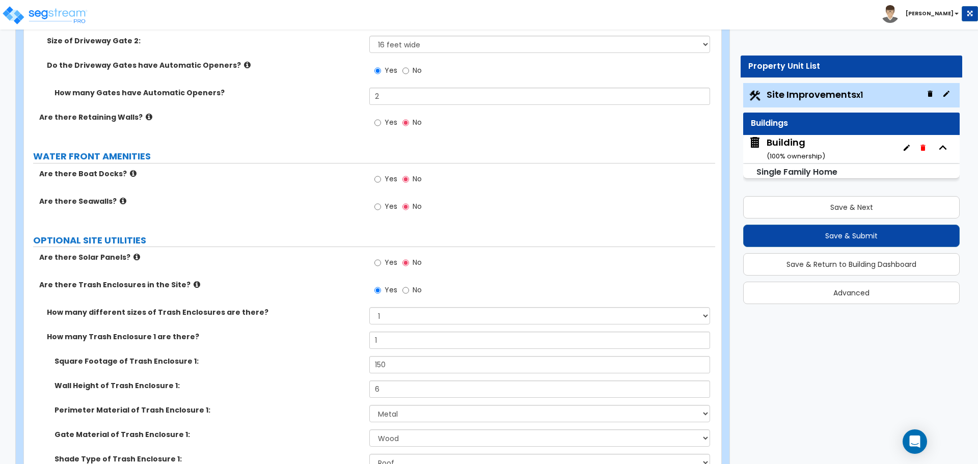
scroll to position [3132, 0]
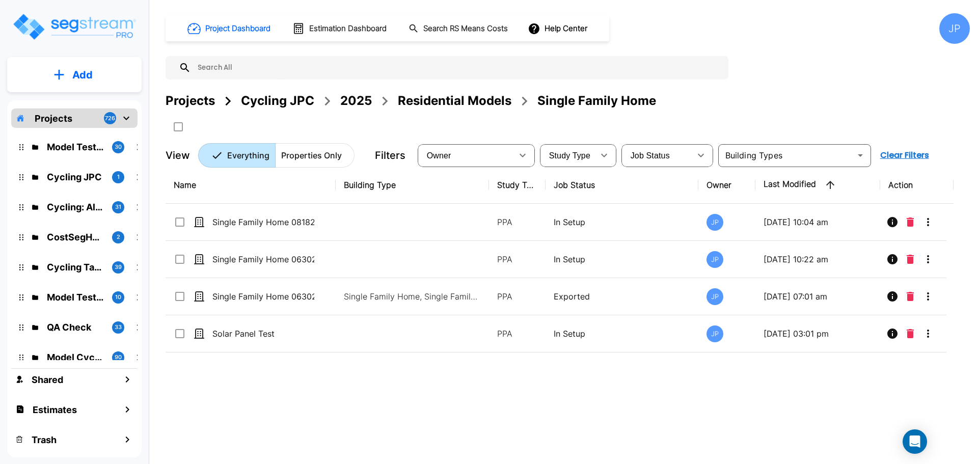
click at [463, 110] on div "Projects Cycling JPC 2025 Residential Models Single Family Home" at bounding box center [568, 113] width 804 height 43
click at [461, 98] on div "Residential Models" at bounding box center [455, 101] width 114 height 18
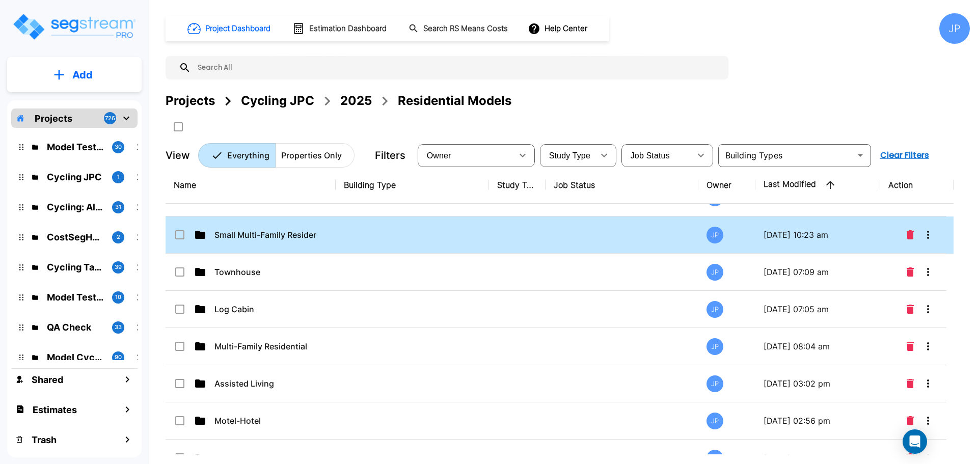
scroll to position [62, 0]
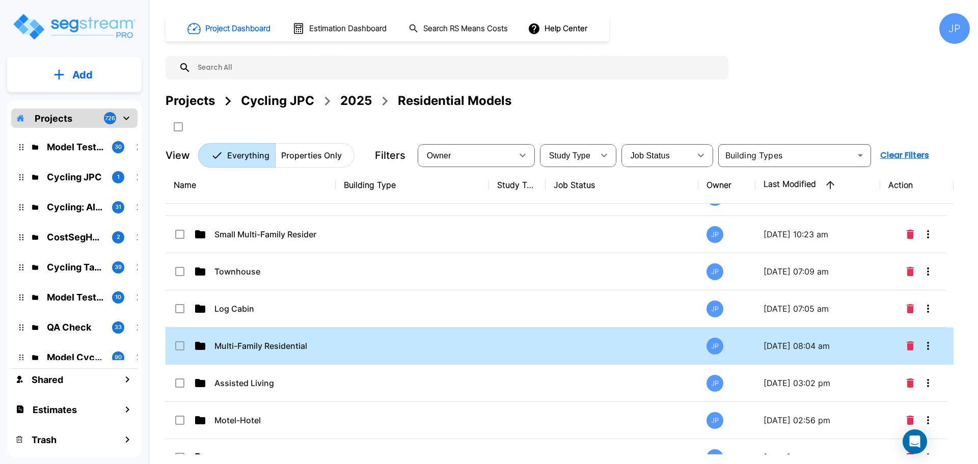
click at [469, 340] on td at bounding box center [412, 345] width 153 height 37
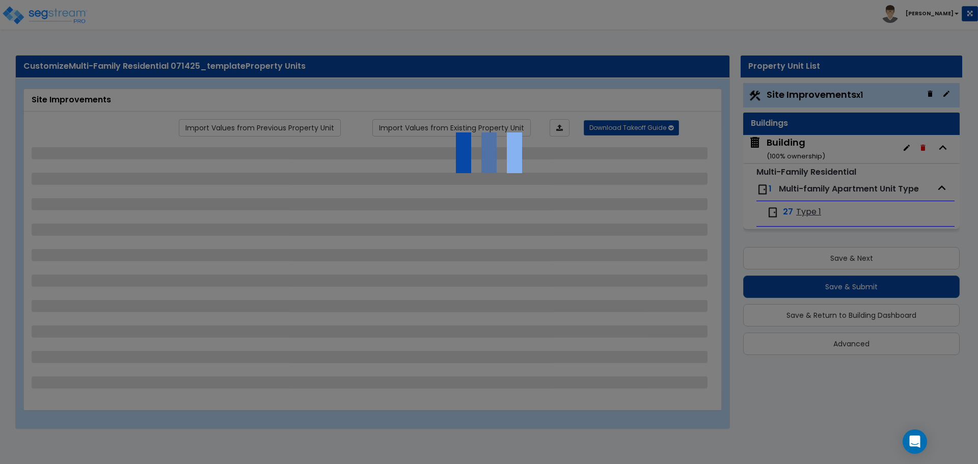
select select "2"
select select "1"
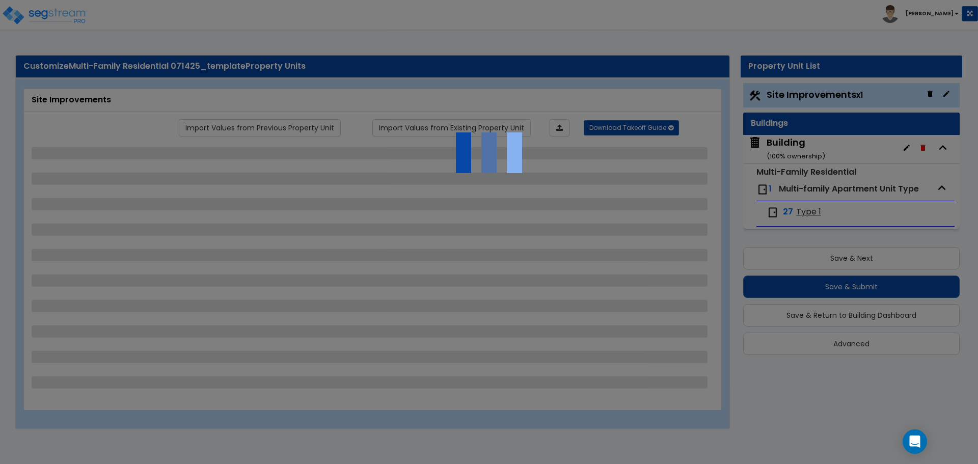
select select "1"
select select "2"
select select "3"
select select "1"
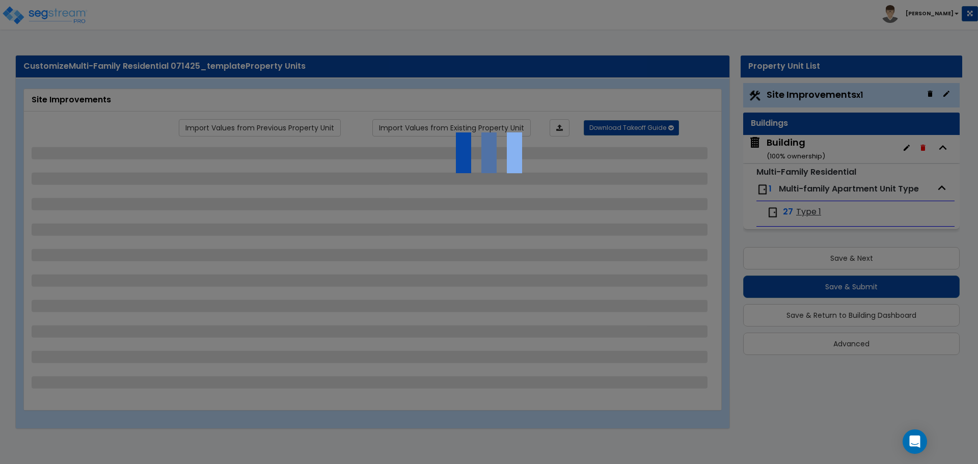
select select "1"
select select "2"
select select "4"
select select "2"
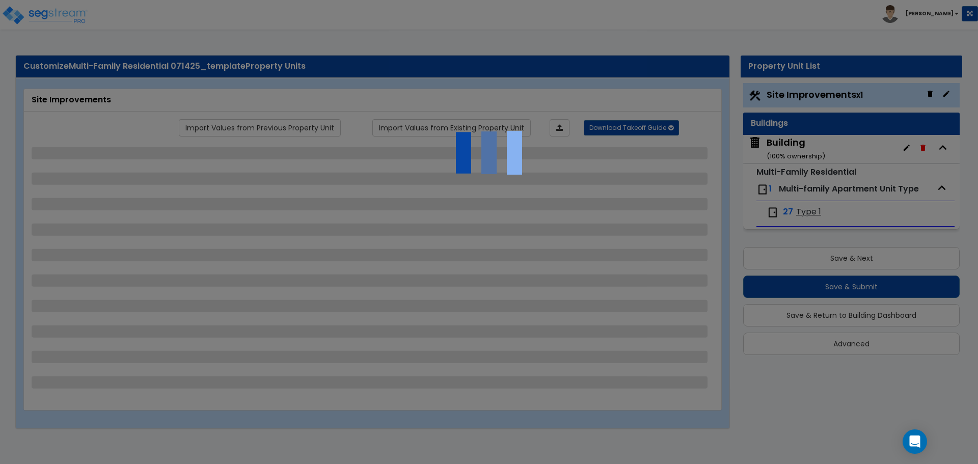
select select "1"
select select "2"
select select "3"
select select "1"
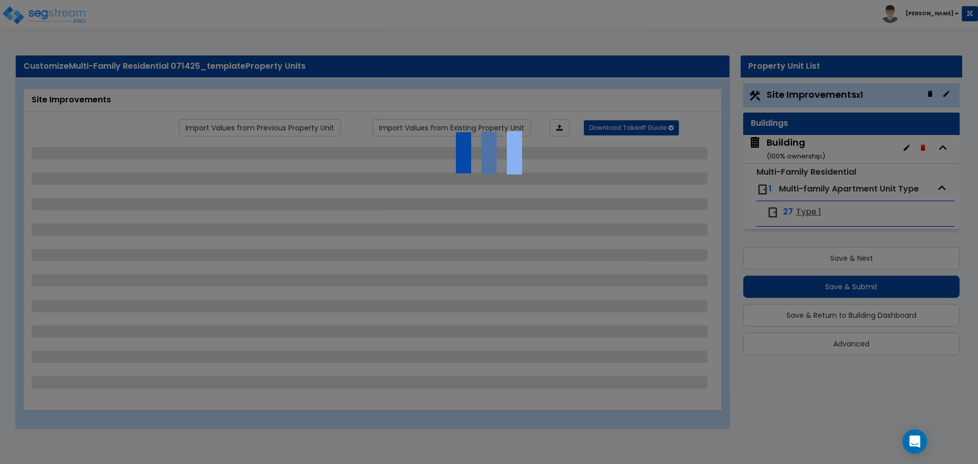
select select "1"
select select "11"
select select "2"
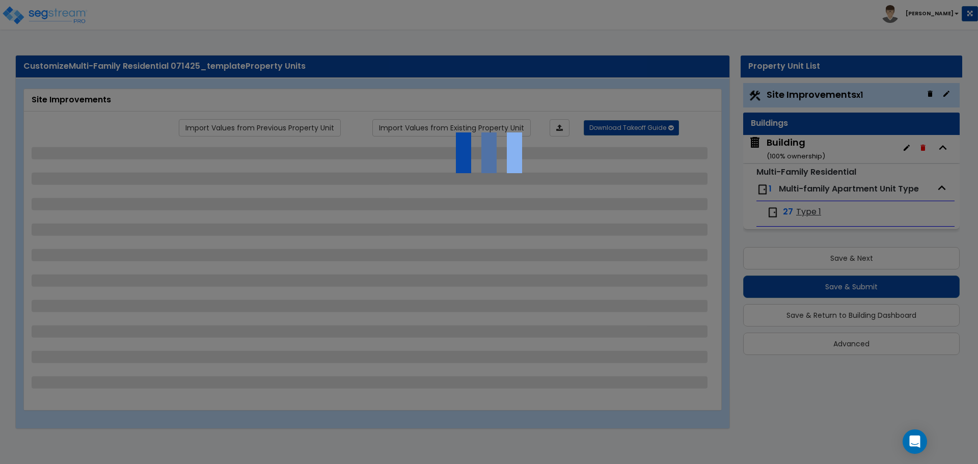
select select "2"
select select "3"
select select "1"
select select "2"
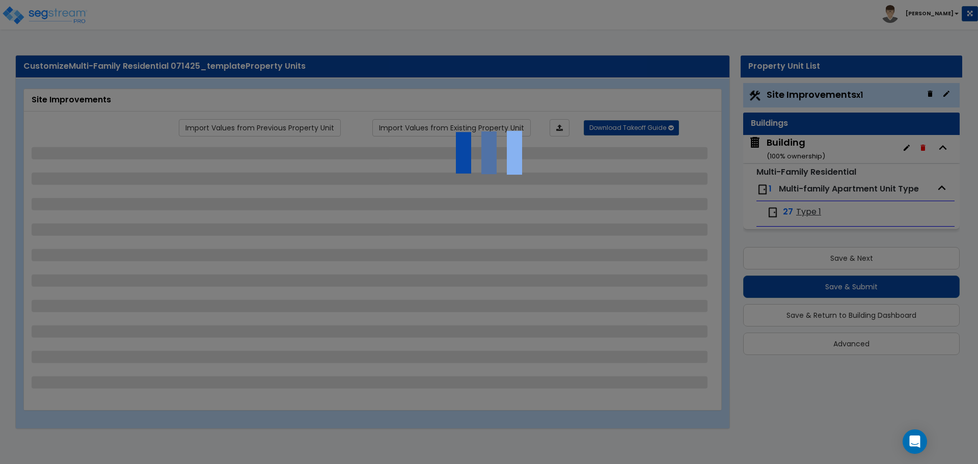
select select "2"
select select "7"
select select "2"
select select "1"
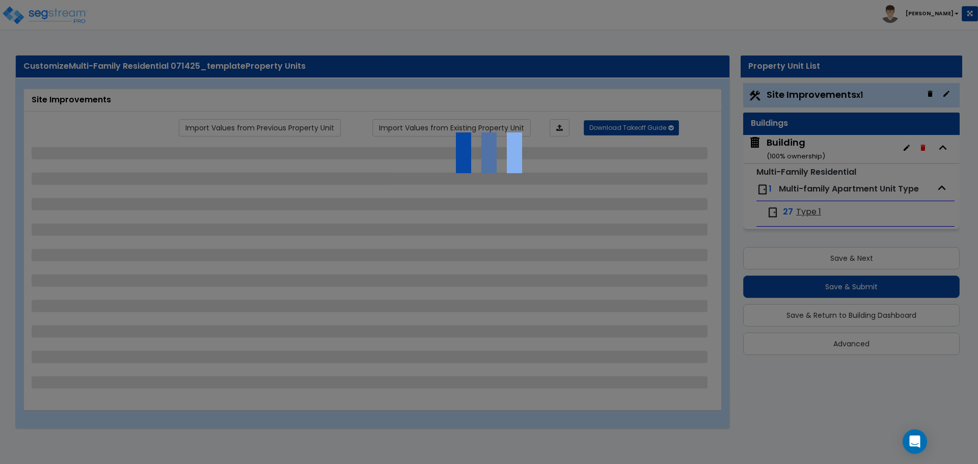
select select "1"
select select "16"
select select "1"
select select "5"
select select "2"
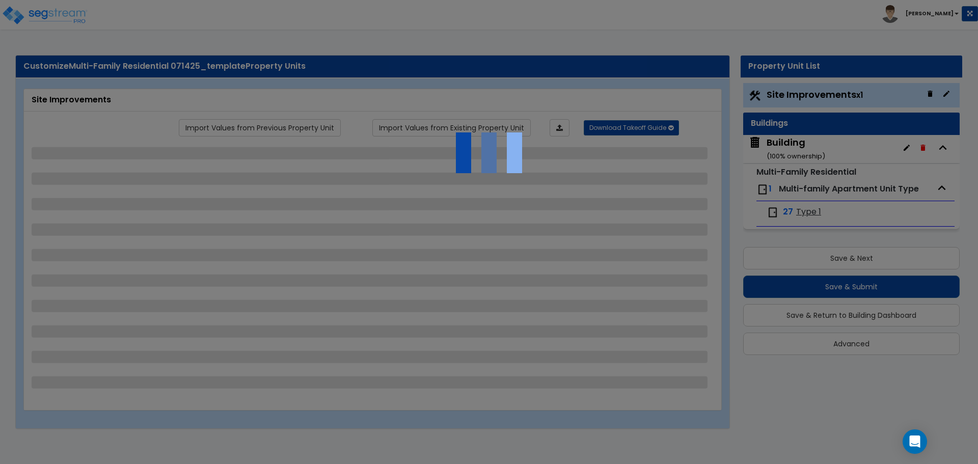
select select "2"
select select "1"
select select "3"
select select "6"
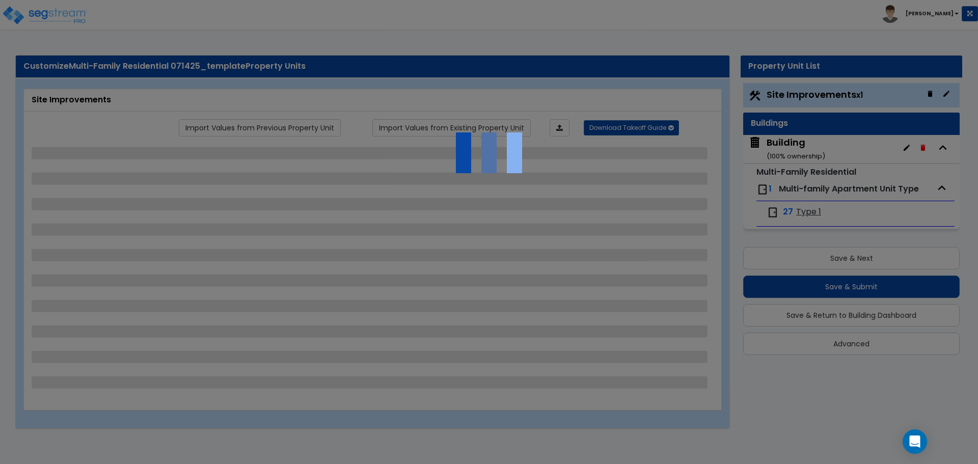
select select "1"
select select "2"
select select "1"
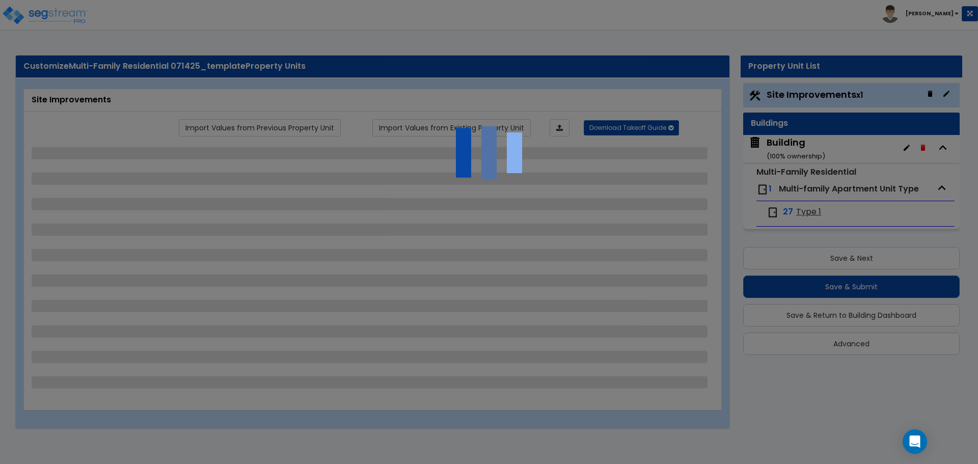
select select "1"
select select "4"
select select "1"
select select "2"
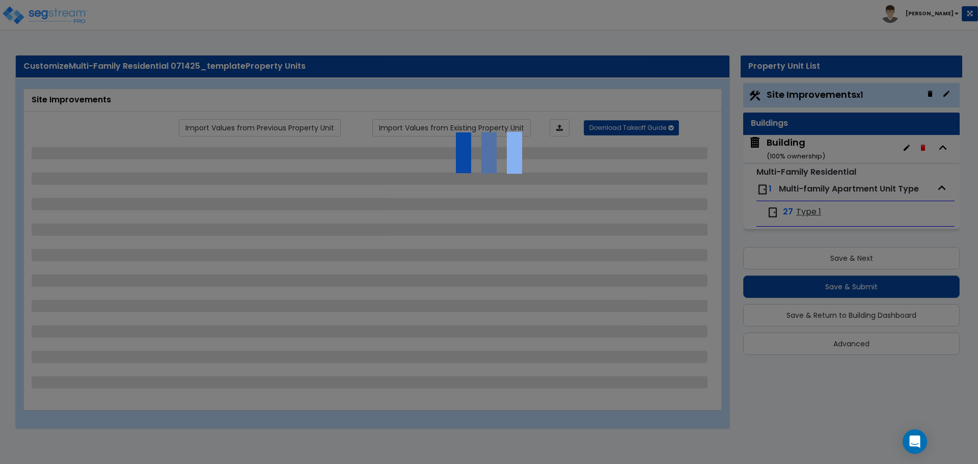
select select "2"
select select "1"
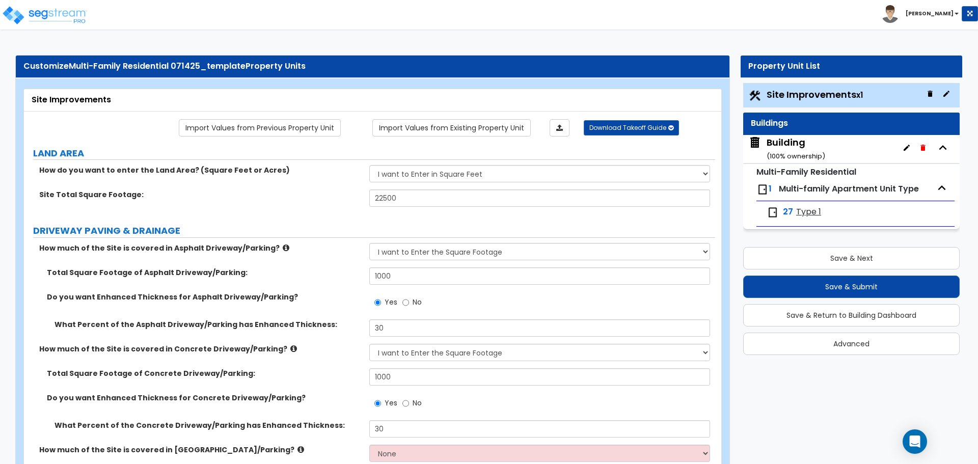
click at [794, 138] on div "Building ( 100 % ownership)" at bounding box center [795, 149] width 59 height 26
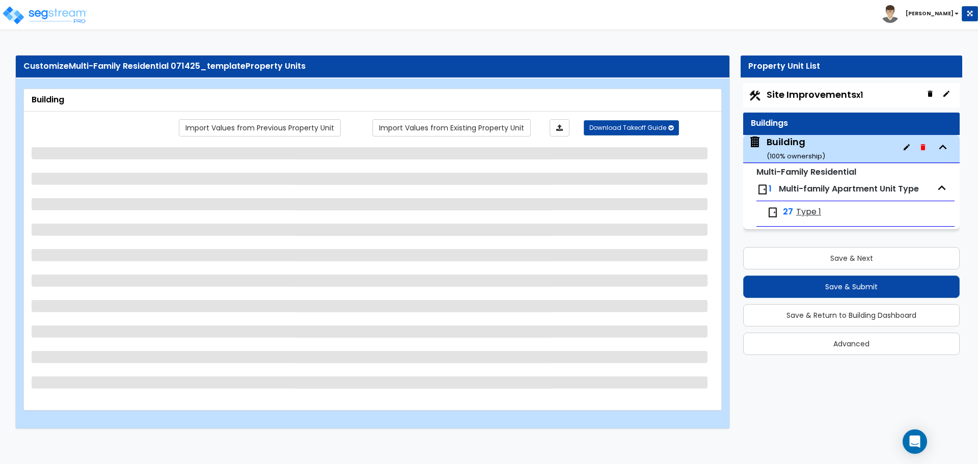
select select "3"
select select "5"
select select "2"
select select "1"
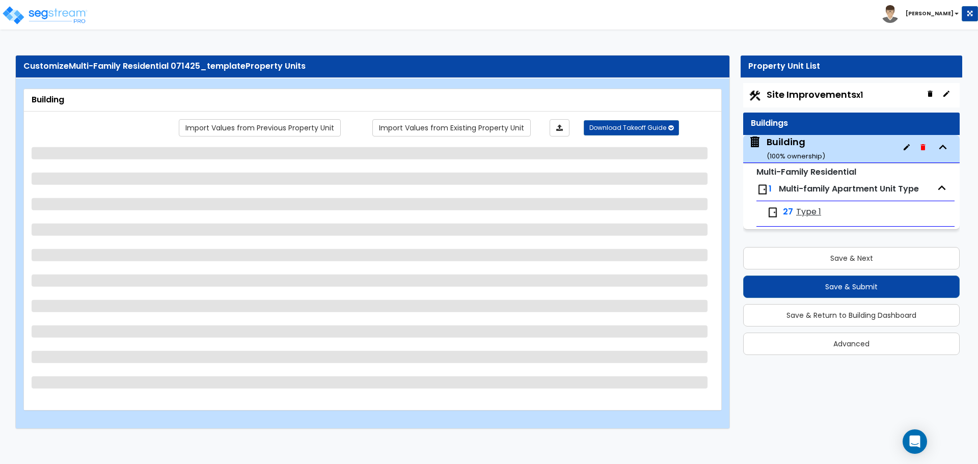
select select "1"
select select "8"
select select "3"
select select "7"
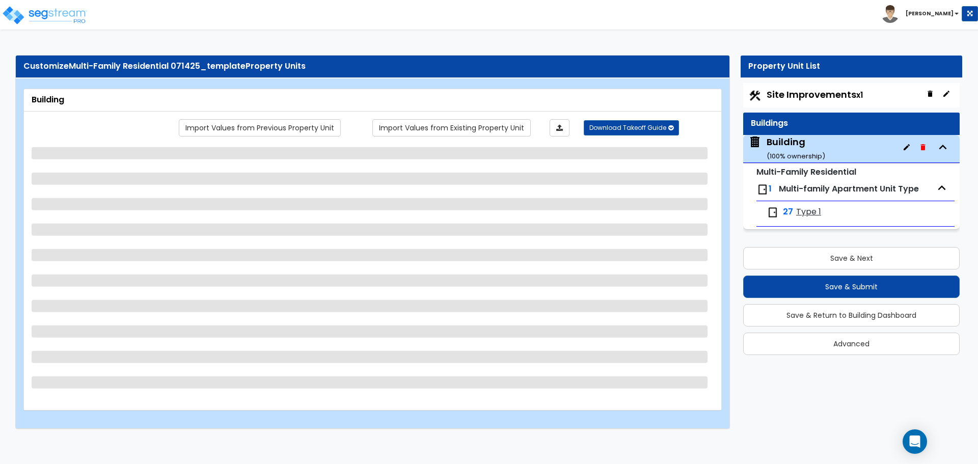
select select "10"
select select "13"
select select "3"
select select "1"
select select "2"
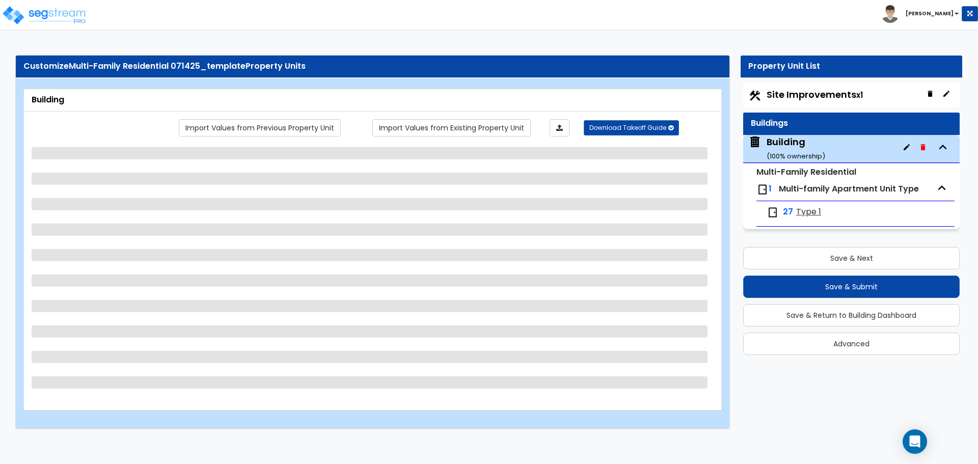
select select "1"
select select "2"
select select "3"
select select "1"
select select "2"
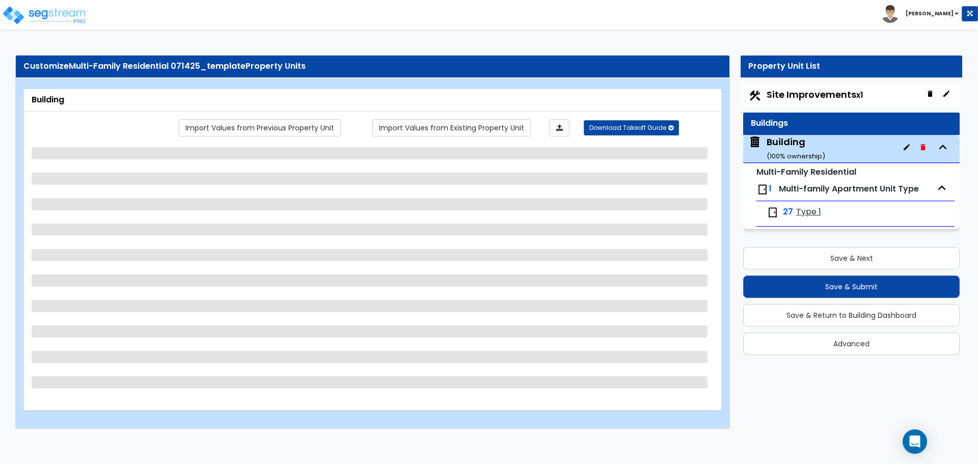
select select "3"
select select "2"
select select "1"
select select "2"
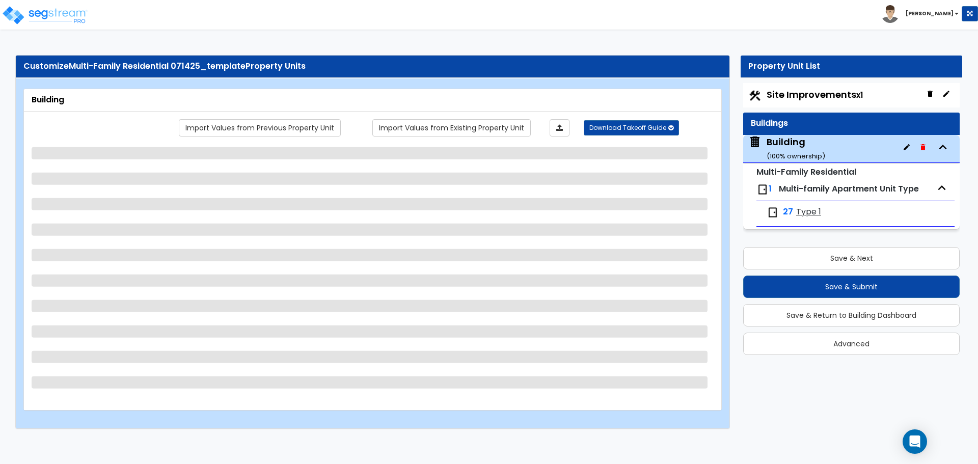
select select "2"
select select "8"
select select "1"
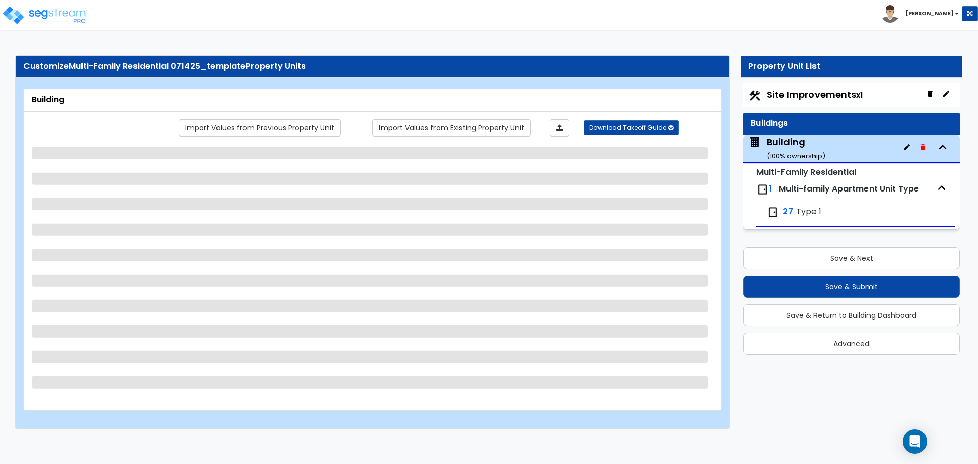
select select "6"
select select "4"
select select "2"
select select "1"
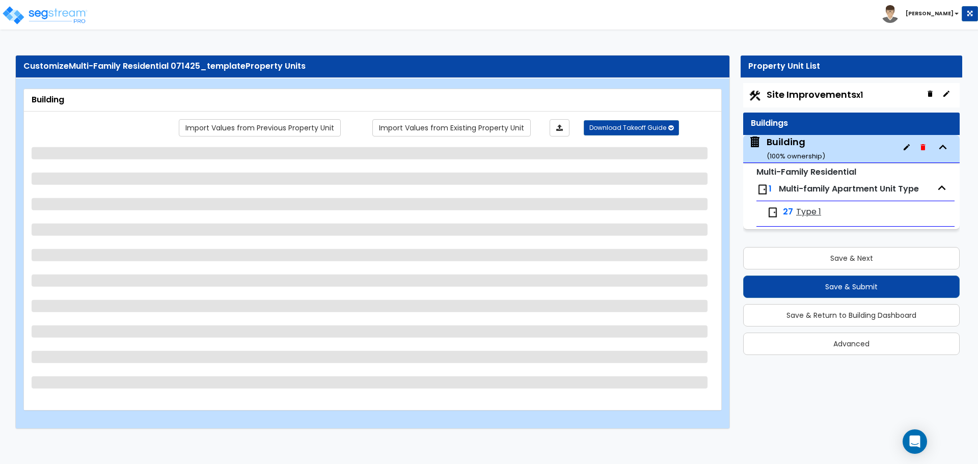
select select "1"
select select "4"
select select "2"
select select "6"
select select "1"
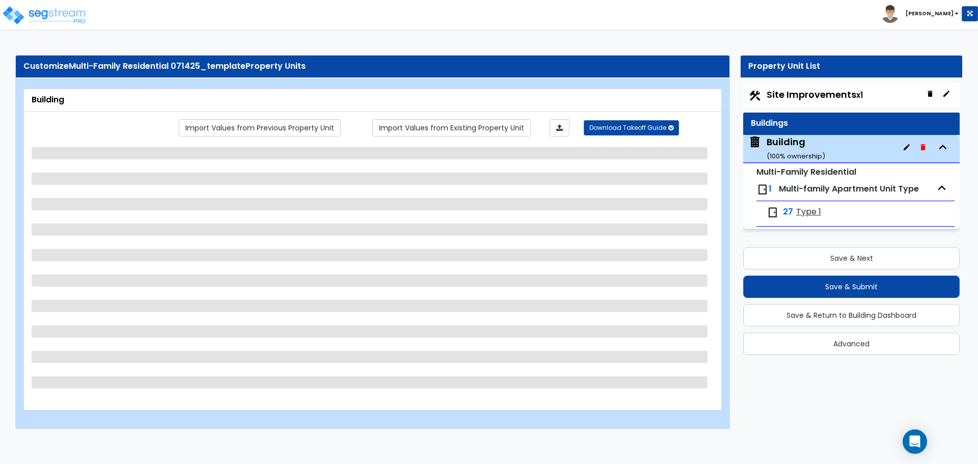
select select "2"
select select "3"
select select "1"
select select "3"
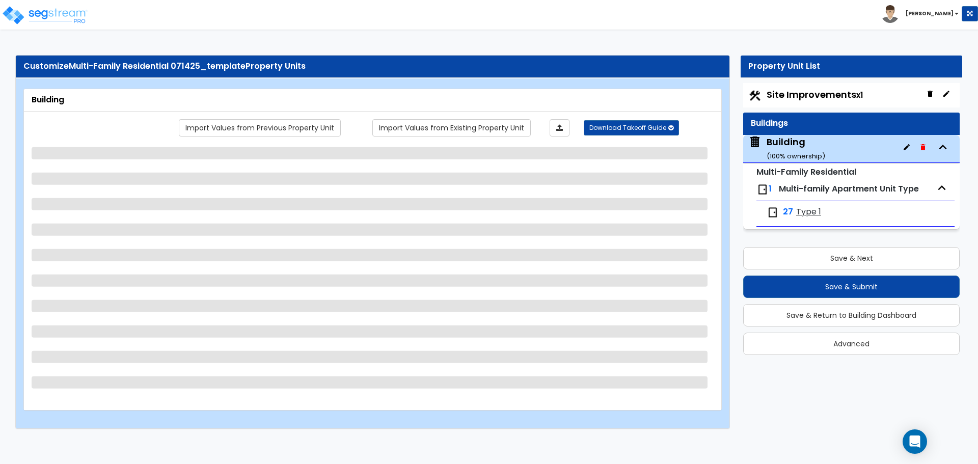
select select "1"
select select "4"
select select "1"
select select "2"
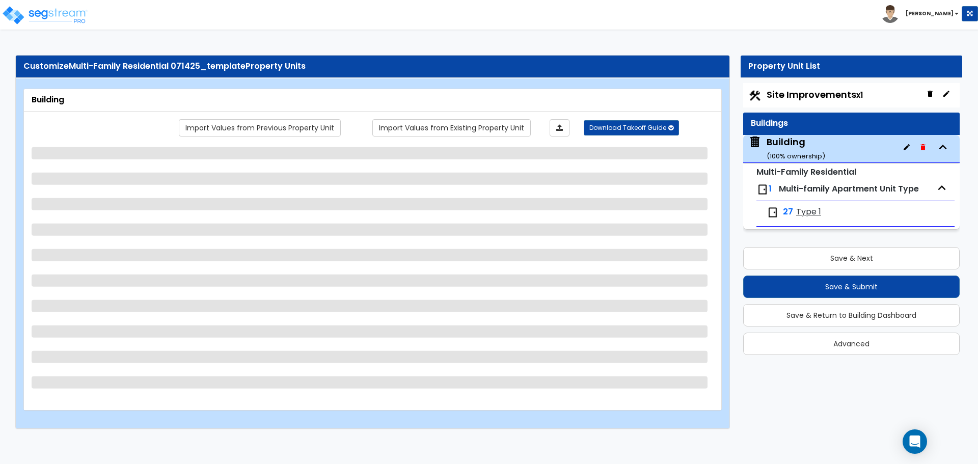
select select "3"
select select "2"
select select "5"
select select "4"
select select "3"
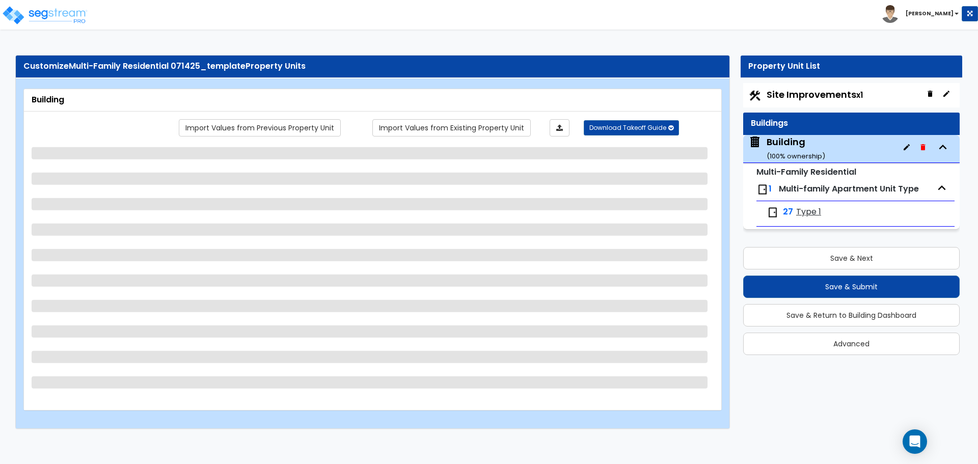
select select "2"
select select "1"
select select "3"
select select "8"
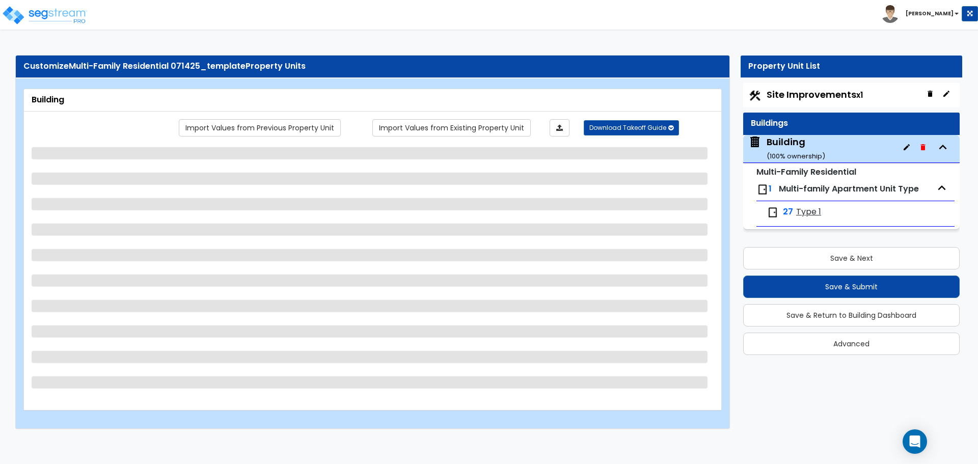
select select "1"
select select "3"
select select "1"
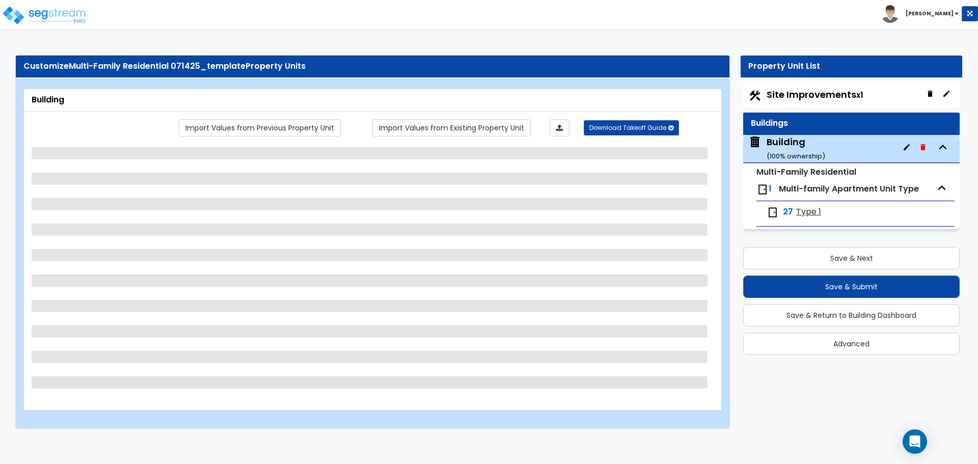
select select "1"
select select "2"
select select "5"
select select "6"
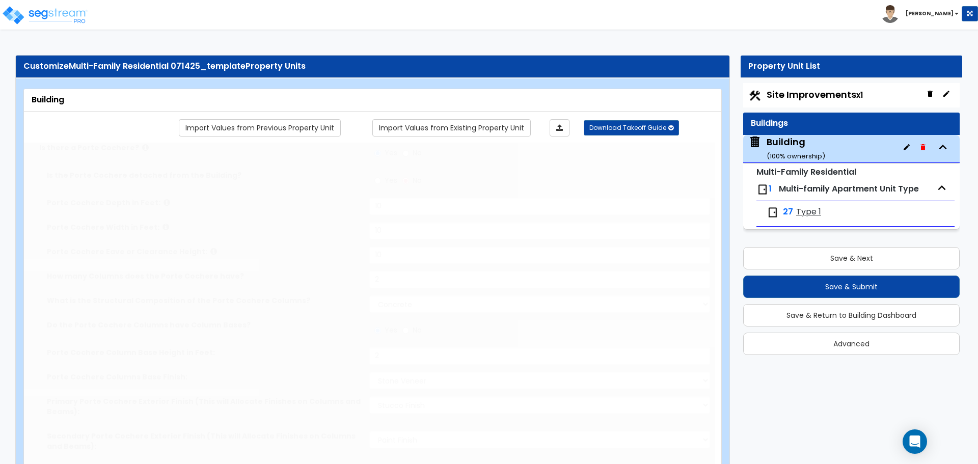
type input "3000"
radio input "true"
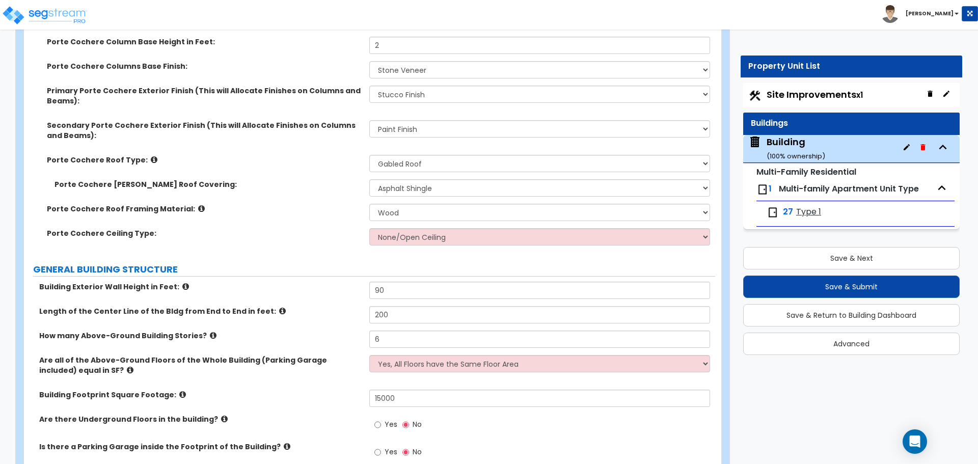
scroll to position [1553, 0]
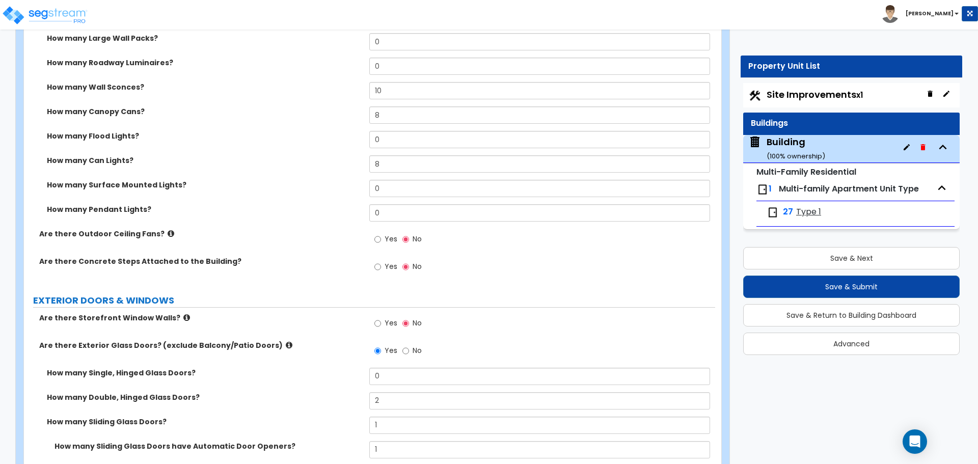
click at [387, 239] on span "Yes" at bounding box center [391, 239] width 13 height 10
click at [381, 239] on input "Yes" at bounding box center [377, 239] width 7 height 11
radio input "true"
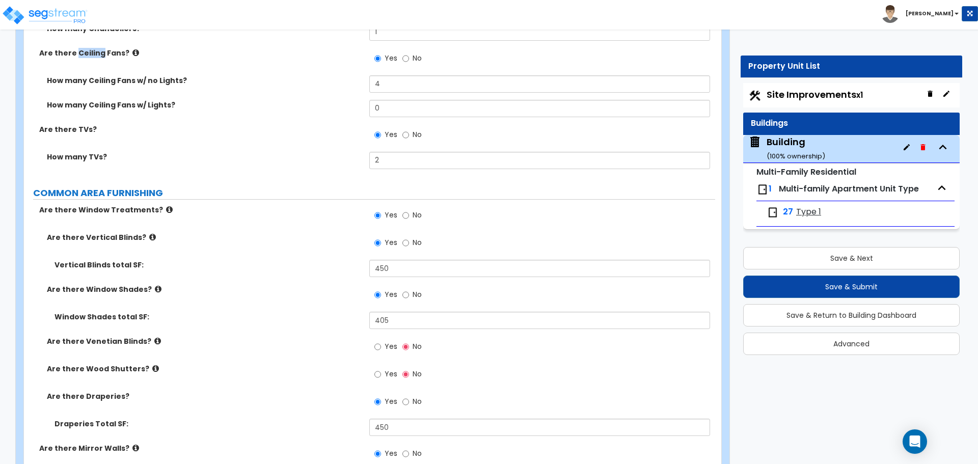
scroll to position [5282, 0]
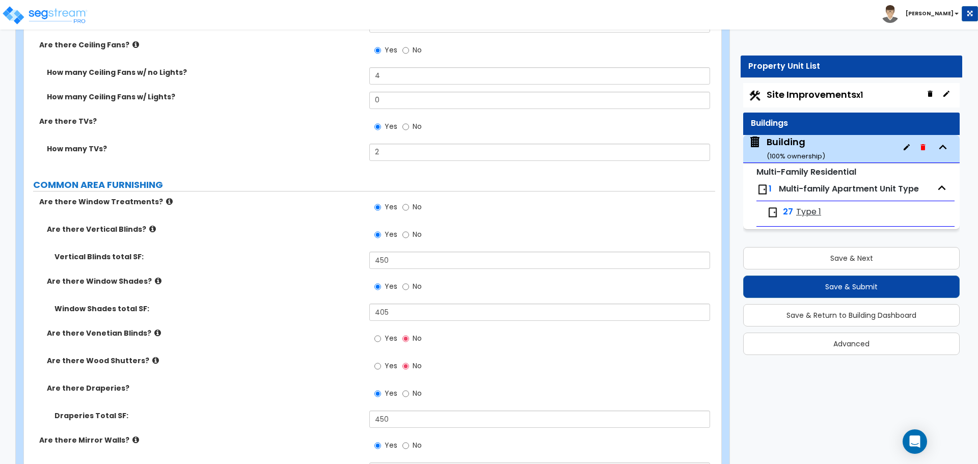
click at [302, 81] on div "How many Ceiling Fans w/ no Lights? 4" at bounding box center [369, 79] width 691 height 24
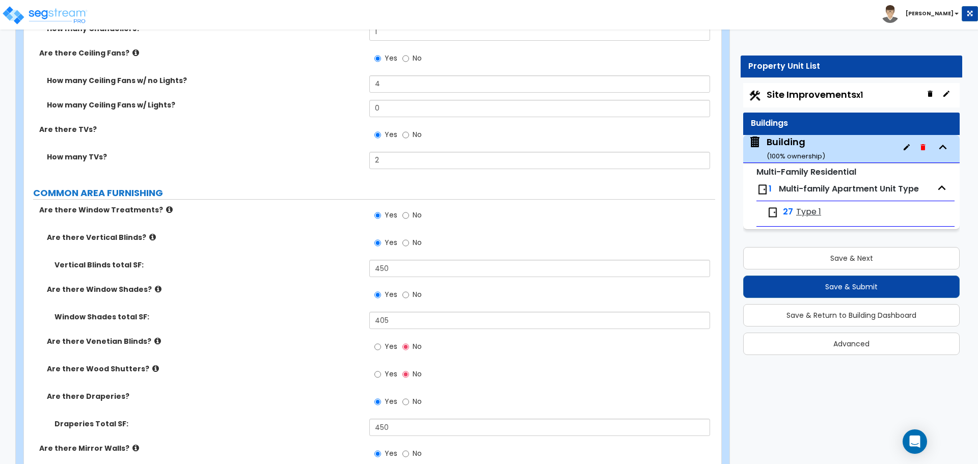
scroll to position [5279, 0]
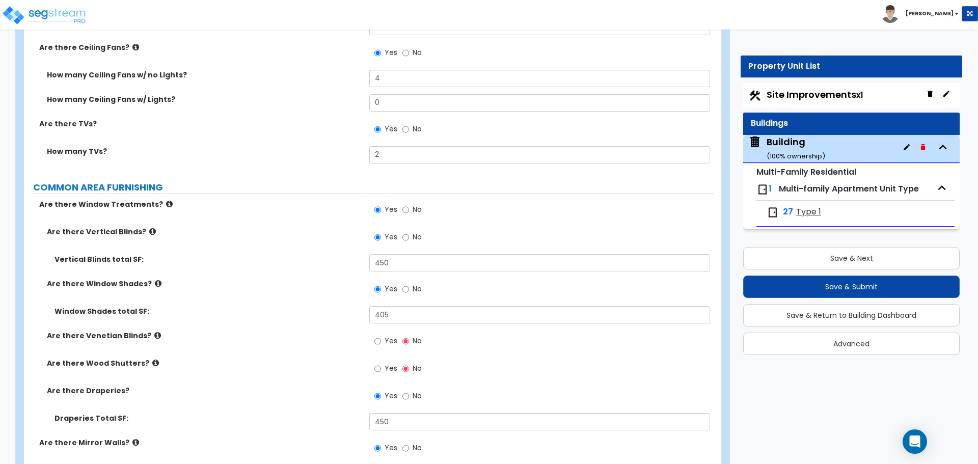
click at [282, 112] on div "How many Ceiling Fans w/ Lights? 0" at bounding box center [369, 106] width 691 height 24
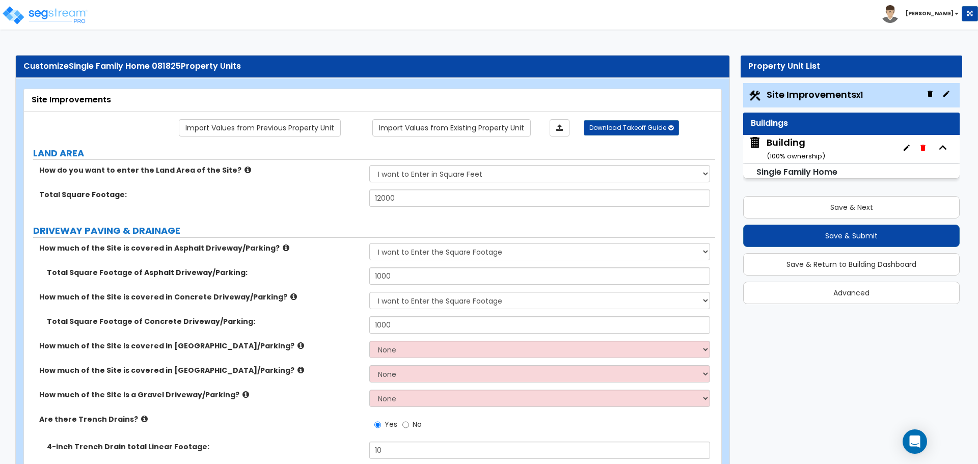
select select "2"
select select "1"
select select "2"
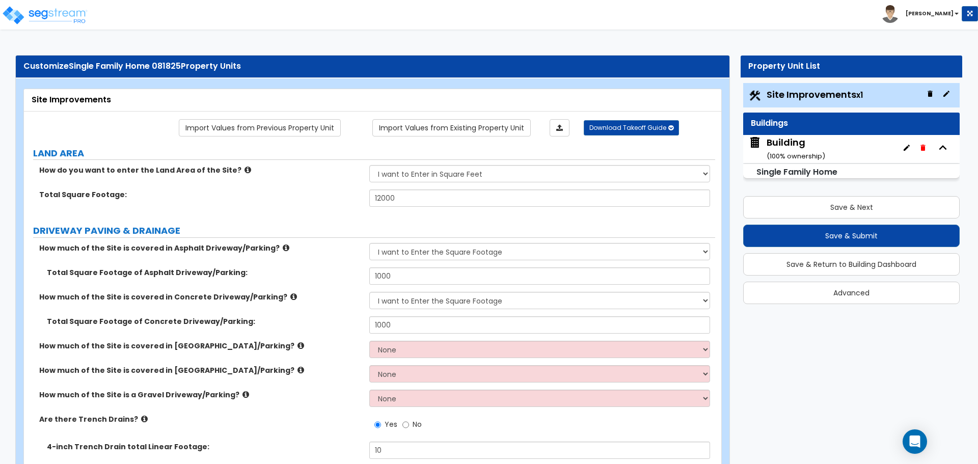
select select "1"
select select "2"
select select "1"
select select "2"
select select "1"
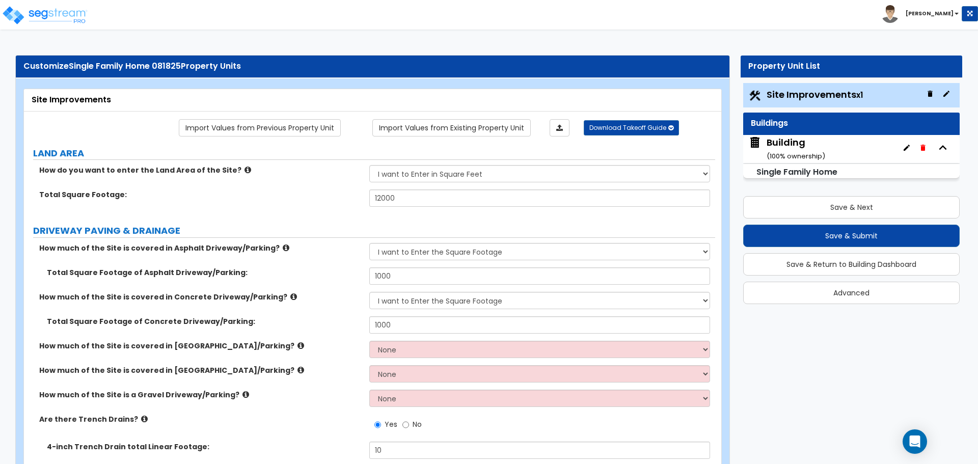
select select "1"
select select "5"
select select "2"
select select "10"
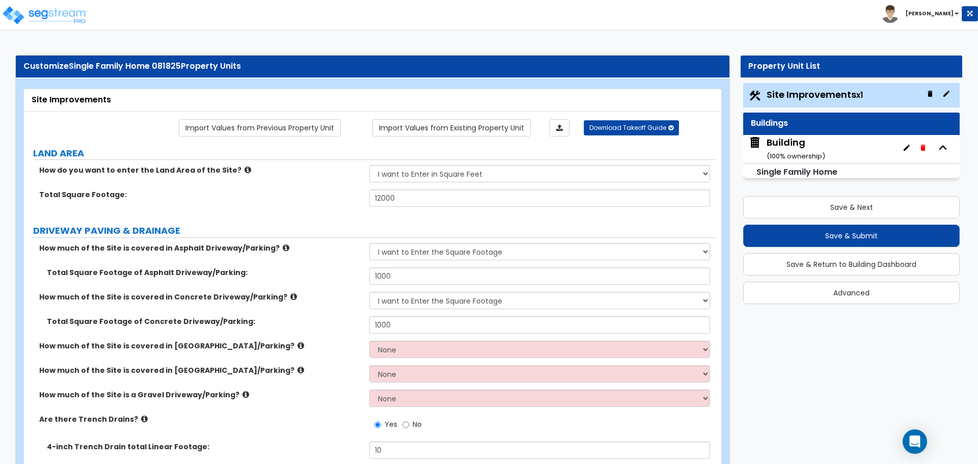
select select "3"
select select "1"
select select "2"
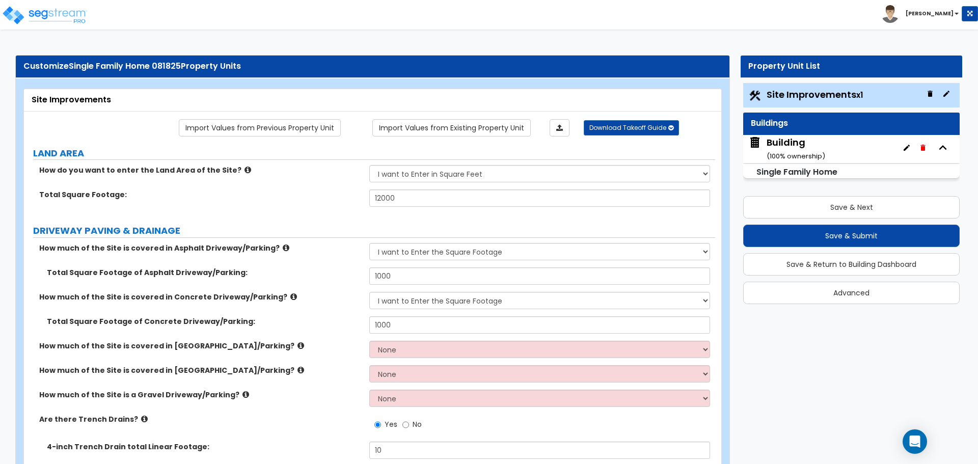
select select "6"
select select "11"
select select "2"
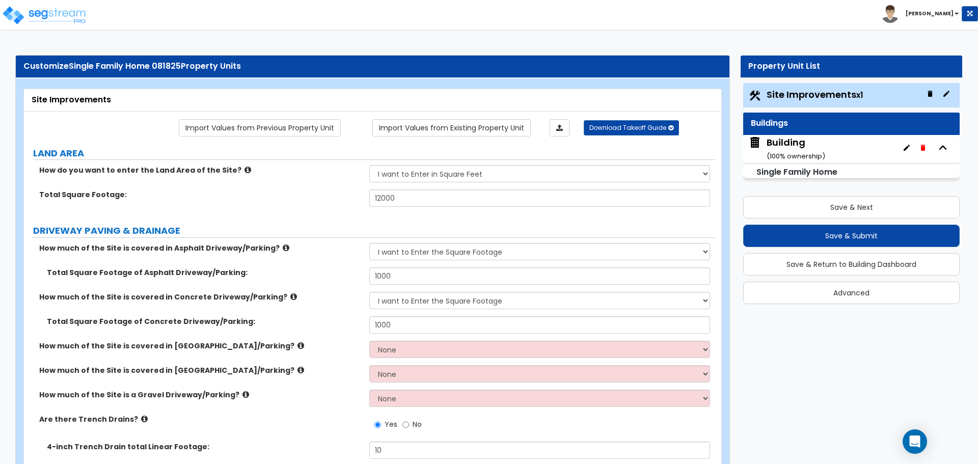
select select "2"
select select "3"
select select "1"
select select "3"
select select "1"
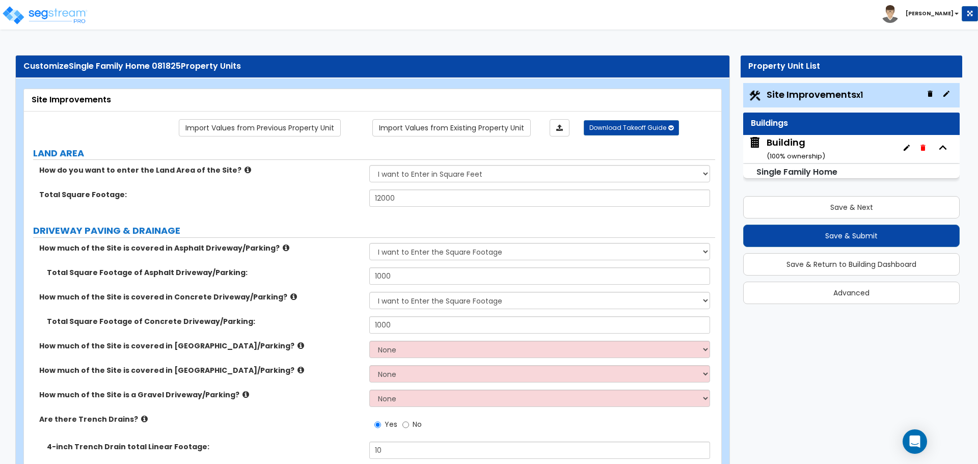
select select "1"
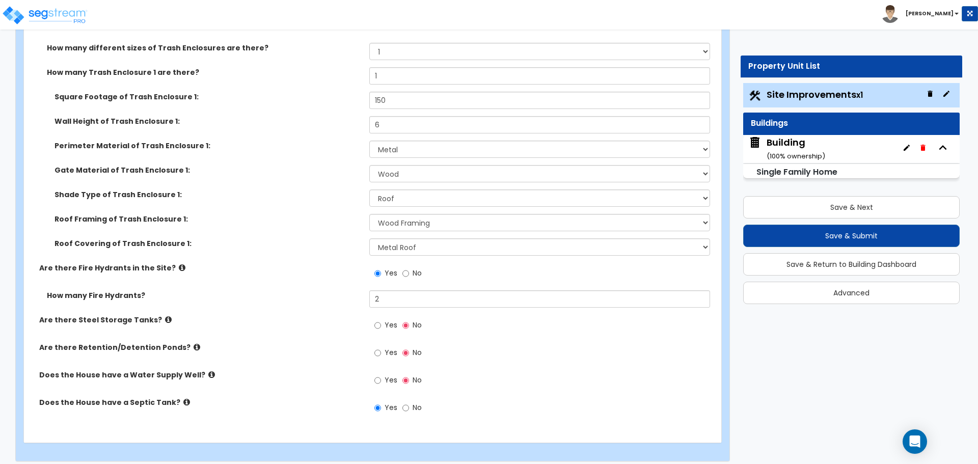
scroll to position [3132, 0]
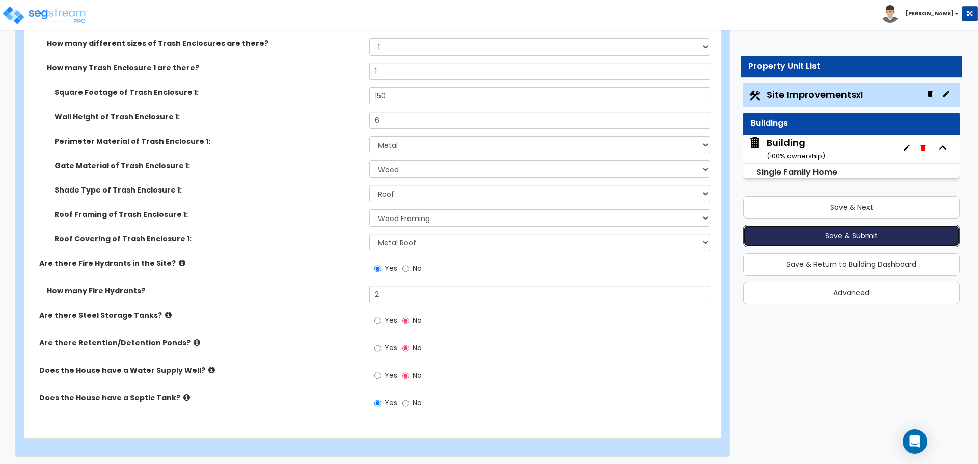
click at [845, 232] on button "Save & Submit" at bounding box center [851, 236] width 216 height 22
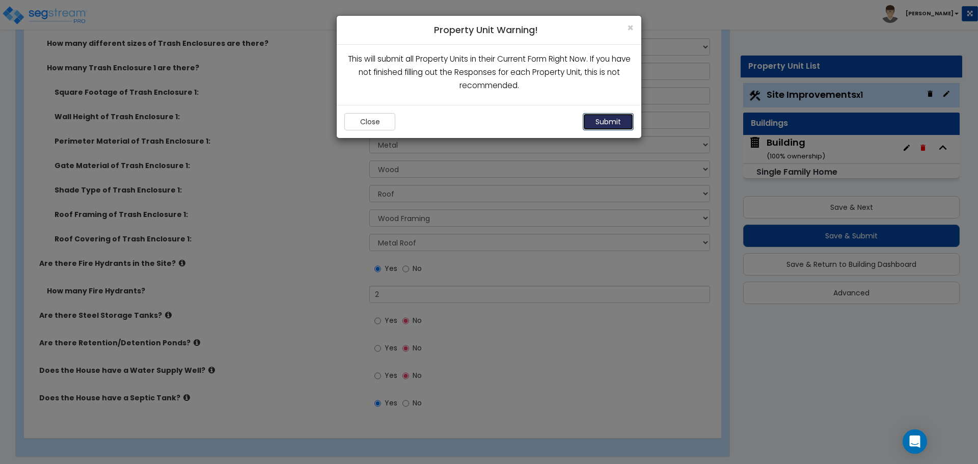
click at [609, 124] on button "Submit" at bounding box center [608, 121] width 51 height 17
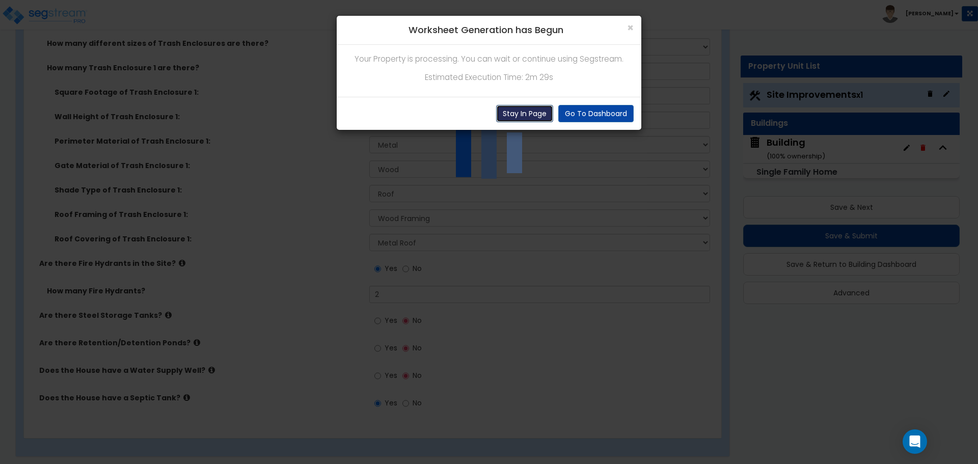
click at [538, 120] on button "Stay In Page" at bounding box center [524, 113] width 57 height 17
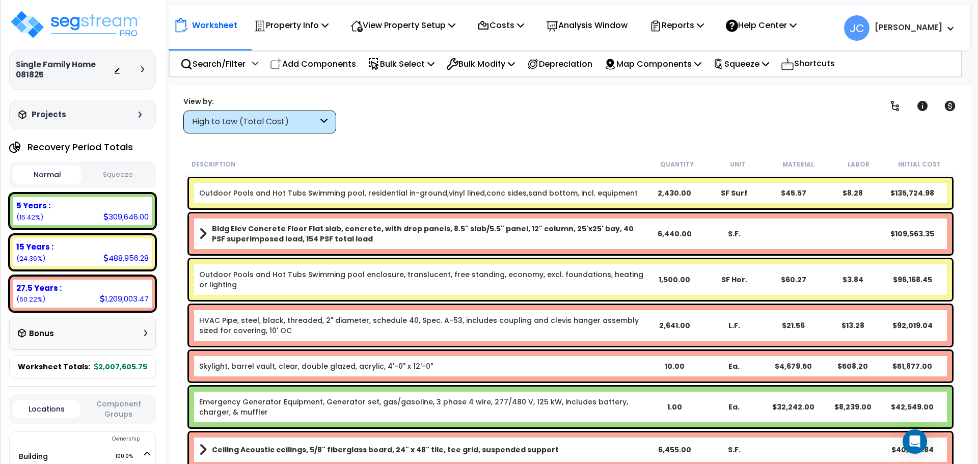
click at [313, 127] on div "High to Low (Total Cost)" at bounding box center [255, 122] width 126 height 12
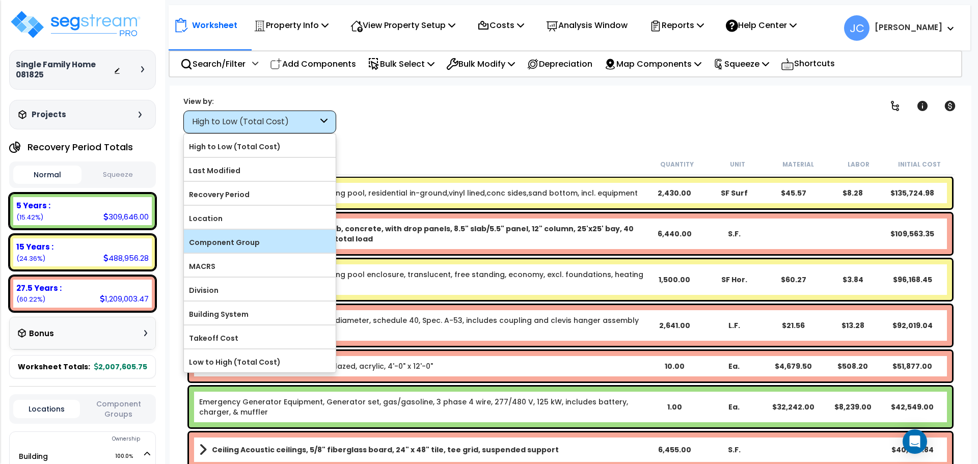
click at [302, 242] on label "Component Group" at bounding box center [260, 242] width 152 height 15
click at [0, 0] on input "Component Group" at bounding box center [0, 0] width 0 height 0
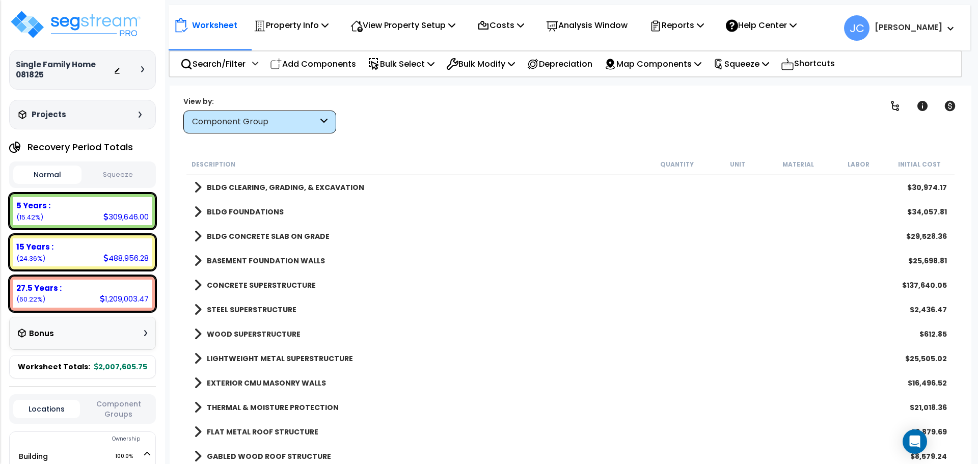
click at [334, 188] on b "BLDG CLEARING, GRADING, & EXCAVATION" at bounding box center [285, 187] width 157 height 10
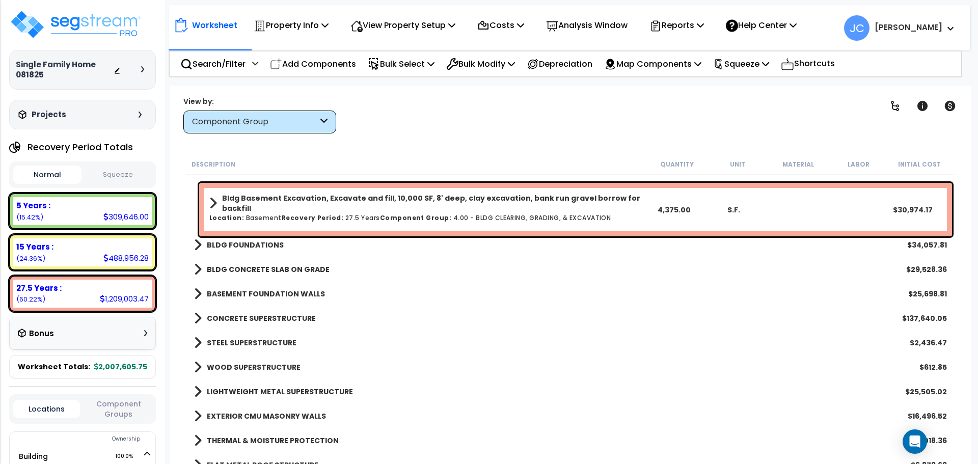
scroll to position [21, 0]
click at [268, 243] on b "BLDG FOUNDATIONS" at bounding box center [245, 243] width 77 height 10
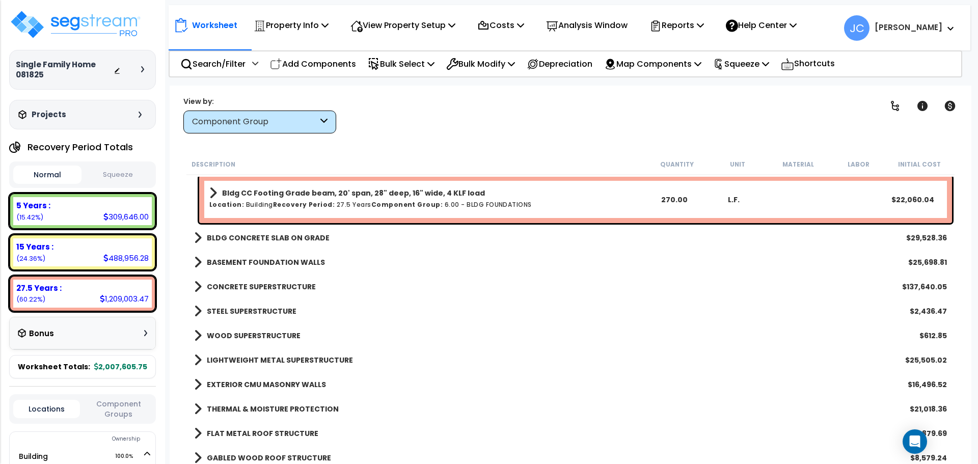
scroll to position [385, 0]
click at [289, 238] on b "BLDG CONCRETE SLAB ON GRADE" at bounding box center [268, 237] width 123 height 10
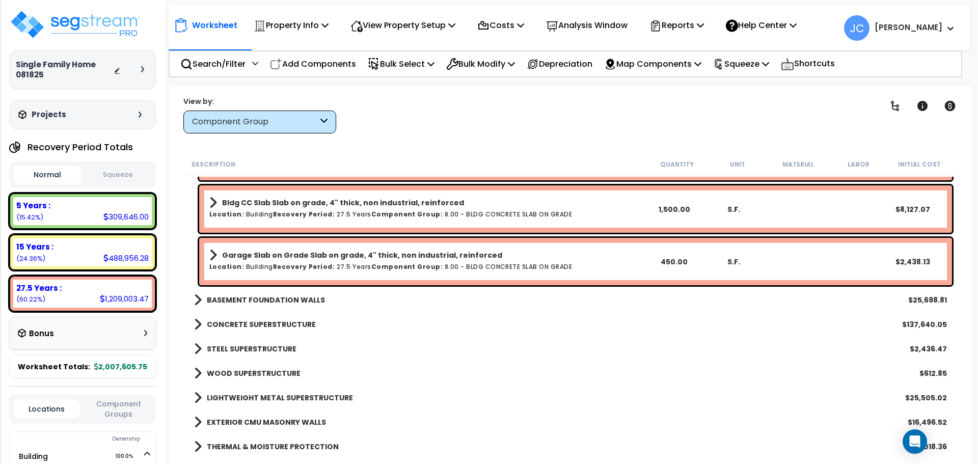
scroll to position [512, 0]
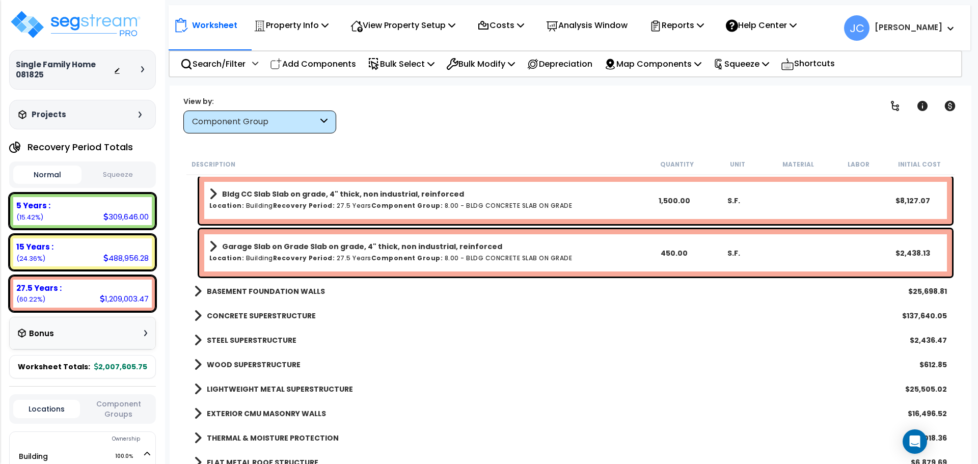
click at [277, 305] on div "CONCRETE SUPERSTRUCTURE $137,640.05" at bounding box center [570, 316] width 763 height 24
click at [288, 315] on b "CONCRETE SUPERSTRUCTURE" at bounding box center [261, 316] width 109 height 10
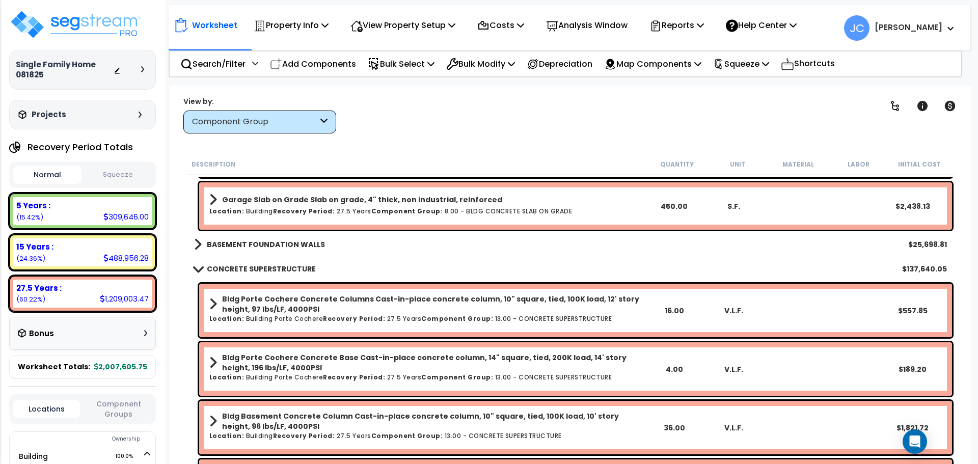
scroll to position [564, 0]
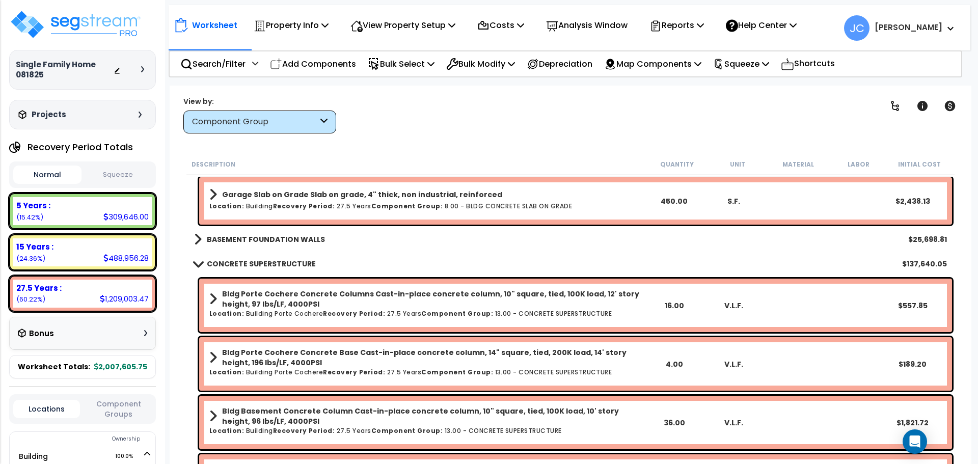
click at [271, 241] on b "BASEMENT FOUNDATION WALLS" at bounding box center [266, 239] width 118 height 10
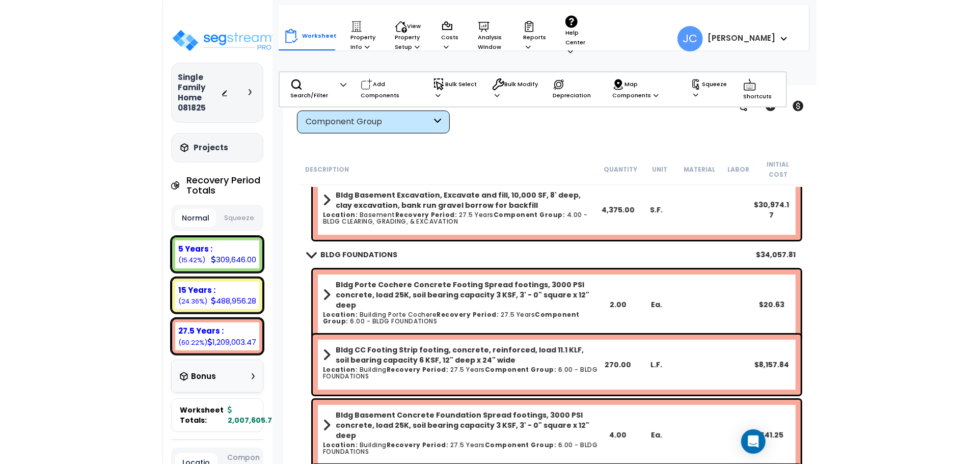
scroll to position [0, 0]
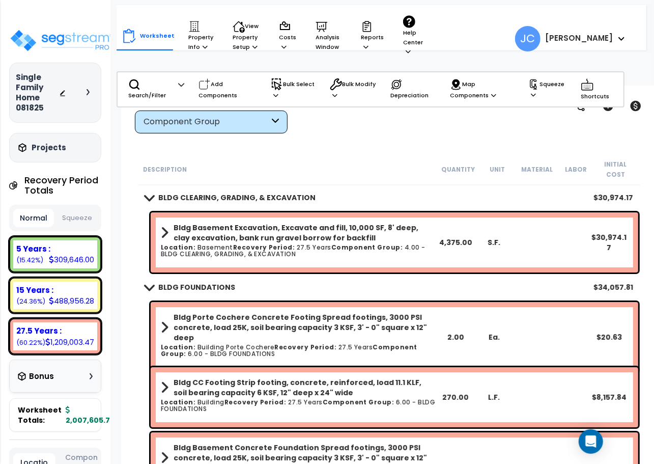
click at [472, 33] on div "Worksheet Property Info Property Setup Add Property Unit Template property Clon…" at bounding box center [350, 33] width 467 height 57
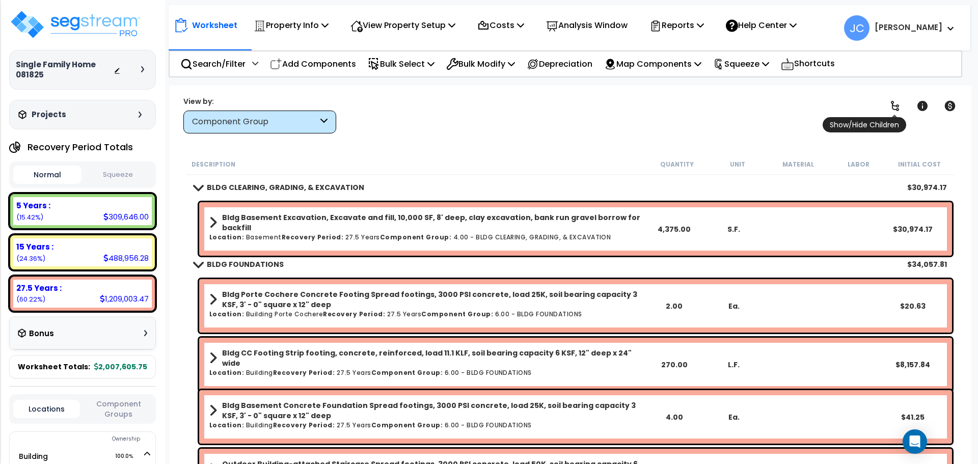
click at [901, 107] on link at bounding box center [895, 106] width 22 height 22
click at [898, 107] on icon at bounding box center [895, 106] width 12 height 12
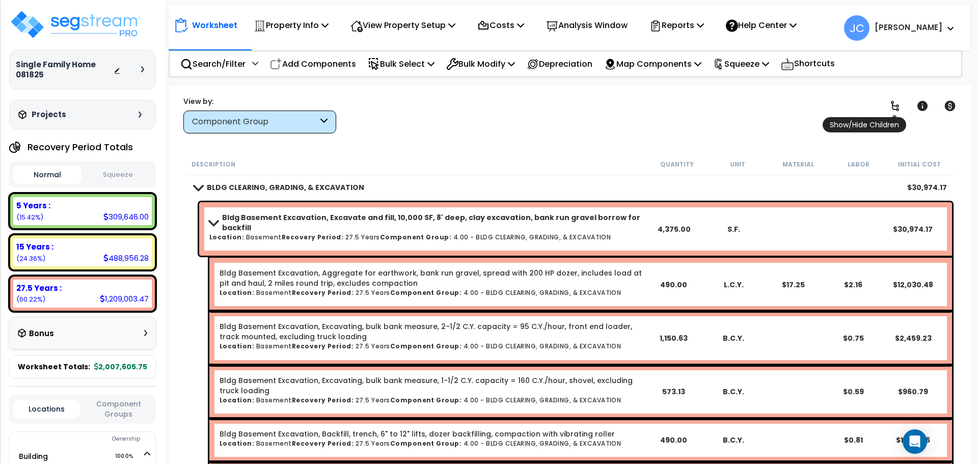
click at [897, 107] on icon at bounding box center [895, 106] width 12 height 12
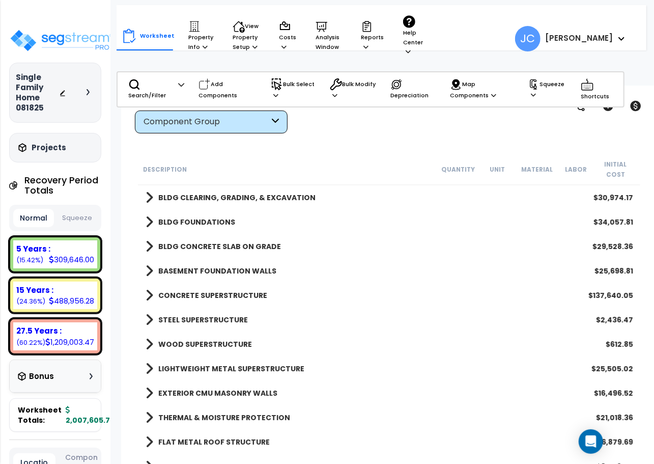
click at [87, 90] on icon at bounding box center [88, 92] width 3 height 6
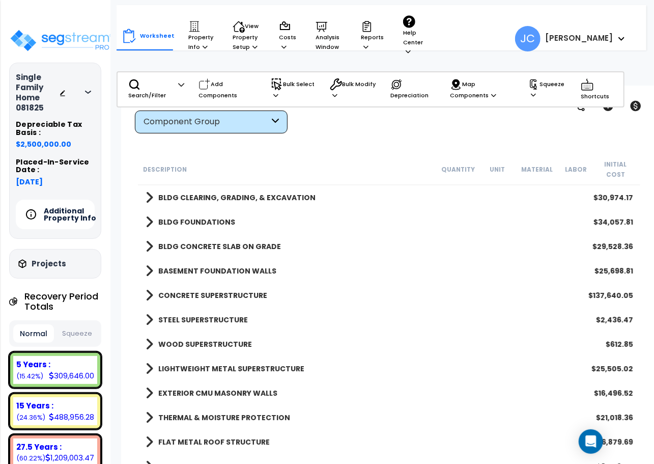
click at [88, 89] on div at bounding box center [91, 92] width 8 height 6
